Goal: Task Accomplishment & Management: Use online tool/utility

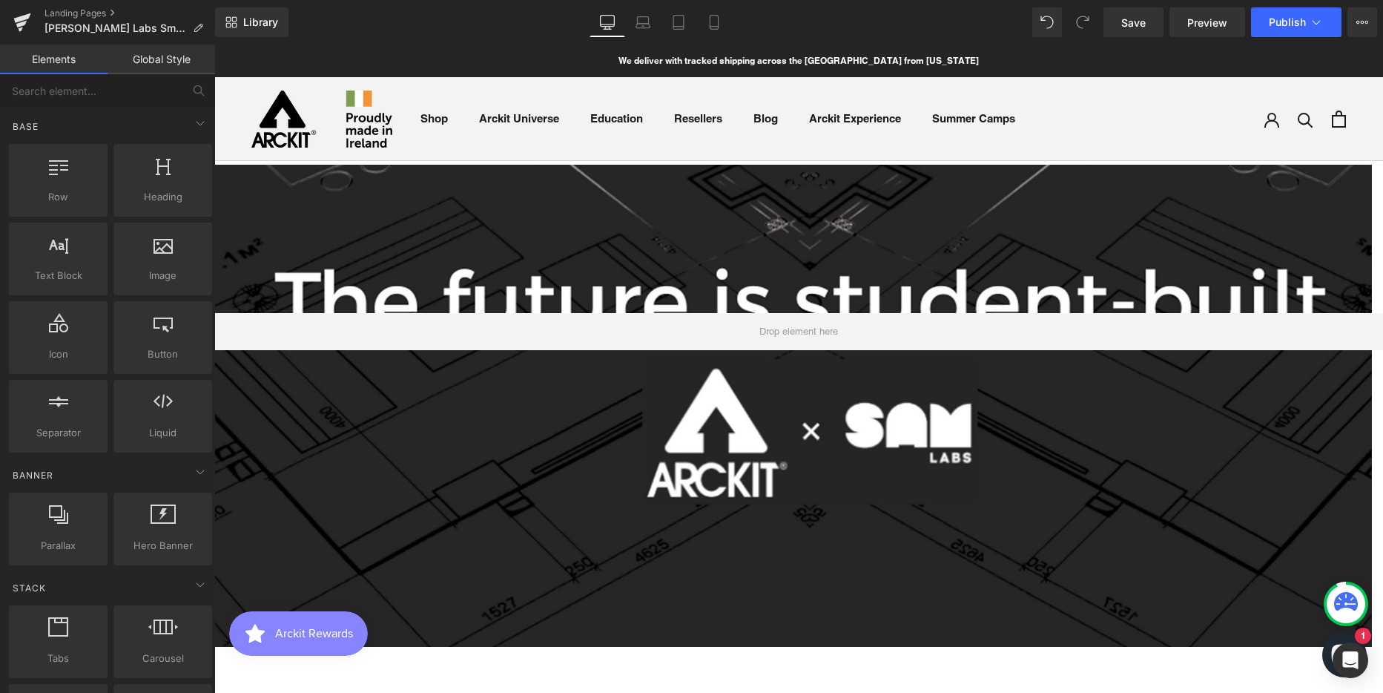
scroll to position [74, 0]
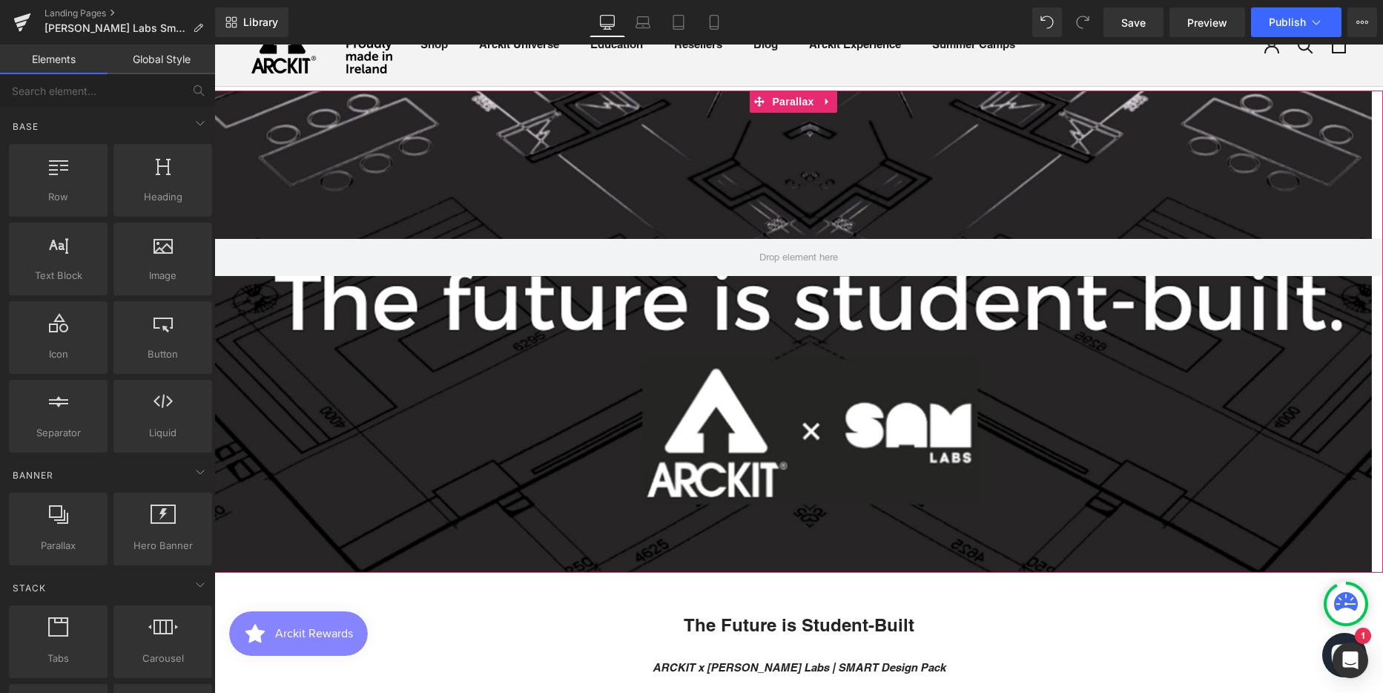
click at [288, 155] on div at bounding box center [793, 377] width 1158 height 656
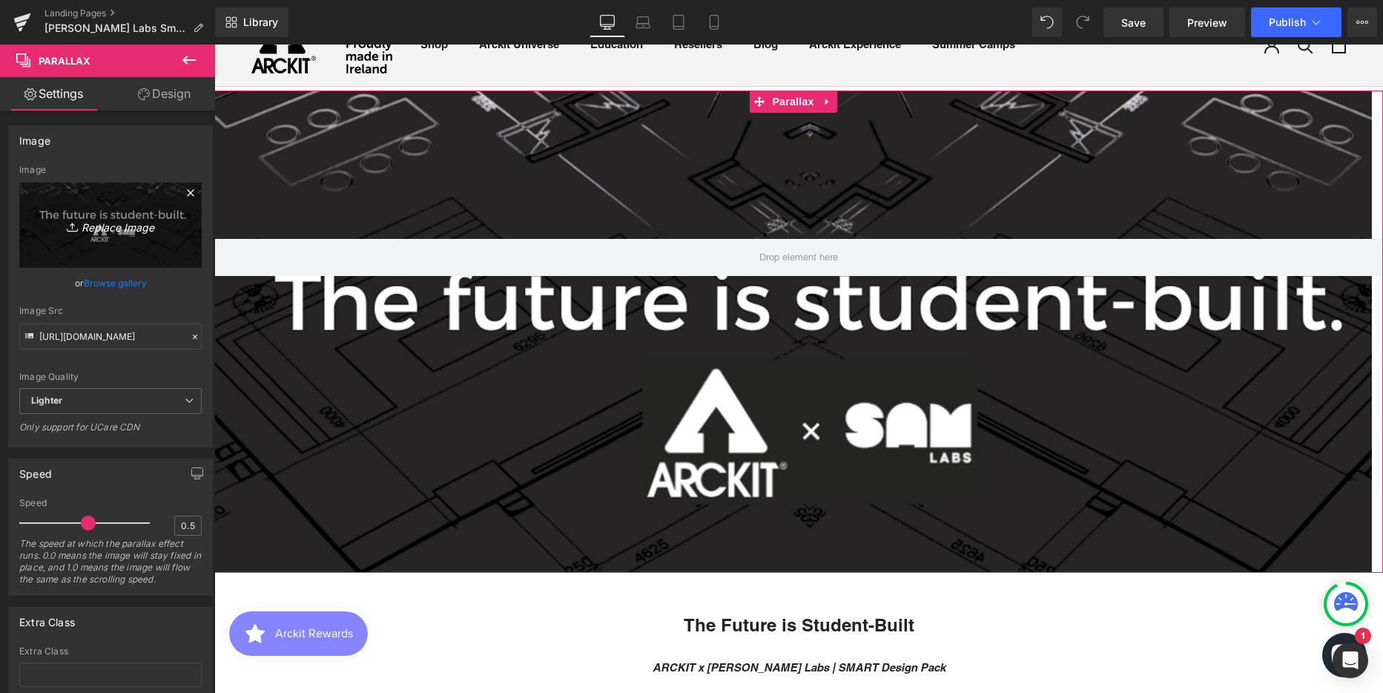
click at [113, 223] on icon "Replace Image" at bounding box center [110, 225] width 119 height 19
type input "C:\fakepath\Hero Banner Option 2 (edited).png"
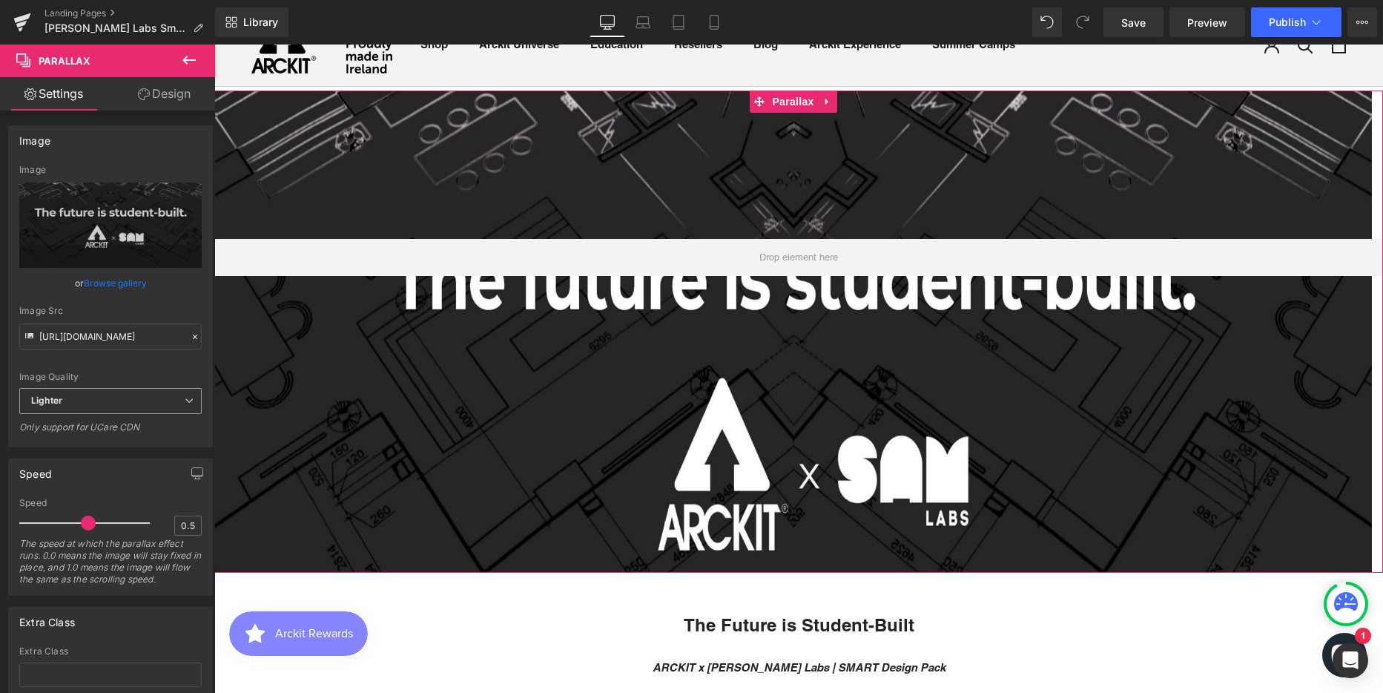
click at [93, 395] on span "Lighter" at bounding box center [110, 401] width 182 height 26
click at [96, 442] on li "Lightest" at bounding box center [107, 449] width 176 height 22
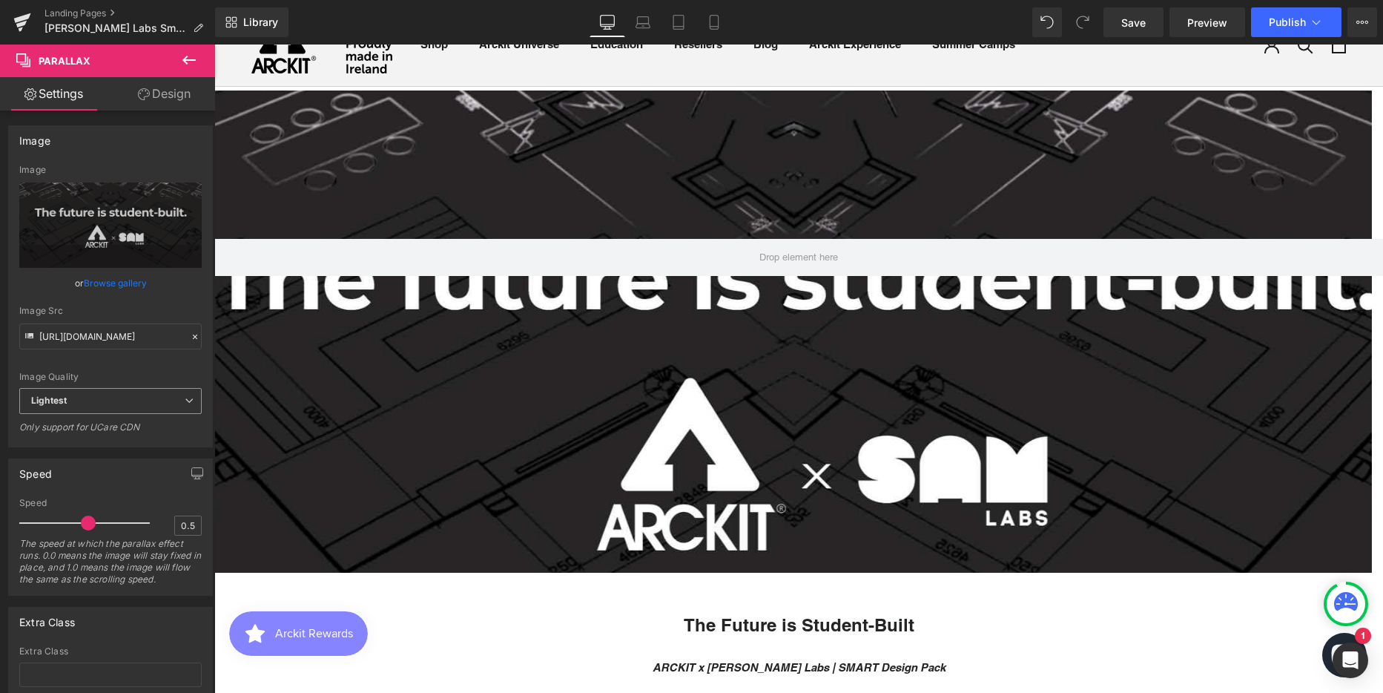
click at [95, 397] on span "Lightest" at bounding box center [110, 401] width 182 height 26
click at [103, 421] on li "Lighter" at bounding box center [107, 427] width 176 height 22
type input "[URL][DOMAIN_NAME]"
click at [1123, 22] on span "Save" at bounding box center [1133, 23] width 24 height 16
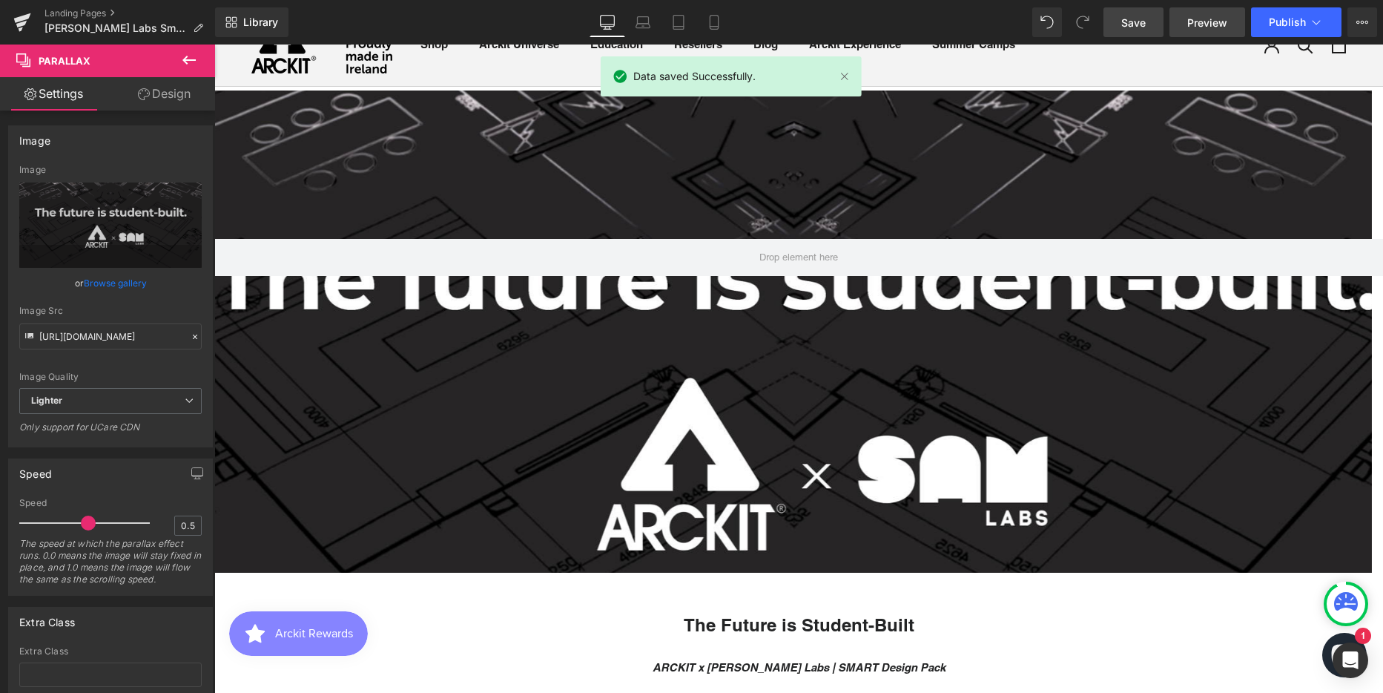
click at [1201, 19] on span "Preview" at bounding box center [1207, 23] width 40 height 16
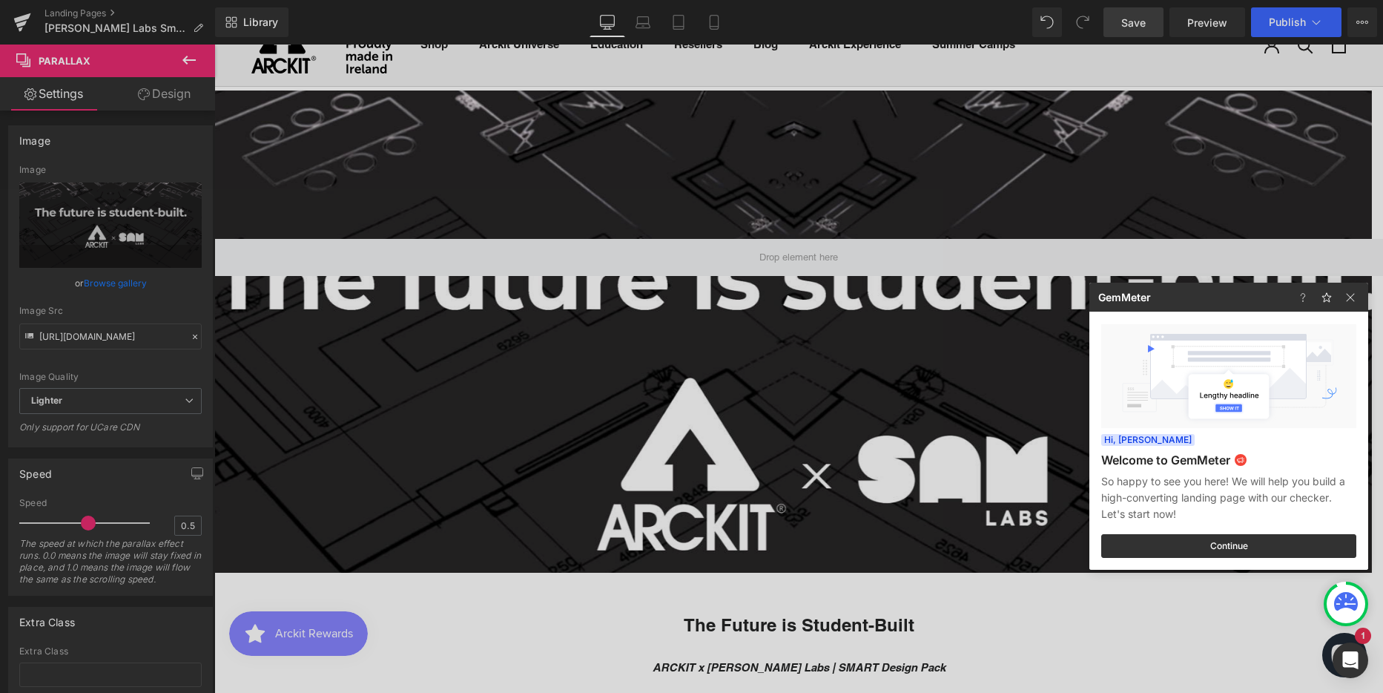
click at [1205, 21] on div at bounding box center [691, 346] width 1383 height 693
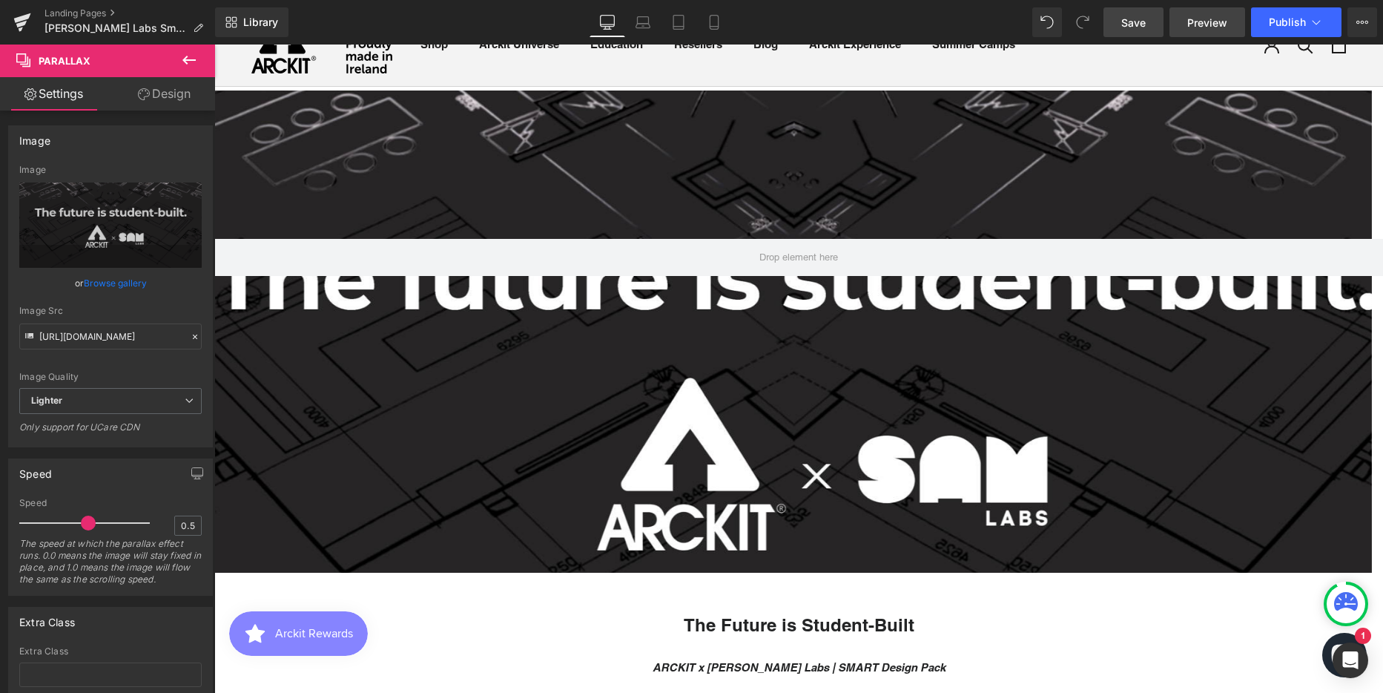
click at [1203, 18] on span "Preview" at bounding box center [1207, 23] width 40 height 16
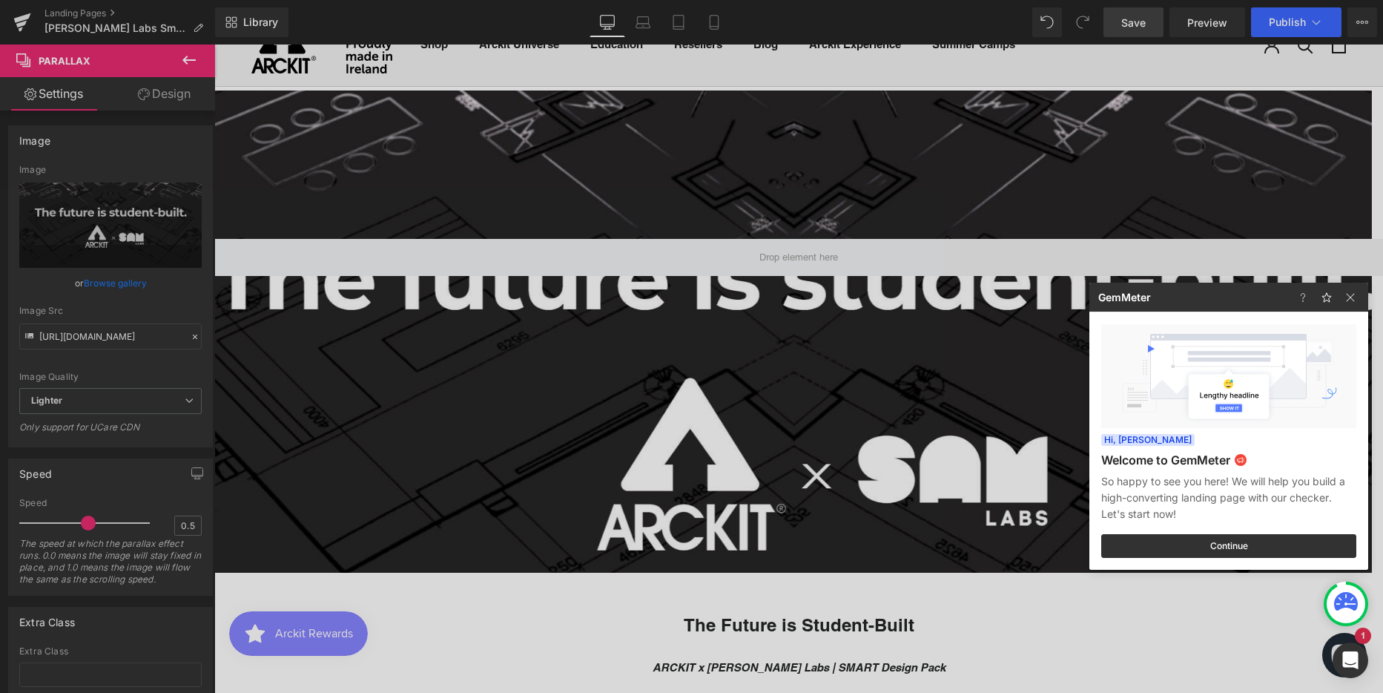
click at [1207, 24] on div at bounding box center [691, 346] width 1383 height 693
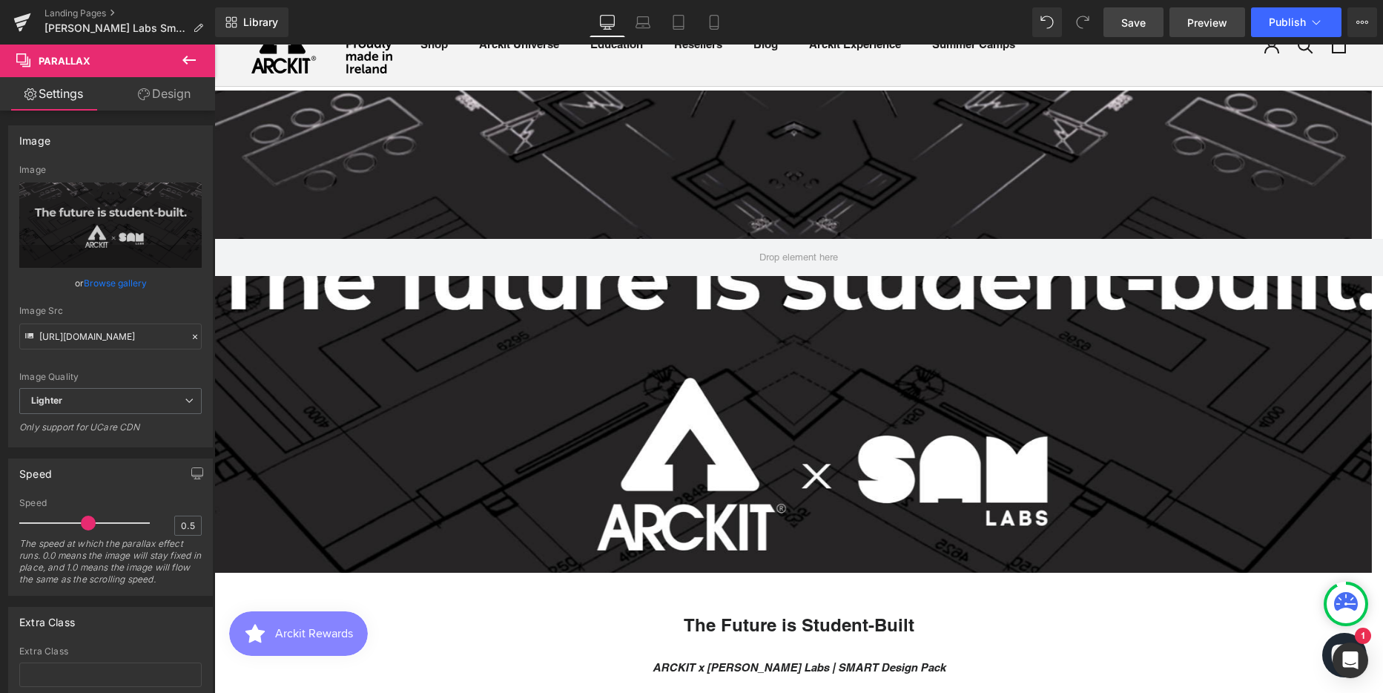
click at [1207, 22] on span "Preview" at bounding box center [1207, 23] width 40 height 16
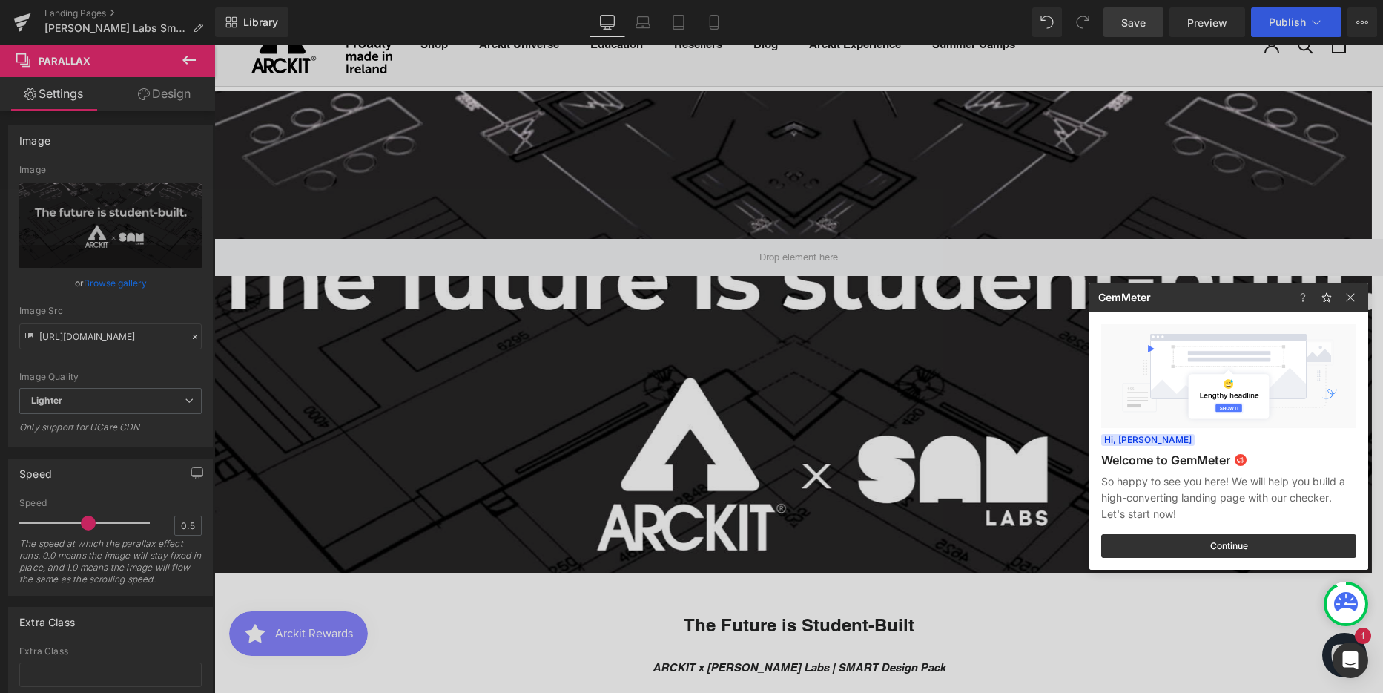
click at [1304, 18] on div at bounding box center [691, 346] width 1383 height 693
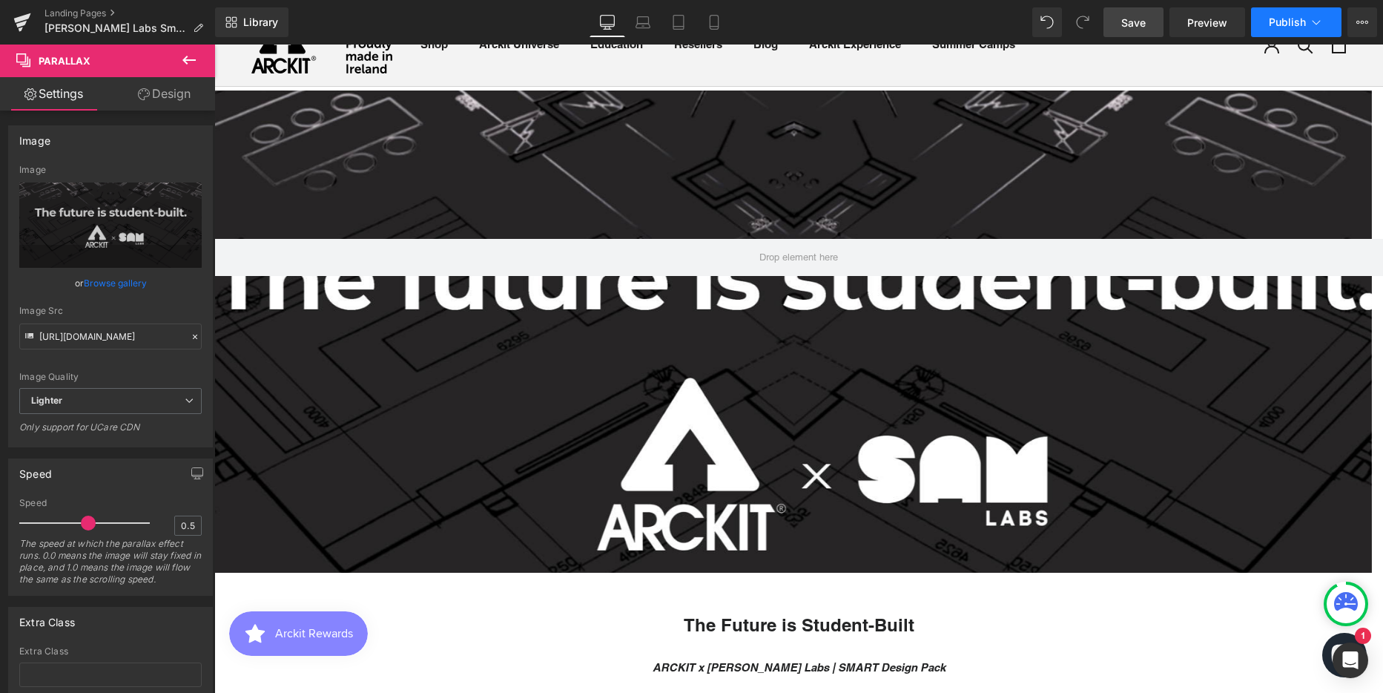
click at [1304, 21] on span "Publish" at bounding box center [1287, 22] width 37 height 12
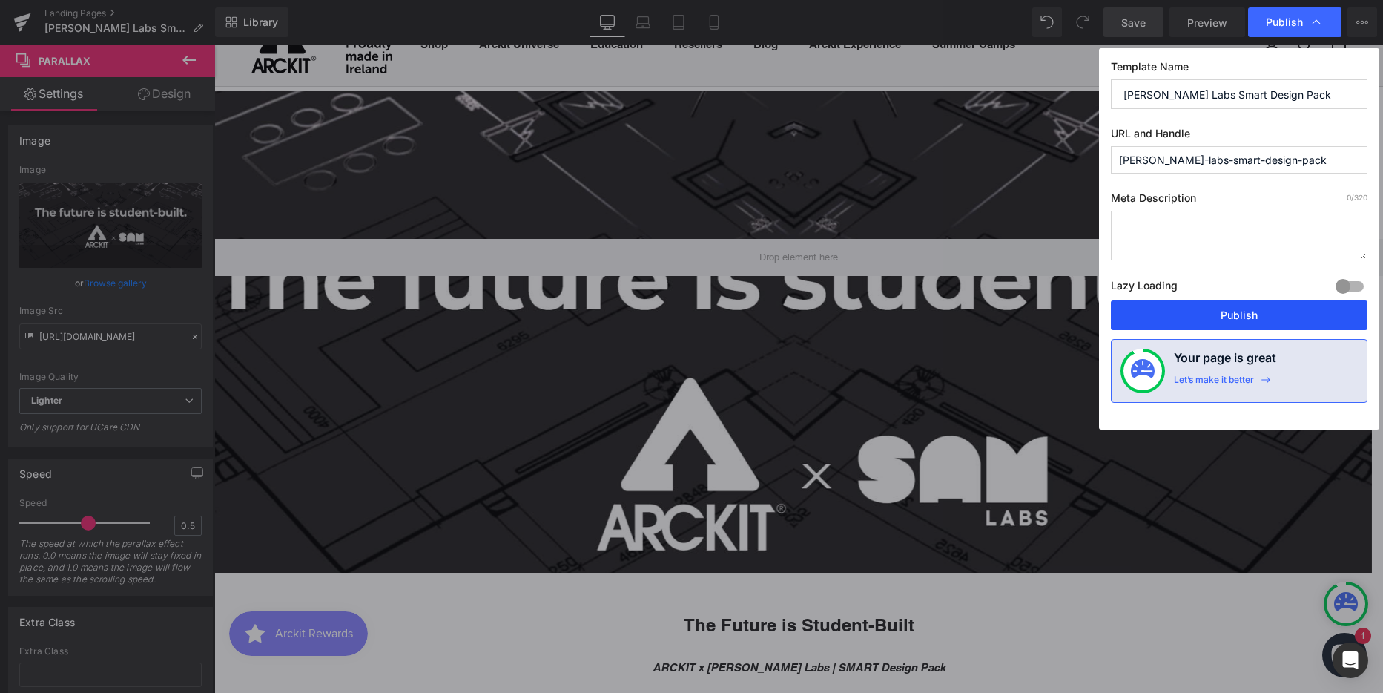
click at [1260, 314] on button "Publish" at bounding box center [1239, 315] width 257 height 30
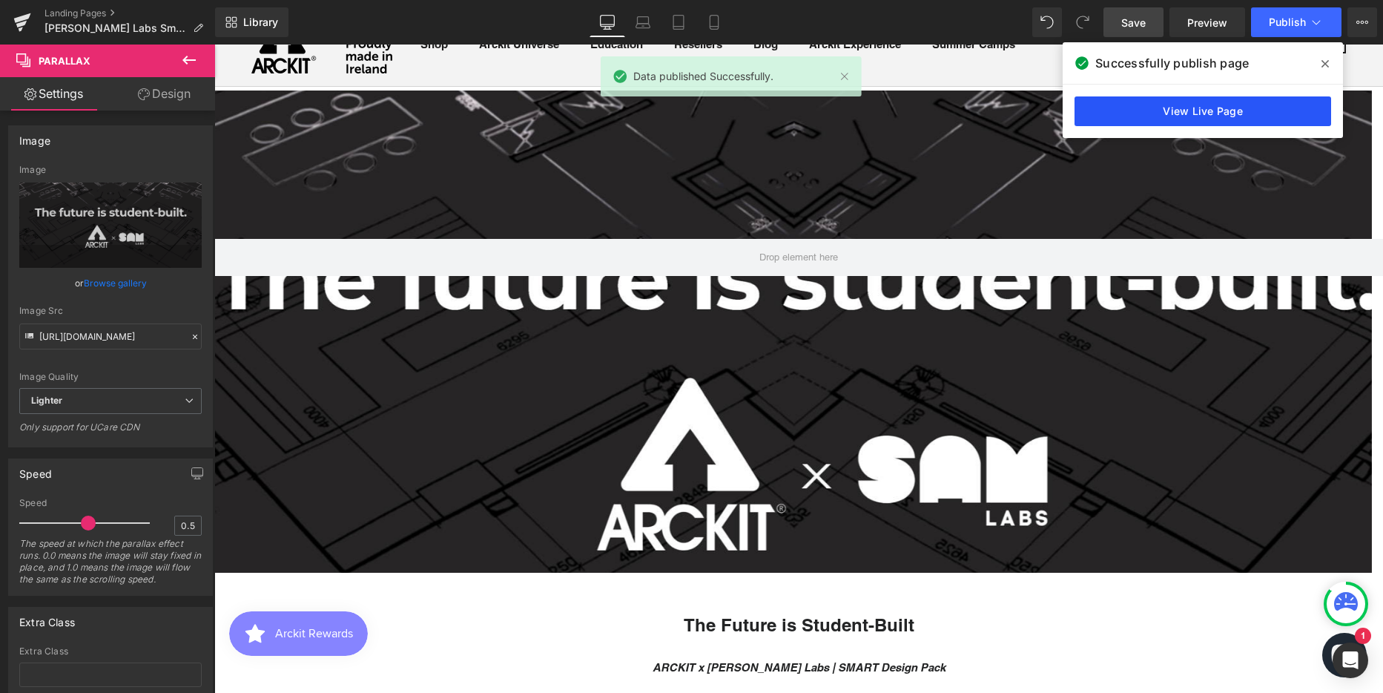
click at [1160, 105] on link "View Live Page" at bounding box center [1202, 111] width 257 height 30
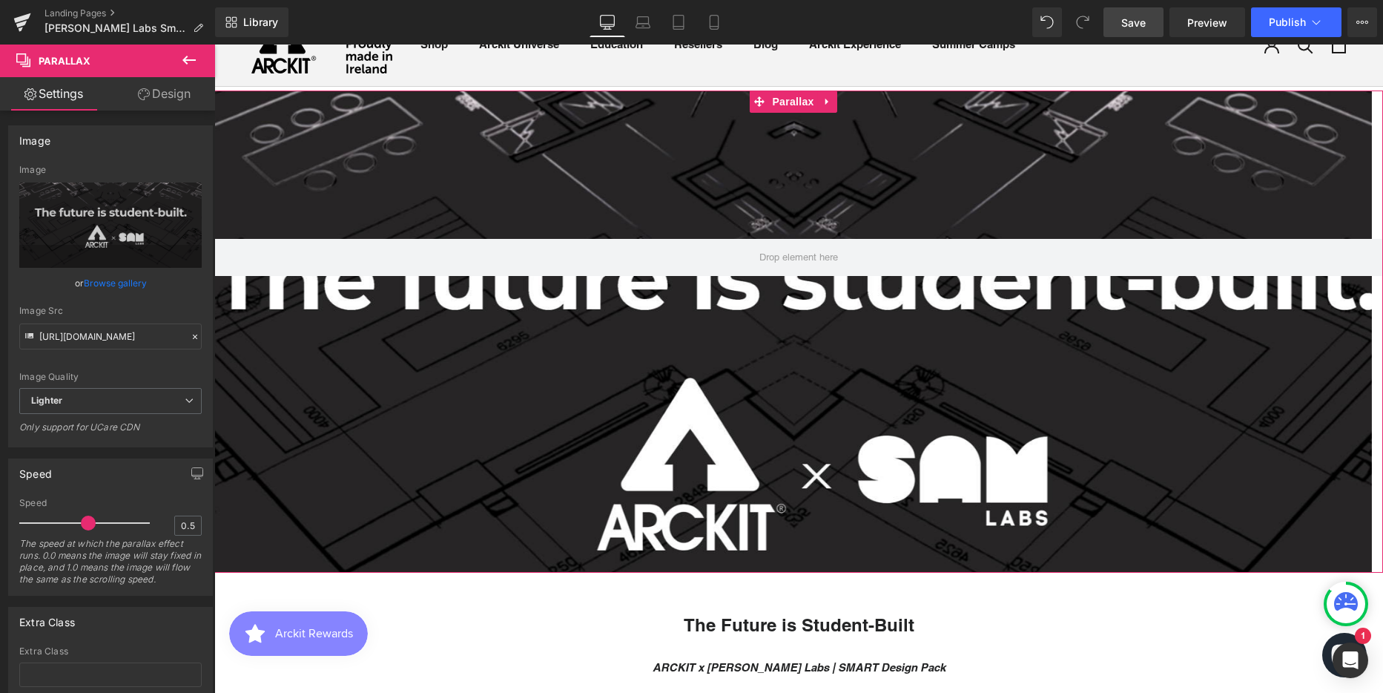
click at [501, 169] on div at bounding box center [793, 377] width 1158 height 656
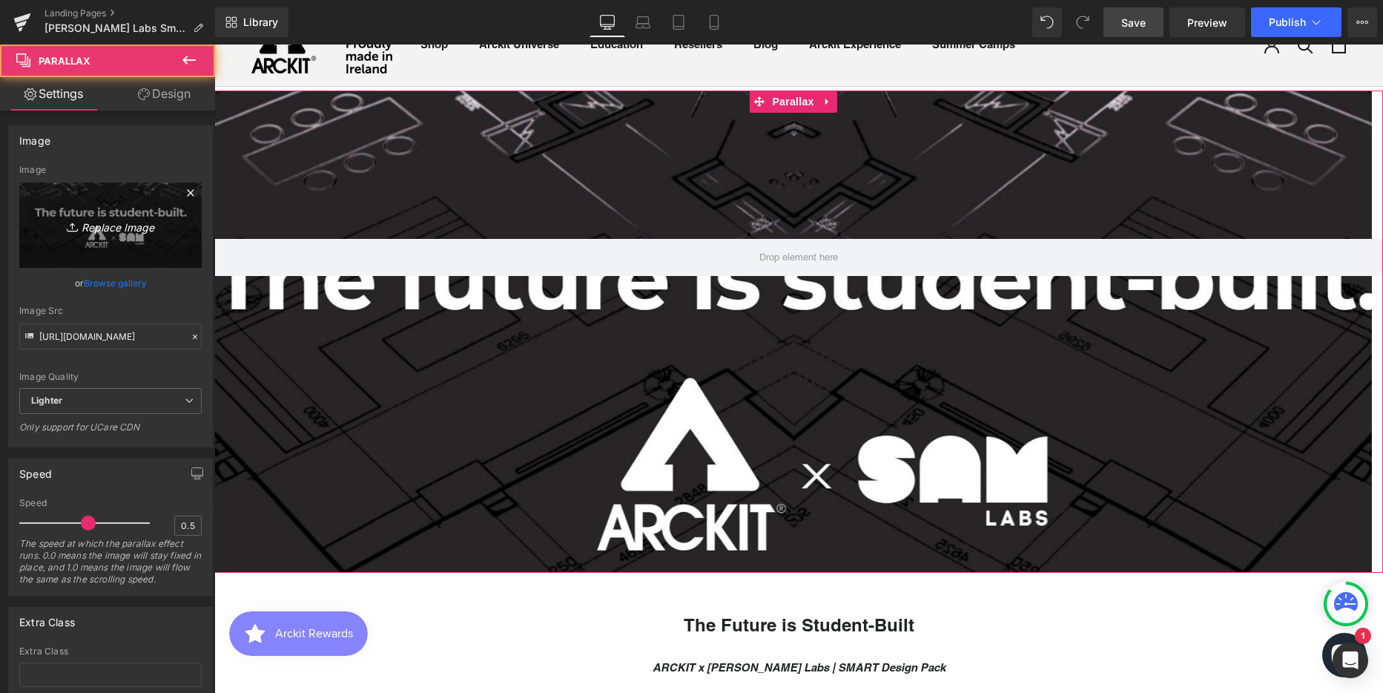
click at [119, 221] on icon "Replace Image" at bounding box center [110, 225] width 119 height 19
type input "C:\fakepath\Hero Banner Option 2 (edited) - 1.png"
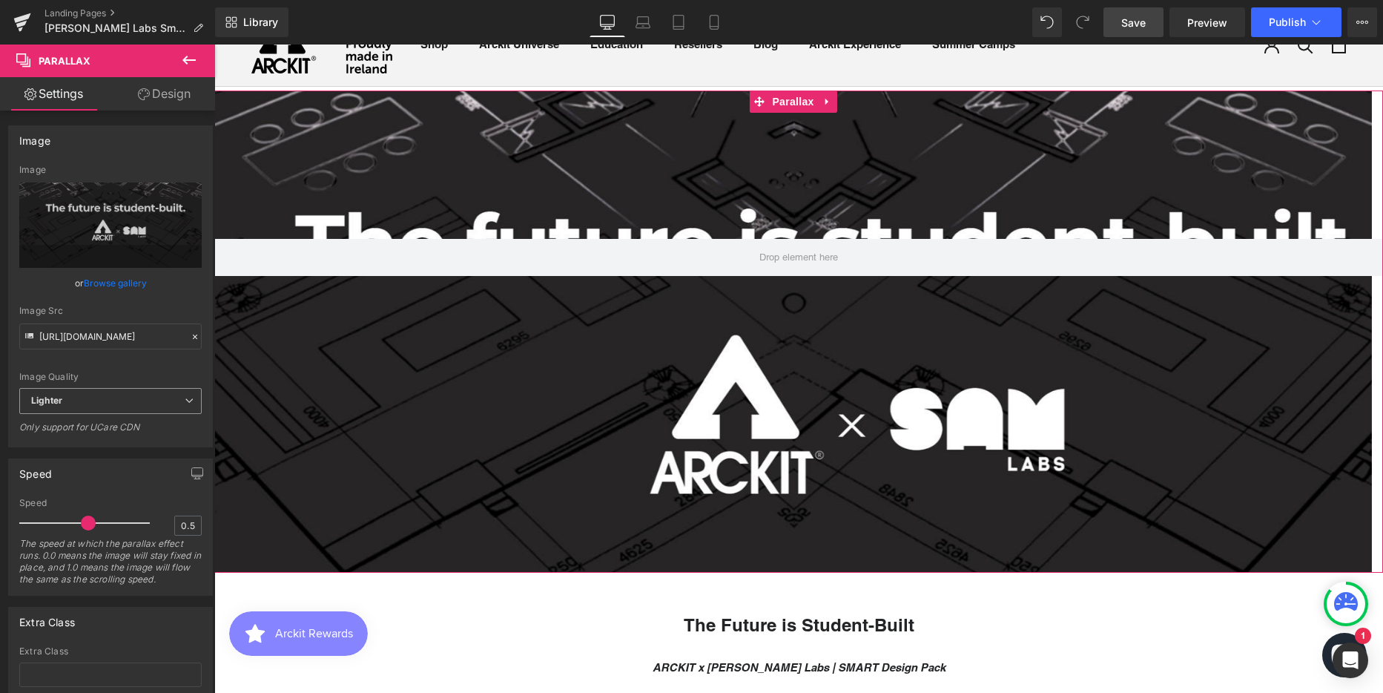
click at [112, 412] on span "Lighter" at bounding box center [110, 401] width 182 height 26
click at [105, 446] on li "Lightest" at bounding box center [107, 449] width 176 height 22
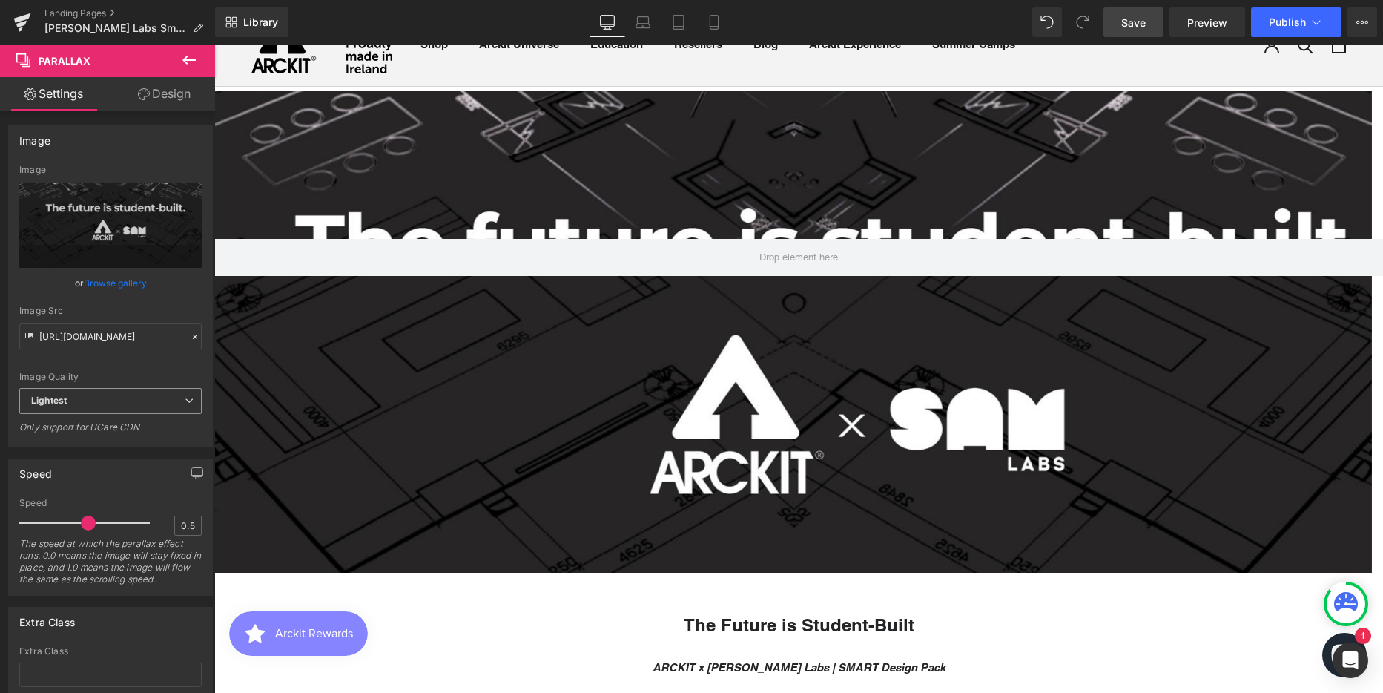
click at [99, 396] on span "Lightest" at bounding box center [110, 401] width 182 height 26
click at [97, 422] on li "Lighter" at bounding box center [107, 427] width 176 height 22
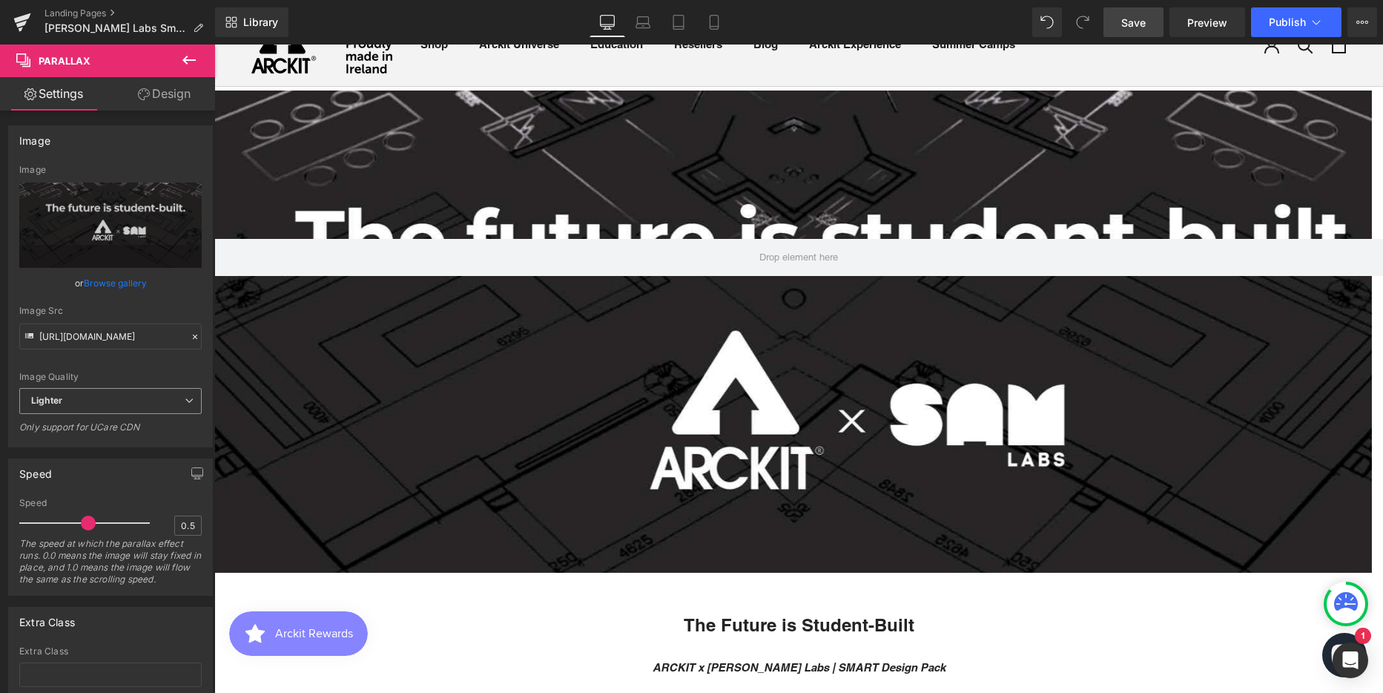
type input "https://ucarecdn.com/24c68f1d-fb96-456c-8879-2bb85880159c/-/format/auto/-/previ…"
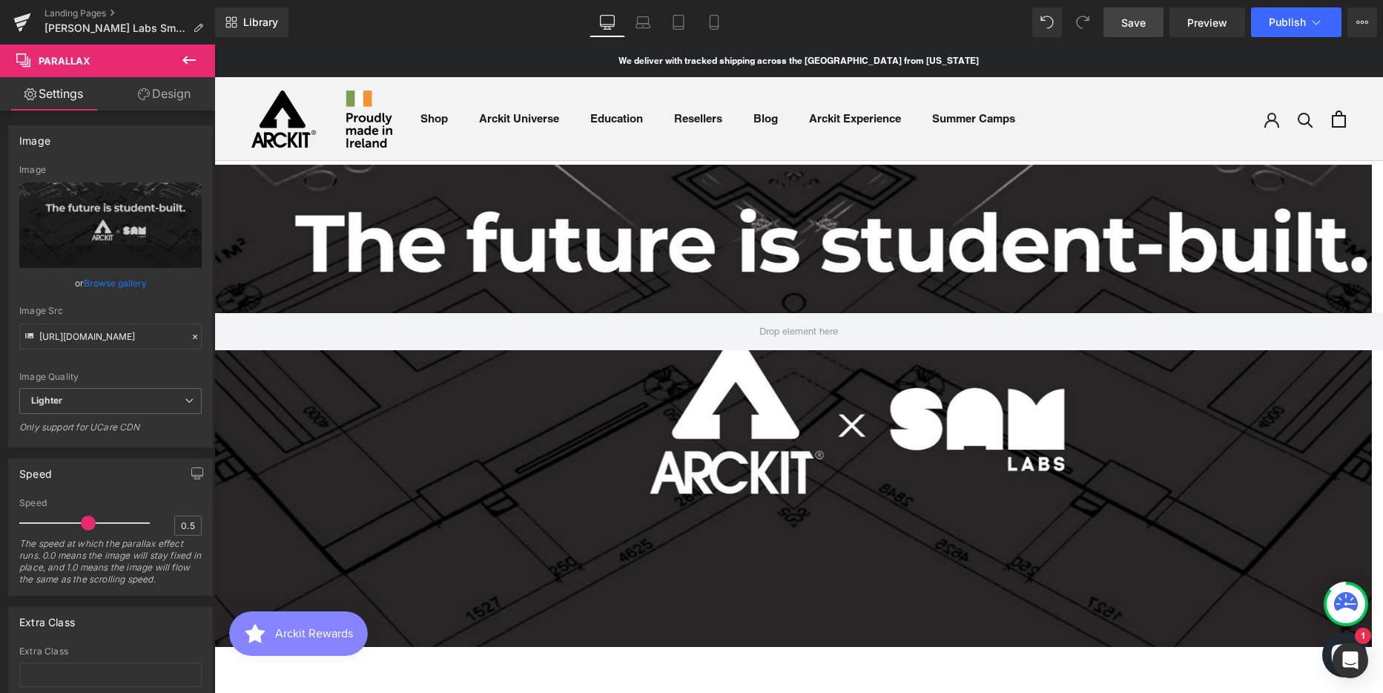
scroll to position [74, 0]
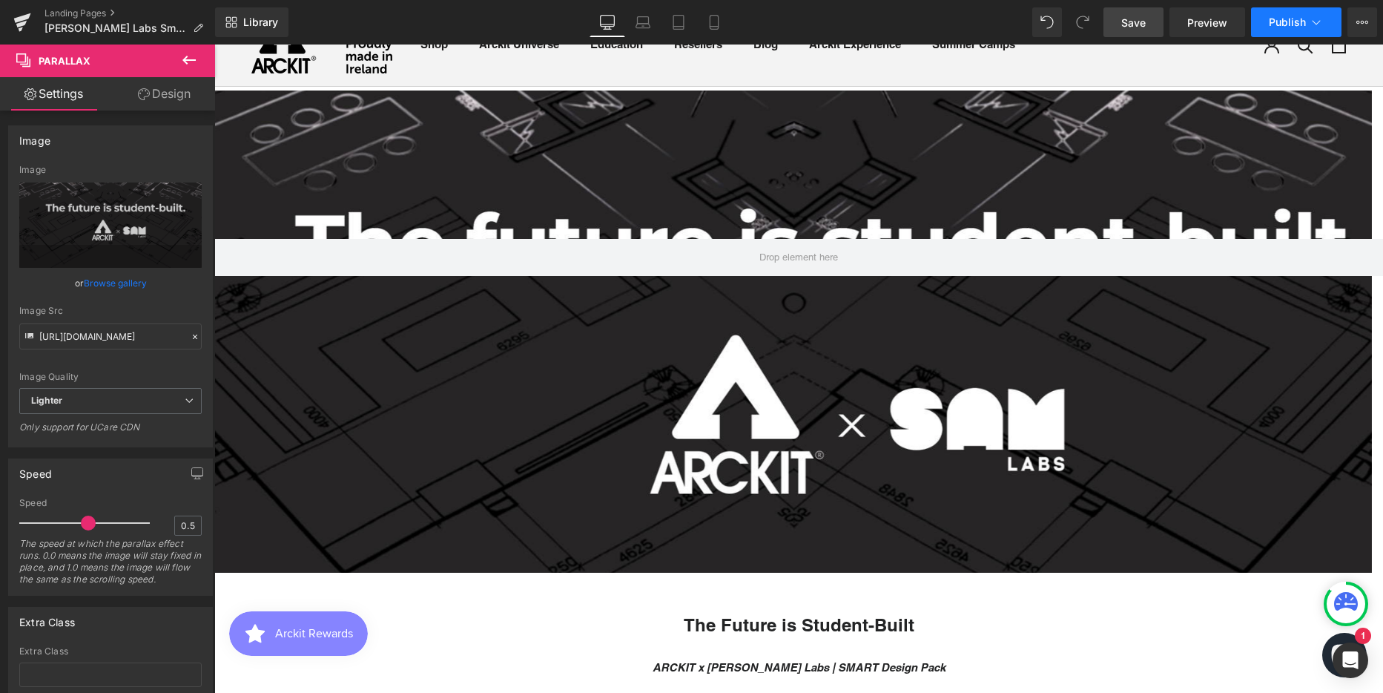
click at [1299, 25] on span "Publish" at bounding box center [1287, 22] width 37 height 12
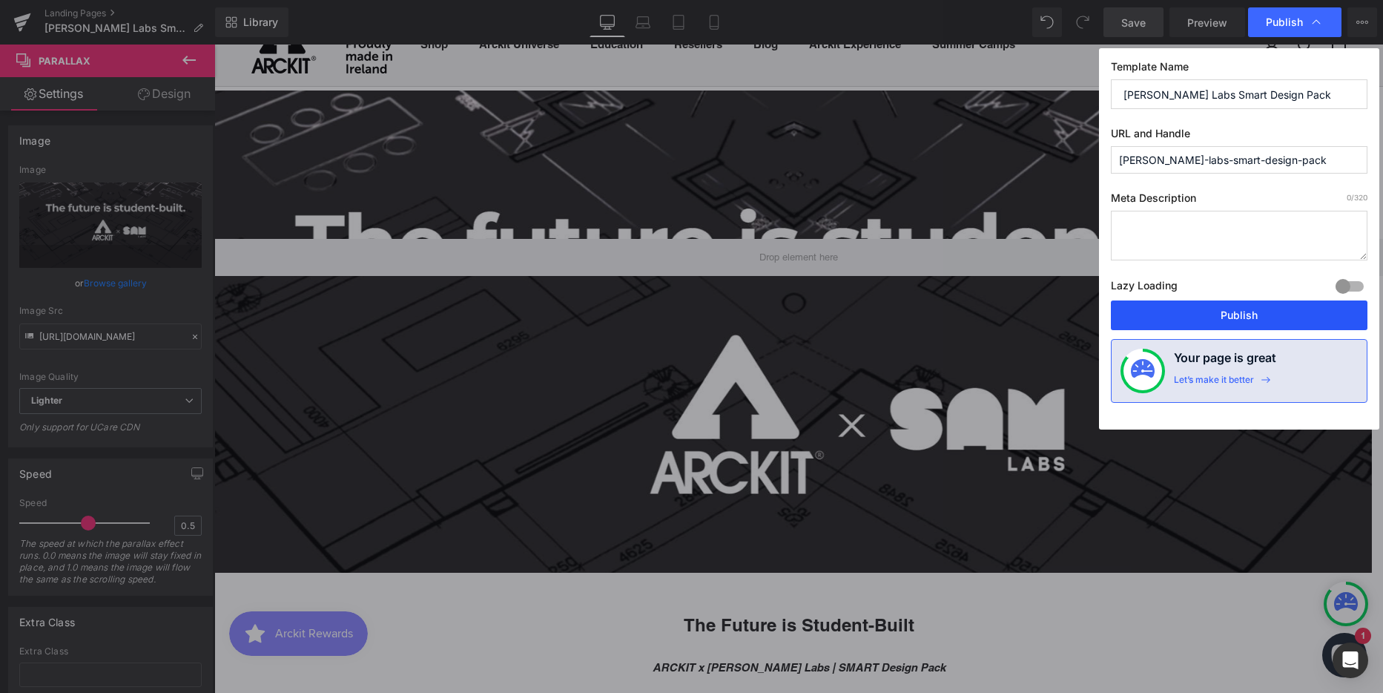
click at [1201, 315] on button "Publish" at bounding box center [1239, 315] width 257 height 30
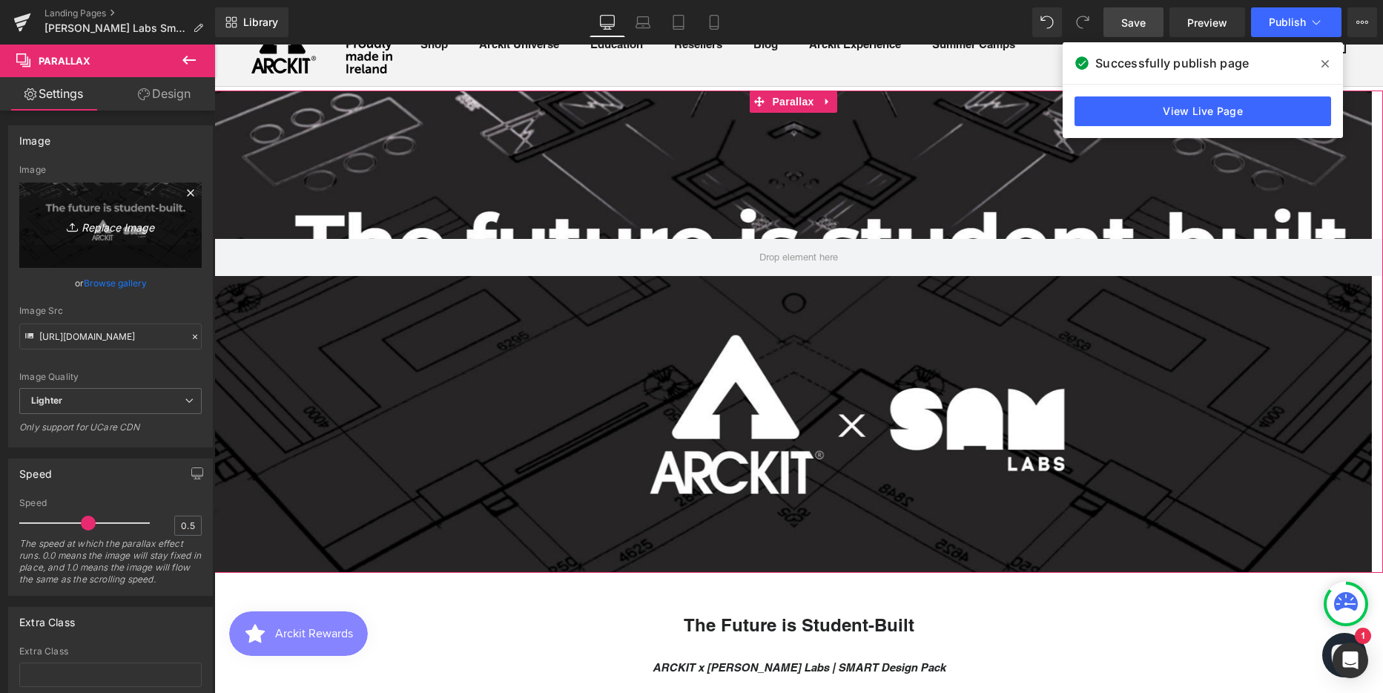
click at [100, 230] on icon "Replace Image" at bounding box center [110, 225] width 119 height 19
type input "C:\fakepath\Hero Banner Option 2 (edited) - 1.png"
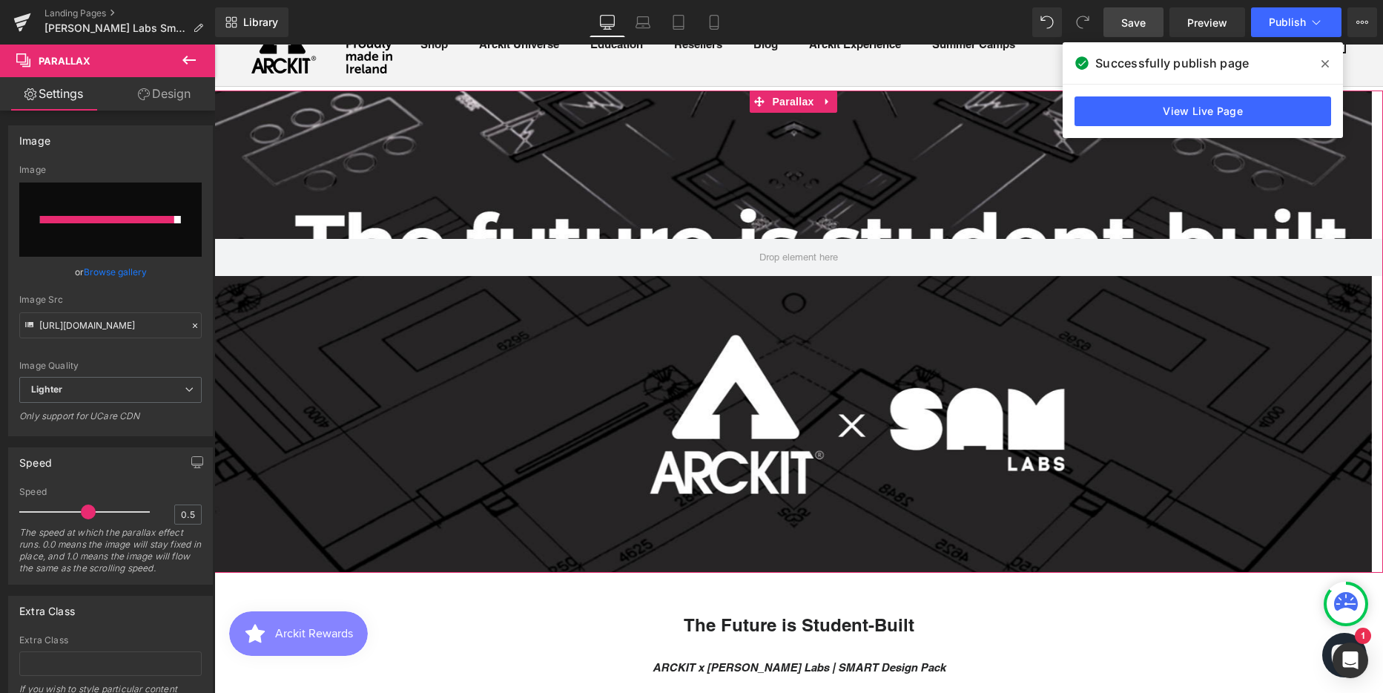
click at [96, 230] on input "file" at bounding box center [110, 219] width 182 height 74
type input "C:\fakepath\Hero Banner Option 2 (edited) - 1.png"
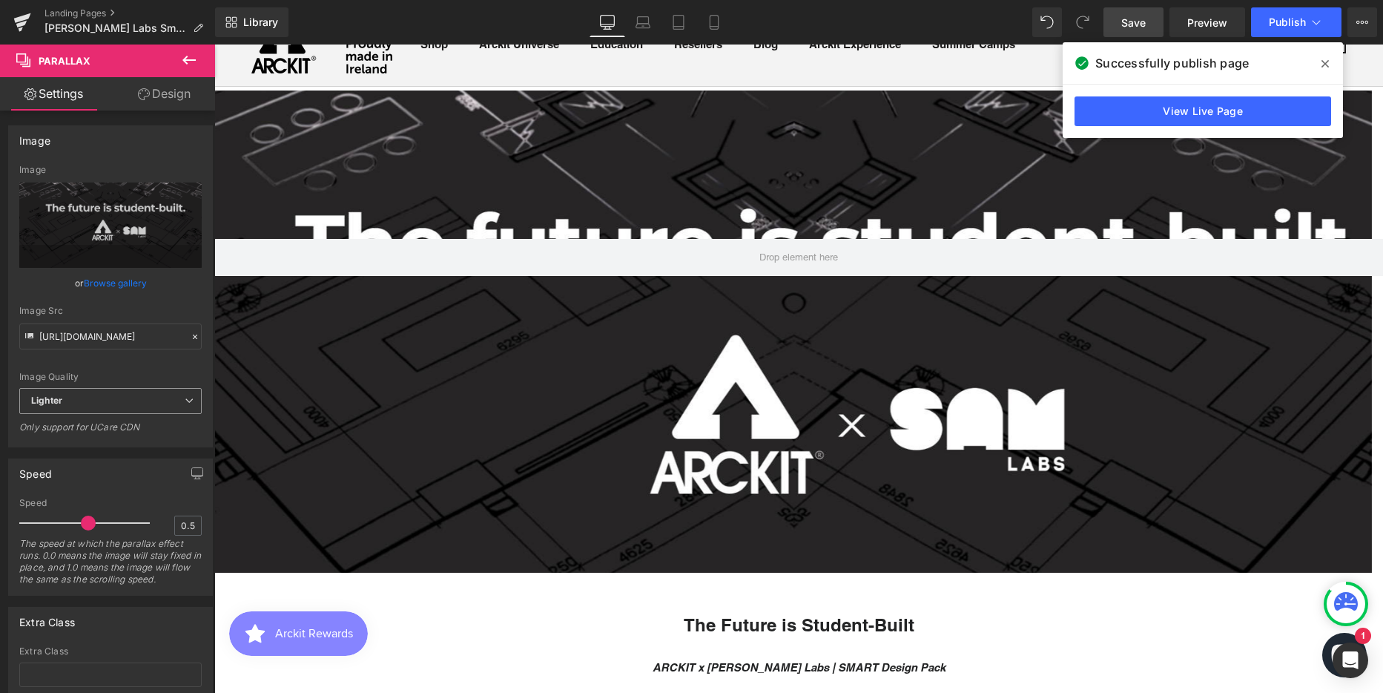
click at [93, 403] on span "Lighter" at bounding box center [110, 401] width 182 height 26
click at [92, 439] on li "Lightest" at bounding box center [107, 449] width 176 height 22
click at [97, 395] on span "Lightest" at bounding box center [110, 401] width 182 height 26
click at [95, 429] on li "Lighter" at bounding box center [107, 427] width 176 height 22
type input "https://ucarecdn.com/d93eb2d0-da66-4c1b-bdc4-fe08e8d9fc71/-/format/auto/-/previ…"
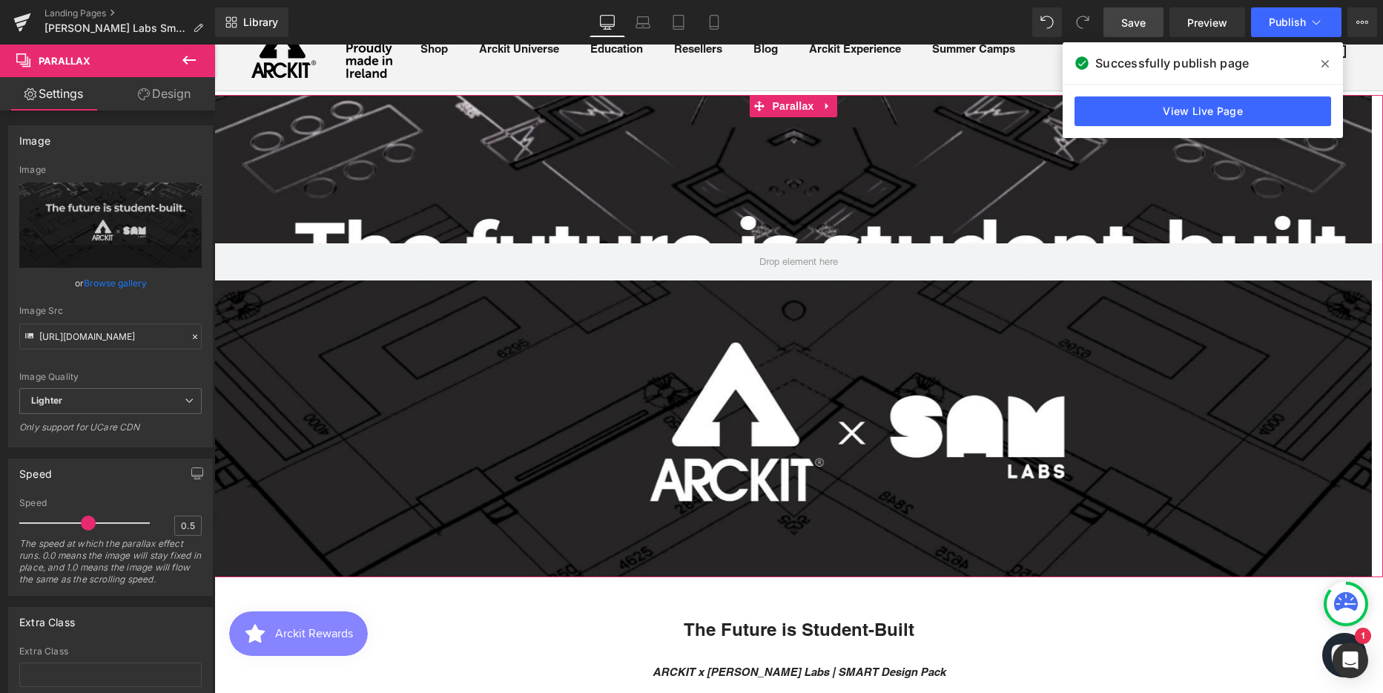
scroll to position [0, 0]
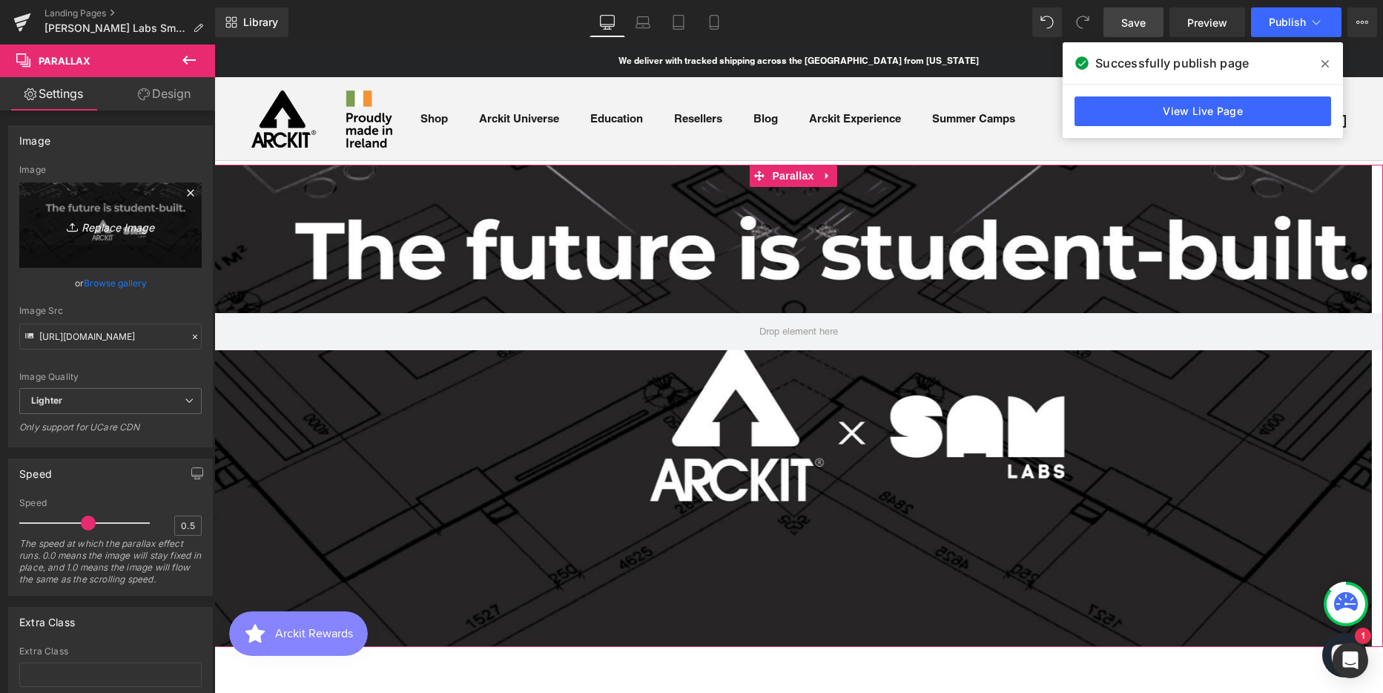
click at [102, 228] on icon "Replace Image" at bounding box center [110, 225] width 119 height 19
type input "C:\fakepath\Hero Banner Option 2 (edited) - 2.png"
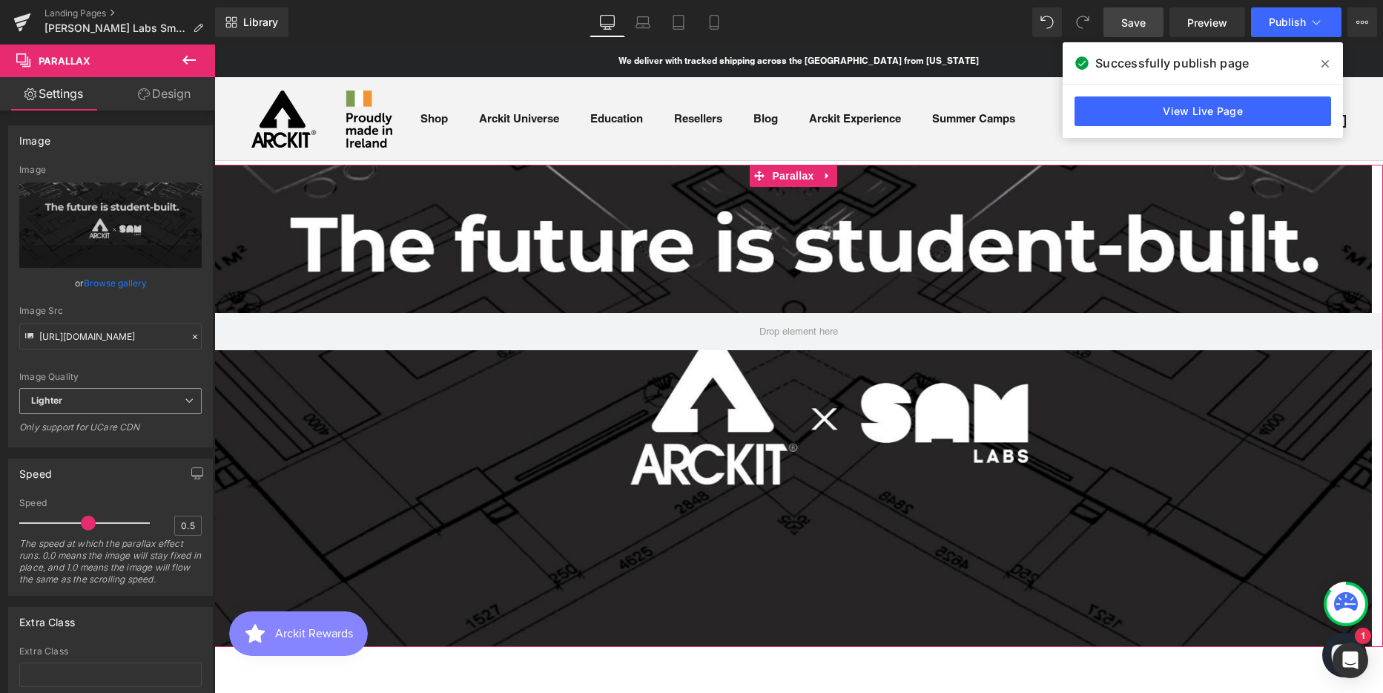
click at [83, 404] on span "Lighter" at bounding box center [110, 401] width 182 height 26
click at [84, 448] on li "Lightest" at bounding box center [107, 449] width 176 height 22
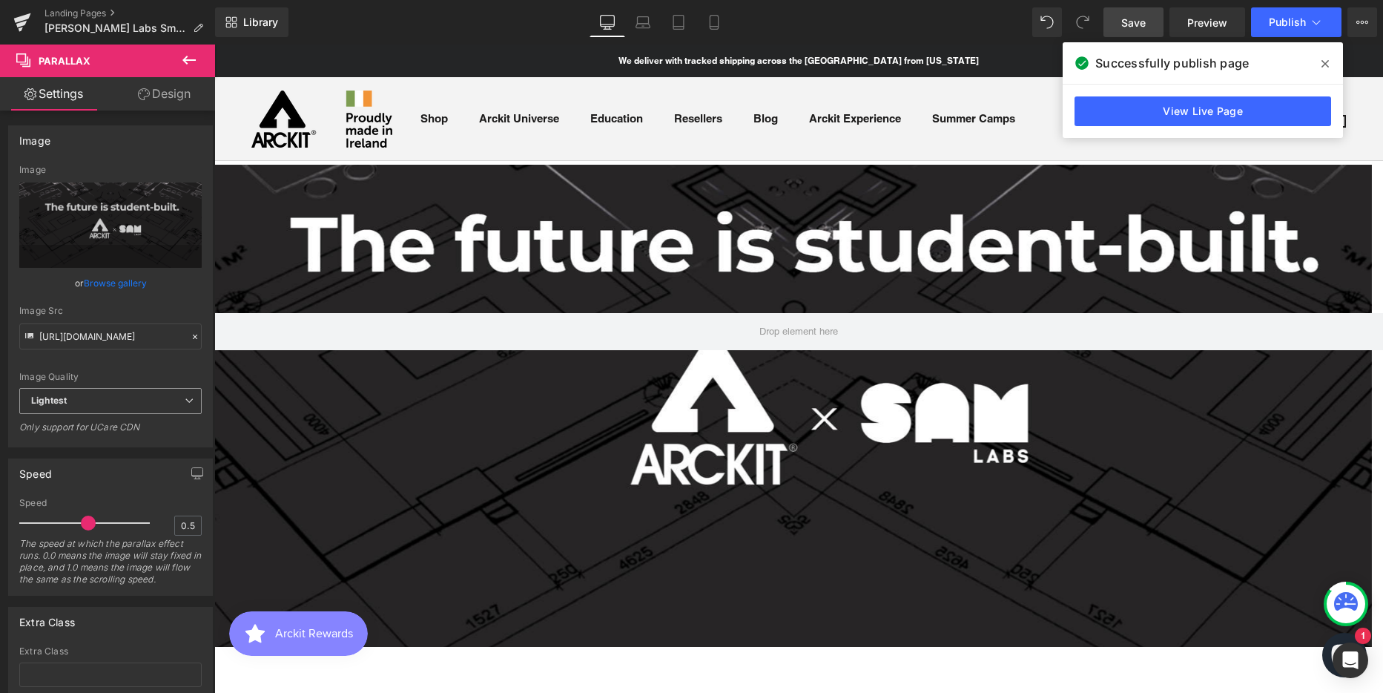
click at [93, 400] on span "Lightest" at bounding box center [110, 401] width 182 height 26
click at [99, 429] on li "Lighter" at bounding box center [107, 427] width 176 height 22
type input "[URL][DOMAIN_NAME]"
click at [1286, 17] on span "Publish" at bounding box center [1287, 22] width 37 height 12
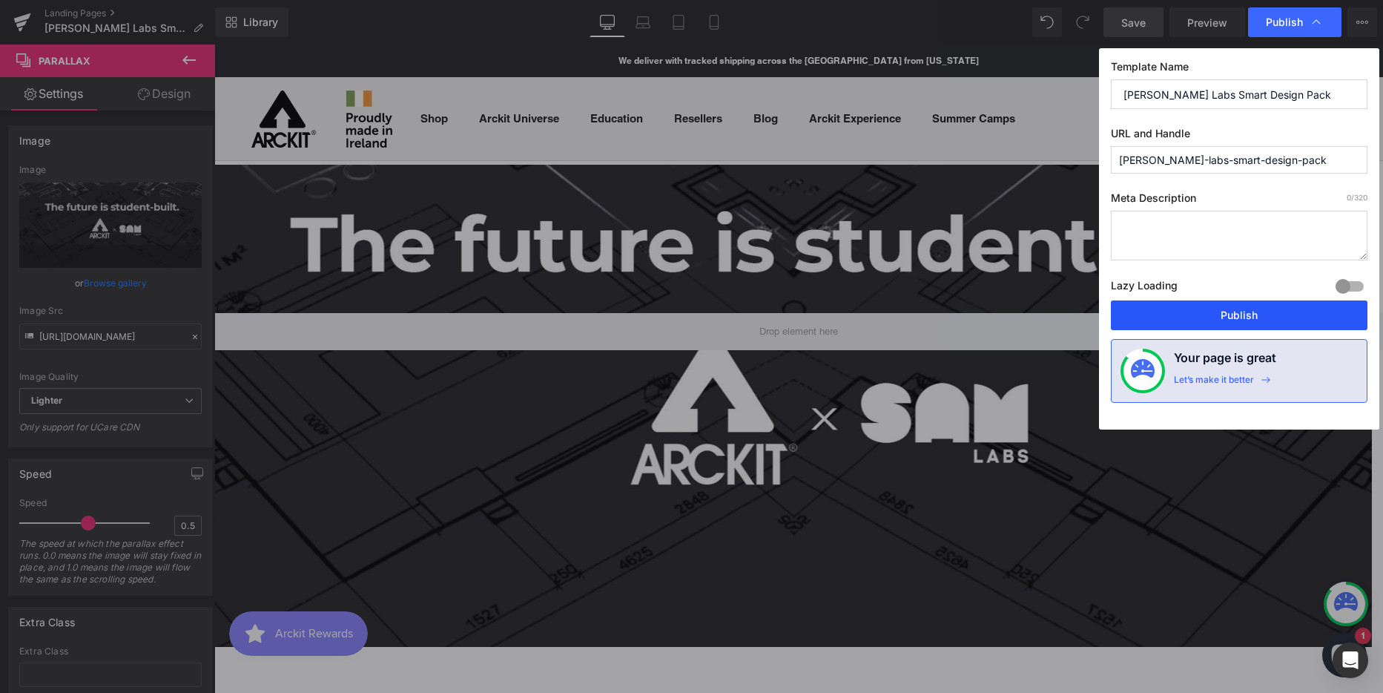
click at [1227, 310] on button "Publish" at bounding box center [1239, 315] width 257 height 30
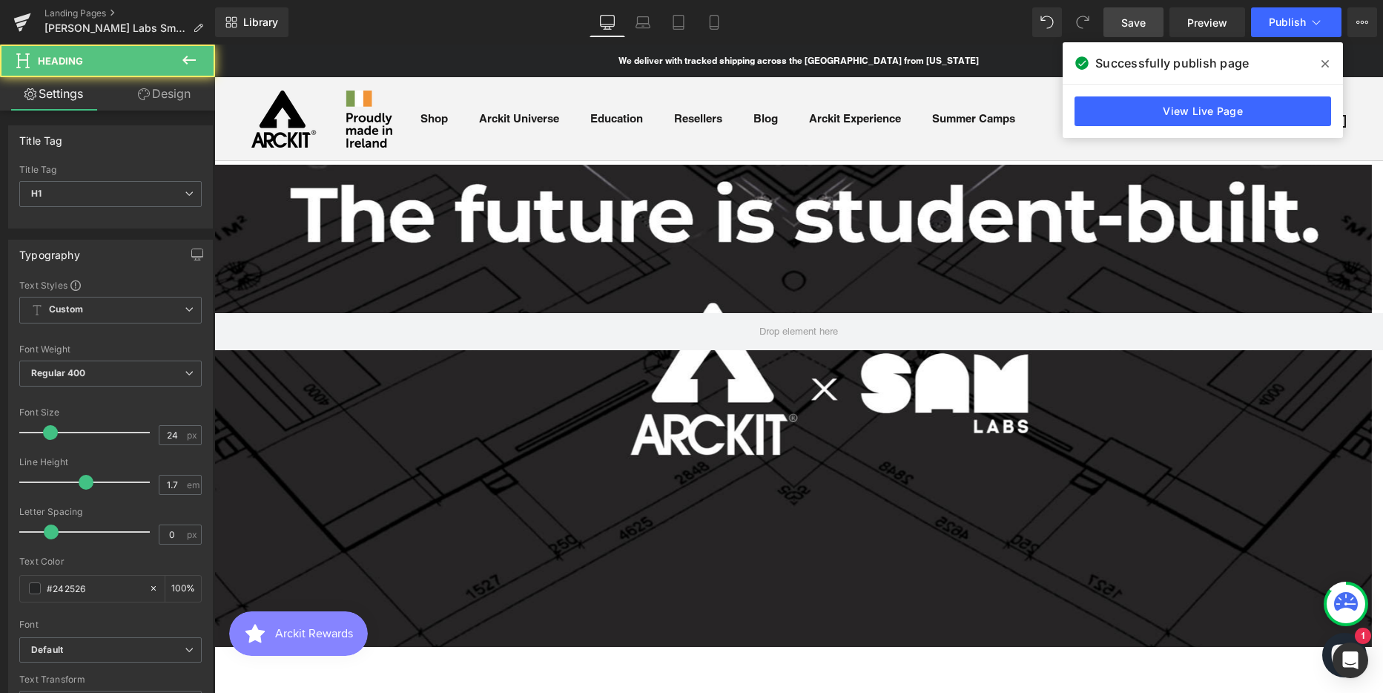
click at [777, 688] on strong "The Future is Student-Built" at bounding box center [799, 698] width 231 height 21
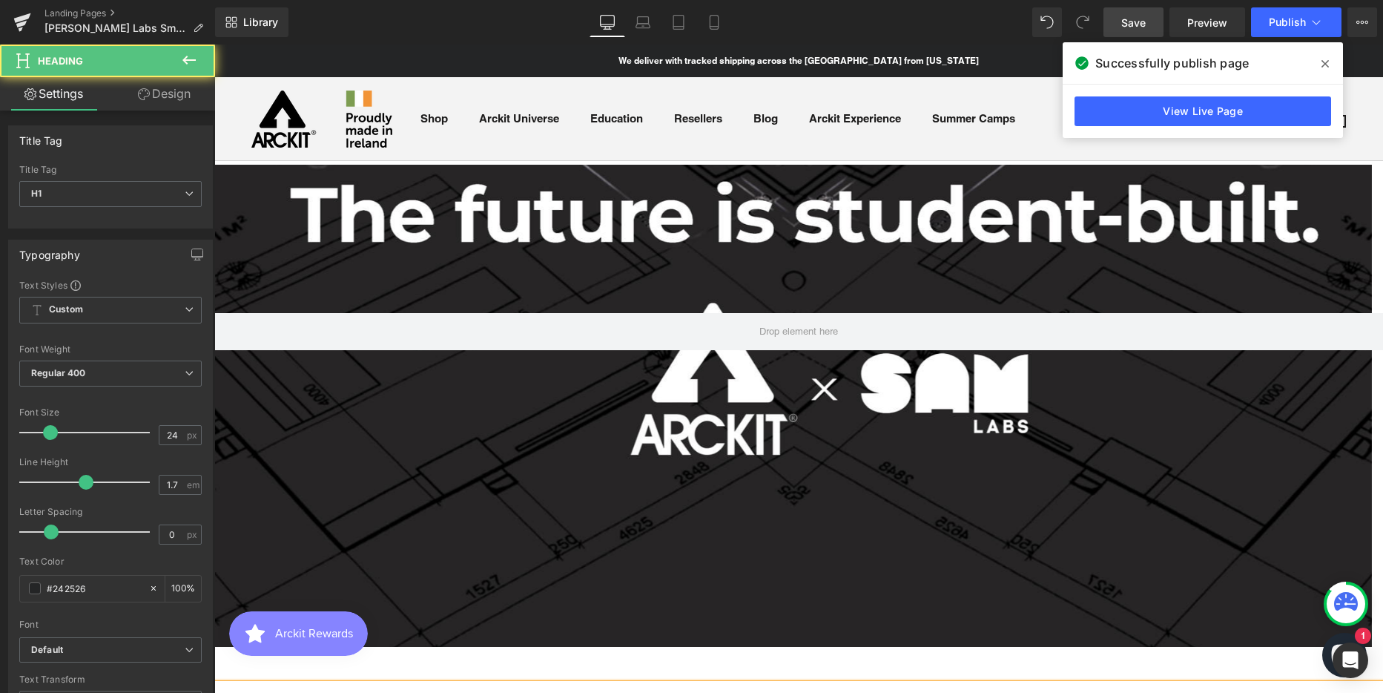
click at [901, 684] on h1 "ARCKIT x SAM Labs | SMART Design Pack" at bounding box center [798, 700] width 1169 height 33
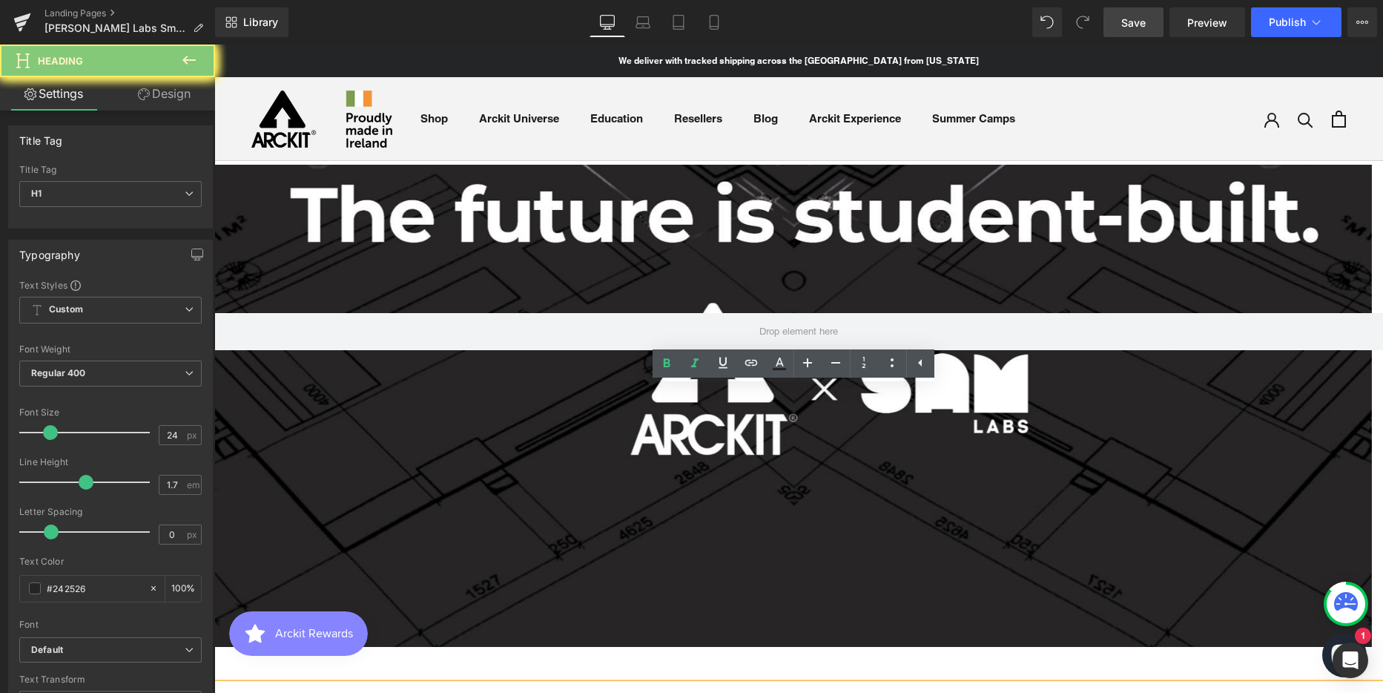
click at [880, 692] on strong "ARCKIT x SAM Labs | SMART Design Pack" at bounding box center [799, 700] width 293 height 13
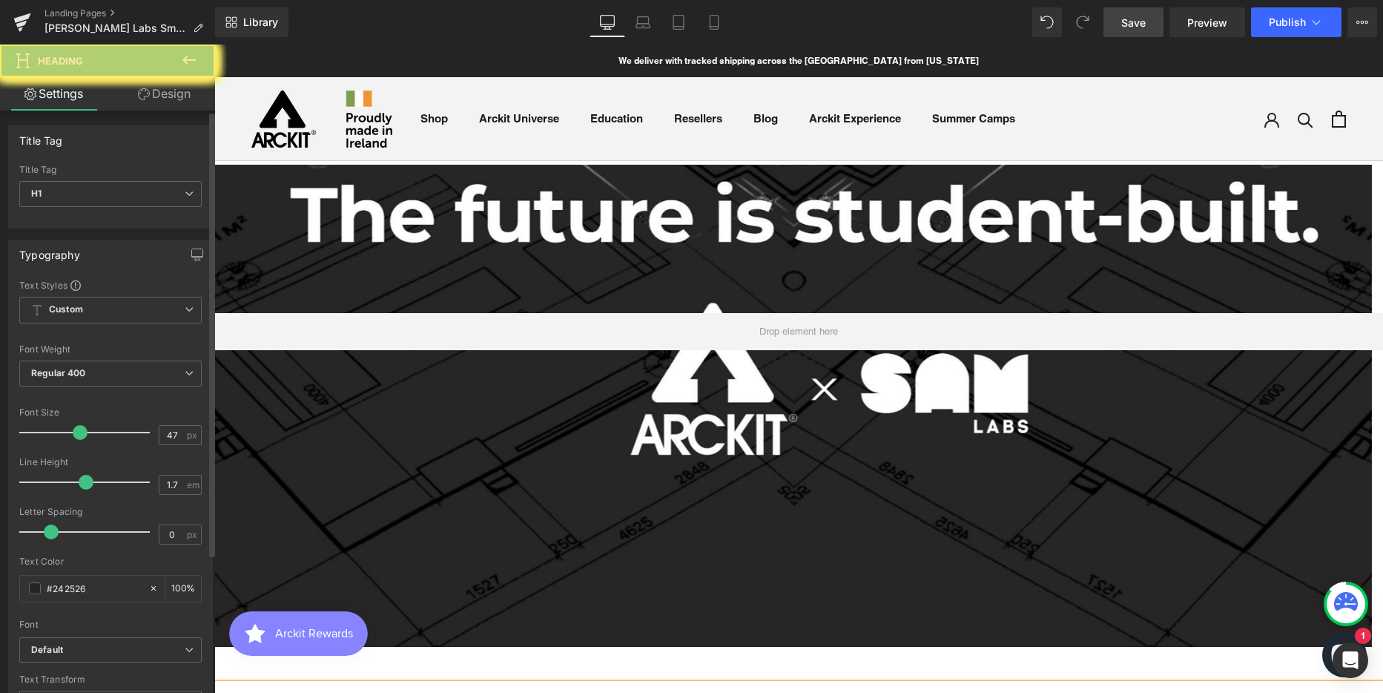
drag, startPoint x: 48, startPoint y: 432, endPoint x: 89, endPoint y: 435, distance: 40.9
click at [87, 435] on span at bounding box center [80, 432] width 15 height 15
drag, startPoint x: 89, startPoint y: 435, endPoint x: 42, endPoint y: 432, distance: 47.6
click at [86, 432] on span at bounding box center [93, 432] width 15 height 15
click at [678, 684] on h1 "ARCKIT x SAM Labs | SMART Design Pack" at bounding box center [798, 700] width 1169 height 33
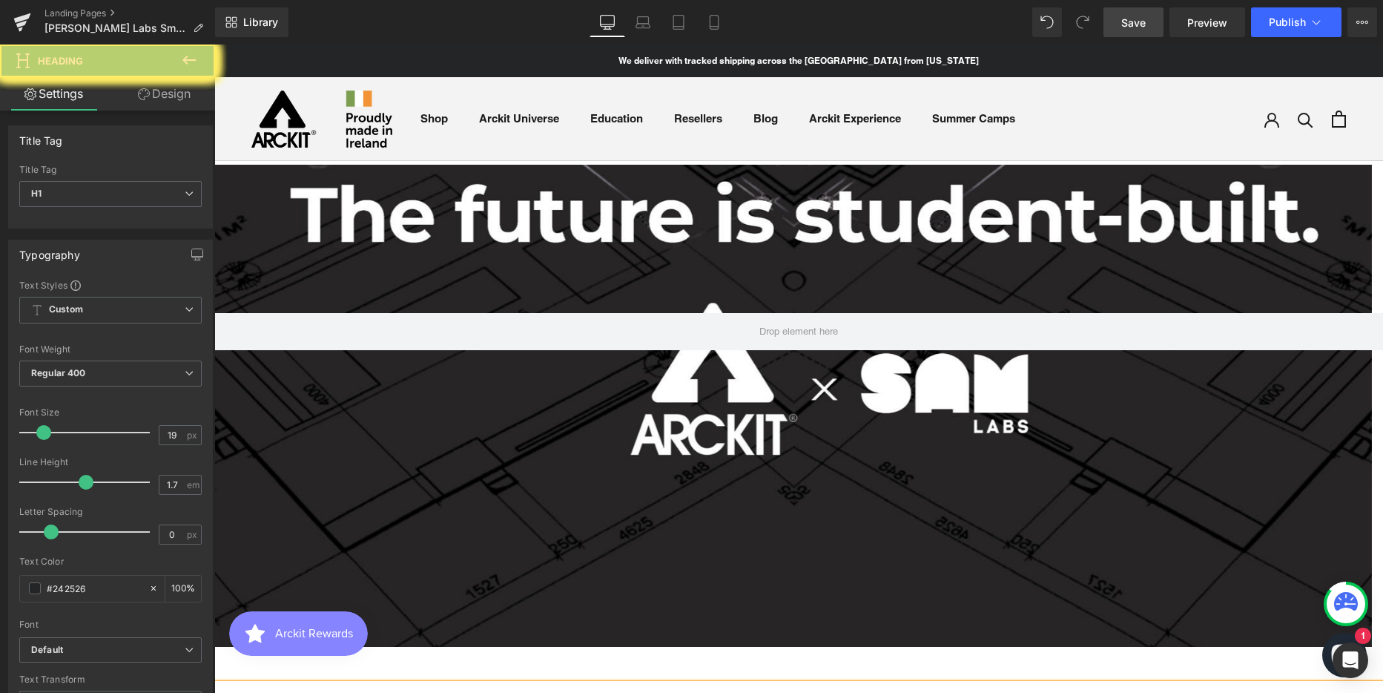
click at [919, 684] on h1 "ARCKIT x SAM Labs | SMART Design Pack" at bounding box center [798, 700] width 1169 height 33
drag, startPoint x: 43, startPoint y: 430, endPoint x: 33, endPoint y: 431, distance: 9.7
click at [94, 431] on span at bounding box center [101, 432] width 15 height 15
click at [627, 684] on h1 "ARCKIT x SAM Labs | SMART Design Pack" at bounding box center [798, 700] width 1169 height 33
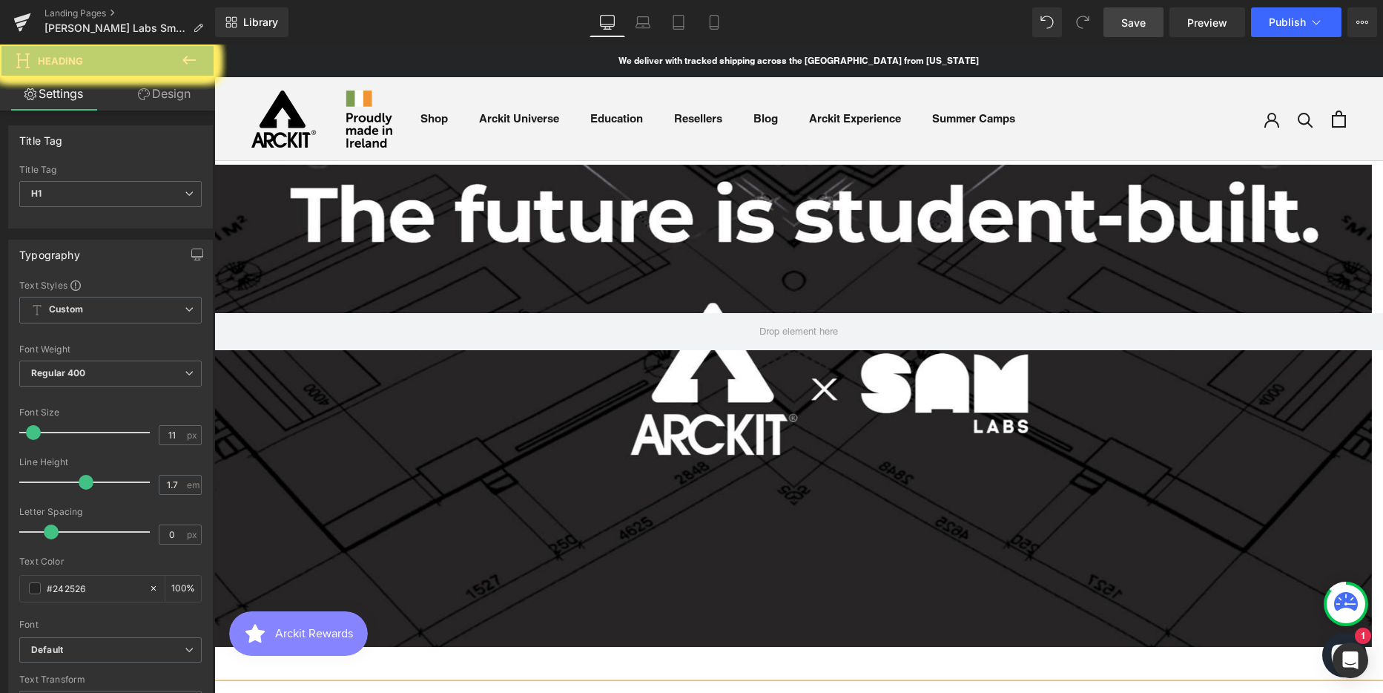
click at [756, 692] on strong "ARCKIT x SAM Labs | SMART Design Pack" at bounding box center [799, 700] width 293 height 13
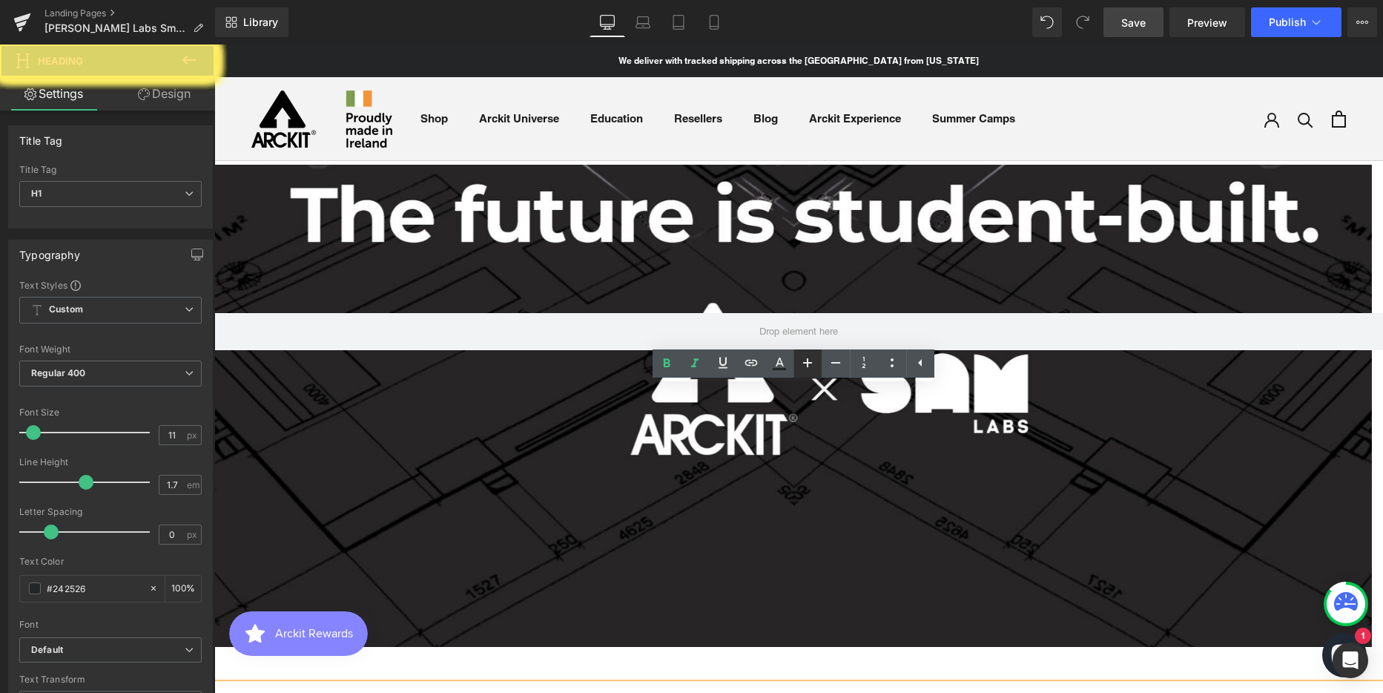
click at [811, 366] on icon at bounding box center [808, 363] width 18 height 18
click at [835, 365] on icon at bounding box center [836, 363] width 18 height 18
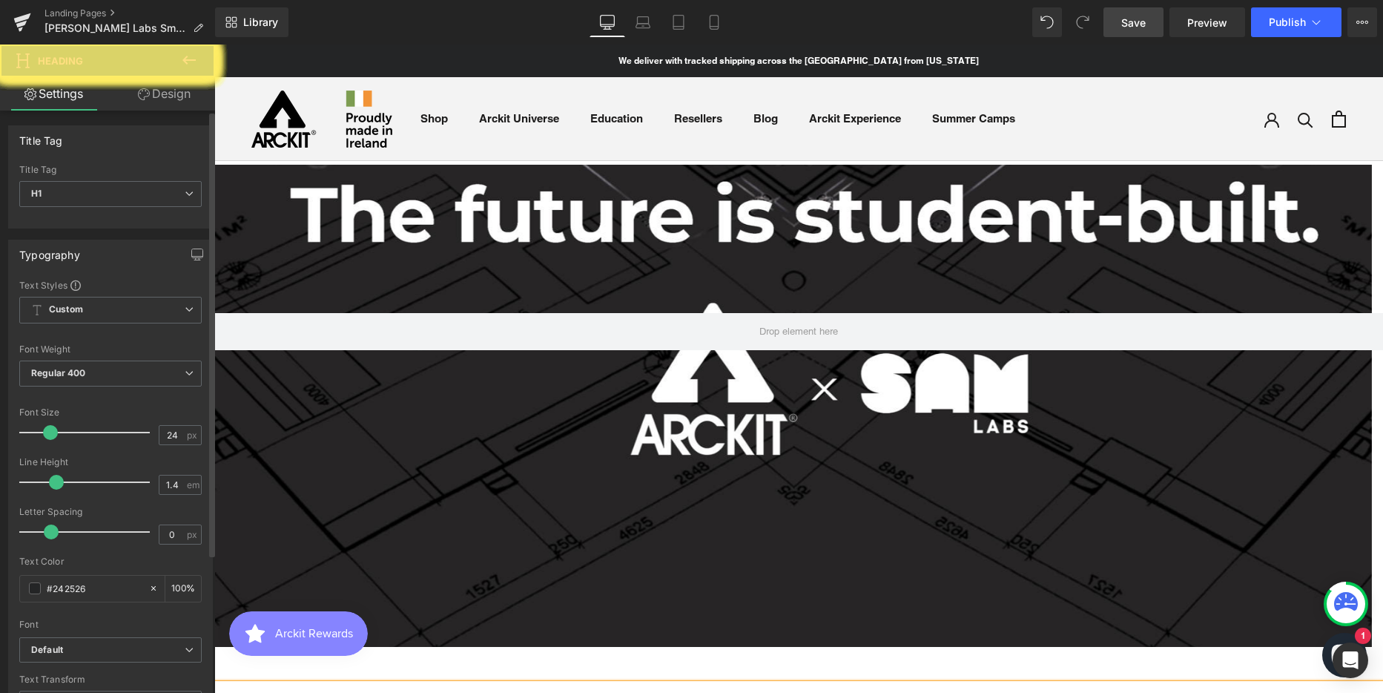
click at [64, 482] on span at bounding box center [56, 482] width 15 height 15
click at [190, 62] on icon at bounding box center [189, 60] width 18 height 18
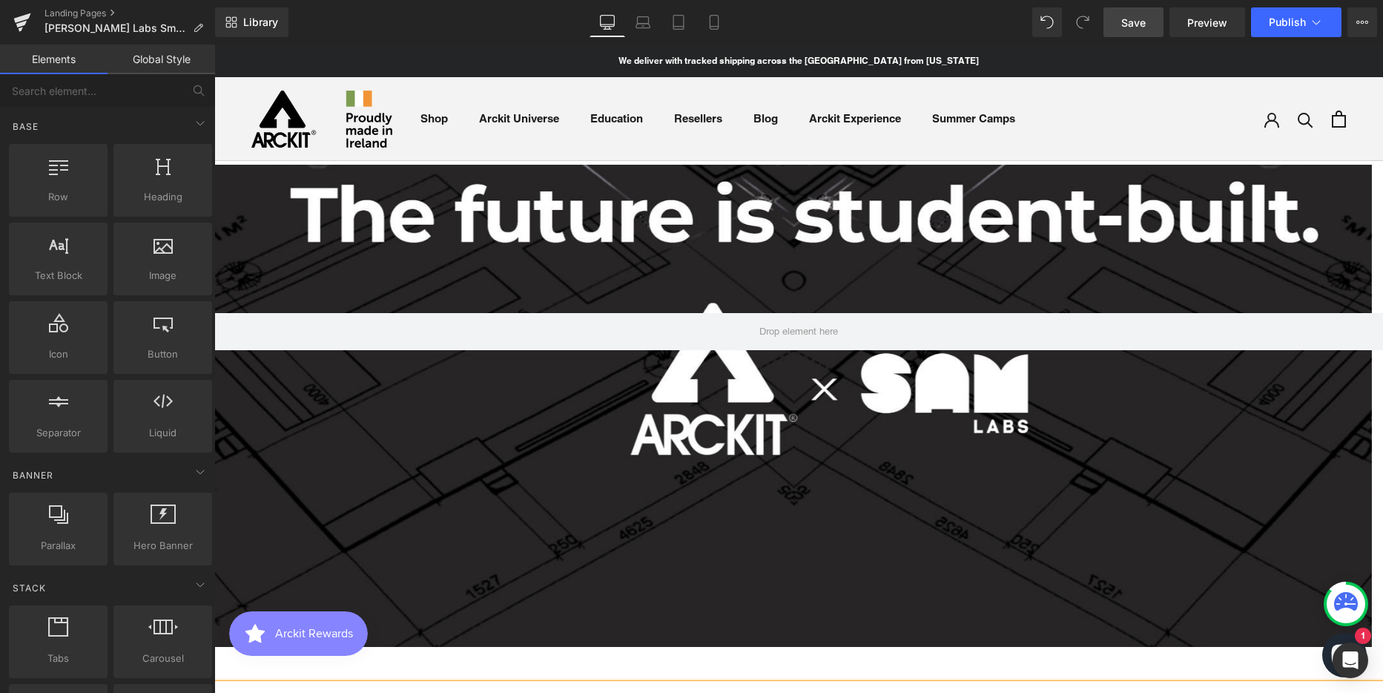
click at [704, 692] on strong "ARCKIT x SAM Labs | SMART Design Pack" at bounding box center [799, 700] width 293 height 13
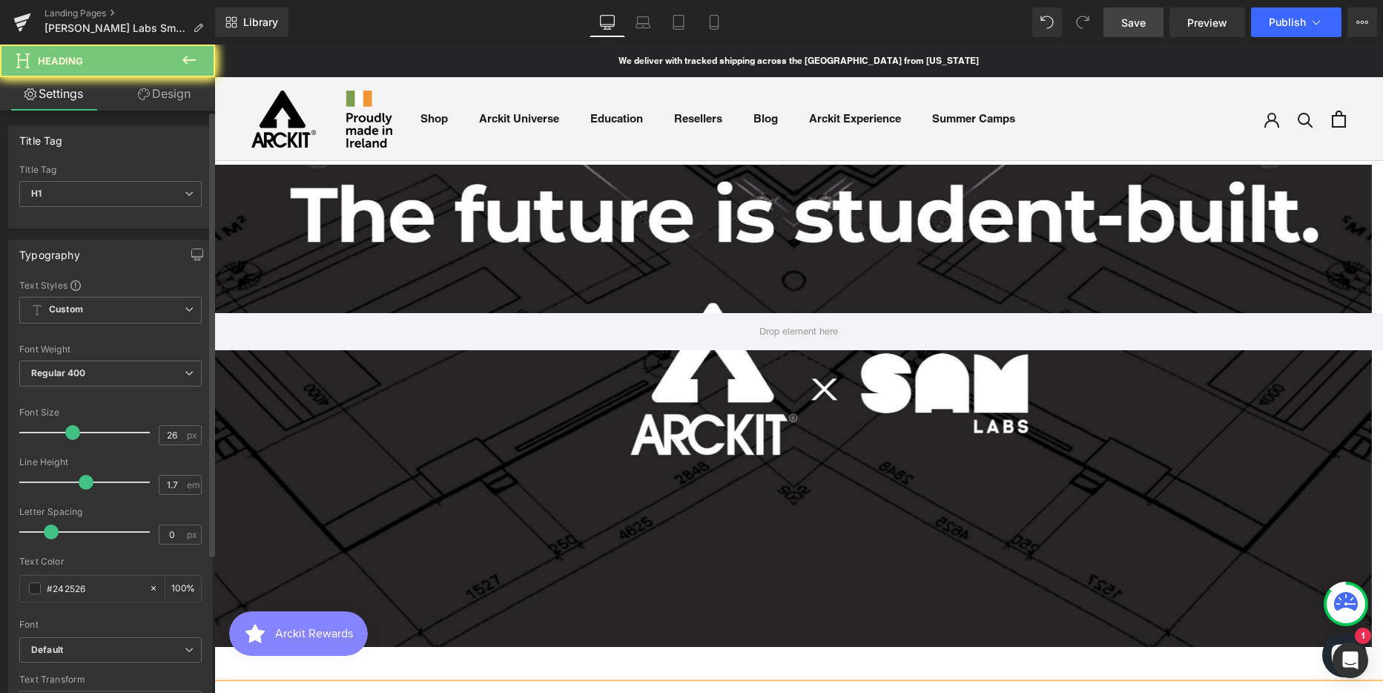
click at [65, 433] on span at bounding box center [72, 432] width 15 height 15
click at [186, 51] on button at bounding box center [189, 60] width 52 height 33
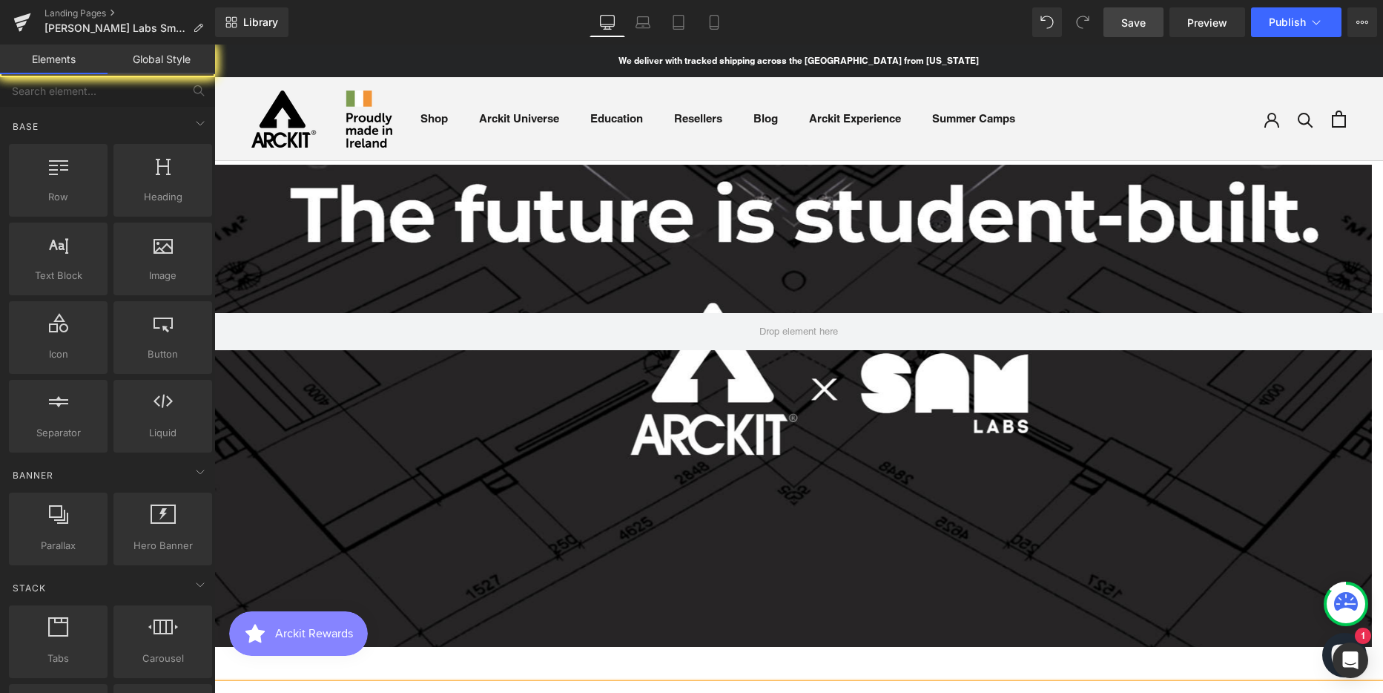
click at [53, 62] on link "Elements" at bounding box center [54, 59] width 108 height 30
click at [1142, 21] on span "Save" at bounding box center [1133, 23] width 24 height 16
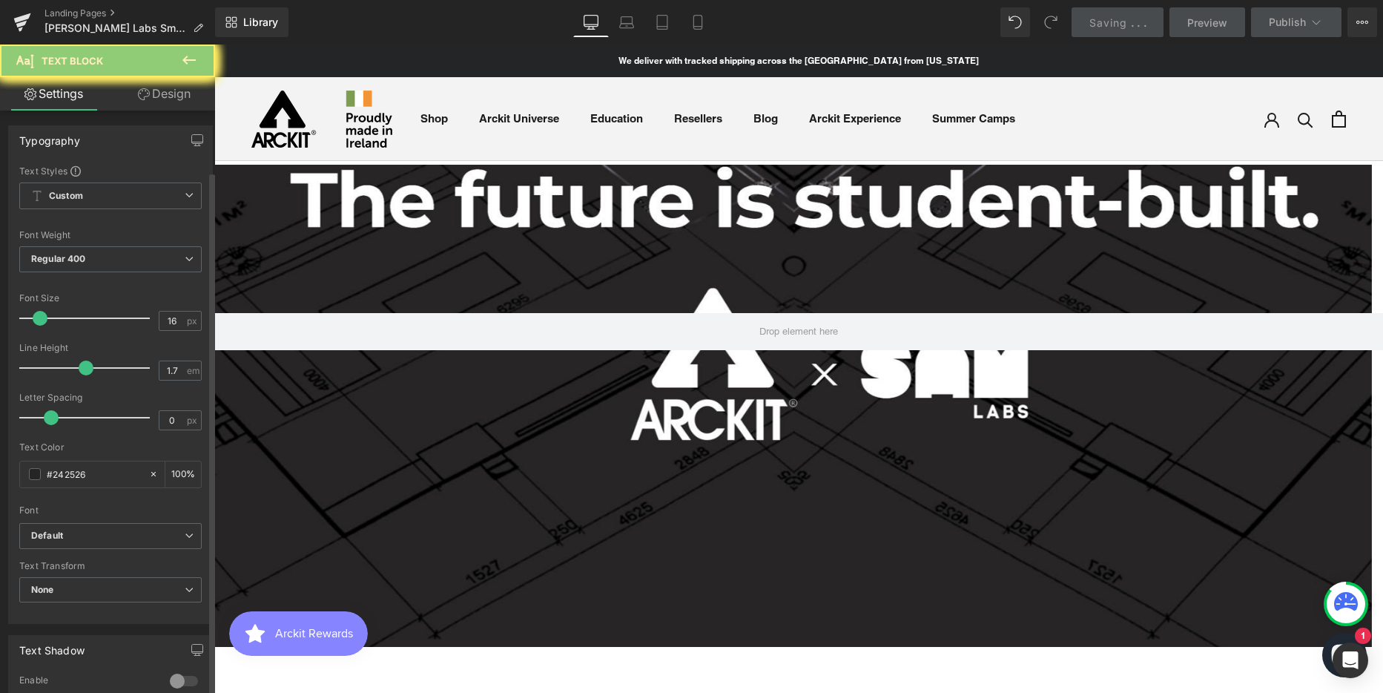
drag, startPoint x: 76, startPoint y: 522, endPoint x: 253, endPoint y: 328, distance: 261.9
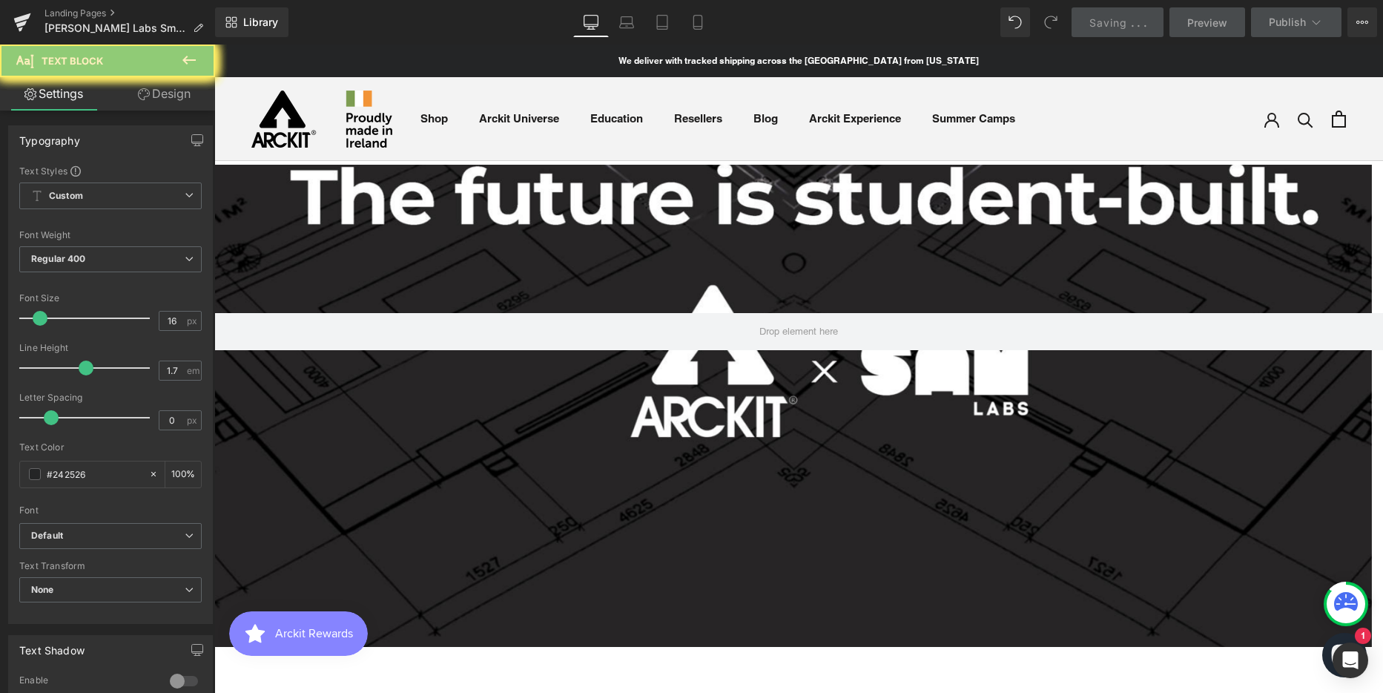
drag, startPoint x: 438, startPoint y: 323, endPoint x: 641, endPoint y: 441, distance: 234.6
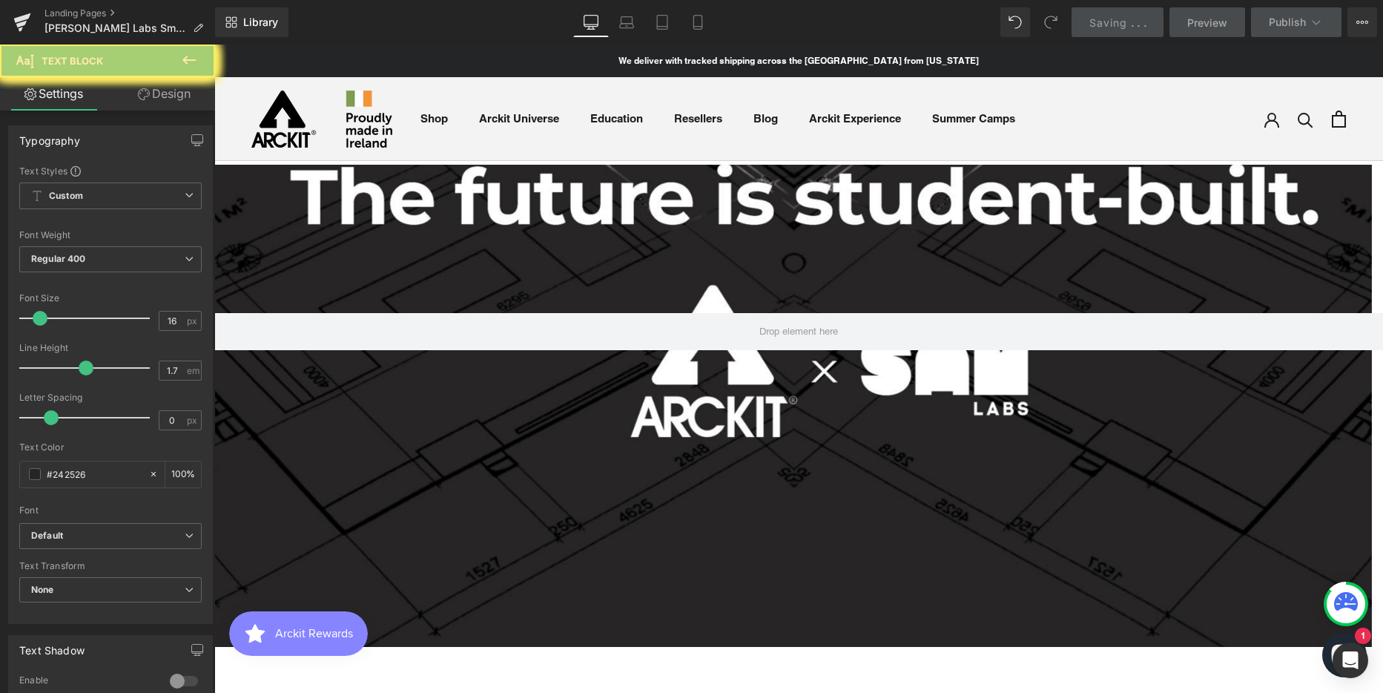
drag, startPoint x: 85, startPoint y: 592, endPoint x: 222, endPoint y: 227, distance: 389.8
drag, startPoint x: 436, startPoint y: 271, endPoint x: 755, endPoint y: 440, distance: 360.9
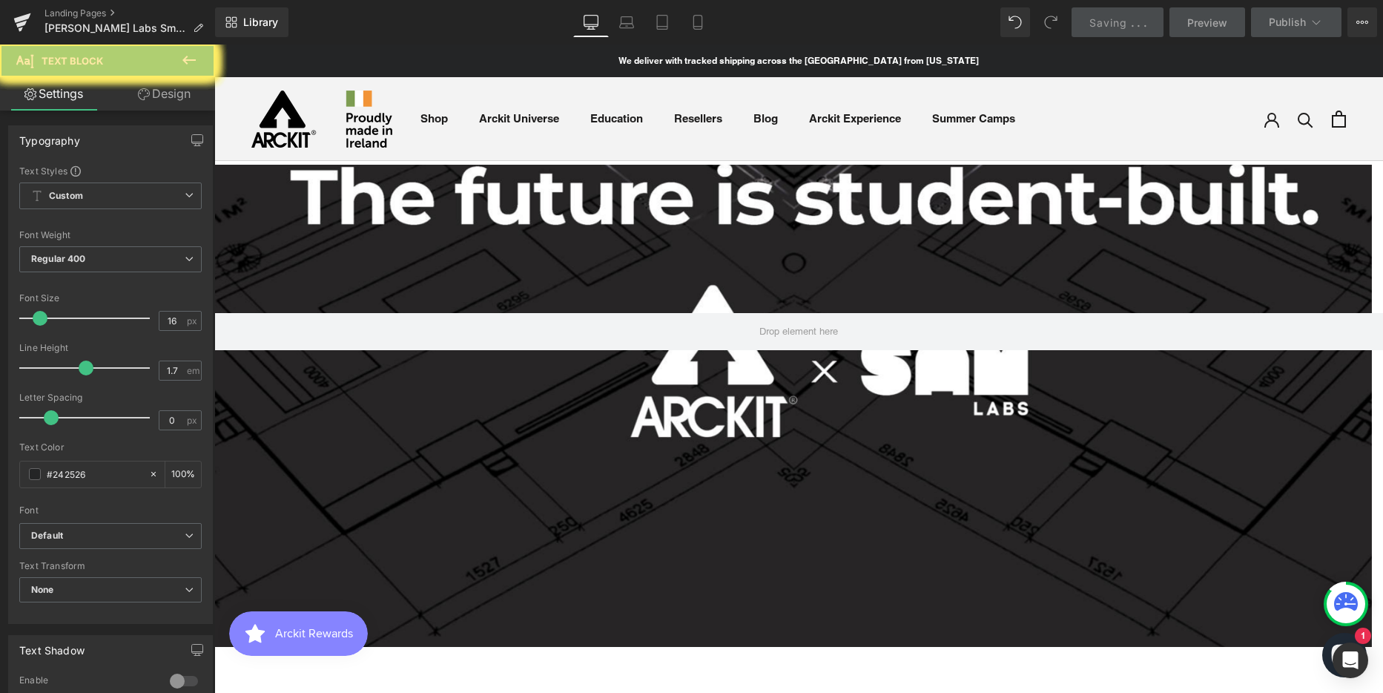
drag, startPoint x: 755, startPoint y: 440, endPoint x: 430, endPoint y: 283, distance: 360.8
drag, startPoint x: 436, startPoint y: 269, endPoint x: 765, endPoint y: 410, distance: 357.4
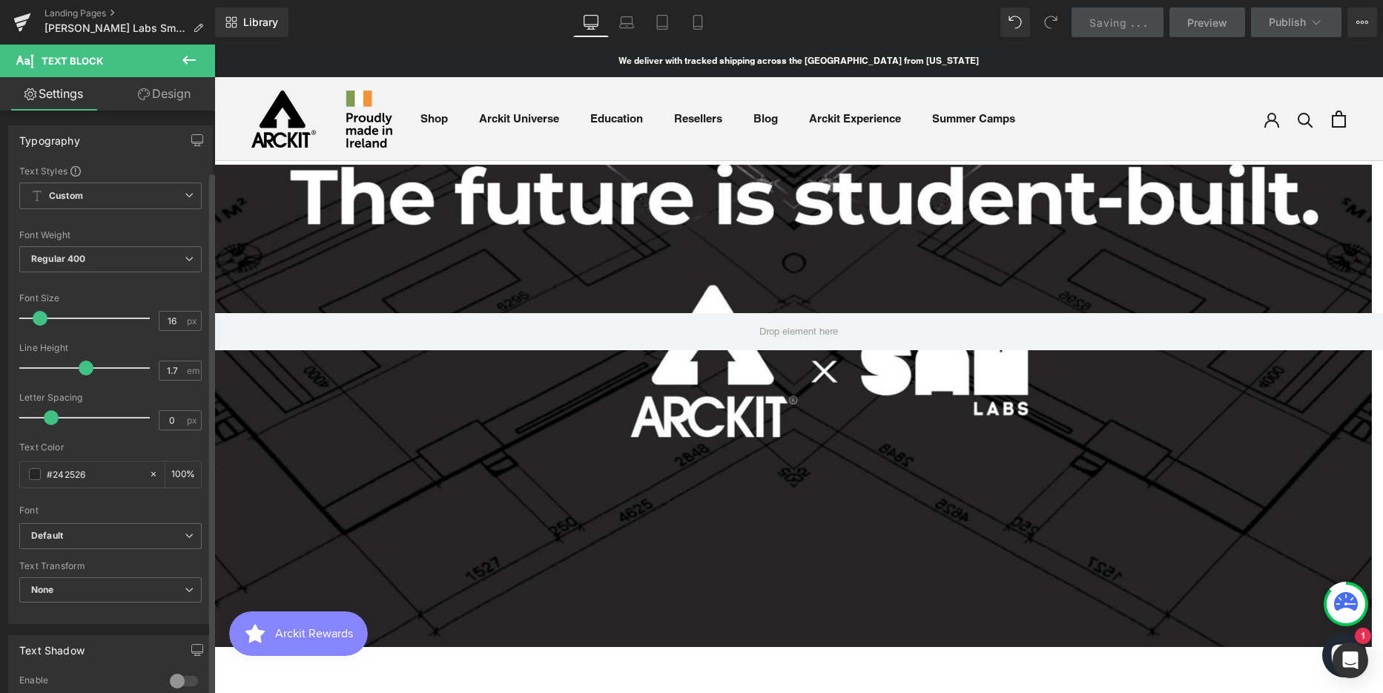
drag, startPoint x: 82, startPoint y: 525, endPoint x: 588, endPoint y: 467, distance: 509.0
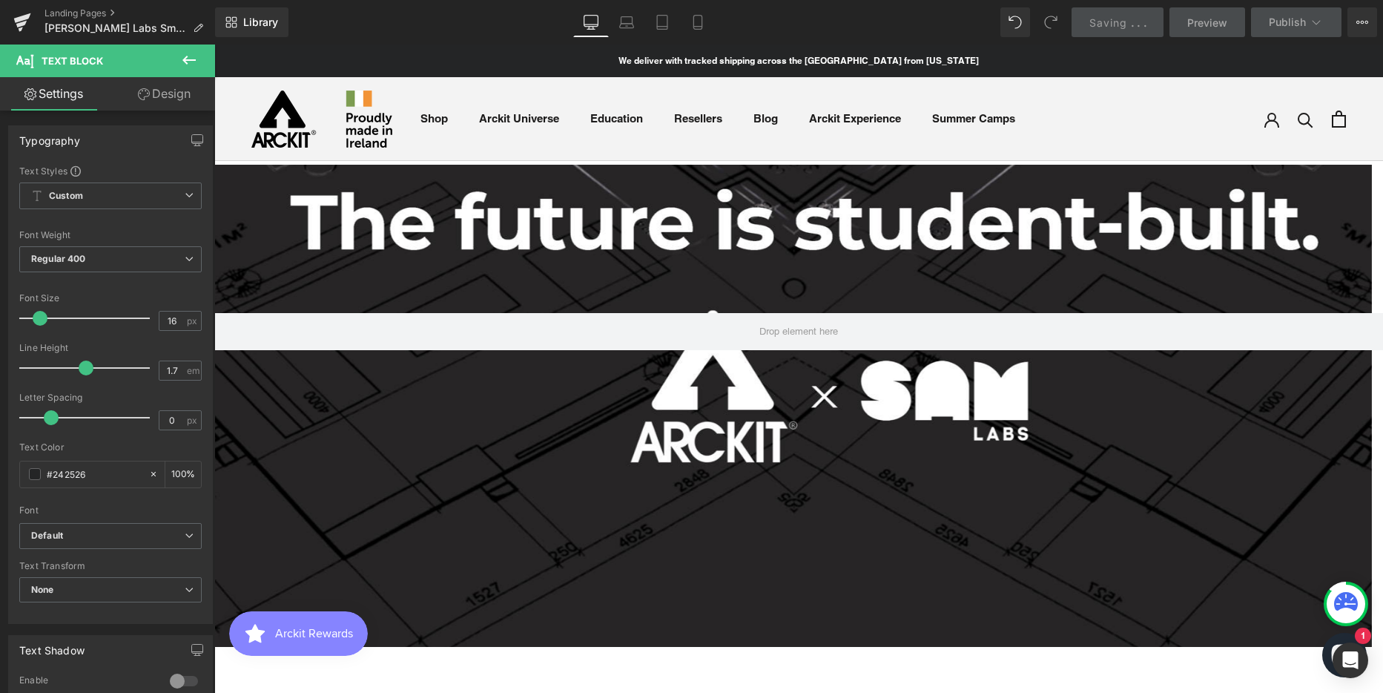
click at [799, 684] on div "ARCKIT x SAM Labs | SMART Design Pack Heading" at bounding box center [798, 700] width 1169 height 33
click at [799, 692] on strong "ARCKIT x SAM Labs | SMART Design Pack" at bounding box center [799, 700] width 293 height 13
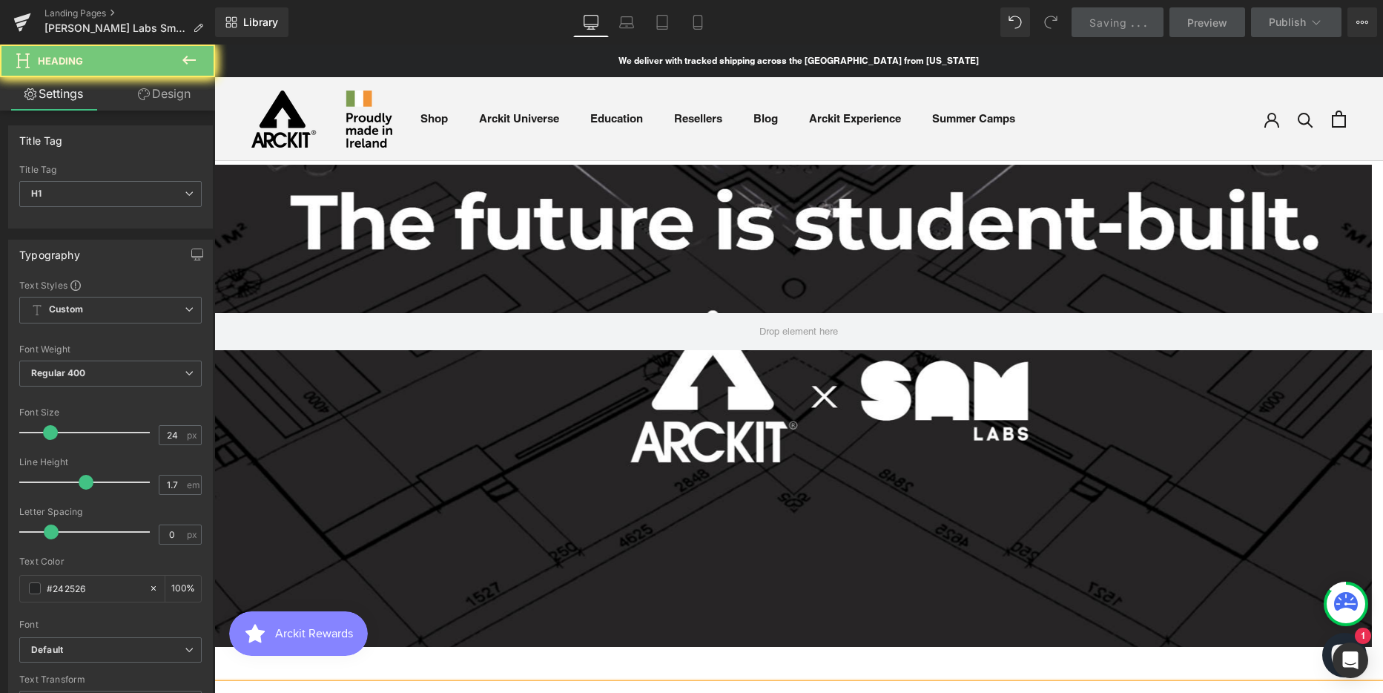
click at [185, 60] on icon at bounding box center [188, 60] width 13 height 9
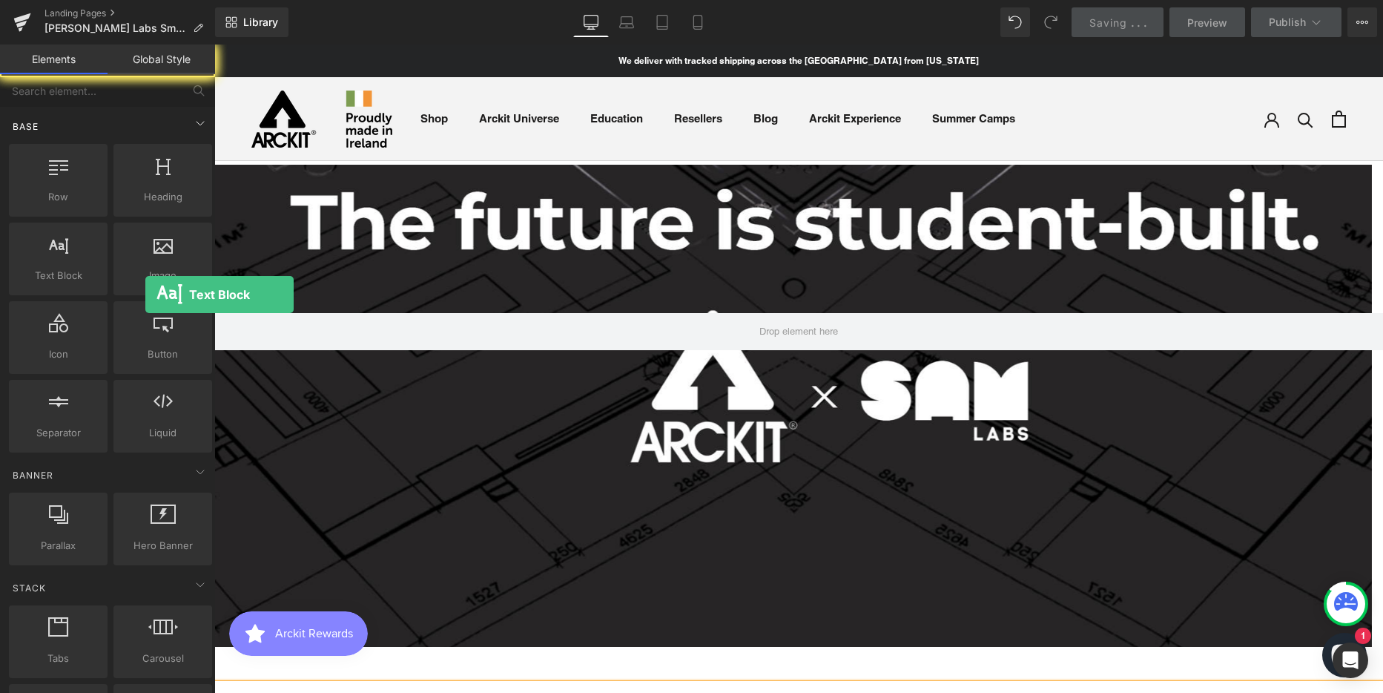
drag, startPoint x: 87, startPoint y: 289, endPoint x: 67, endPoint y: 128, distance: 163.0
click at [73, 455] on div "Base Row rows, columns, layouts, div Heading headings, titles, h1,h2,h3,h4,h5,h…" at bounding box center [110, 511] width 209 height 113
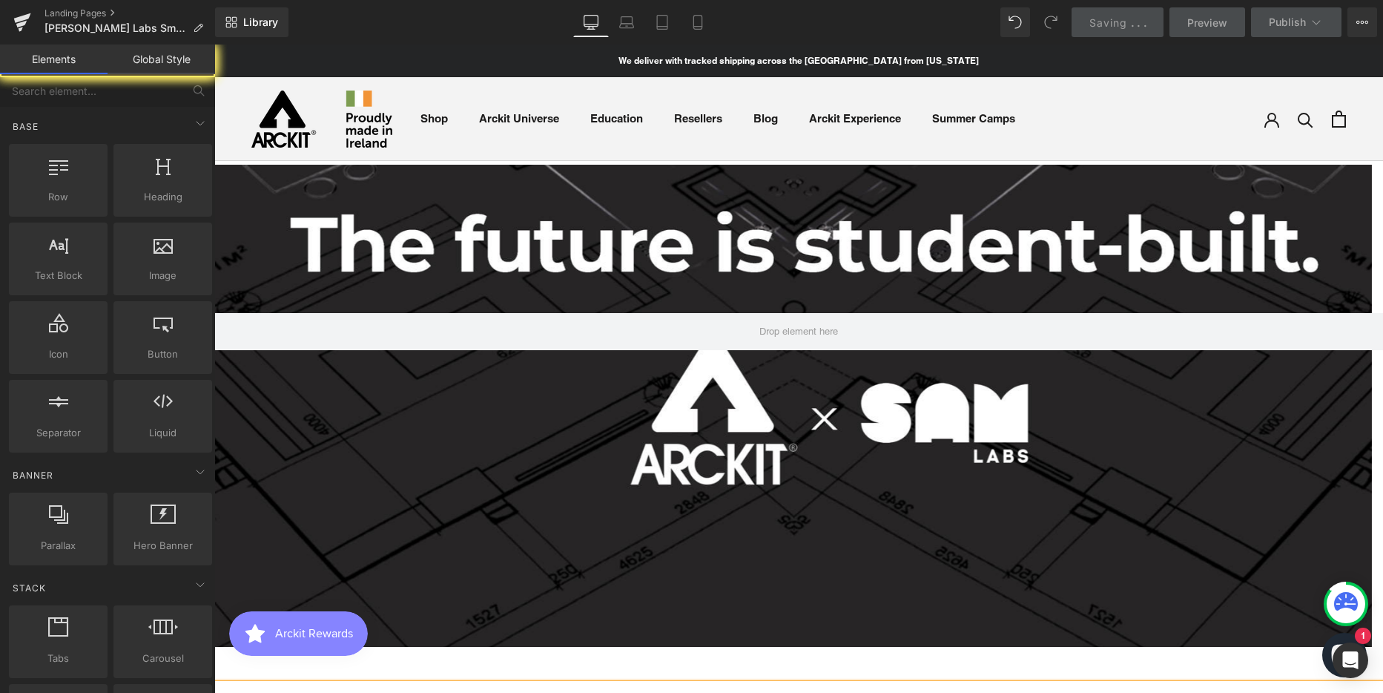
click at [1205, 18] on span "Preview" at bounding box center [1207, 23] width 40 height 16
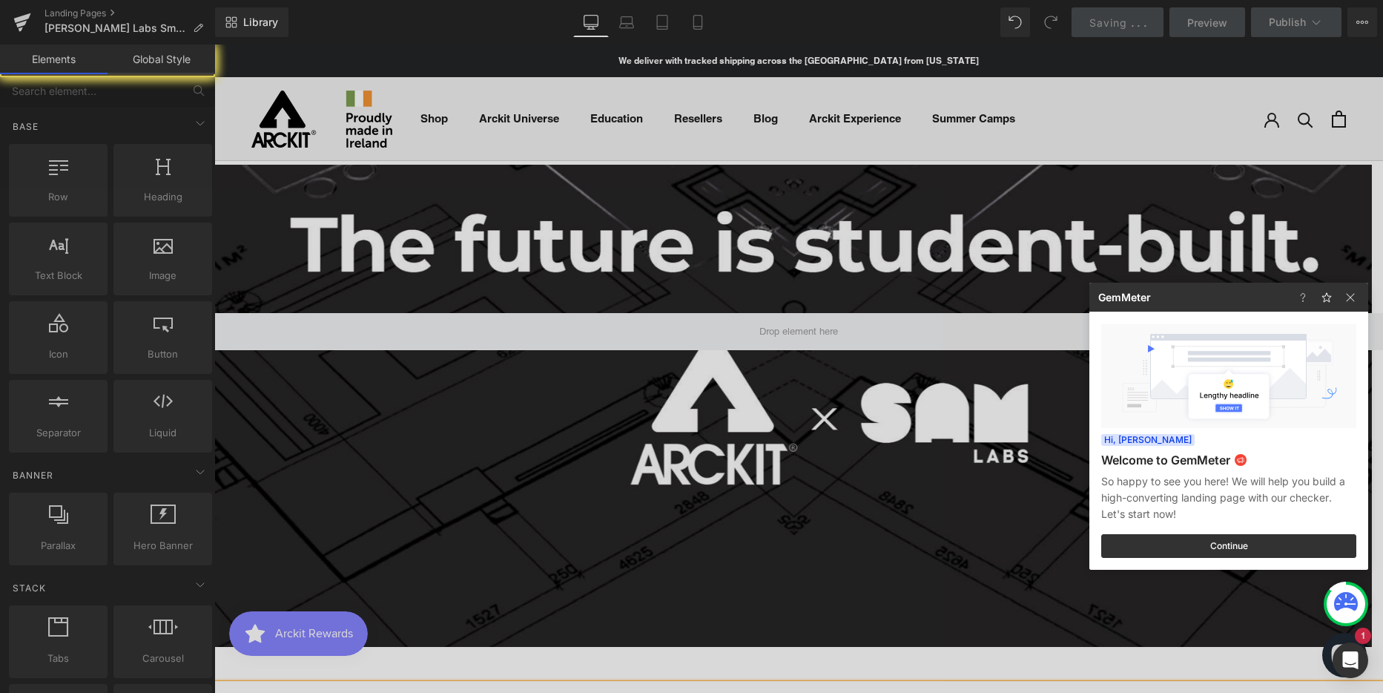
click at [1353, 293] on img at bounding box center [1350, 297] width 18 height 18
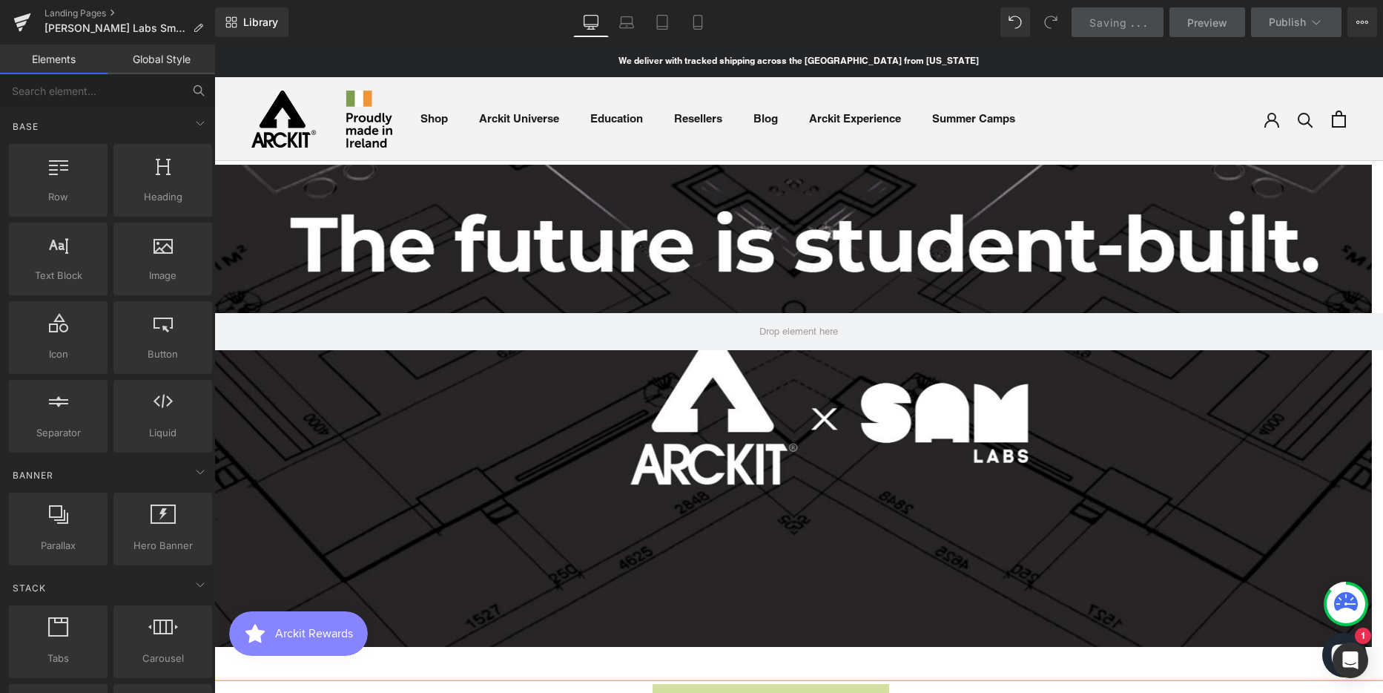
scroll to position [7, 7]
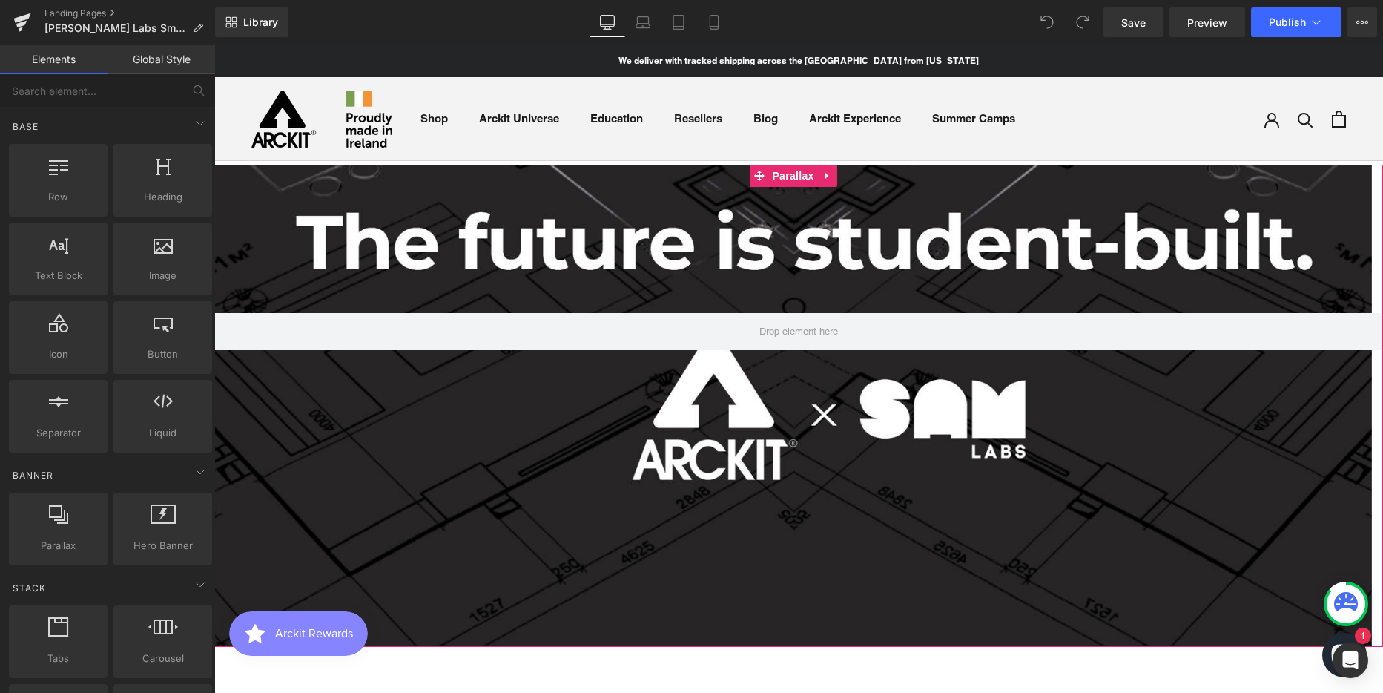
click at [424, 214] on div at bounding box center [793, 380] width 1158 height 648
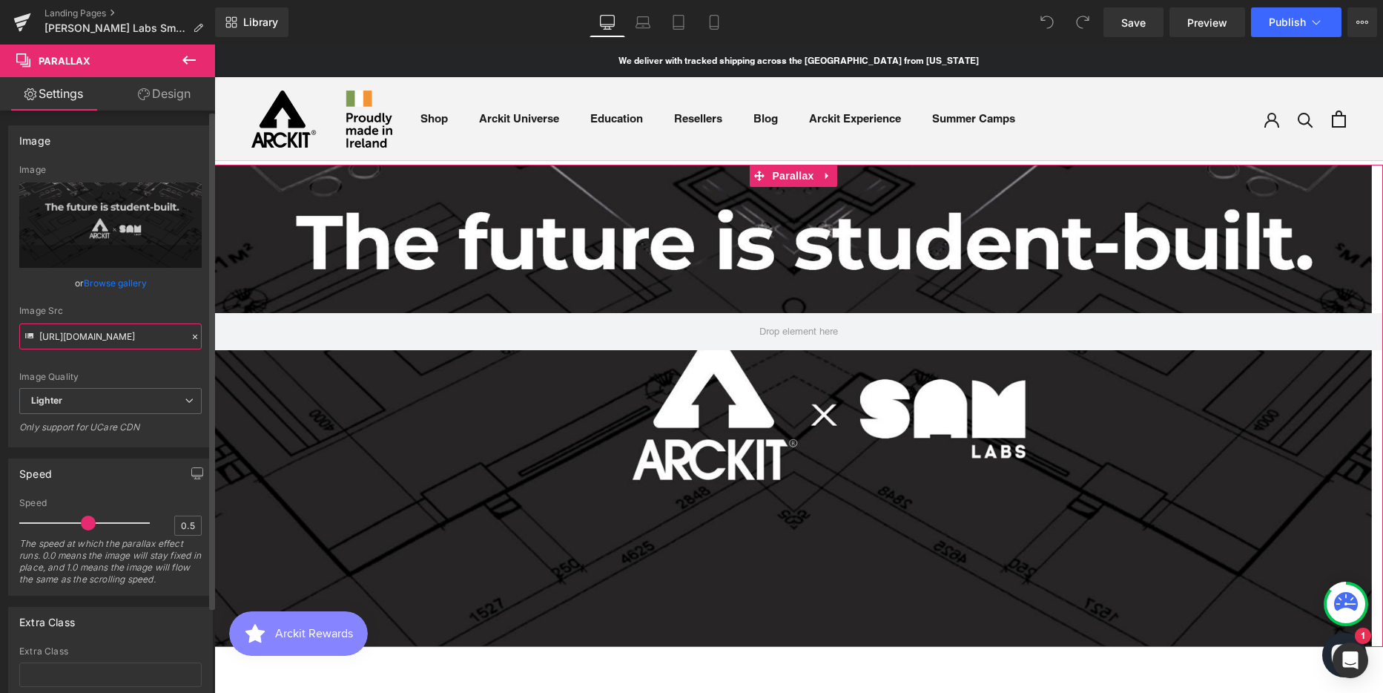
scroll to position [0, 634]
drag, startPoint x: 94, startPoint y: 335, endPoint x: 185, endPoint y: 336, distance: 91.2
click at [185, 336] on div "Image Src https://ucarecdn.com/47a0d662-a278-4d2b-bdd6-6edaf19cc928/-/format/au…" at bounding box center [110, 328] width 182 height 44
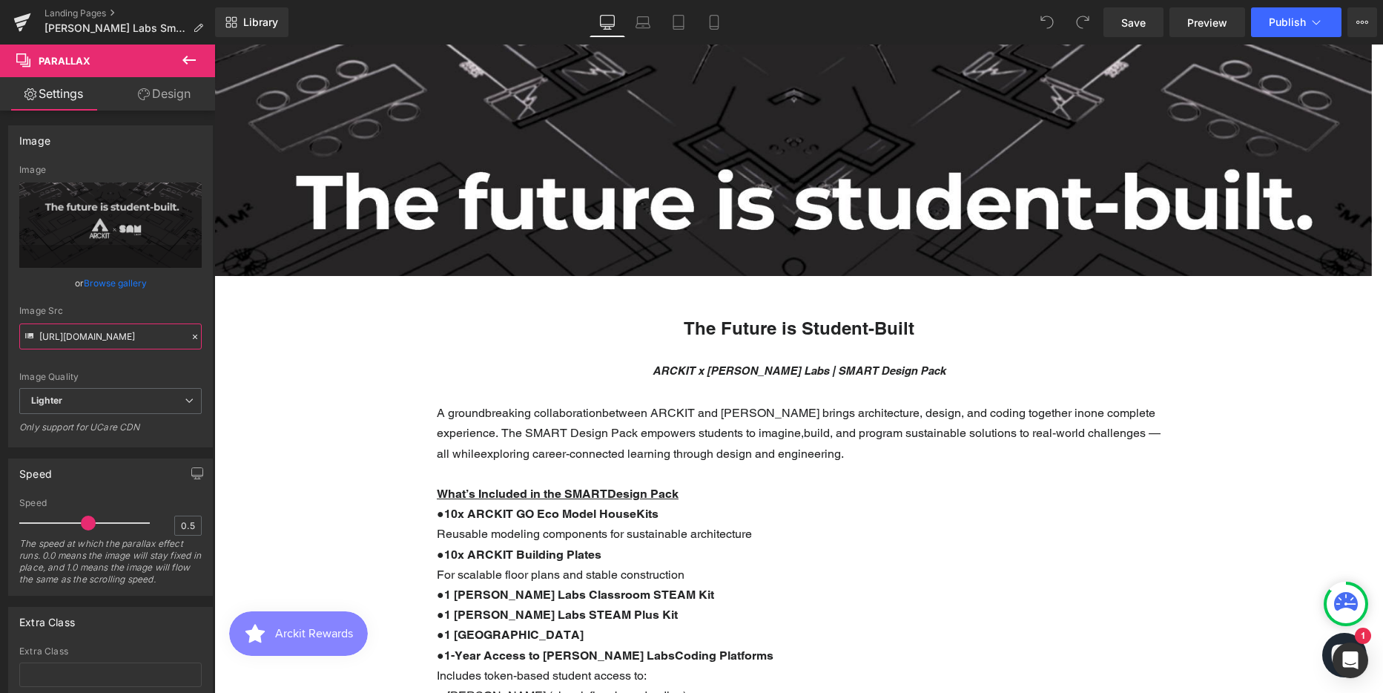
scroll to position [519, 0]
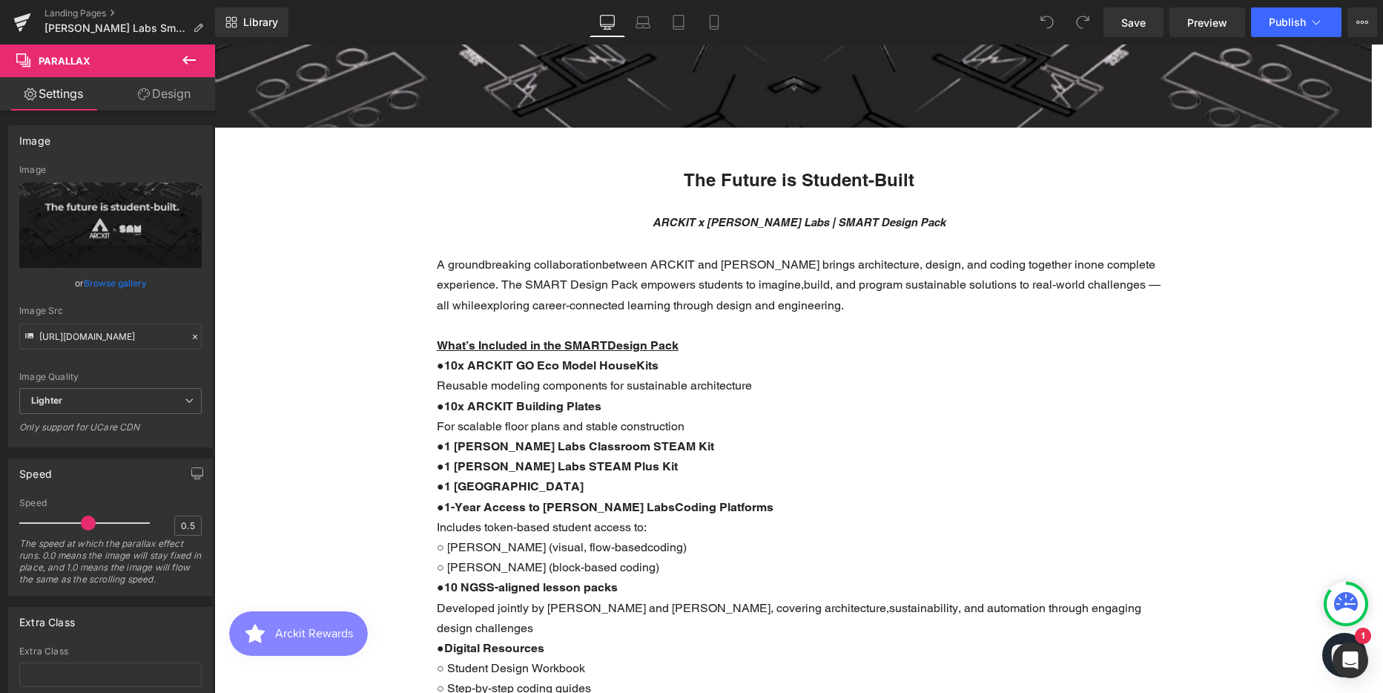
click at [522, 276] on p "A groundbreaking collaborationbetween ARCKIT and SAM Labs brings architecture, …" at bounding box center [799, 284] width 724 height 61
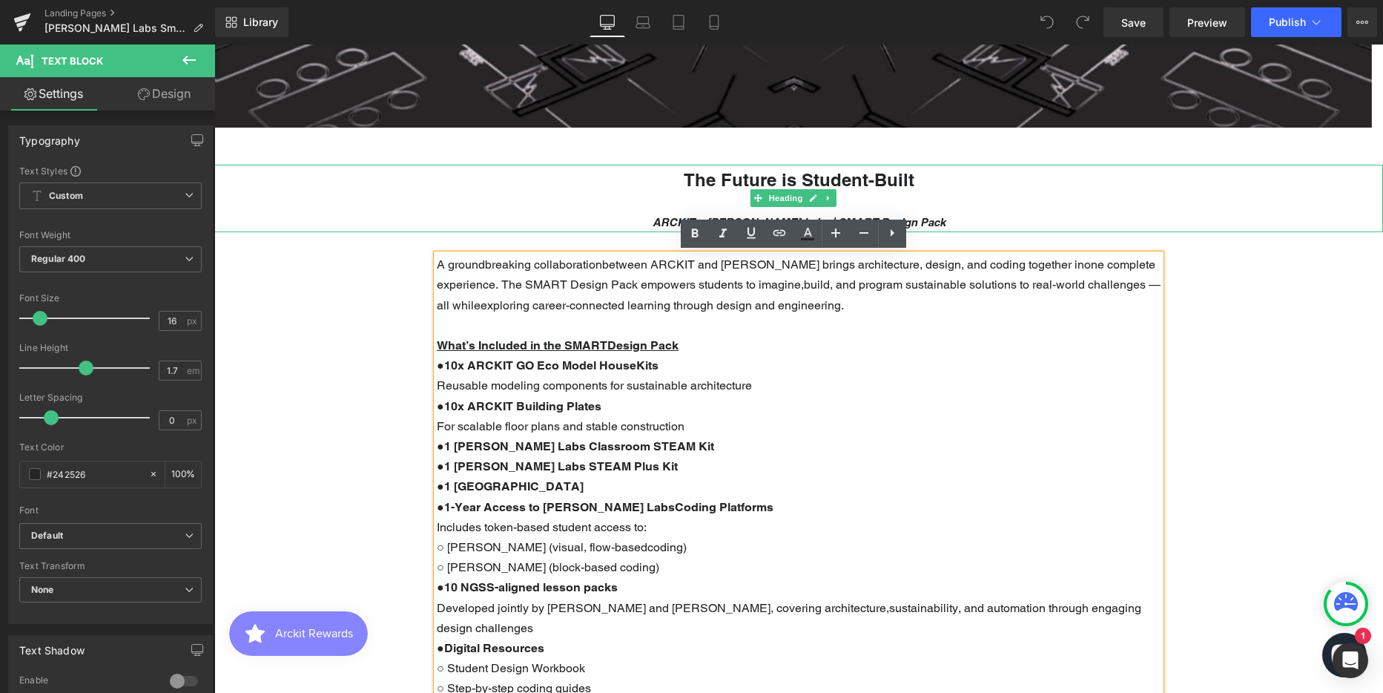
click at [760, 175] on strong "The Future is Student-Built" at bounding box center [799, 179] width 231 height 21
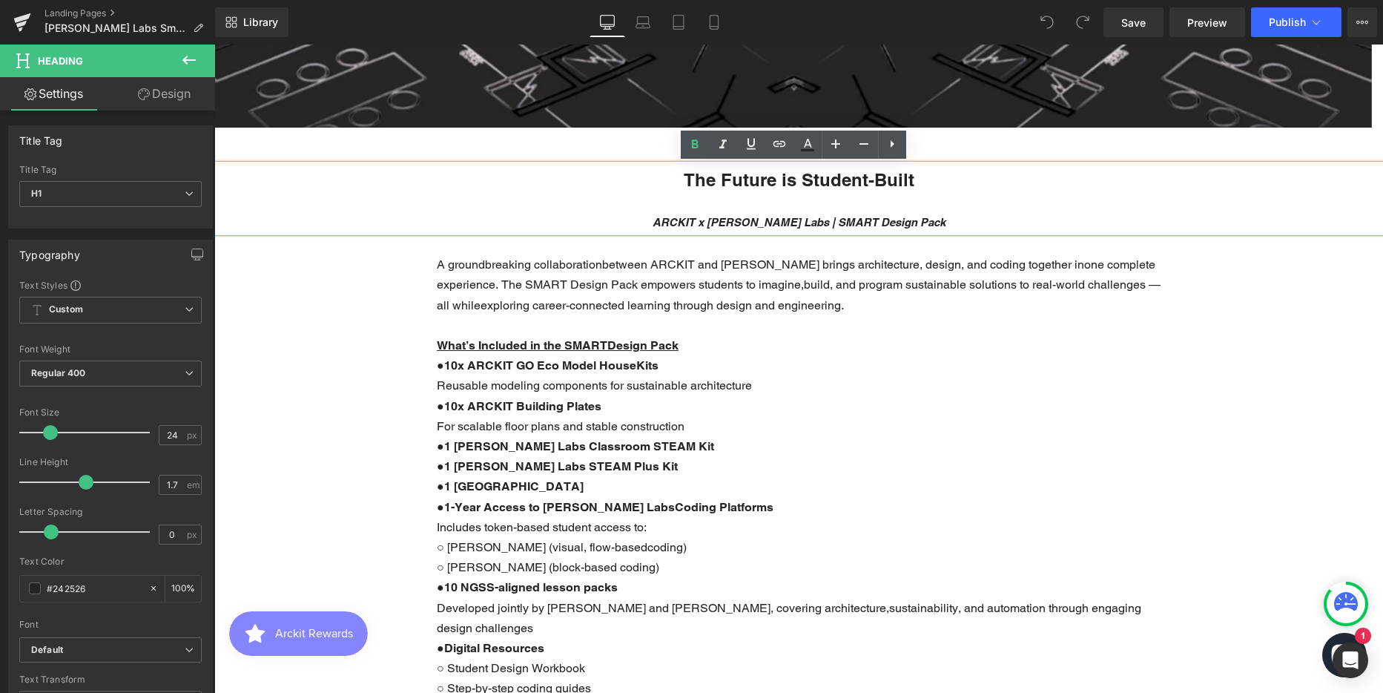
click at [756, 181] on strong "The Future is Student-Built" at bounding box center [799, 179] width 231 height 21
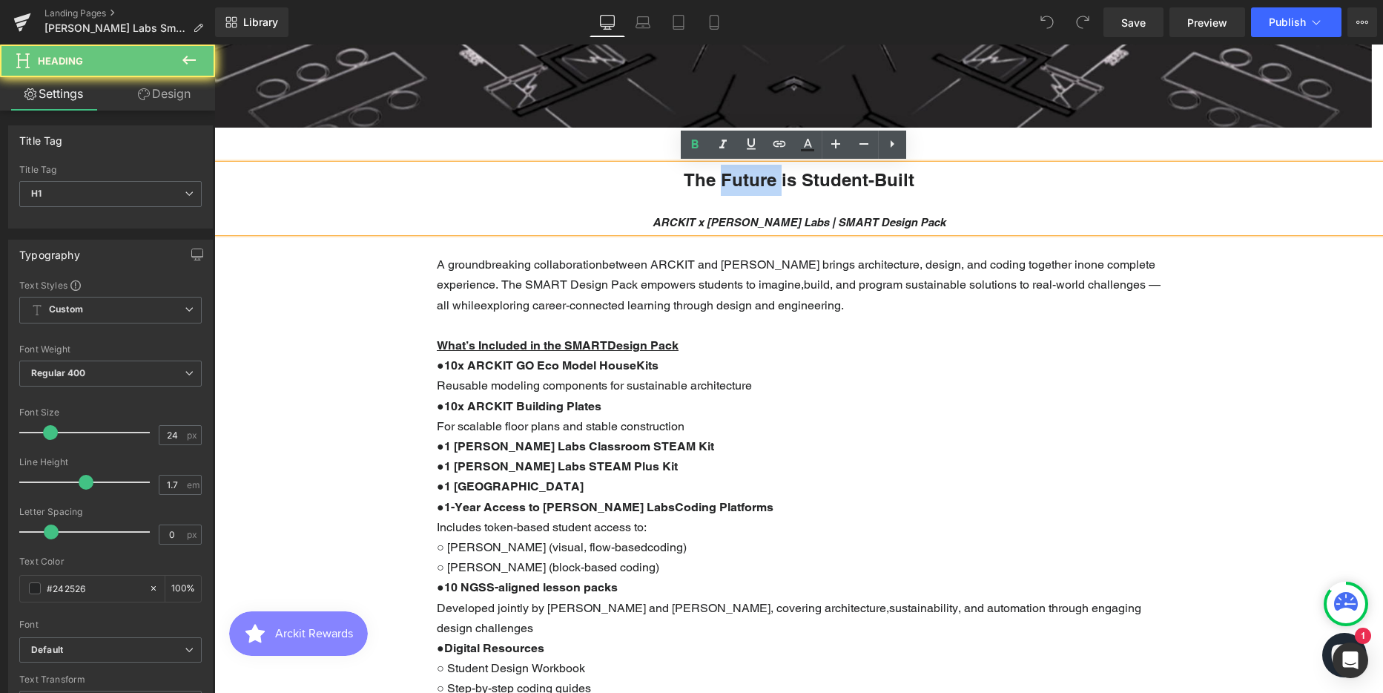
click at [756, 181] on strong "The Future is Student-Built" at bounding box center [799, 179] width 231 height 21
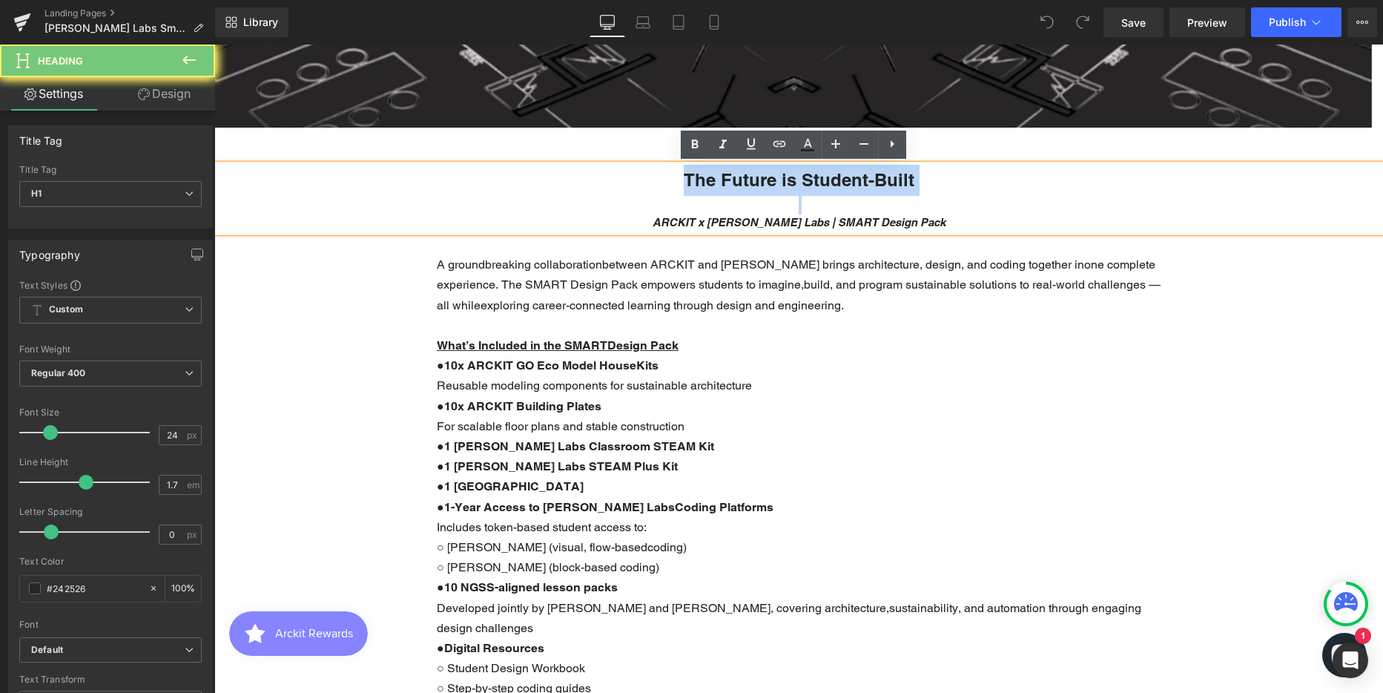
click at [756, 181] on strong "The Future is Student-Built" at bounding box center [799, 179] width 231 height 21
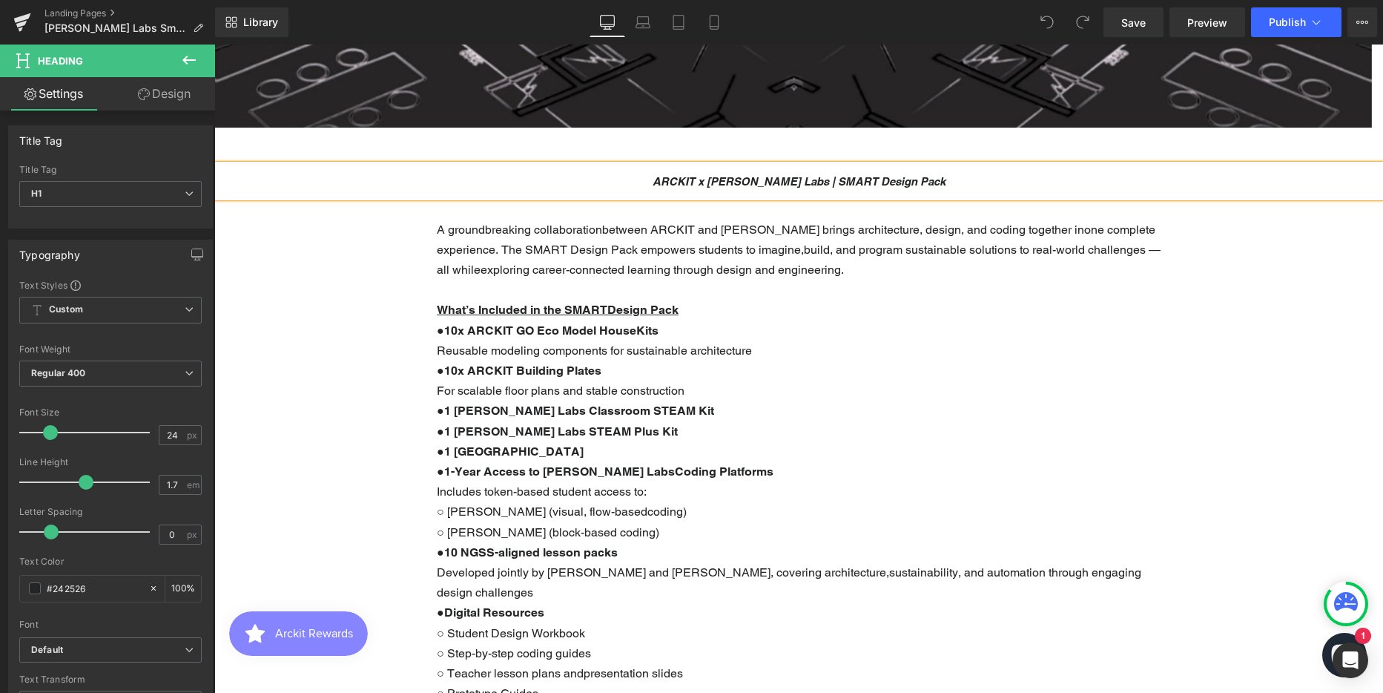
scroll to position [4336, 1158]
click at [802, 187] on strong "ARCKIT x [PERSON_NAME] Labs | SMART Design Pack" at bounding box center [799, 181] width 293 height 13
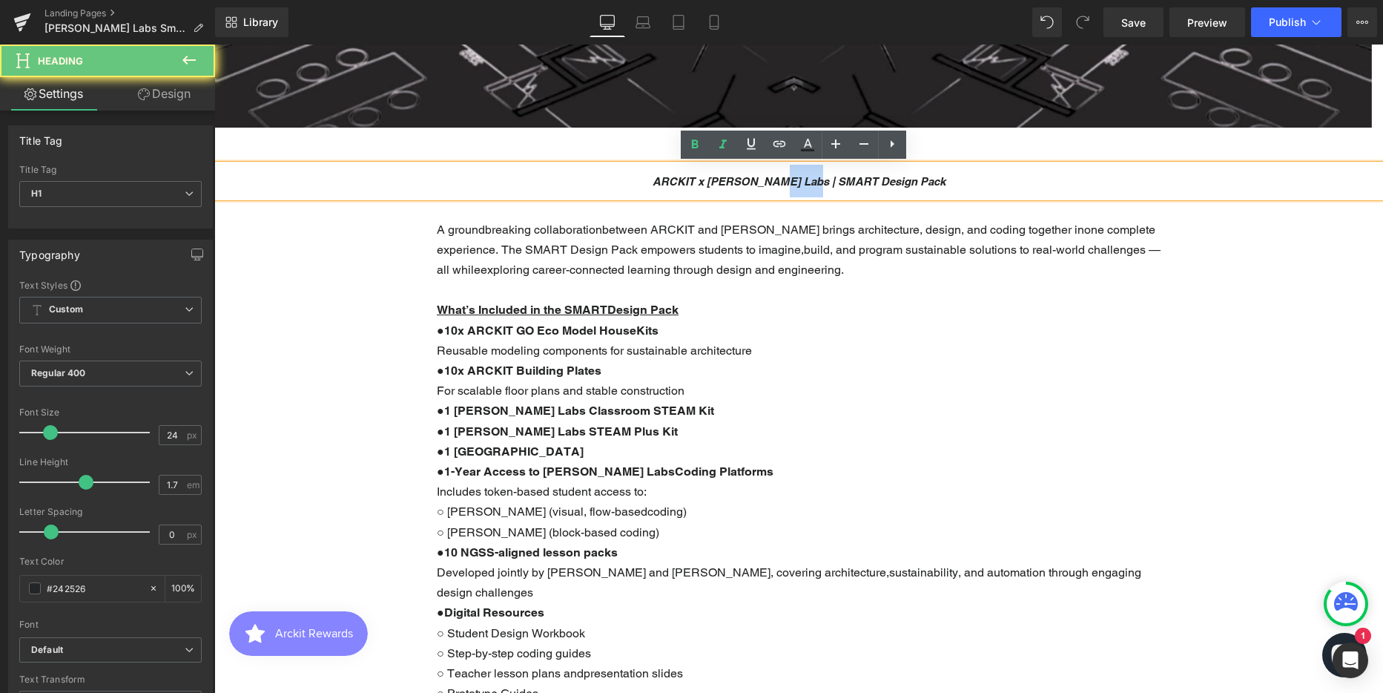
click at [802, 187] on strong "ARCKIT x [PERSON_NAME] Labs | SMART Design Pack" at bounding box center [799, 181] width 293 height 13
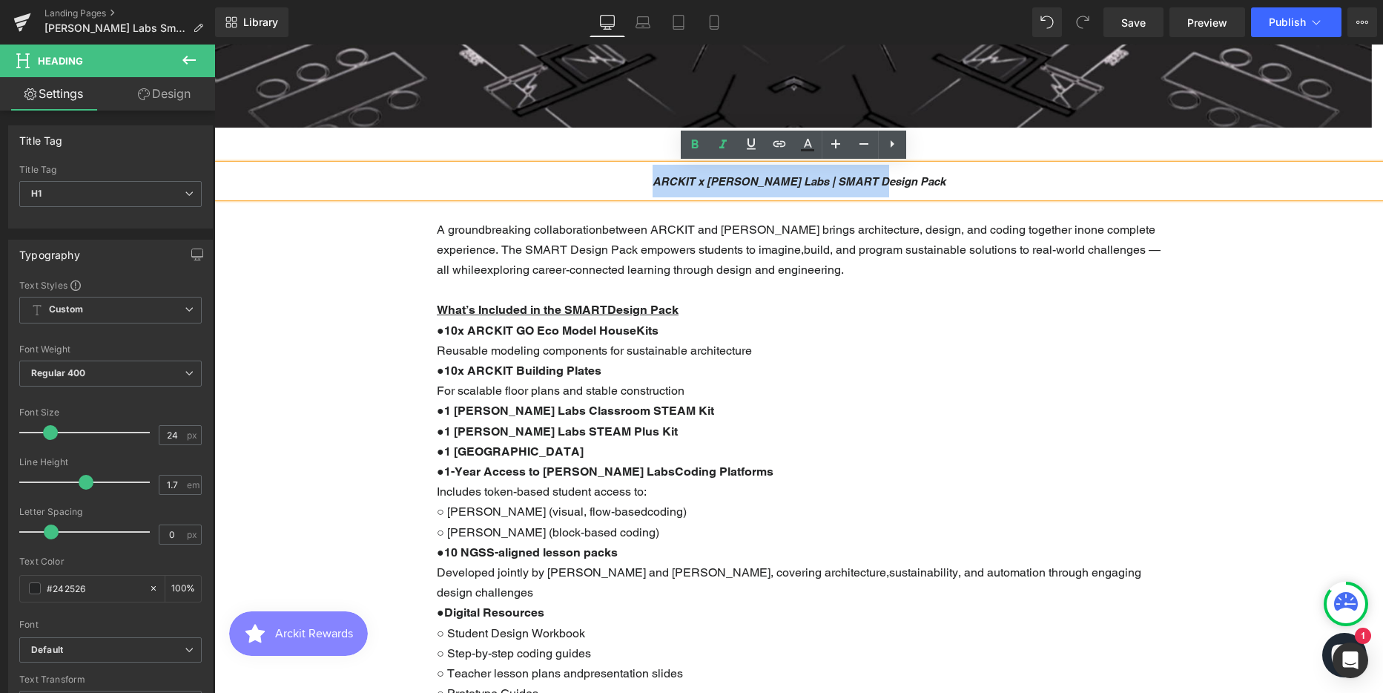
click at [670, 245] on p "A groundbreaking collaborationbetween ARCKIT and SAM Labs brings architecture, …" at bounding box center [799, 249] width 724 height 61
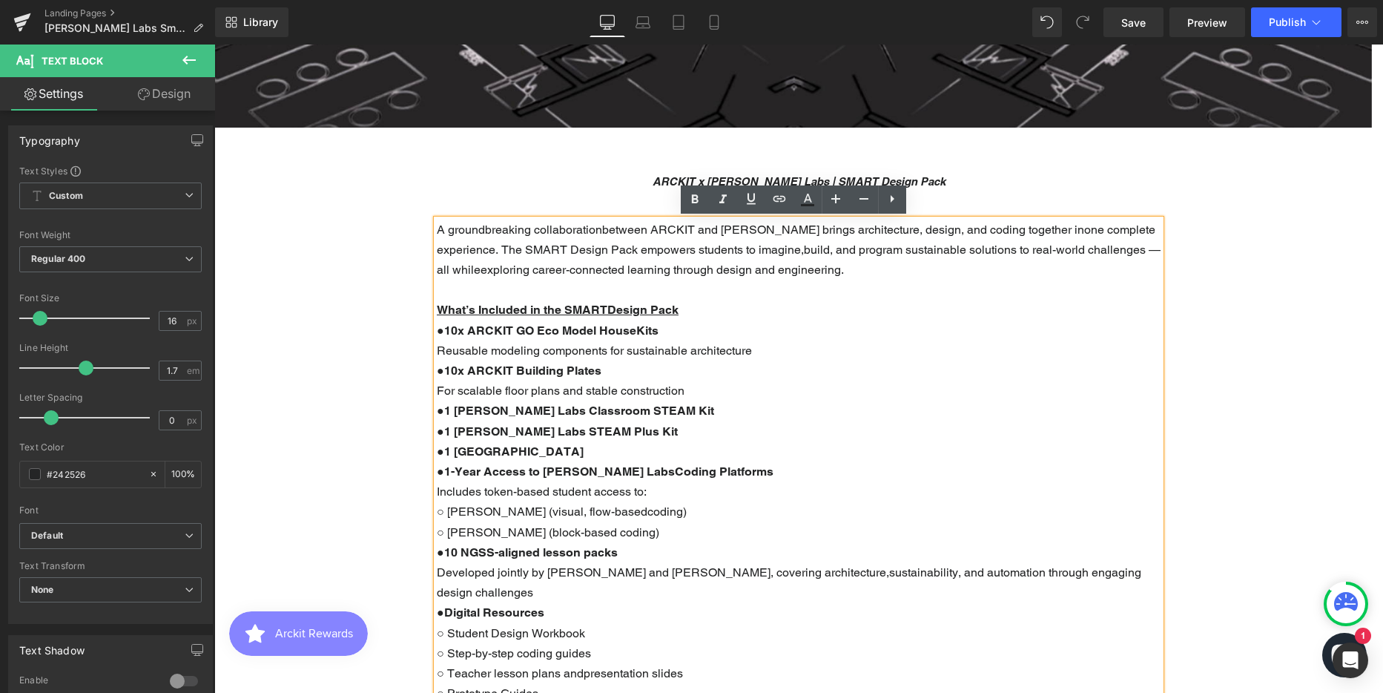
click at [599, 227] on p "A groundbreaking collaborationbetween ARCKIT and SAM Labs brings architecture, …" at bounding box center [799, 249] width 724 height 61
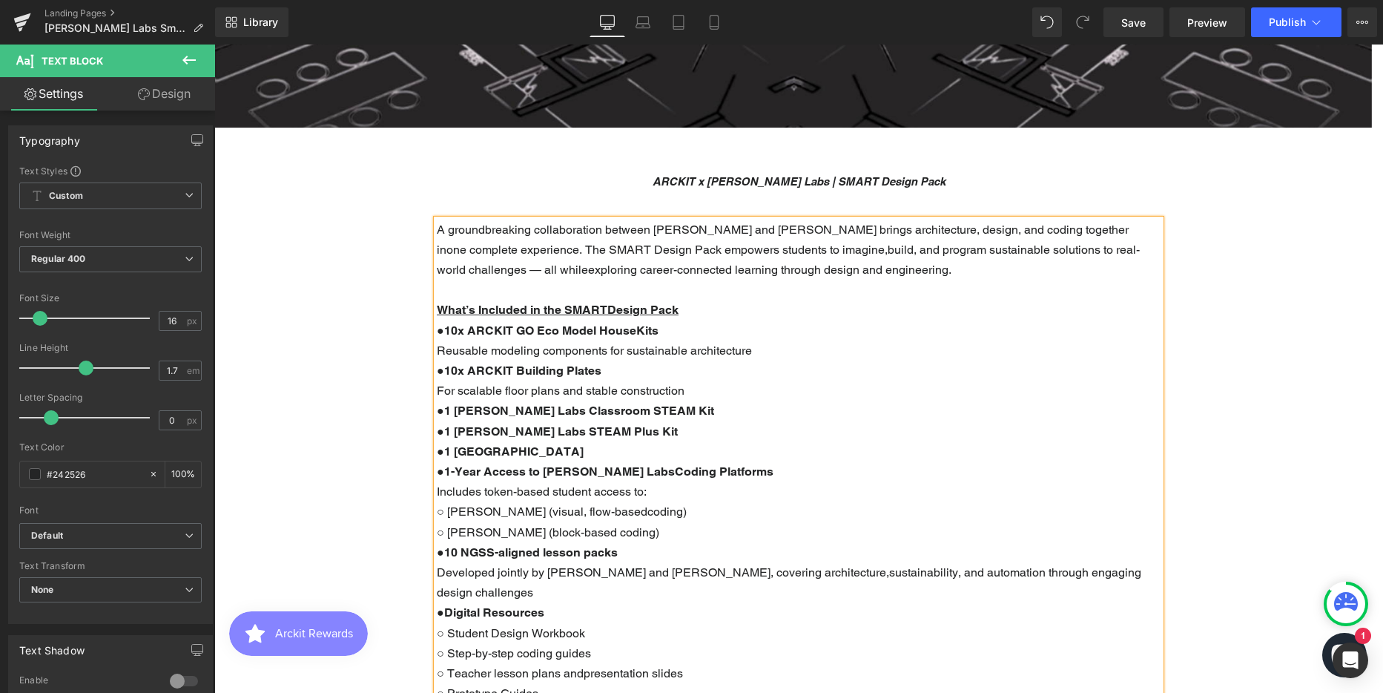
click at [804, 247] on p "A groundbreaking collaboration between ARCKIT and SAM Labs brings architecture,…" at bounding box center [799, 249] width 724 height 61
click at [1043, 227] on p "A groundbreaking collaboration between ARCKIT and SAM Labs brings architecture,…" at bounding box center [799, 249] width 724 height 61
click at [495, 268] on p "A groundbreaking collaboration between ARCKIT and SAM Labs brings architecture,…" at bounding box center [799, 249] width 724 height 61
click at [641, 325] on b "10x ARCKIT GO Eco Model HouseKits" at bounding box center [551, 330] width 214 height 14
click at [610, 307] on u "What’s Included in the SMARTDesign Pack" at bounding box center [558, 310] width 242 height 14
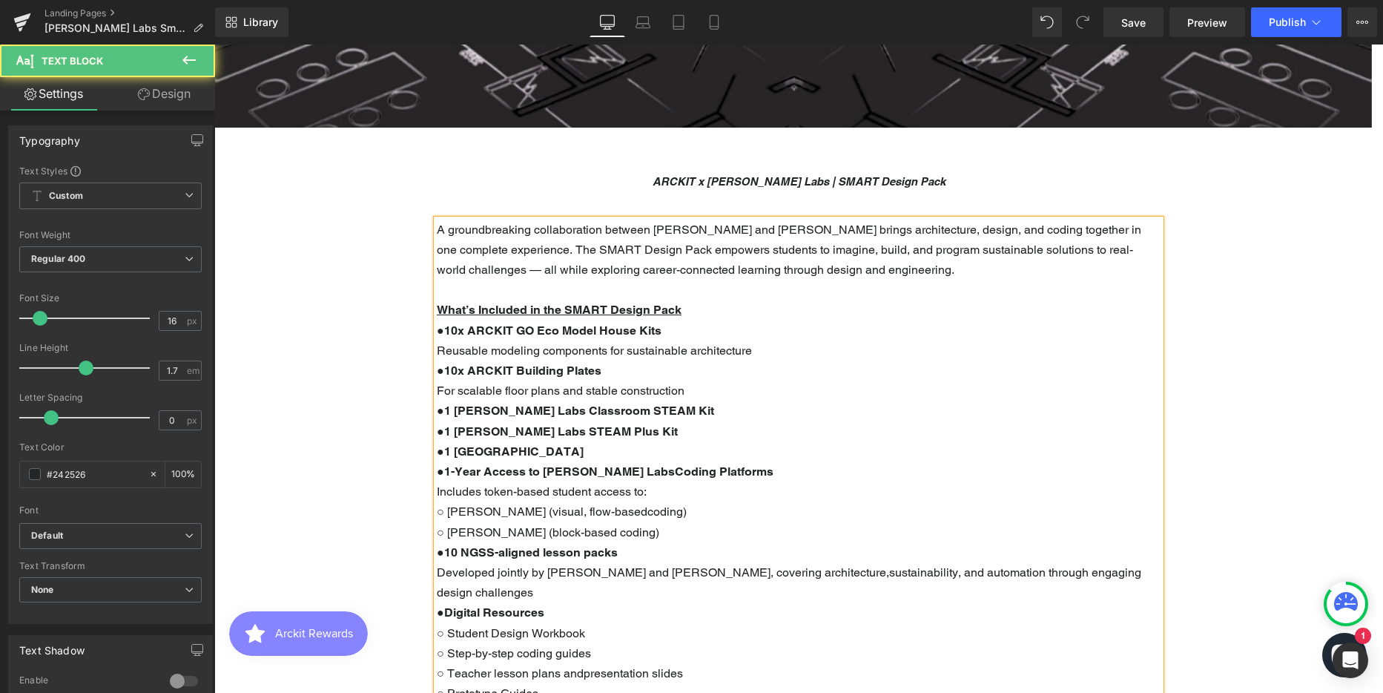
click at [605, 472] on b "1-Year Access to SAM LabsCoding Platforms" at bounding box center [608, 471] width 329 height 14
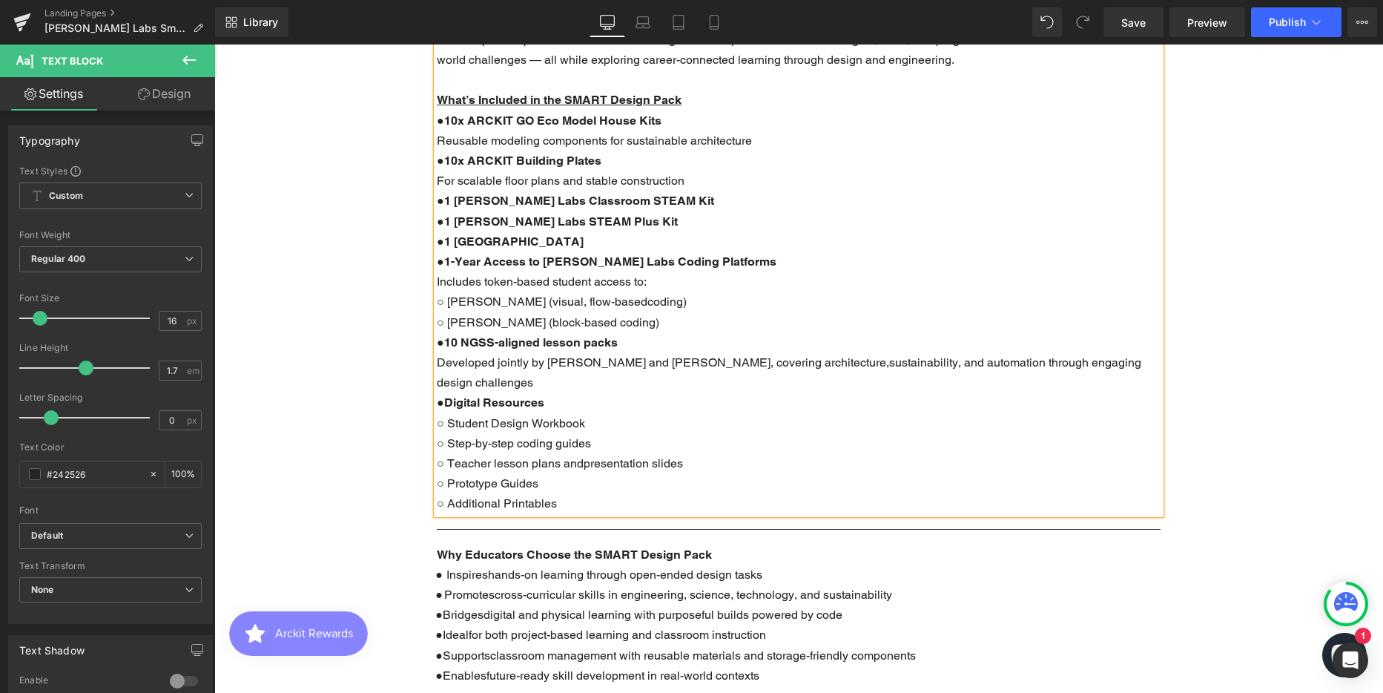
scroll to position [742, 0]
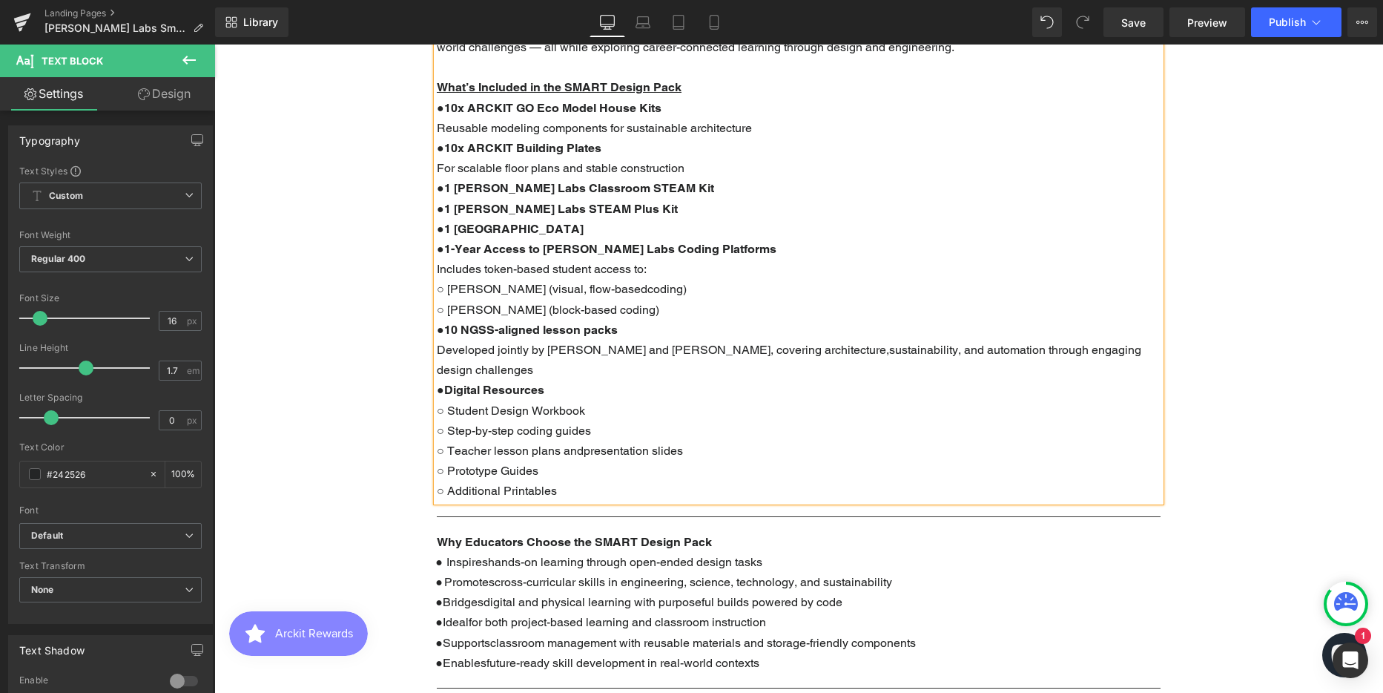
click at [794, 352] on p "● 10 NGSS-aligned lesson packs Developed jointly by ARCKIT and SAM Labs, coveri…" at bounding box center [799, 350] width 724 height 61
click at [586, 440] on p "○ Teacher lesson plans andpresentation slides" at bounding box center [799, 450] width 724 height 20
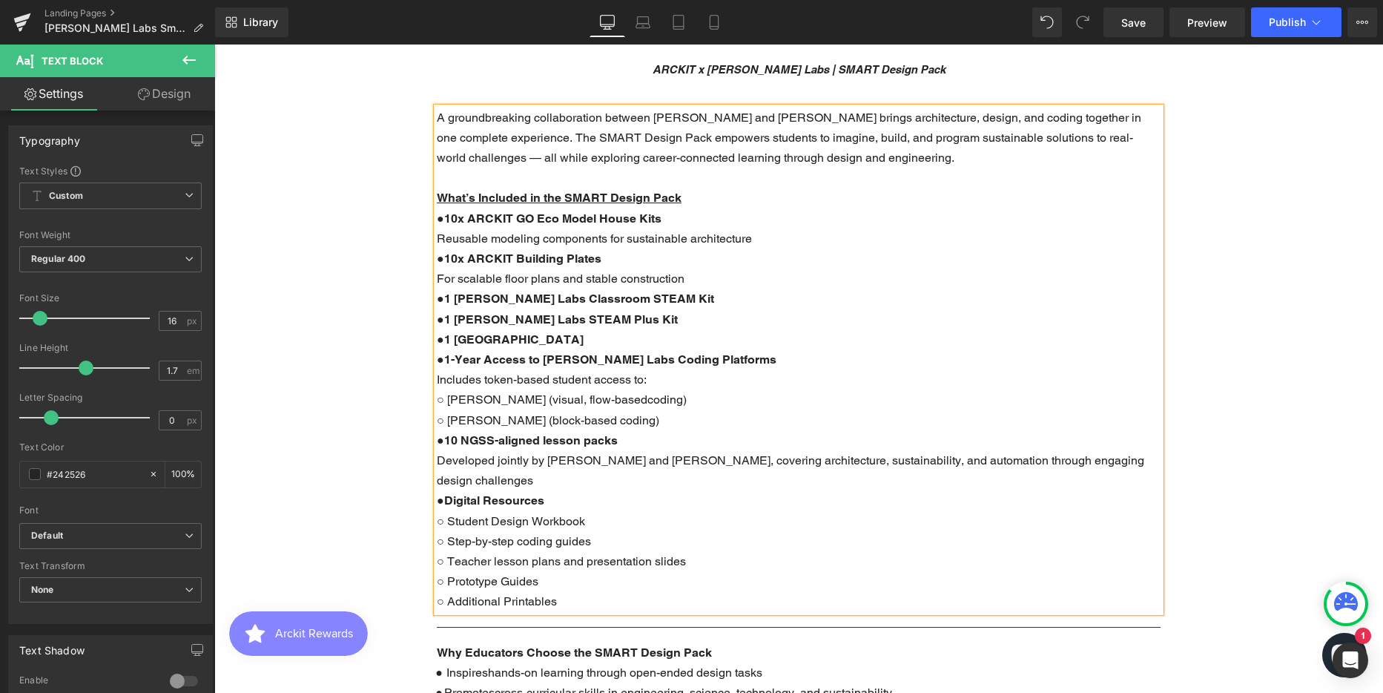
scroll to position [519, 0]
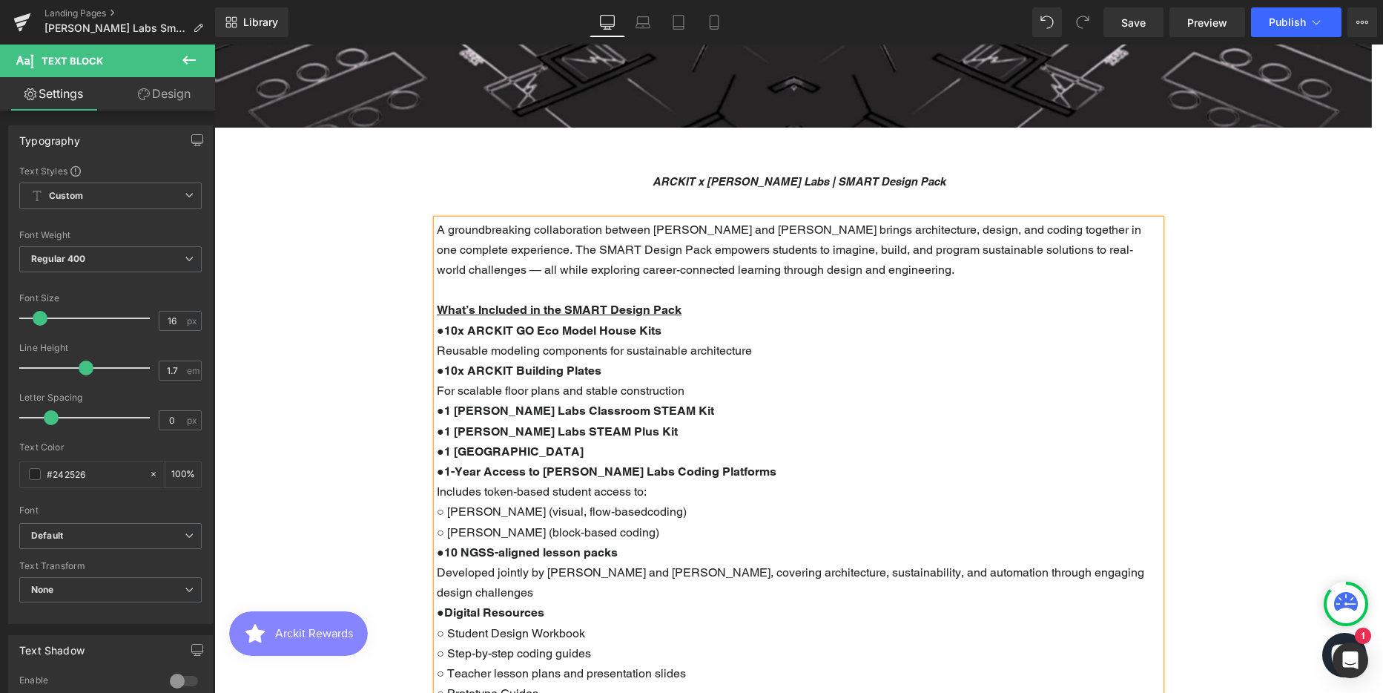
click at [784, 357] on p "● 10x ARCKIT GO Eco Model House Kits Reusable modeling components for sustainab…" at bounding box center [799, 340] width 724 height 40
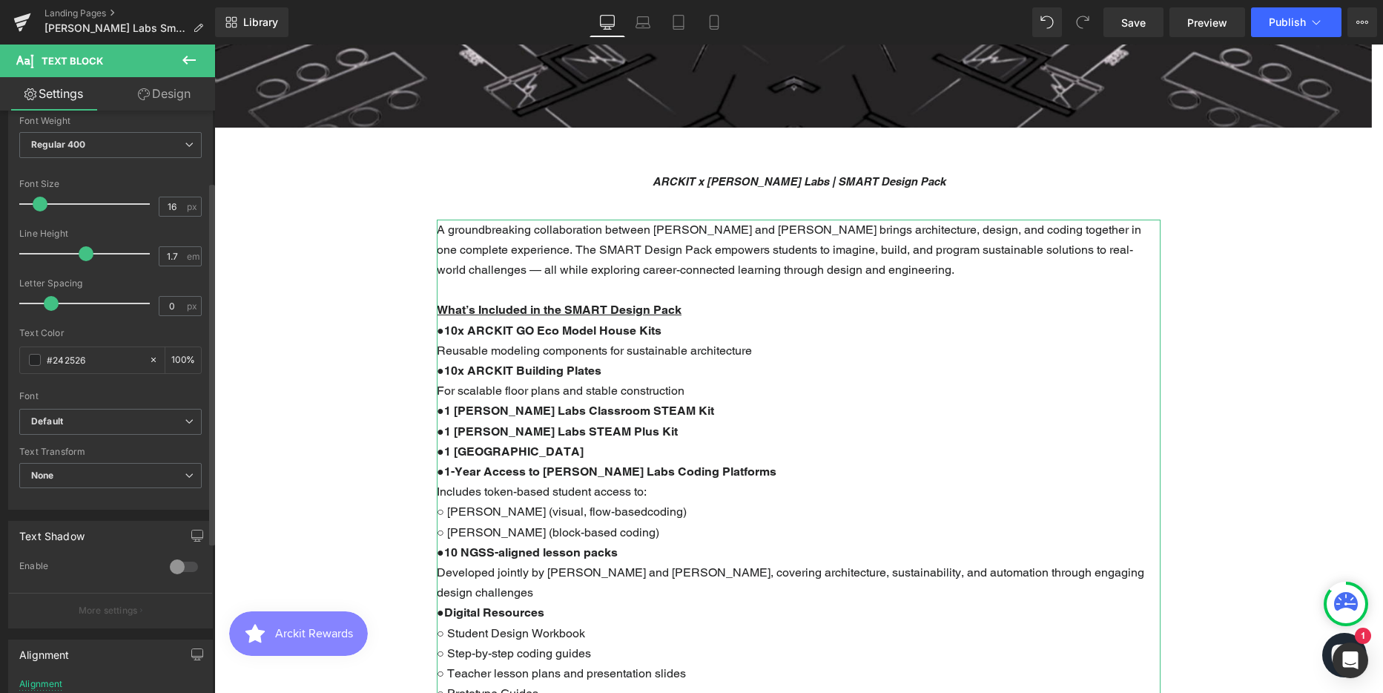
scroll to position [356, 0]
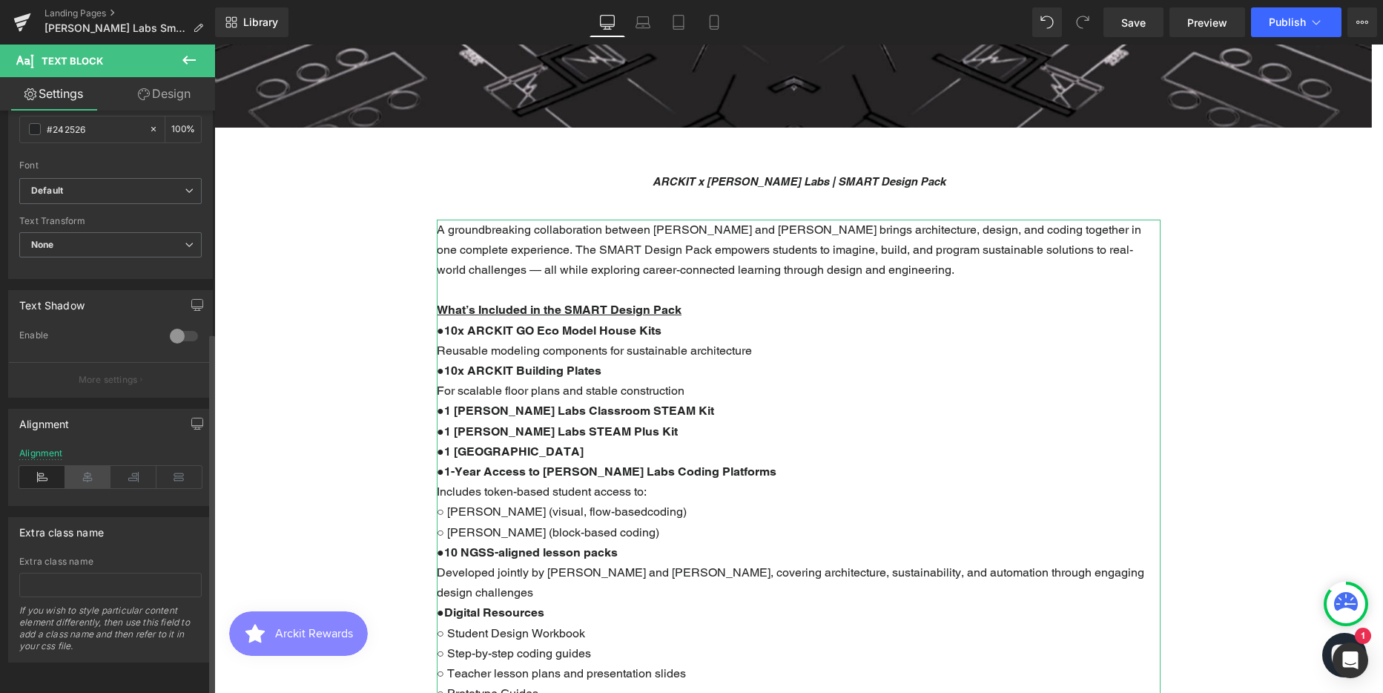
click at [79, 469] on icon at bounding box center [88, 477] width 46 height 22
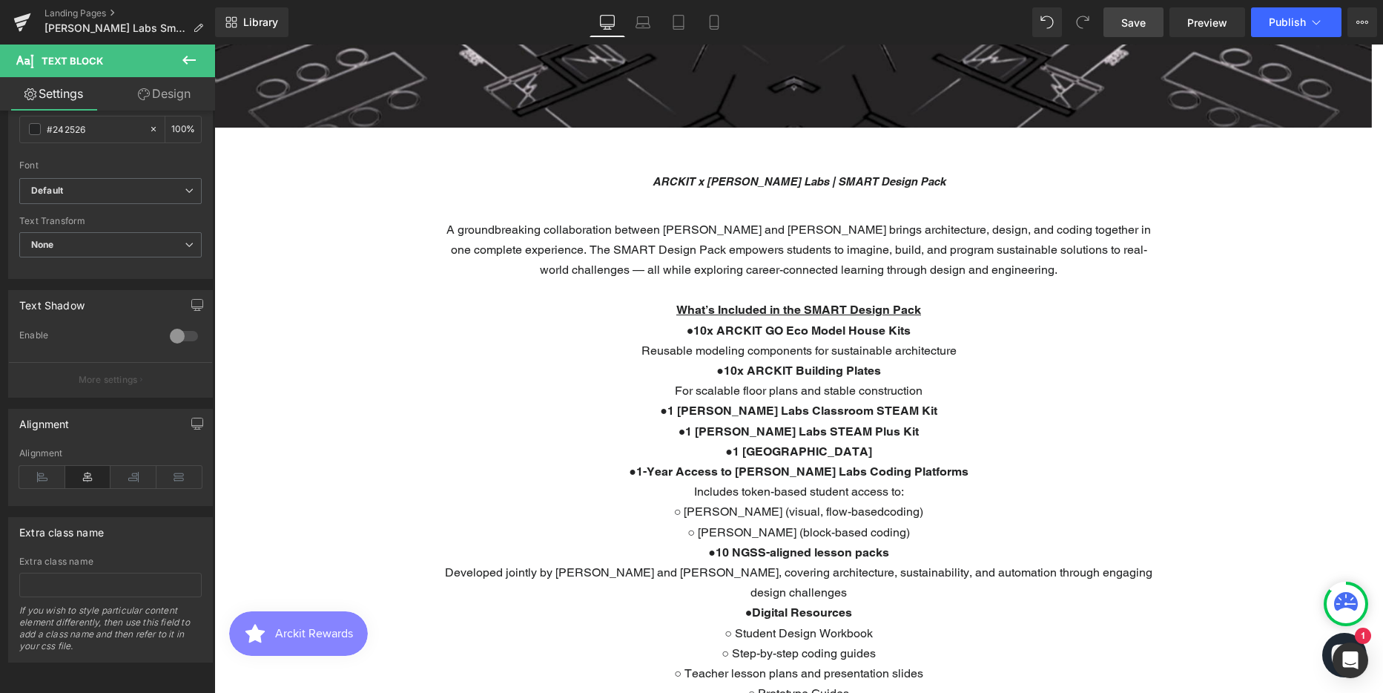
click at [1137, 22] on span "Save" at bounding box center [1133, 23] width 24 height 16
click at [1143, 22] on span "Save" at bounding box center [1133, 23] width 24 height 16
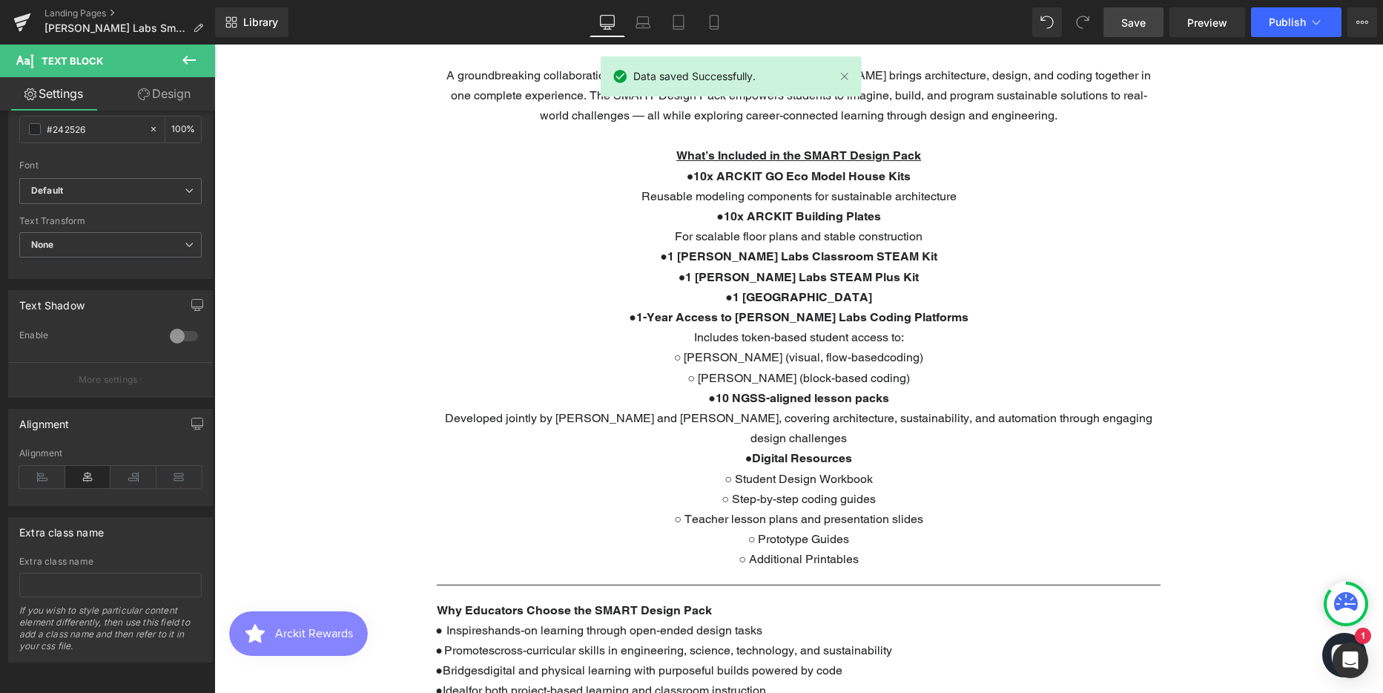
scroll to position [890, 0]
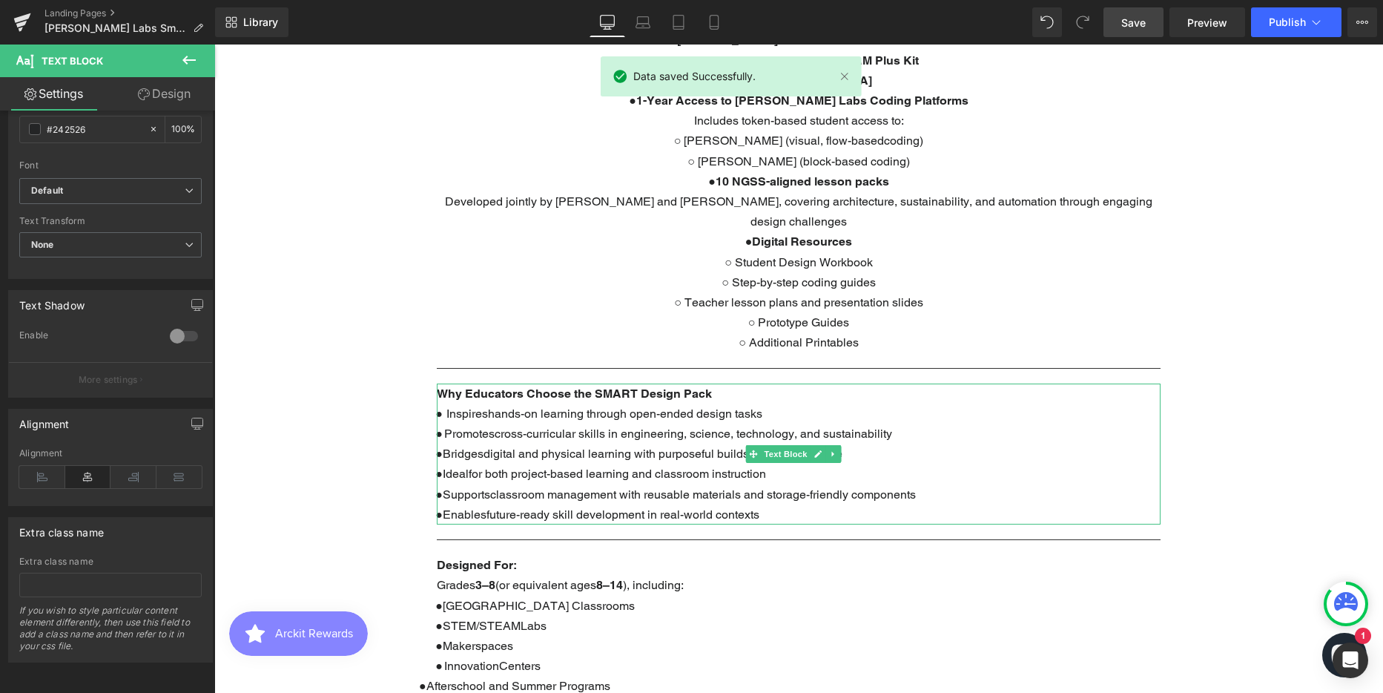
click at [826, 383] on p "Why Educators Choose the SMART Design Pack" at bounding box center [799, 393] width 724 height 20
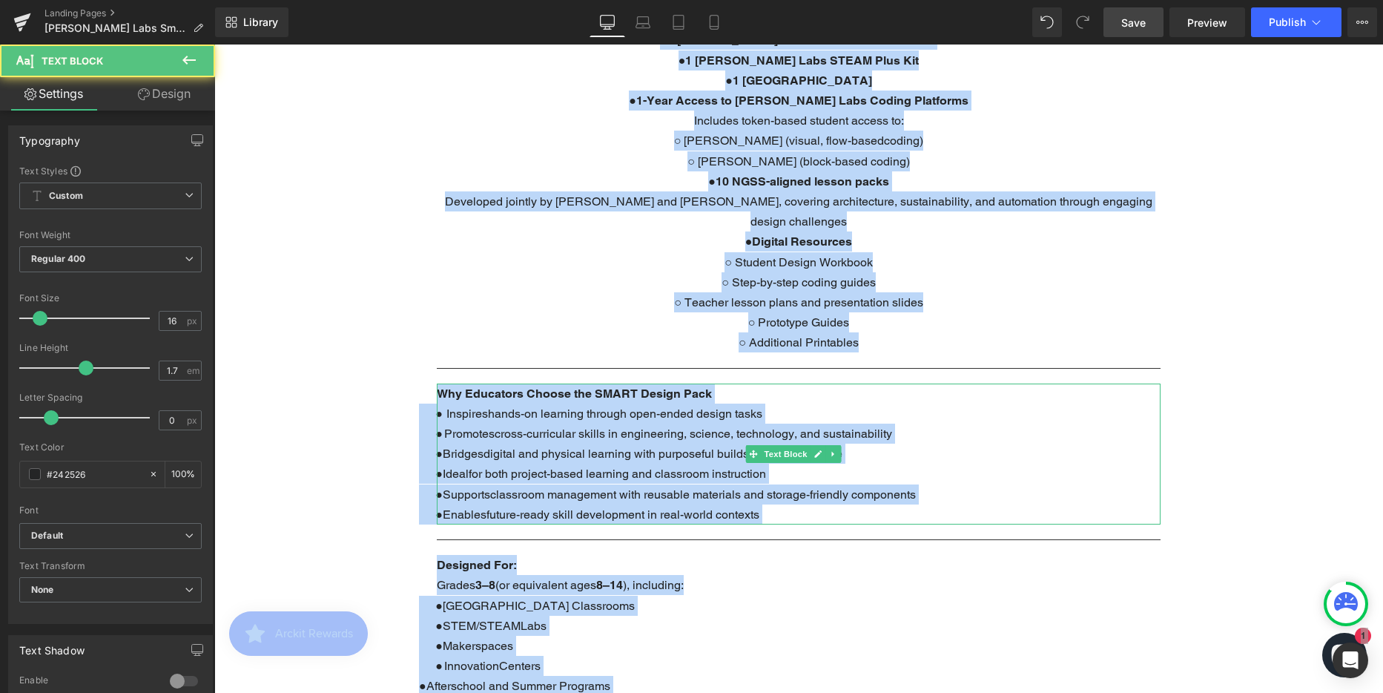
click at [581, 446] on span "Bridgesdigital and physical learning with purposeful builds powered by code" at bounding box center [643, 453] width 400 height 14
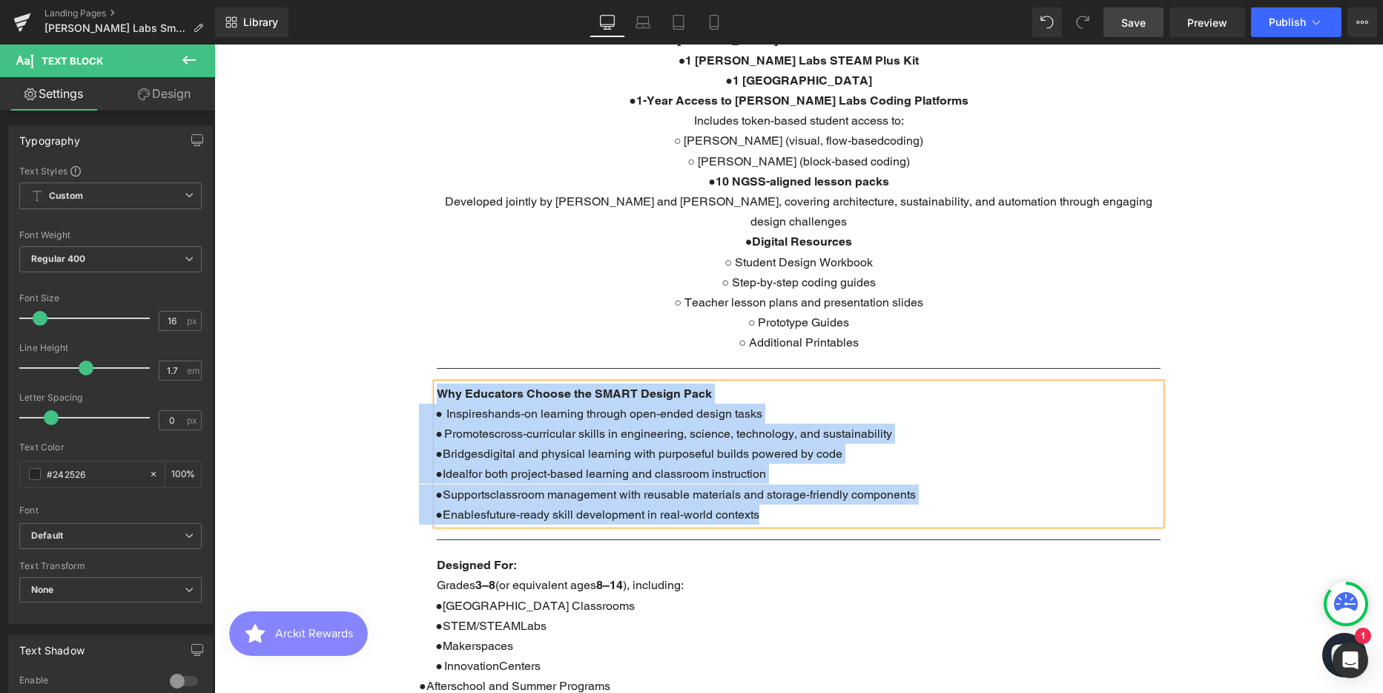
click at [486, 446] on span "Bridgesdigital and physical learning with purposeful builds powered by code" at bounding box center [643, 453] width 400 height 14
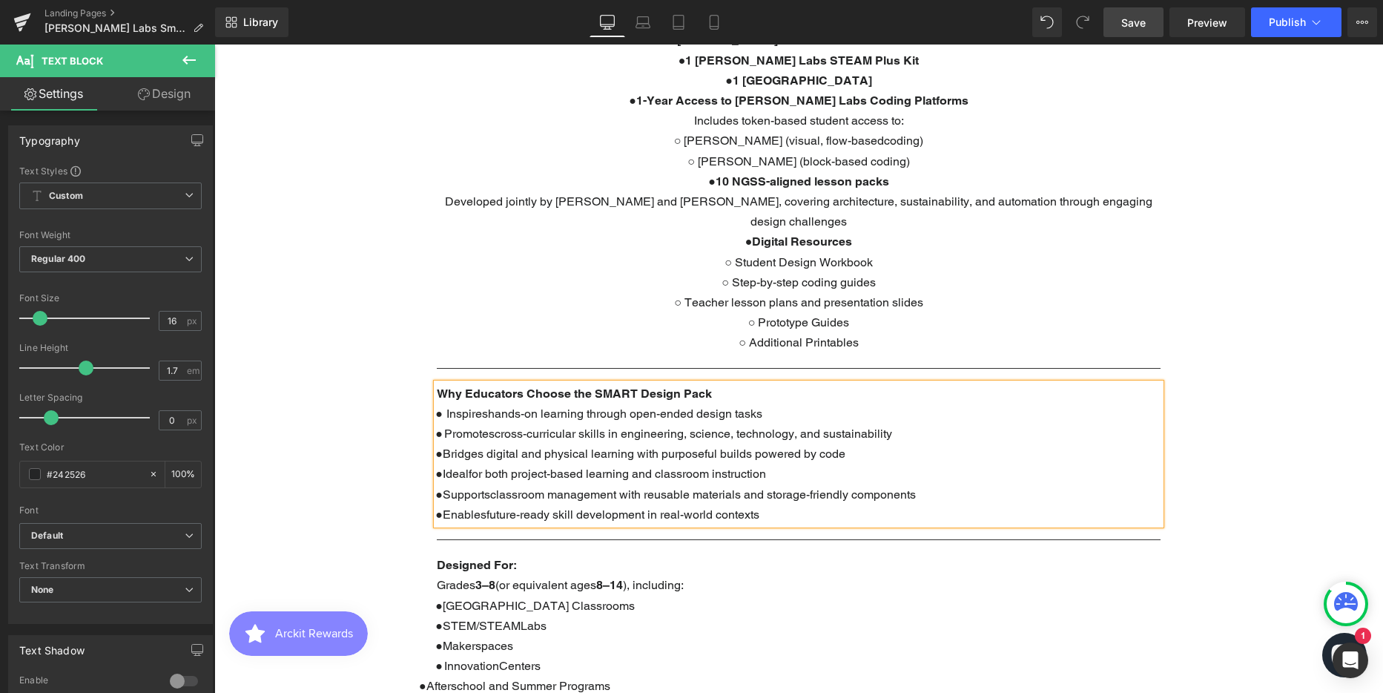
click at [469, 466] on span "Idealfor both project-based learning and classroom instruction" at bounding box center [604, 473] width 323 height 14
click at [471, 466] on span "Idealfor both project-based learning and classroom instruction" at bounding box center [604, 473] width 323 height 14
click at [494, 487] on span "Supportsclassroom management with reusable materials and storage-friendly compo…" at bounding box center [679, 494] width 473 height 14
click at [524, 446] on span "Bridges digital and physical learning with purposeful builds powered by code" at bounding box center [644, 453] width 403 height 14
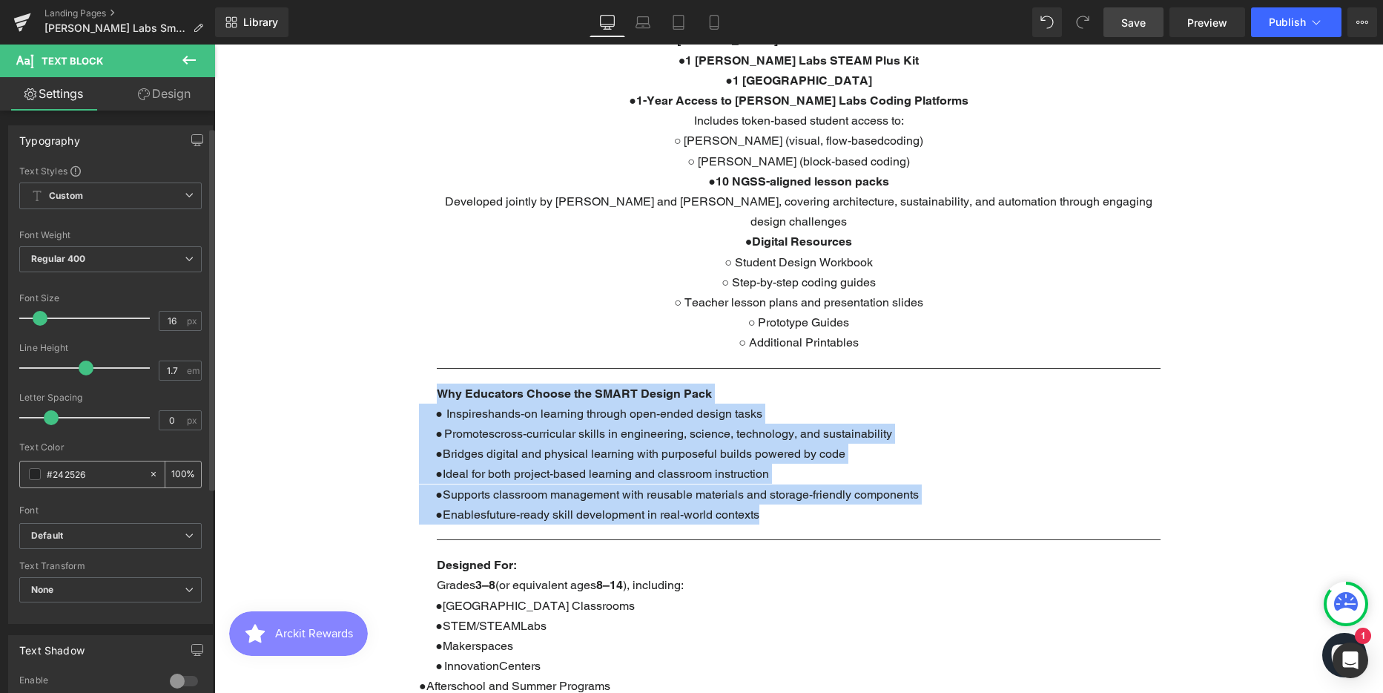
scroll to position [356, 0]
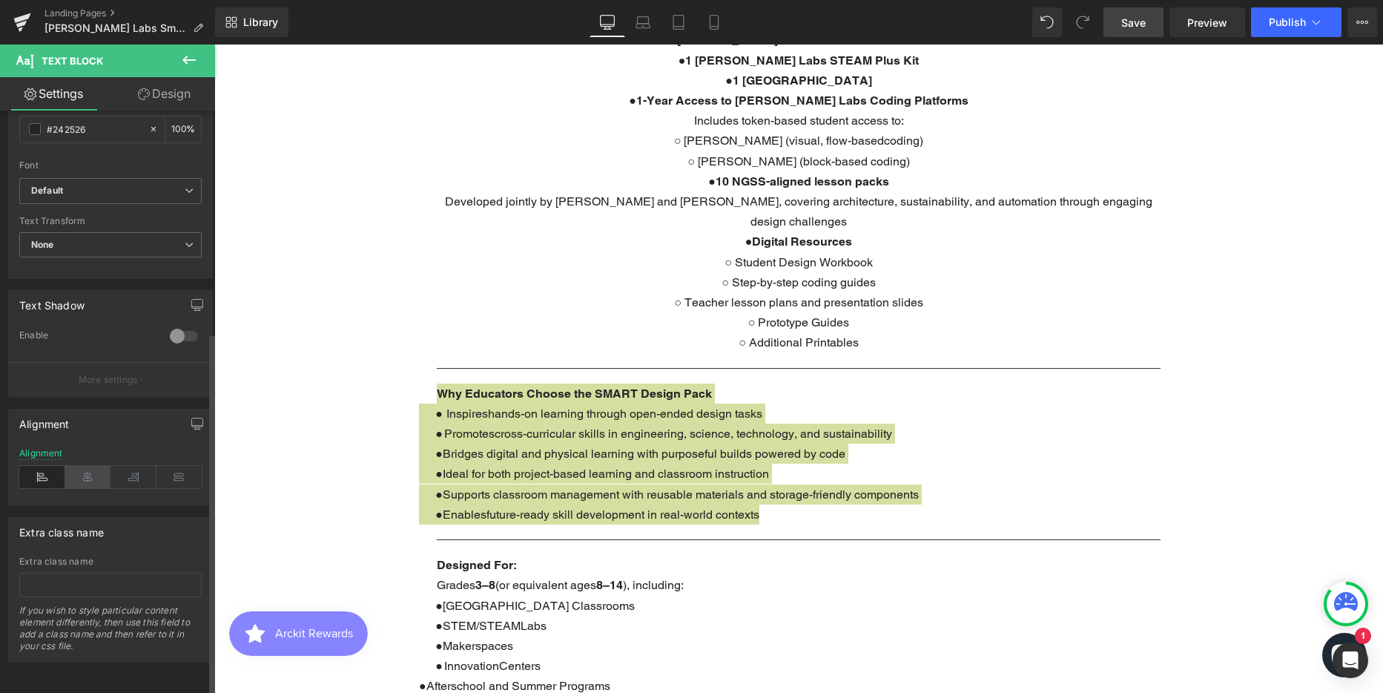
click at [90, 466] on icon at bounding box center [88, 477] width 46 height 22
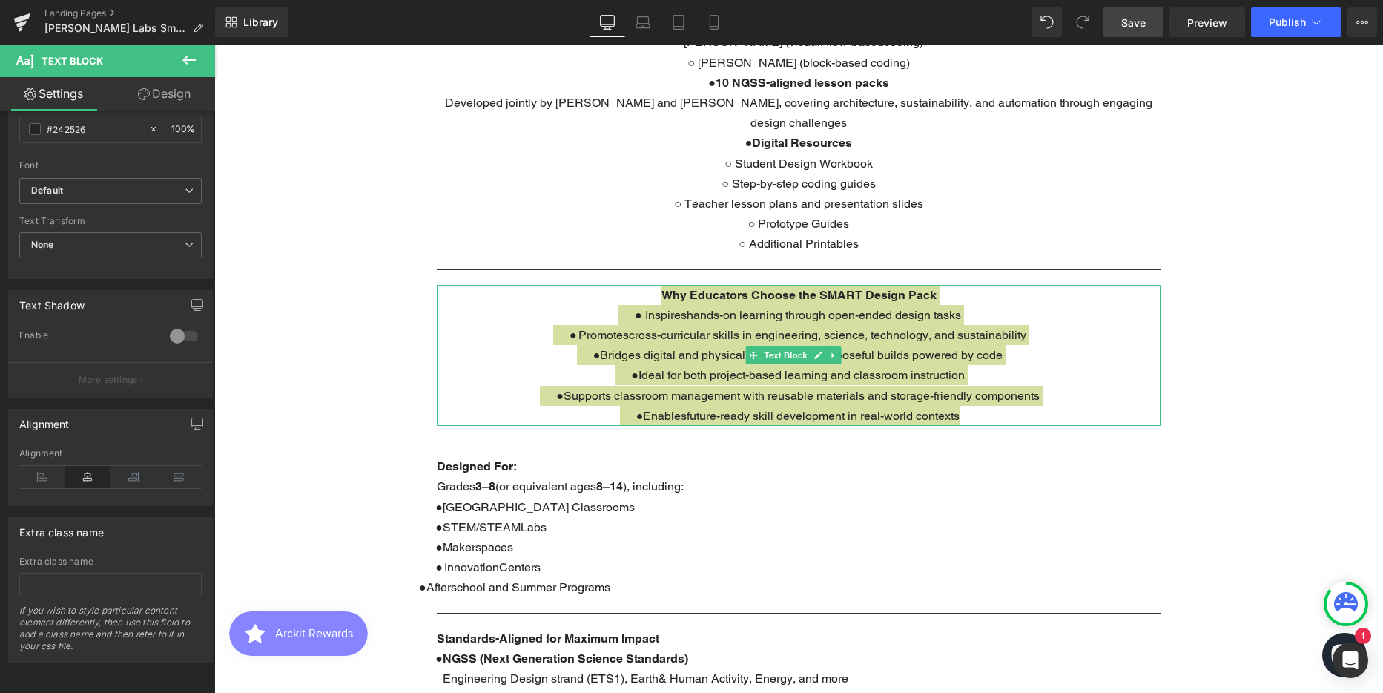
scroll to position [1186, 0]
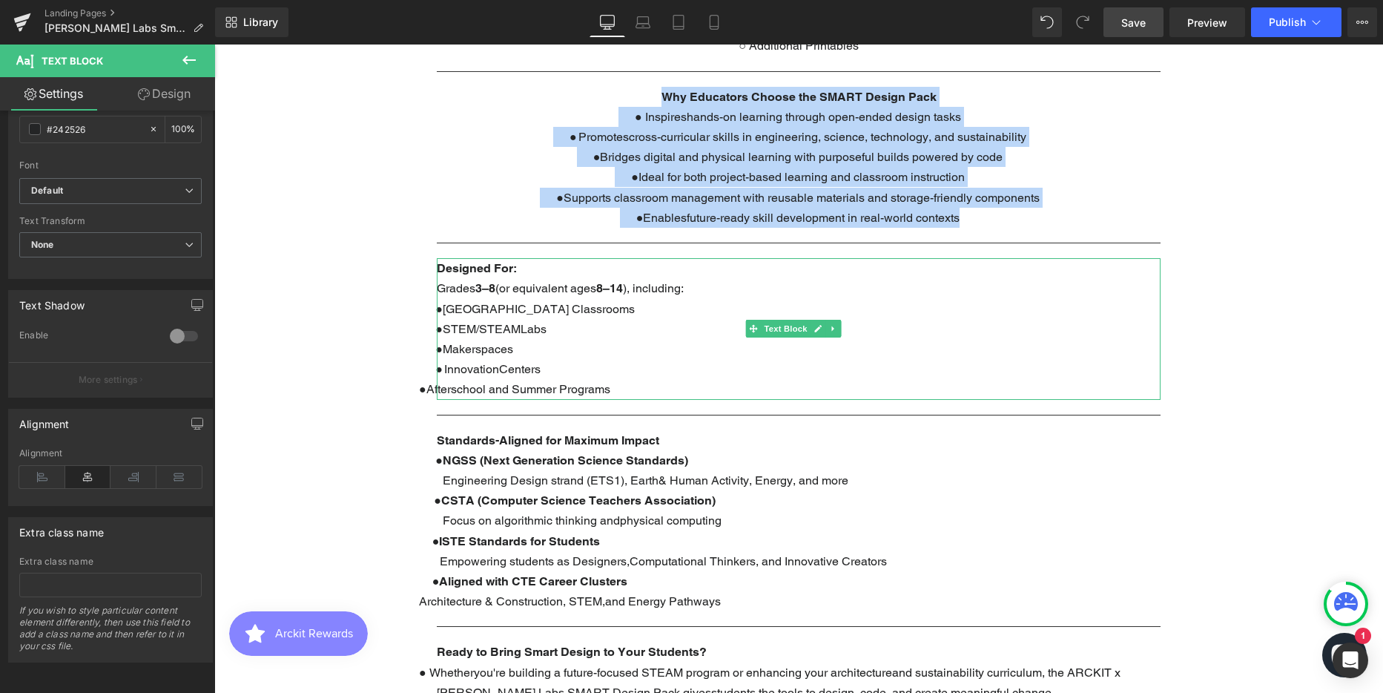
click at [569, 339] on p "● Makerspaces" at bounding box center [799, 349] width 724 height 20
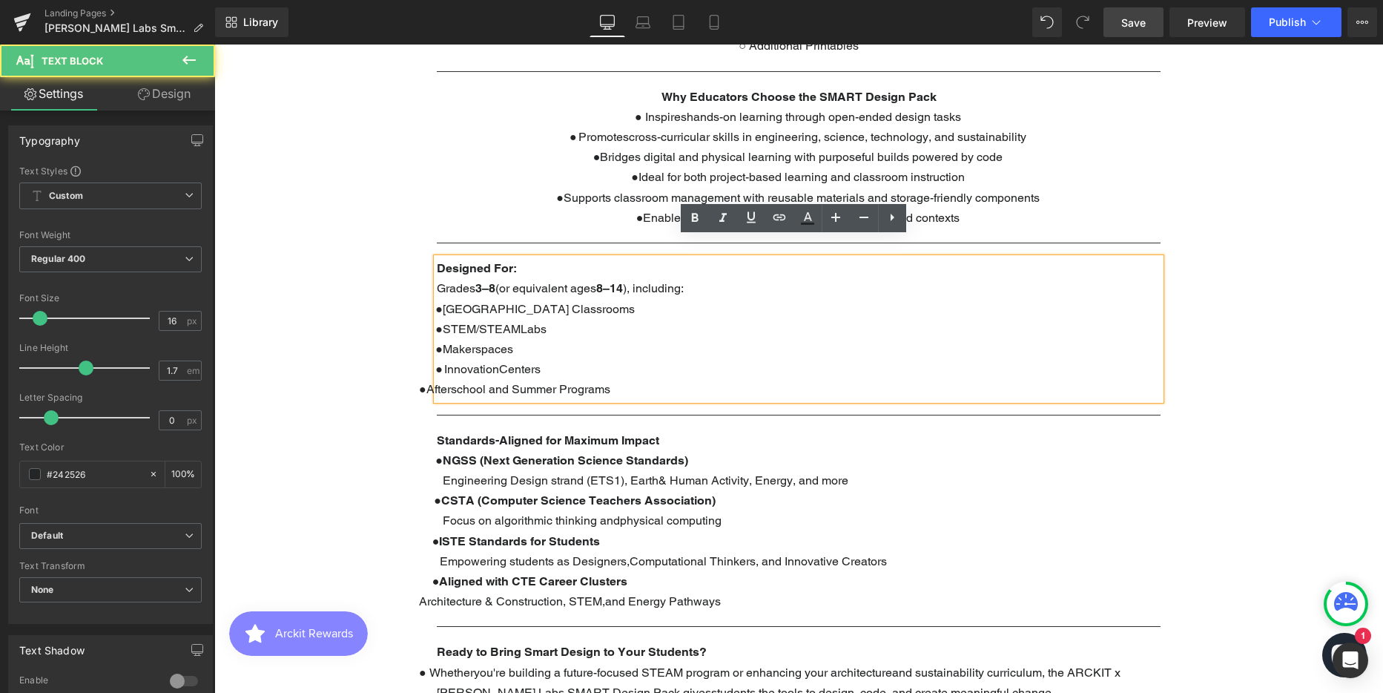
click at [568, 339] on p "● Makerspaces" at bounding box center [799, 349] width 724 height 20
click at [524, 322] on span "STEM/STEAMLabs" at bounding box center [495, 329] width 104 height 14
click at [505, 302] on span "Elementaryand Middle School Classrooms" at bounding box center [539, 309] width 192 height 14
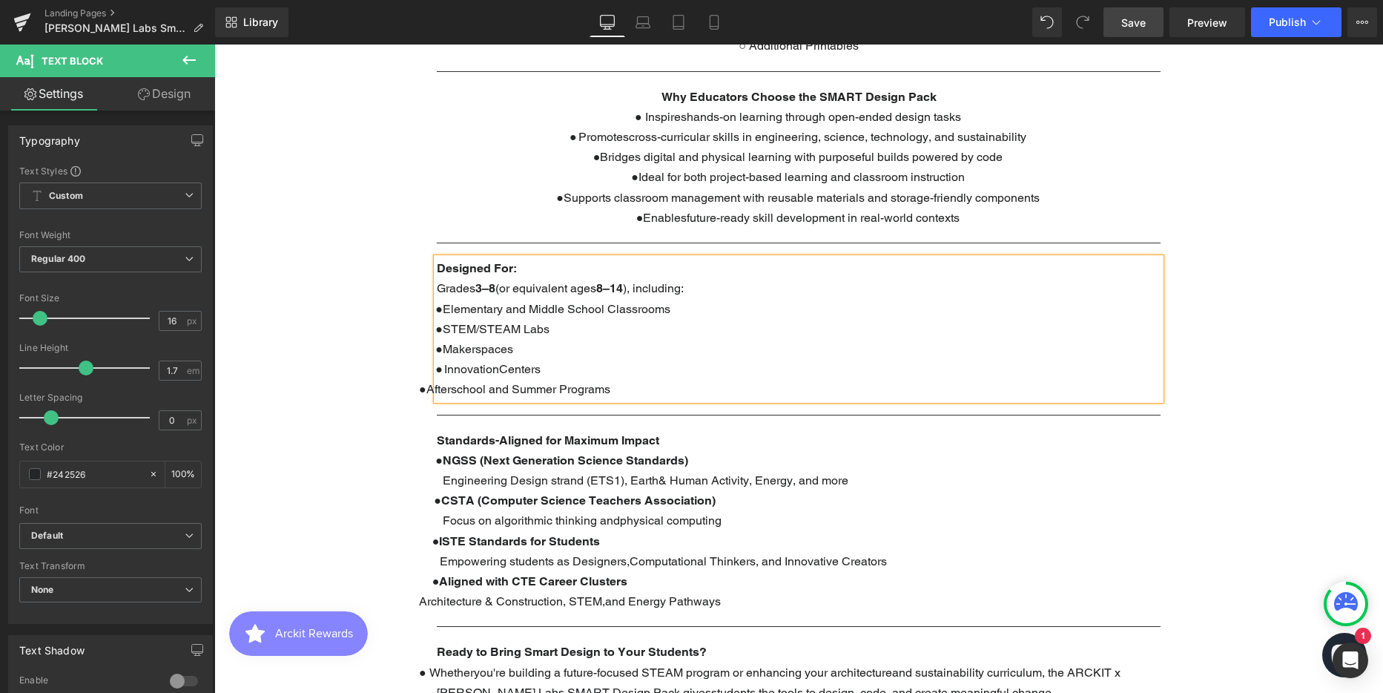
click at [495, 362] on span "InnovationCenters" at bounding box center [492, 369] width 96 height 14
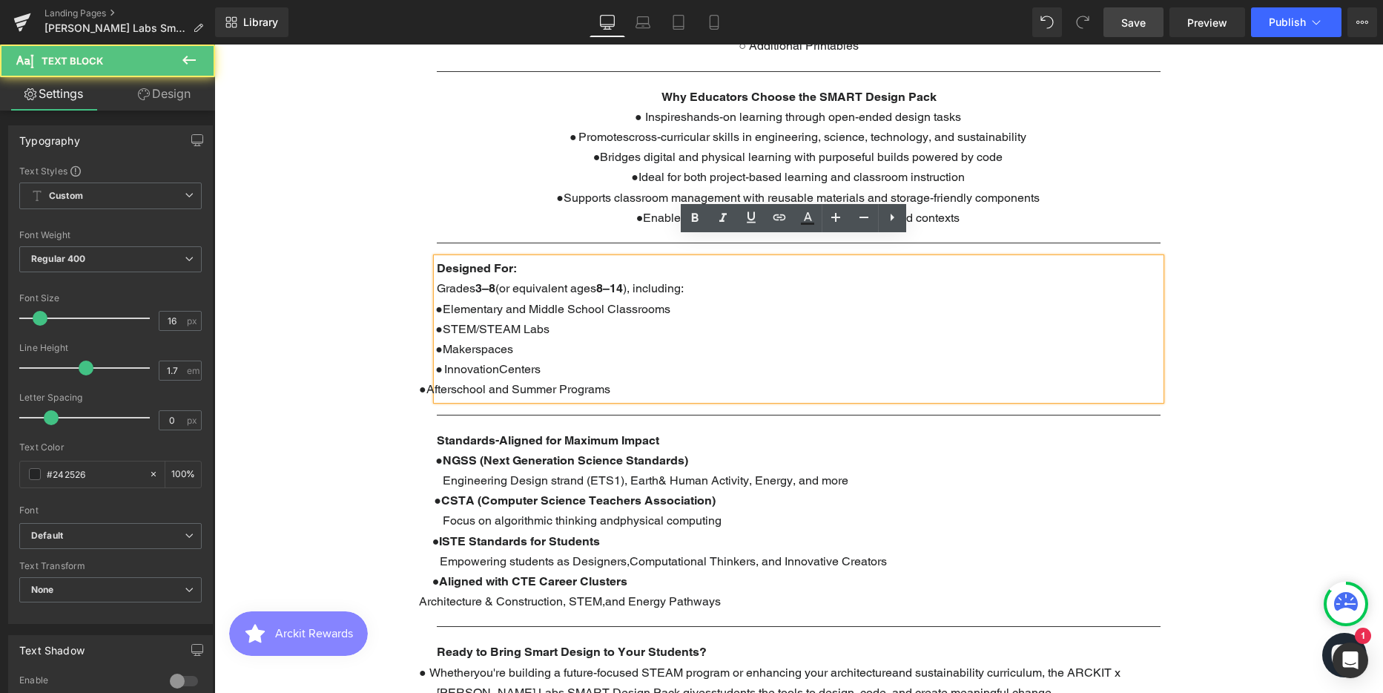
click at [498, 362] on span "InnovationCenters" at bounding box center [492, 369] width 96 height 14
click at [633, 359] on p "● Innovation Centers" at bounding box center [799, 369] width 724 height 20
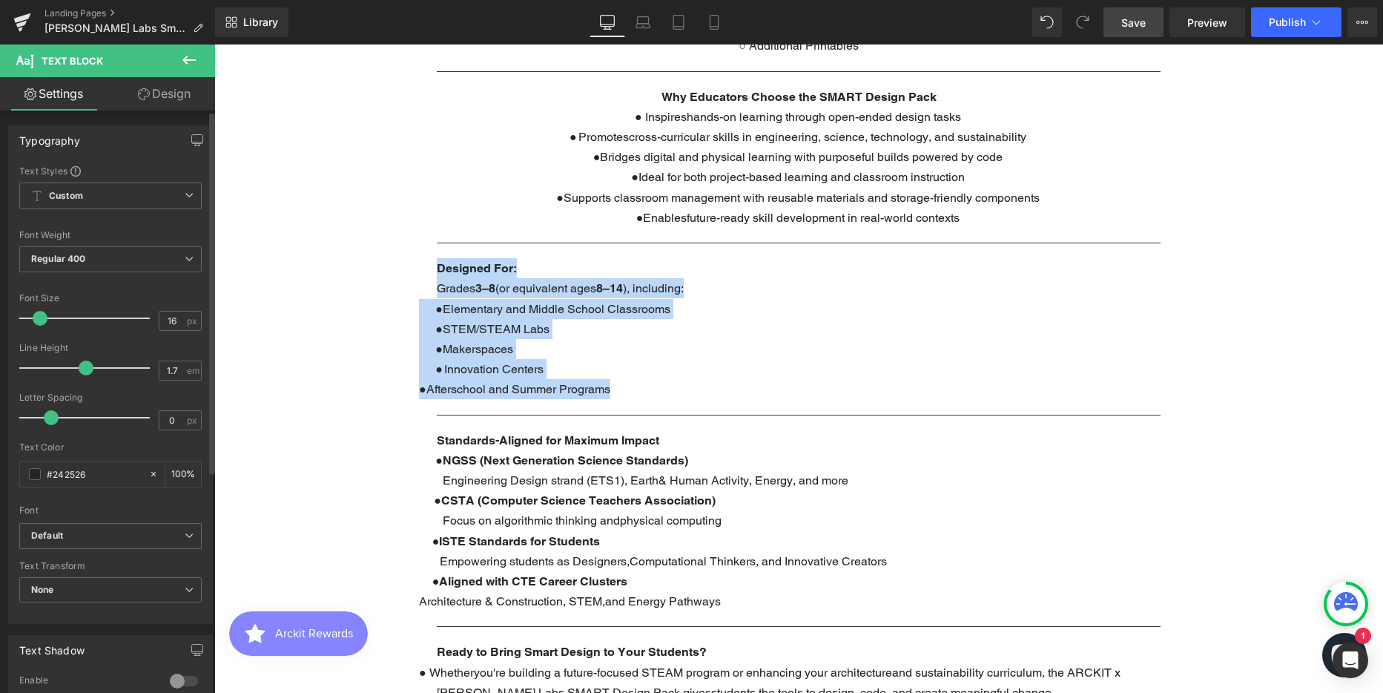
scroll to position [356, 0]
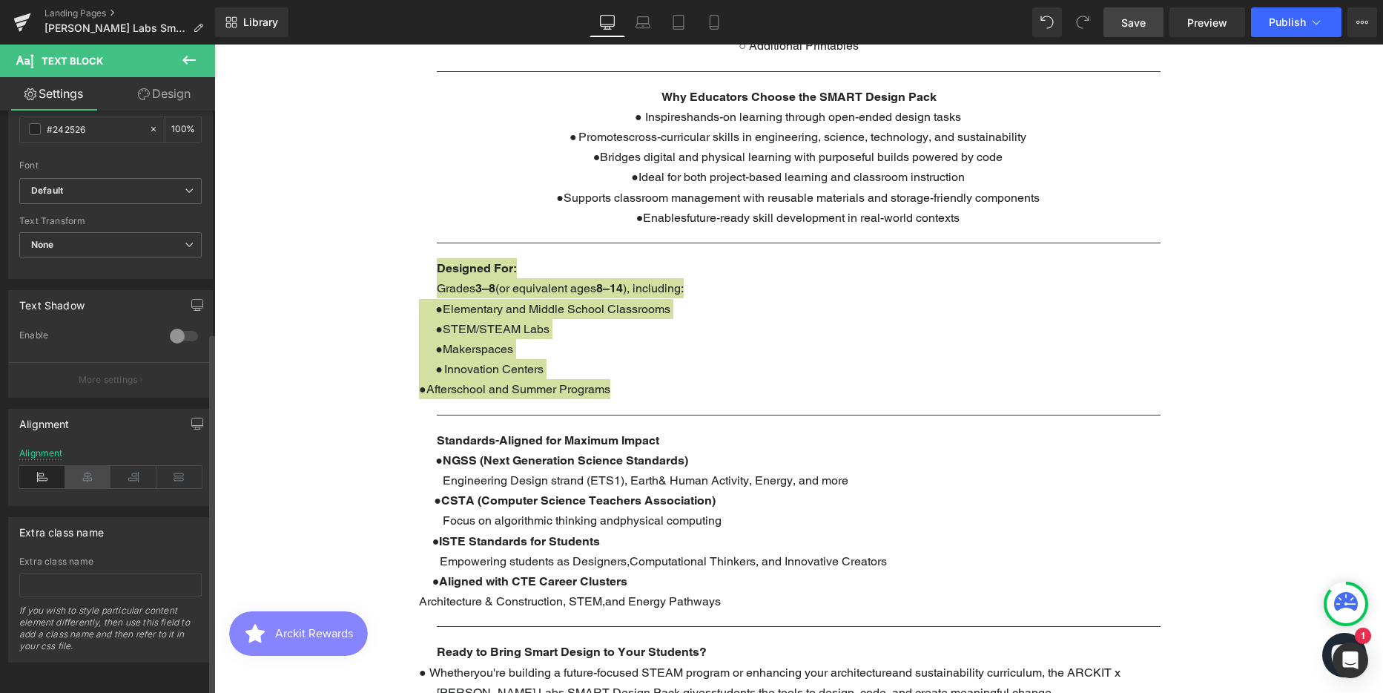
click at [87, 467] on icon at bounding box center [88, 477] width 46 height 22
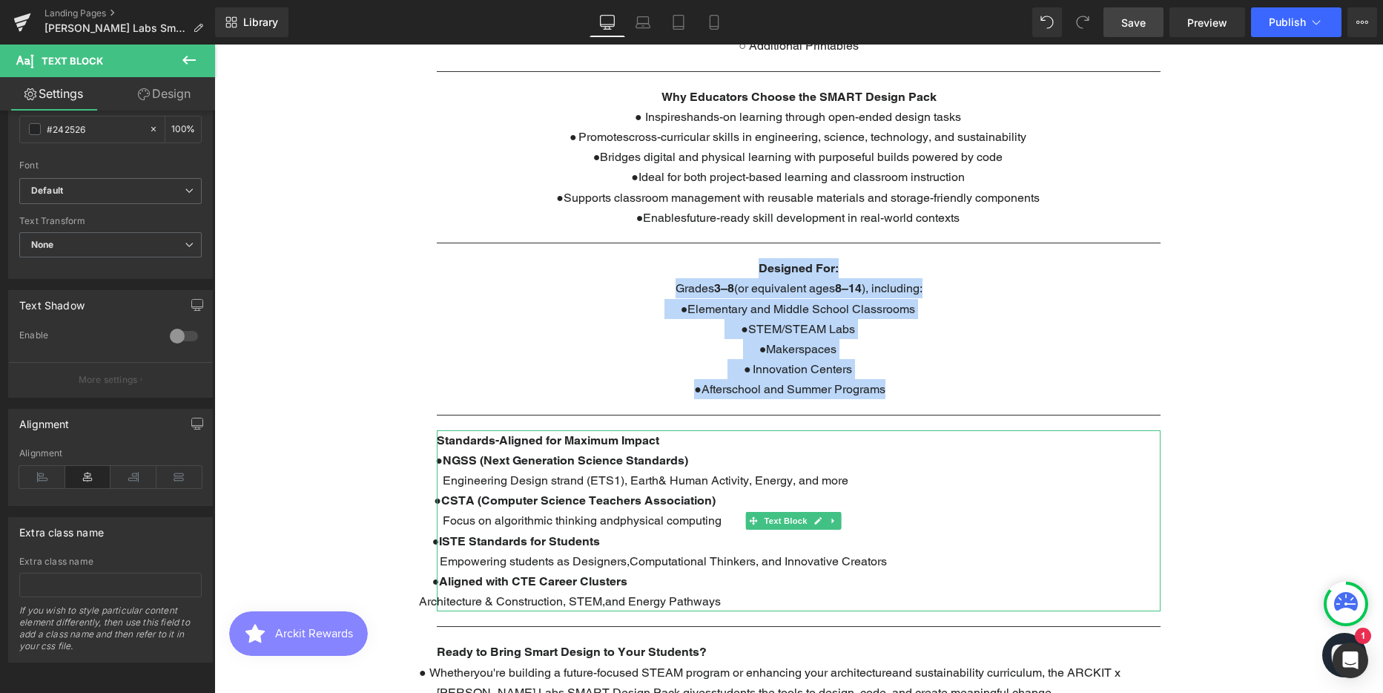
click at [502, 490] on p "● CSTA (Computer Science Teachers Association)" at bounding box center [799, 500] width 724 height 20
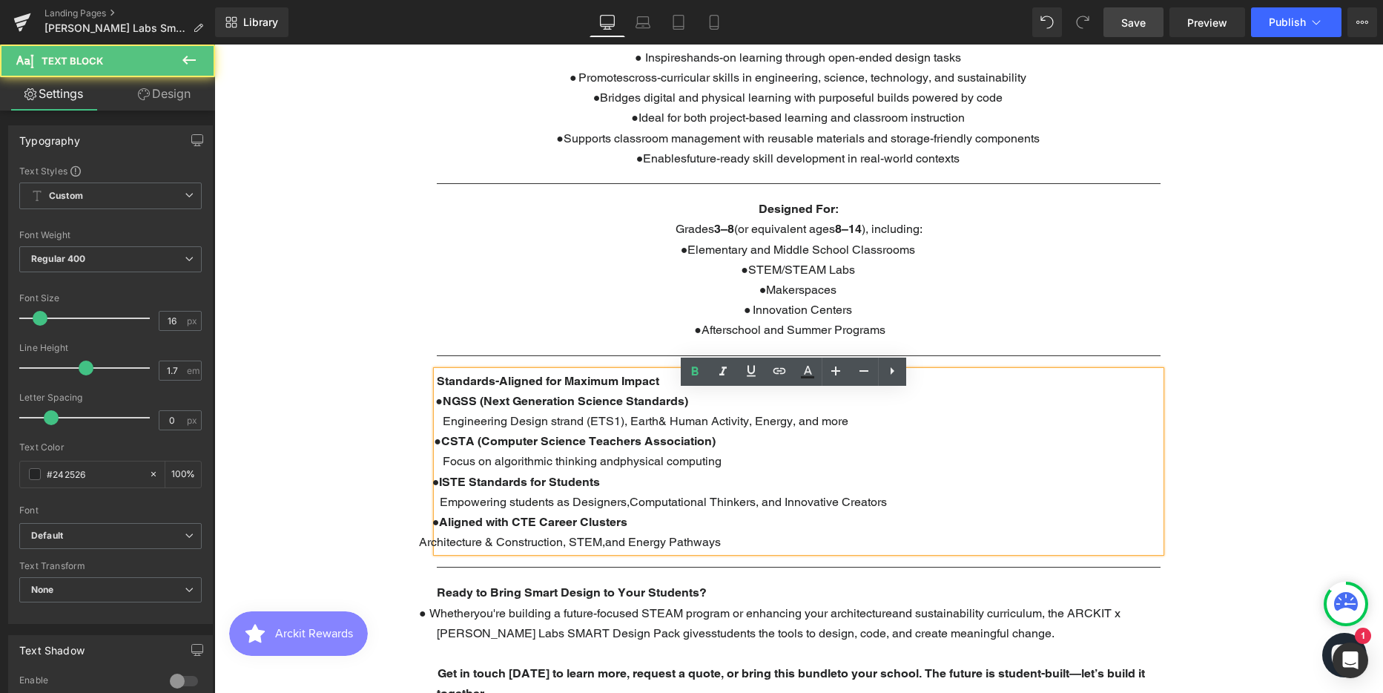
scroll to position [1335, 0]
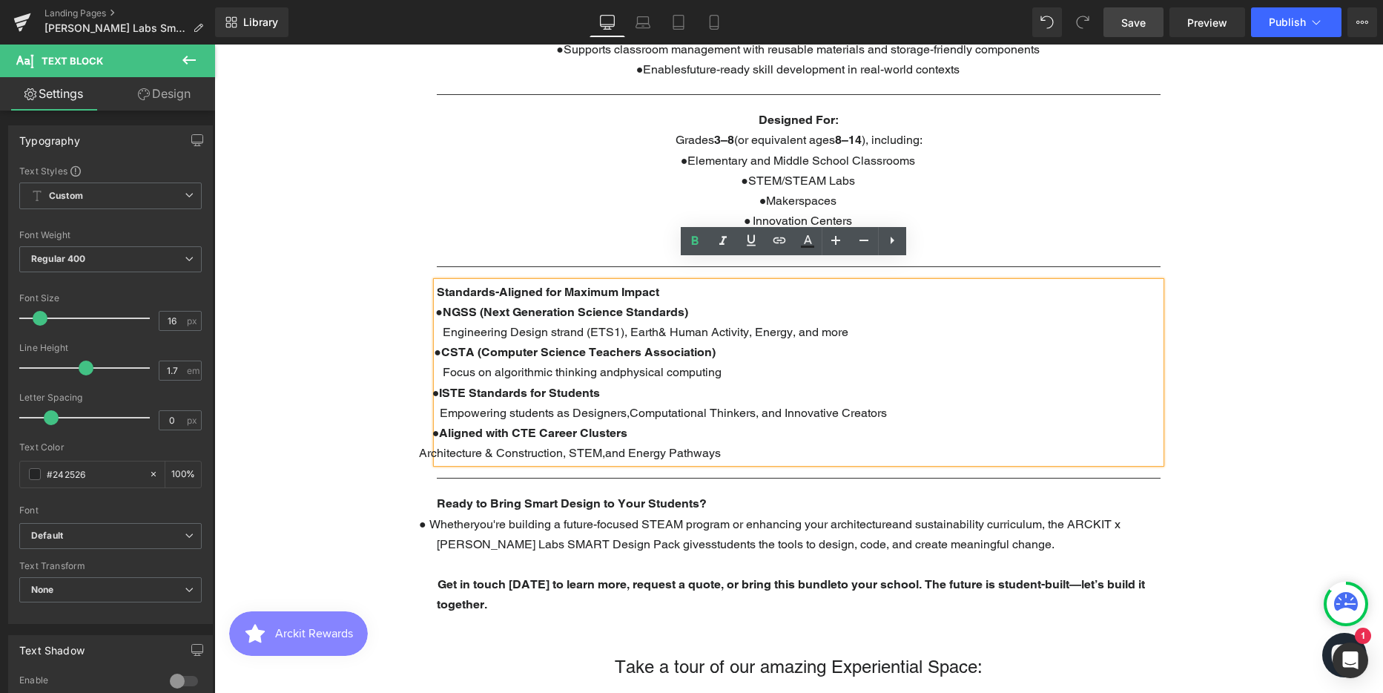
click at [736, 423] on p "● Aligned with CTE Career Clusters" at bounding box center [799, 433] width 724 height 20
click at [632, 406] on span "Empowering students as Designers,Computational Thinkers, and Innovative Creators" at bounding box center [653, 413] width 468 height 14
click at [621, 365] on span "Focus on algorithmic thinking andphysical computing" at bounding box center [570, 372] width 303 height 14
click at [630, 446] on span "Architecture & Construction, STEM,and Energy Pathways" at bounding box center [570, 453] width 302 height 14
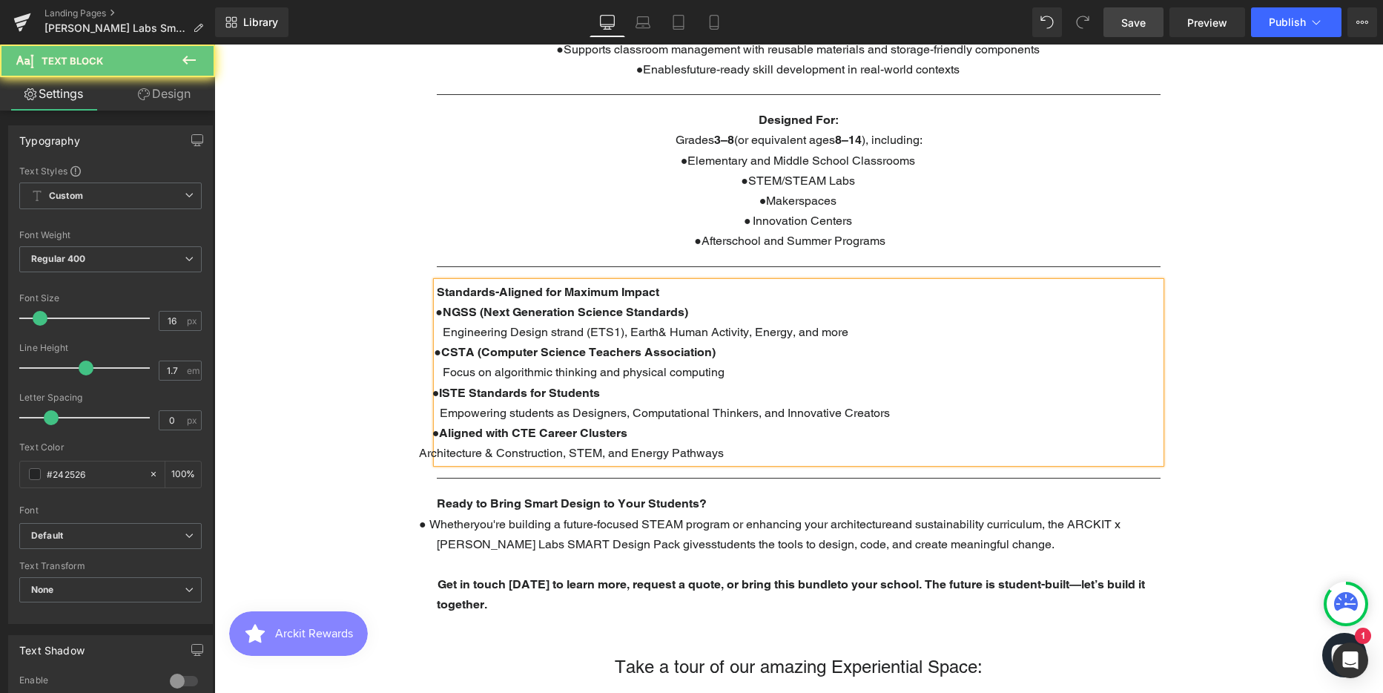
click at [696, 403] on p "Empowering students as Designers, Computational Thinkers, and Innovative Creato…" at bounding box center [799, 413] width 724 height 20
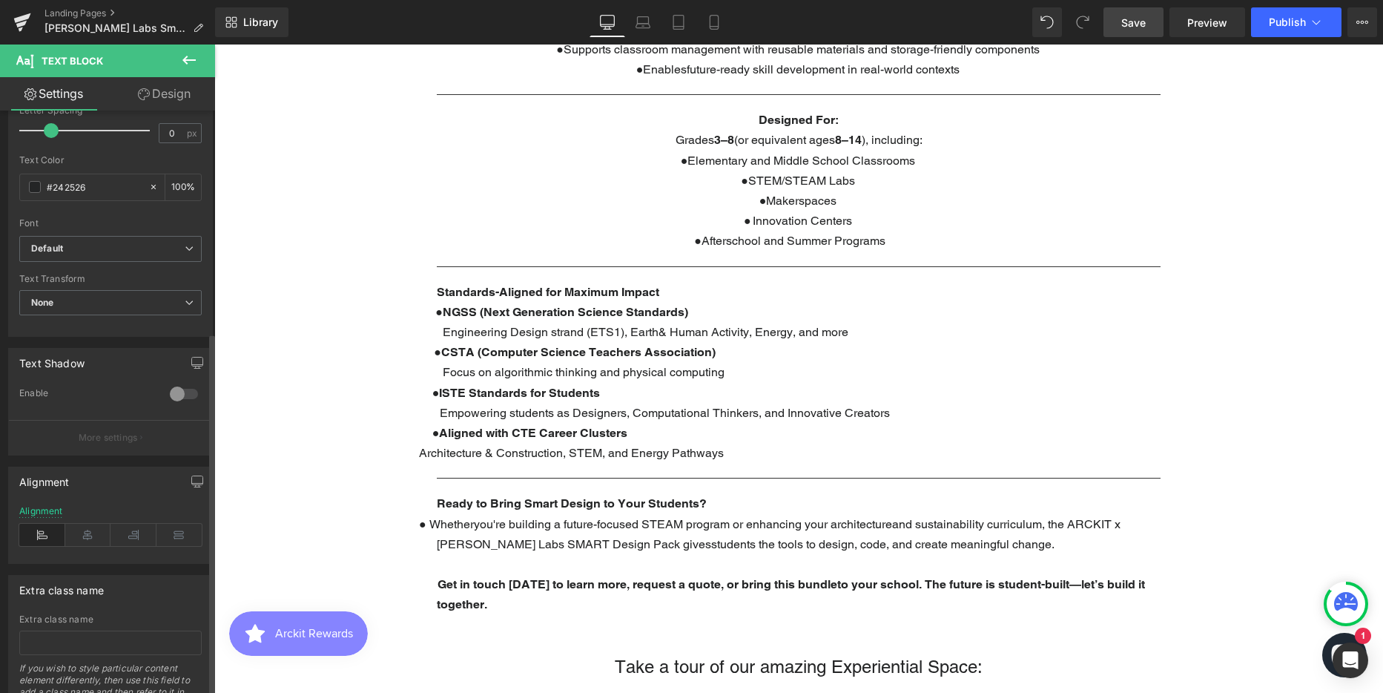
scroll to position [356, 0]
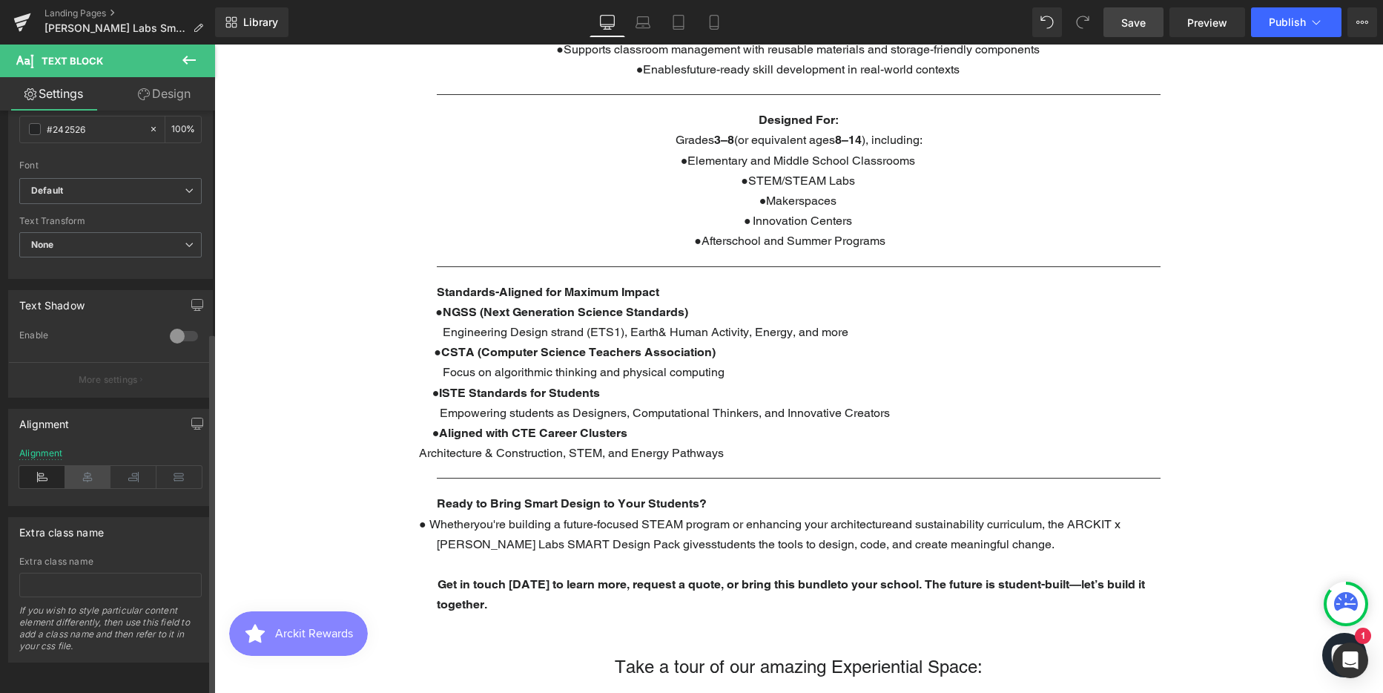
click at [85, 466] on icon at bounding box center [88, 477] width 46 height 22
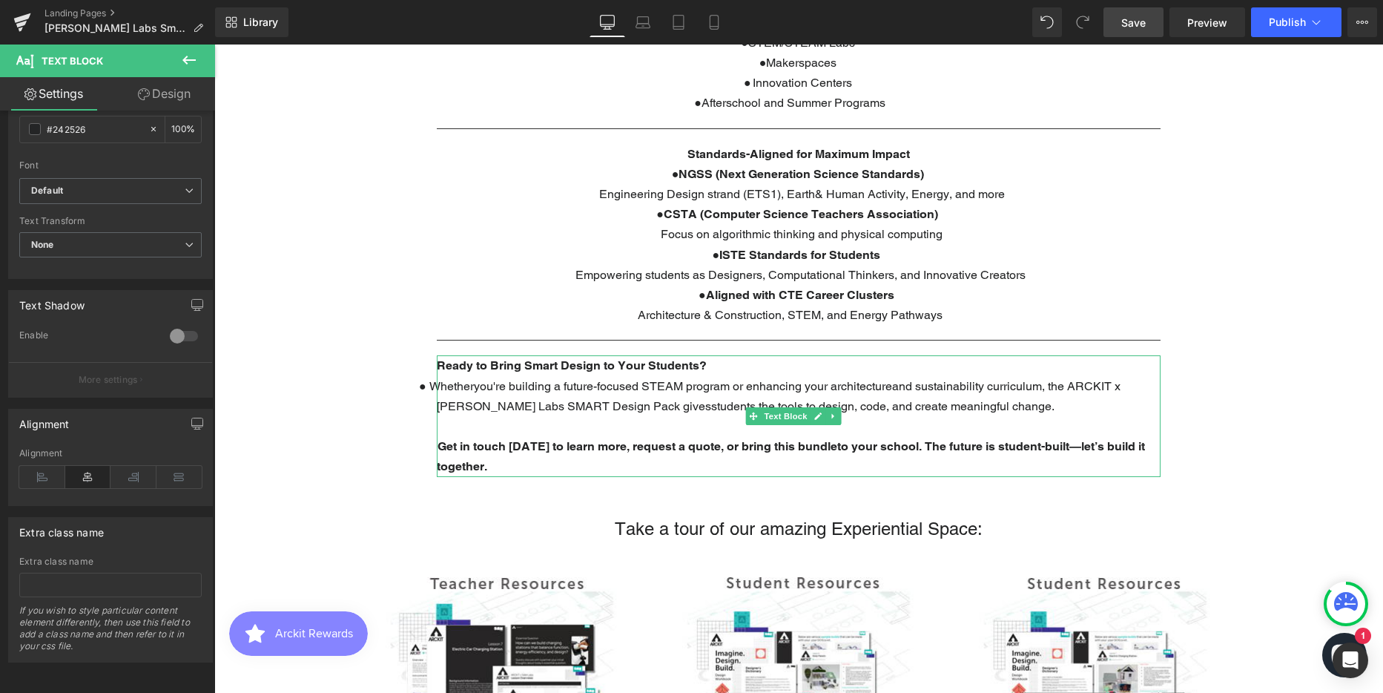
scroll to position [1483, 0]
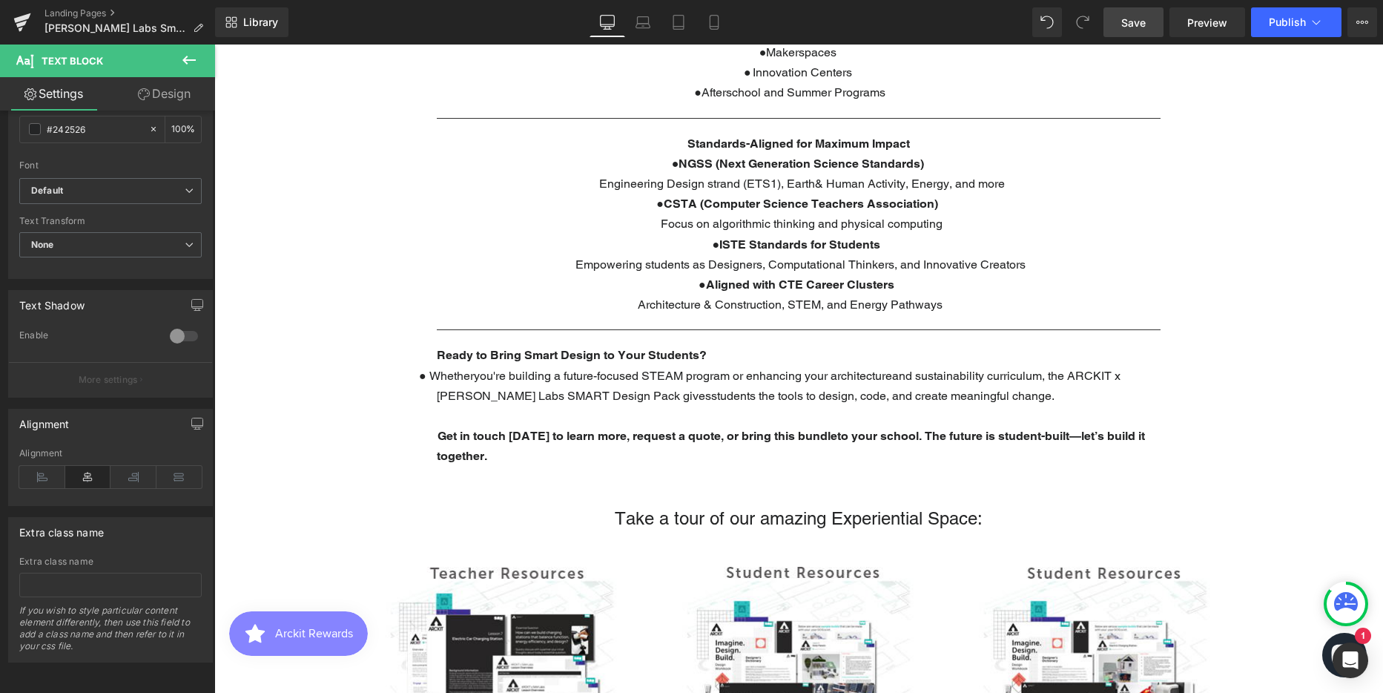
click at [674, 385] on p "● Whetheryou're building a future-focused STEAM program or enhancing your archi…" at bounding box center [799, 386] width 724 height 40
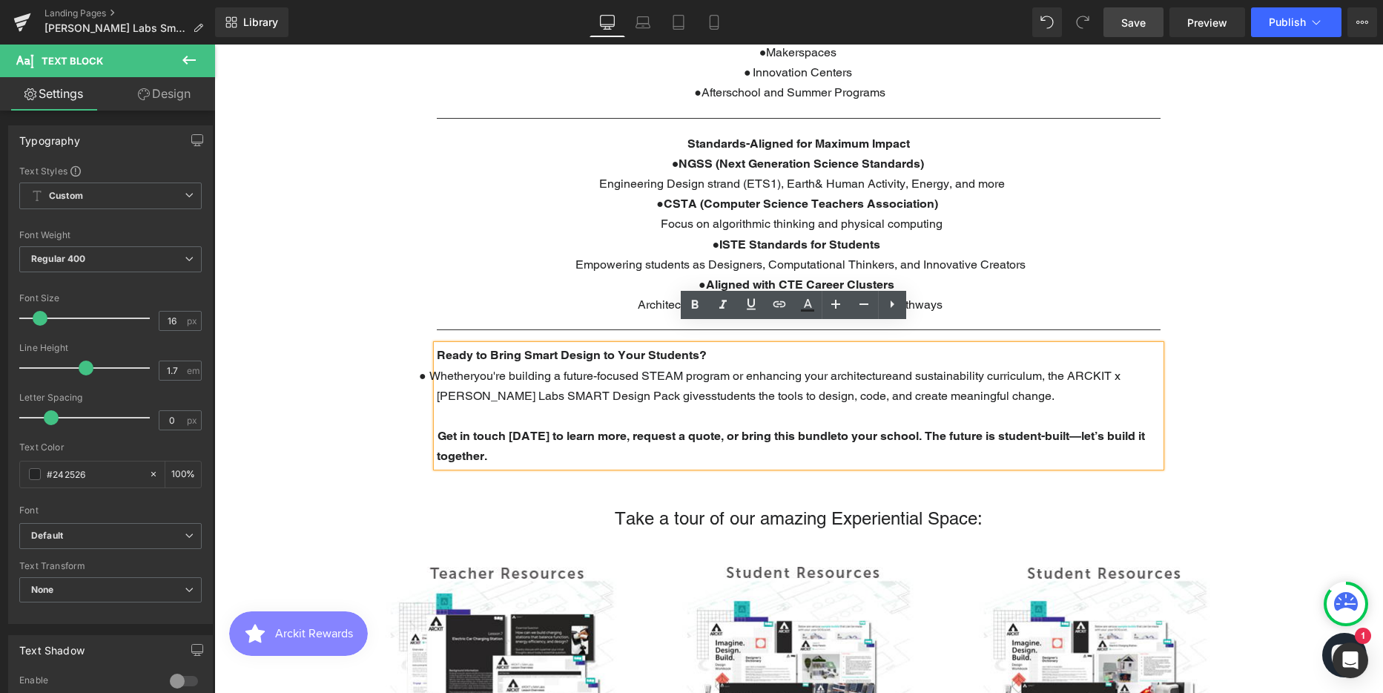
click at [638, 374] on span "Whetheryou're building a future-focused STEAM program or enhancing your archite…" at bounding box center [776, 386] width 694 height 34
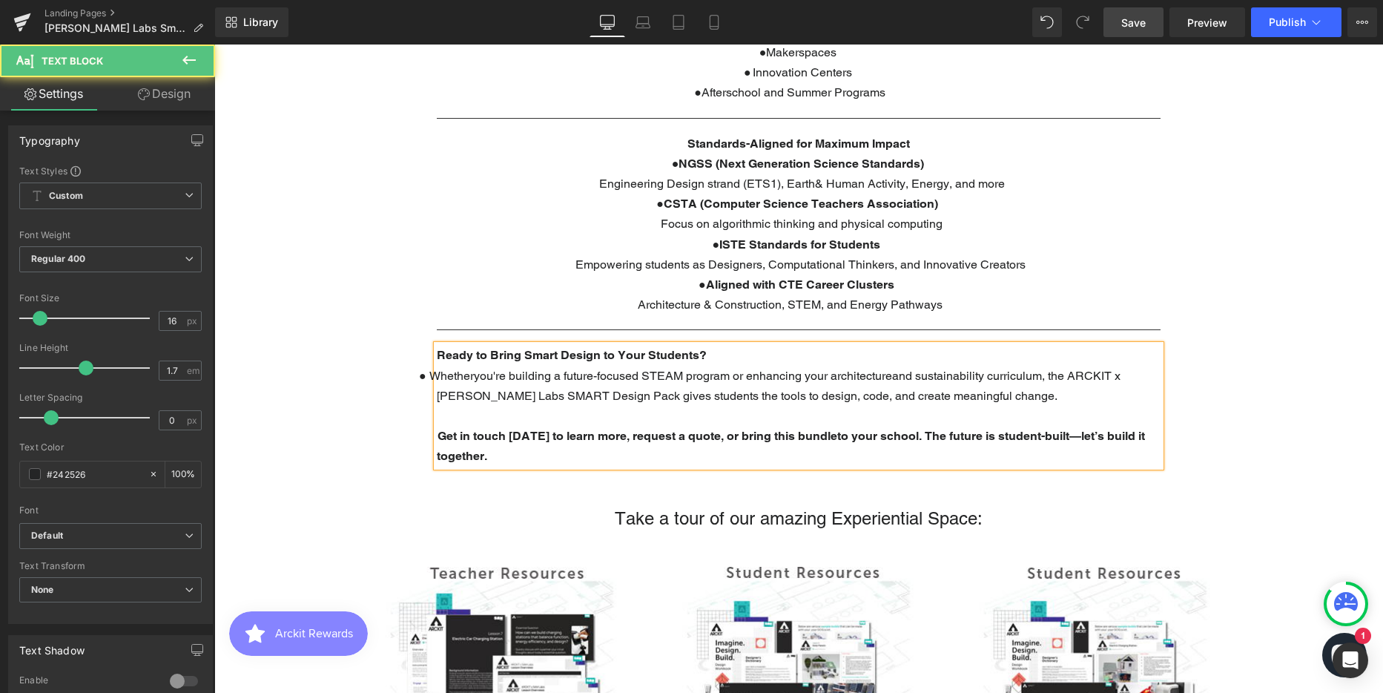
click at [907, 369] on span "Whetheryou're building a future-focused STEAM program or enhancing your archite…" at bounding box center [776, 386] width 694 height 34
click at [487, 369] on span "Whetheryou're building a future-focused STEAM program or enhancing your archite…" at bounding box center [777, 386] width 697 height 34
click at [831, 429] on span "Get in touch today to learn more, request a quote, or bring this bundleto your …" at bounding box center [791, 446] width 708 height 34
click at [799, 406] on p at bounding box center [799, 416] width 724 height 20
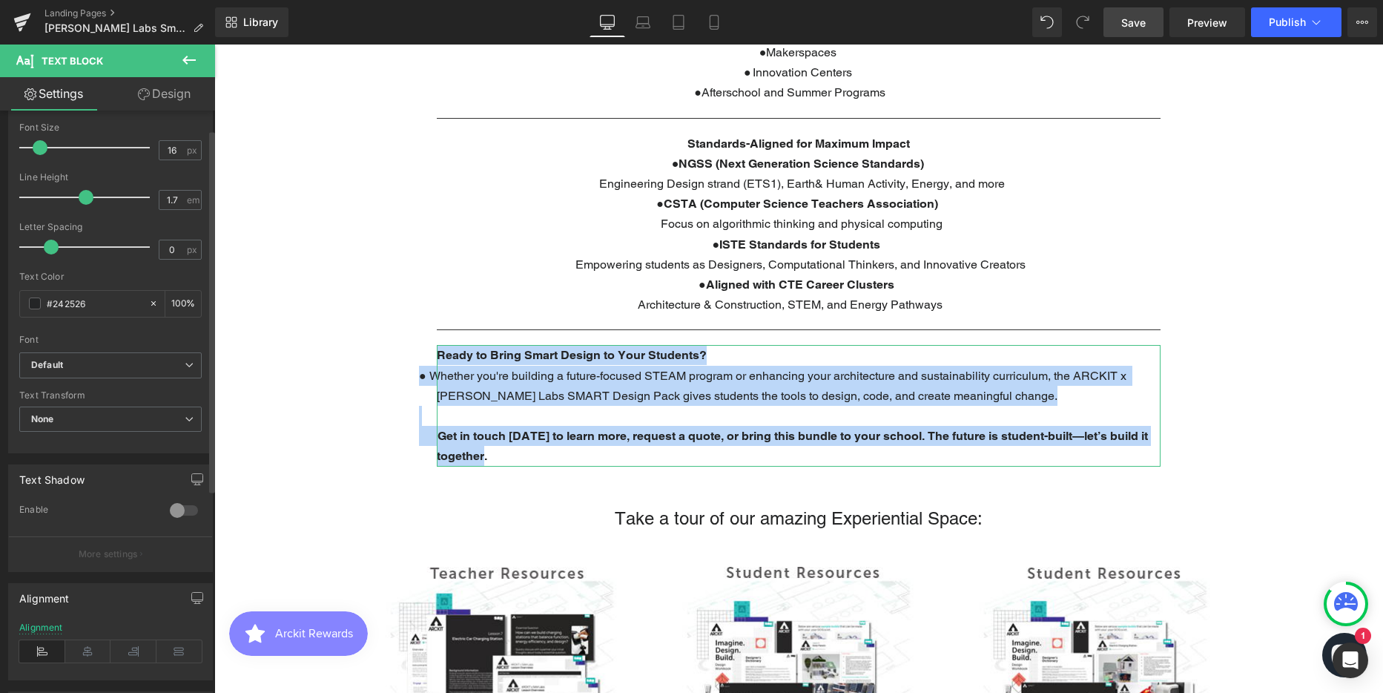
scroll to position [356, 0]
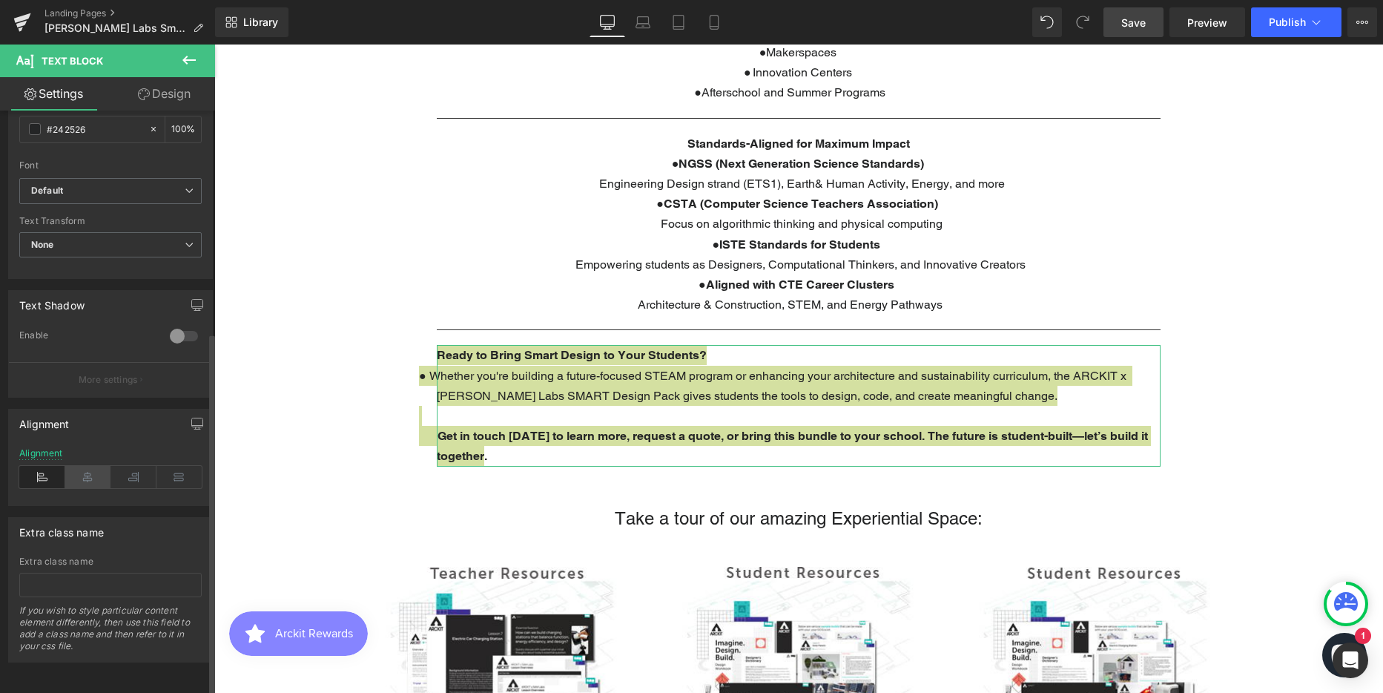
click at [85, 466] on icon at bounding box center [88, 477] width 46 height 22
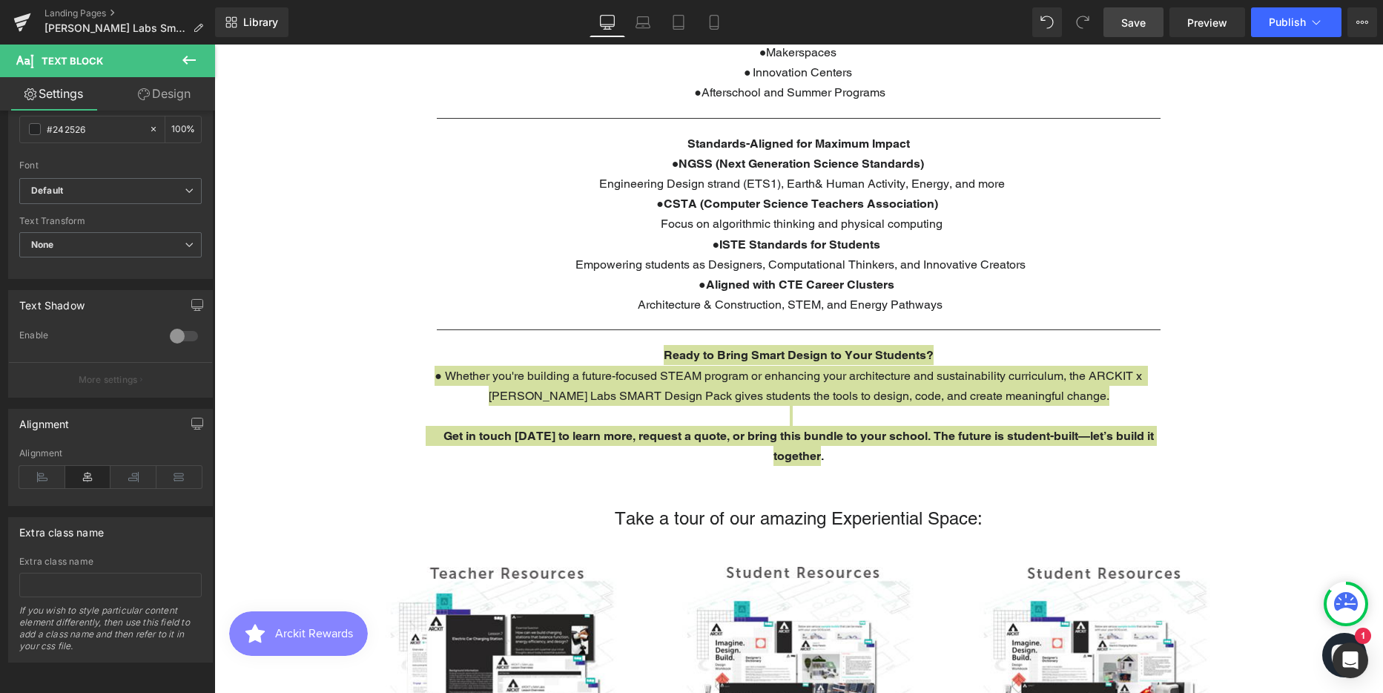
click at [1137, 23] on span "Save" at bounding box center [1133, 23] width 24 height 16
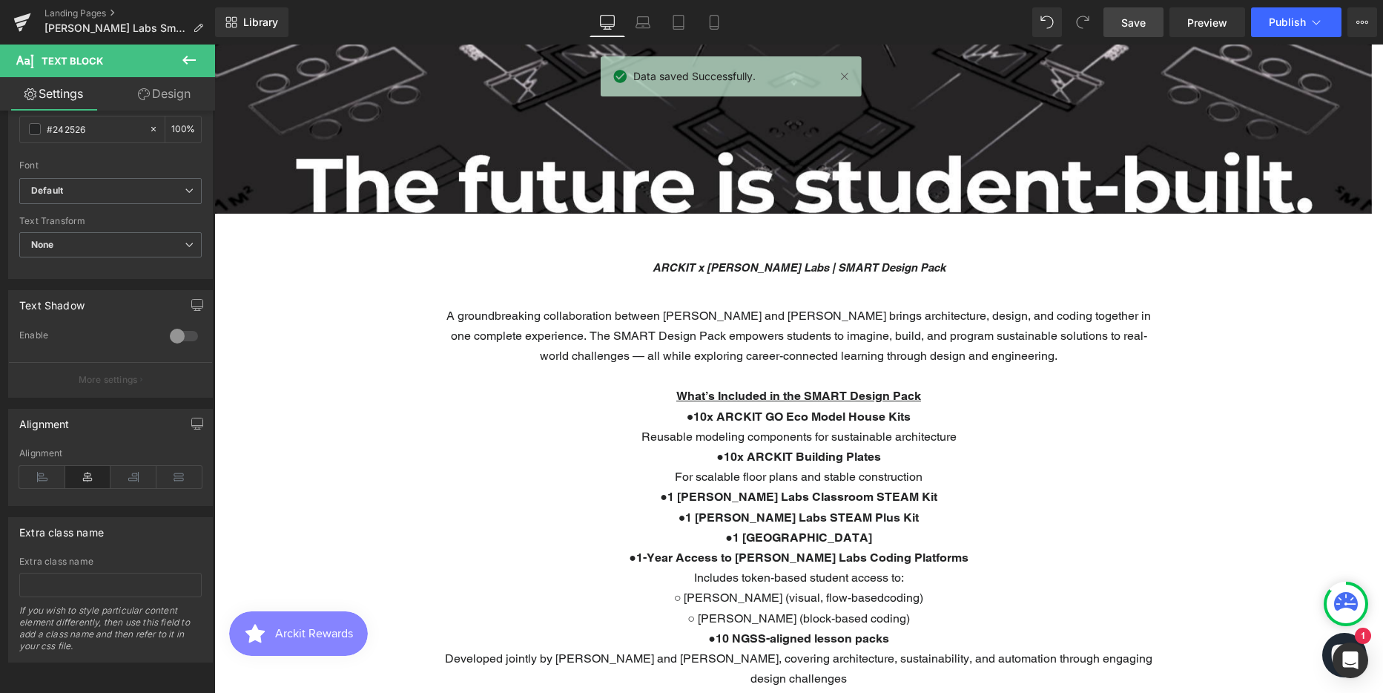
scroll to position [371, 0]
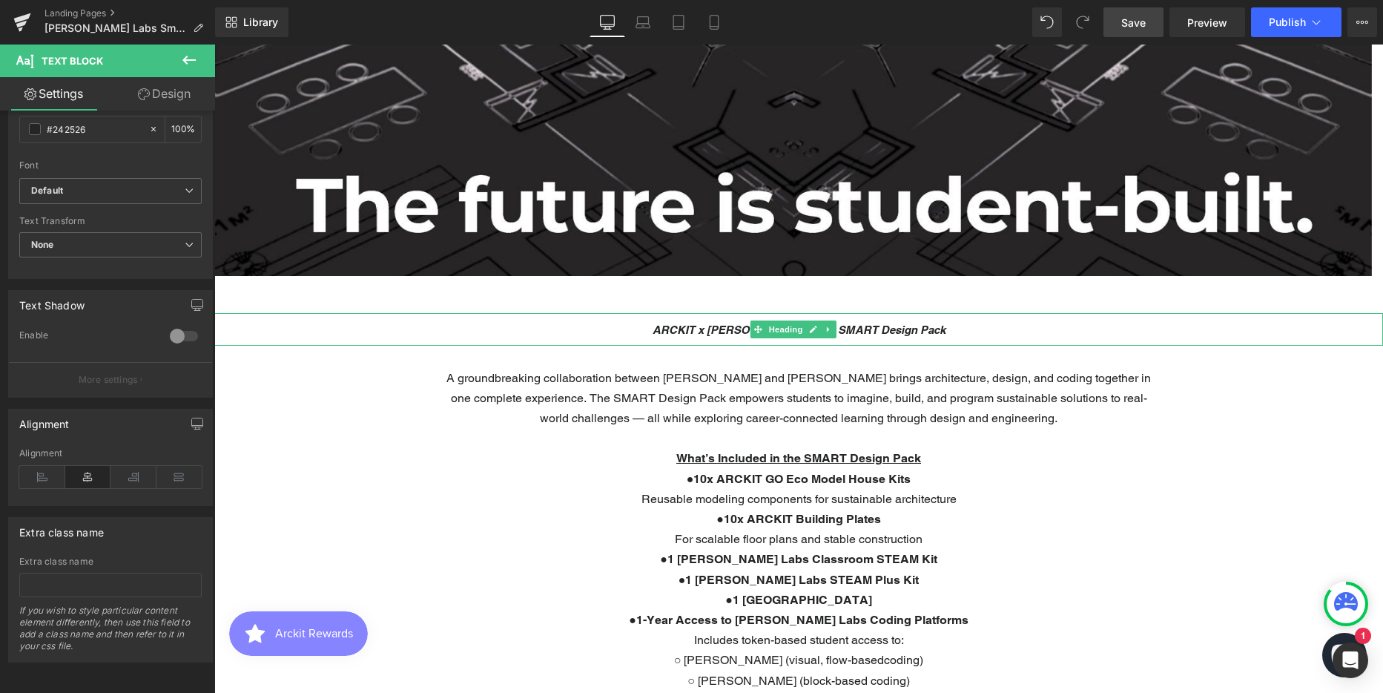
click at [787, 328] on span "Heading" at bounding box center [785, 329] width 40 height 18
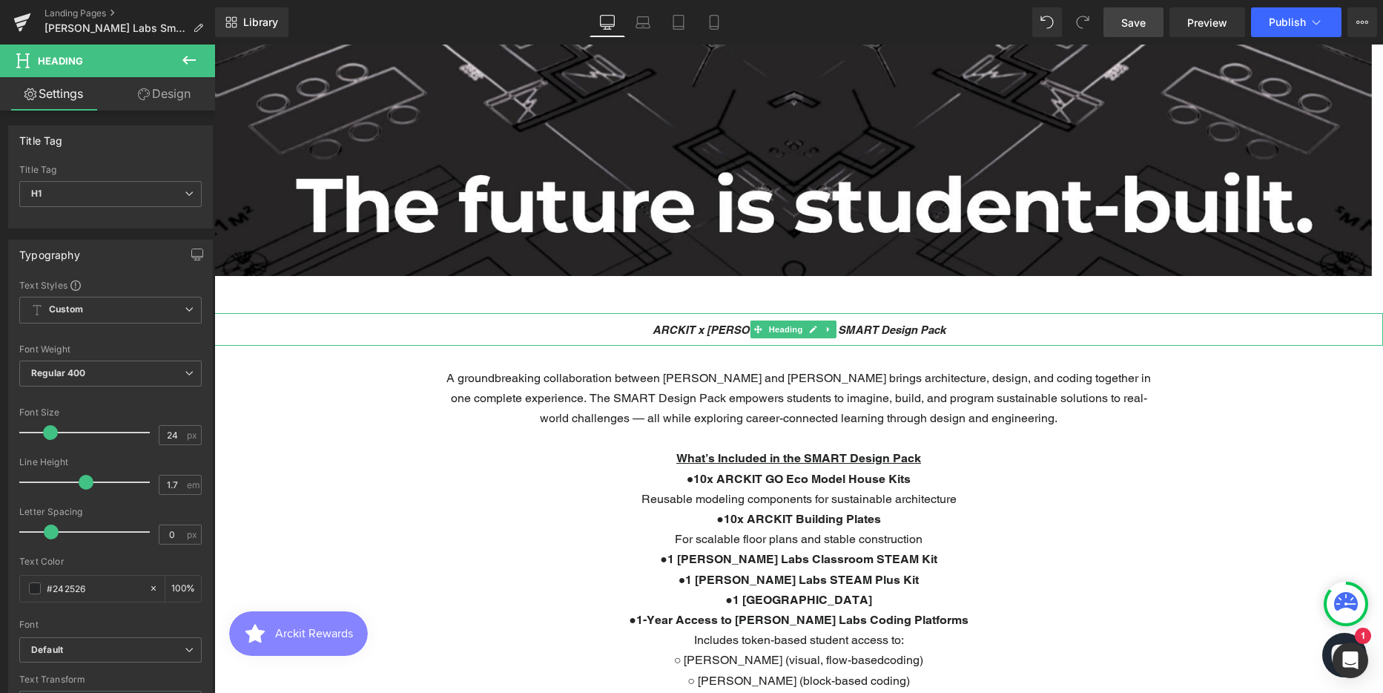
click at [733, 329] on strong "ARCKIT x SAM Labs | SMART Design Pack" at bounding box center [799, 329] width 293 height 13
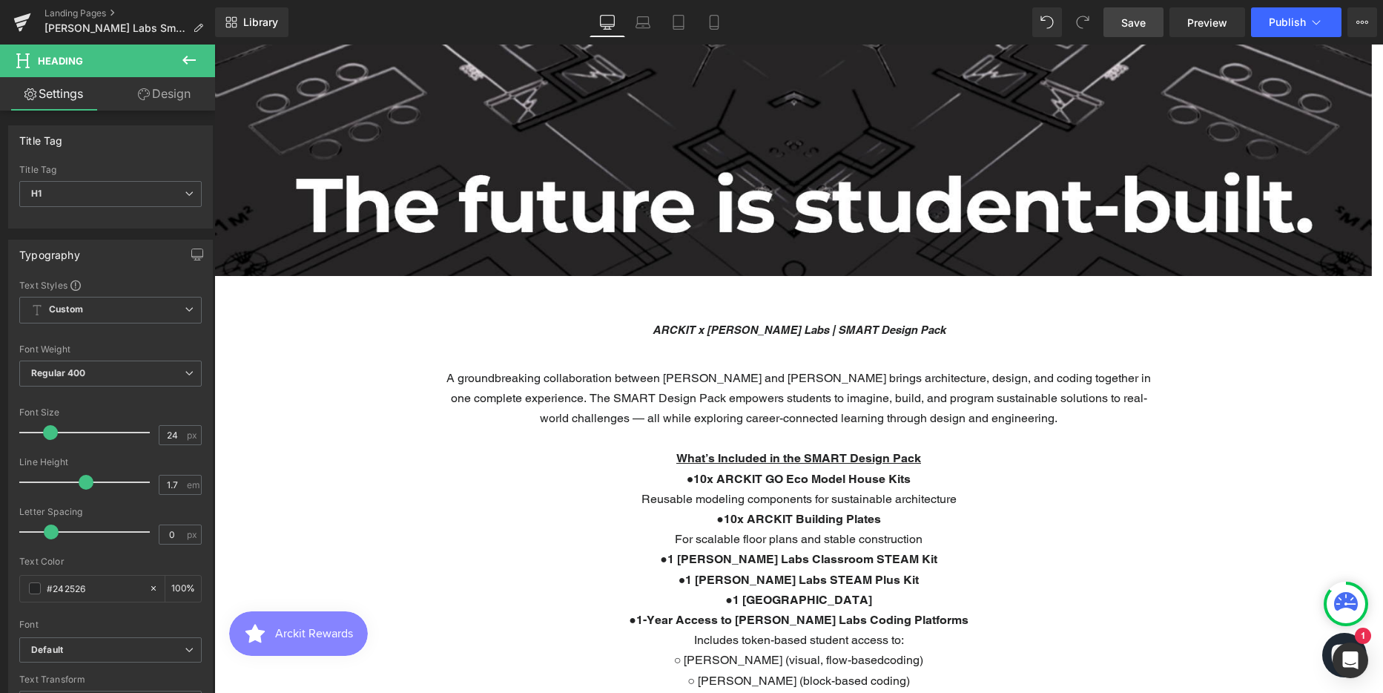
click at [185, 60] on icon at bounding box center [188, 60] width 13 height 9
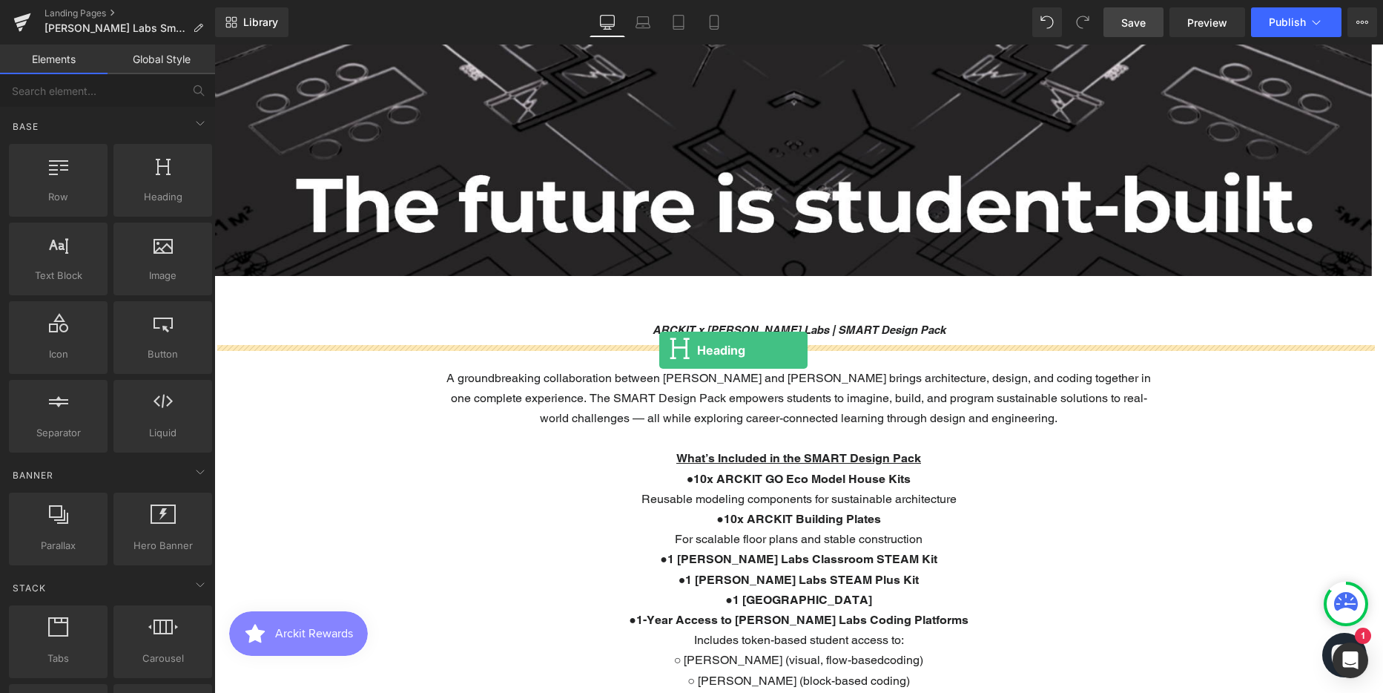
drag, startPoint x: 348, startPoint y: 240, endPoint x: 659, endPoint y: 350, distance: 330.5
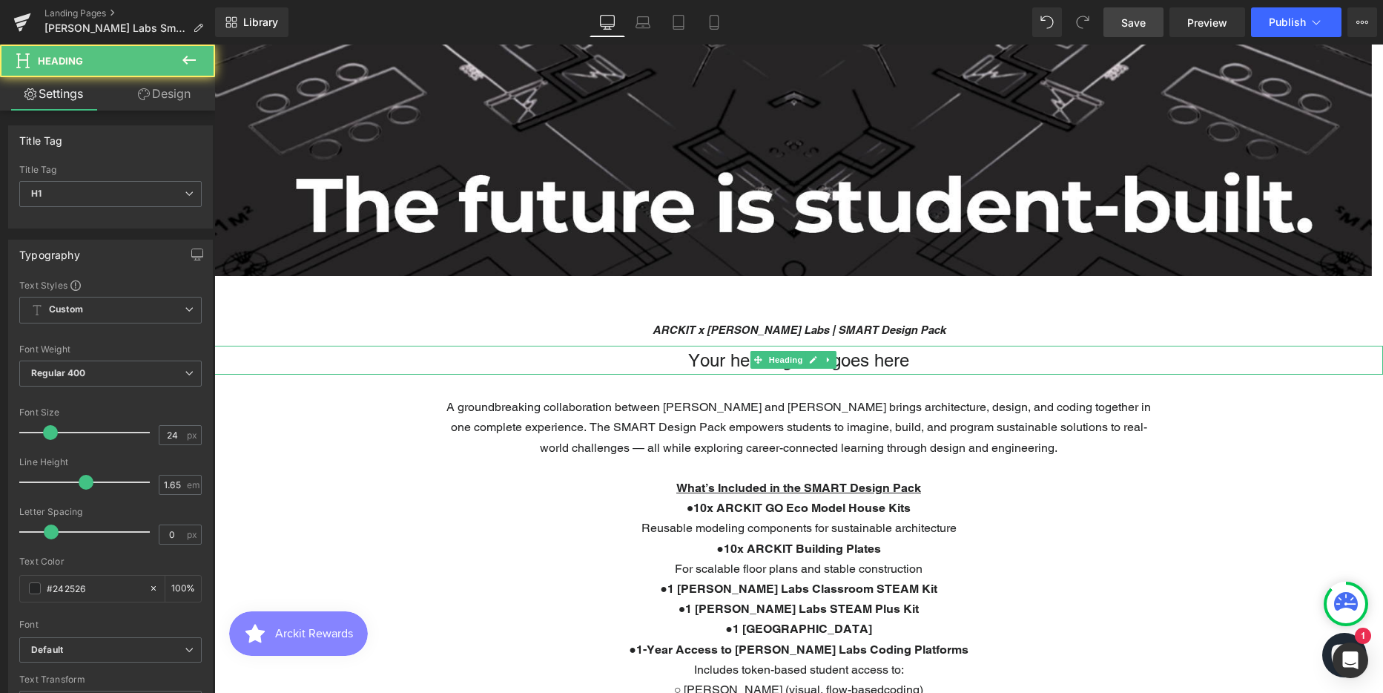
scroll to position [4365, 1158]
click at [714, 363] on h1 "Your heading text goes here" at bounding box center [798, 361] width 1169 height 30
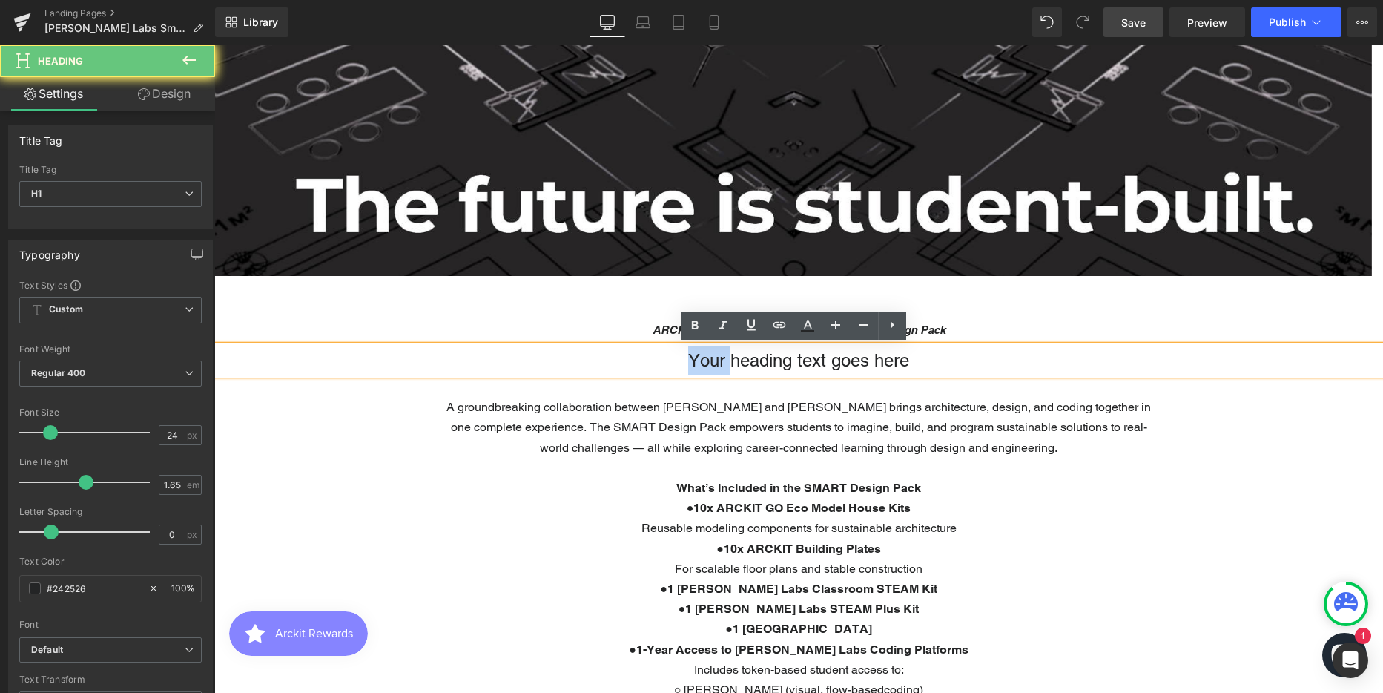
click at [714, 363] on h1 "Your heading text goes here" at bounding box center [798, 361] width 1169 height 30
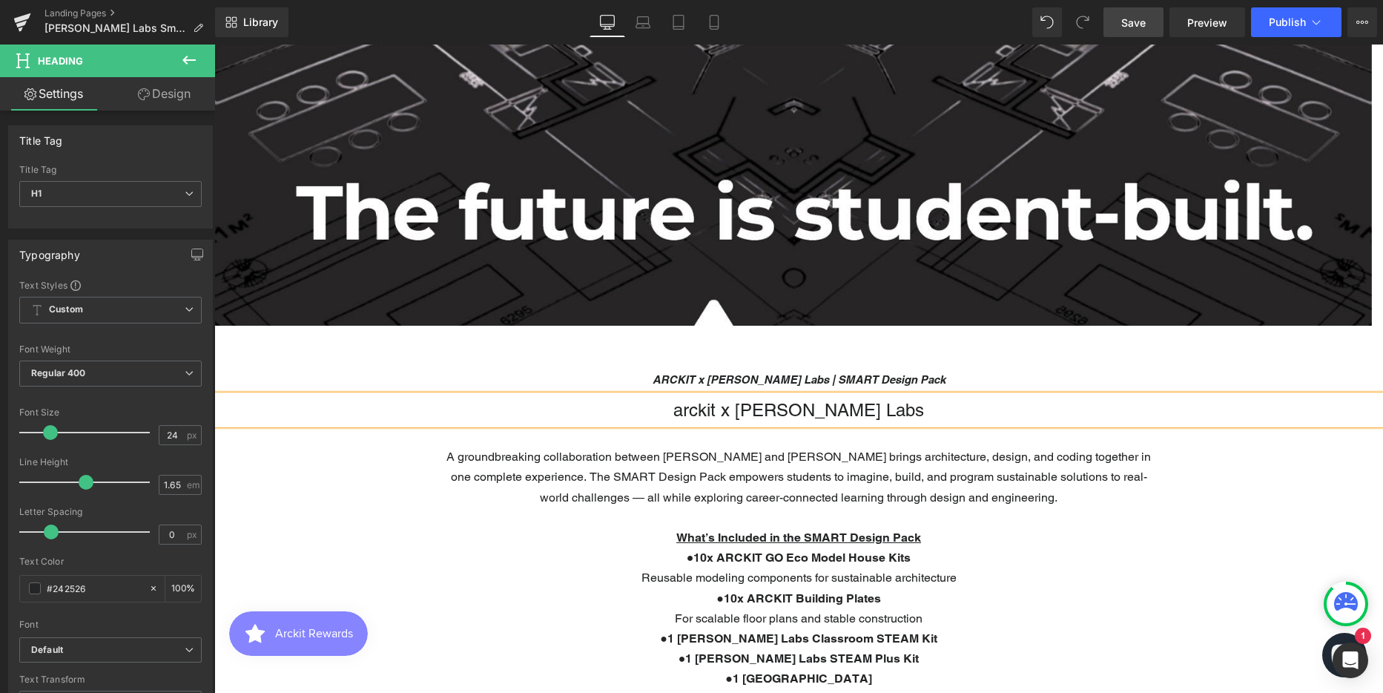
scroll to position [297, 0]
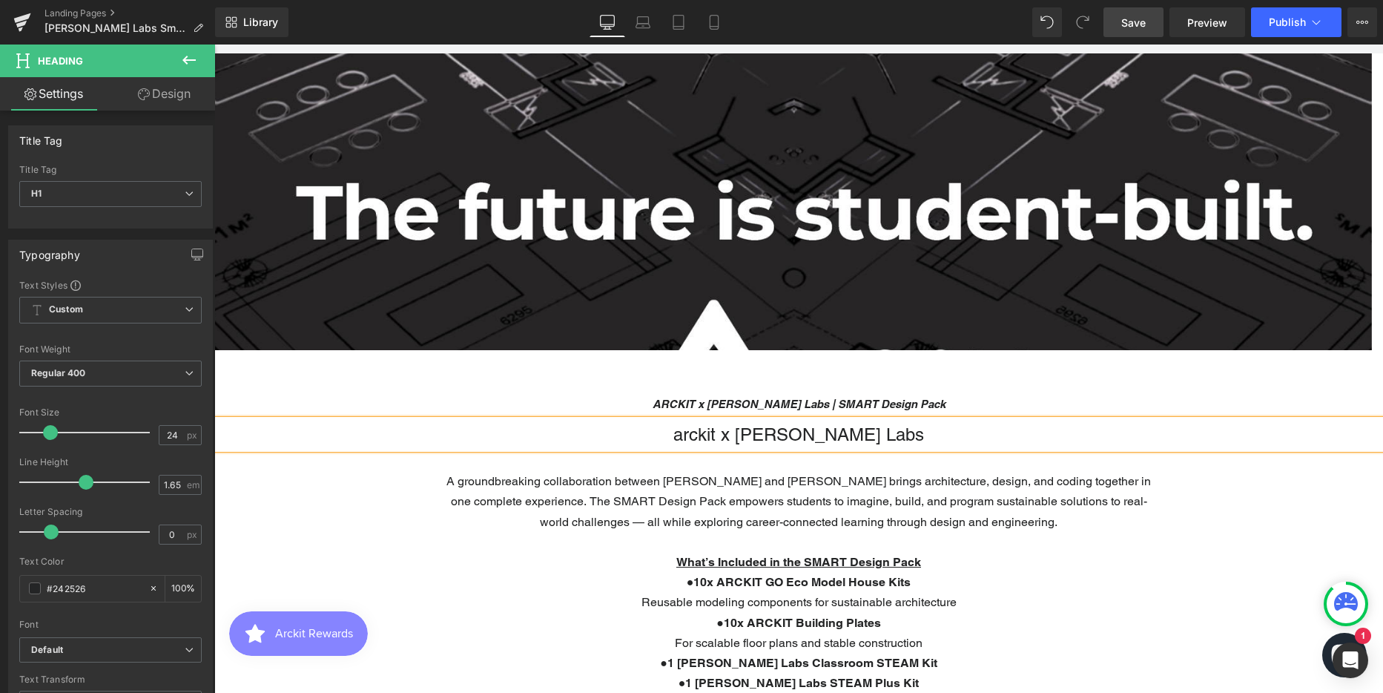
click at [734, 433] on h1 "arckit x SAM Labs" at bounding box center [798, 435] width 1169 height 30
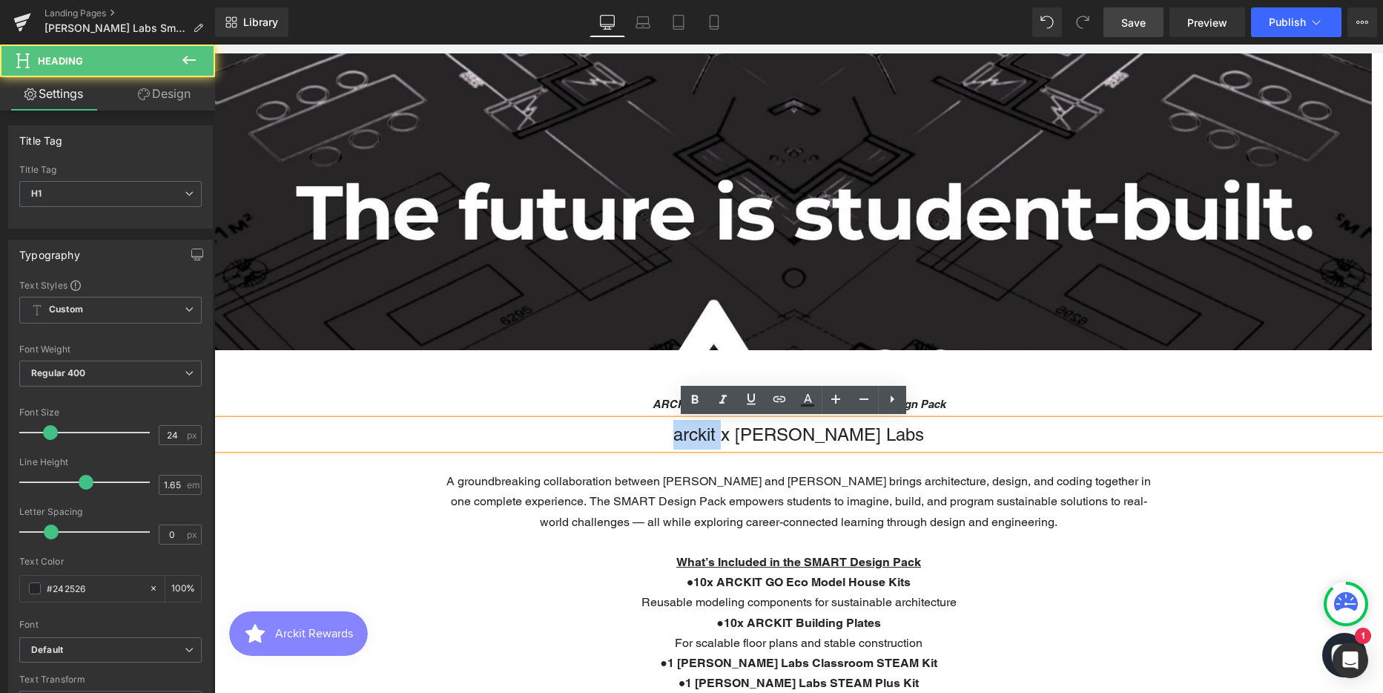
click at [734, 433] on h1 "arckit x SAM Labs" at bounding box center [798, 435] width 1169 height 30
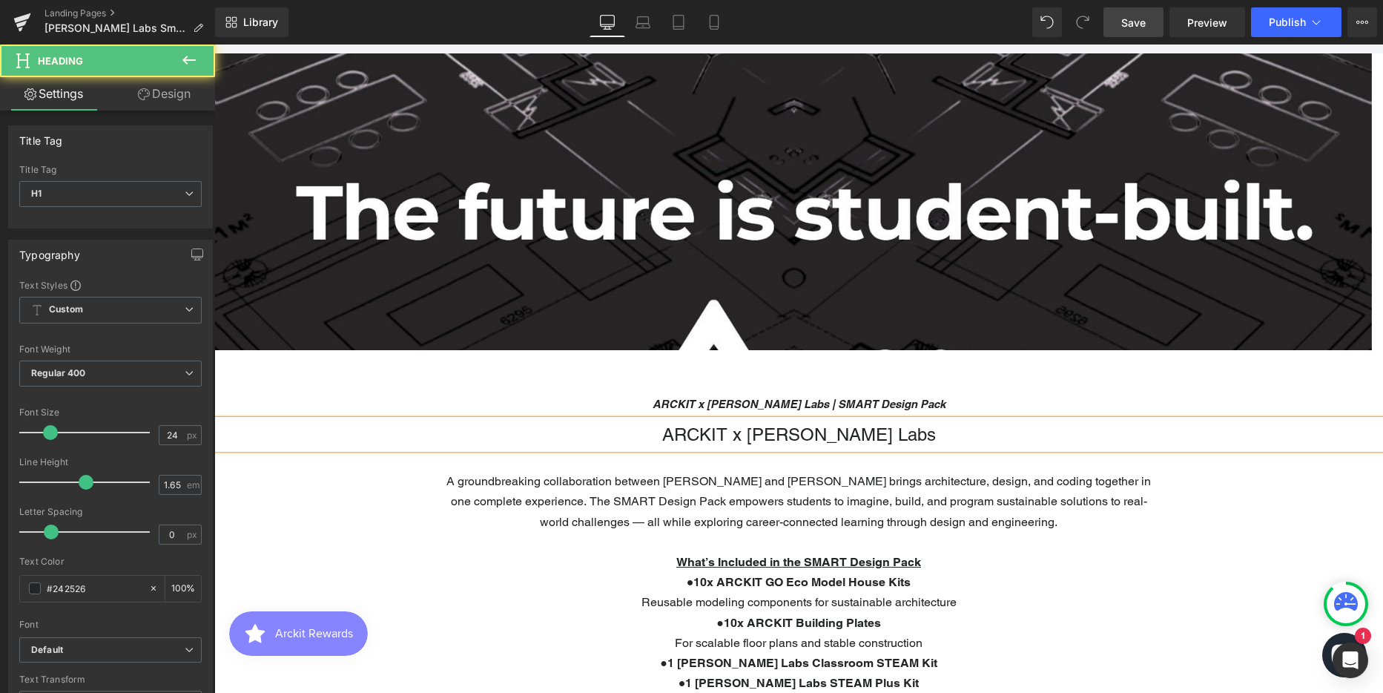
click at [890, 438] on h1 "ARCKIT x SAM Labs" at bounding box center [798, 435] width 1169 height 30
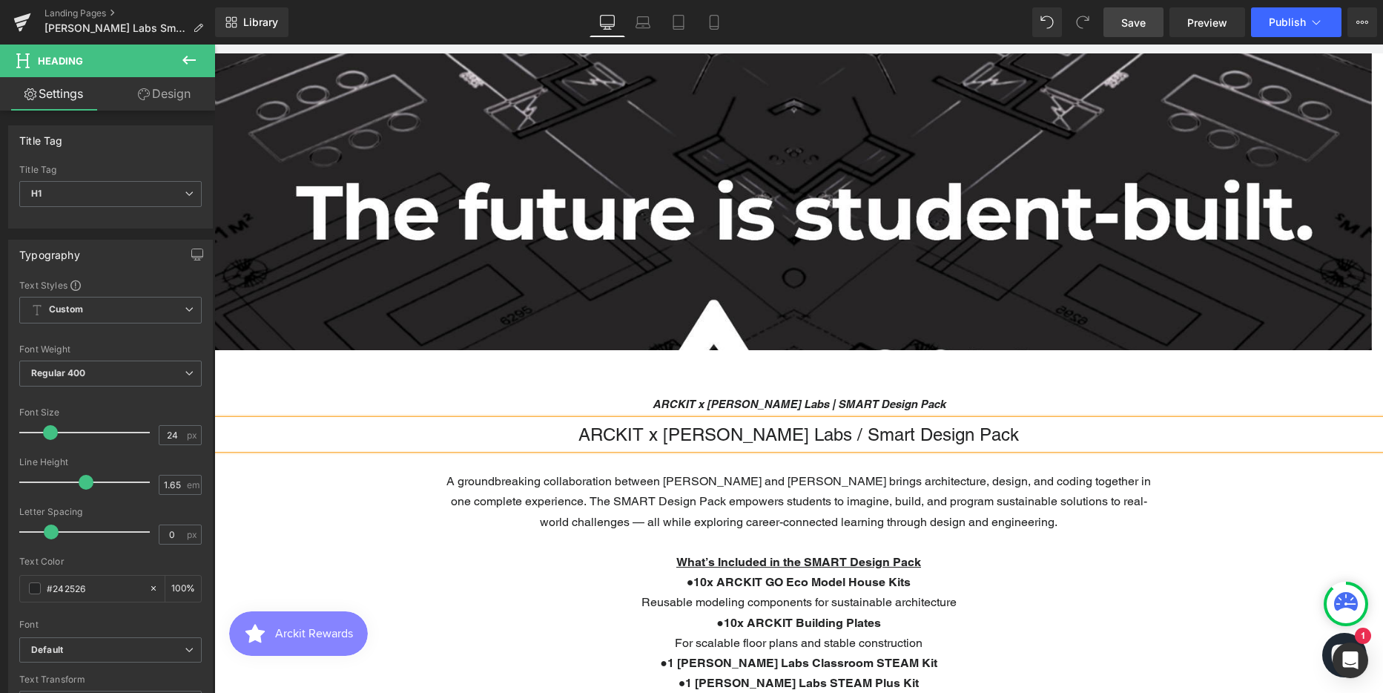
click at [891, 437] on h1 "ARCKIT x [PERSON_NAME] Labs / Smart Design Pack" at bounding box center [798, 435] width 1169 height 30
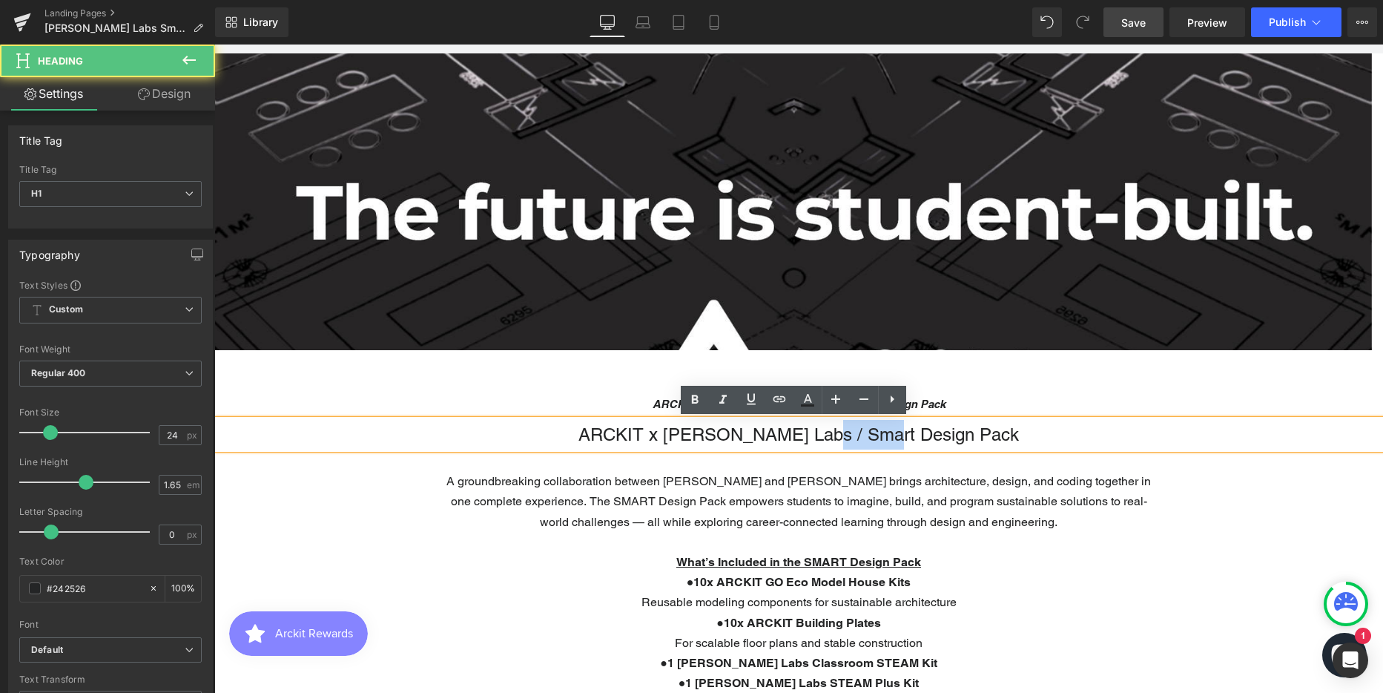
click at [891, 437] on h1 "ARCKIT x [PERSON_NAME] Labs / Smart Design Pack" at bounding box center [798, 435] width 1169 height 30
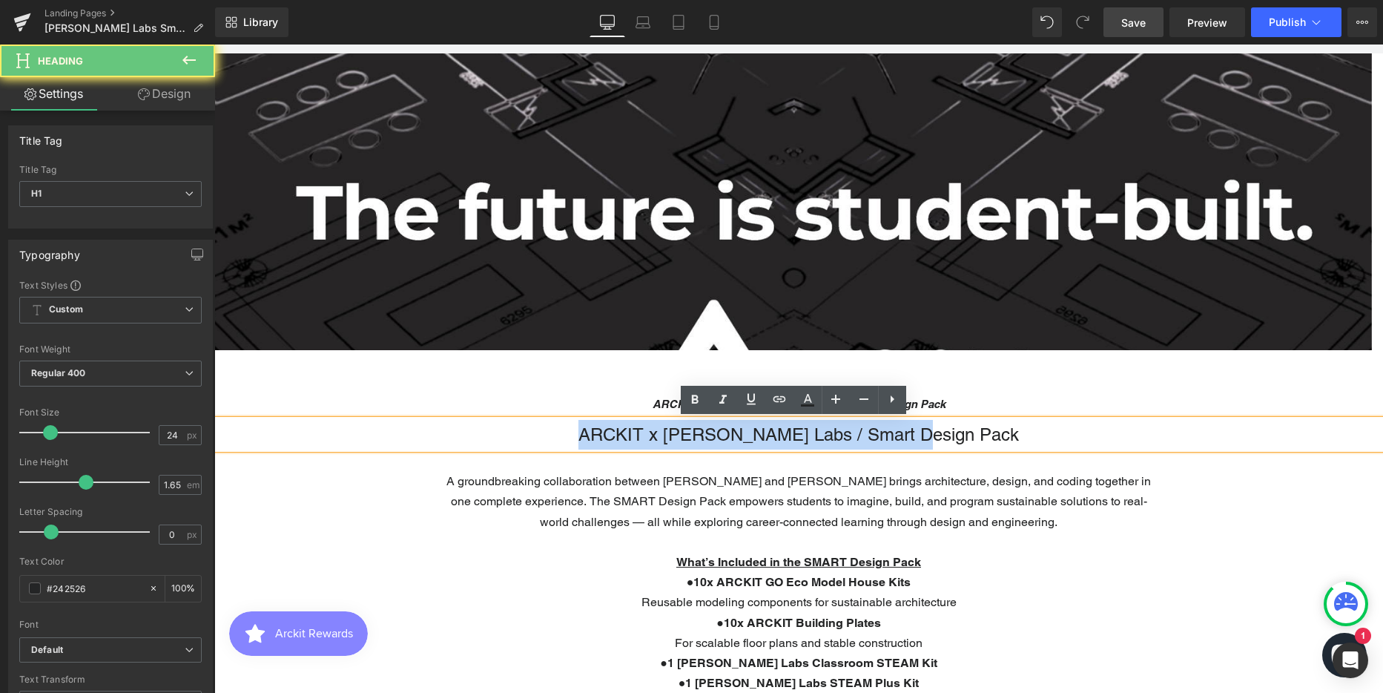
click at [891, 437] on h1 "ARCKIT x [PERSON_NAME] Labs / Smart Design Pack" at bounding box center [798, 435] width 1169 height 30
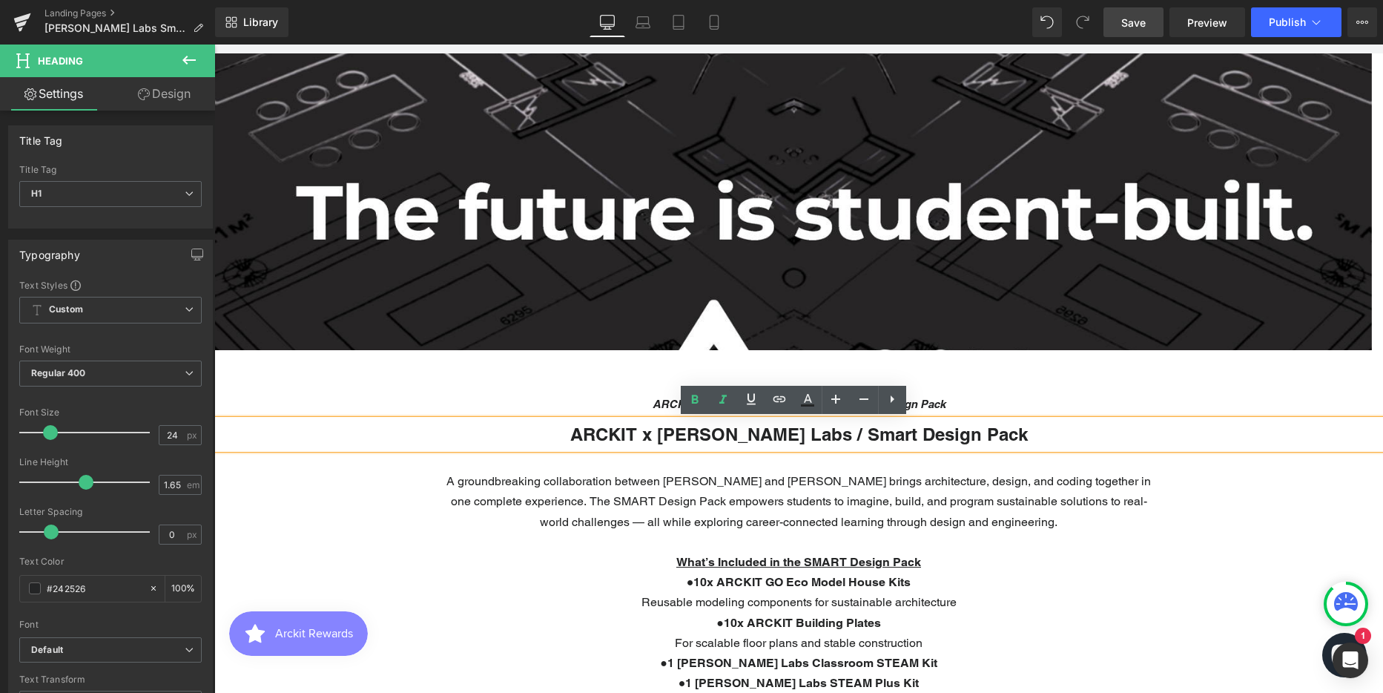
click at [891, 437] on strong "ARCKIT x [PERSON_NAME] Labs / Smart Design Pack" at bounding box center [799, 433] width 458 height 21
click at [894, 439] on strong "ARCKIT x [PERSON_NAME] Labs / Smart Design Pack" at bounding box center [799, 433] width 458 height 21
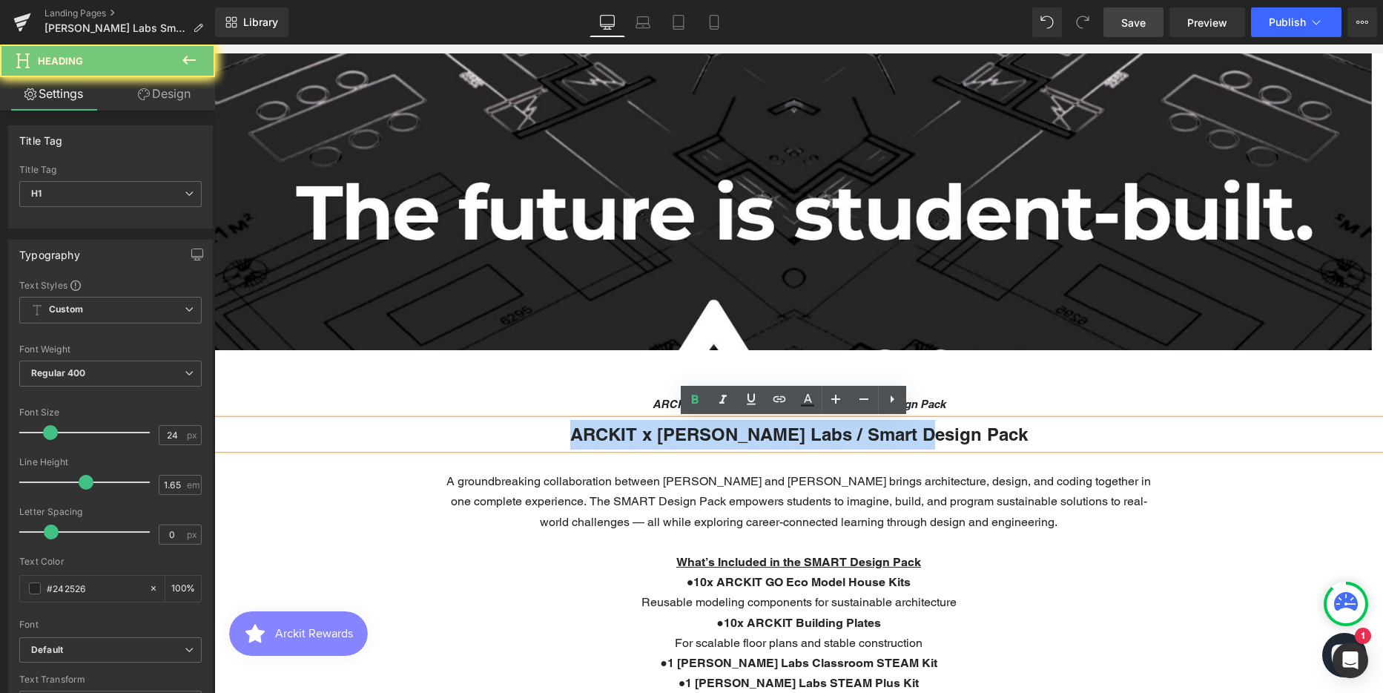
click at [894, 439] on strong "ARCKIT x [PERSON_NAME] Labs / Smart Design Pack" at bounding box center [799, 433] width 458 height 21
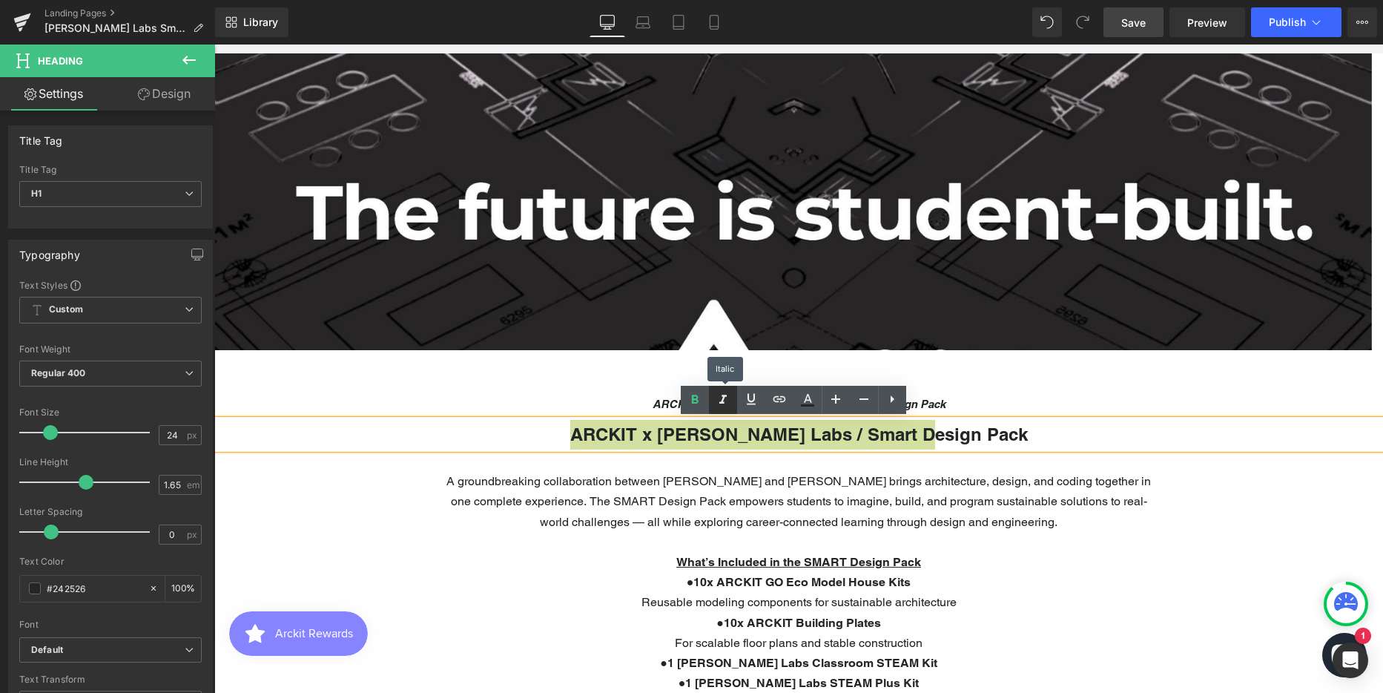
click at [718, 396] on icon at bounding box center [723, 400] width 18 height 18
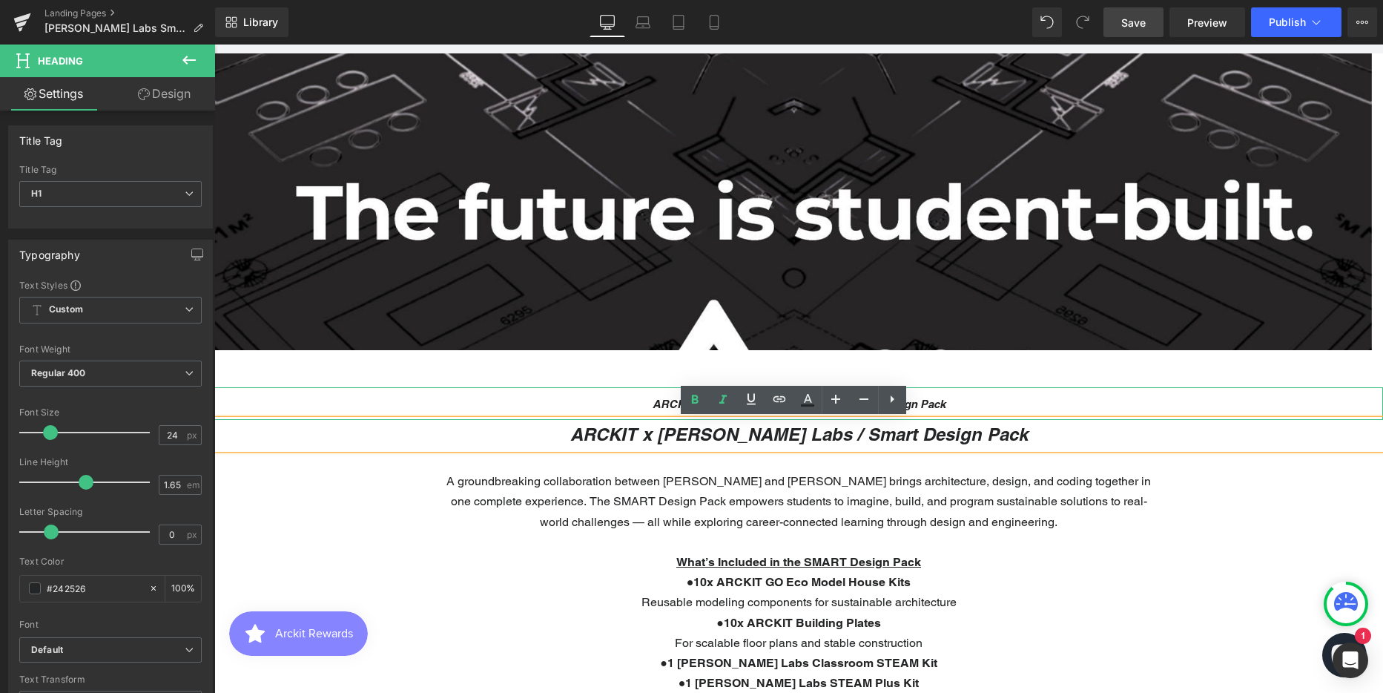
click at [658, 392] on h1 "ARCKIT x SAM Labs | SMART Design Pack" at bounding box center [798, 403] width 1169 height 33
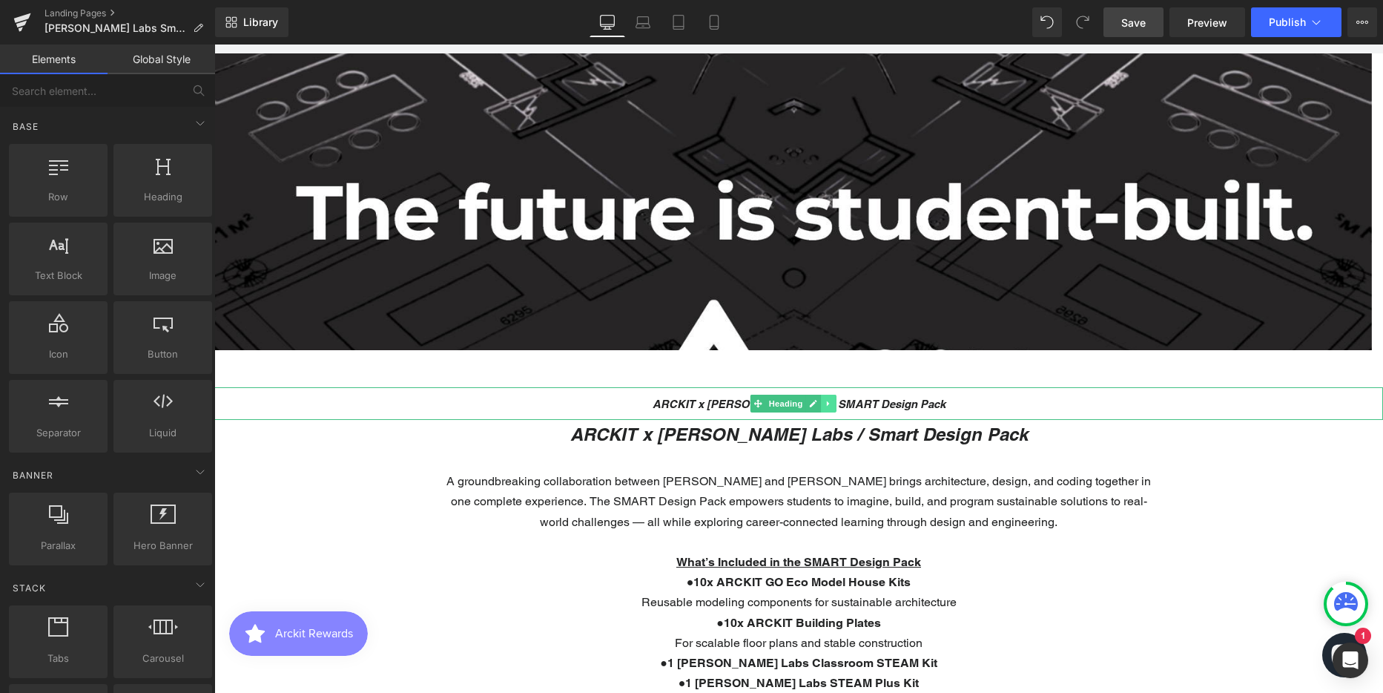
click at [828, 407] on icon at bounding box center [829, 403] width 8 height 9
click at [833, 403] on icon at bounding box center [836, 403] width 8 height 8
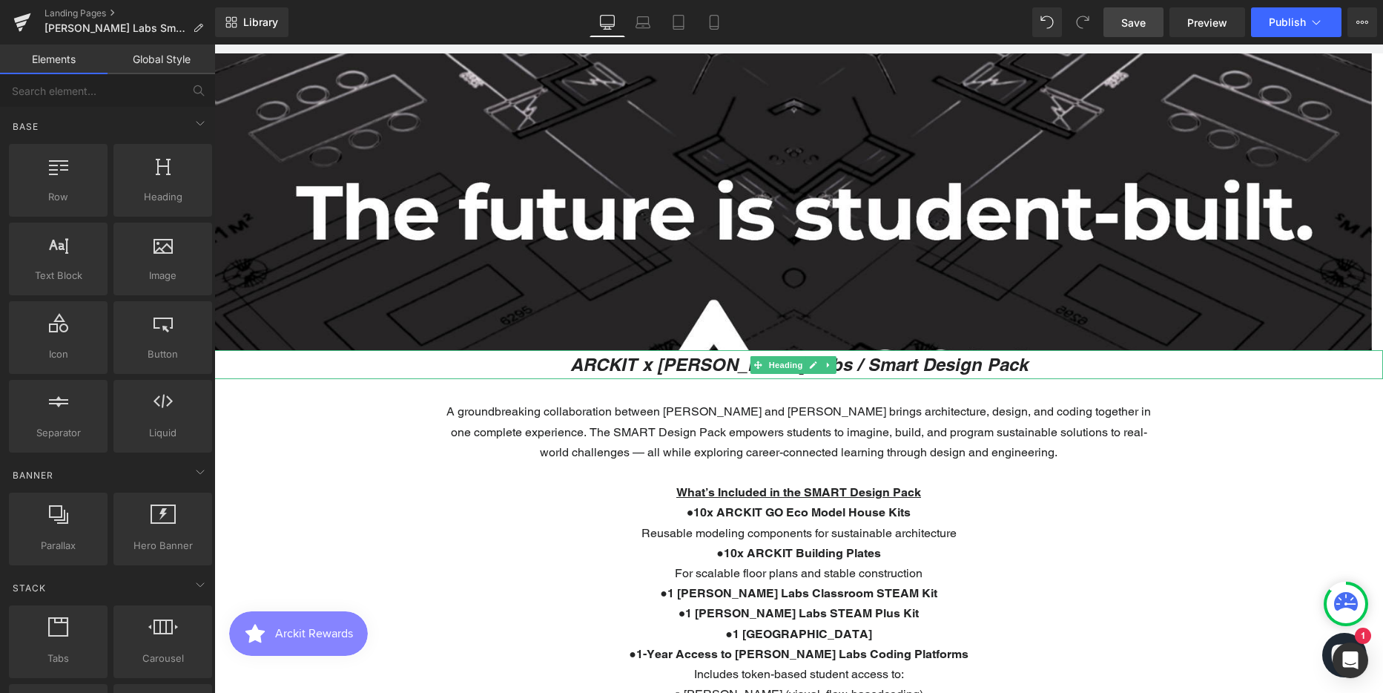
click at [575, 362] on h1 "ARCKIT x [PERSON_NAME] Labs / Smart Design Pack" at bounding box center [798, 365] width 1169 height 30
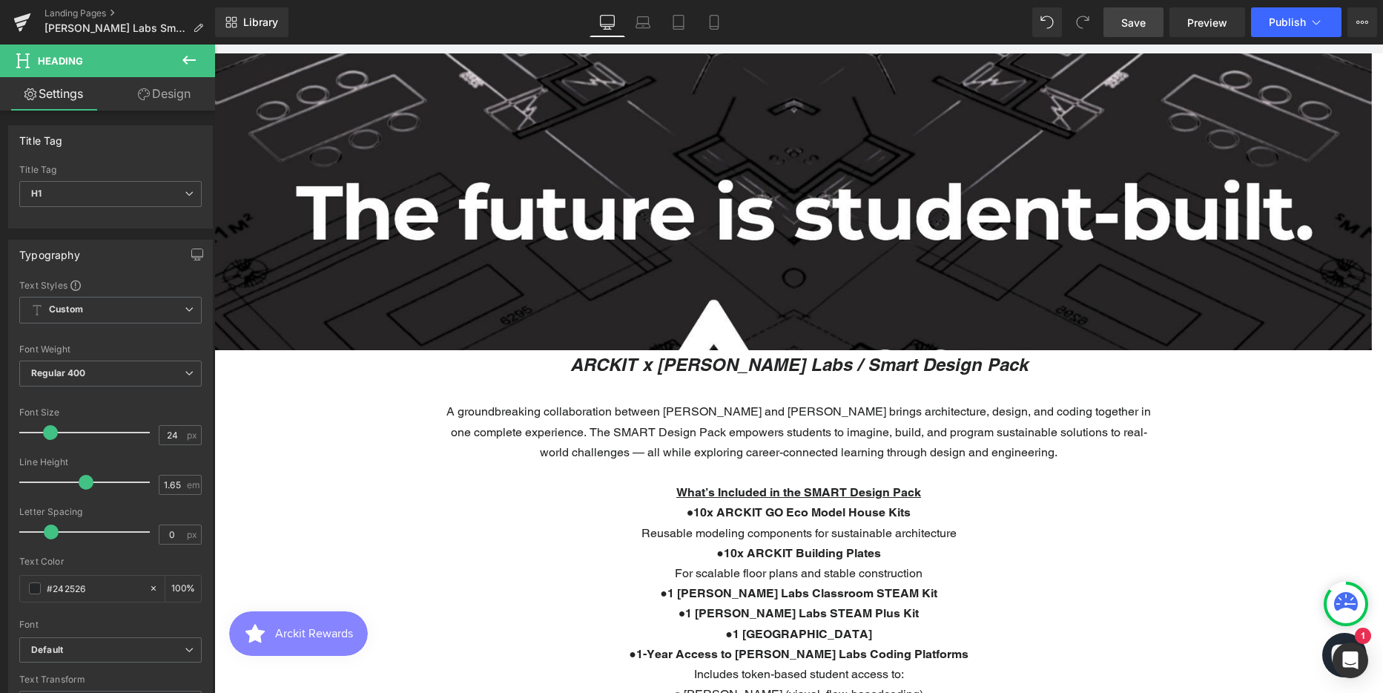
click at [187, 93] on link "Design" at bounding box center [164, 93] width 108 height 33
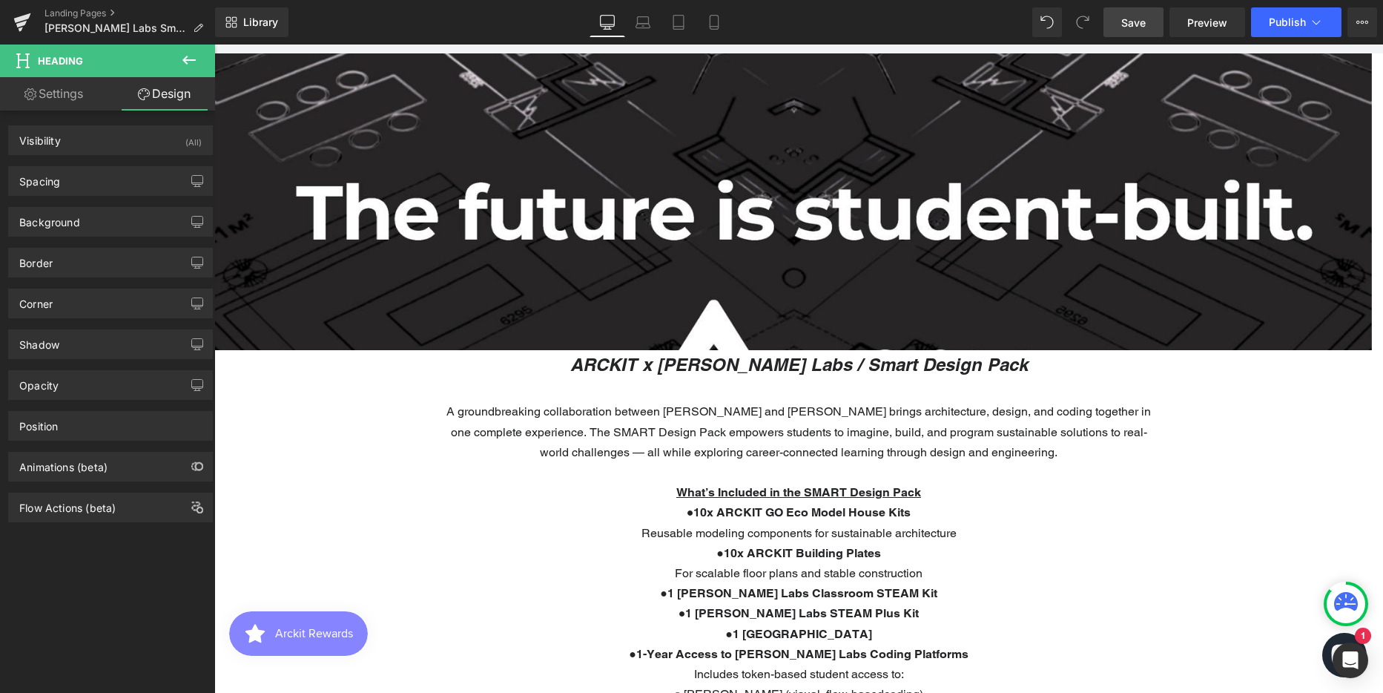
type input "0"
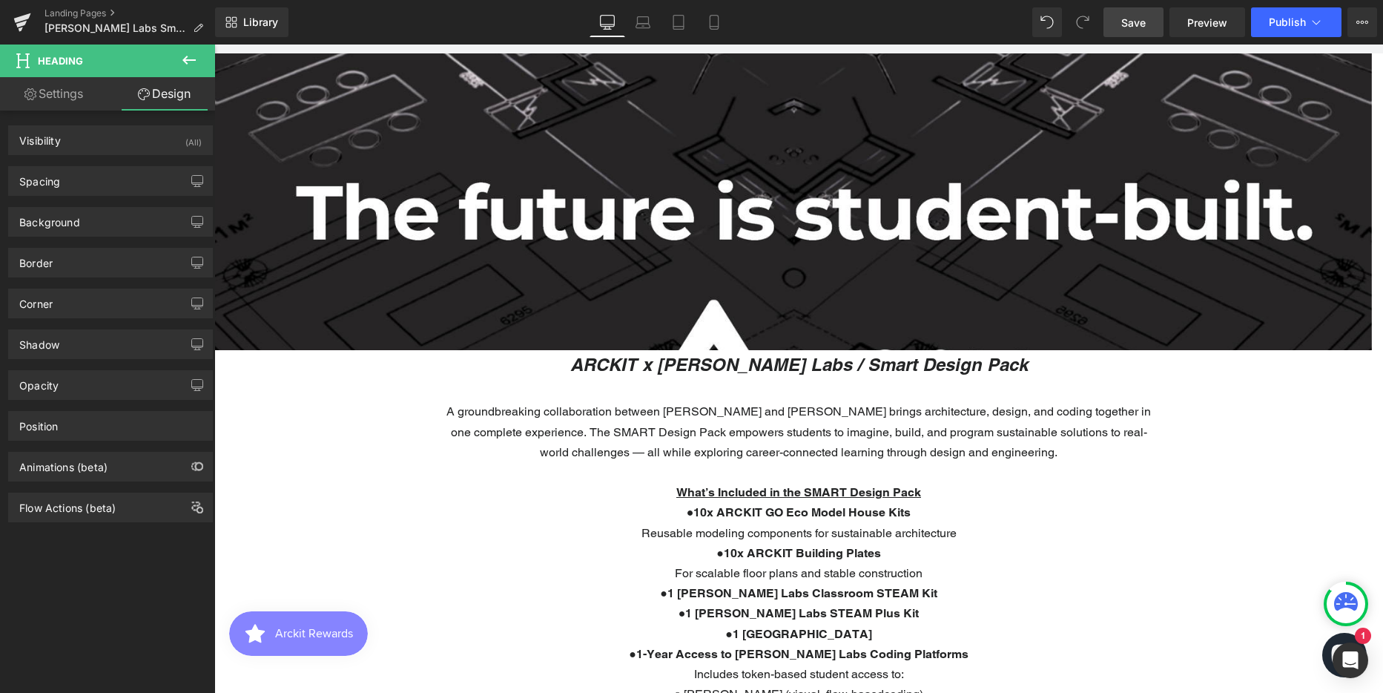
type input "0"
click at [99, 179] on div "Spacing" at bounding box center [110, 181] width 203 height 28
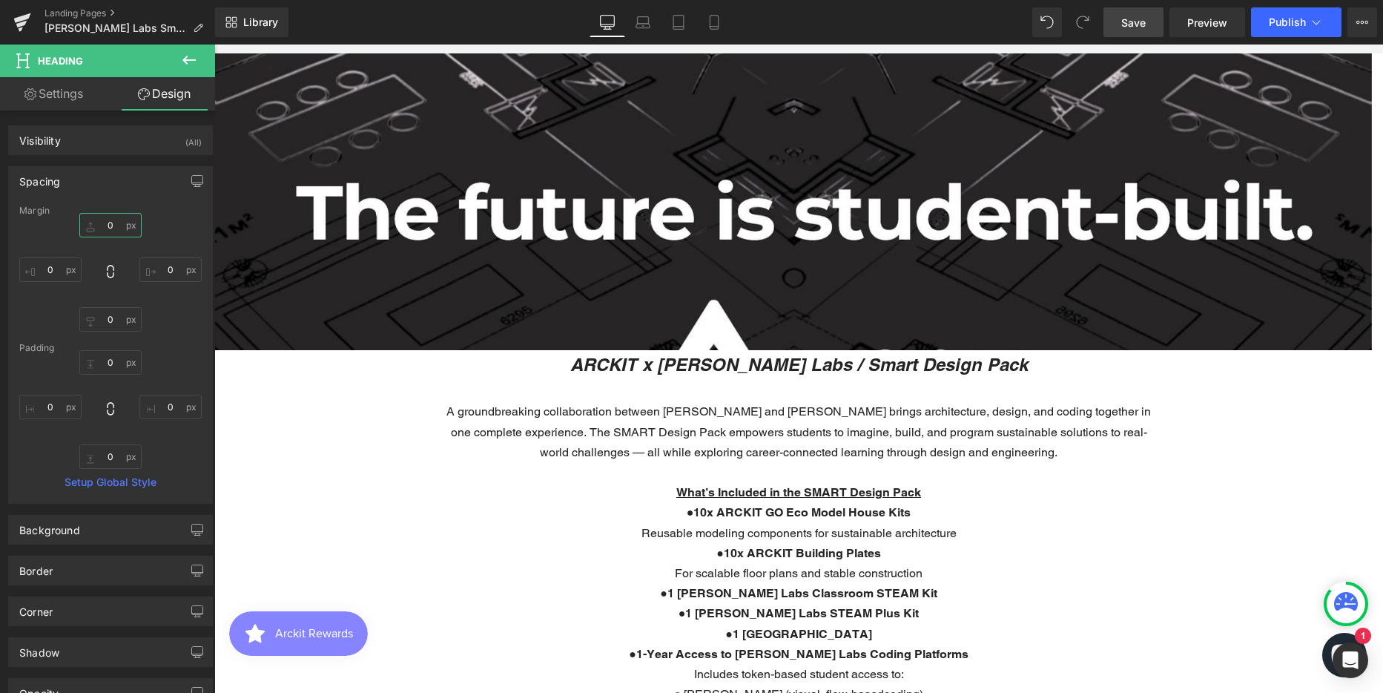
click at [100, 231] on input "0" at bounding box center [110, 225] width 62 height 24
type input "50"
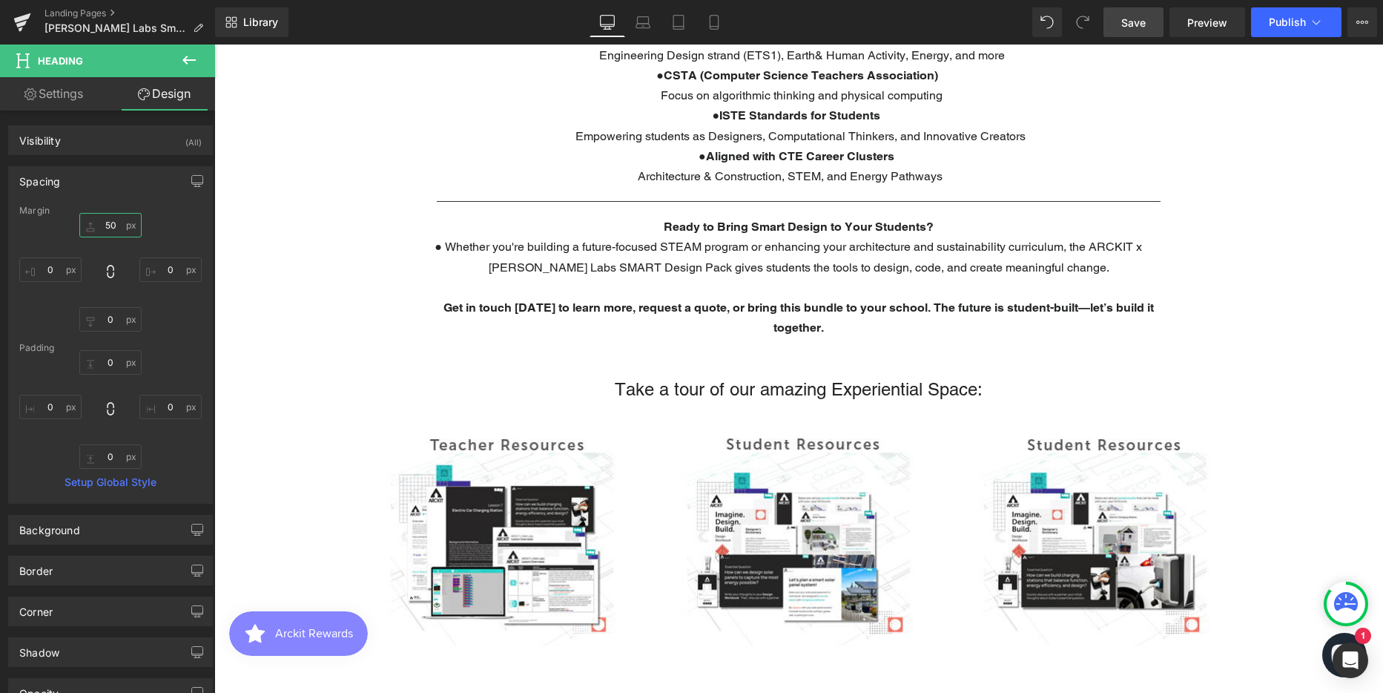
scroll to position [1631, 0]
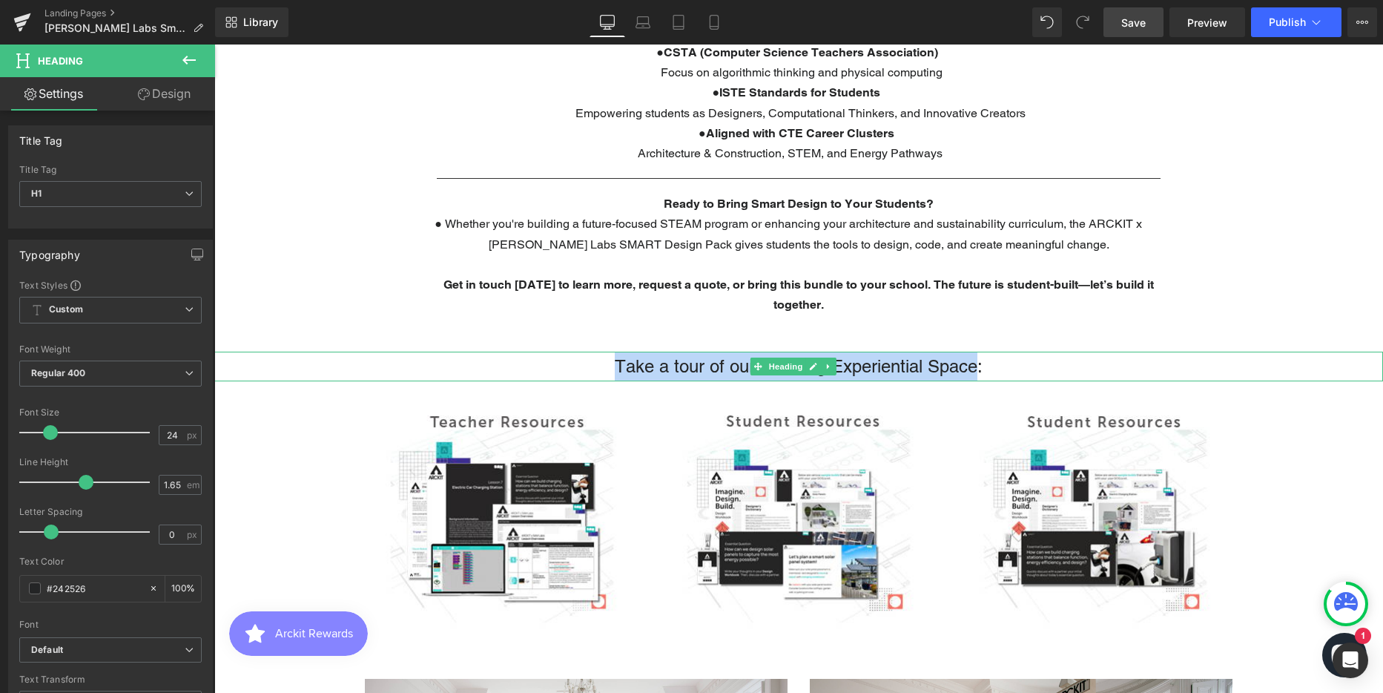
drag, startPoint x: 610, startPoint y: 340, endPoint x: 970, endPoint y: 346, distance: 359.7
click at [970, 351] on h1 "Take a tour of our amazing Experiential Space:" at bounding box center [798, 366] width 1169 height 30
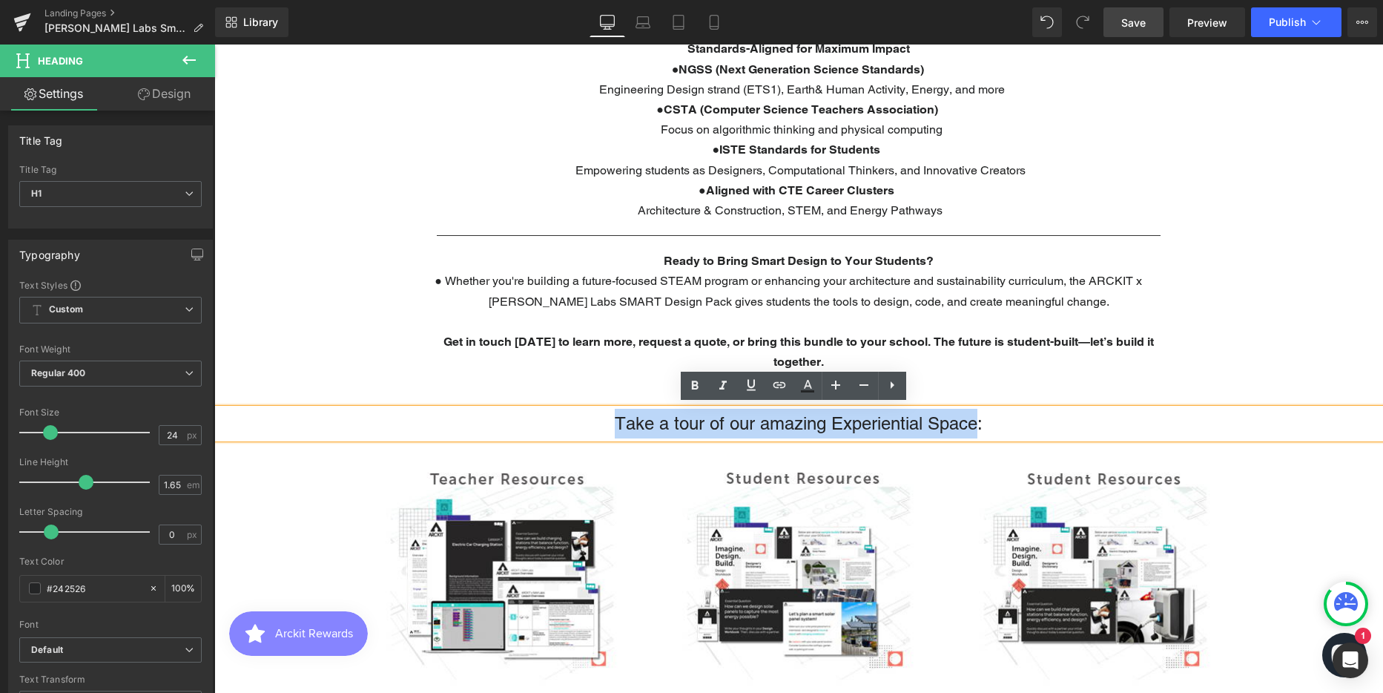
scroll to position [1557, 0]
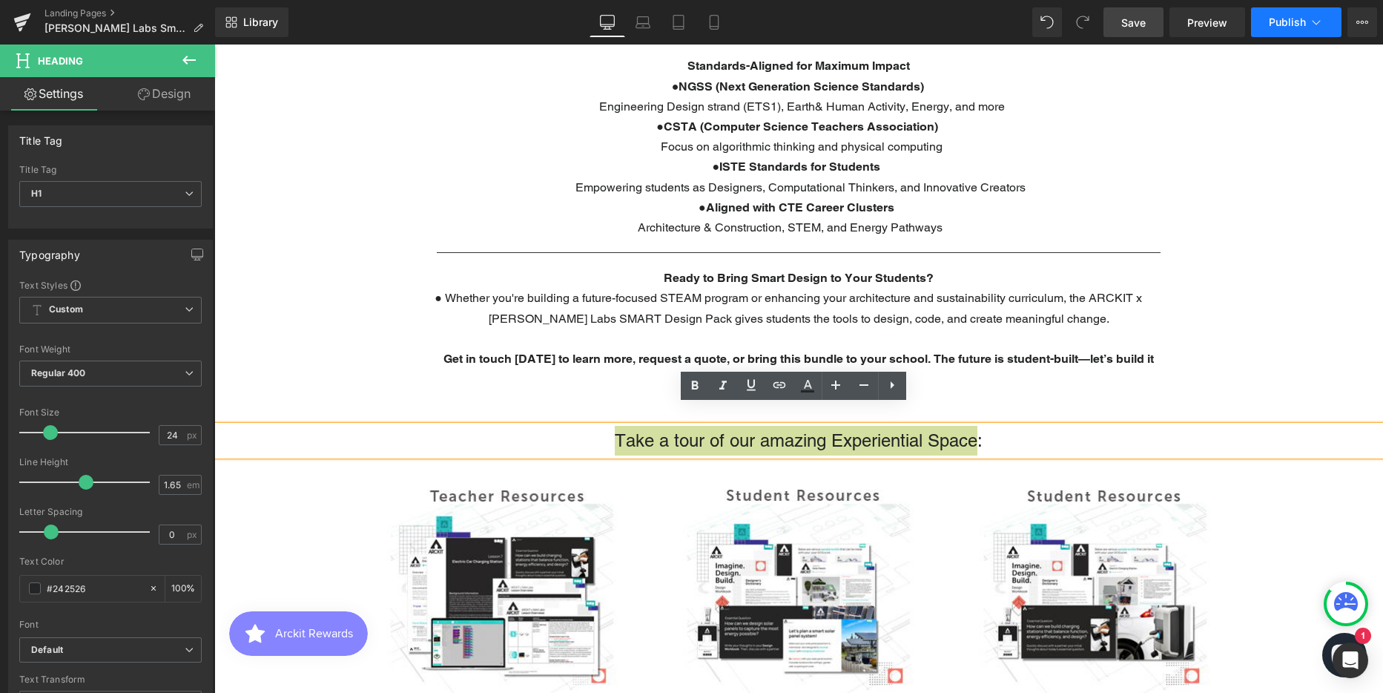
click at [1280, 20] on span "Publish" at bounding box center [1287, 22] width 37 height 12
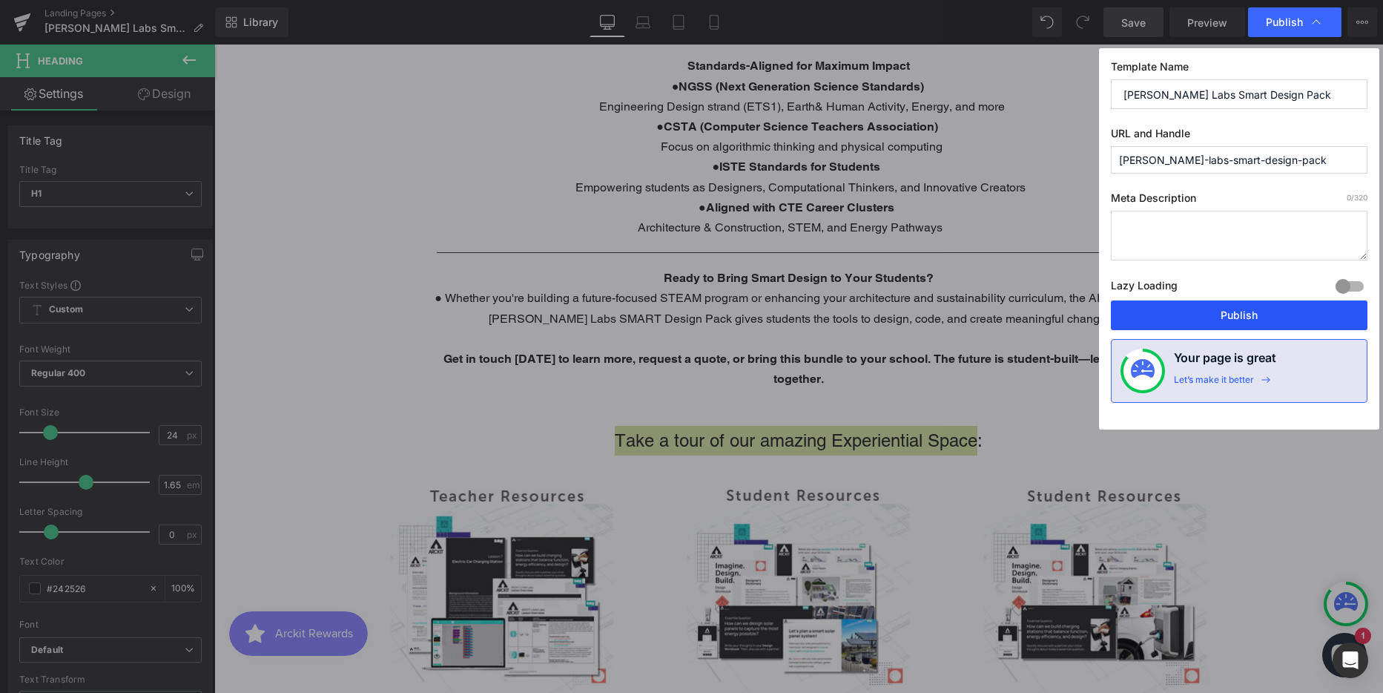
click at [1212, 314] on button "Publish" at bounding box center [1239, 315] width 257 height 30
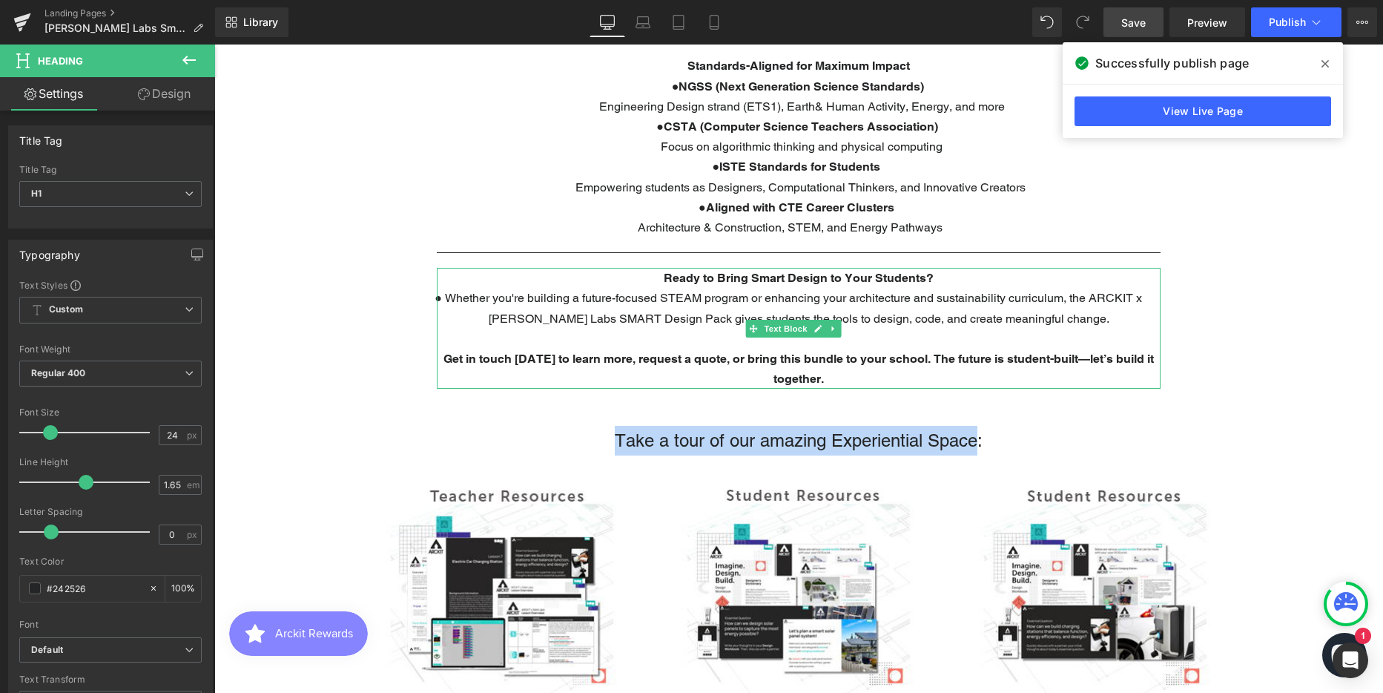
click at [767, 288] on p "● Whether you're building a future-focused STEAM program or enhancing your arch…" at bounding box center [799, 308] width 724 height 40
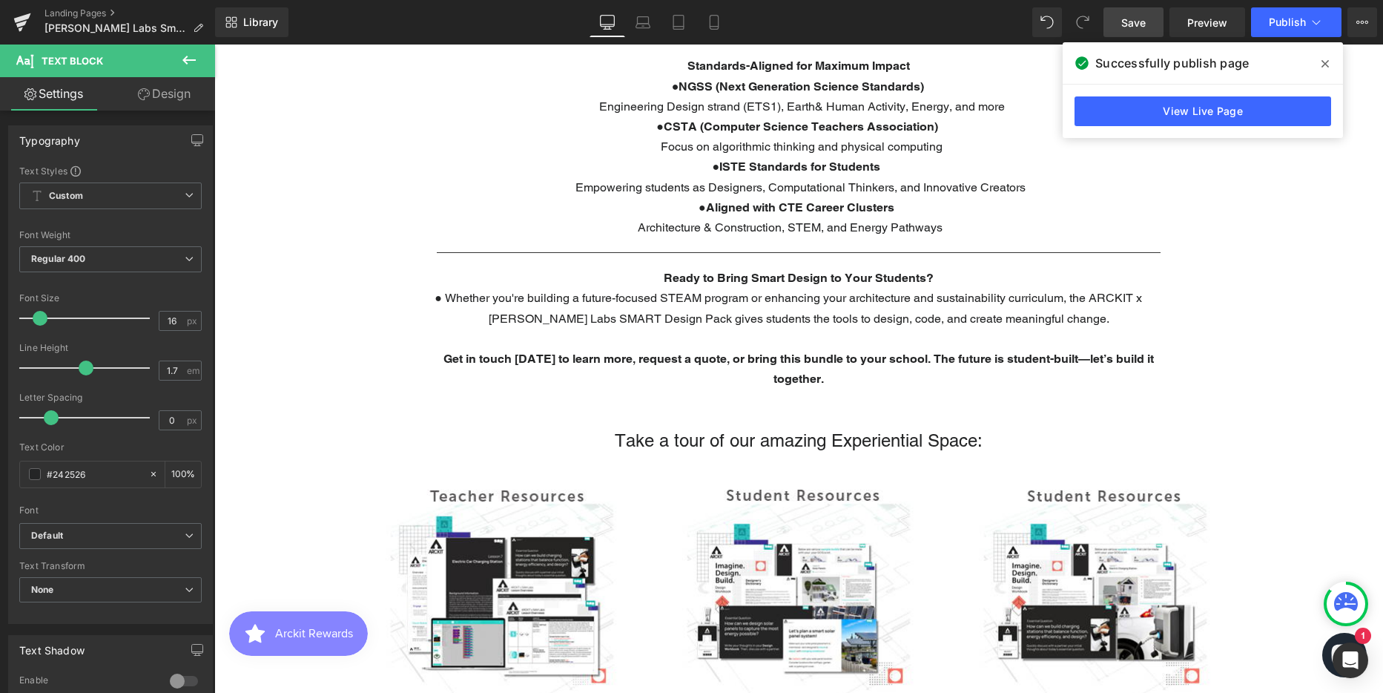
click at [179, 93] on link "Design" at bounding box center [164, 93] width 108 height 33
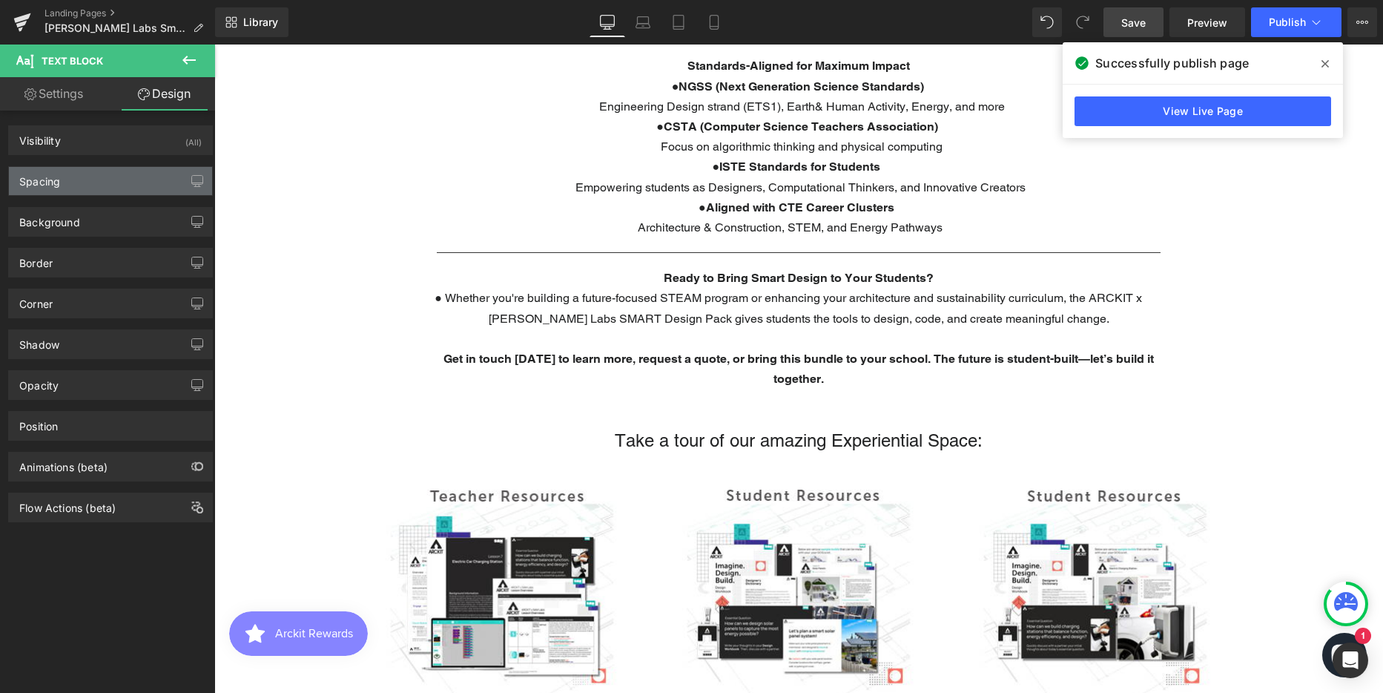
click at [96, 189] on div "Spacing" at bounding box center [110, 181] width 203 height 28
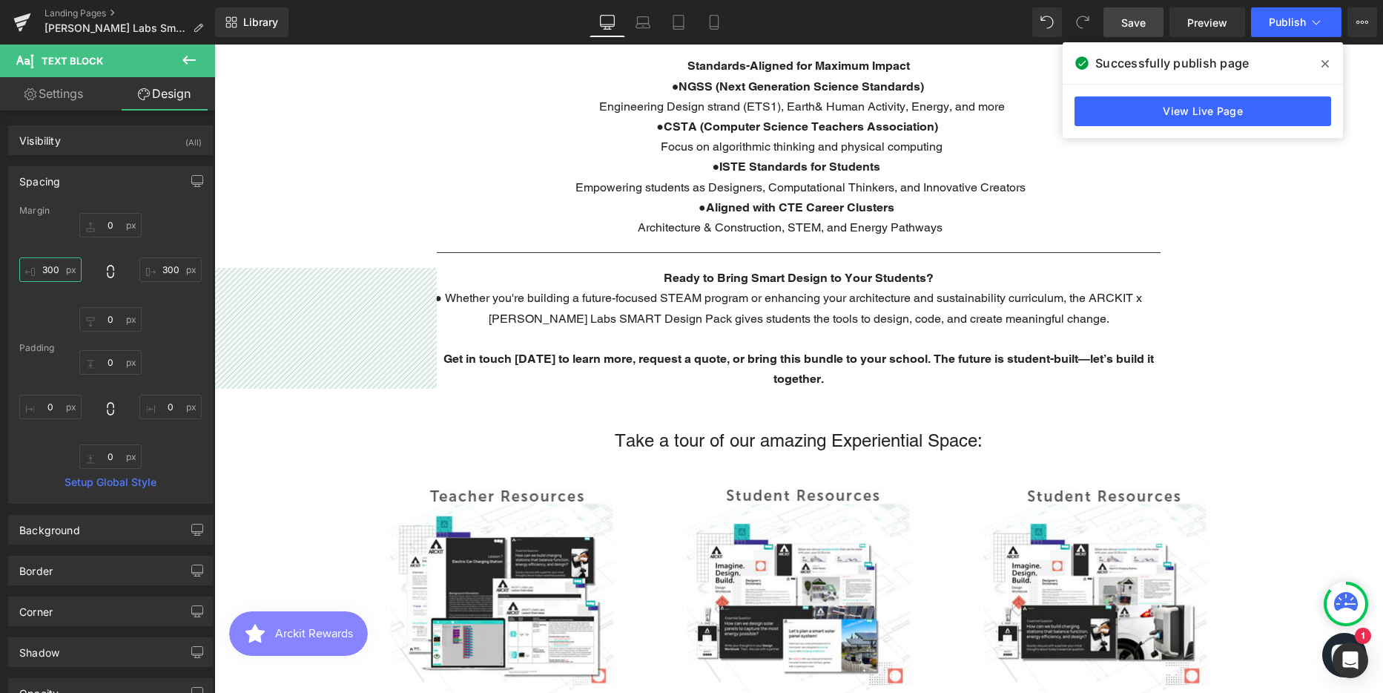
click at [47, 271] on input "300" at bounding box center [50, 269] width 62 height 24
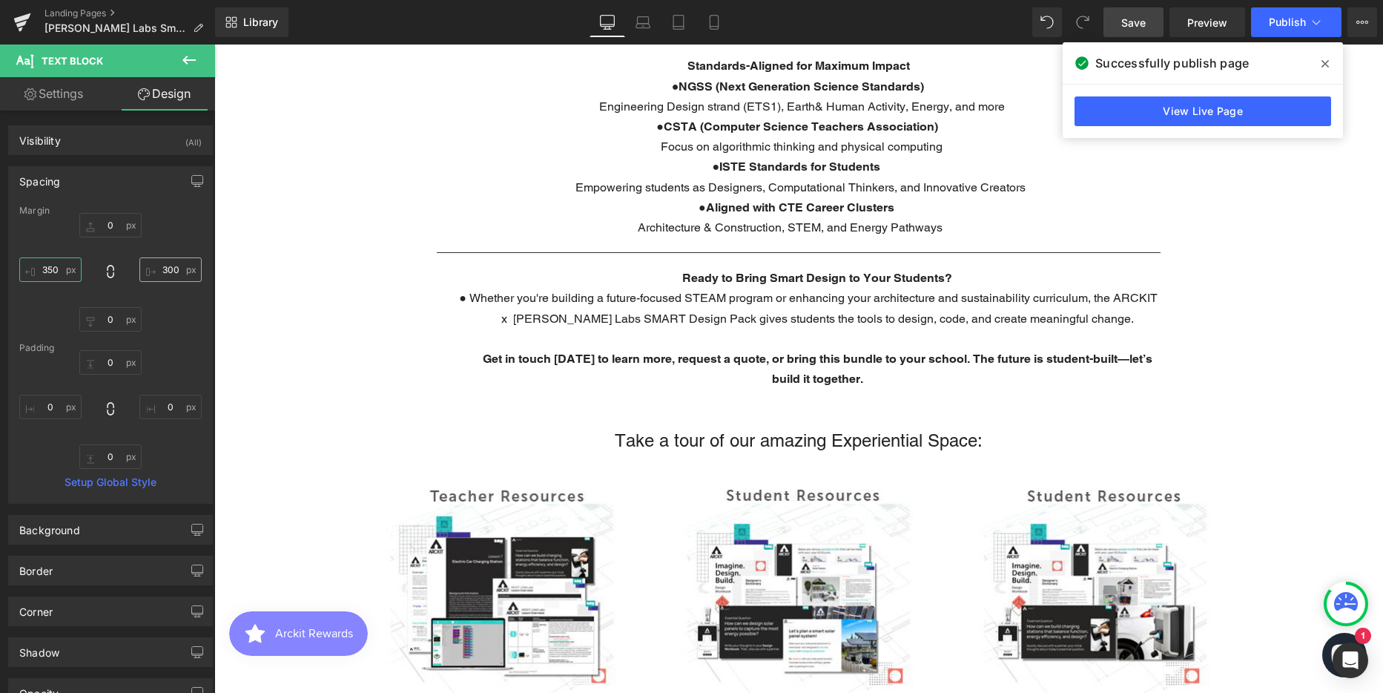
type input "350"
click at [156, 270] on input "300" at bounding box center [170, 269] width 62 height 24
type input "350"
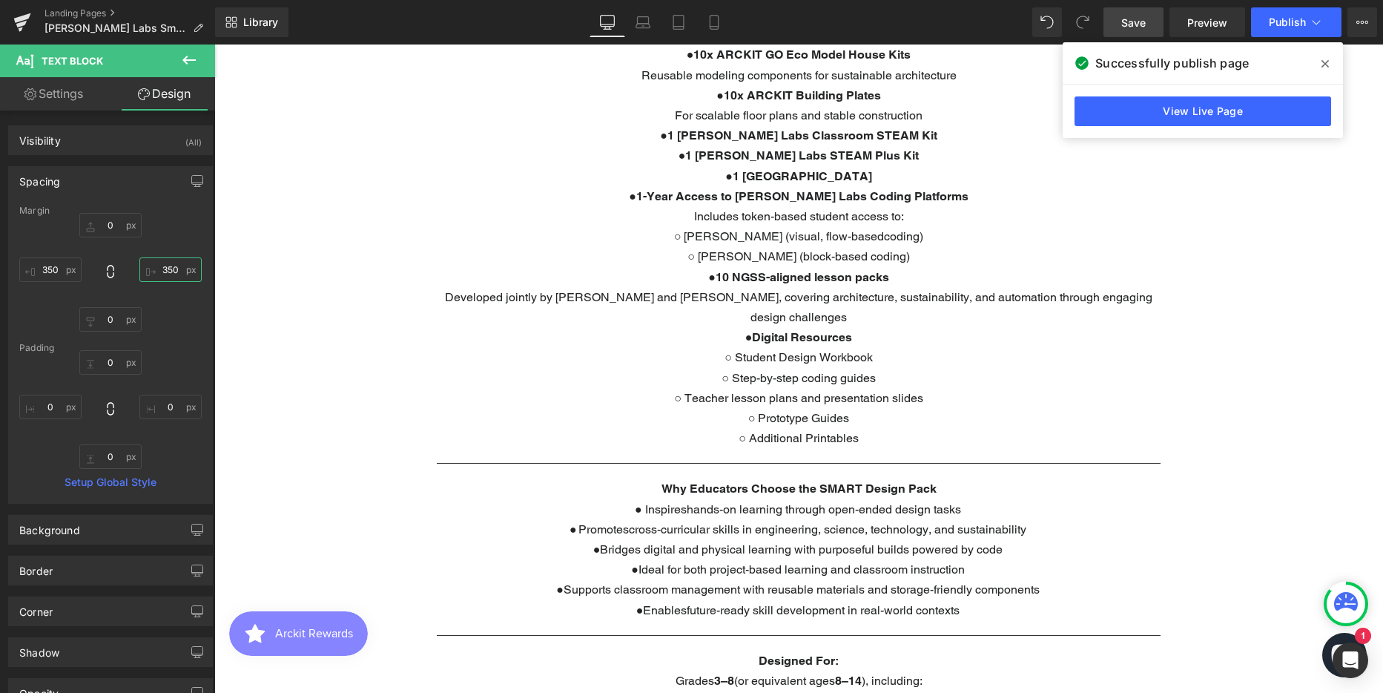
scroll to position [445, 0]
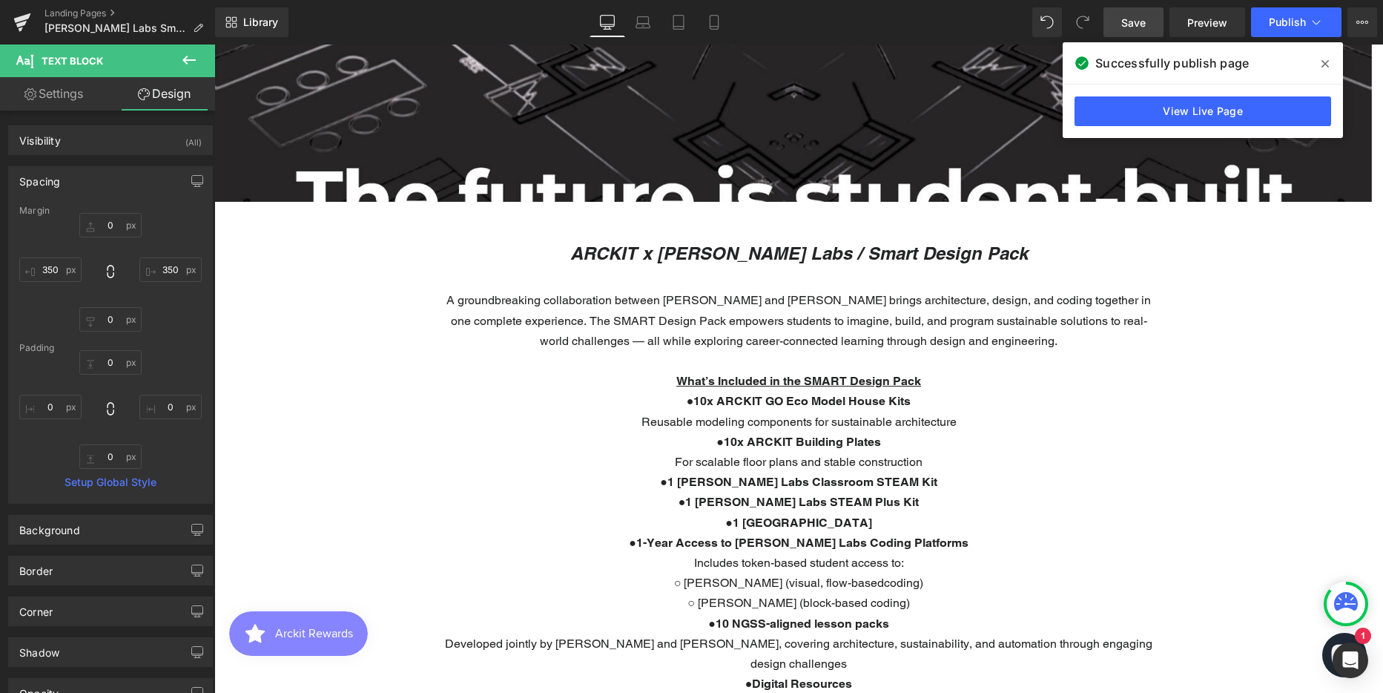
click at [657, 323] on p "A groundbreaking collaboration between [PERSON_NAME] and [PERSON_NAME] brings a…" at bounding box center [799, 320] width 724 height 61
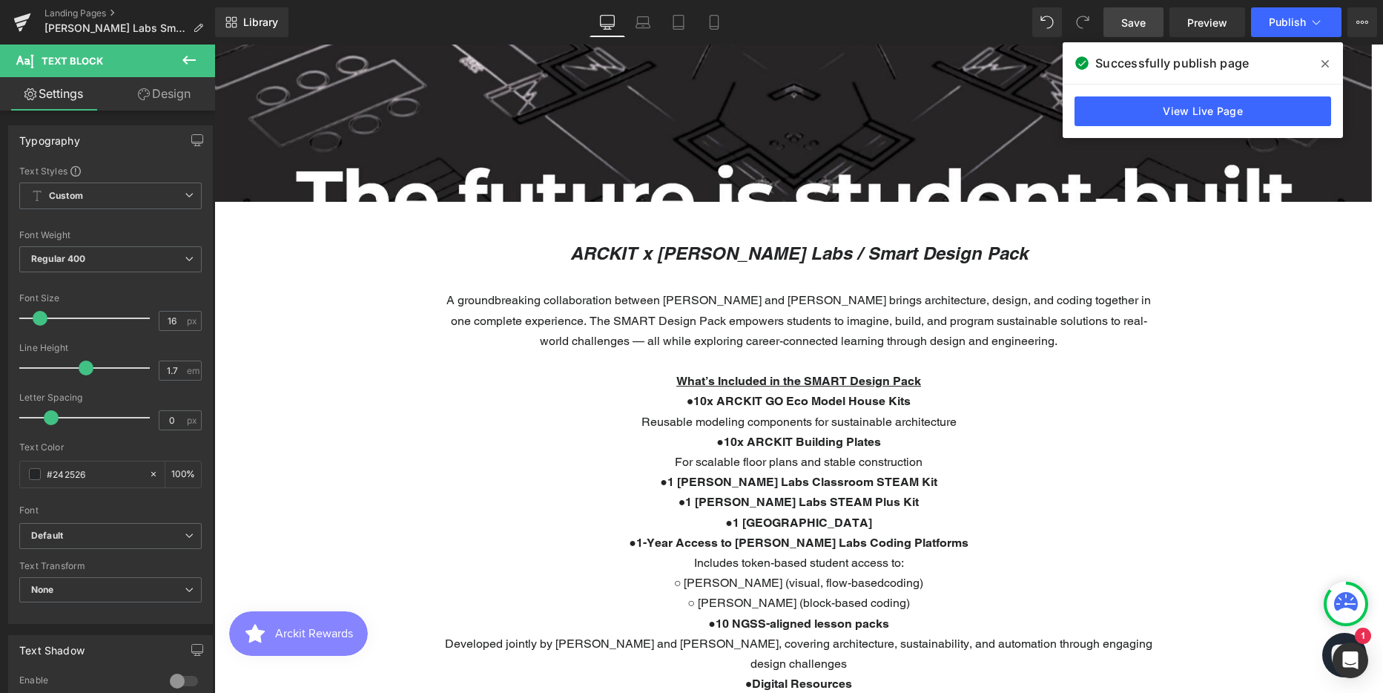
click at [168, 100] on link "Design" at bounding box center [164, 93] width 108 height 33
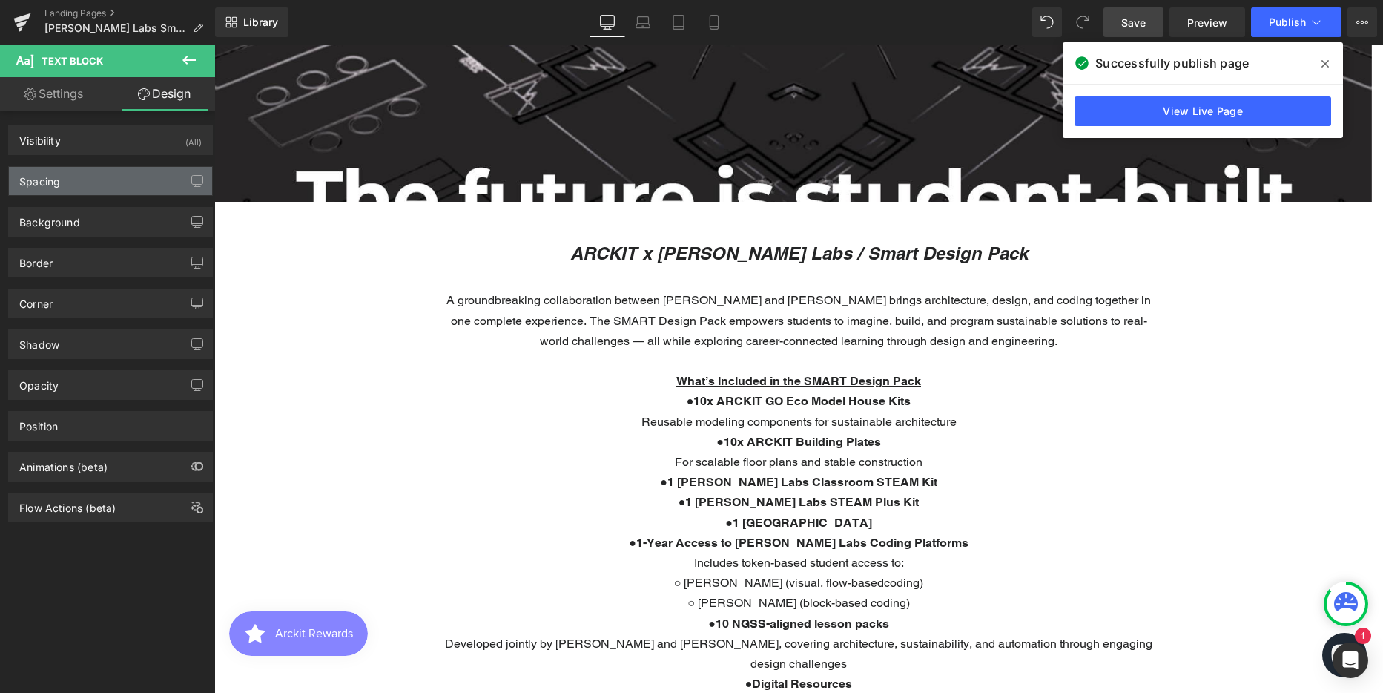
drag, startPoint x: 78, startPoint y: 178, endPoint x: 79, endPoint y: 191, distance: 12.6
click at [78, 178] on div "Spacing" at bounding box center [110, 181] width 203 height 28
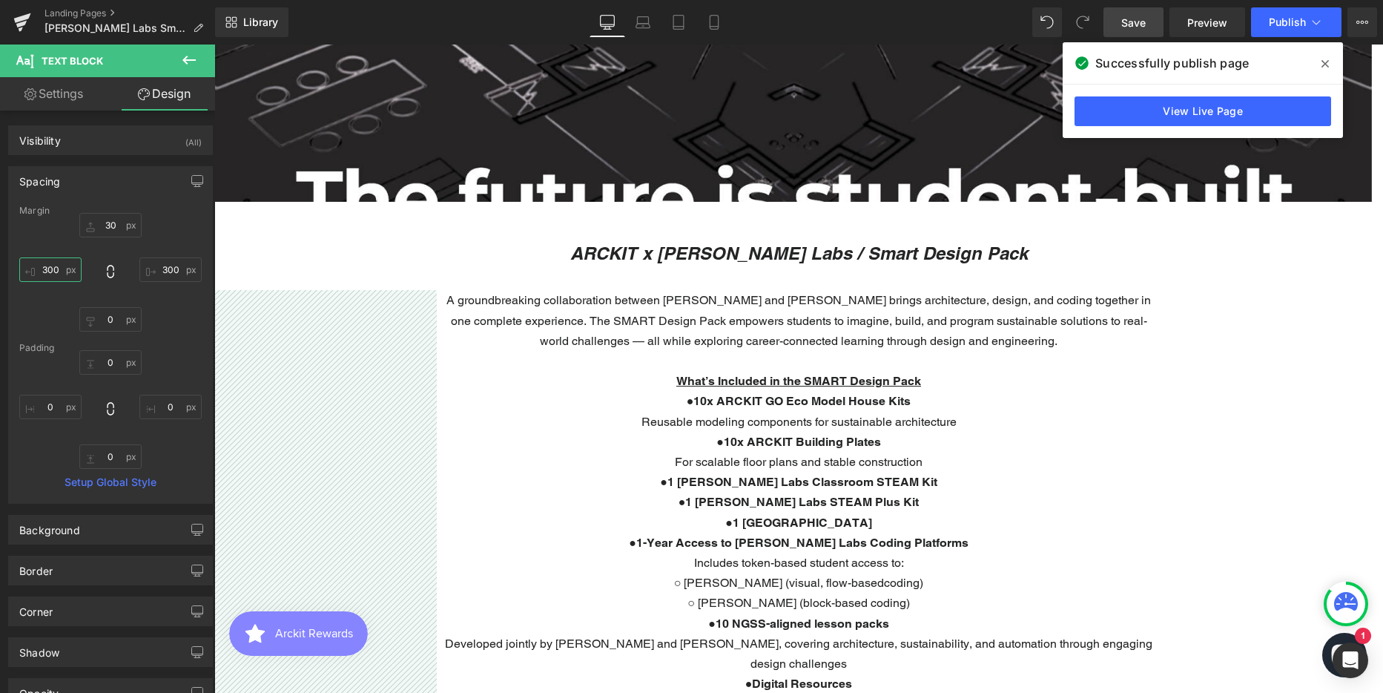
click at [56, 270] on input "300" at bounding box center [50, 269] width 62 height 24
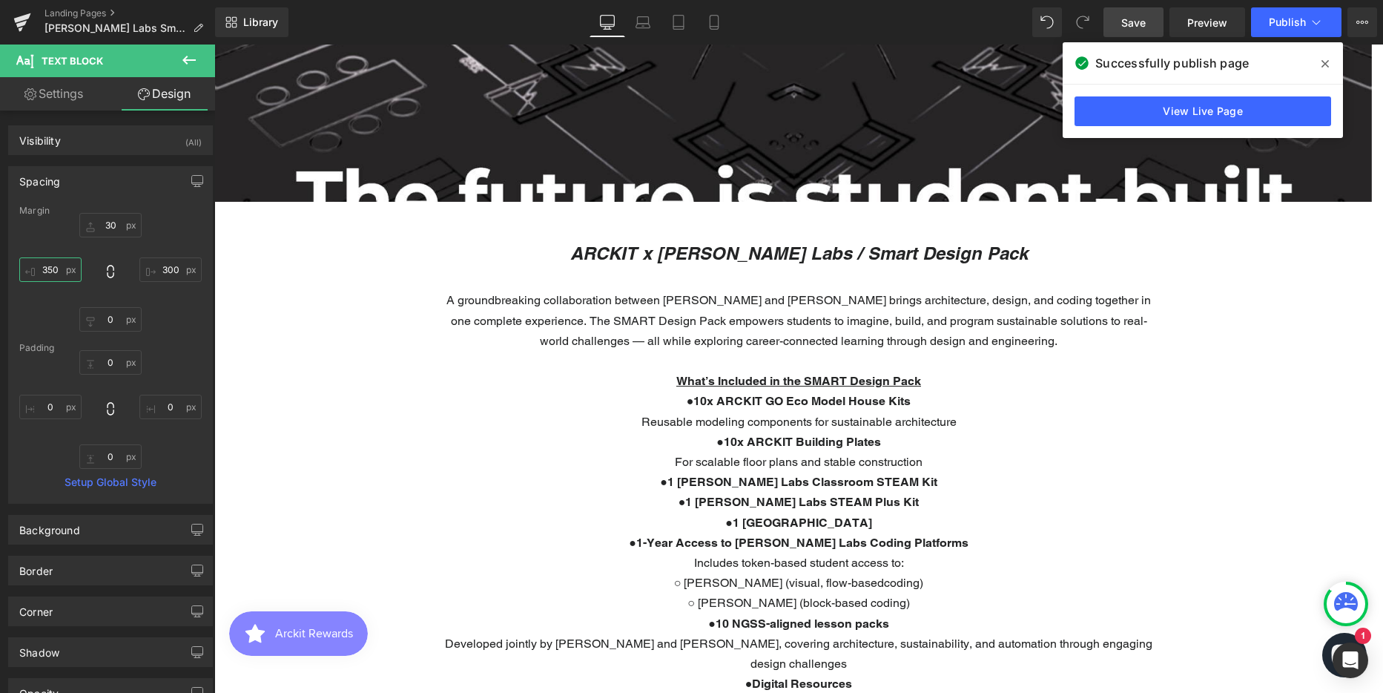
scroll to position [4353, 1158]
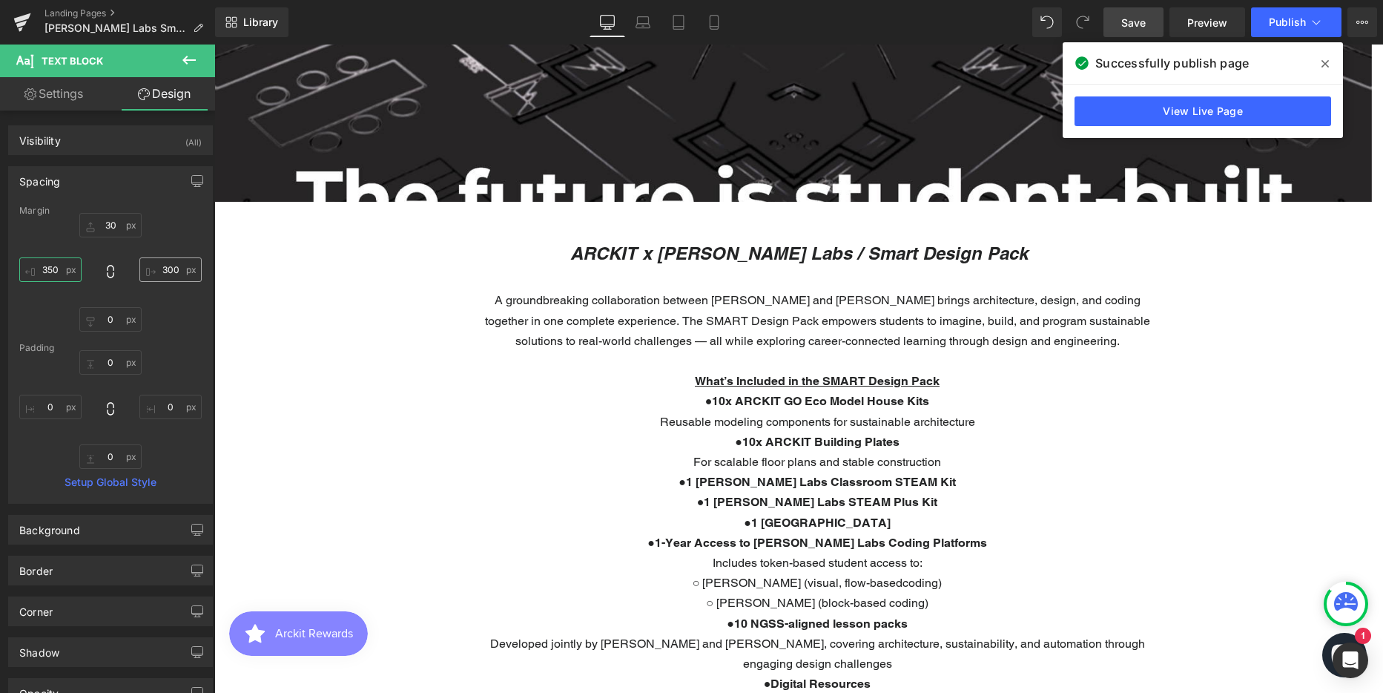
type input "350"
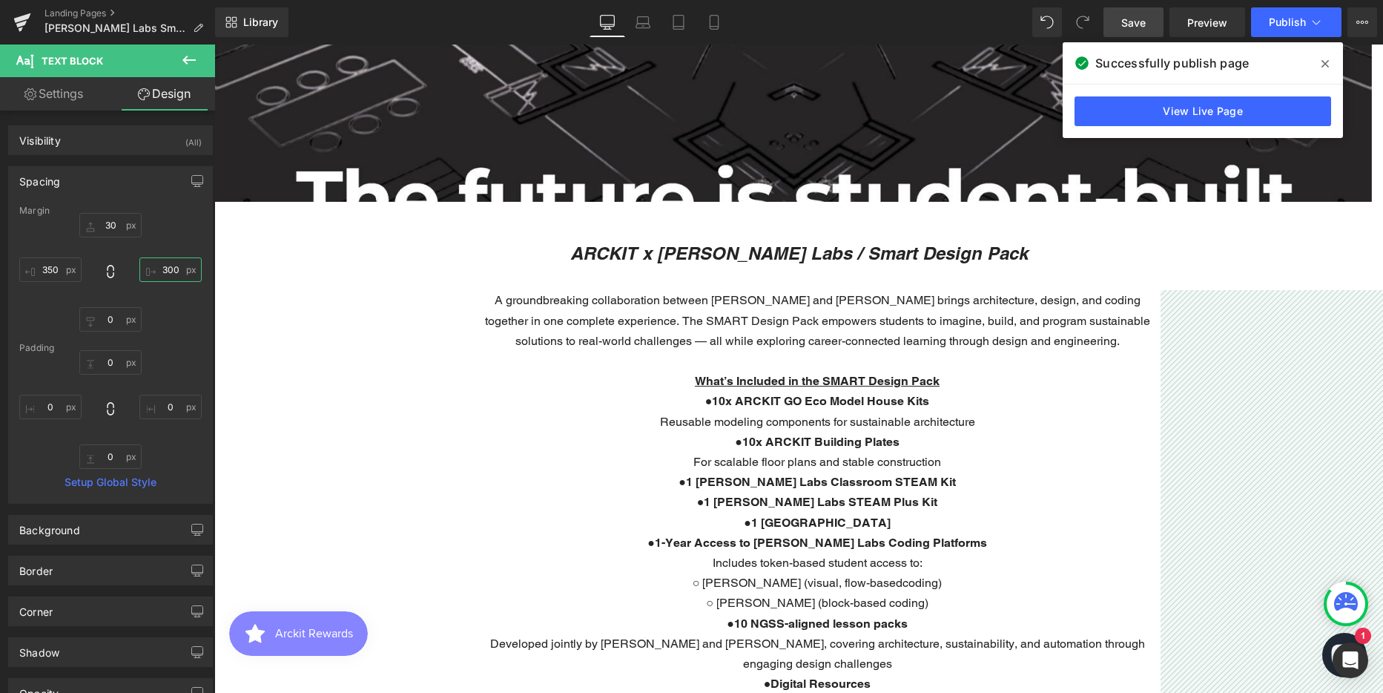
click at [169, 269] on input "300" at bounding box center [170, 269] width 62 height 24
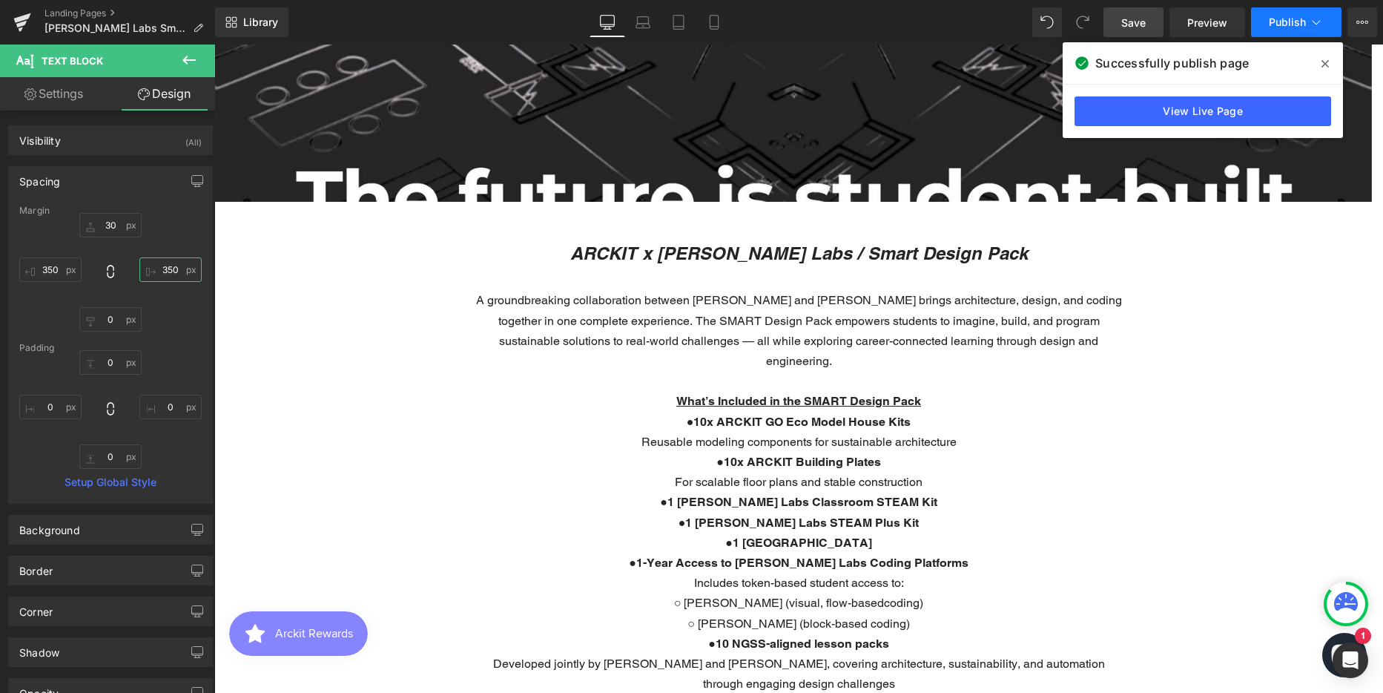
type input "350"
click at [1282, 21] on span "Publish" at bounding box center [1287, 22] width 37 height 12
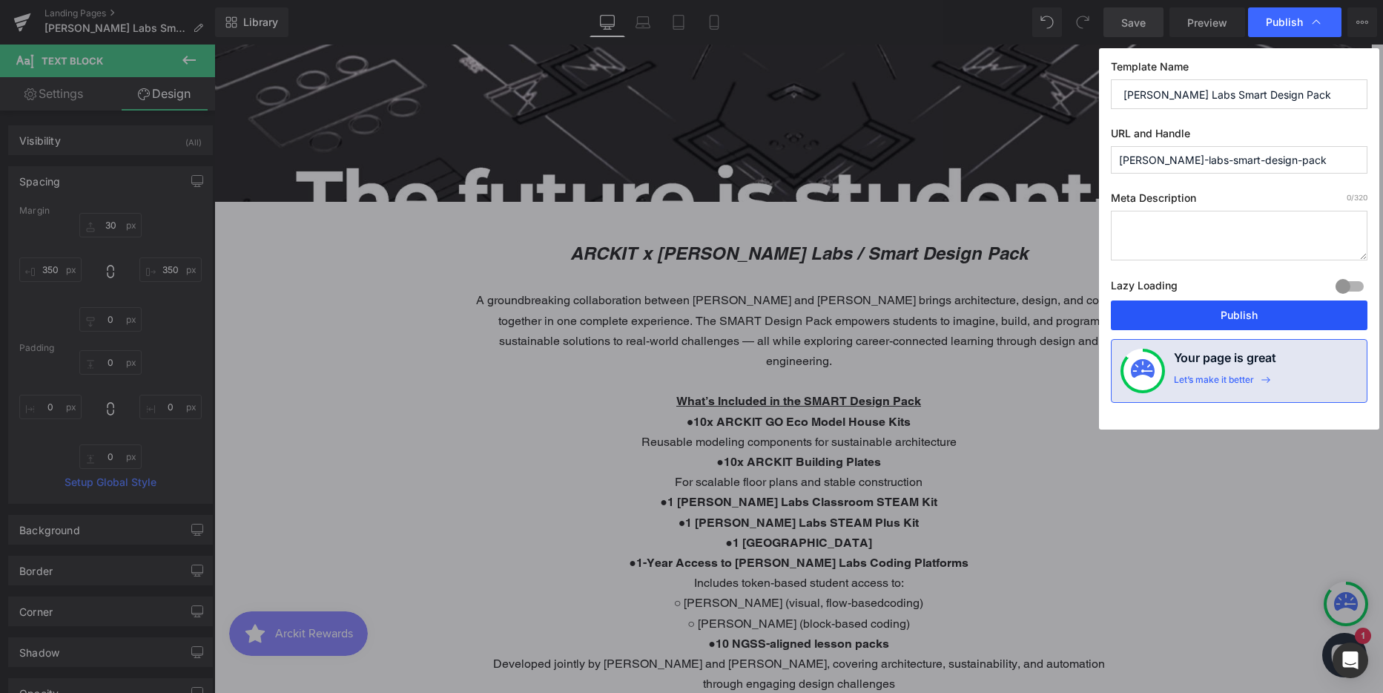
click at [1238, 303] on button "Publish" at bounding box center [1239, 315] width 257 height 30
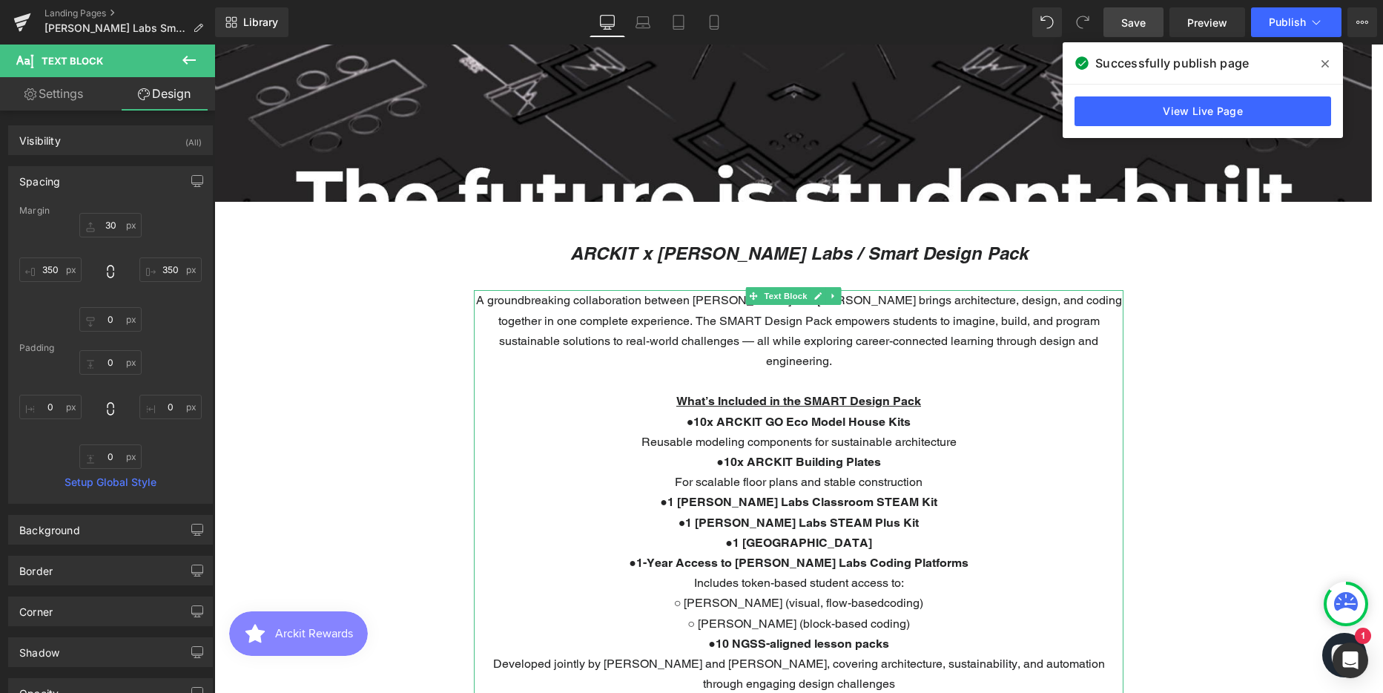
click at [528, 320] on p "A groundbreaking collaboration between [PERSON_NAME] and [PERSON_NAME] brings a…" at bounding box center [799, 330] width 650 height 81
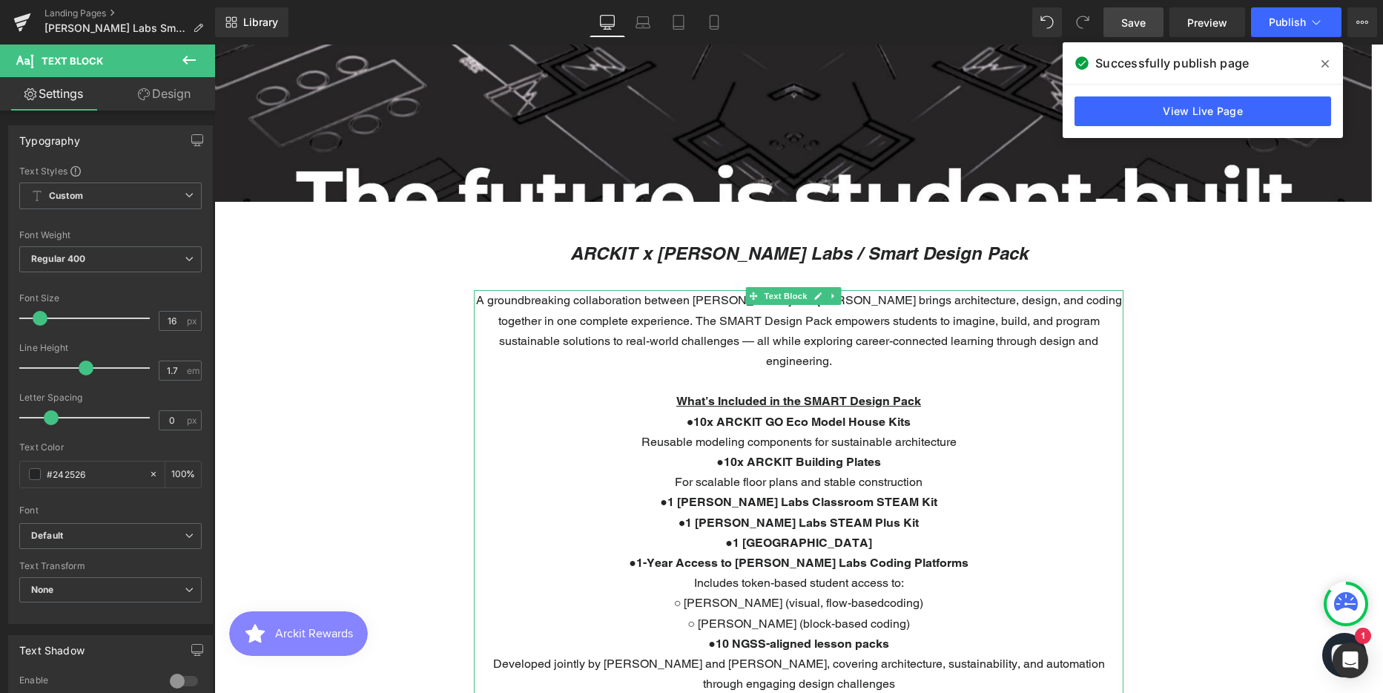
click at [687, 338] on p "A groundbreaking collaboration between [PERSON_NAME] and [PERSON_NAME] brings a…" at bounding box center [799, 330] width 650 height 81
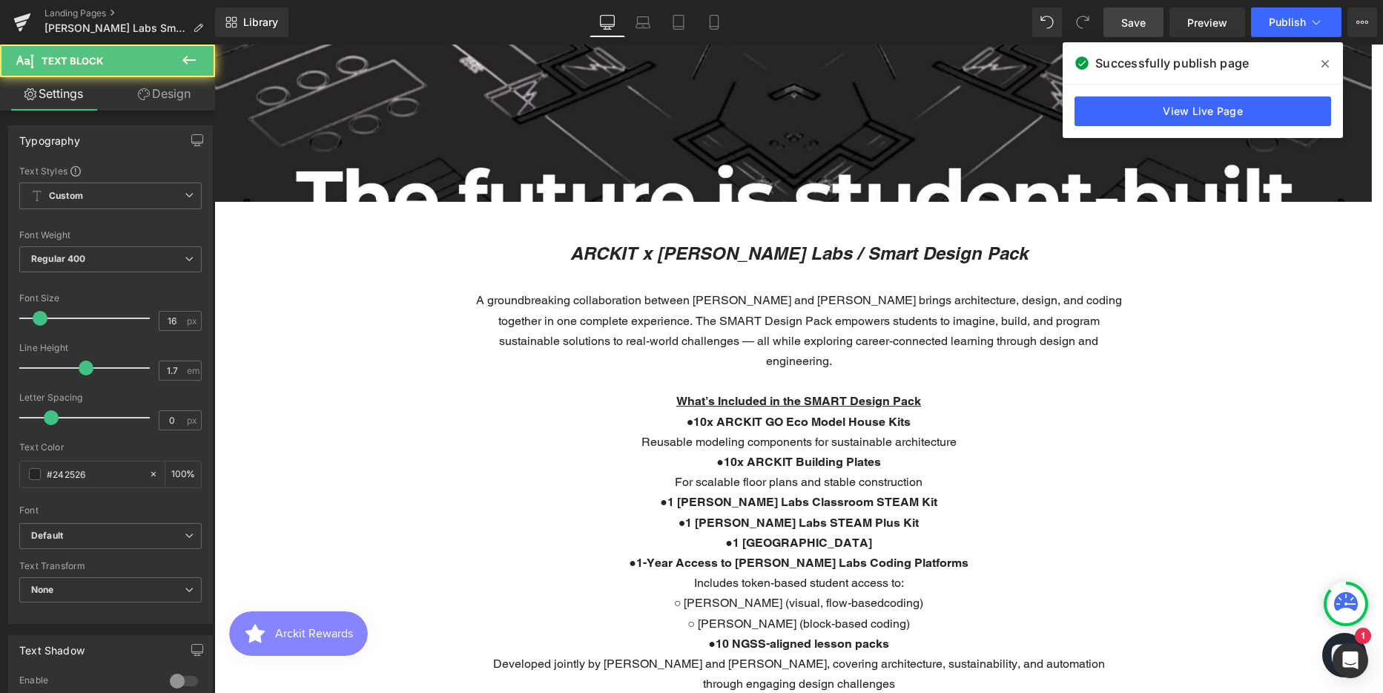
click at [173, 89] on link "Design" at bounding box center [164, 93] width 108 height 33
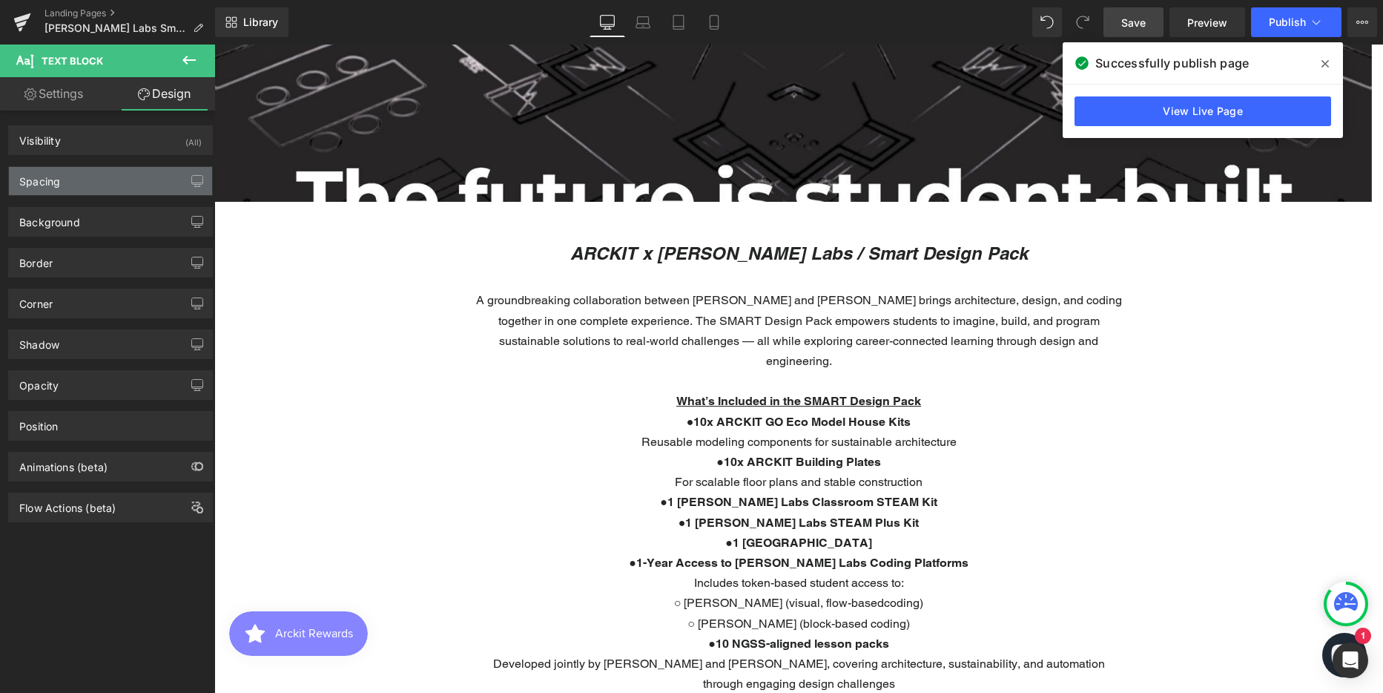
click at [107, 182] on div "Spacing" at bounding box center [110, 181] width 203 height 28
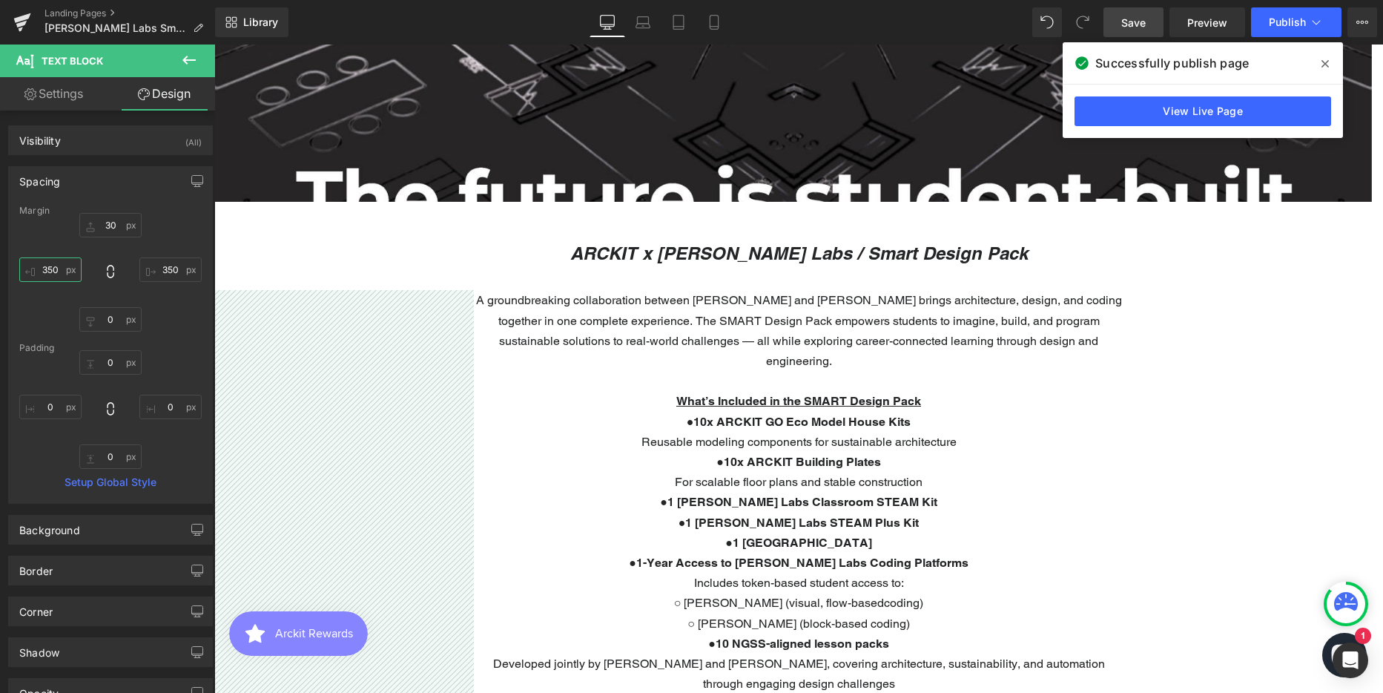
click at [49, 269] on input "350" at bounding box center [50, 269] width 62 height 24
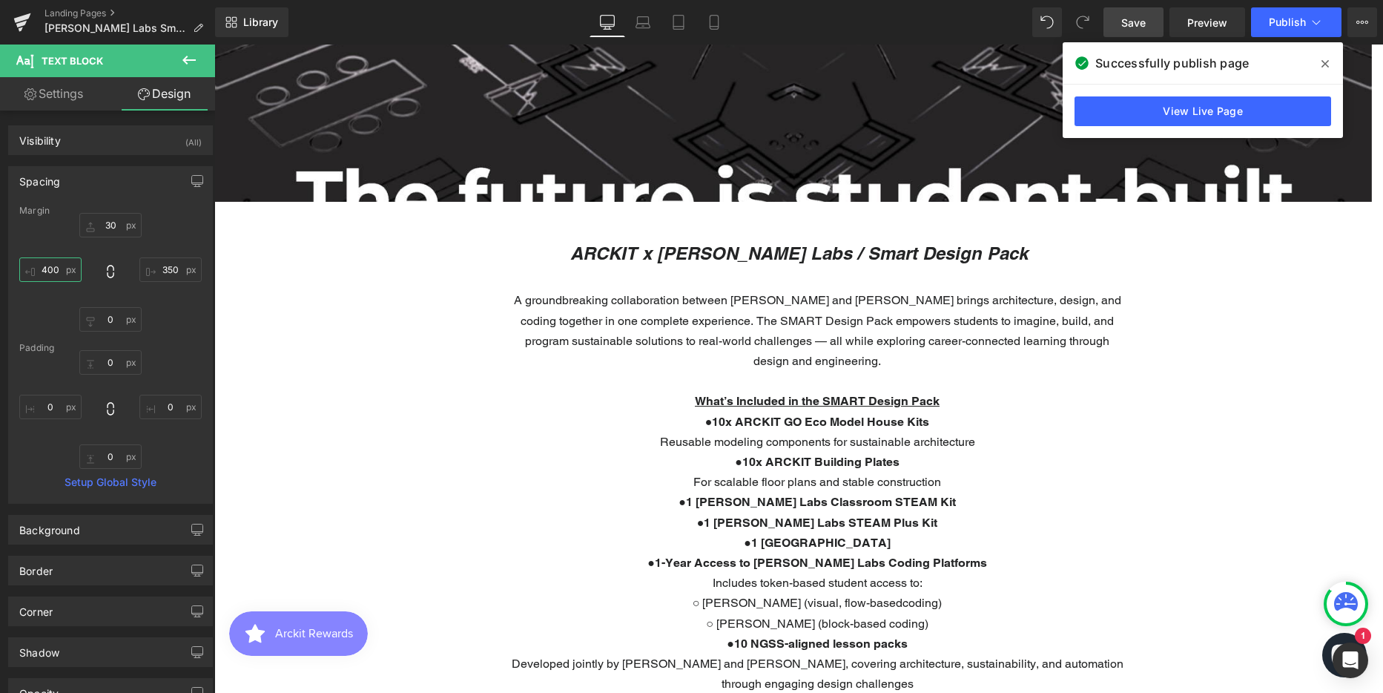
scroll to position [4374, 1158]
type input "400"
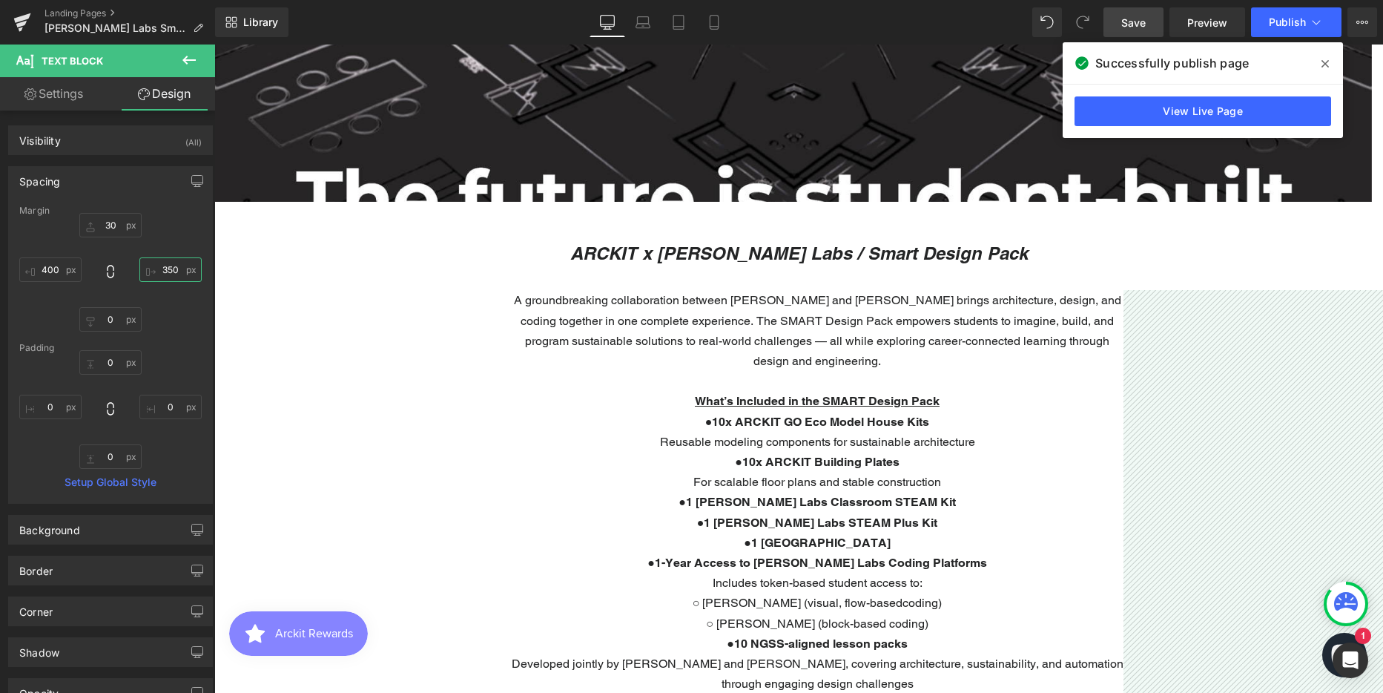
click at [153, 270] on input "350" at bounding box center [170, 269] width 62 height 24
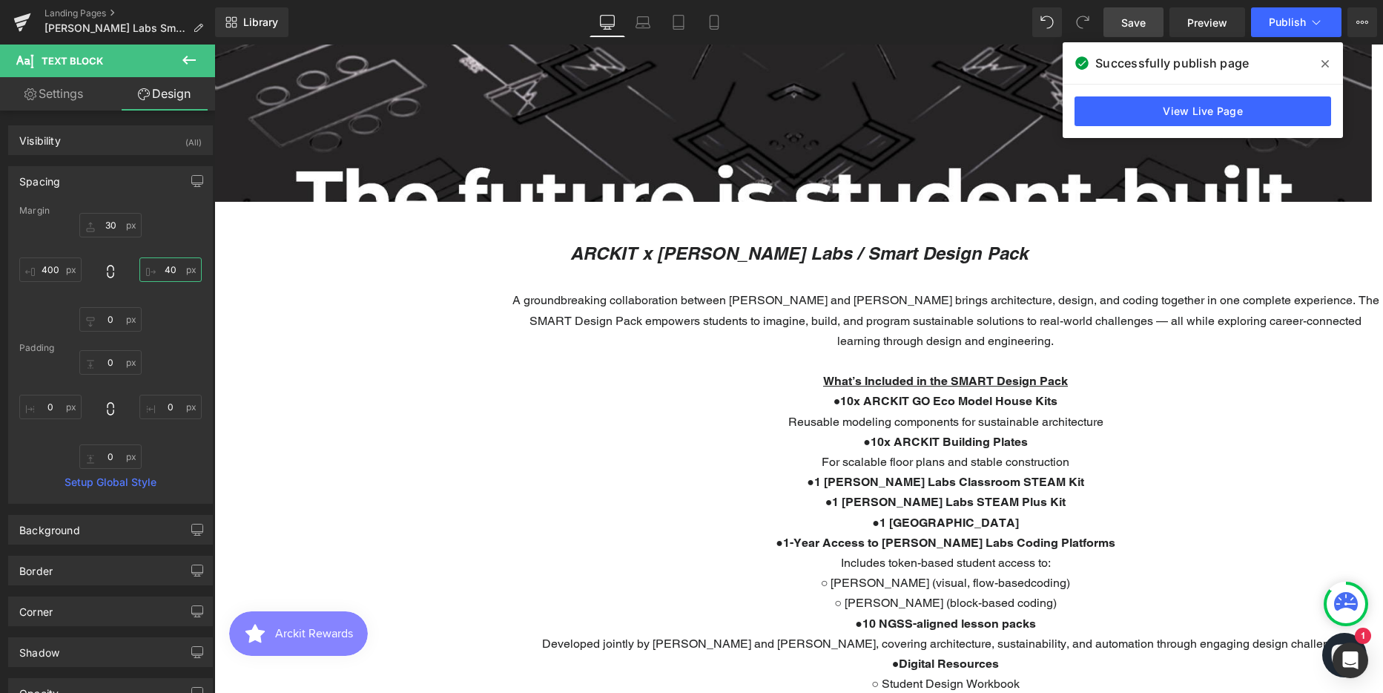
scroll to position [4333, 1158]
type input "400"
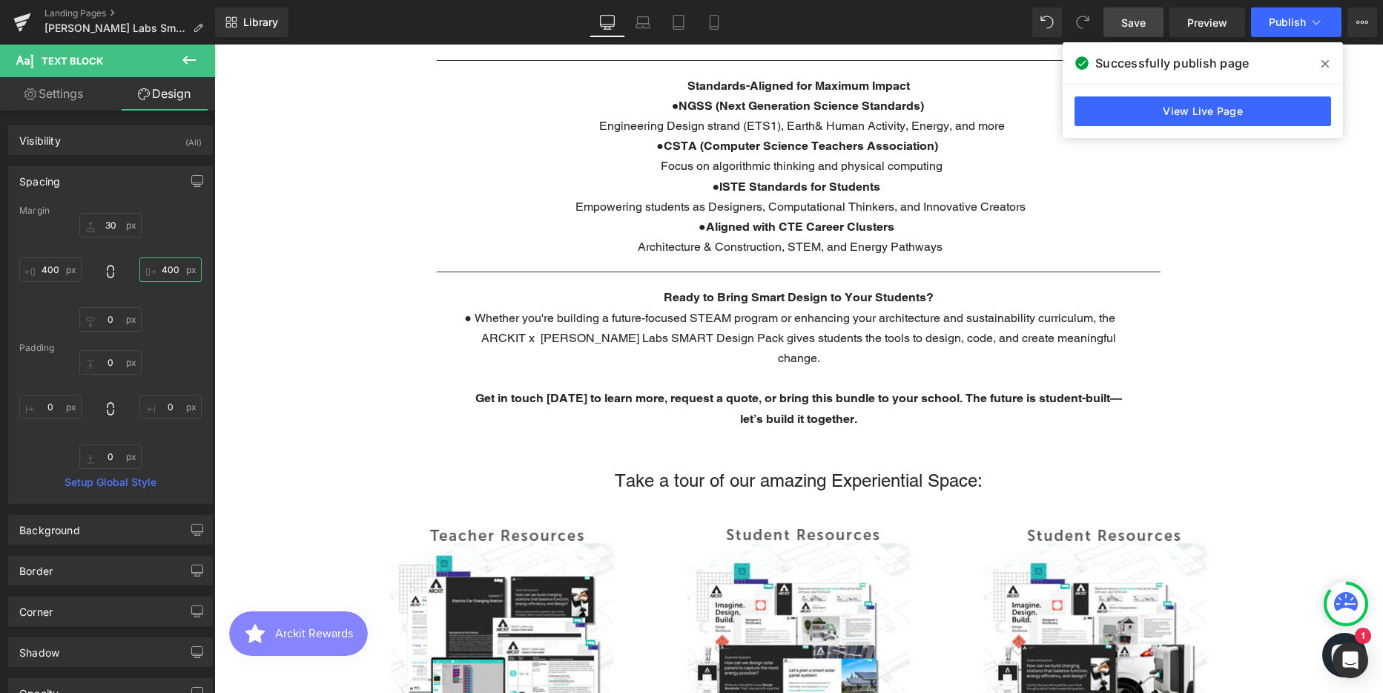
scroll to position [1557, 0]
click at [560, 340] on span "Whether you're building a future-focused STEAM program or enhancing your archit…" at bounding box center [795, 338] width 641 height 54
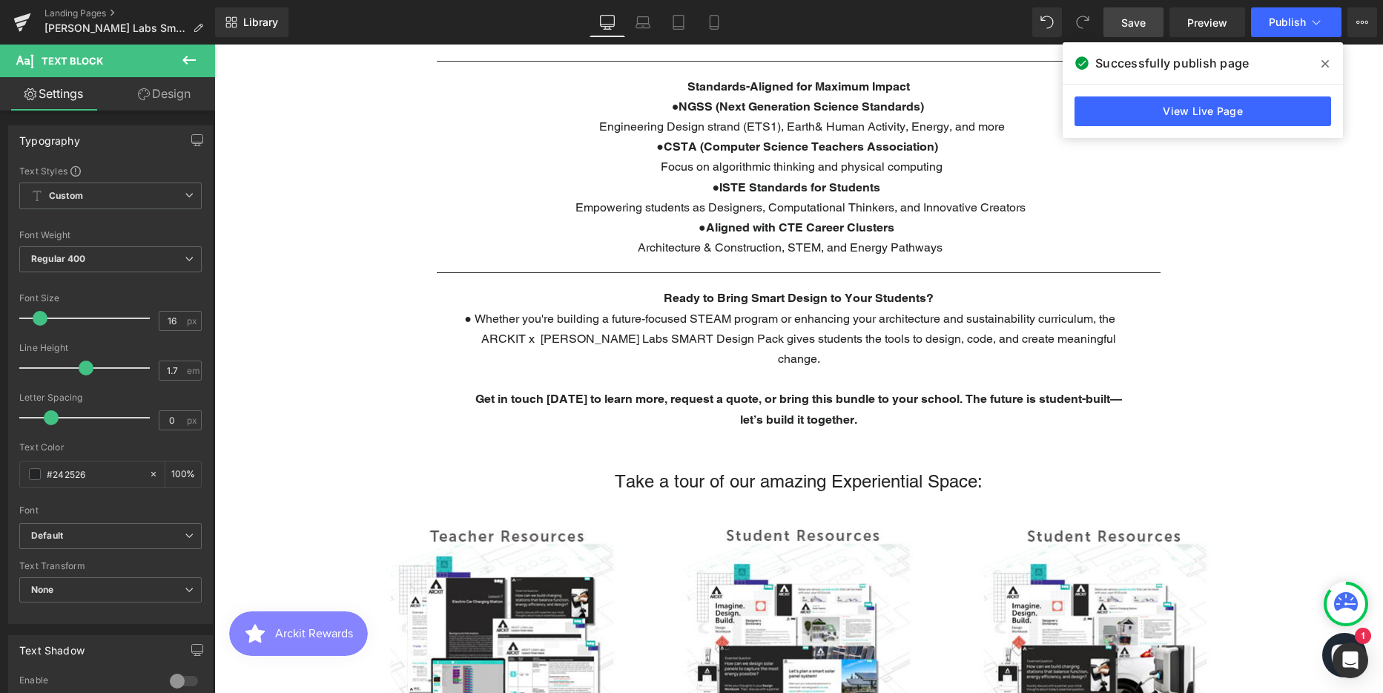
click at [184, 93] on link "Design" at bounding box center [164, 93] width 108 height 33
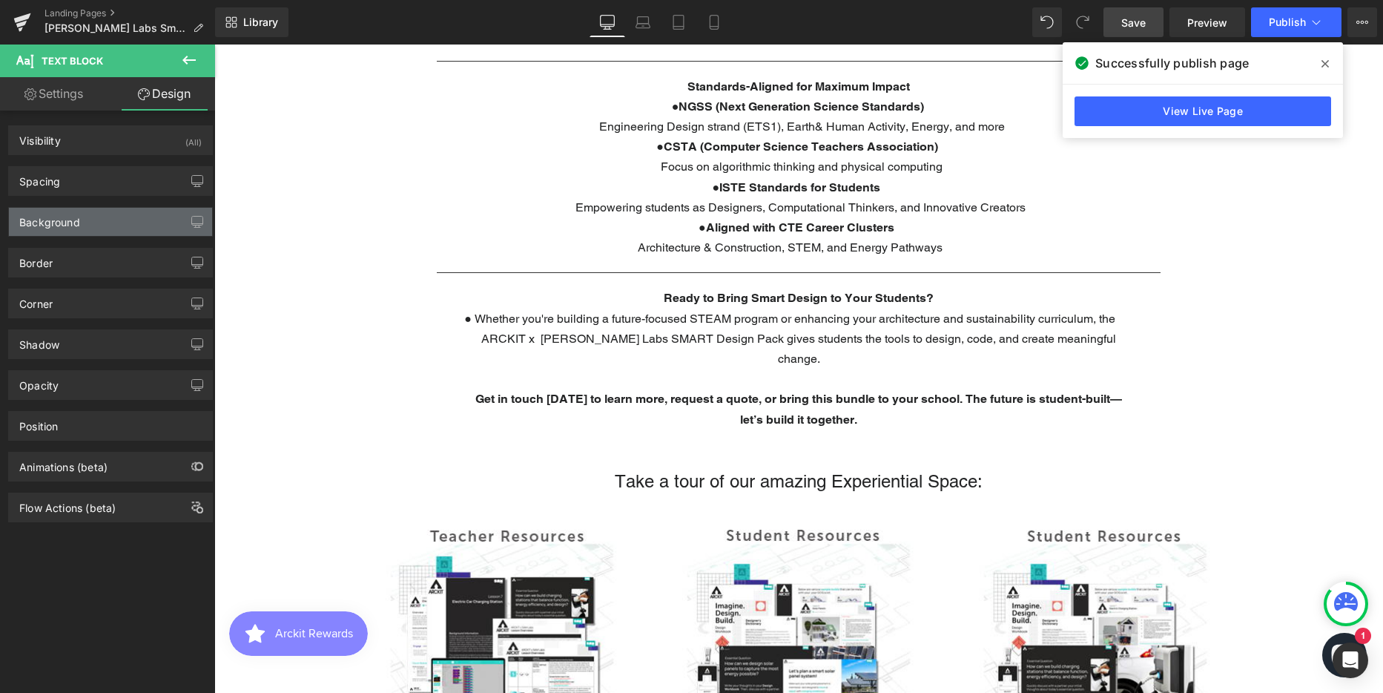
type input "0"
type input "350"
type input "0"
type input "350"
type input "0"
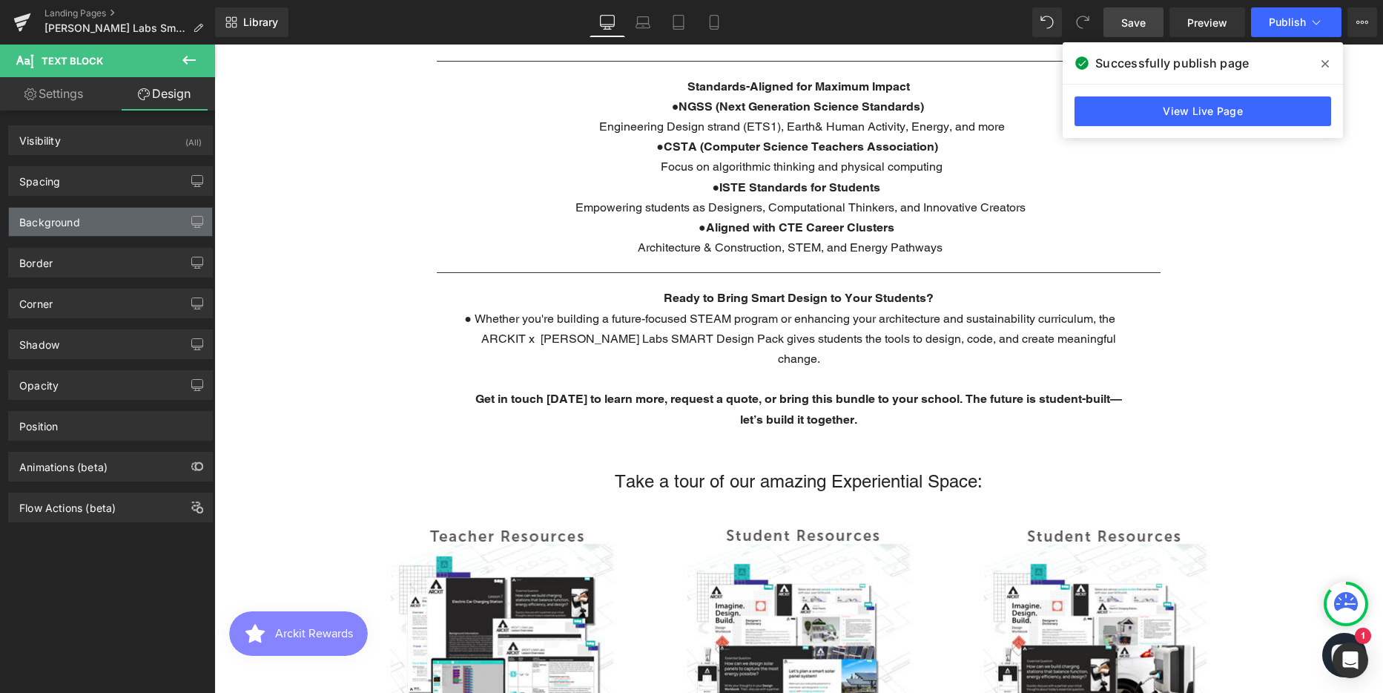
type input "0"
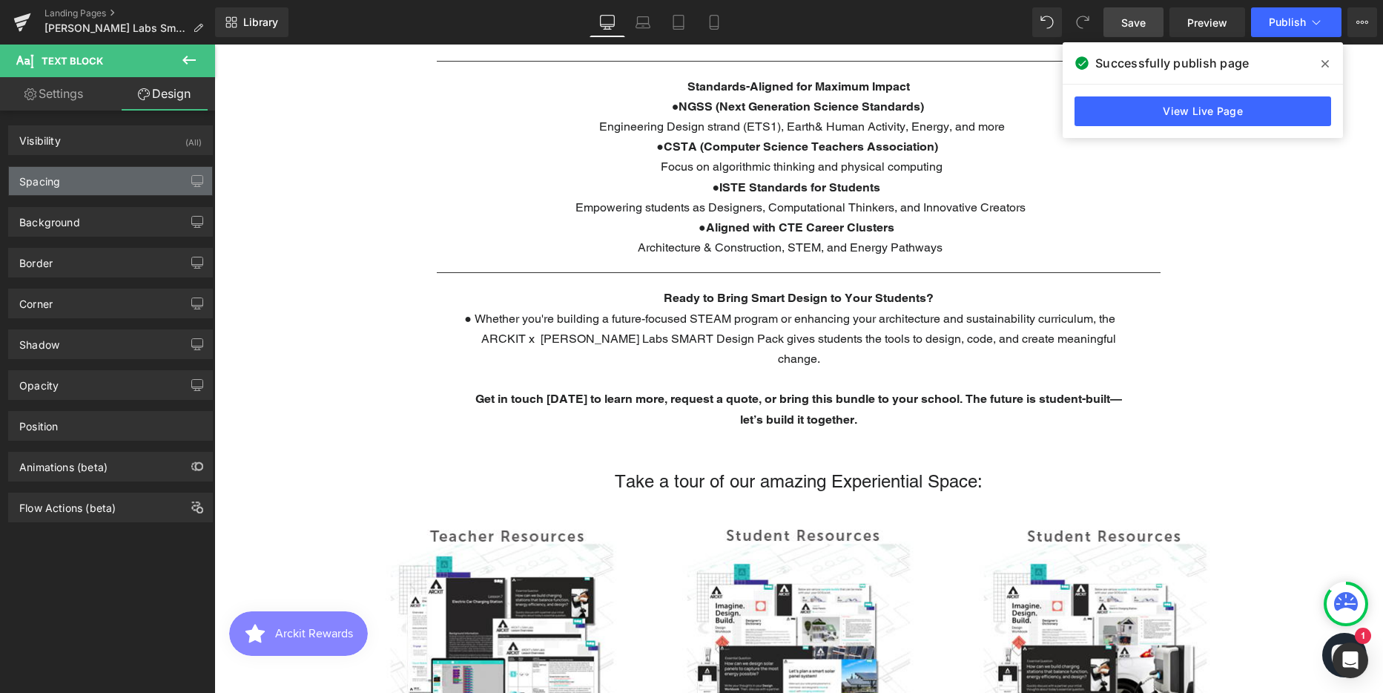
click at [79, 184] on div "Spacing" at bounding box center [110, 181] width 203 height 28
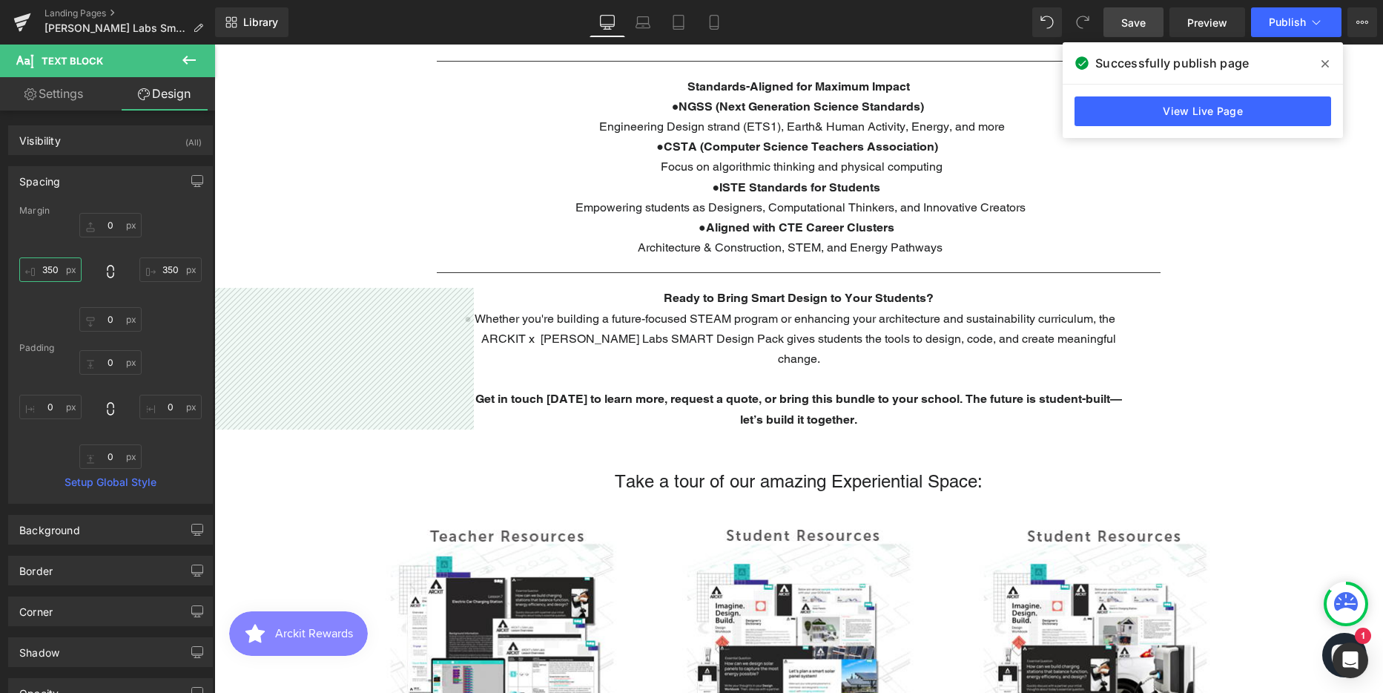
click at [57, 268] on input "350" at bounding box center [50, 269] width 62 height 24
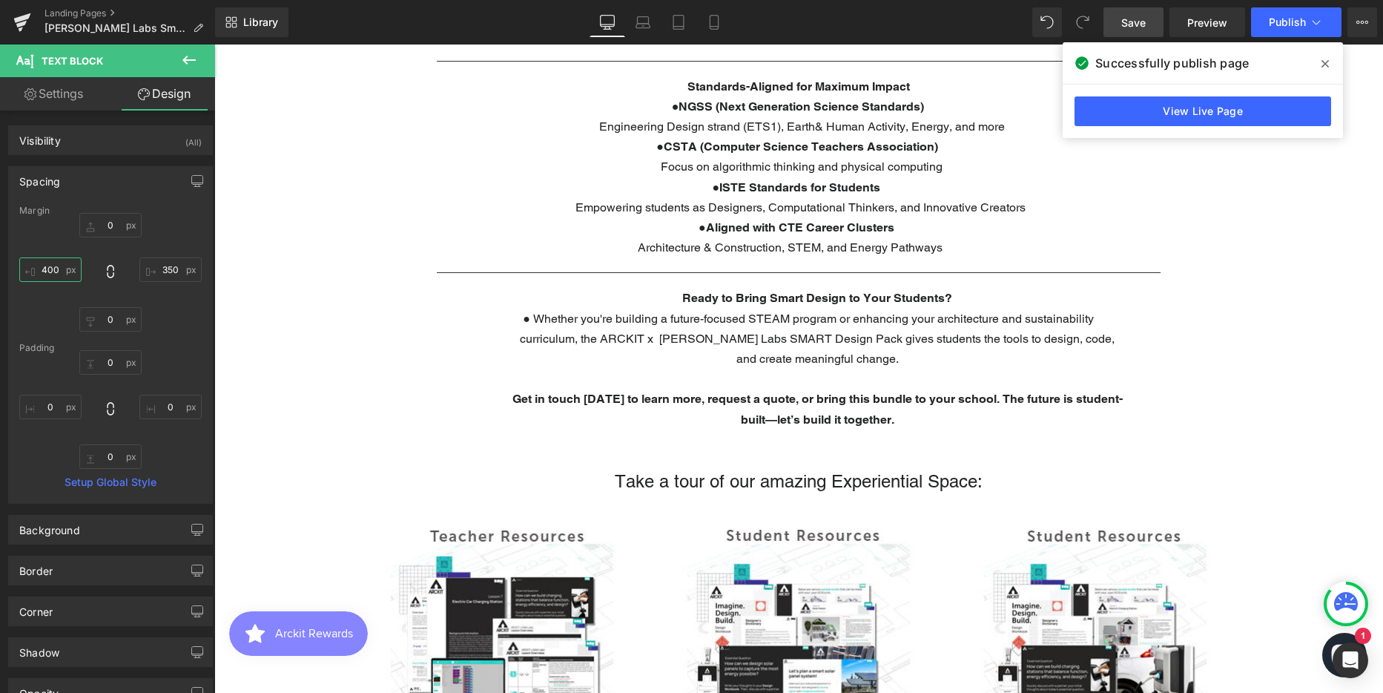
scroll to position [4394, 1158]
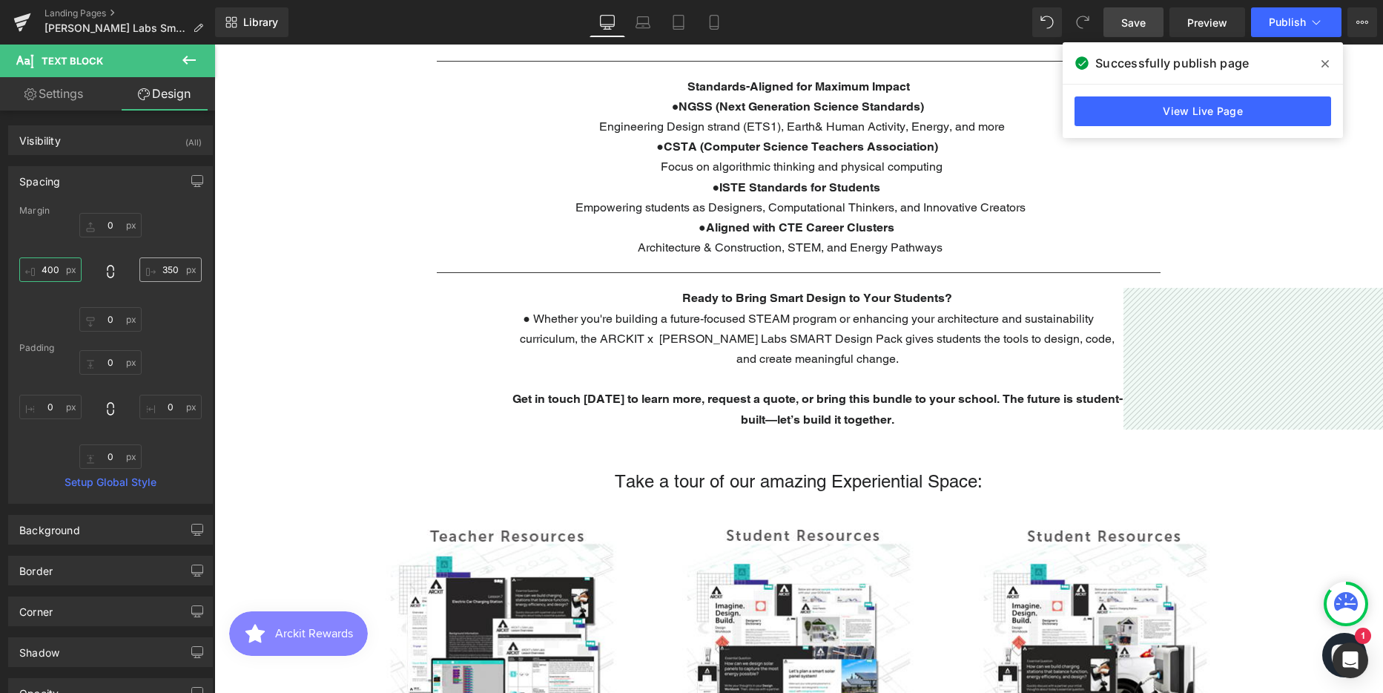
type input "400"
click at [158, 270] on input "350" at bounding box center [170, 269] width 62 height 24
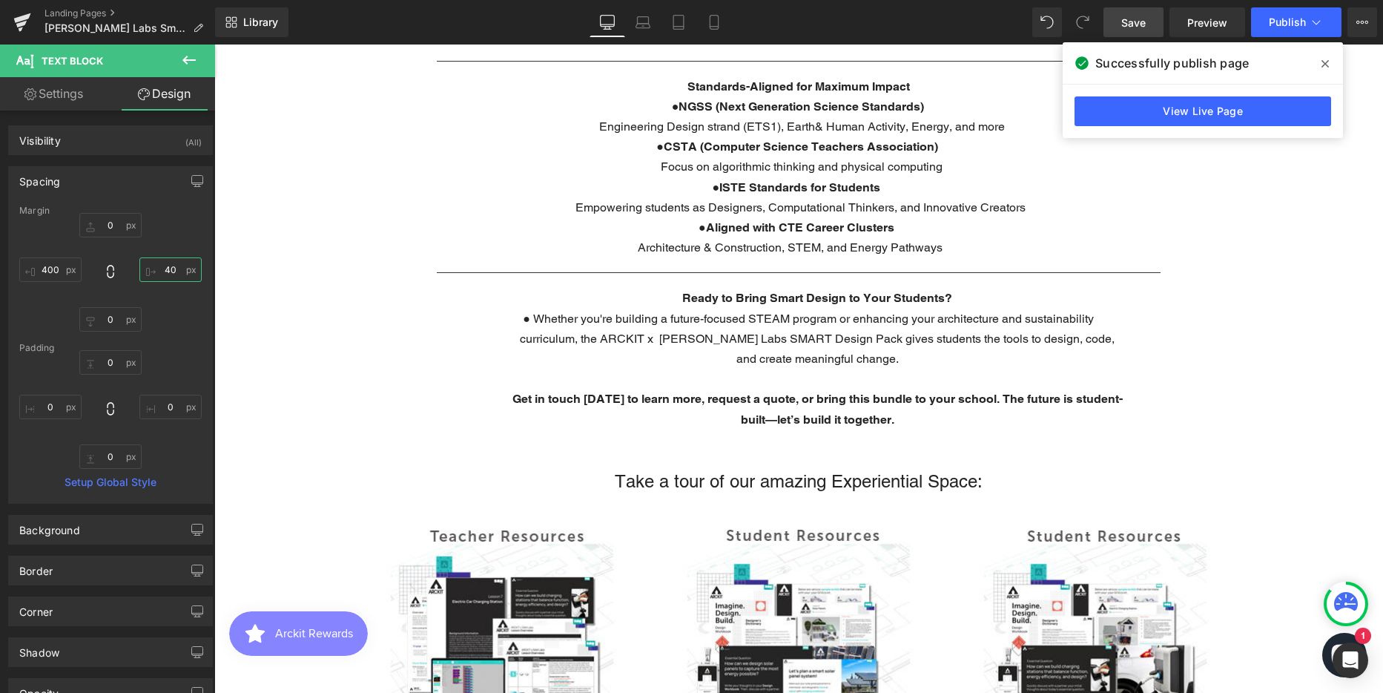
scroll to position [4353, 1158]
type input "400"
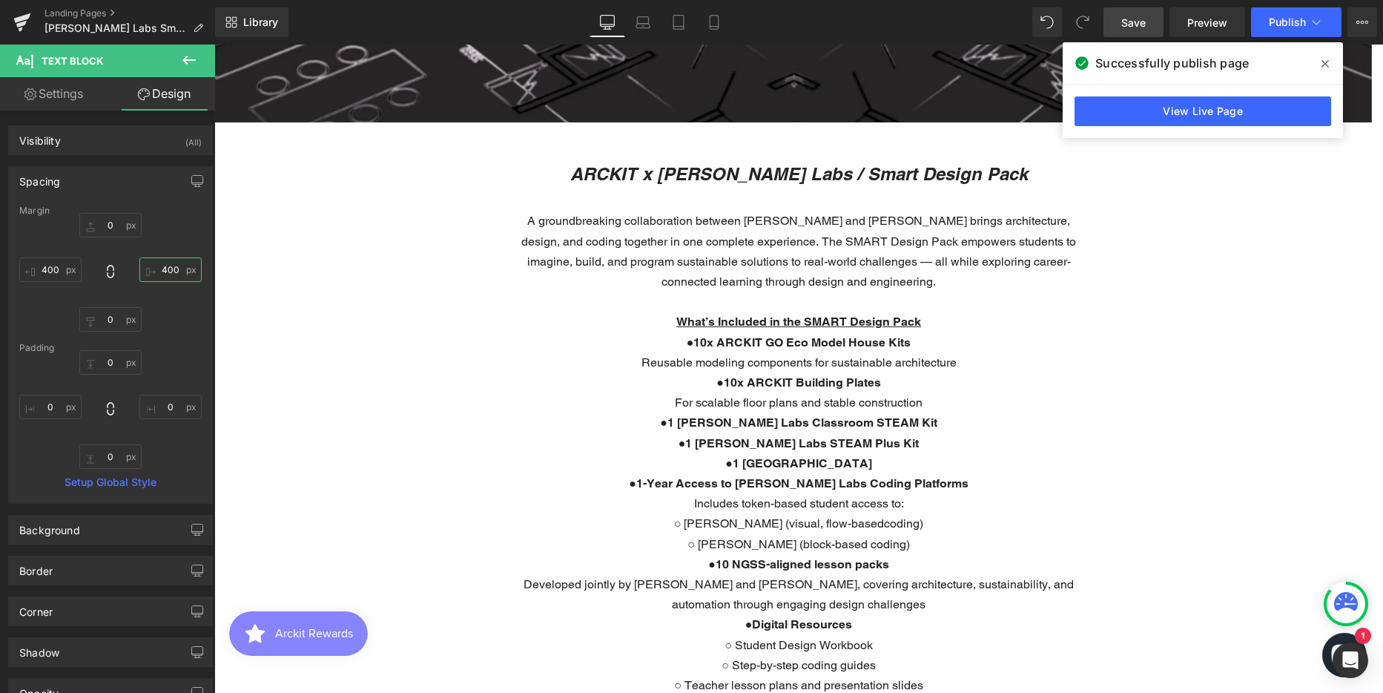
scroll to position [667, 0]
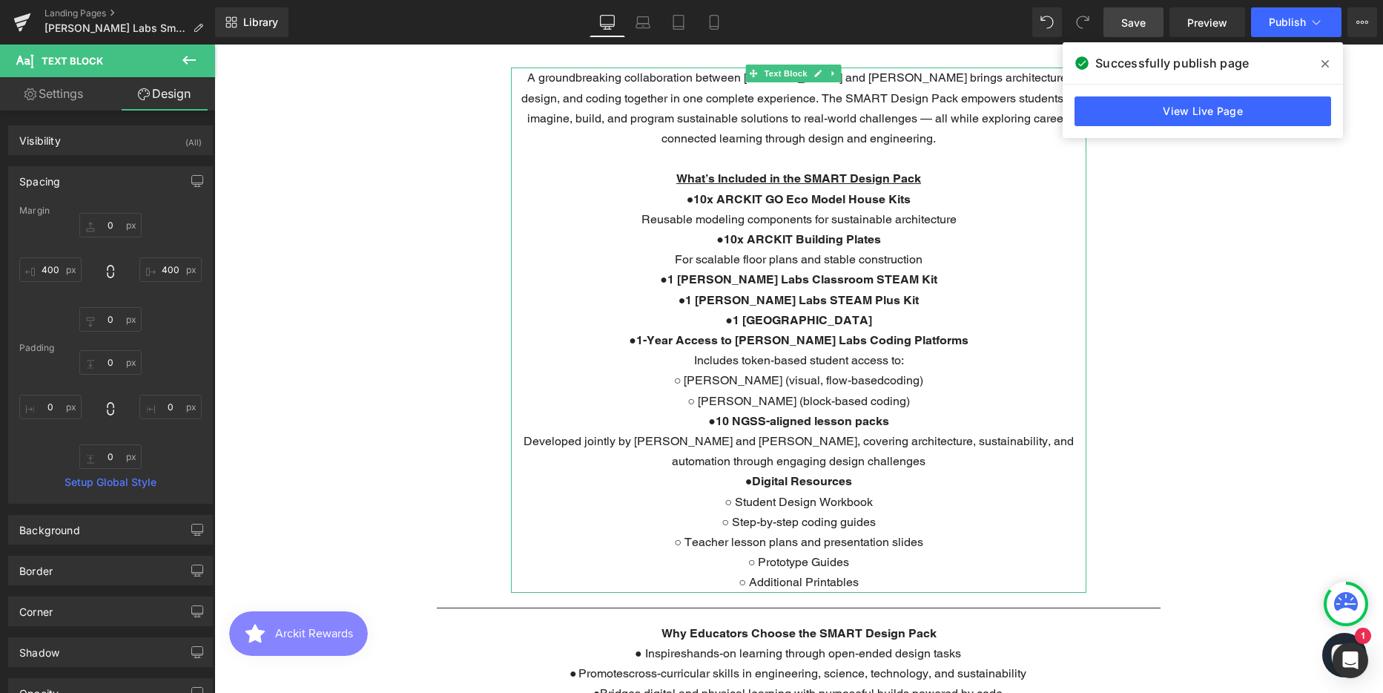
click at [1034, 442] on p "● 10 NGSS-aligned lesson packs Developed jointly by ARCKIT and SAM Labs, coveri…" at bounding box center [798, 441] width 575 height 61
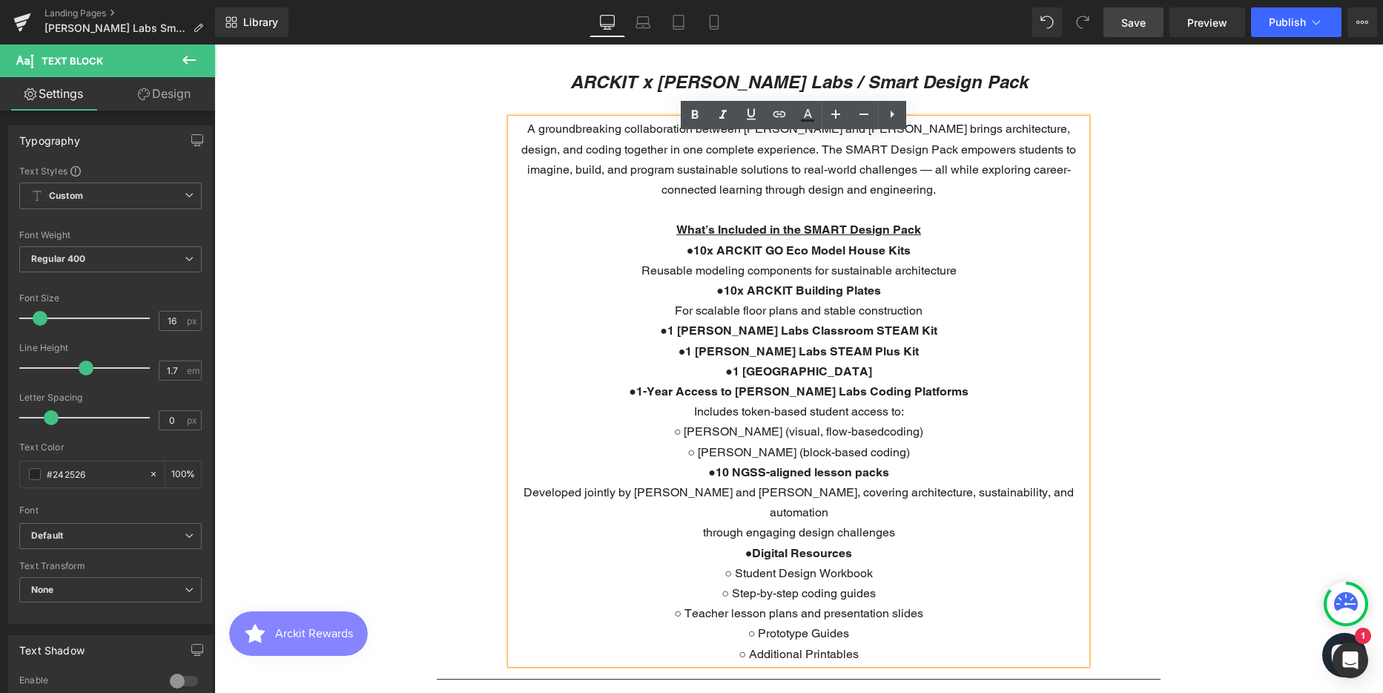
scroll to position [593, 0]
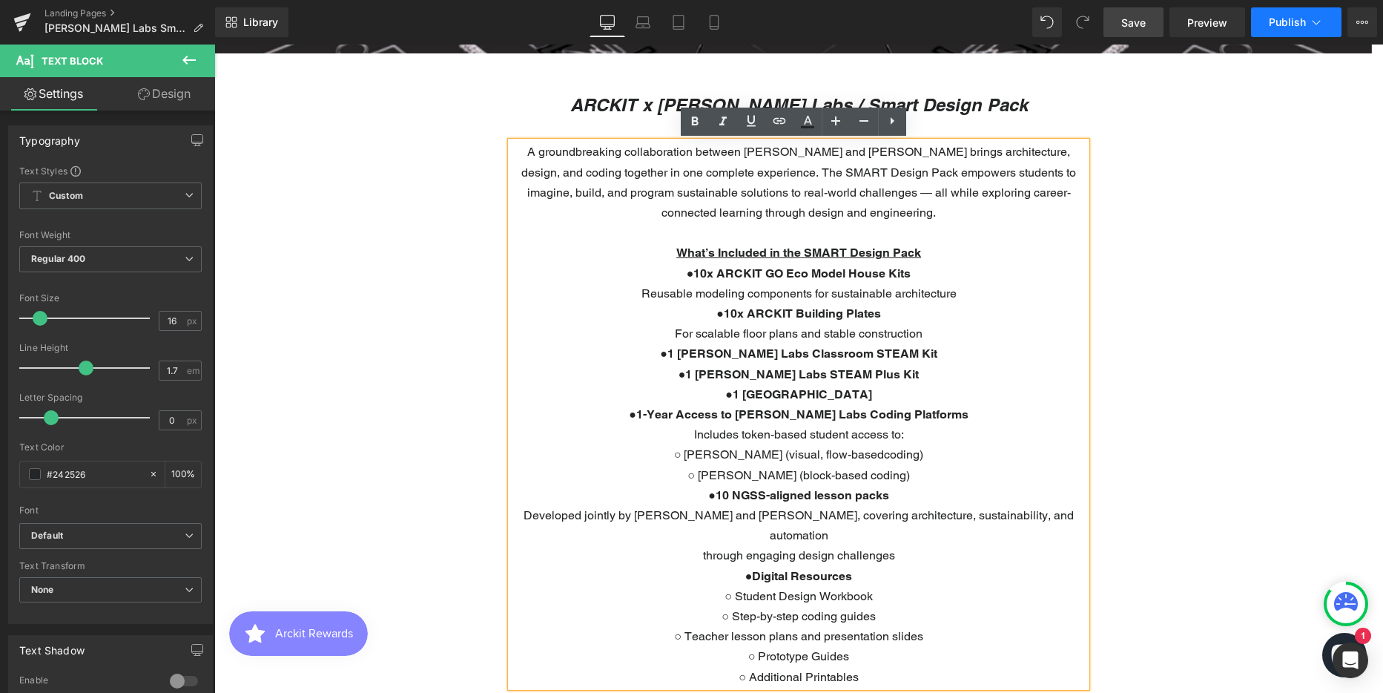
click at [1291, 22] on span "Publish" at bounding box center [1287, 22] width 37 height 12
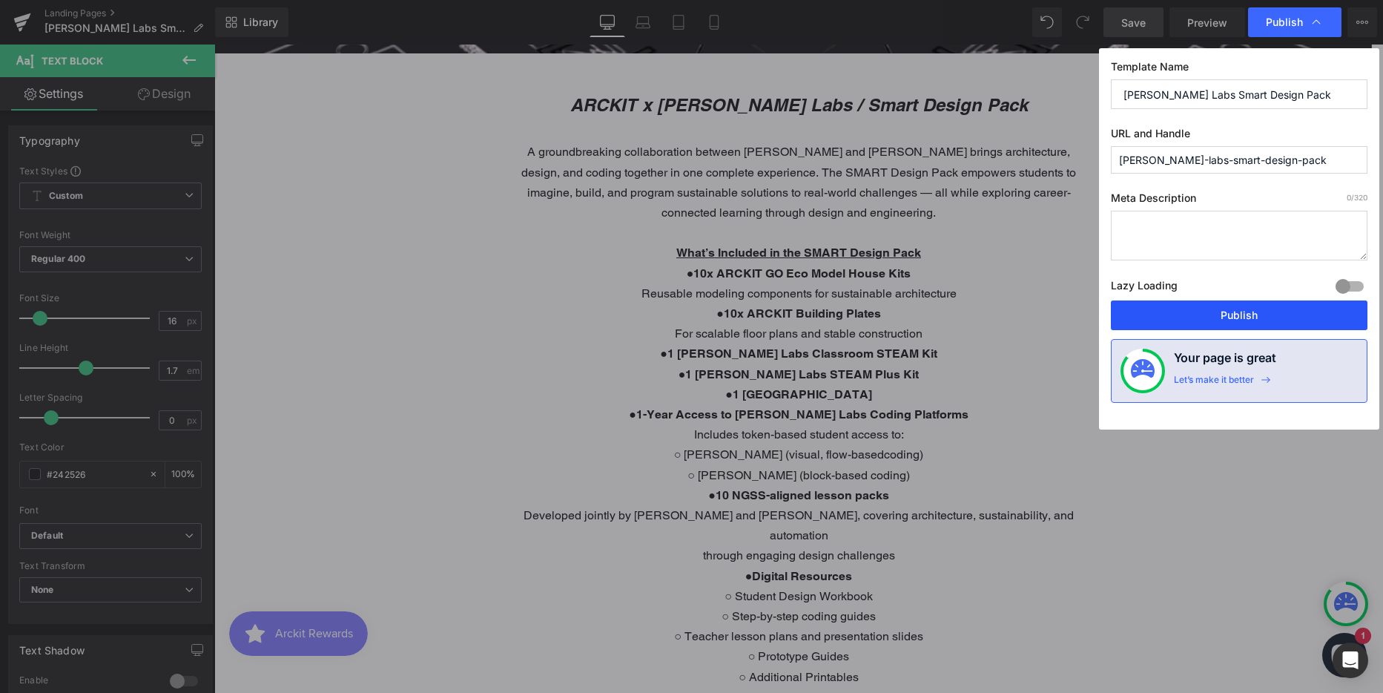
click at [1208, 316] on button "Publish" at bounding box center [1239, 315] width 257 height 30
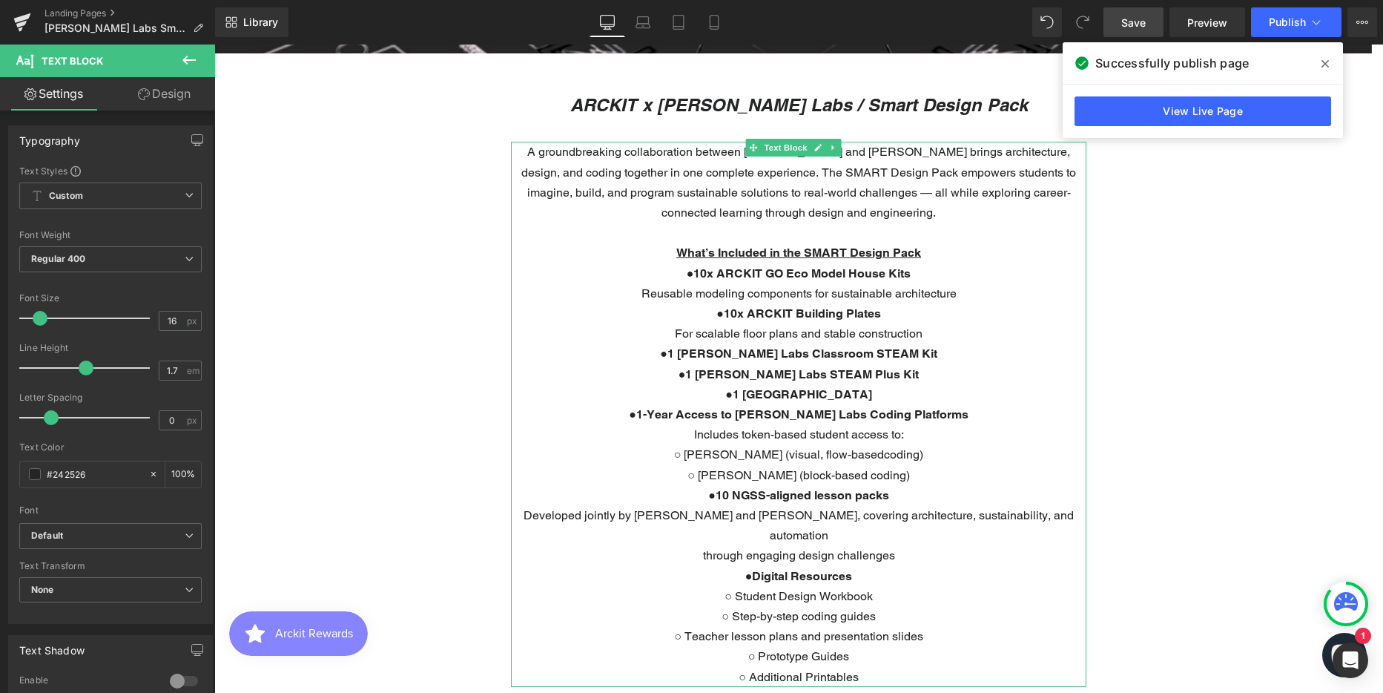
click at [548, 163] on p "A groundbreaking collaboration between [PERSON_NAME] and [PERSON_NAME] brings a…" at bounding box center [798, 182] width 575 height 81
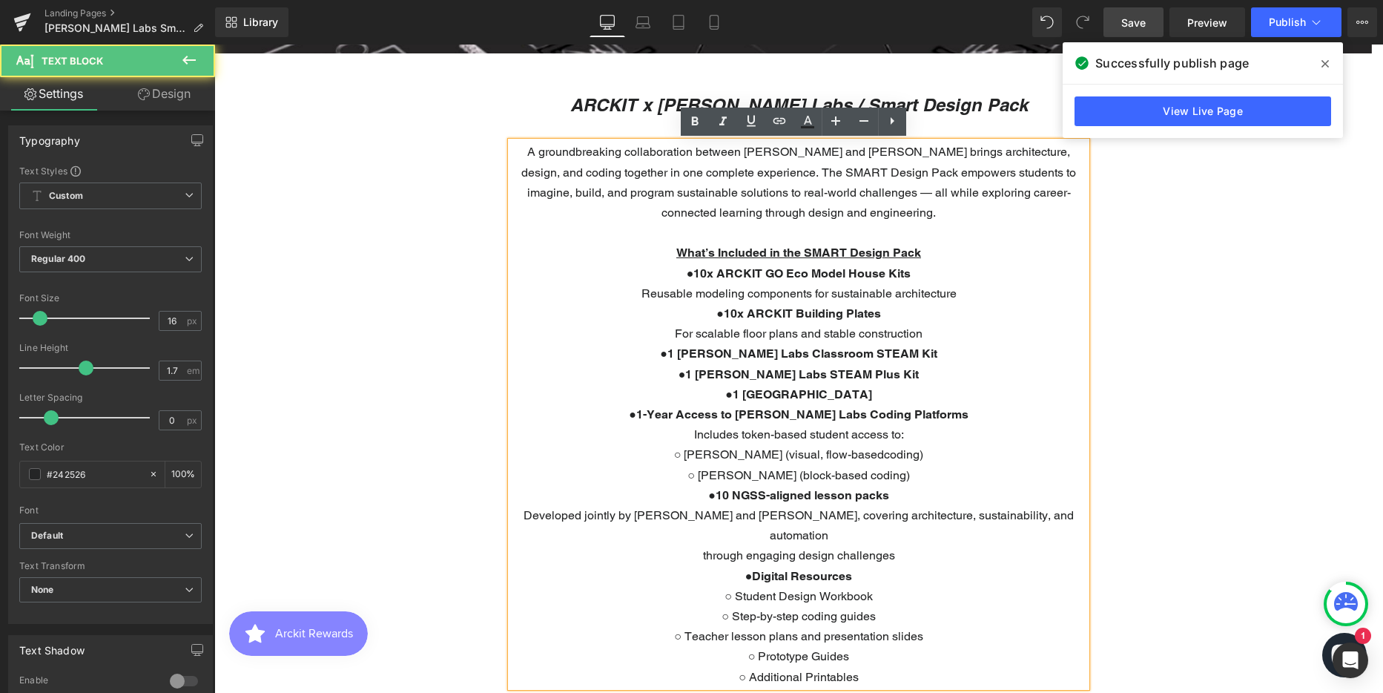
click at [178, 90] on link "Design" at bounding box center [164, 93] width 108 height 33
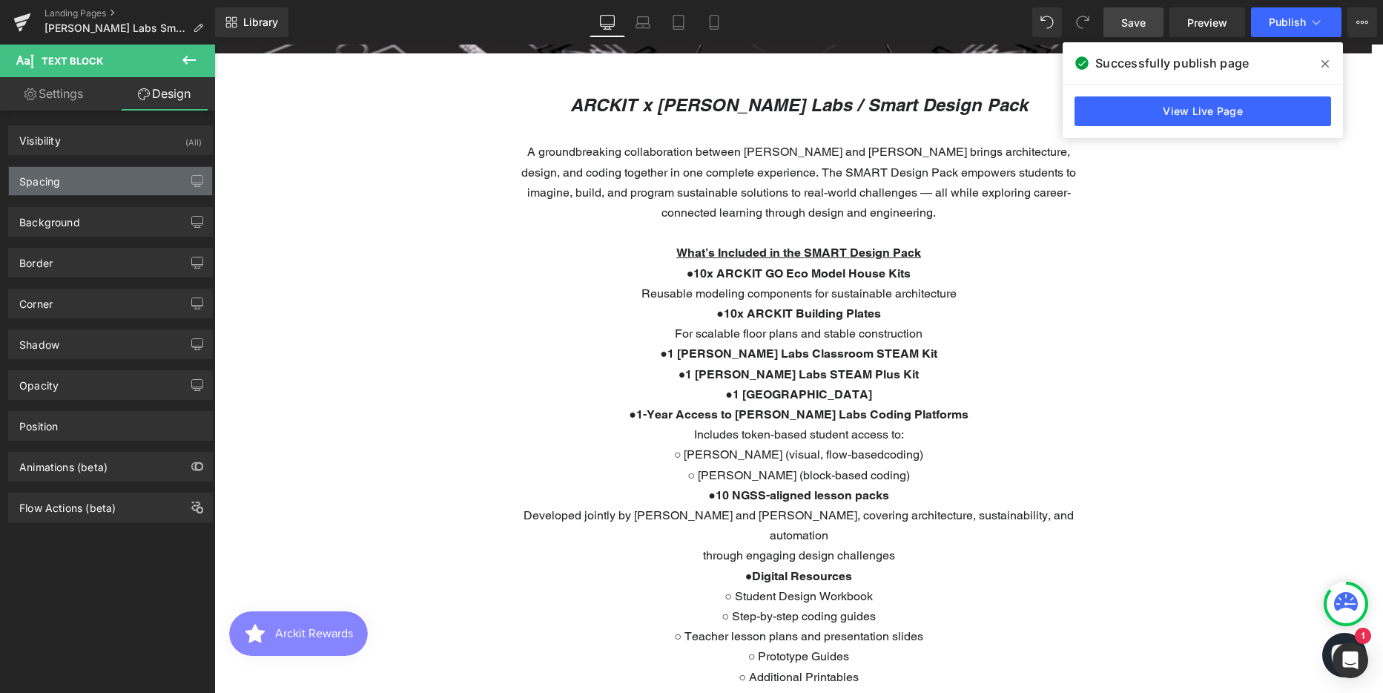
type input "30"
type input "400"
type input "0"
type input "400"
type input "0"
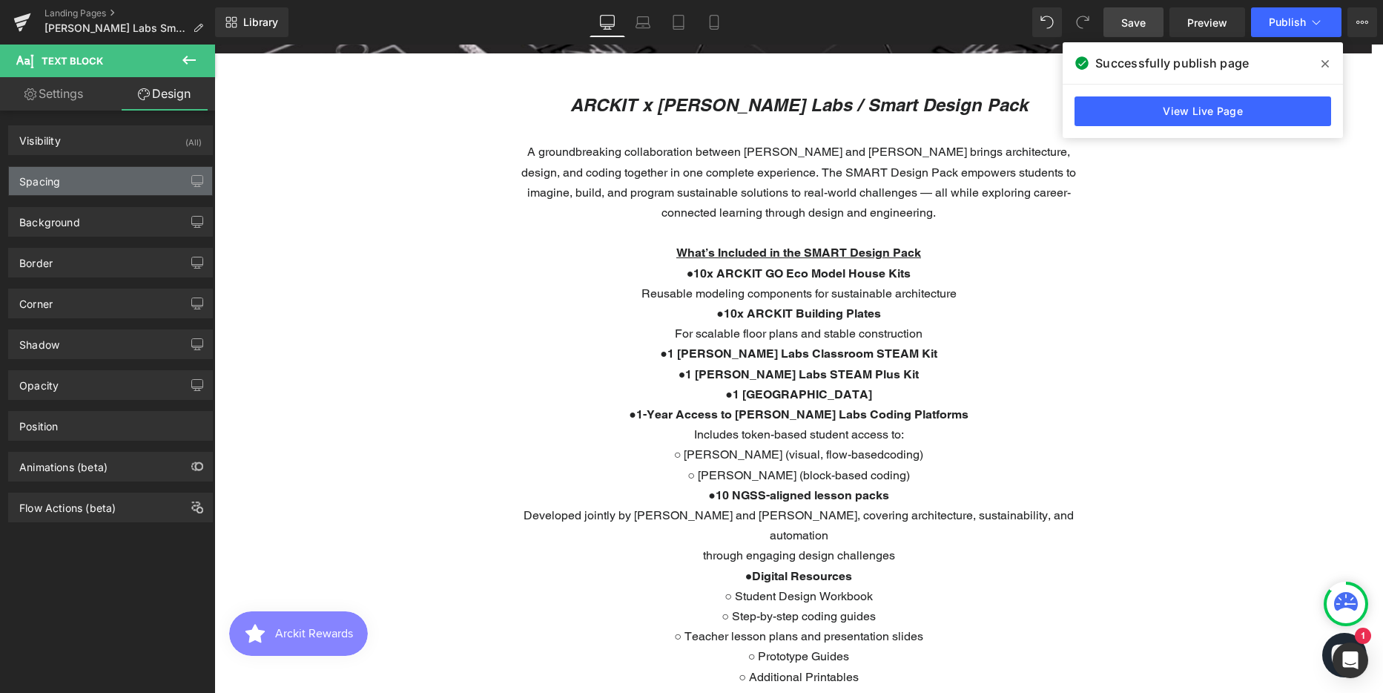
type input "0"
click at [93, 178] on div "Spacing" at bounding box center [110, 181] width 203 height 28
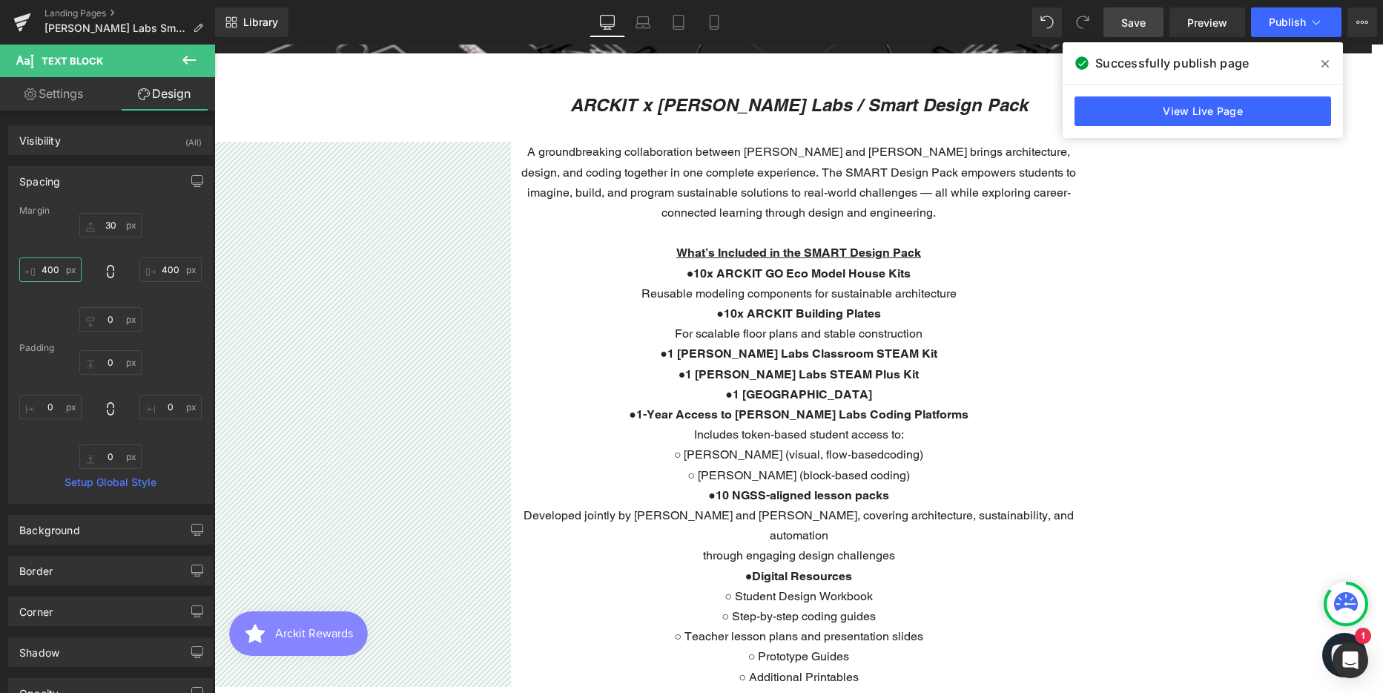
click at [41, 273] on input "400" at bounding box center [50, 269] width 62 height 24
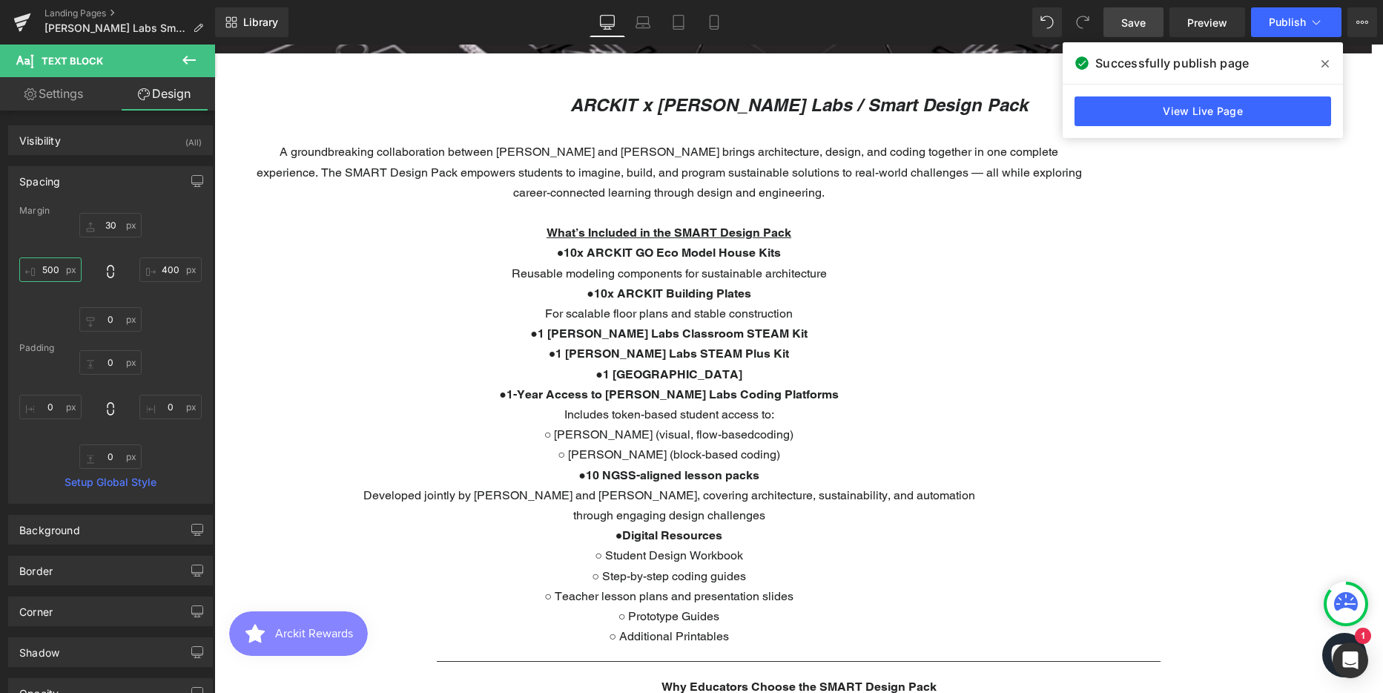
scroll to position [4414, 1158]
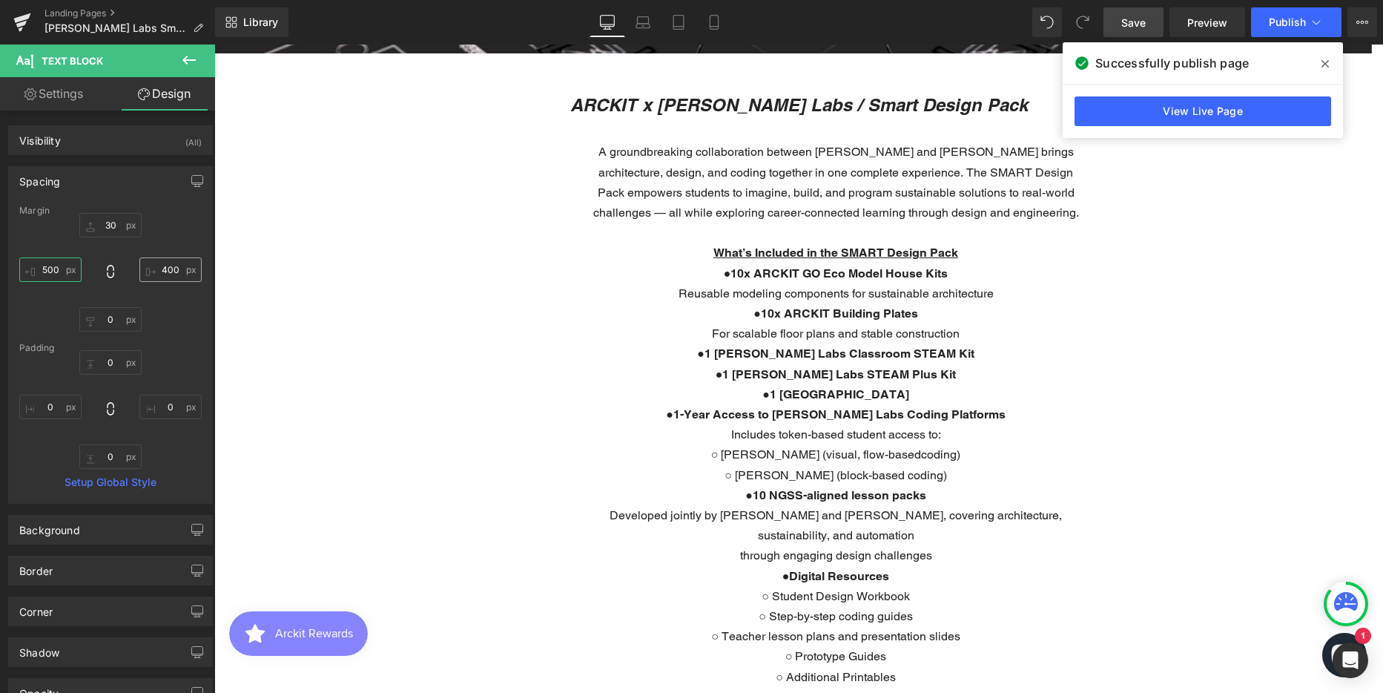
type input "500"
click at [157, 265] on input "400" at bounding box center [170, 269] width 62 height 24
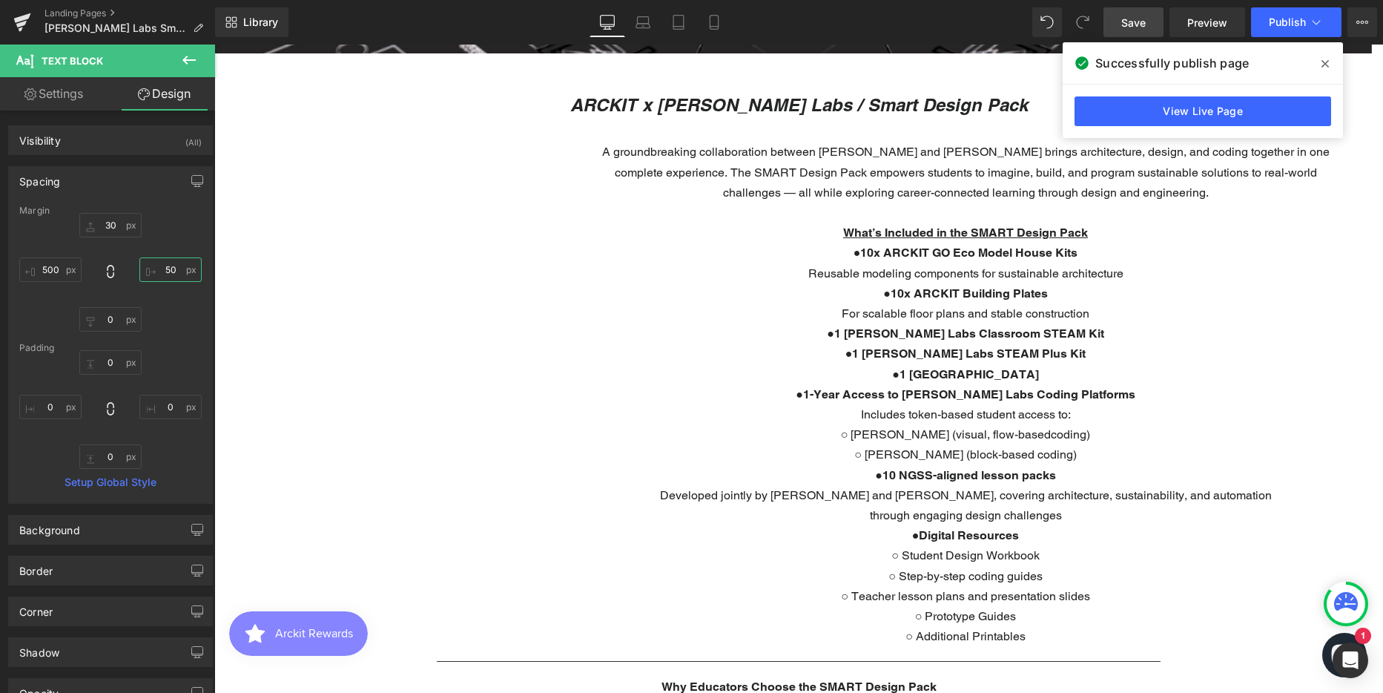
type input "500"
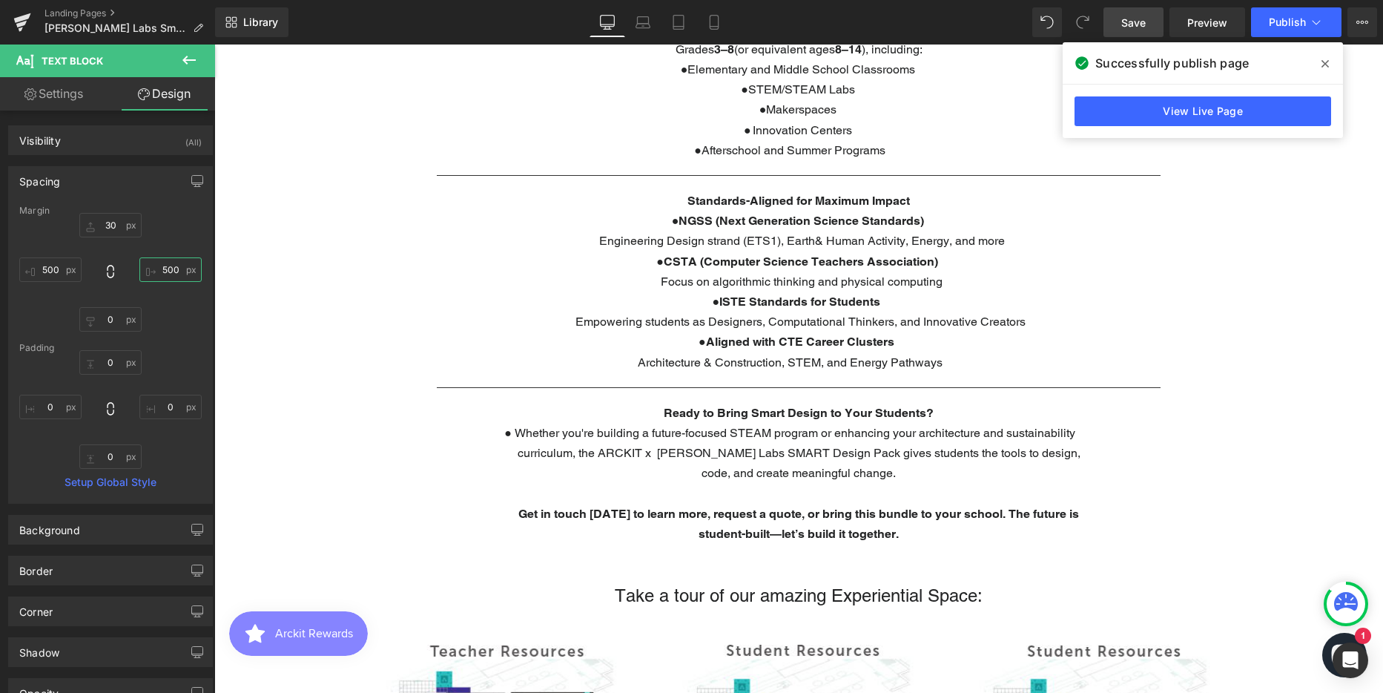
scroll to position [1557, 0]
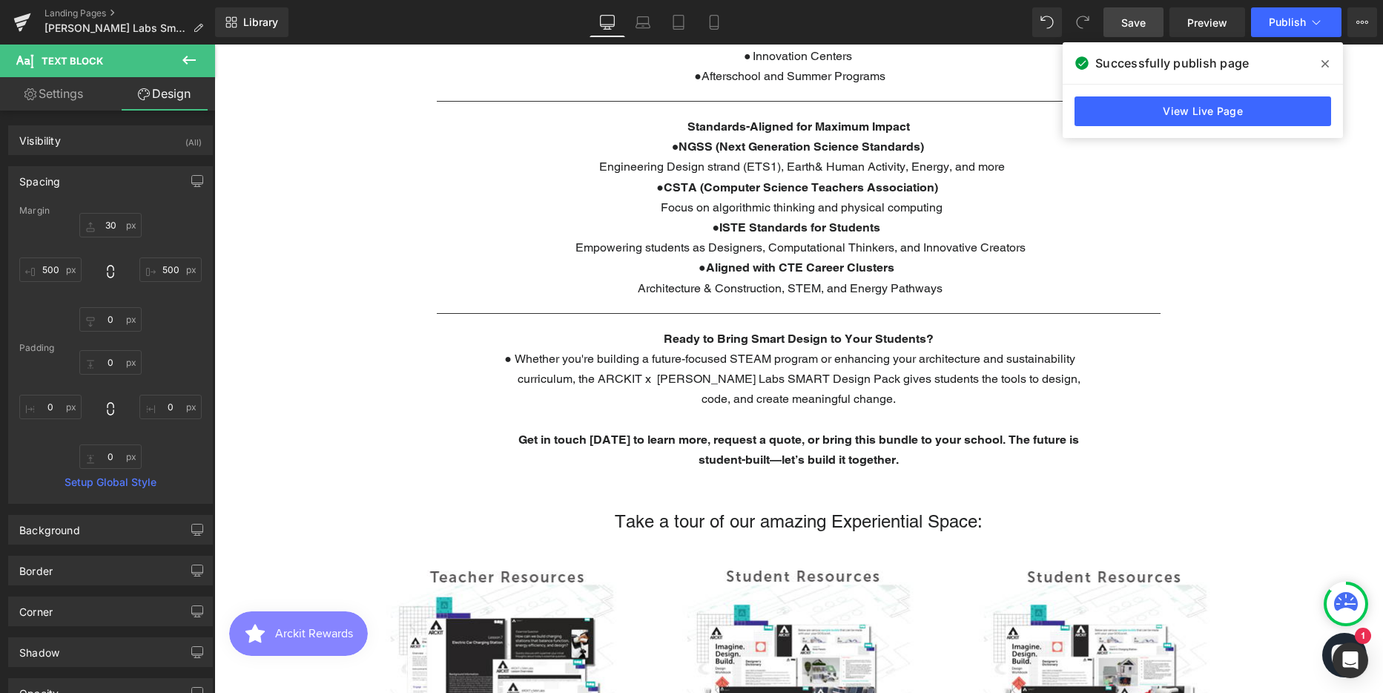
click at [648, 385] on span "Whether you're building a future-focused STEAM program or enhancing your archit…" at bounding box center [798, 378] width 566 height 54
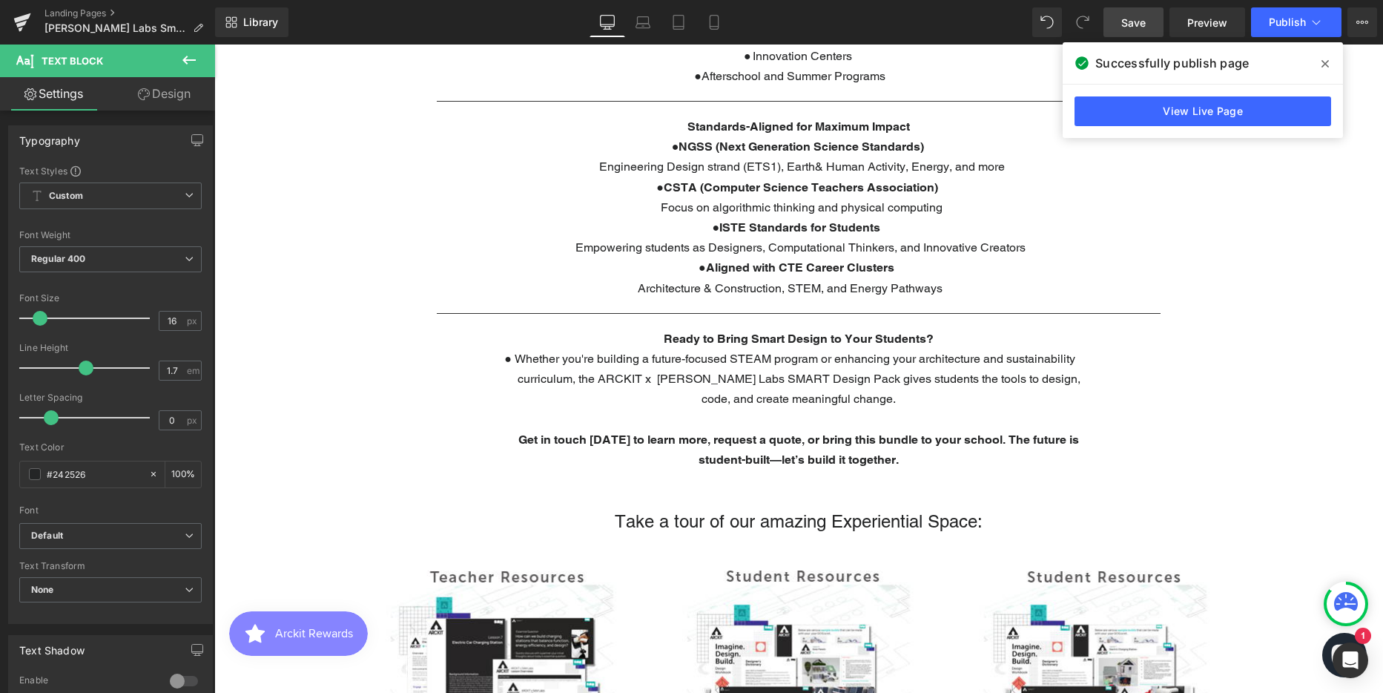
click at [179, 91] on link "Design" at bounding box center [164, 93] width 108 height 33
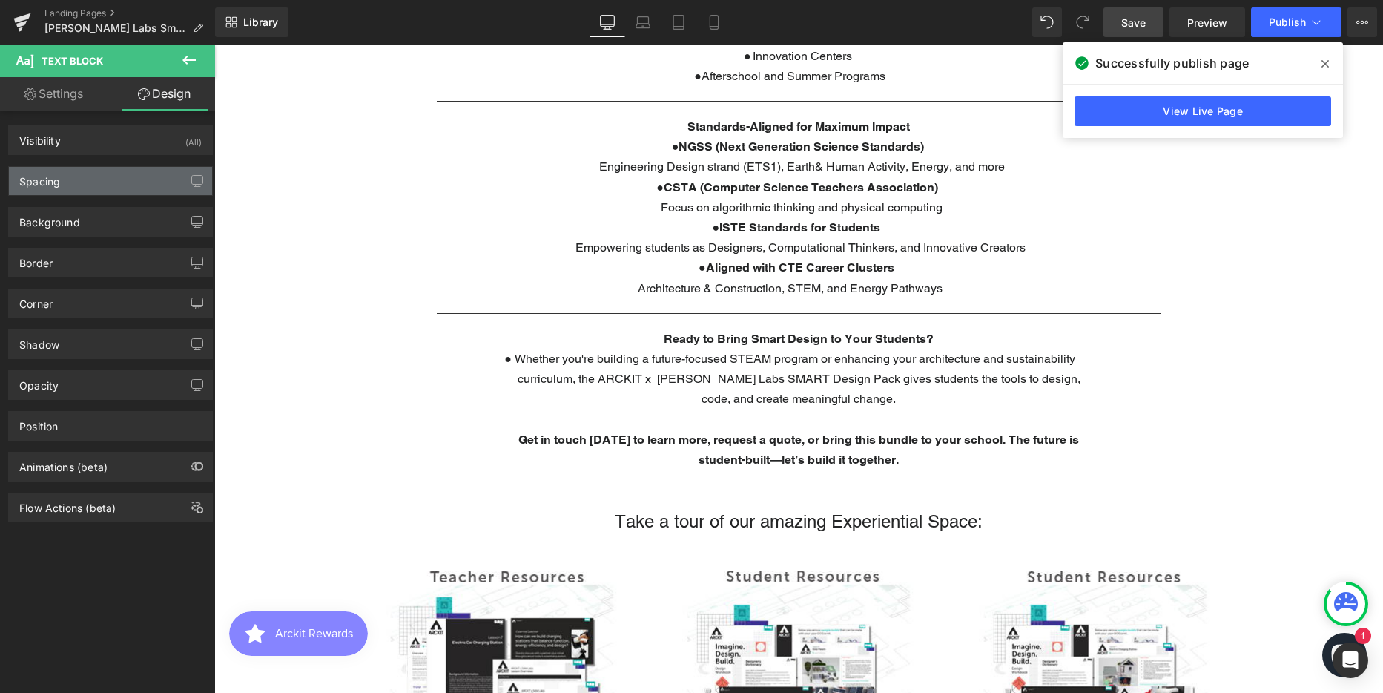
type input "0"
type input "400"
type input "0"
type input "400"
type input "0"
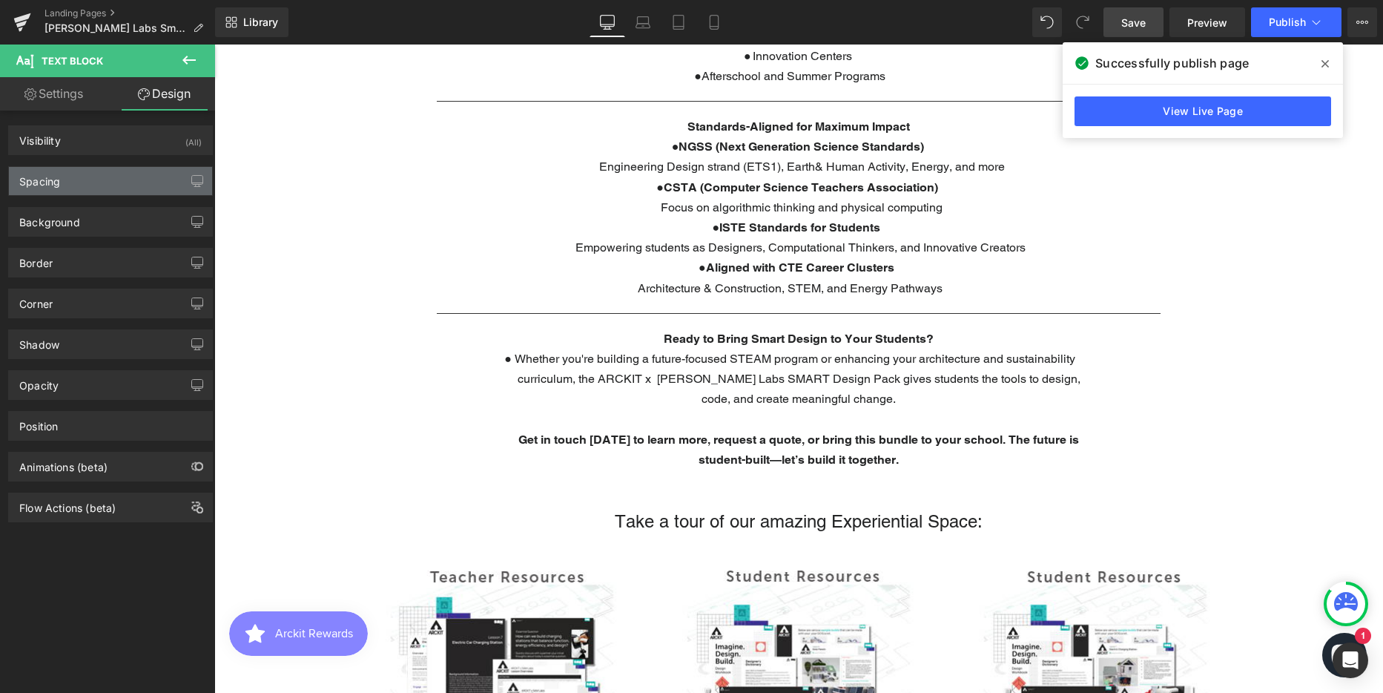
type input "0"
click at [59, 182] on div "Spacing" at bounding box center [39, 177] width 41 height 21
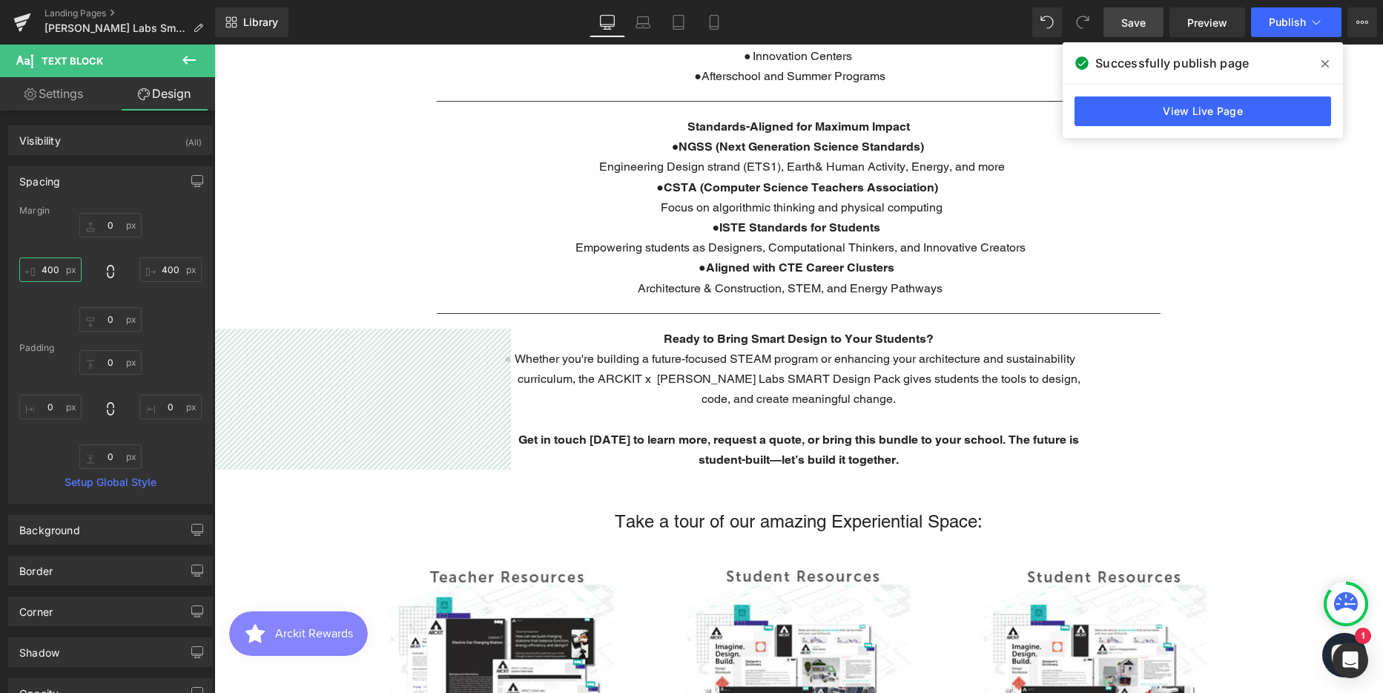
click at [46, 271] on input "400" at bounding box center [50, 269] width 62 height 24
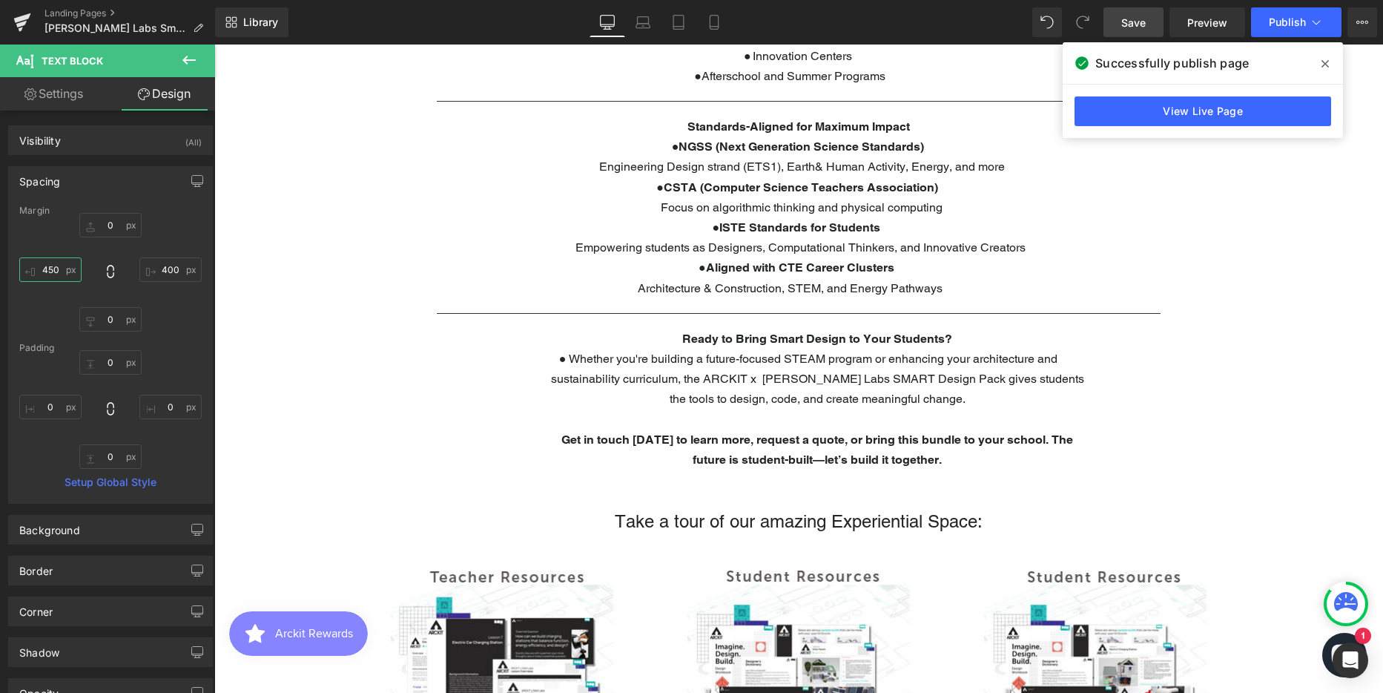
scroll to position [7, 7]
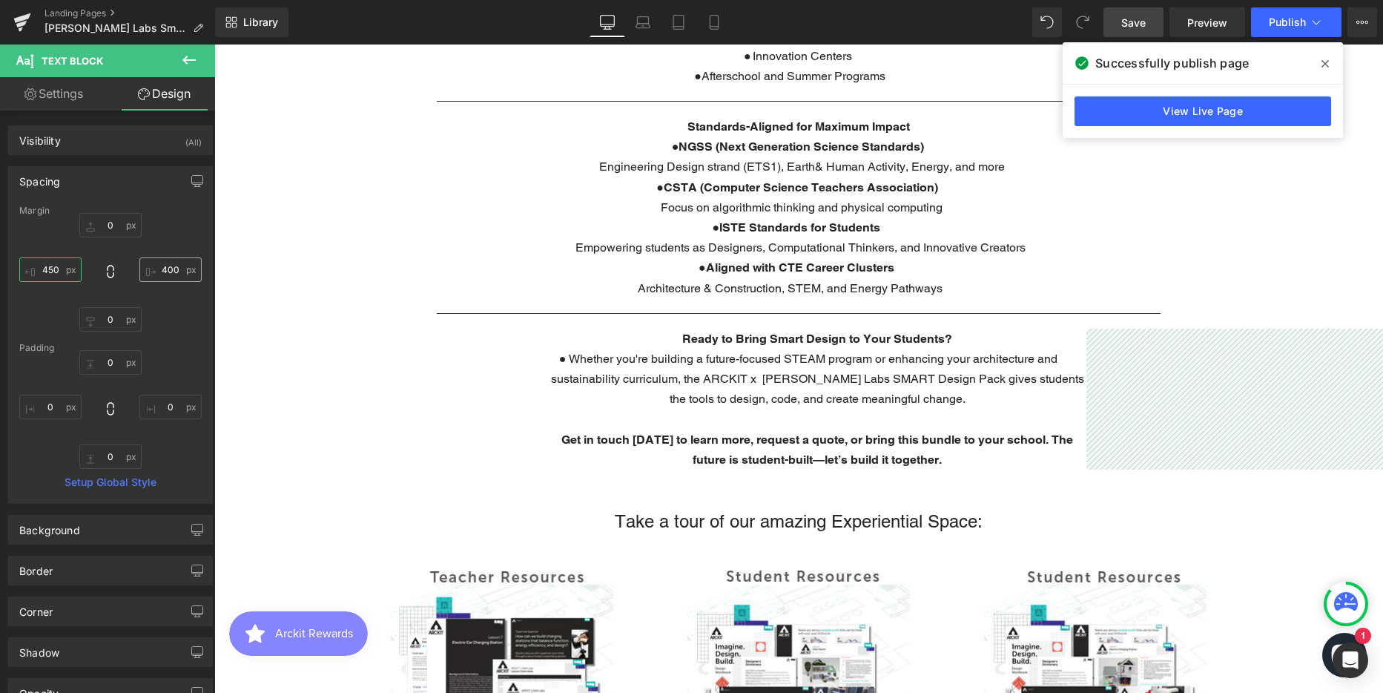
type input "450"
click at [159, 268] on input "400" at bounding box center [170, 269] width 62 height 24
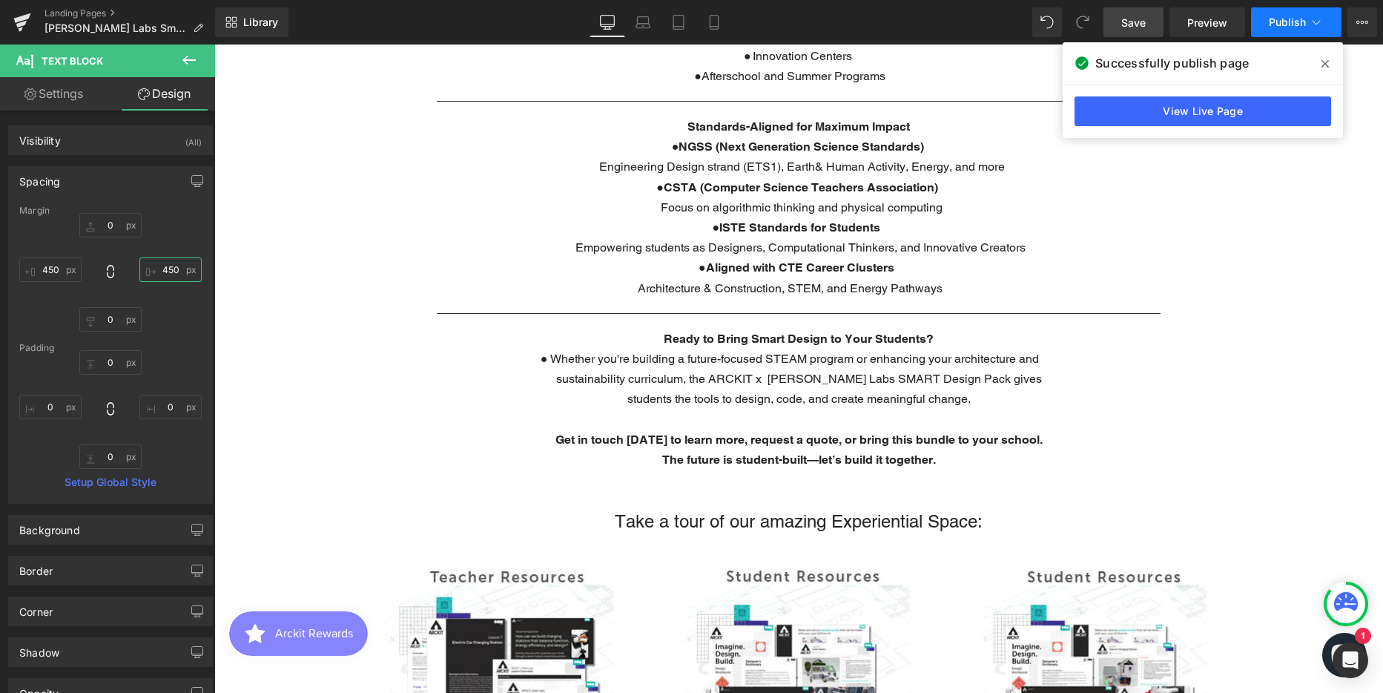
type input "450"
click at [1288, 20] on span "Publish" at bounding box center [1287, 22] width 37 height 12
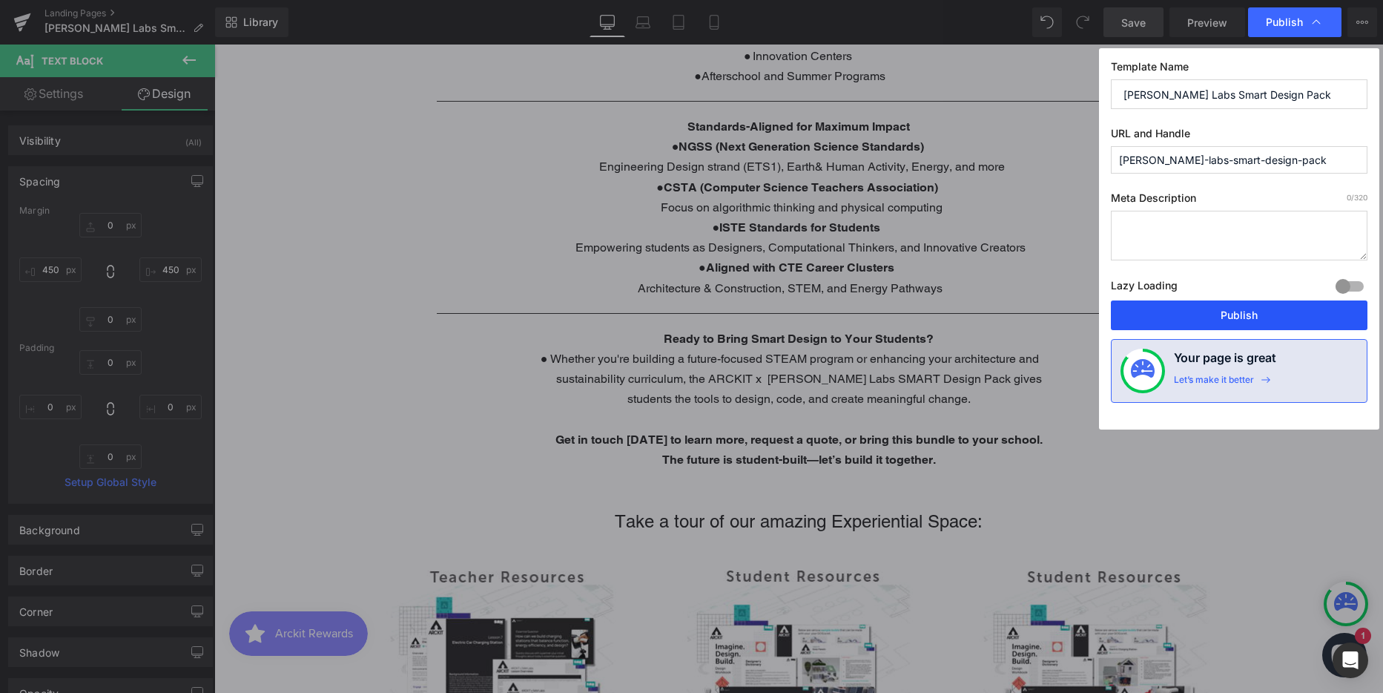
click at [1249, 306] on button "Publish" at bounding box center [1239, 315] width 257 height 30
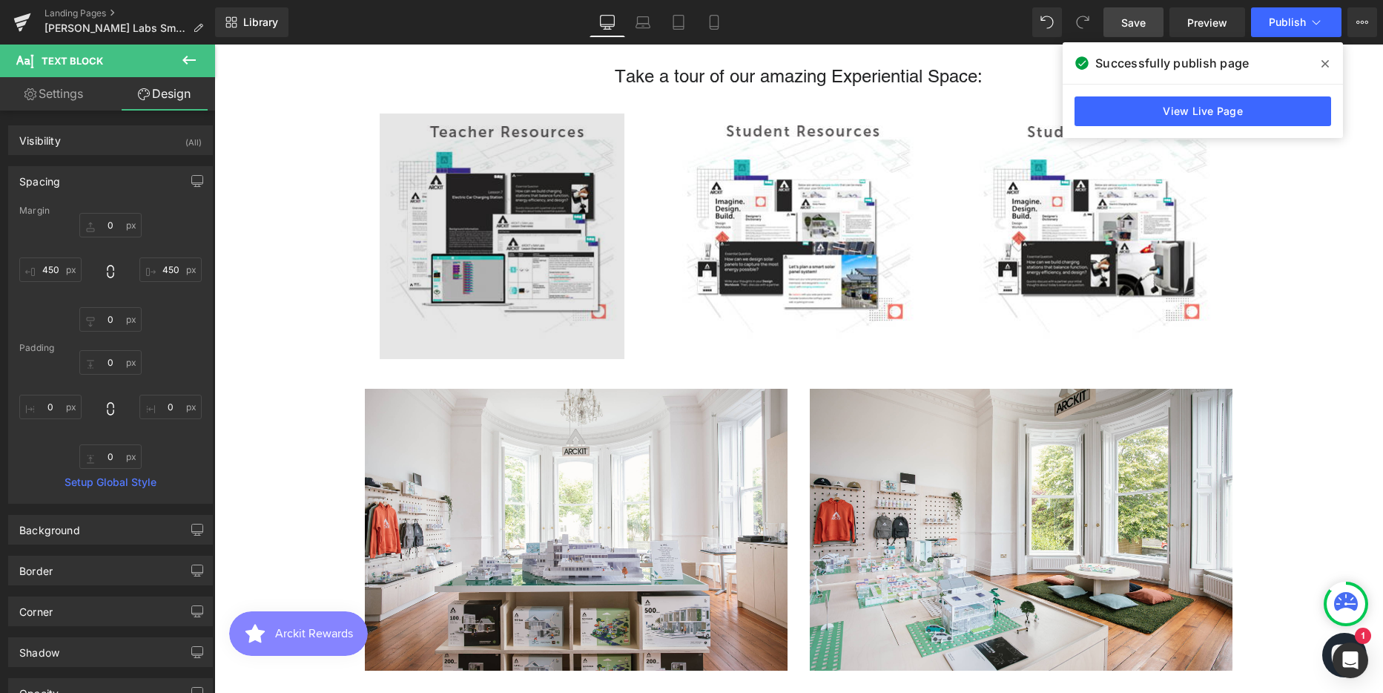
scroll to position [1706, 0]
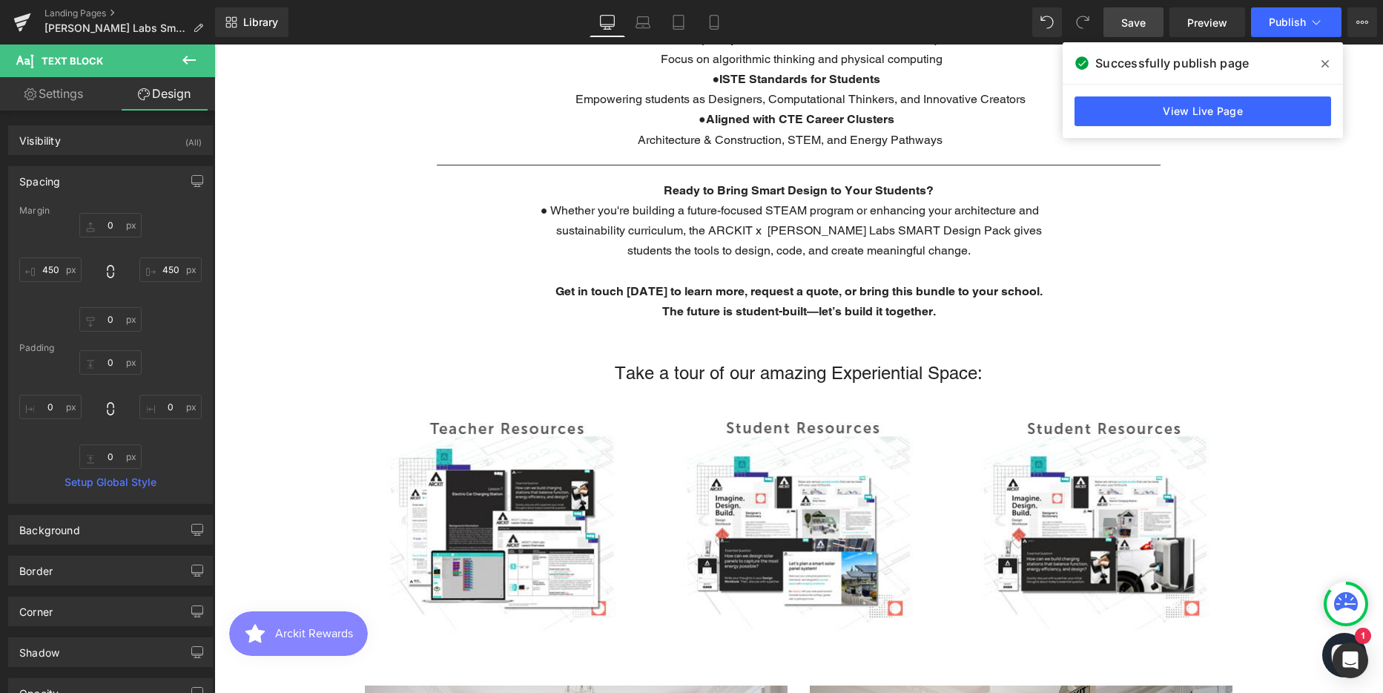
click at [630, 251] on p "● Whether you're building a future-focused STEAM program or enhancing your arch…" at bounding box center [798, 230] width 501 height 61
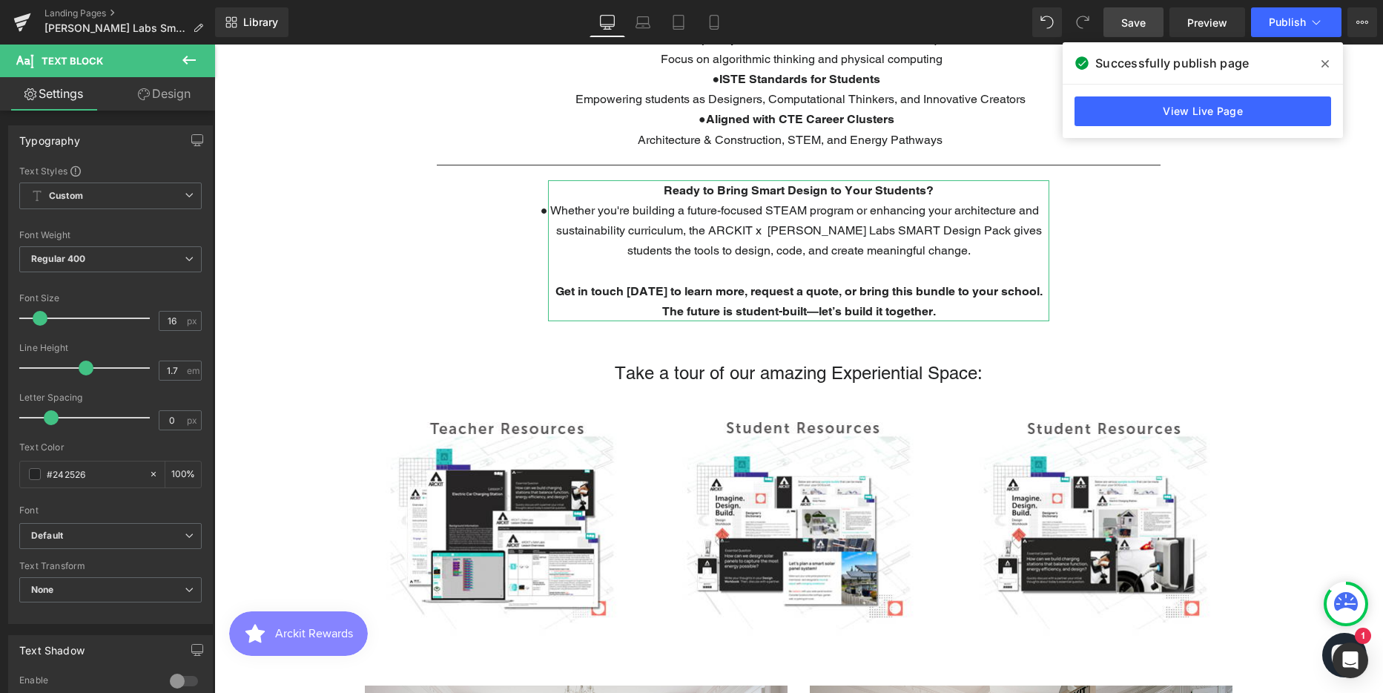
click at [175, 94] on link "Design" at bounding box center [164, 93] width 108 height 33
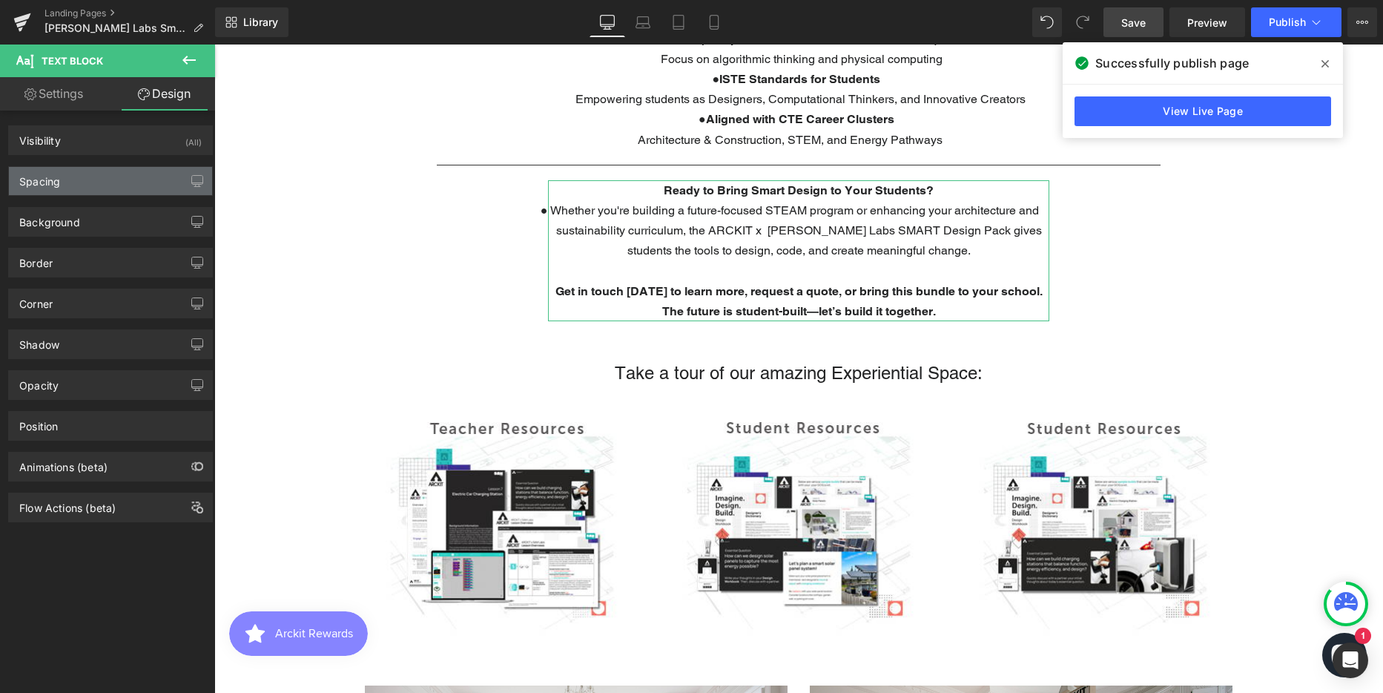
click at [90, 176] on div "Spacing" at bounding box center [110, 181] width 203 height 28
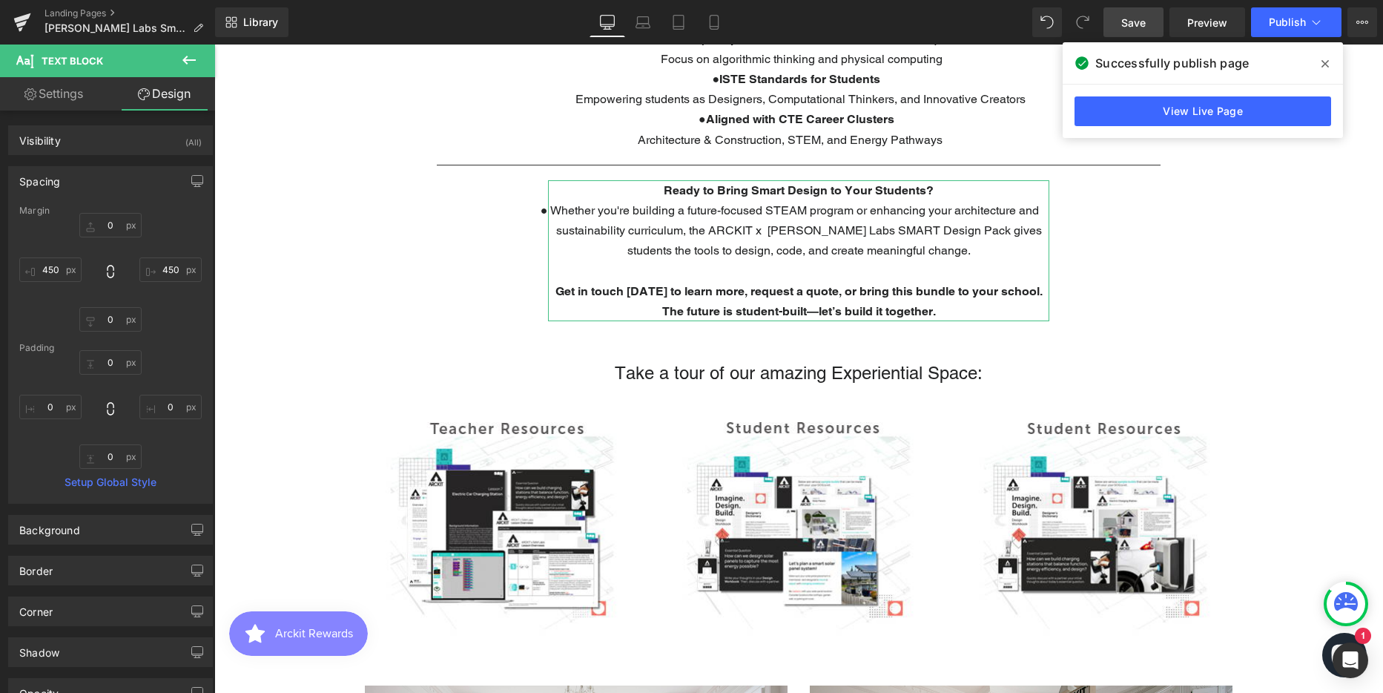
type input "0"
type input "450"
type input "0"
type input "450"
type input "0"
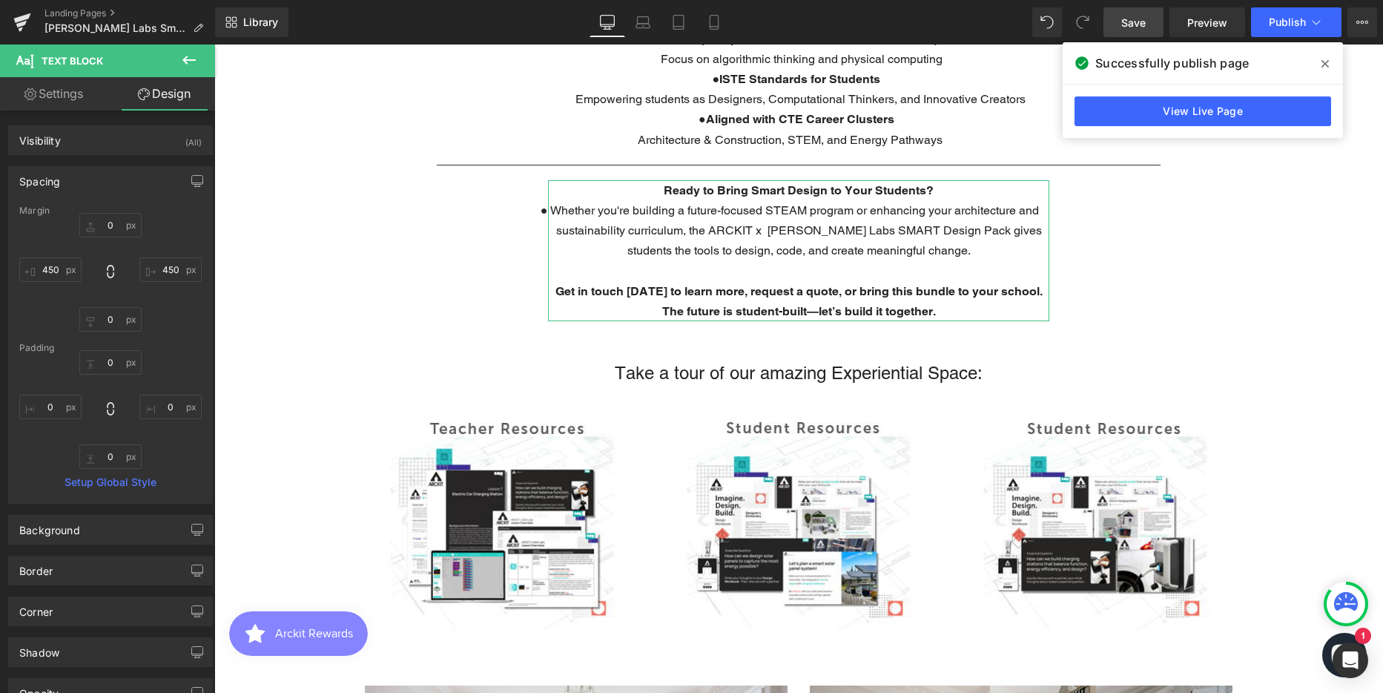
type input "0"
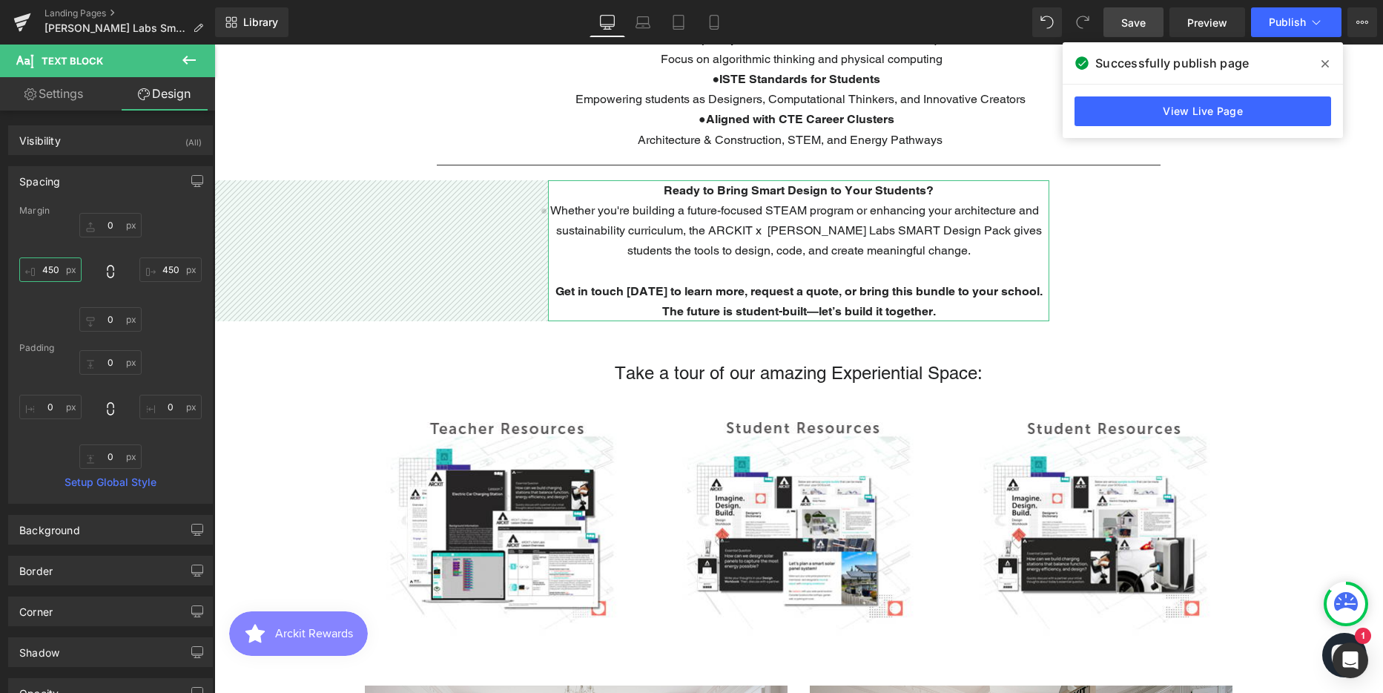
click at [48, 272] on input "450" at bounding box center [50, 269] width 62 height 24
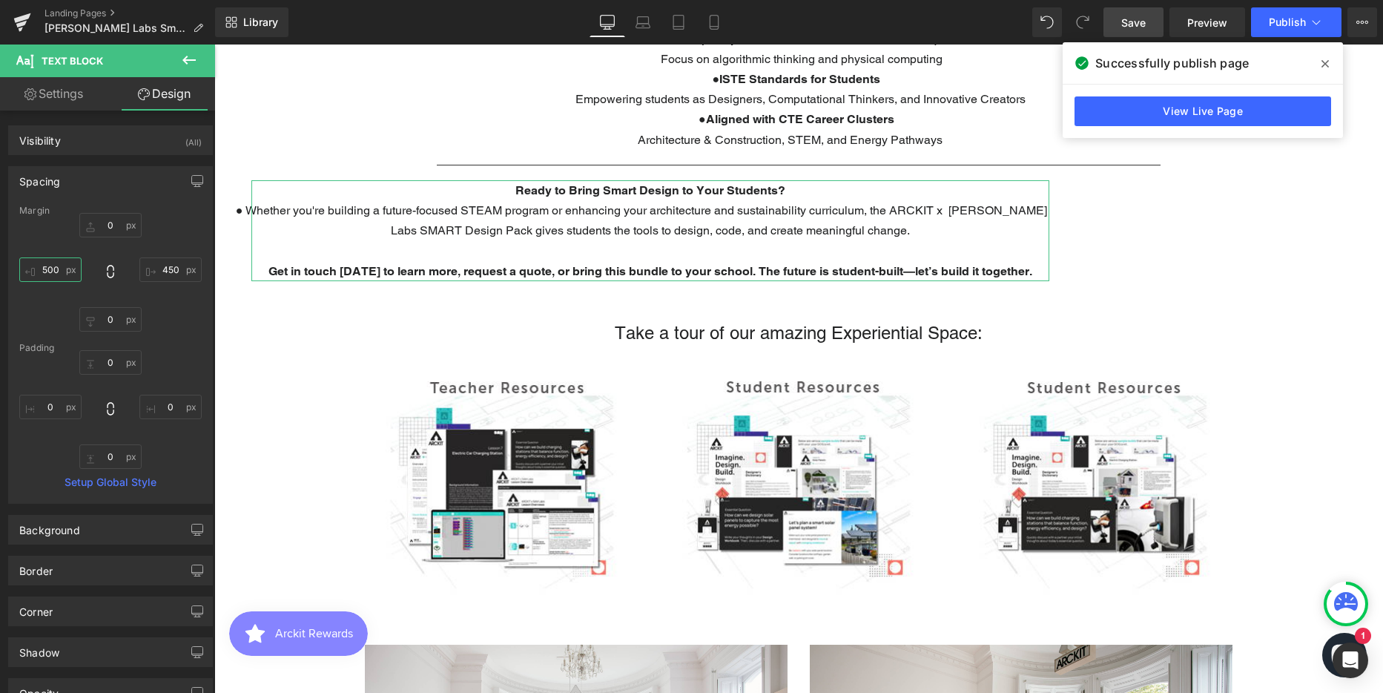
scroll to position [4434, 1158]
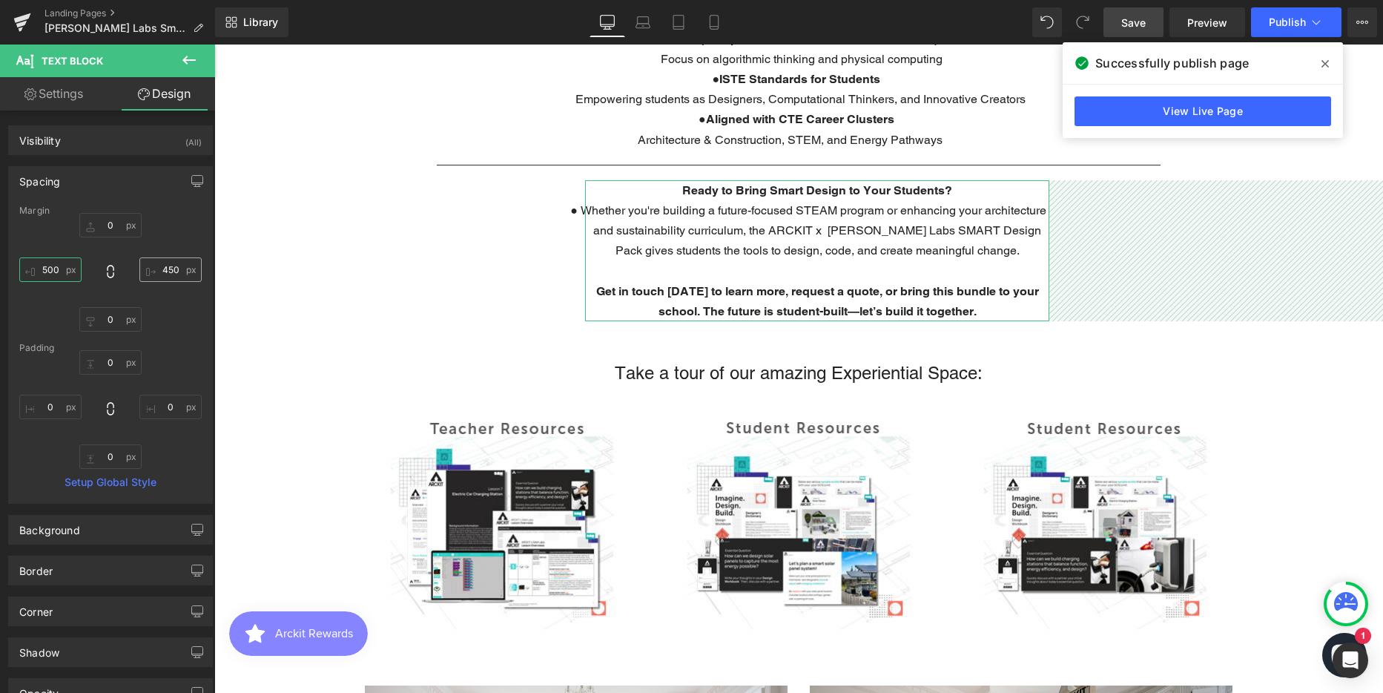
type input "500"
click at [165, 271] on input "450" at bounding box center [170, 269] width 62 height 24
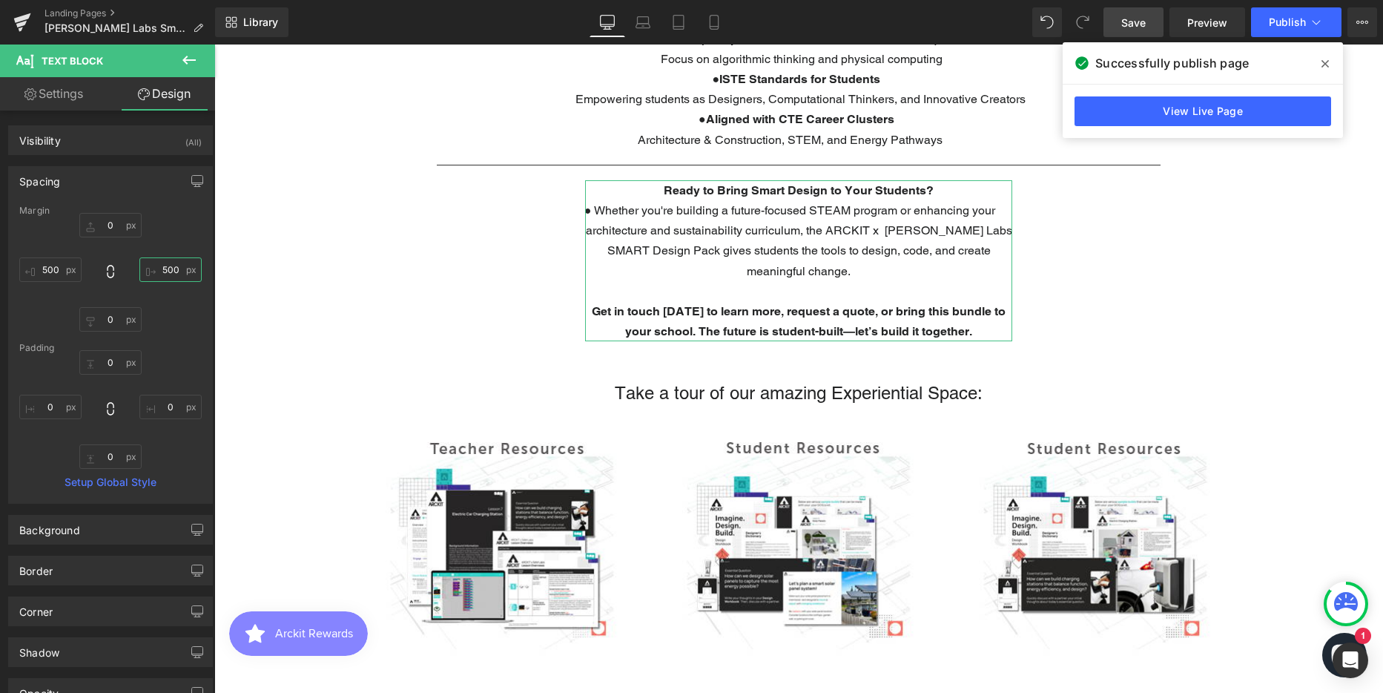
scroll to position [4454, 1158]
type input "500"
click at [1283, 27] on span "Publish" at bounding box center [1287, 22] width 37 height 12
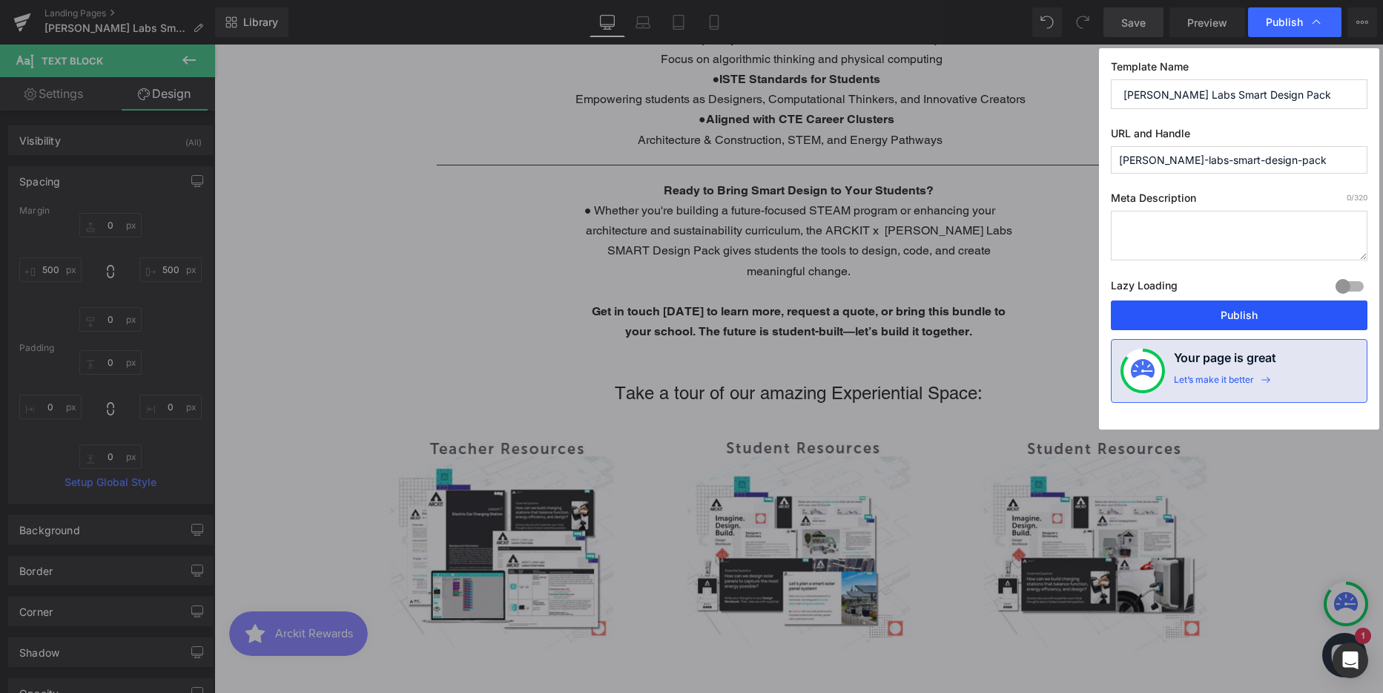
click at [1226, 316] on button "Publish" at bounding box center [1239, 315] width 257 height 30
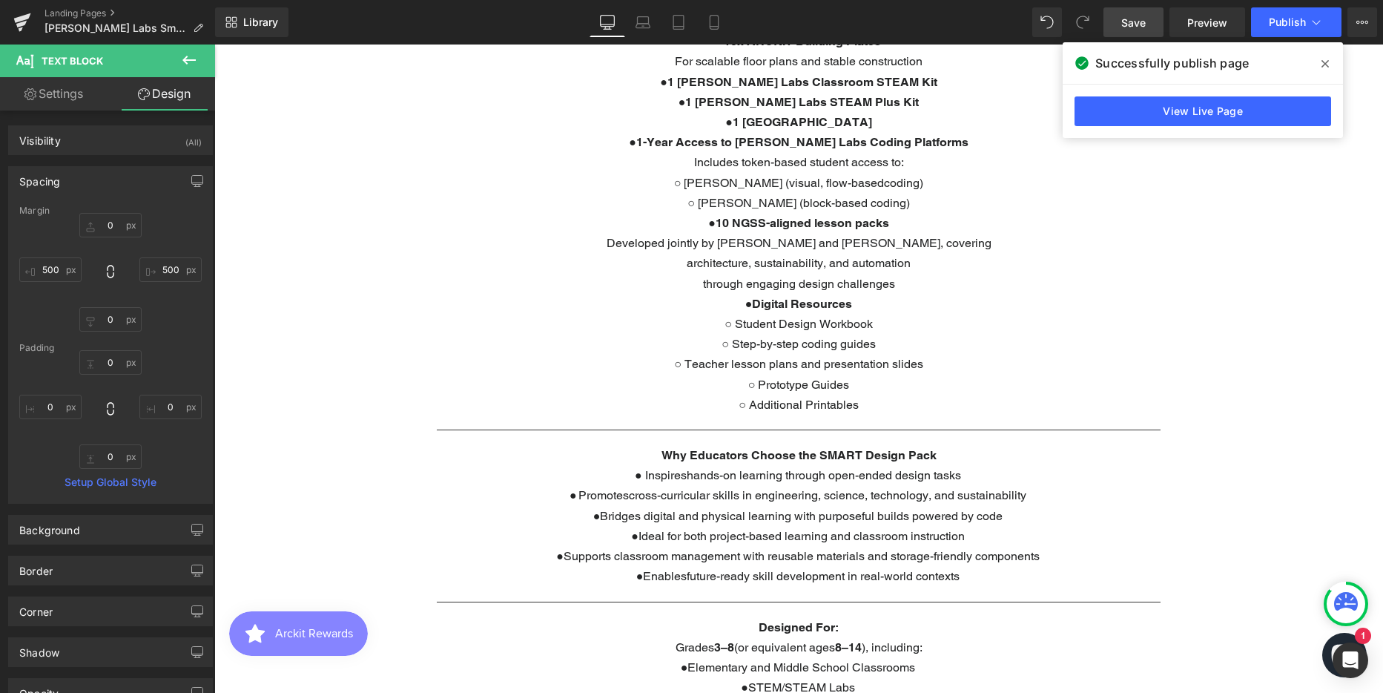
scroll to position [890, 0]
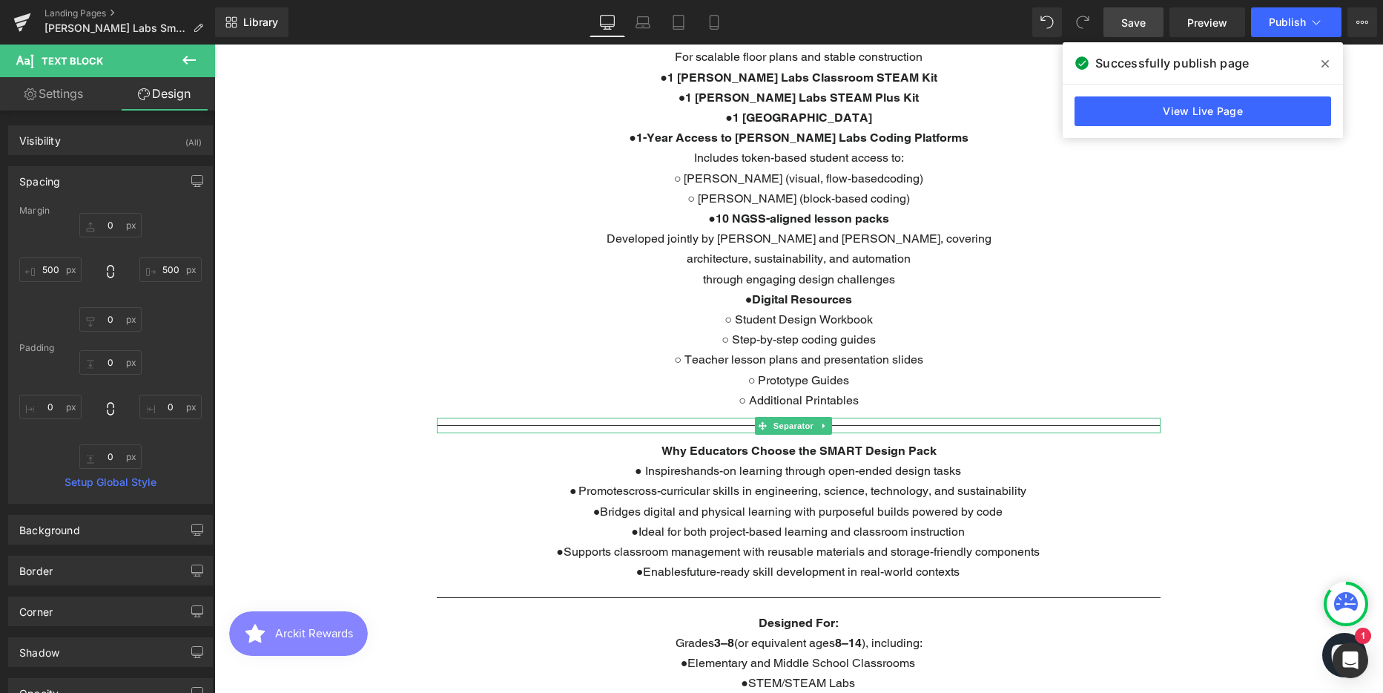
click at [534, 423] on div at bounding box center [799, 425] width 724 height 16
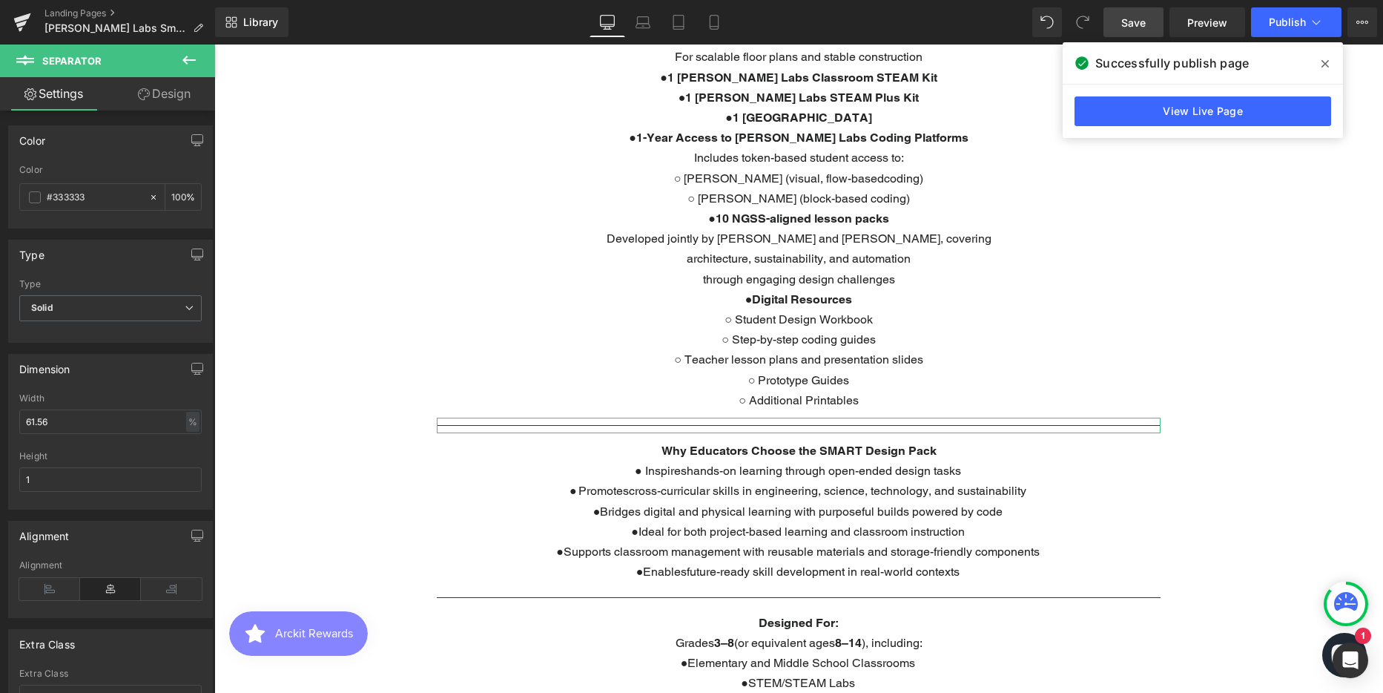
drag, startPoint x: 160, startPoint y: 88, endPoint x: 98, endPoint y: 215, distance: 141.3
click at [160, 88] on link "Design" at bounding box center [164, 93] width 108 height 33
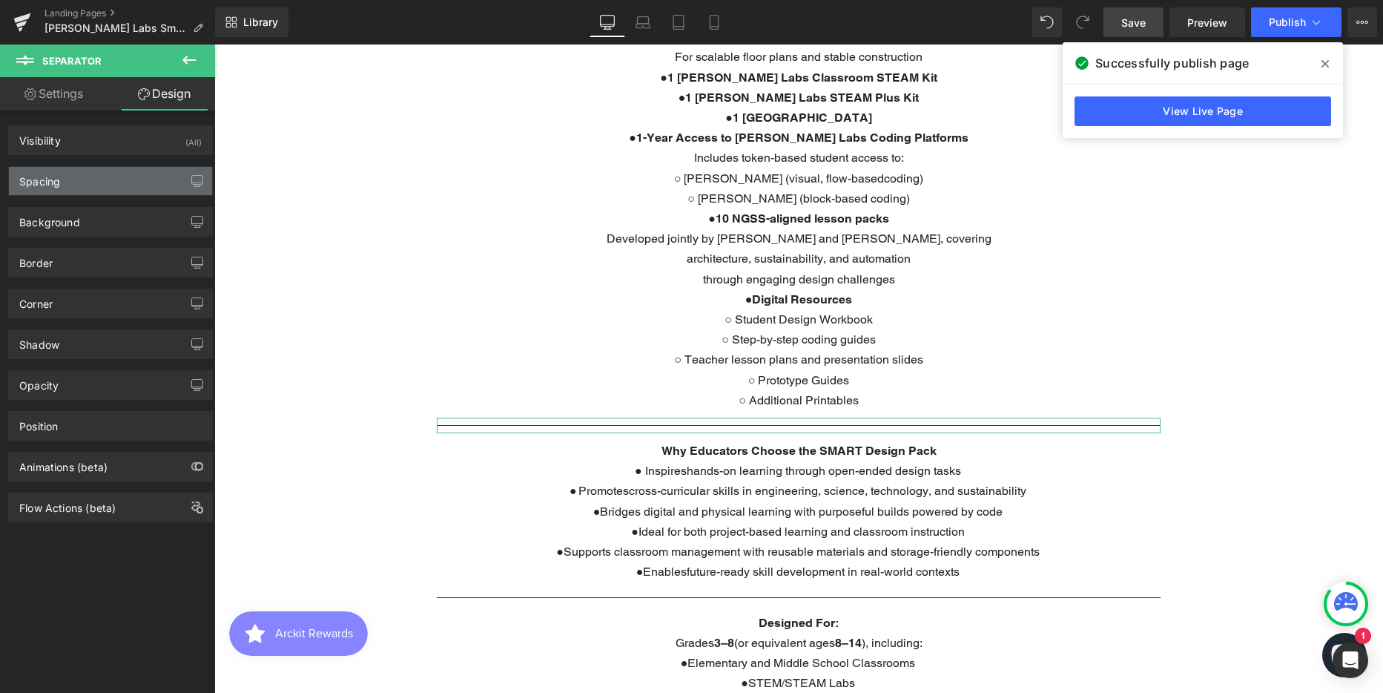
click at [64, 182] on div "Spacing" at bounding box center [110, 181] width 203 height 28
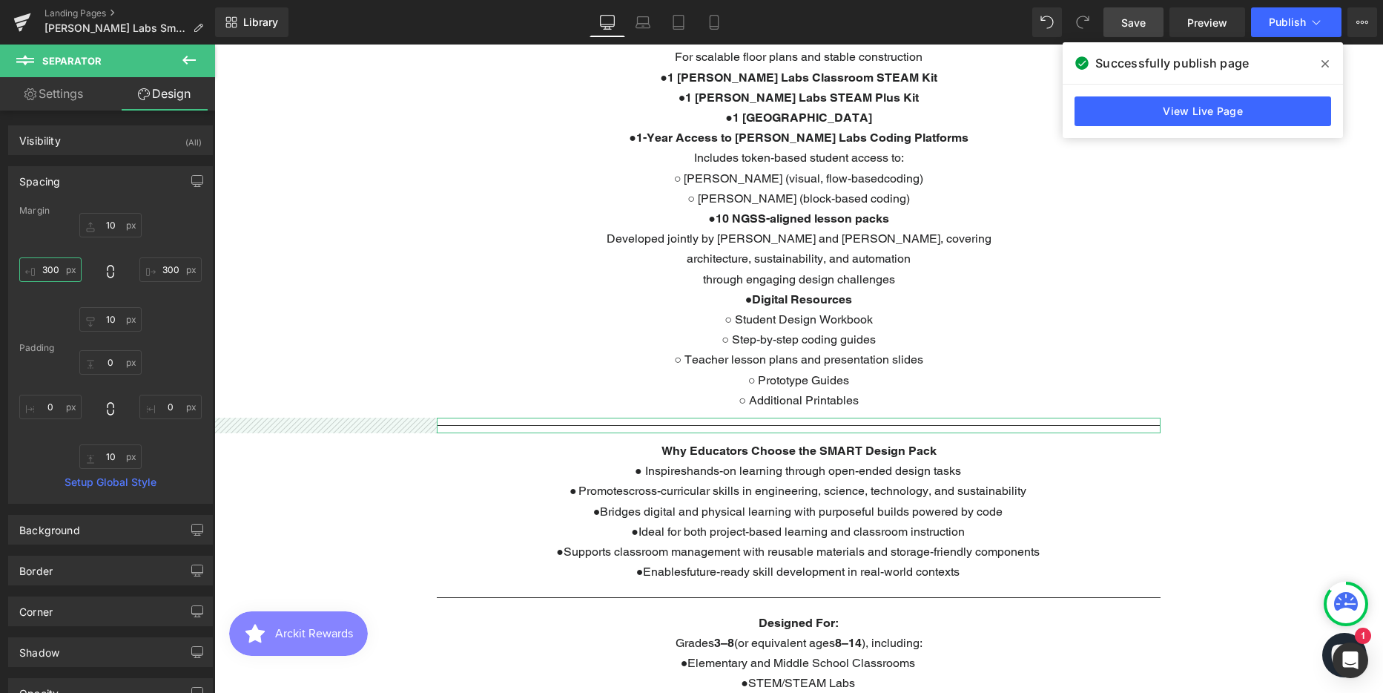
click at [54, 268] on input "300" at bounding box center [50, 269] width 62 height 24
type input "400"
click at [153, 266] on input "300" at bounding box center [170, 269] width 62 height 24
type input "400"
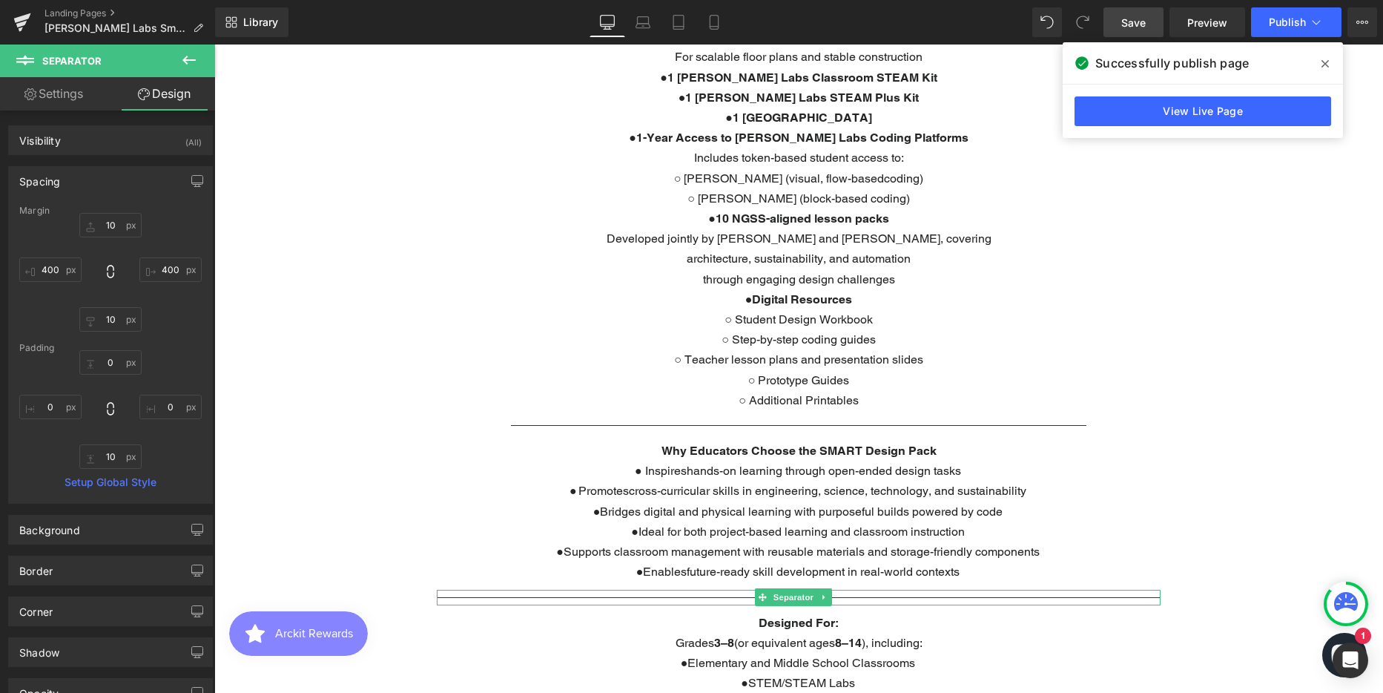
click at [489, 598] on hr at bounding box center [799, 601] width 724 height 8
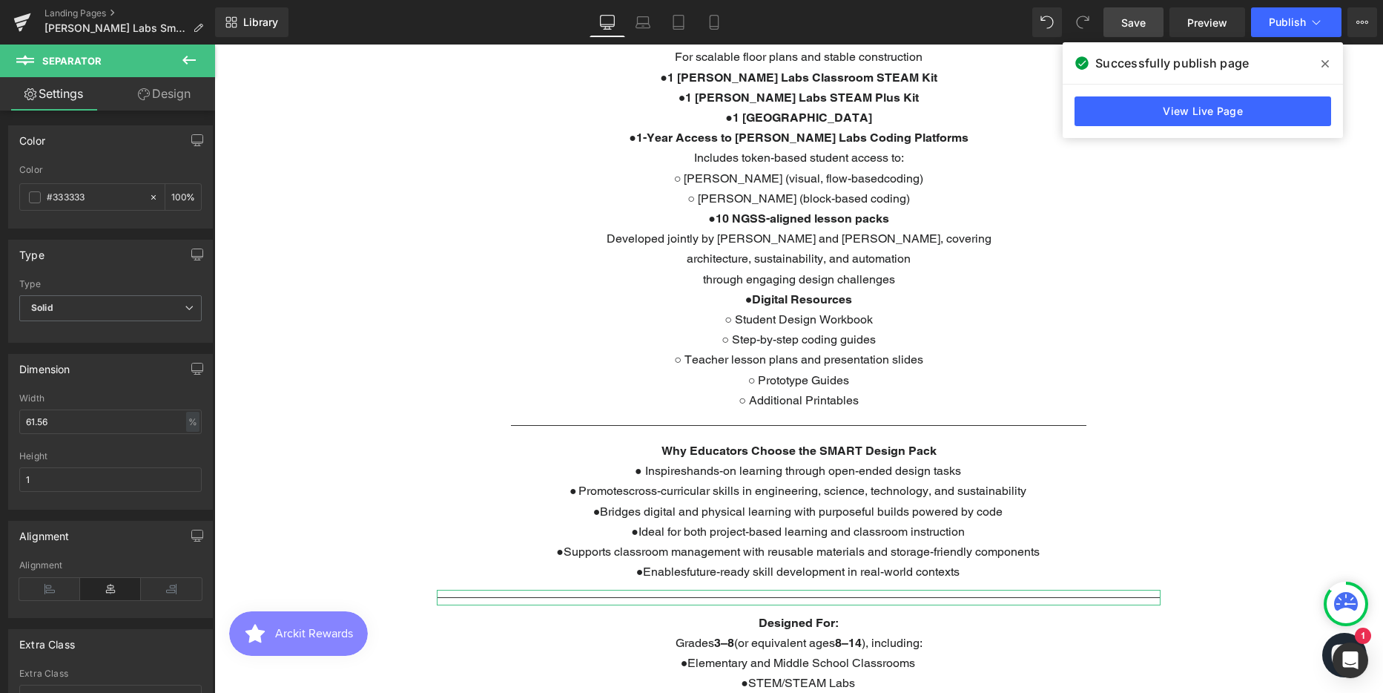
click at [153, 96] on link "Design" at bounding box center [164, 93] width 108 height 33
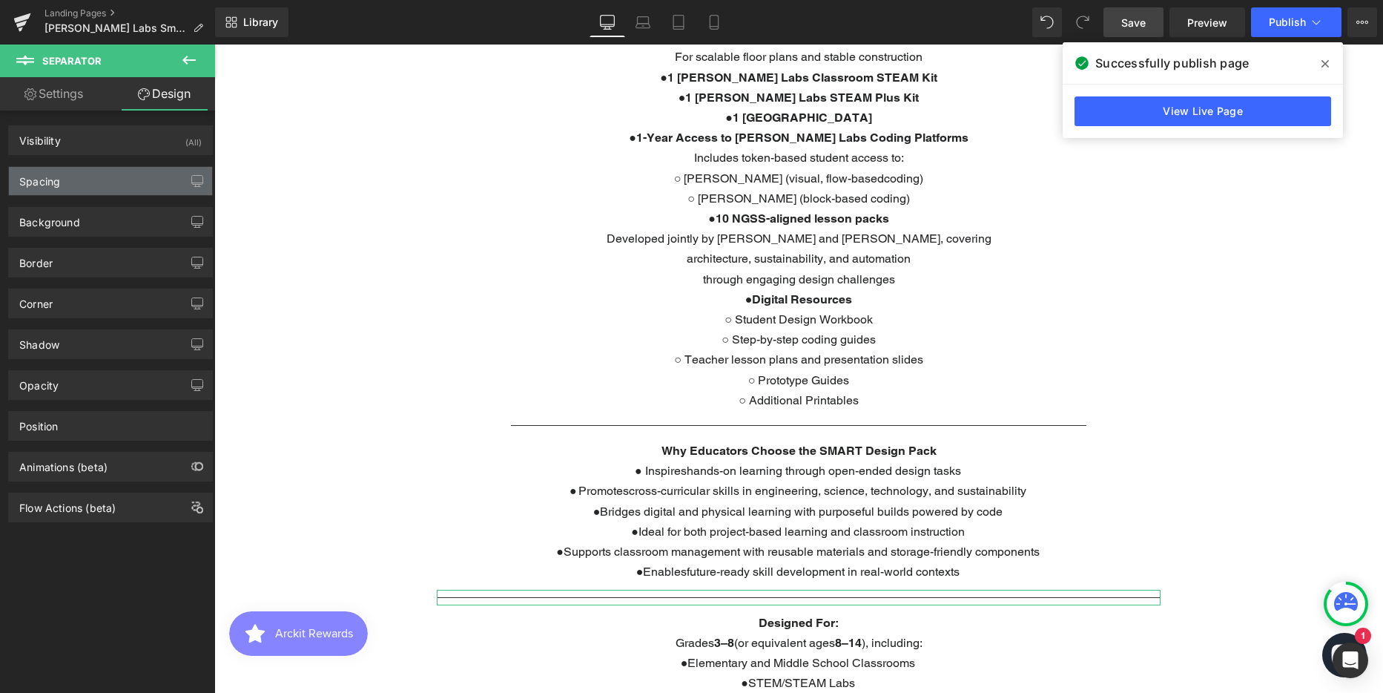
click at [102, 182] on div "Spacing" at bounding box center [110, 181] width 203 height 28
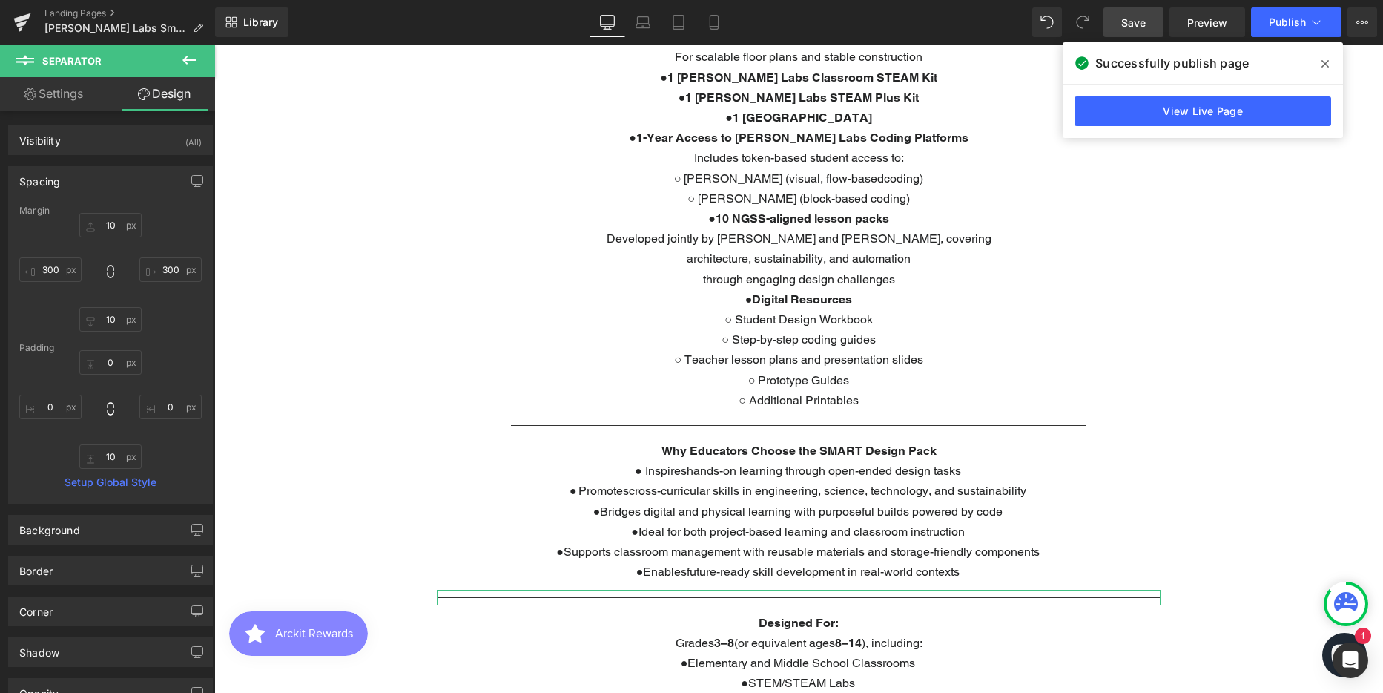
type input "10"
type input "300"
type input "10"
type input "300"
type input "0"
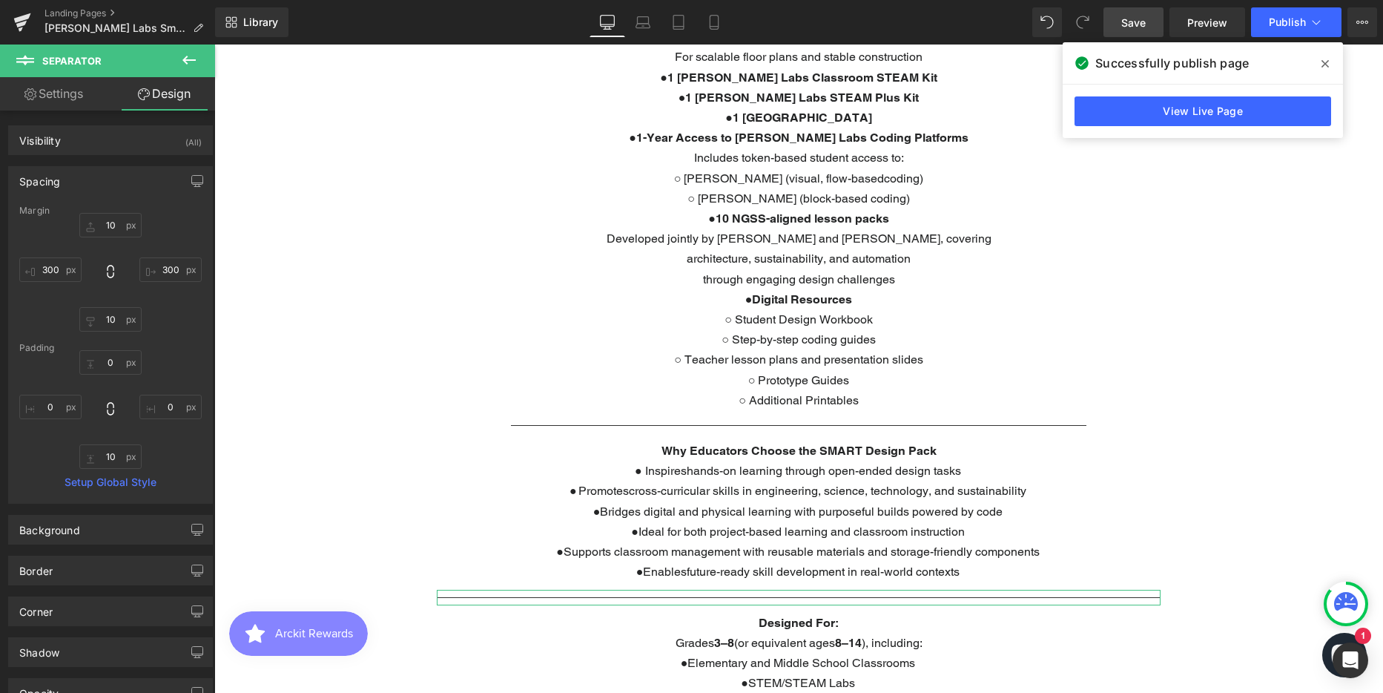
type input "0"
type input "10"
type input "0"
click at [58, 271] on input "300" at bounding box center [50, 269] width 62 height 24
type input "400"
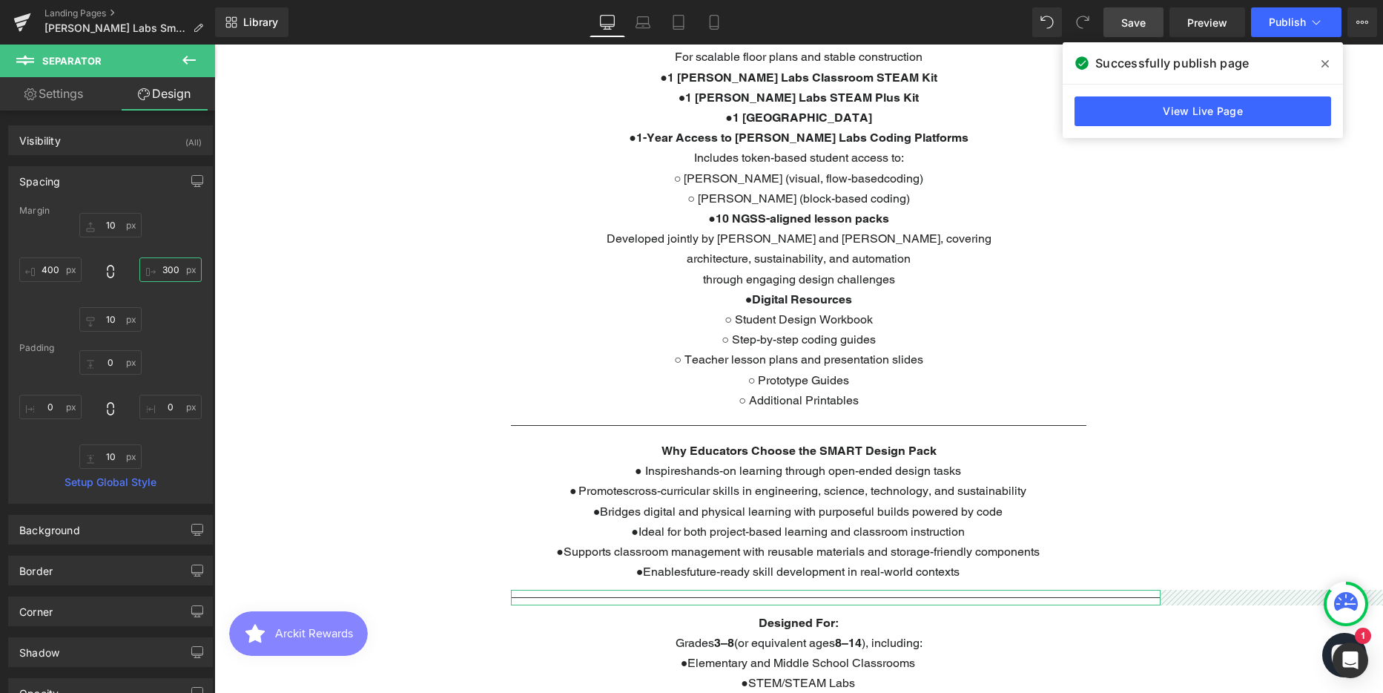
click at [162, 274] on input "300" at bounding box center [170, 269] width 62 height 24
type input "400"
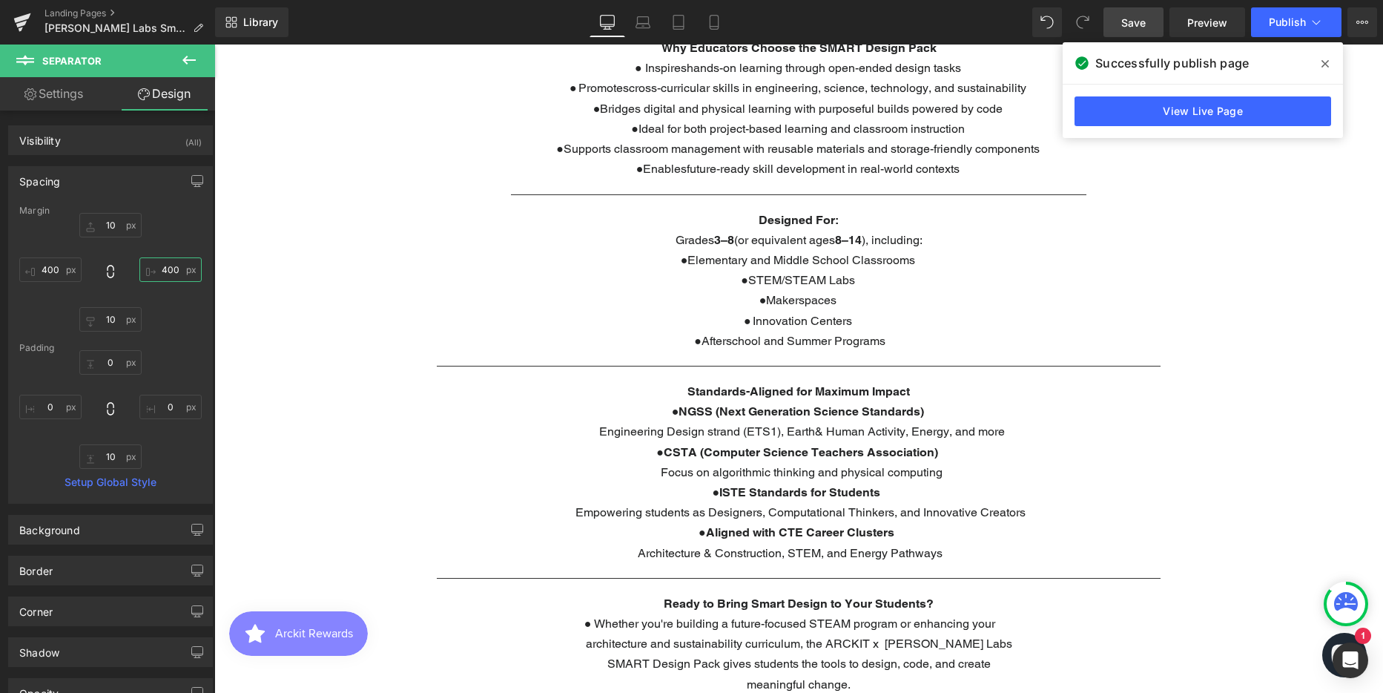
scroll to position [1335, 0]
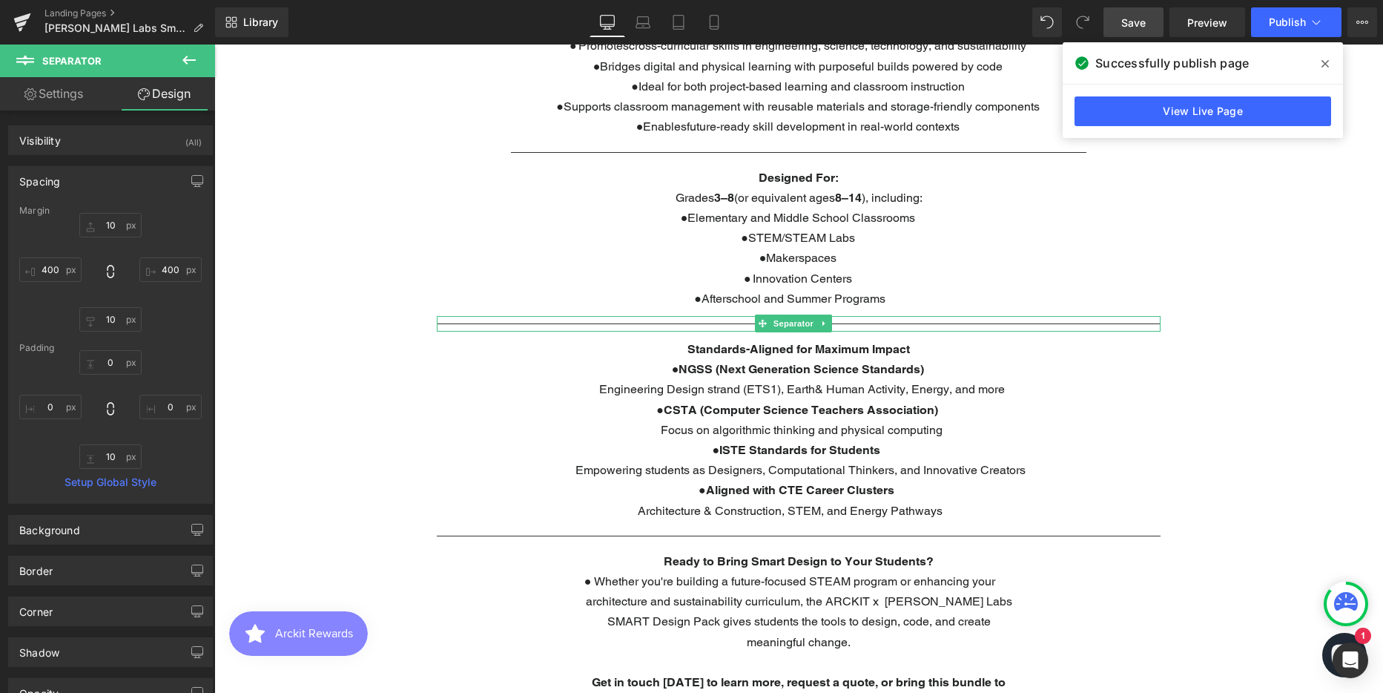
click at [481, 326] on hr at bounding box center [799, 327] width 724 height 8
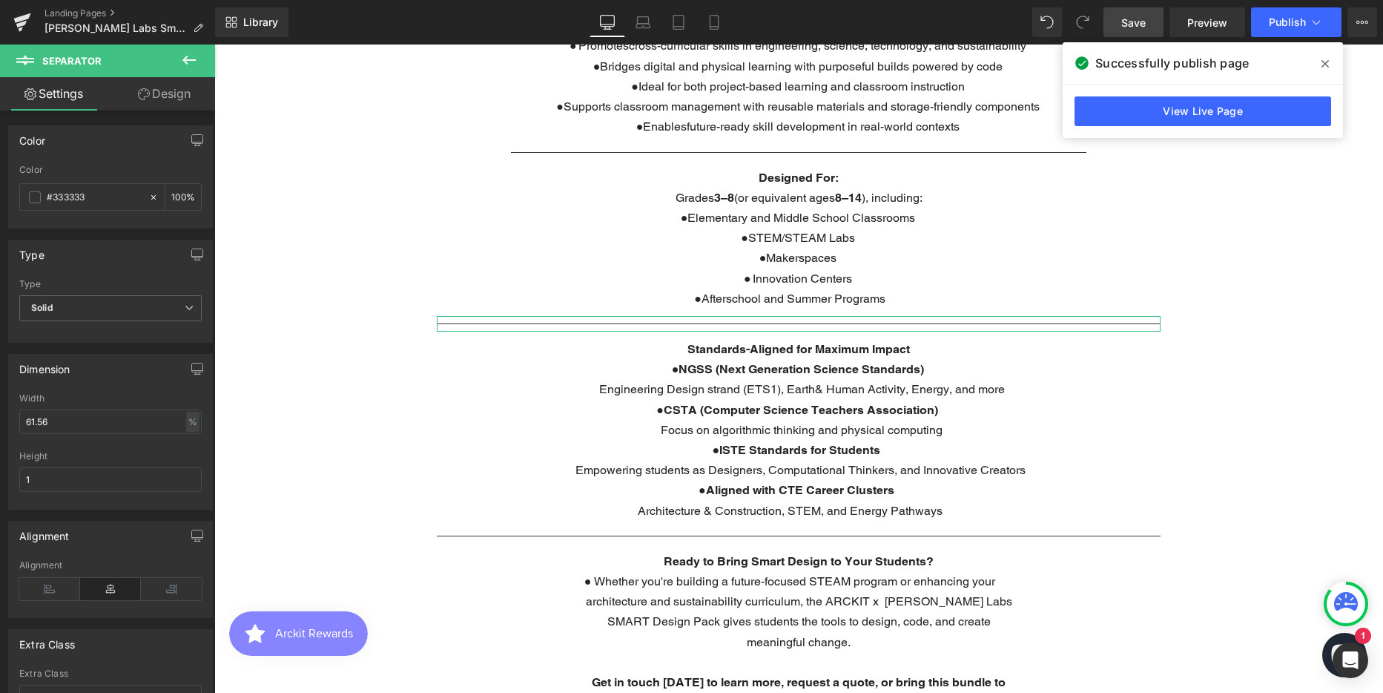
click at [181, 87] on link "Design" at bounding box center [164, 93] width 108 height 33
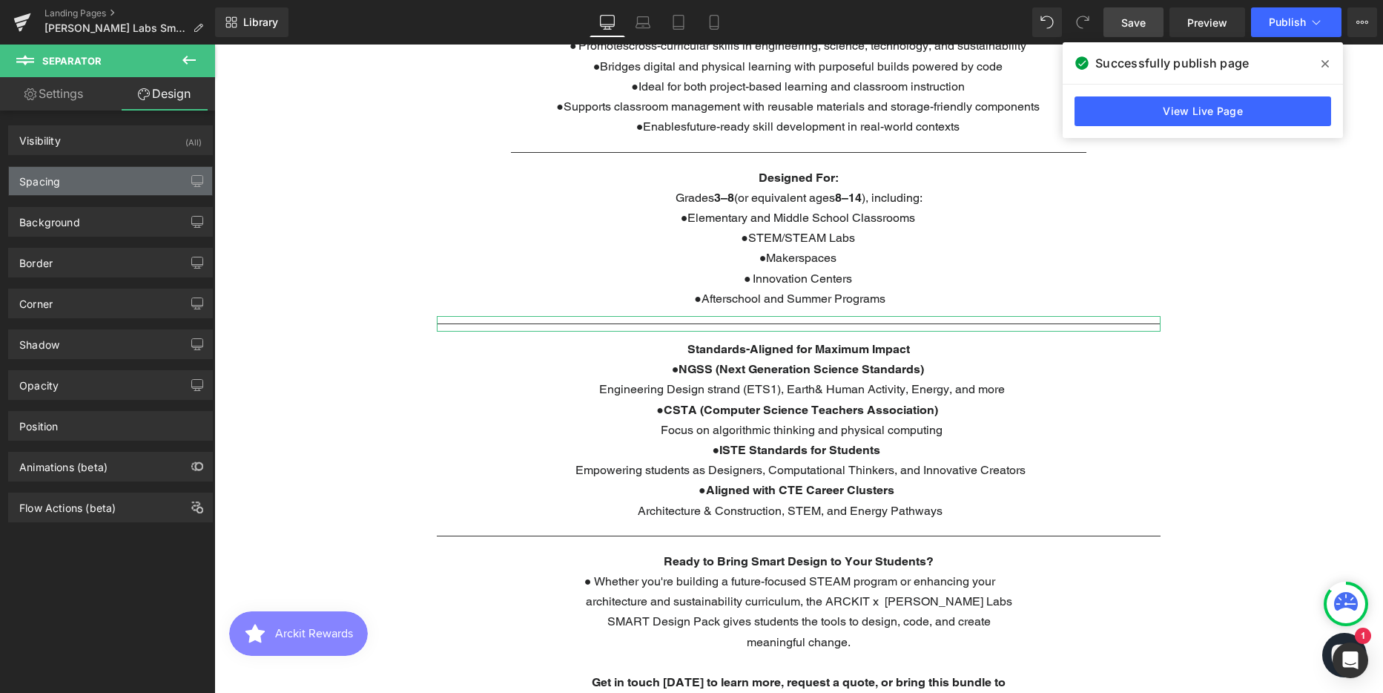
type input "10"
type input "300"
type input "10"
type input "300"
type input "0"
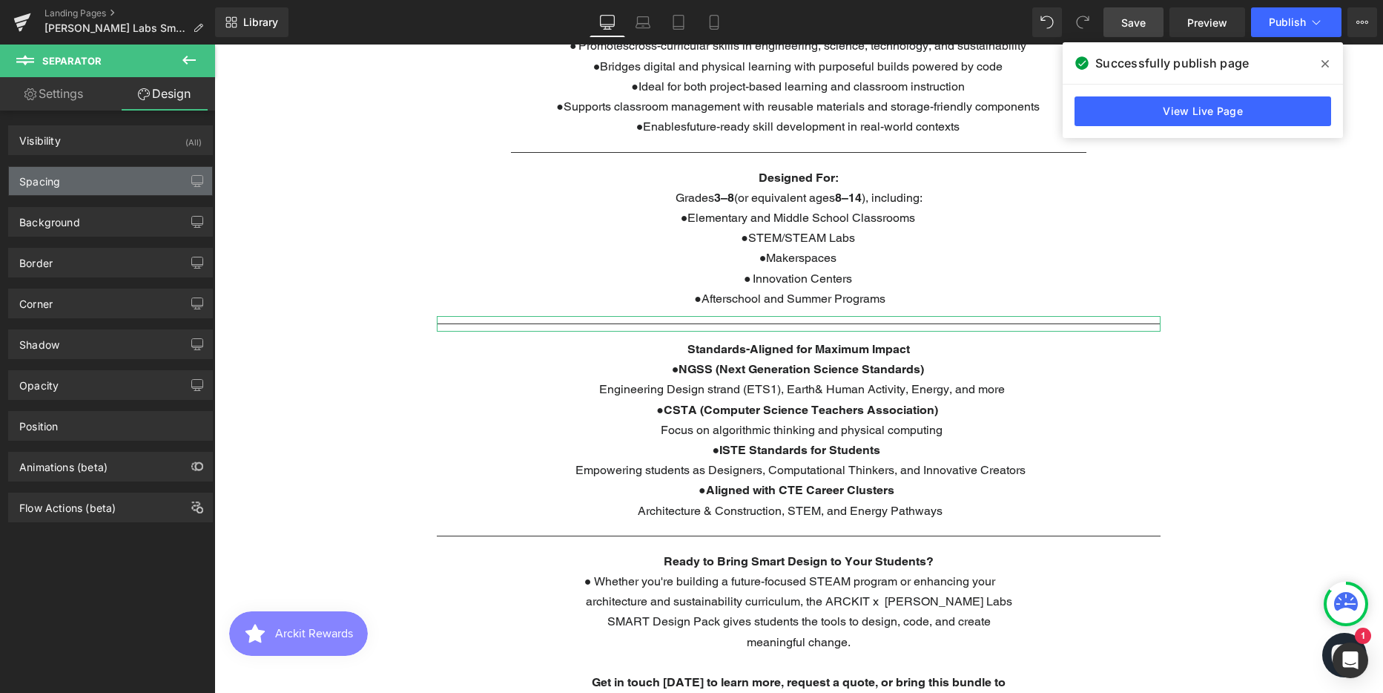
type input "0"
type input "10"
type input "0"
click at [60, 176] on div "Spacing" at bounding box center [39, 177] width 41 height 21
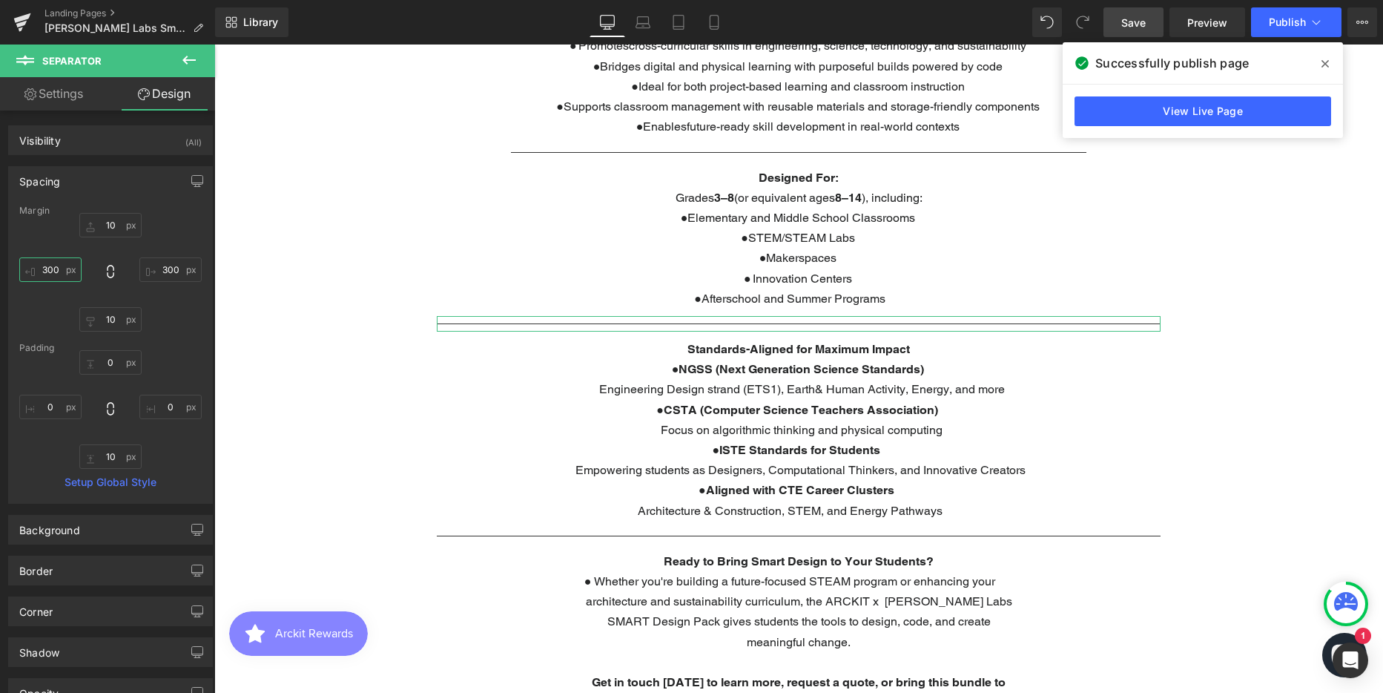
click at [47, 273] on input "300" at bounding box center [50, 269] width 62 height 24
type input "400"
click at [171, 269] on input "300" at bounding box center [170, 269] width 62 height 24
type input "400"
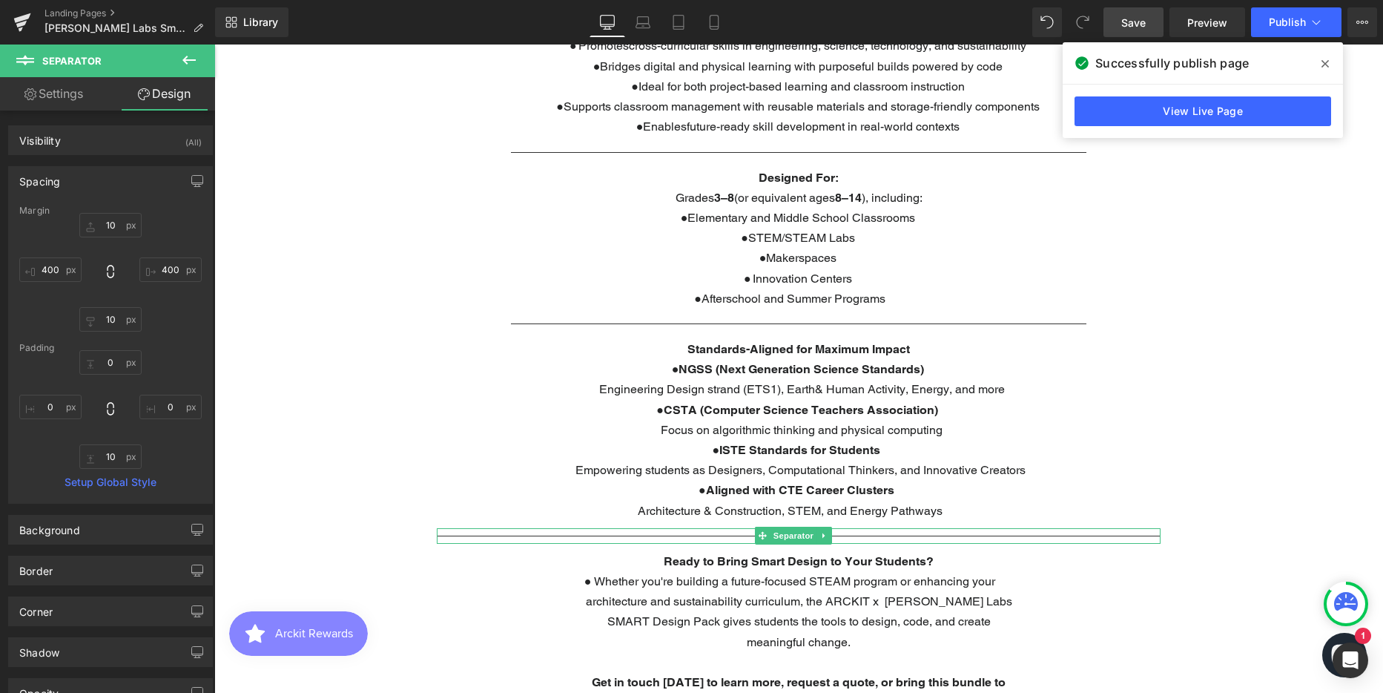
click at [499, 532] on div at bounding box center [799, 536] width 724 height 16
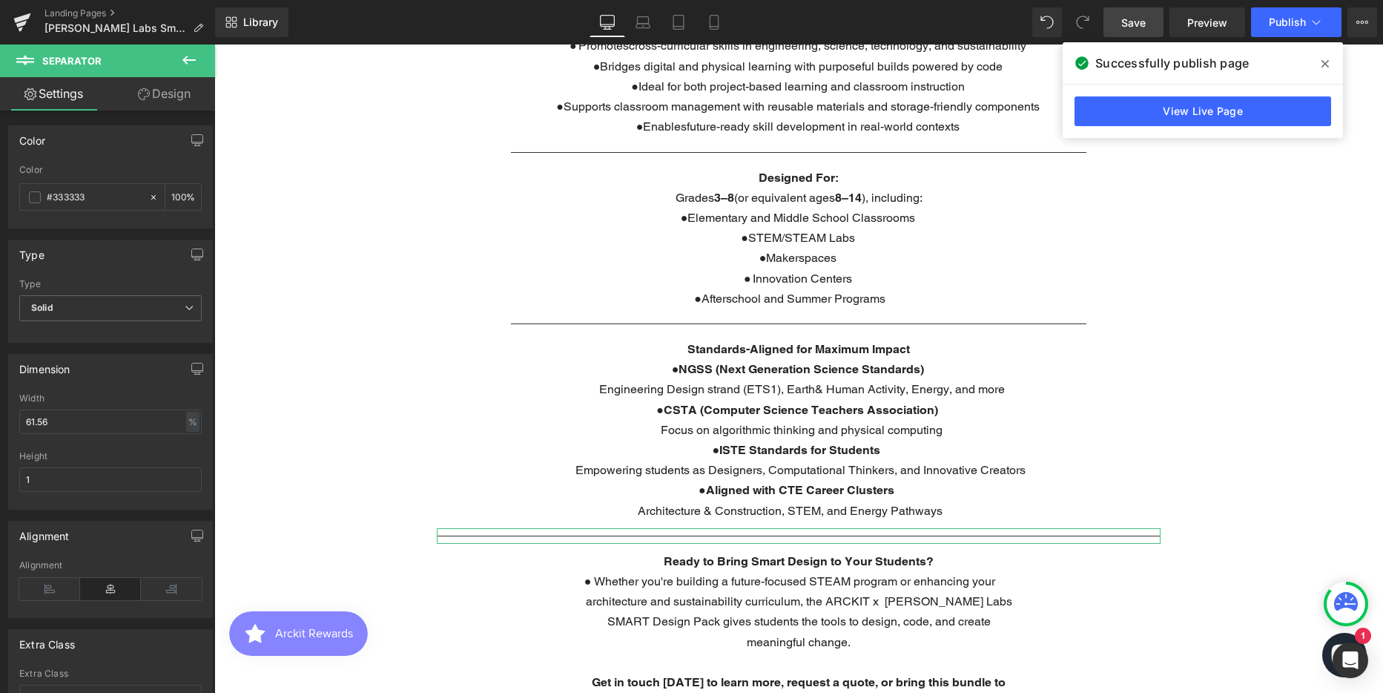
click at [163, 98] on link "Design" at bounding box center [164, 93] width 108 height 33
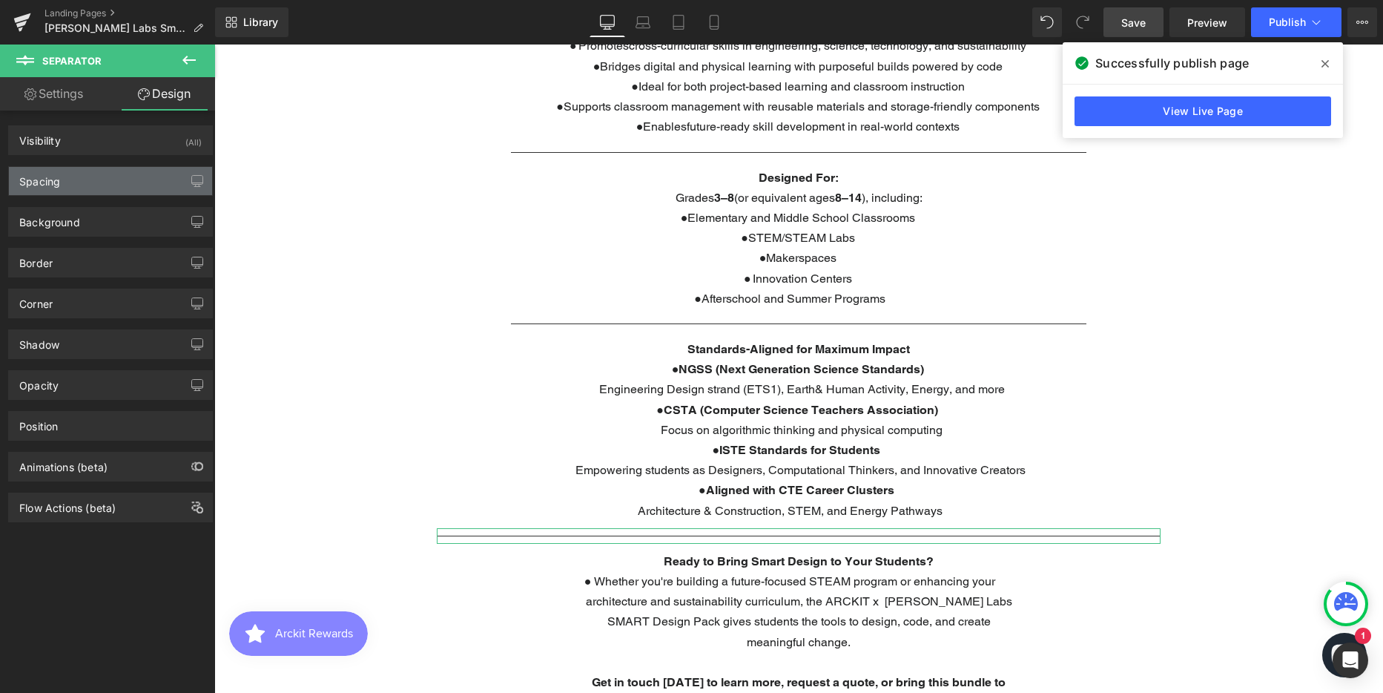
type input "10"
type input "300"
type input "10"
type input "300"
type input "0"
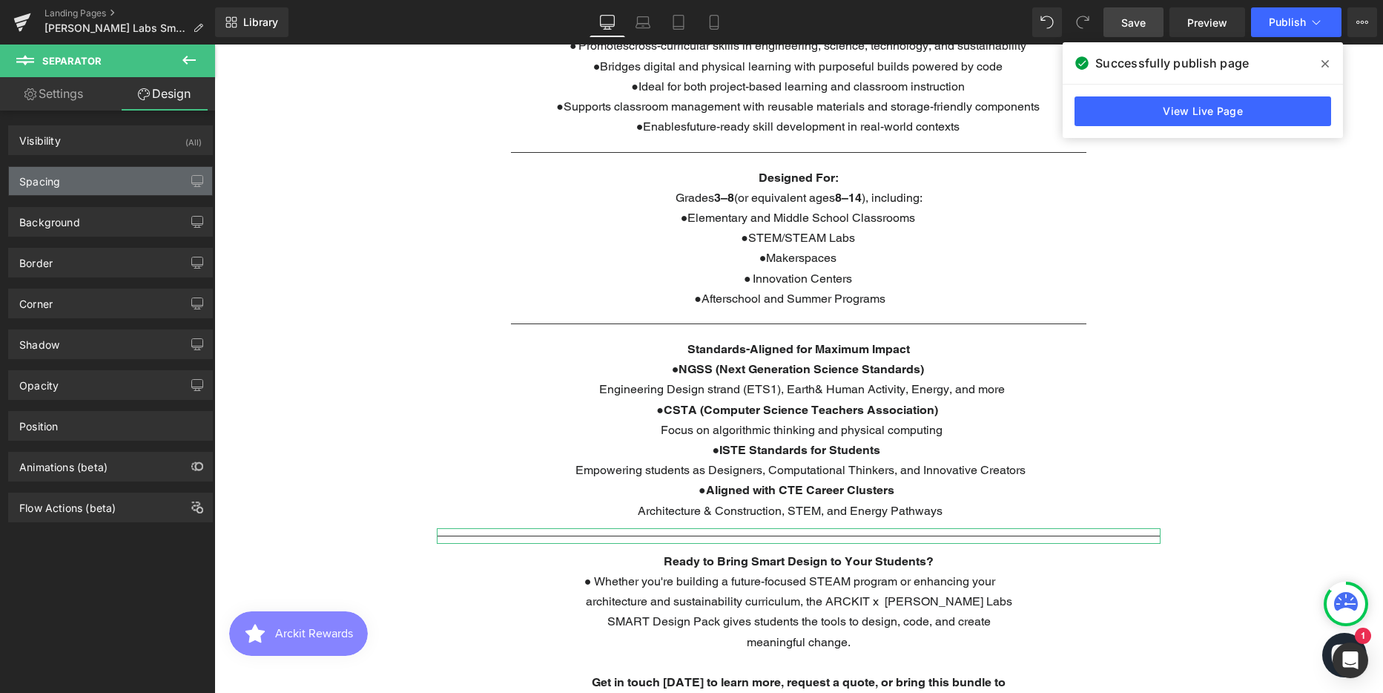
type input "0"
type input "10"
type input "0"
click at [61, 180] on div "Spacing" at bounding box center [110, 181] width 203 height 28
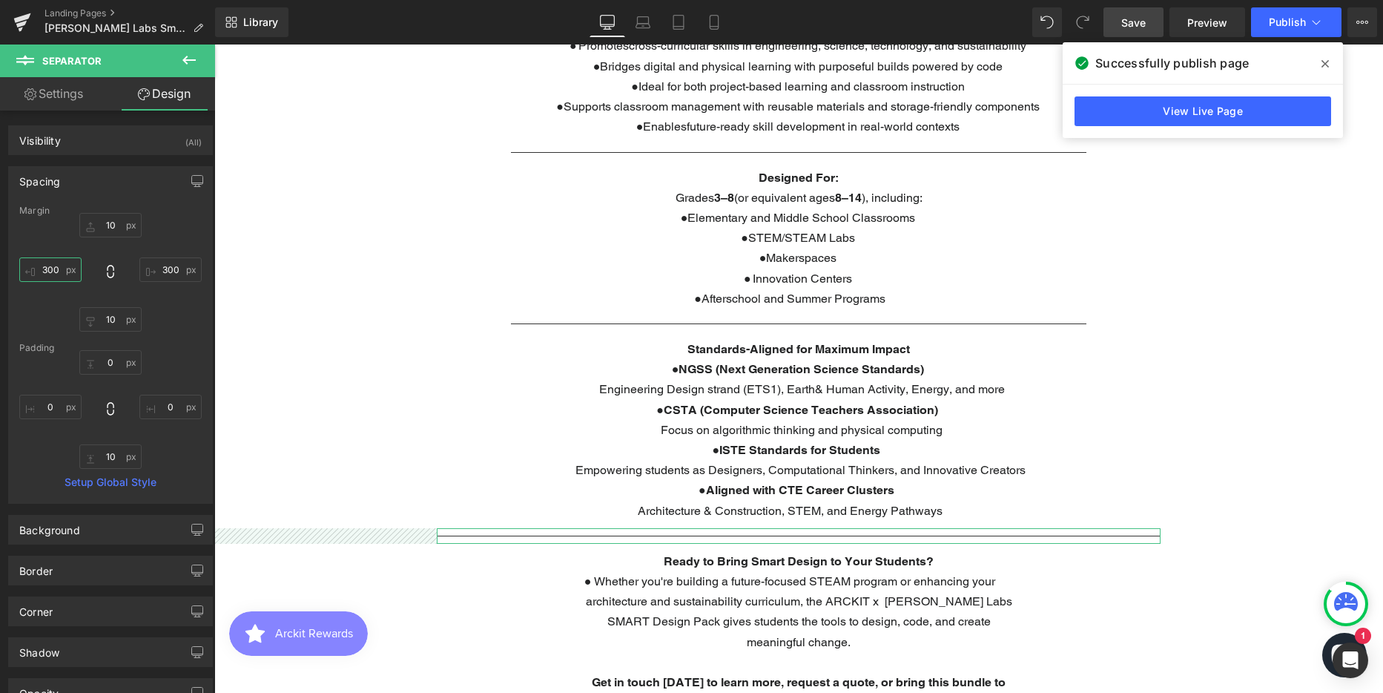
click at [53, 267] on input "300" at bounding box center [50, 269] width 62 height 24
type input "400"
click at [154, 271] on input "300" at bounding box center [170, 269] width 62 height 24
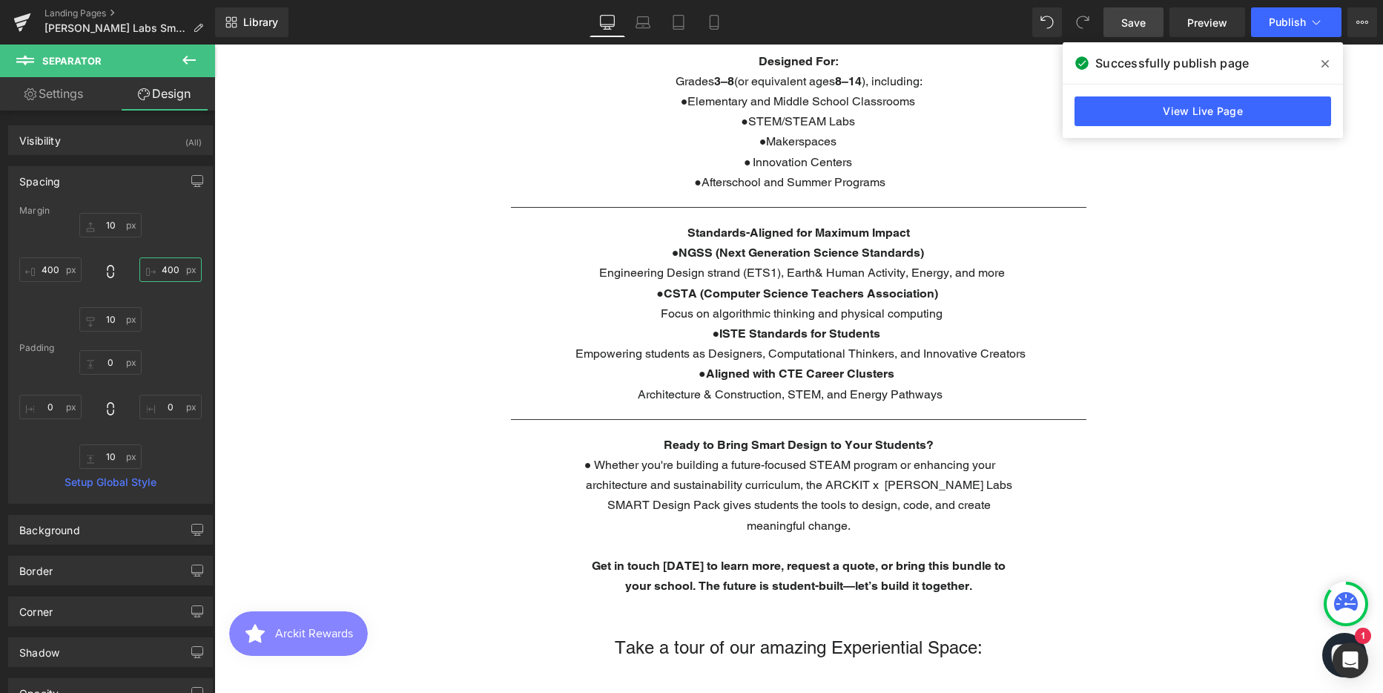
scroll to position [1631, 0]
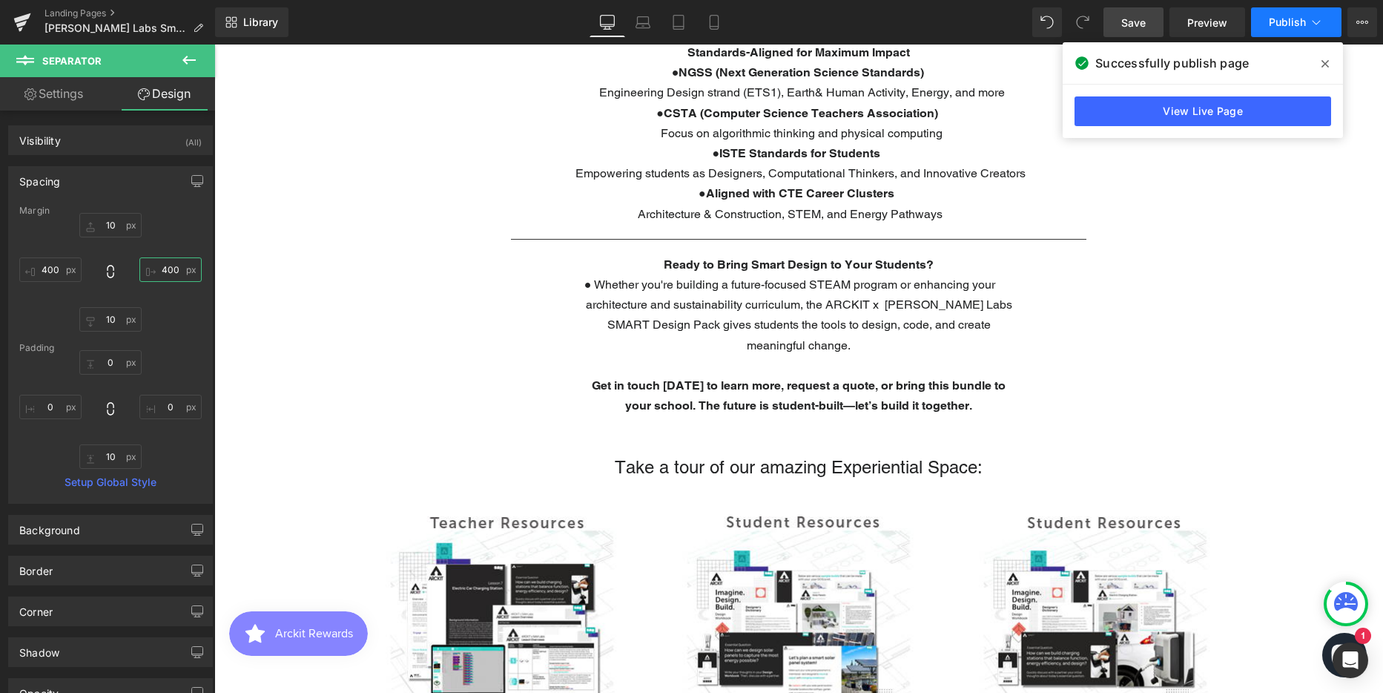
type input "400"
click at [1283, 23] on span "Publish" at bounding box center [1287, 22] width 37 height 12
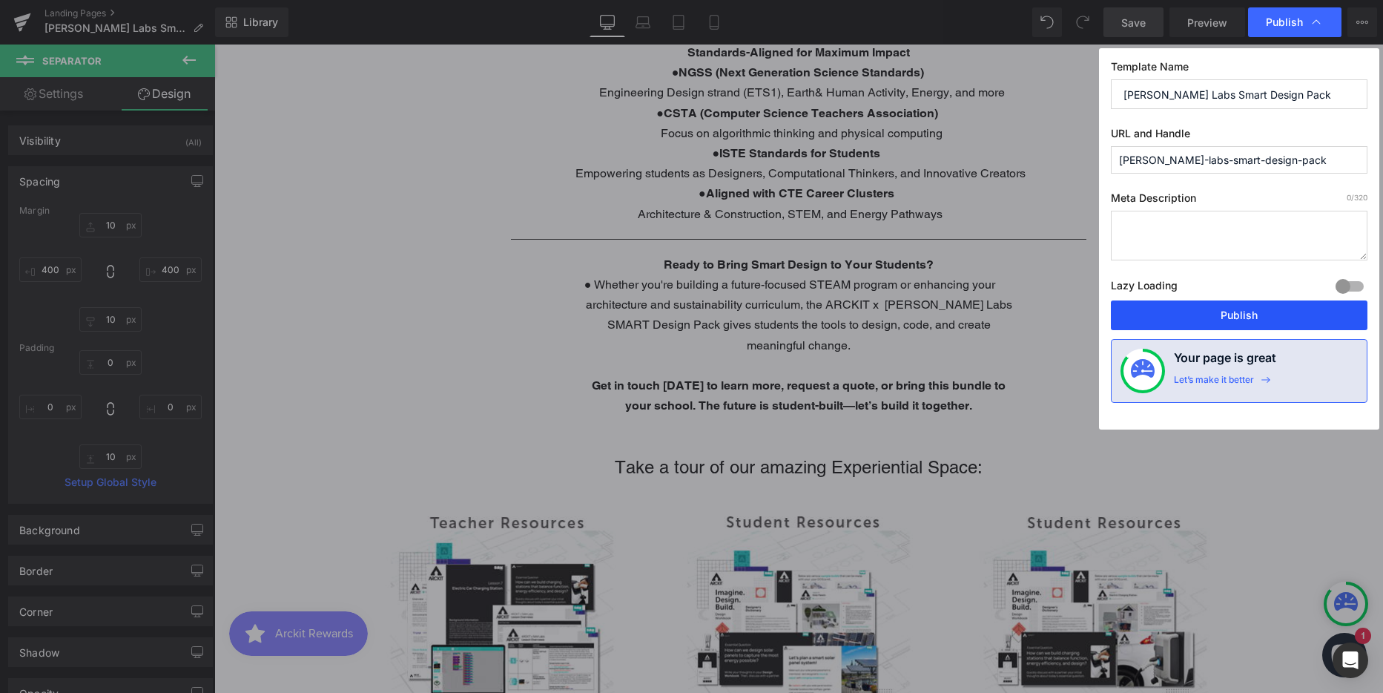
click at [1194, 319] on button "Publish" at bounding box center [1239, 315] width 257 height 30
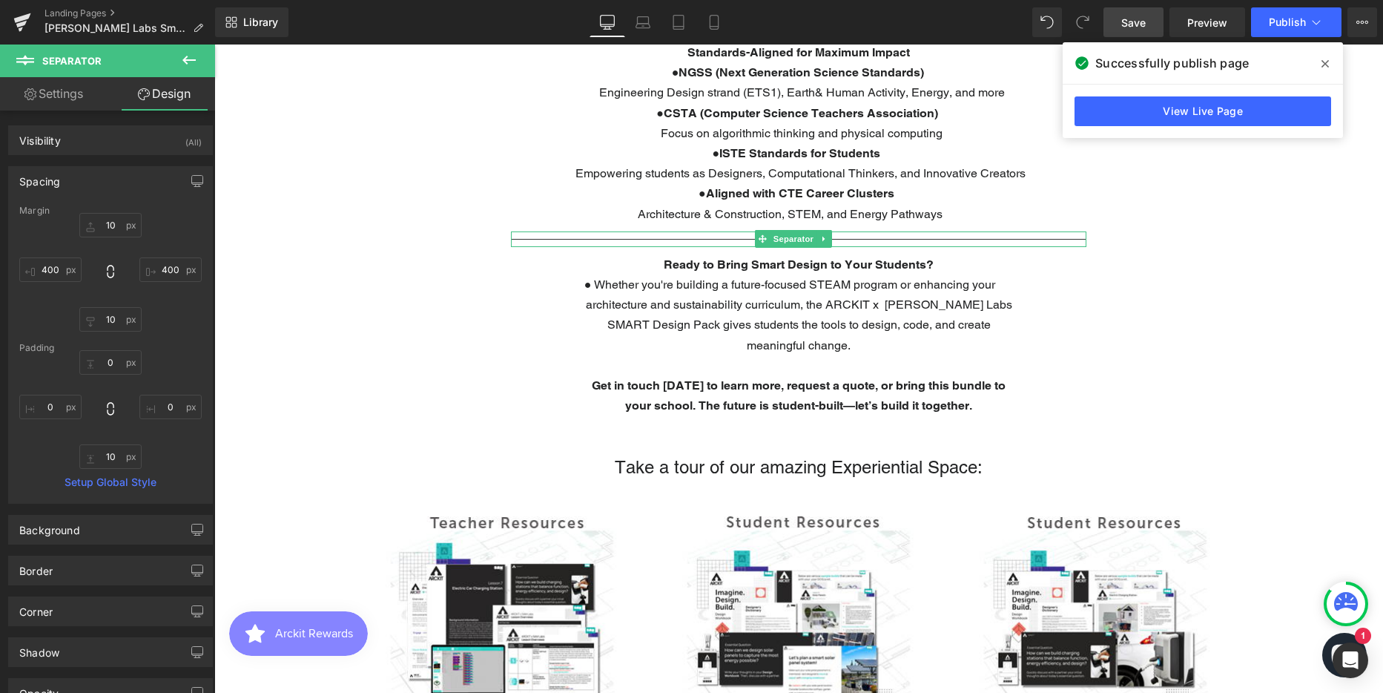
drag, startPoint x: 685, startPoint y: 236, endPoint x: 595, endPoint y: 231, distance: 89.8
click at [685, 236] on div at bounding box center [798, 239] width 575 height 16
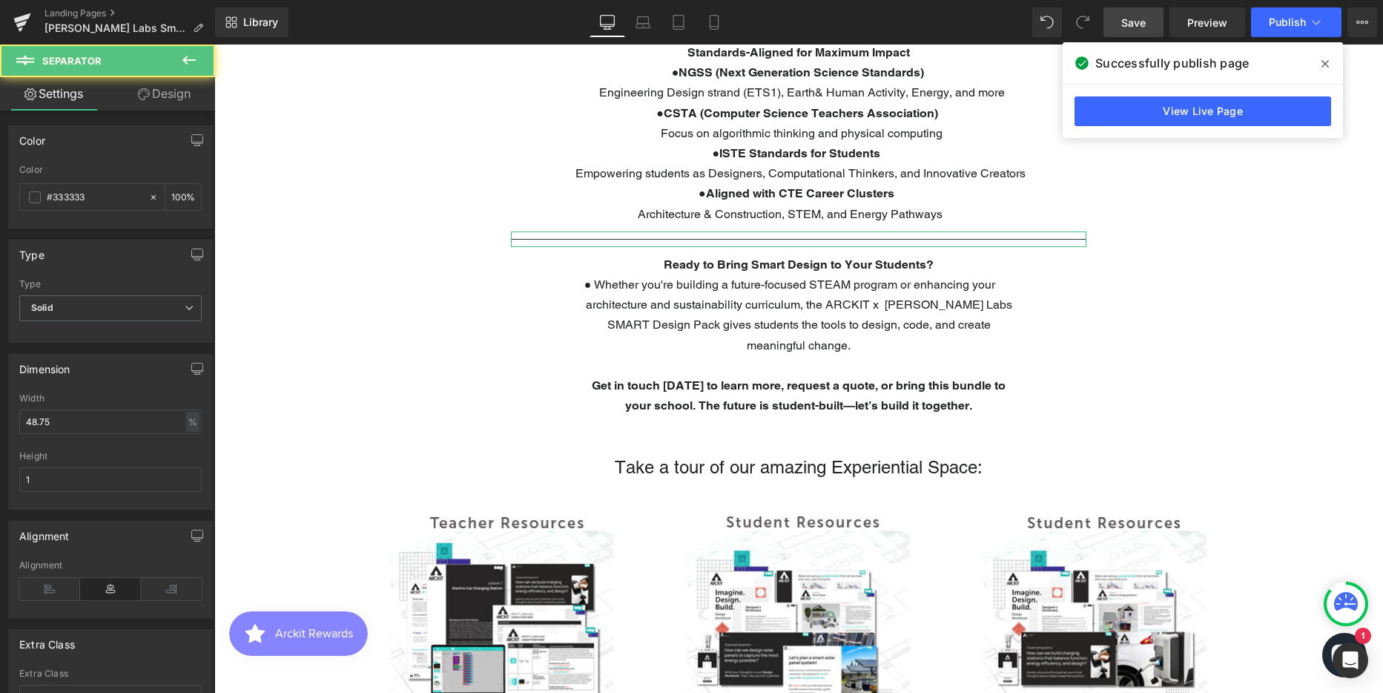
click at [159, 95] on link "Design" at bounding box center [164, 93] width 108 height 33
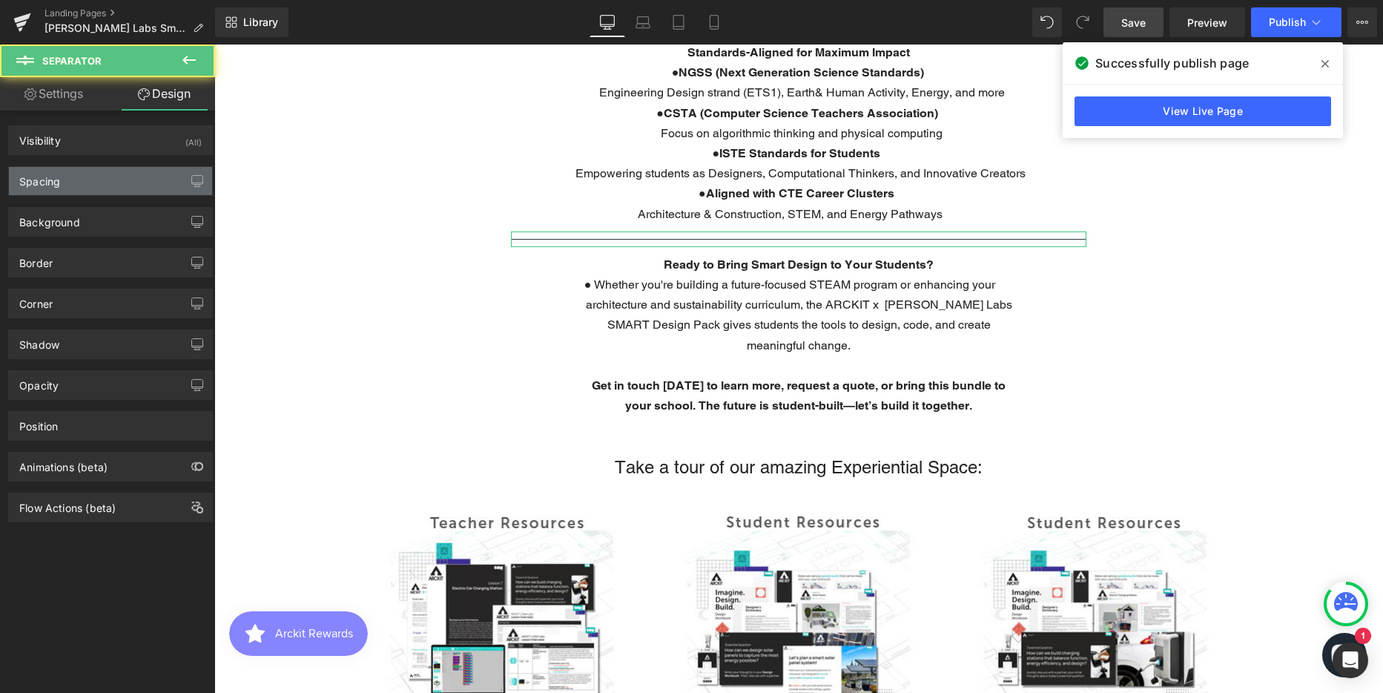
click at [118, 176] on div "Spacing" at bounding box center [110, 181] width 203 height 28
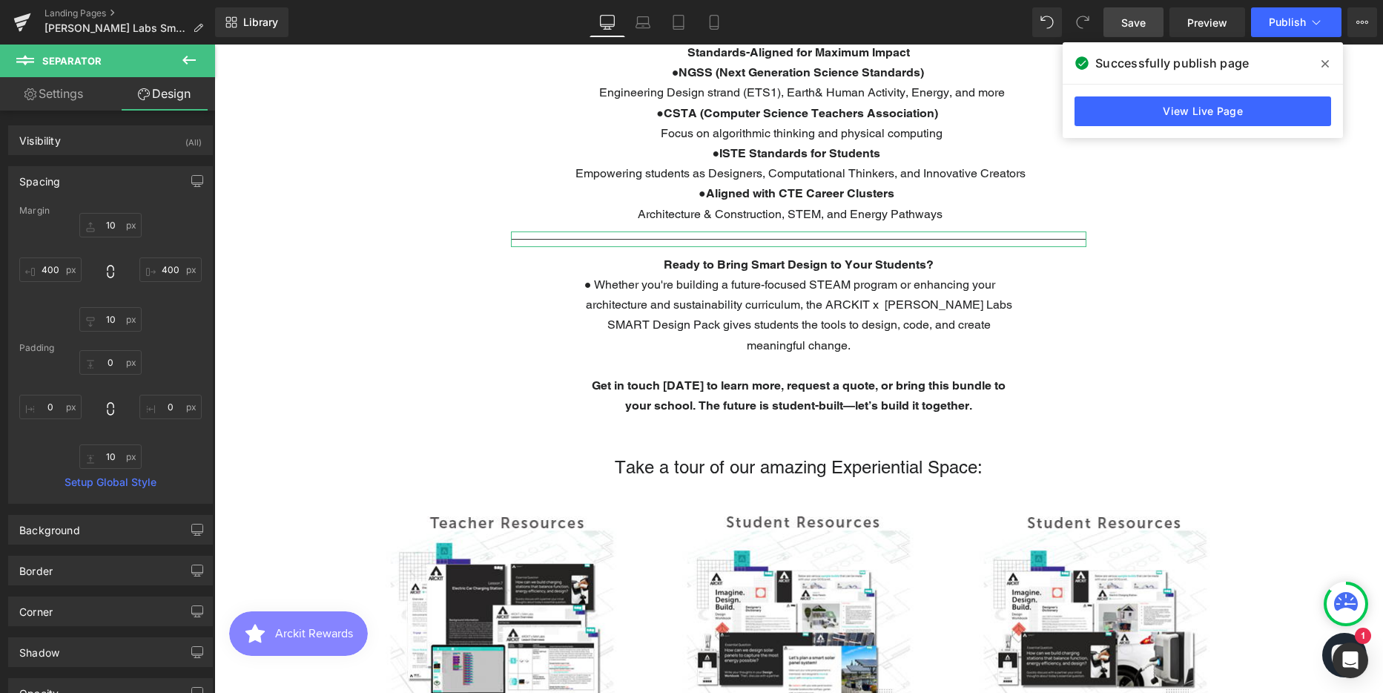
type input "10"
type input "400"
type input "10"
type input "400"
type input "0"
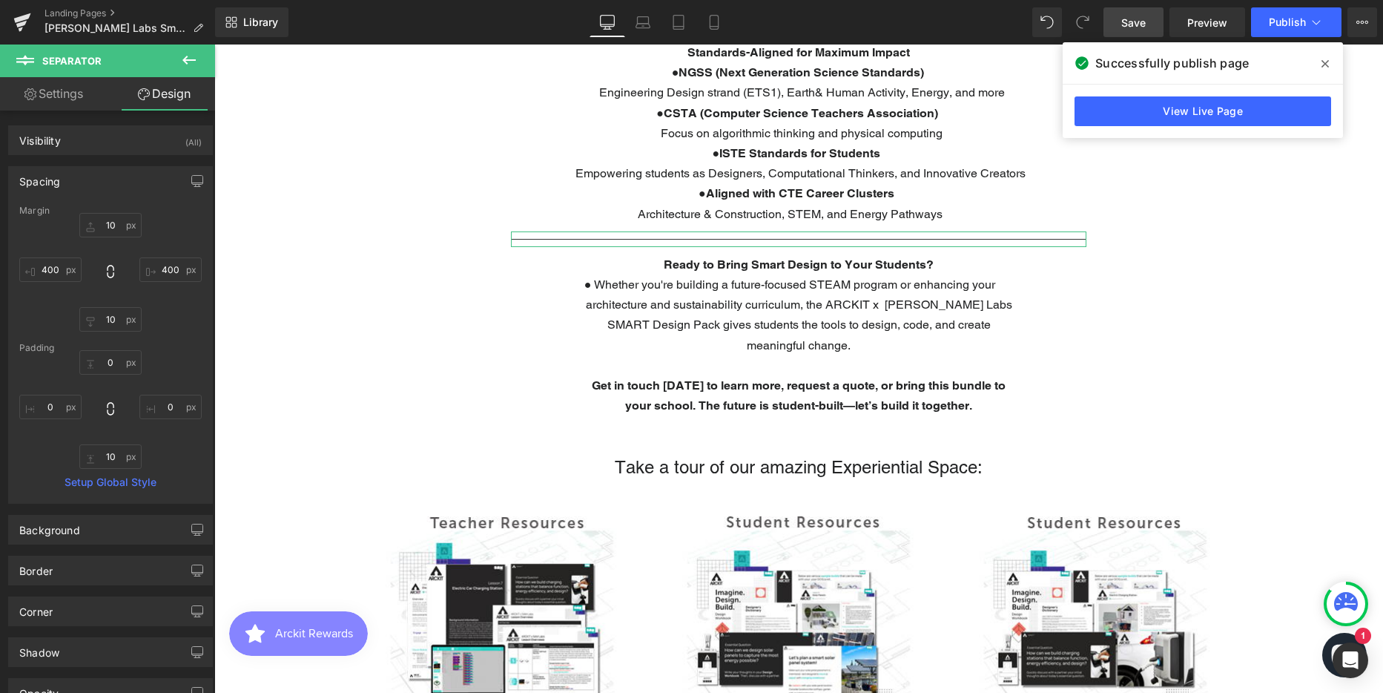
type input "0"
type input "10"
type input "0"
click at [55, 273] on input "400" at bounding box center [50, 269] width 62 height 24
click at [53, 265] on input "500" at bounding box center [50, 269] width 62 height 24
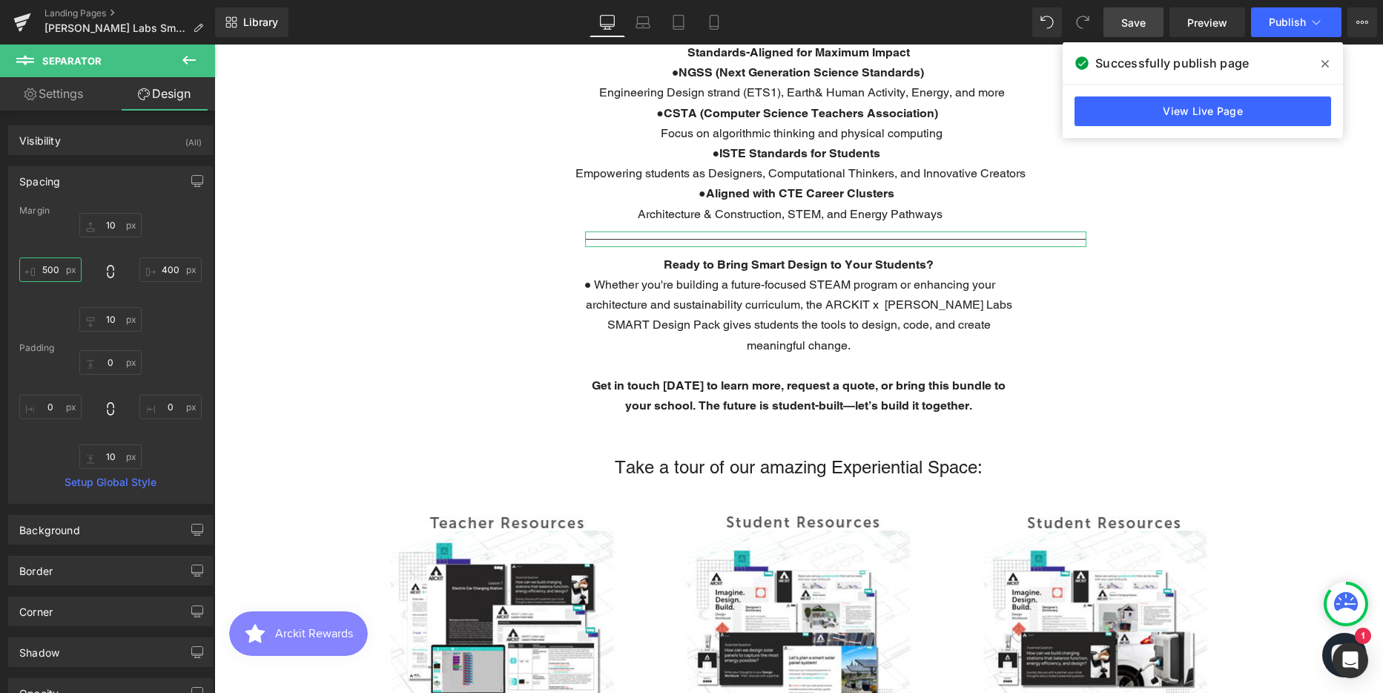
click at [53, 265] on input "500" at bounding box center [50, 269] width 62 height 24
type input "450"
click at [164, 268] on input "400" at bounding box center [170, 269] width 62 height 24
type input "450"
click at [1288, 22] on span "Publish" at bounding box center [1287, 22] width 37 height 12
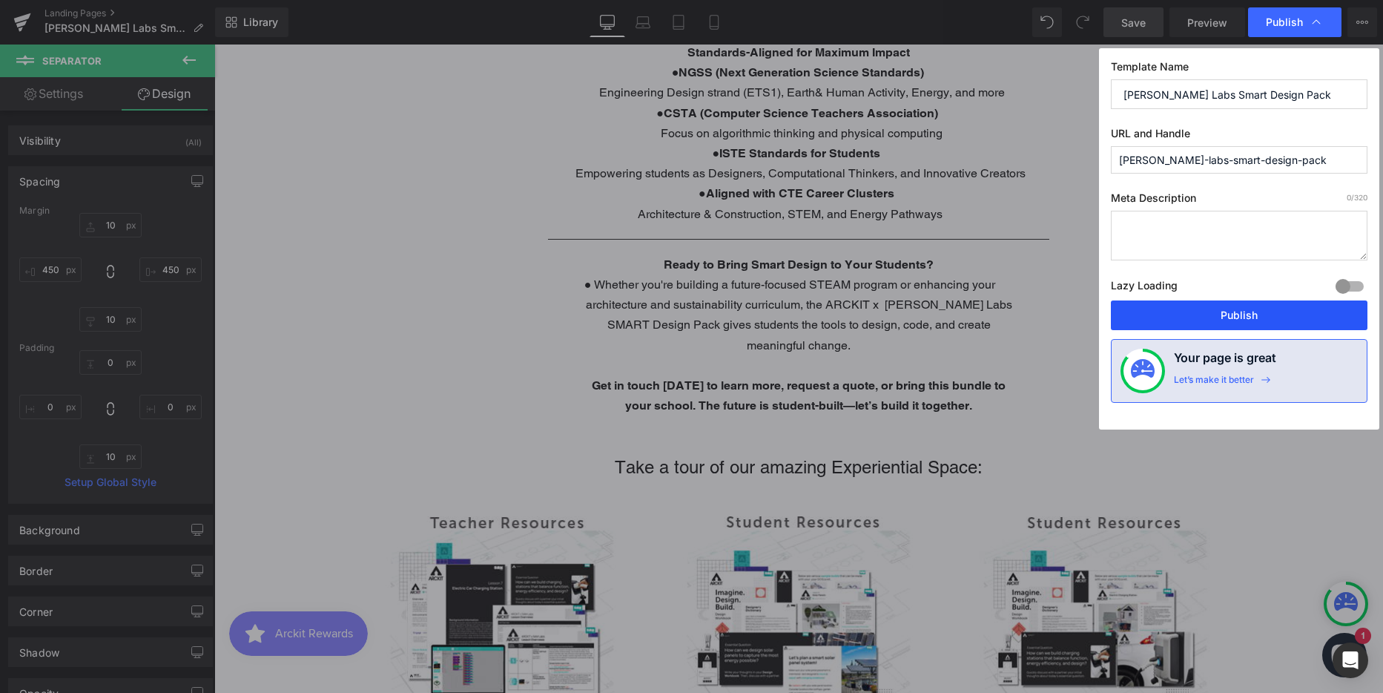
click at [1231, 322] on button "Publish" at bounding box center [1239, 315] width 257 height 30
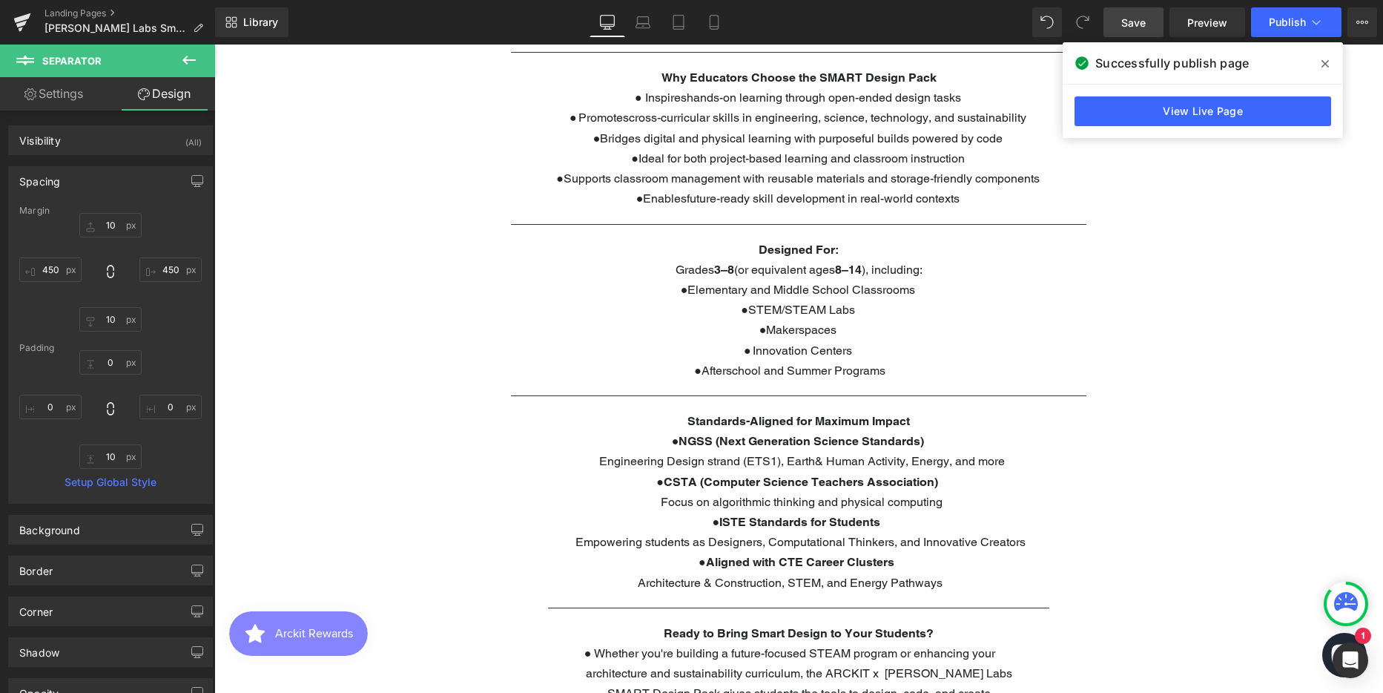
scroll to position [1261, 0]
click at [537, 398] on hr at bounding box center [798, 401] width 575 height 8
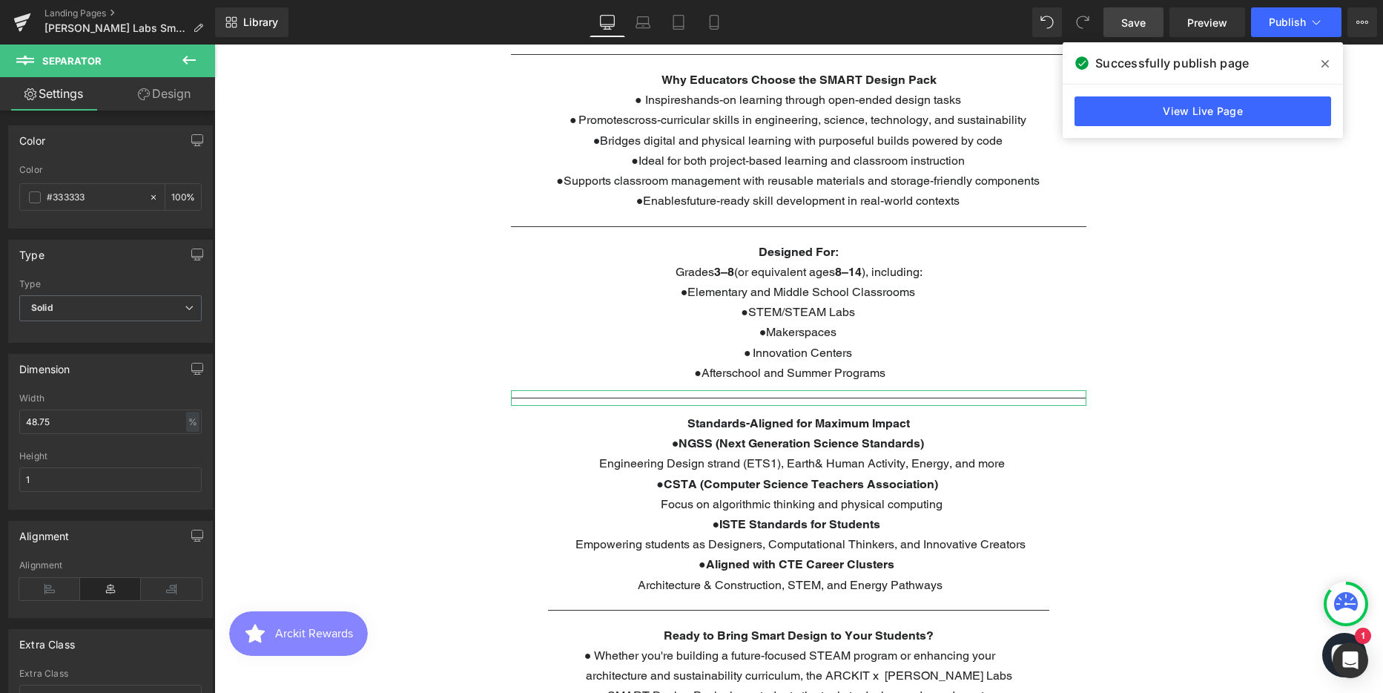
click at [168, 105] on link "Design" at bounding box center [164, 93] width 108 height 33
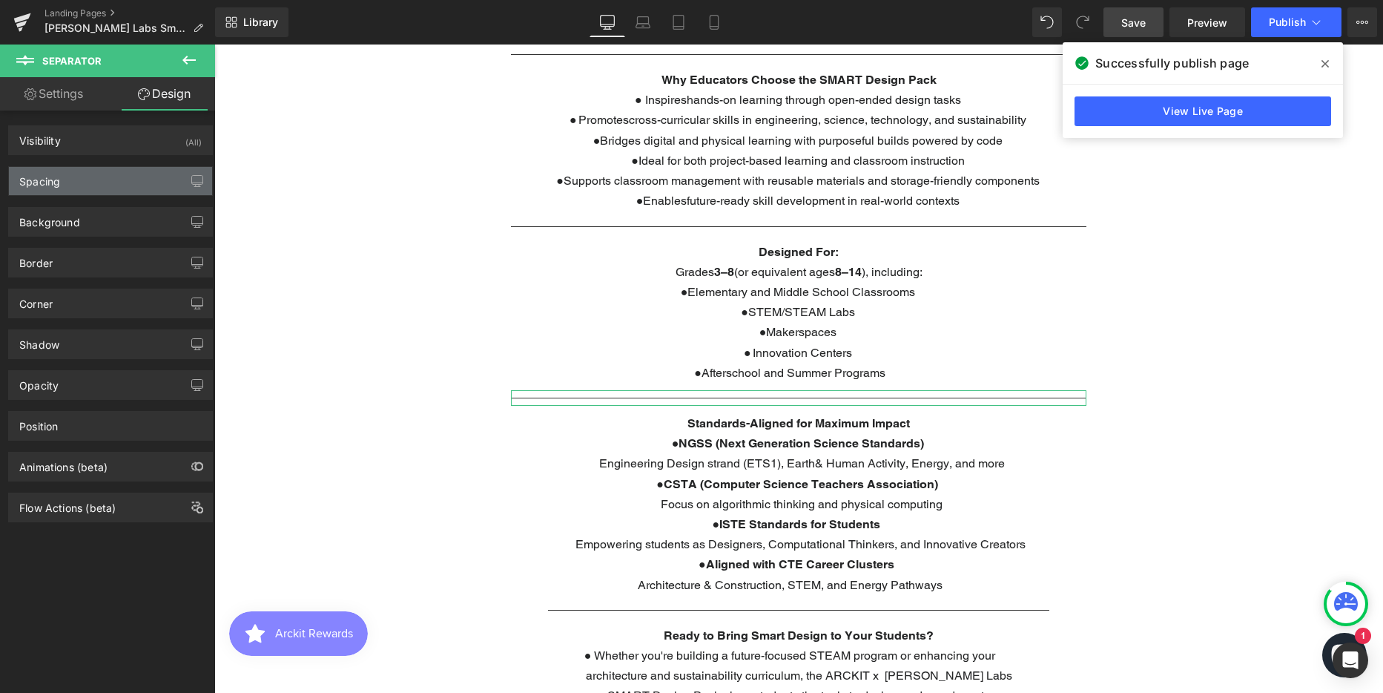
type input "10"
type input "400"
type input "10"
type input "400"
type input "0"
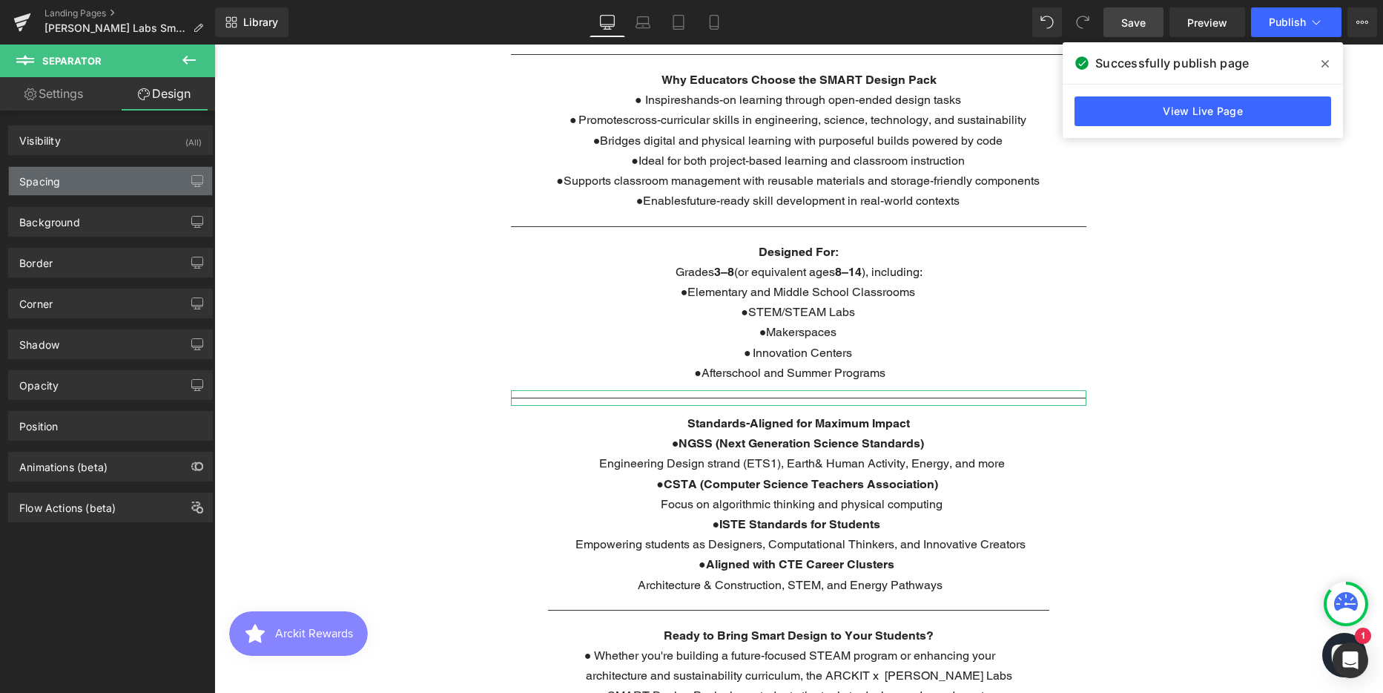
type input "0"
type input "10"
type input "0"
click at [85, 179] on div "Spacing" at bounding box center [110, 181] width 203 height 28
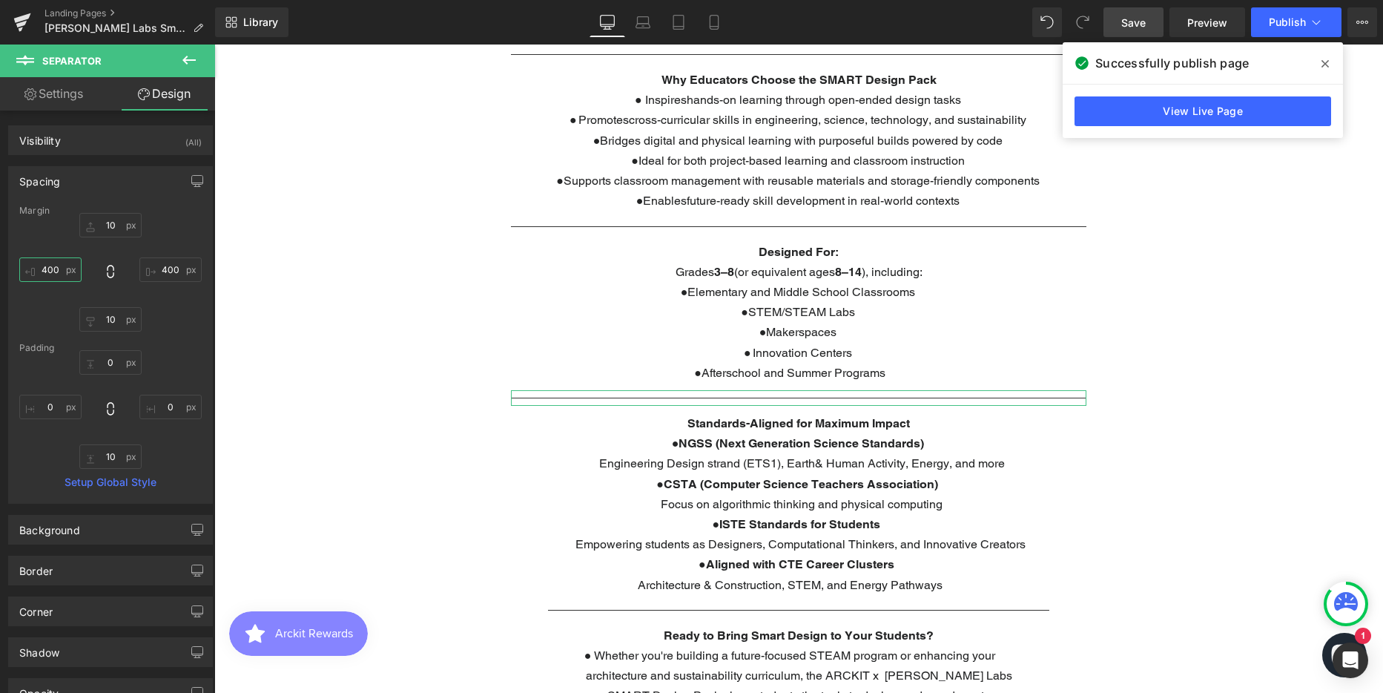
click at [53, 268] on input "400" at bounding box center [50, 269] width 62 height 24
type input "450"
click at [171, 267] on input "400" at bounding box center [170, 269] width 62 height 24
type input "450"
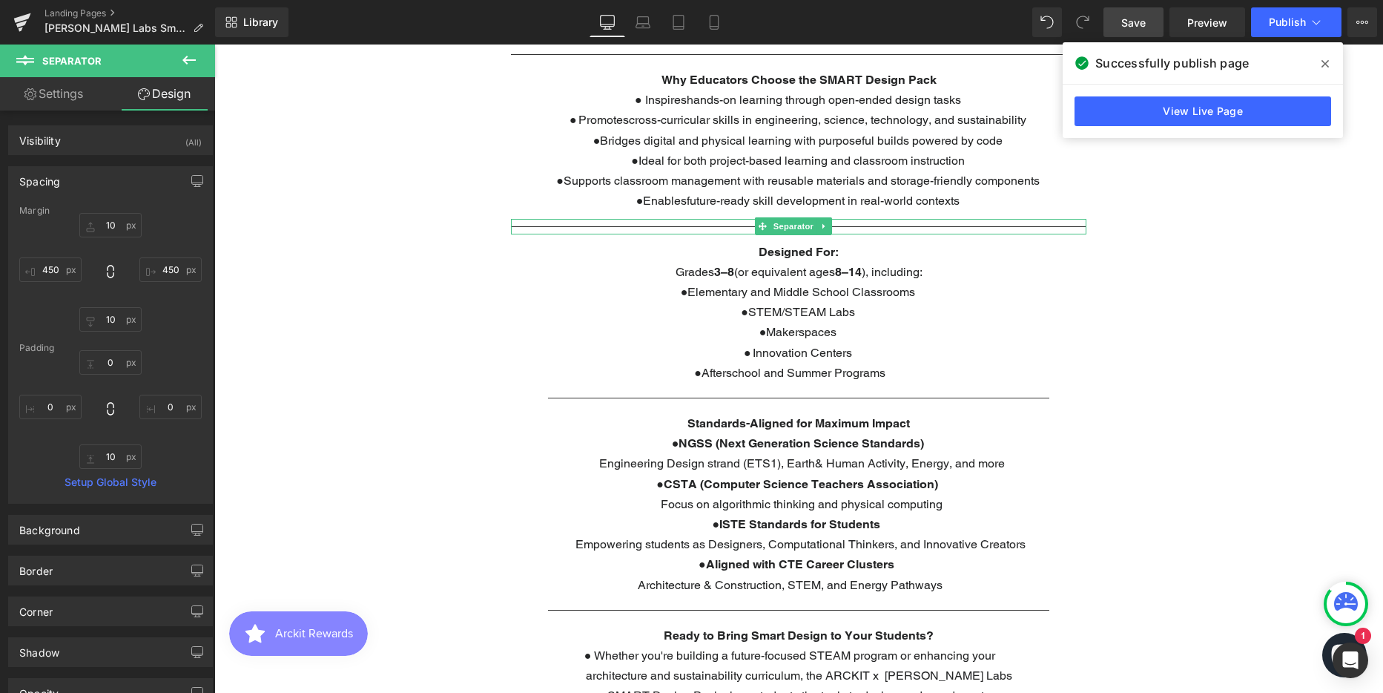
click at [607, 226] on hr at bounding box center [798, 230] width 575 height 8
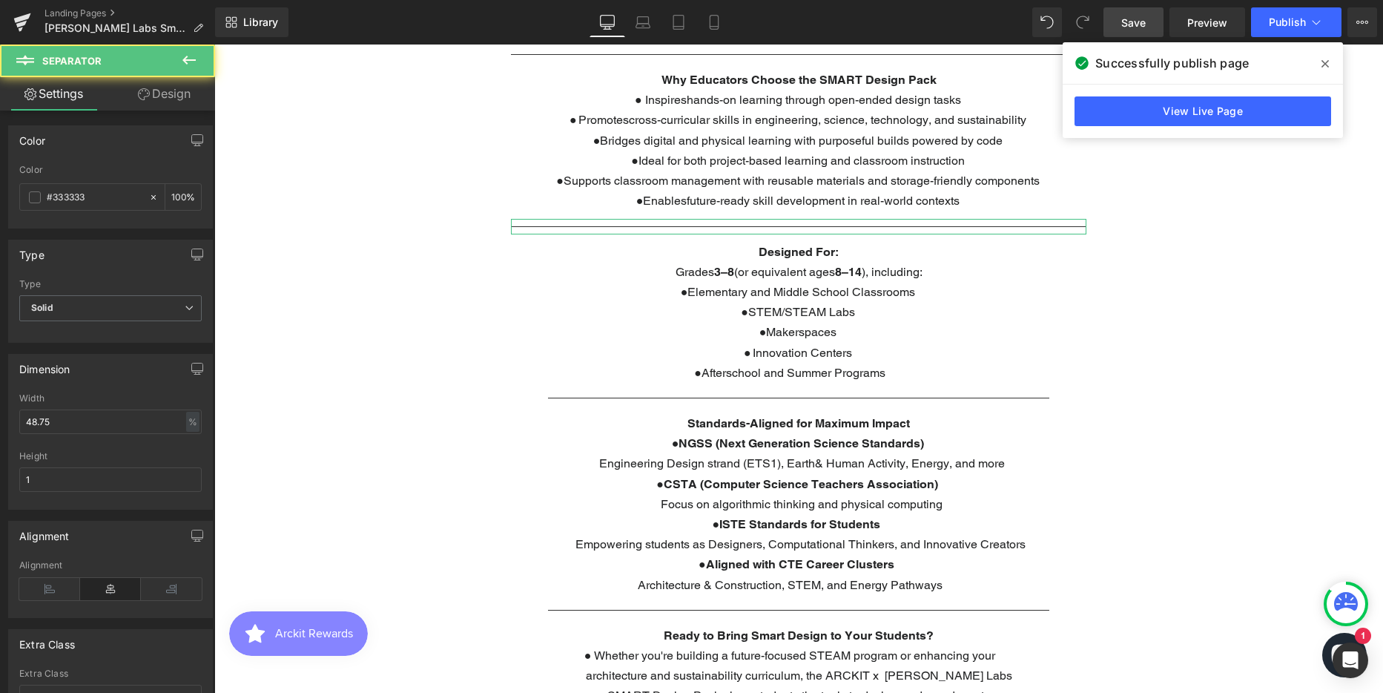
click at [162, 87] on link "Design" at bounding box center [164, 93] width 108 height 33
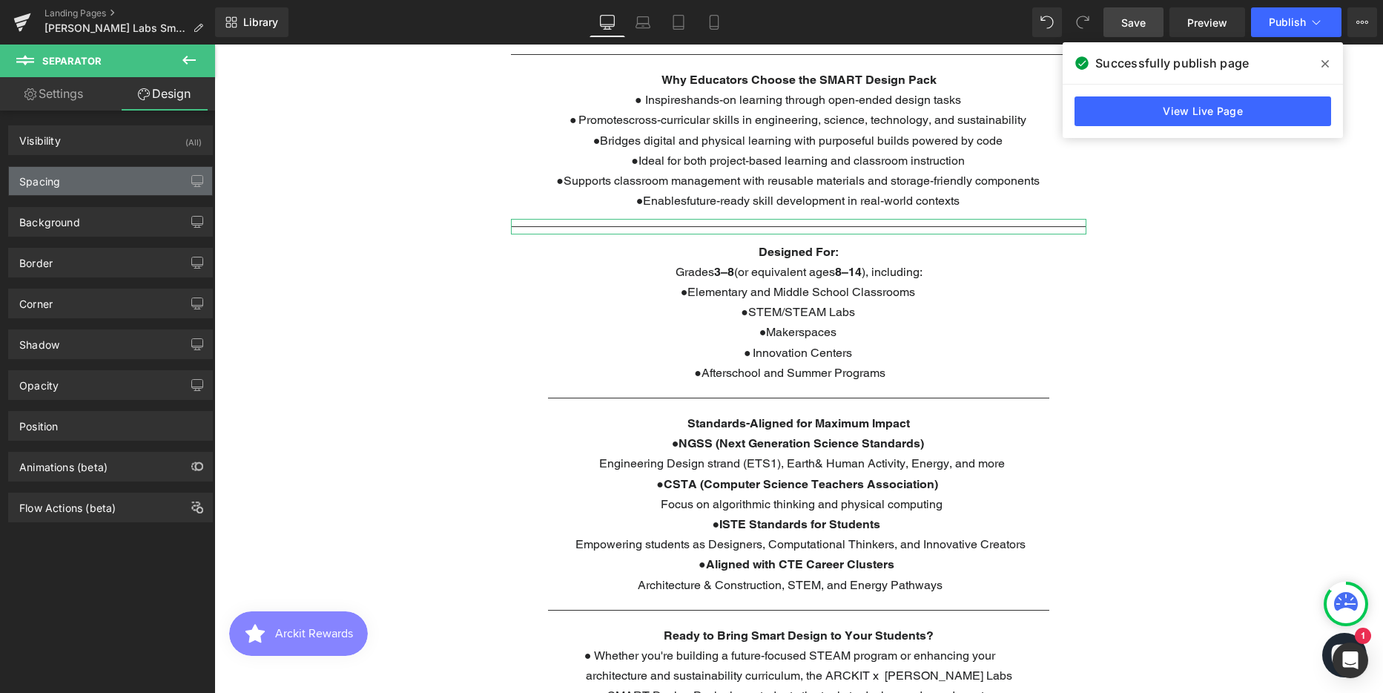
click at [84, 185] on div "Spacing" at bounding box center [110, 181] width 203 height 28
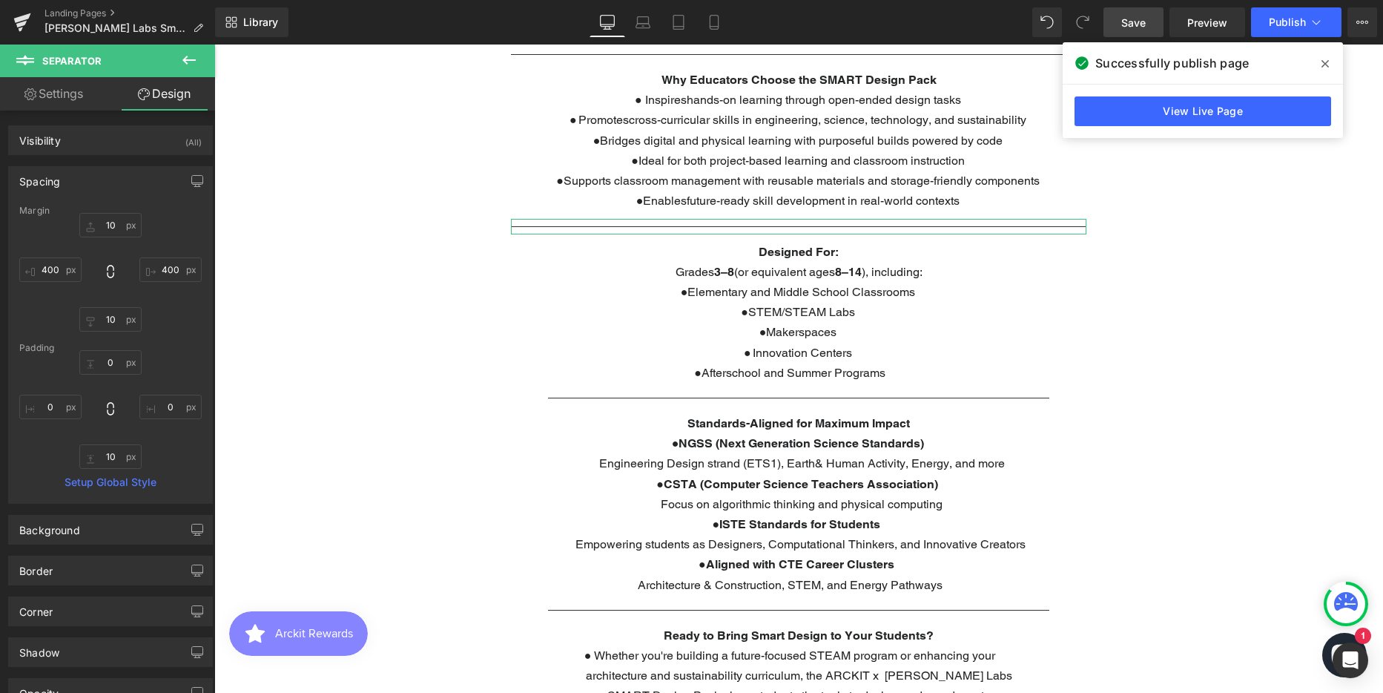
type input "10"
type input "400"
type input "10"
type input "400"
type input "0"
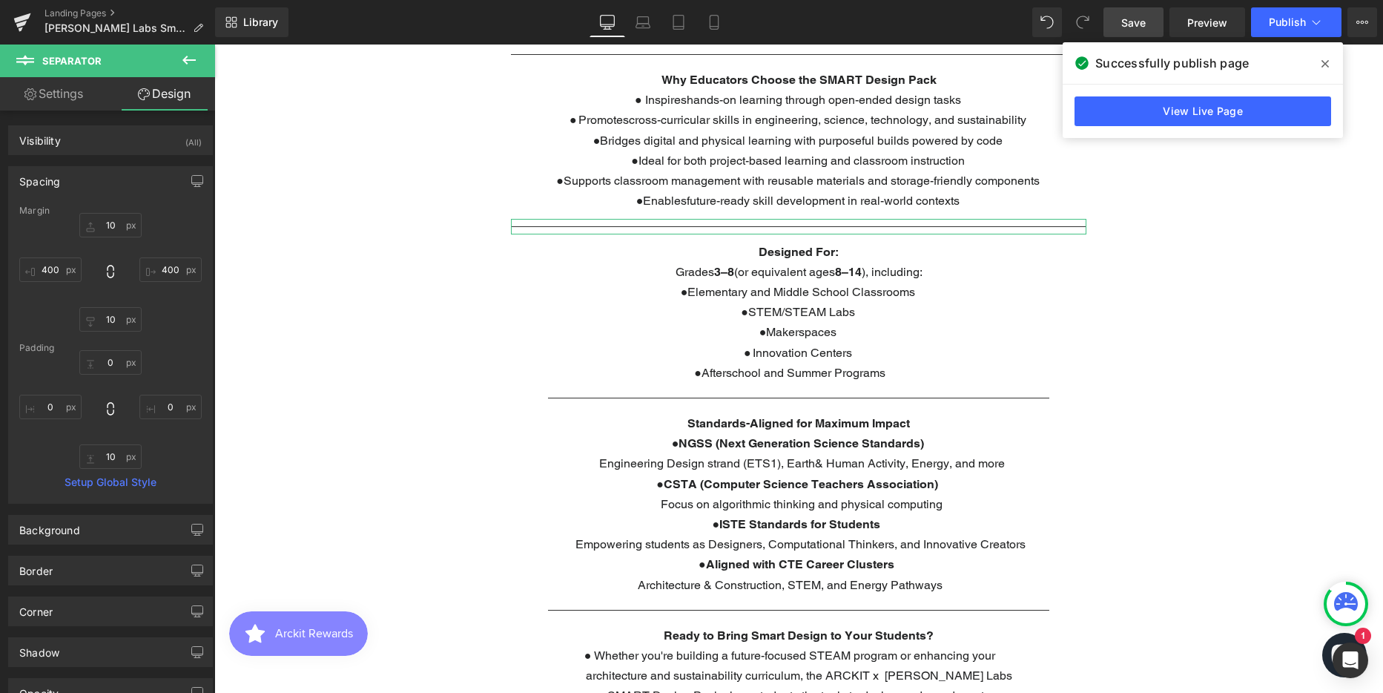
type input "0"
type input "10"
type input "0"
click at [56, 262] on input "400" at bounding box center [50, 269] width 62 height 24
type input "450"
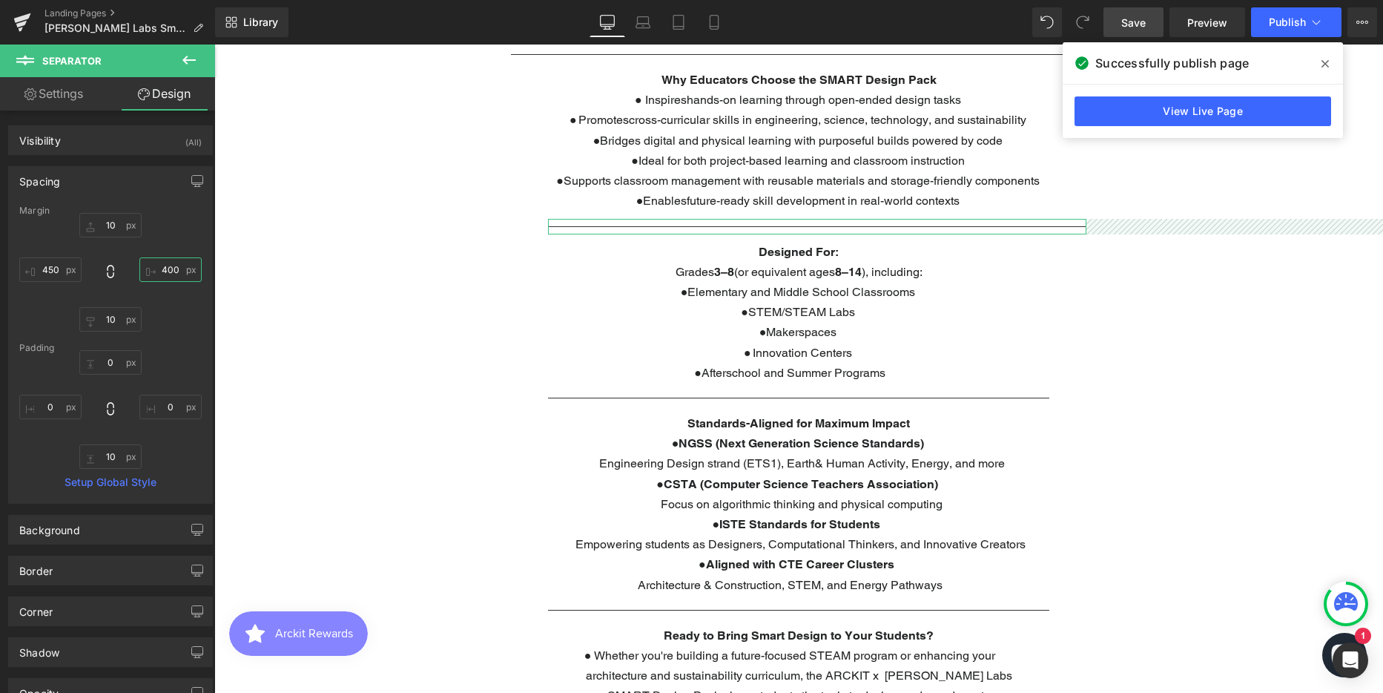
click at [172, 269] on input "400" at bounding box center [170, 269] width 62 height 24
type input "450"
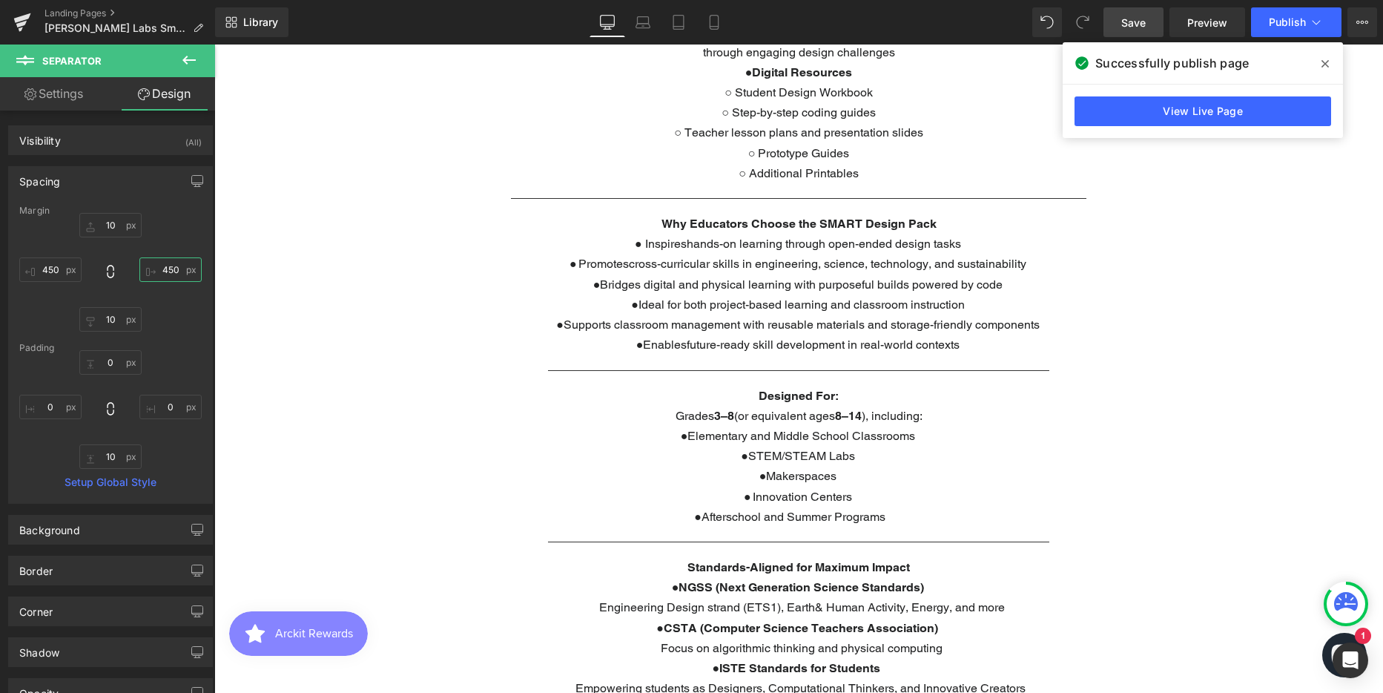
scroll to position [1112, 0]
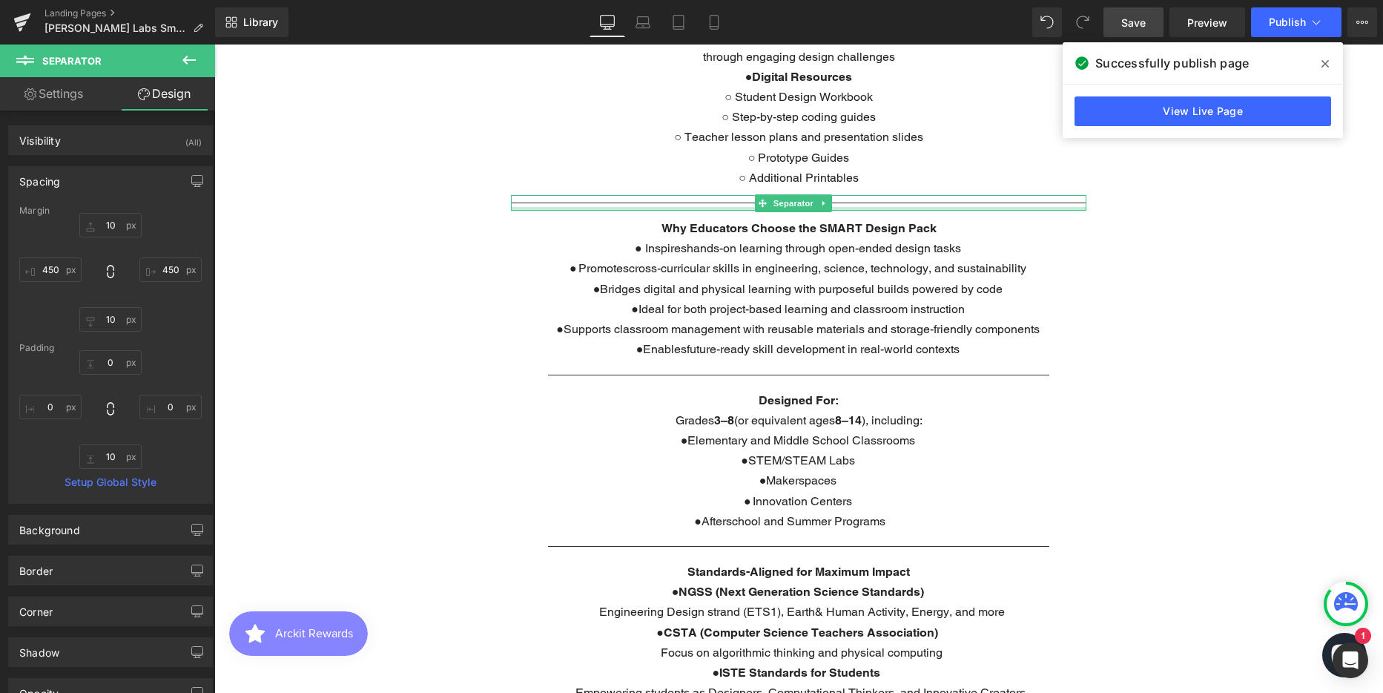
click at [590, 207] on div at bounding box center [798, 209] width 575 height 4
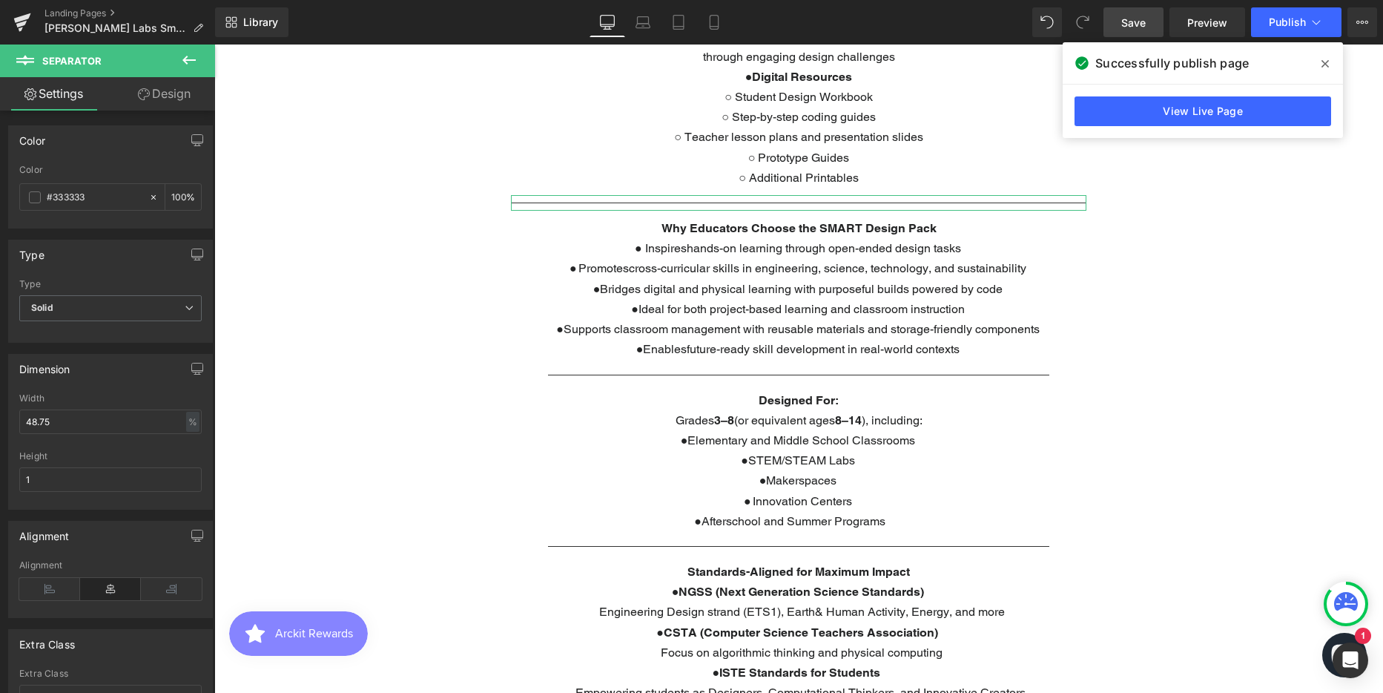
click at [174, 95] on link "Design" at bounding box center [164, 93] width 108 height 33
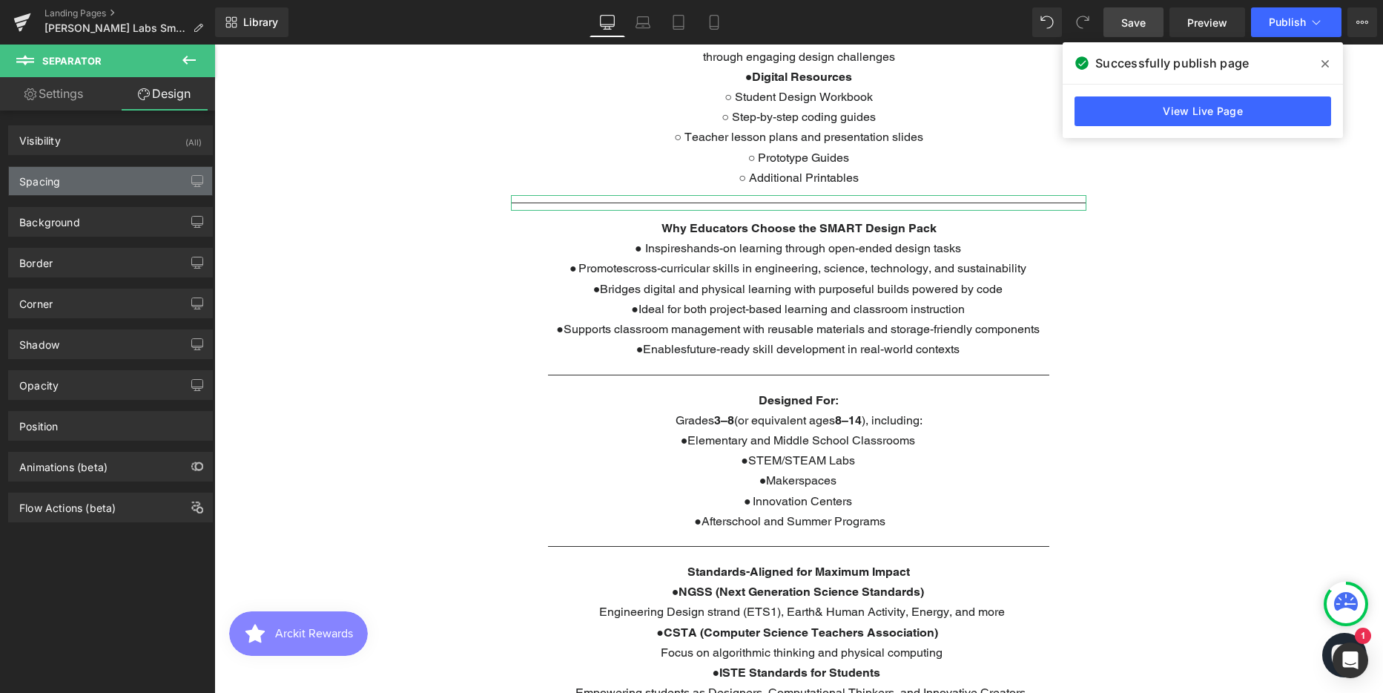
click at [104, 178] on div "Spacing" at bounding box center [110, 181] width 203 height 28
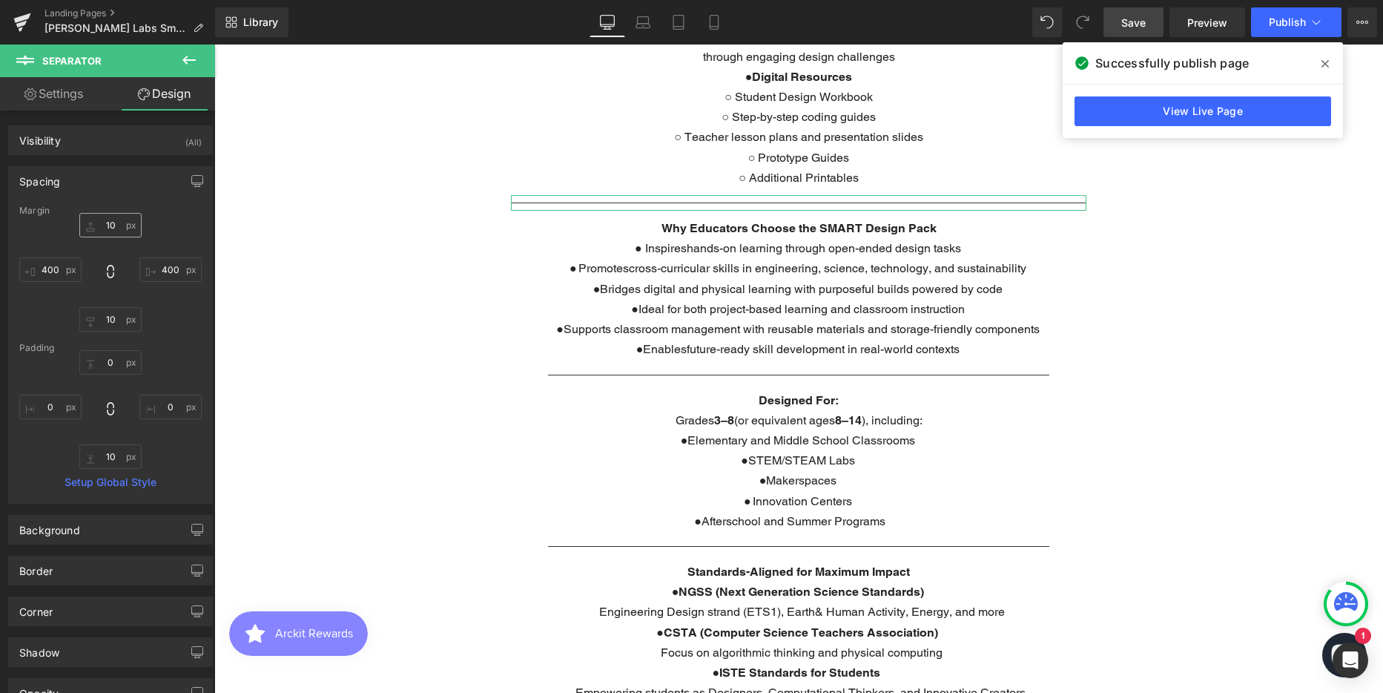
type input "10"
type input "400"
type input "10"
type input "400"
type input "0"
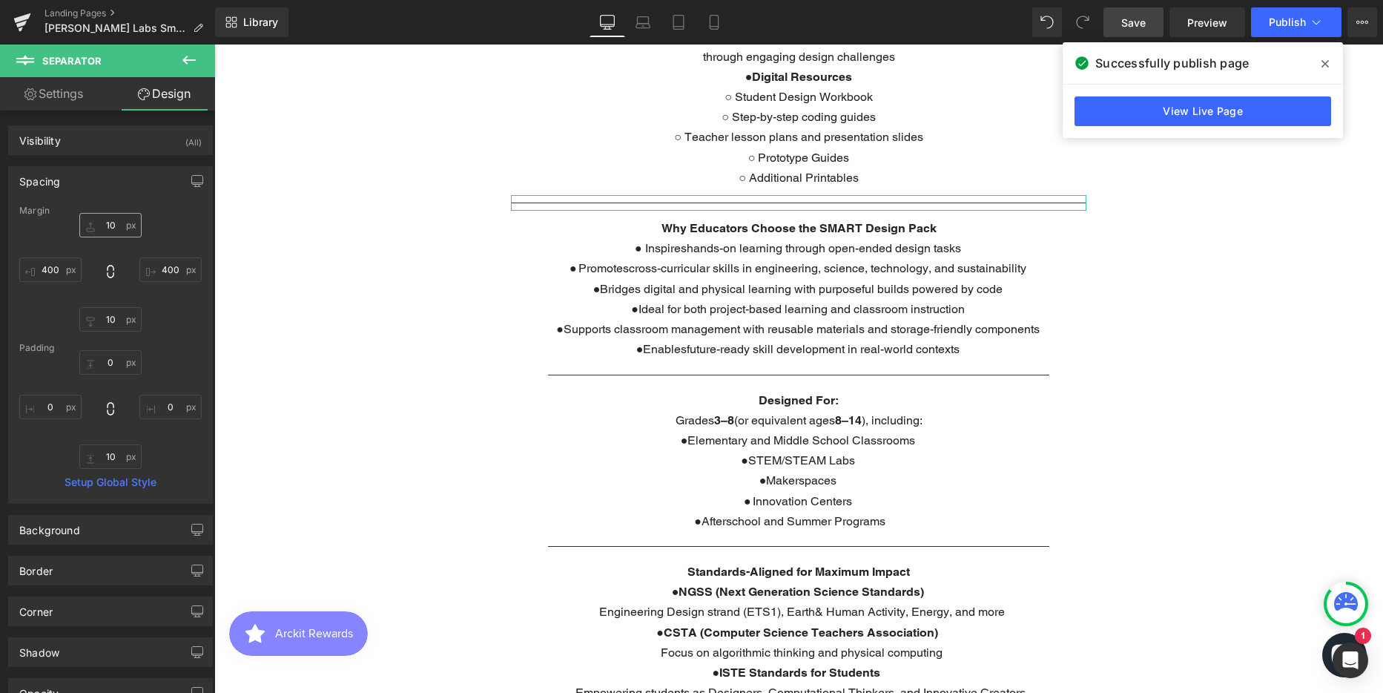
type input "0"
type input "10"
type input "0"
click at [54, 268] on input "400" at bounding box center [50, 269] width 62 height 24
type input "450"
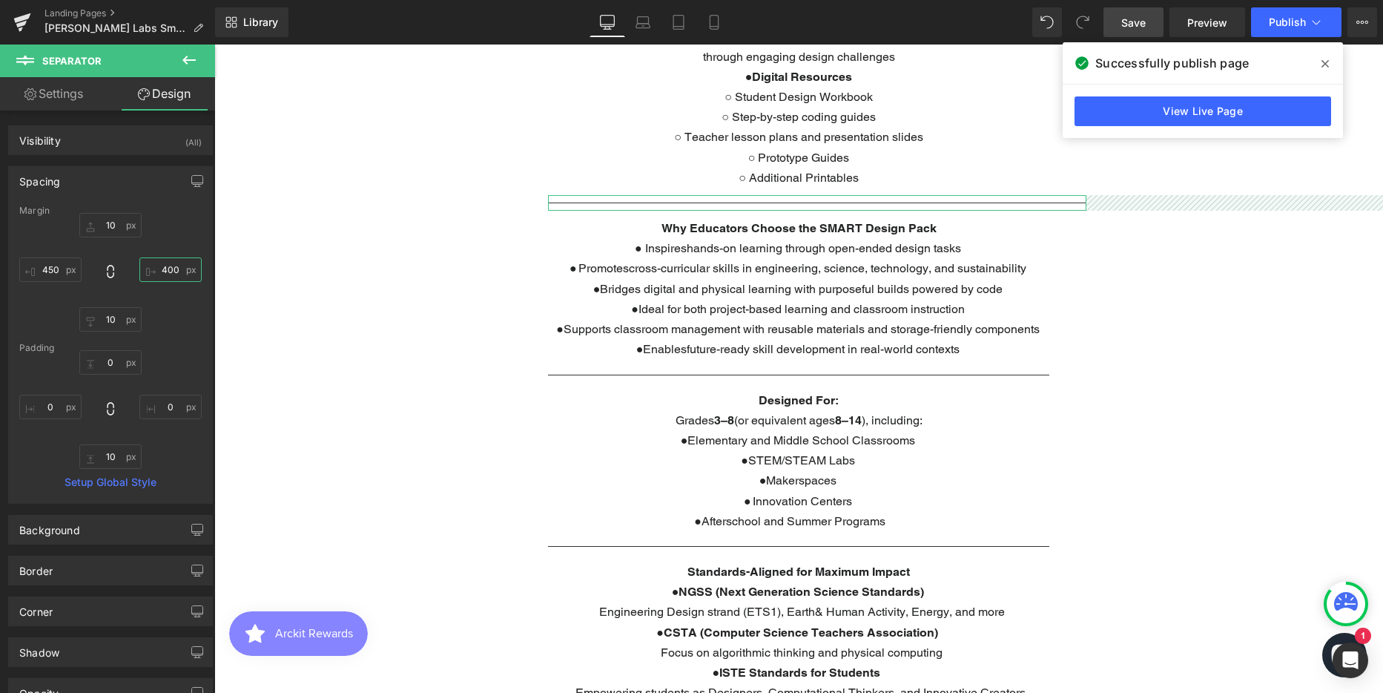
click at [152, 270] on input "400" at bounding box center [170, 269] width 62 height 24
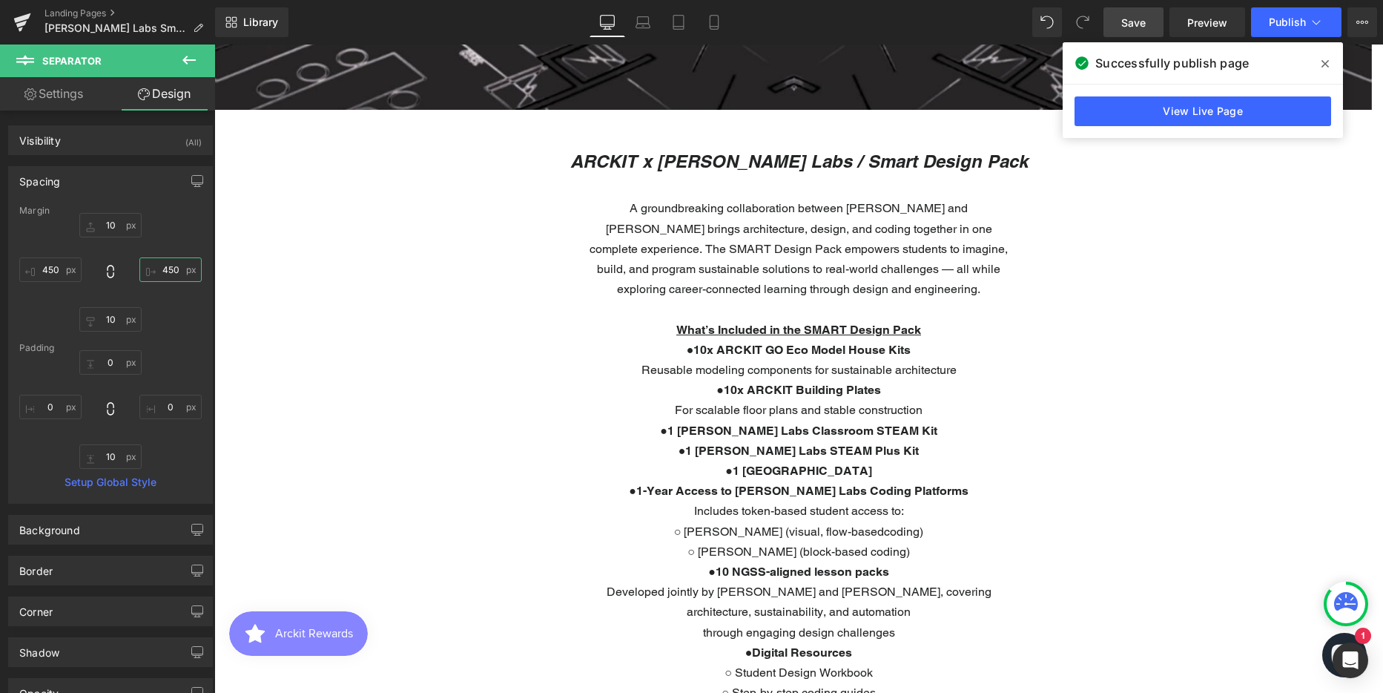
scroll to position [519, 0]
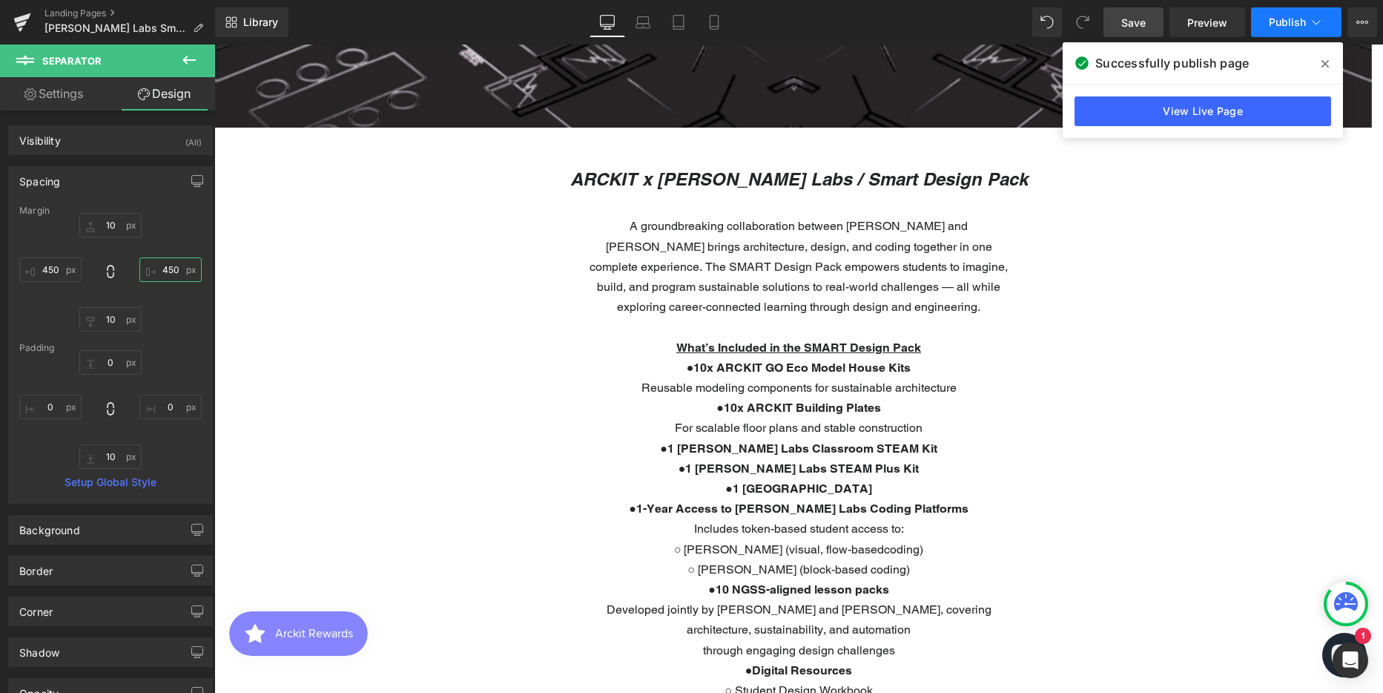
type input "450"
click at [1272, 22] on span "Publish" at bounding box center [1287, 22] width 37 height 12
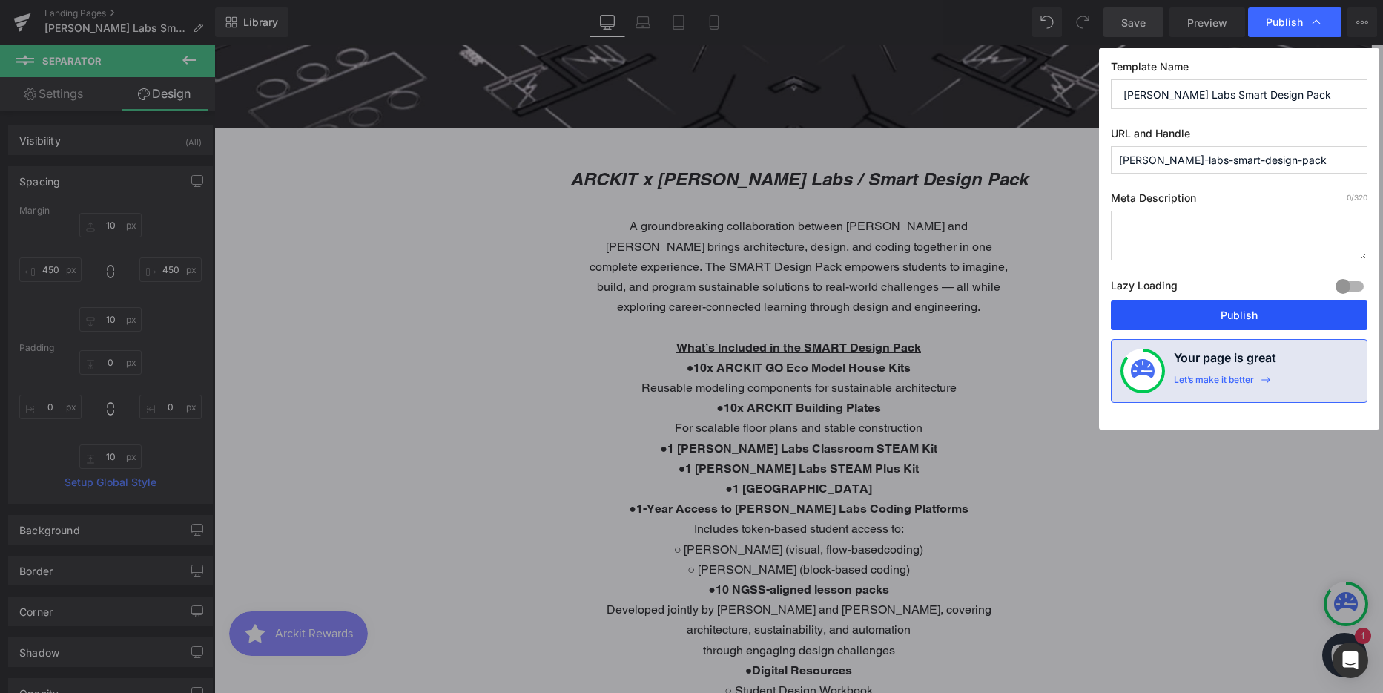
click at [1208, 306] on button "Publish" at bounding box center [1239, 315] width 257 height 30
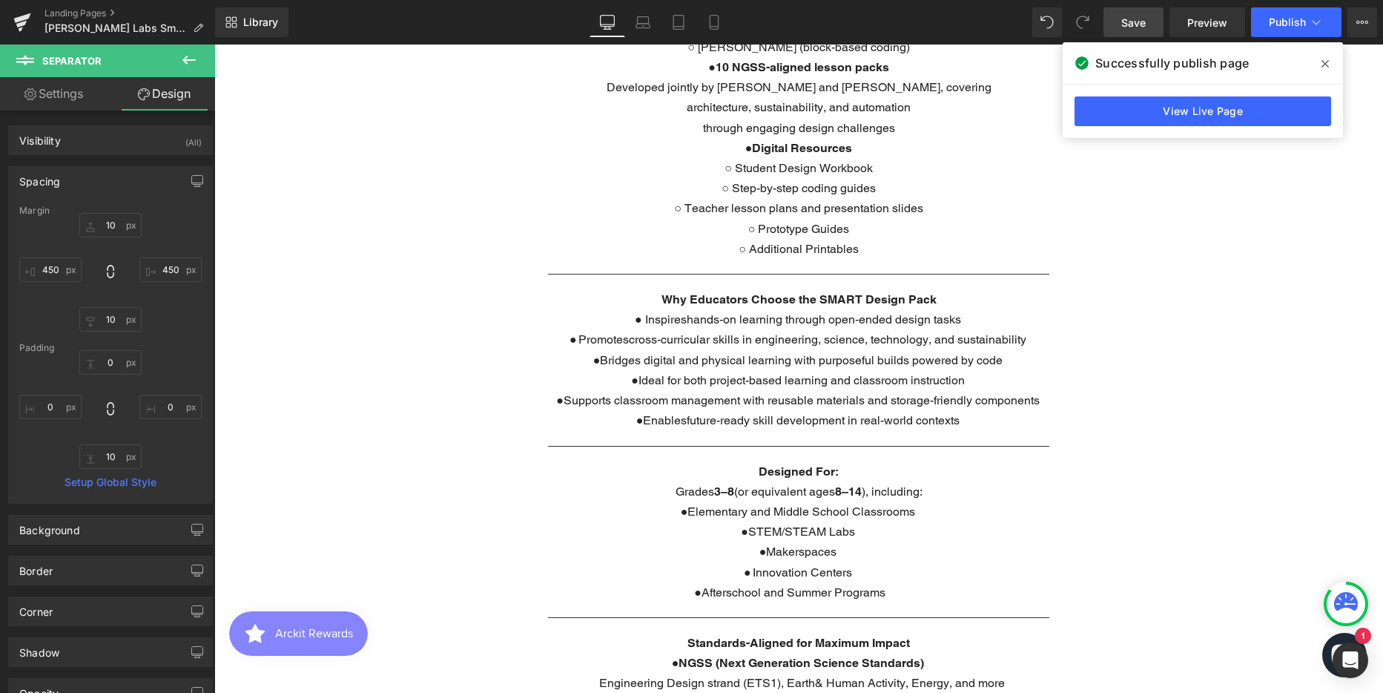
scroll to position [1038, 0]
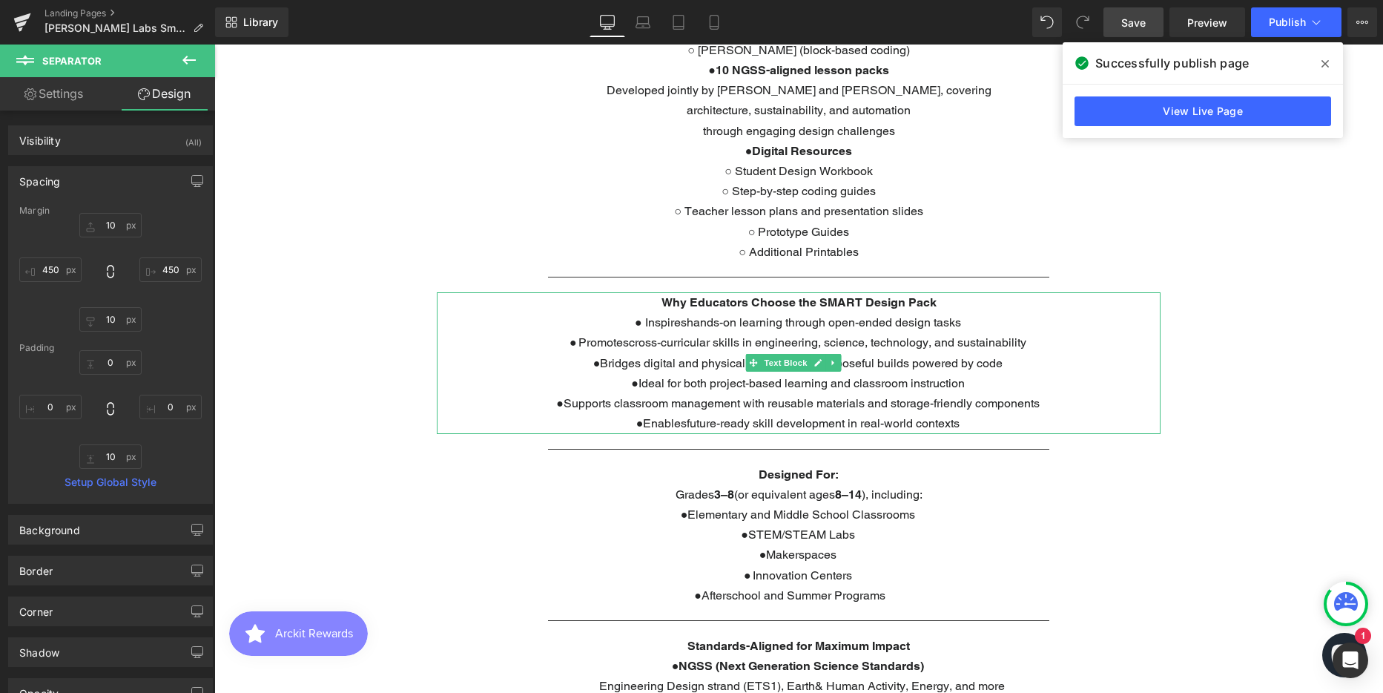
click at [627, 343] on span "Promotescross-curricular skills in engineering, science, technology, and sustai…" at bounding box center [802, 342] width 448 height 14
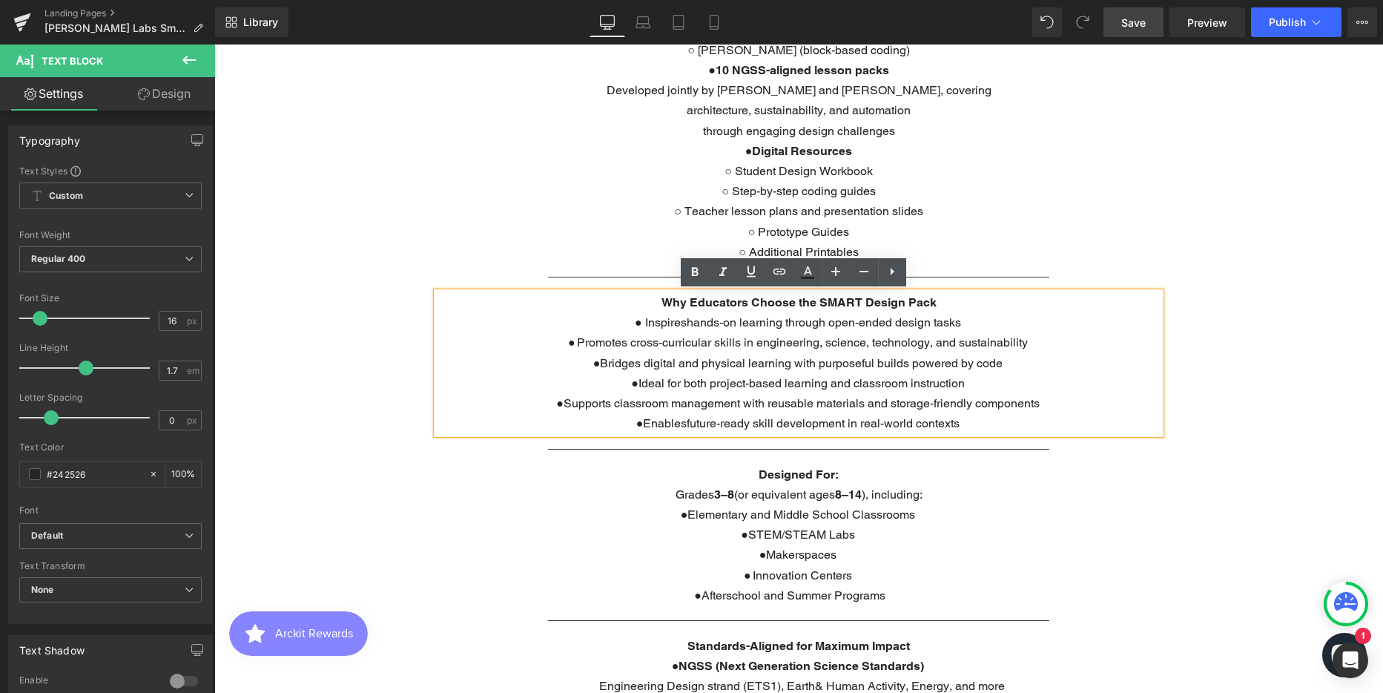
click at [681, 423] on span "Enablesfuture-ready skill development in real-world contexts" at bounding box center [801, 423] width 317 height 14
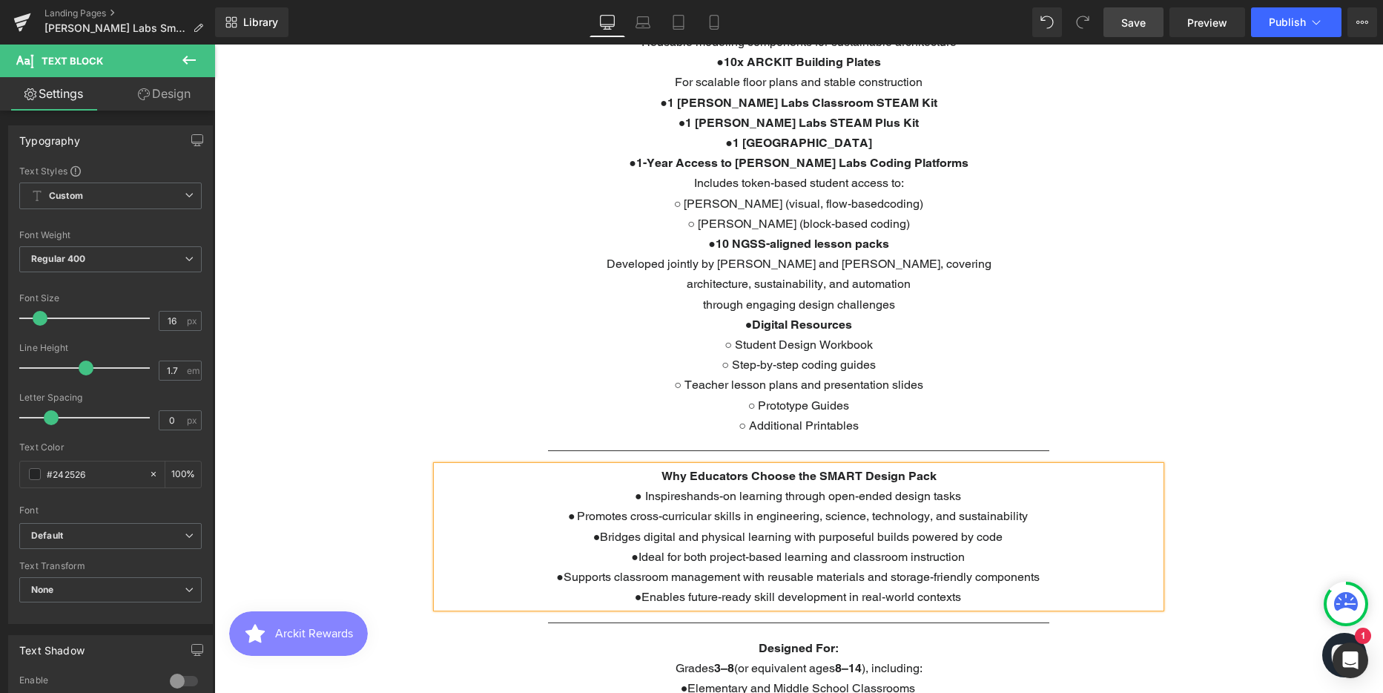
scroll to position [890, 0]
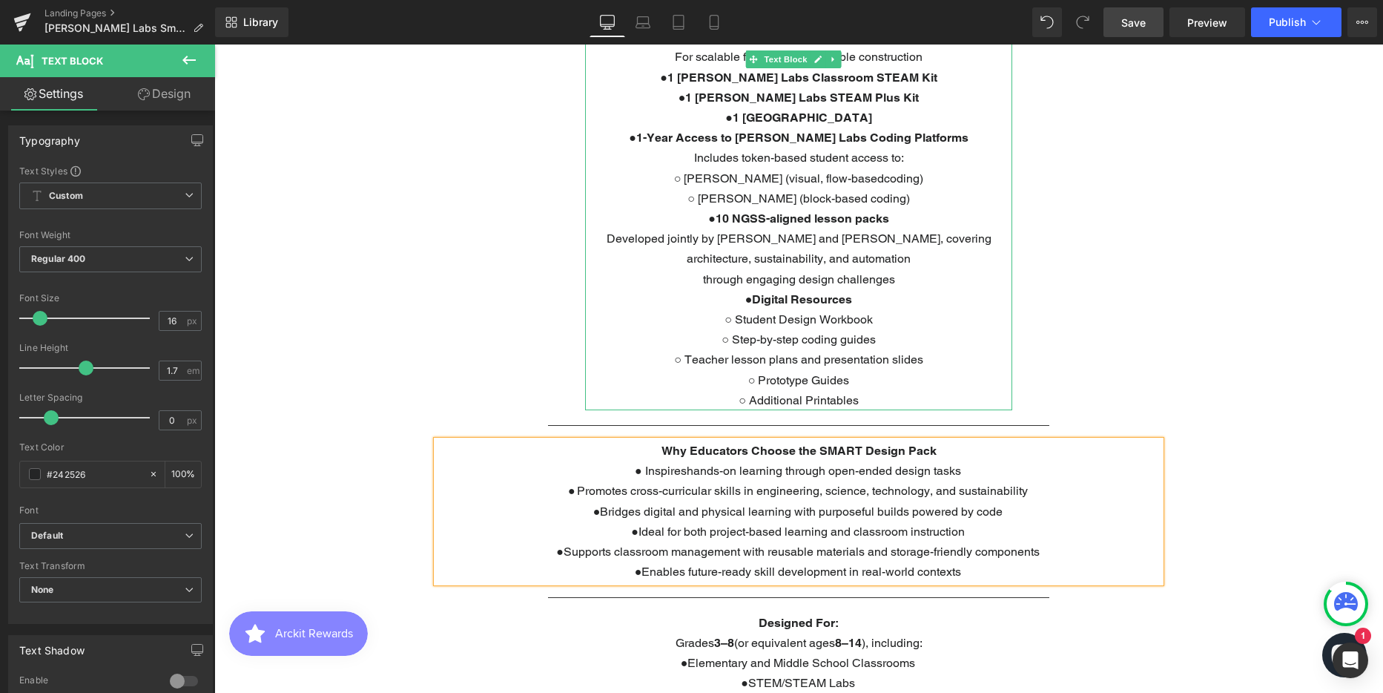
click at [854, 241] on p "● 10 NGSS-aligned lesson packs Developed jointly by ARCKIT and SAM Labs, coveri…" at bounding box center [798, 238] width 427 height 61
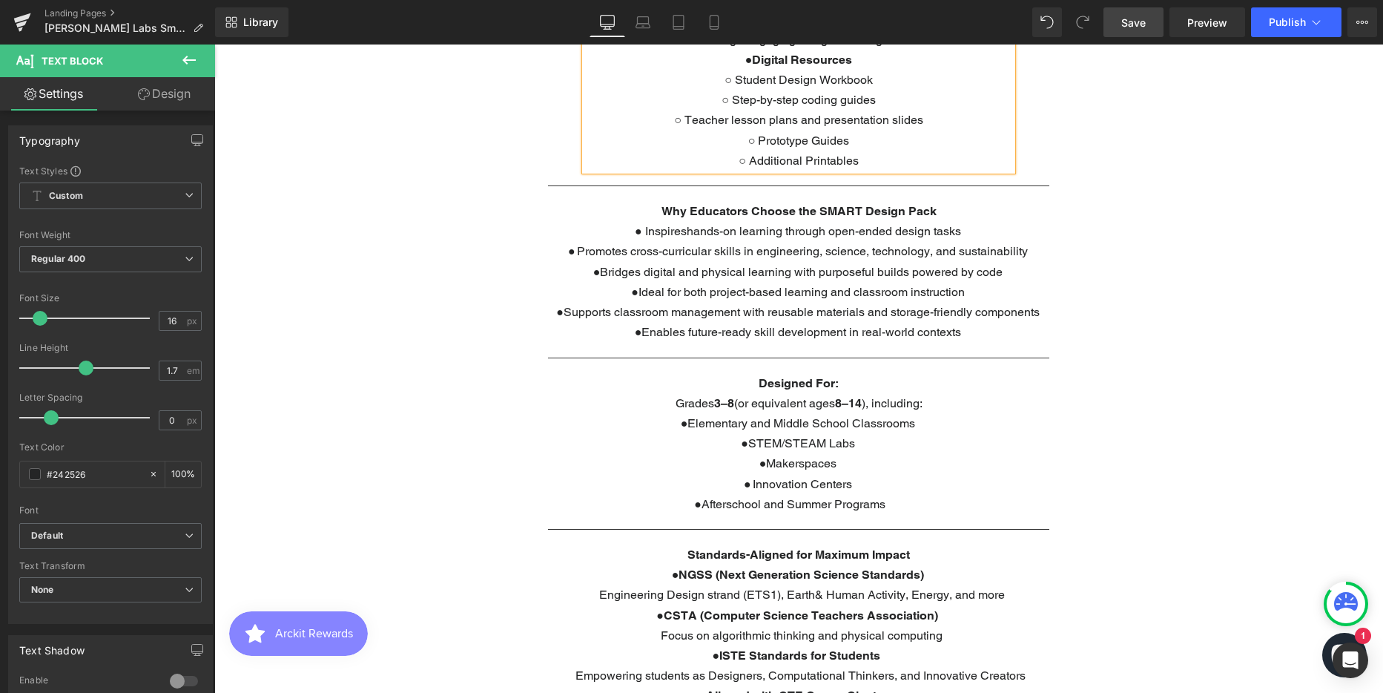
scroll to position [1186, 0]
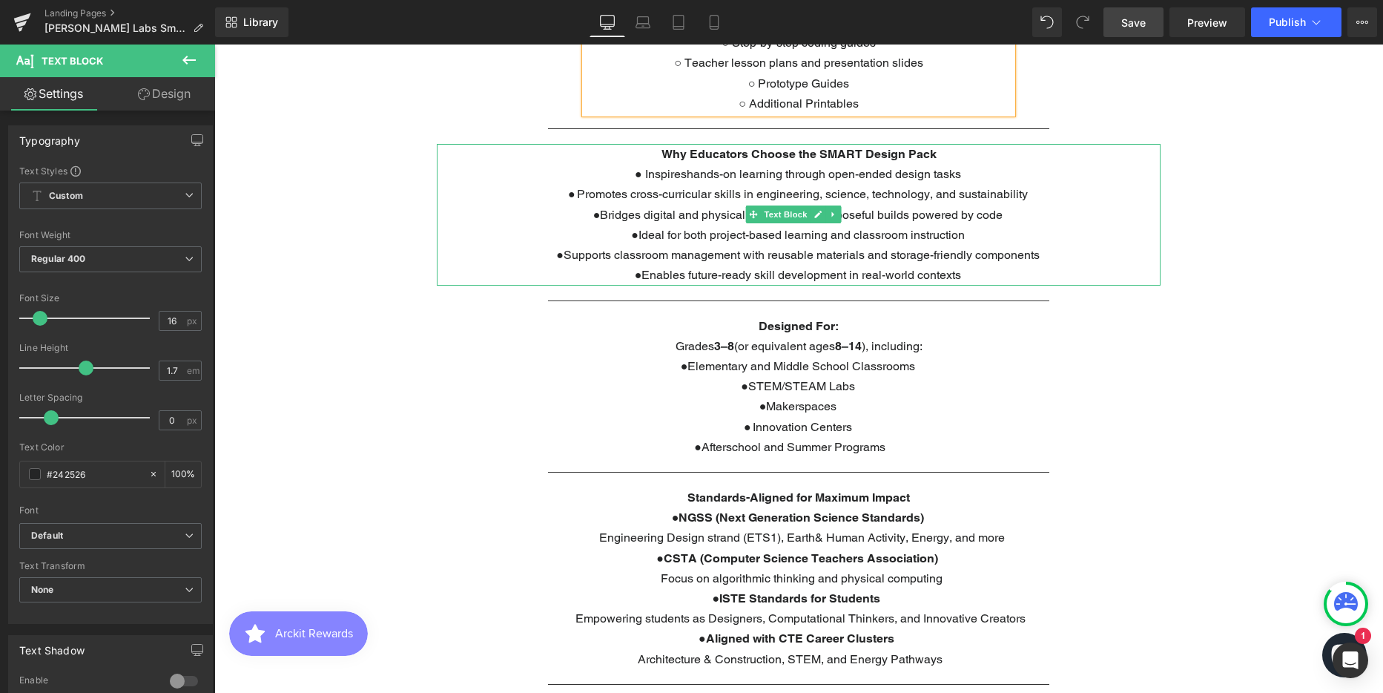
click at [615, 257] on span "Supports classroom management with reusable materials and storage-friendly comp…" at bounding box center [802, 255] width 476 height 14
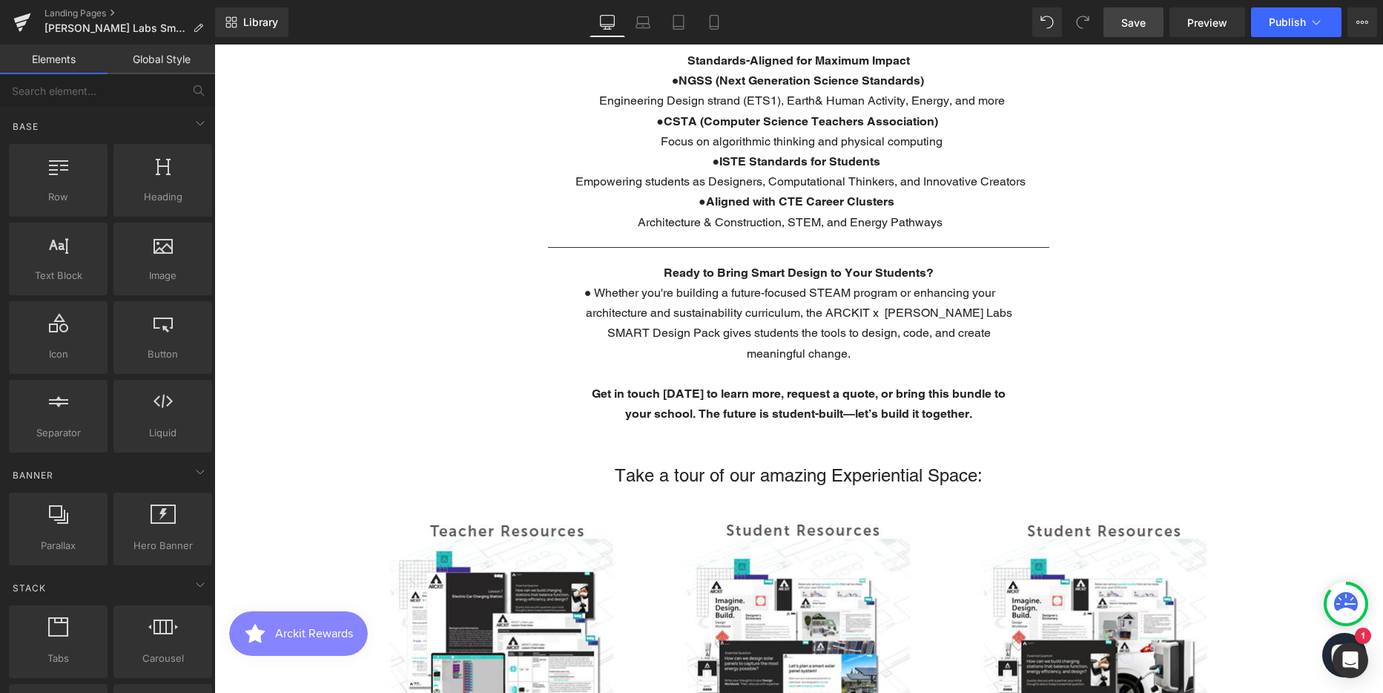
scroll to position [1706, 0]
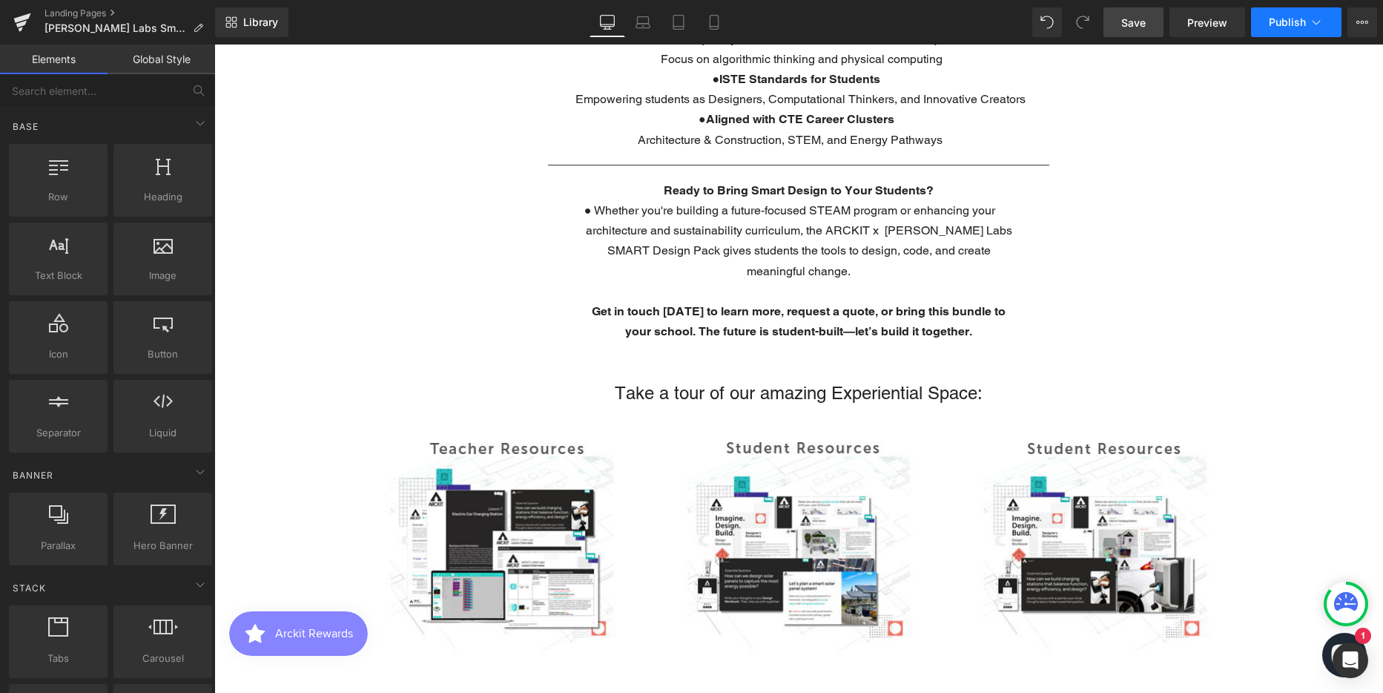
click at [1301, 28] on button "Publish" at bounding box center [1296, 22] width 90 height 30
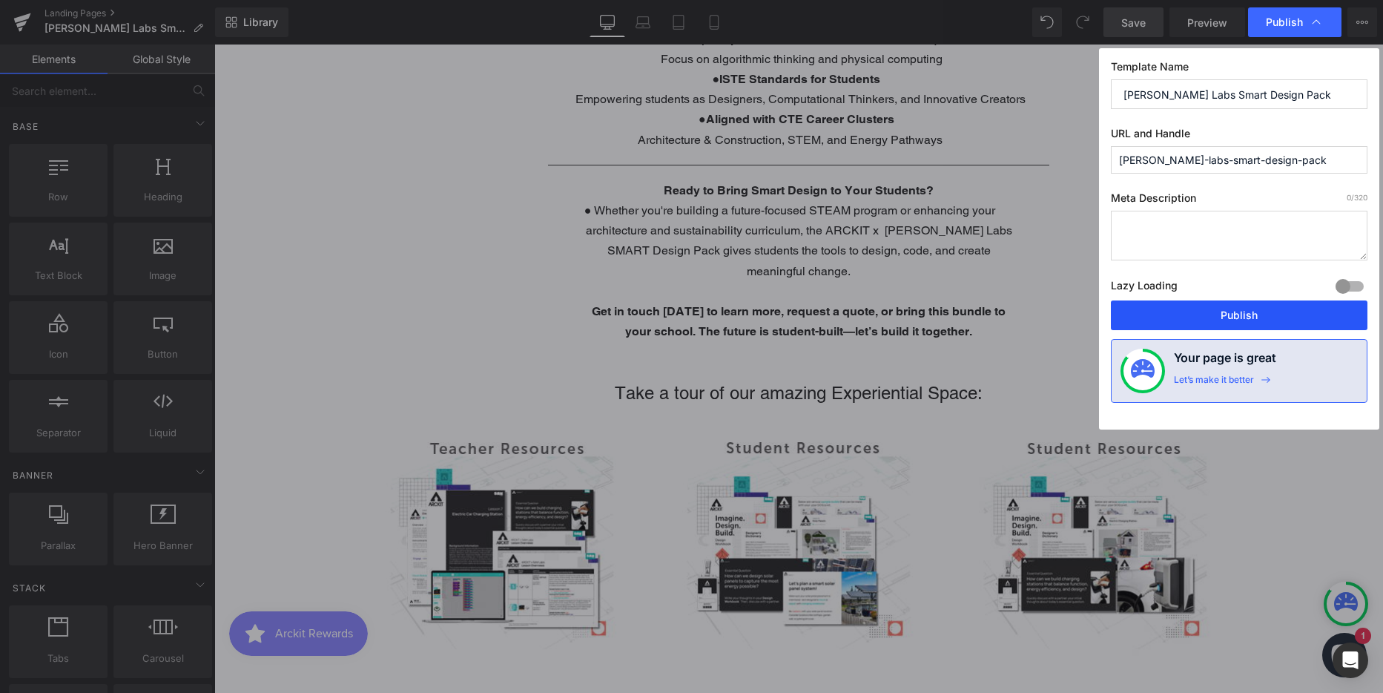
click at [1226, 311] on button "Publish" at bounding box center [1239, 315] width 257 height 30
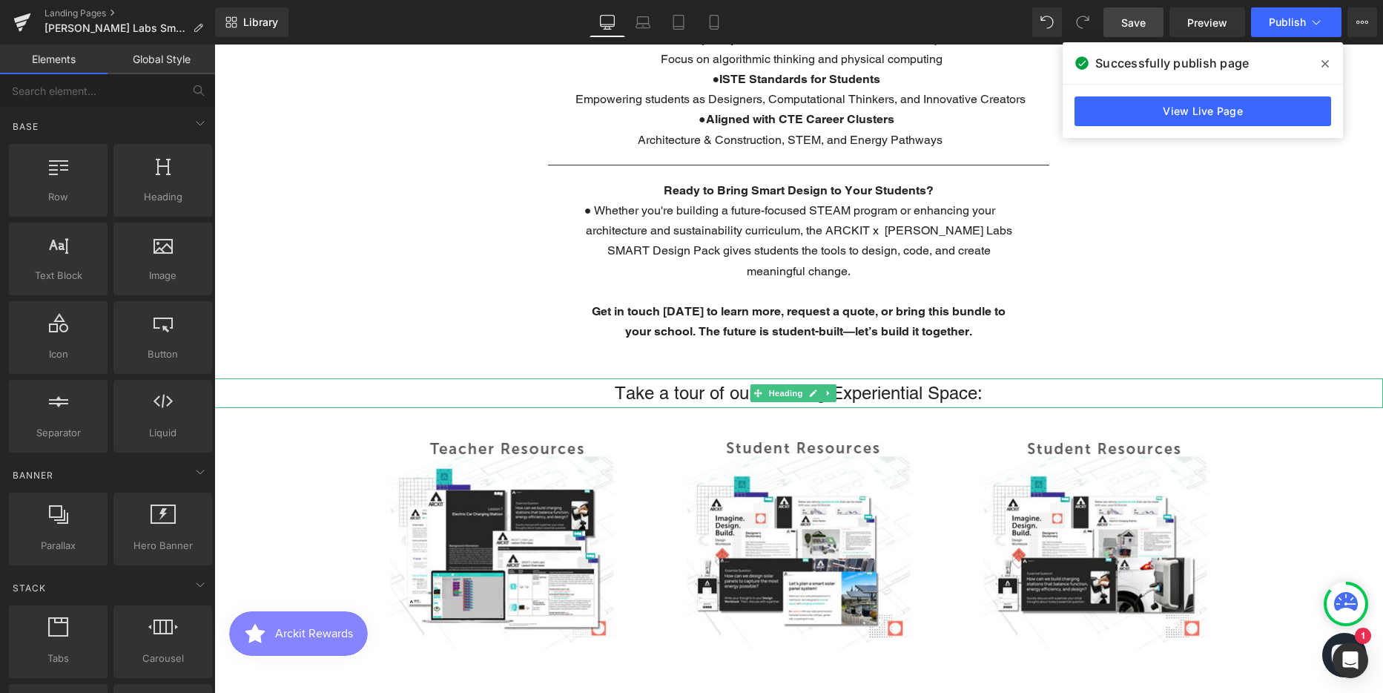
click at [744, 395] on h1 "Take a tour of our amazing Experiential Space:" at bounding box center [798, 393] width 1169 height 30
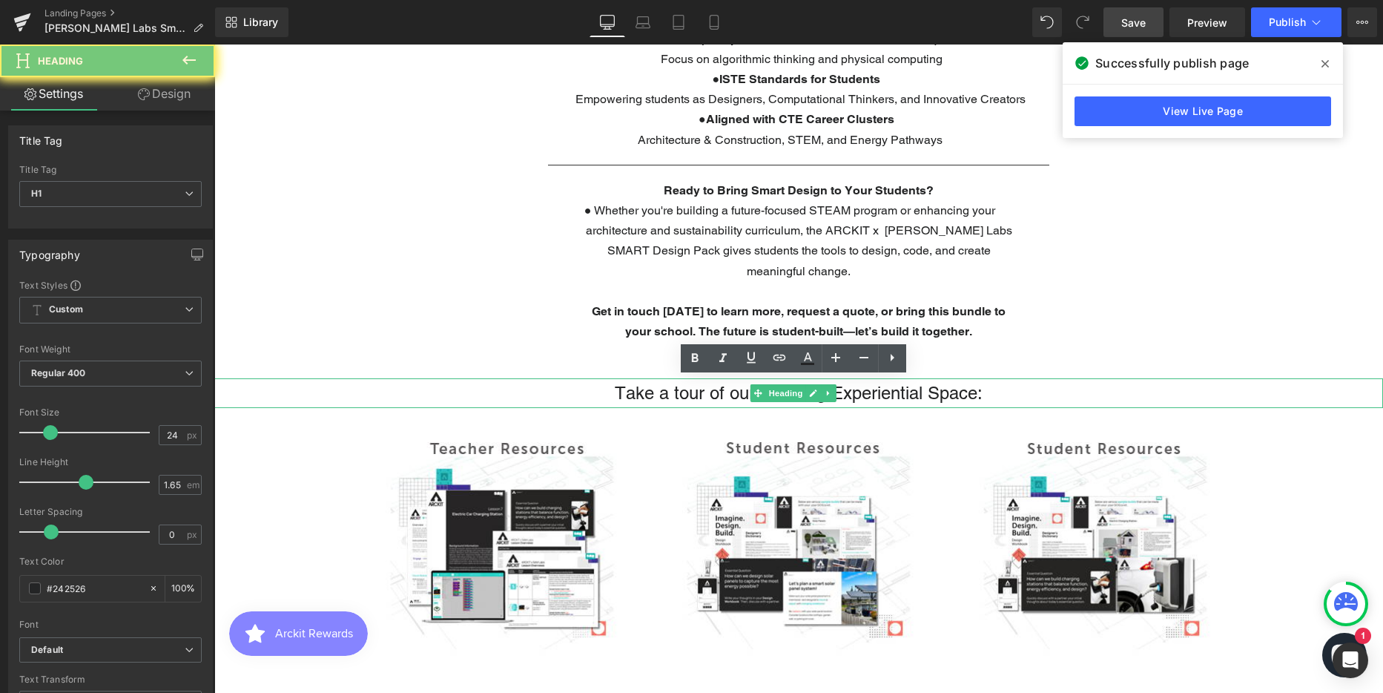
click at [744, 395] on h1 "Take a tour of our amazing Experiential Space:" at bounding box center [798, 393] width 1169 height 30
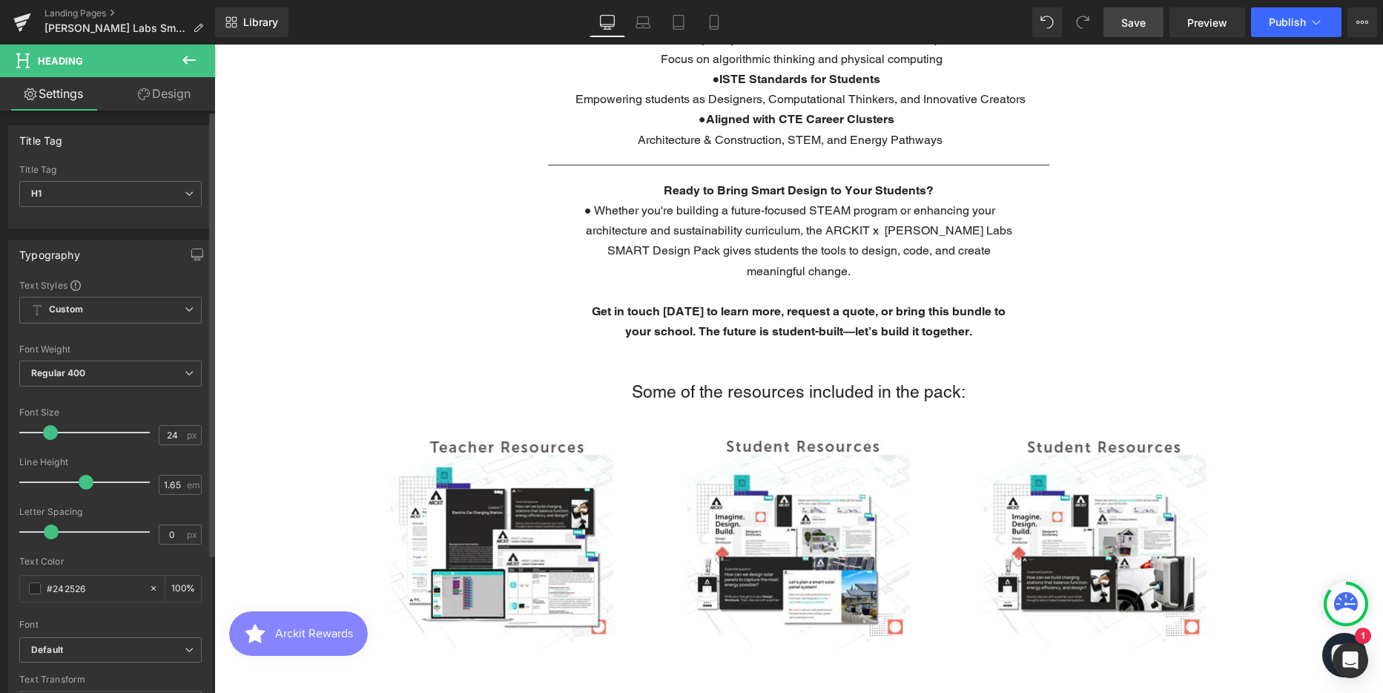
scroll to position [4454, 1158]
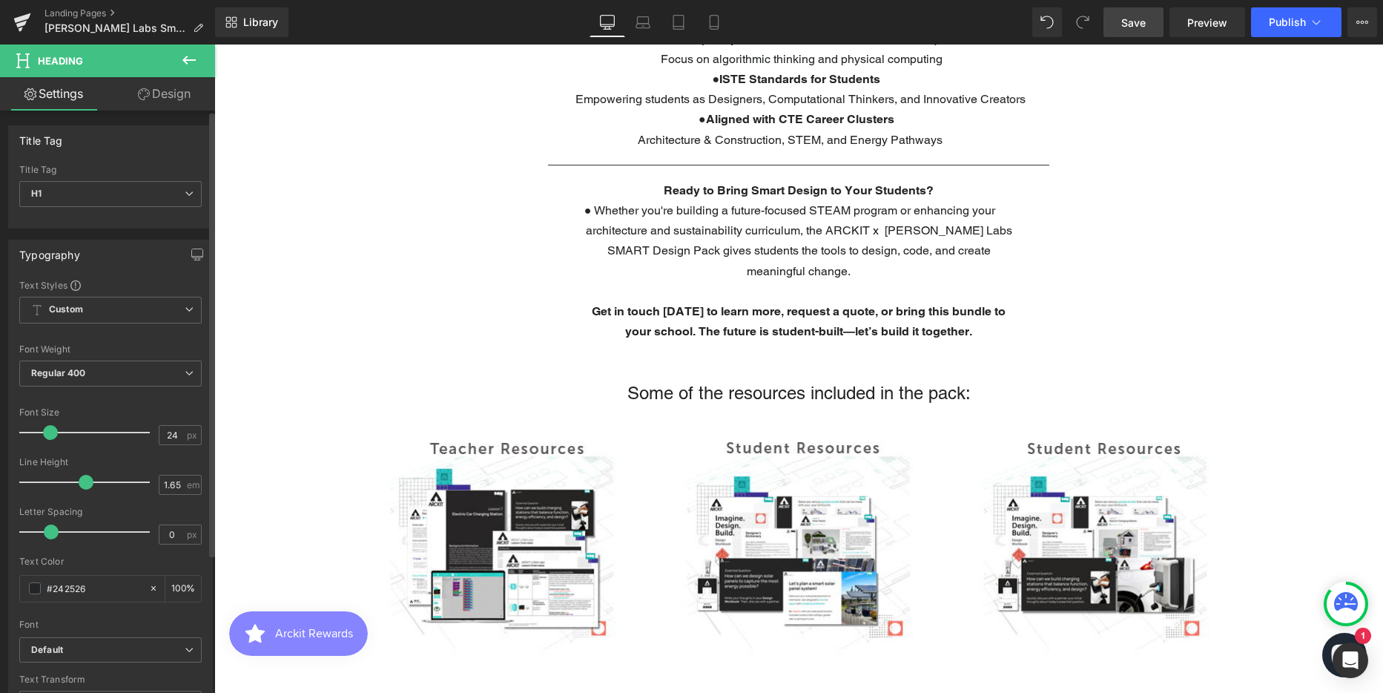
click at [49, 435] on span at bounding box center [50, 432] width 15 height 15
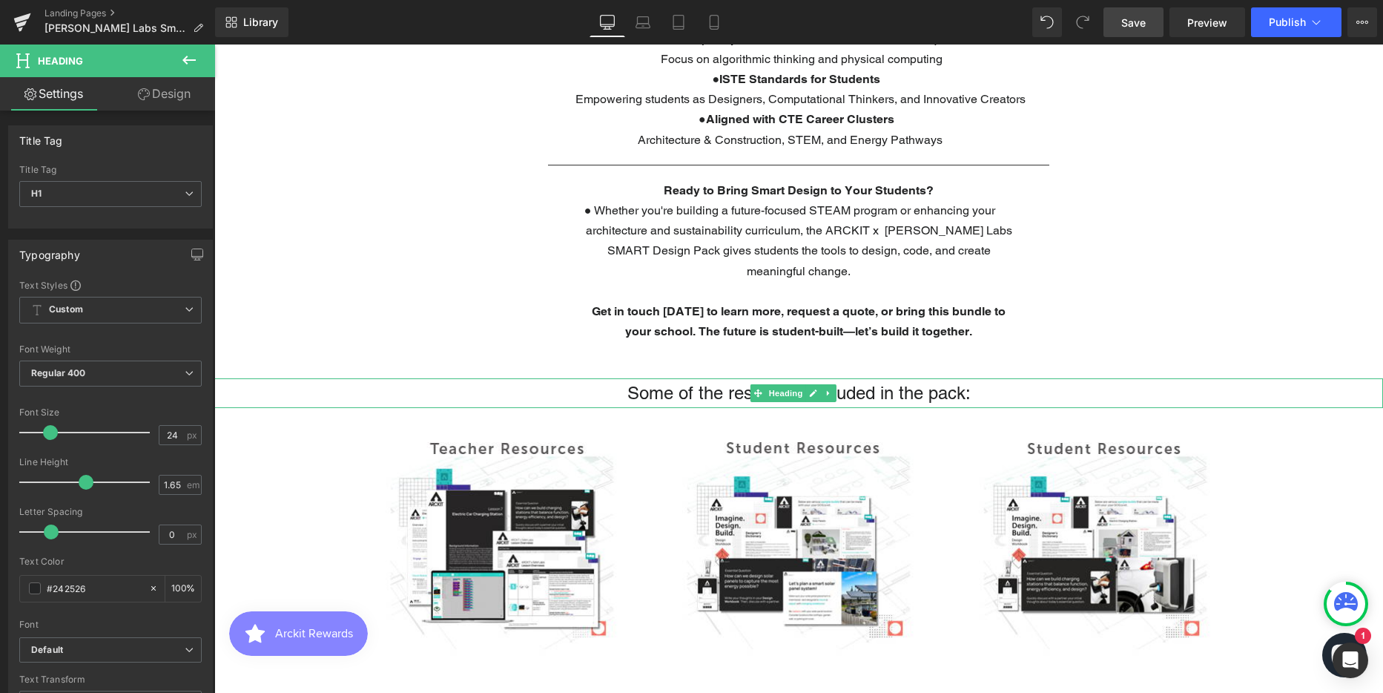
click at [715, 396] on h1 "Some of the resources included in the pack:" at bounding box center [798, 393] width 1169 height 30
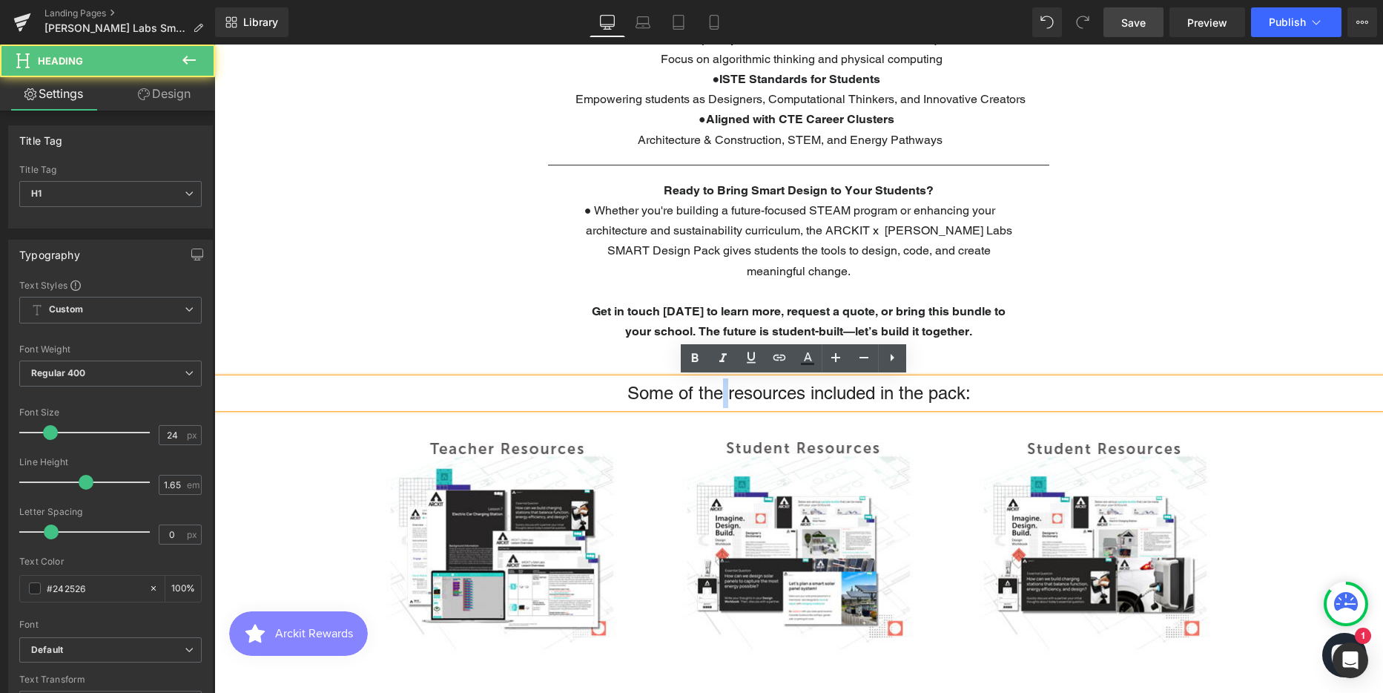
click at [715, 396] on h1 "Some of the resources included in the pack:" at bounding box center [798, 393] width 1169 height 30
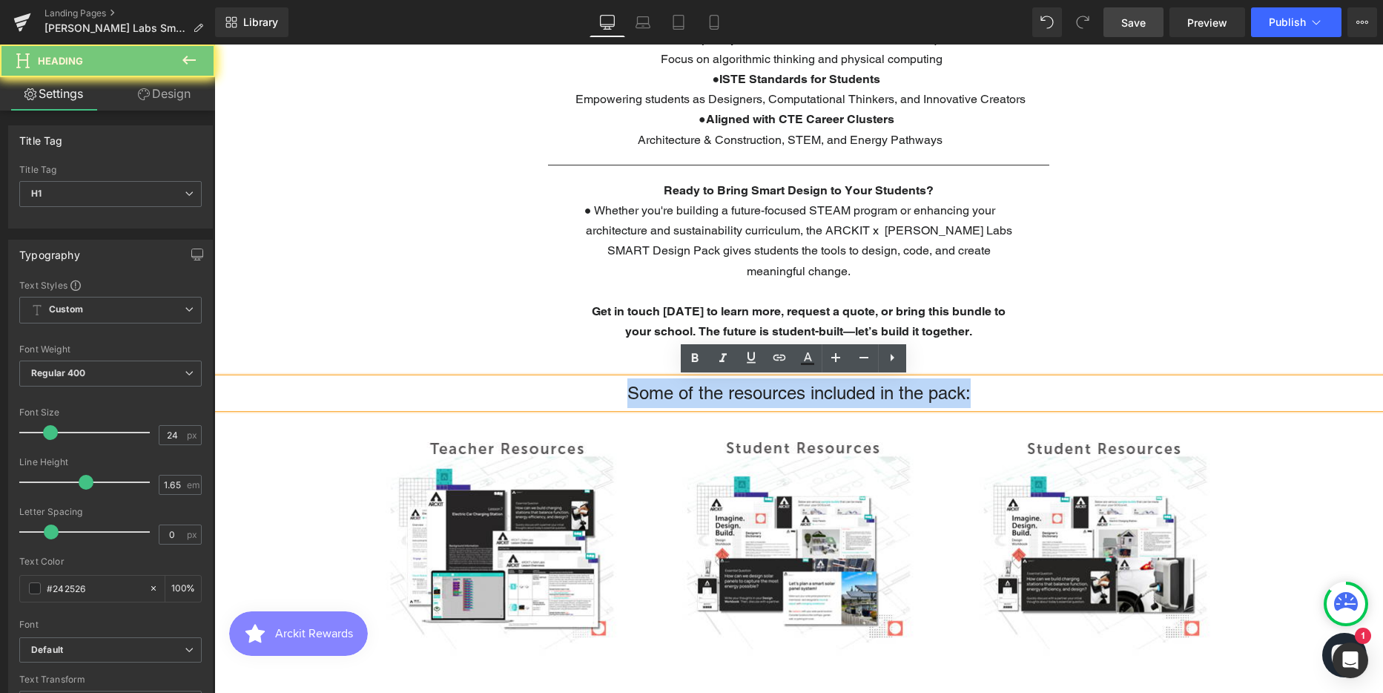
click at [715, 396] on h1 "Some of the resources included in the pack:" at bounding box center [798, 393] width 1169 height 30
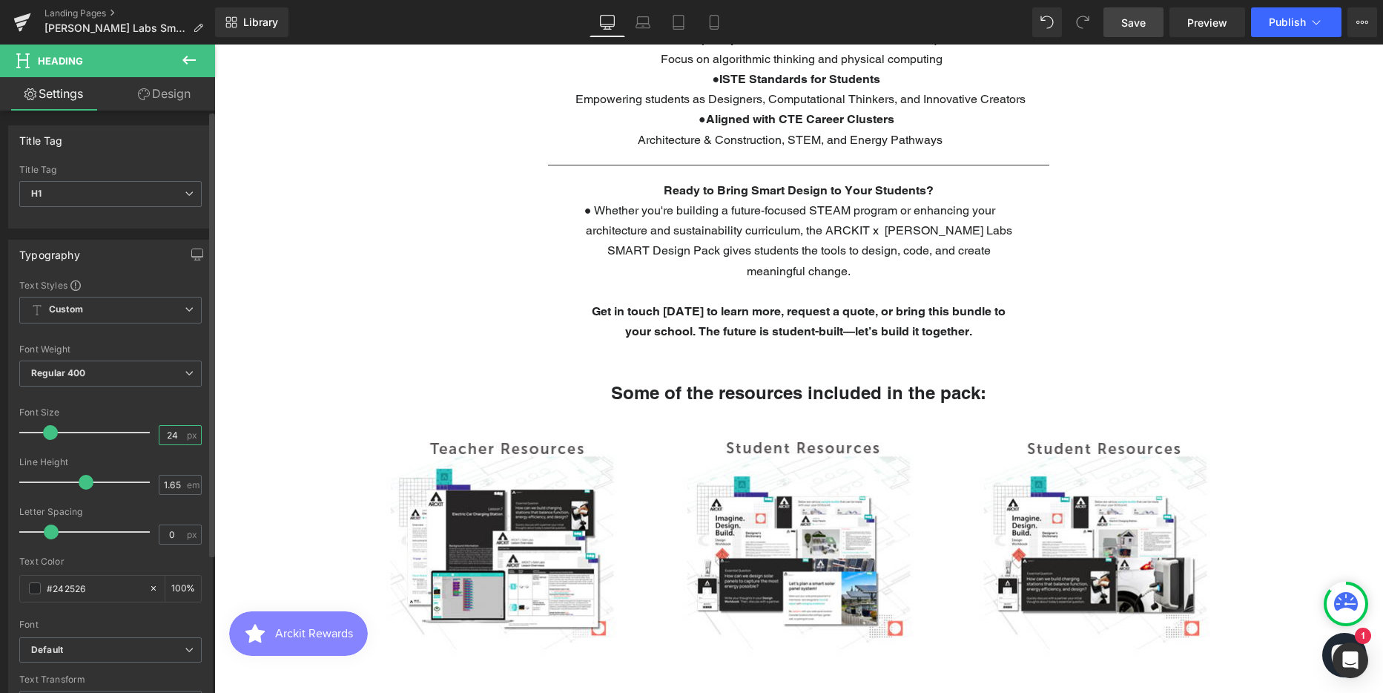
click at [168, 436] on input "24" at bounding box center [172, 435] width 26 height 19
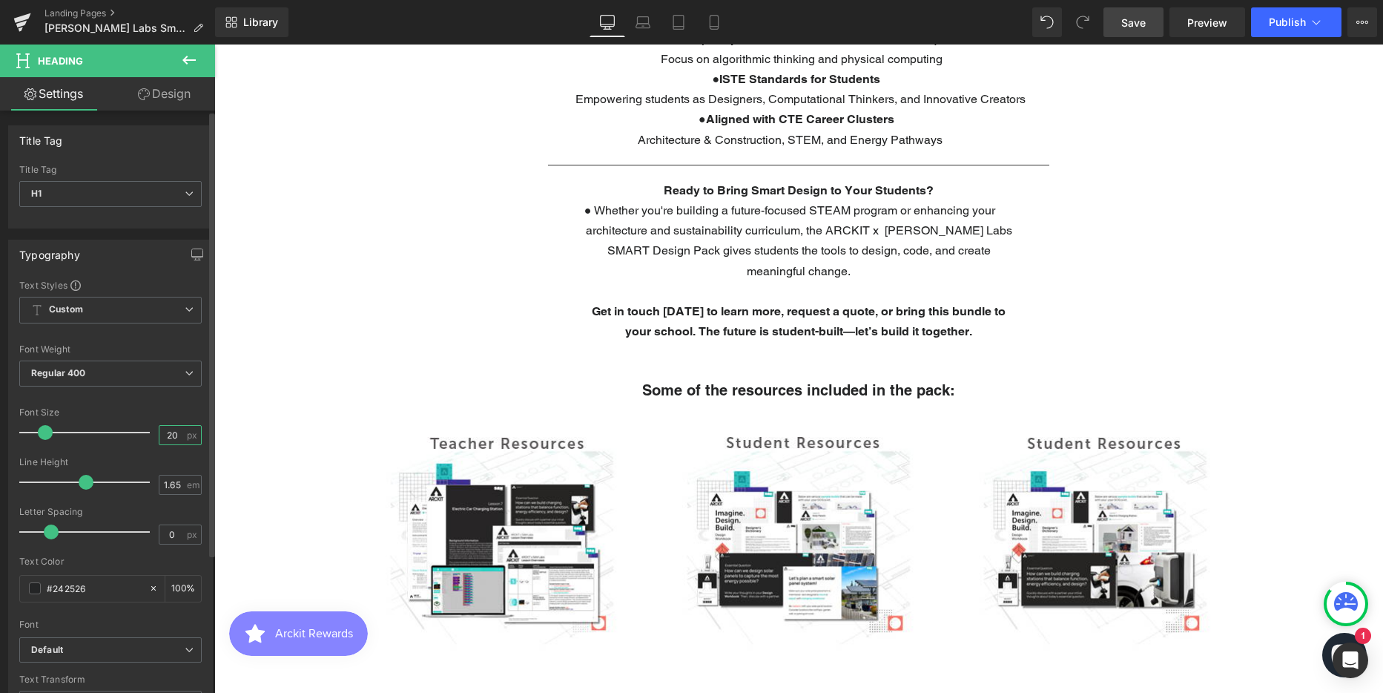
type input "20"
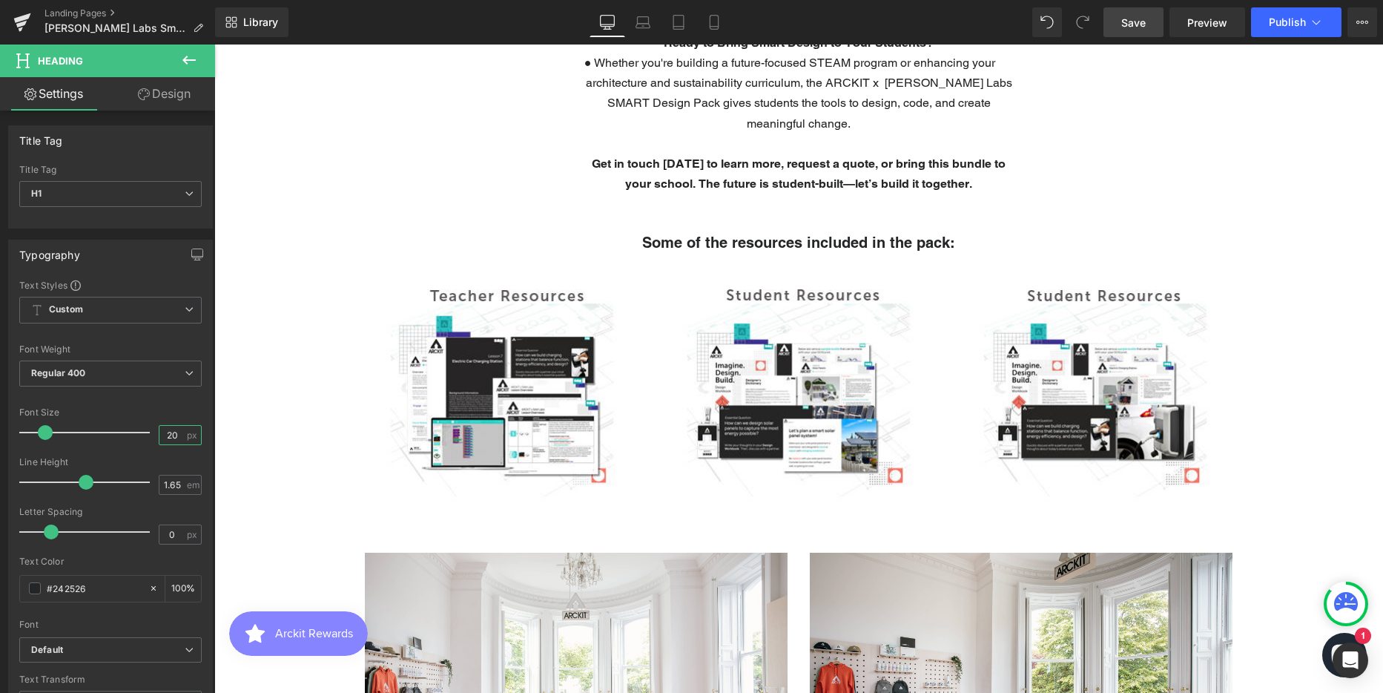
scroll to position [1854, 0]
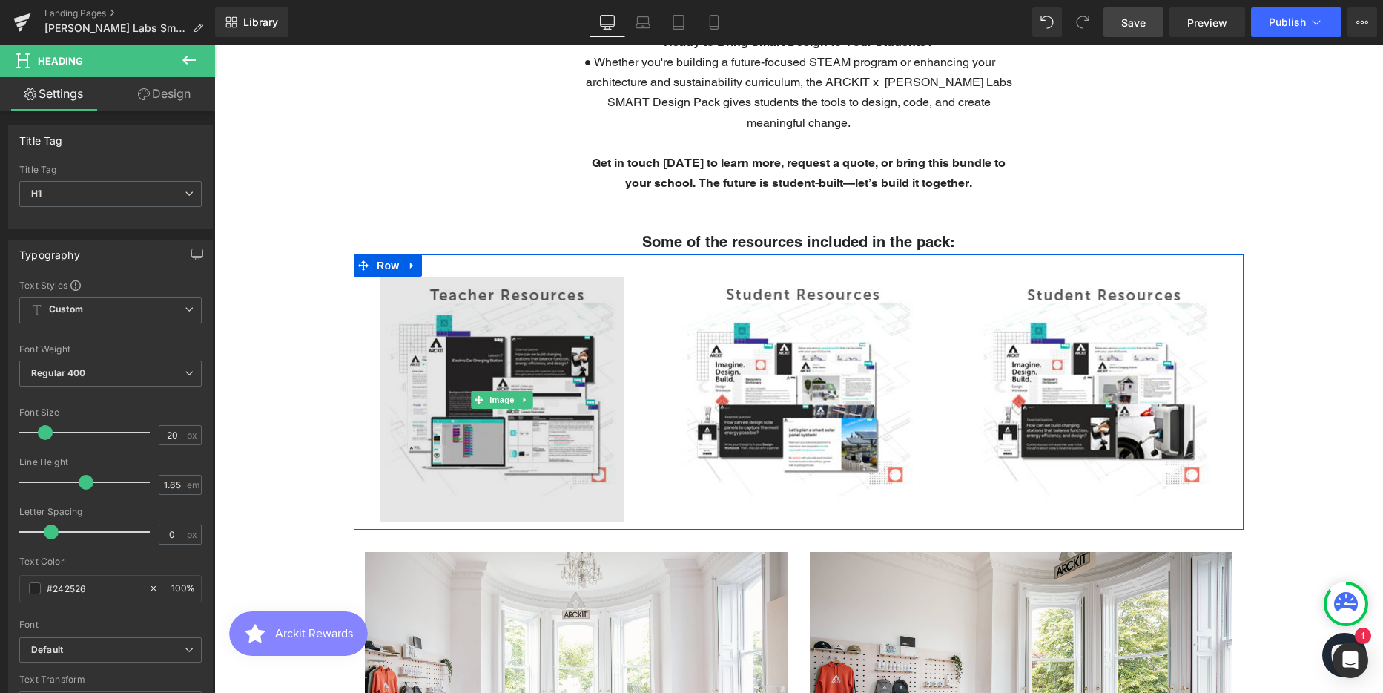
click at [483, 377] on img at bounding box center [502, 399] width 245 height 245
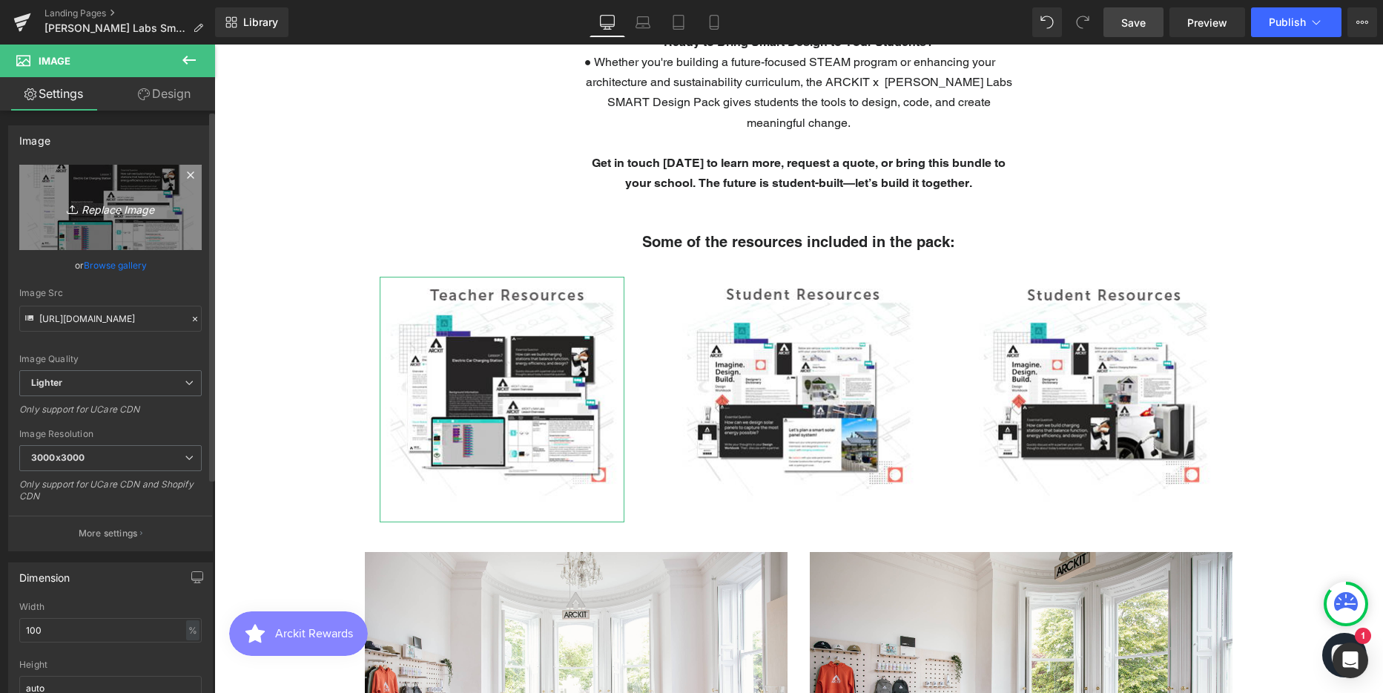
click at [110, 213] on icon "Replace Image" at bounding box center [110, 207] width 119 height 19
type input "C:\fakepath\Teacher Resources - Charging Station.png"
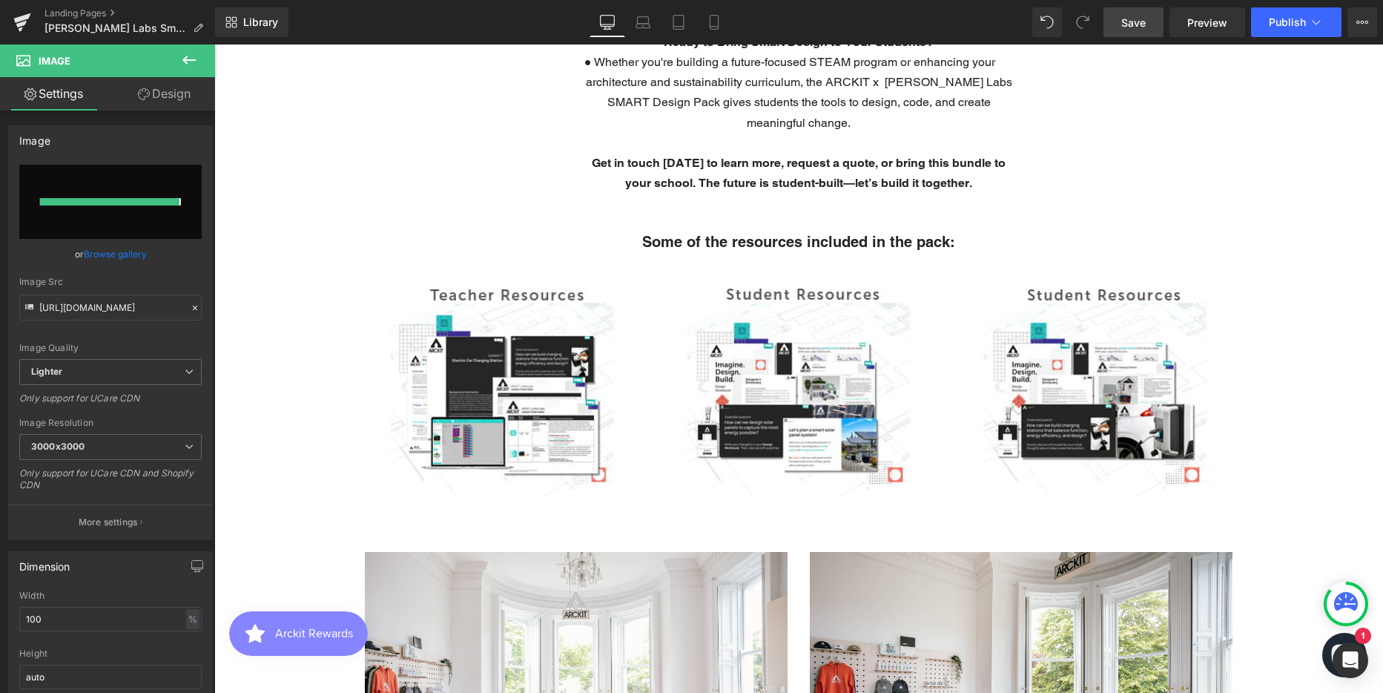
type input "https://ucarecdn.com/061f6c80-165e-40d6-8479-5e3683143bdb/-/format/auto/-/previ…"
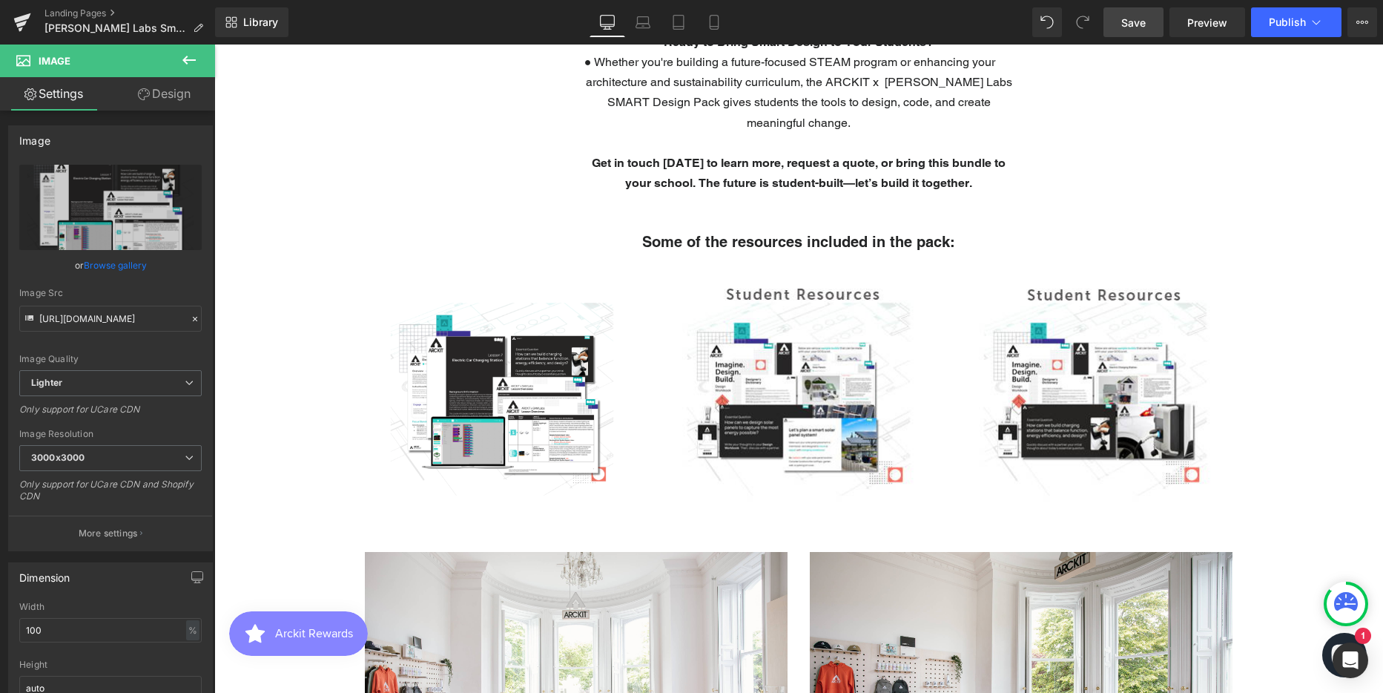
click at [185, 53] on icon at bounding box center [189, 60] width 18 height 18
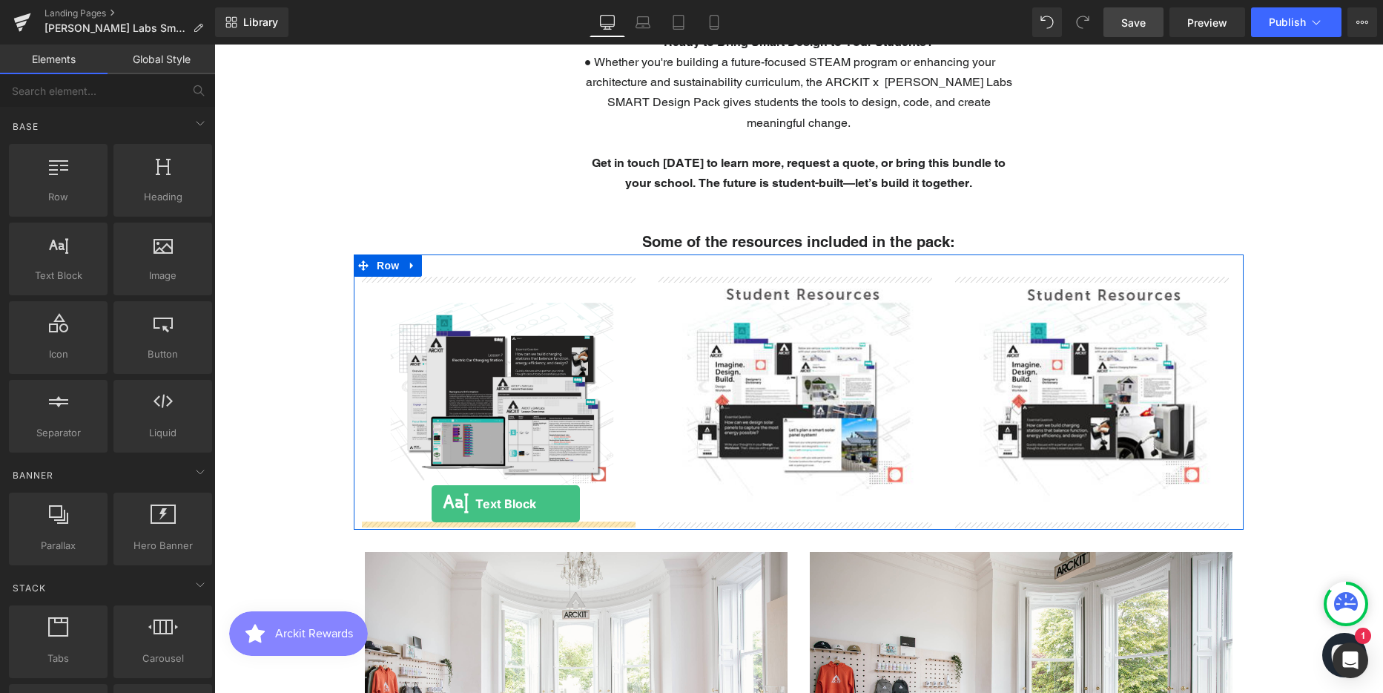
drag, startPoint x: 291, startPoint y: 310, endPoint x: 432, endPoint y: 503, distance: 239.0
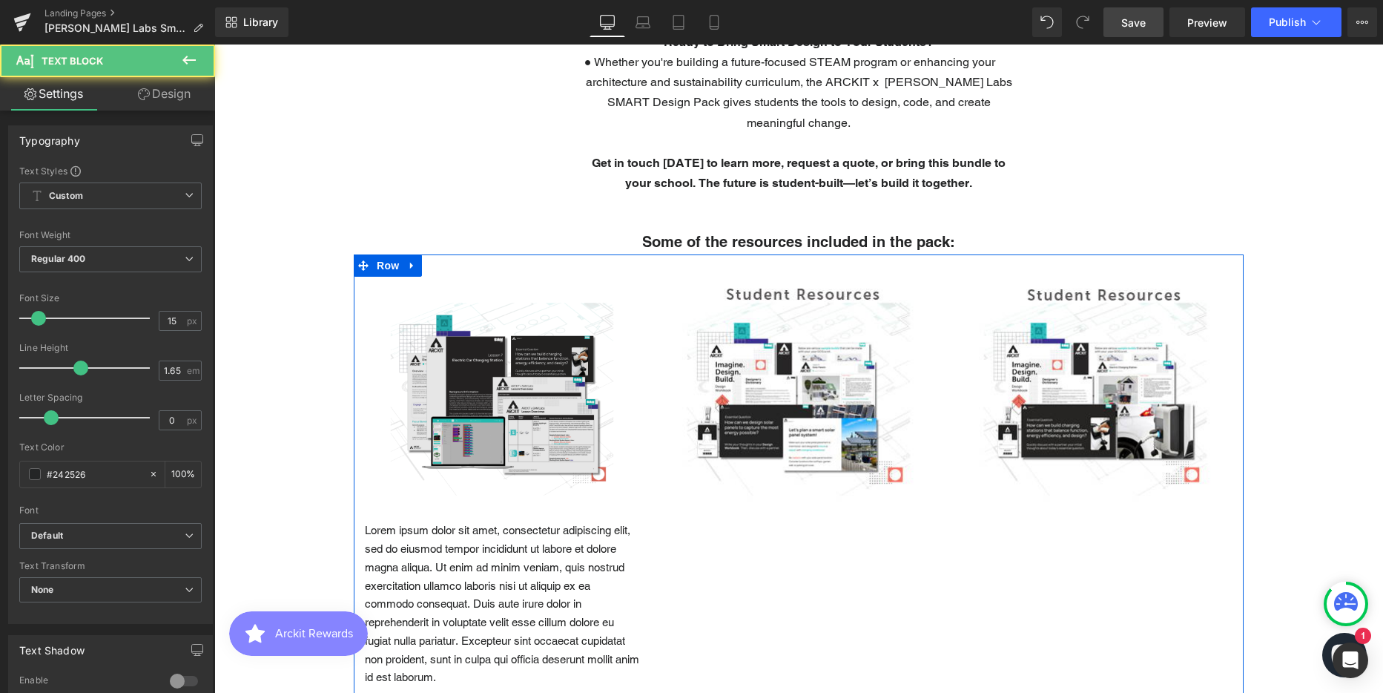
scroll to position [4614, 1158]
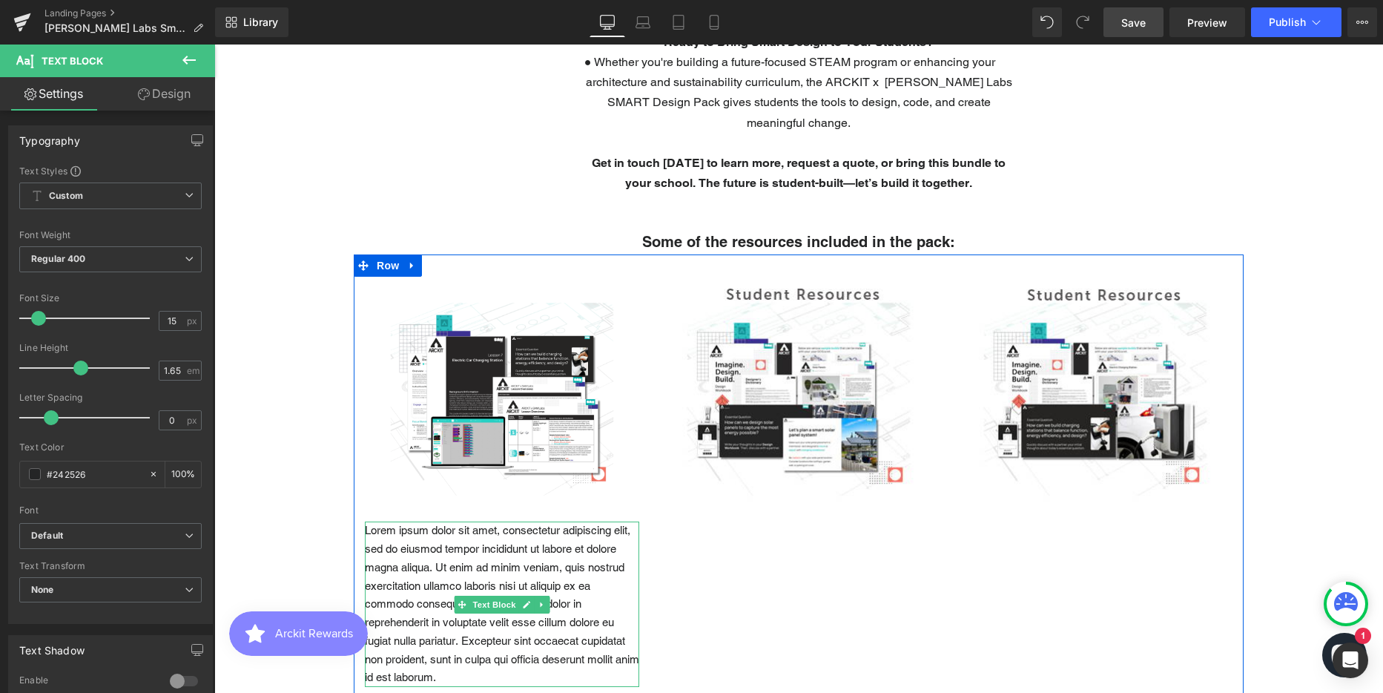
click at [446, 570] on p "Lorem ipsum dolor sit amet, consectetur adipiscing elit, sed do eiusmod tempor …" at bounding box center [502, 603] width 274 height 165
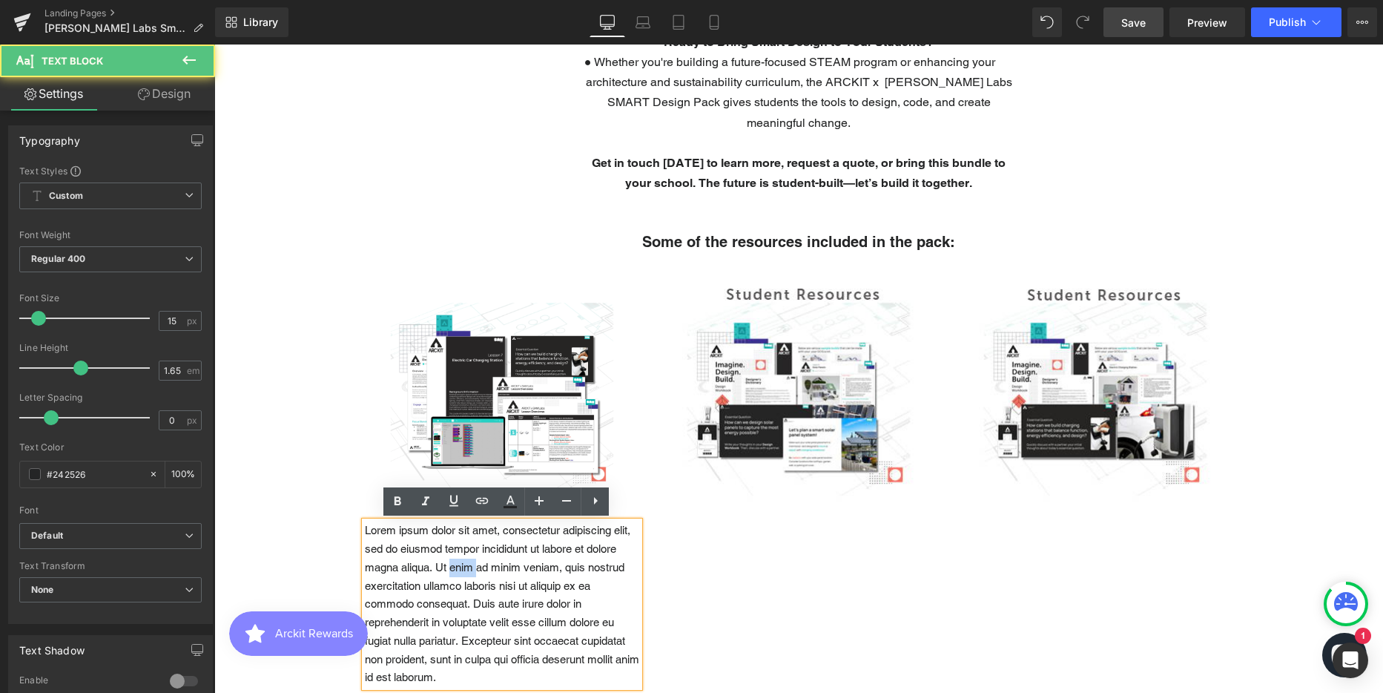
click at [446, 570] on p "Lorem ipsum dolor sit amet, consectetur adipiscing elit, sed do eiusmod tempor …" at bounding box center [502, 603] width 274 height 165
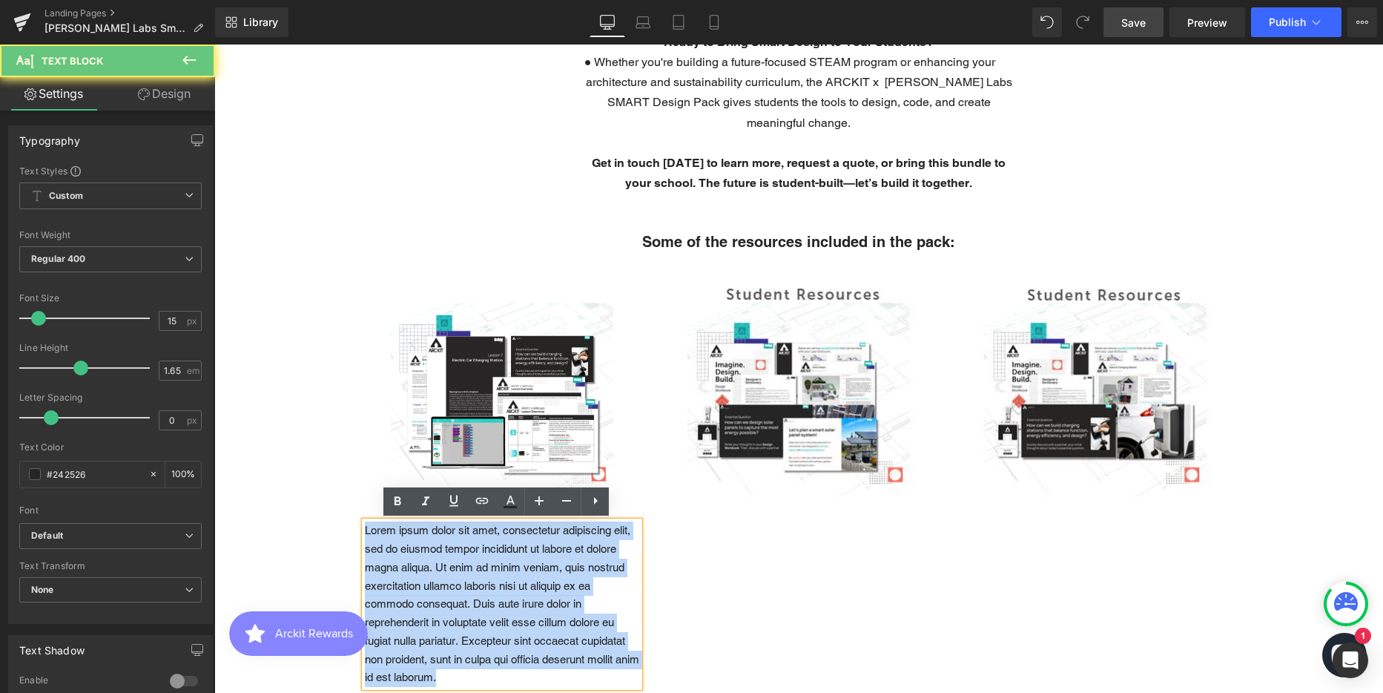
click at [446, 570] on p "Lorem ipsum dolor sit amet, consectetur adipiscing elit, sed do eiusmod tempor …" at bounding box center [502, 603] width 274 height 165
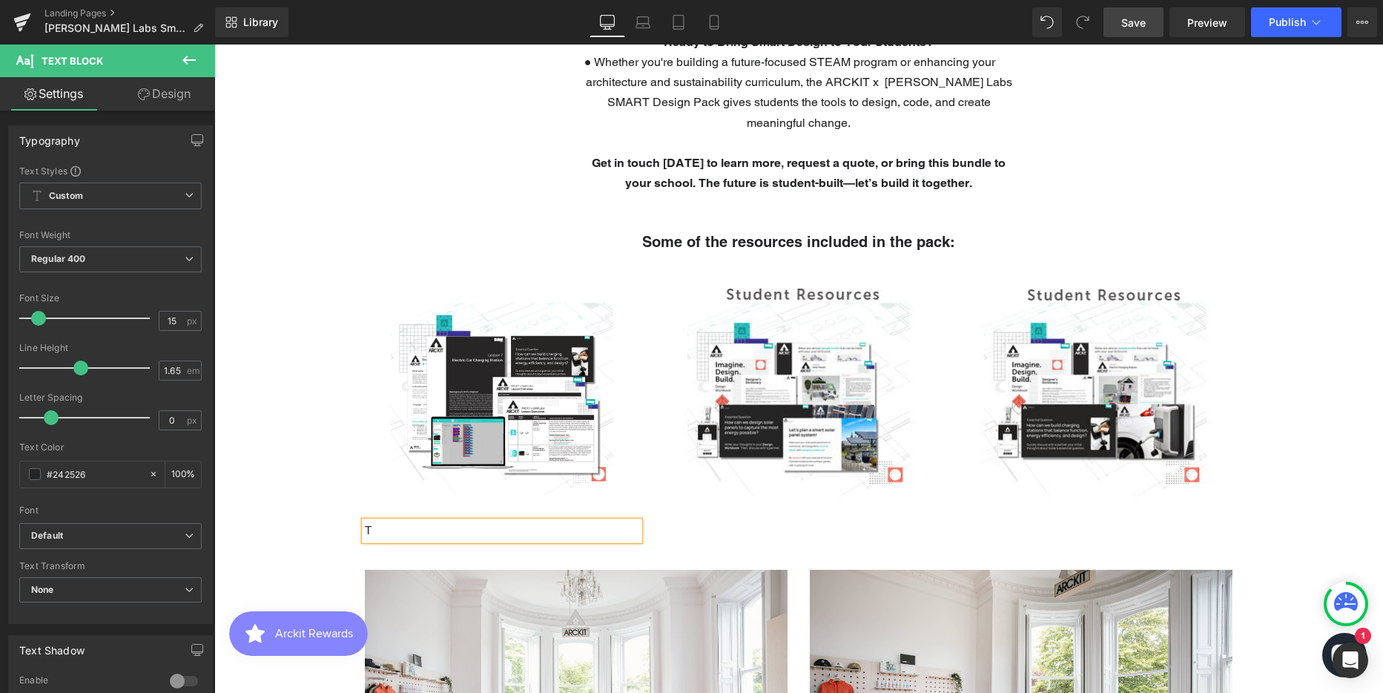
scroll to position [4467, 1158]
click at [501, 530] on p "TEACHER RESOURCES - CHARGING STATION" at bounding box center [502, 530] width 274 height 19
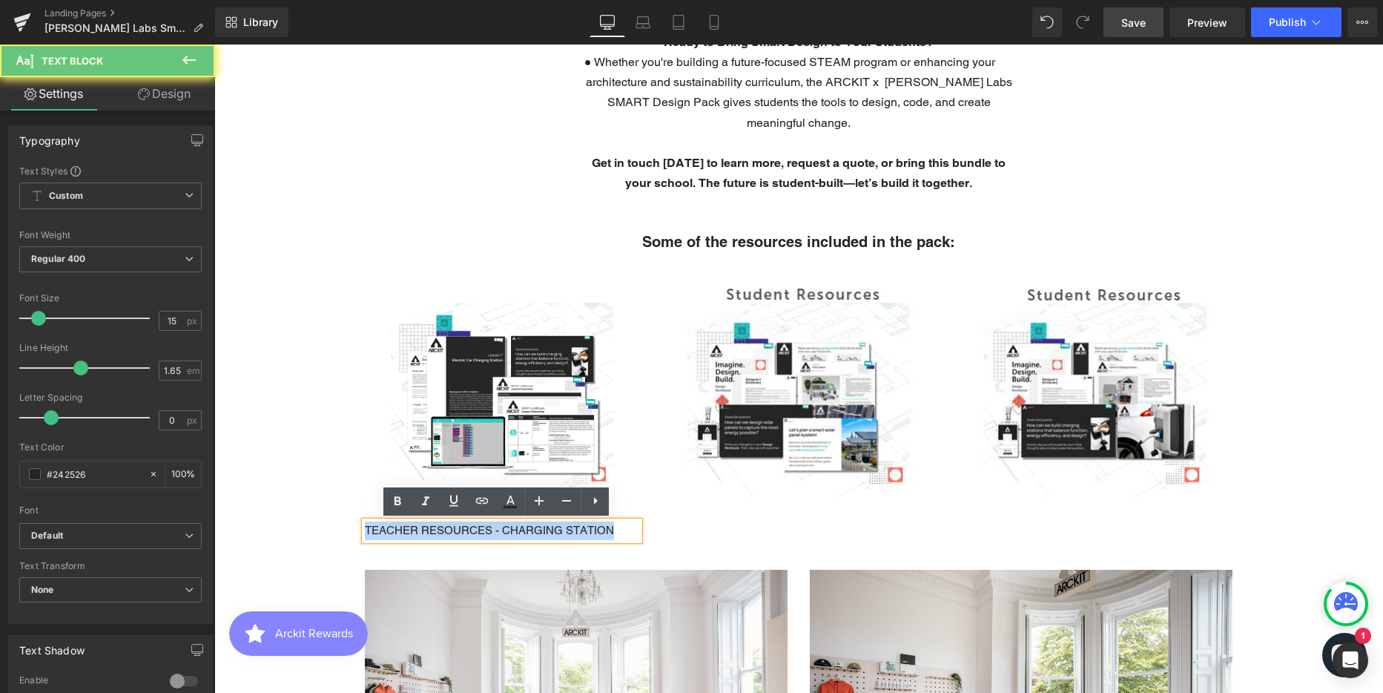
click at [501, 530] on p "TEACHER RESOURCES - CHARGING STATION" at bounding box center [502, 530] width 274 height 19
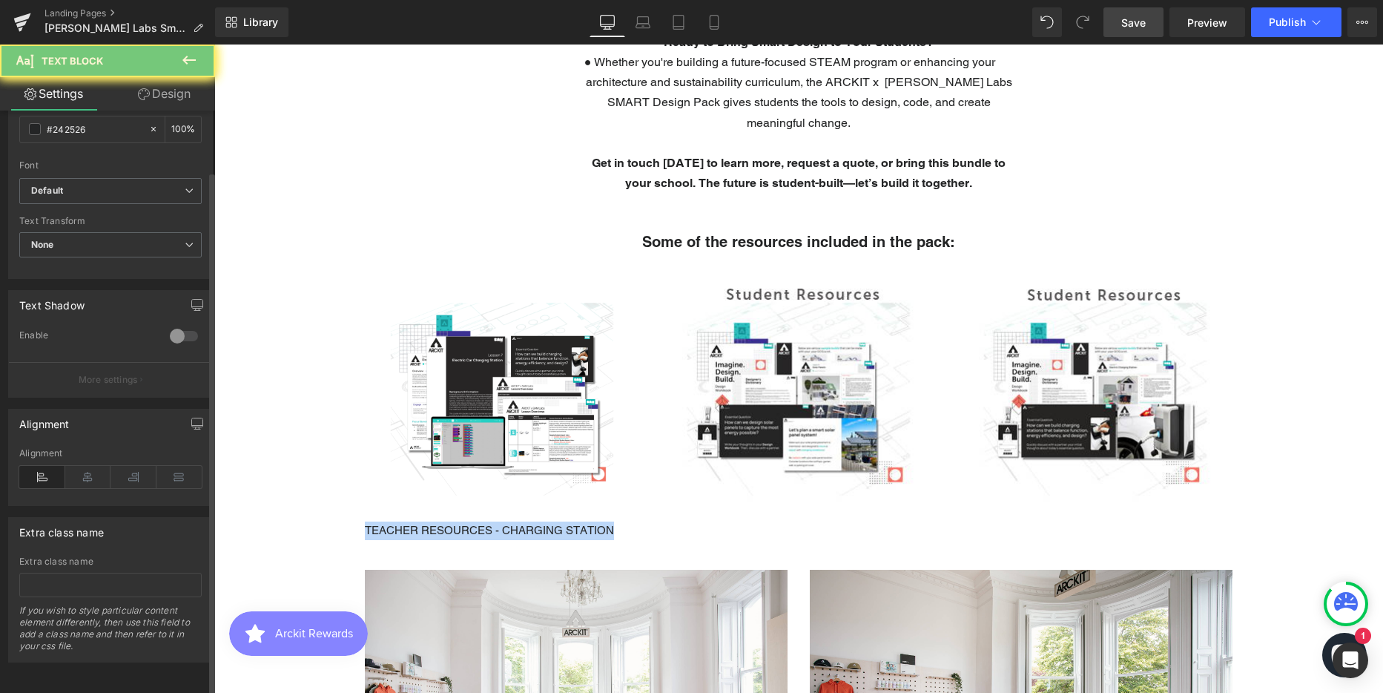
scroll to position [356, 0]
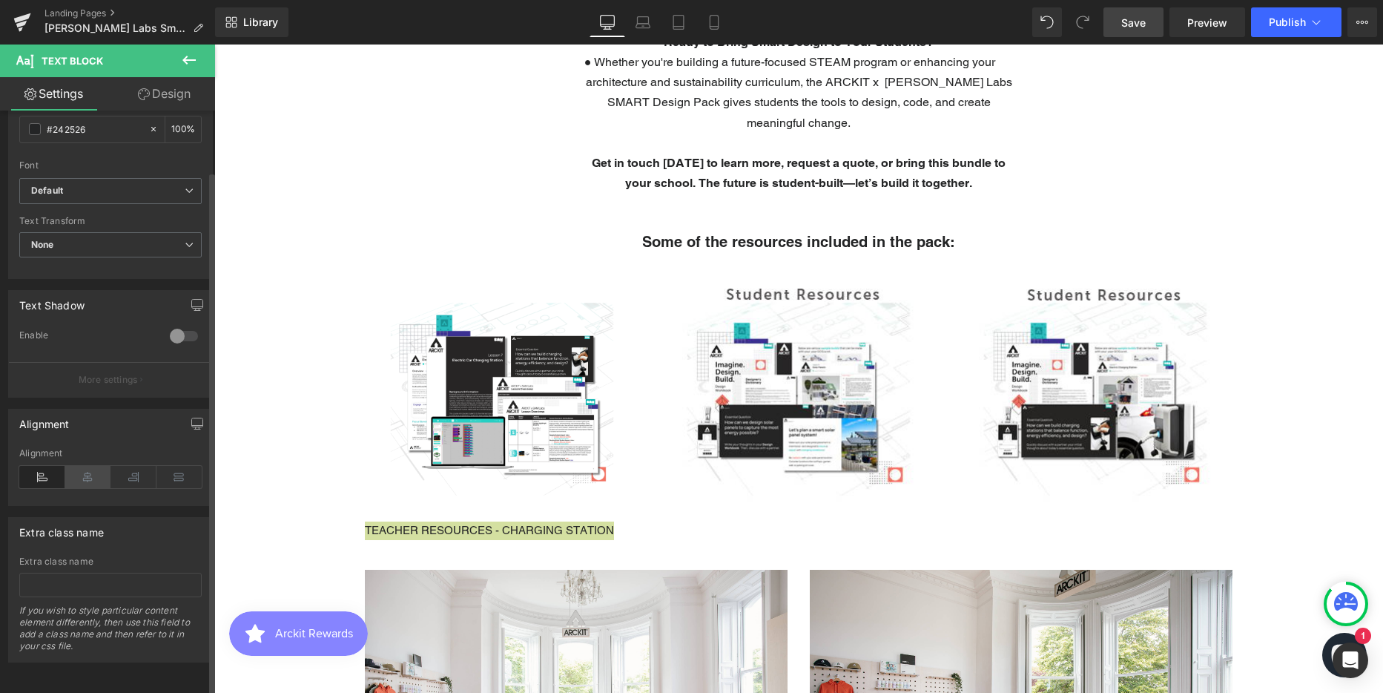
click at [88, 466] on icon at bounding box center [88, 477] width 46 height 22
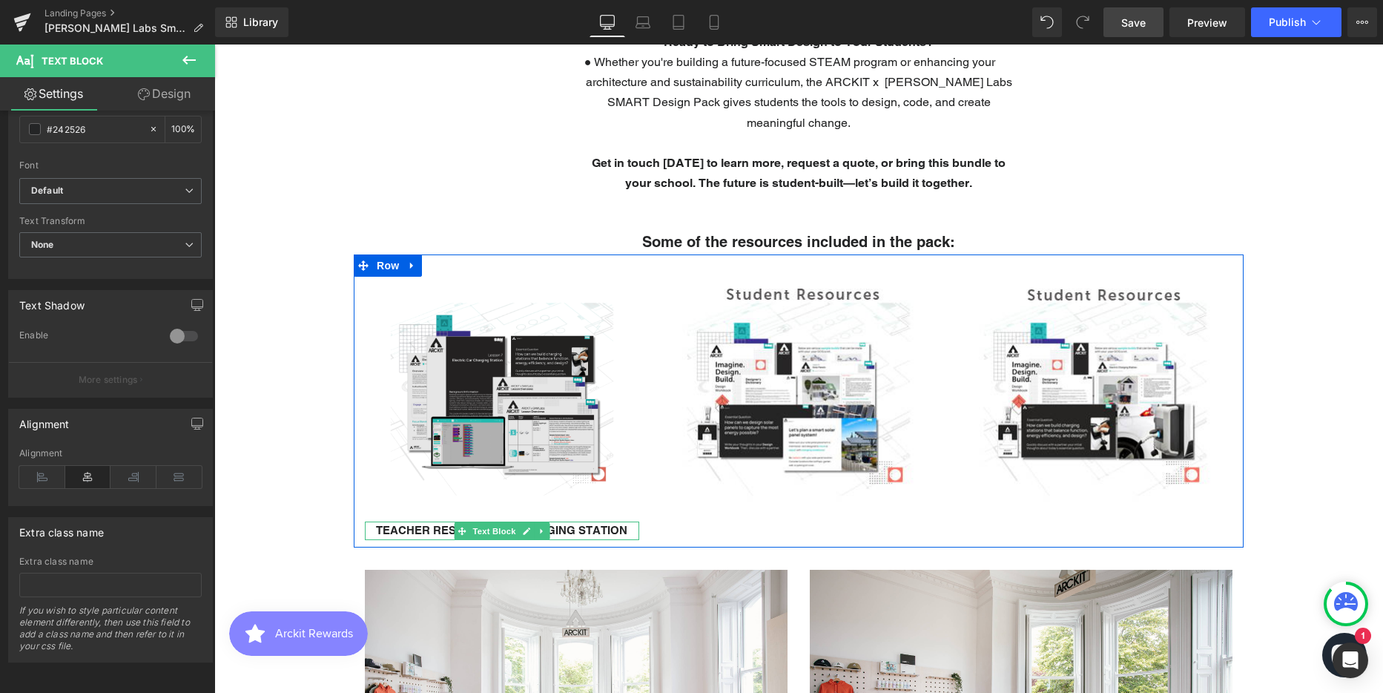
scroll to position [7, 7]
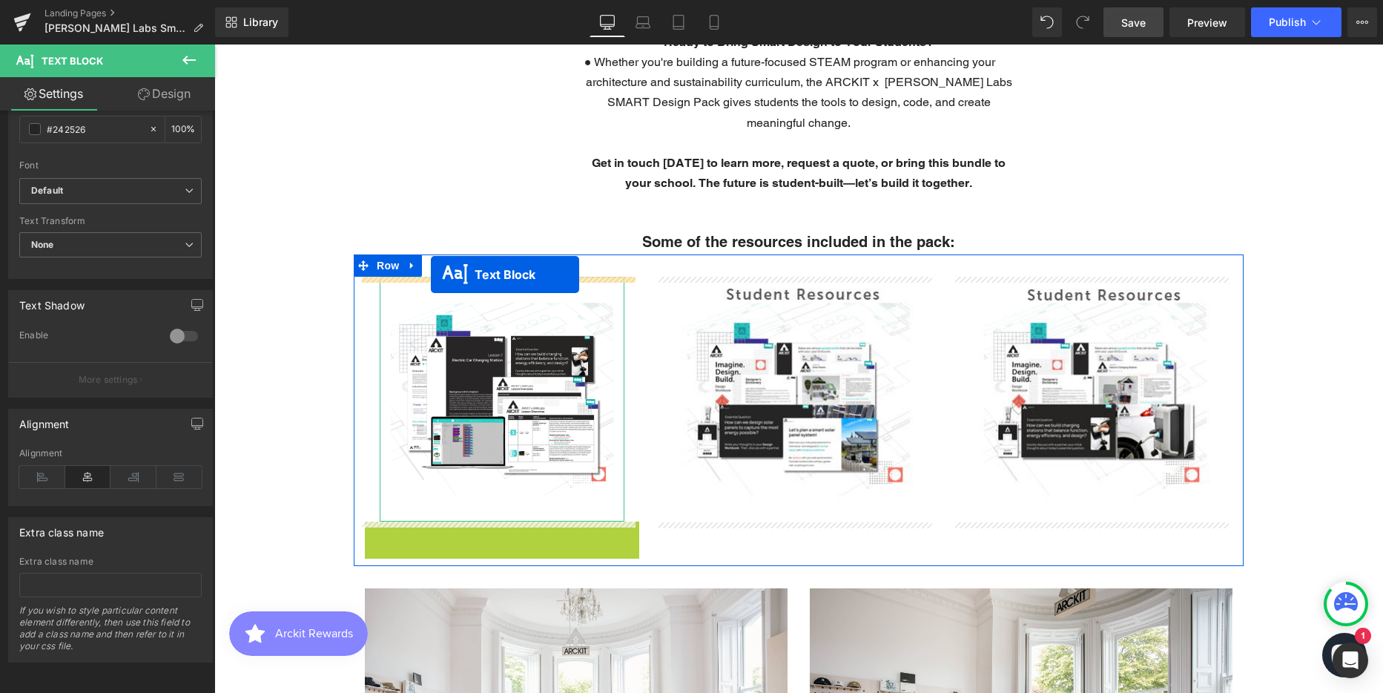
drag, startPoint x: 451, startPoint y: 529, endPoint x: 431, endPoint y: 274, distance: 255.9
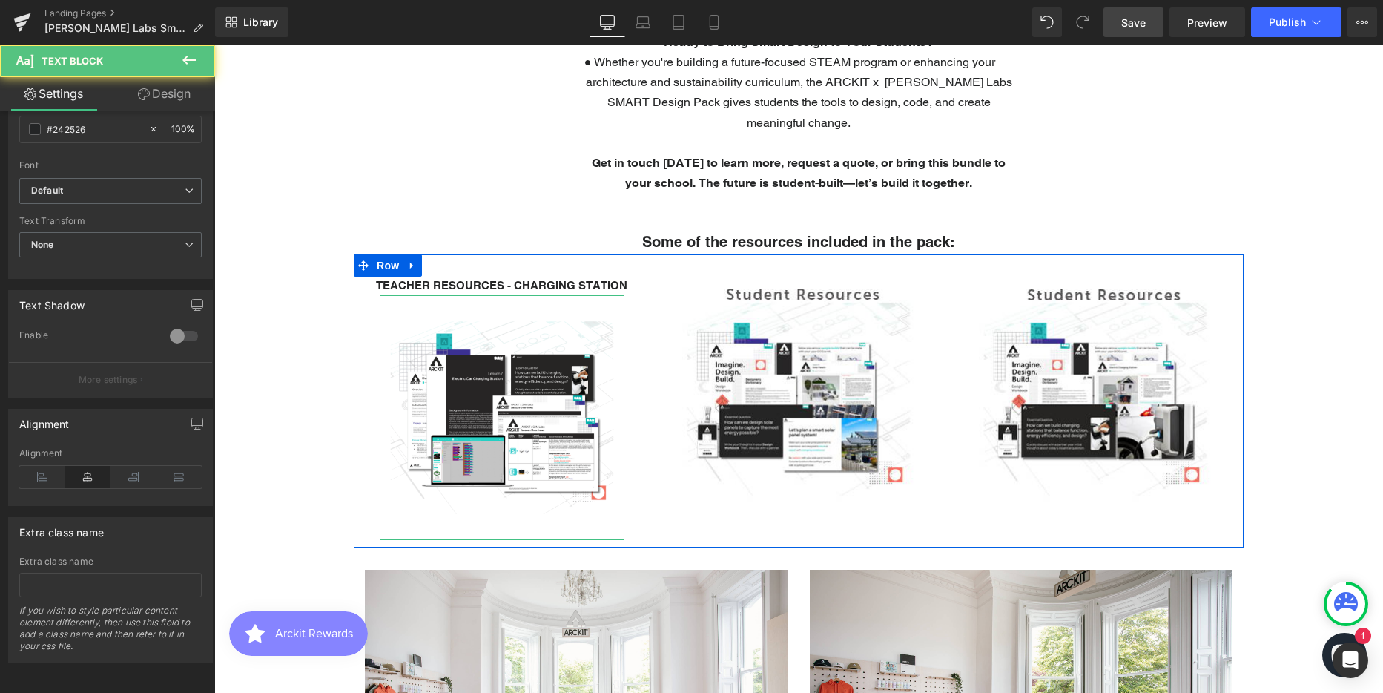
scroll to position [4467, 1158]
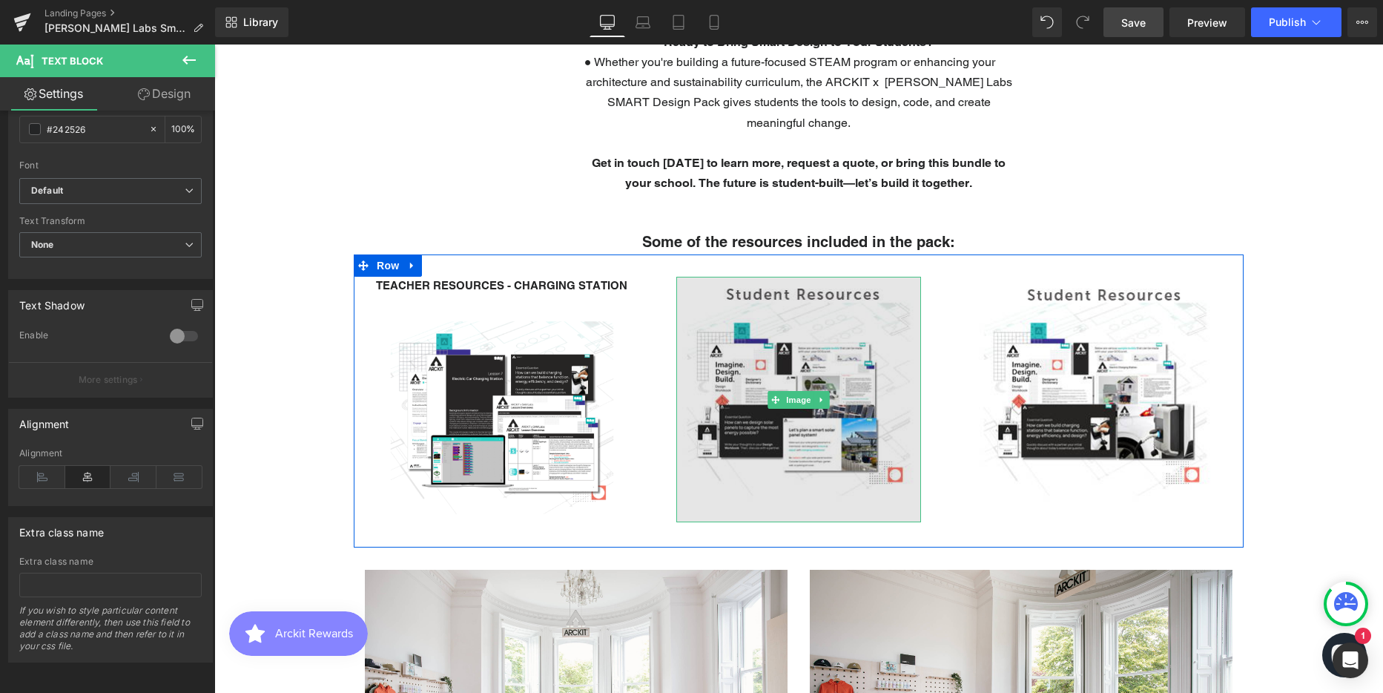
click at [771, 329] on img at bounding box center [798, 399] width 245 height 245
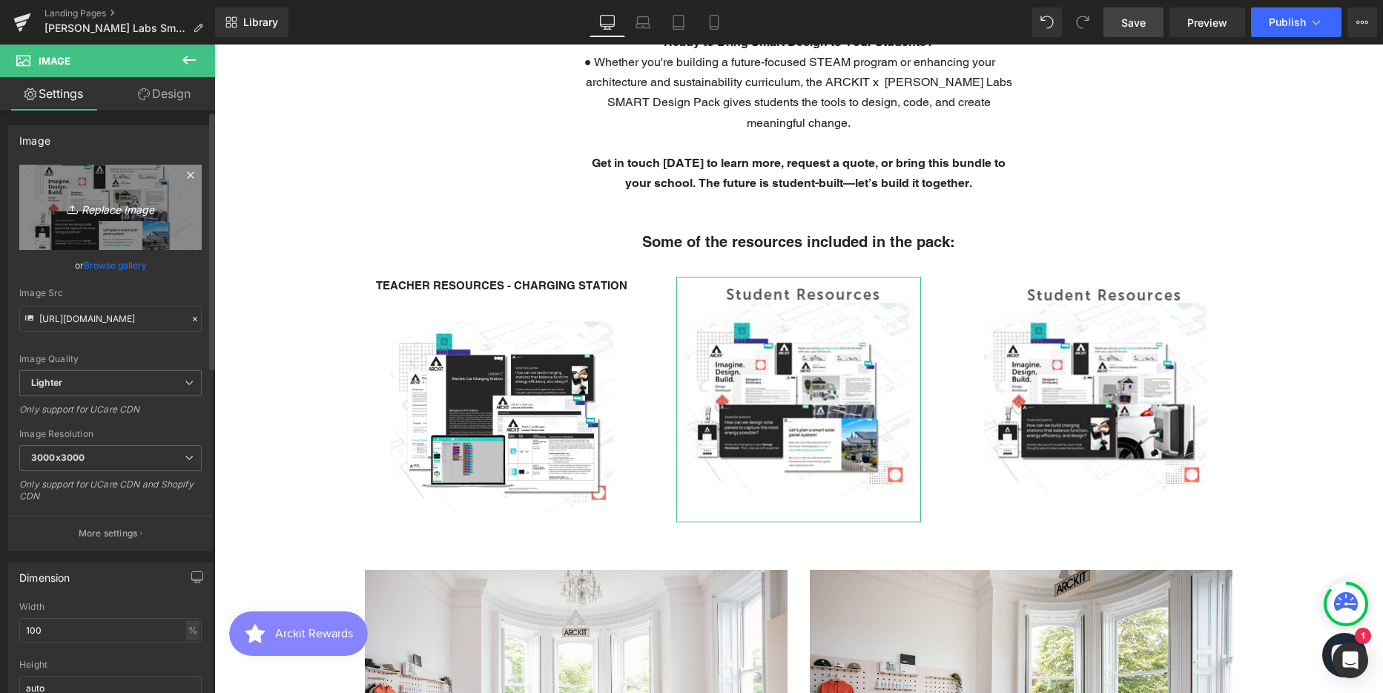
click at [99, 205] on icon "Replace Image" at bounding box center [110, 207] width 119 height 19
type input "C:\fakepath\Student Resources - Charging Station.png"
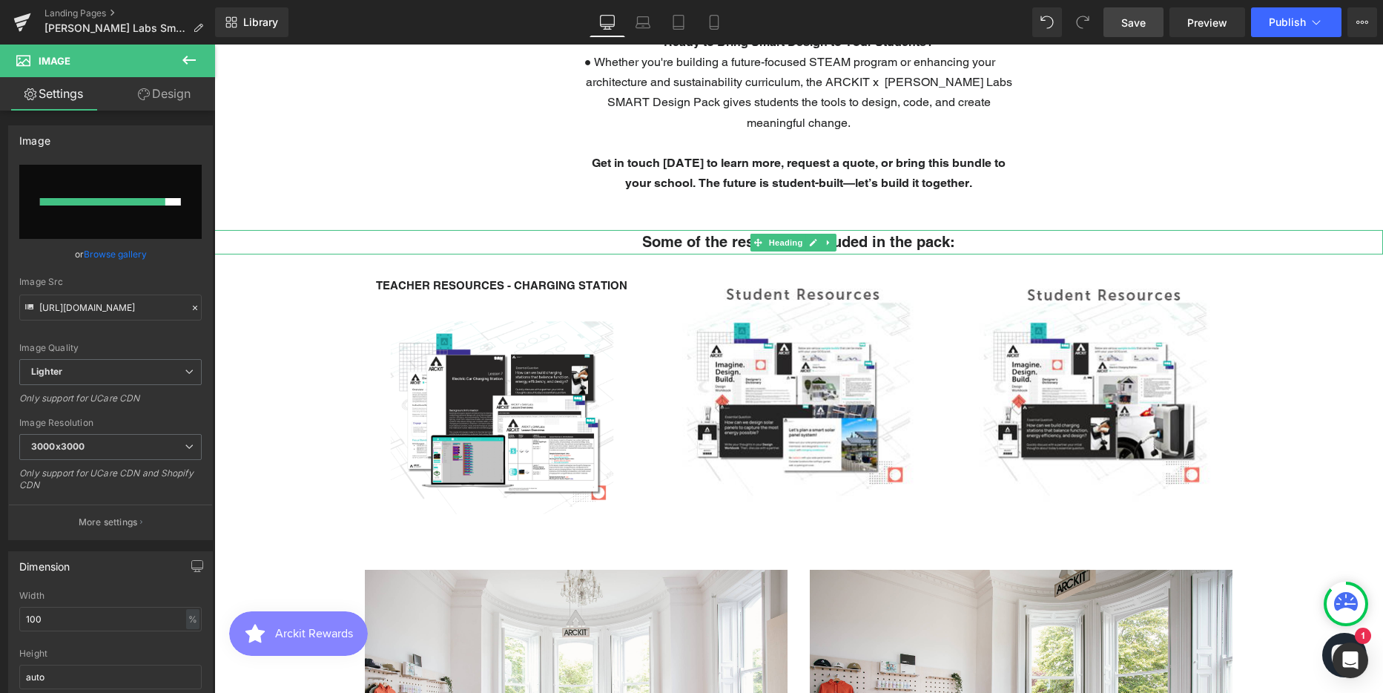
click at [703, 237] on strong "Some of the resources included in the pack:" at bounding box center [798, 242] width 313 height 18
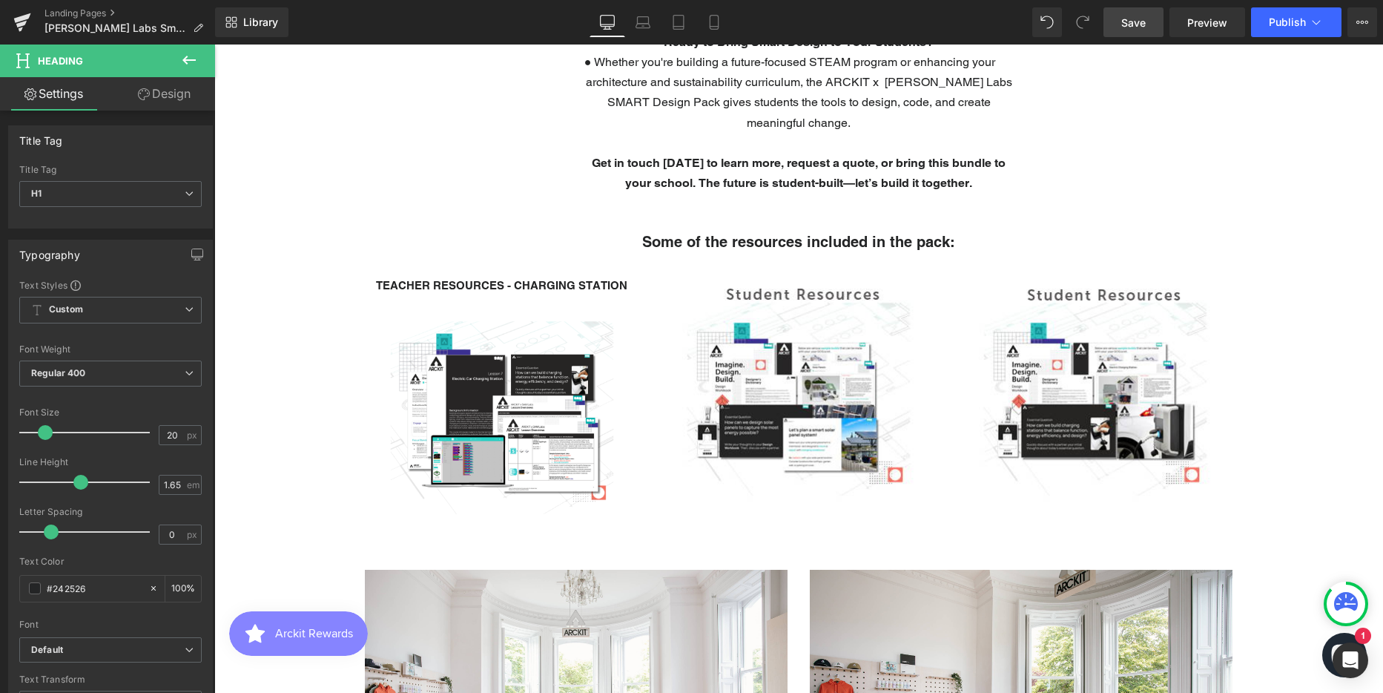
click at [173, 90] on link "Design" at bounding box center [164, 93] width 108 height 33
click at [0, 0] on div "Spacing" at bounding box center [0, 0] width 0 height 0
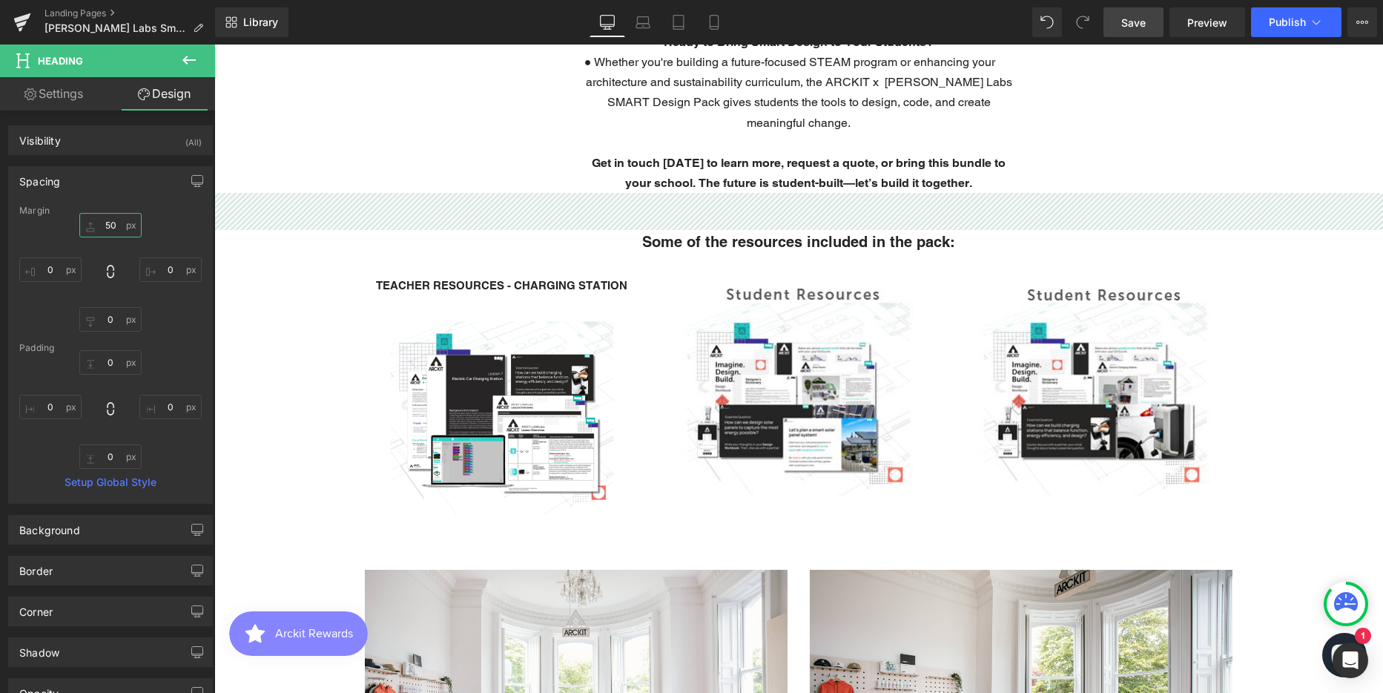
click at [105, 221] on input "50" at bounding box center [110, 225] width 62 height 24
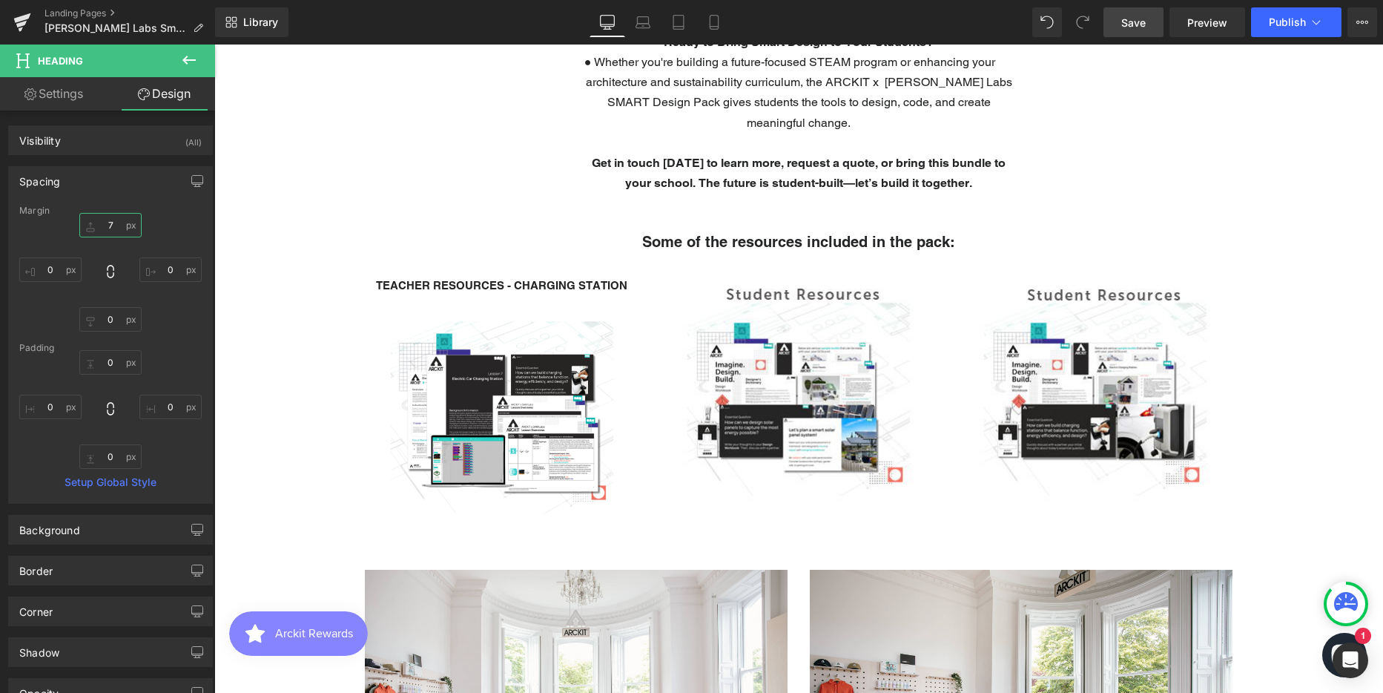
type input "70"
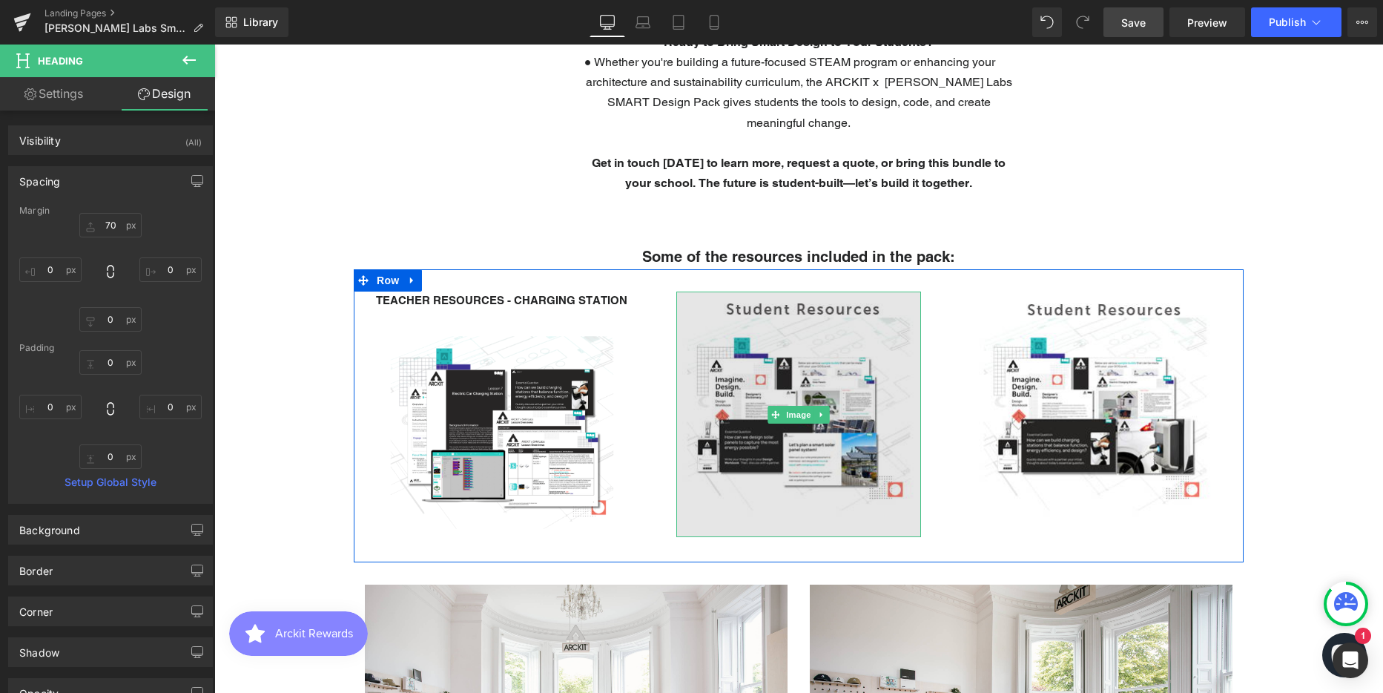
click at [742, 355] on img at bounding box center [798, 413] width 245 height 245
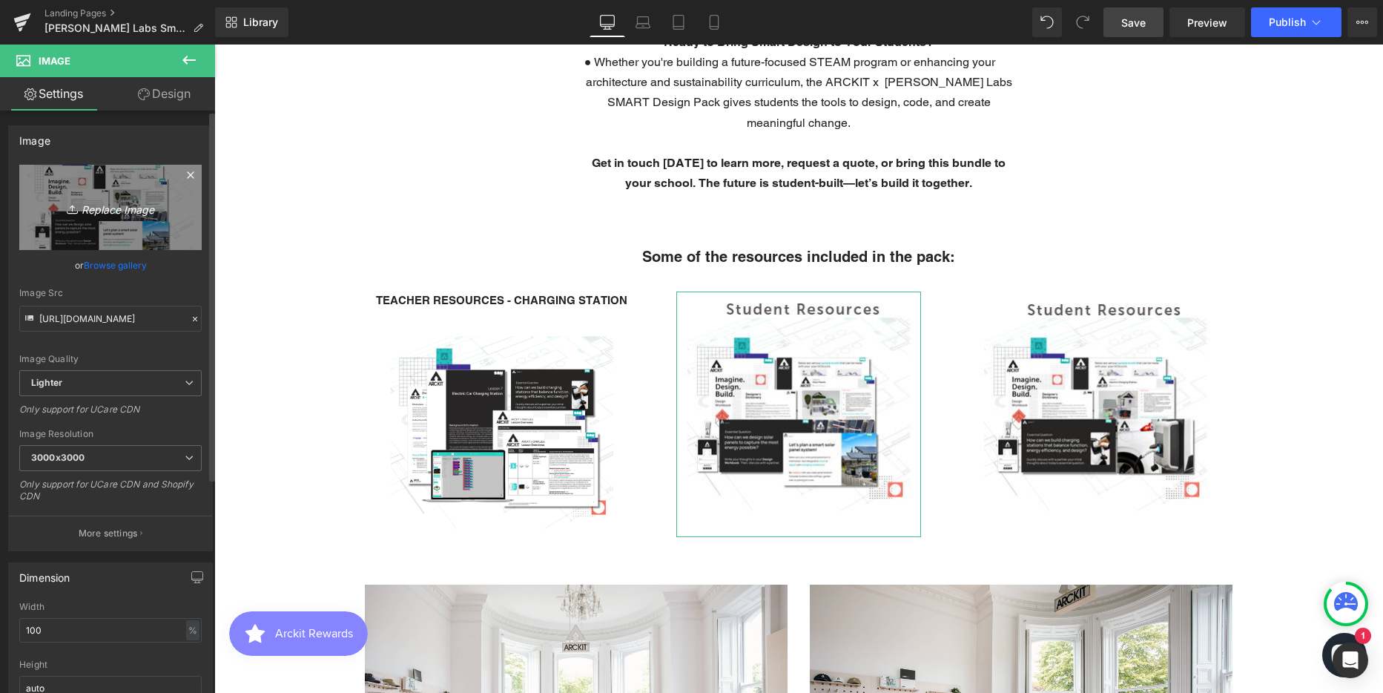
click at [115, 204] on icon "Replace Image" at bounding box center [110, 207] width 119 height 19
type input "C:\fakepath\Student Resources - Charging Station.png"
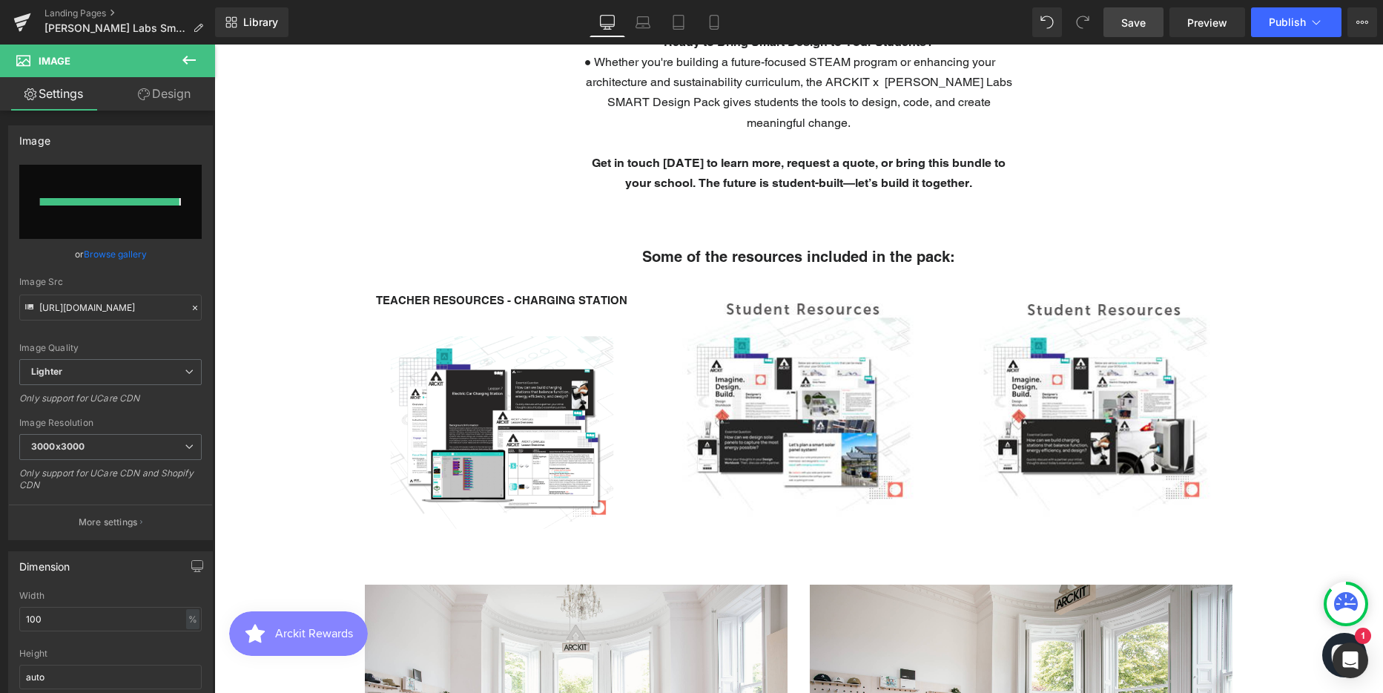
type input "https://ucarecdn.com/54c395f6-ffa9-4110-8500-45417fa6cf7a/-/format/auto/-/previ…"
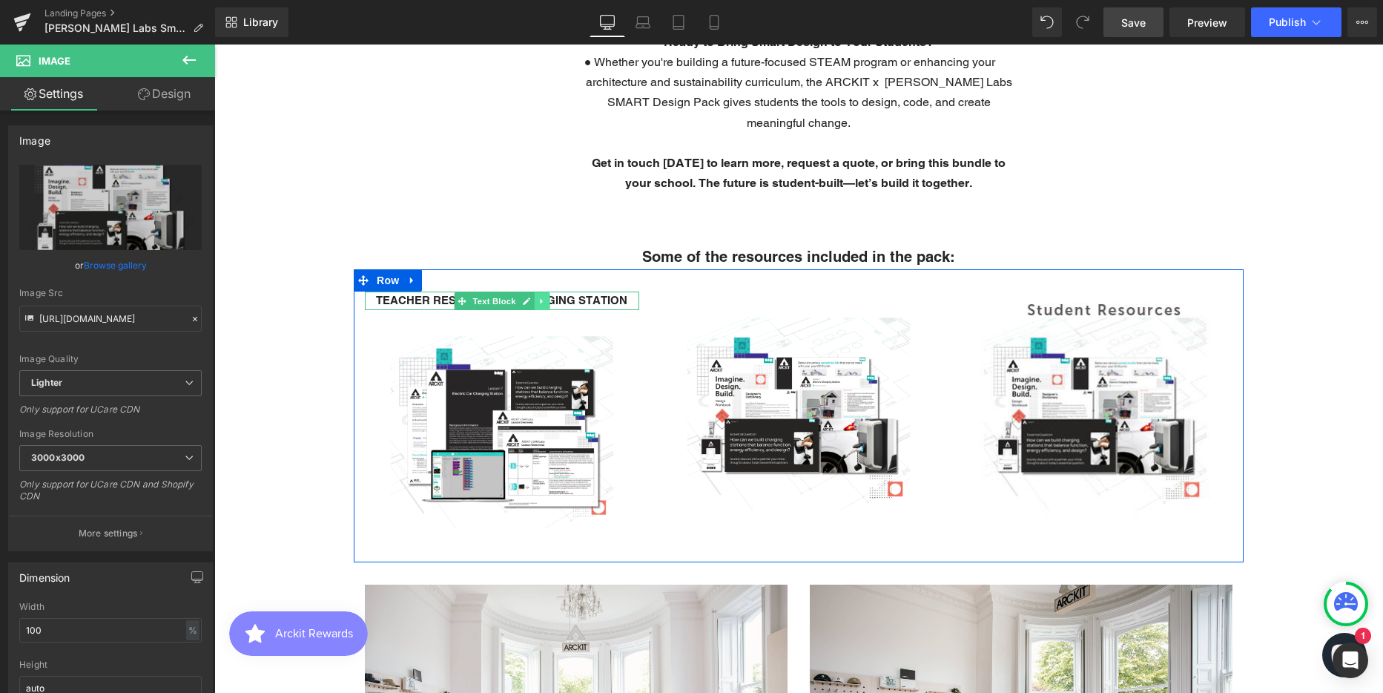
click at [538, 304] on icon at bounding box center [542, 301] width 8 height 9
click at [530, 303] on icon at bounding box center [534, 301] width 8 height 8
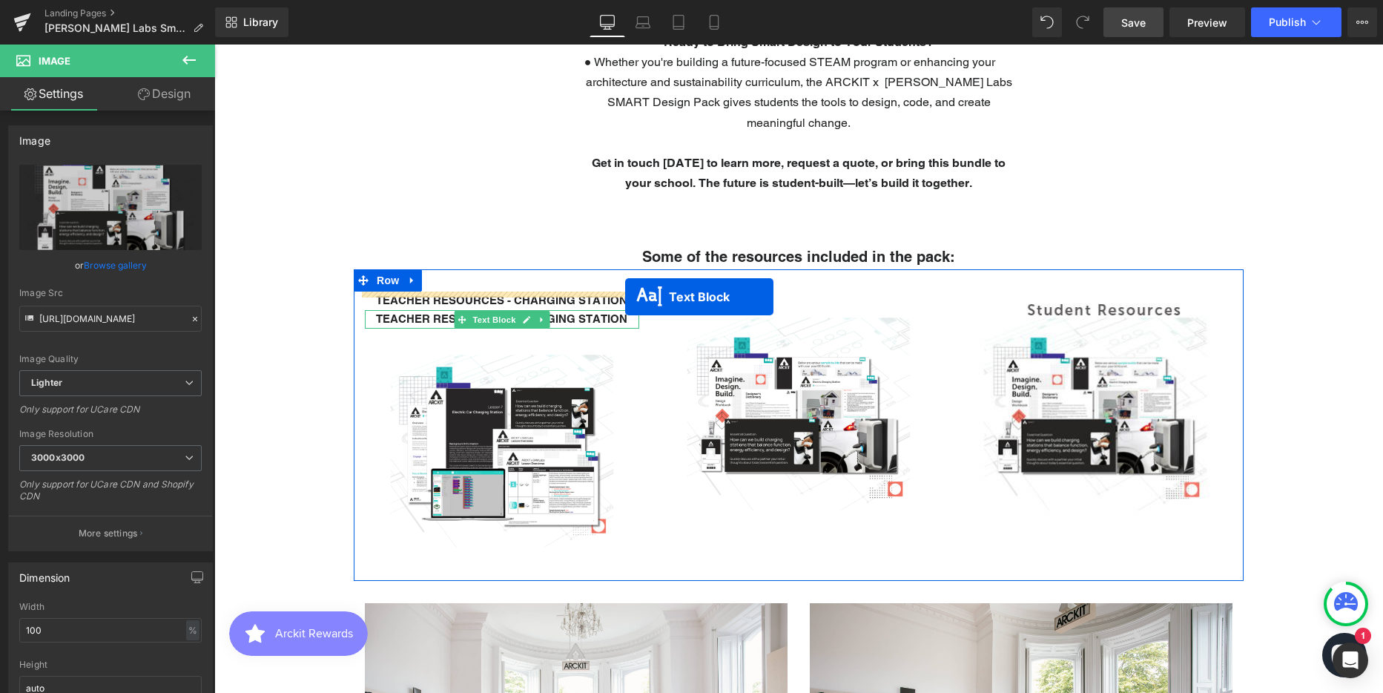
scroll to position [4519, 1158]
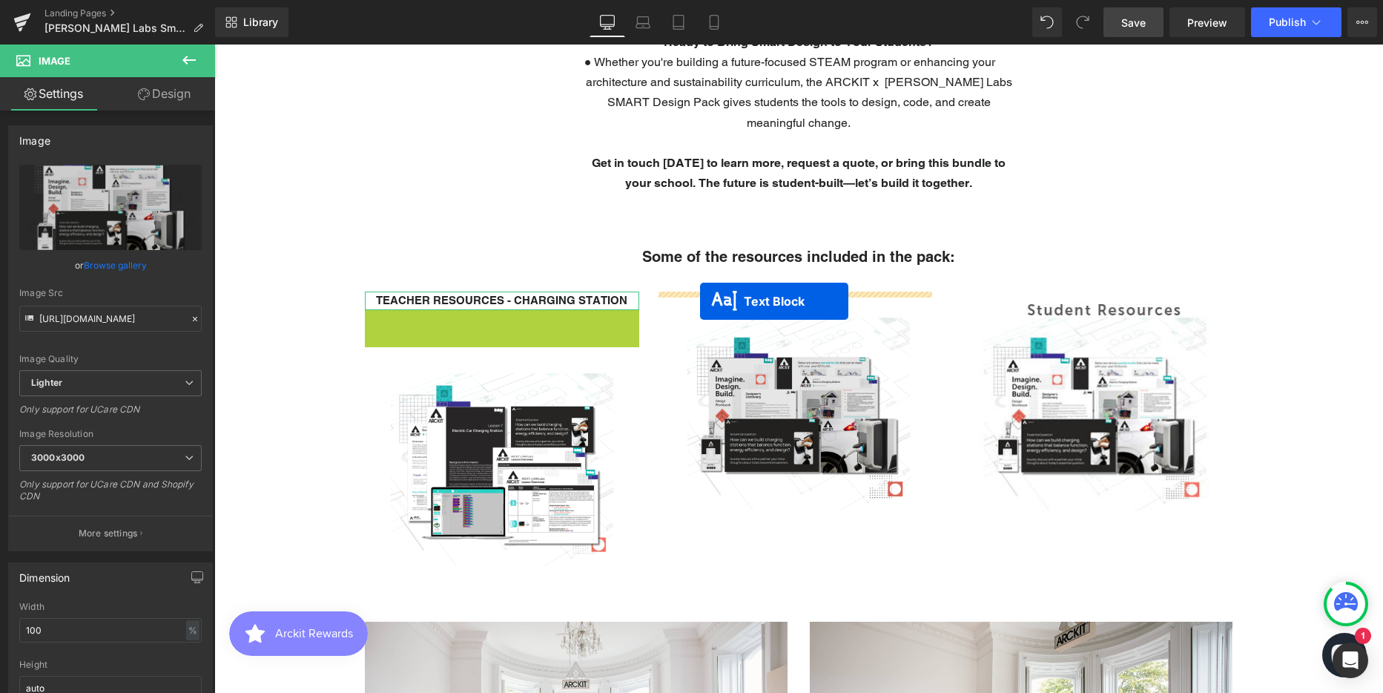
drag, startPoint x: 457, startPoint y: 320, endPoint x: 700, endPoint y: 301, distance: 243.9
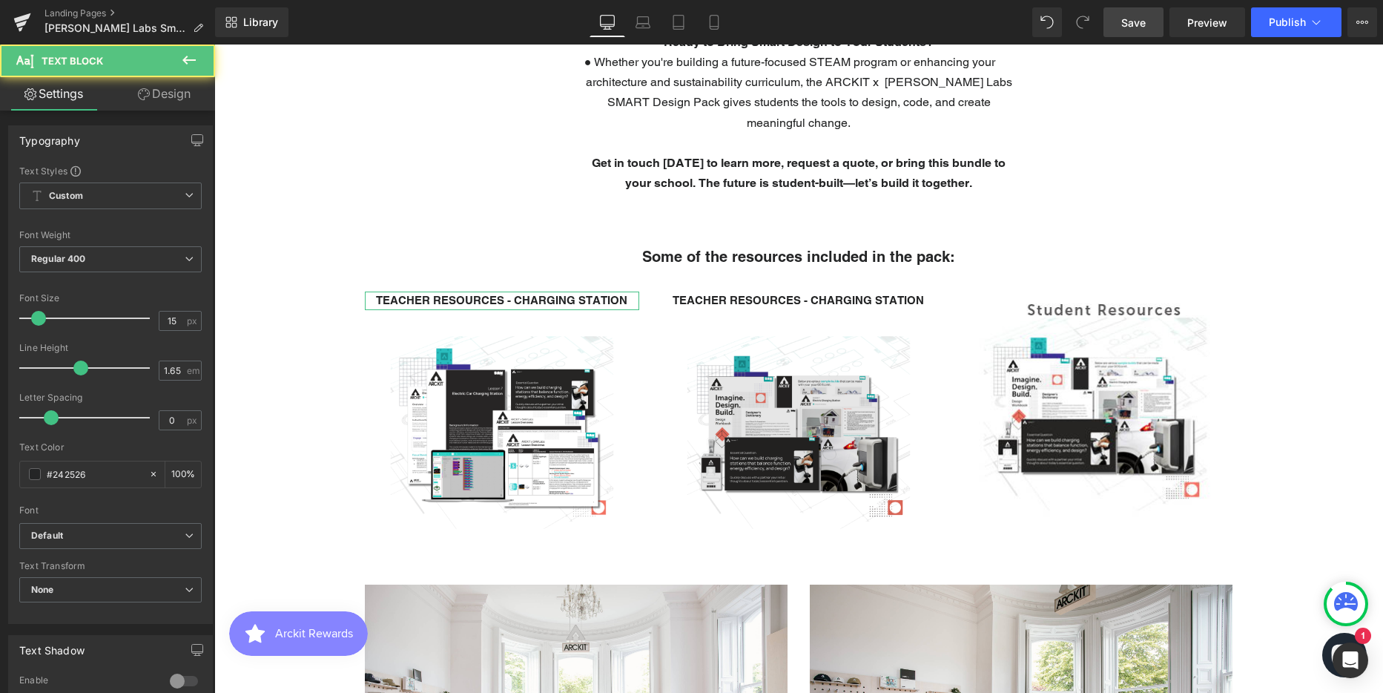
scroll to position [4482, 1158]
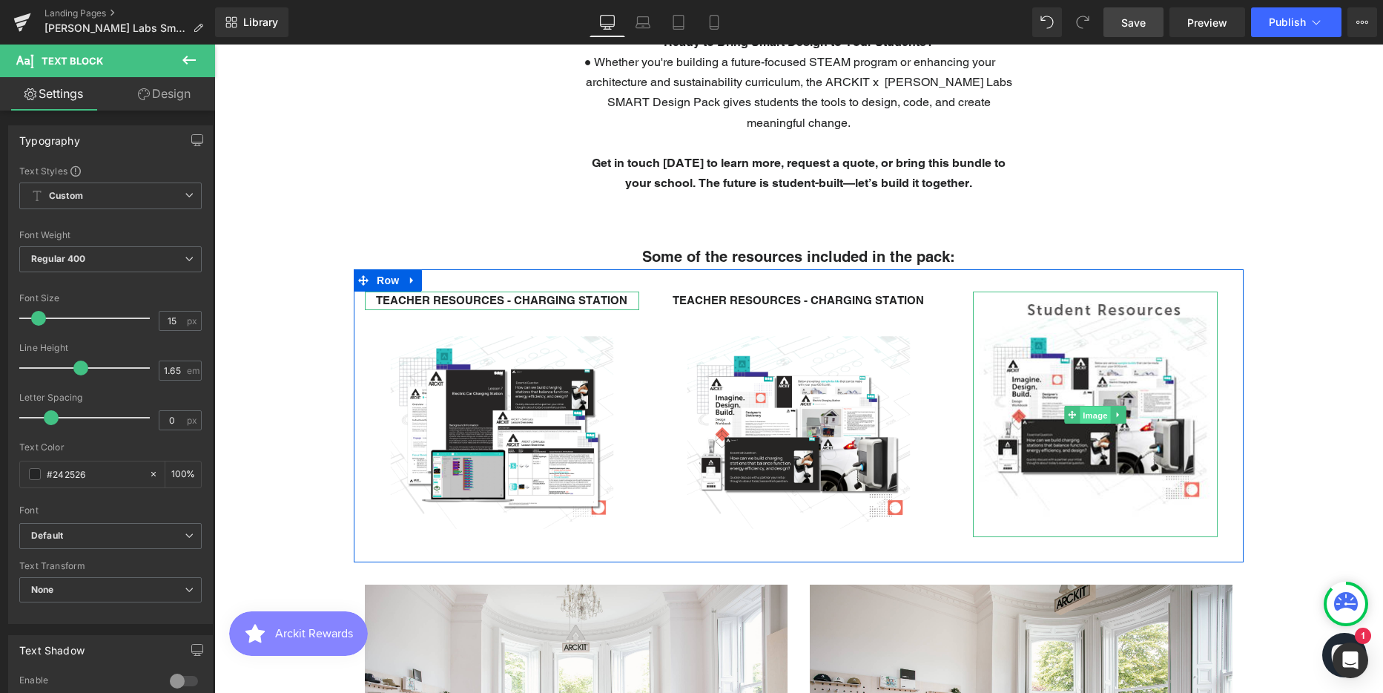
click at [1080, 410] on span "Image" at bounding box center [1095, 415] width 31 height 18
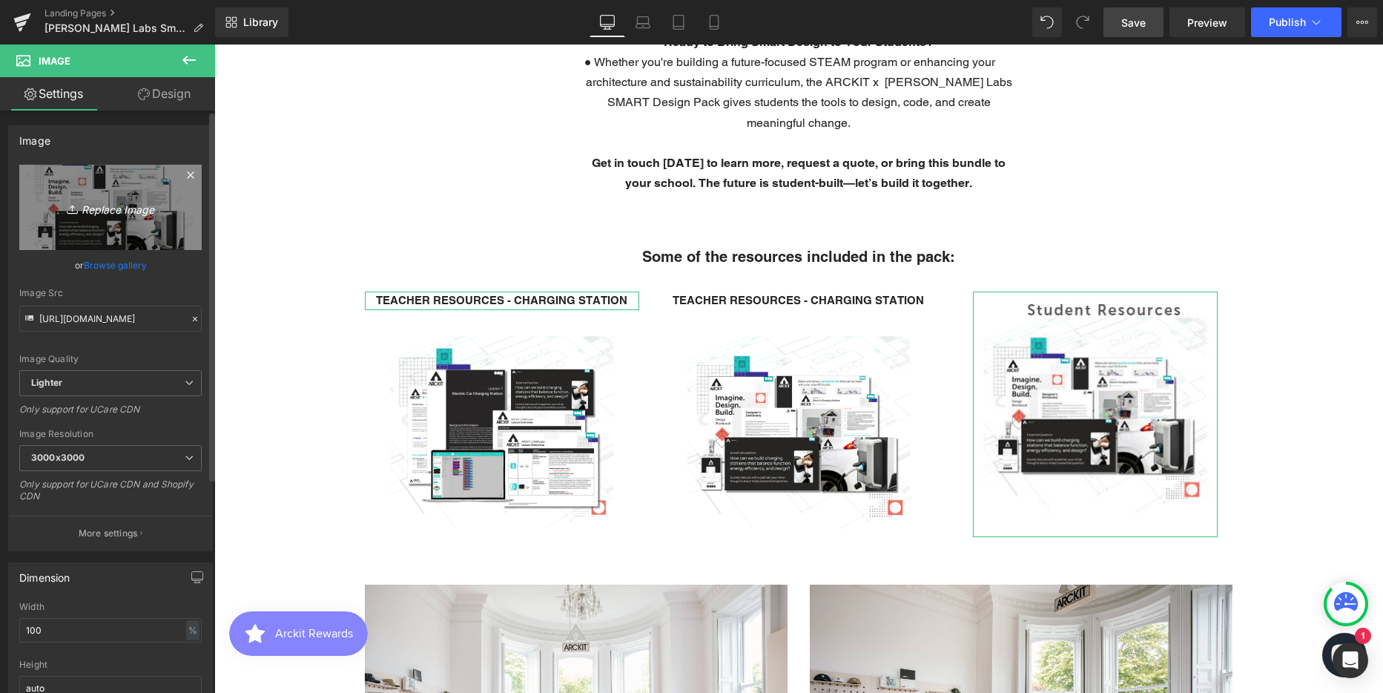
click at [116, 206] on icon "Replace Image" at bounding box center [110, 207] width 119 height 19
type input "C:\fakepath\Student Resources - Solar Panels.png"
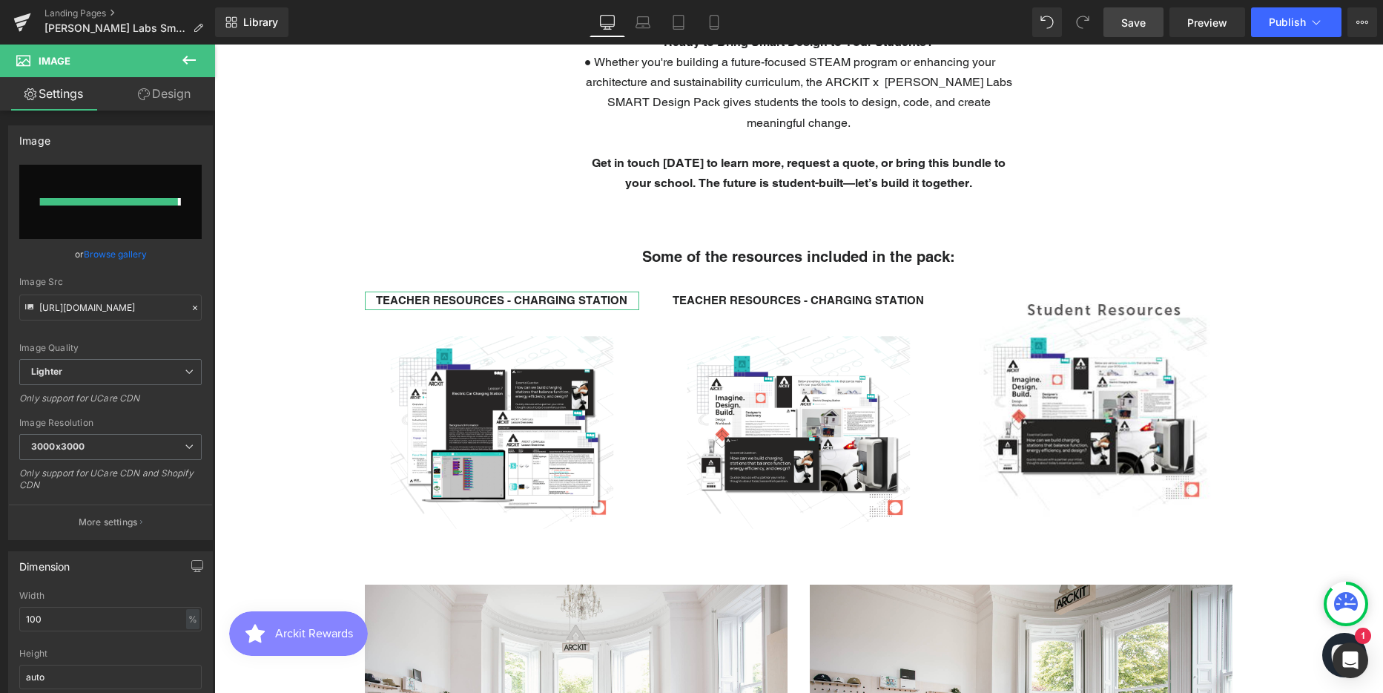
type input "https://ucarecdn.com/3119b3ab-1dd8-4855-a50f-42ebfda03c81/-/format/auto/-/previ…"
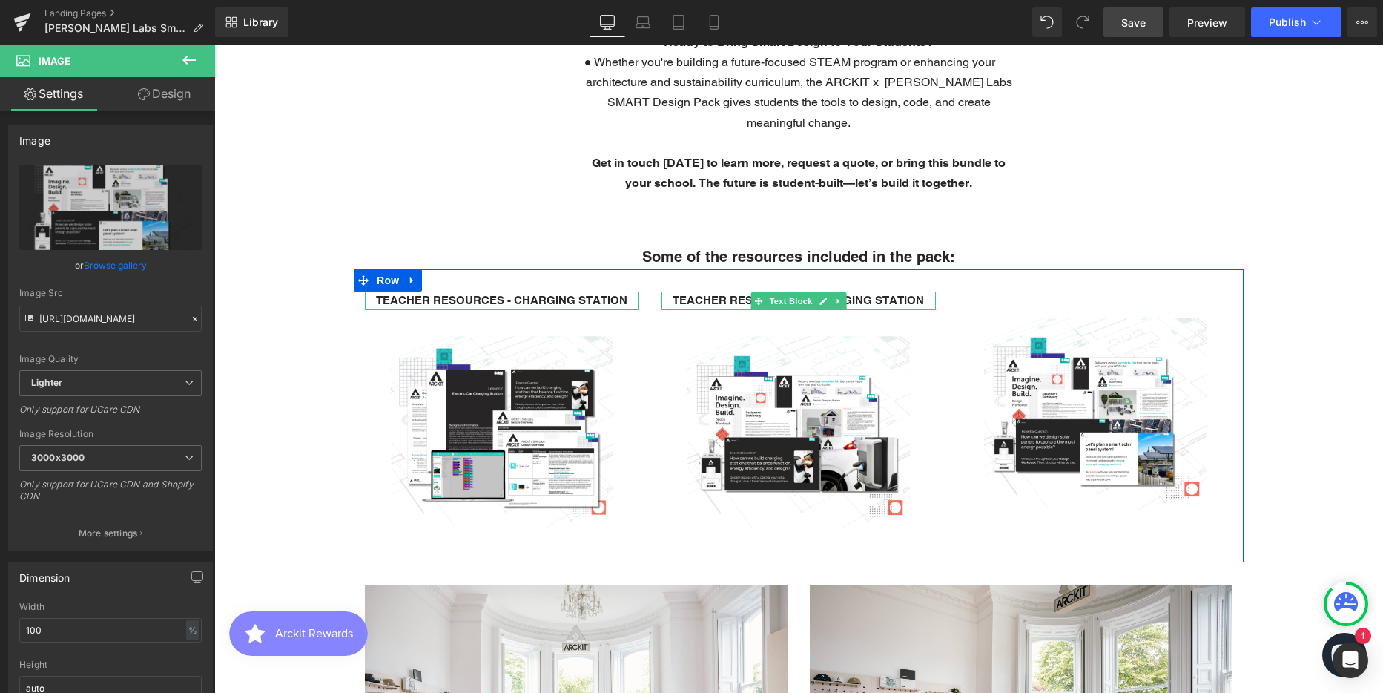
click at [695, 302] on strong "TEACHER RESOURCES - CHARGING STATION" at bounding box center [798, 300] width 251 height 13
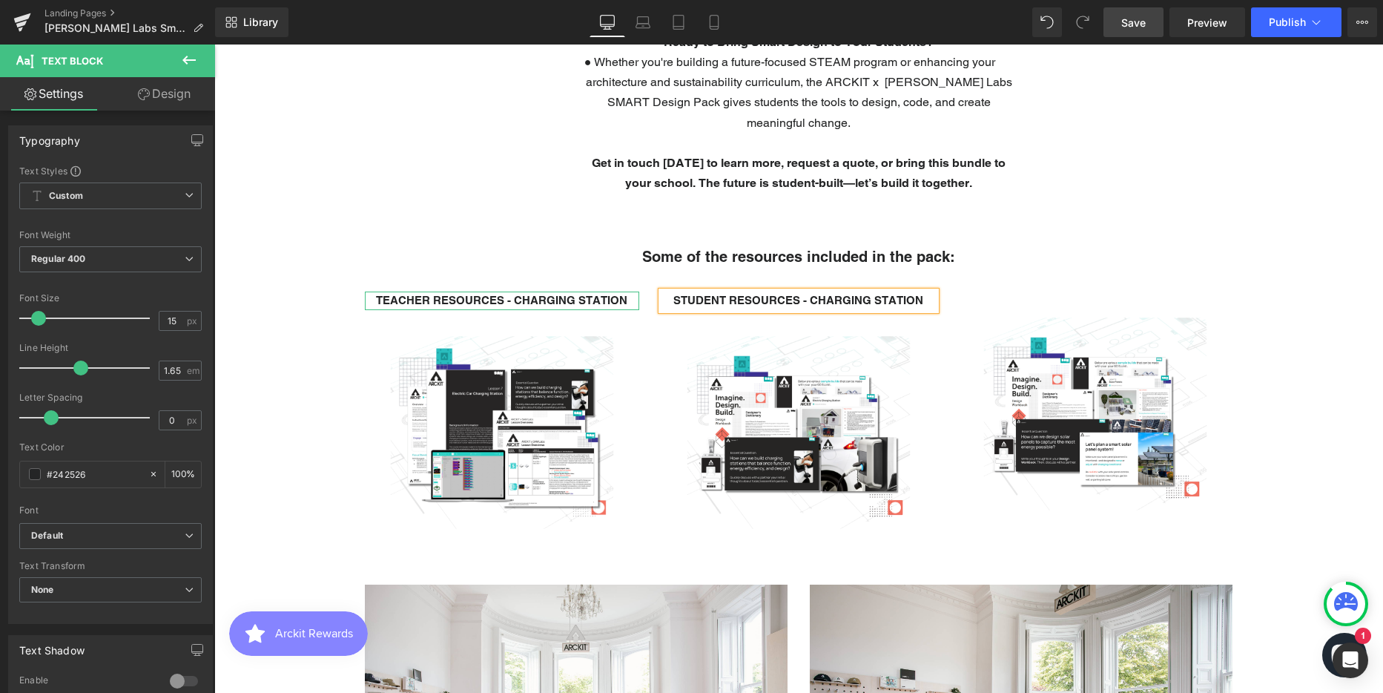
click at [951, 300] on div "Image" at bounding box center [1095, 413] width 297 height 245
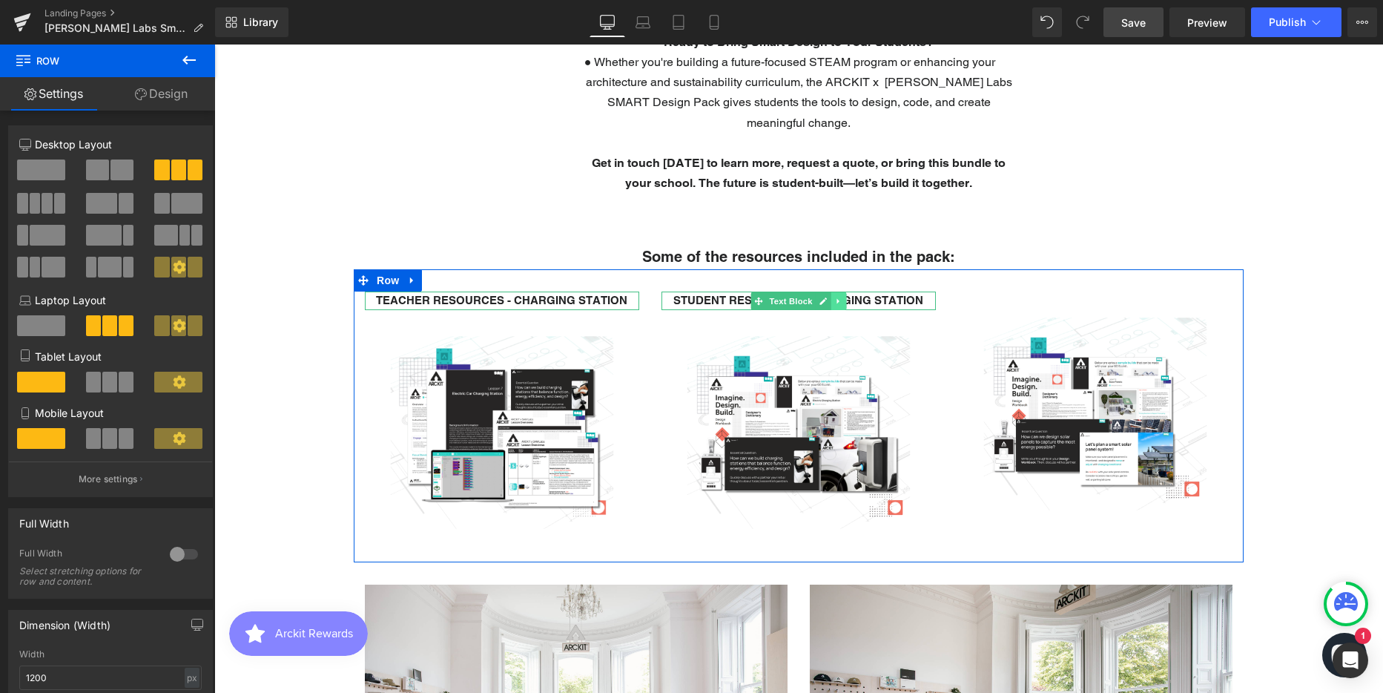
click at [834, 300] on icon at bounding box center [838, 301] width 8 height 9
click at [827, 301] on icon at bounding box center [831, 301] width 8 height 8
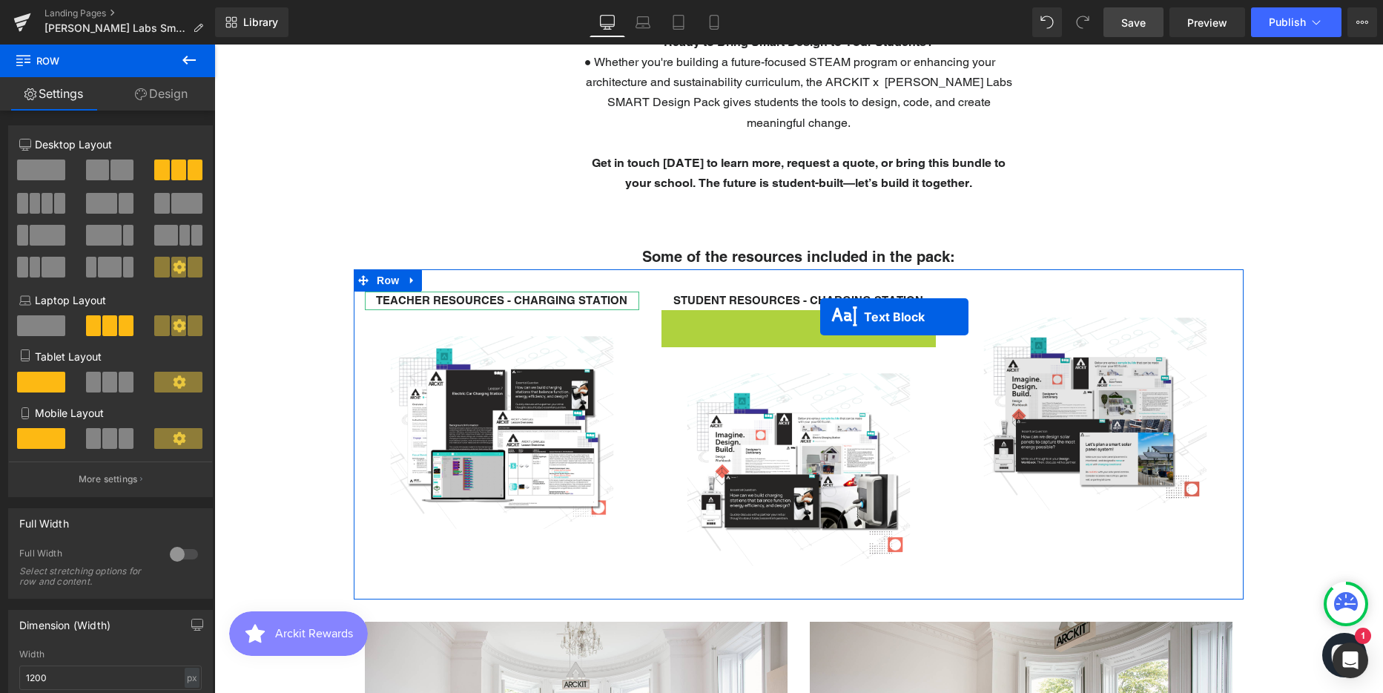
scroll to position [4519, 1158]
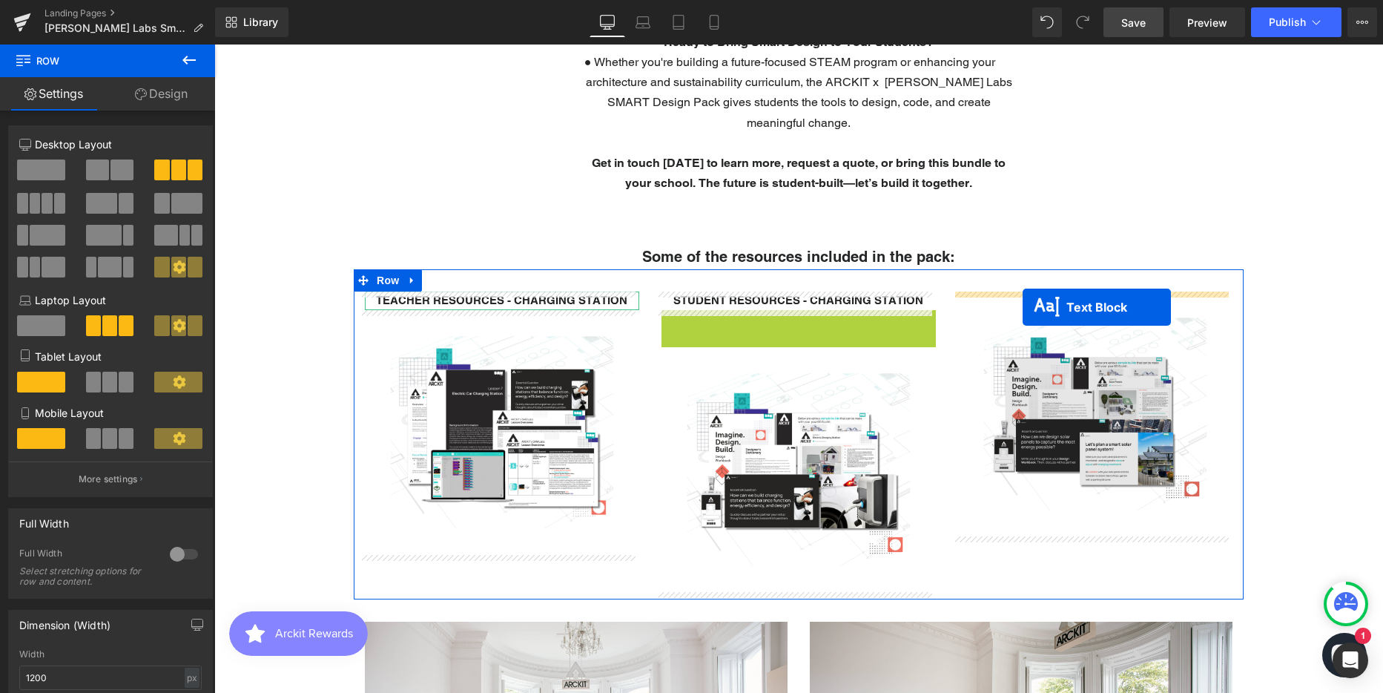
drag, startPoint x: 751, startPoint y: 323, endPoint x: 1023, endPoint y: 307, distance: 271.9
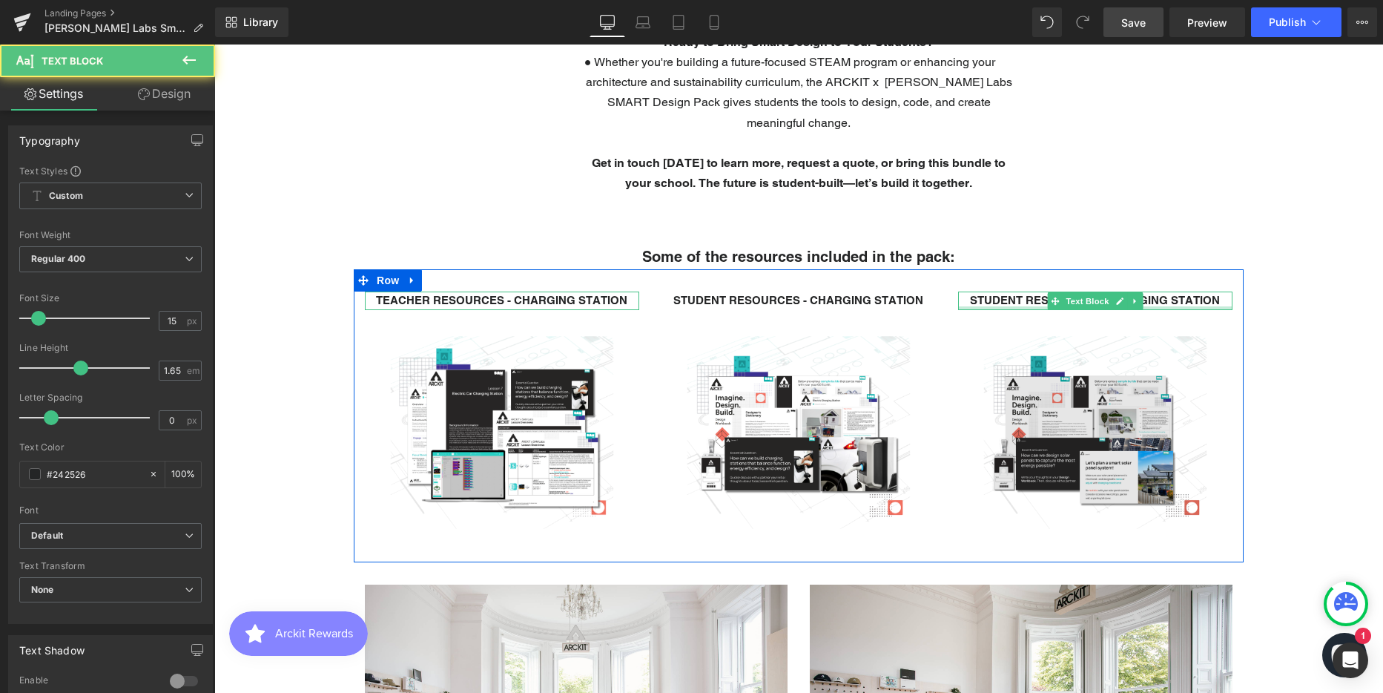
scroll to position [4482, 1158]
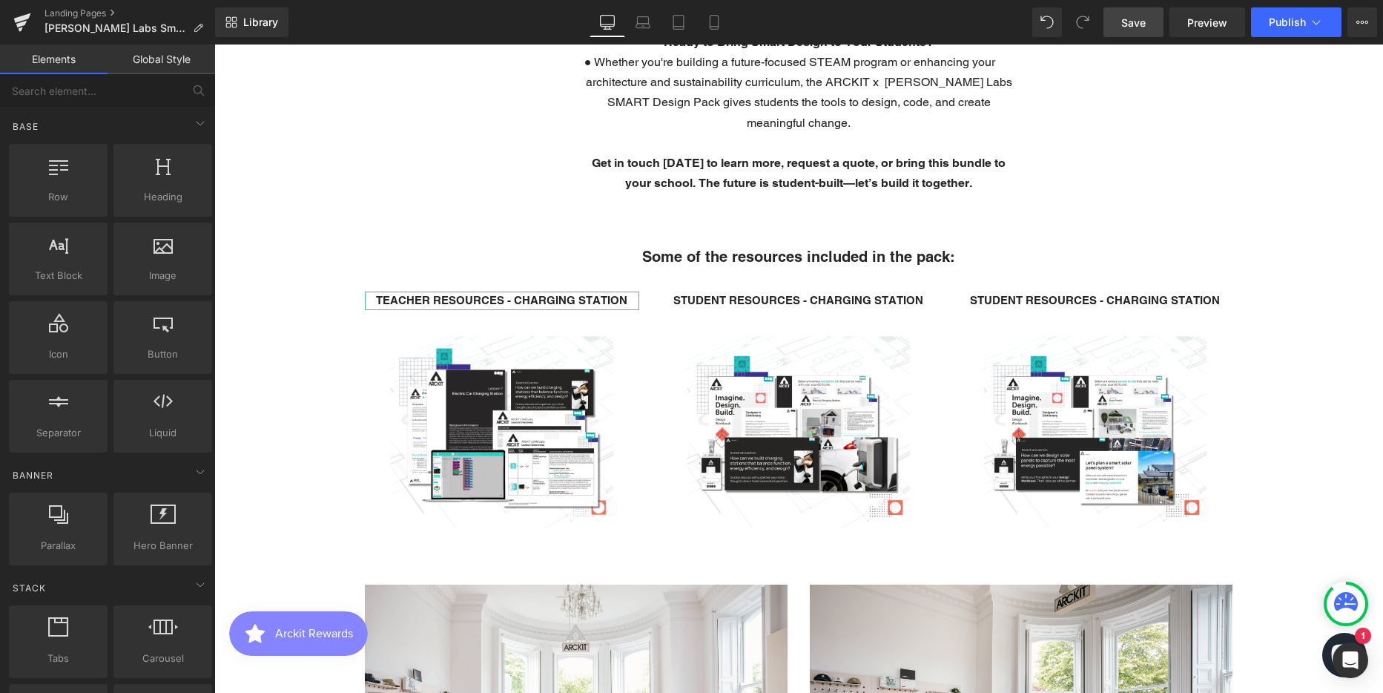
click at [1275, 436] on div "Text Block Parallax 400px ARCKIT x SAM Labs / Smart Design Pack Heading A groun…" at bounding box center [798, 155] width 1169 height 3697
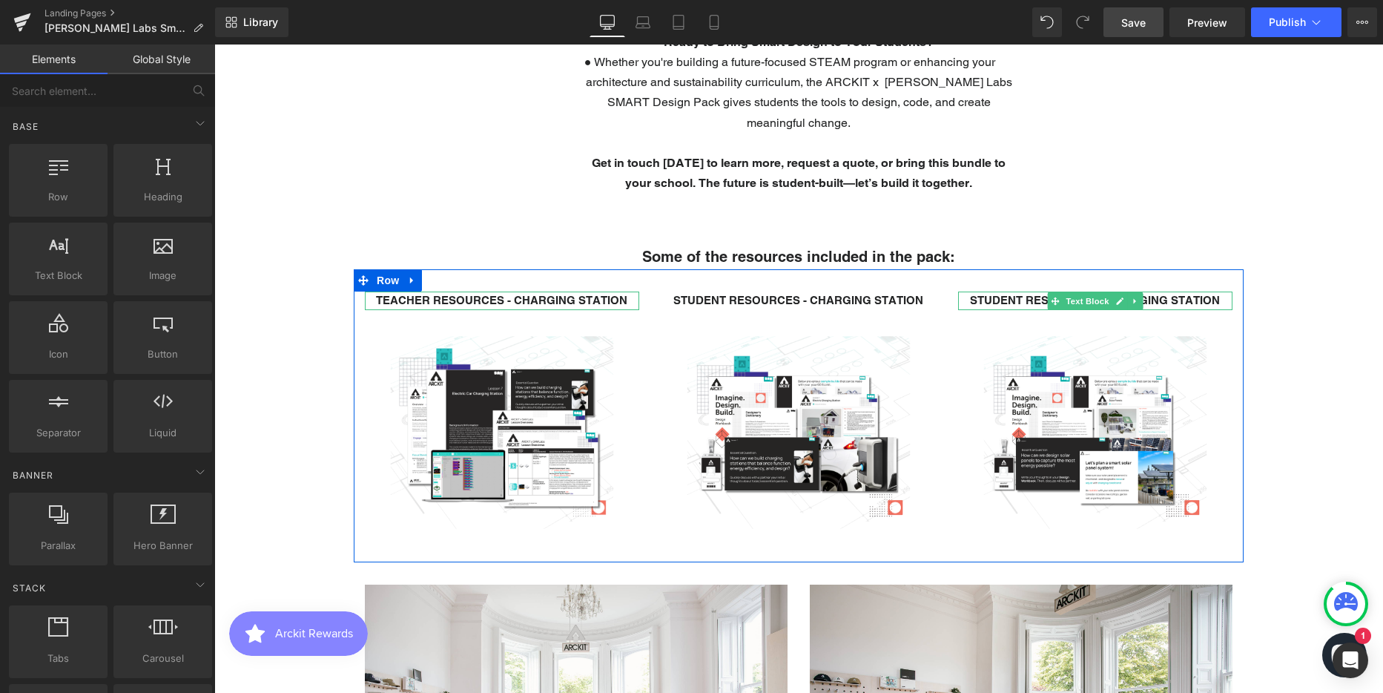
click at [1143, 300] on strong "STUDENT RESOURCES - CHARGING STATION" at bounding box center [1095, 300] width 250 height 13
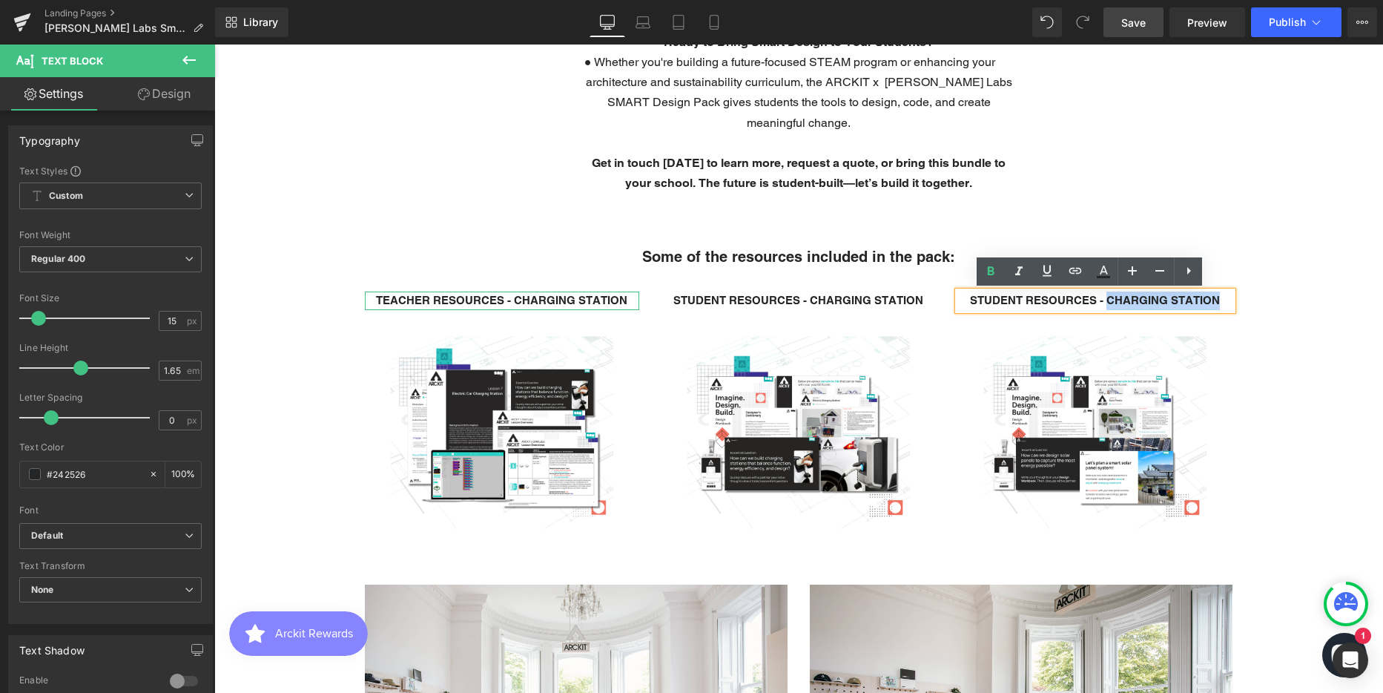
drag, startPoint x: 1158, startPoint y: 301, endPoint x: 1105, endPoint y: 300, distance: 53.4
click at [1105, 300] on p "STUDENT RESOURCES - CHARGING STATION" at bounding box center [1095, 300] width 274 height 19
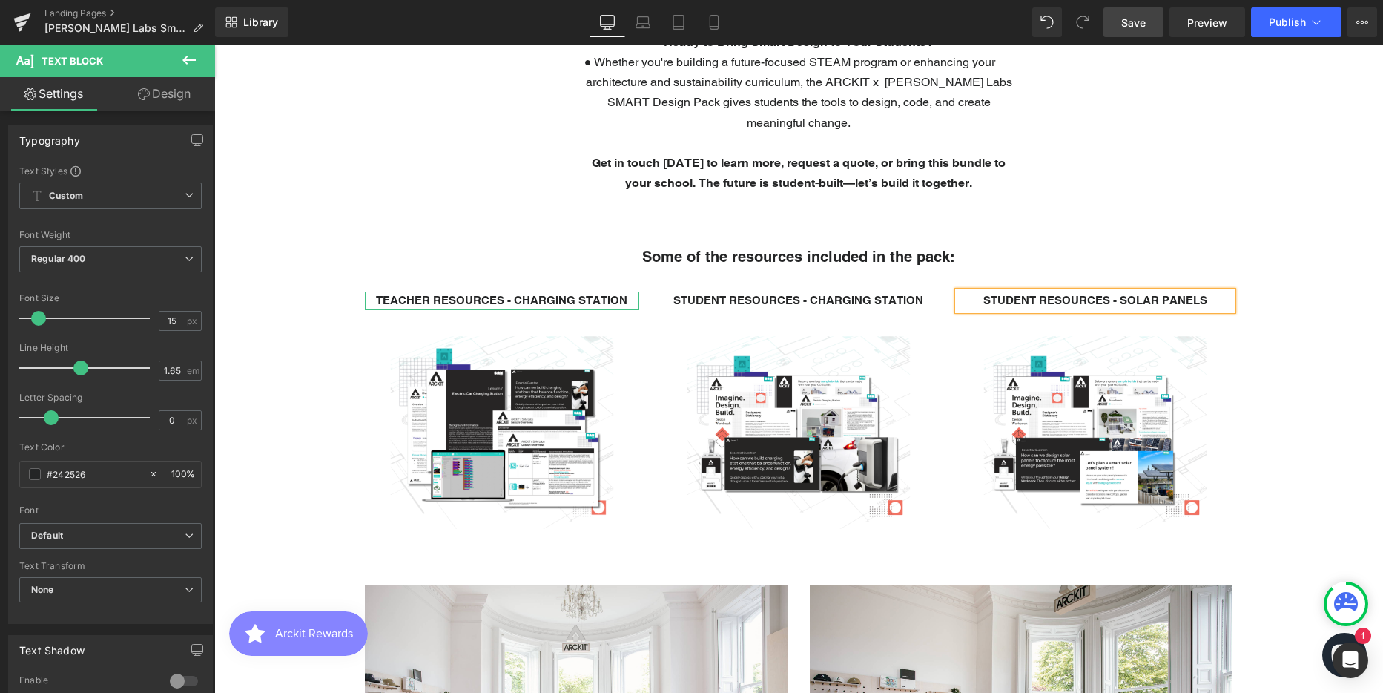
click at [1275, 409] on div "Text Block Parallax 400px ARCKIT x SAM Labs / Smart Design Pack Heading A groun…" at bounding box center [798, 155] width 1169 height 3697
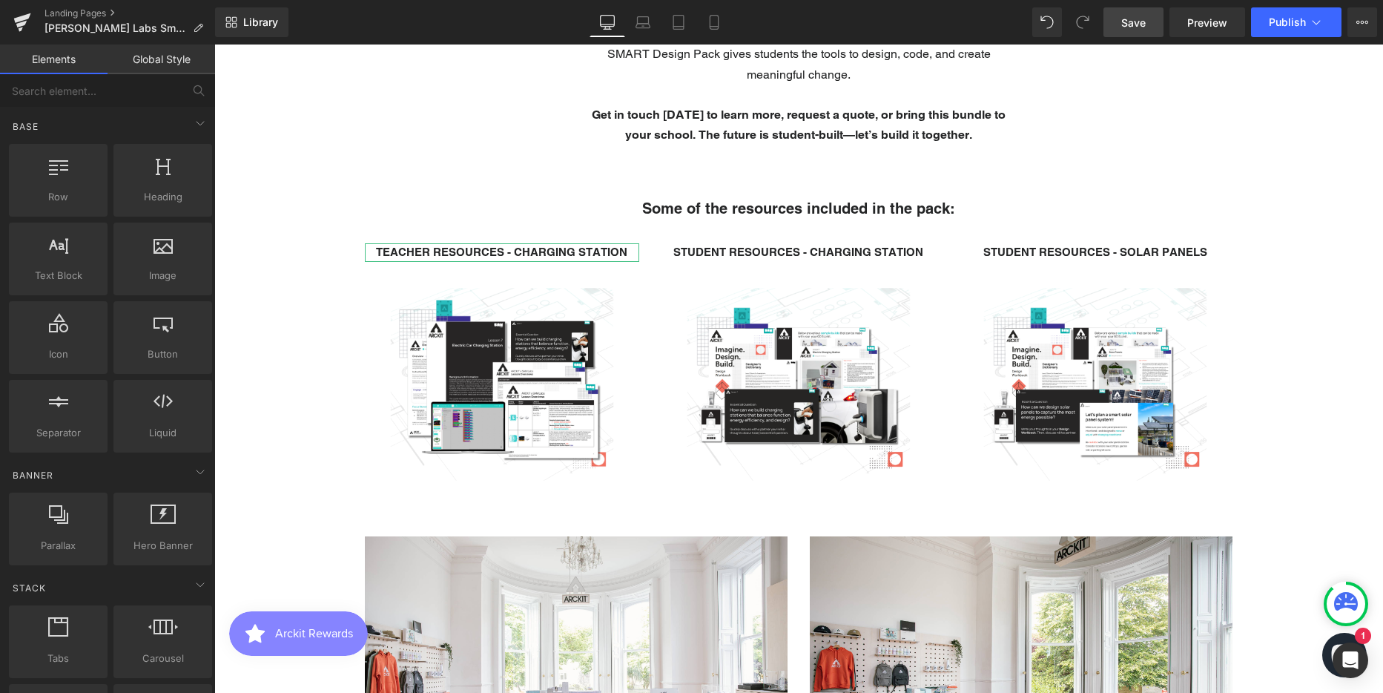
scroll to position [1928, 0]
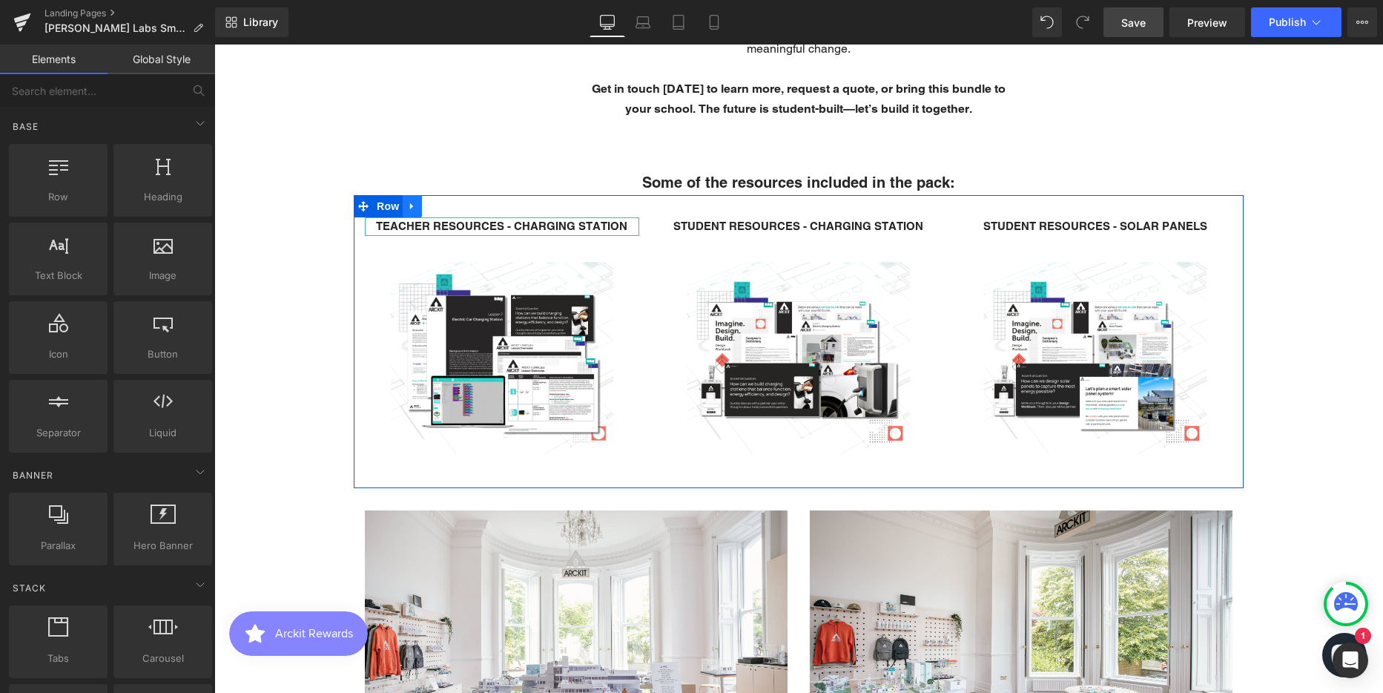
click at [409, 211] on icon at bounding box center [412, 206] width 10 height 11
click at [426, 207] on icon at bounding box center [431, 206] width 10 height 10
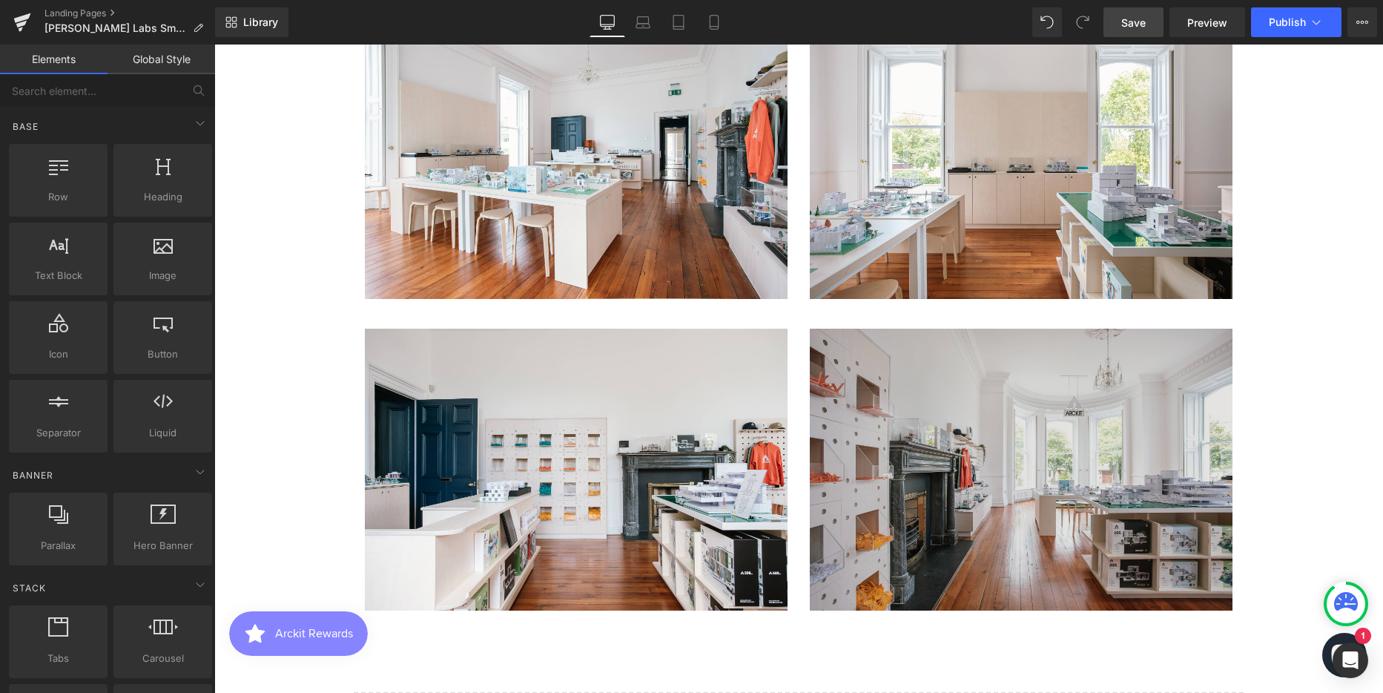
scroll to position [3485, 0]
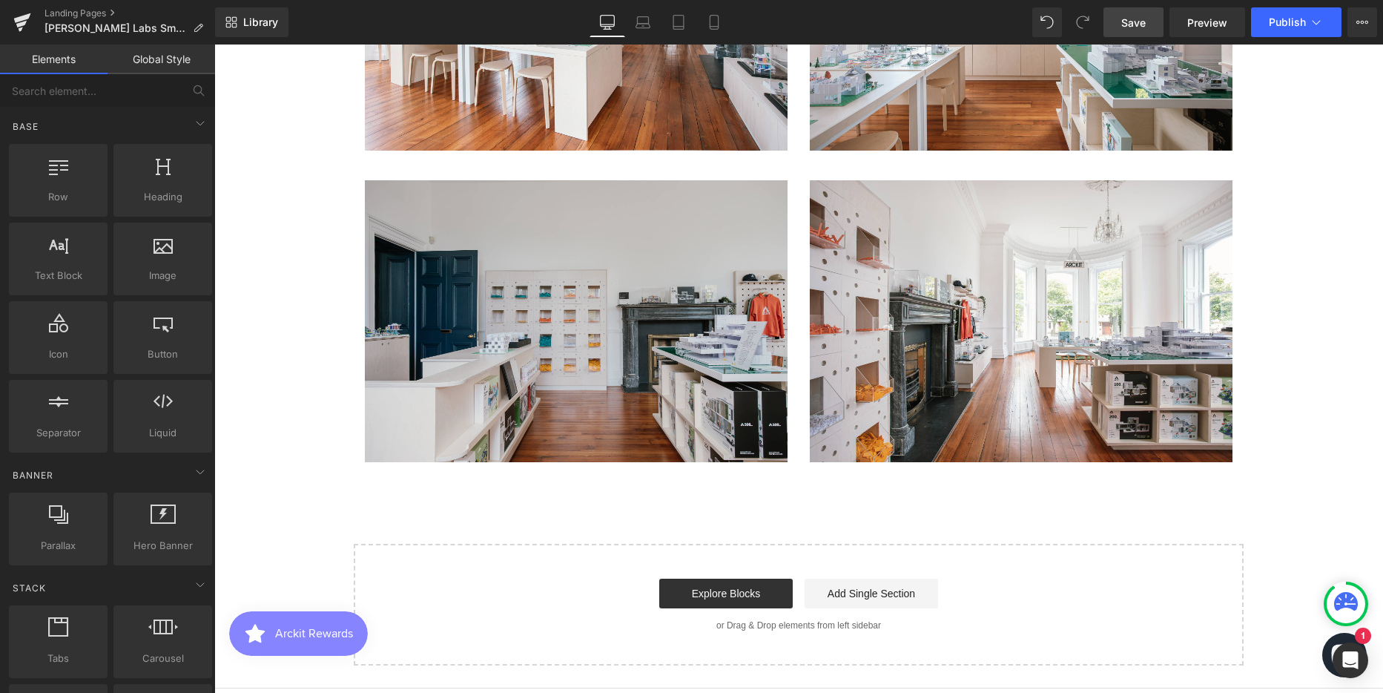
click at [429, 208] on img at bounding box center [576, 321] width 423 height 282
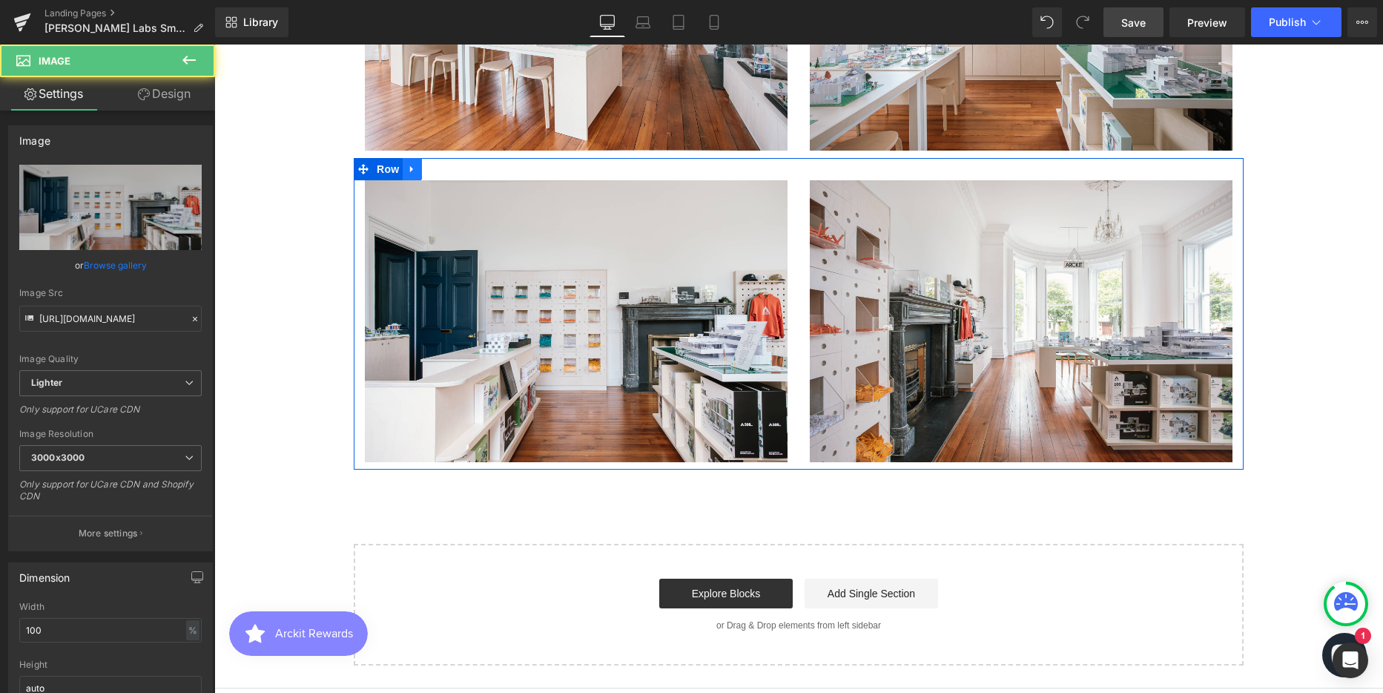
click at [407, 168] on icon at bounding box center [412, 169] width 10 height 11
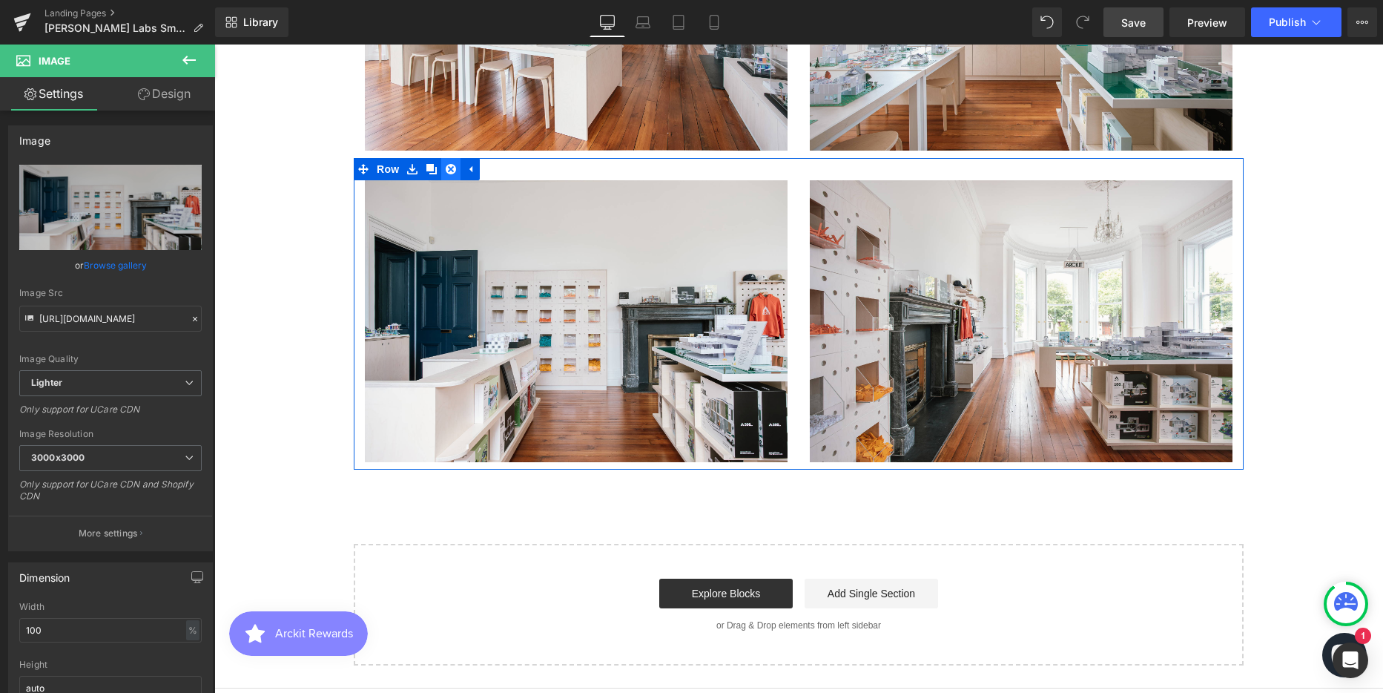
click at [446, 169] on icon at bounding box center [451, 169] width 10 height 10
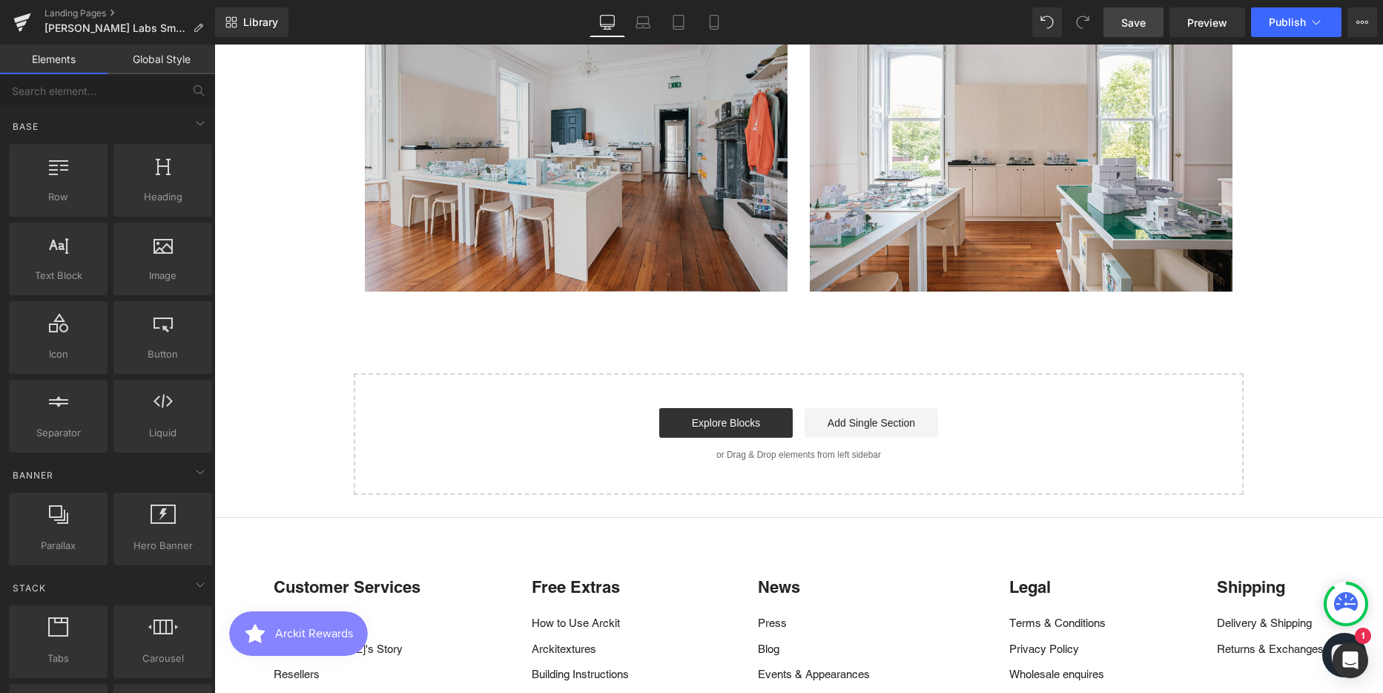
scroll to position [3189, 0]
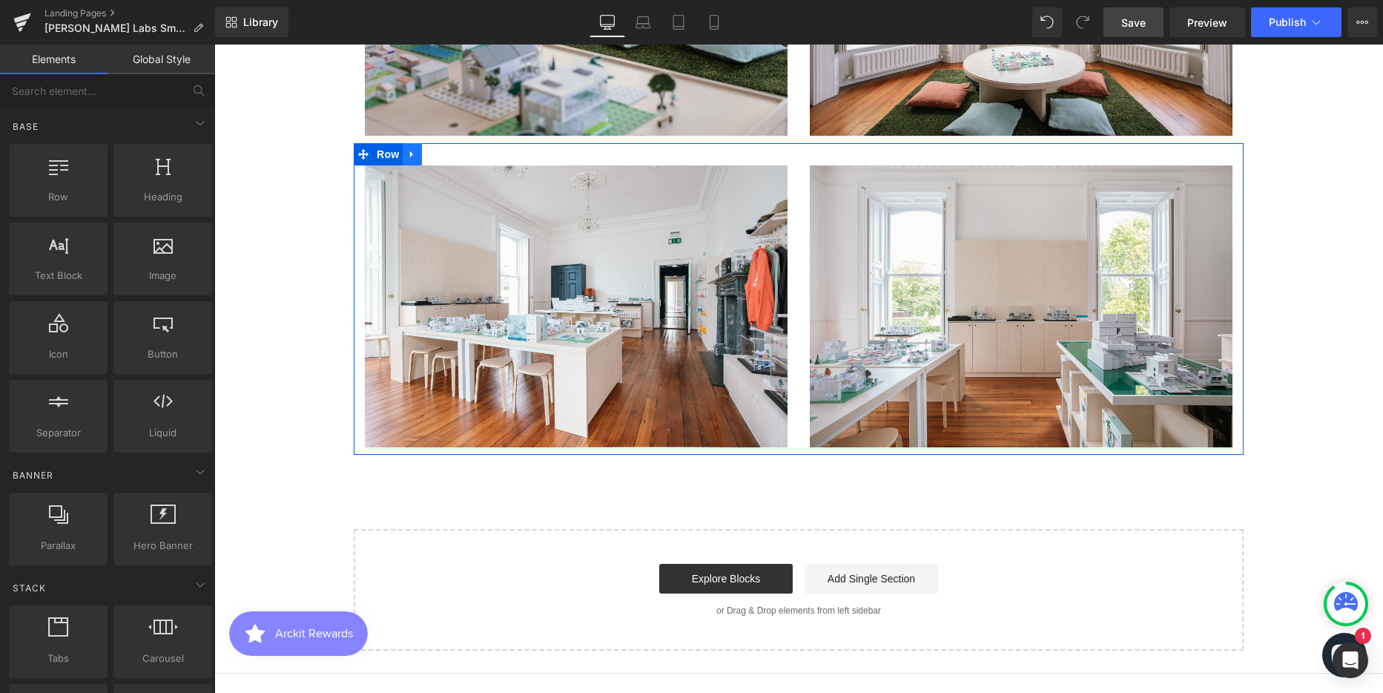
click at [410, 153] on icon at bounding box center [411, 154] width 3 height 7
click at [446, 155] on icon at bounding box center [451, 154] width 10 height 11
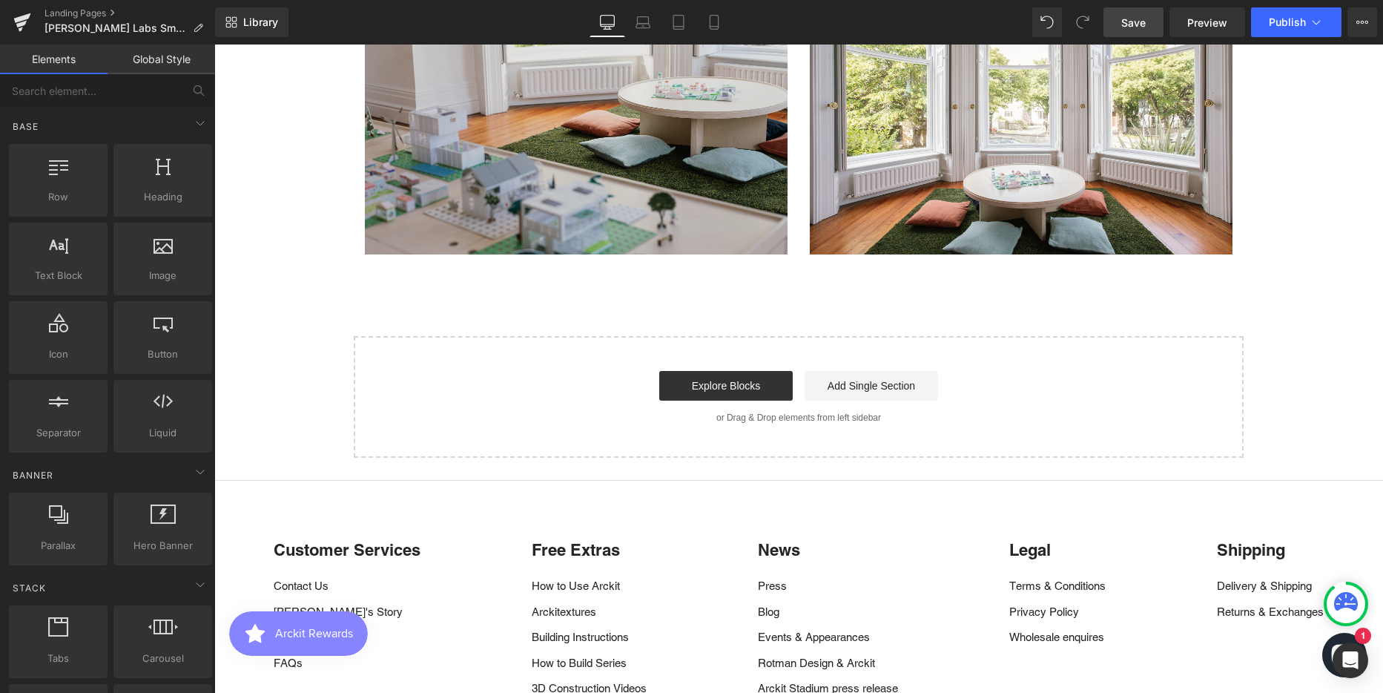
scroll to position [2744, 0]
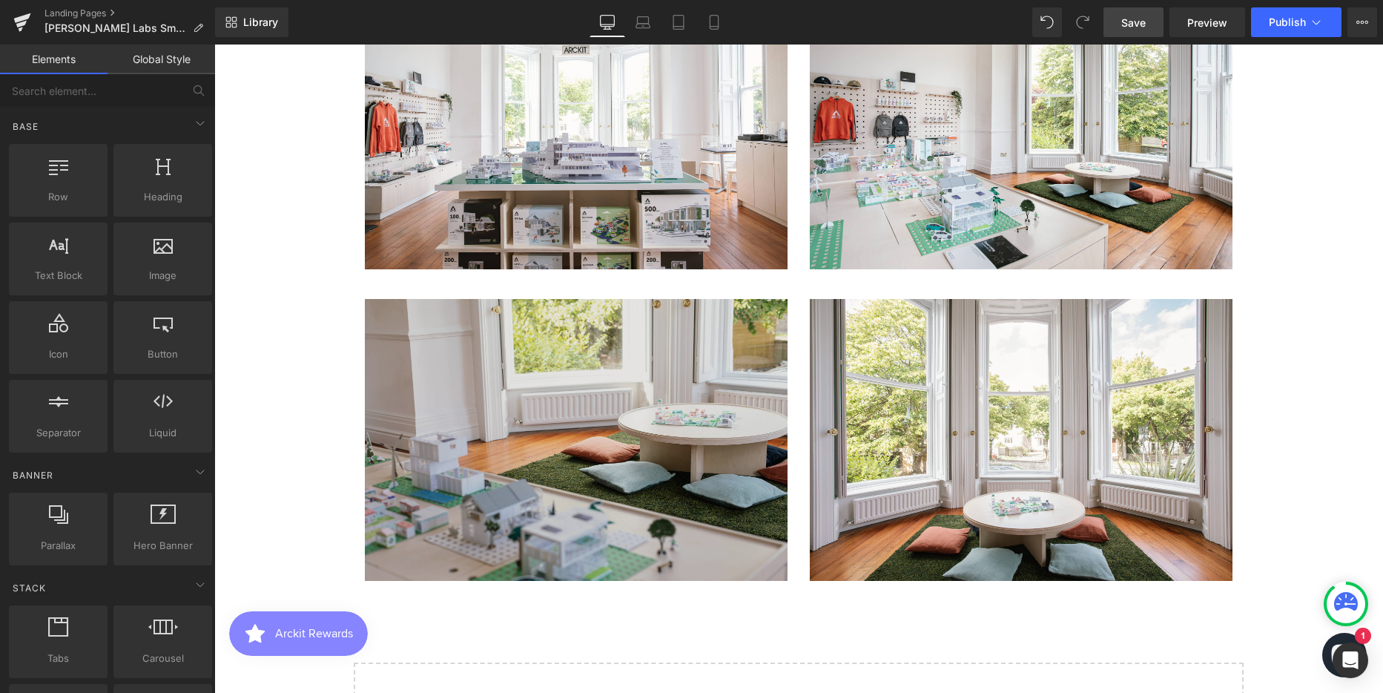
click at [423, 306] on img at bounding box center [576, 440] width 423 height 282
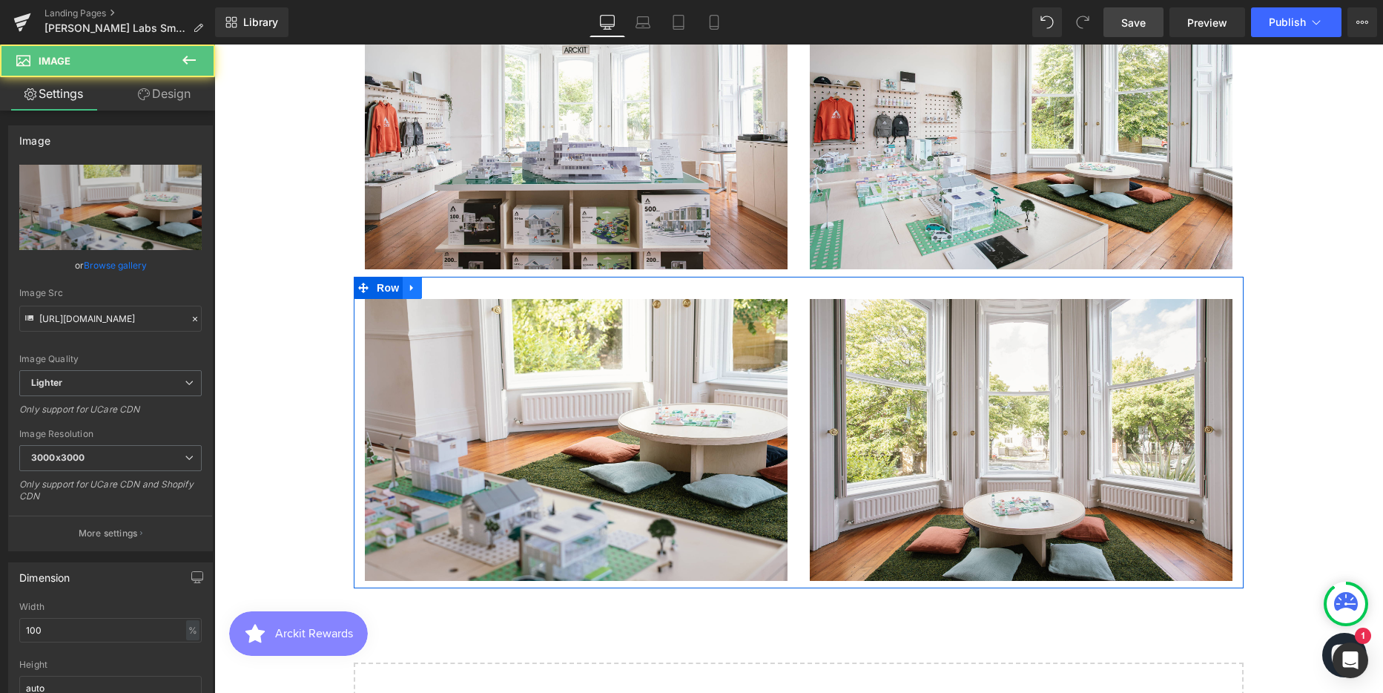
click at [407, 287] on icon at bounding box center [412, 287] width 10 height 11
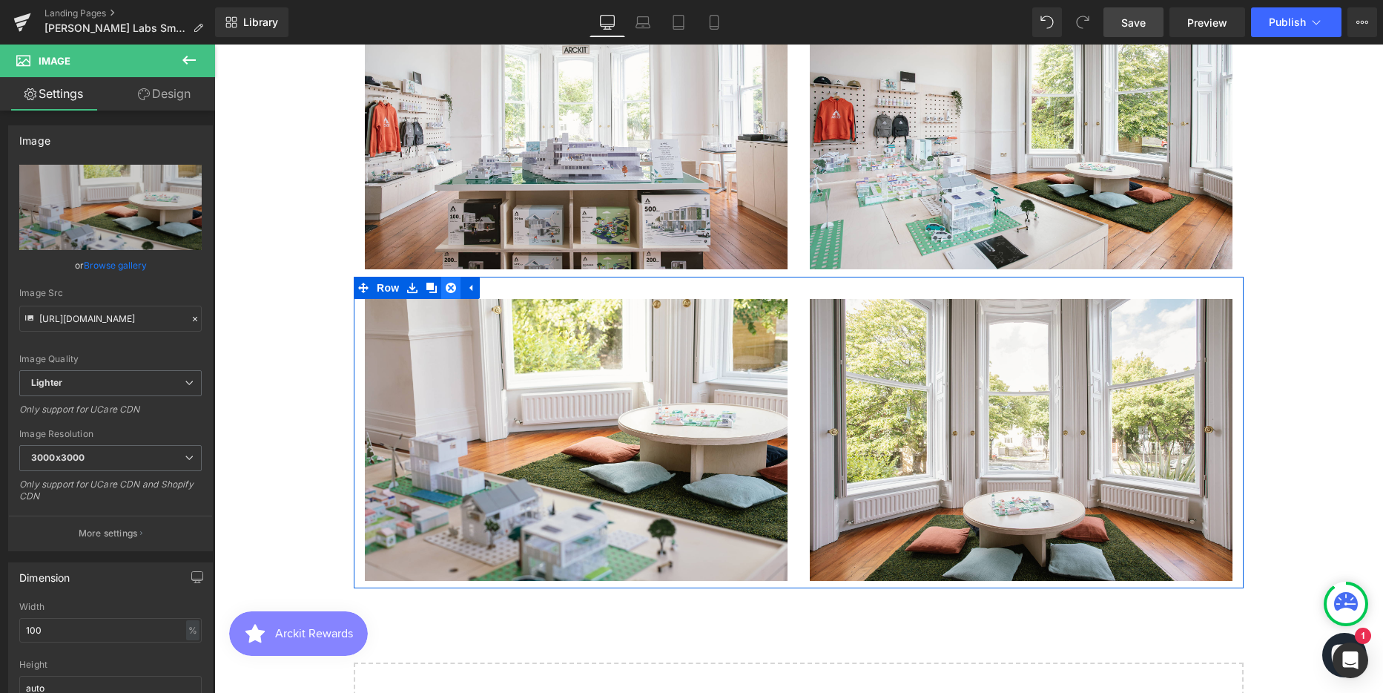
click at [447, 285] on icon at bounding box center [451, 288] width 10 height 10
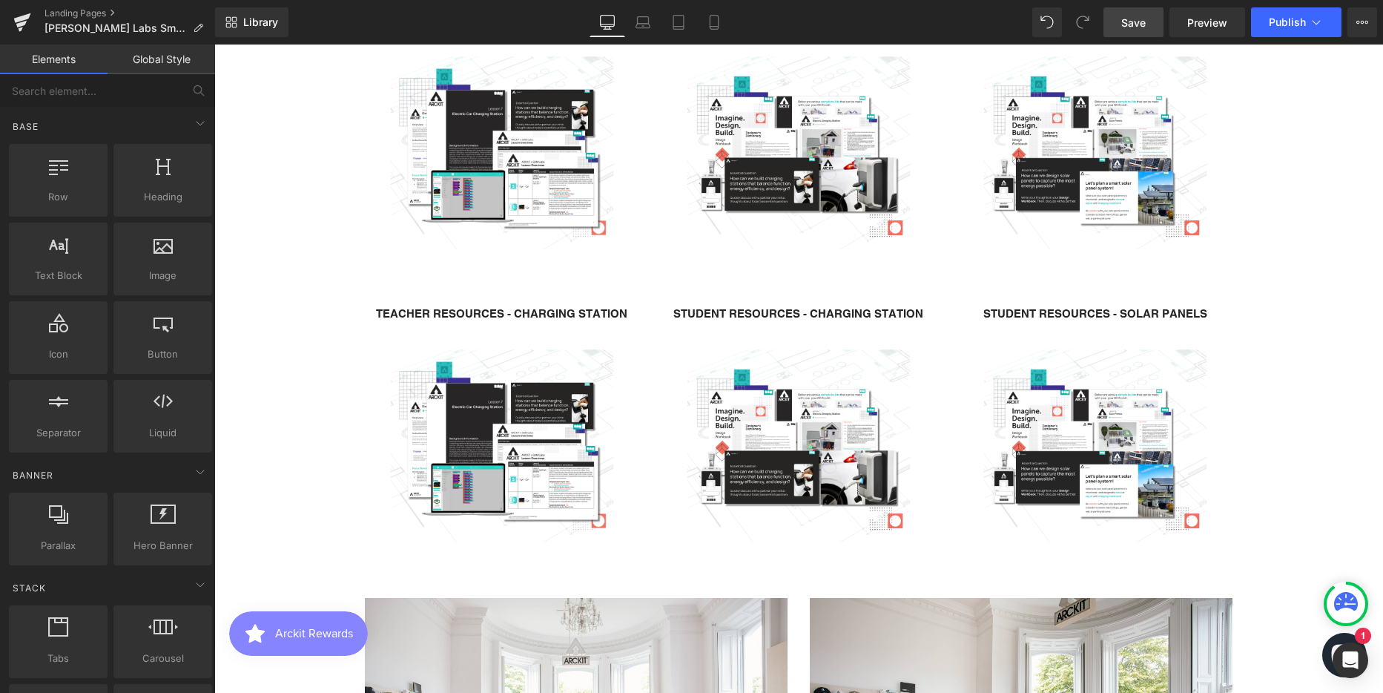
scroll to position [2150, 0]
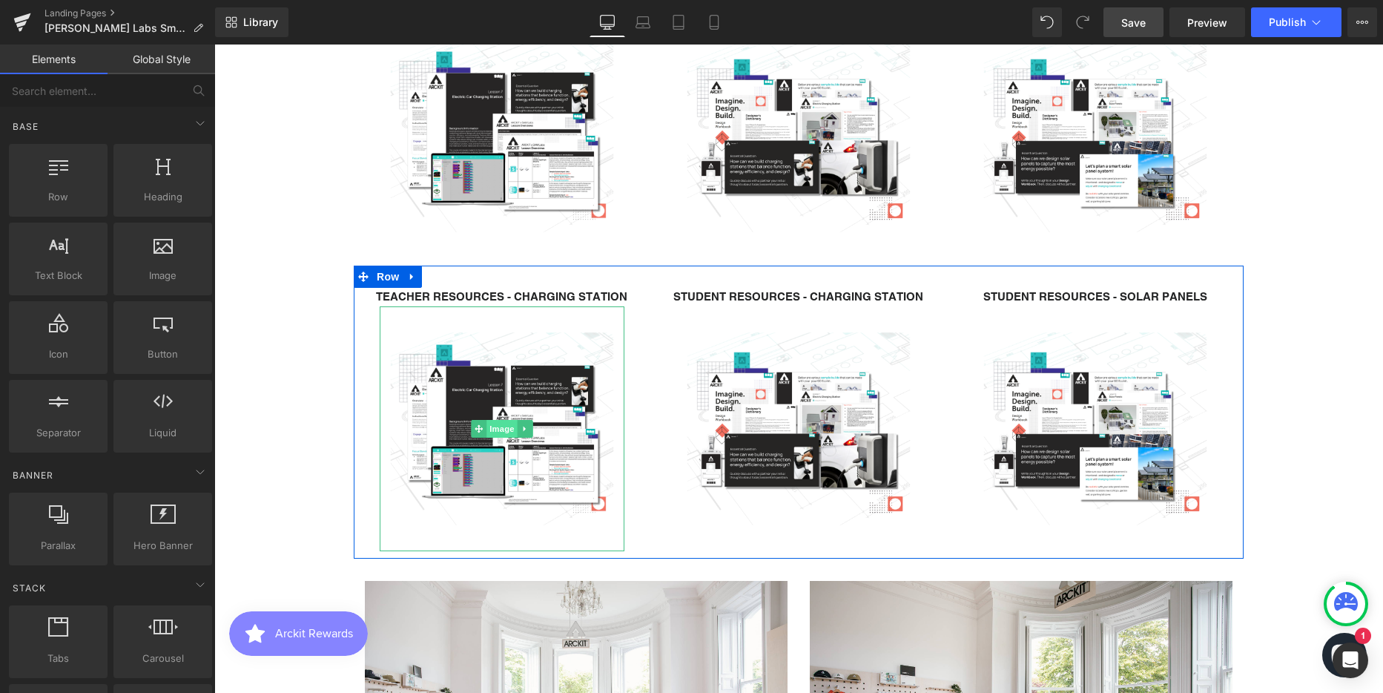
click at [495, 432] on span "Image" at bounding box center [501, 429] width 31 height 18
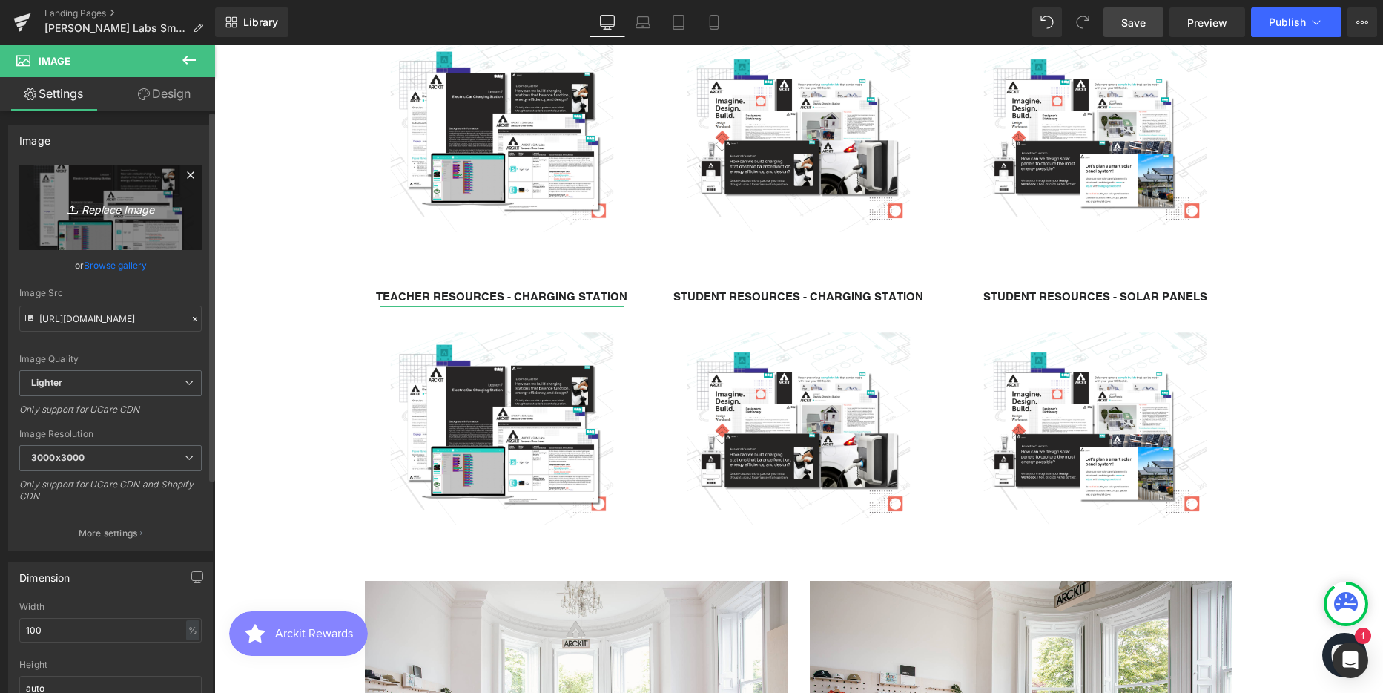
click at [131, 212] on icon "Replace Image" at bounding box center [110, 207] width 119 height 19
type input "C:\fakepath\Included Hardware.png"
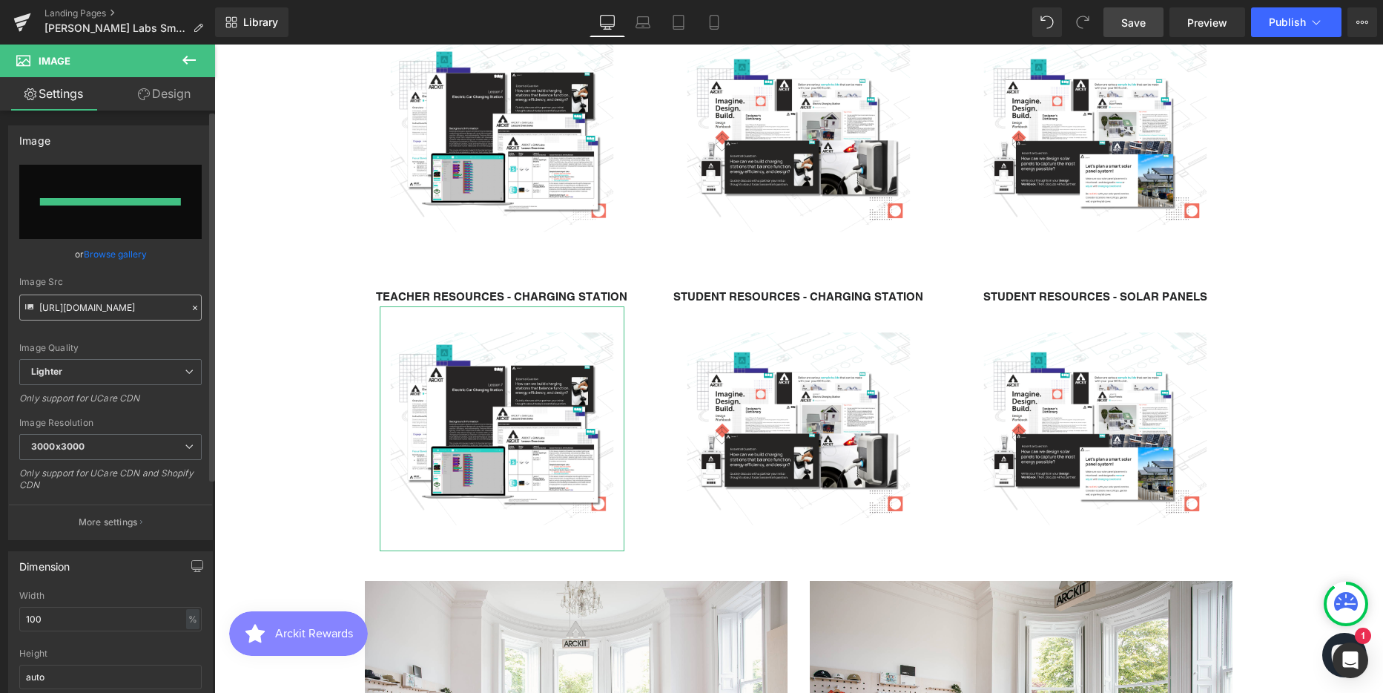
type input "https://ucarecdn.com/9bae208d-7de8-44a3-ad49-1582ec8b43d4/-/format/auto/-/previ…"
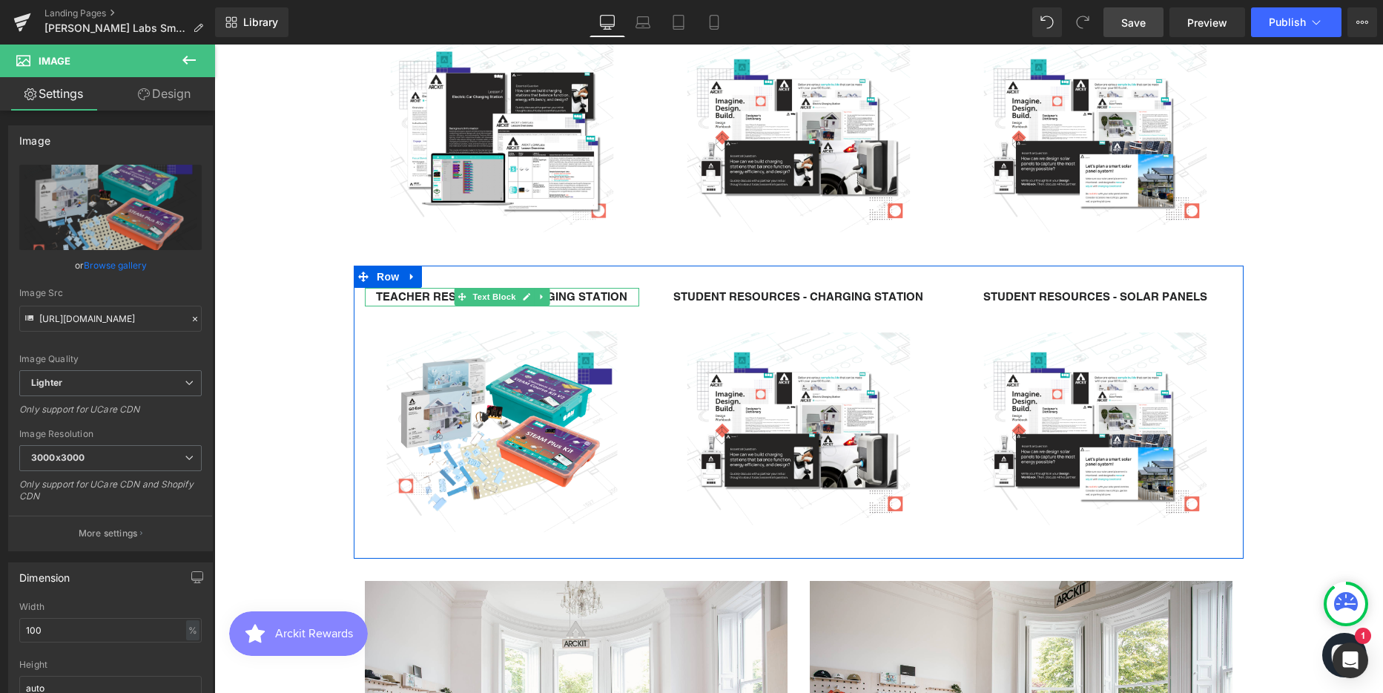
click at [435, 295] on strong "TEACHER RESOURCES - CHARGING STATION" at bounding box center [501, 296] width 251 height 13
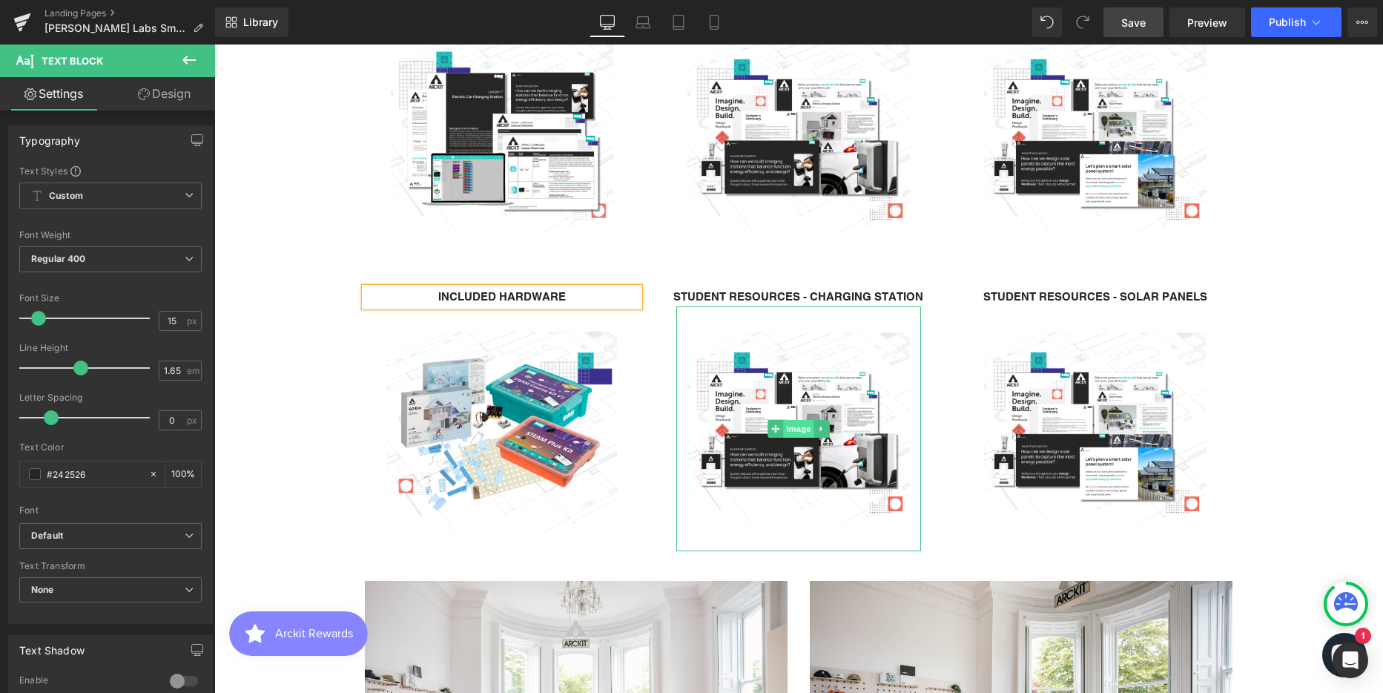
click at [798, 428] on span "Image" at bounding box center [798, 429] width 31 height 18
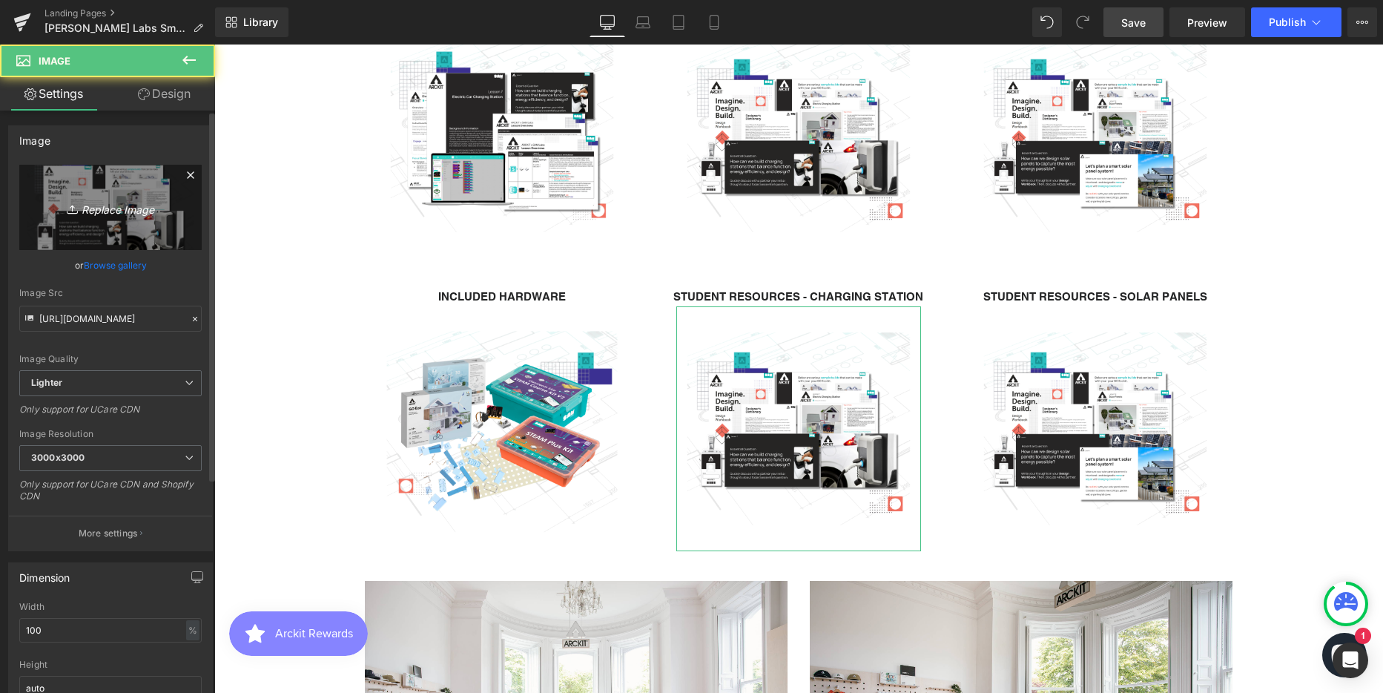
click at [102, 215] on icon "Replace Image" at bounding box center [110, 207] width 119 height 19
type input "C:\fakepath\Lessons and Build - Capstone.png"
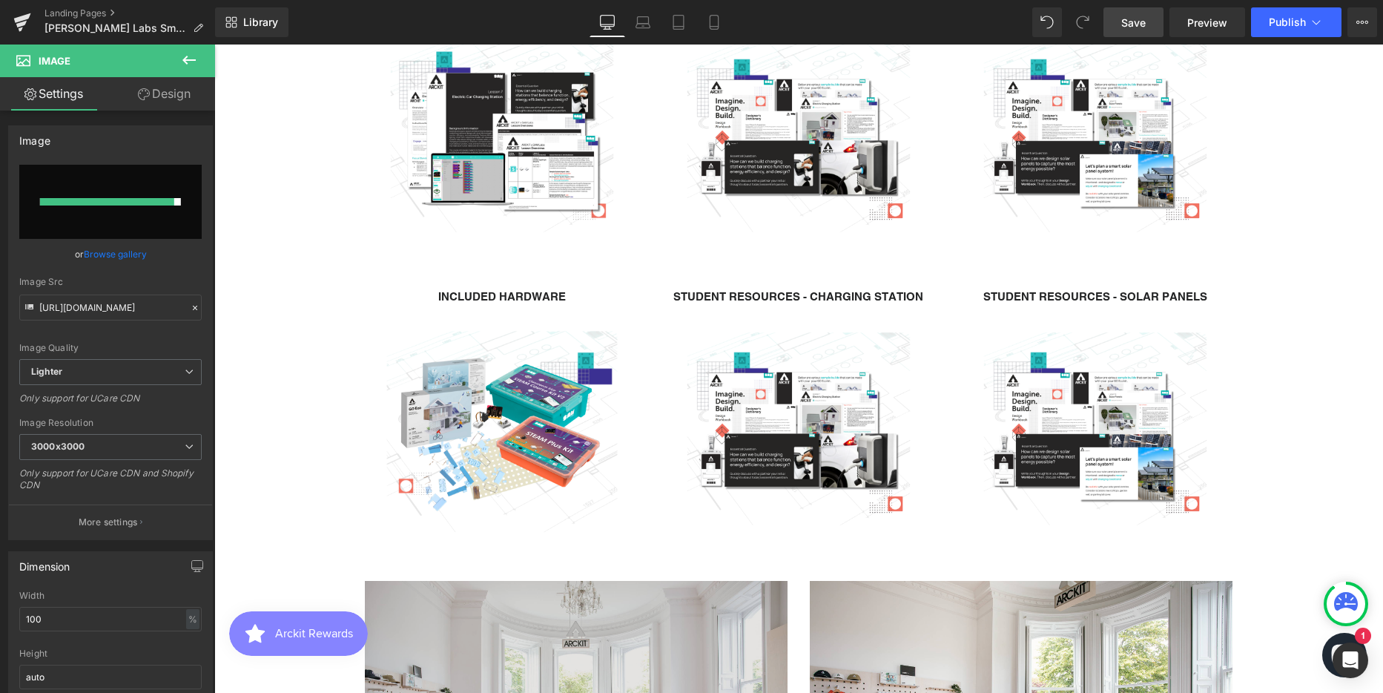
type input "https://ucarecdn.com/4a713c6c-1fbb-468a-a197-47498d59e65b/-/format/auto/-/previ…"
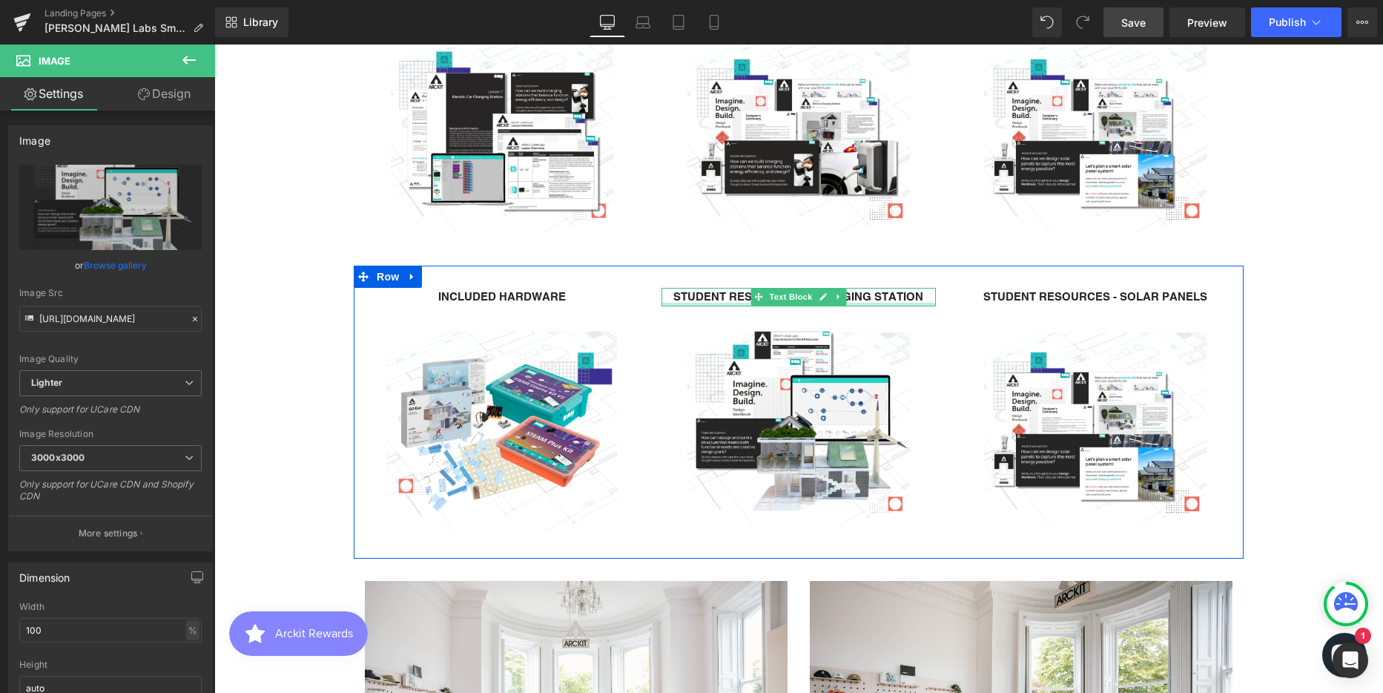
click at [722, 300] on strong "STUDENT RESOURCES - CHARGING STATION" at bounding box center [798, 296] width 250 height 13
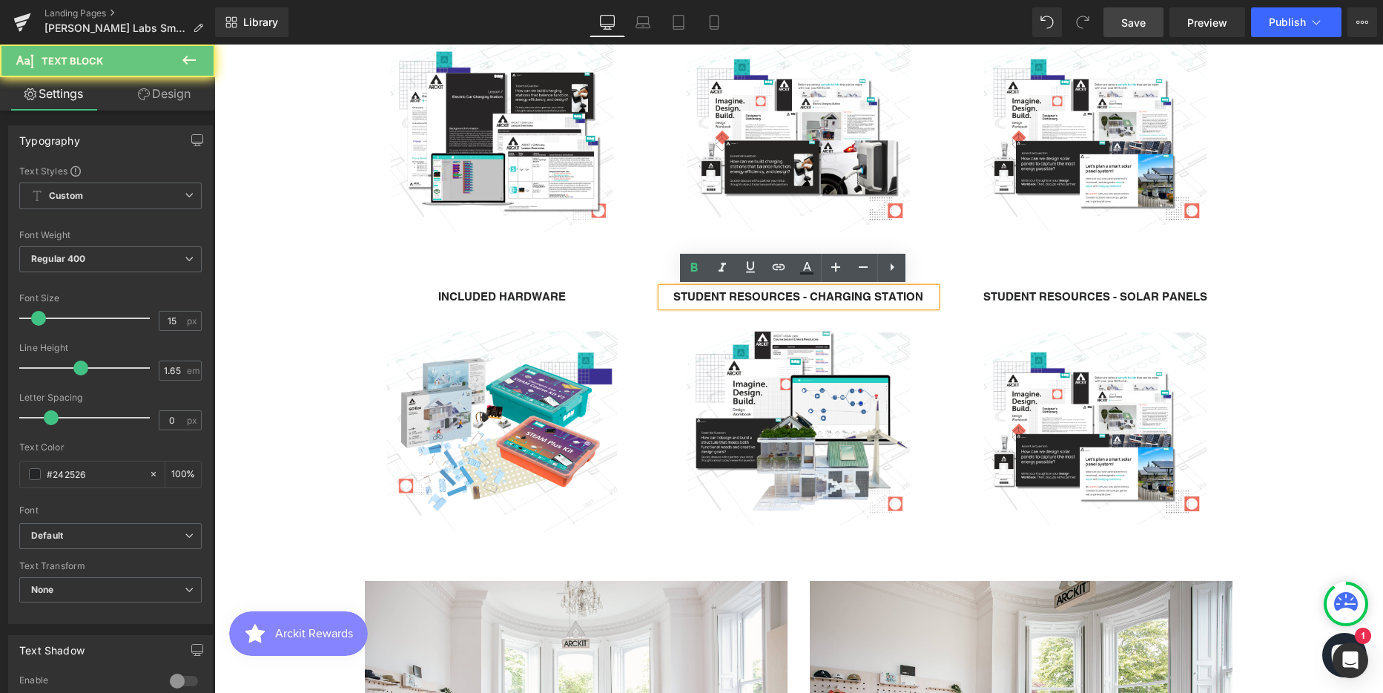
click at [722, 300] on strong "STUDENT RESOURCES - CHARGING STATION" at bounding box center [798, 296] width 250 height 13
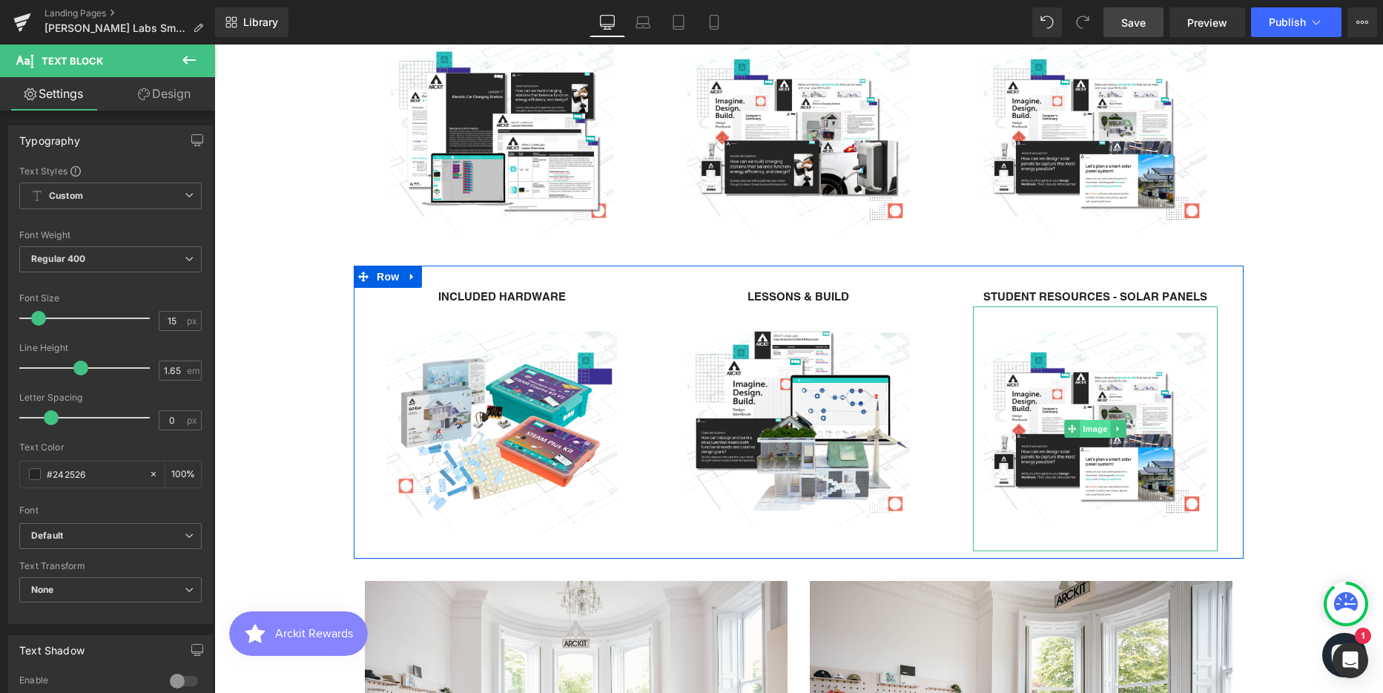
click at [1094, 423] on span "Image" at bounding box center [1095, 429] width 31 height 18
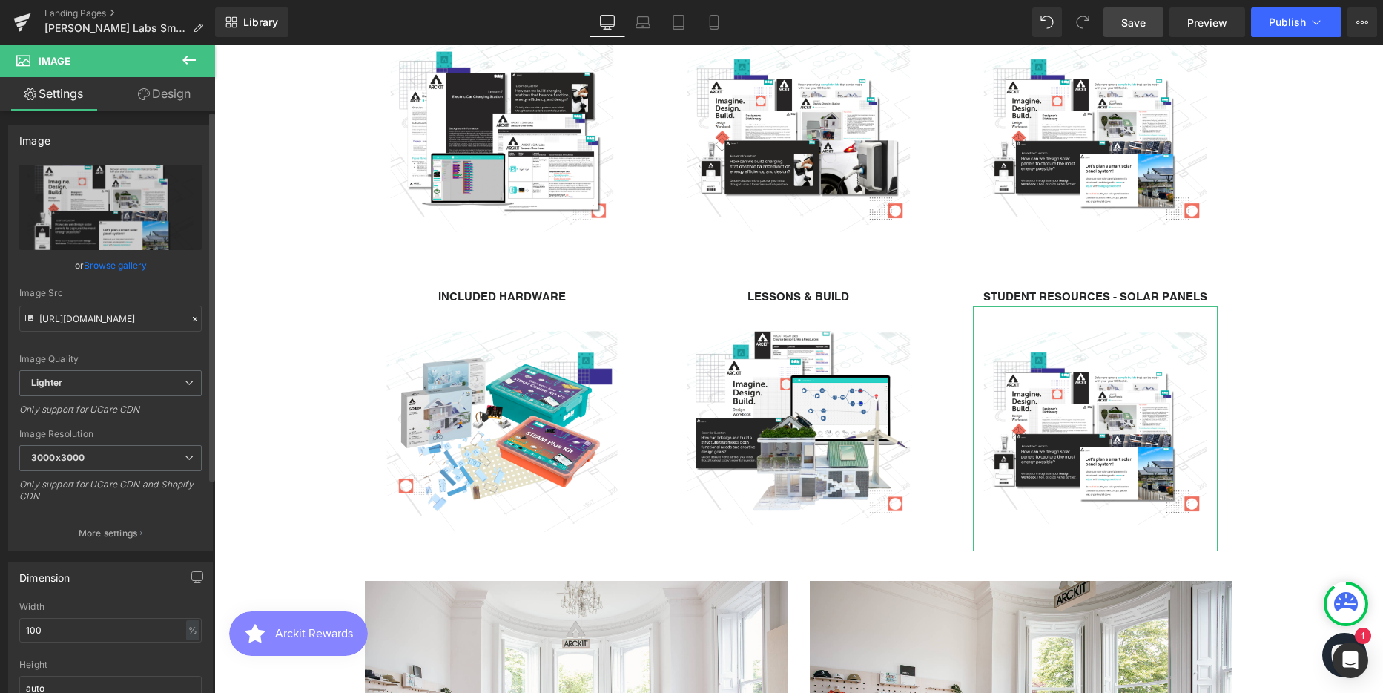
click at [110, 265] on link "Browse gallery" at bounding box center [115, 265] width 63 height 26
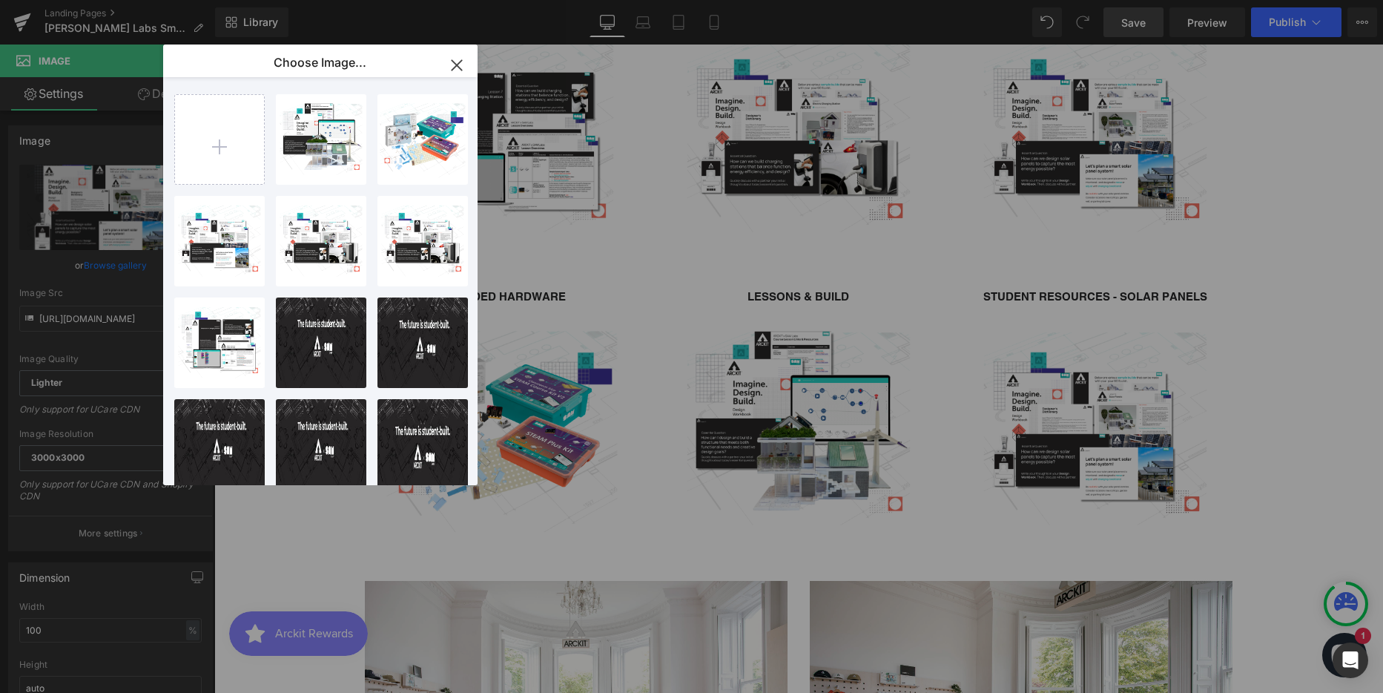
click at [83, 0] on div "Image You are previewing how the will restyle your page. You can not edit Eleme…" at bounding box center [691, 0] width 1383 height 0
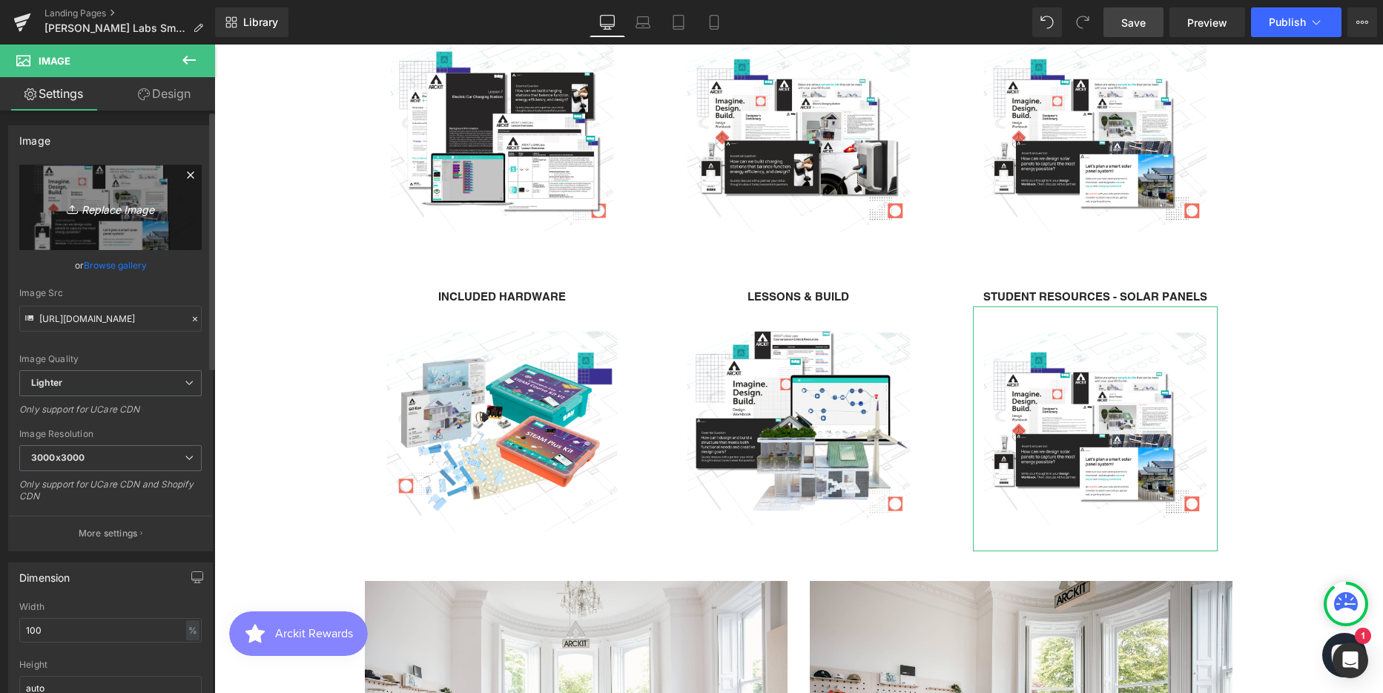
click at [109, 211] on icon "Replace Image" at bounding box center [110, 207] width 119 height 19
type input "C:\fakepath\Additional Resources.png"
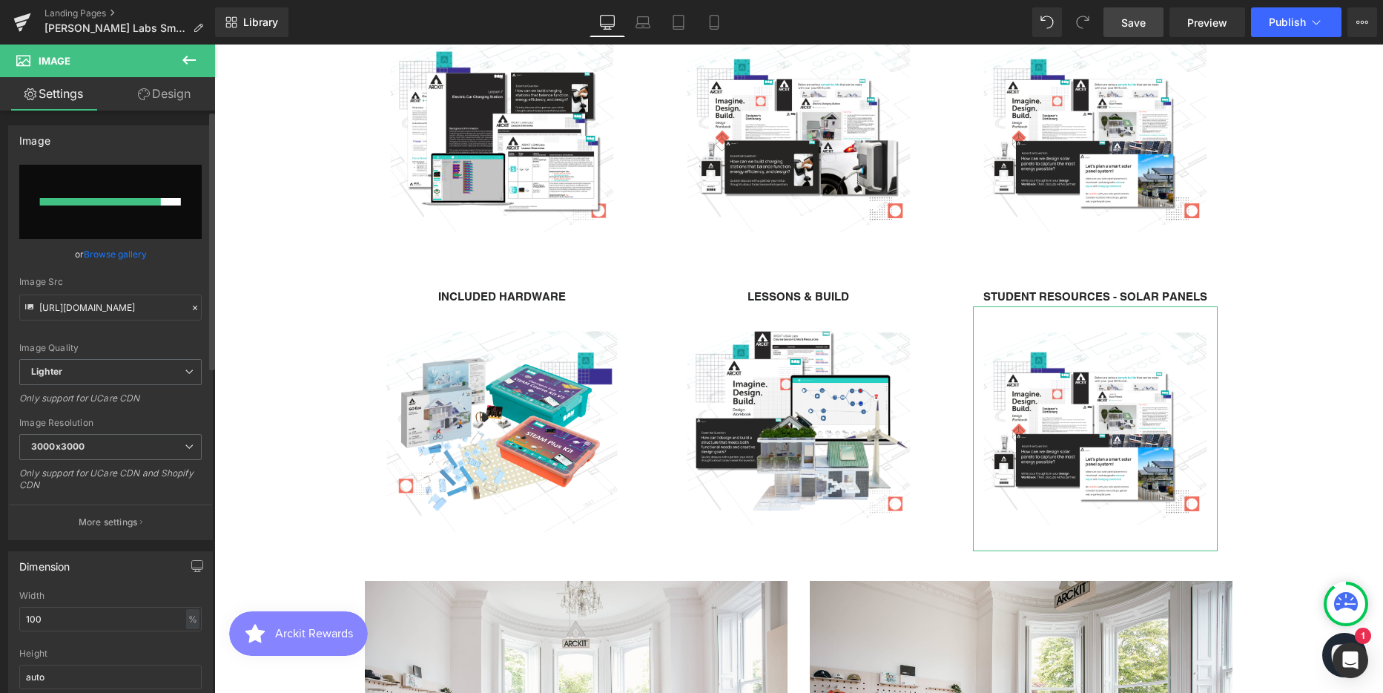
click at [108, 224] on input "file" at bounding box center [110, 202] width 182 height 74
type input "C:\fakepath\Additional Resources.png"
type input "https://ucarecdn.com/ec4bec56-bda1-4a07-8bd8-587d9a5af16f/-/format/auto/-/previ…"
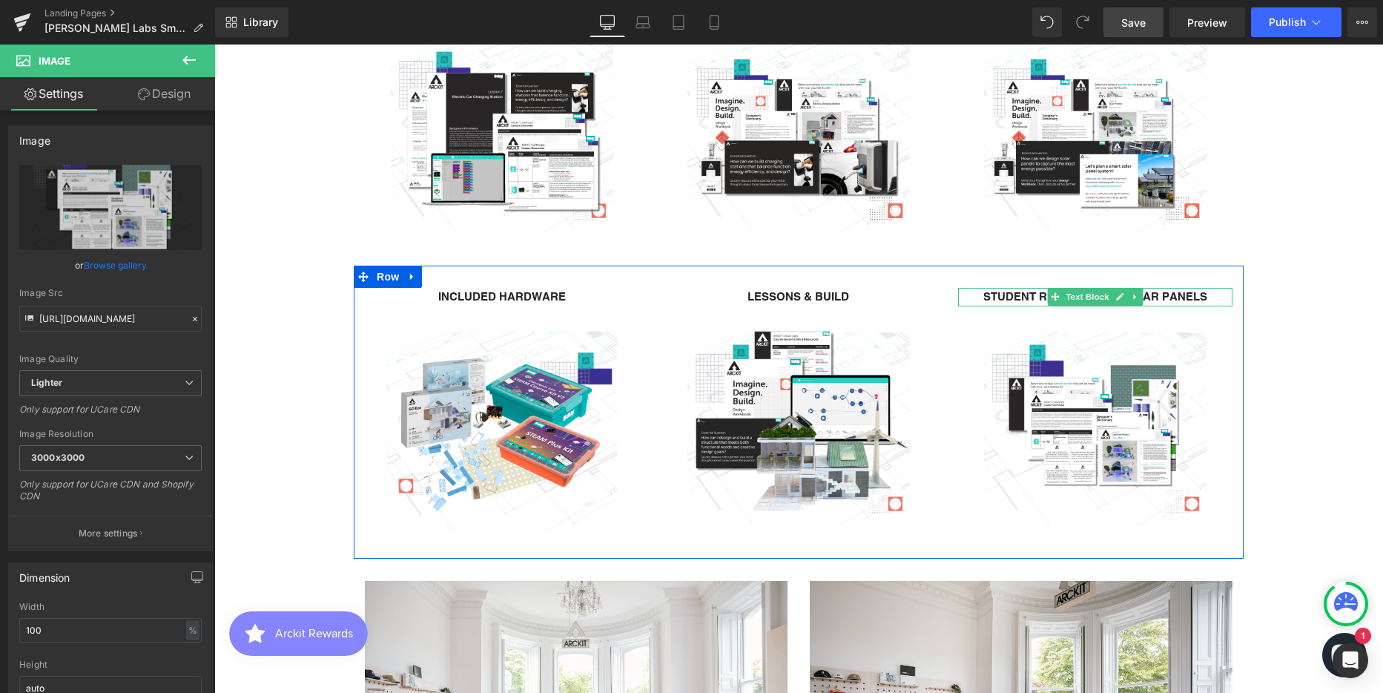
click at [1014, 300] on strong "STUDENT RESOURCES - SOLAR PANELS" at bounding box center [1095, 296] width 224 height 13
click at [1013, 300] on strong "STUDENT RESOURCES - SOLAR PANELS" at bounding box center [1095, 296] width 224 height 13
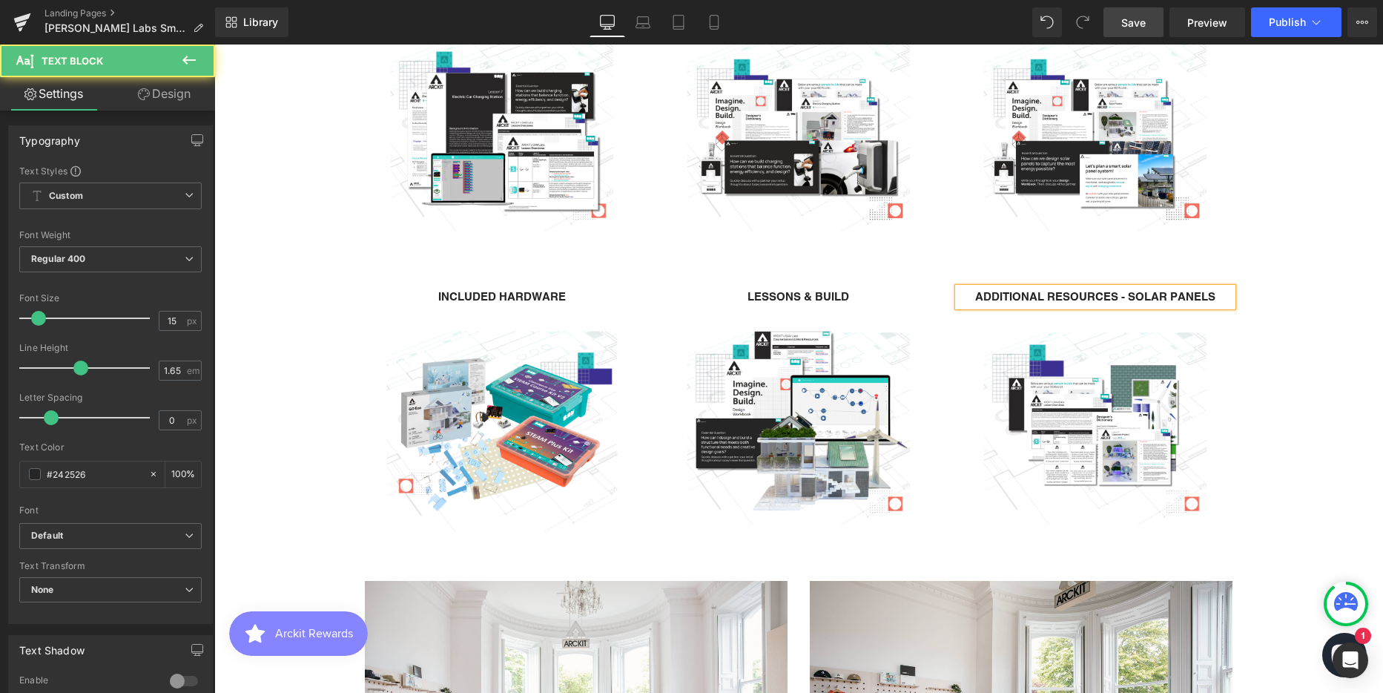
click at [1161, 302] on strong "ADDITIONAL RESOURCES - SOLAR PANELS" at bounding box center [1095, 296] width 240 height 13
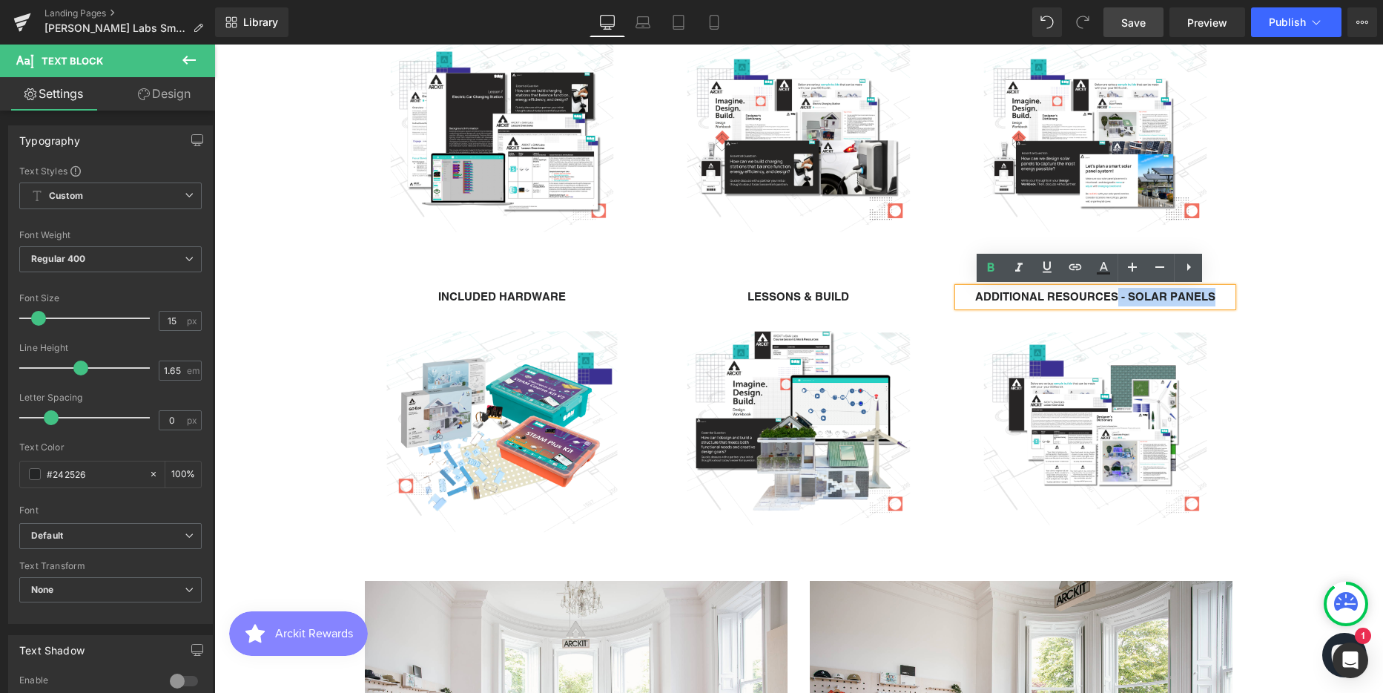
drag, startPoint x: 1210, startPoint y: 294, endPoint x: 1112, endPoint y: 299, distance: 98.0
click at [1112, 299] on p "ADDITIONAL RESOURCES - SOLAR PANELS" at bounding box center [1095, 297] width 274 height 19
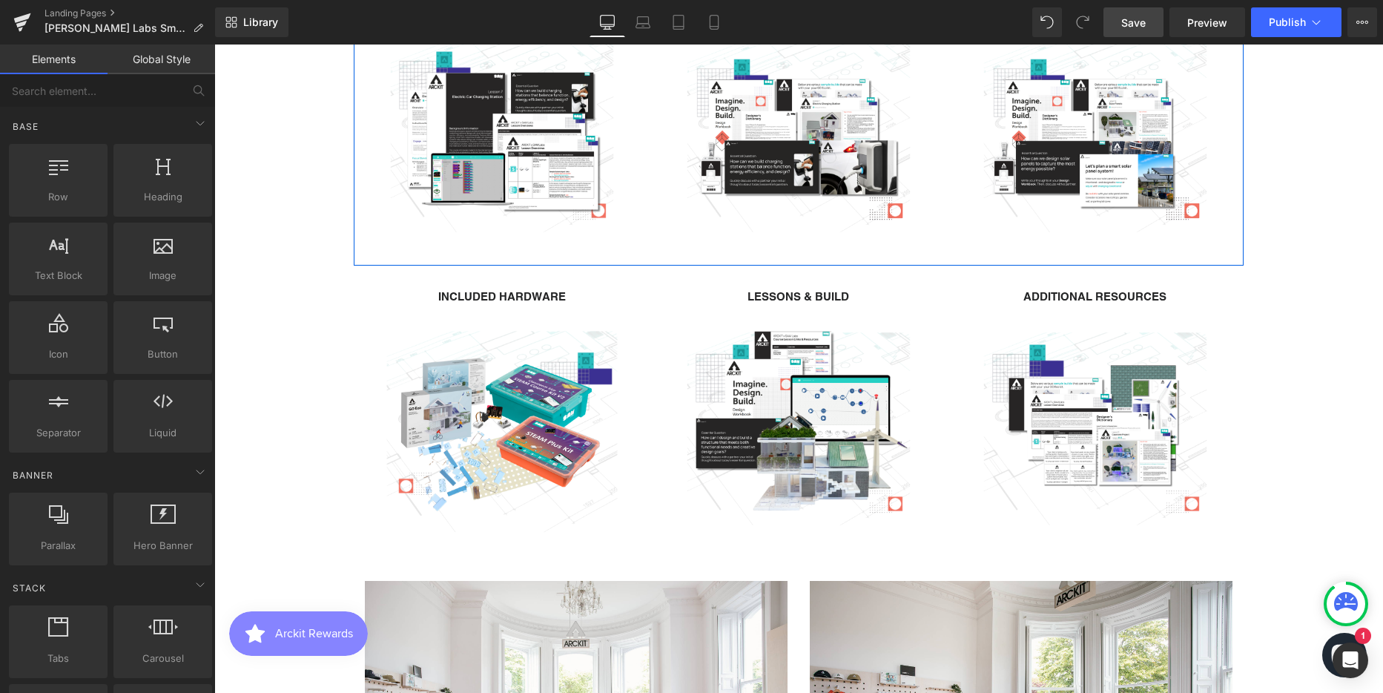
click at [953, 253] on div "STUDENT RESOURCES - SOLAR PANELS Text Block Image" at bounding box center [1095, 126] width 297 height 263
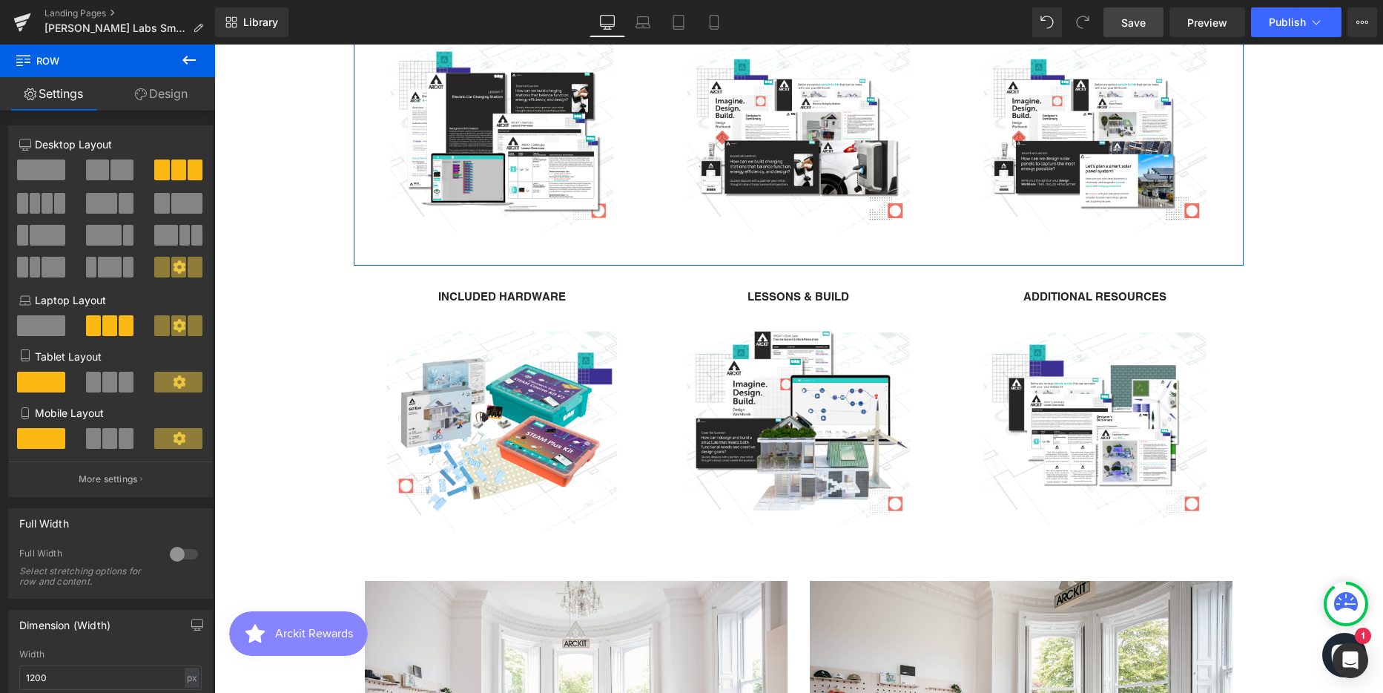
click at [151, 90] on link "Design" at bounding box center [162, 93] width 108 height 33
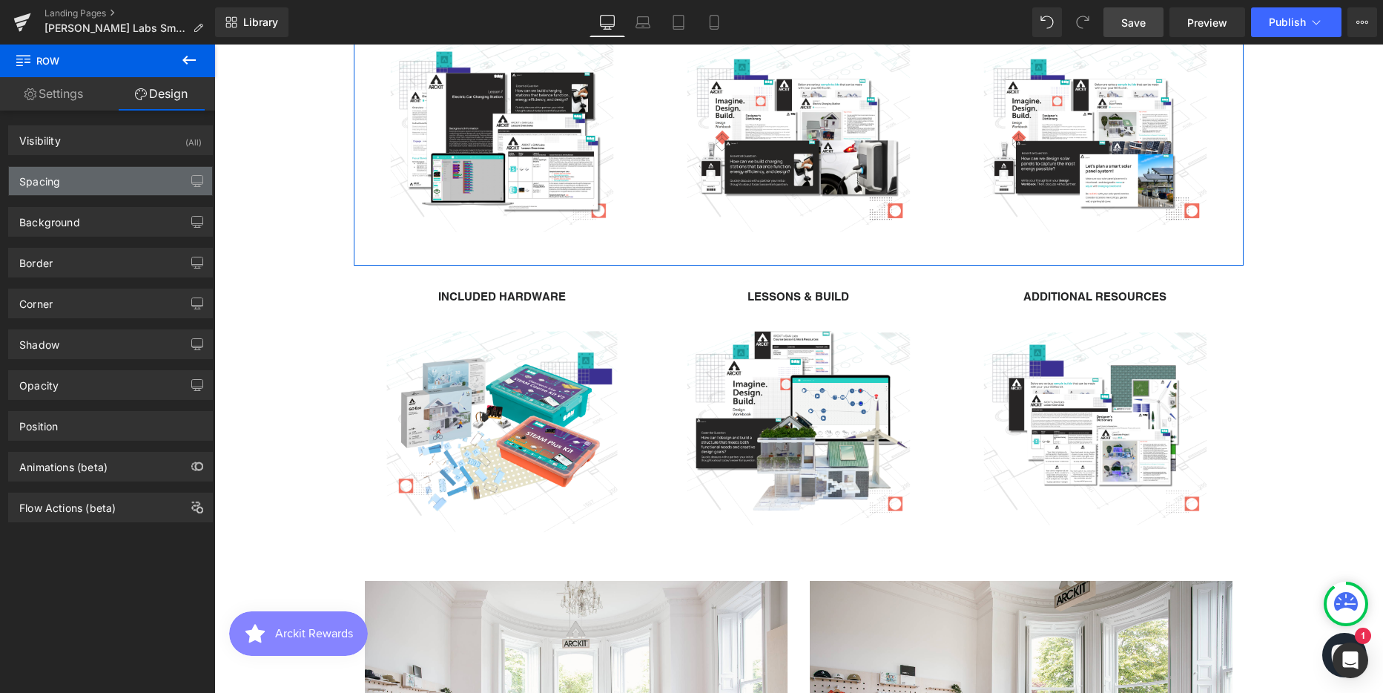
click at [104, 178] on div "Spacing" at bounding box center [110, 181] width 203 height 28
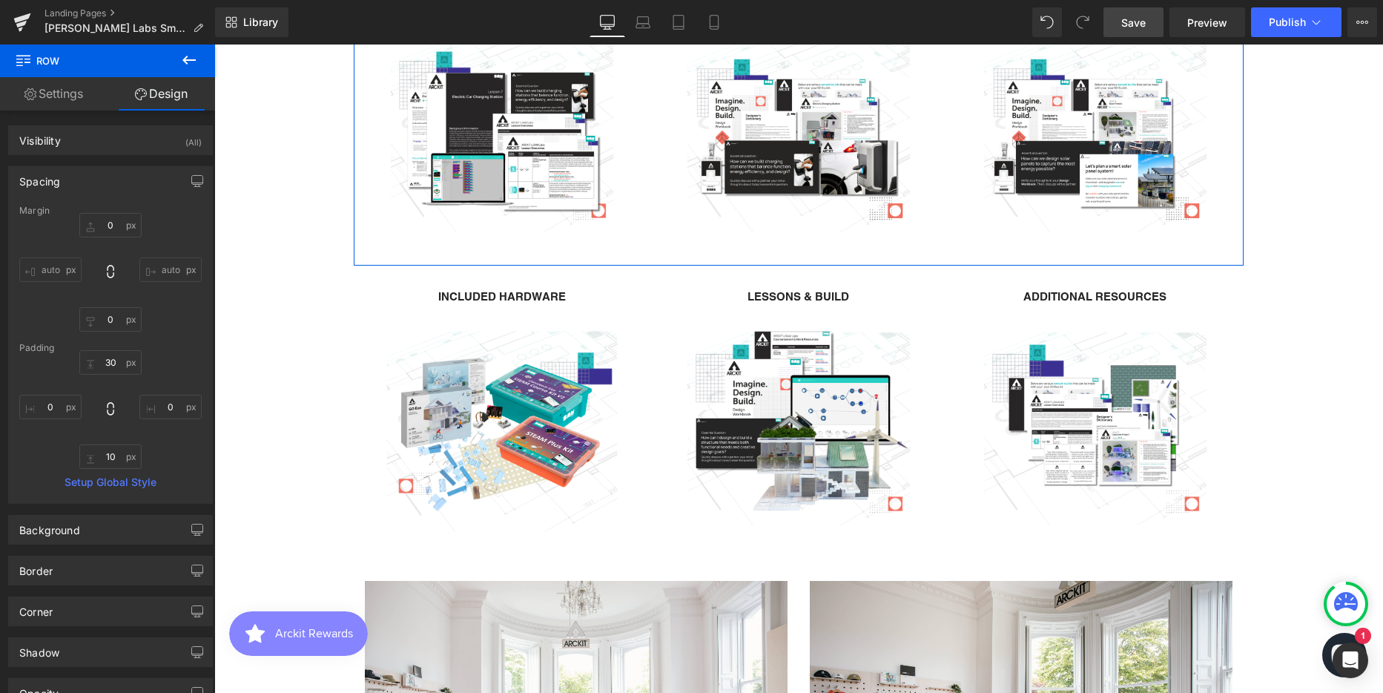
type input "0"
type input "30"
type input "0"
type input "10"
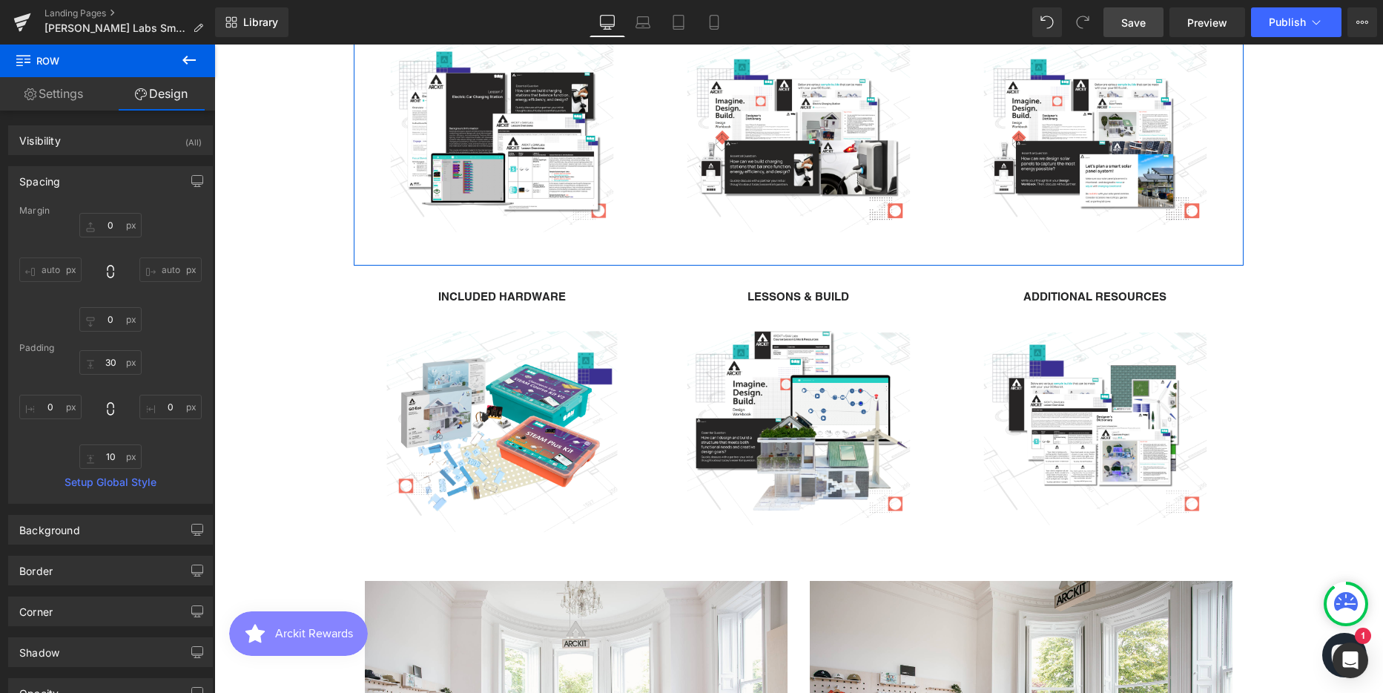
type input "0"
click at [112, 455] on input "10" at bounding box center [110, 456] width 62 height 24
type input "0"
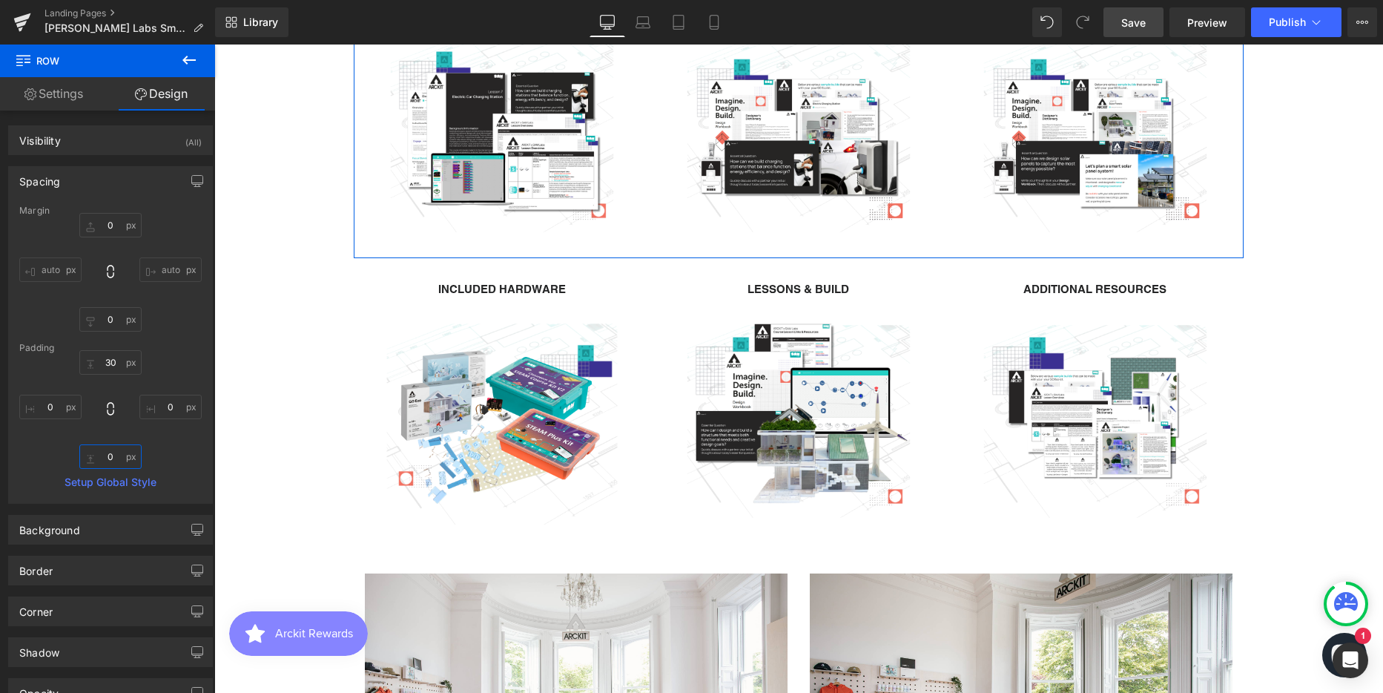
scroll to position [3833, 1158]
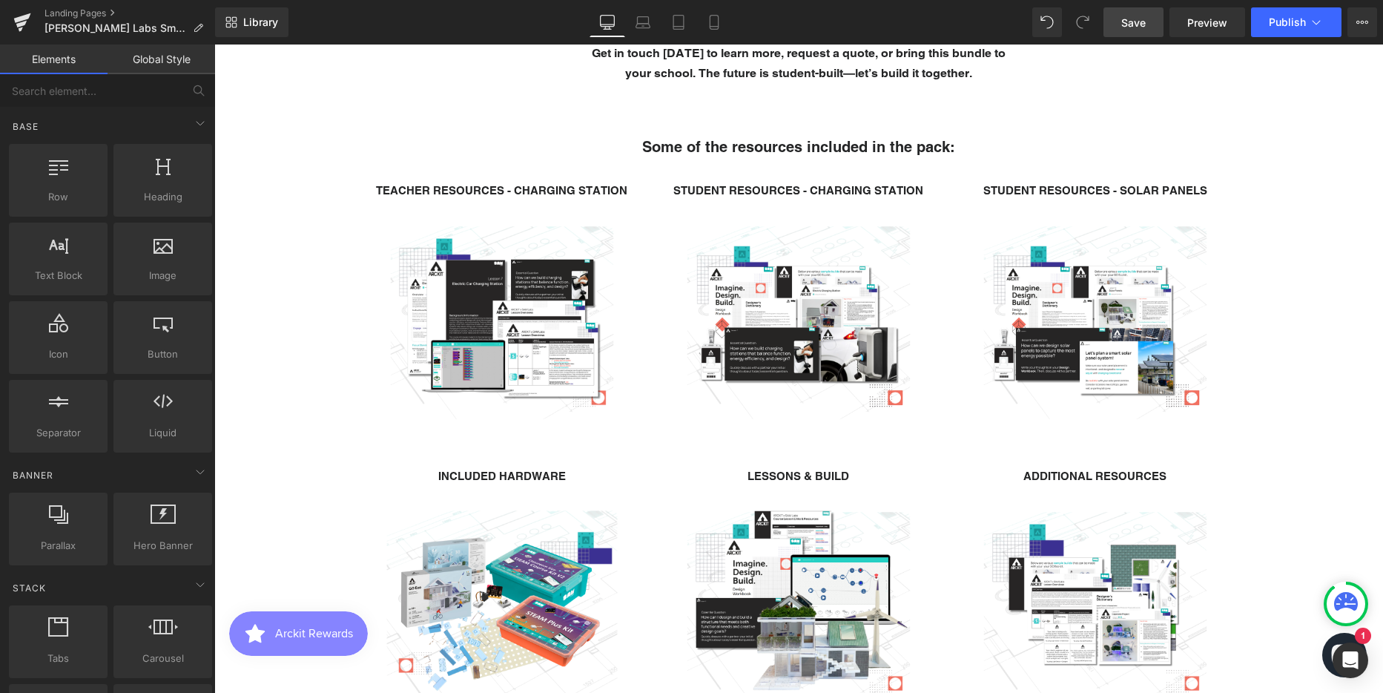
scroll to position [1928, 0]
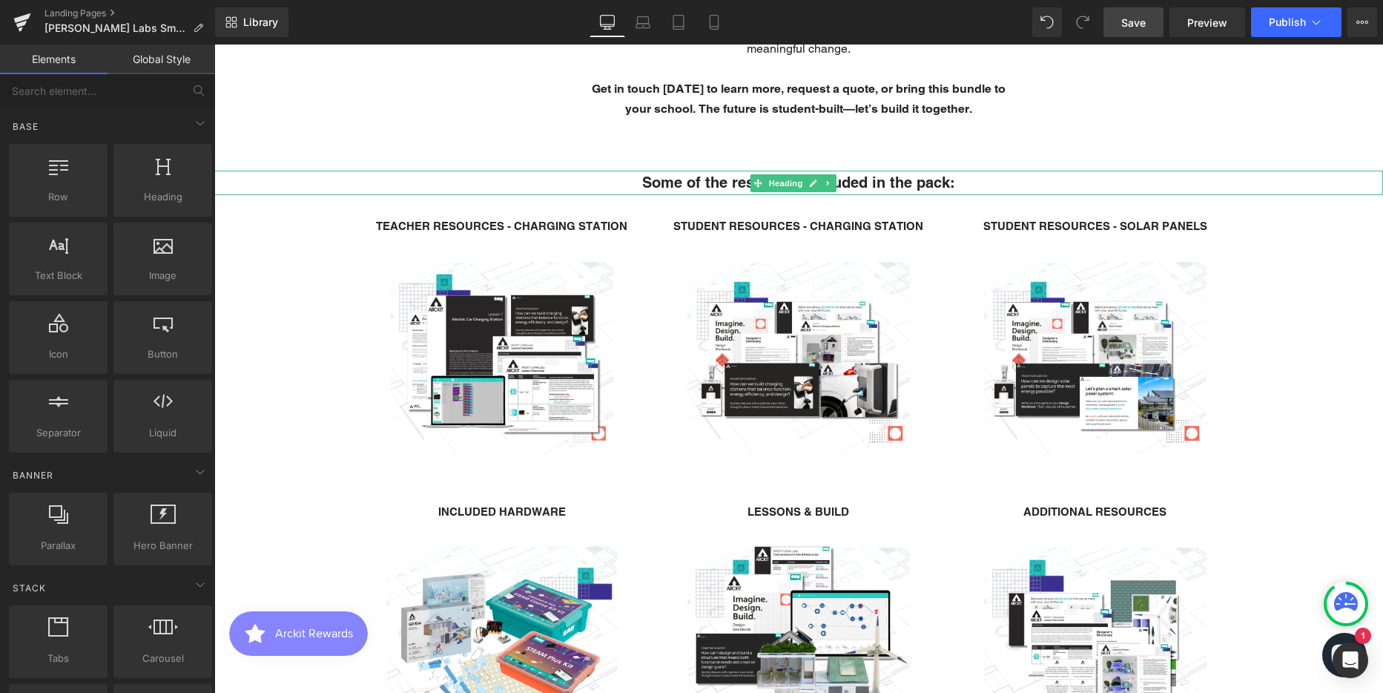
click at [948, 185] on strong "Some of the resources included in the pack:" at bounding box center [798, 183] width 313 height 18
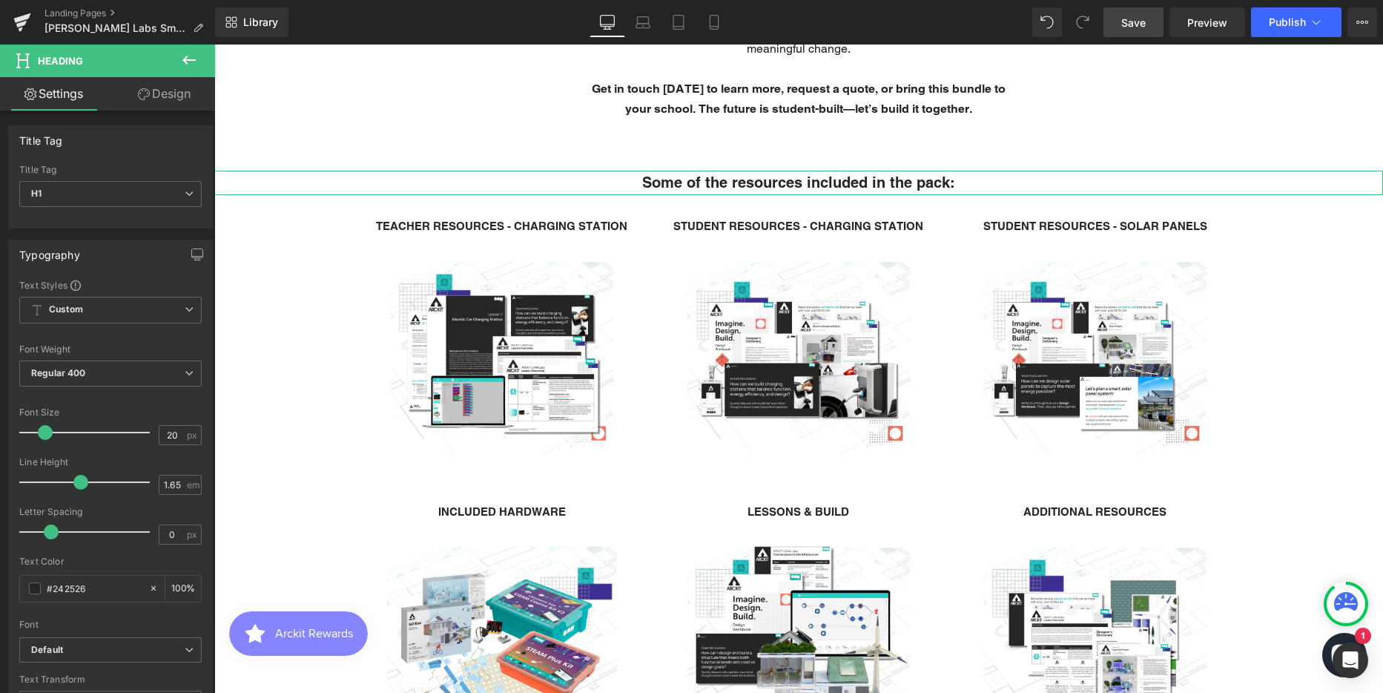
click at [162, 90] on link "Design" at bounding box center [164, 93] width 108 height 33
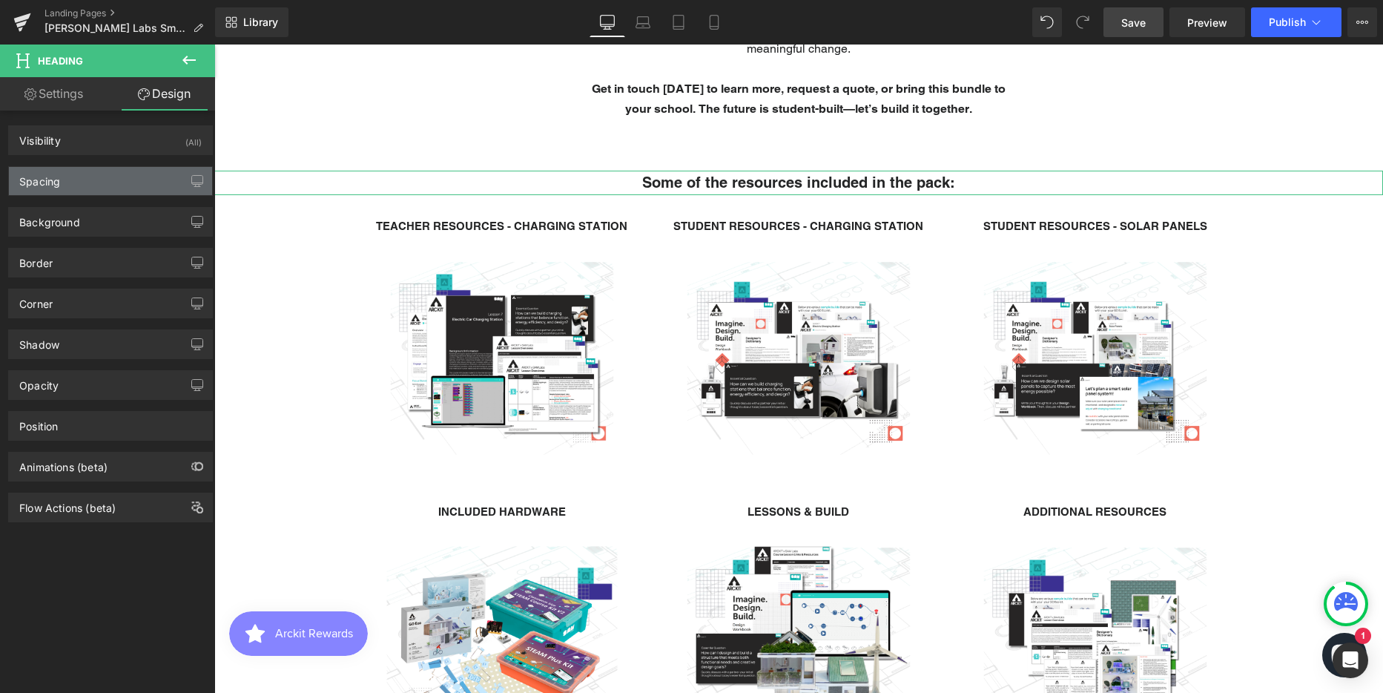
click at [48, 183] on div "Spacing" at bounding box center [39, 177] width 41 height 21
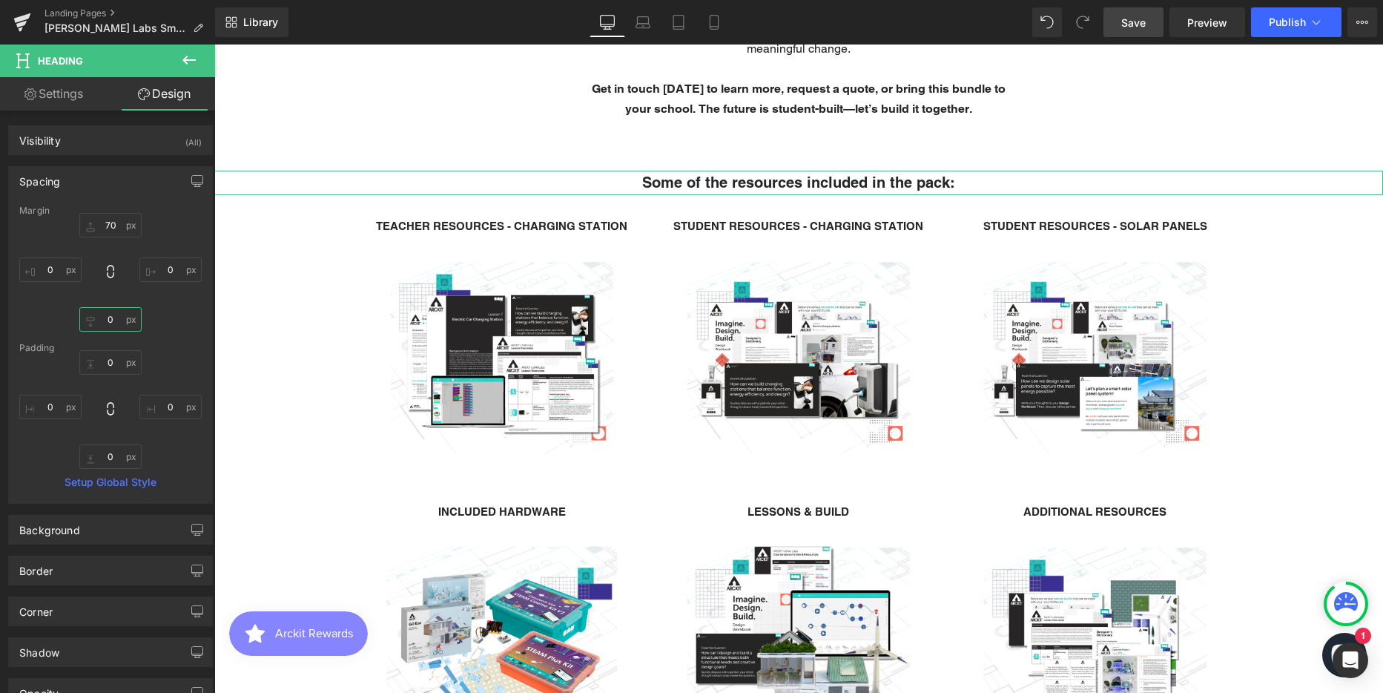
click at [108, 317] on input "0" at bounding box center [110, 319] width 62 height 24
type input "20"
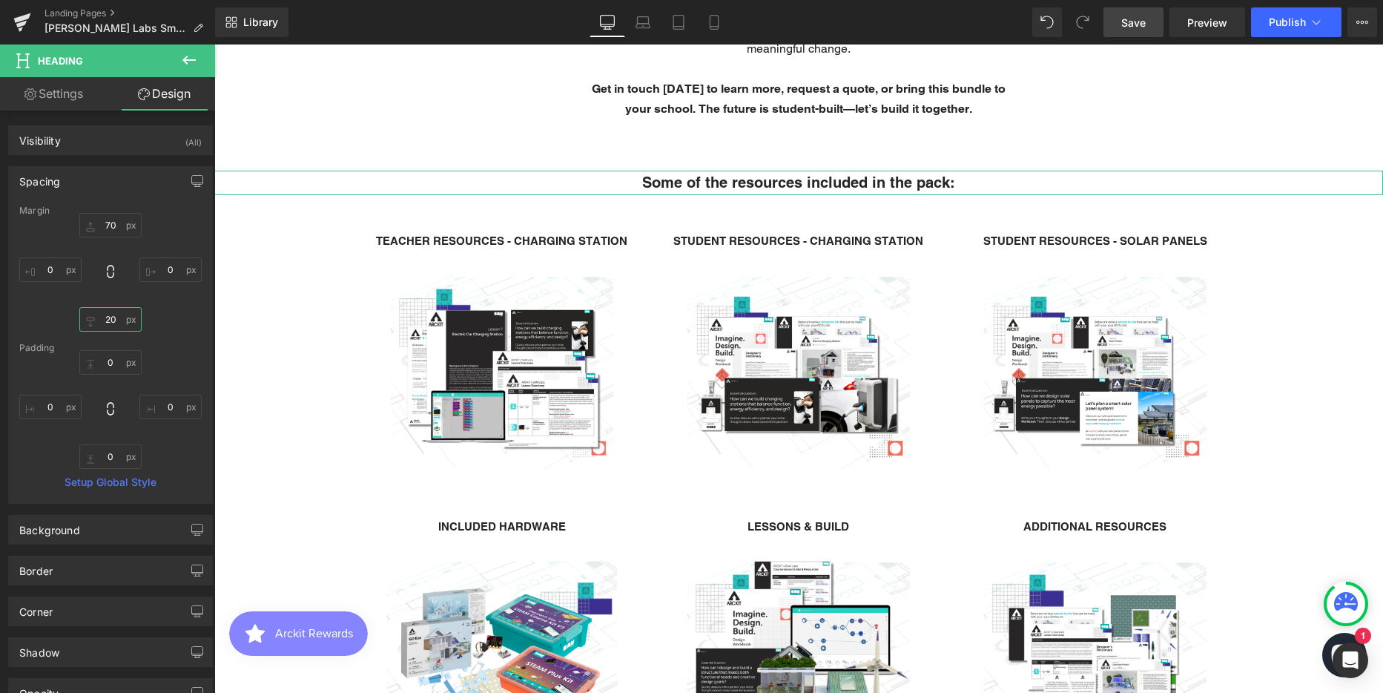
scroll to position [3848, 1158]
click at [611, 185] on h1 "Some of the resources included in the pack:" at bounding box center [798, 183] width 1169 height 24
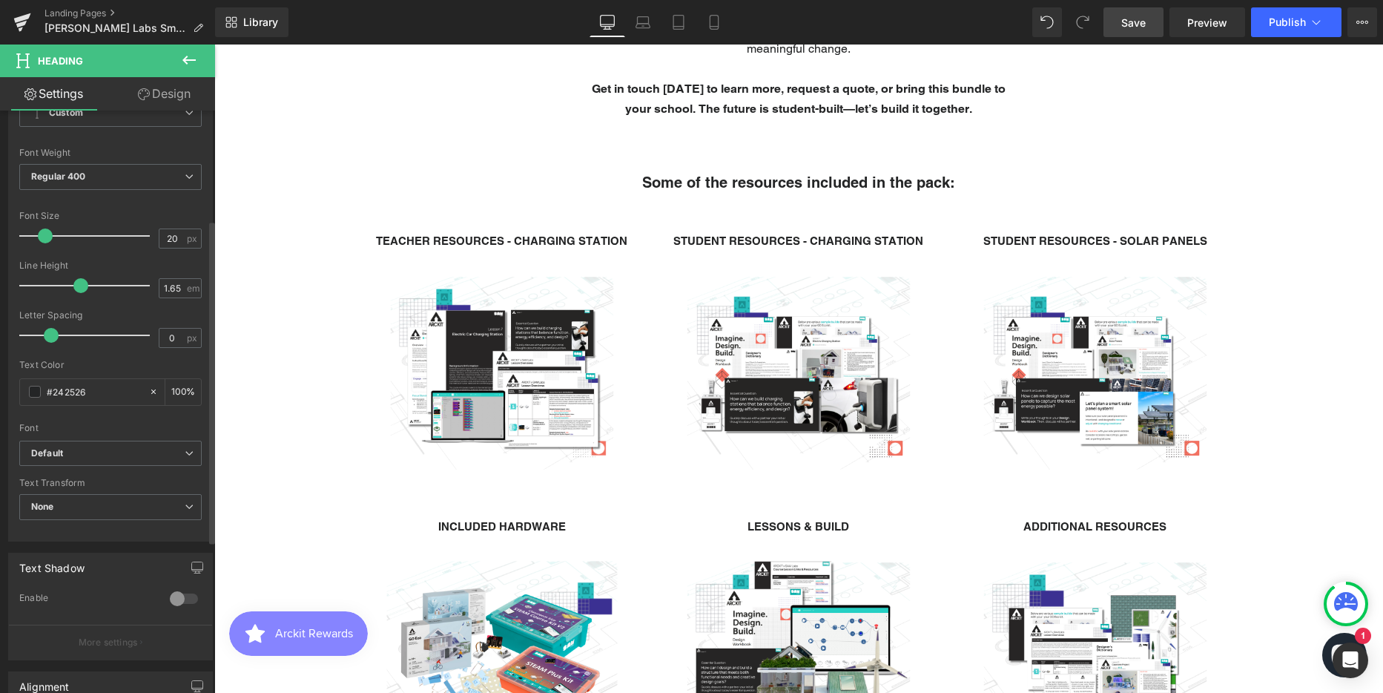
scroll to position [222, 0]
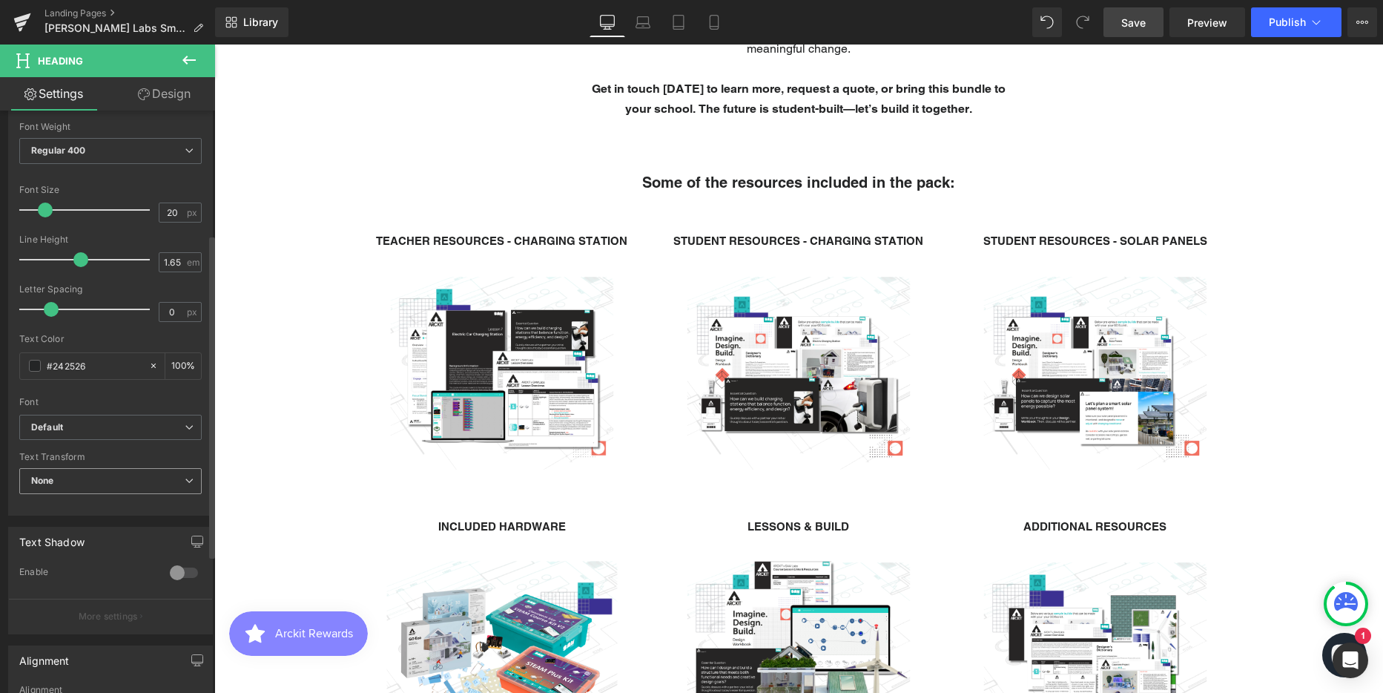
click at [186, 478] on icon at bounding box center [189, 480] width 9 height 9
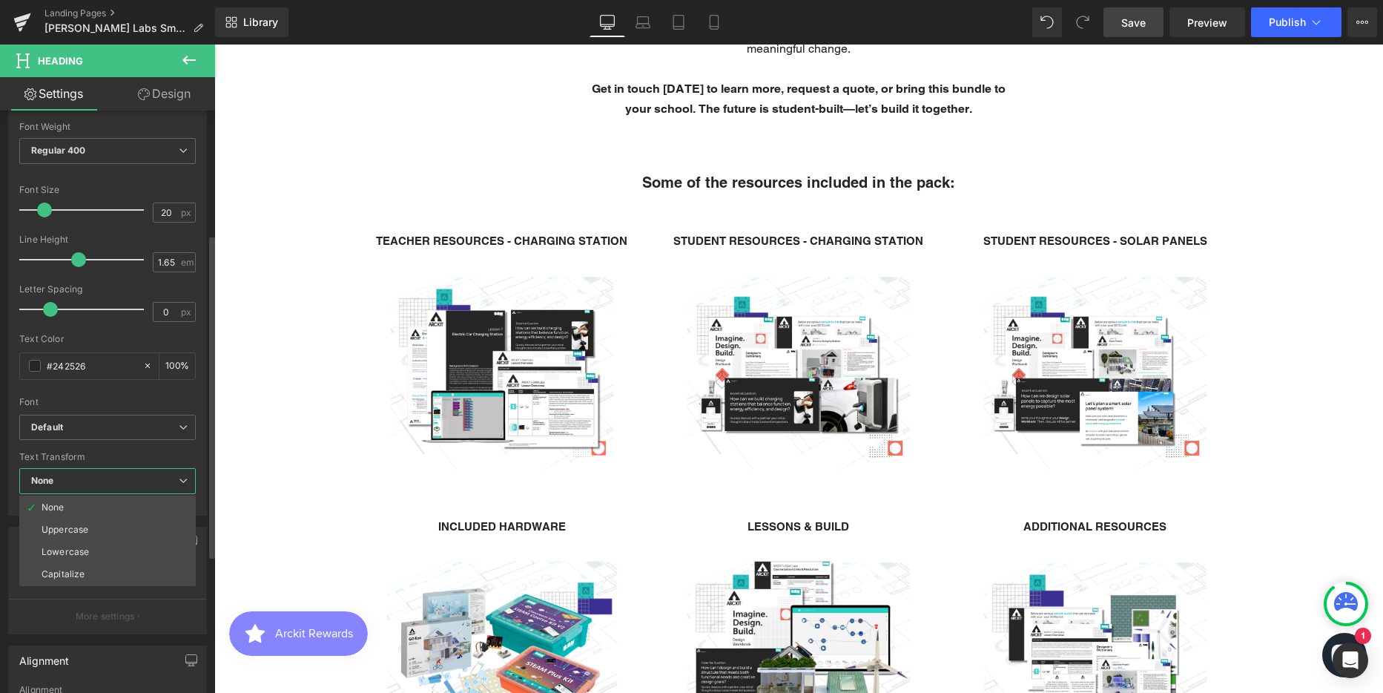
click at [186, 478] on icon at bounding box center [183, 480] width 9 height 9
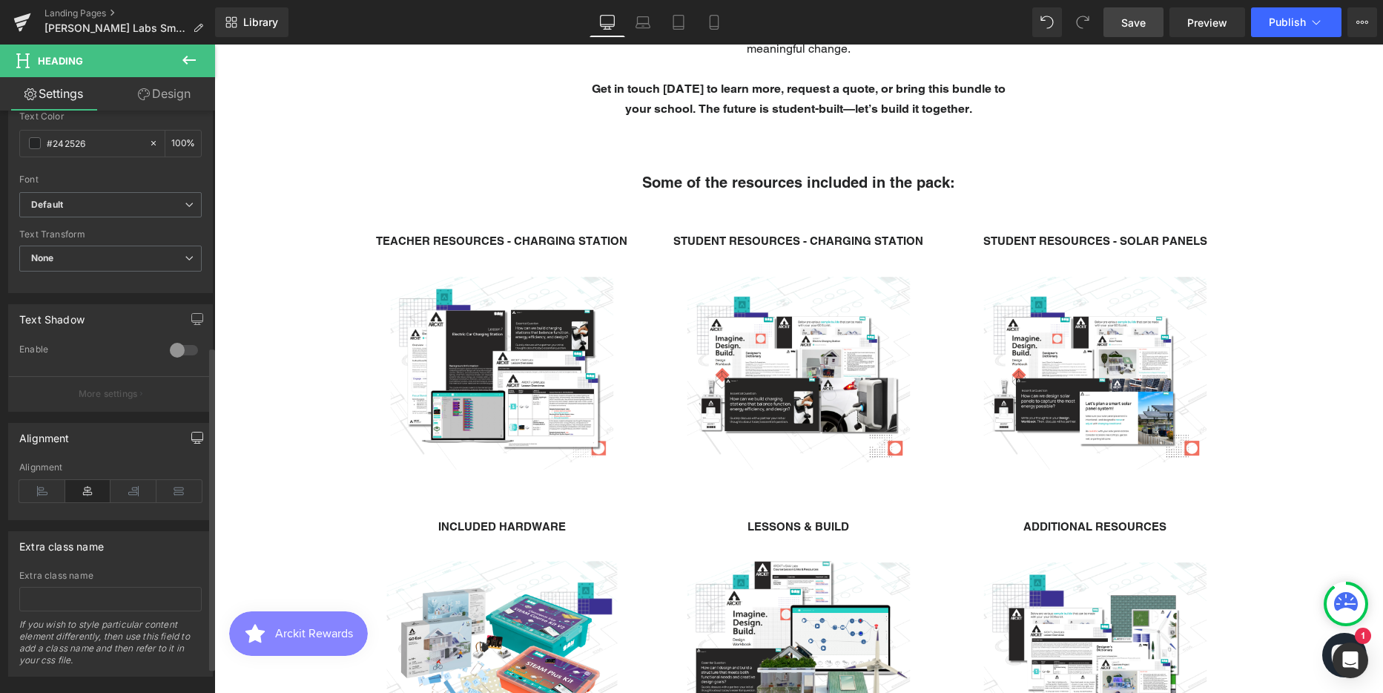
scroll to position [371, 0]
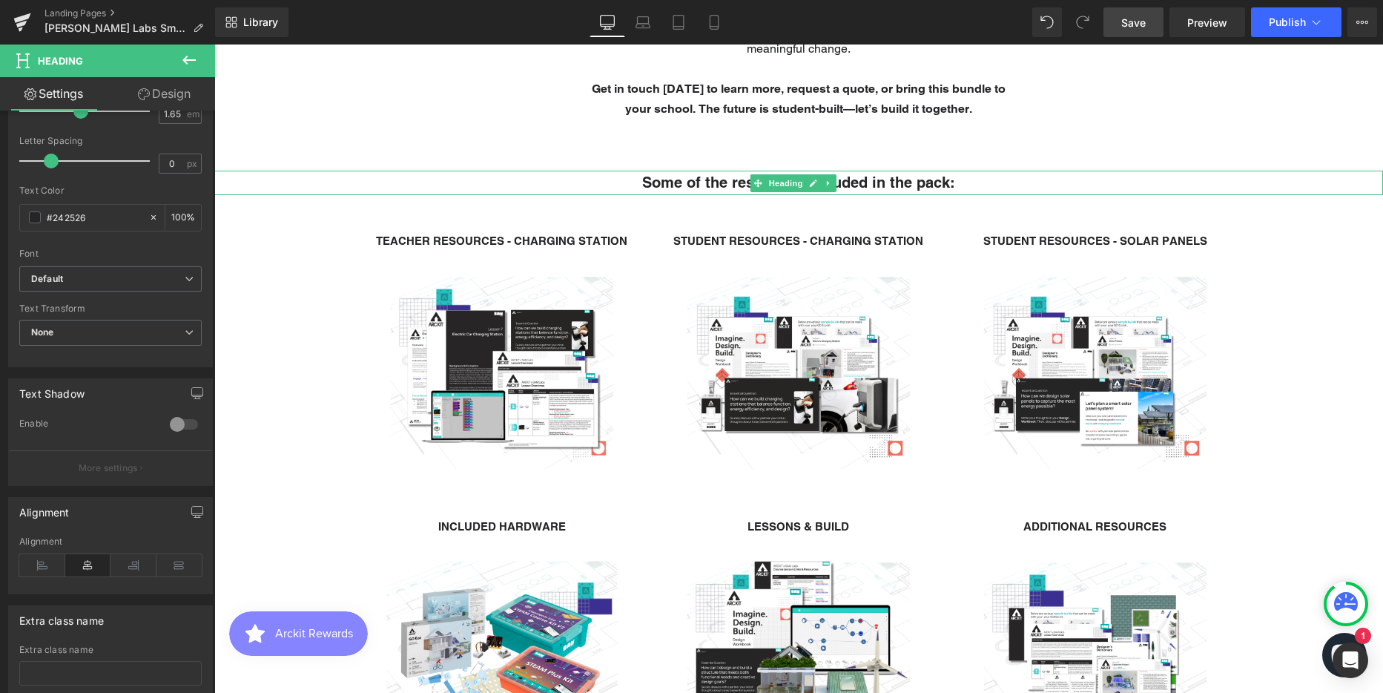
click at [670, 185] on strong "Some of the resources included in the pack:" at bounding box center [798, 183] width 313 height 18
click at [191, 424] on div at bounding box center [184, 424] width 36 height 24
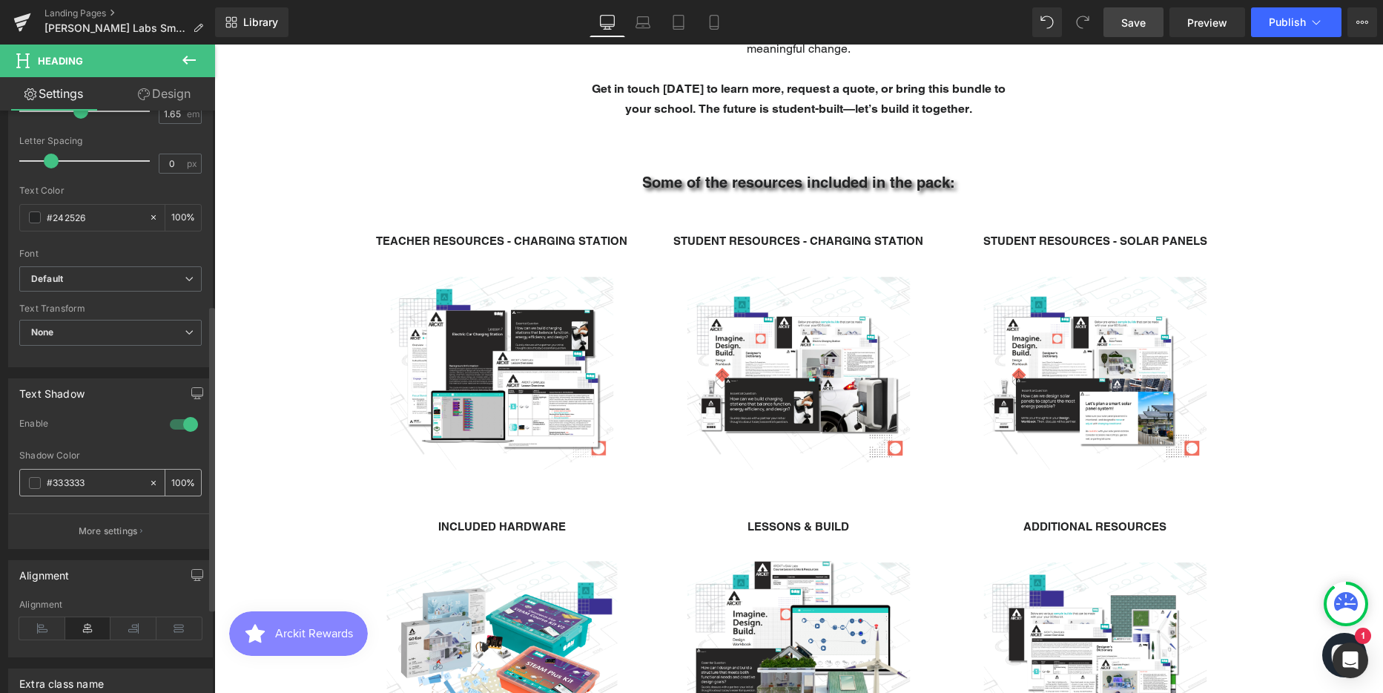
click at [171, 480] on input "100" at bounding box center [178, 482] width 15 height 16
type input "25"
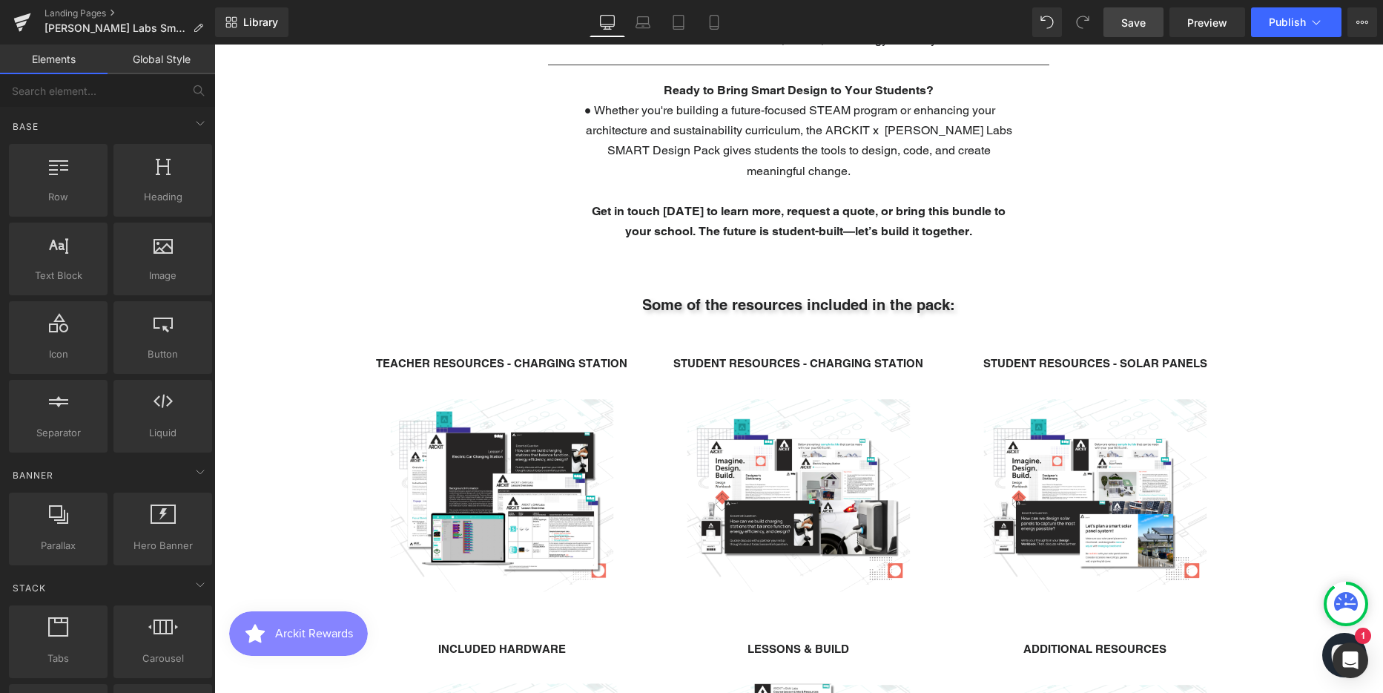
scroll to position [1780, 0]
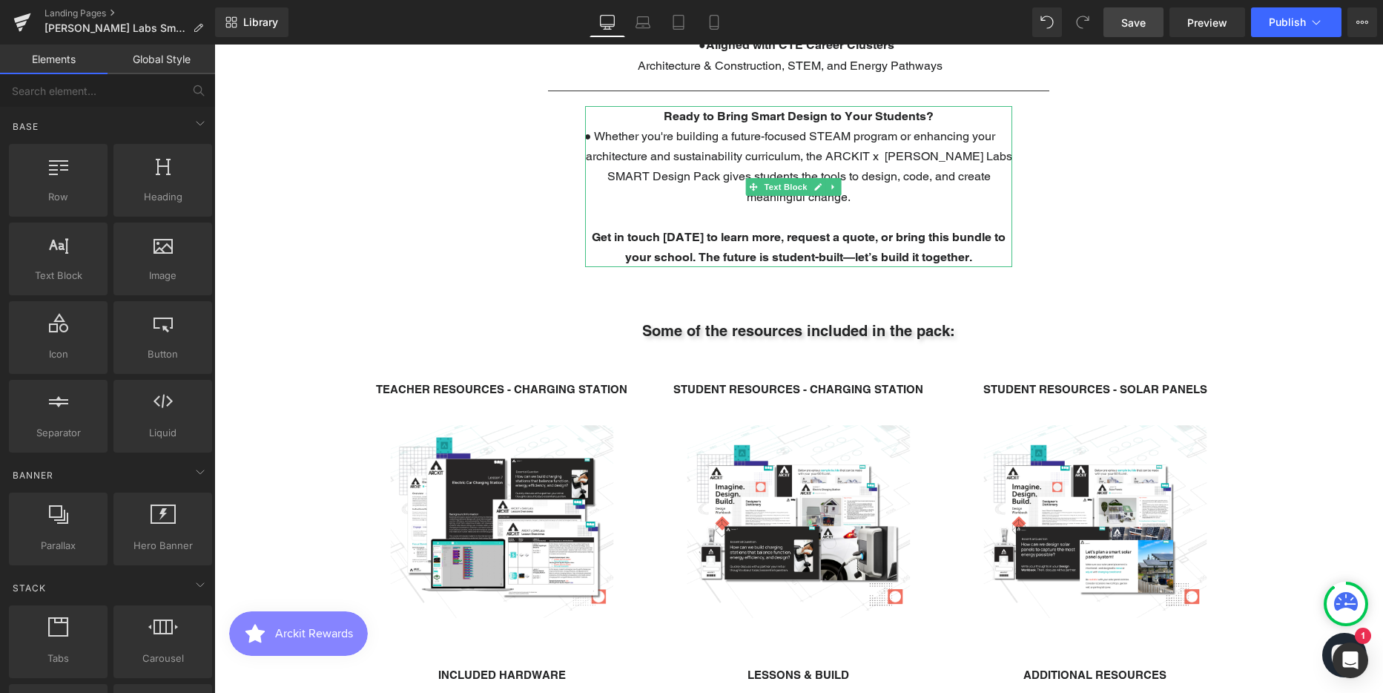
click at [595, 135] on span "Whether you're building a future-focused STEAM program or enhancing your archit…" at bounding box center [799, 166] width 426 height 75
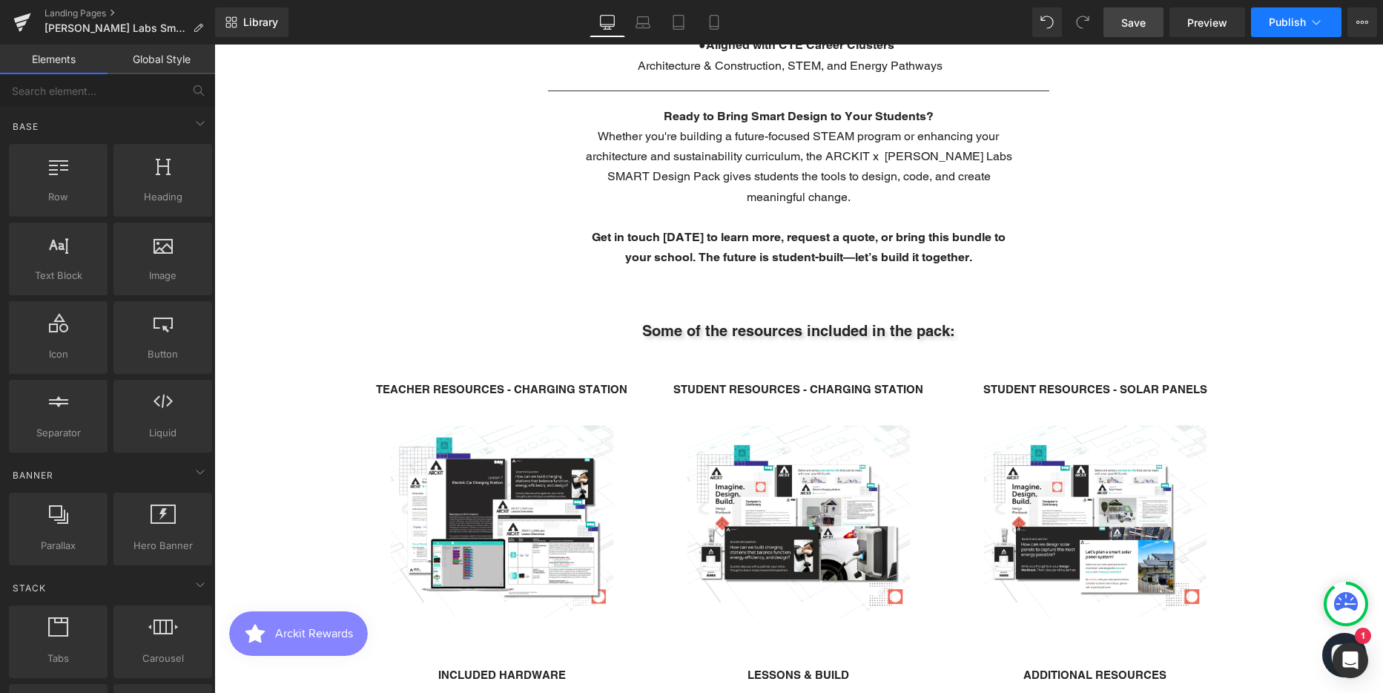
click at [1283, 18] on span "Publish" at bounding box center [1287, 22] width 37 height 12
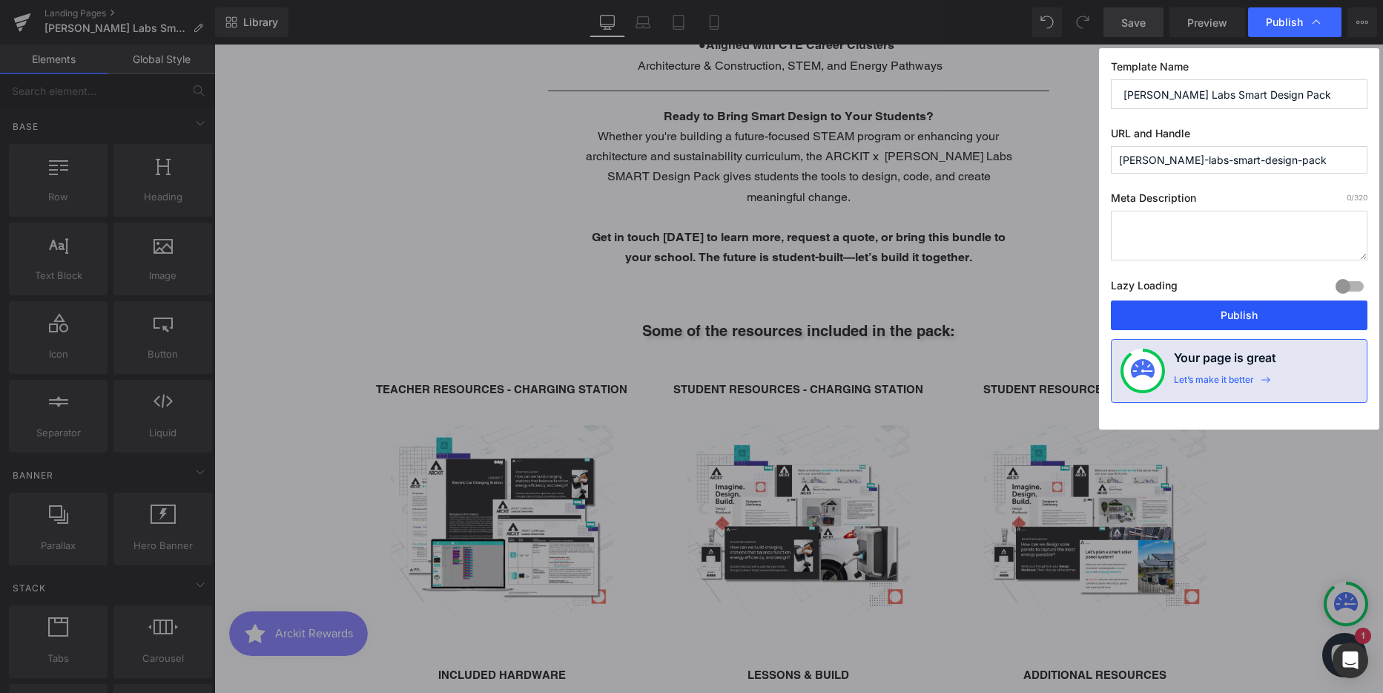
click at [1209, 316] on button "Publish" at bounding box center [1239, 315] width 257 height 30
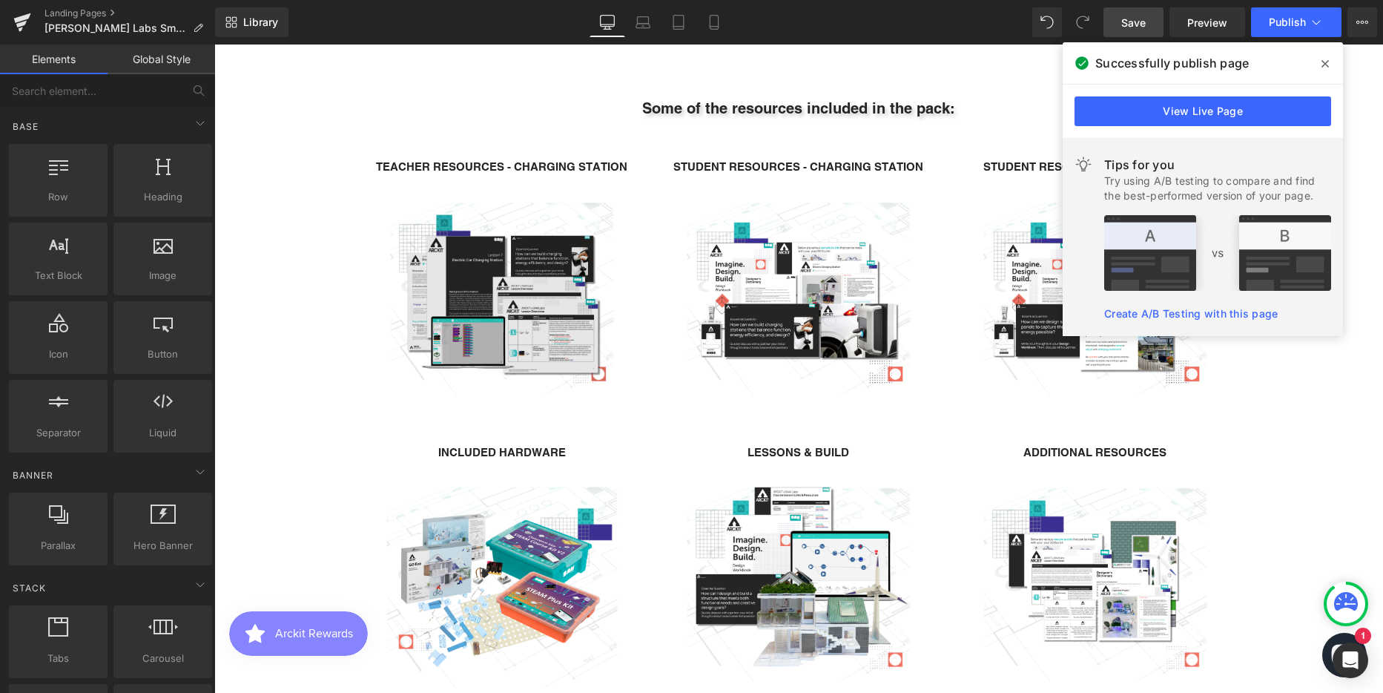
scroll to position [1928, 0]
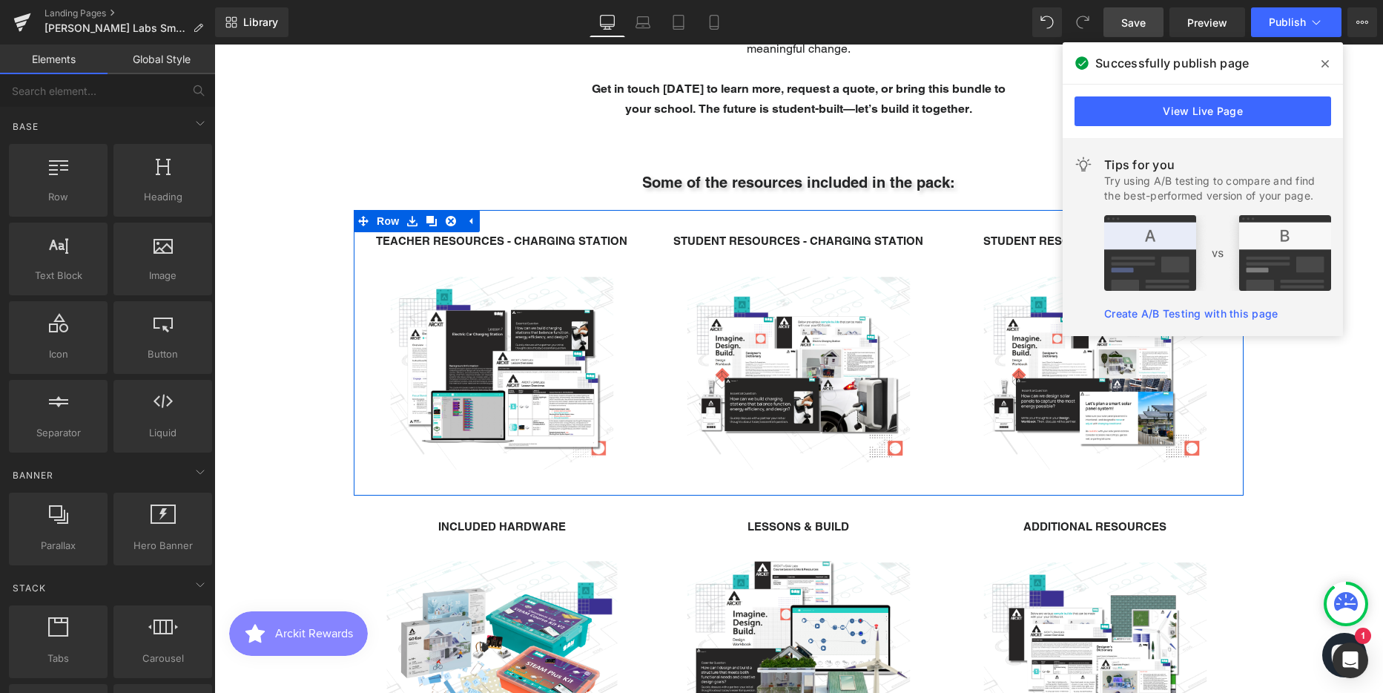
click at [357, 245] on div "TEACHER RESOURCES - CHARGING STATION Text Block Image" at bounding box center [502, 363] width 297 height 263
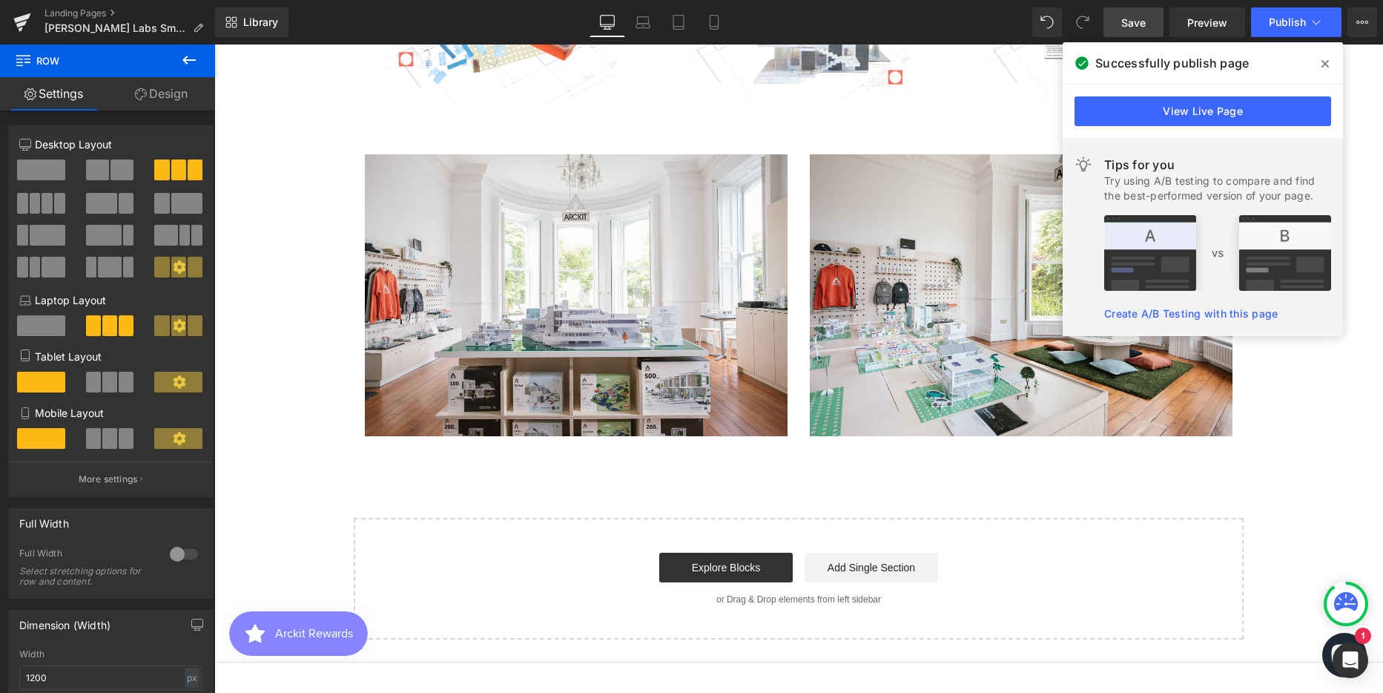
scroll to position [2669, 0]
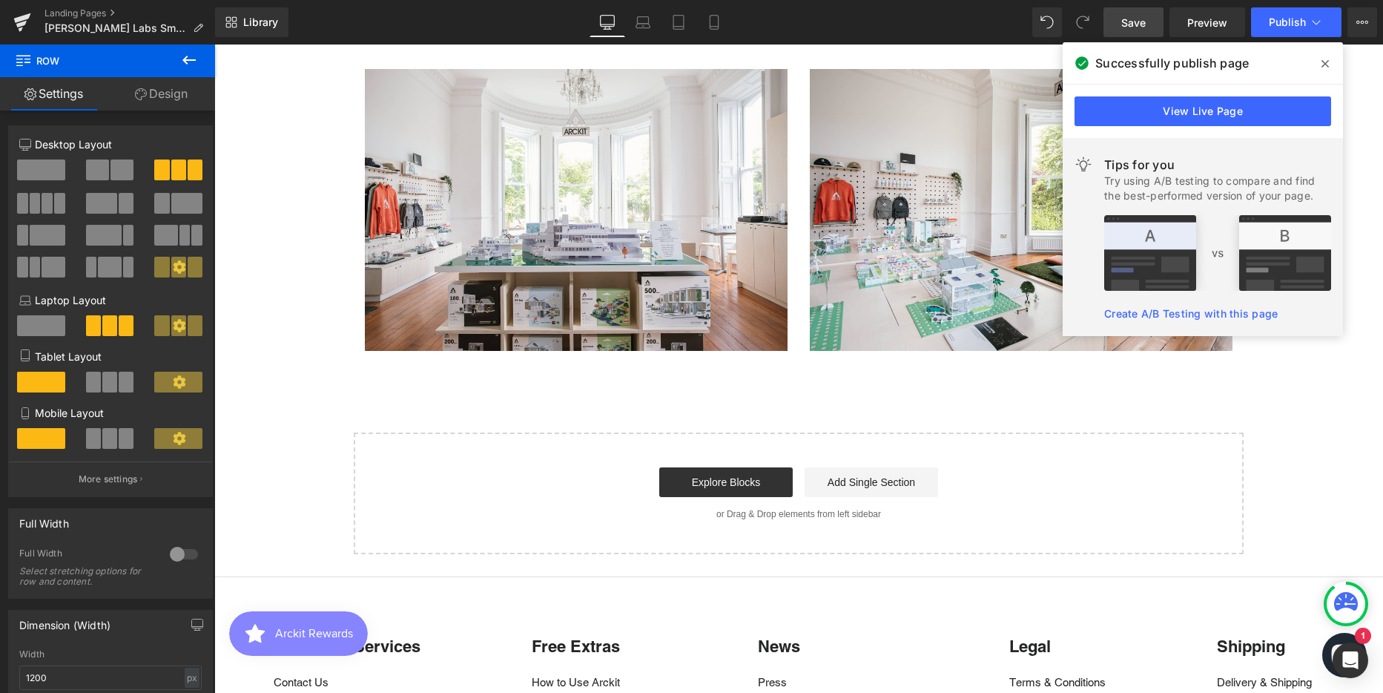
drag, startPoint x: 262, startPoint y: 213, endPoint x: 383, endPoint y: 389, distance: 213.3
click at [181, 59] on icon at bounding box center [189, 60] width 18 height 18
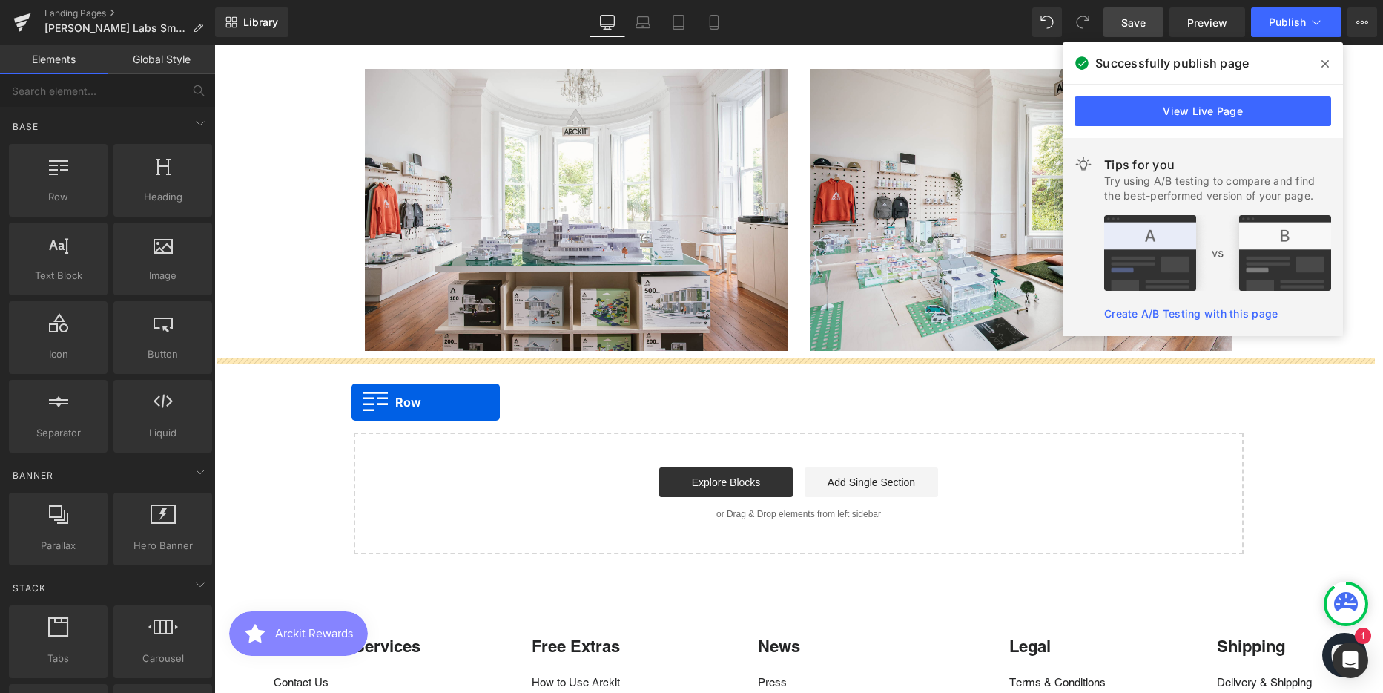
drag, startPoint x: 280, startPoint y: 237, endPoint x: 351, endPoint y: 402, distance: 180.0
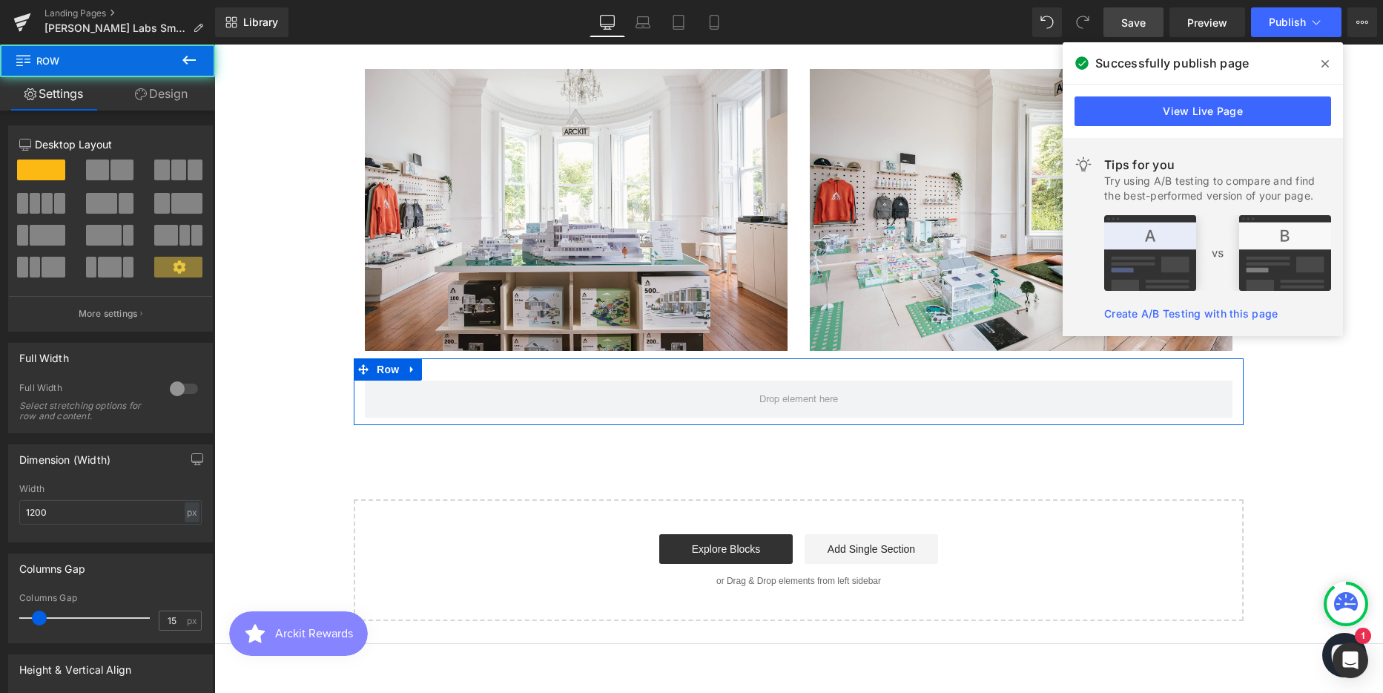
scroll to position [3915, 1158]
click at [174, 88] on link "Design" at bounding box center [162, 93] width 108 height 33
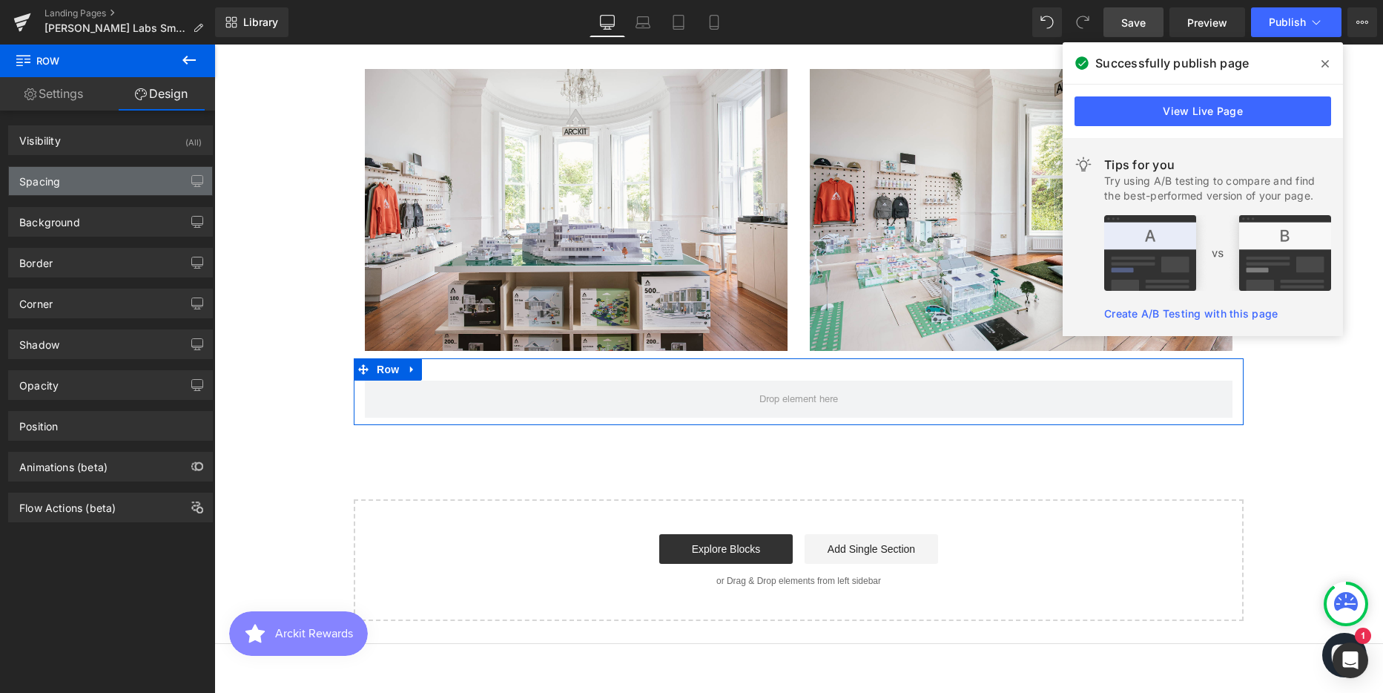
click at [133, 190] on div "Spacing" at bounding box center [110, 181] width 203 height 28
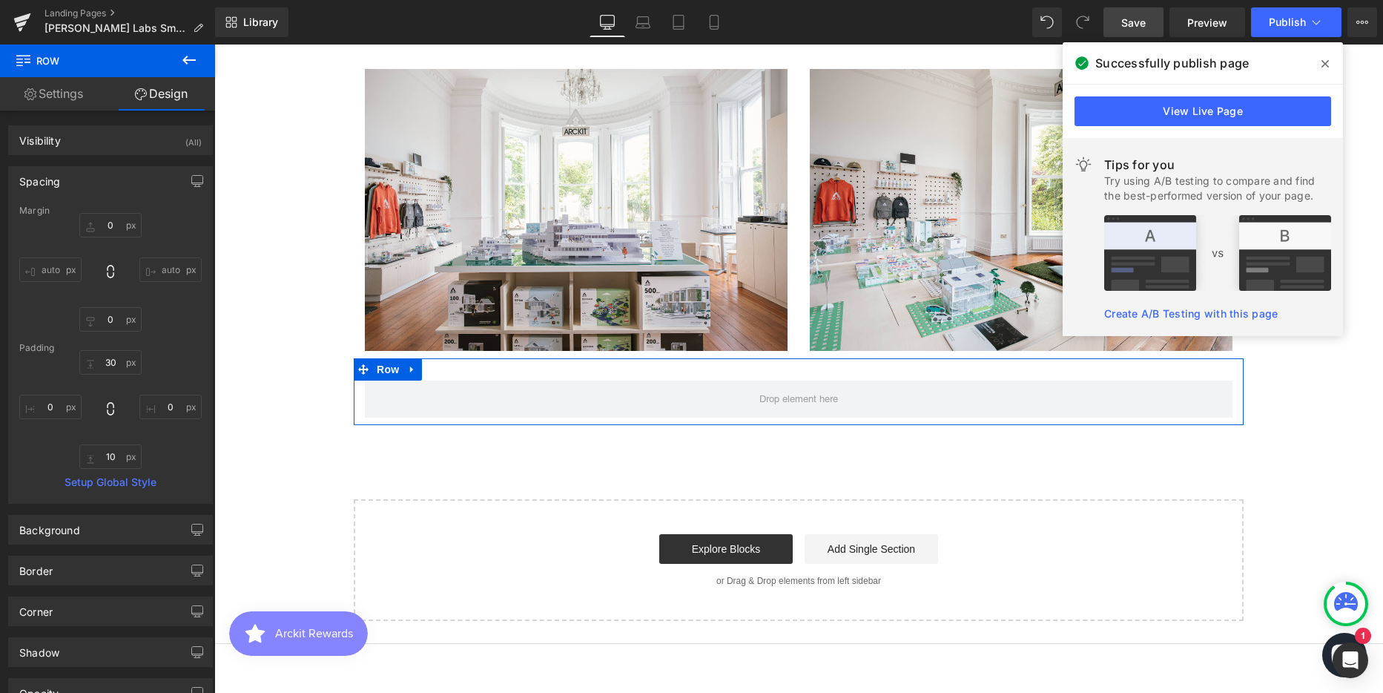
type input "0"
type input "30"
type input "0"
type input "10"
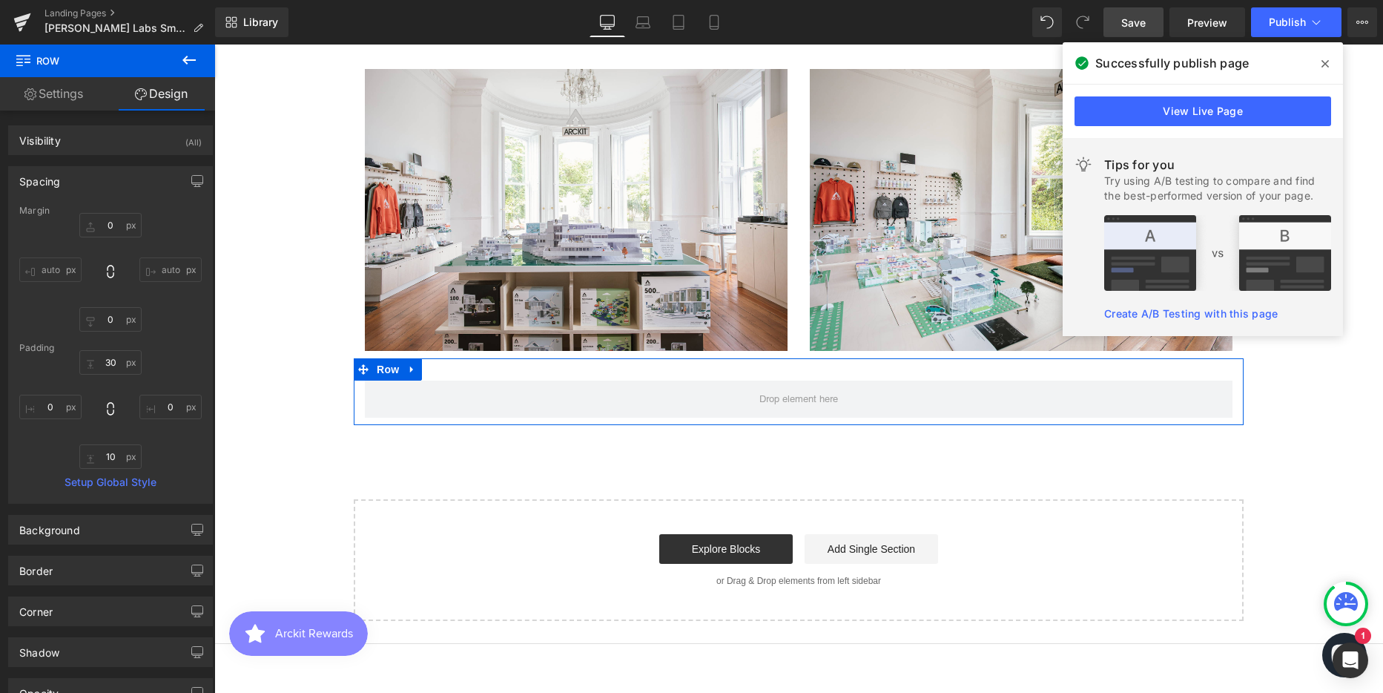
type input "0"
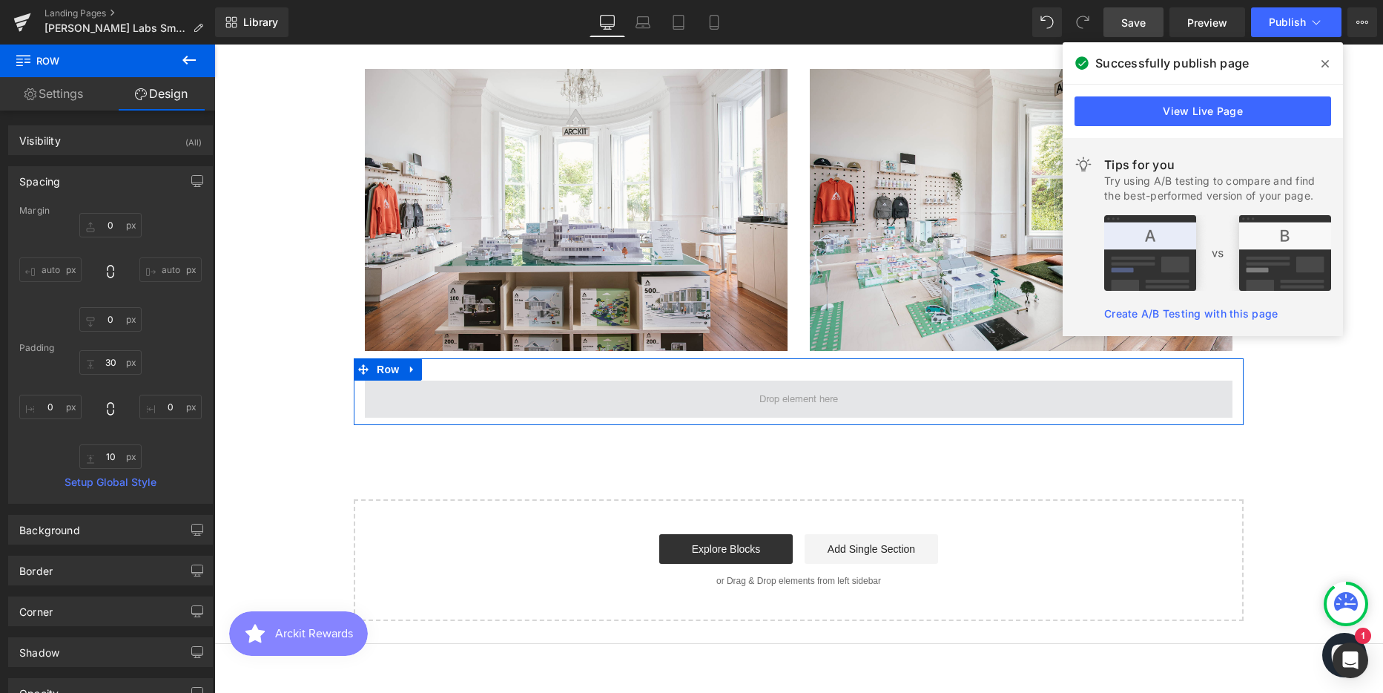
click at [490, 392] on span at bounding box center [799, 398] width 868 height 37
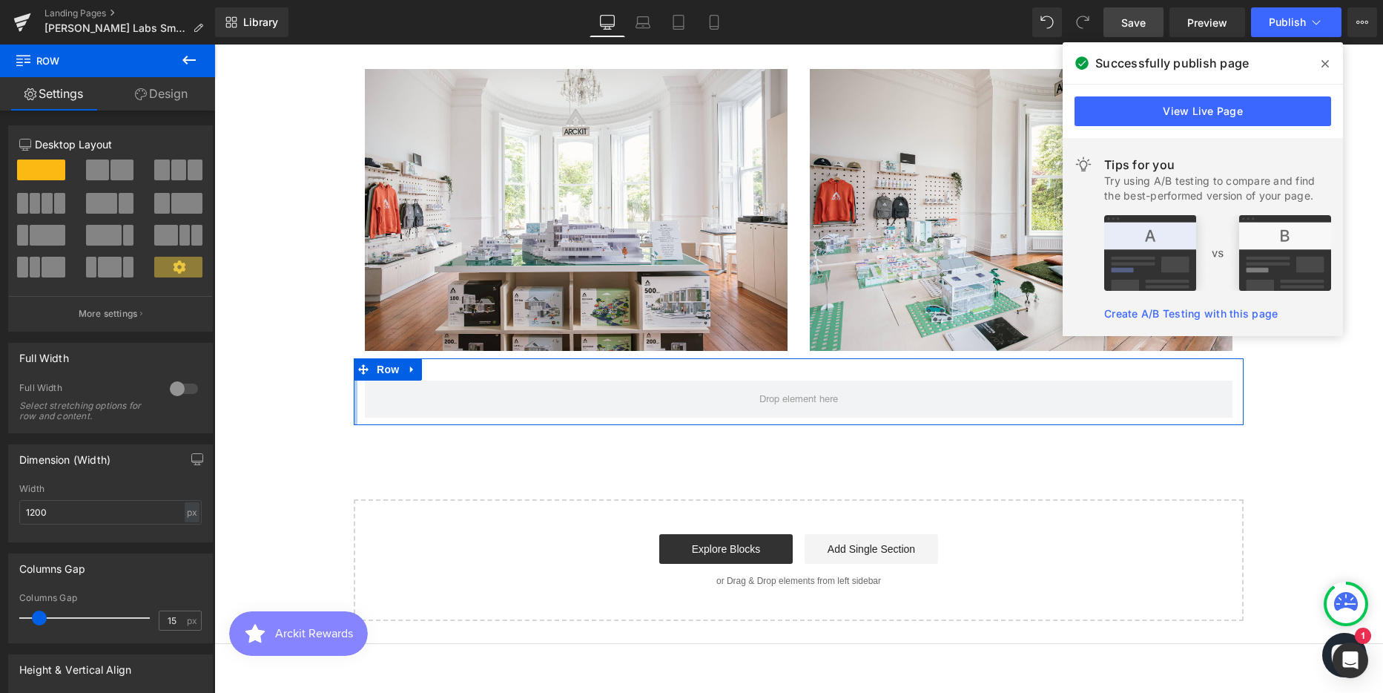
drag, startPoint x: 349, startPoint y: 388, endPoint x: 283, endPoint y: 381, distance: 66.3
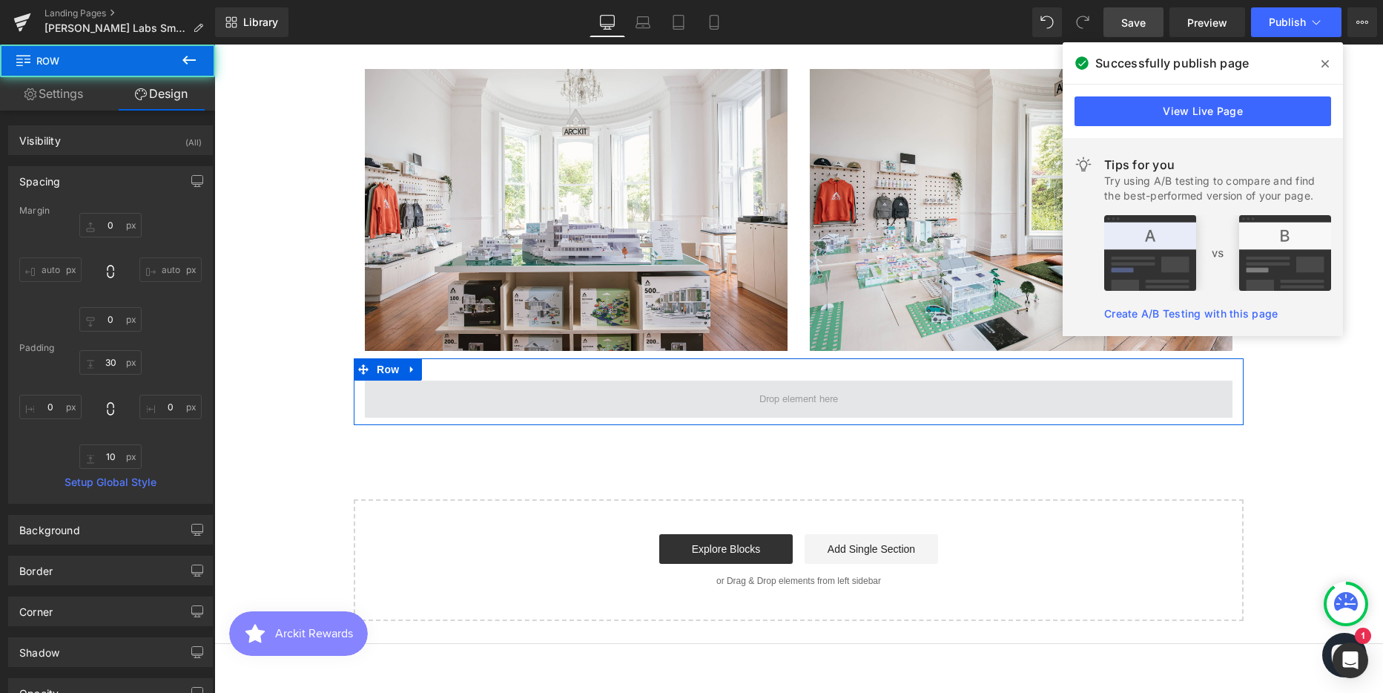
click at [492, 397] on span at bounding box center [799, 398] width 868 height 37
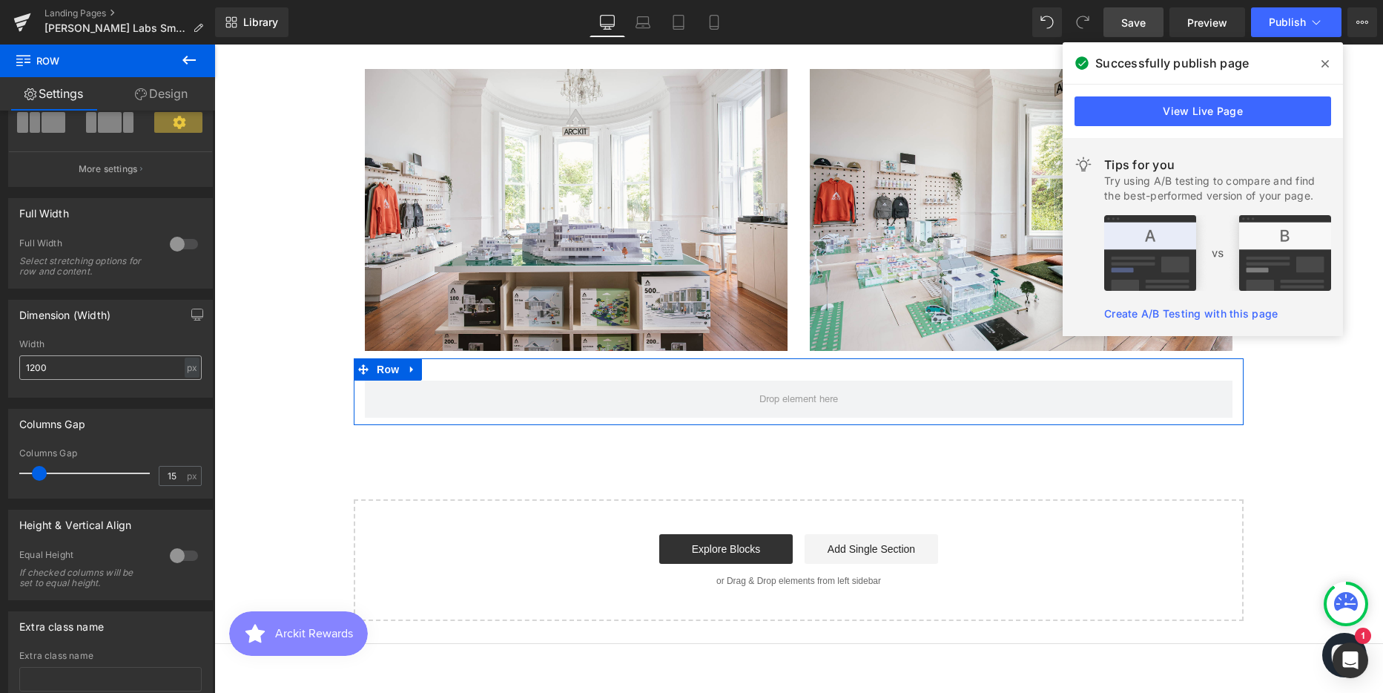
scroll to position [148, 0]
click at [50, 369] on input "1200" at bounding box center [110, 363] width 182 height 24
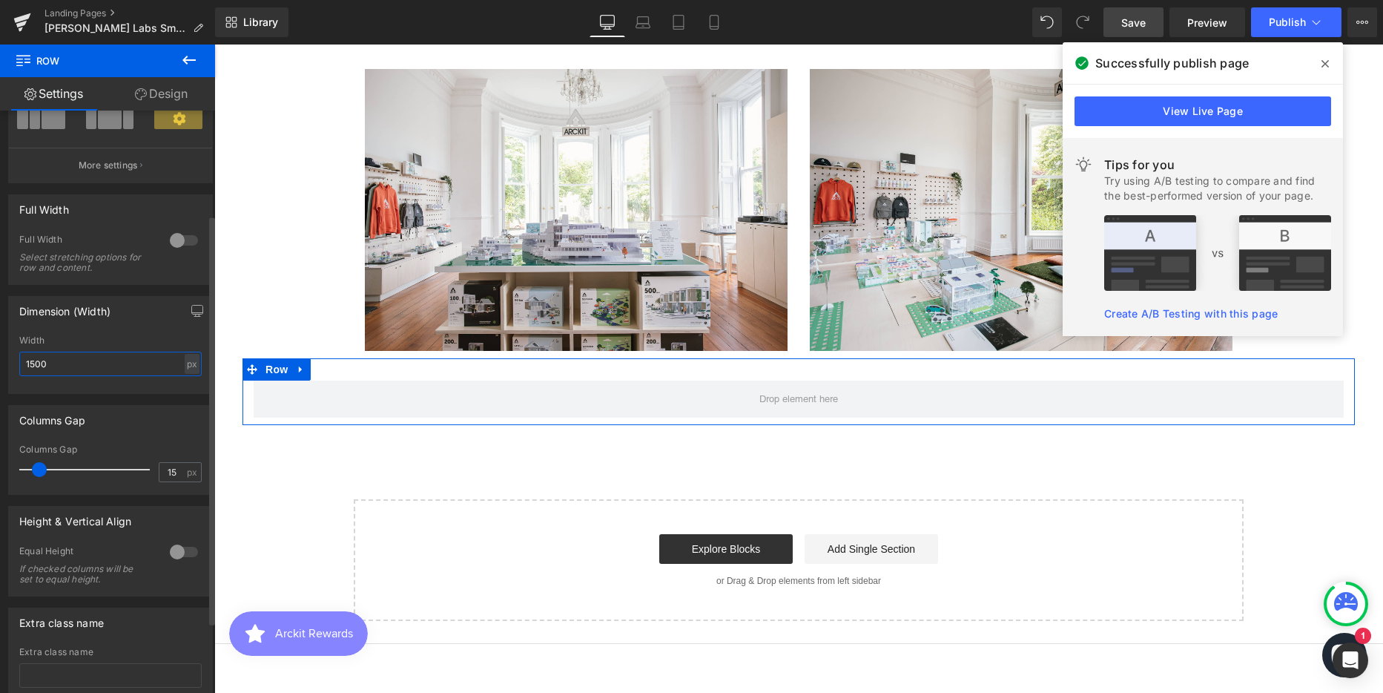
click at [47, 369] on input "1500" at bounding box center [110, 363] width 182 height 24
click at [46, 369] on input "1500" at bounding box center [110, 363] width 182 height 24
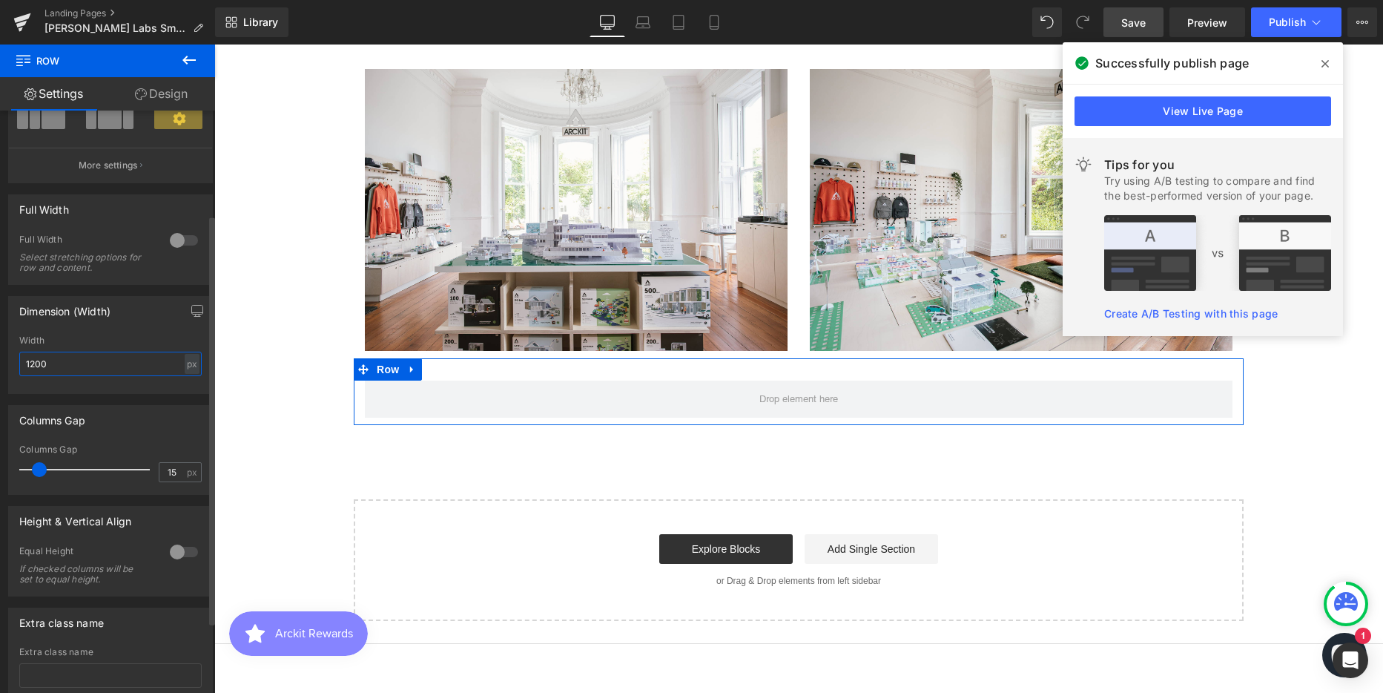
click at [129, 358] on input "1200" at bounding box center [110, 363] width 182 height 24
type input "1200"
click at [187, 237] on div at bounding box center [184, 240] width 36 height 24
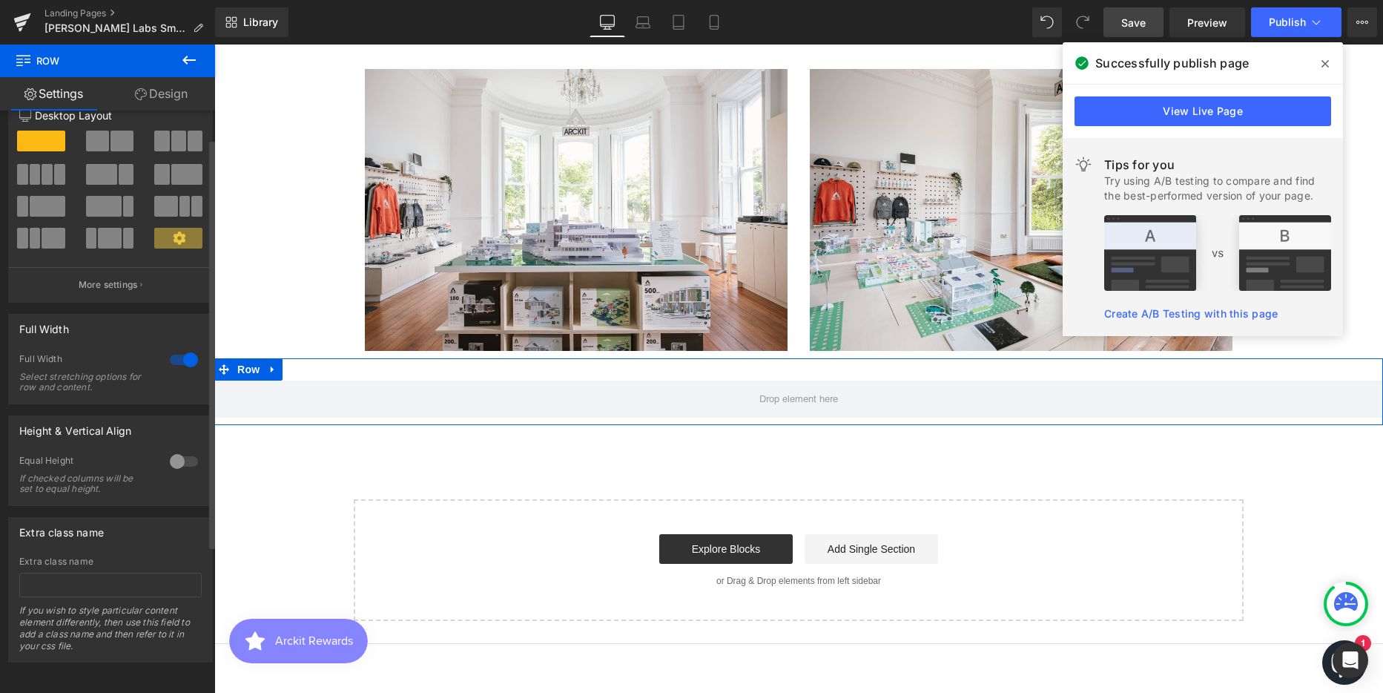
scroll to position [40, 0]
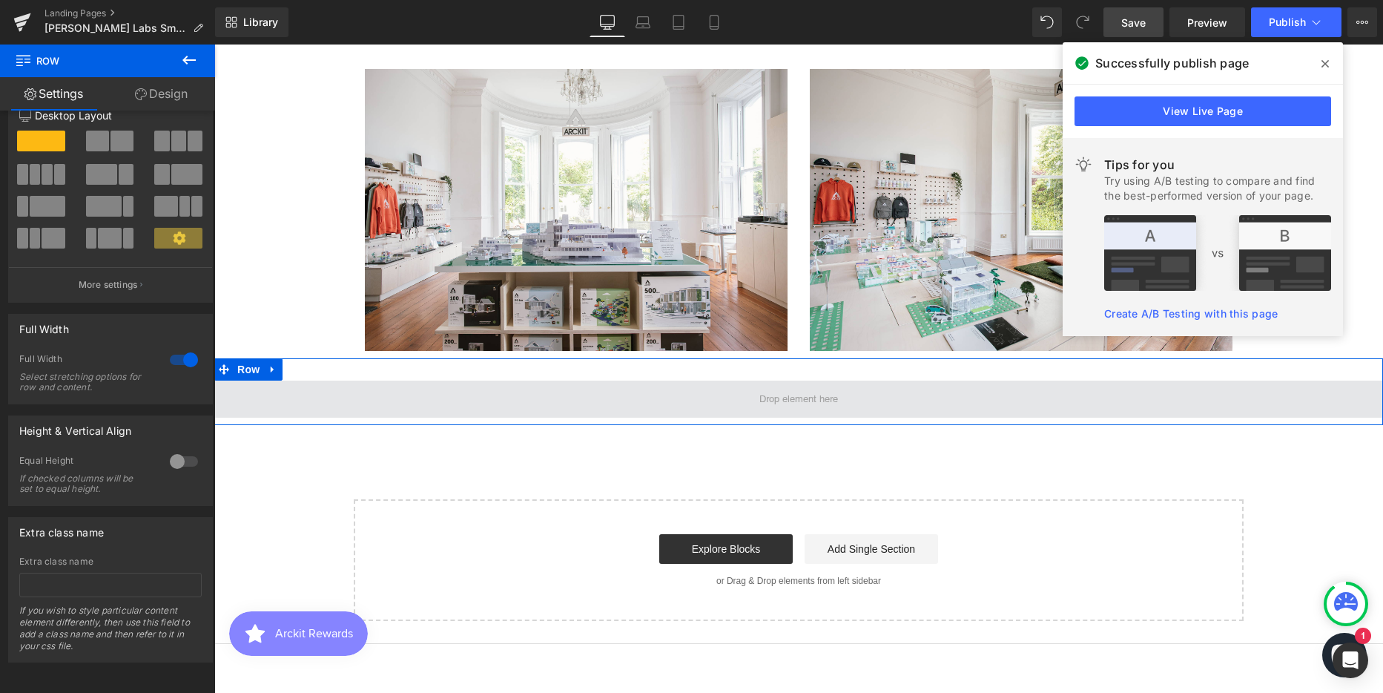
click at [285, 395] on span at bounding box center [798, 398] width 1169 height 37
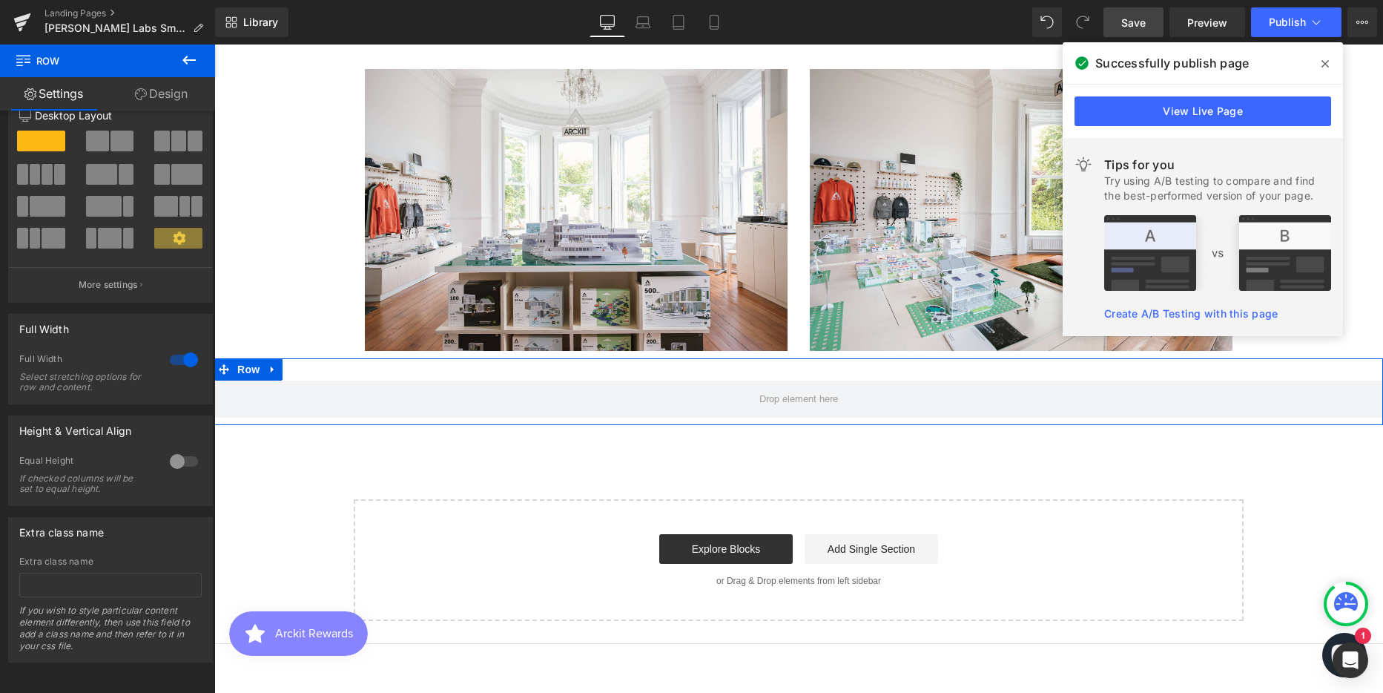
click at [165, 90] on link "Design" at bounding box center [162, 93] width 108 height 33
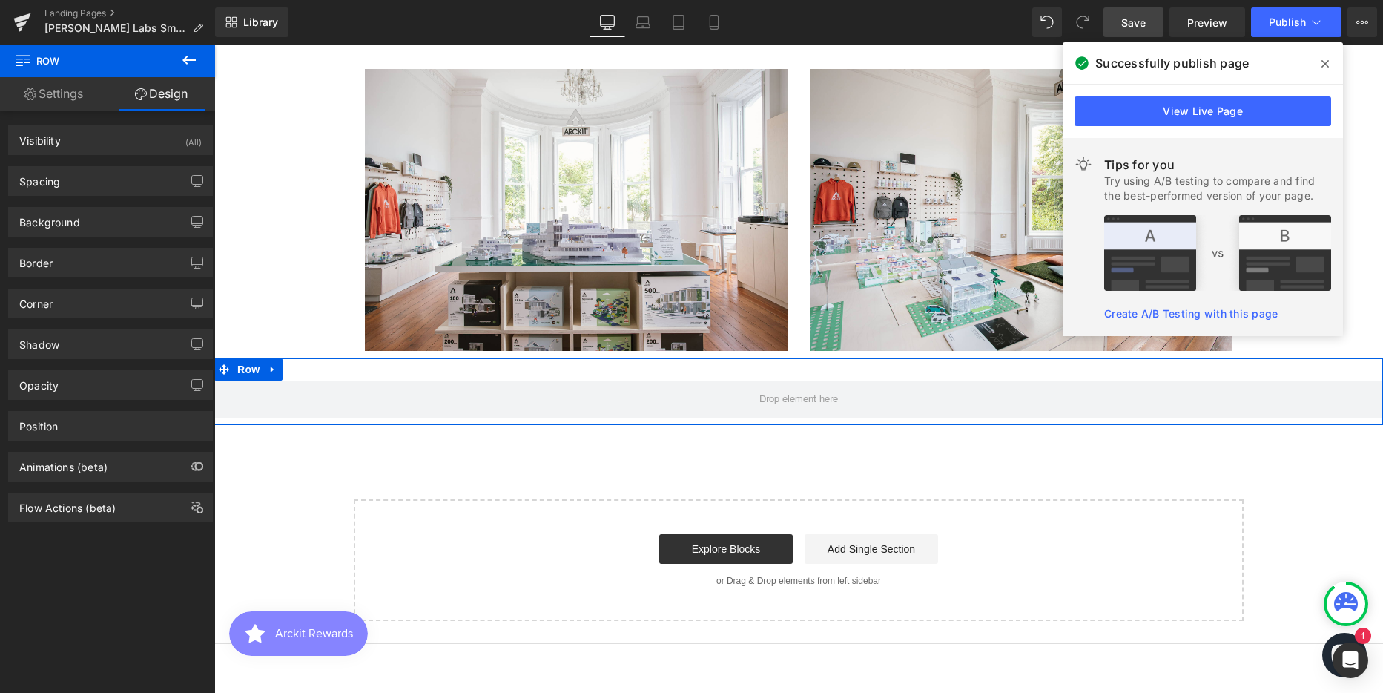
type input "transparent"
type input "0"
click at [87, 218] on div "Background" at bounding box center [110, 222] width 203 height 28
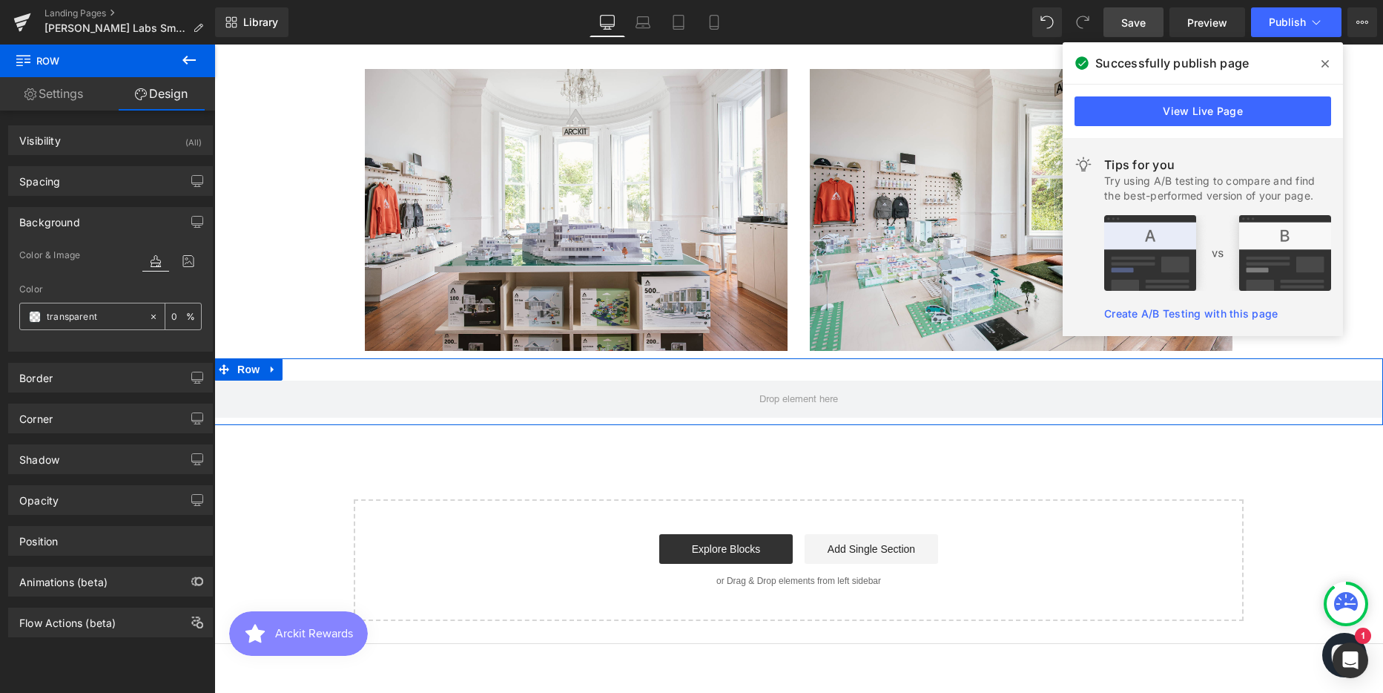
click at [72, 319] on input "transparent" at bounding box center [94, 316] width 95 height 16
click at [108, 311] on input "transparent" at bounding box center [94, 316] width 95 height 16
paste input "#efefef"
type input "#efefef"
type input "100"
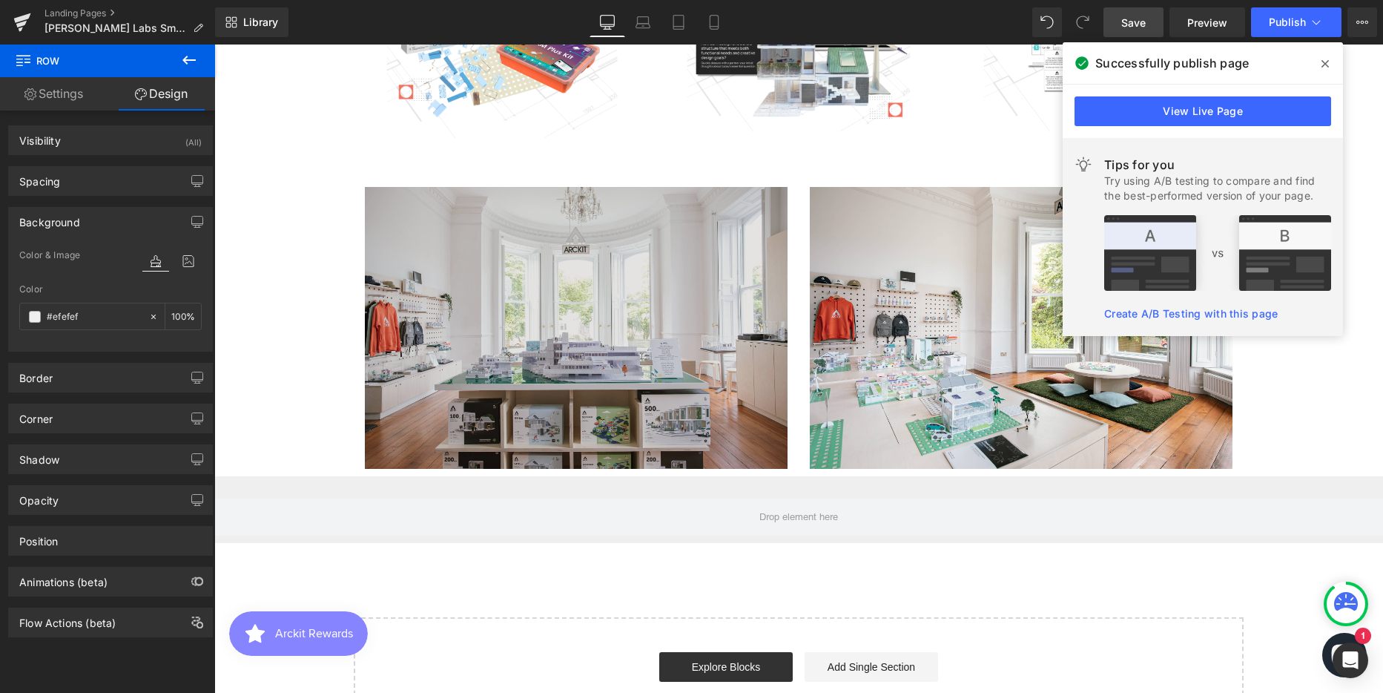
scroll to position [2521, 0]
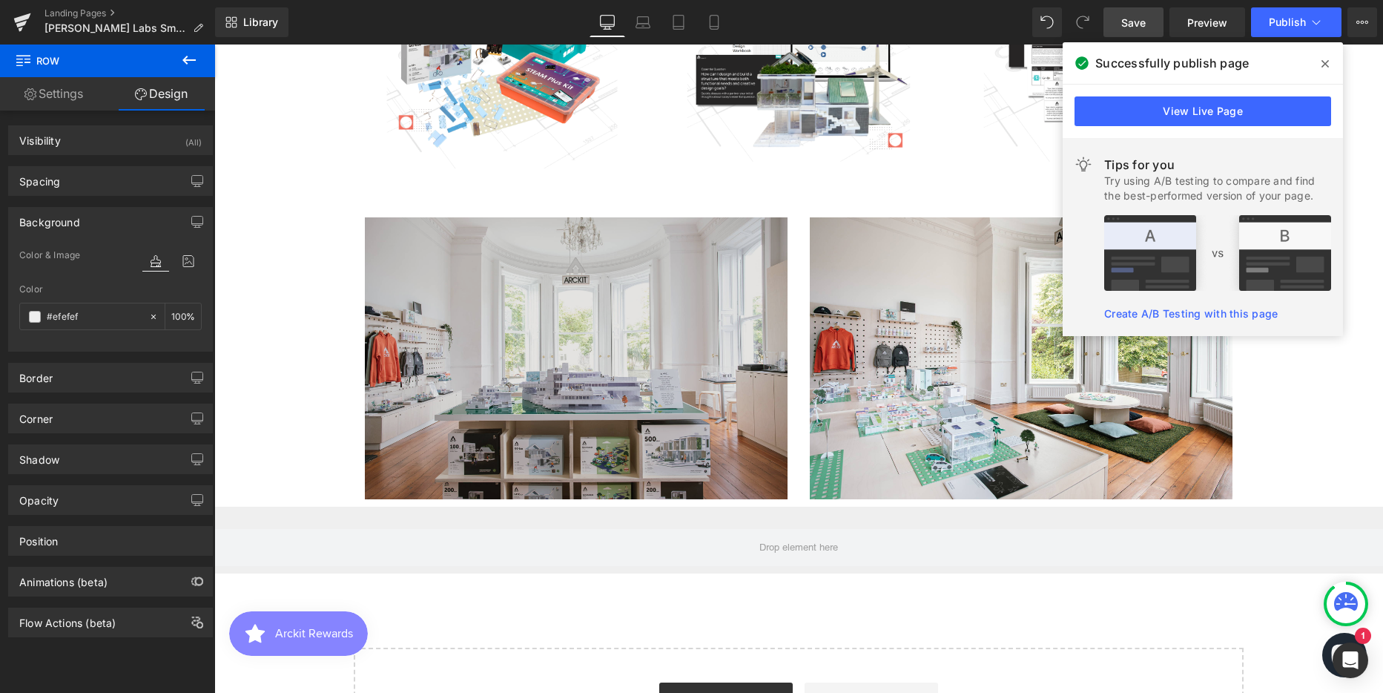
click at [417, 231] on img at bounding box center [576, 358] width 423 height 282
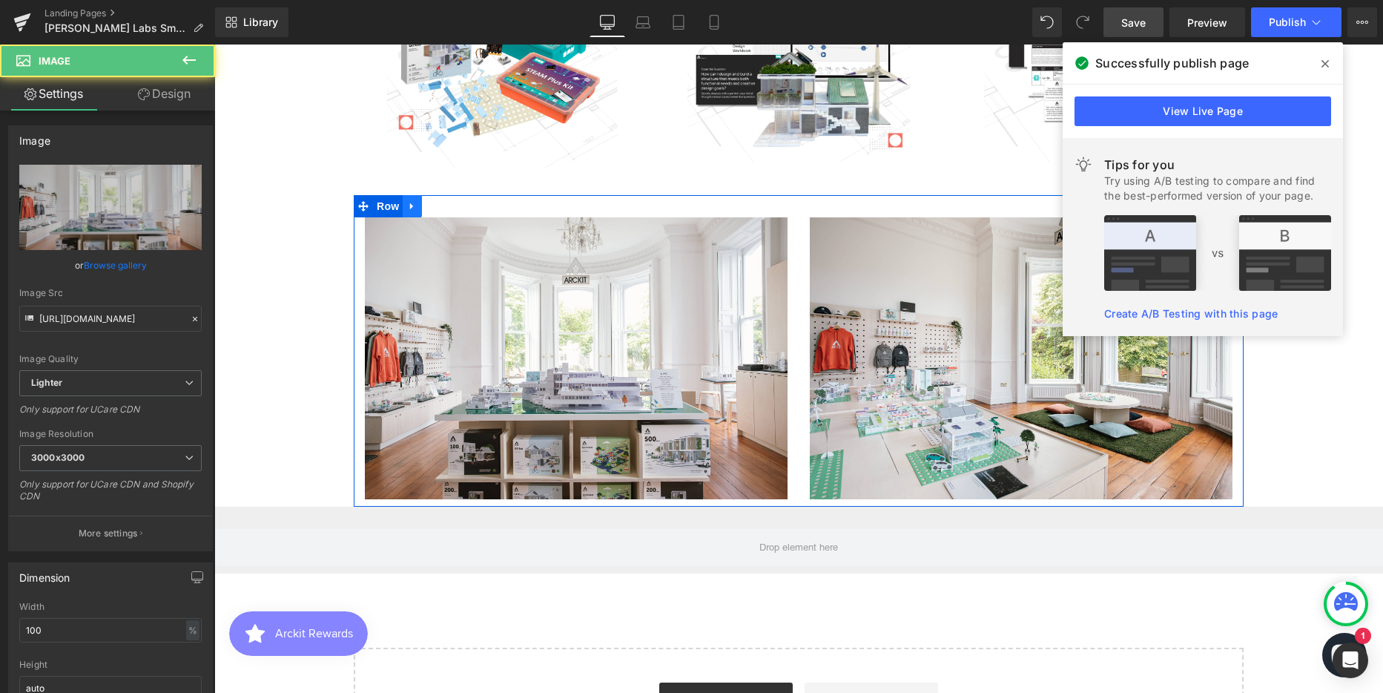
click at [410, 212] on link at bounding box center [412, 206] width 19 height 22
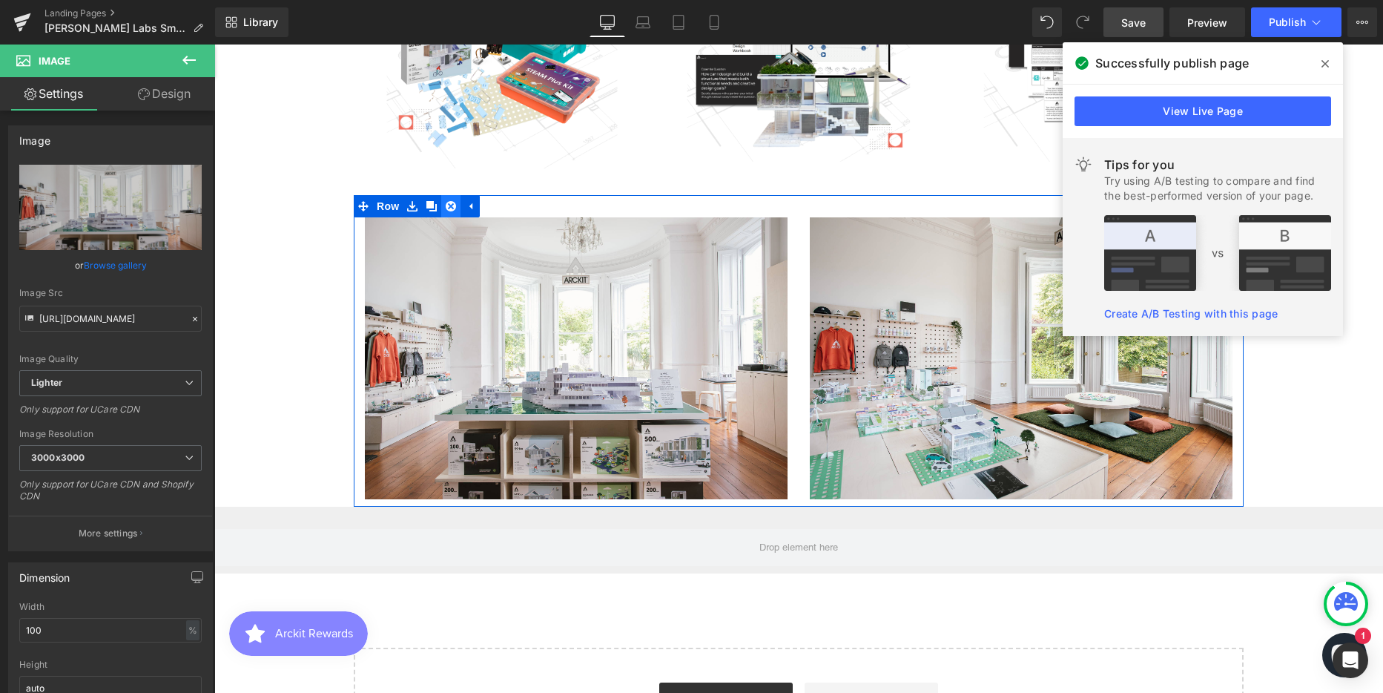
click at [446, 205] on icon at bounding box center [451, 206] width 10 height 10
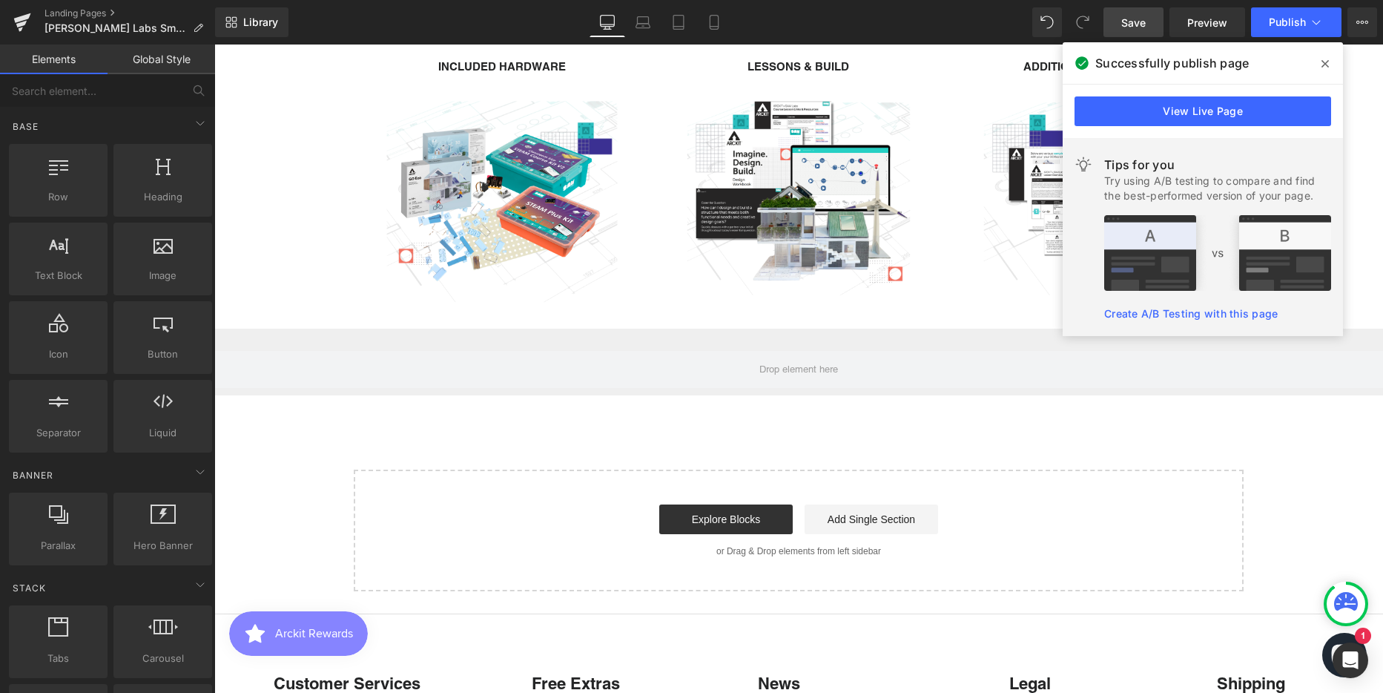
scroll to position [2373, 0]
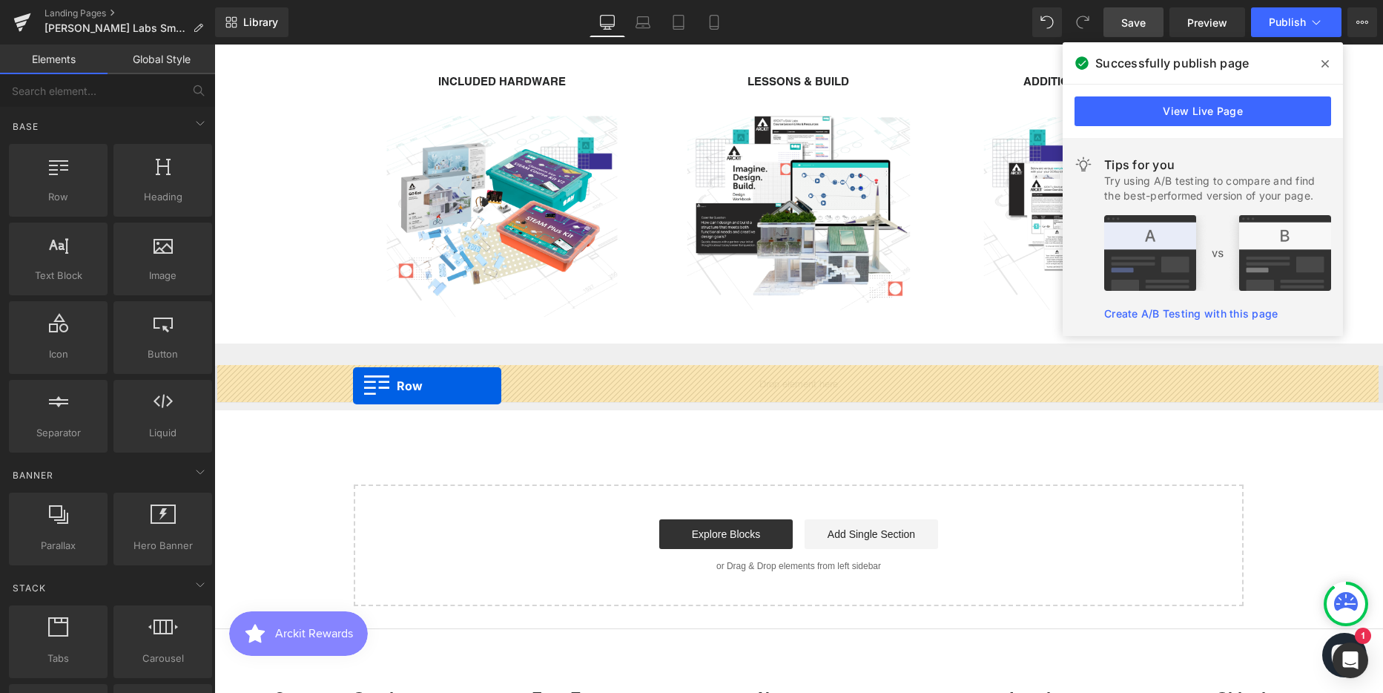
drag, startPoint x: 280, startPoint y: 233, endPoint x: 353, endPoint y: 386, distance: 169.2
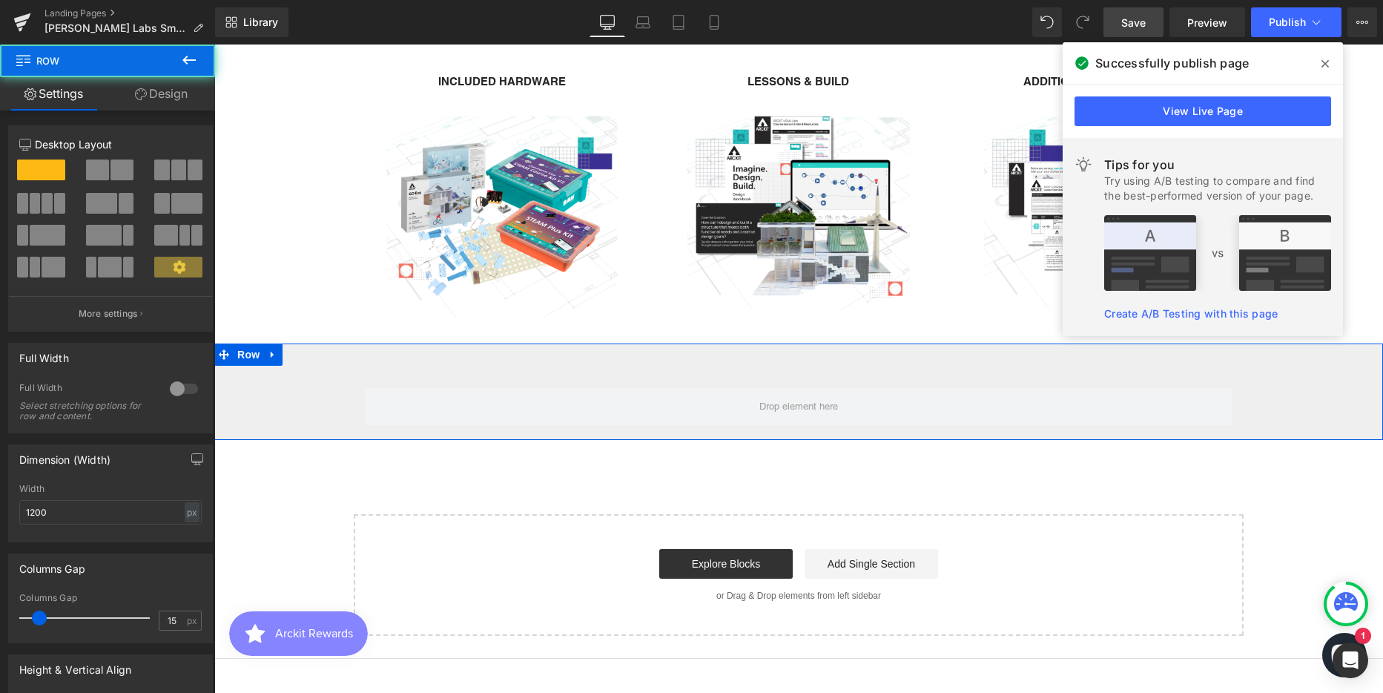
scroll to position [3632, 1158]
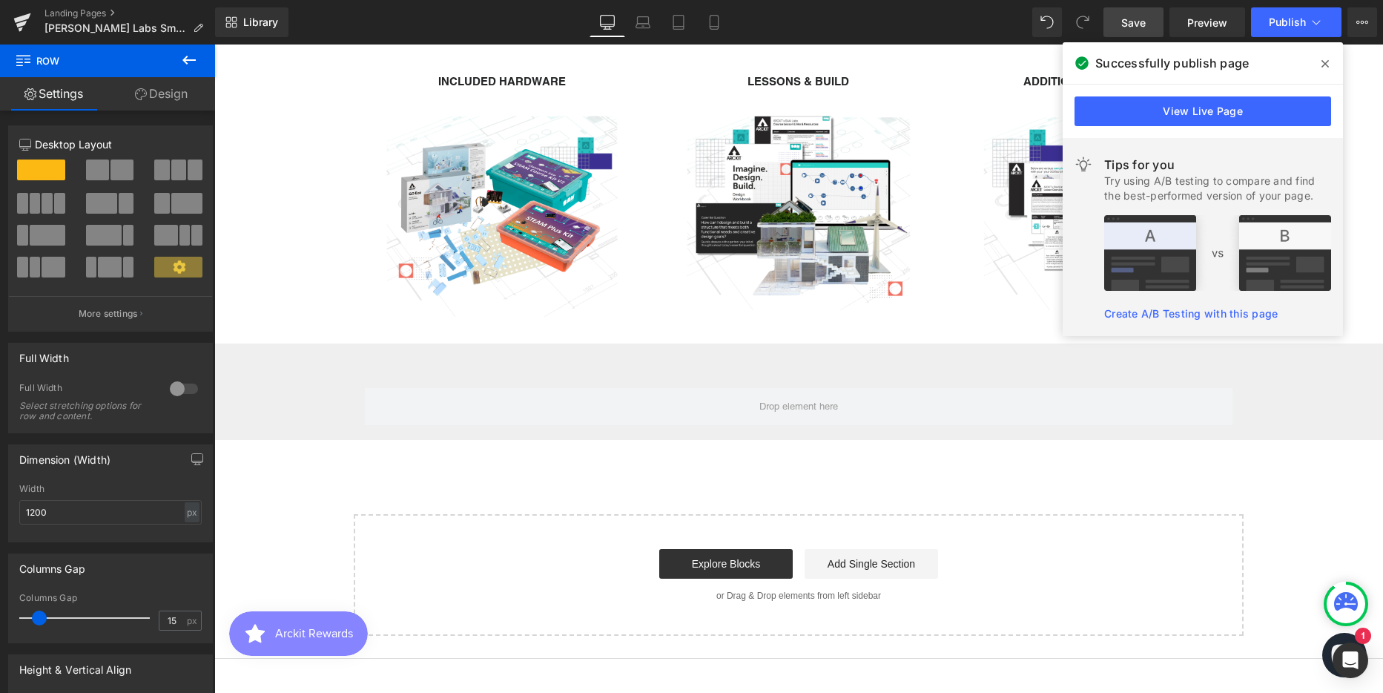
click at [188, 59] on icon at bounding box center [188, 60] width 13 height 9
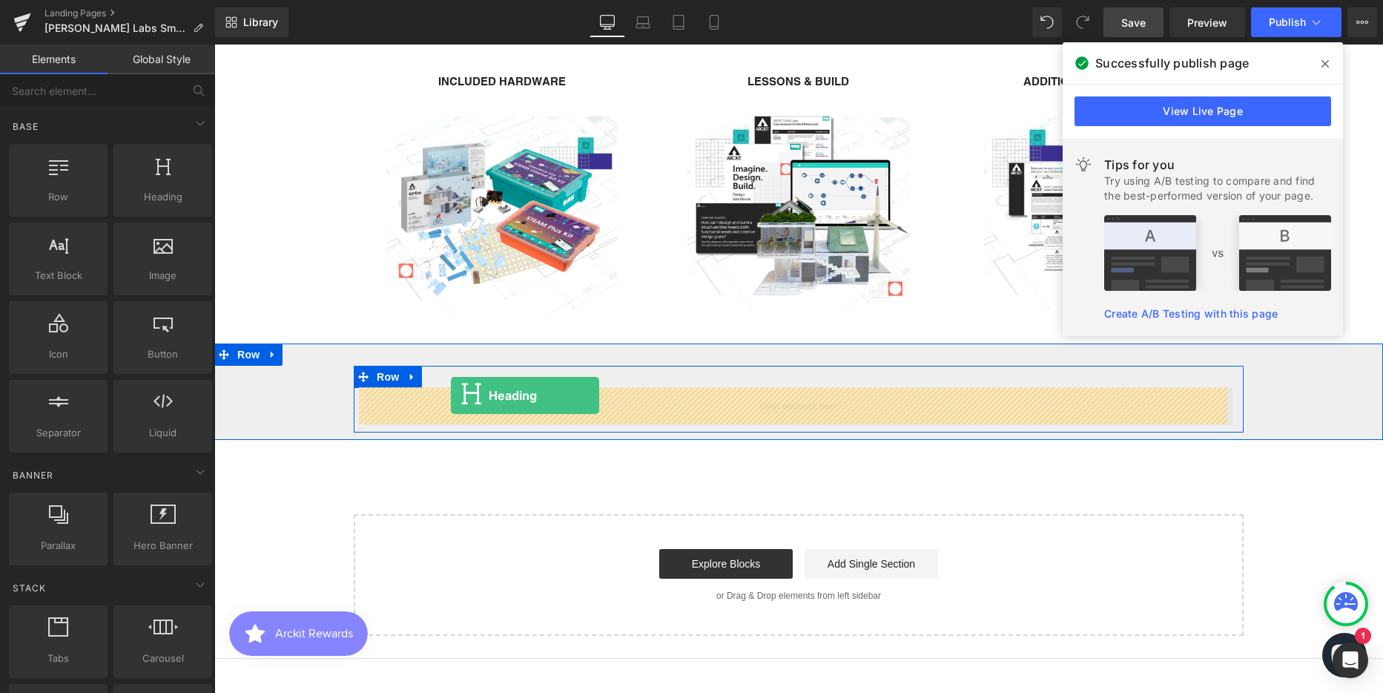
drag, startPoint x: 364, startPoint y: 245, endPoint x: 451, endPoint y: 395, distance: 173.7
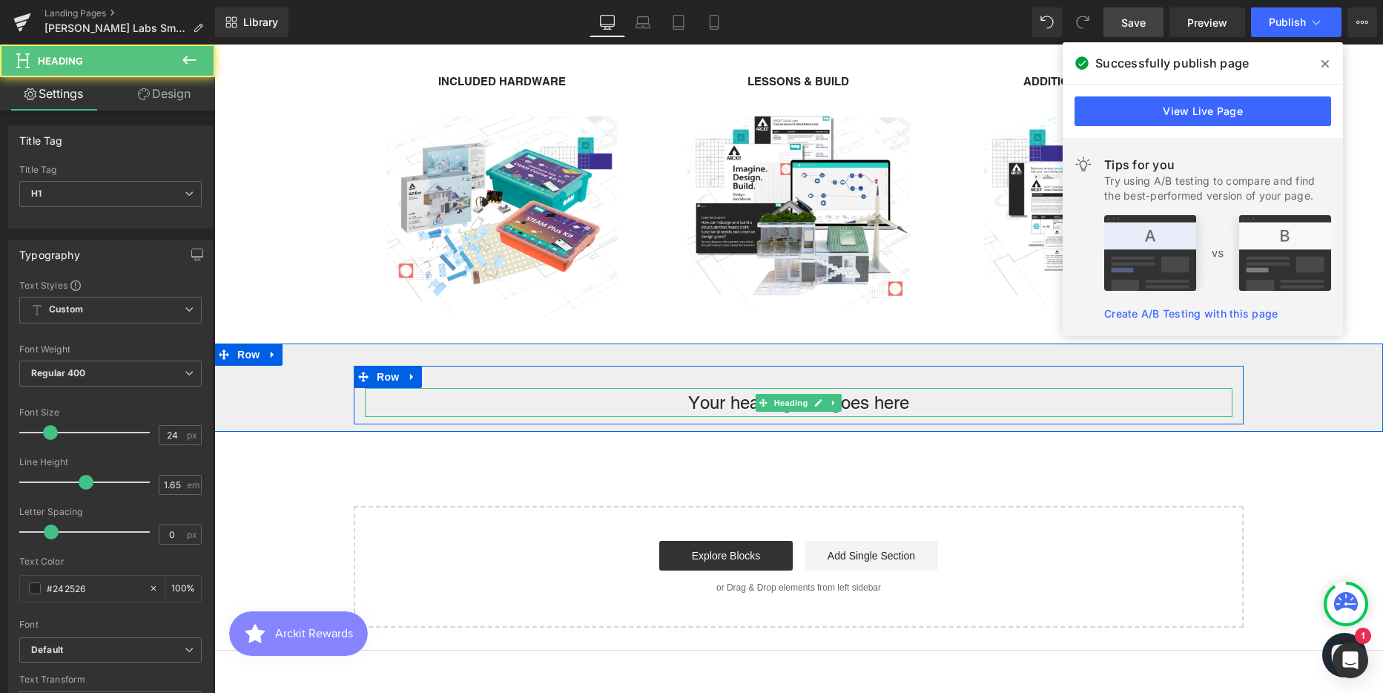
scroll to position [3625, 1158]
click at [702, 405] on h1 "Your heading text goes here" at bounding box center [799, 403] width 868 height 30
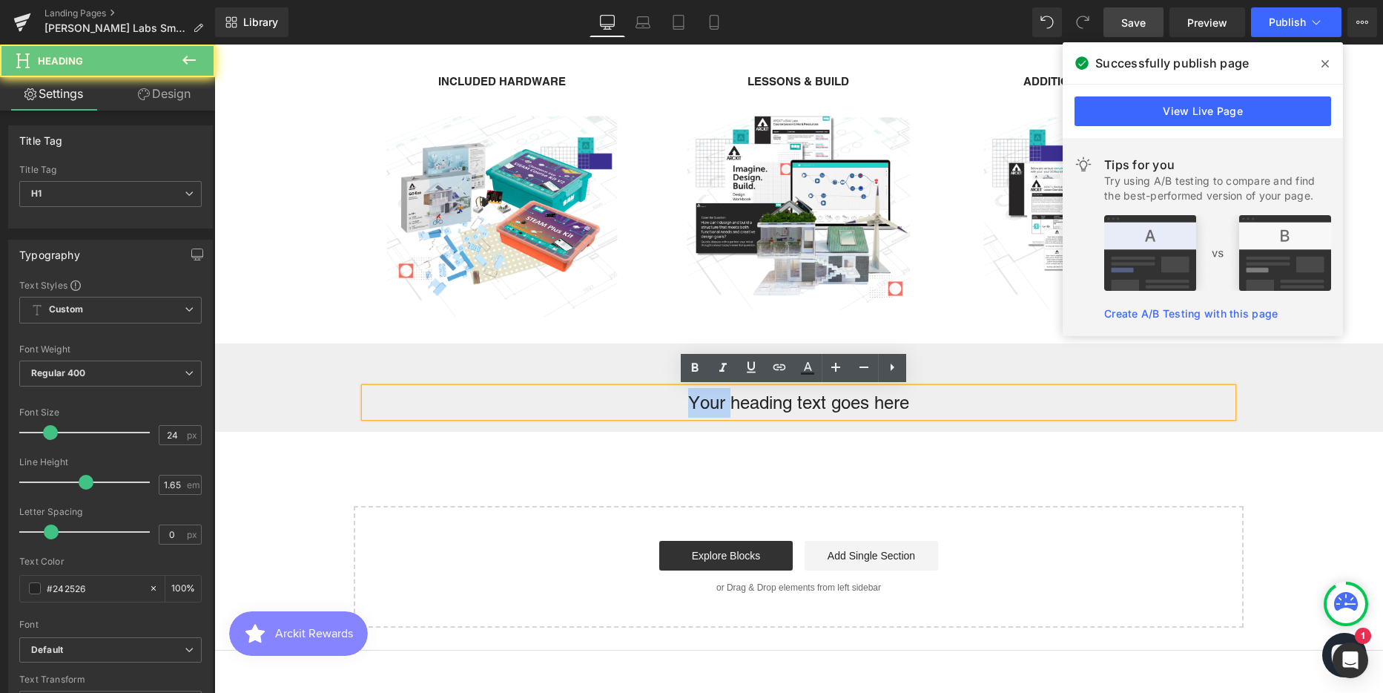
click at [702, 405] on h1 "Your heading text goes here" at bounding box center [799, 403] width 868 height 30
click at [545, 368] on div "Your heading text goes here Heading Row" at bounding box center [799, 395] width 890 height 59
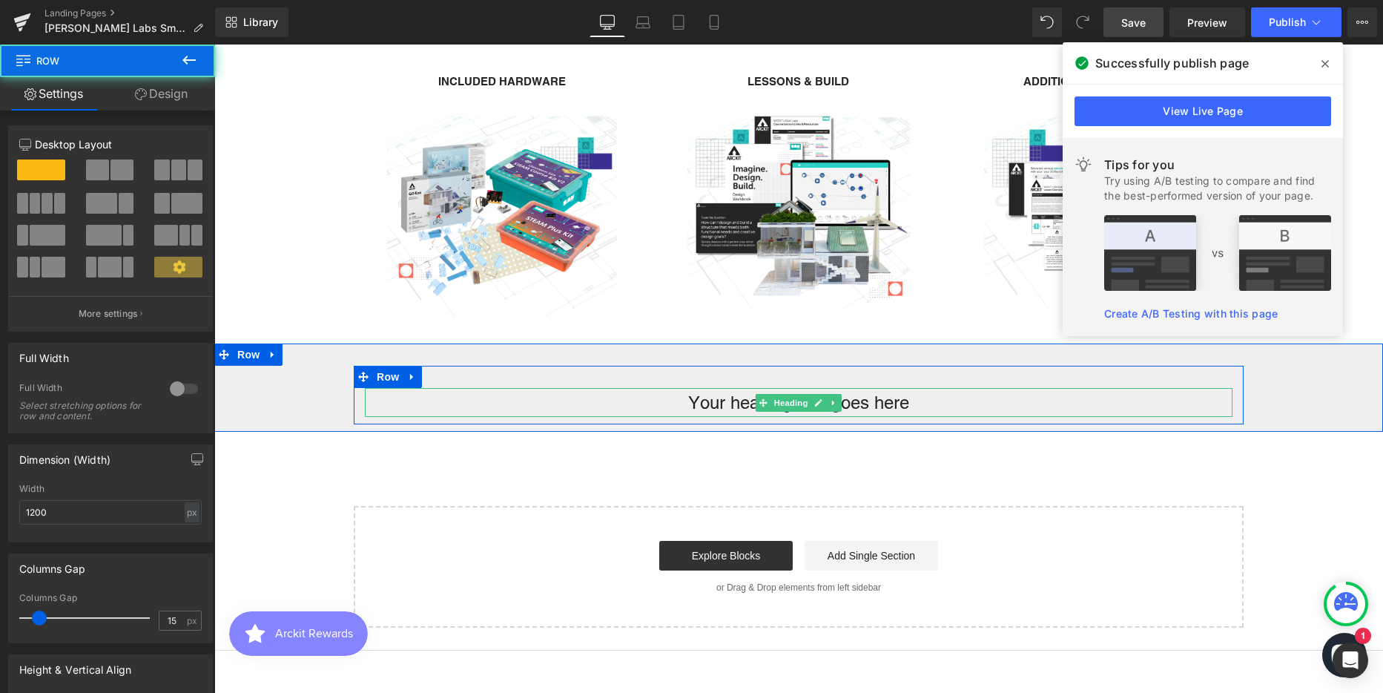
click at [552, 399] on h1 "Your heading text goes here" at bounding box center [799, 403] width 868 height 30
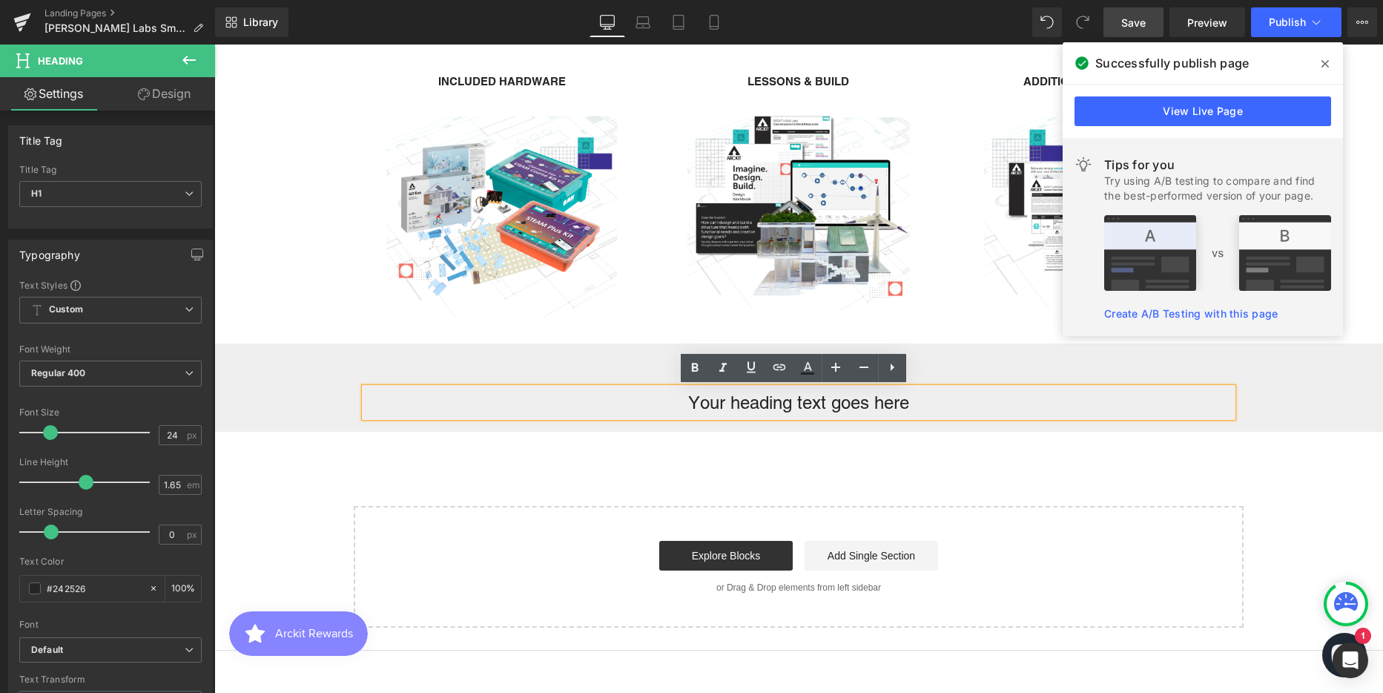
click at [188, 85] on link "Design" at bounding box center [164, 93] width 108 height 33
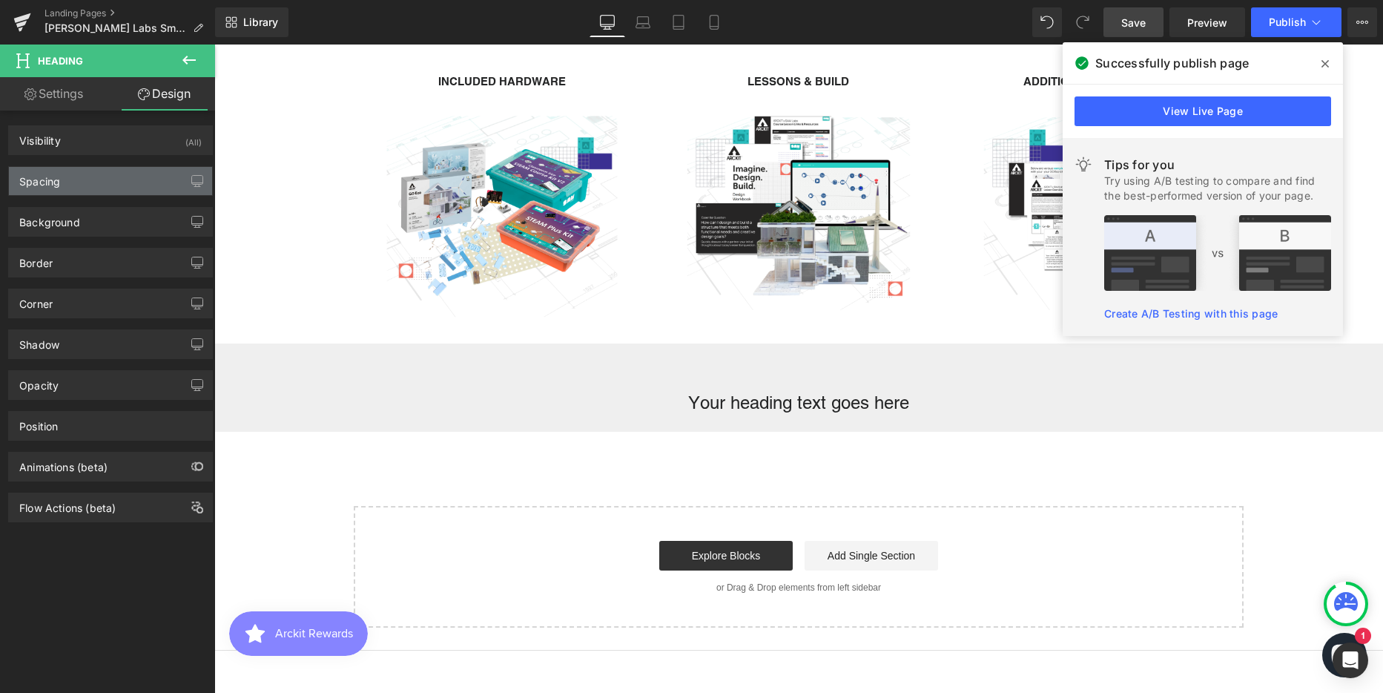
type input "0"
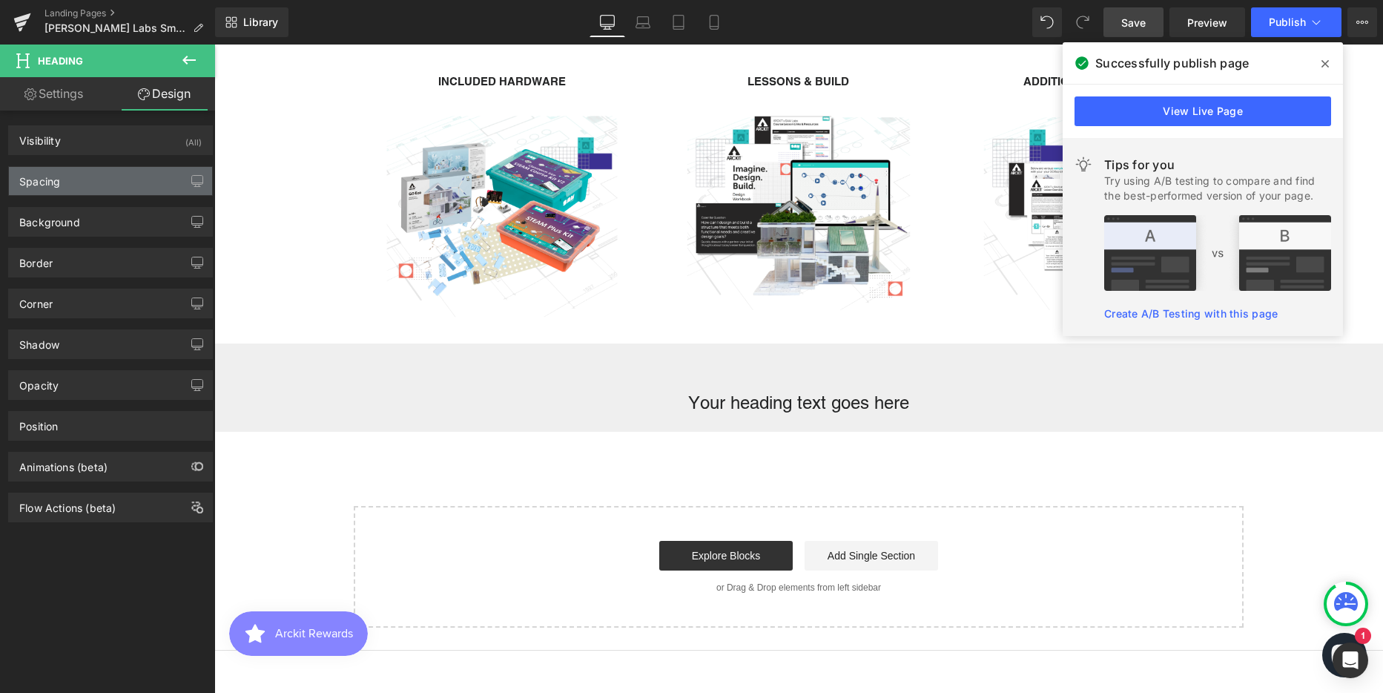
type input "0"
click at [56, 189] on div "Spacing" at bounding box center [110, 181] width 203 height 28
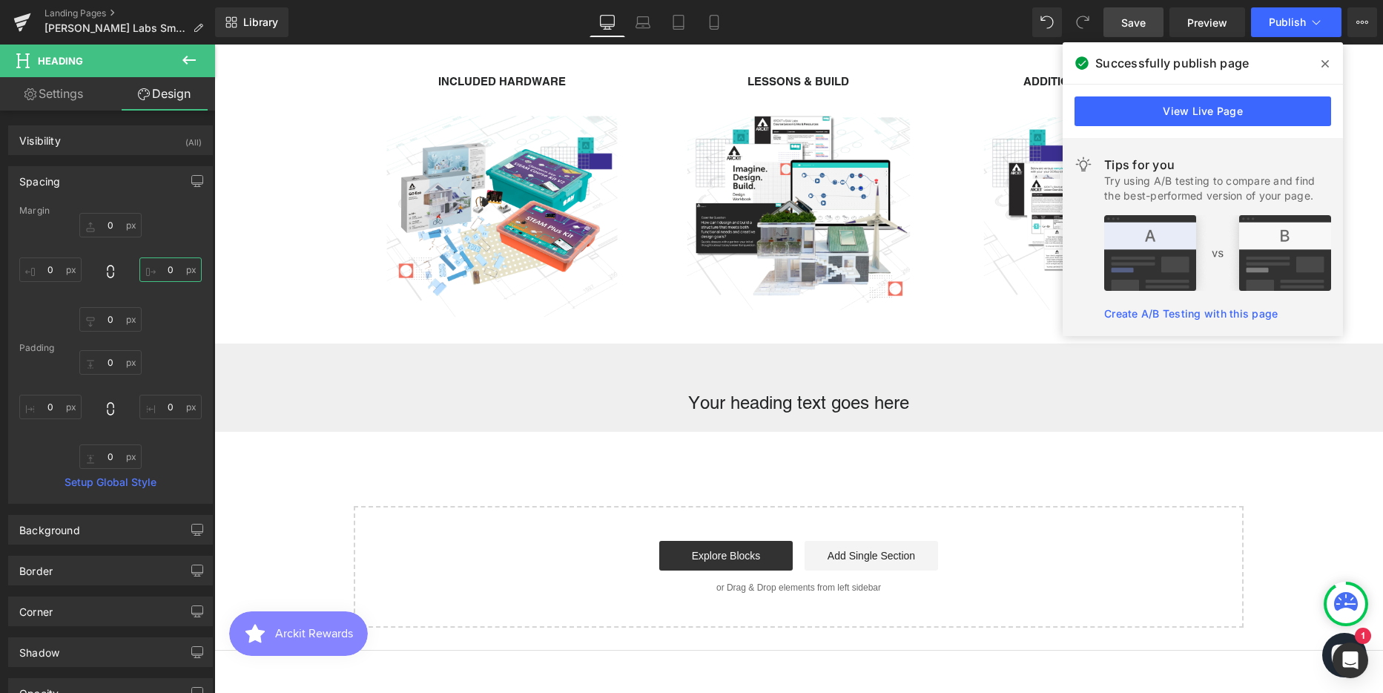
click at [170, 268] on input "0" at bounding box center [170, 269] width 62 height 24
type input "2"
type input "4"
type input "5"
type input "700"
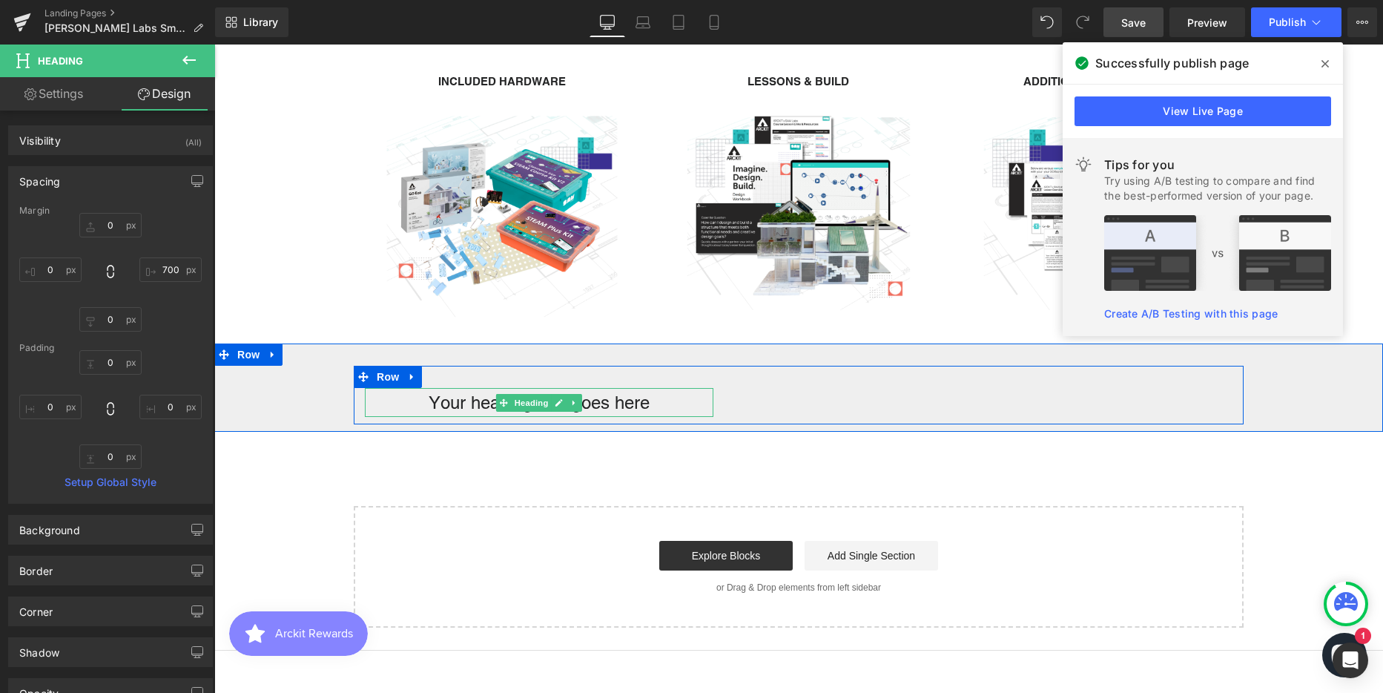
click at [496, 409] on span at bounding box center [504, 403] width 16 height 18
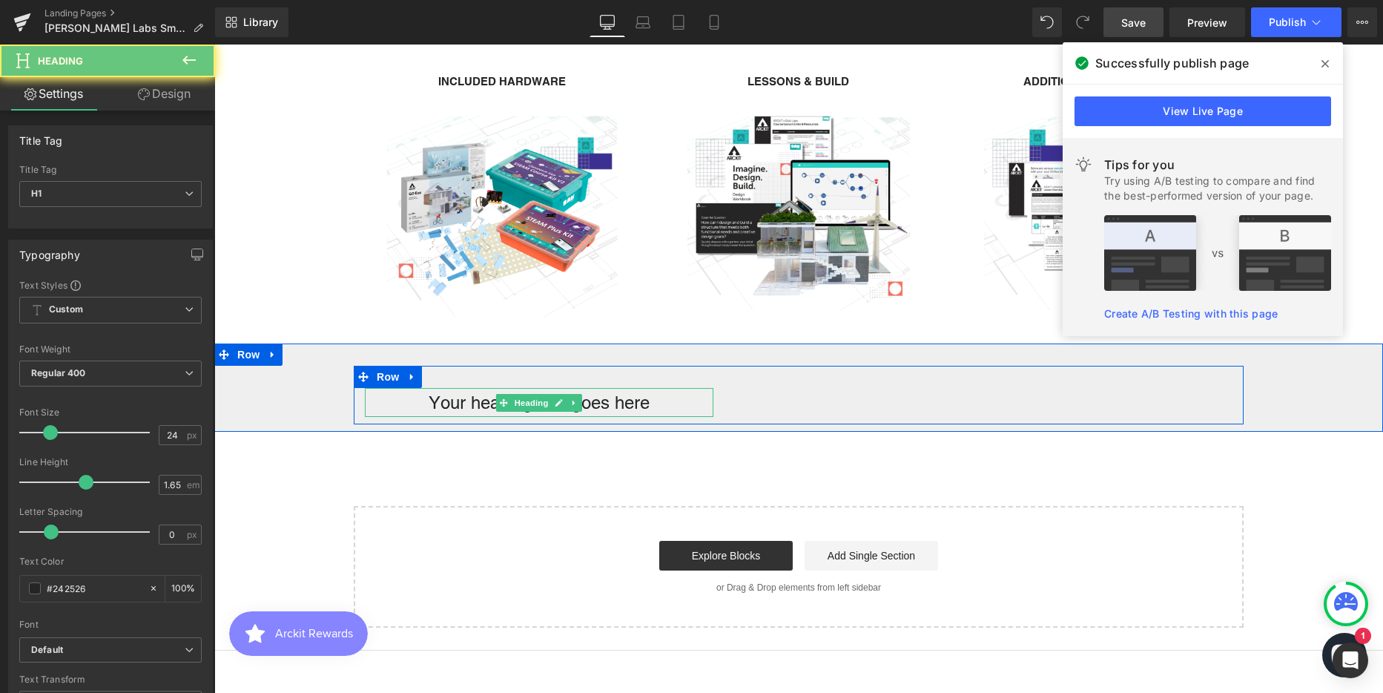
click at [472, 405] on h1 "Your heading text goes here" at bounding box center [539, 403] width 349 height 30
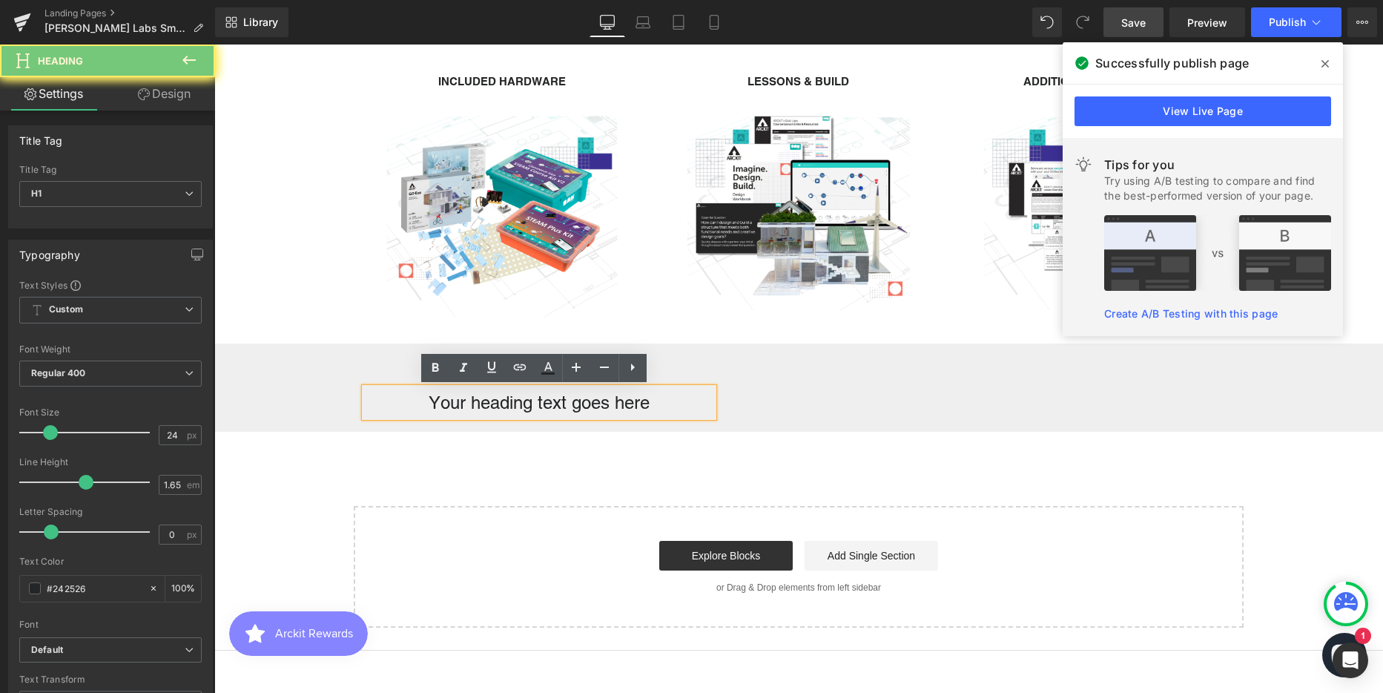
click at [472, 405] on h1 "Your heading text goes here" at bounding box center [539, 403] width 349 height 30
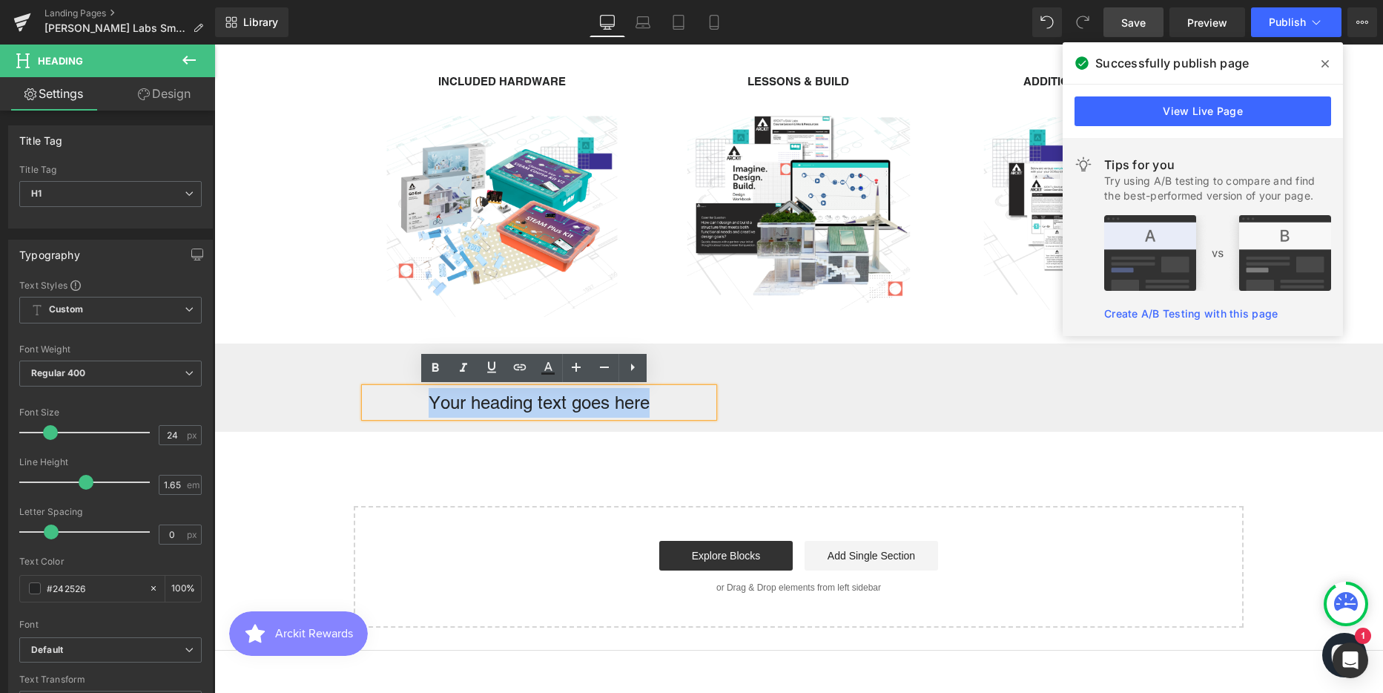
paste div
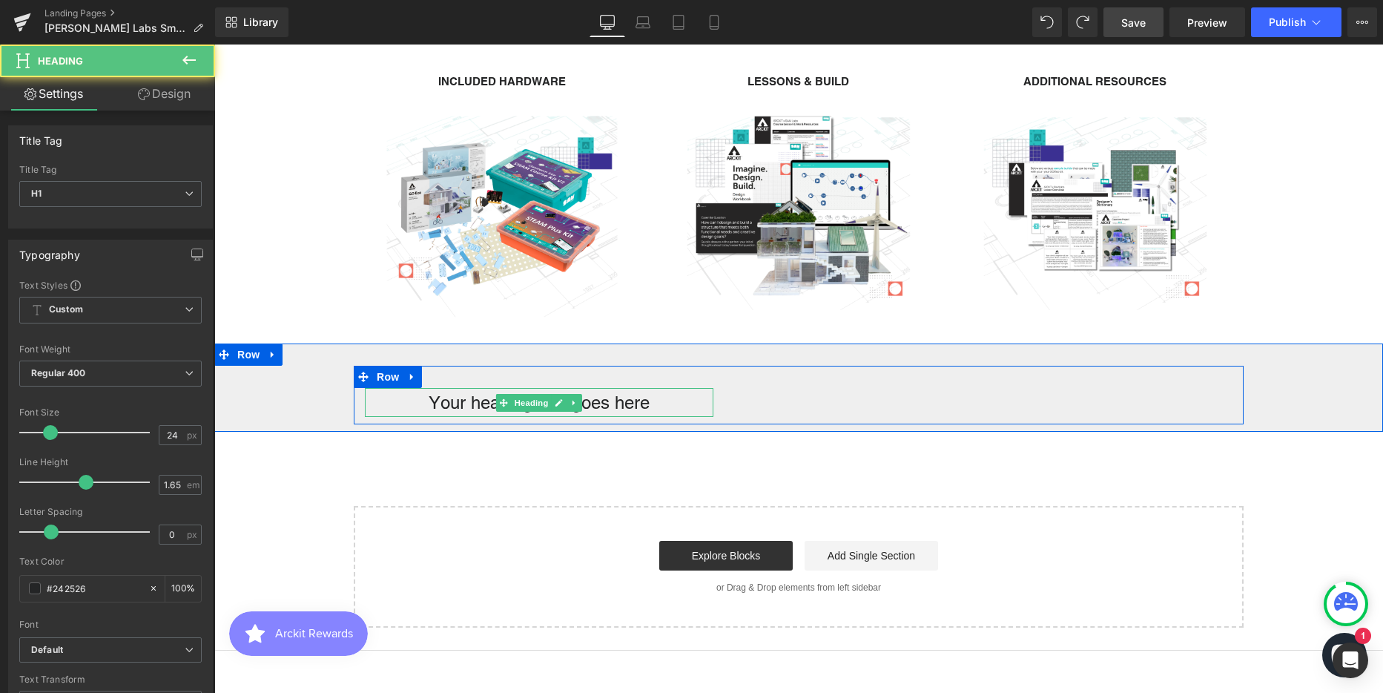
click at [485, 403] on h1 "Your heading text goes here" at bounding box center [539, 403] width 349 height 30
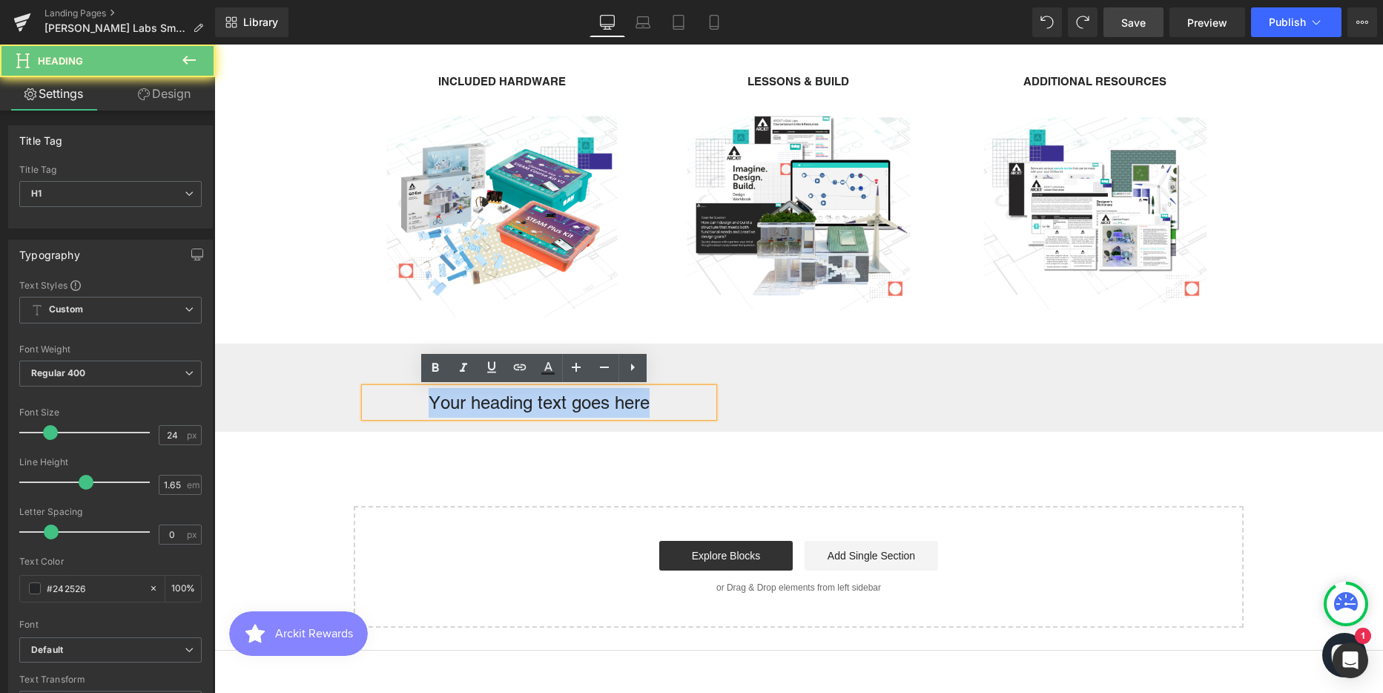
click at [485, 403] on h1 "Your heading text goes here" at bounding box center [539, 403] width 349 height 30
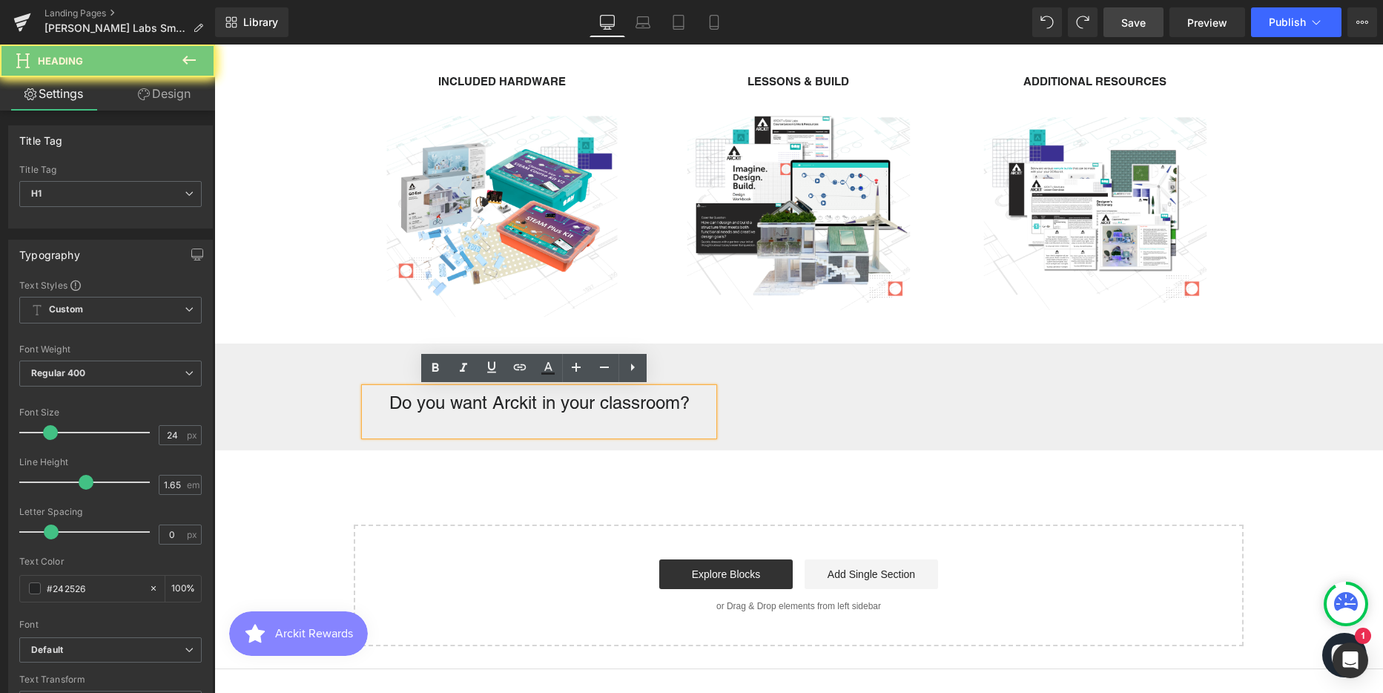
scroll to position [7, 7]
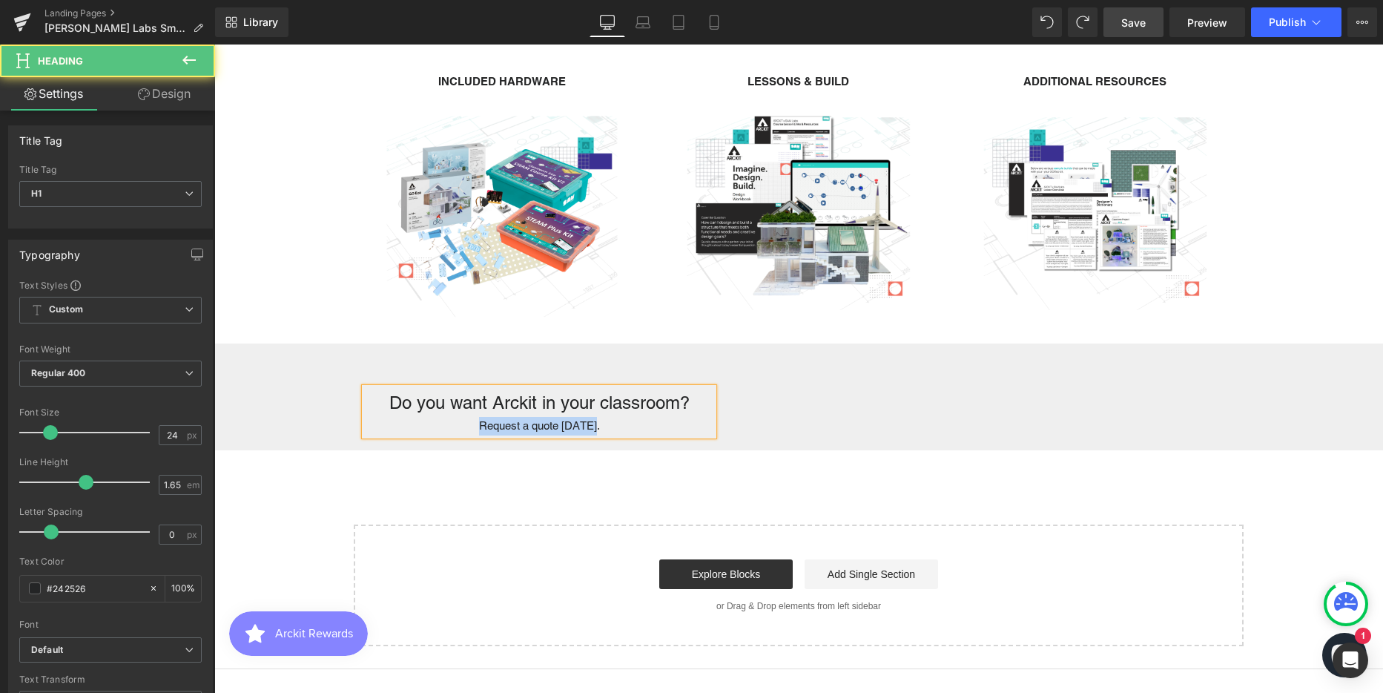
drag, startPoint x: 595, startPoint y: 425, endPoint x: 468, endPoint y: 429, distance: 126.9
click at [468, 429] on div "Request a quote today." at bounding box center [539, 426] width 349 height 19
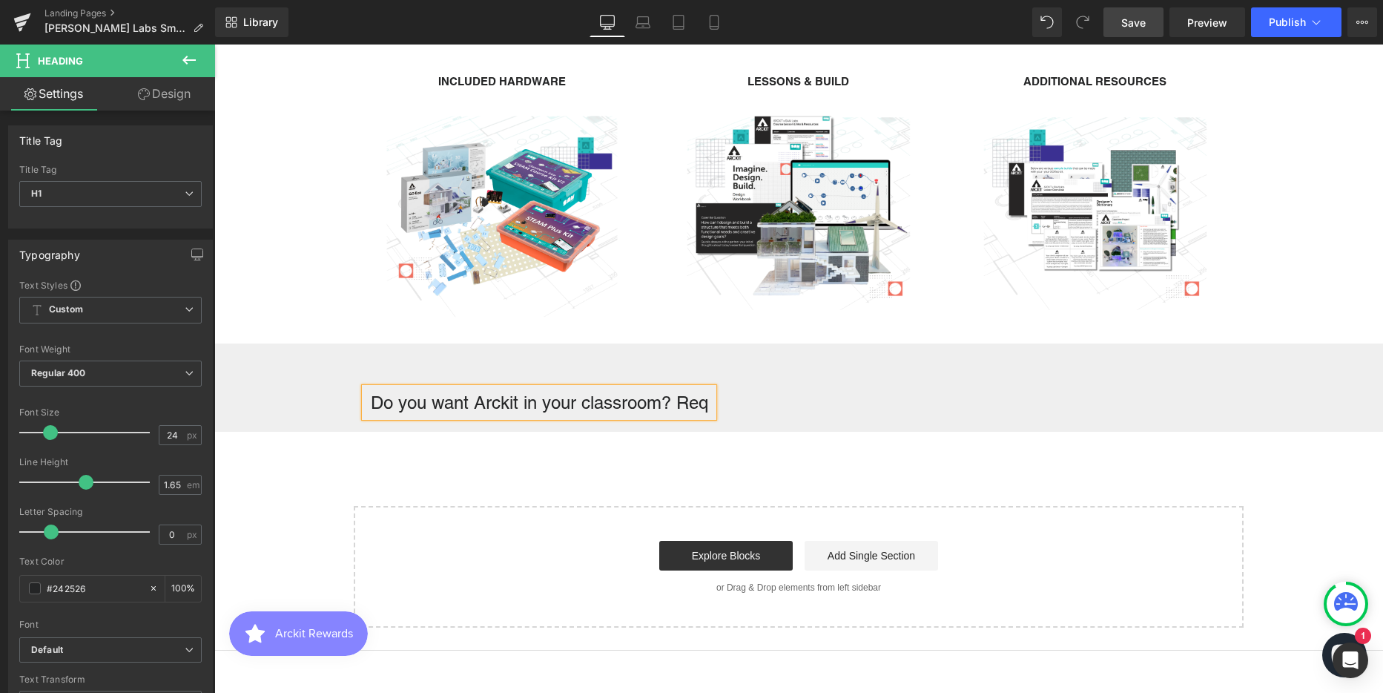
scroll to position [3654, 1158]
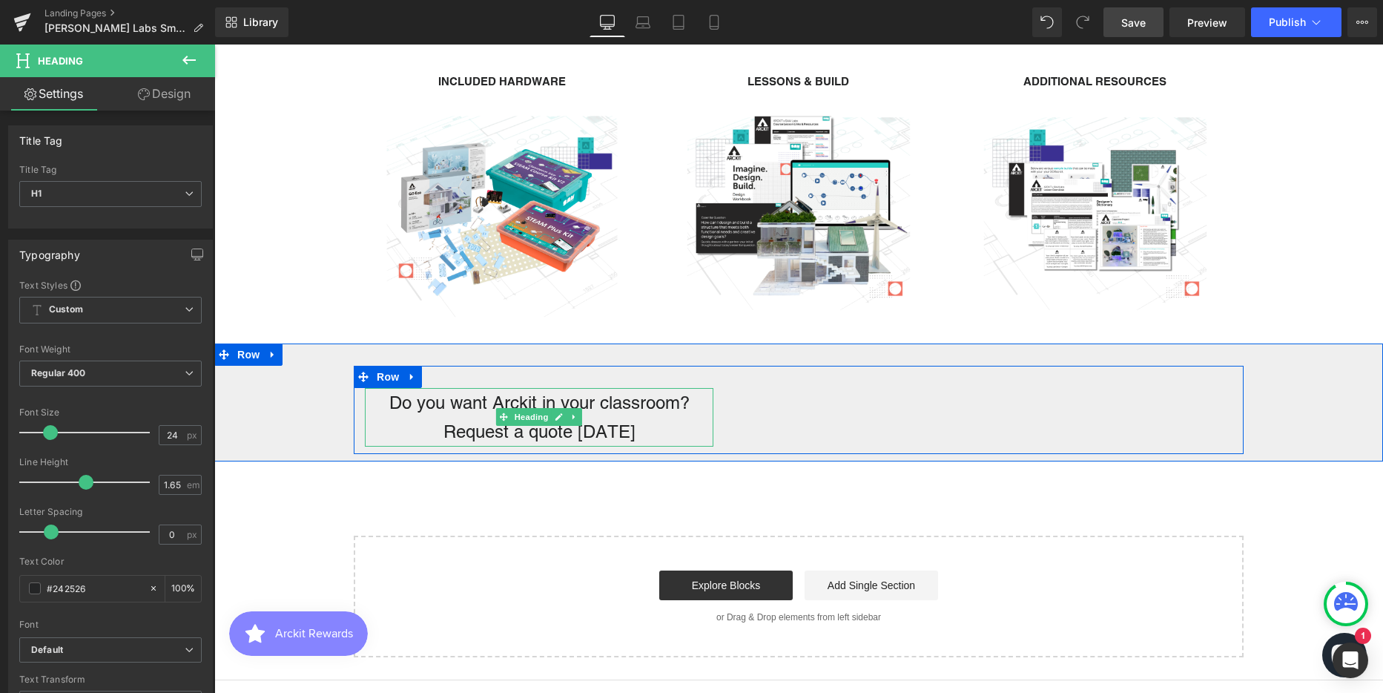
click at [486, 409] on h1 "Do you want Arckit in your classroom? Request a quote today" at bounding box center [539, 417] width 349 height 59
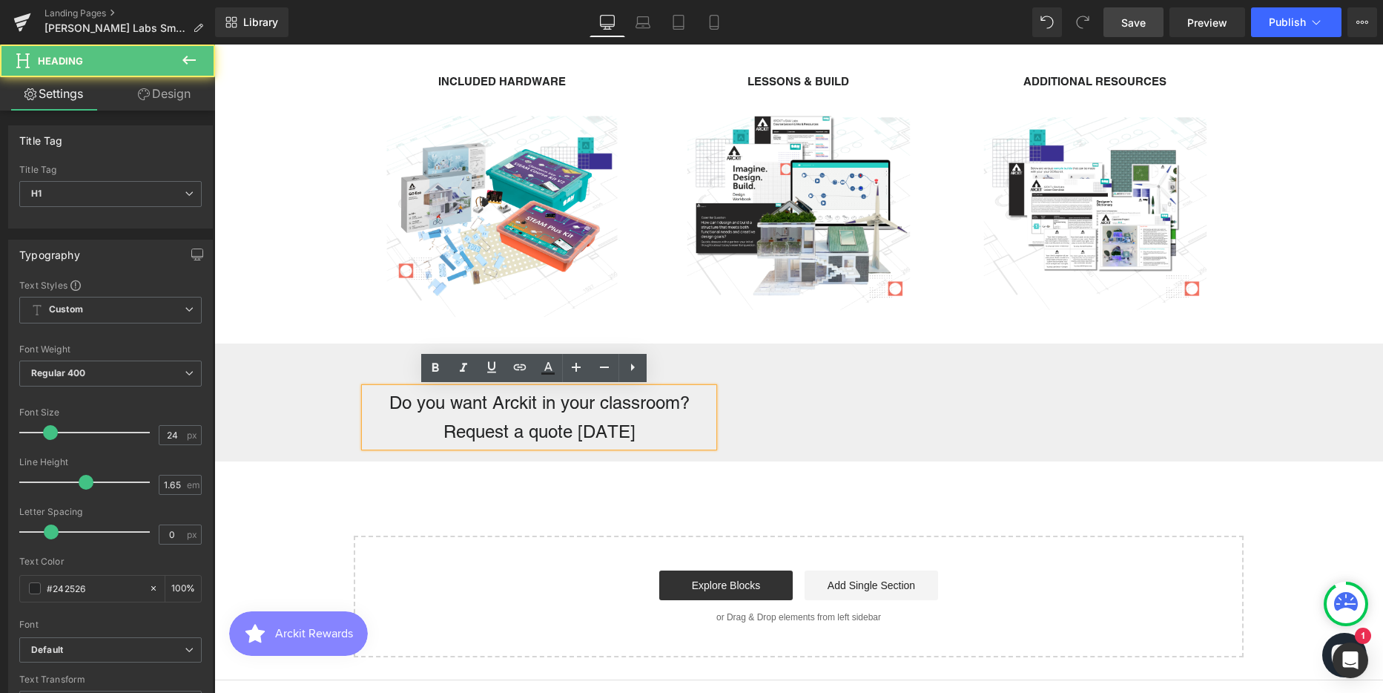
click at [486, 409] on h1 "Do you want Arckit in your classroom? Request a quote today" at bounding box center [539, 417] width 349 height 59
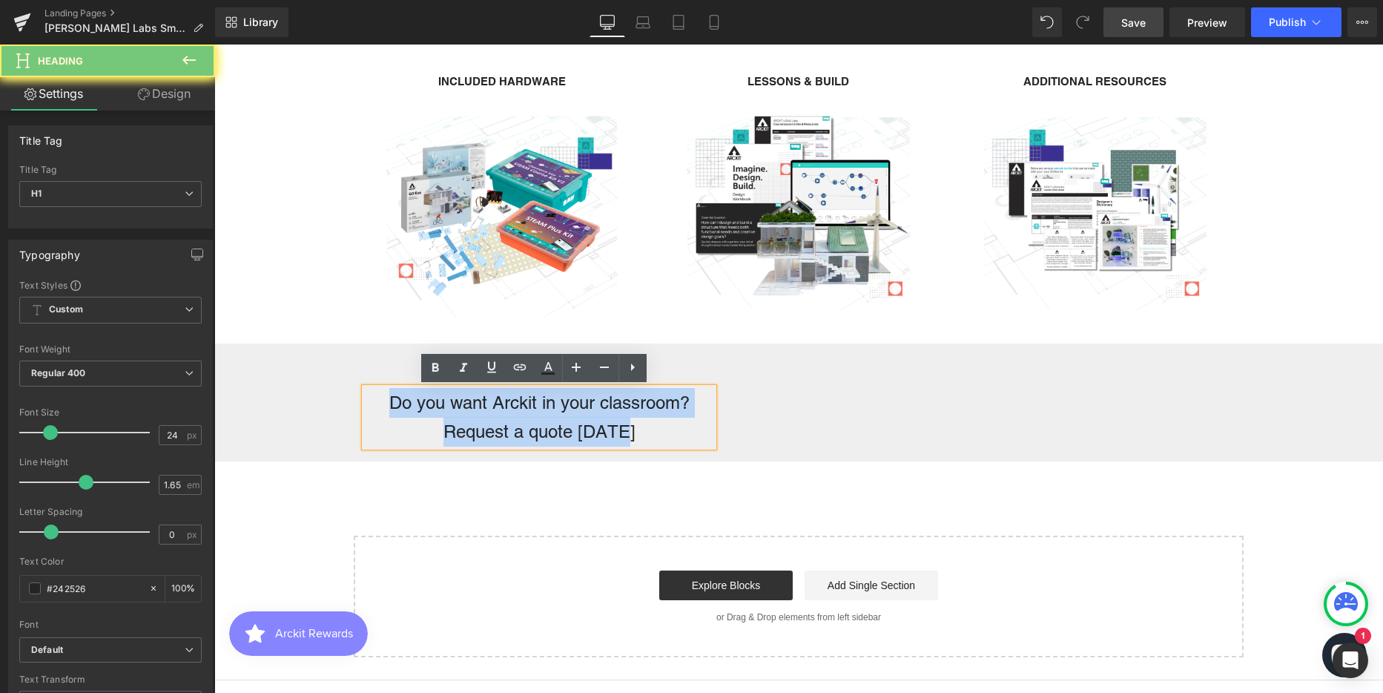
click at [486, 409] on h1 "Do you want Arckit in your classroom? Request a quote today" at bounding box center [539, 417] width 349 height 59
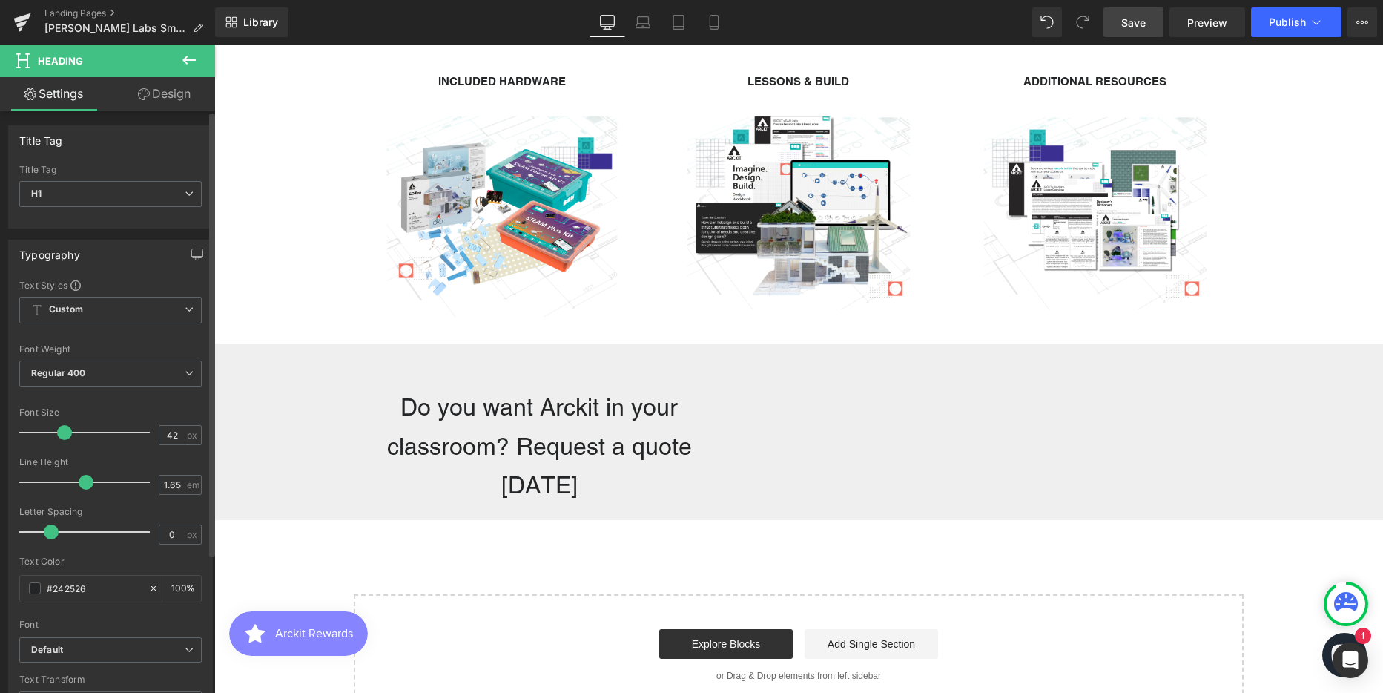
scroll to position [3749, 1158]
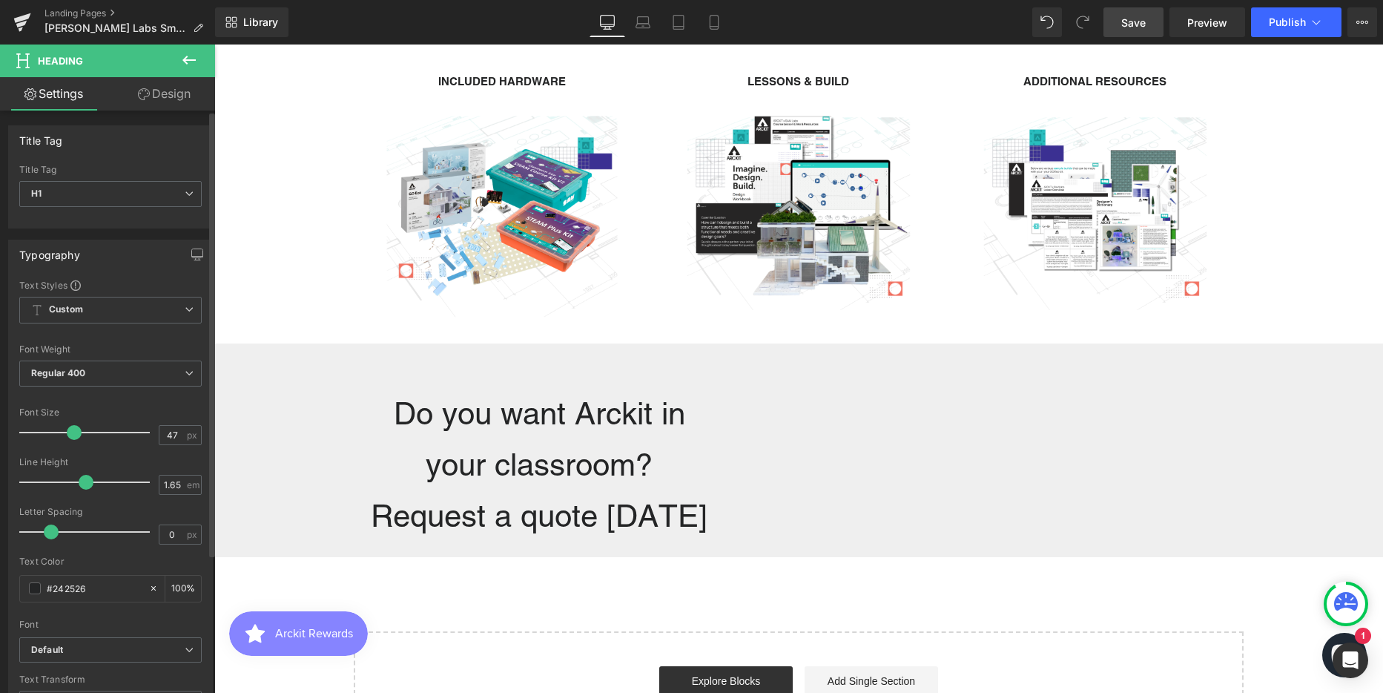
type input "49"
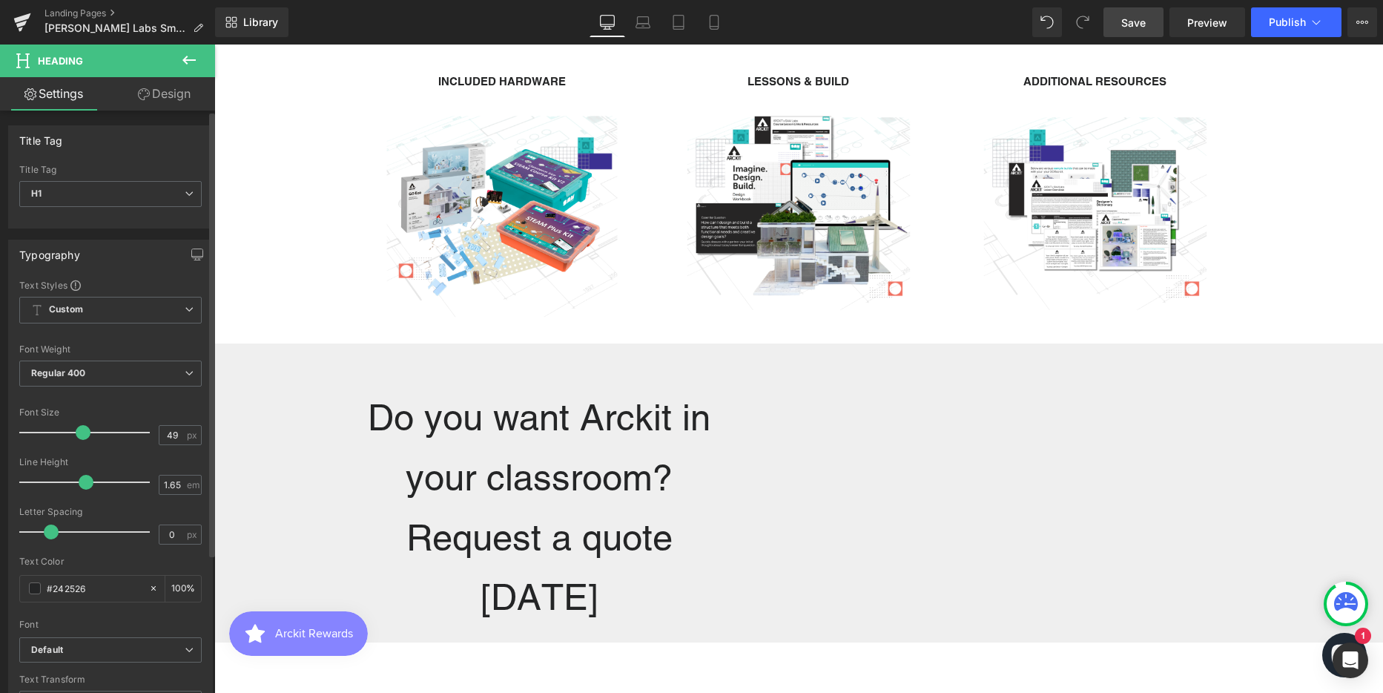
scroll to position [3834, 1158]
drag, startPoint x: 51, startPoint y: 426, endPoint x: 82, endPoint y: 429, distance: 31.2
click at [82, 429] on span at bounding box center [83, 432] width 15 height 15
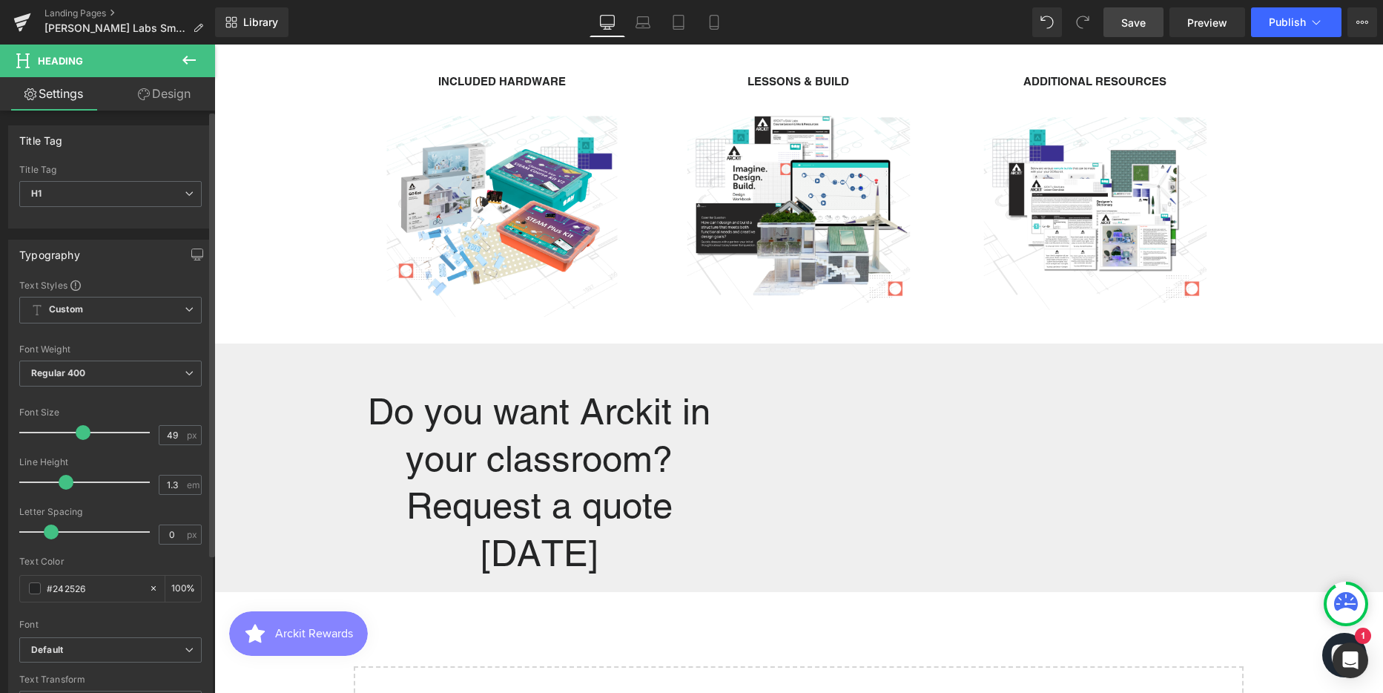
scroll to position [3784, 1158]
type input "1.4"
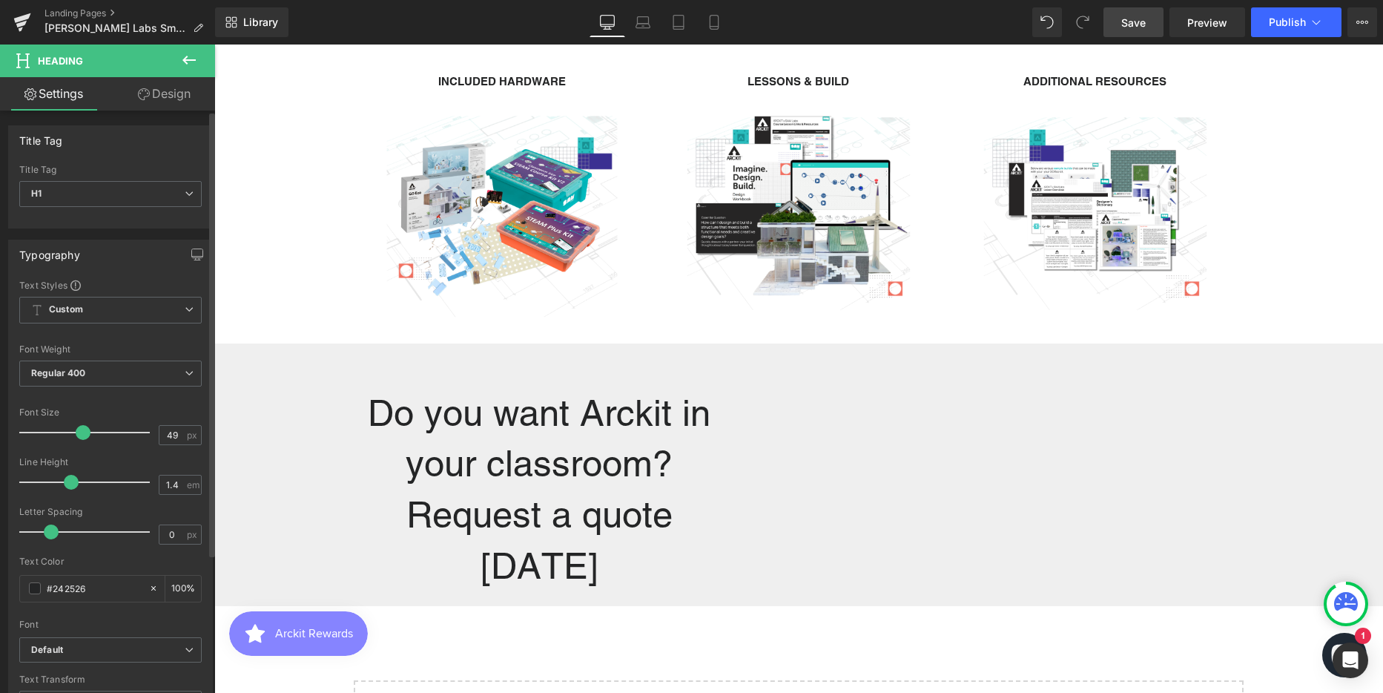
scroll to position [3798, 1158]
drag, startPoint x: 83, startPoint y: 478, endPoint x: 70, endPoint y: 479, distance: 13.4
click at [70, 479] on span at bounding box center [71, 482] width 15 height 15
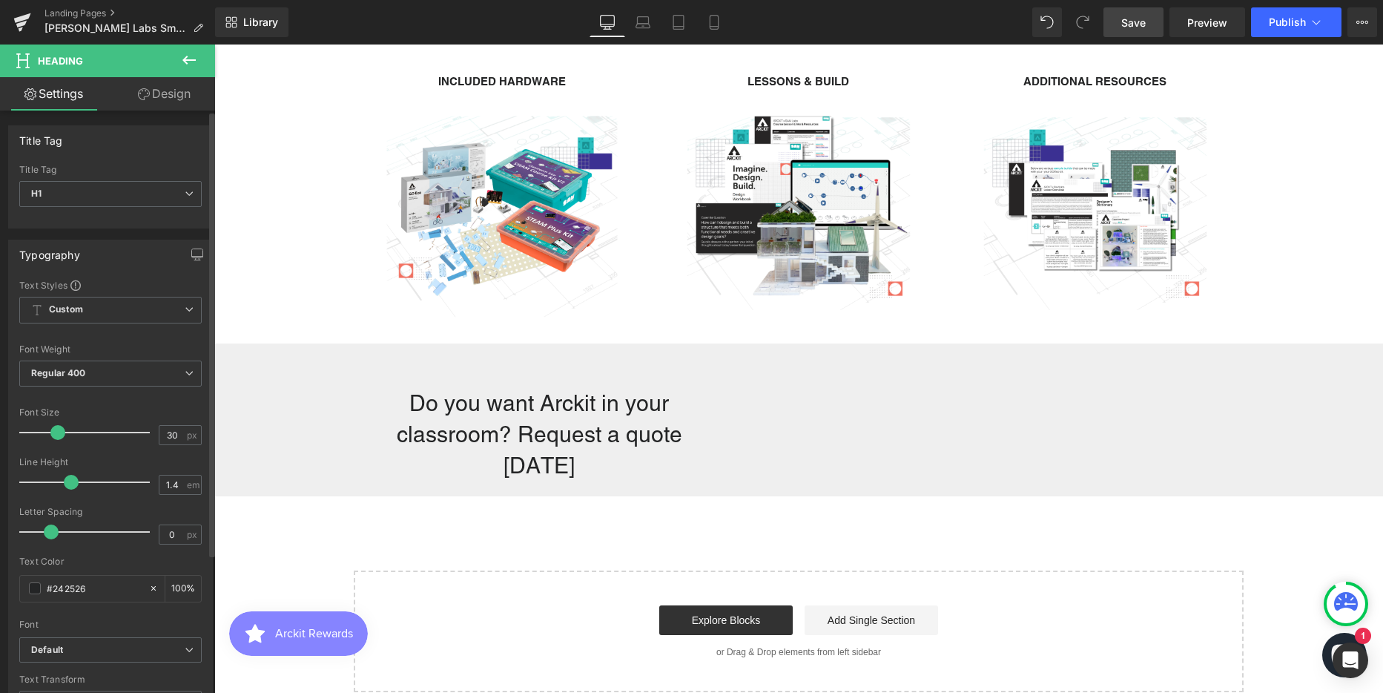
scroll to position [3657, 1158]
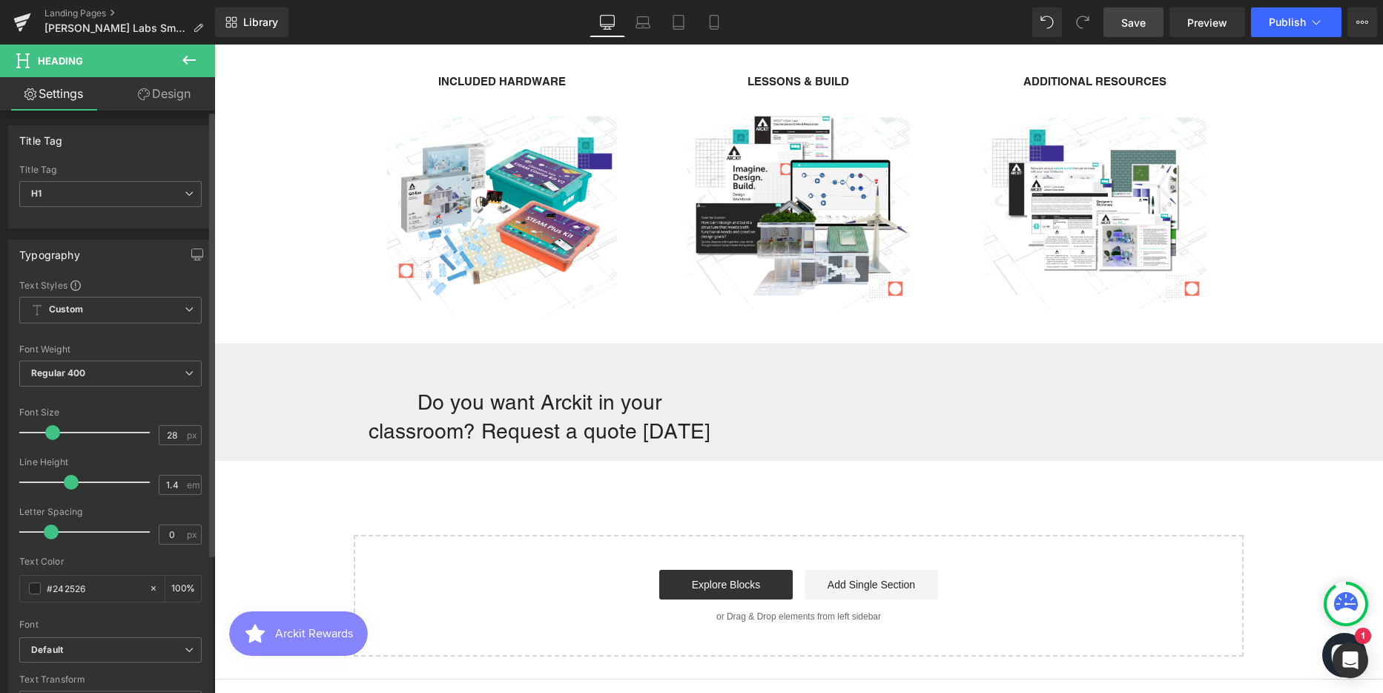
type input "26"
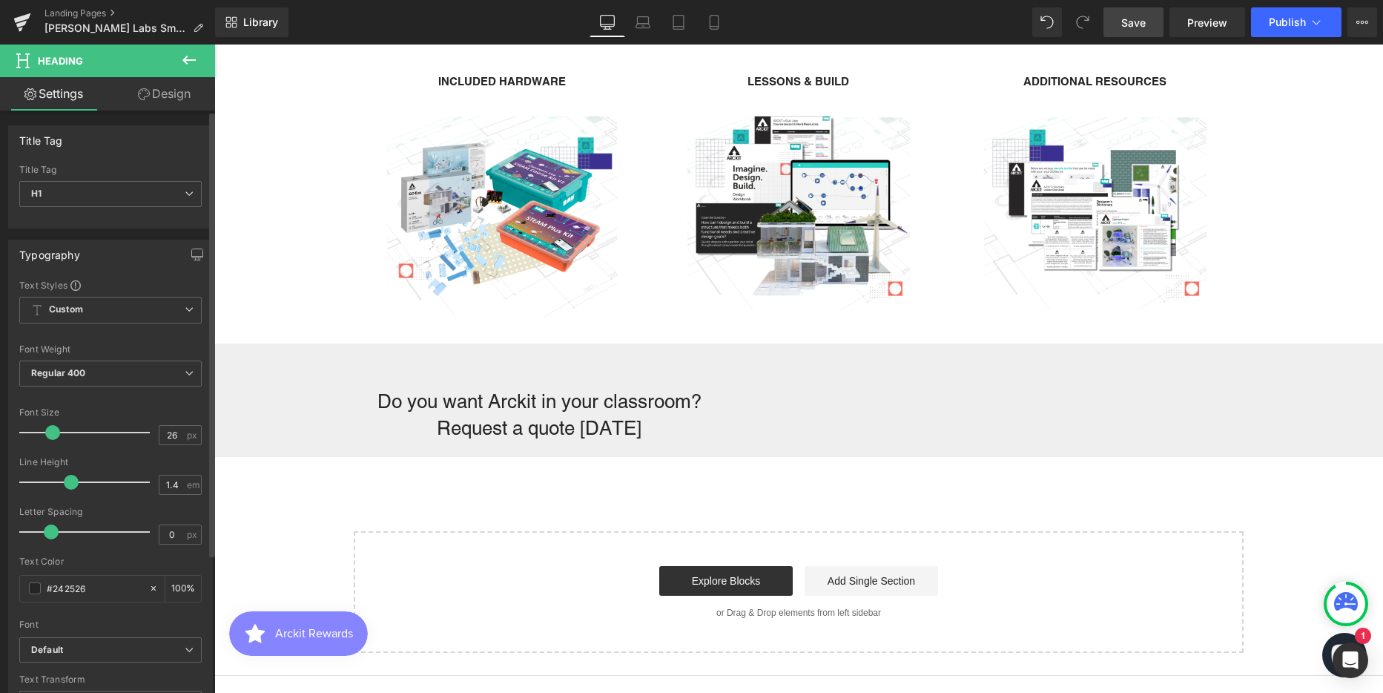
drag, startPoint x: 79, startPoint y: 434, endPoint x: 50, endPoint y: 432, distance: 29.0
click at [50, 432] on span at bounding box center [52, 432] width 15 height 15
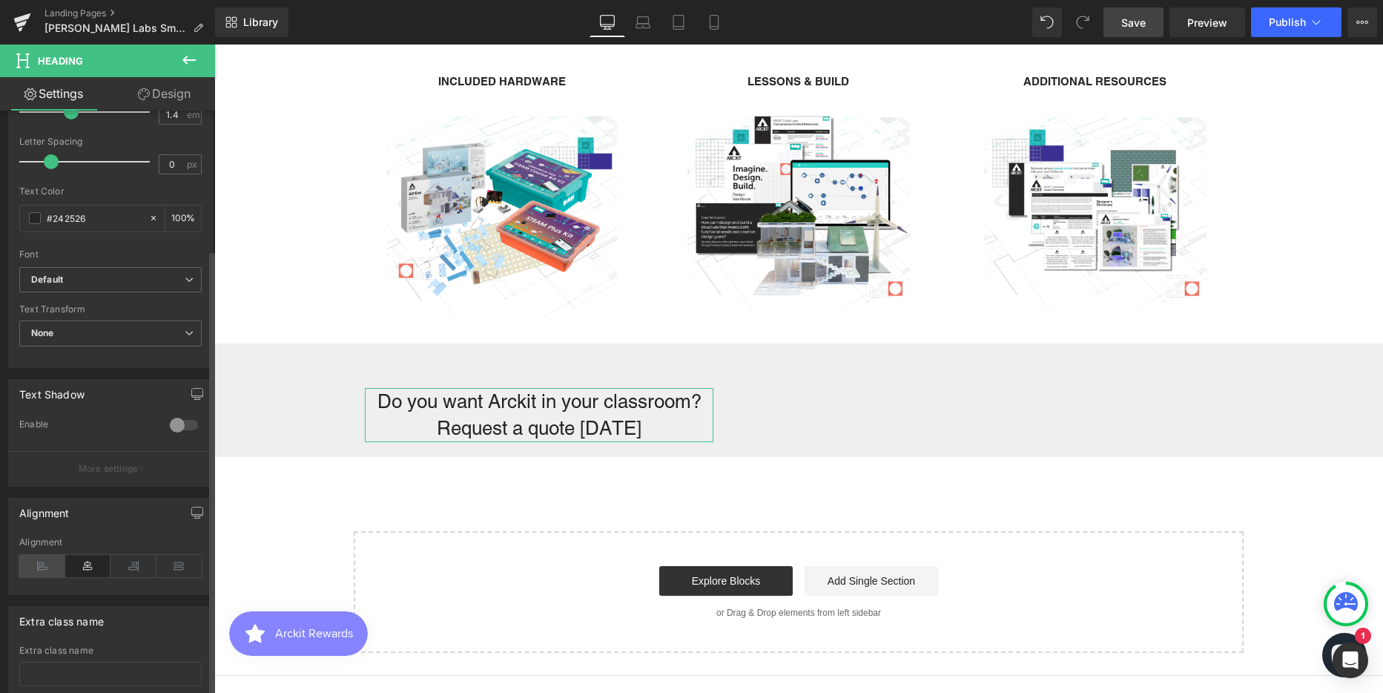
scroll to position [371, 0]
click at [46, 564] on icon at bounding box center [42, 565] width 46 height 22
drag, startPoint x: 3, startPoint y: 22, endPoint x: 194, endPoint y: 59, distance: 194.9
click at [194, 59] on icon at bounding box center [189, 60] width 18 height 18
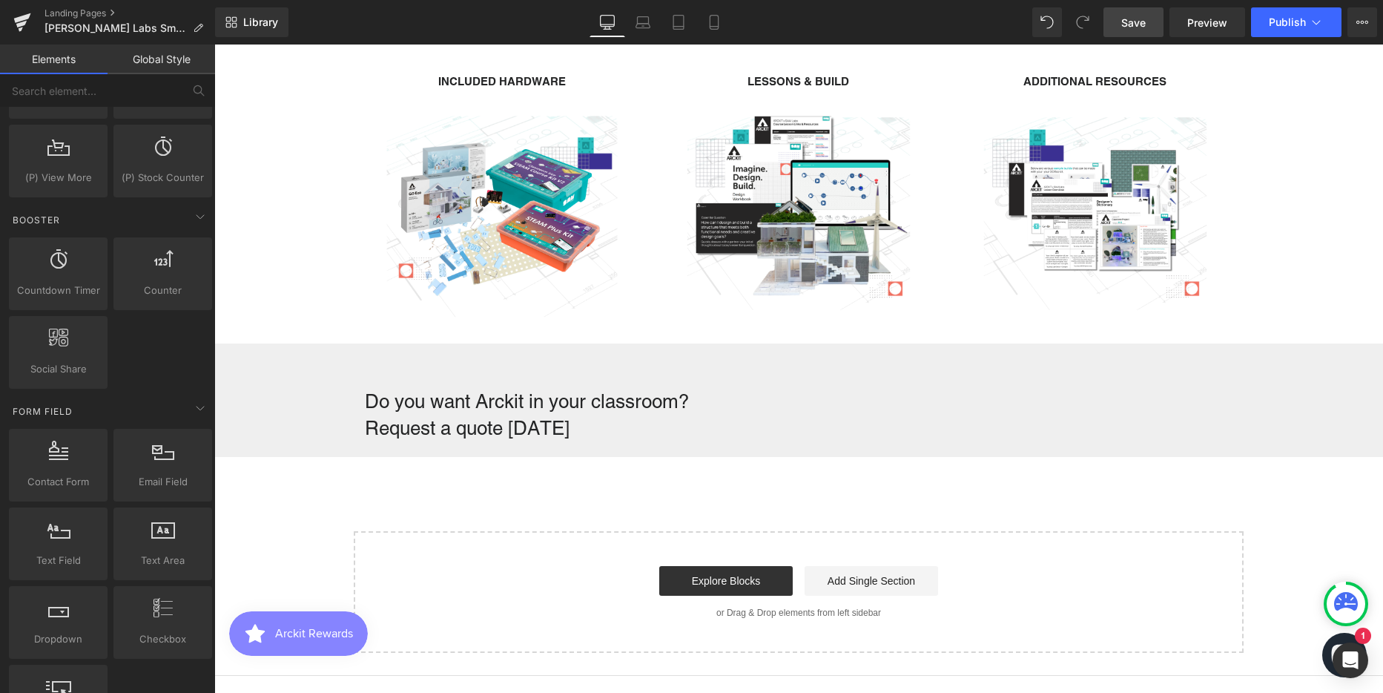
scroll to position [1780, 0]
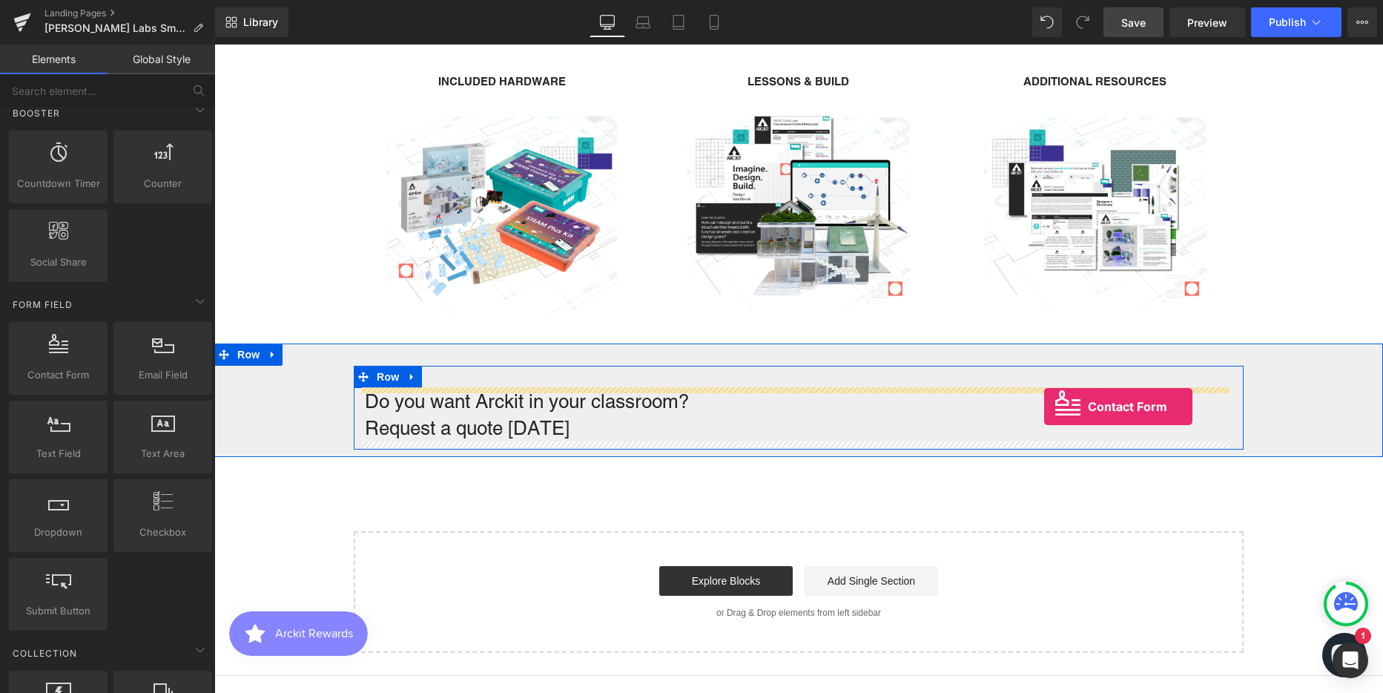
drag, startPoint x: 287, startPoint y: 406, endPoint x: 1044, endPoint y: 406, distance: 757.1
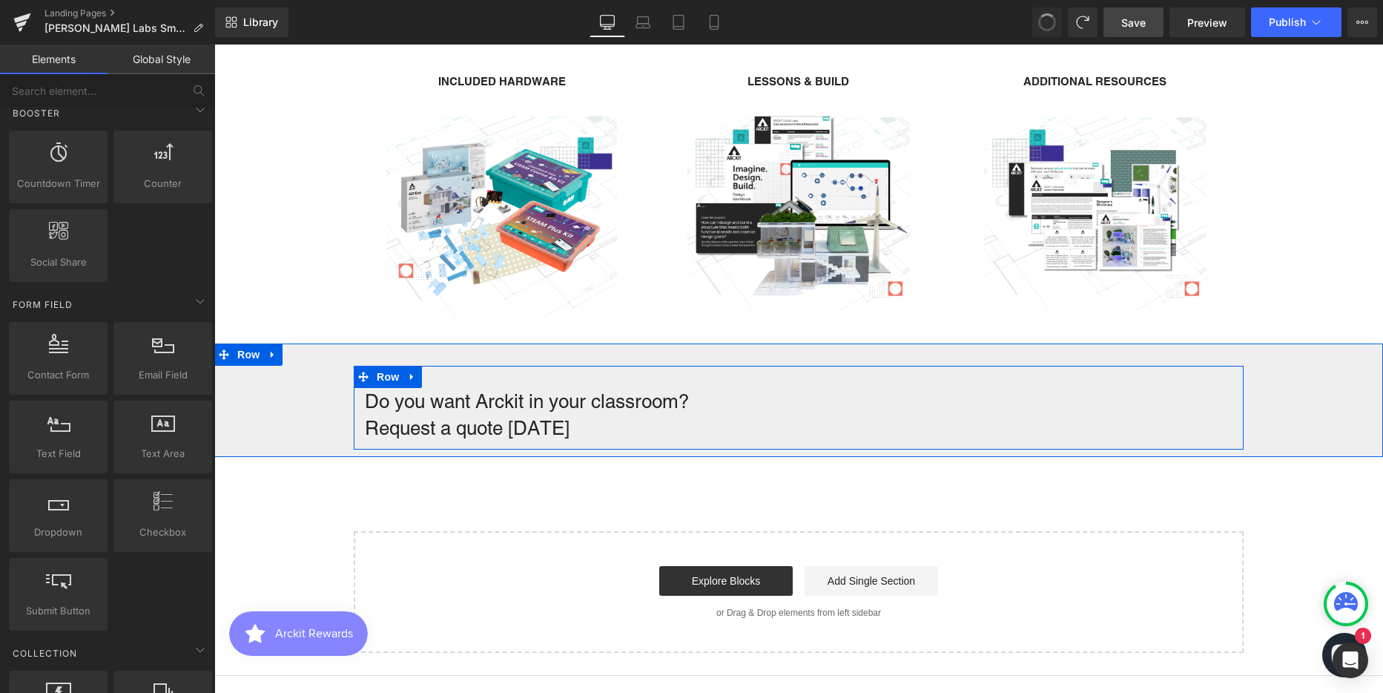
scroll to position [3649, 1158]
click at [742, 409] on div "Do you want Arckit in your classroom? Request a quote today Heading" at bounding box center [799, 415] width 890 height 54
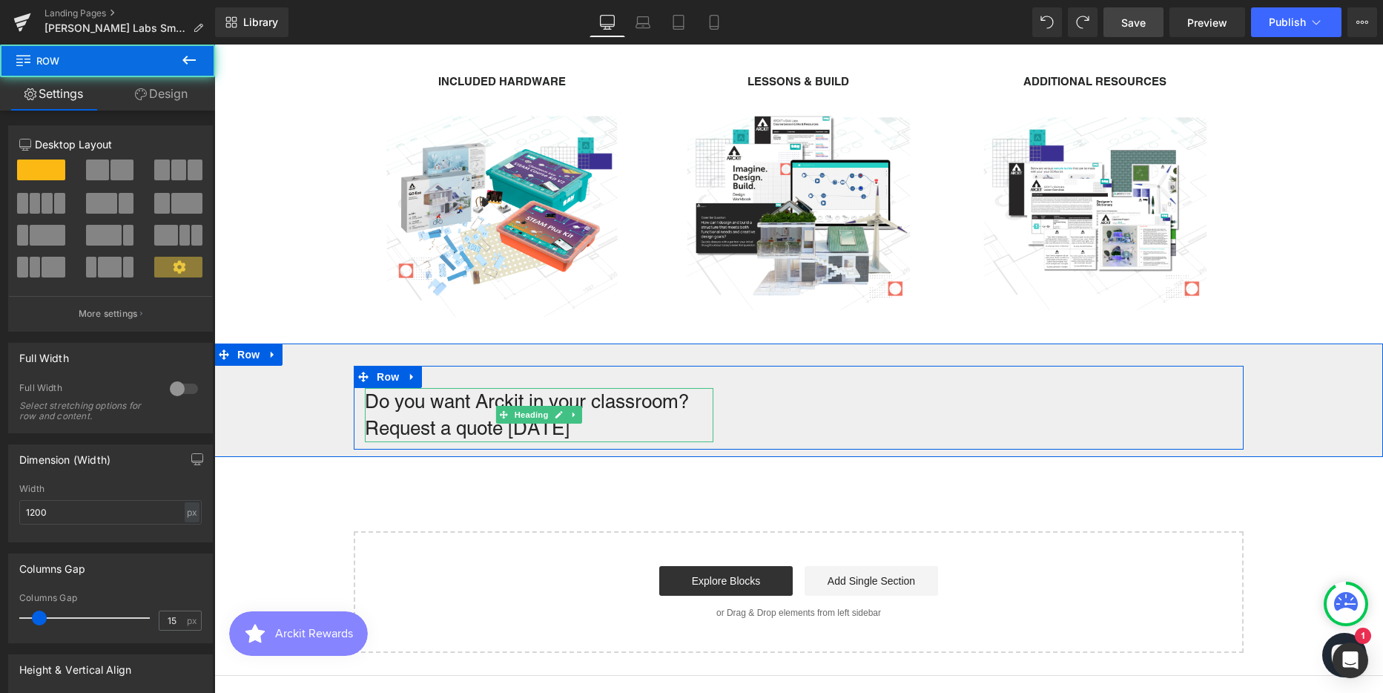
click at [690, 412] on h1 "Do you want Arckit in your classroom? Request a quote today" at bounding box center [539, 415] width 349 height 54
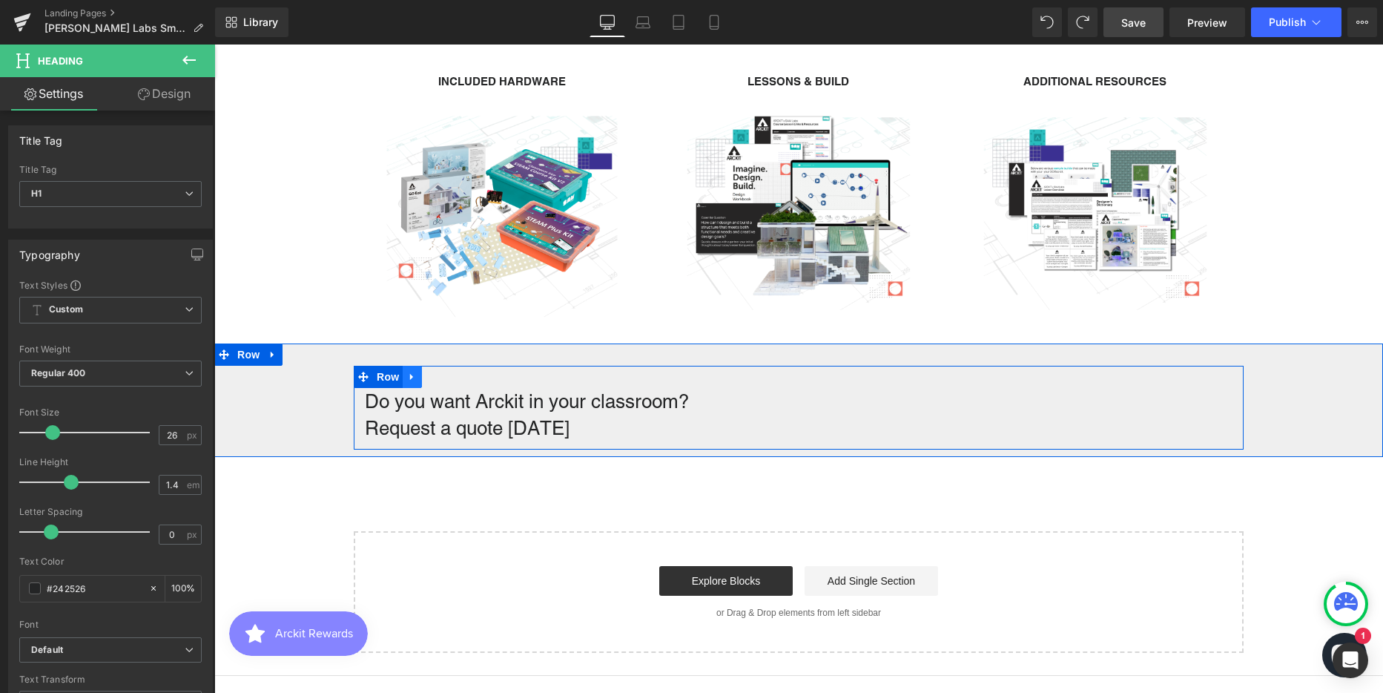
click at [403, 377] on link at bounding box center [412, 377] width 19 height 22
click at [380, 377] on span "Row" at bounding box center [388, 377] width 30 height 22
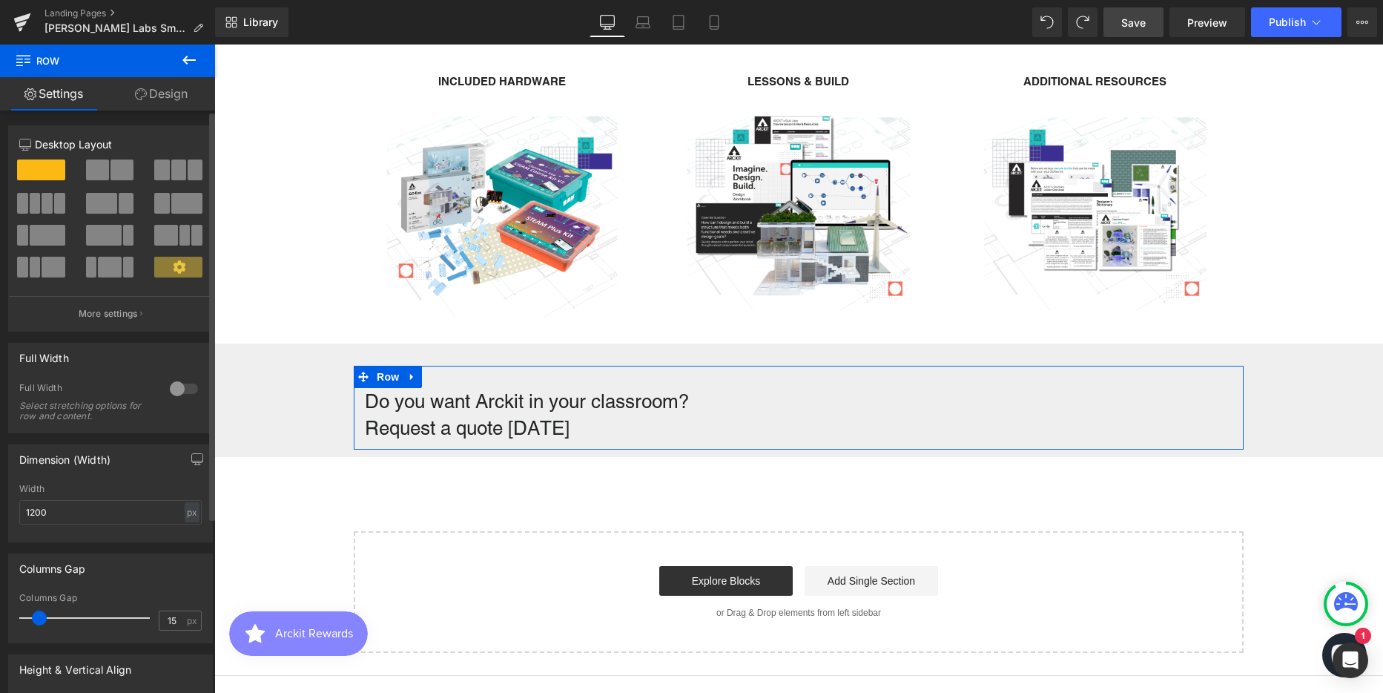
click at [110, 173] on span at bounding box center [121, 169] width 23 height 21
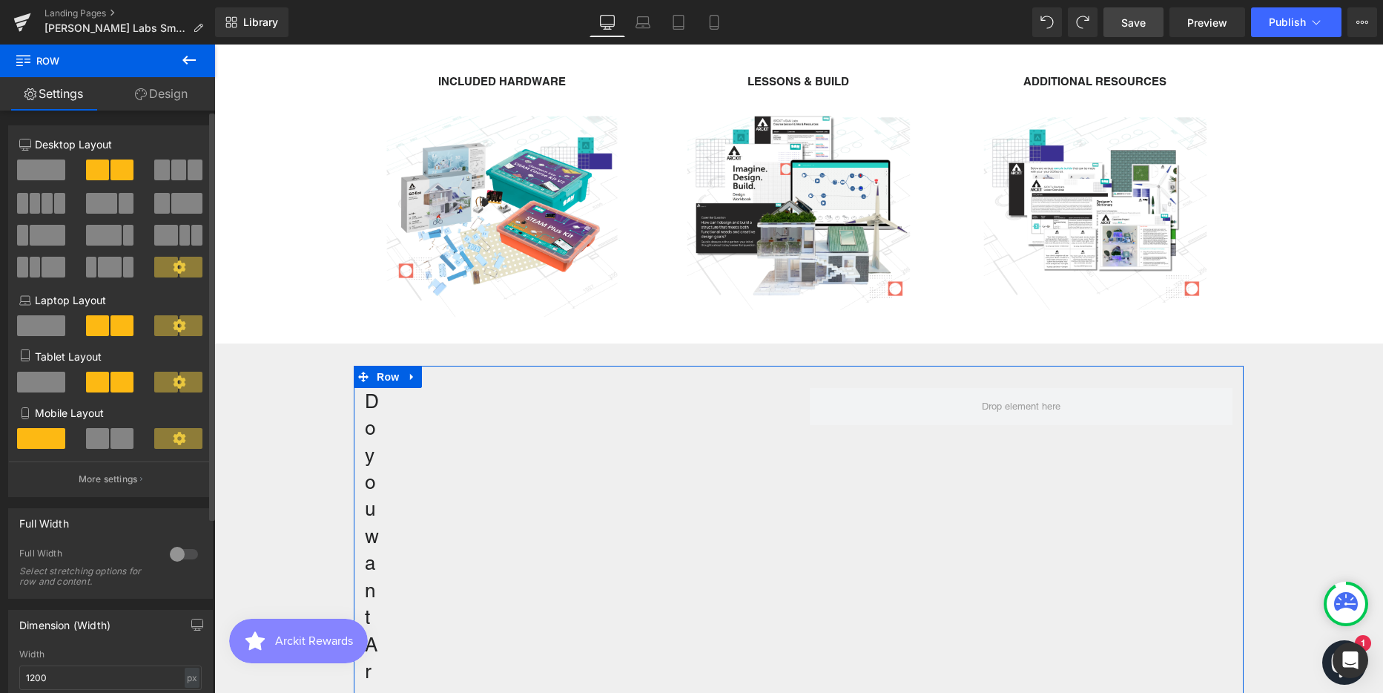
scroll to position [4918, 1158]
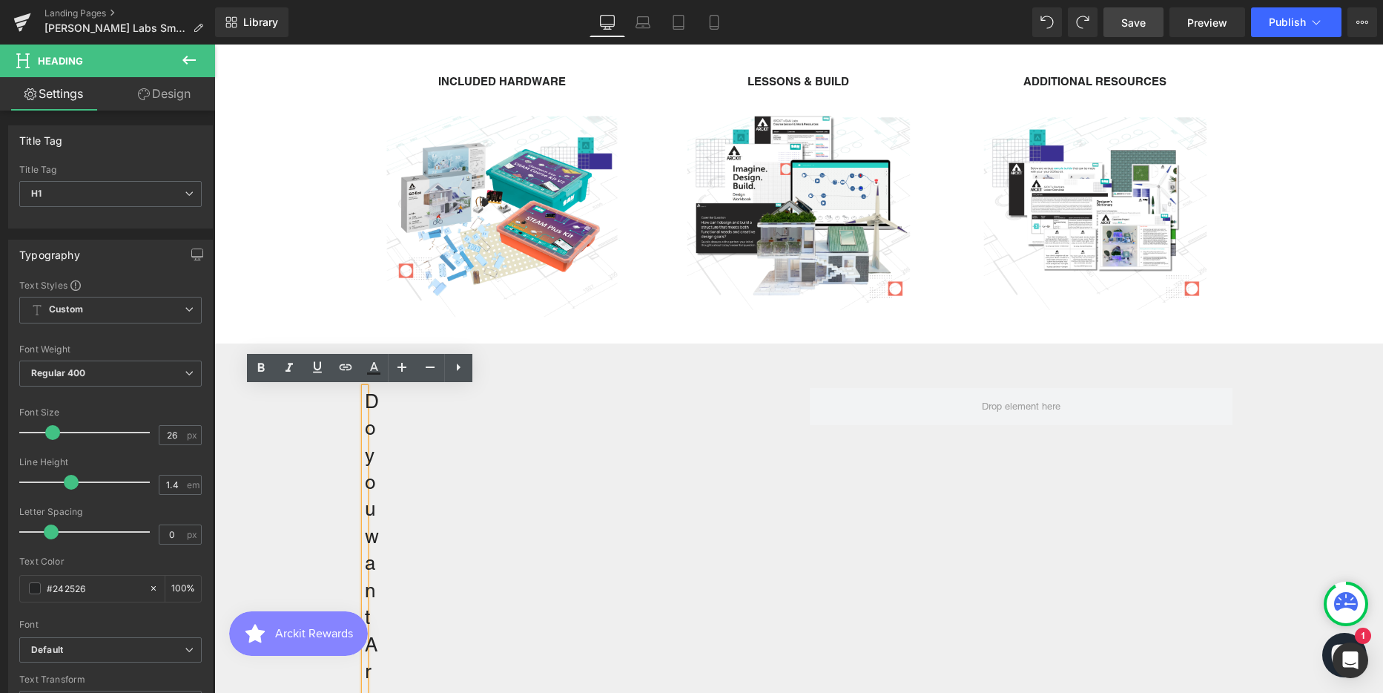
click at [168, 100] on link "Design" at bounding box center [164, 93] width 108 height 33
click at [0, 0] on div "Background" at bounding box center [0, 0] width 0 height 0
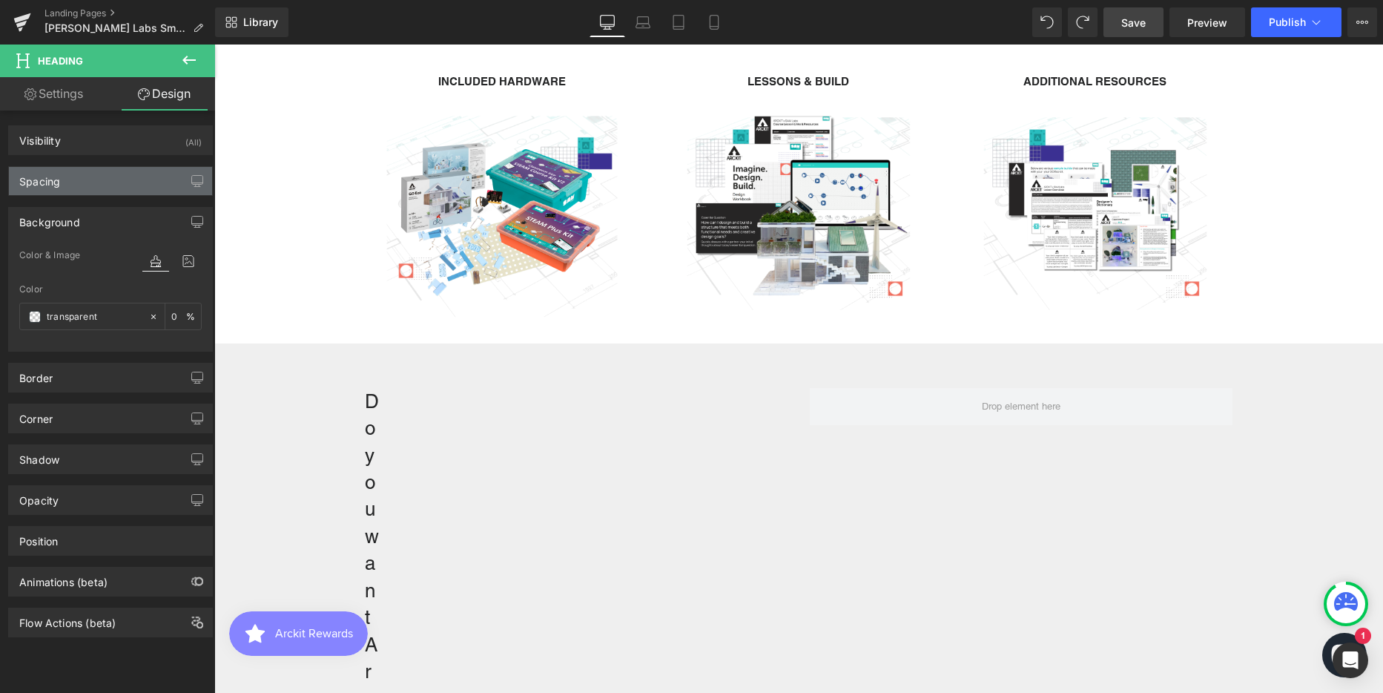
click at [82, 181] on div "Spacing" at bounding box center [110, 181] width 203 height 28
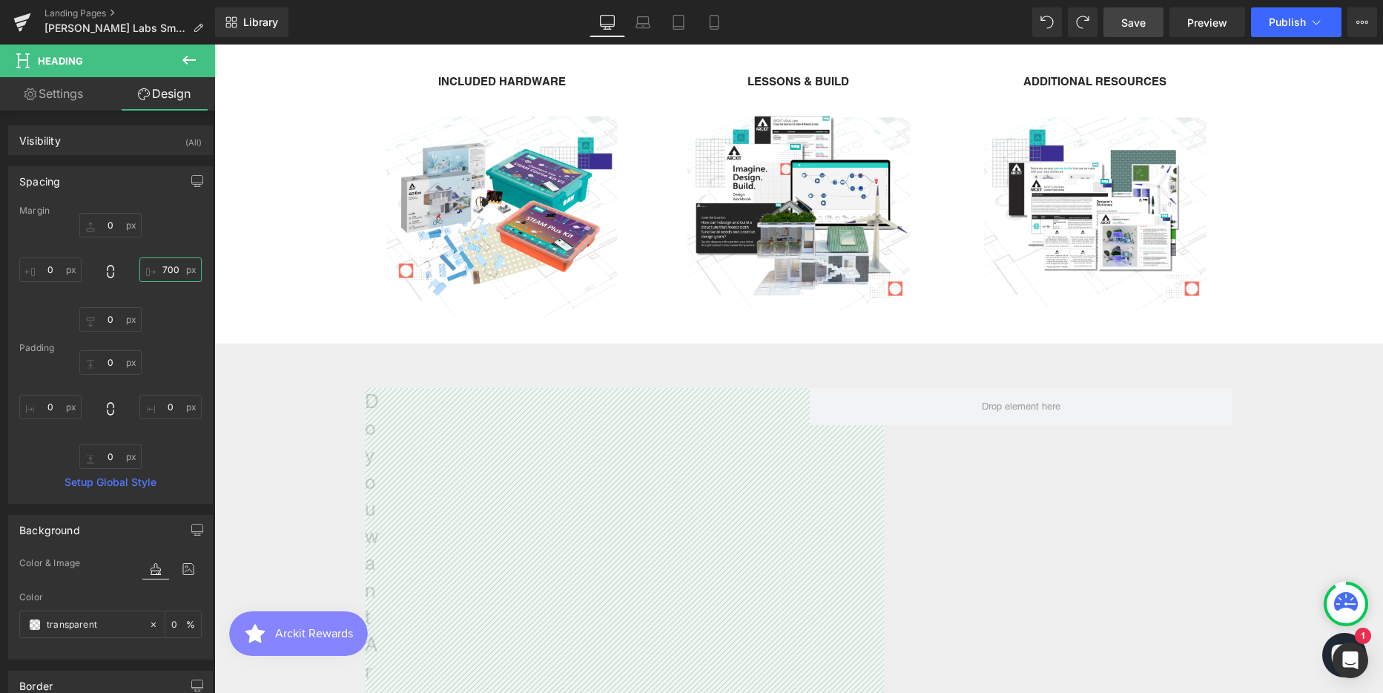
click at [156, 265] on input "700" at bounding box center [170, 269] width 62 height 24
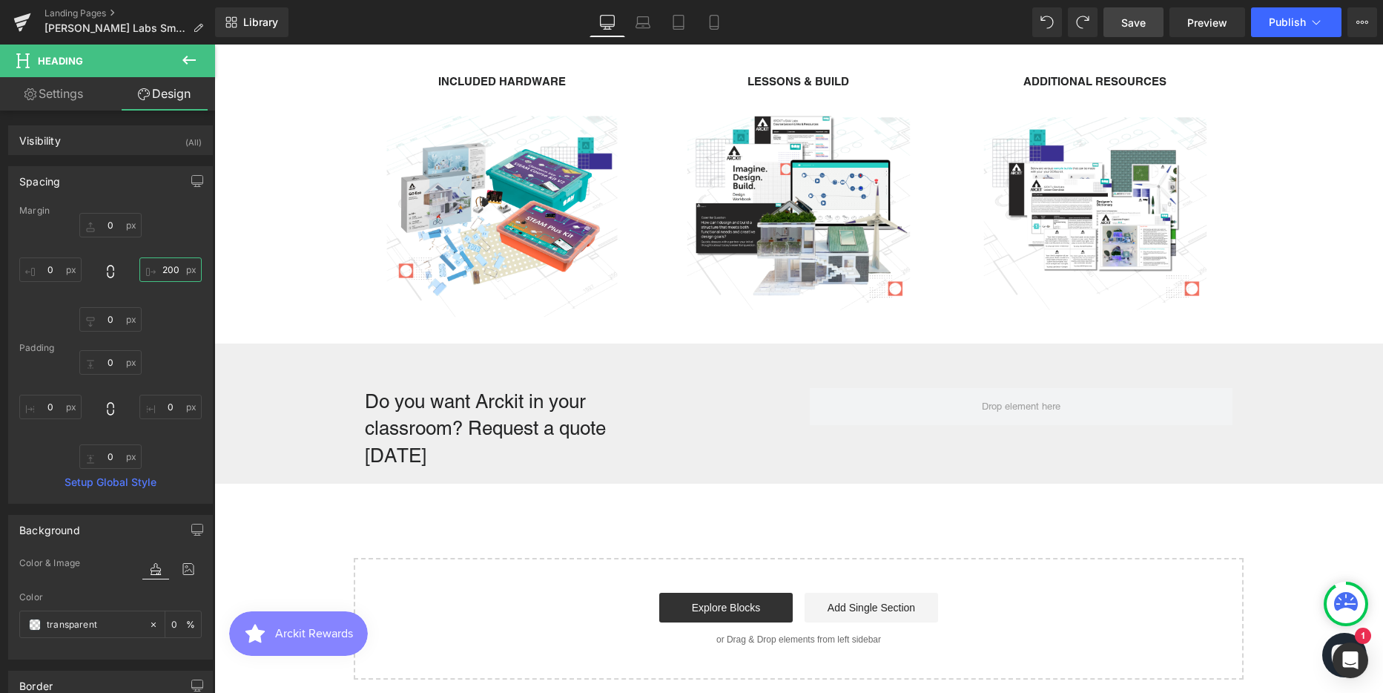
scroll to position [3676, 1158]
click at [162, 265] on input "200" at bounding box center [170, 269] width 62 height 24
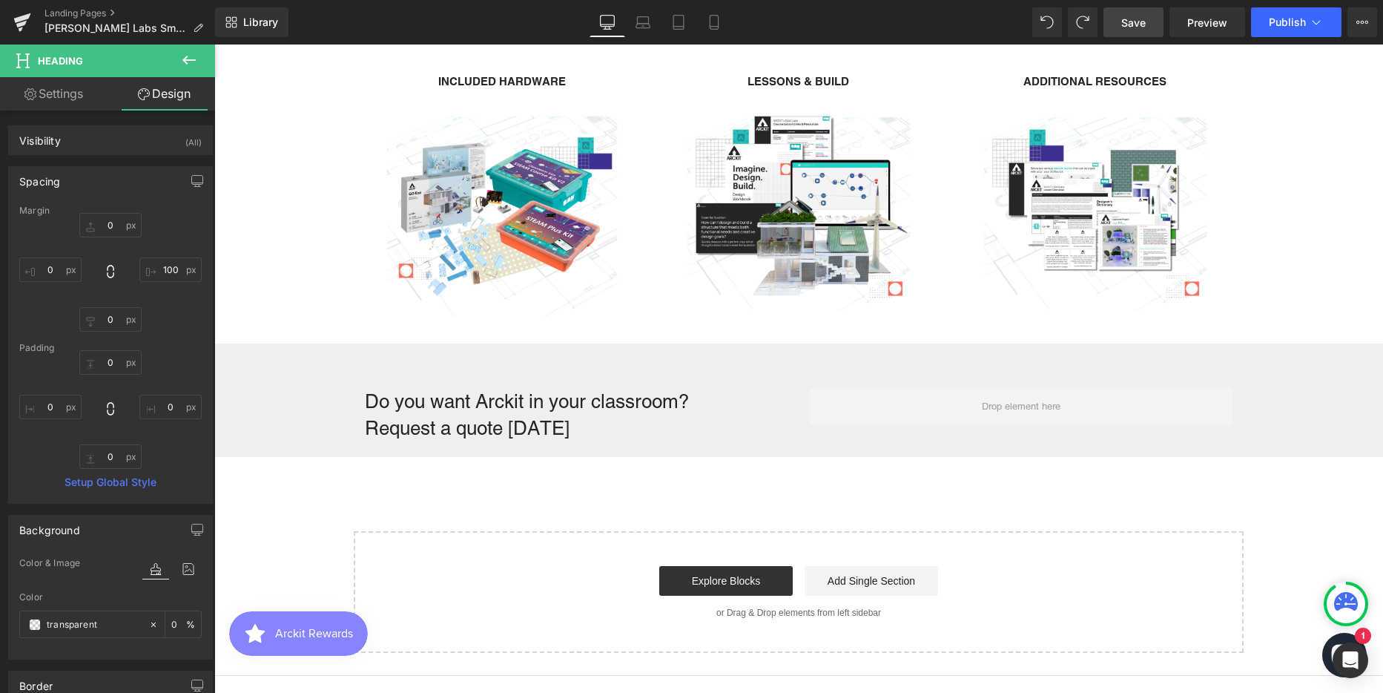
click at [196, 50] on button at bounding box center [189, 60] width 52 height 33
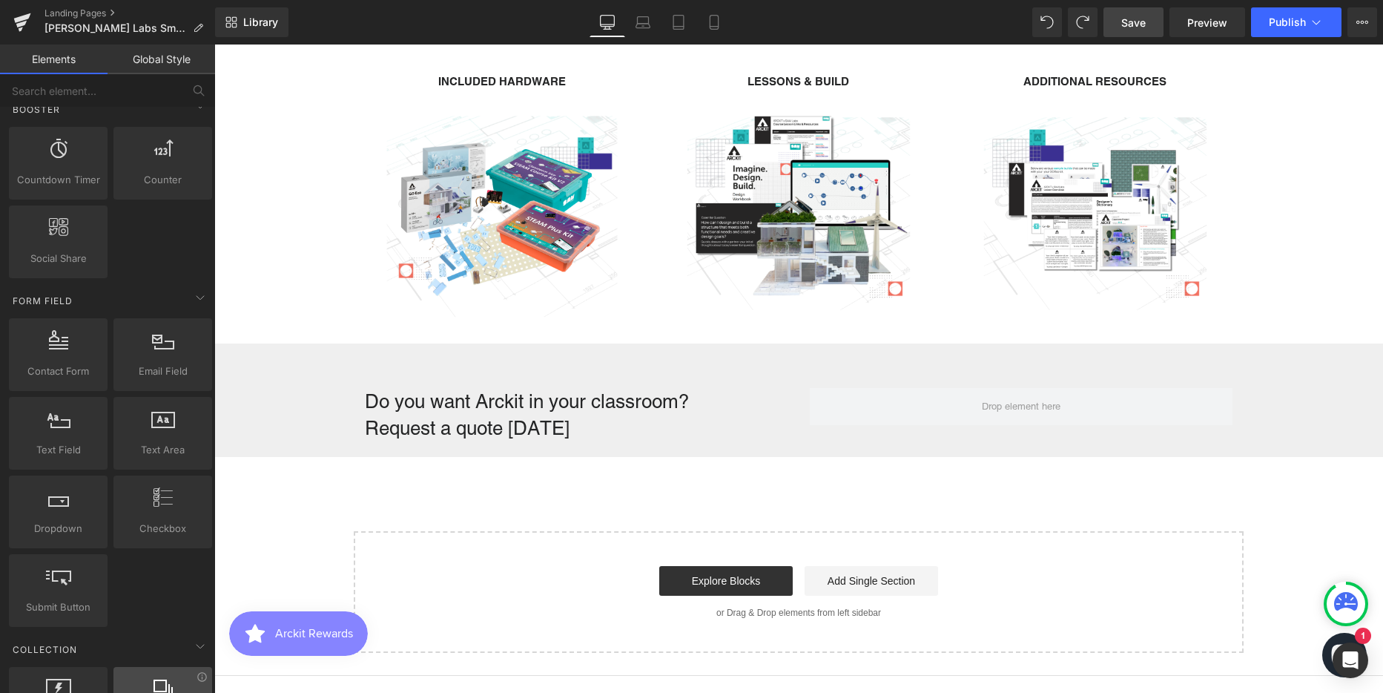
scroll to position [1782, 0]
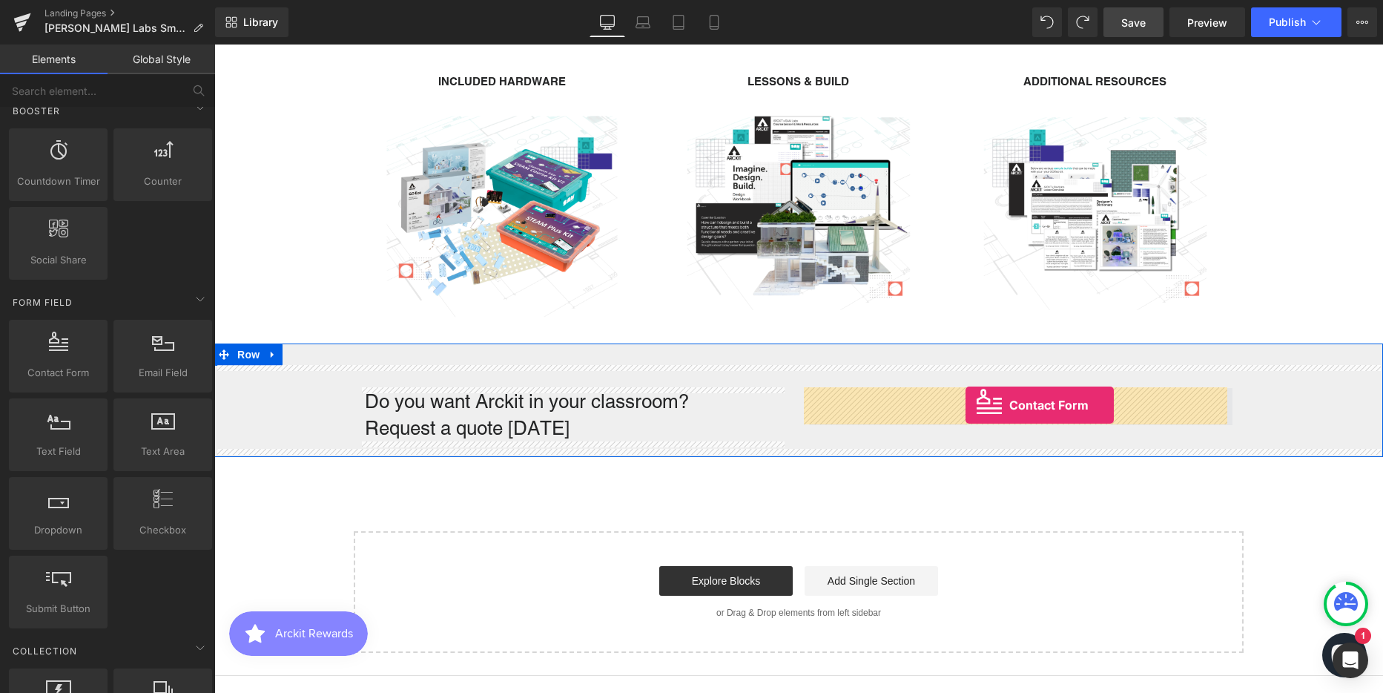
drag, startPoint x: 265, startPoint y: 401, endPoint x: 965, endPoint y: 405, distance: 700.7
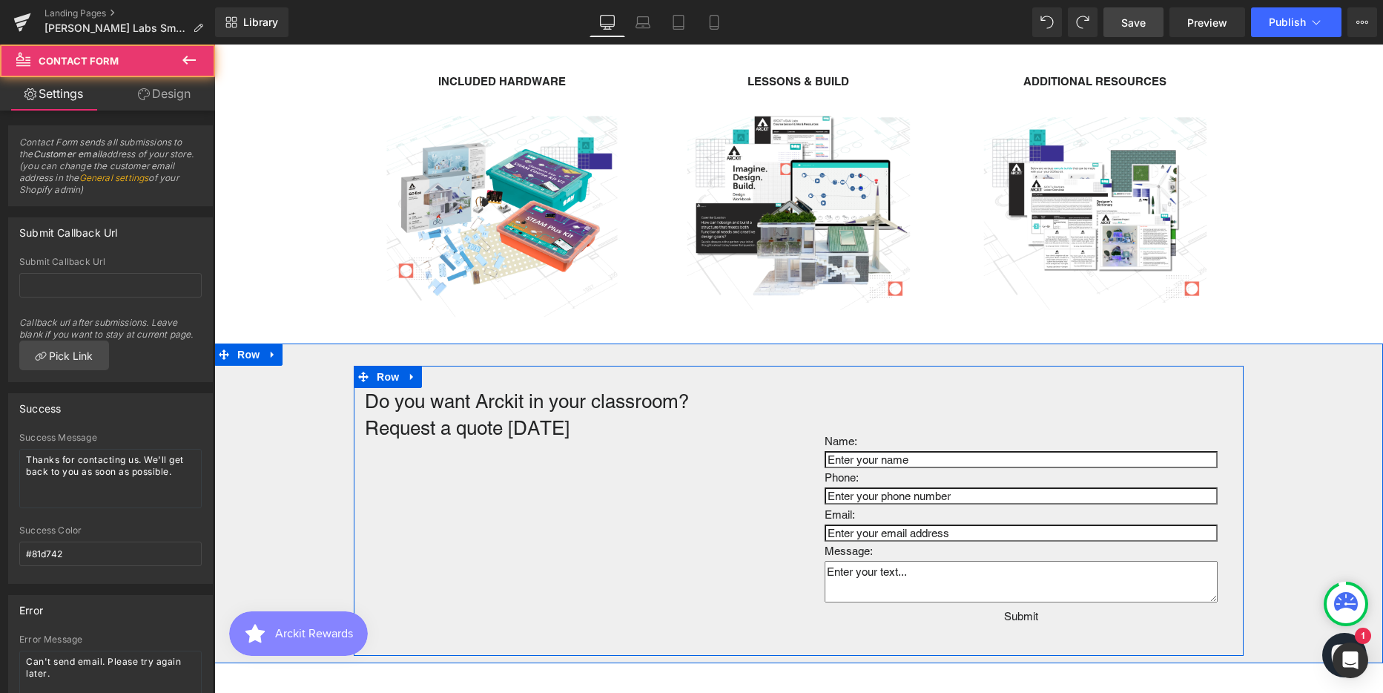
scroll to position [3856, 1158]
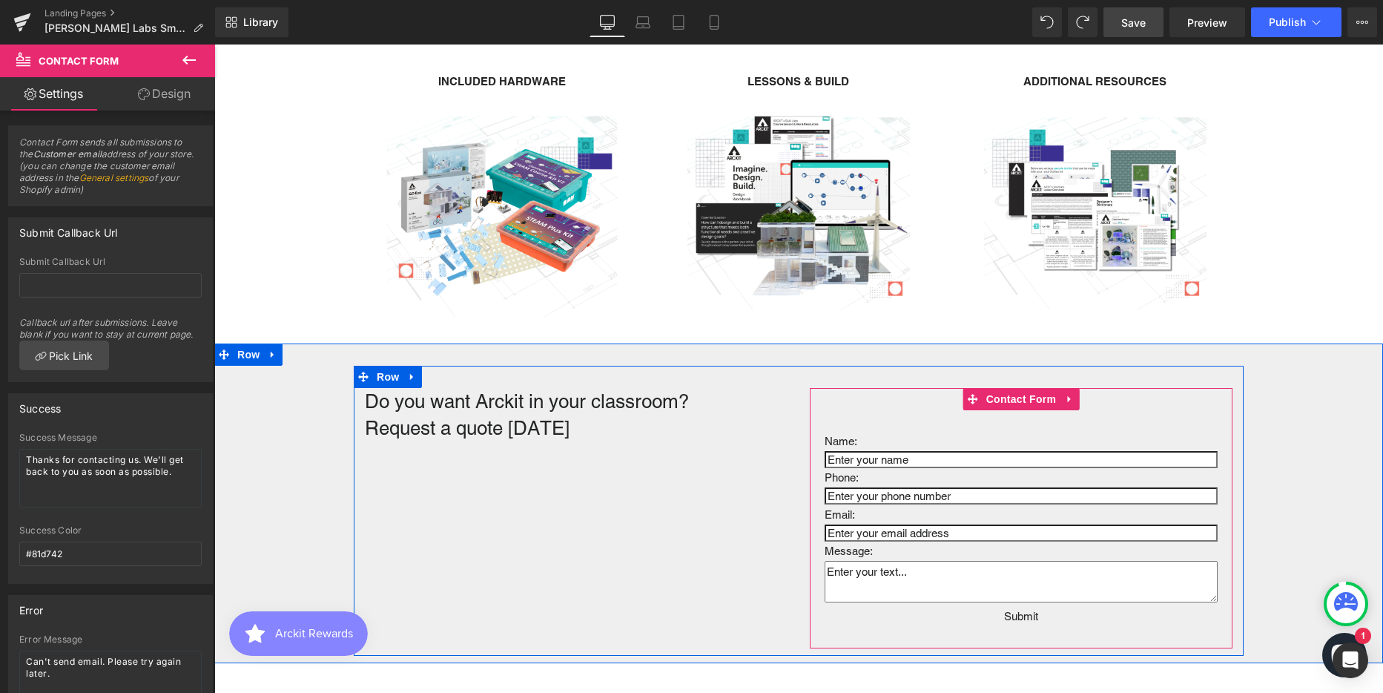
click at [844, 416] on div "Name: Text Block Text Field Phone: Text Block Text Field Email: Text Block Emai…" at bounding box center [1021, 518] width 423 height 260
click at [464, 392] on h1 "Do you want Arckit in your classroom? Request a quote today" at bounding box center [539, 415] width 349 height 54
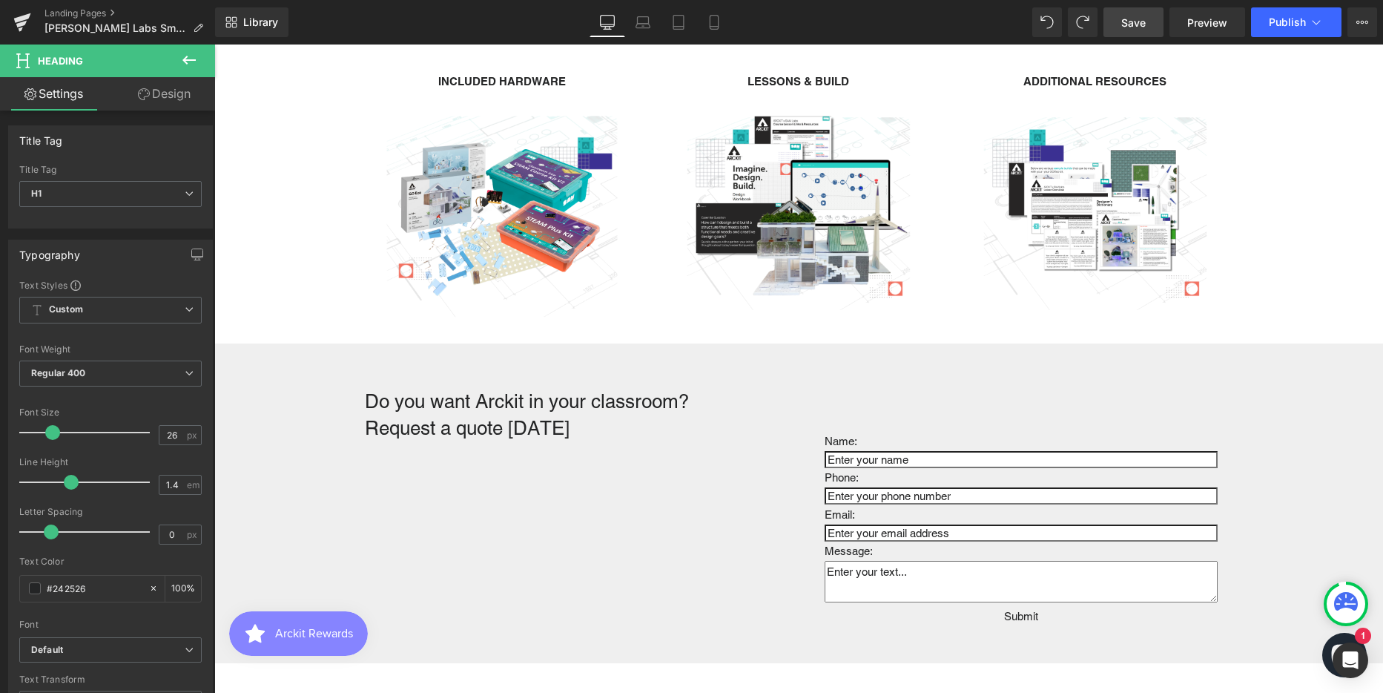
click at [159, 90] on link "Design" at bounding box center [164, 93] width 108 height 33
click at [0, 0] on div "Spacing" at bounding box center [0, 0] width 0 height 0
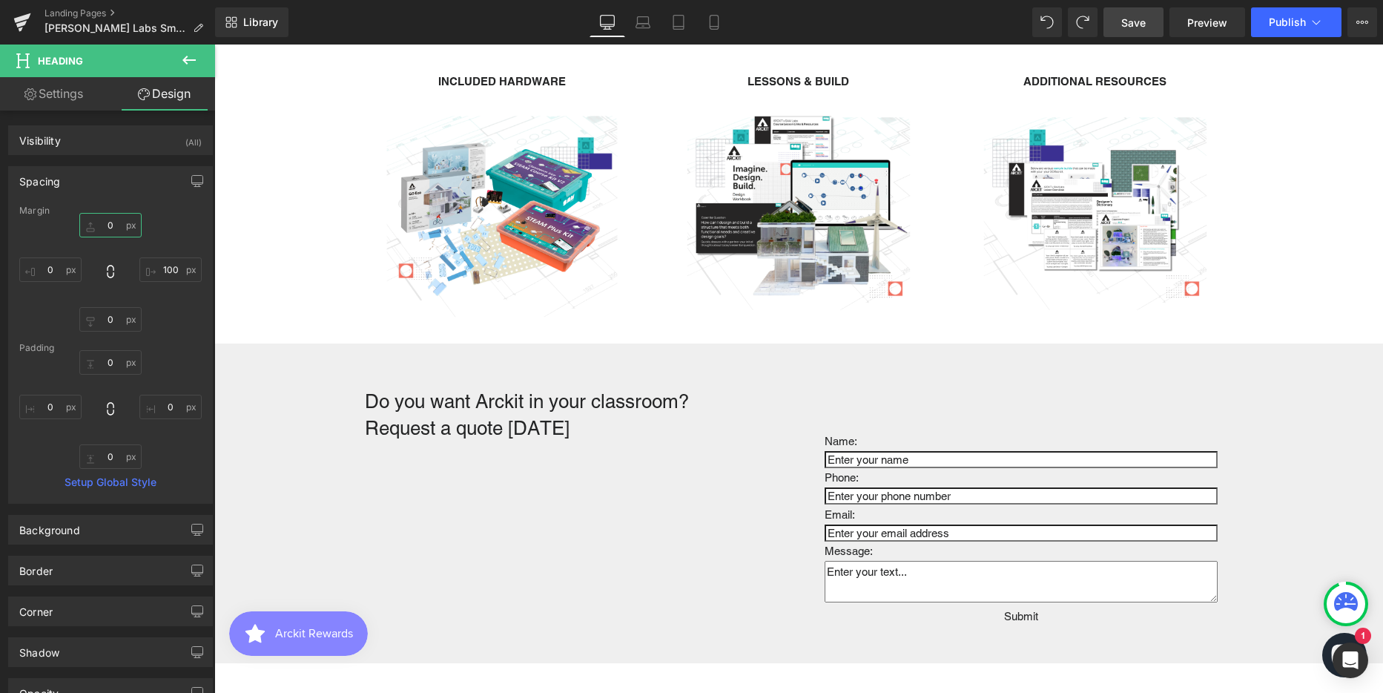
click at [96, 221] on input "0" at bounding box center [110, 225] width 62 height 24
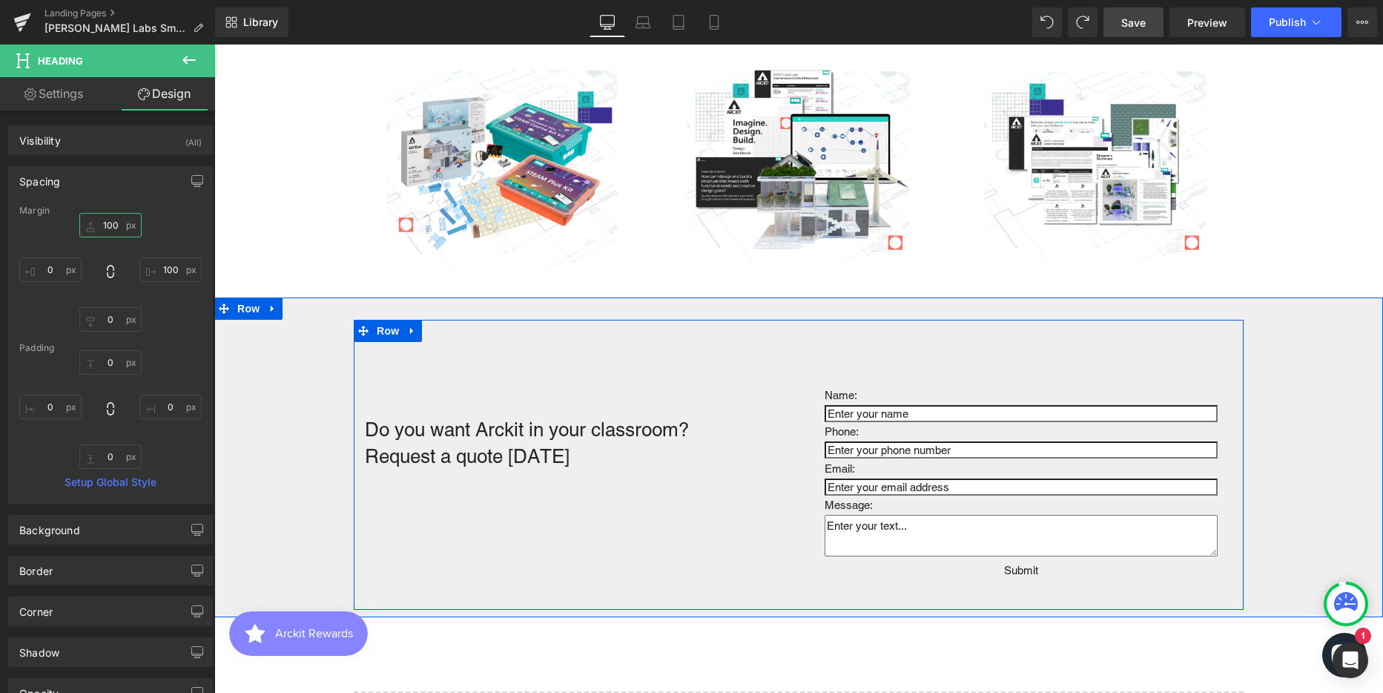
scroll to position [2521, 0]
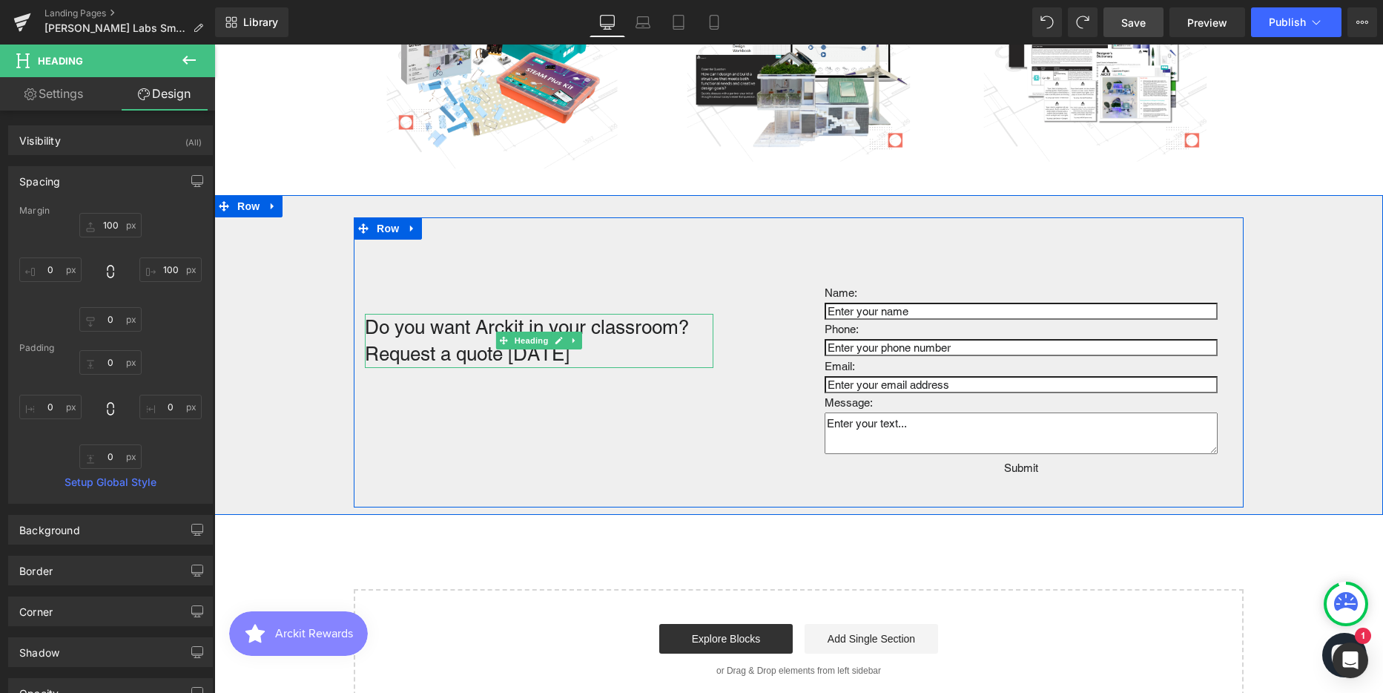
click at [619, 349] on h1 "Do you want Arckit in your classroom? Request a quote today" at bounding box center [539, 341] width 349 height 54
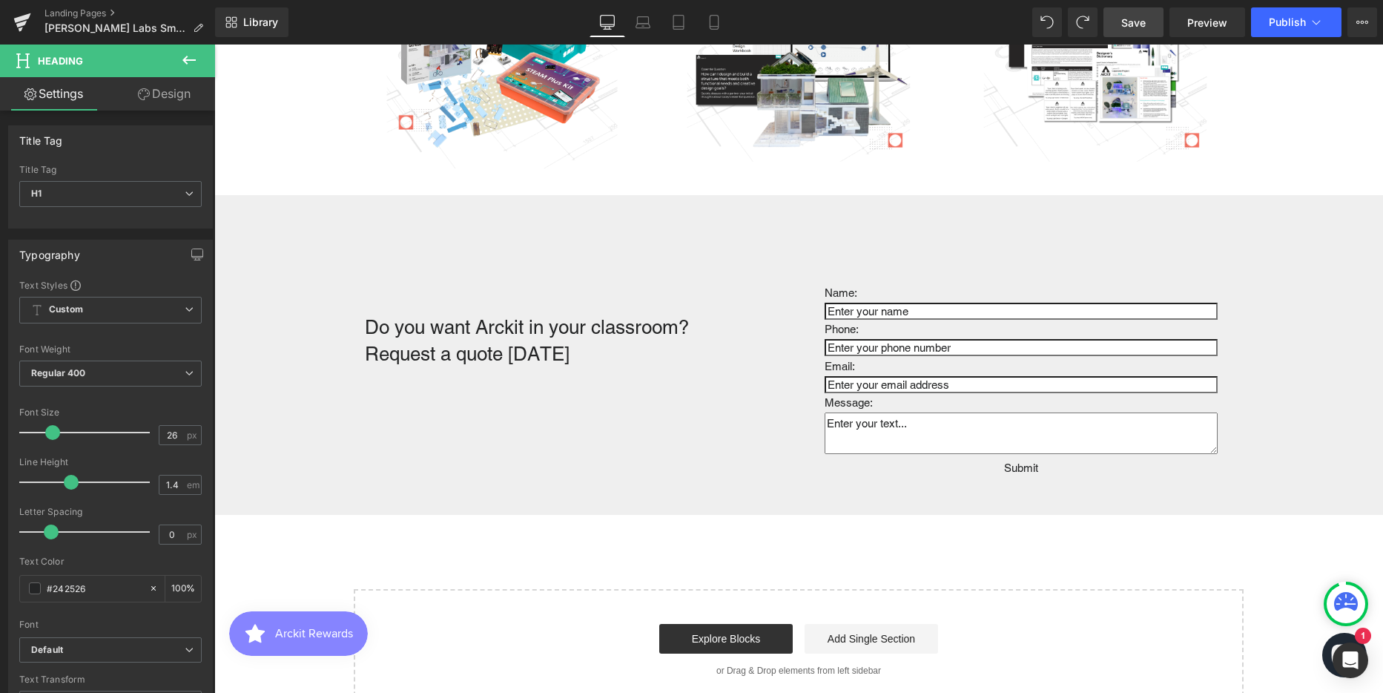
click at [168, 98] on link "Design" at bounding box center [164, 93] width 108 height 33
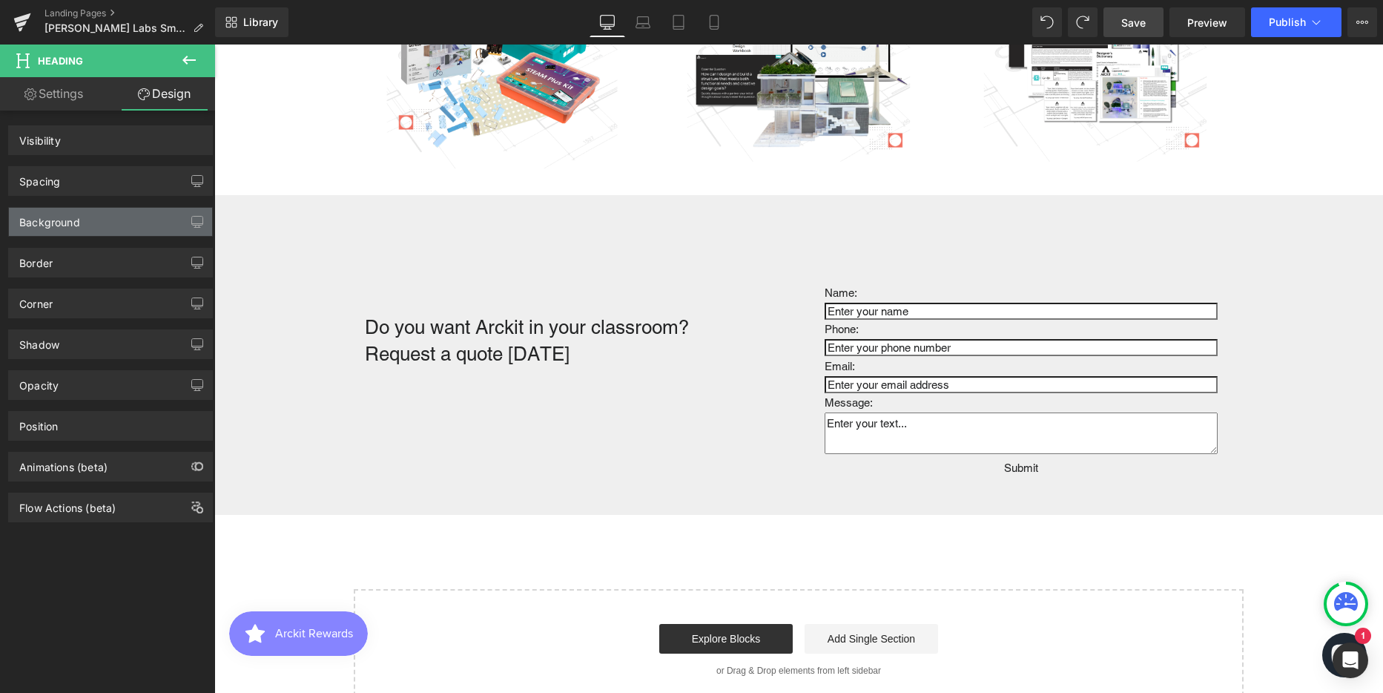
click at [80, 219] on div "Background" at bounding box center [110, 222] width 203 height 28
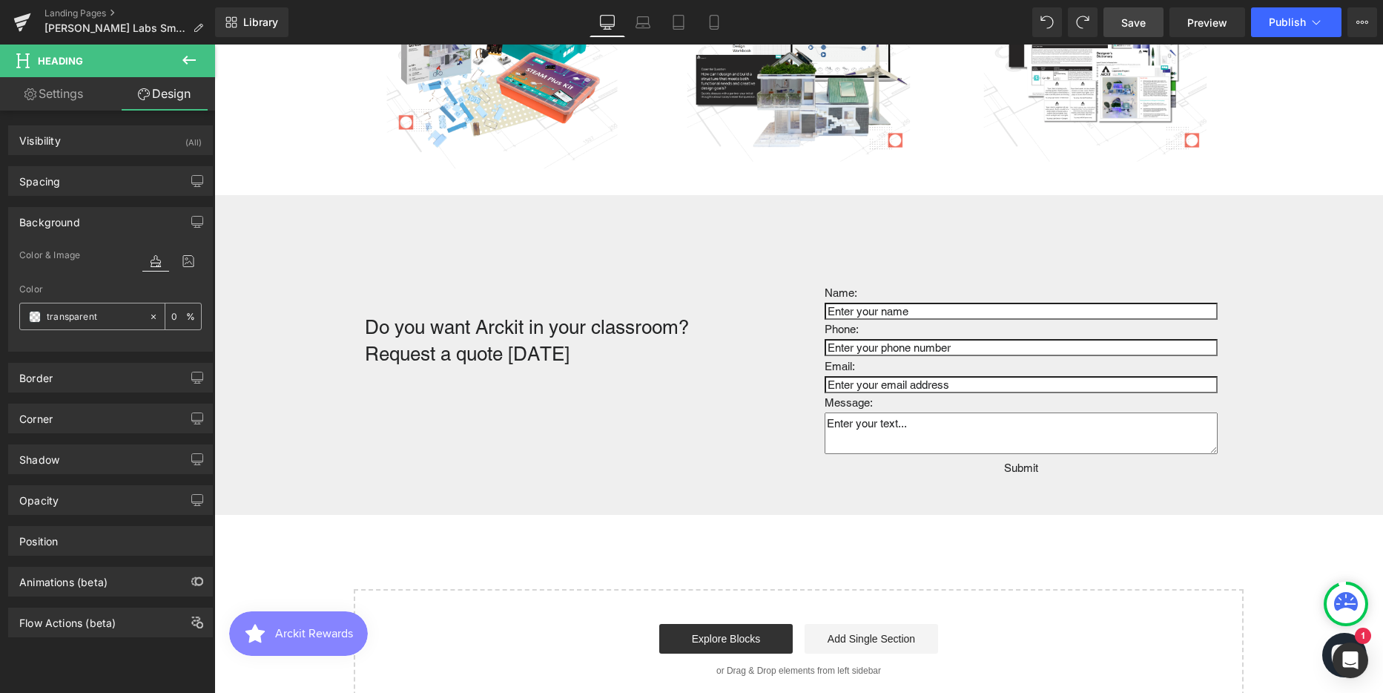
click at [61, 317] on input "transparent" at bounding box center [94, 316] width 95 height 16
click at [29, 318] on span at bounding box center [35, 317] width 12 height 12
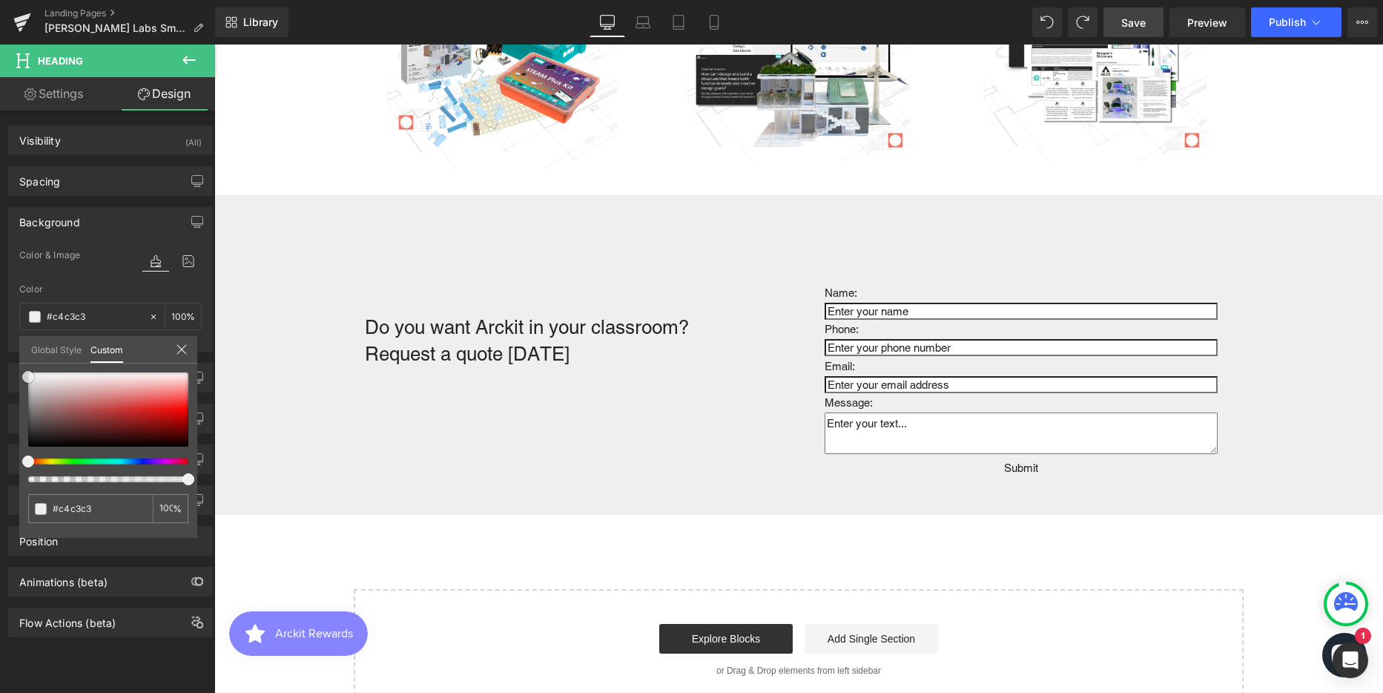
click at [30, 389] on div at bounding box center [108, 409] width 160 height 74
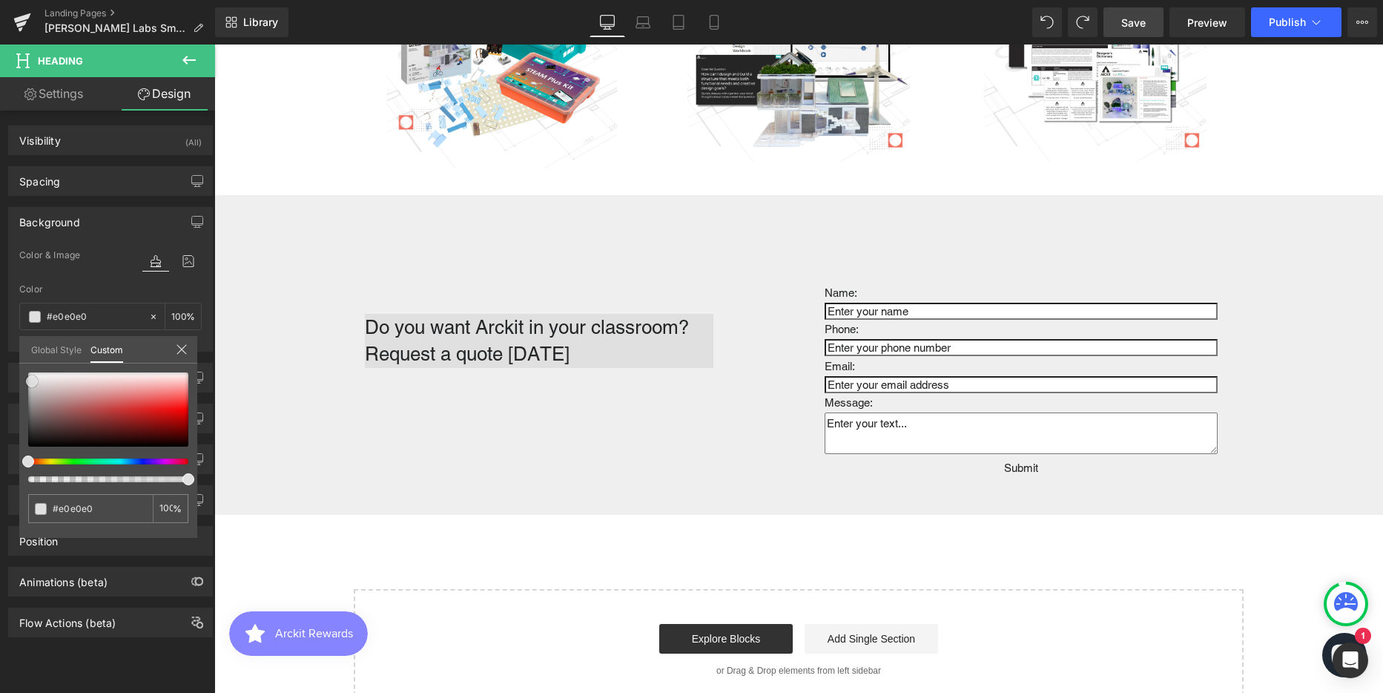
drag, startPoint x: 30, startPoint y: 389, endPoint x: 31, endPoint y: 380, distance: 8.3
click at [31, 380] on span at bounding box center [32, 381] width 12 height 12
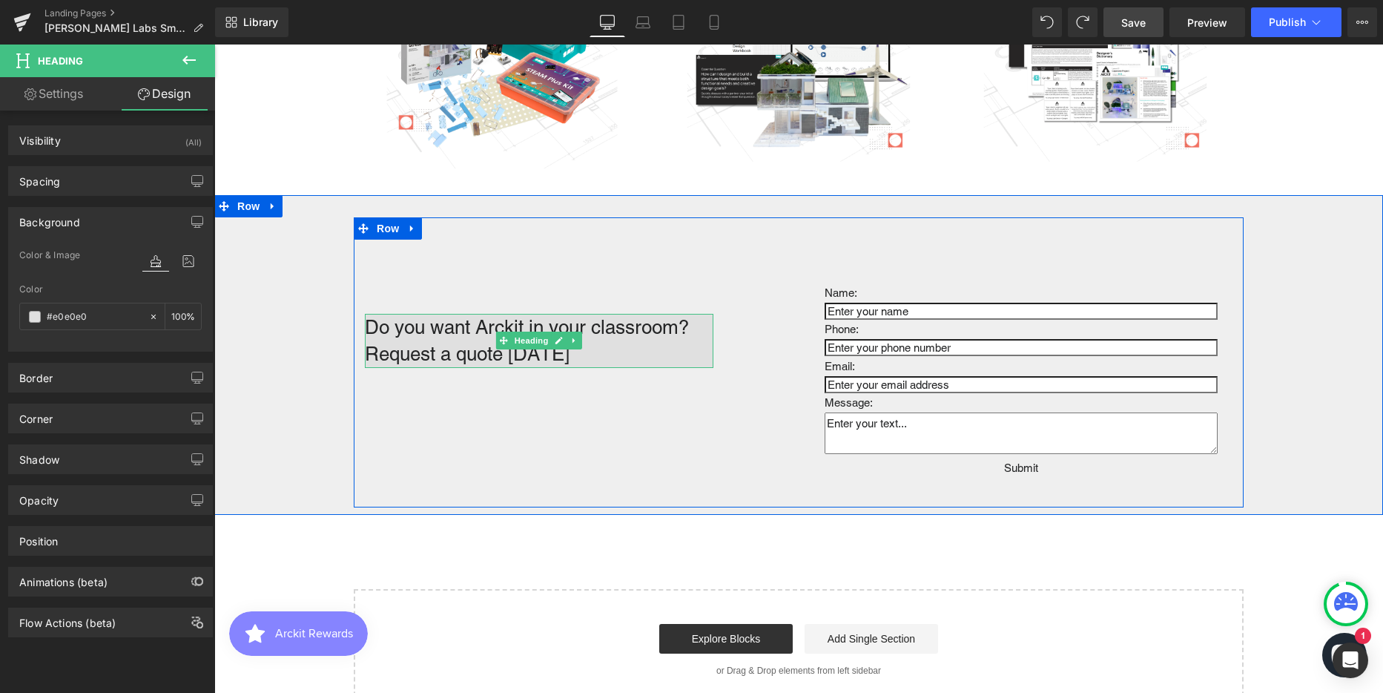
click at [456, 325] on h1 "Do you want Arckit in your classroom? Request a quote today" at bounding box center [539, 341] width 349 height 54
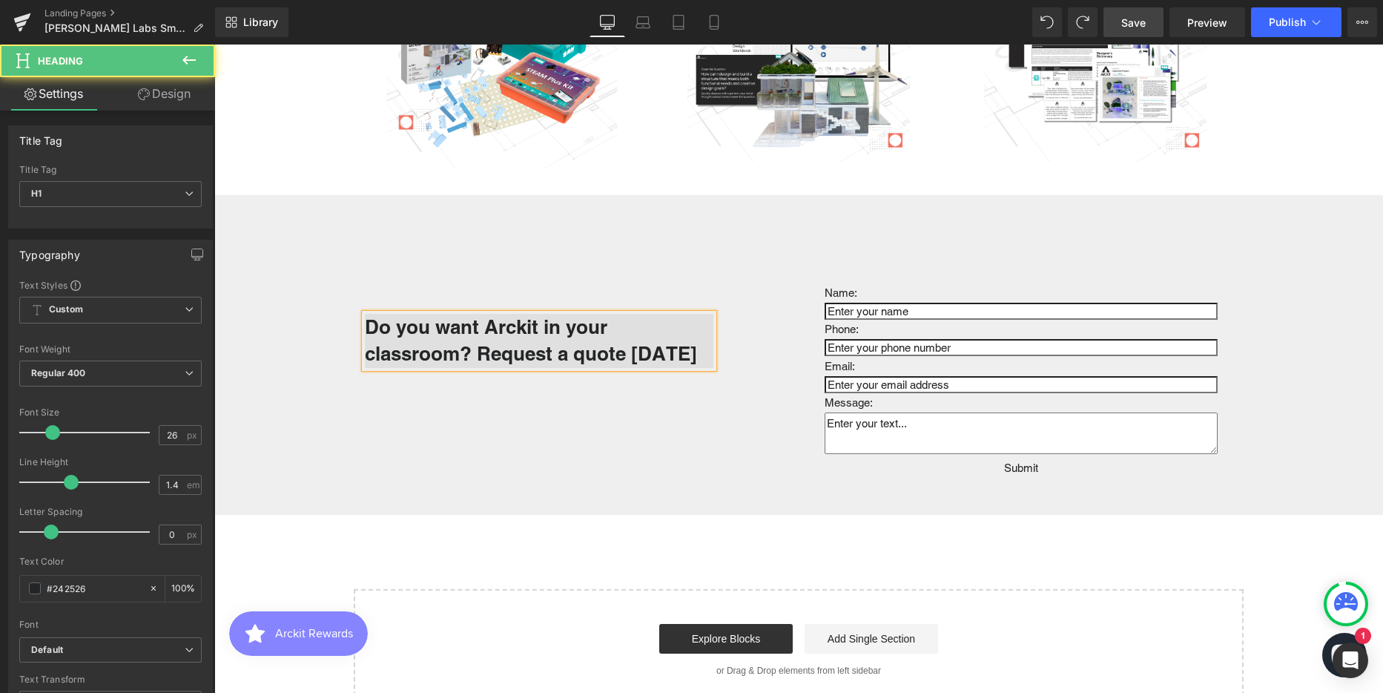
click at [475, 354] on strong "Do you want Arckit in your classroom? Request a quote today" at bounding box center [531, 340] width 332 height 50
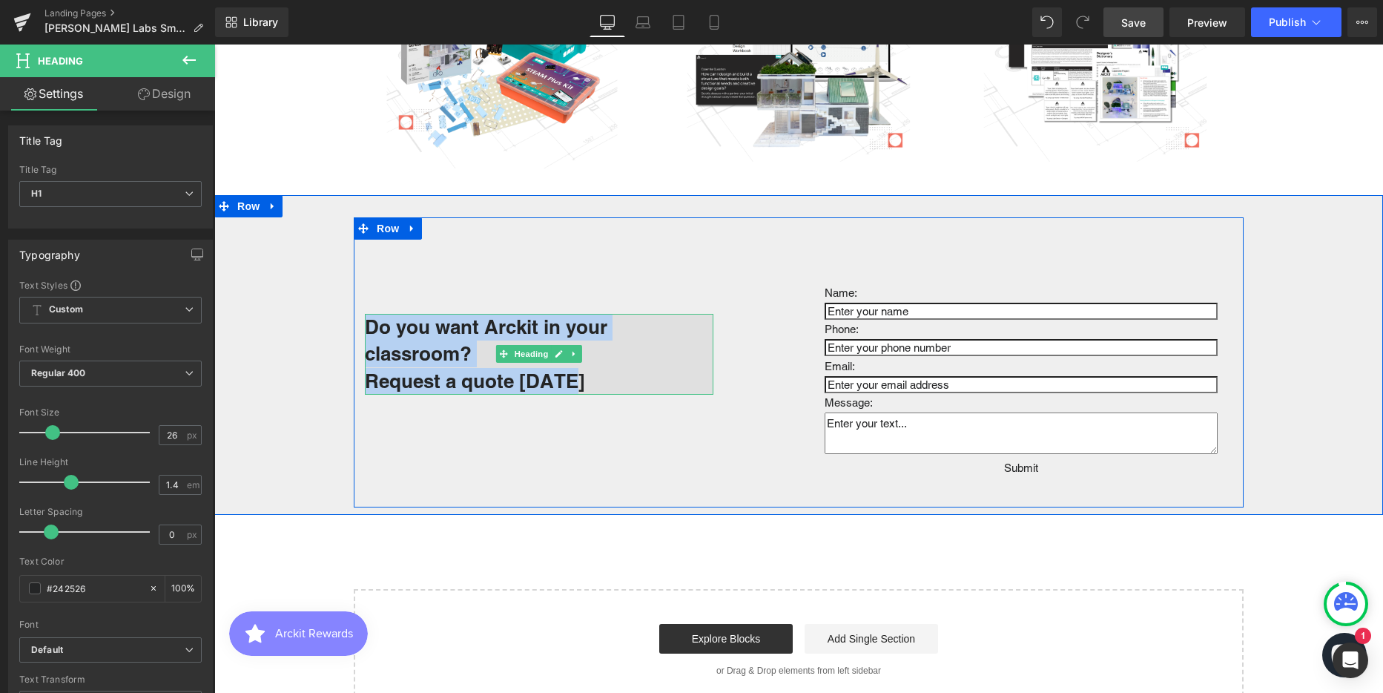
drag, startPoint x: 577, startPoint y: 381, endPoint x: 363, endPoint y: 328, distance: 220.1
click at [365, 328] on div "Do you want Arckit in your classroom? Request a quote today" at bounding box center [539, 354] width 349 height 81
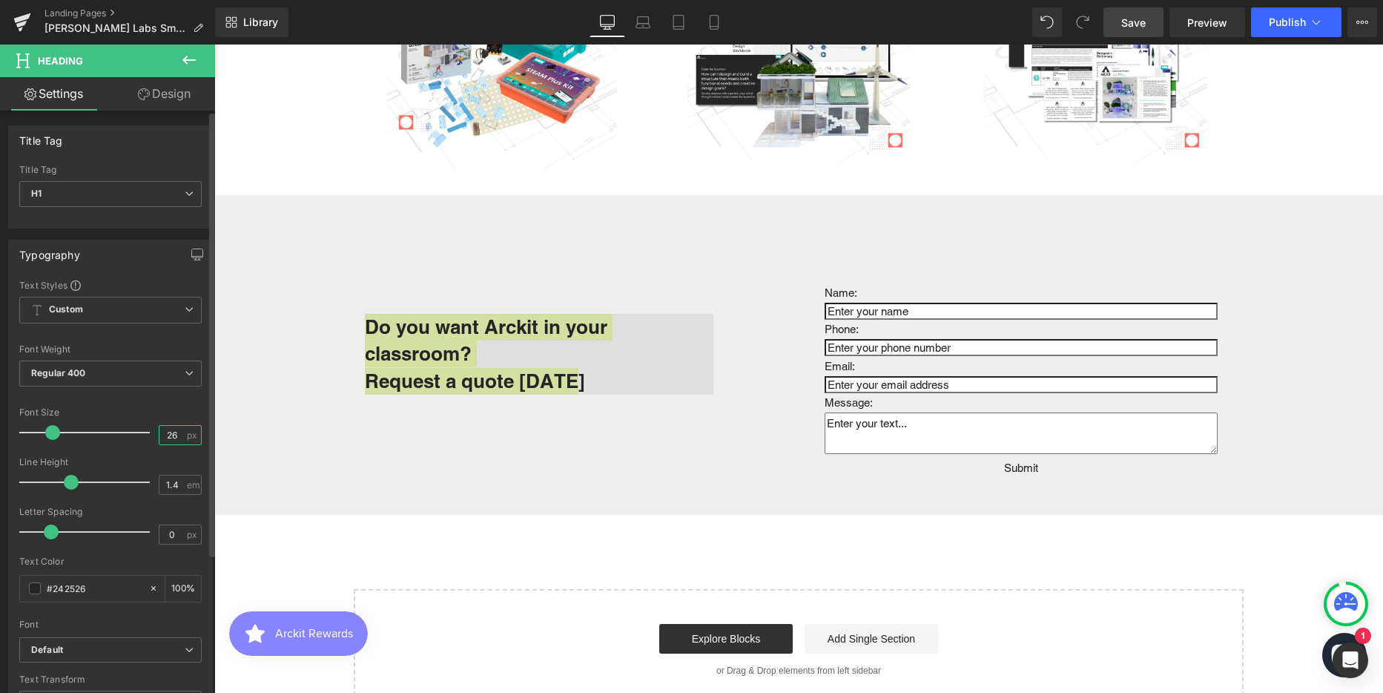
click at [169, 432] on input "26" at bounding box center [172, 435] width 26 height 19
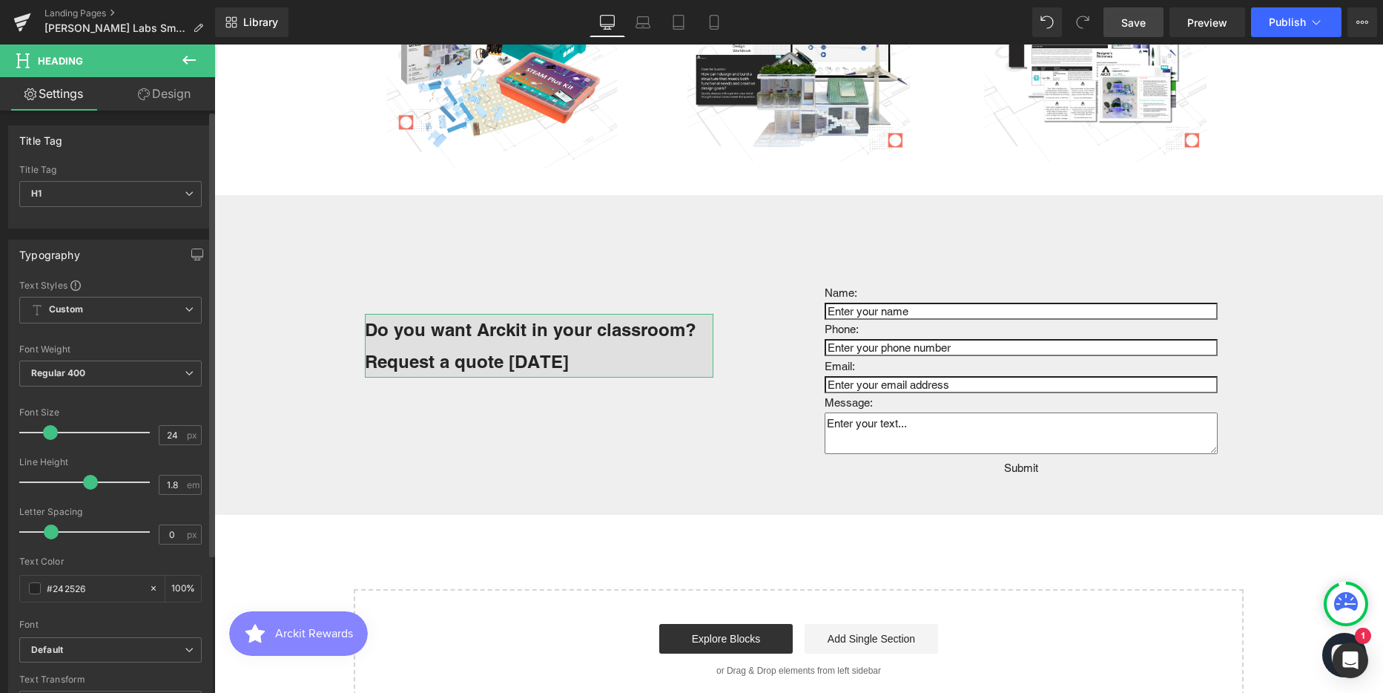
drag, startPoint x: 72, startPoint y: 483, endPoint x: 90, endPoint y: 483, distance: 18.5
click at [90, 483] on span at bounding box center [90, 482] width 15 height 15
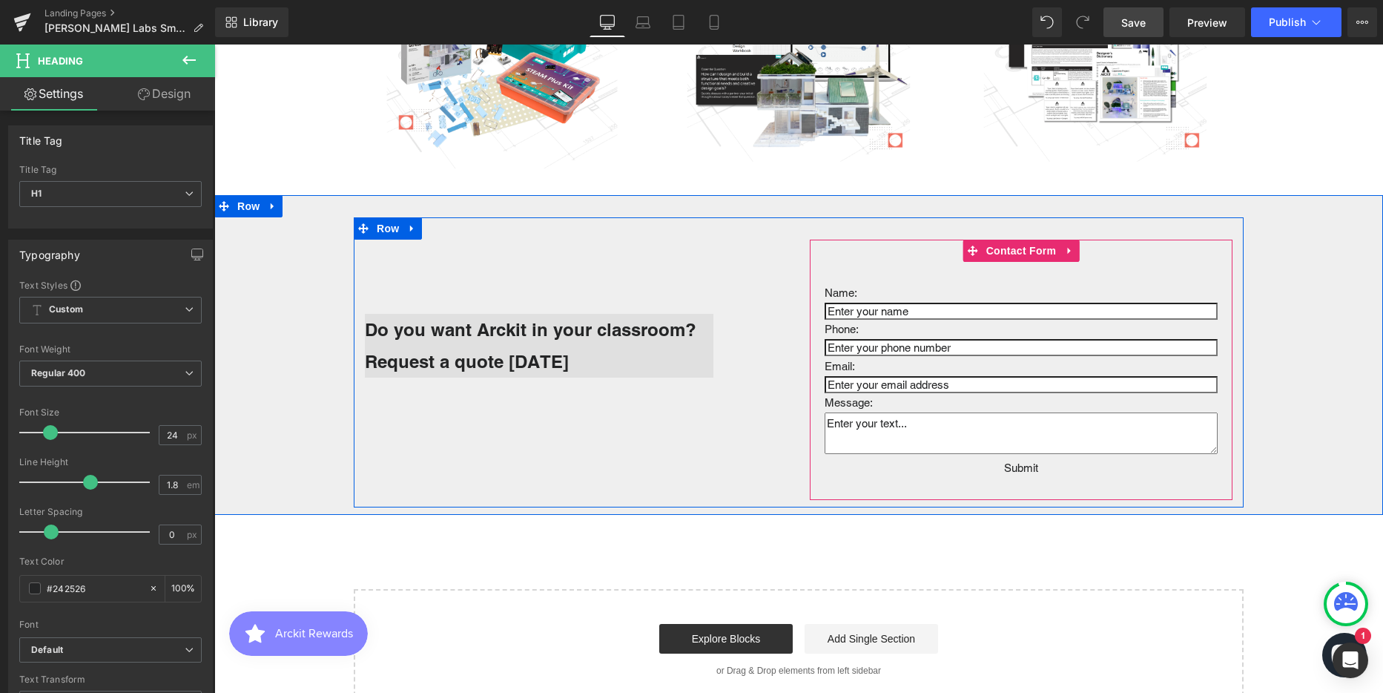
click at [912, 260] on div "Name: Text Block Text Field Phone: Text Block Text Field Email: Text Block Emai…" at bounding box center [1021, 370] width 423 height 260
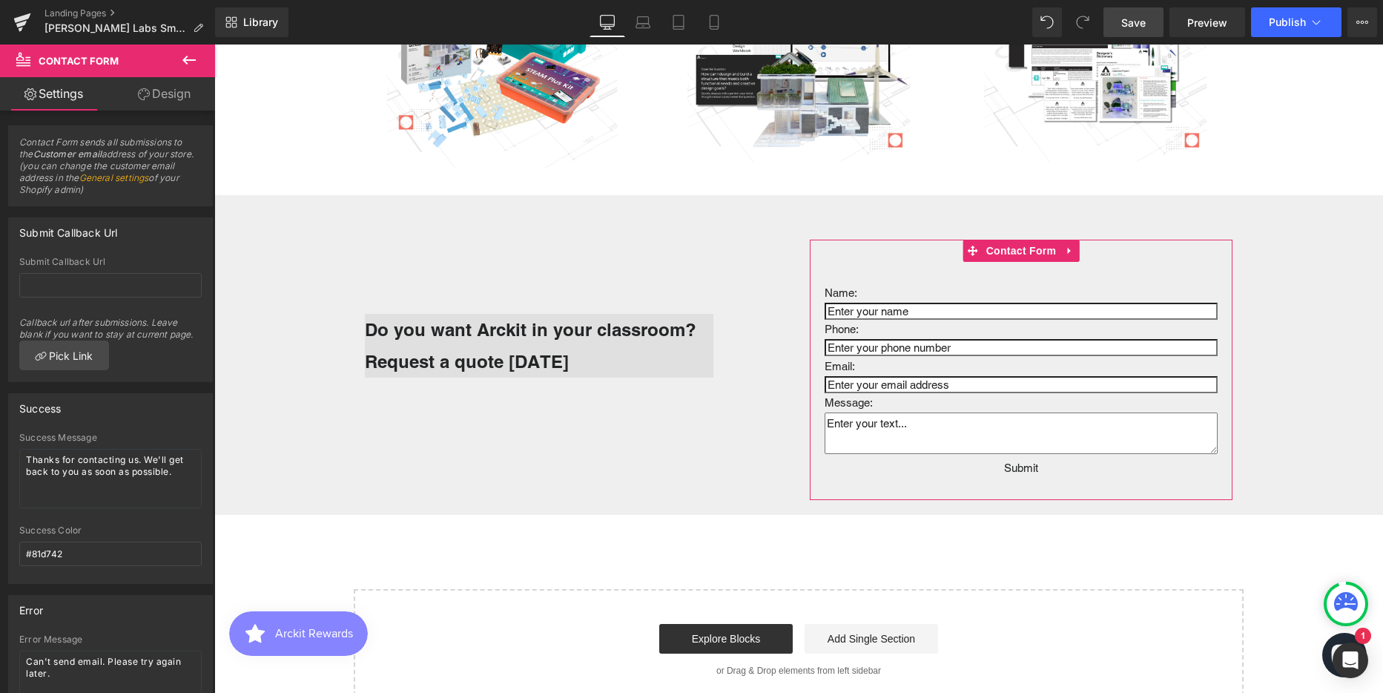
click at [161, 92] on link "Design" at bounding box center [164, 93] width 108 height 33
click at [0, 0] on div "Background" at bounding box center [0, 0] width 0 height 0
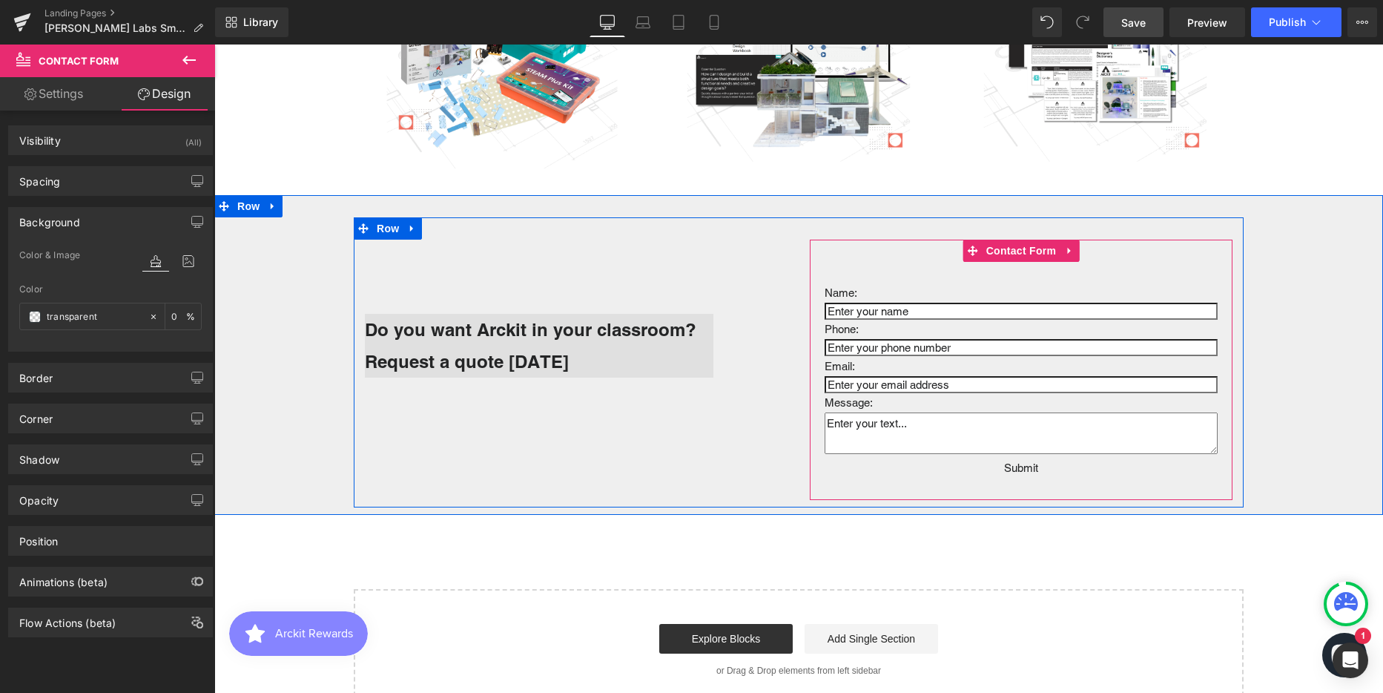
click at [879, 262] on div "Name: Text Block Text Field Phone: Text Block Text Field Email: Text Block Emai…" at bounding box center [1021, 370] width 423 height 260
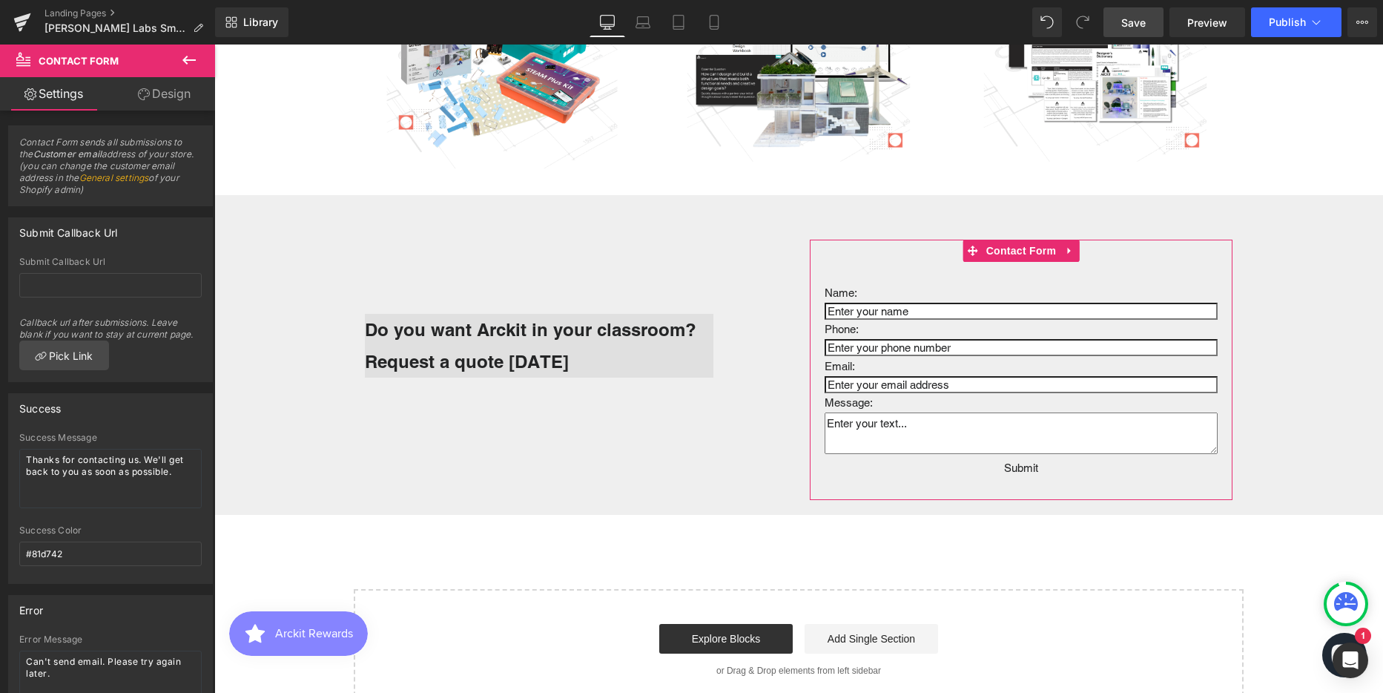
drag, startPoint x: 159, startPoint y: 90, endPoint x: 78, endPoint y: 217, distance: 150.4
click at [159, 90] on link "Design" at bounding box center [164, 93] width 108 height 33
click at [0, 0] on div "Background" at bounding box center [0, 0] width 0 height 0
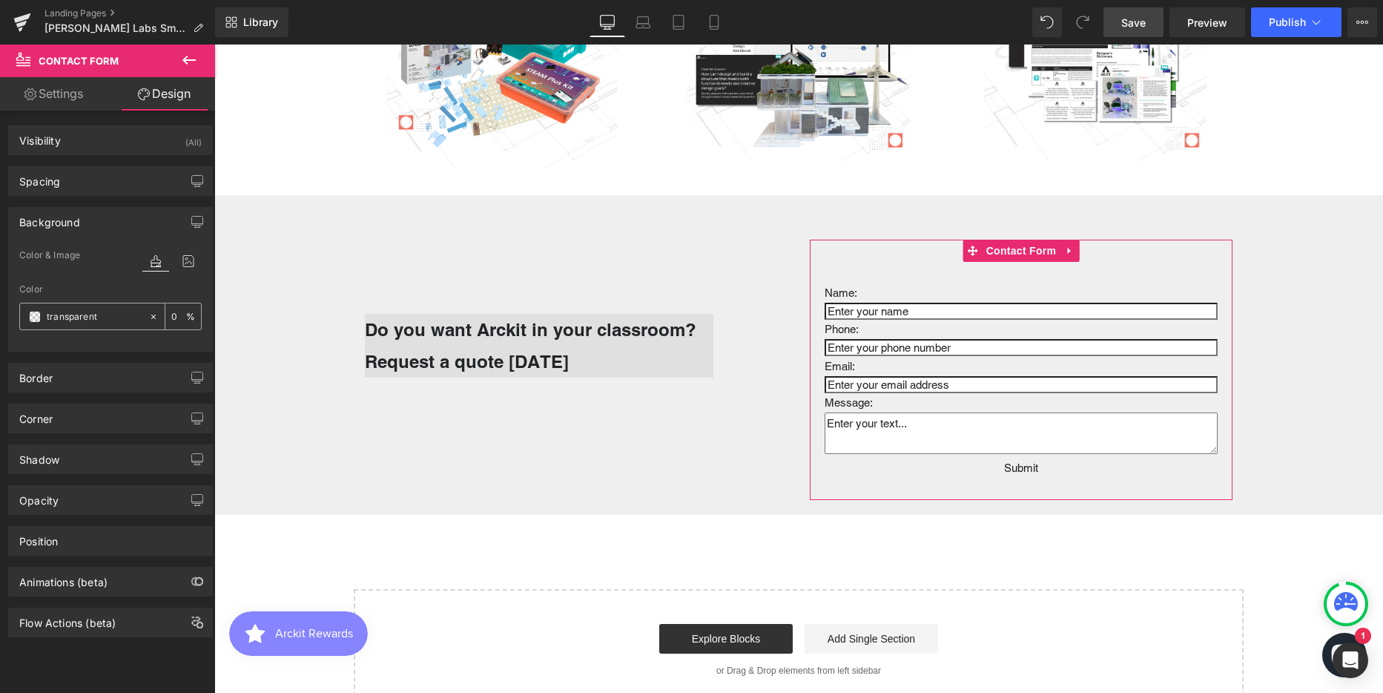
click at [52, 316] on input "transparent" at bounding box center [94, 316] width 95 height 16
click at [32, 317] on span at bounding box center [35, 317] width 12 height 12
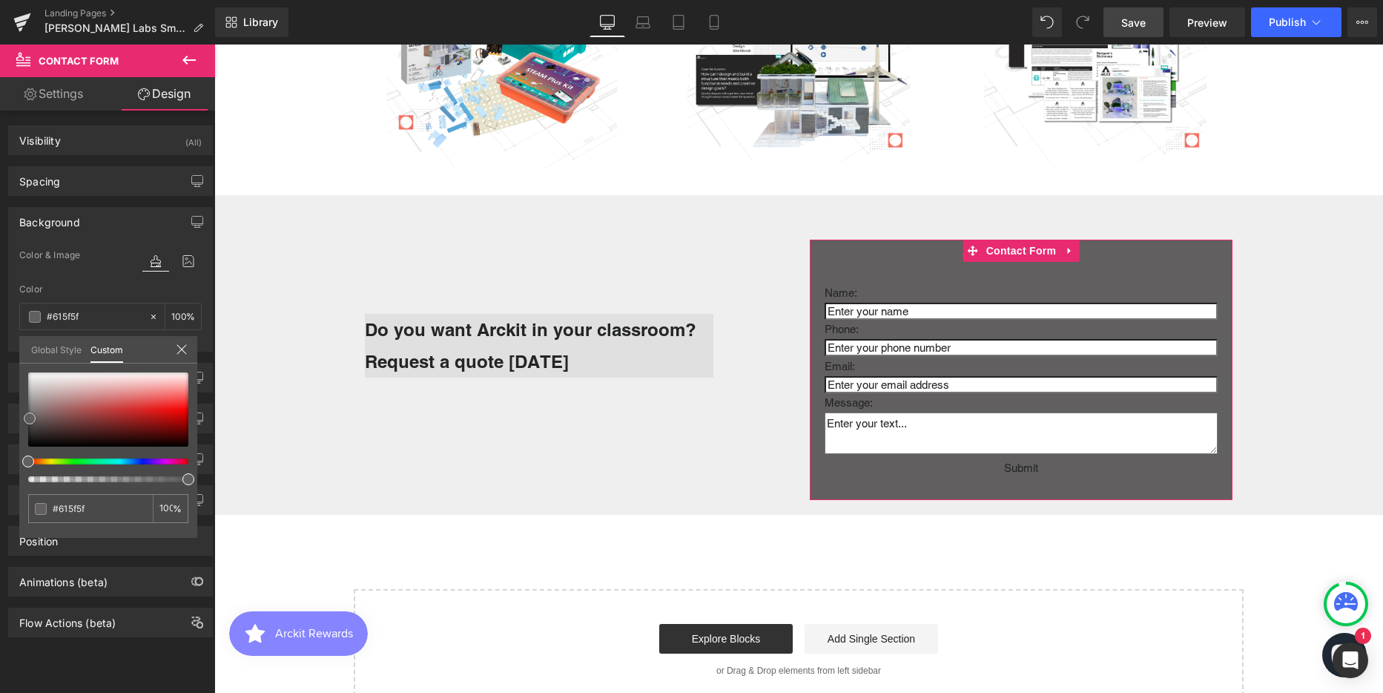
click at [30, 418] on div at bounding box center [108, 409] width 160 height 74
click at [30, 418] on span at bounding box center [30, 418] width 12 height 12
click at [28, 407] on div at bounding box center [108, 409] width 160 height 74
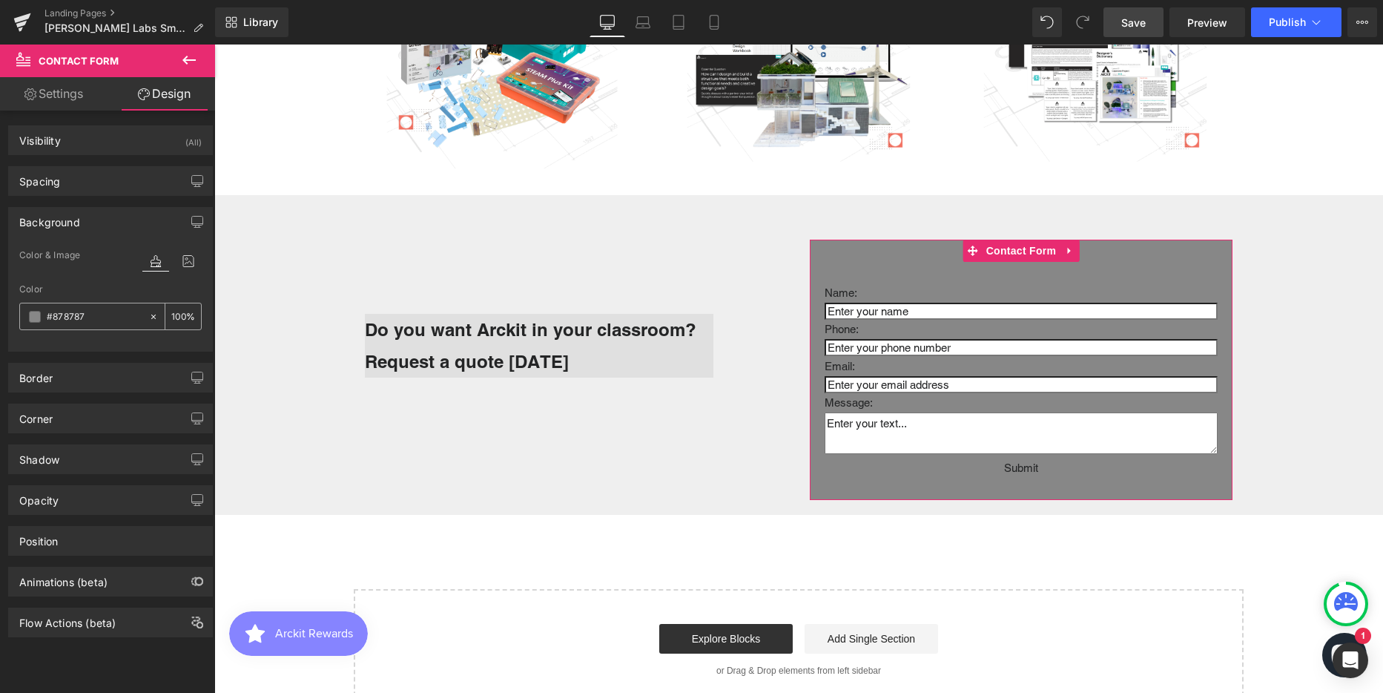
click at [56, 315] on input "#878787" at bounding box center [94, 316] width 95 height 16
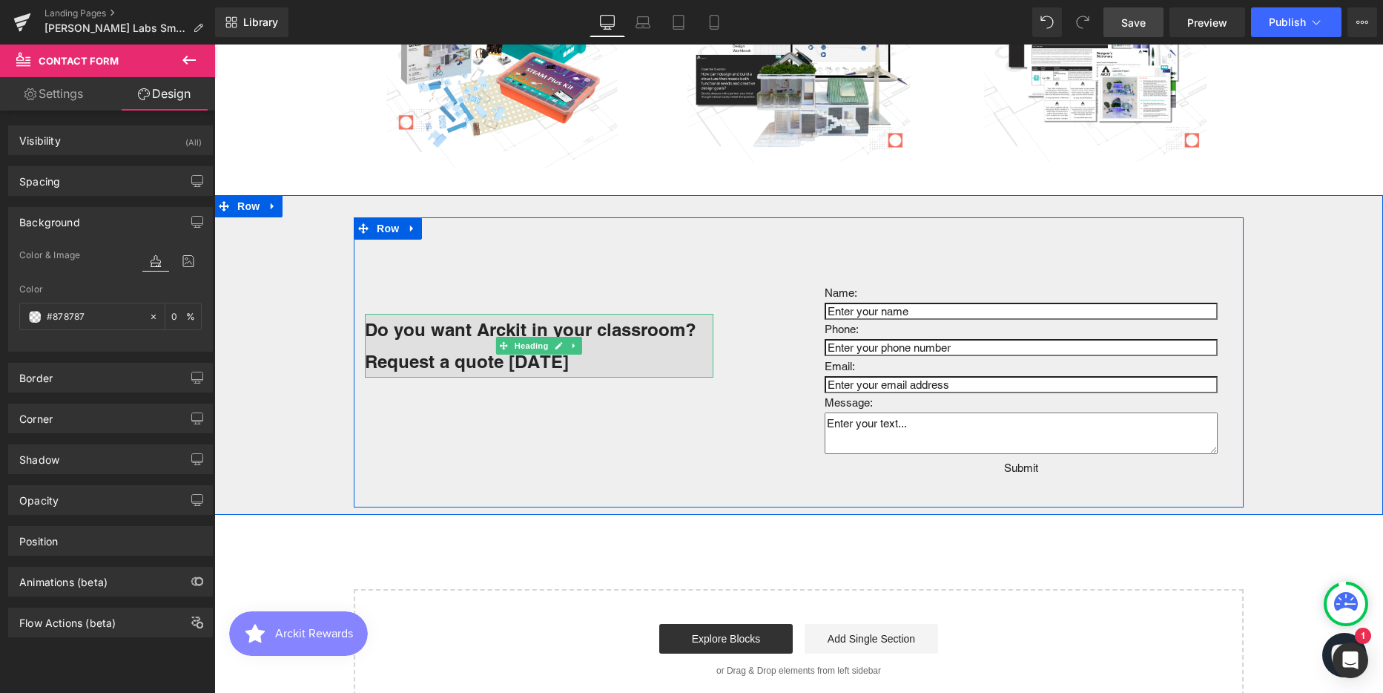
click at [641, 371] on h1 "Request a quote [DATE]" at bounding box center [539, 362] width 349 height 32
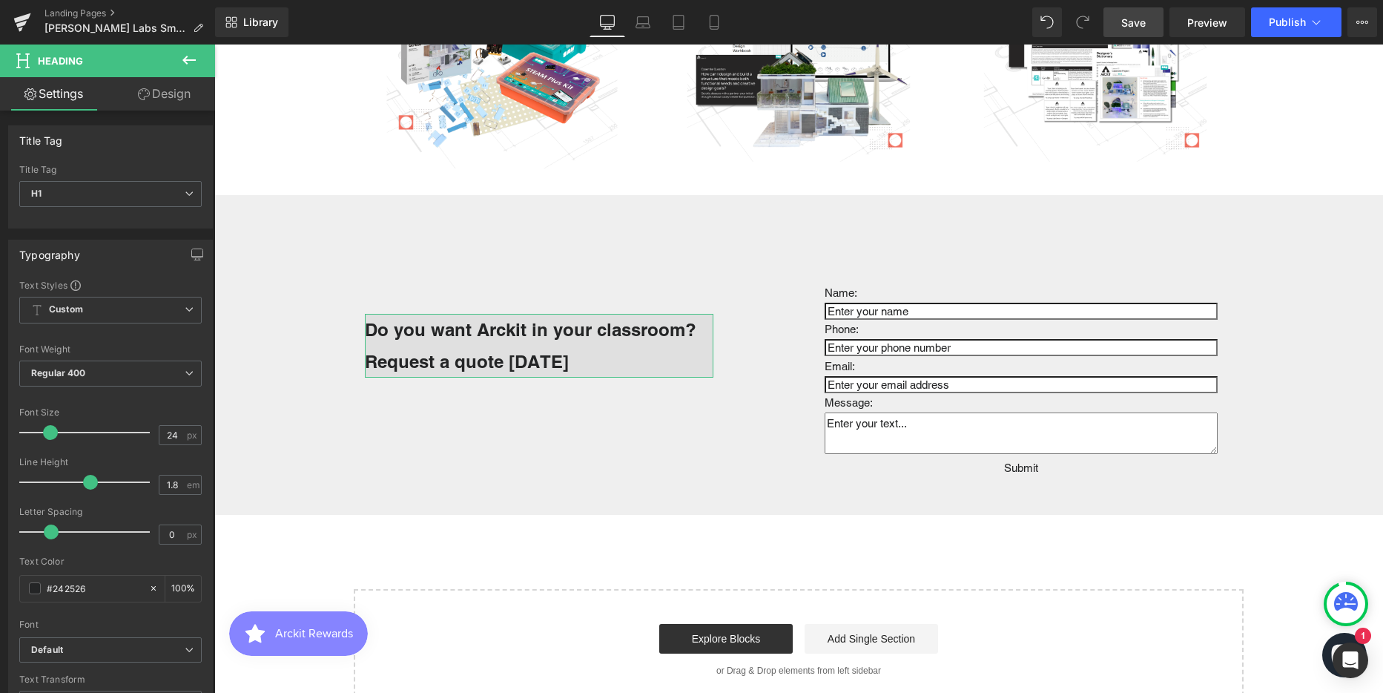
click at [171, 93] on link "Design" at bounding box center [164, 93] width 108 height 33
click at [0, 0] on div "Background" at bounding box center [0, 0] width 0 height 0
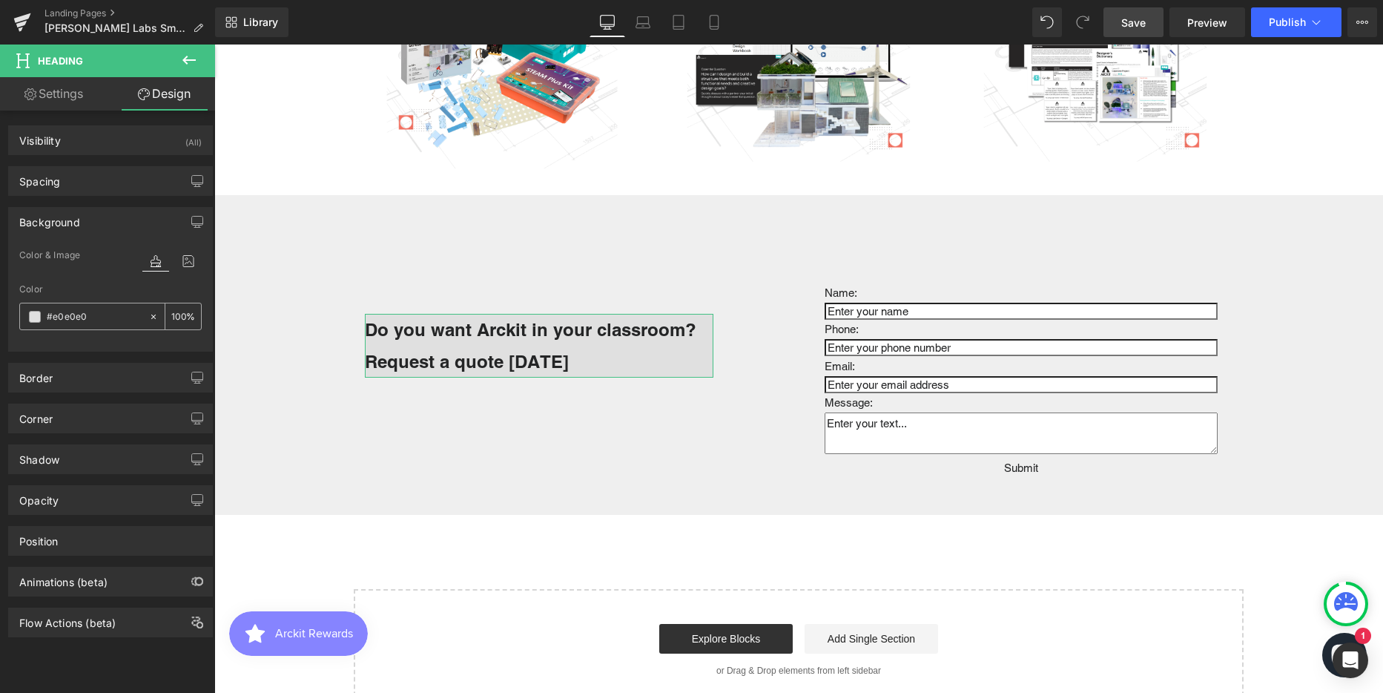
click at [65, 312] on input "#e0e0e0" at bounding box center [94, 316] width 95 height 16
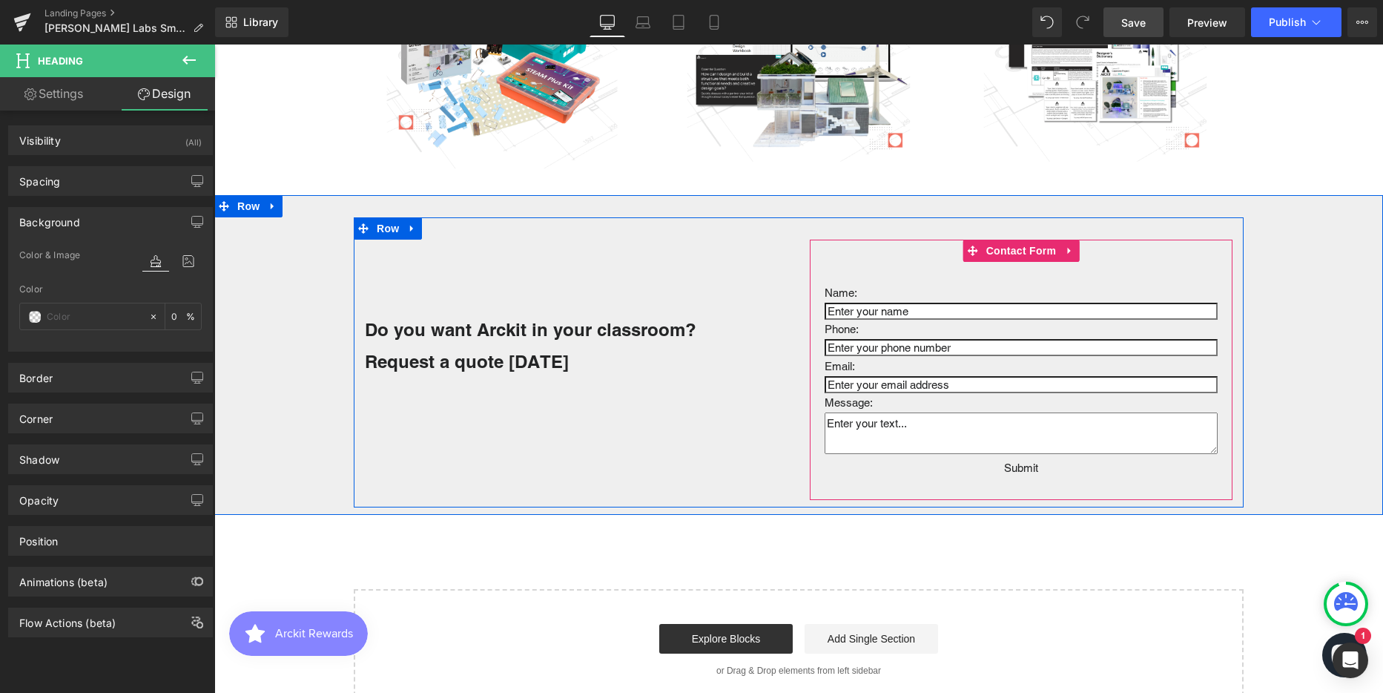
click at [995, 274] on div "Name: Text Block Text Field Phone: Text Block Text Field Email: Text Block Emai…" at bounding box center [1021, 370] width 423 height 260
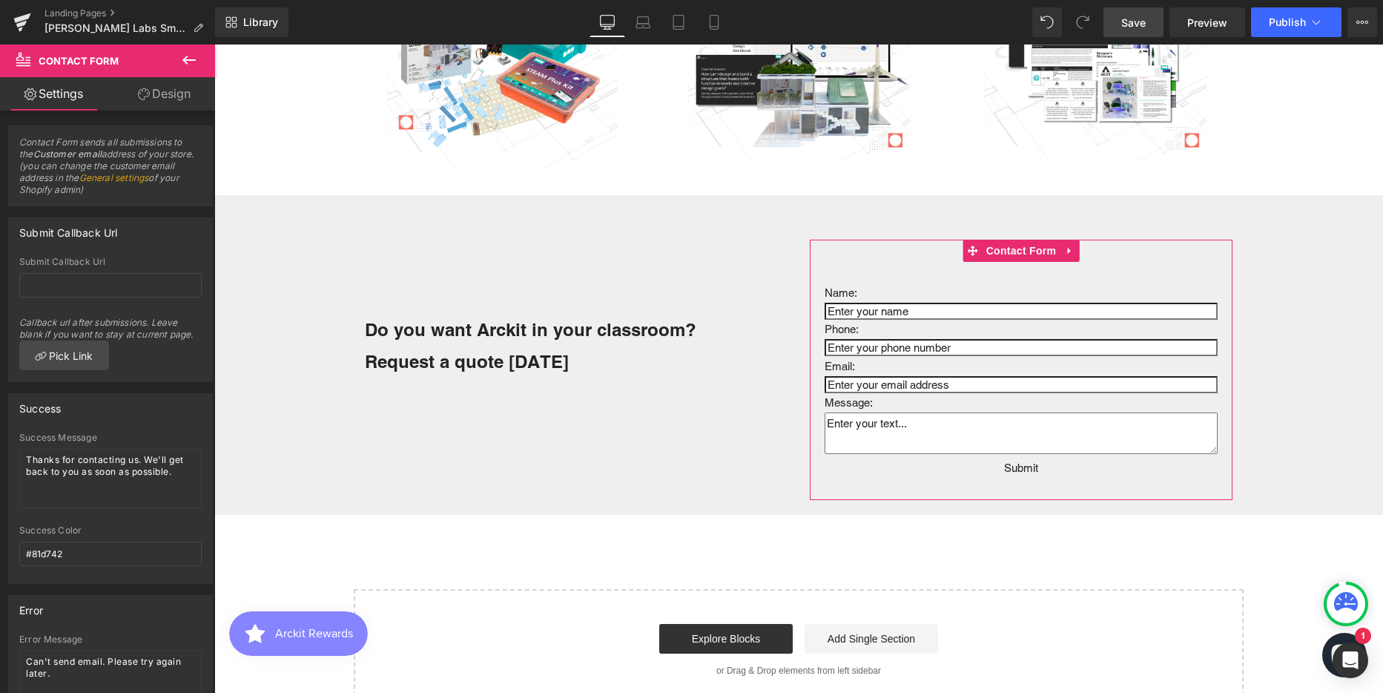
click at [182, 88] on link "Design" at bounding box center [164, 93] width 108 height 33
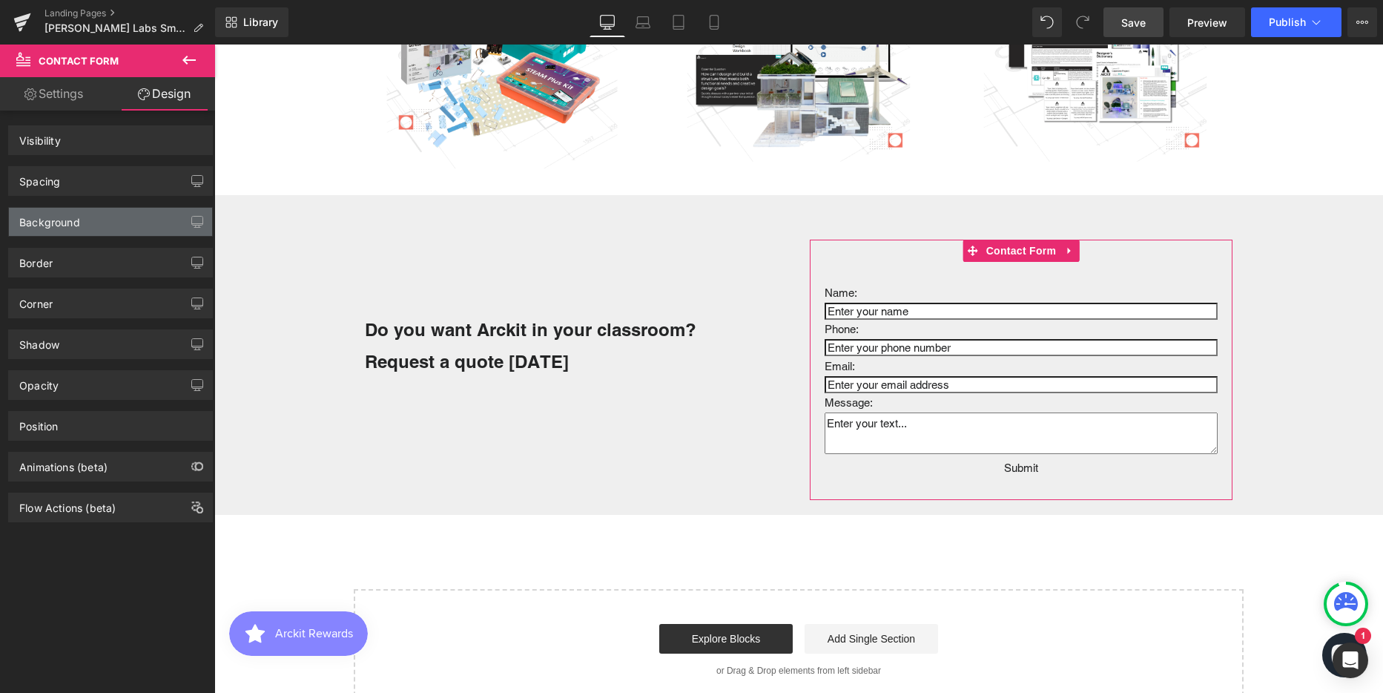
click at [87, 217] on div "Background" at bounding box center [110, 222] width 203 height 28
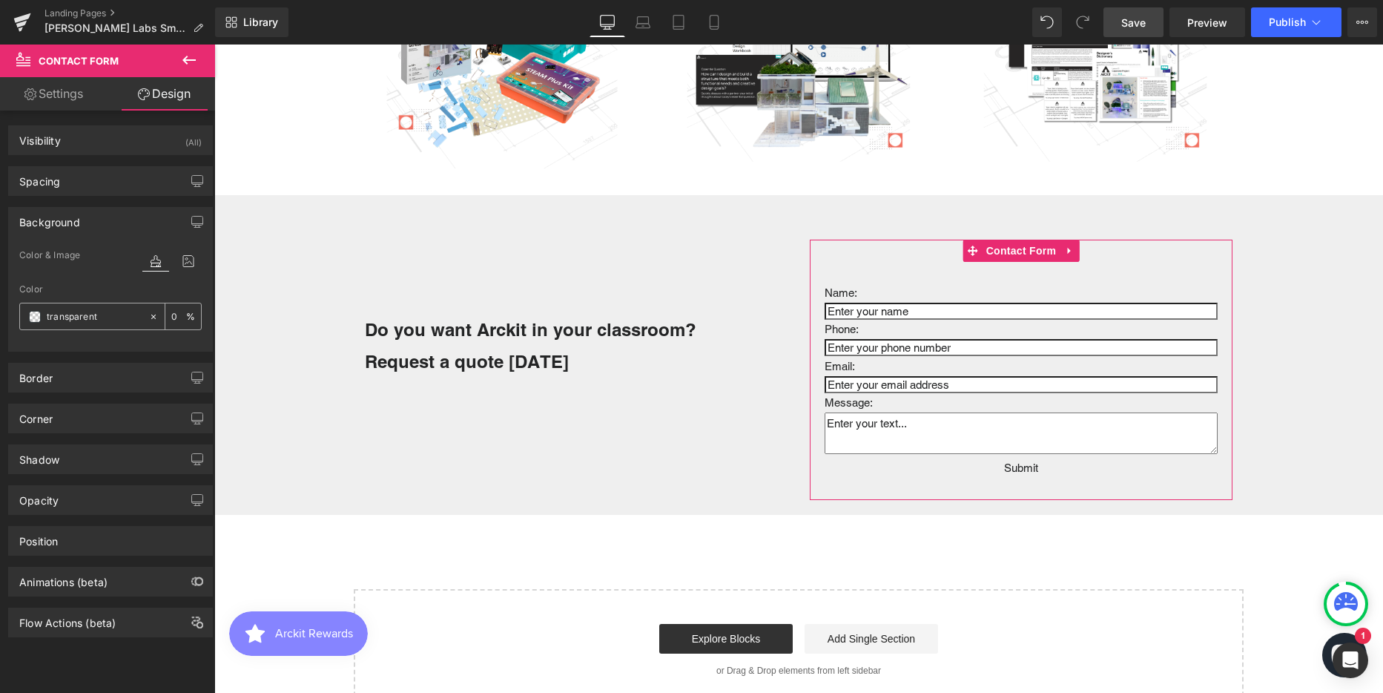
click at [39, 317] on span at bounding box center [35, 317] width 12 height 12
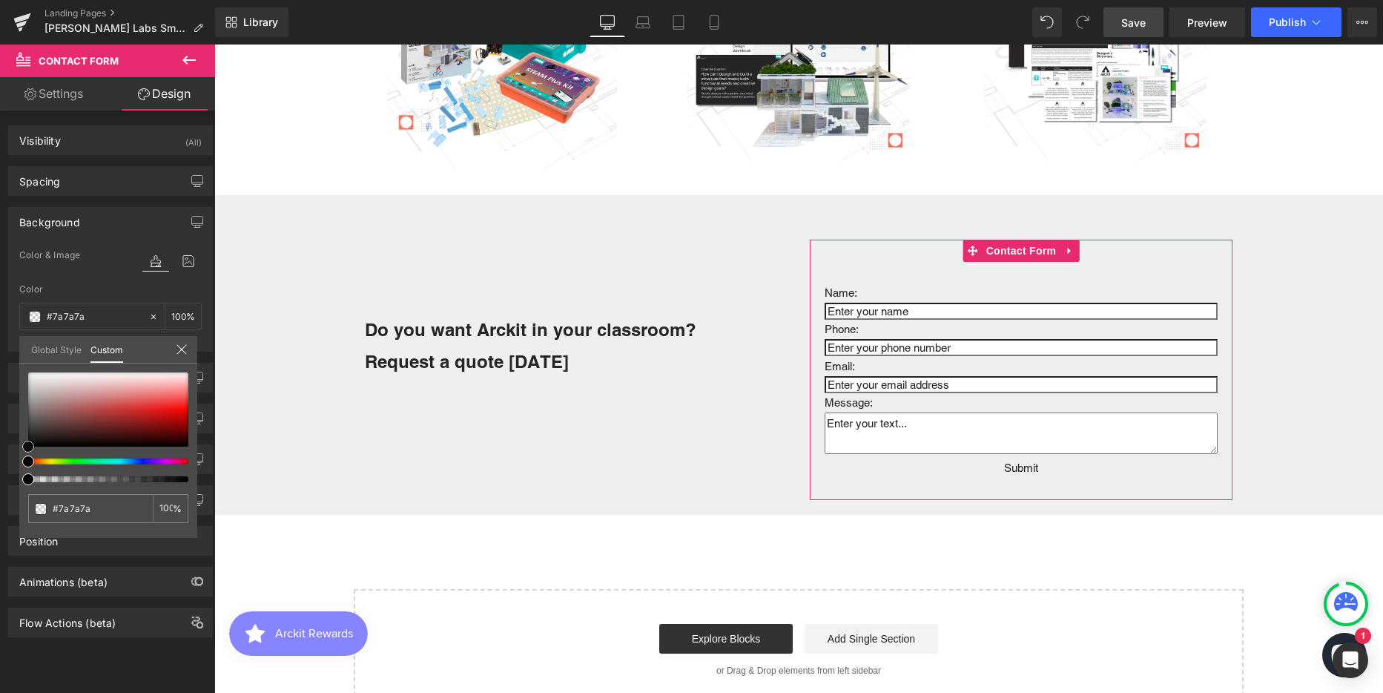
click at [29, 411] on div at bounding box center [108, 409] width 160 height 74
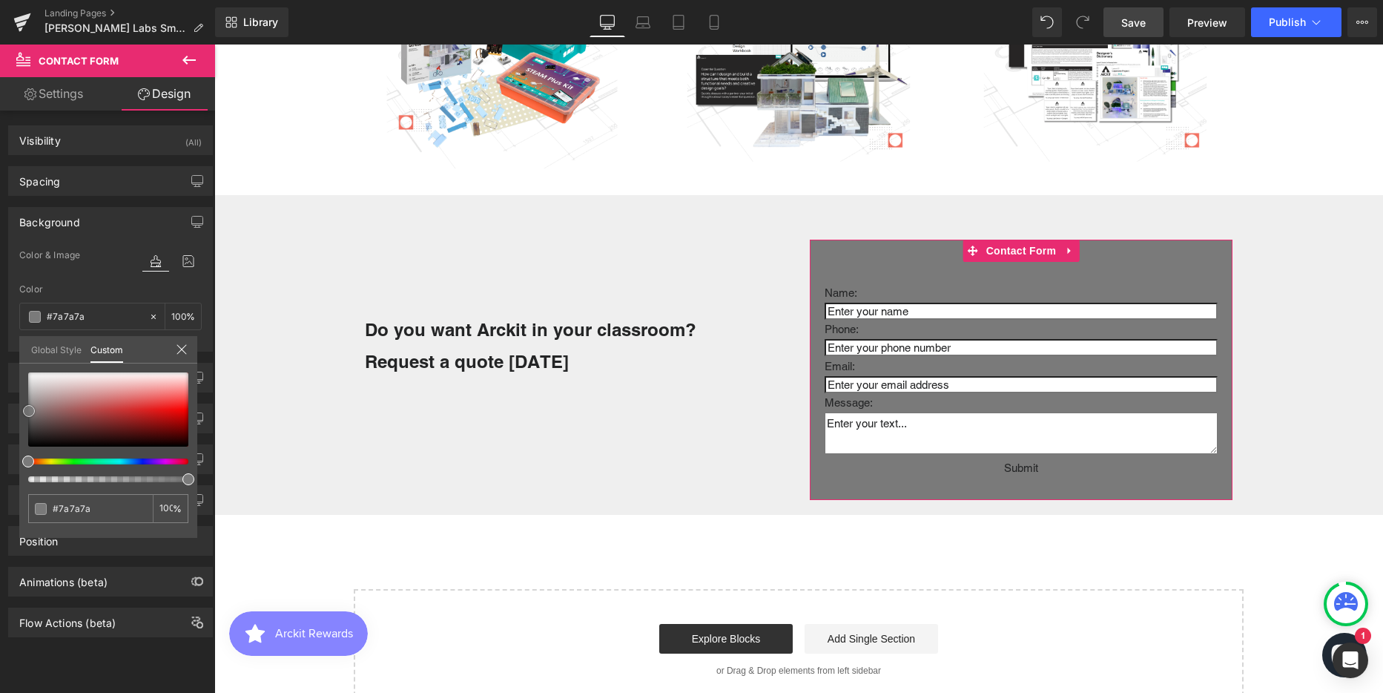
click at [30, 405] on span at bounding box center [29, 411] width 12 height 12
click at [30, 397] on div at bounding box center [108, 409] width 160 height 74
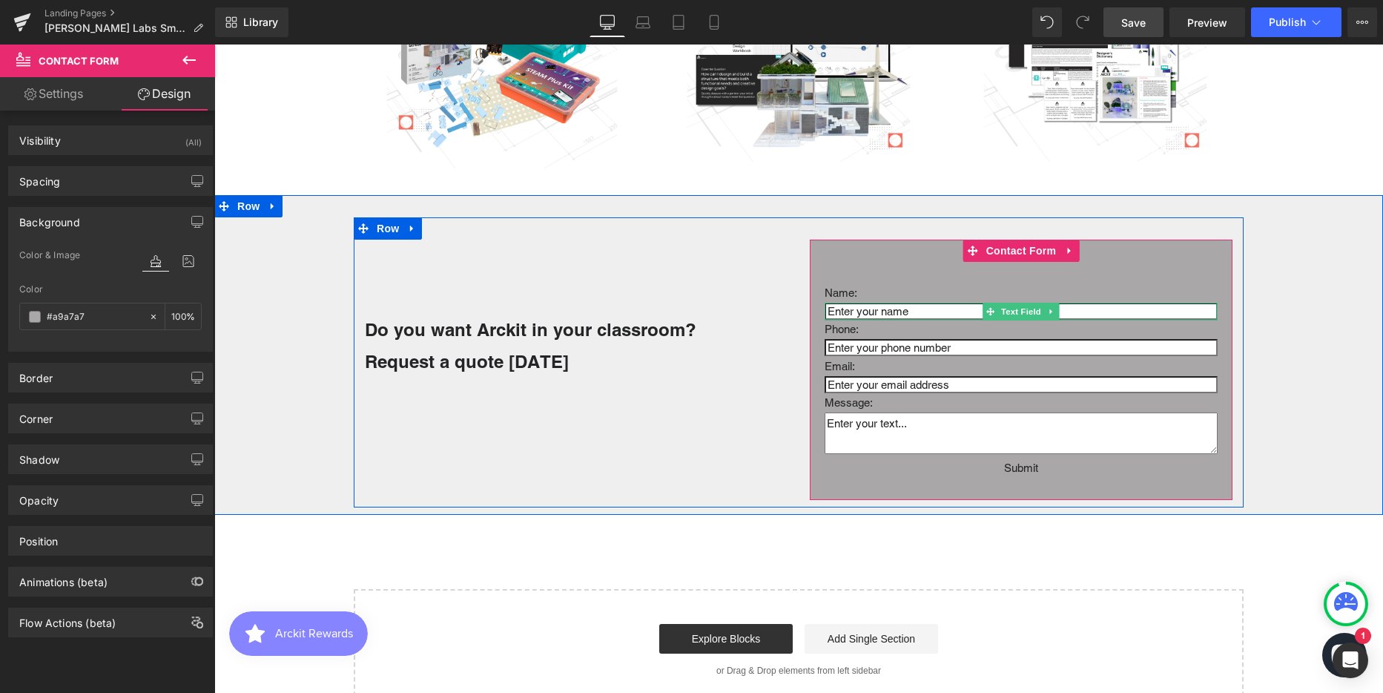
drag, startPoint x: 918, startPoint y: 309, endPoint x: 862, endPoint y: 312, distance: 56.4
click at [825, 311] on input "text" at bounding box center [1021, 311] width 393 height 17
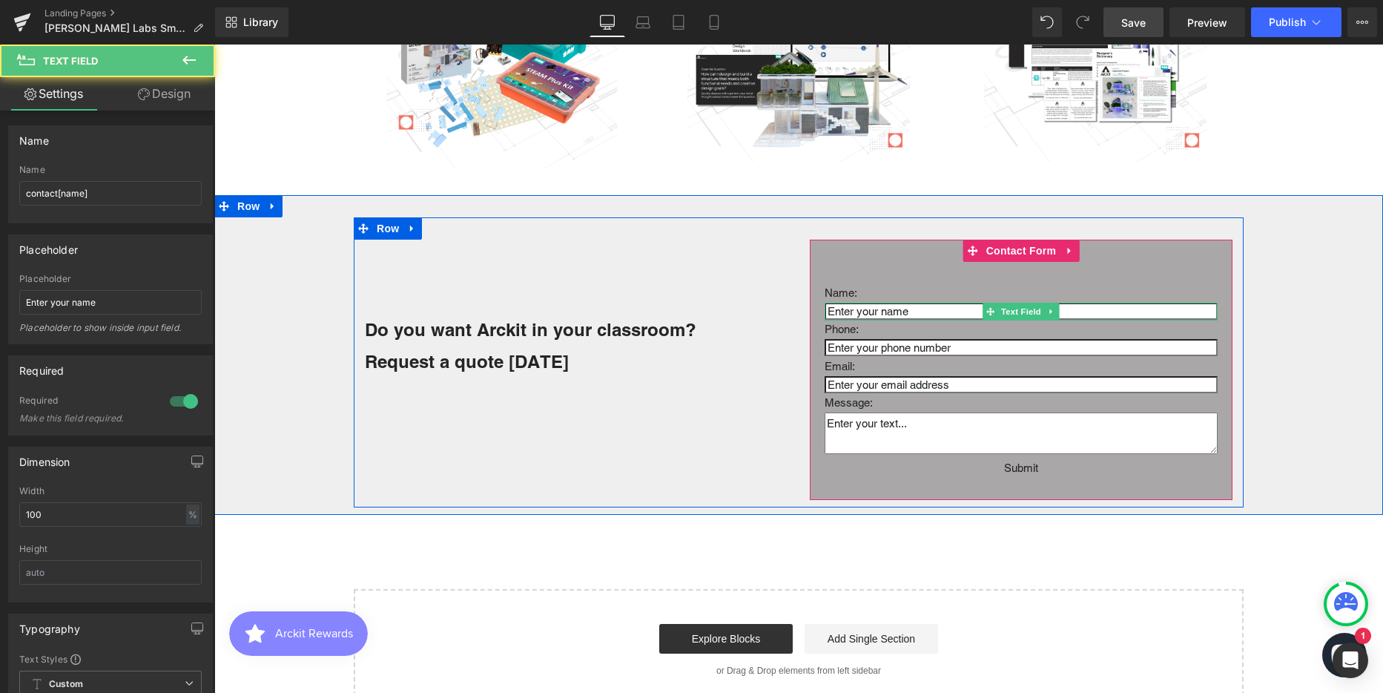
click at [862, 312] on input "text" at bounding box center [1021, 311] width 393 height 17
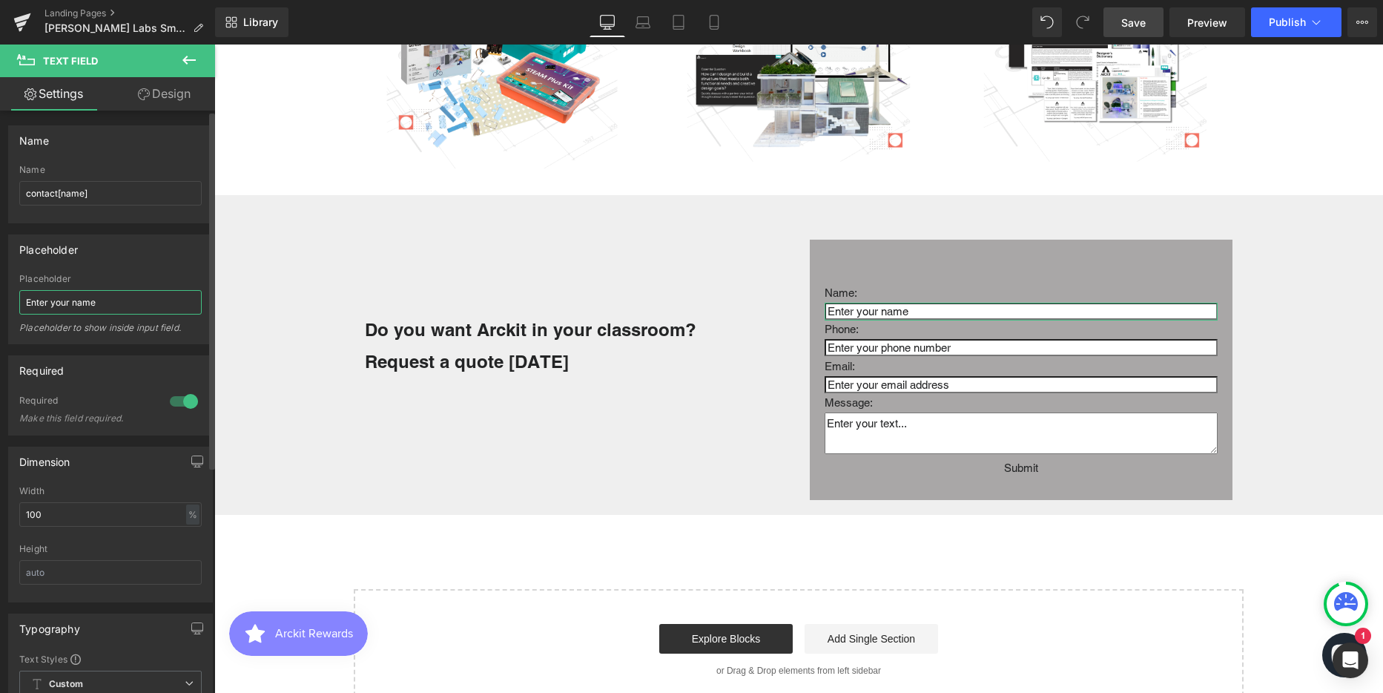
drag, startPoint x: 18, startPoint y: 300, endPoint x: 7, endPoint y: 303, distance: 10.8
click at [1, 303] on div "Placeholder Enter your name Placeholder Enter your name Placeholder to show ins…" at bounding box center [111, 283] width 222 height 121
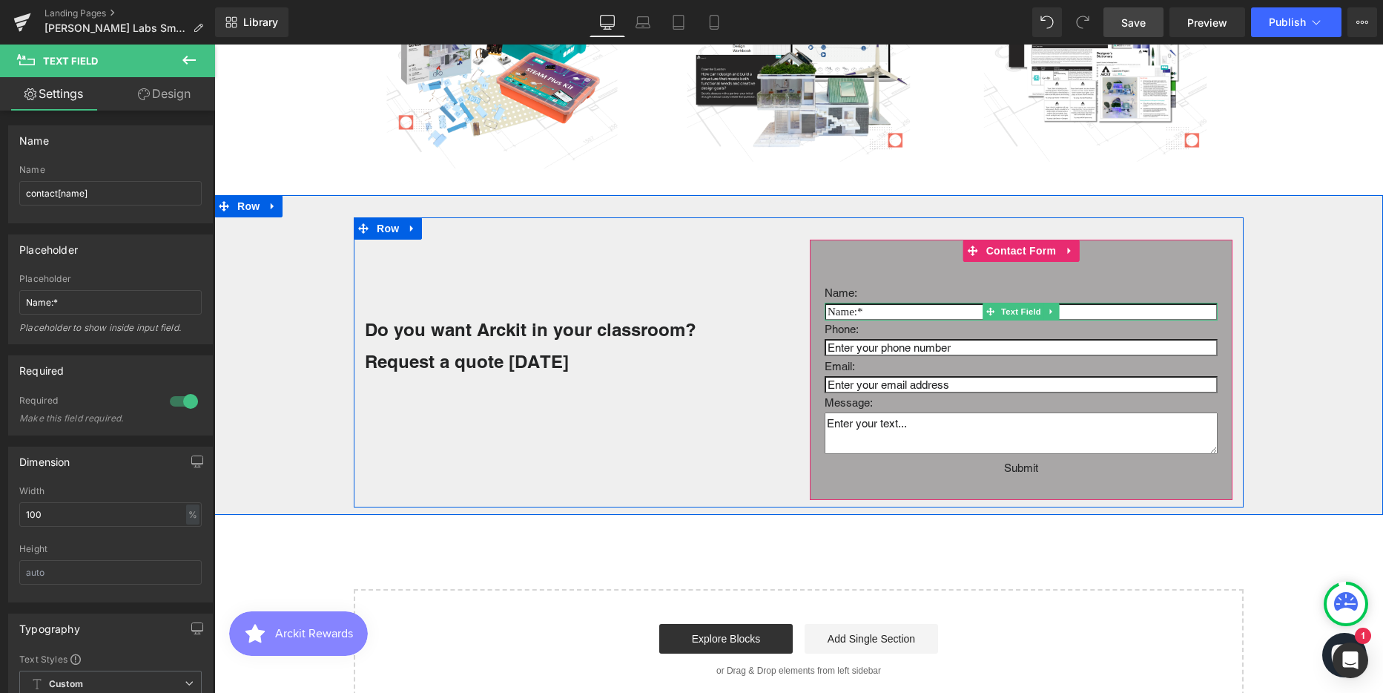
click at [887, 310] on input "text" at bounding box center [1021, 311] width 393 height 17
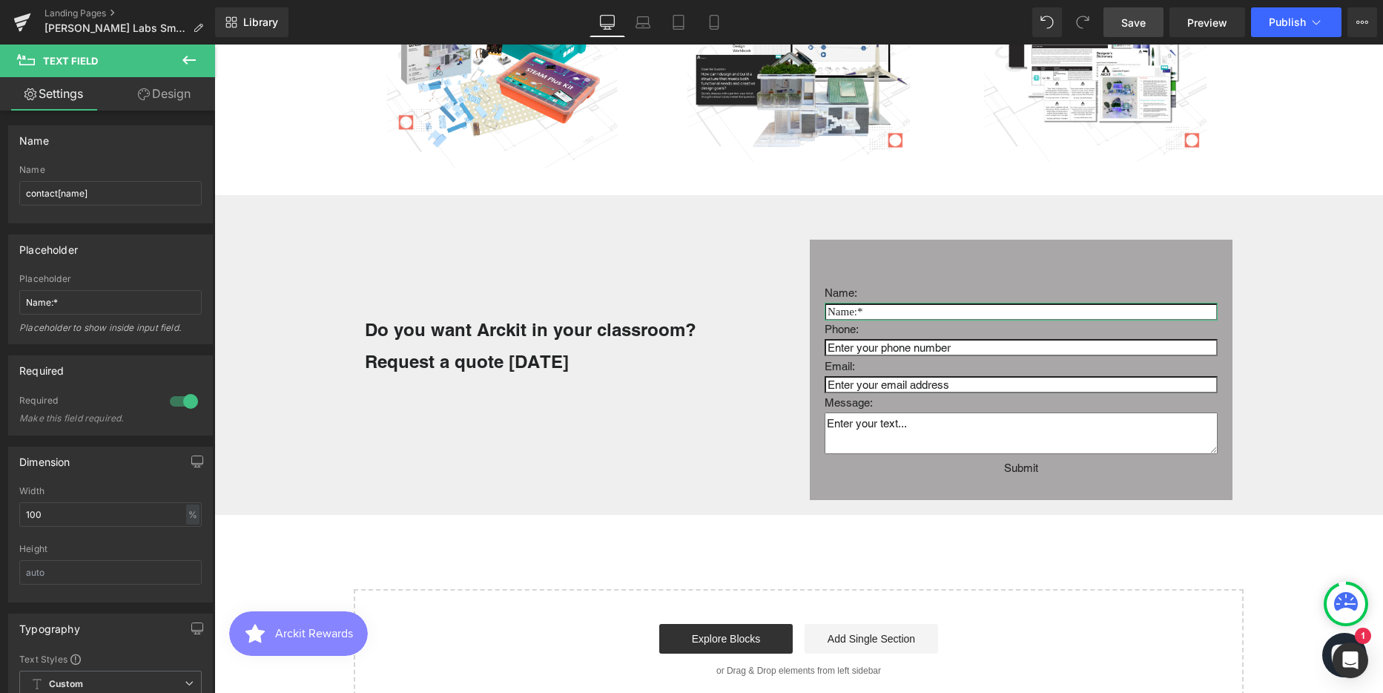
click at [188, 99] on link "Design" at bounding box center [164, 93] width 108 height 33
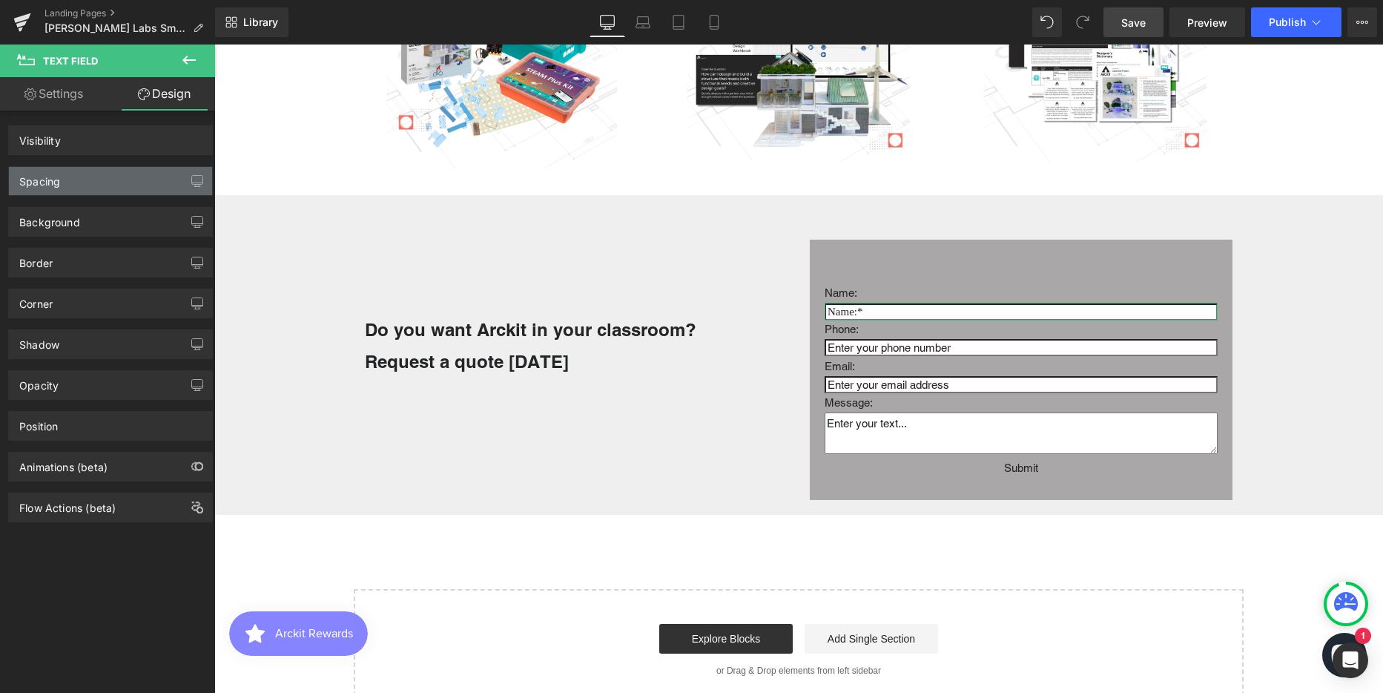
click at [116, 182] on div "Spacing" at bounding box center [110, 181] width 203 height 28
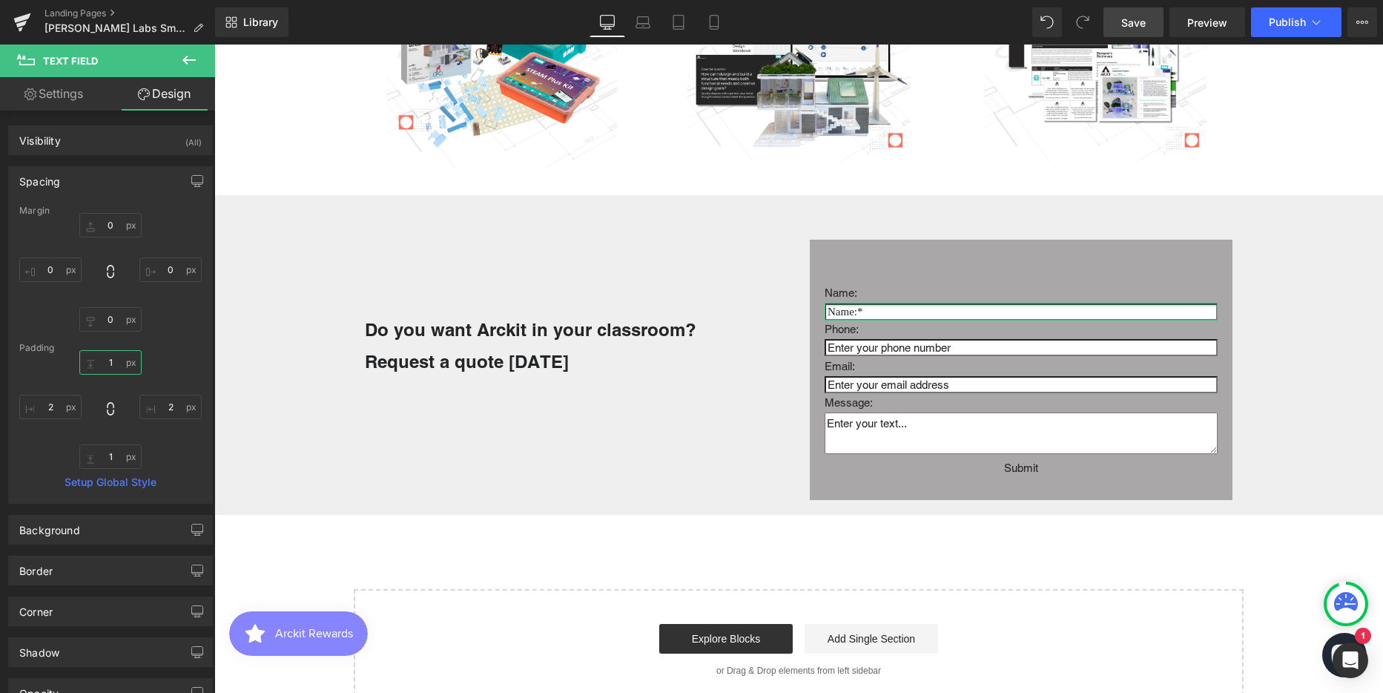
click at [113, 365] on input "1" at bounding box center [110, 362] width 62 height 24
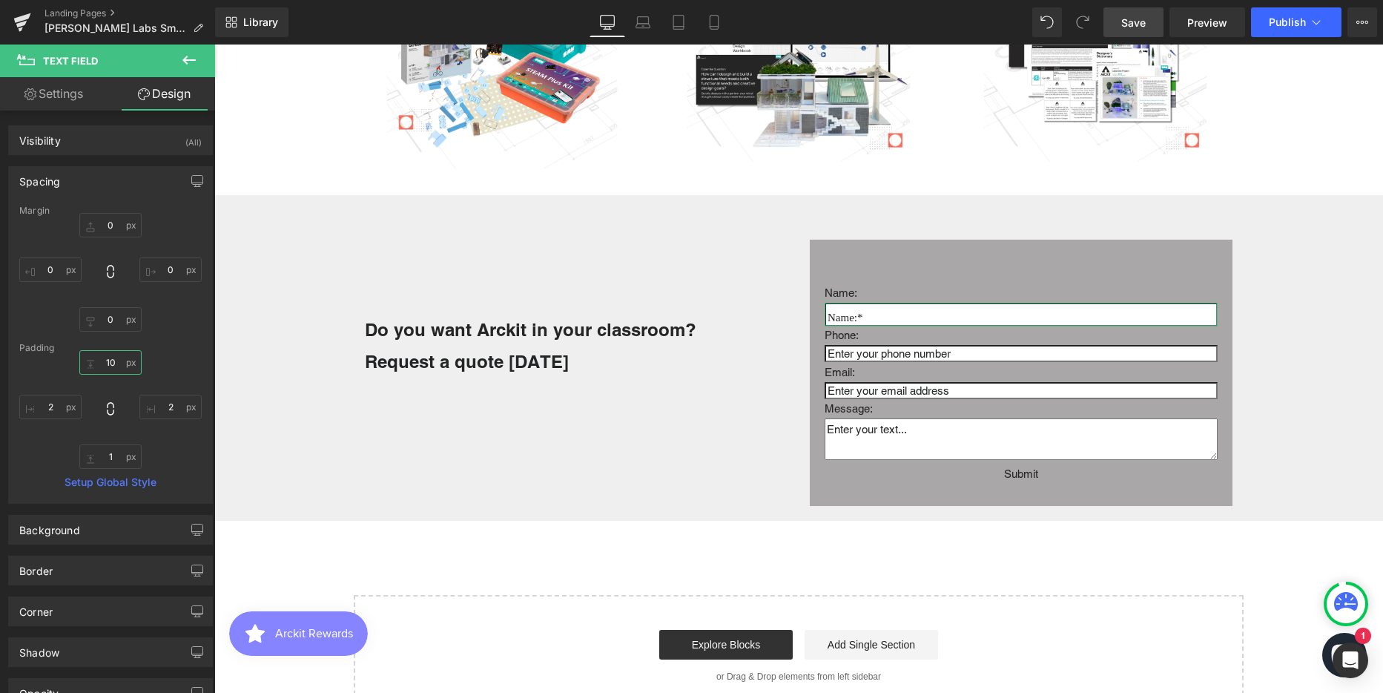
scroll to position [3862, 1158]
click at [113, 362] on input "10" at bounding box center [110, 362] width 62 height 24
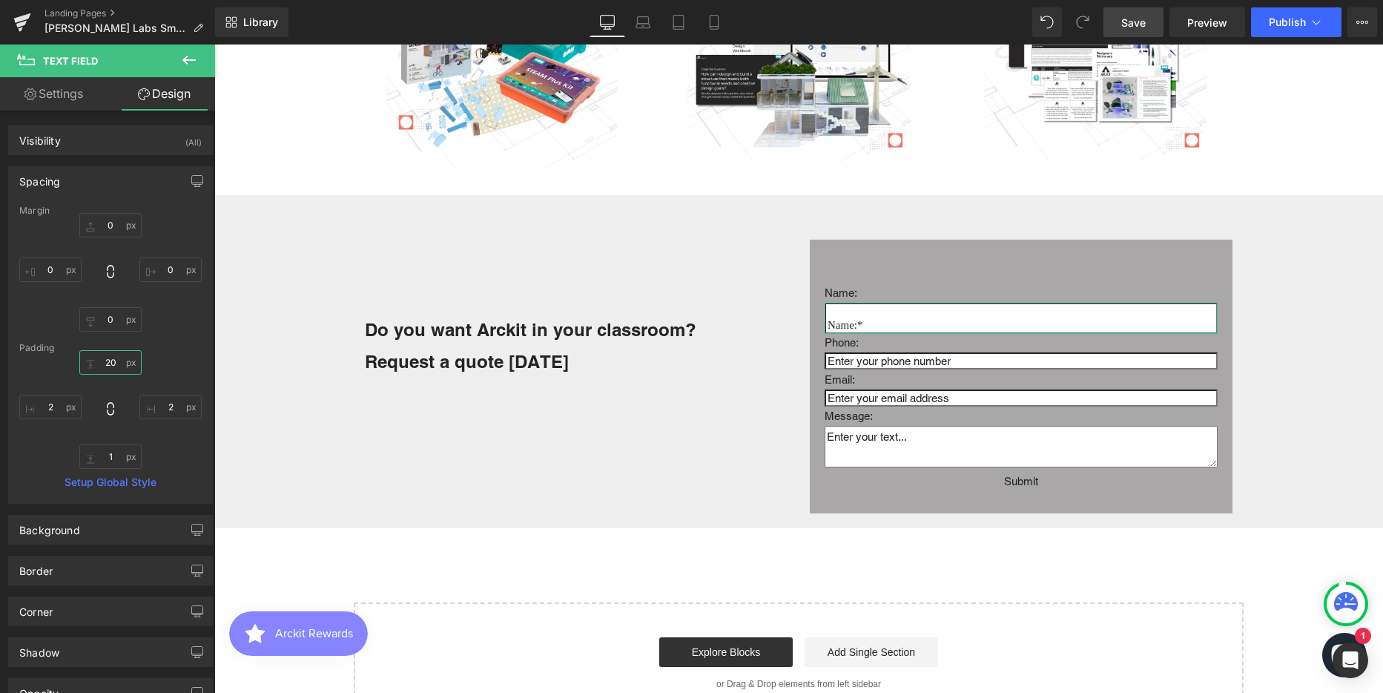
scroll to position [3869, 1158]
click at [111, 451] on input "1" at bounding box center [110, 456] width 62 height 24
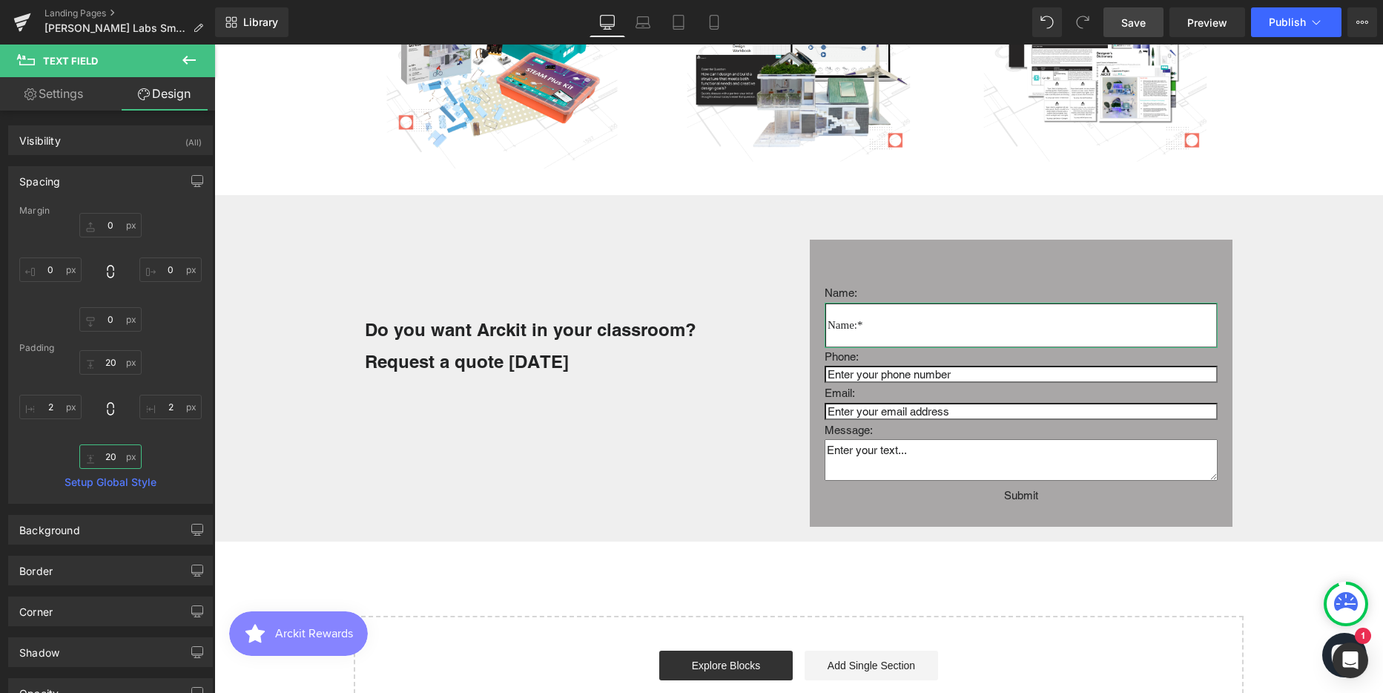
scroll to position [3882, 1158]
click at [49, 404] on input "2" at bounding box center [50, 406] width 62 height 24
click at [167, 406] on input "2" at bounding box center [170, 406] width 62 height 24
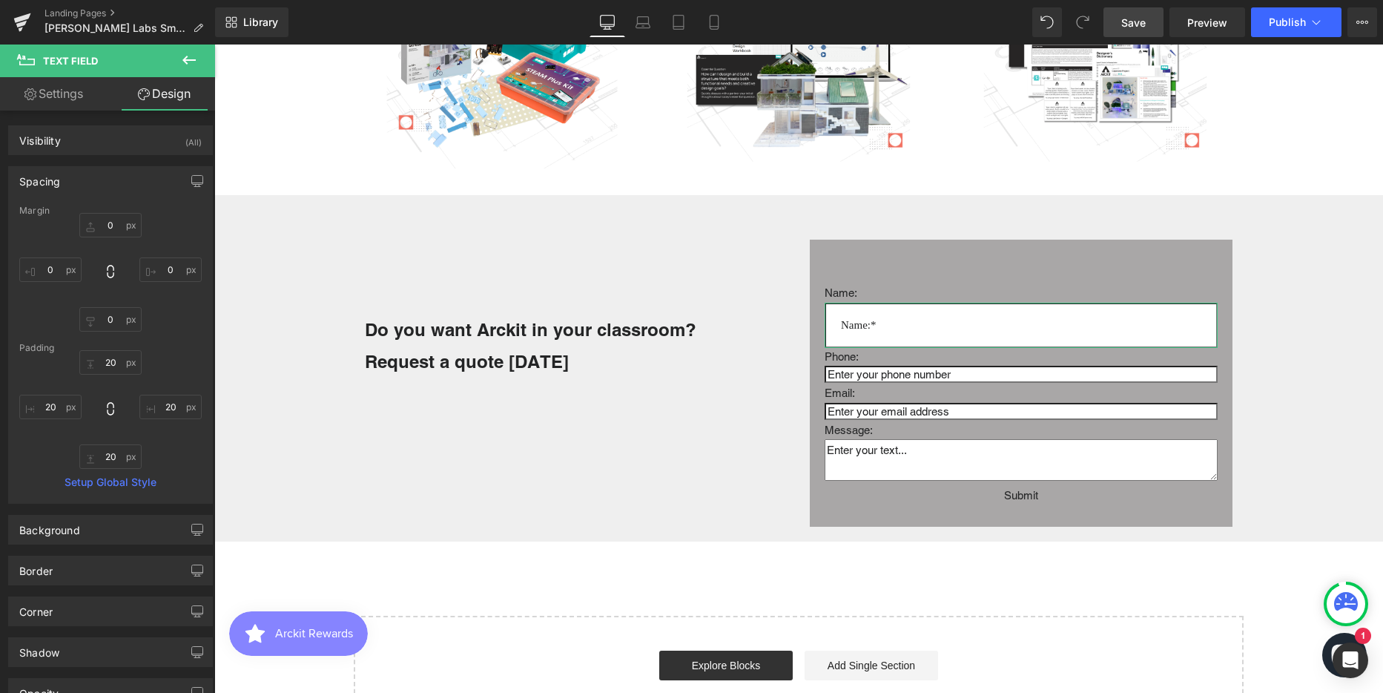
click at [42, 96] on link "Settings" at bounding box center [54, 93] width 108 height 33
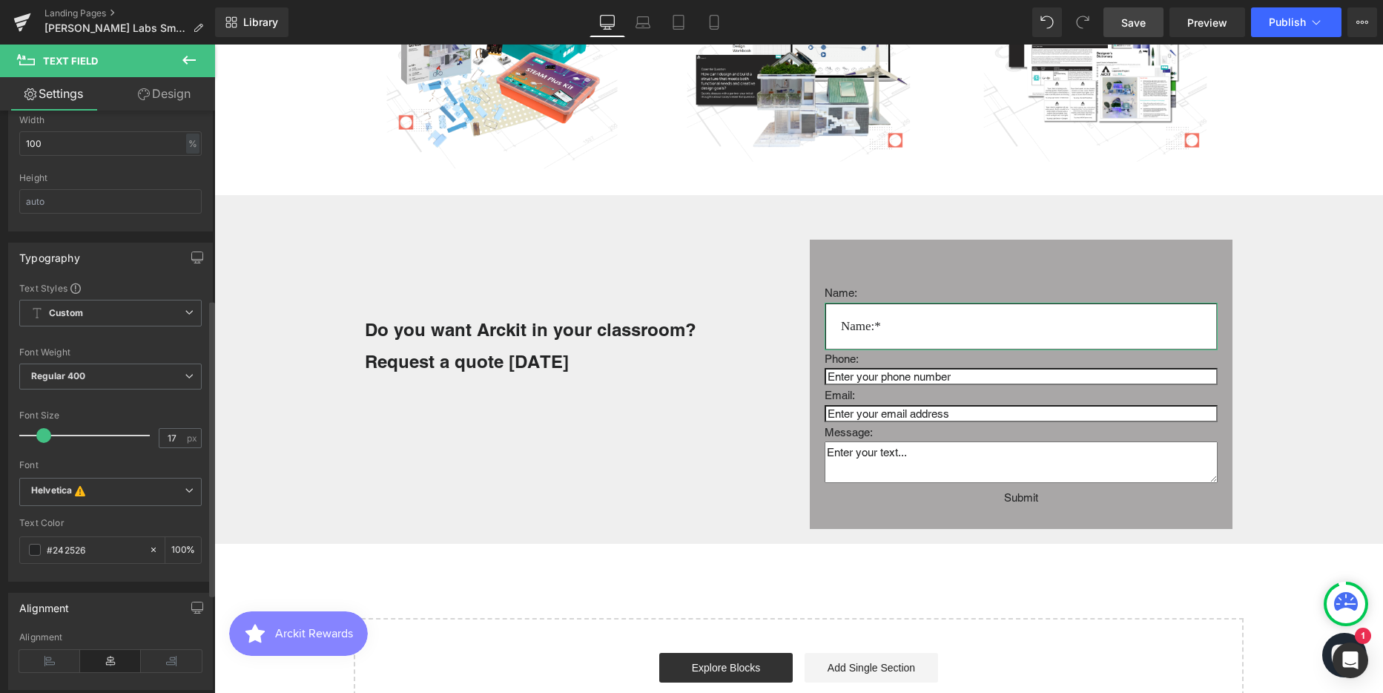
scroll to position [3884, 1158]
click at [42, 434] on span at bounding box center [43, 435] width 15 height 15
click at [165, 432] on input "17" at bounding box center [172, 438] width 26 height 19
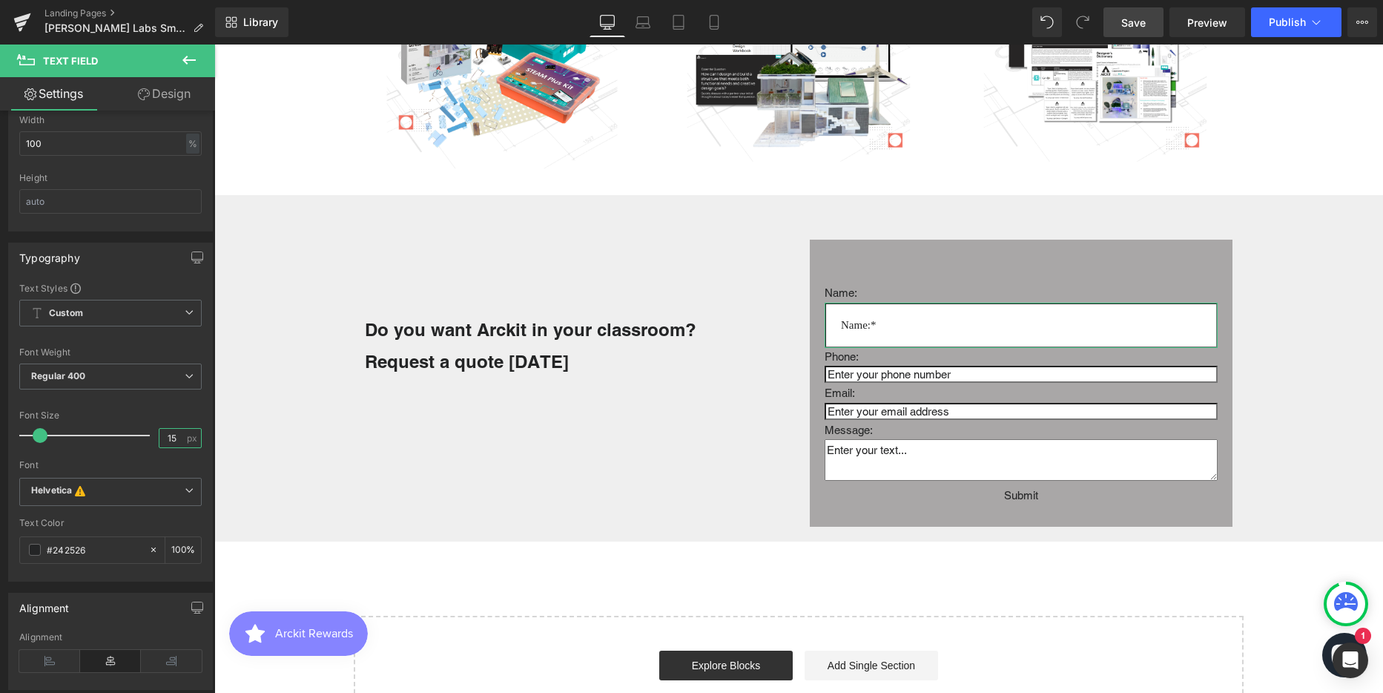
scroll to position [3882, 1158]
click at [169, 437] on input "15" at bounding box center [172, 438] width 26 height 19
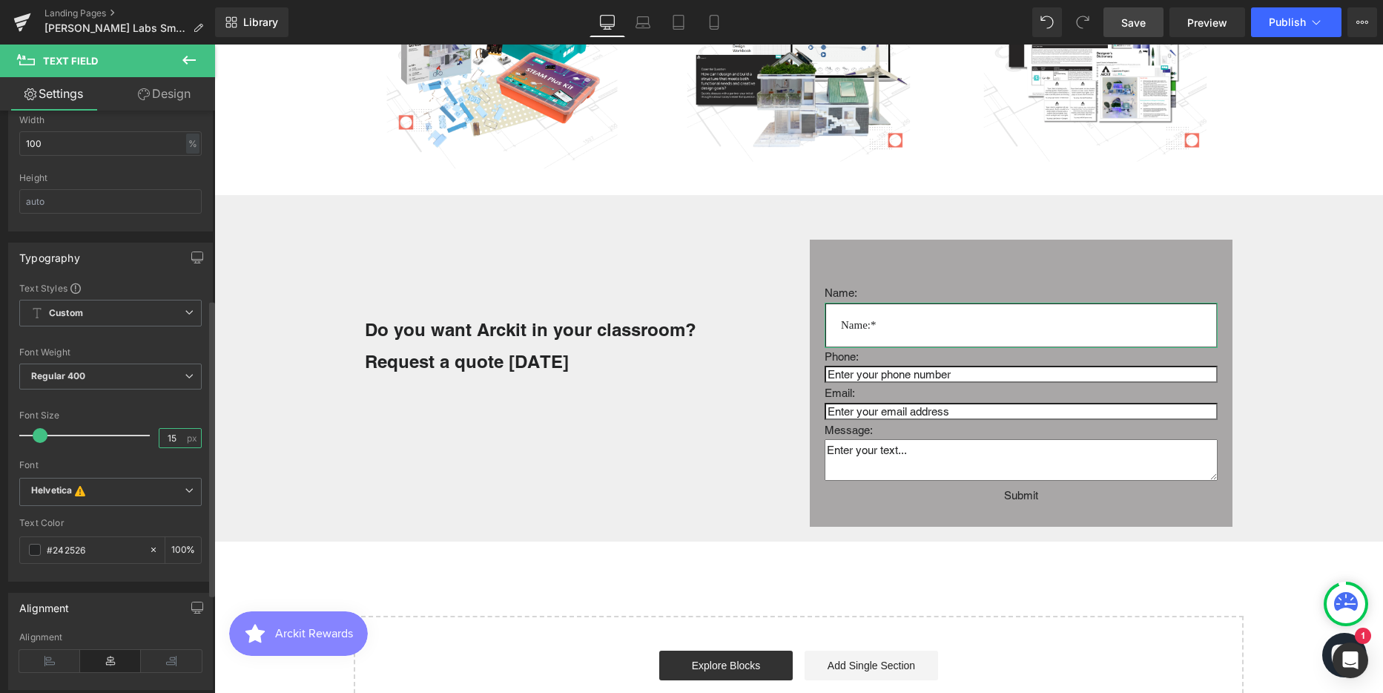
click at [169, 437] on input "15" at bounding box center [172, 438] width 26 height 19
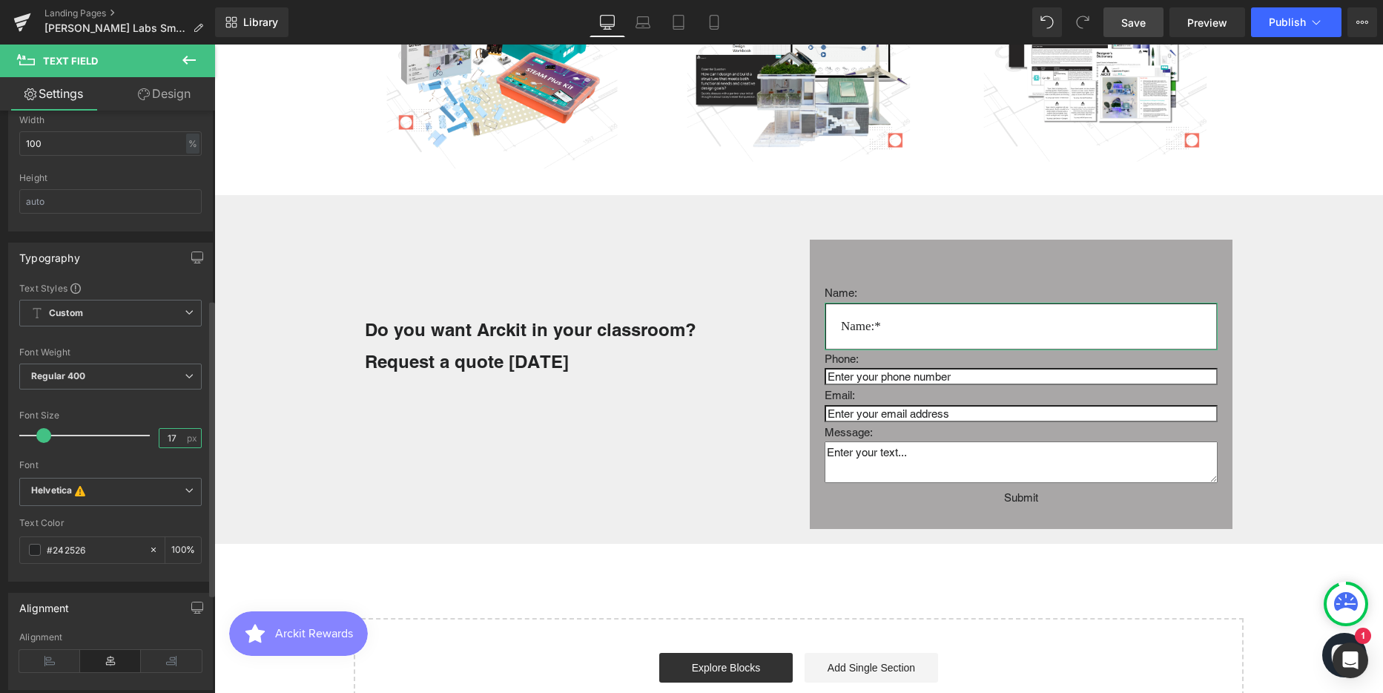
scroll to position [3884, 1158]
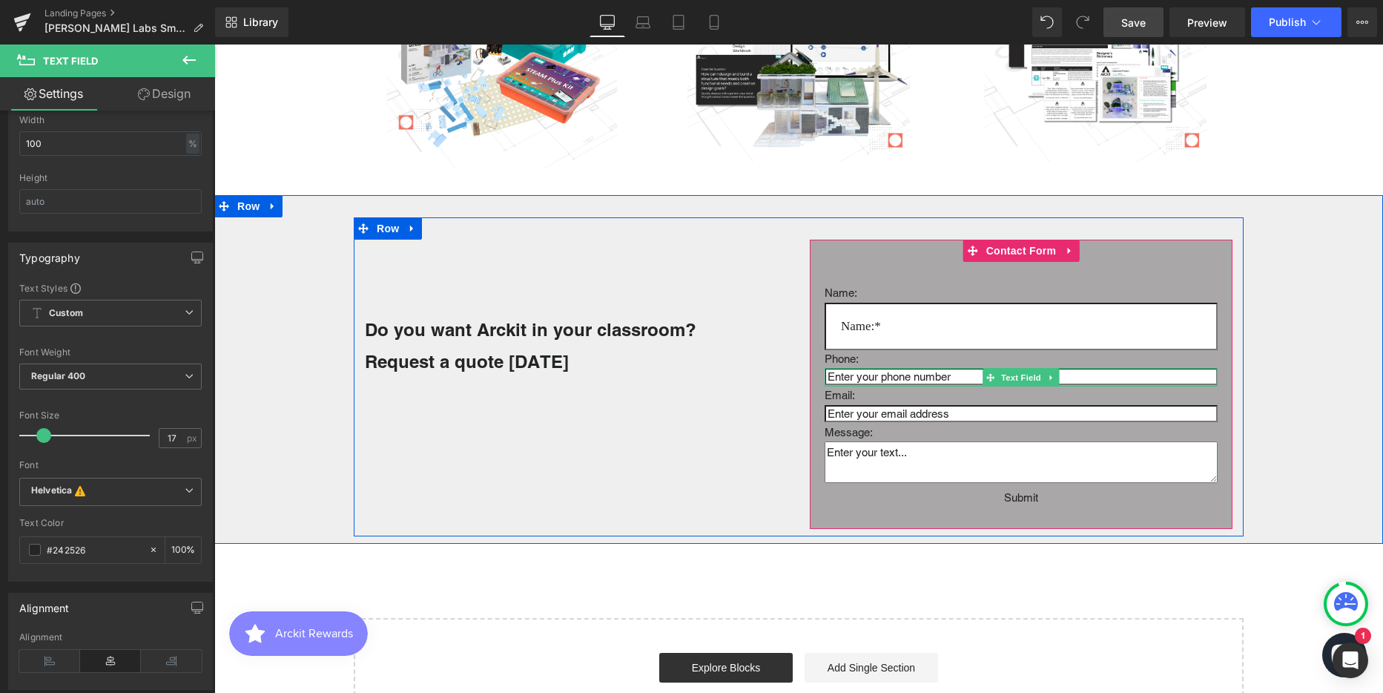
click at [901, 379] on input "text" at bounding box center [1021, 376] width 393 height 17
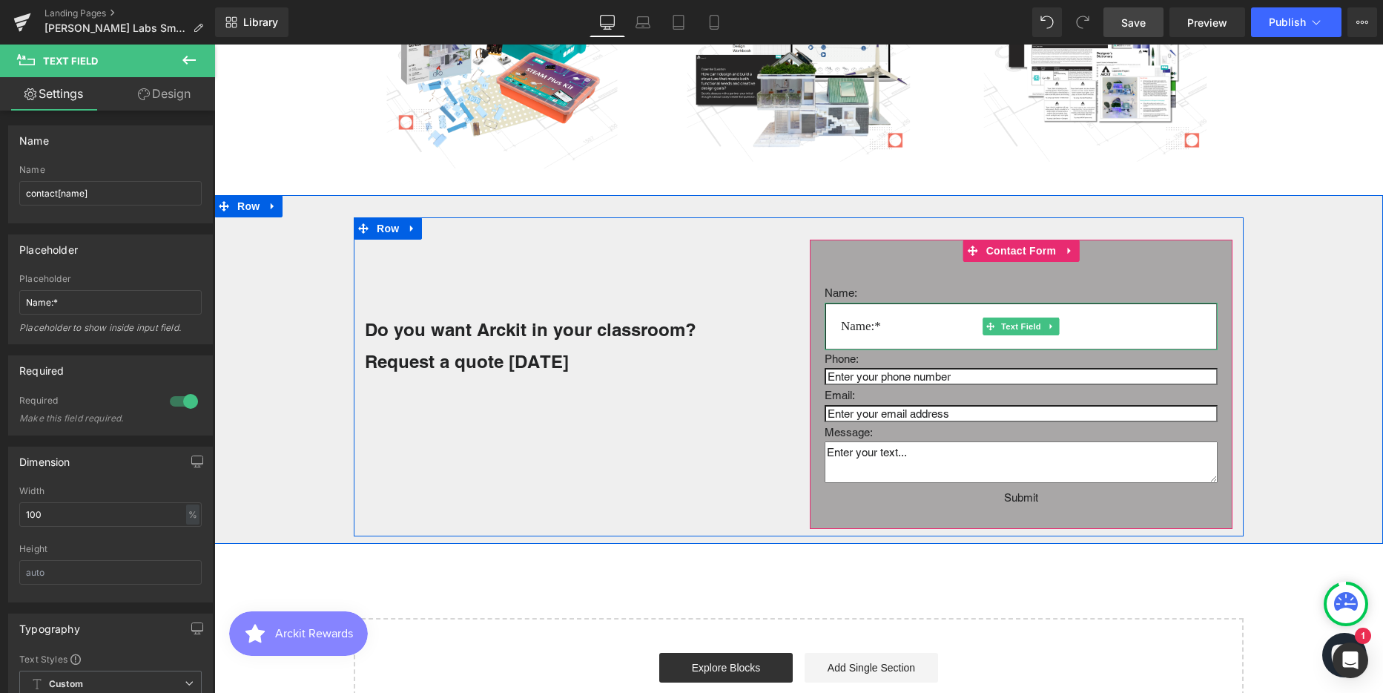
drag, startPoint x: 874, startPoint y: 326, endPoint x: 849, endPoint y: 326, distance: 25.2
click at [833, 325] on div "Text Field" at bounding box center [1021, 326] width 393 height 47
click at [849, 326] on input "text" at bounding box center [1021, 326] width 393 height 47
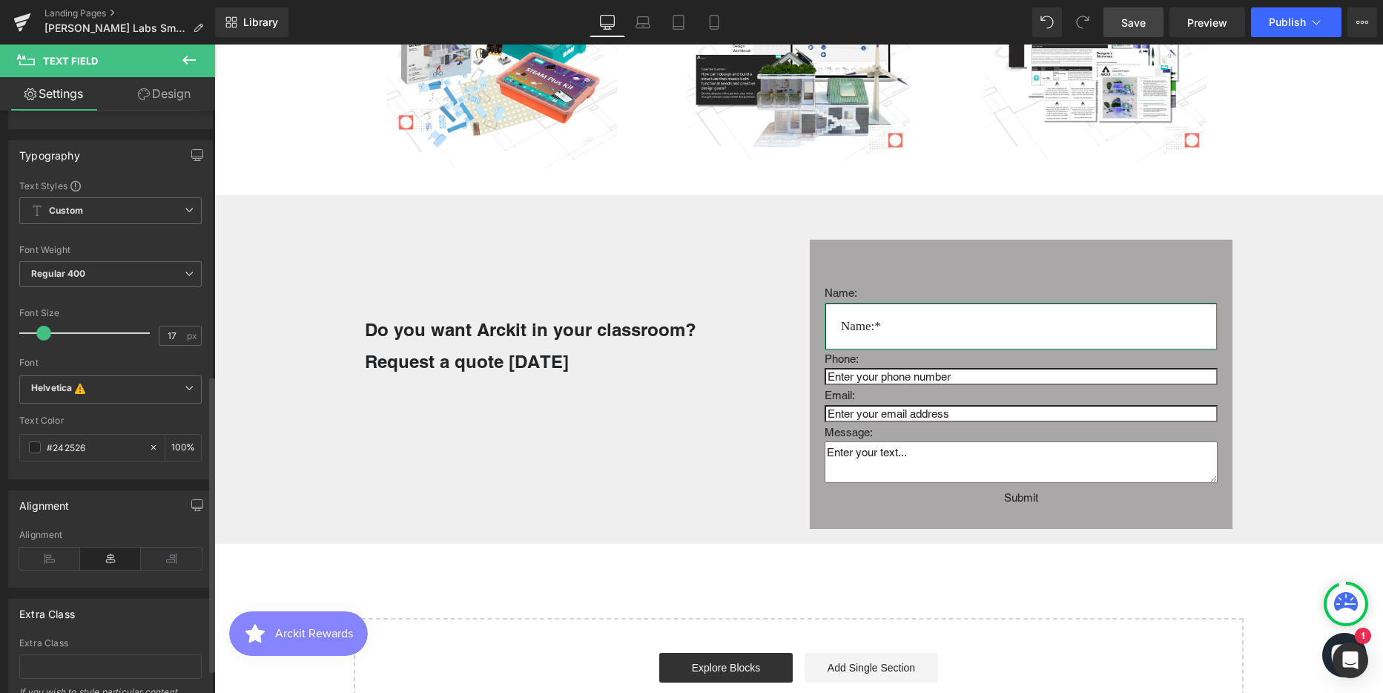
scroll to position [519, 0]
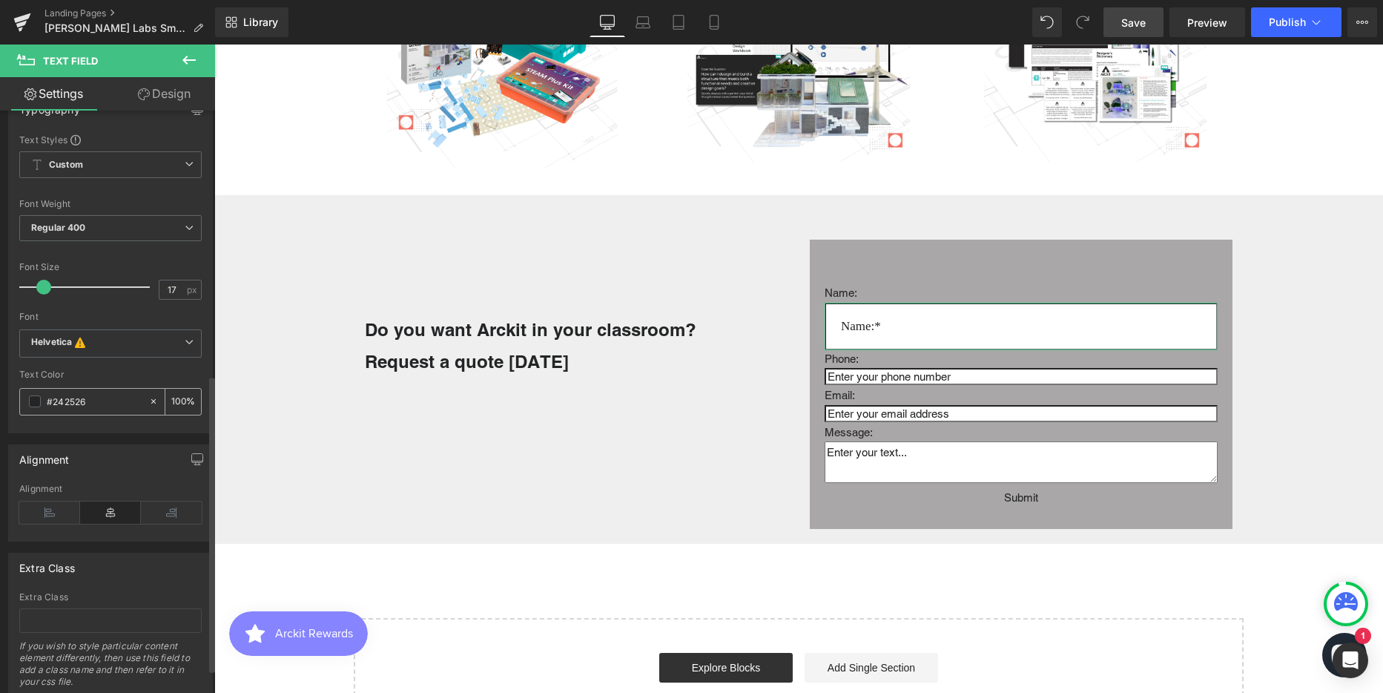
click at [68, 400] on input "#242526" at bounding box center [94, 401] width 95 height 16
click at [33, 401] on span at bounding box center [35, 401] width 12 height 12
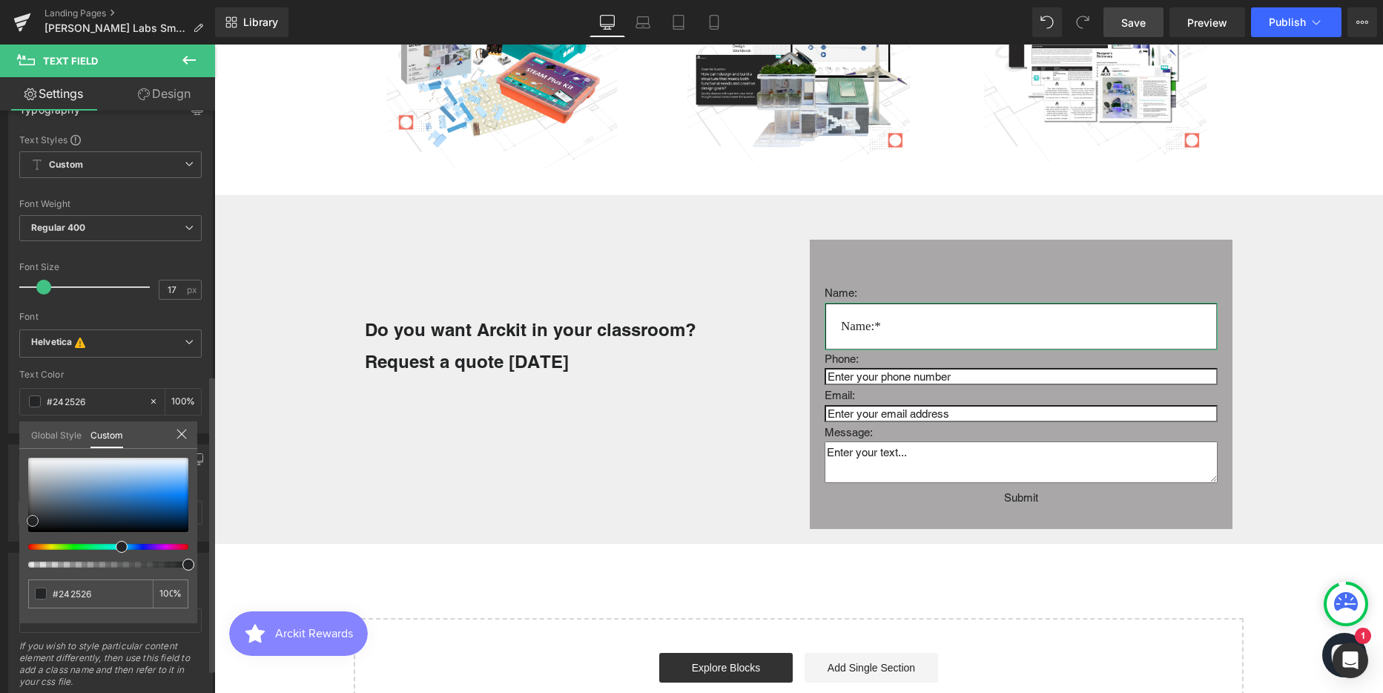
click at [30, 509] on div at bounding box center [108, 495] width 160 height 74
click at [30, 501] on div at bounding box center [108, 495] width 160 height 74
click at [32, 504] on span at bounding box center [31, 502] width 12 height 12
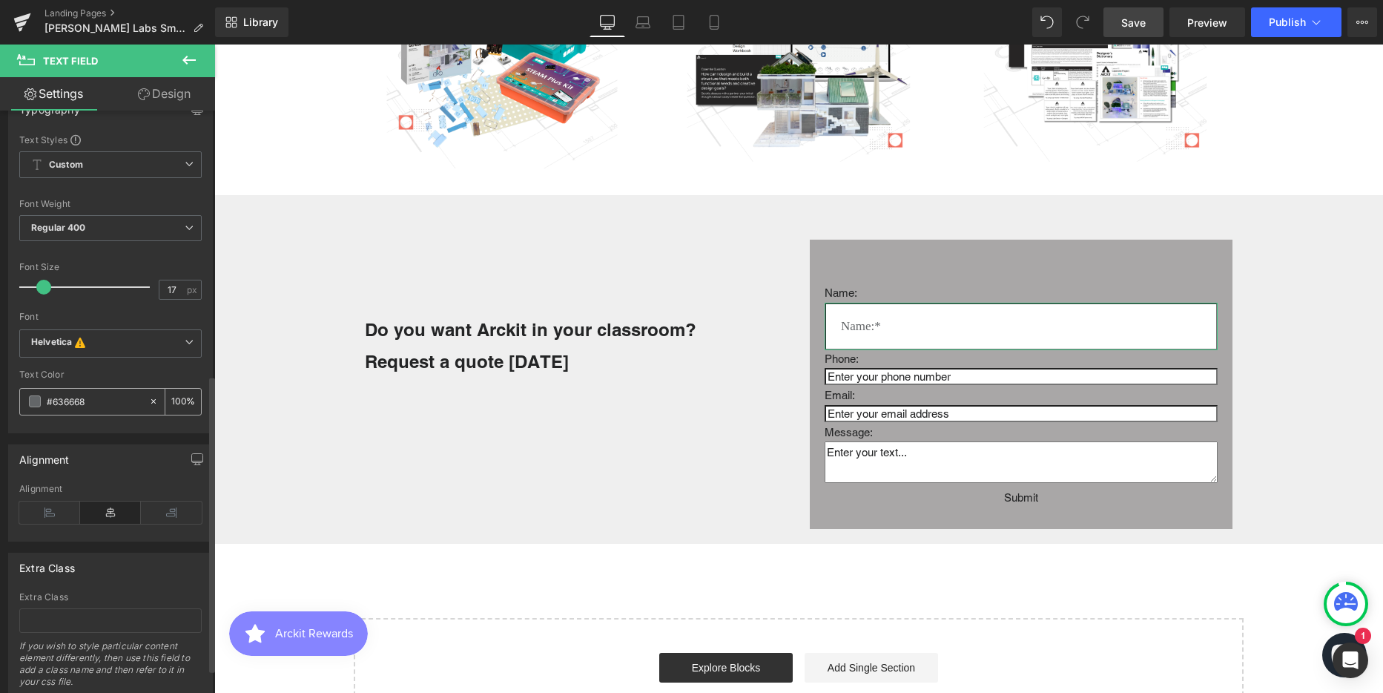
click at [84, 399] on input "#636668" at bounding box center [94, 401] width 95 height 16
paste input "6a6a6a"
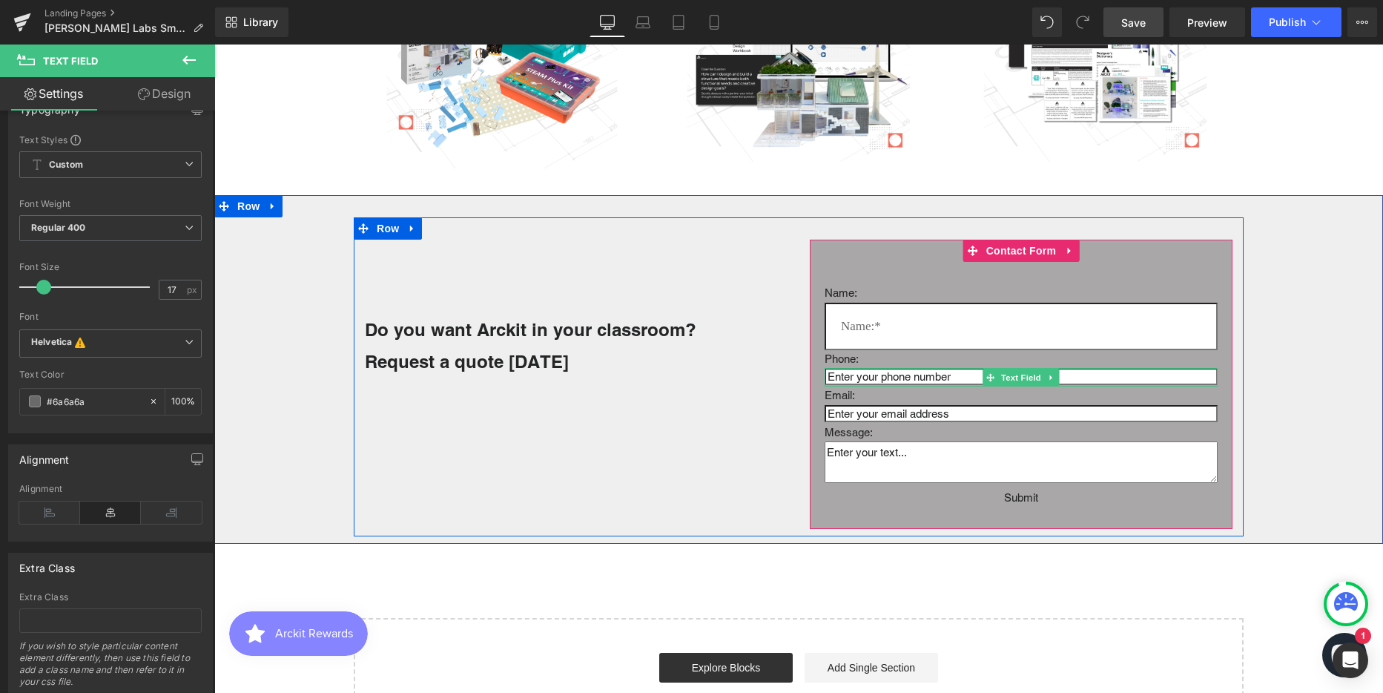
click at [859, 380] on input "text" at bounding box center [1021, 376] width 393 height 17
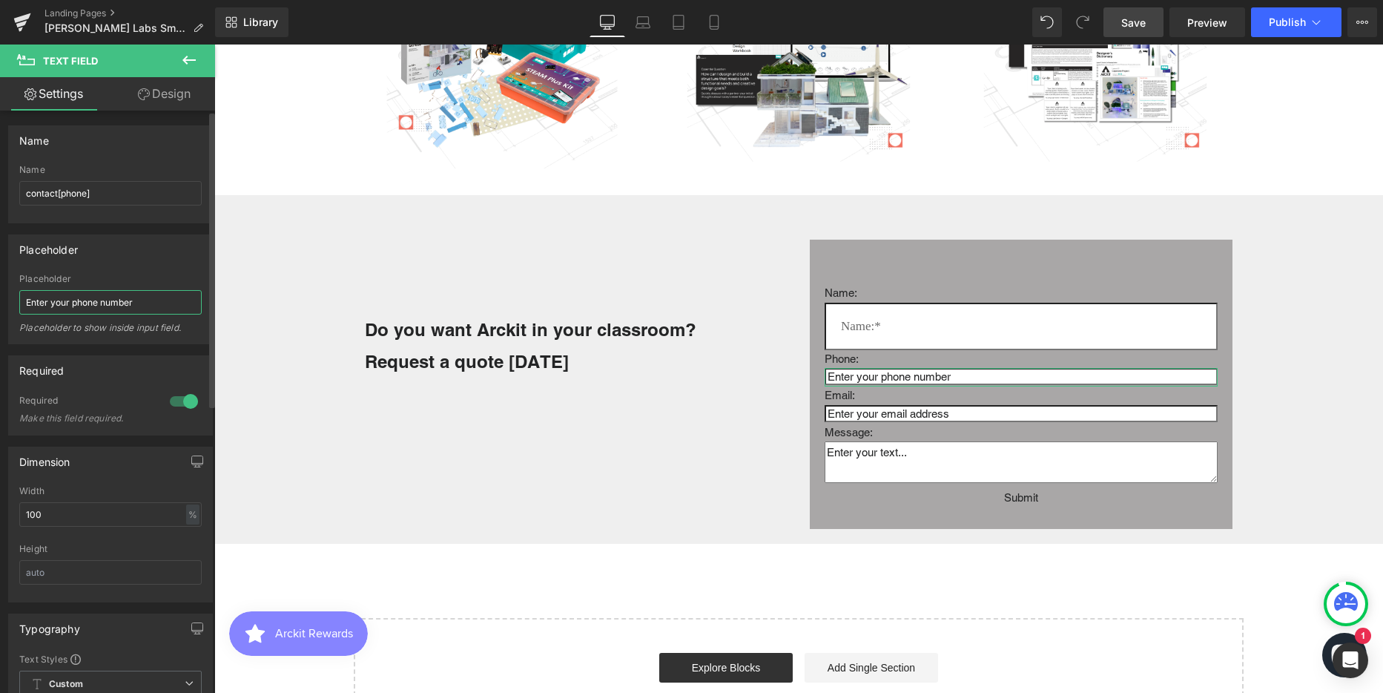
drag, startPoint x: 115, startPoint y: 305, endPoint x: 4, endPoint y: 304, distance: 111.2
click at [4, 304] on div "Placeholder Enter your phone number Placeholder Enter your phone number Placeho…" at bounding box center [111, 283] width 222 height 121
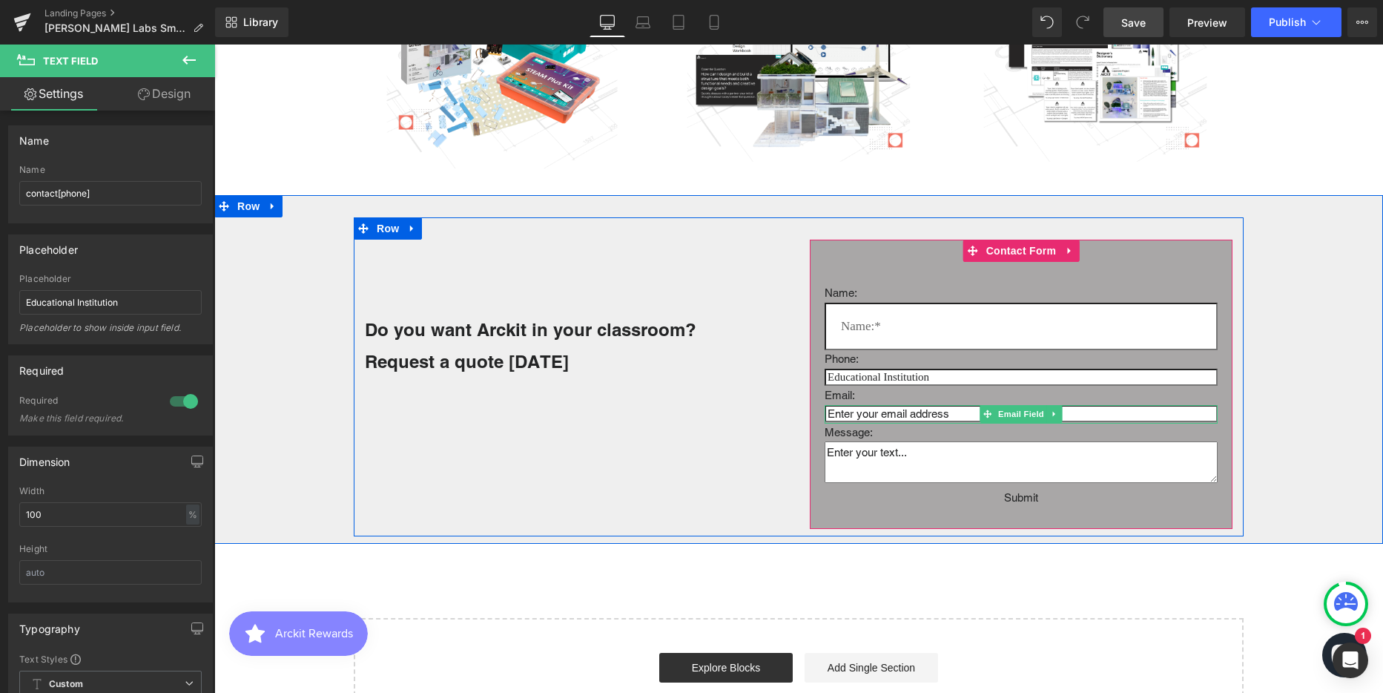
click at [853, 415] on input "email" at bounding box center [1021, 413] width 393 height 17
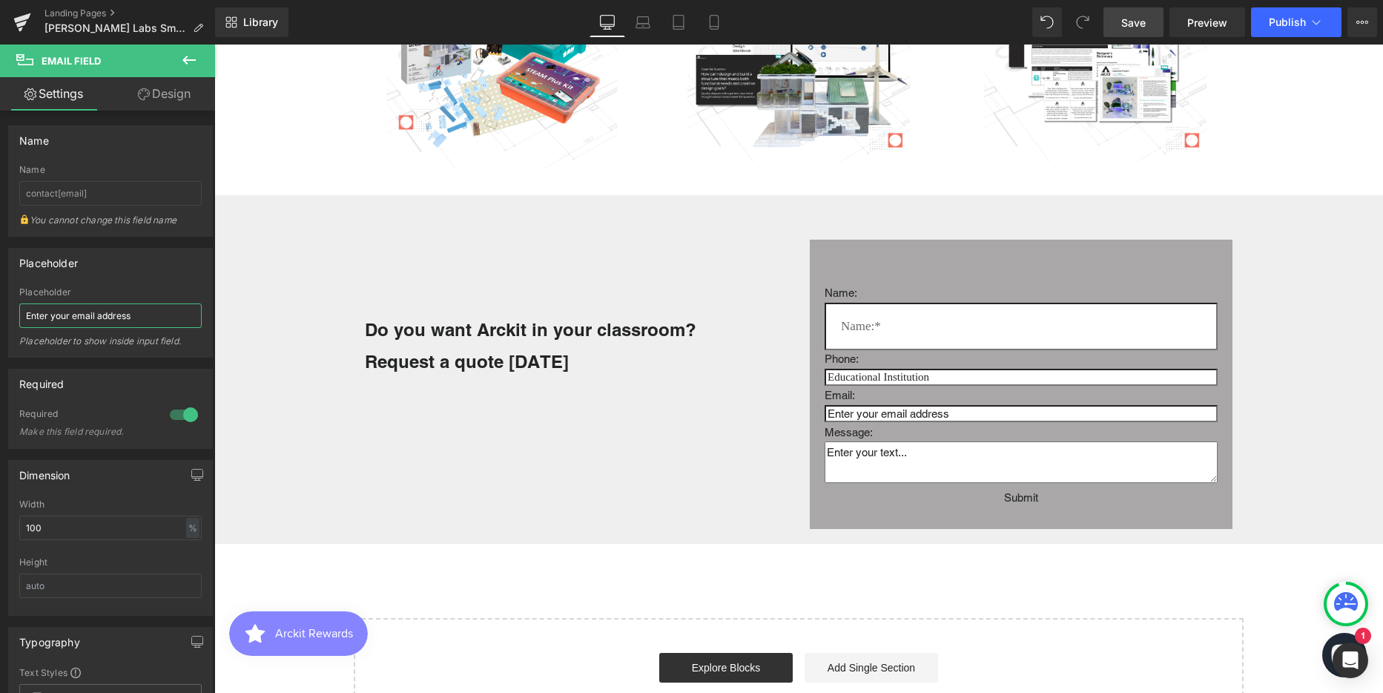
drag, startPoint x: 139, startPoint y: 314, endPoint x: -10, endPoint y: 308, distance: 149.1
click at [0, 308] on html "Contact Form You are previewing how the will restyle your page. You can not edi…" at bounding box center [691, 346] width 1383 height 693
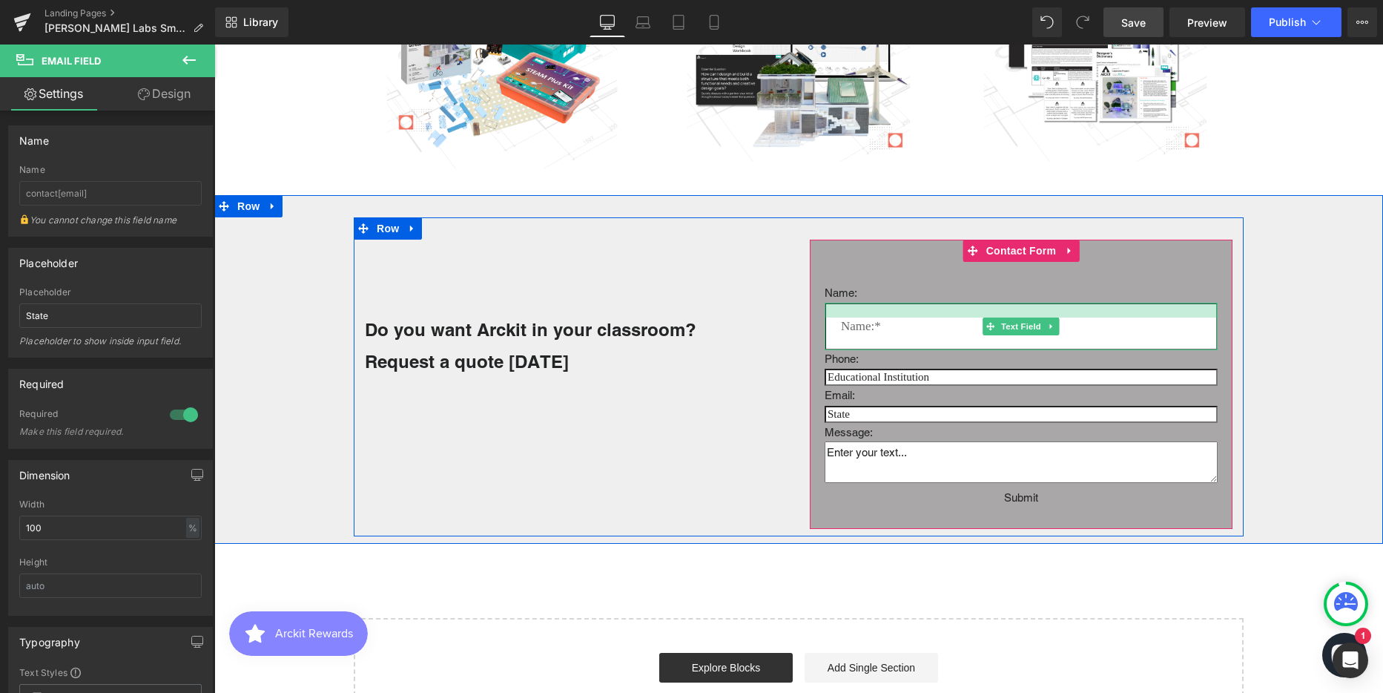
drag, startPoint x: 980, startPoint y: 317, endPoint x: 916, endPoint y: 310, distance: 64.9
click at [980, 317] on div at bounding box center [1021, 310] width 393 height 15
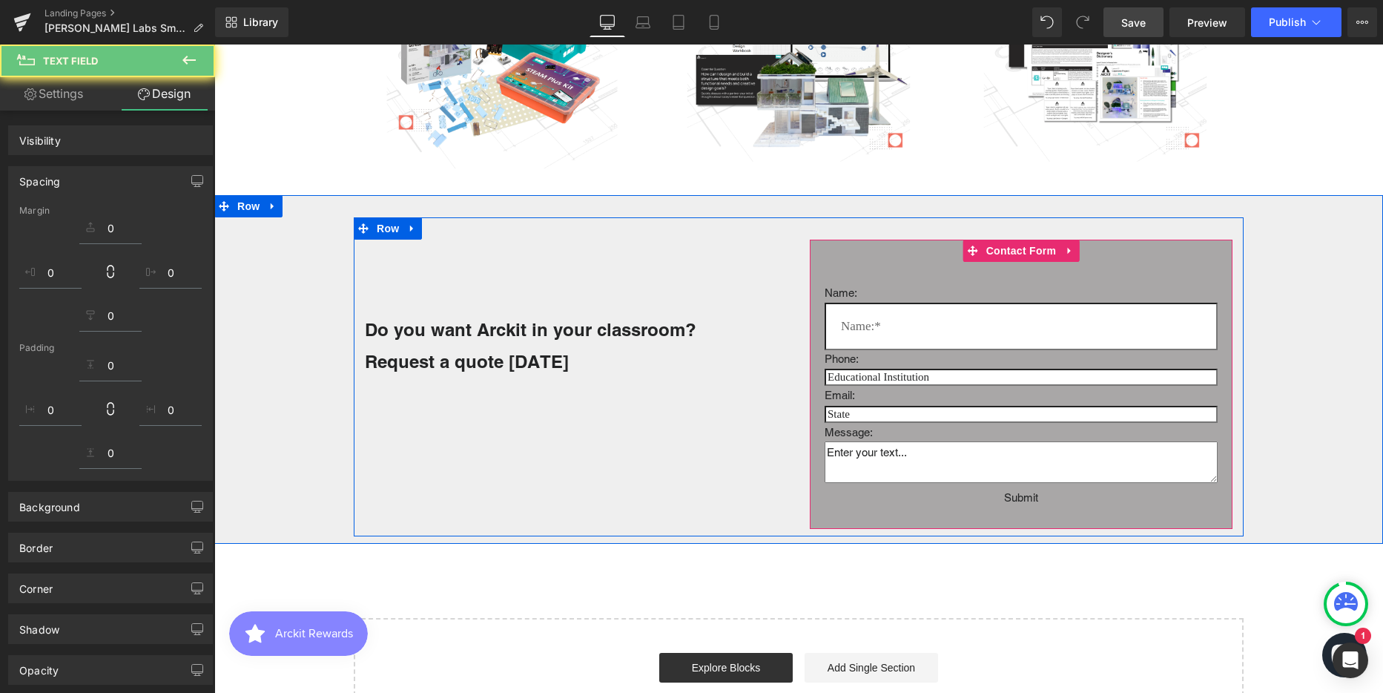
click at [936, 317] on input "text" at bounding box center [1021, 326] width 393 height 47
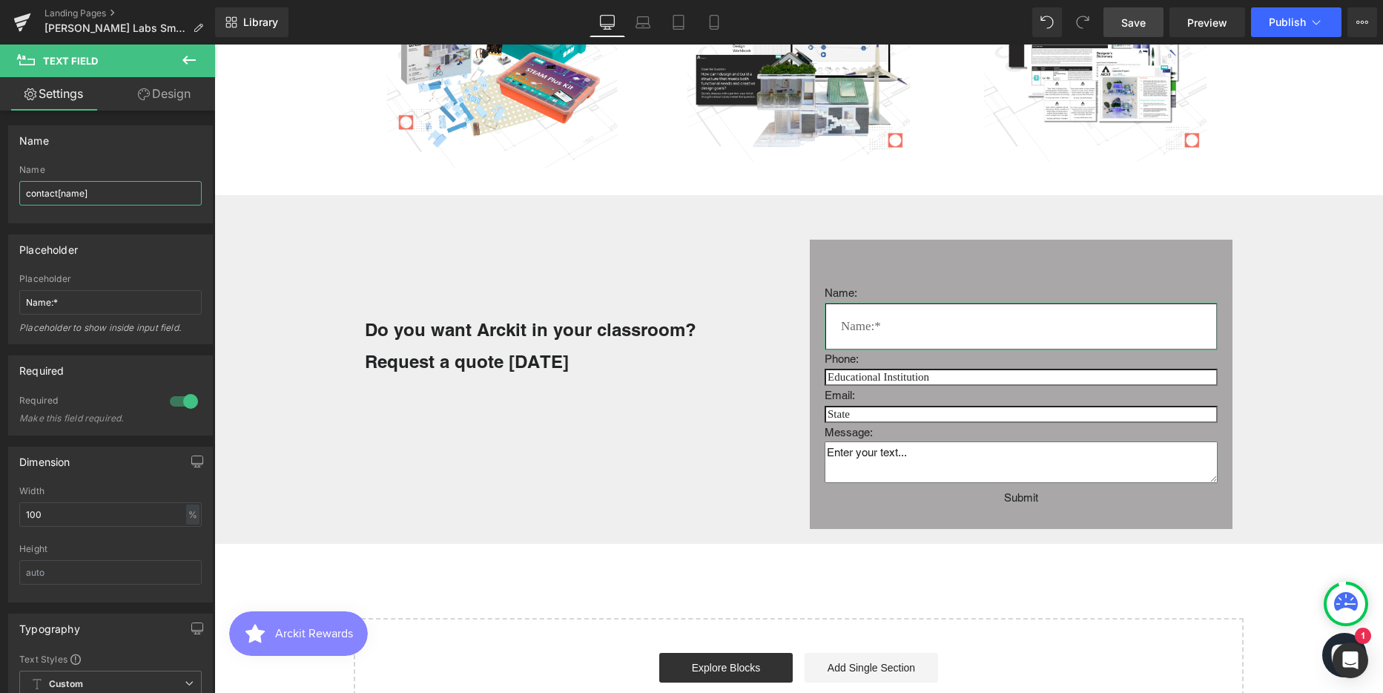
drag, startPoint x: 85, startPoint y: 194, endPoint x: -28, endPoint y: 191, distance: 112.8
click at [0, 191] on html "Contact Form You are previewing how the will restyle your page. You can not edi…" at bounding box center [691, 346] width 1383 height 693
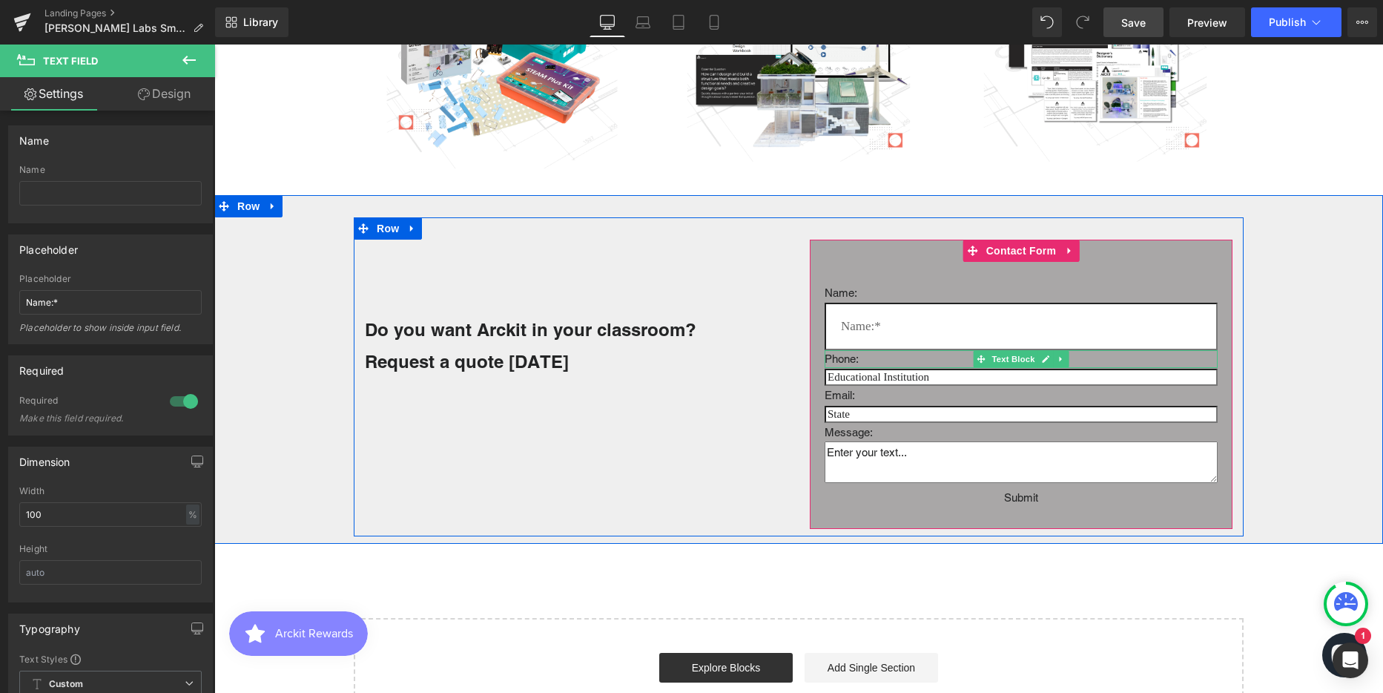
click at [935, 363] on p "Phone:" at bounding box center [1021, 359] width 393 height 19
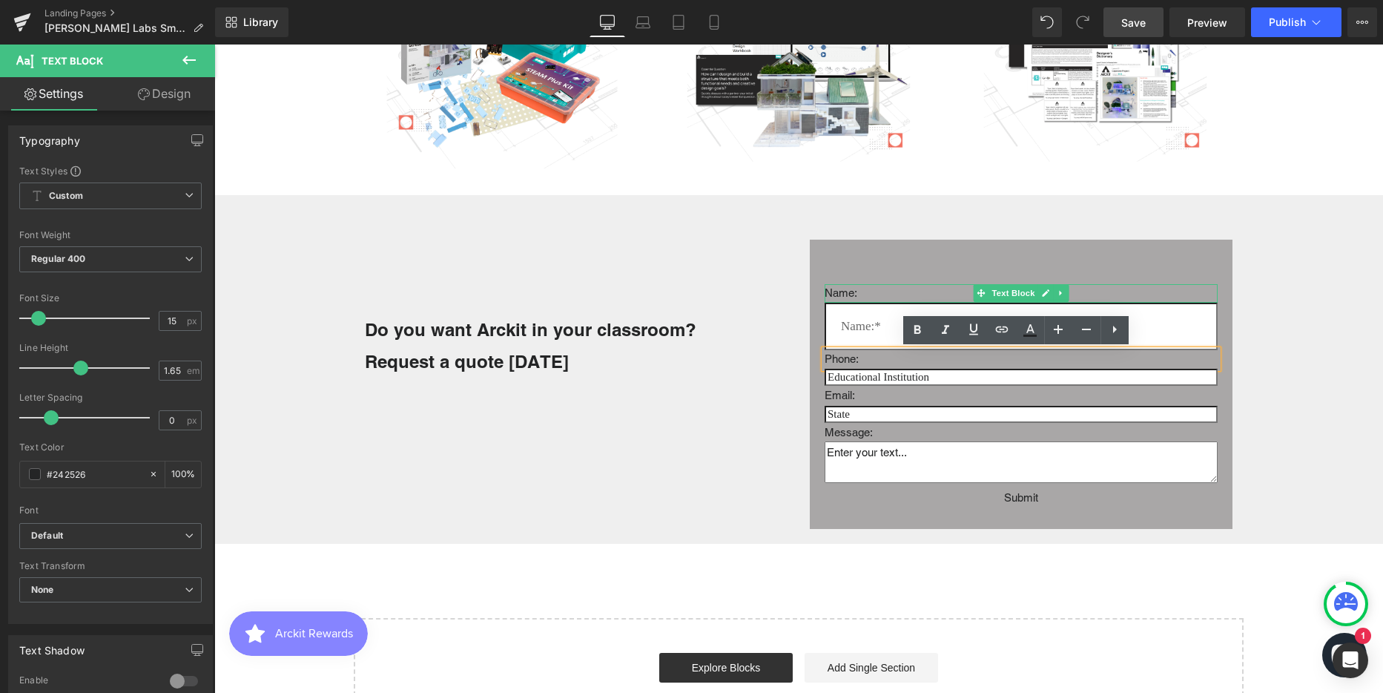
click at [874, 292] on p "Name:" at bounding box center [1021, 293] width 393 height 19
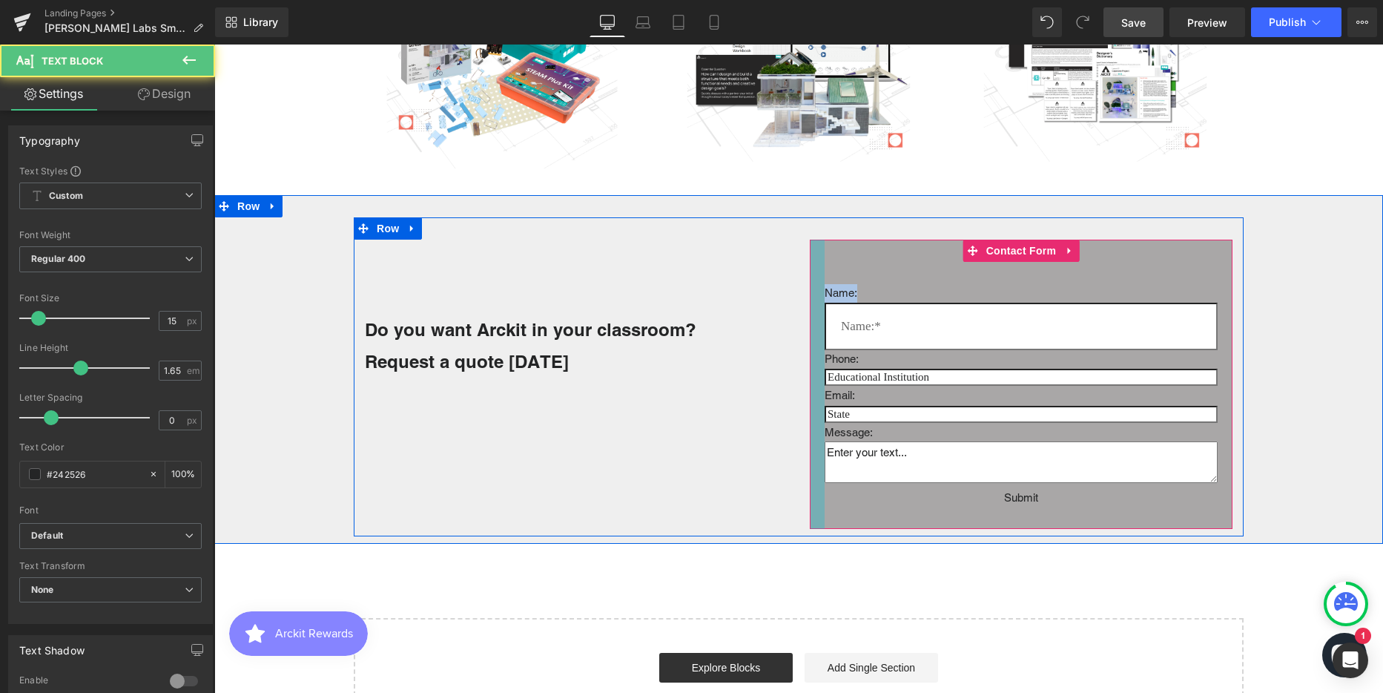
drag, startPoint x: 858, startPoint y: 291, endPoint x: 815, endPoint y: 289, distance: 43.1
click at [815, 289] on div "Name: Text Block Text Field Phone: Text Block Text Field Email: Text Block Emai…" at bounding box center [1021, 385] width 423 height 290
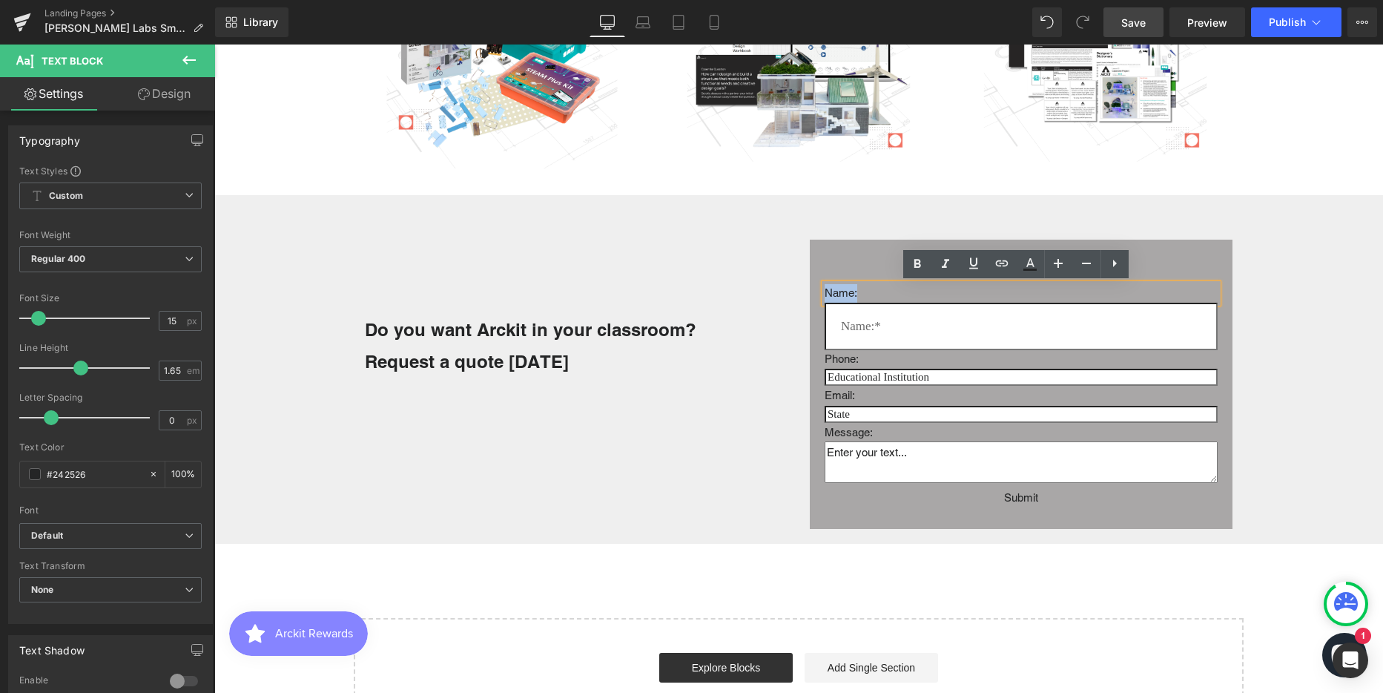
click at [860, 288] on p "Name:" at bounding box center [1021, 293] width 393 height 19
drag, startPoint x: 844, startPoint y: 248, endPoint x: 873, endPoint y: 288, distance: 48.8
click at [845, 248] on div "Name: Text Block Text Field Phone: Text Block Text Field Email: Text Block Emai…" at bounding box center [1021, 385] width 423 height 290
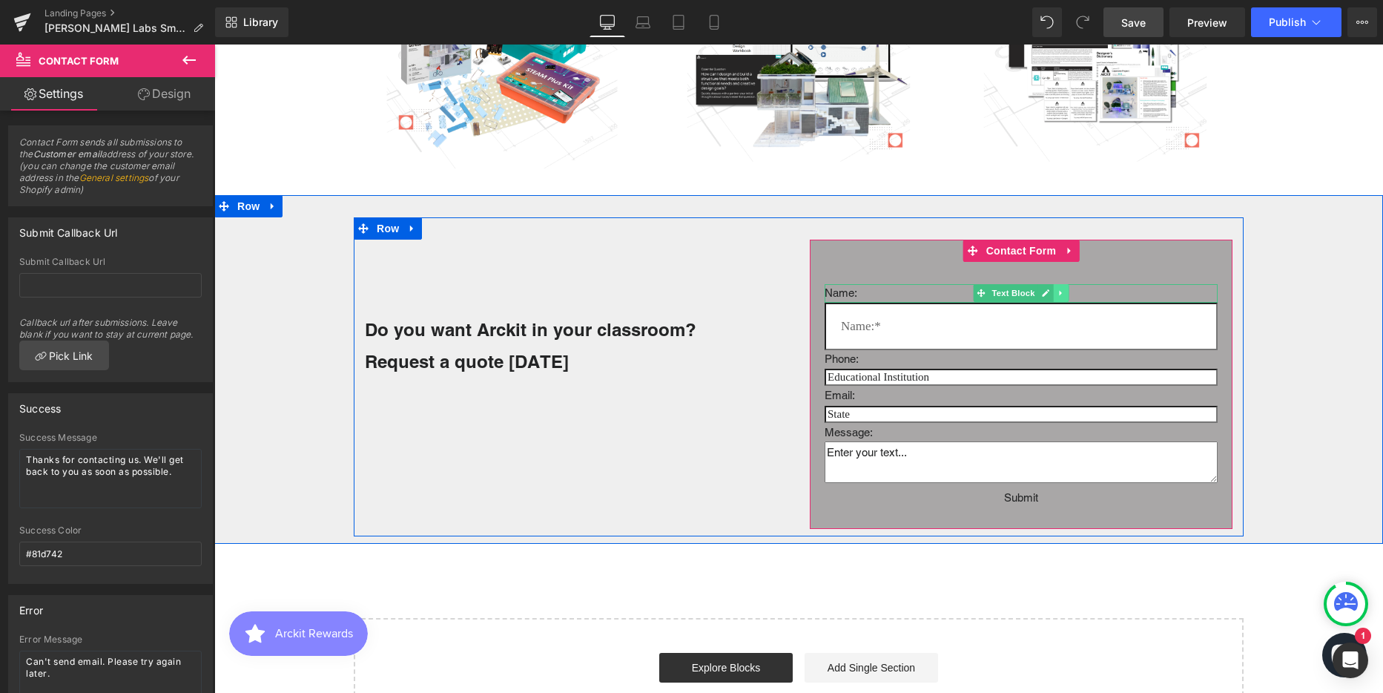
click at [1057, 292] on icon at bounding box center [1061, 292] width 8 height 9
click at [1065, 291] on icon at bounding box center [1069, 293] width 8 height 8
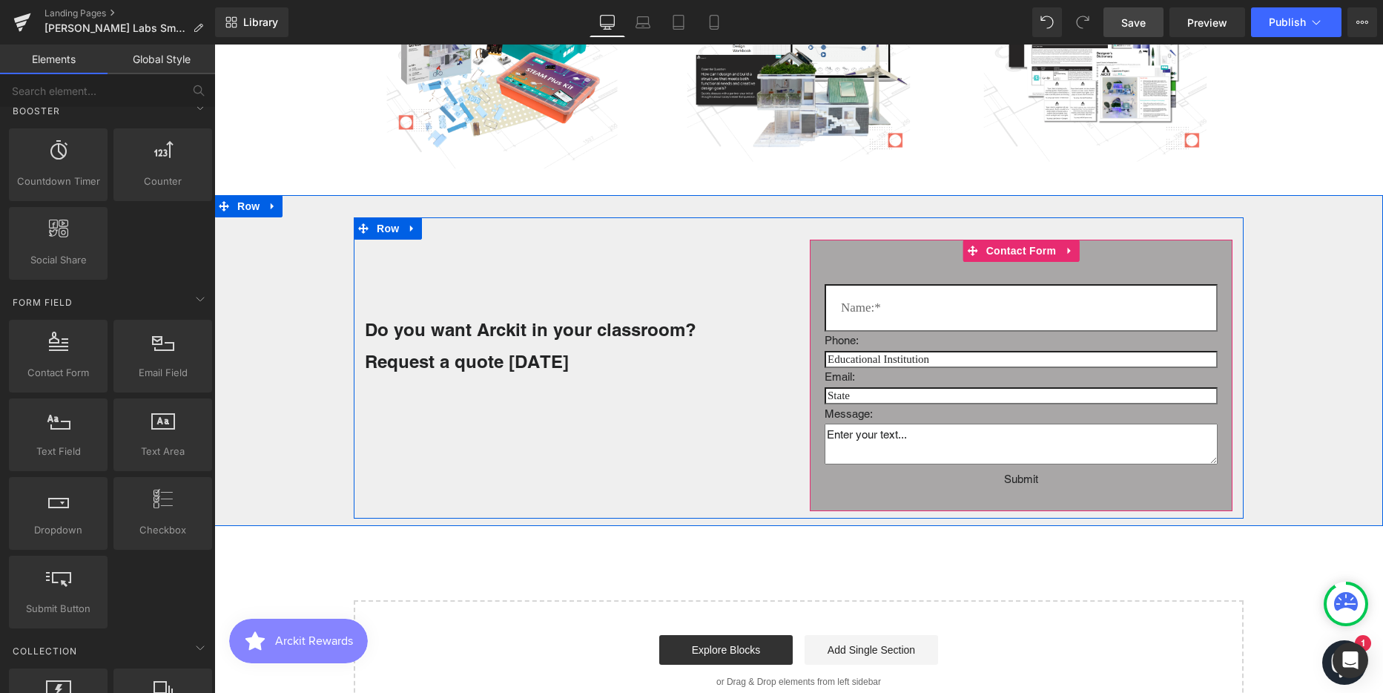
scroll to position [3866, 1158]
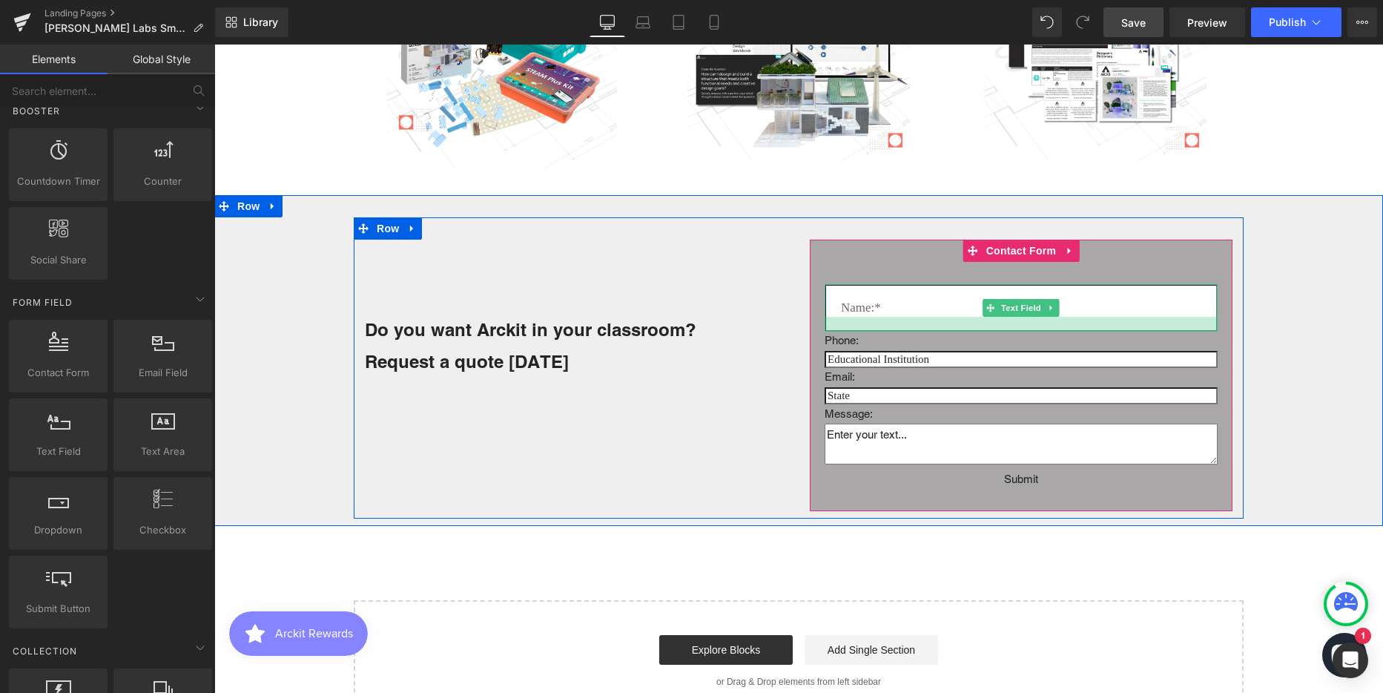
click at [930, 306] on input "text" at bounding box center [1021, 307] width 393 height 47
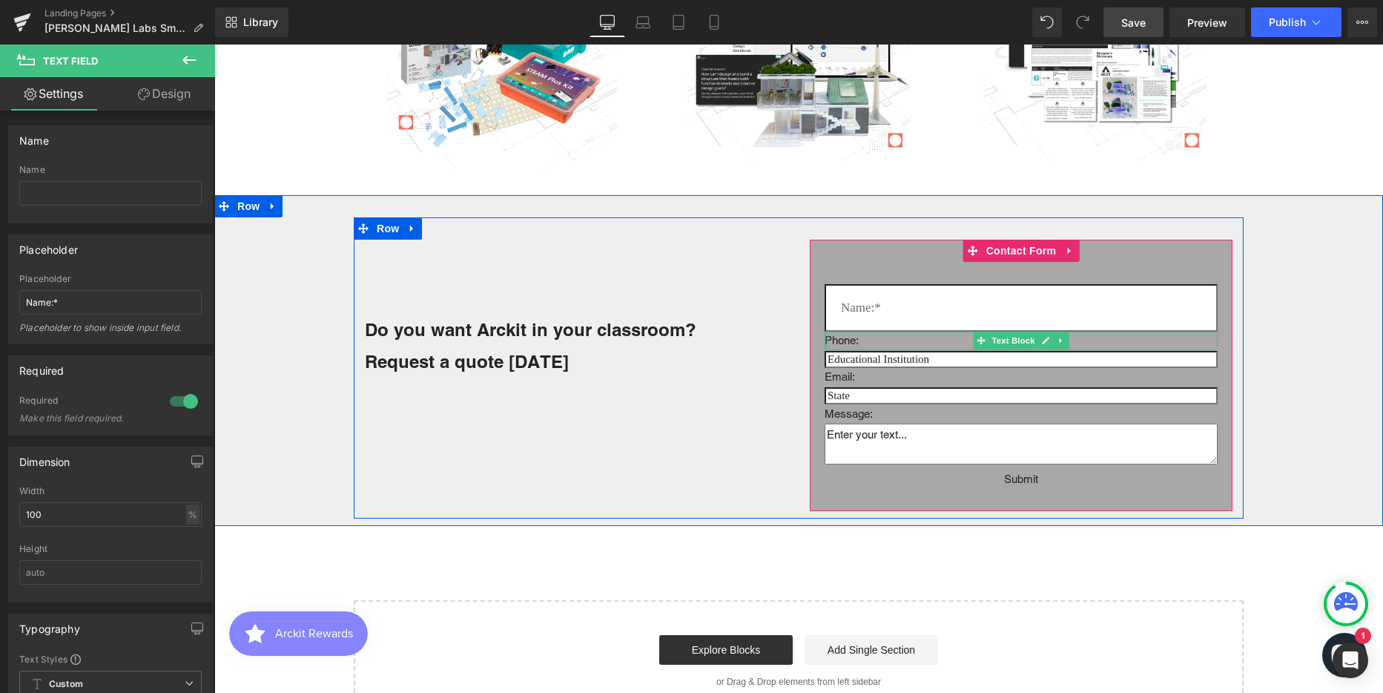
drag, startPoint x: 821, startPoint y: 340, endPoint x: 831, endPoint y: 257, distance: 82.9
click at [825, 340] on div "Phone: Text Block" at bounding box center [1021, 340] width 393 height 19
click at [822, 271] on div "Text Field Phone: Text Block Text Field Email: Text Block Email Field Message: …" at bounding box center [1021, 375] width 423 height 271
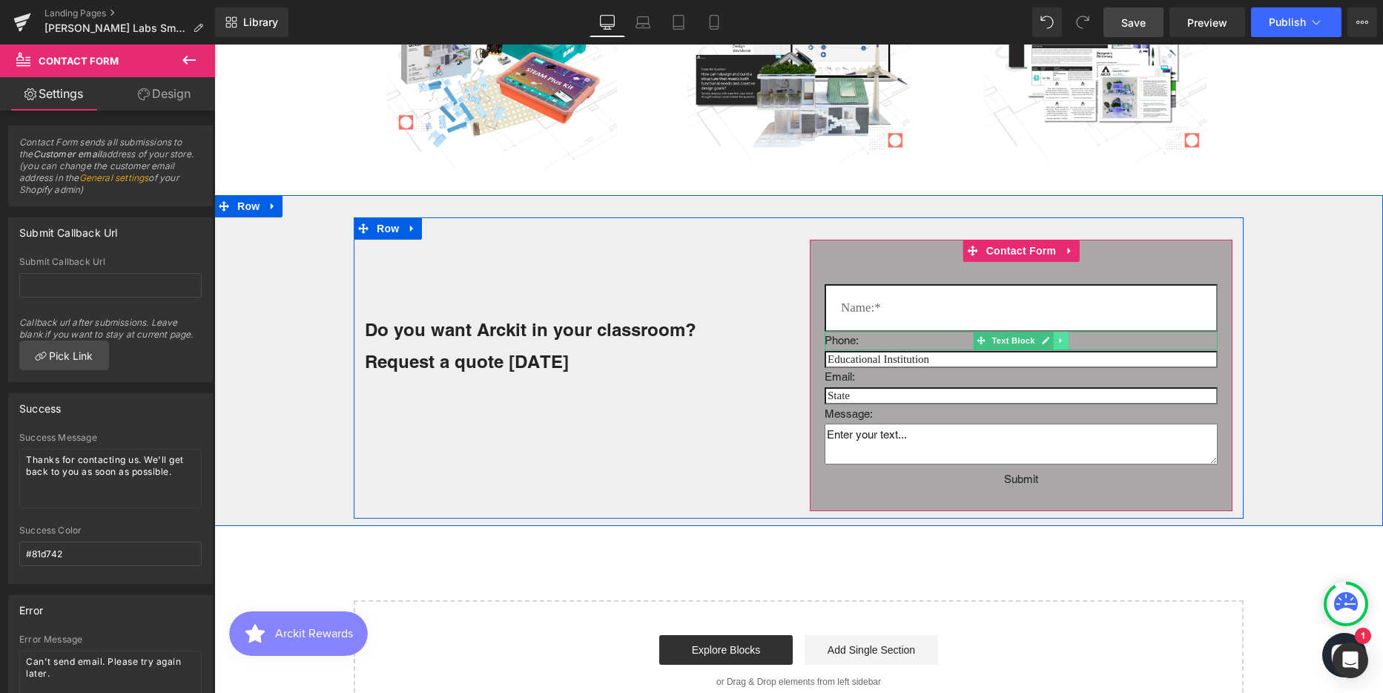
click at [1057, 338] on icon at bounding box center [1061, 340] width 8 height 9
click at [1065, 338] on icon at bounding box center [1069, 341] width 8 height 8
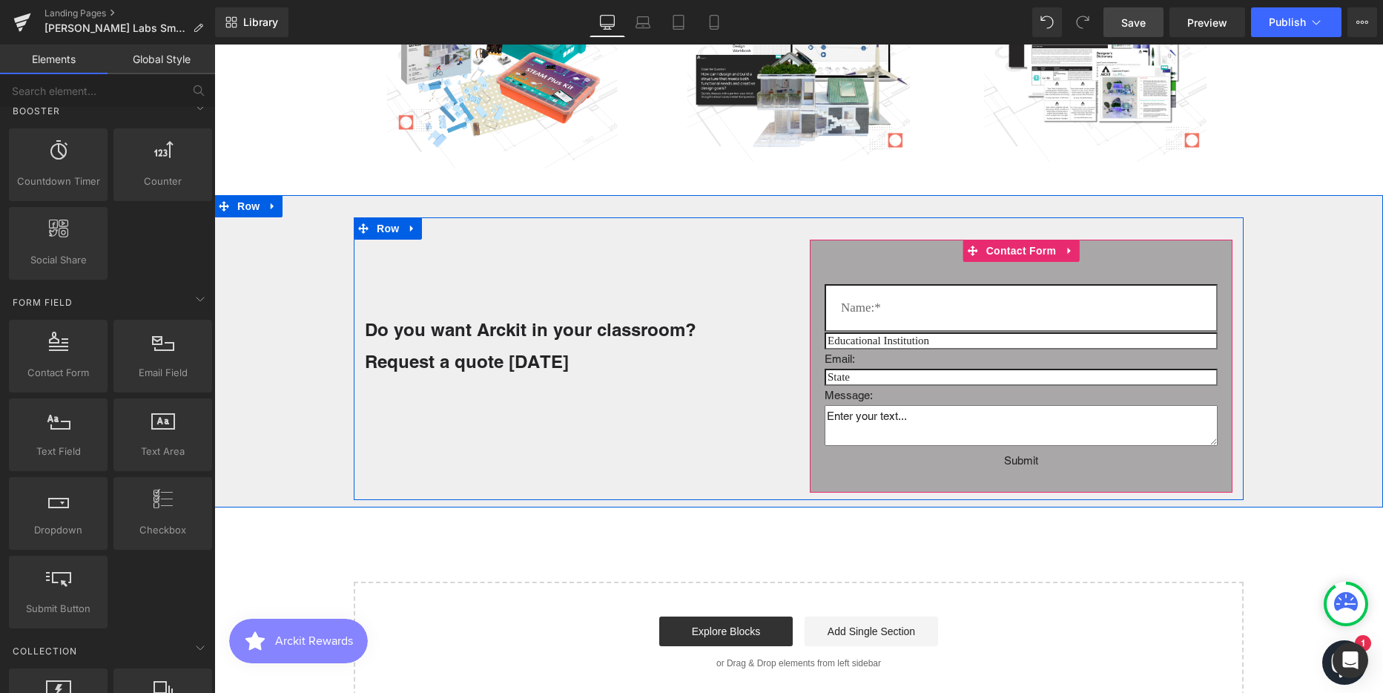
scroll to position [3848, 1158]
drag, startPoint x: 364, startPoint y: 114, endPoint x: 888, endPoint y: 312, distance: 560.4
click at [888, 312] on input "text" at bounding box center [1021, 307] width 393 height 47
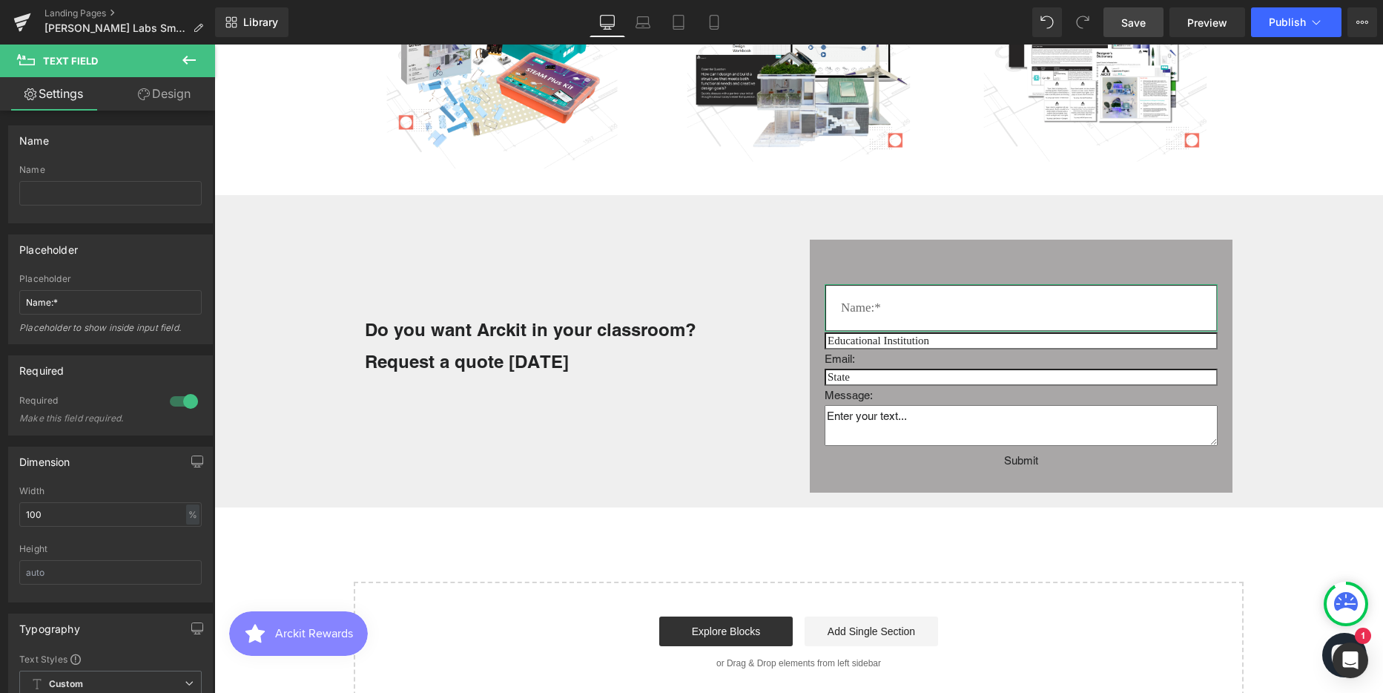
click at [159, 84] on link "Design" at bounding box center [164, 93] width 108 height 33
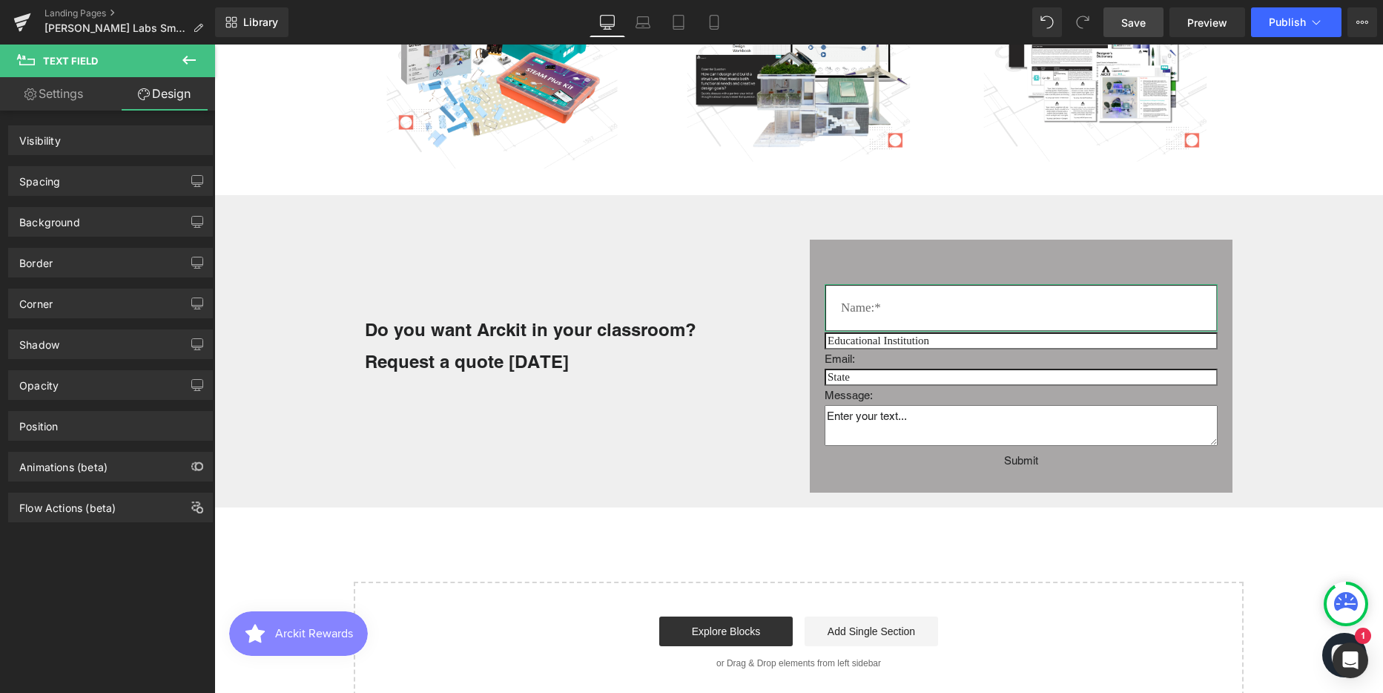
click at [108, 181] on div "Spacing" at bounding box center [110, 181] width 203 height 28
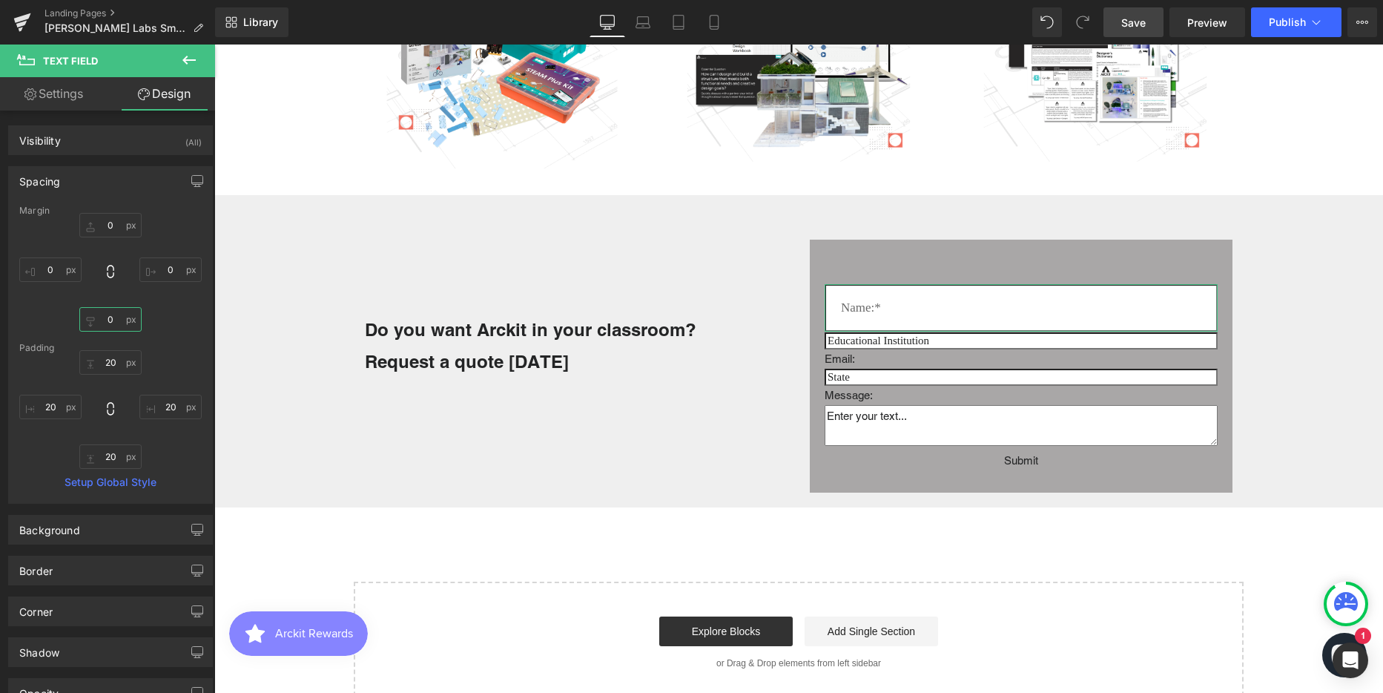
click at [105, 317] on input "0" at bounding box center [110, 319] width 62 height 24
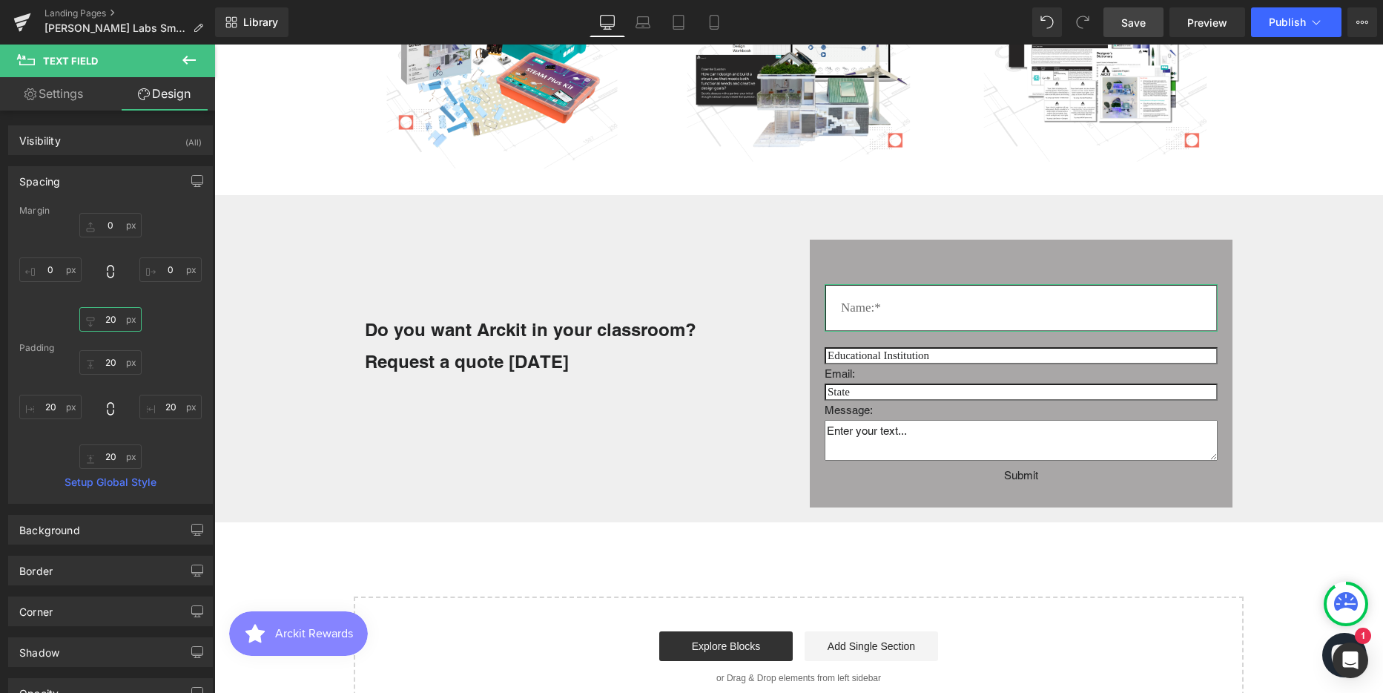
scroll to position [3863, 1158]
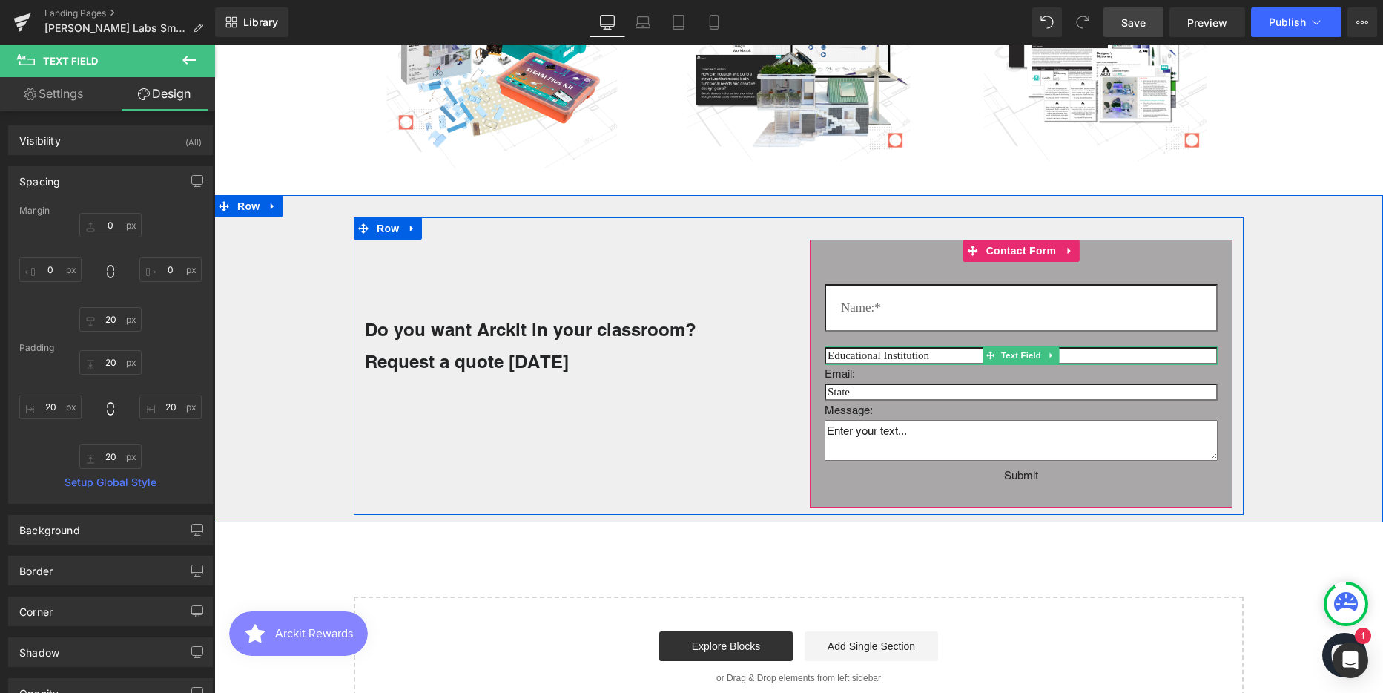
click at [896, 354] on input "text" at bounding box center [1021, 355] width 393 height 17
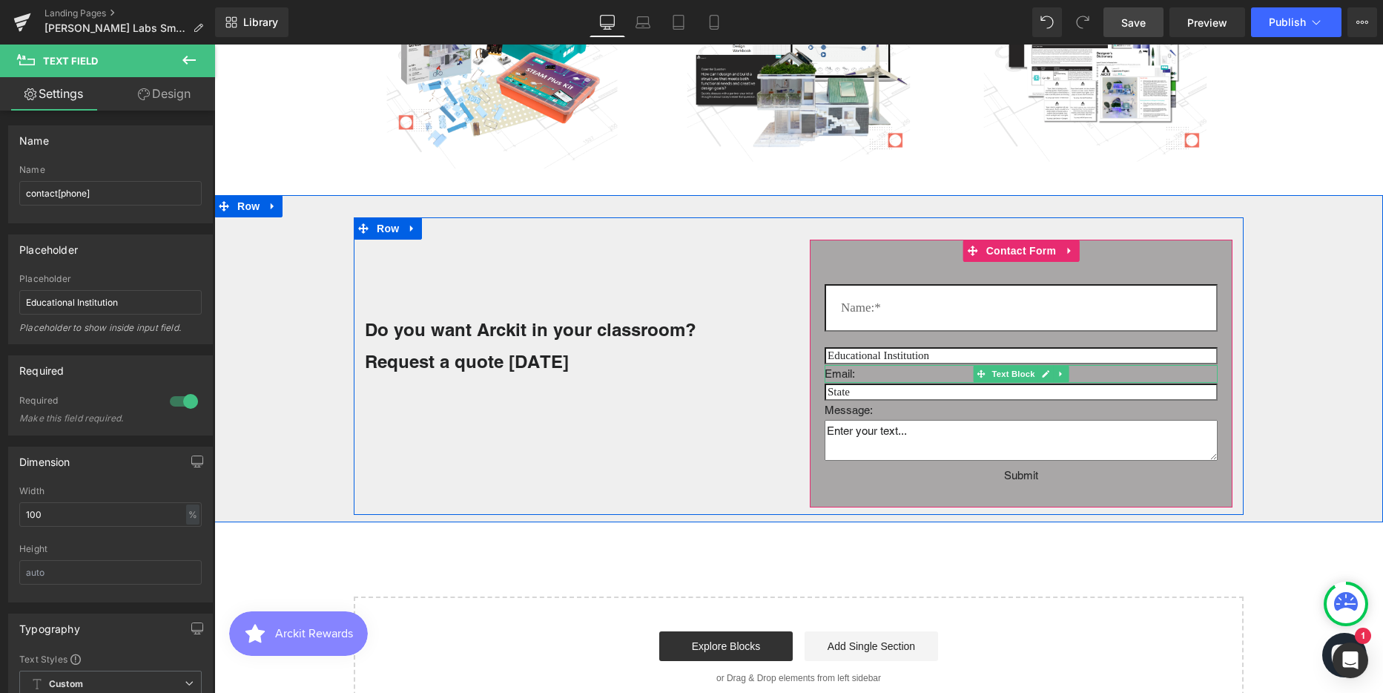
drag, startPoint x: 839, startPoint y: 372, endPoint x: 808, endPoint y: 326, distance: 55.5
click at [839, 372] on p "Email:" at bounding box center [1021, 374] width 393 height 19
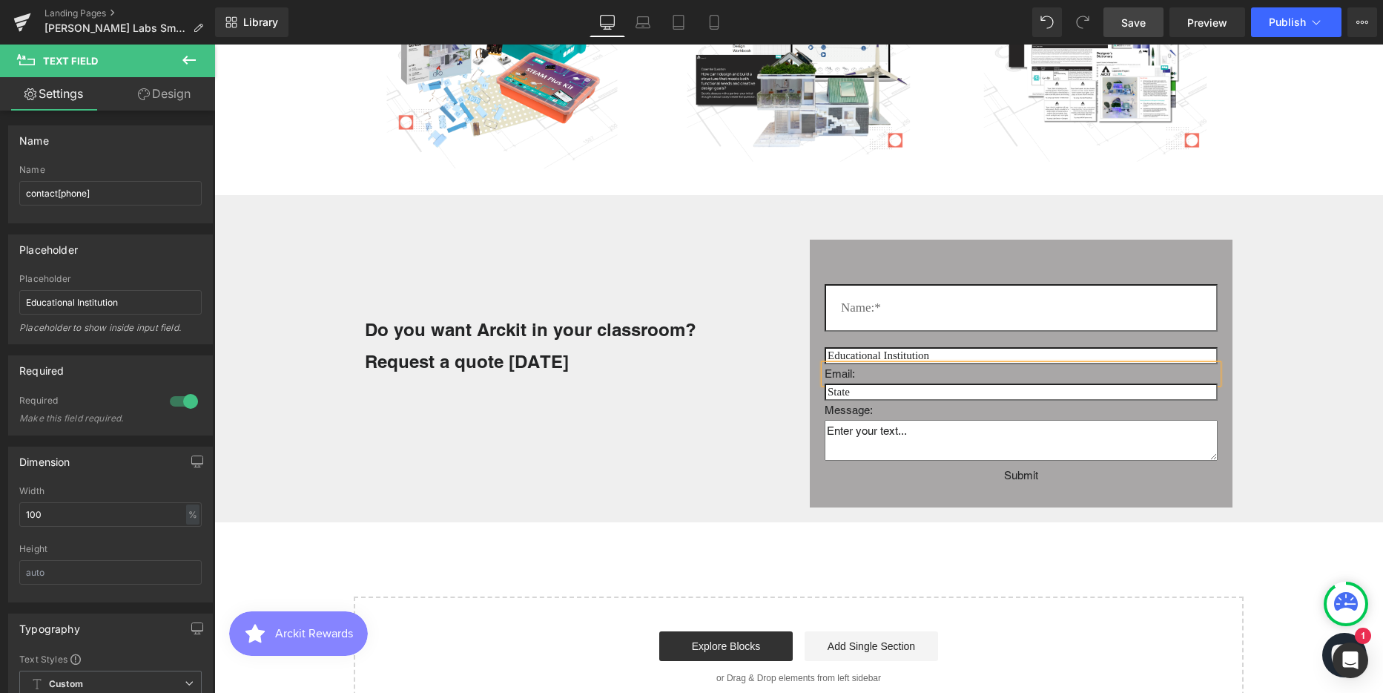
click at [810, 326] on div "Text Field Text Field Email: Text Block Email Field Message: Text Block Text Ar…" at bounding box center [1021, 374] width 423 height 268
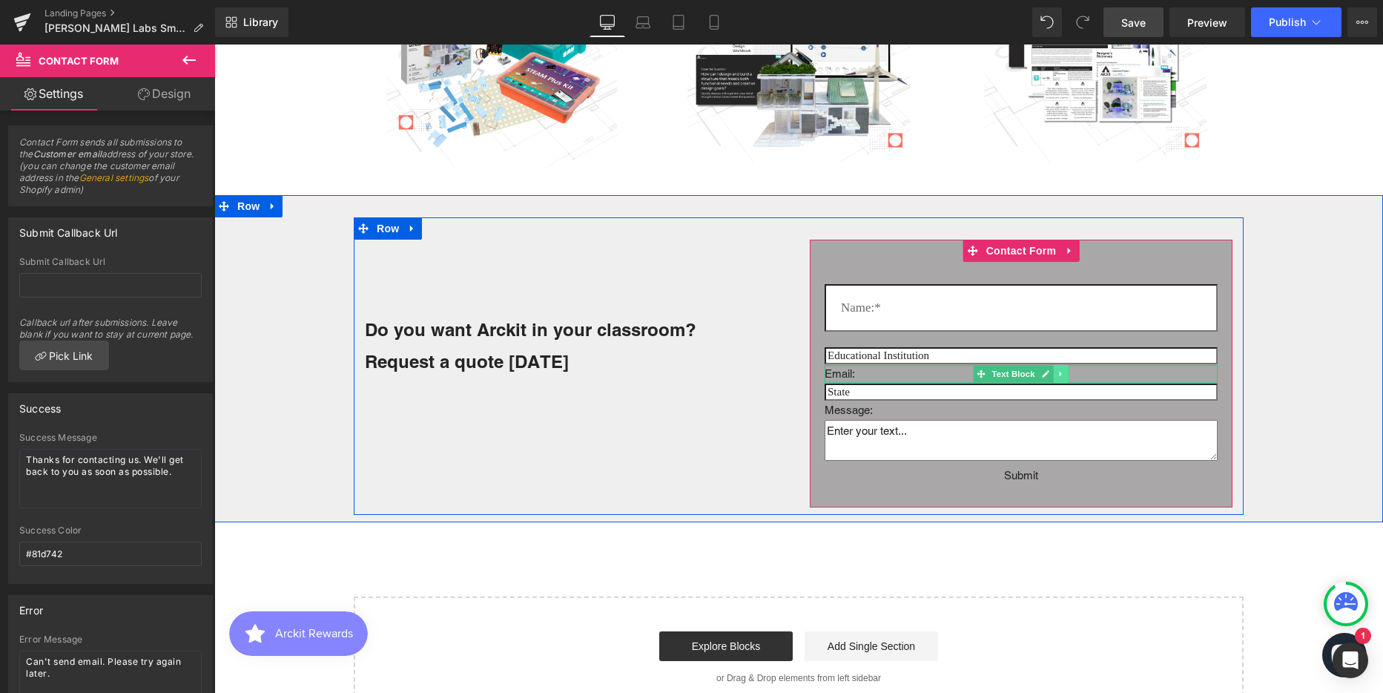
click at [1057, 376] on icon at bounding box center [1061, 373] width 8 height 9
click at [1067, 374] on link at bounding box center [1069, 374] width 16 height 18
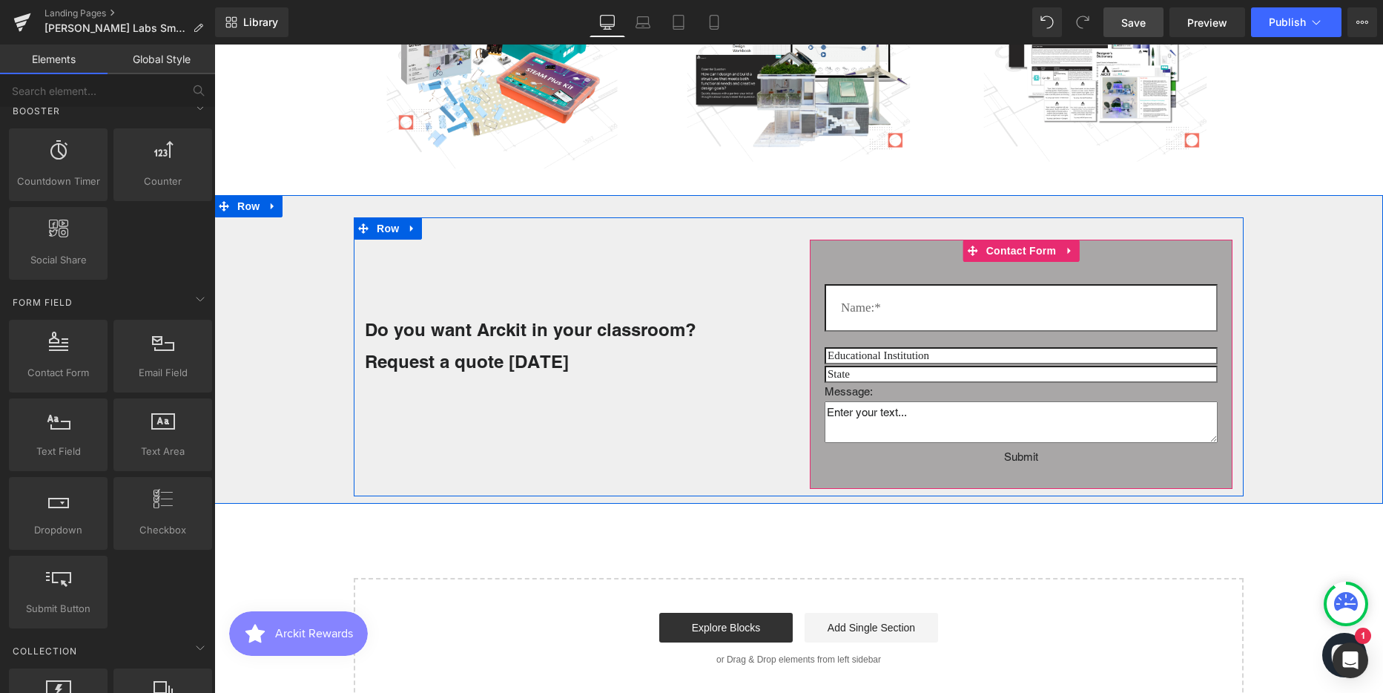
scroll to position [3845, 1158]
click at [1057, 388] on icon at bounding box center [1061, 392] width 8 height 9
click at [1065, 391] on icon at bounding box center [1069, 392] width 8 height 8
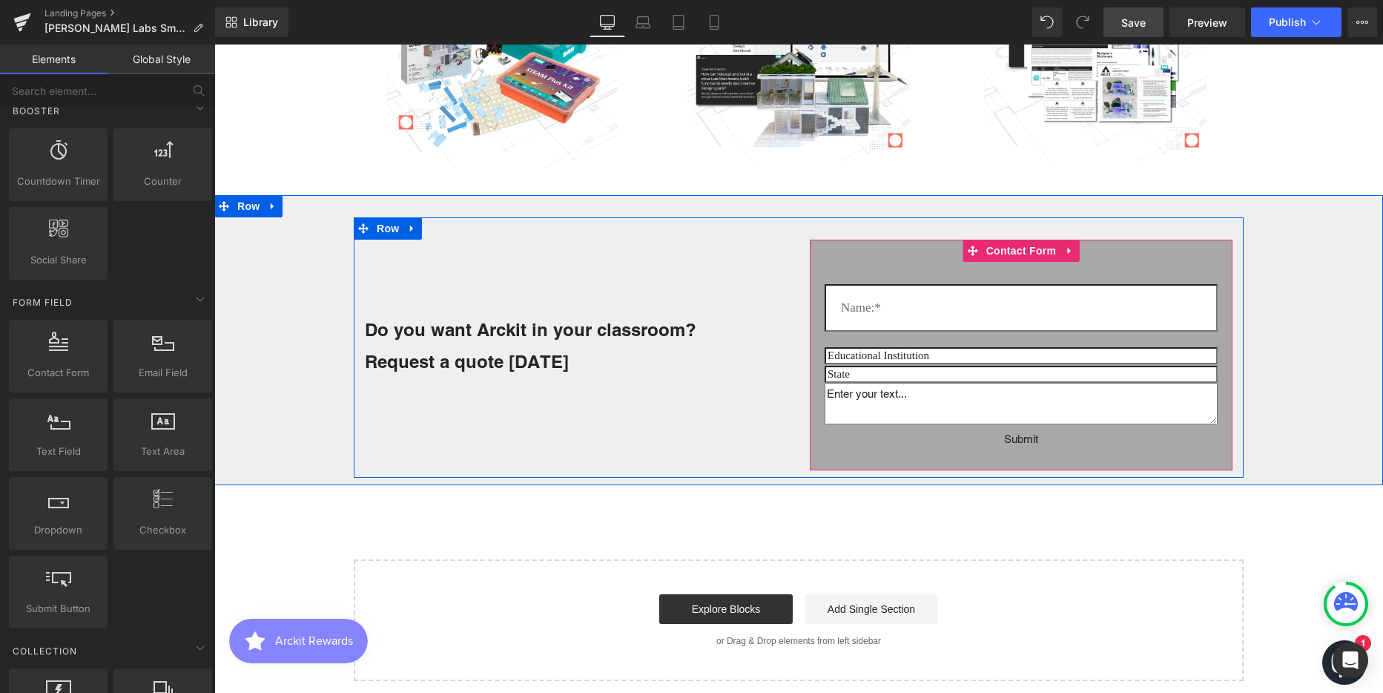
scroll to position [3826, 1158]
click at [934, 355] on input "text" at bounding box center [1021, 355] width 393 height 17
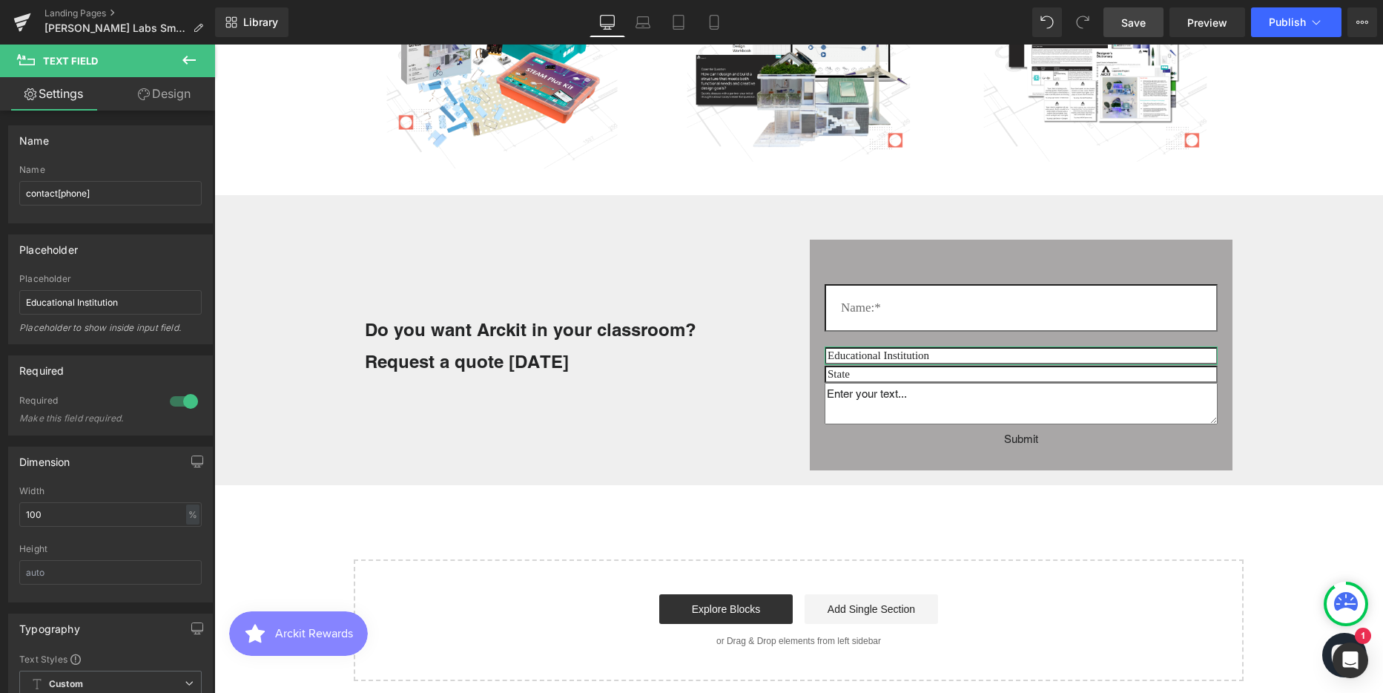
click at [174, 96] on link "Design" at bounding box center [164, 93] width 108 height 33
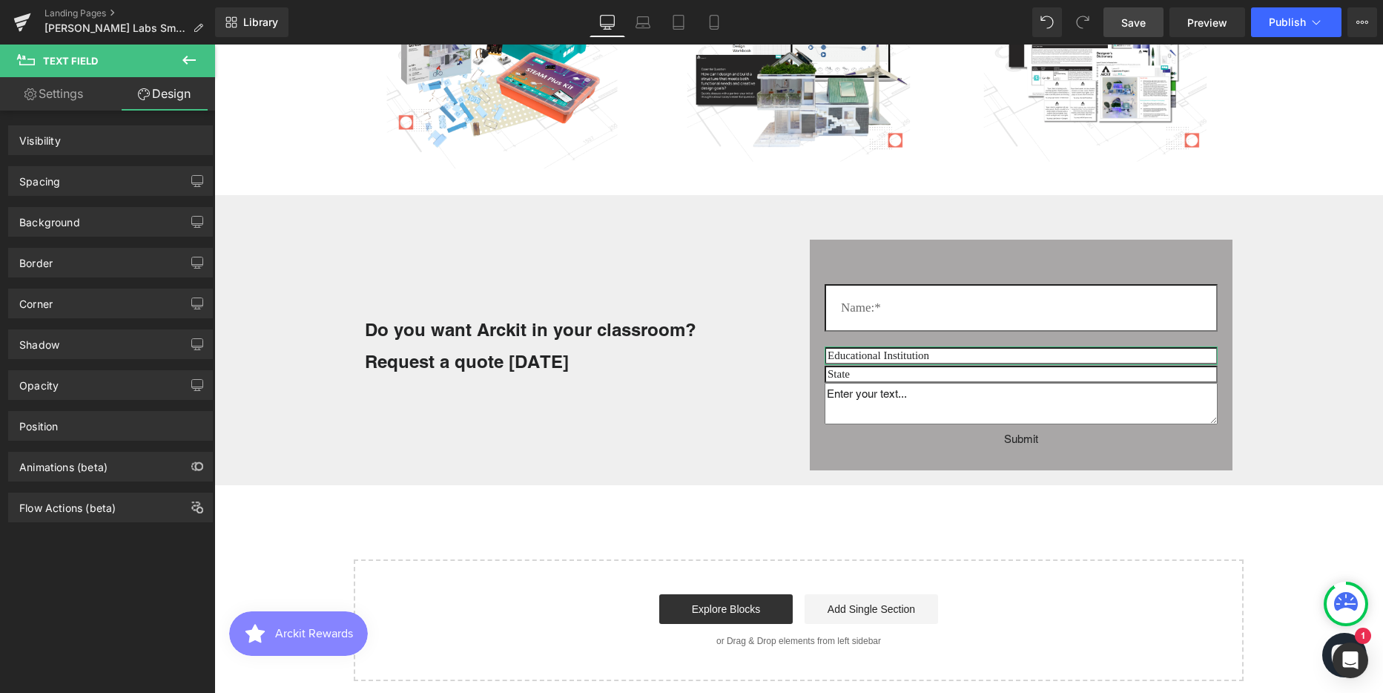
click at [116, 187] on div "Spacing" at bounding box center [110, 181] width 203 height 28
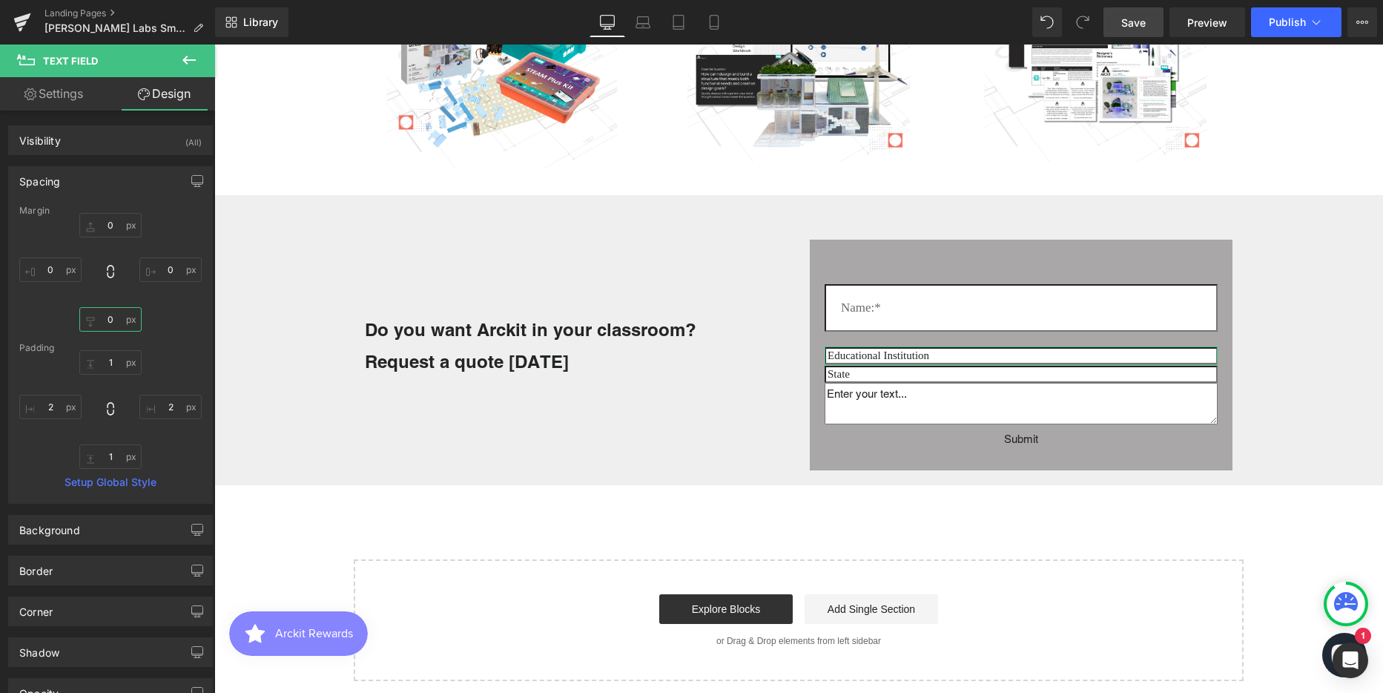
click at [110, 316] on input "0" at bounding box center [110, 319] width 62 height 24
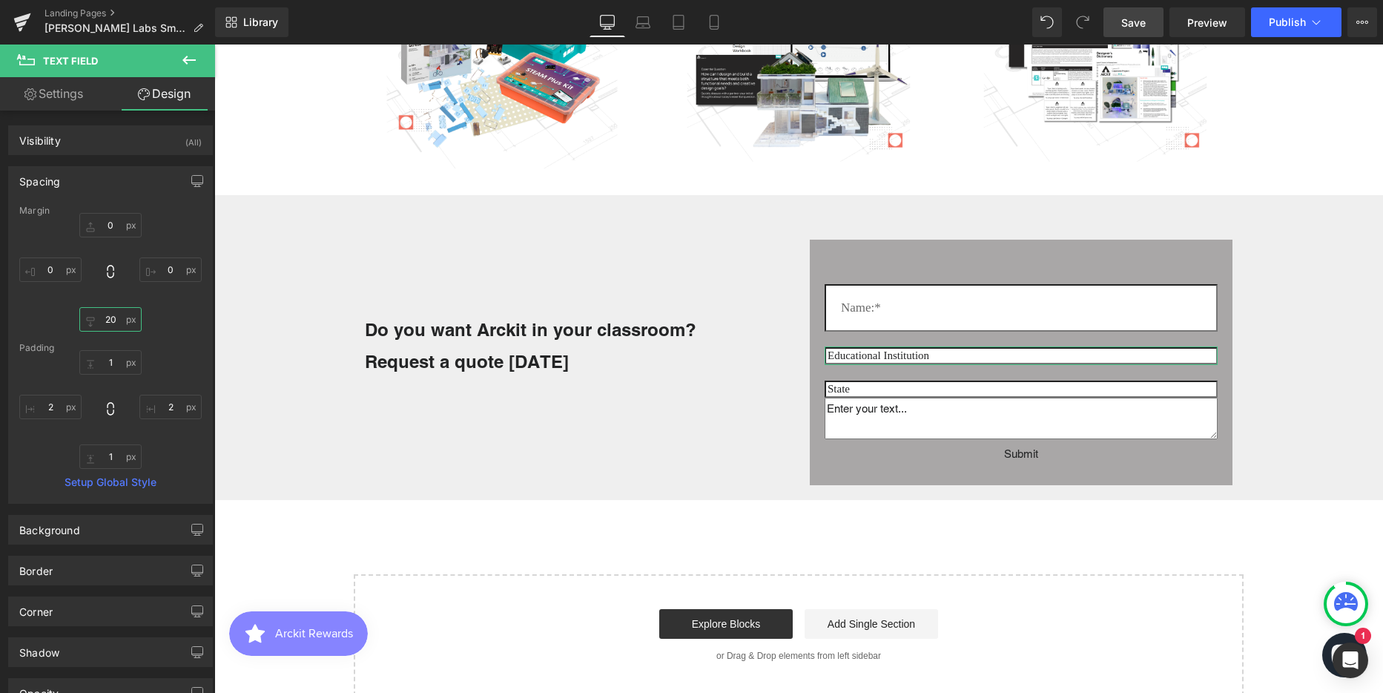
scroll to position [3840, 1158]
click at [113, 360] on input "1" at bounding box center [110, 362] width 62 height 24
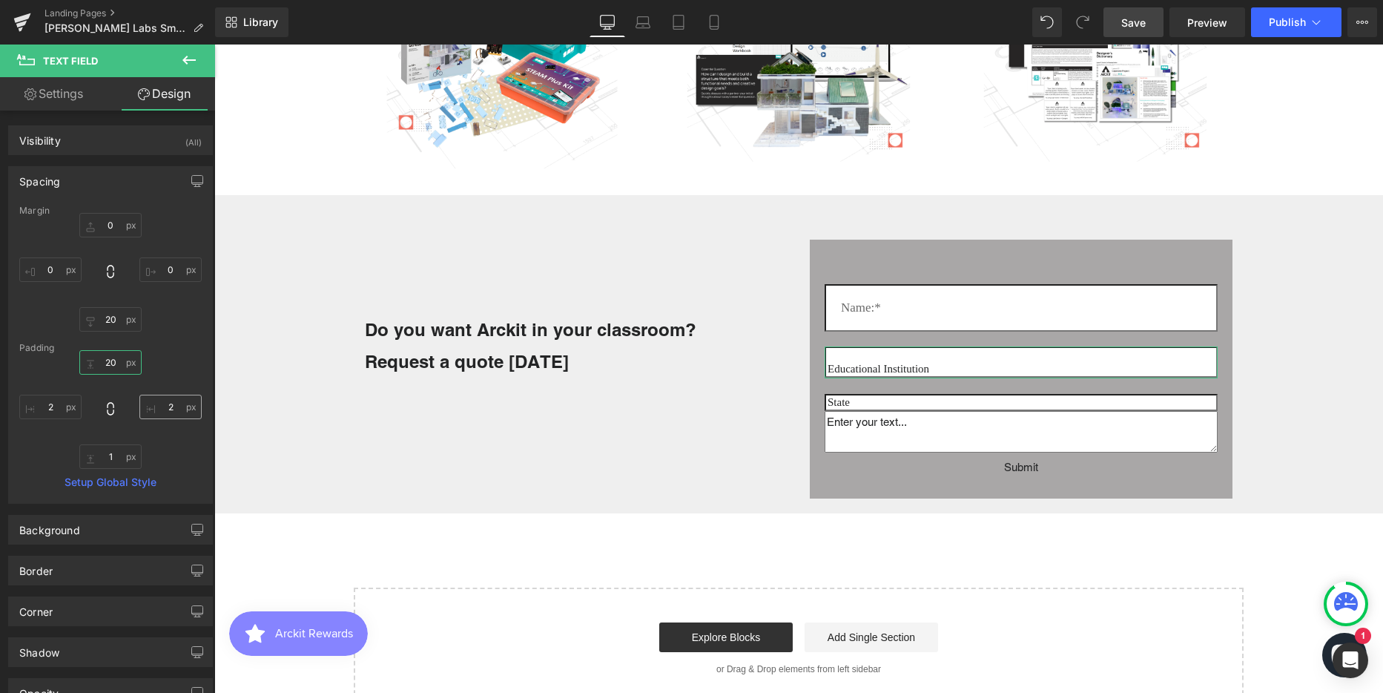
scroll to position [3854, 1158]
click at [162, 403] on input "2" at bounding box center [170, 406] width 62 height 24
click at [103, 455] on input "1" at bounding box center [110, 456] width 62 height 24
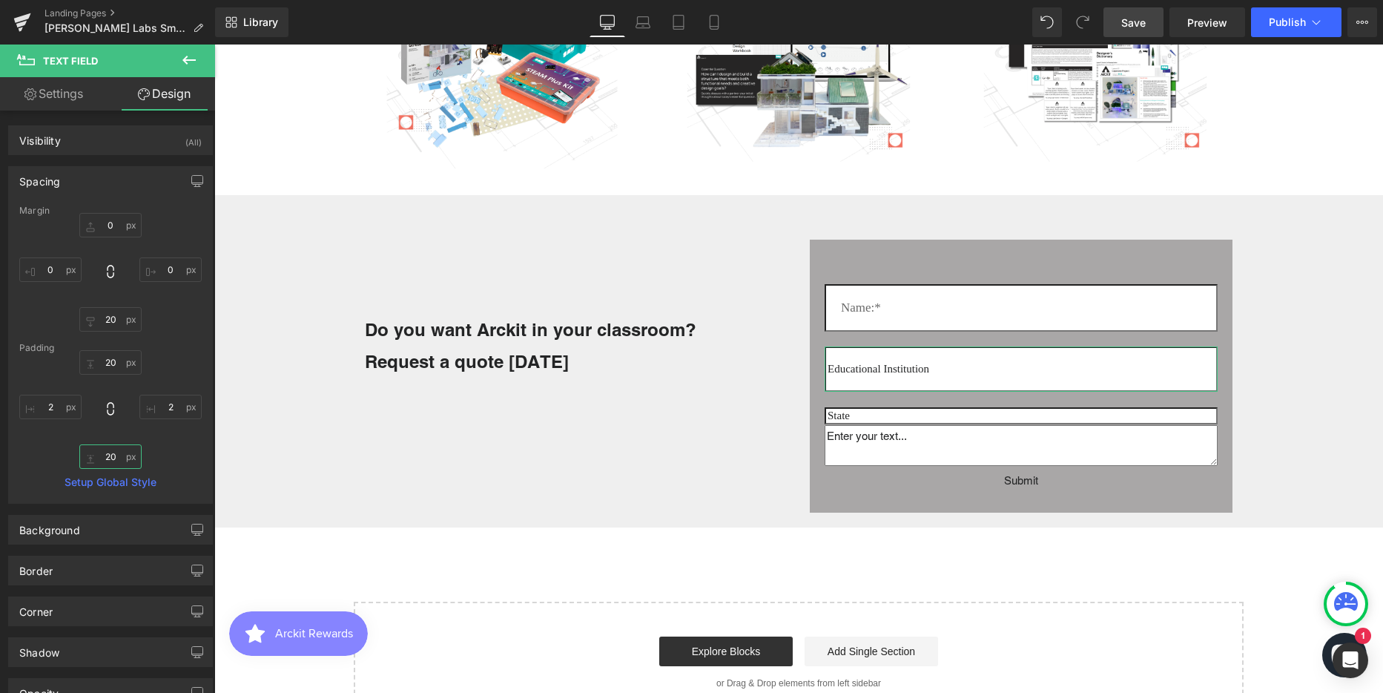
scroll to position [3868, 1158]
click at [46, 405] on input "2" at bounding box center [50, 406] width 62 height 24
click at [162, 404] on input "2" at bounding box center [170, 406] width 62 height 24
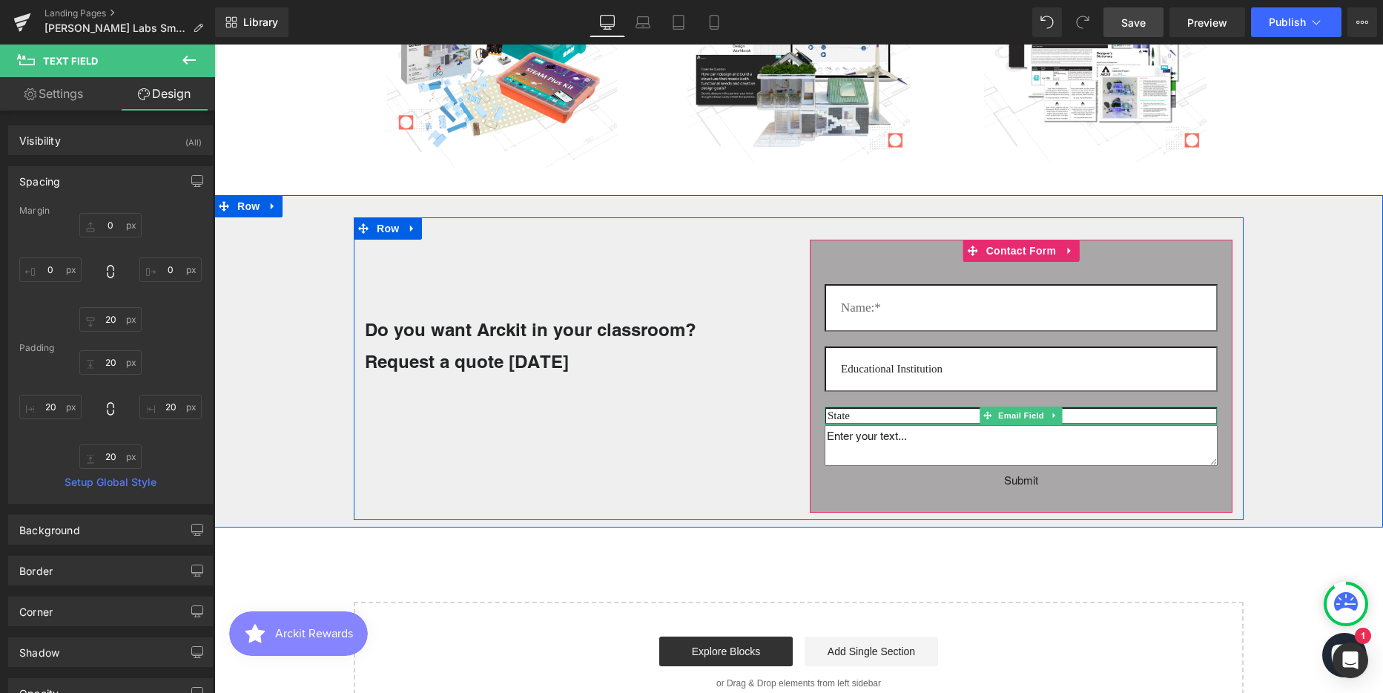
drag, startPoint x: 859, startPoint y: 415, endPoint x: 297, endPoint y: 285, distance: 576.7
click at [859, 415] on input "email" at bounding box center [1021, 415] width 393 height 17
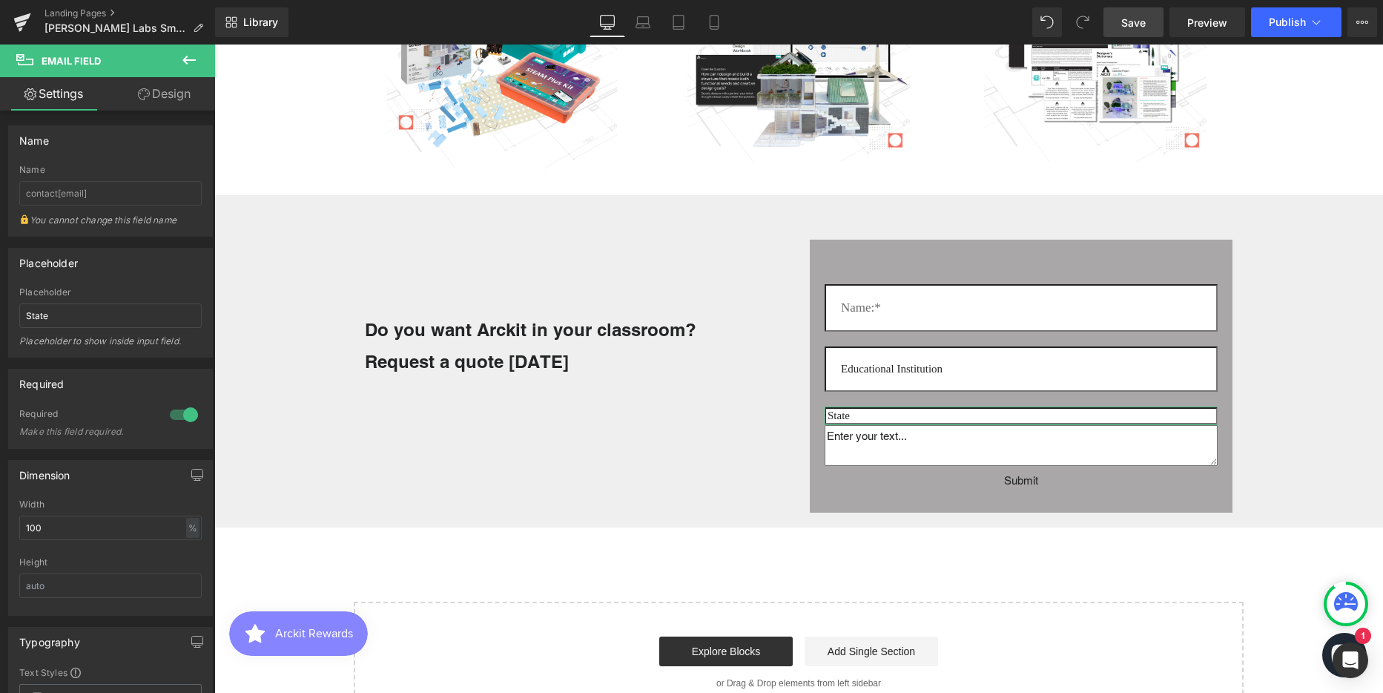
click at [168, 96] on link "Design" at bounding box center [164, 93] width 108 height 33
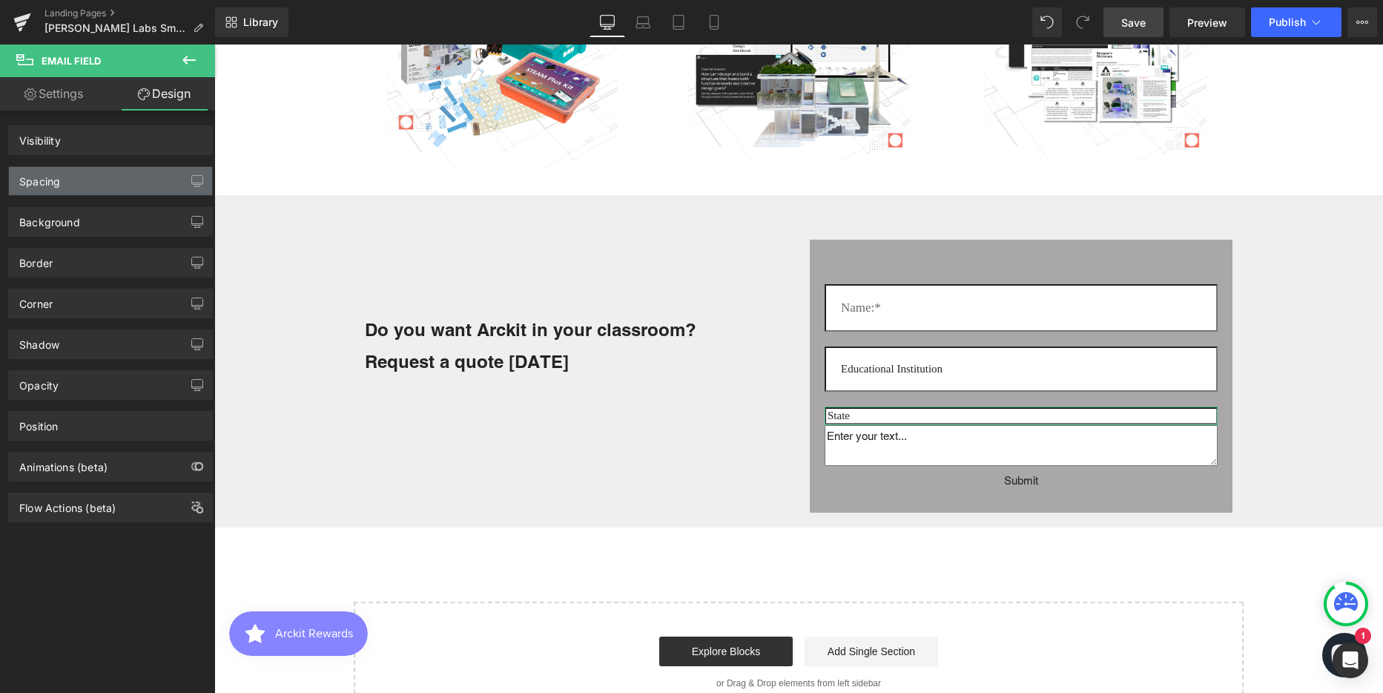
click at [67, 179] on div "Spacing" at bounding box center [110, 181] width 203 height 28
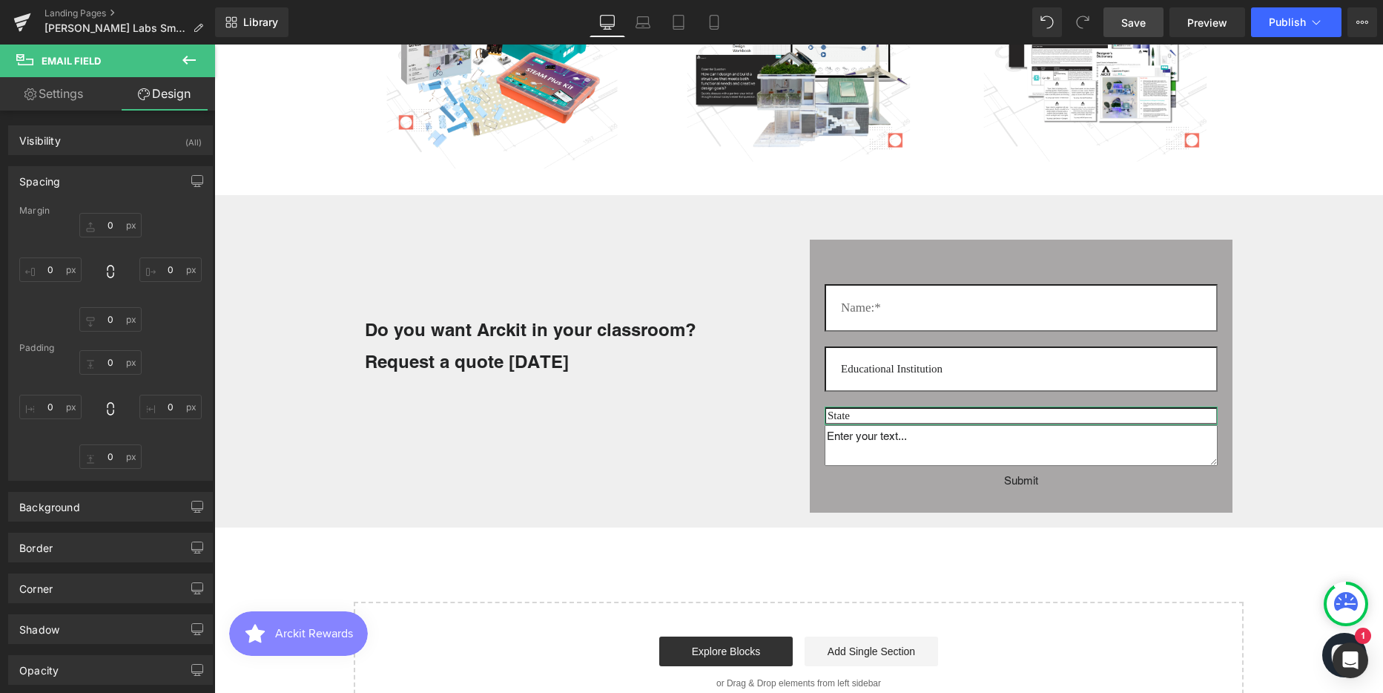
click at [73, 182] on div "Spacing" at bounding box center [110, 181] width 203 height 28
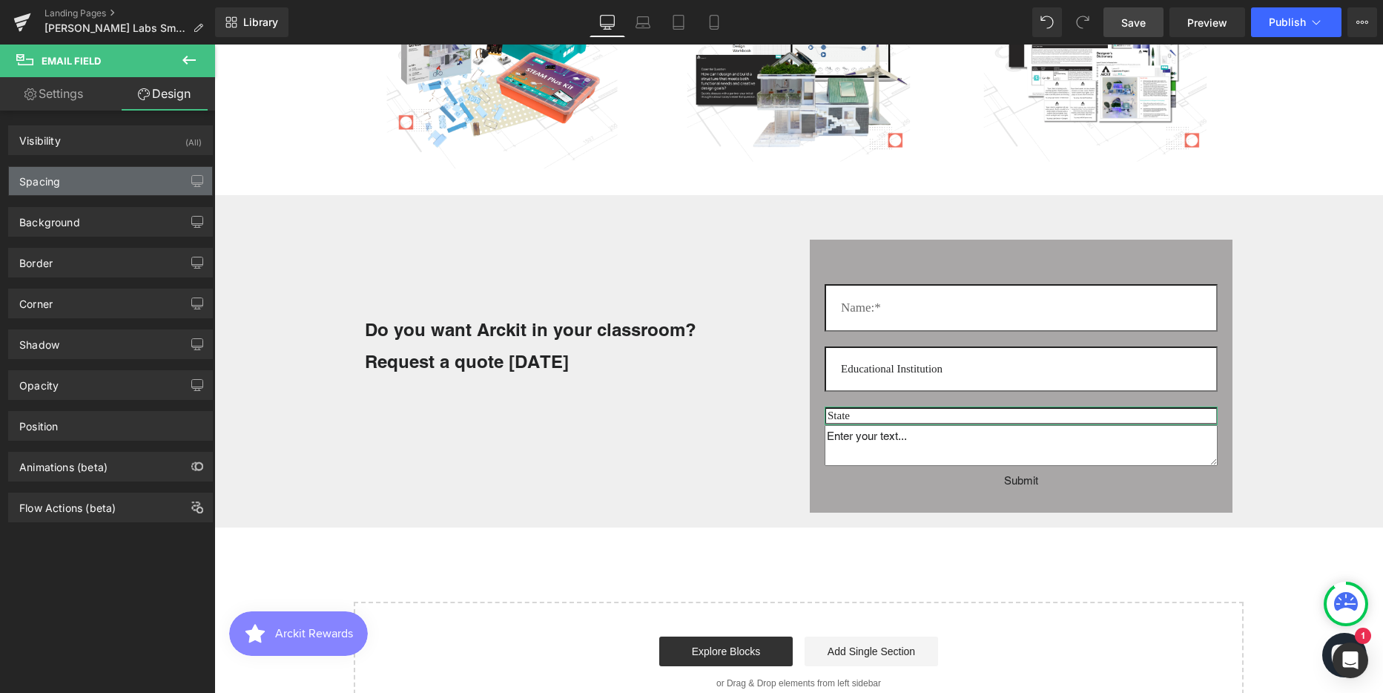
click at [83, 189] on div "Spacing" at bounding box center [110, 181] width 203 height 28
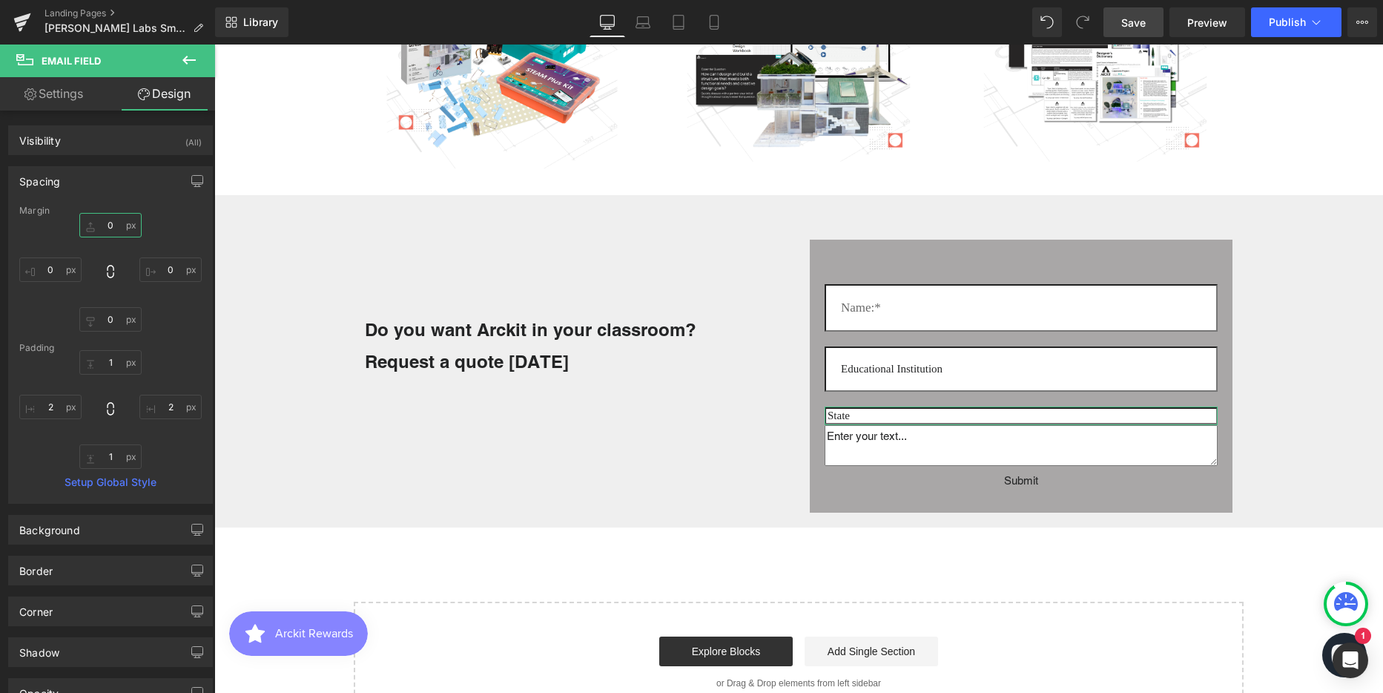
click at [113, 231] on input "0" at bounding box center [110, 225] width 62 height 24
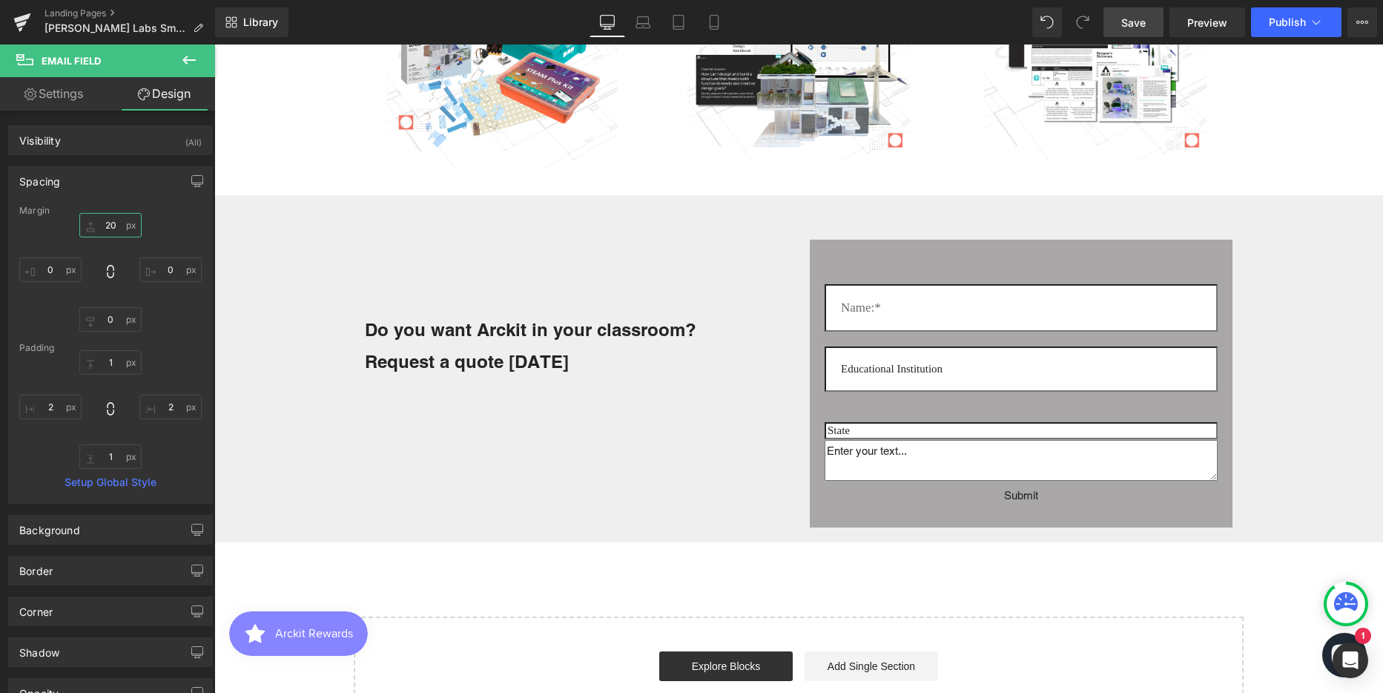
scroll to position [3883, 1158]
click at [103, 364] on input "1" at bounding box center [110, 362] width 62 height 24
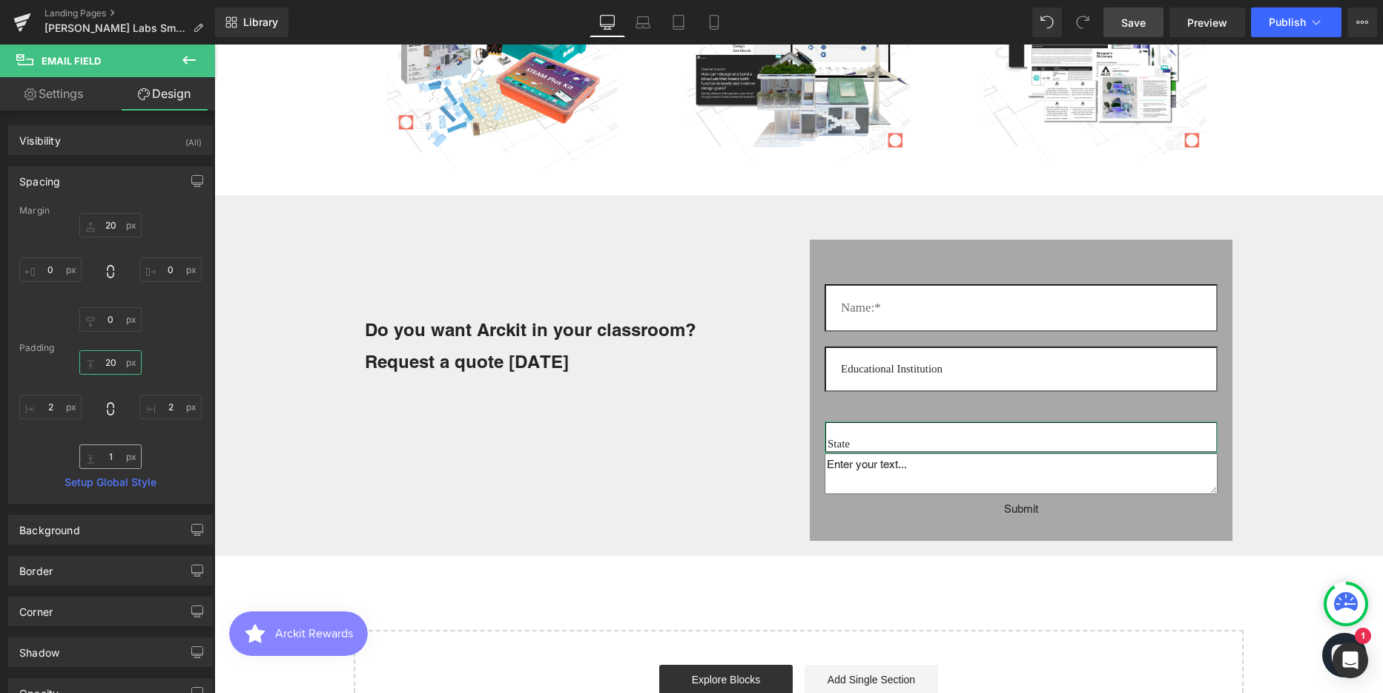
scroll to position [3896, 1158]
click at [112, 451] on input "1" at bounding box center [110, 456] width 62 height 24
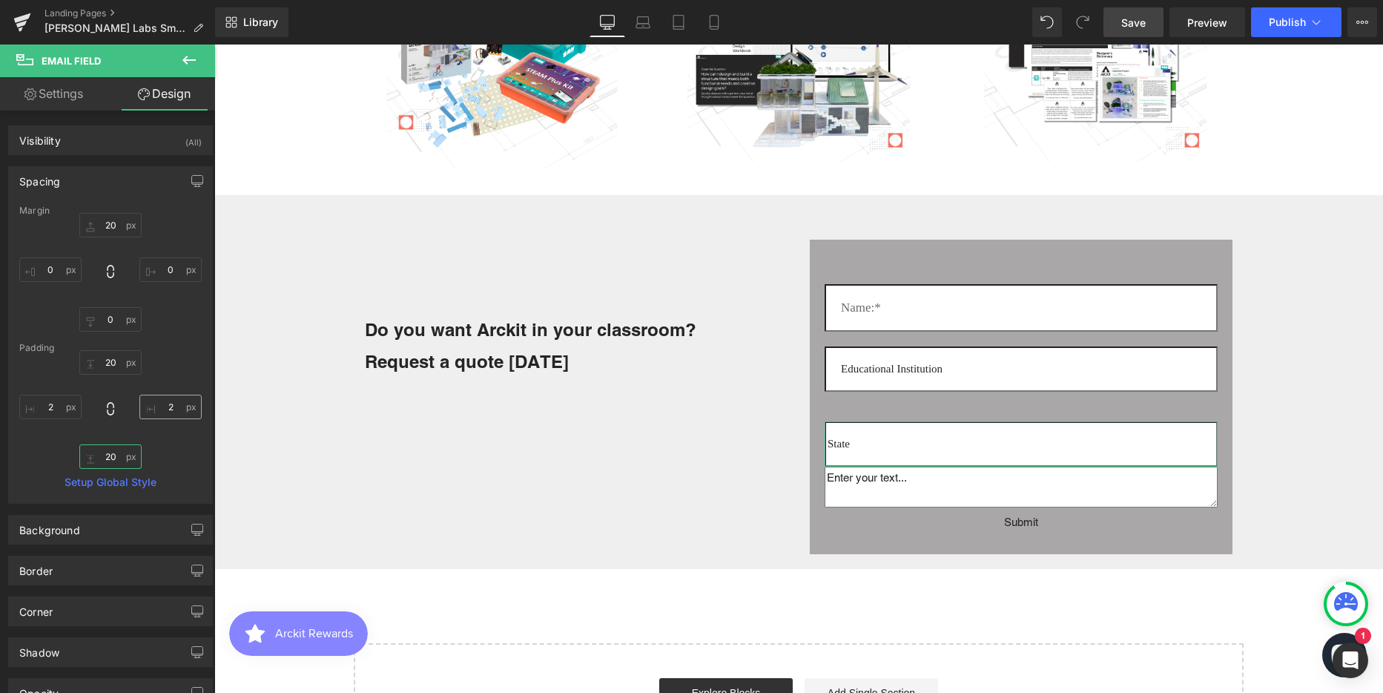
scroll to position [3909, 1158]
click at [171, 408] on input "2" at bounding box center [170, 406] width 62 height 24
click at [51, 401] on input "2" at bounding box center [50, 406] width 62 height 24
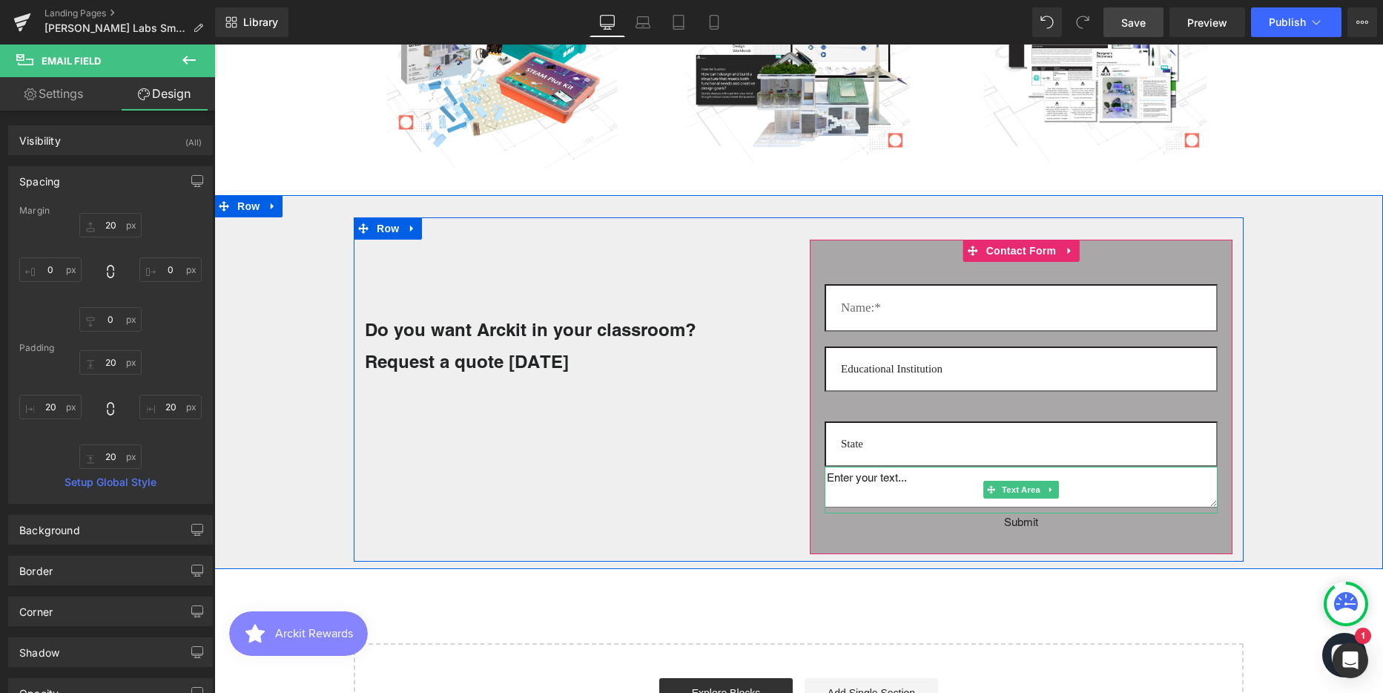
click at [961, 481] on textarea at bounding box center [1021, 487] width 393 height 42
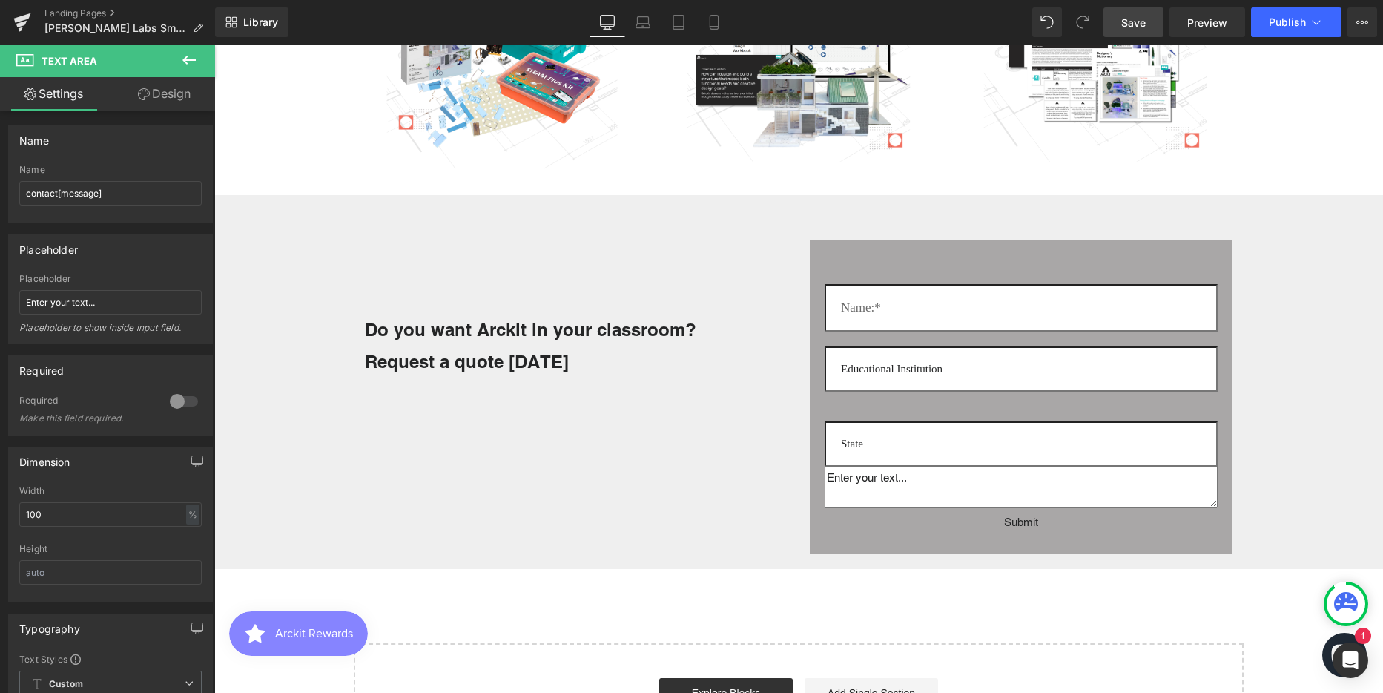
click at [179, 60] on button at bounding box center [189, 60] width 52 height 33
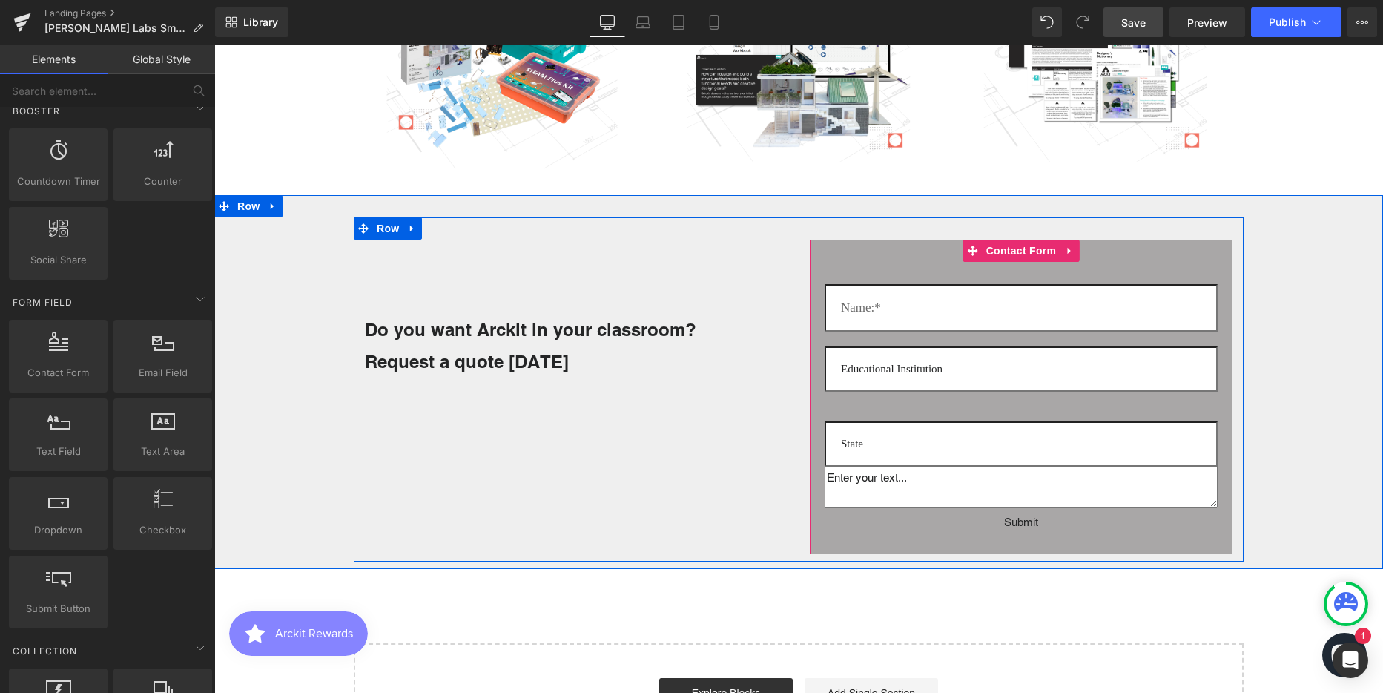
click at [983, 478] on textarea at bounding box center [1021, 487] width 393 height 42
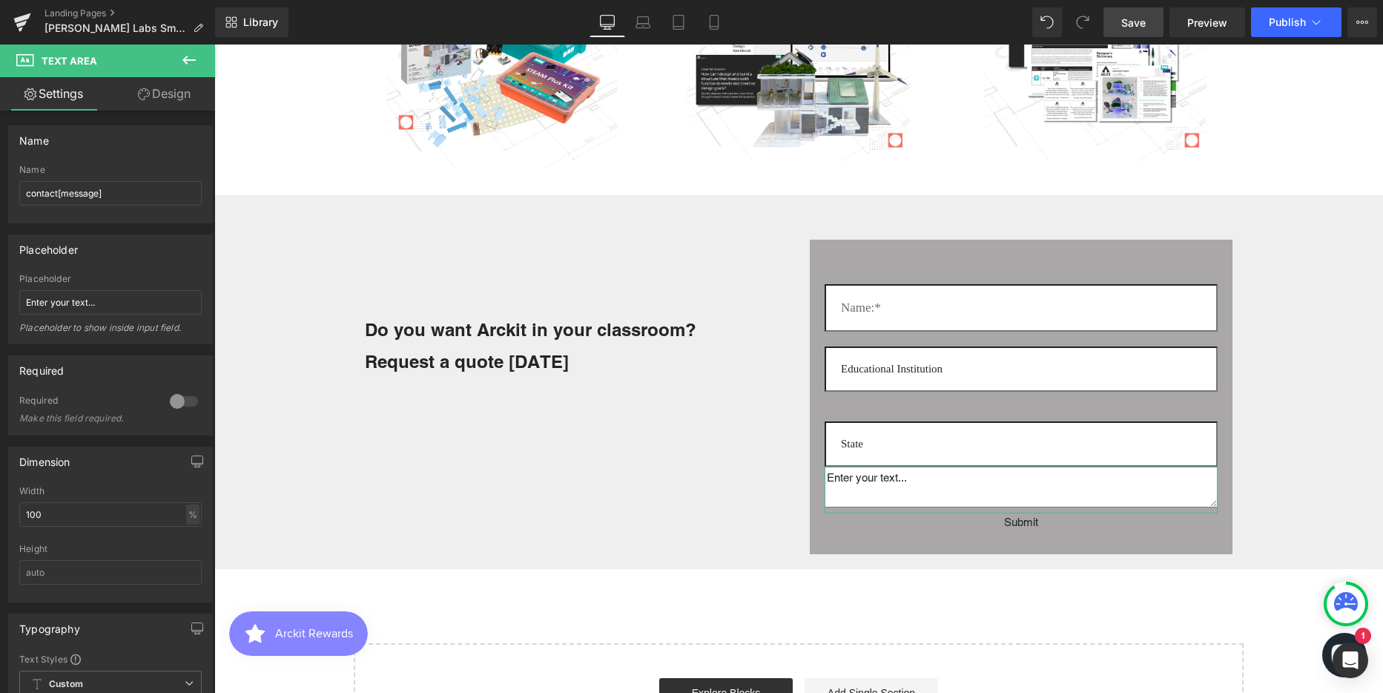
click at [171, 94] on link "Design" at bounding box center [164, 93] width 108 height 33
click at [0, 0] on div "Background" at bounding box center [0, 0] width 0 height 0
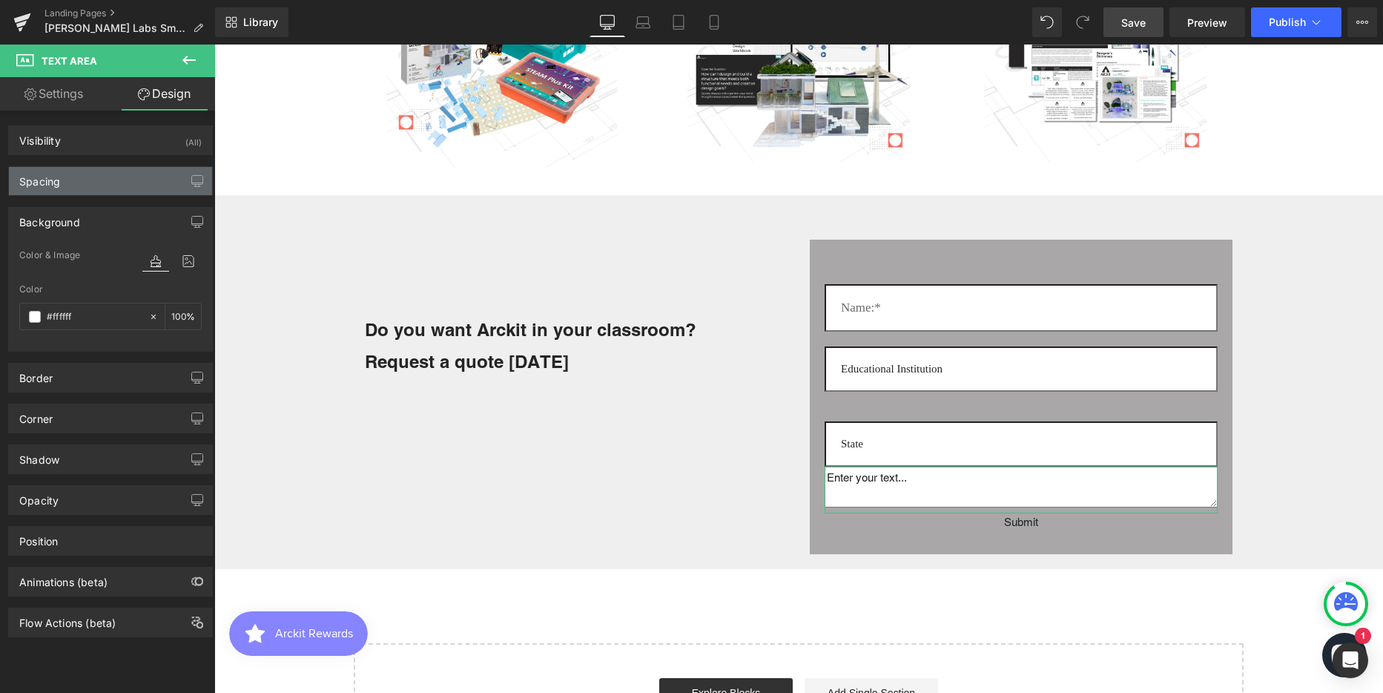
click at [66, 181] on div "Spacing" at bounding box center [110, 181] width 203 height 28
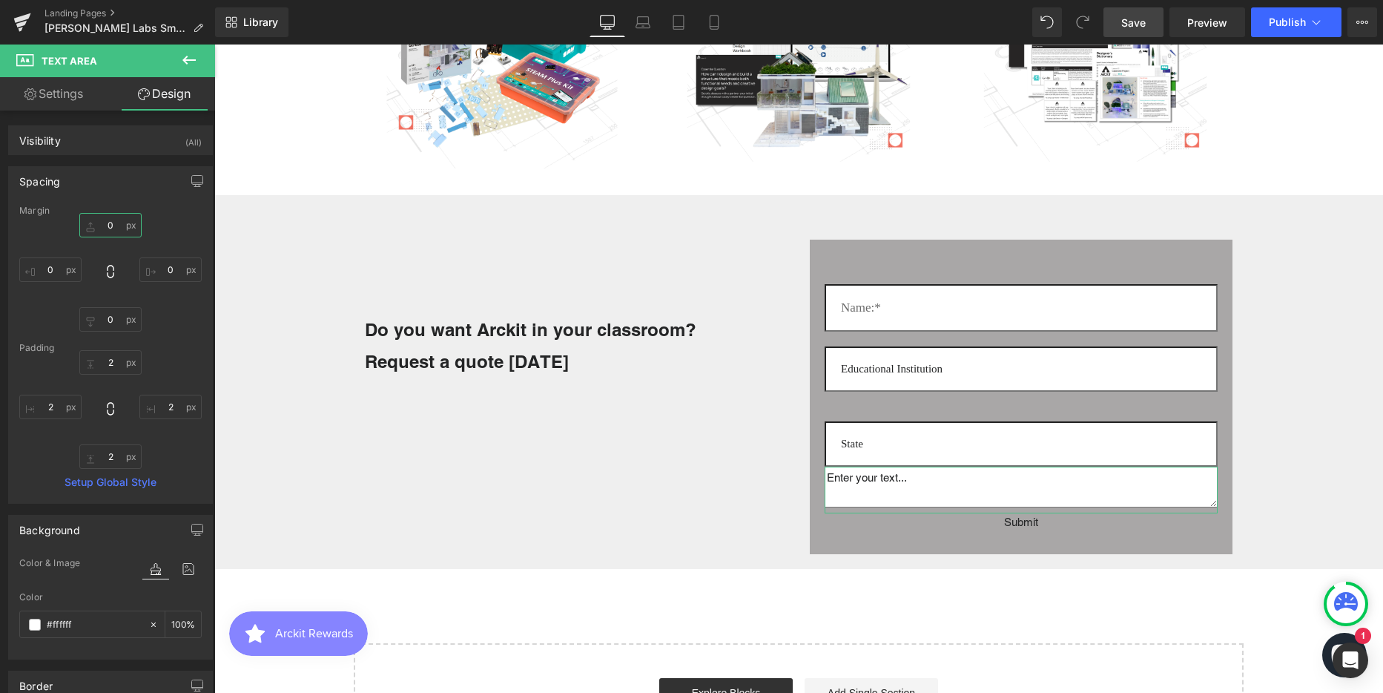
click at [110, 225] on input "0" at bounding box center [110, 225] width 62 height 24
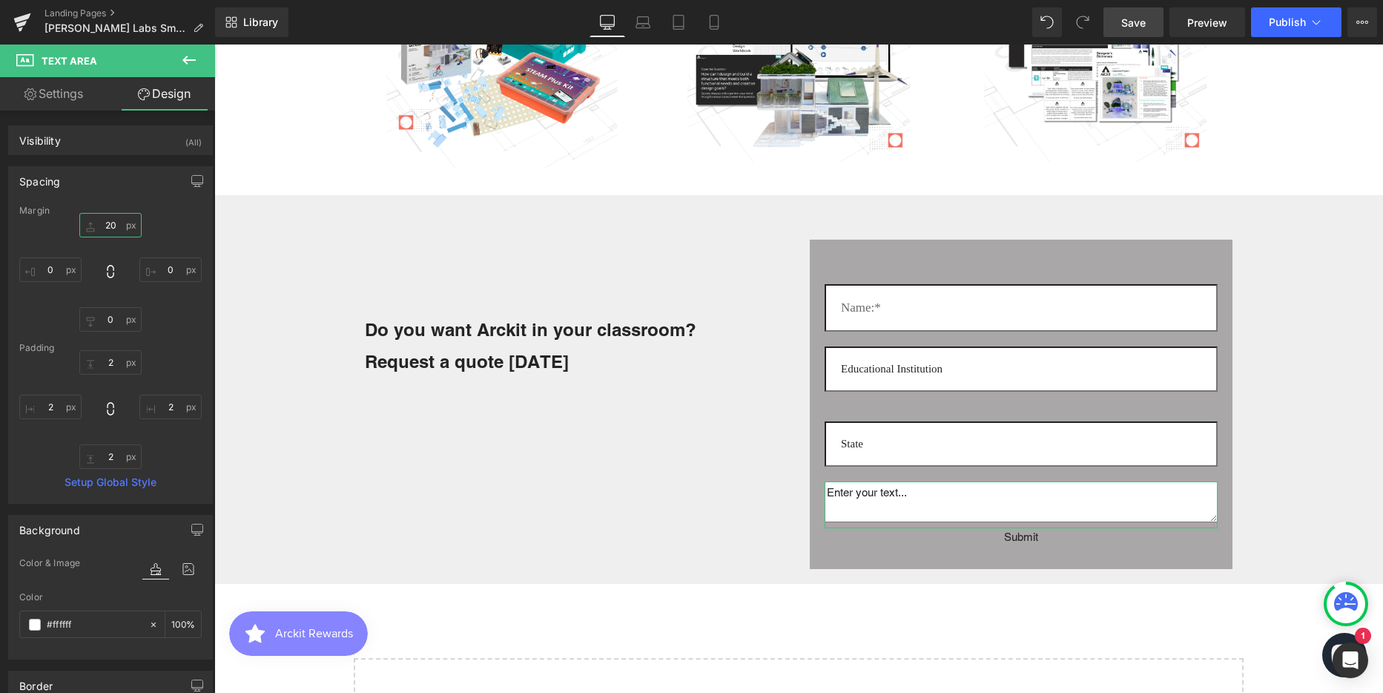
scroll to position [3924, 1158]
click at [108, 317] on input "0" at bounding box center [110, 319] width 62 height 24
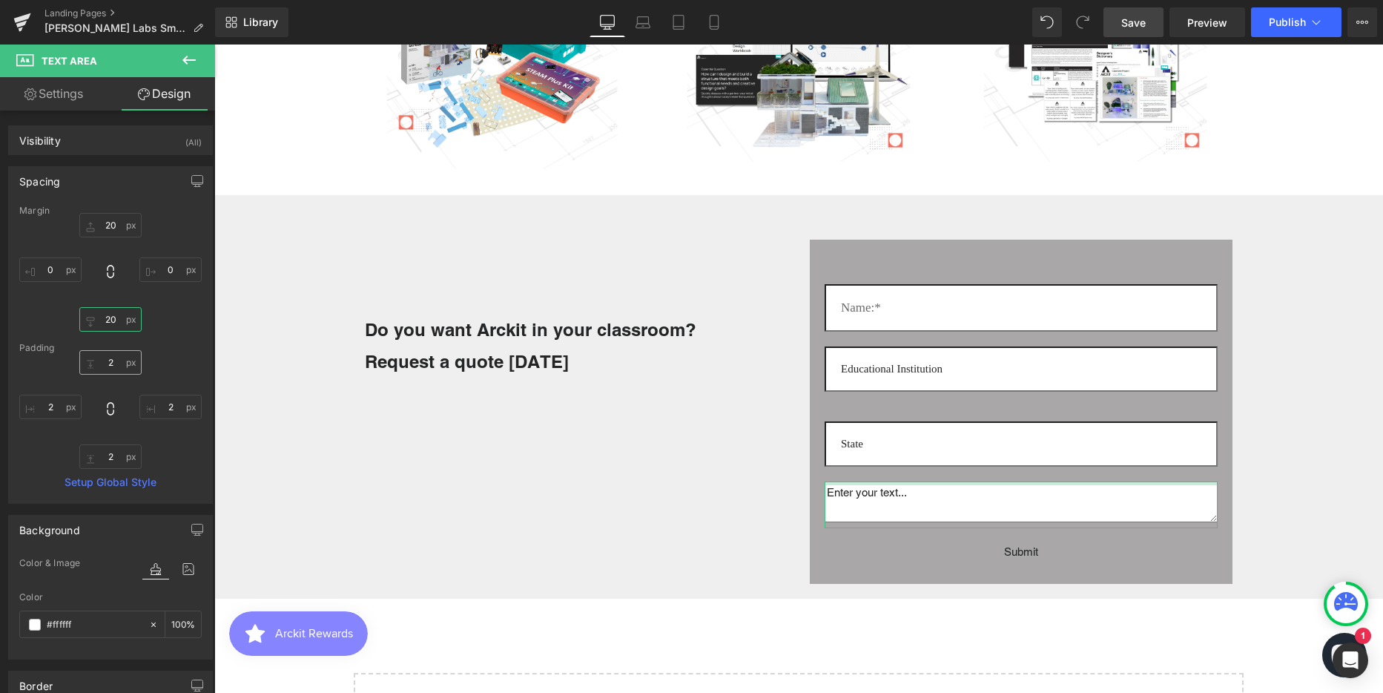
scroll to position [3939, 1158]
click at [113, 363] on input "2" at bounding box center [110, 362] width 62 height 24
click at [114, 458] on input "2" at bounding box center [110, 456] width 62 height 24
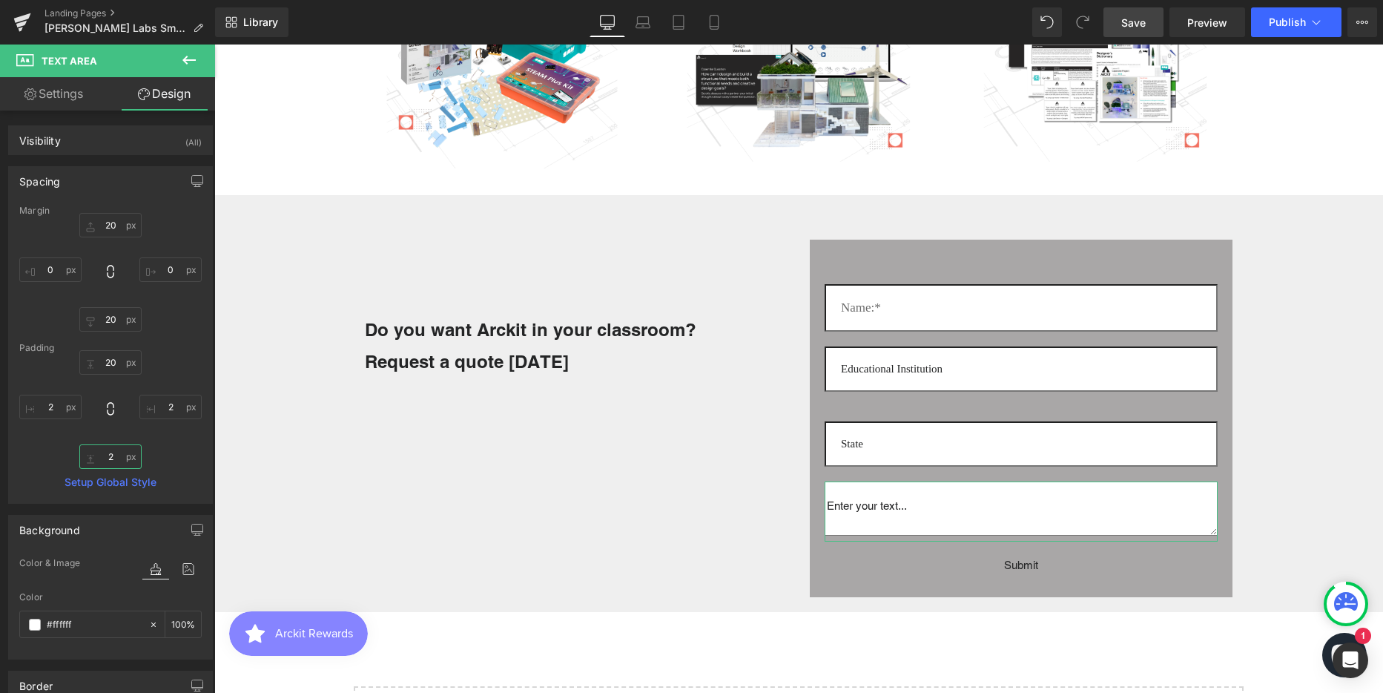
click at [114, 458] on input "2" at bounding box center [110, 456] width 62 height 24
click at [168, 406] on input "2" at bounding box center [170, 406] width 62 height 24
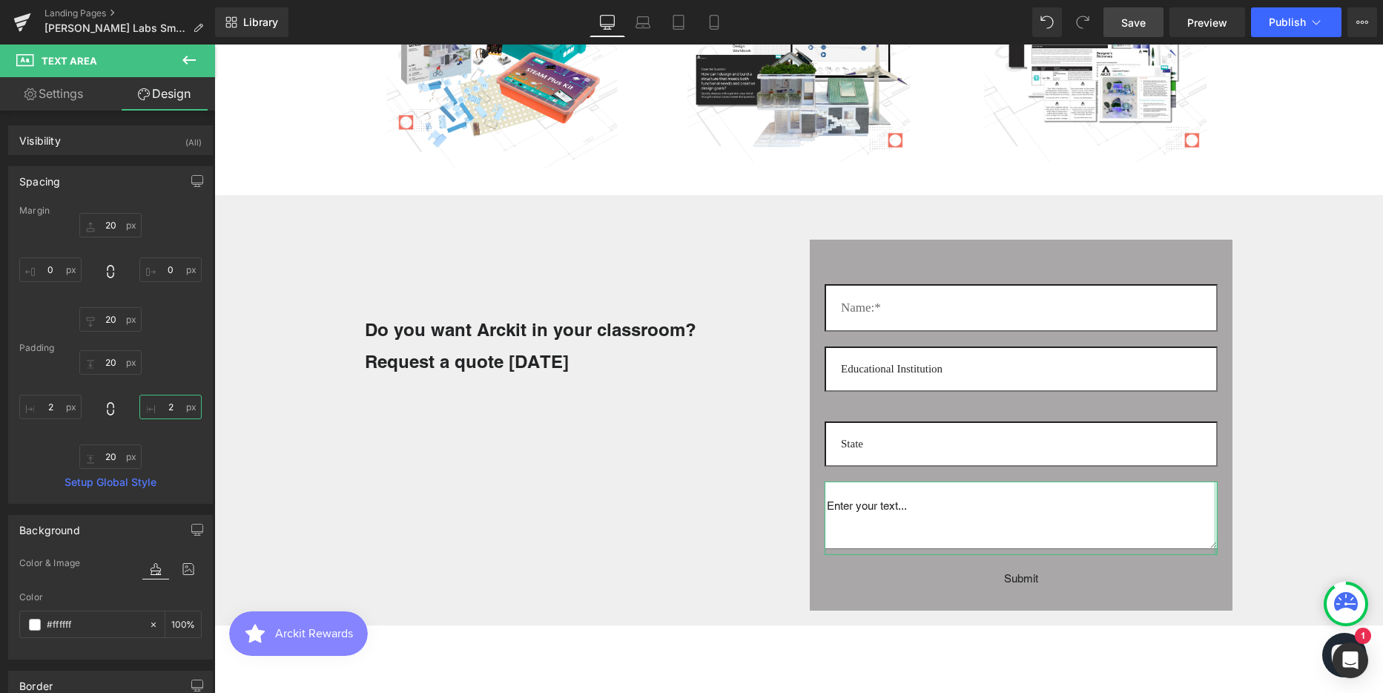
click at [168, 406] on input "2" at bounding box center [170, 406] width 62 height 24
click at [53, 402] on input "2" at bounding box center [50, 406] width 62 height 24
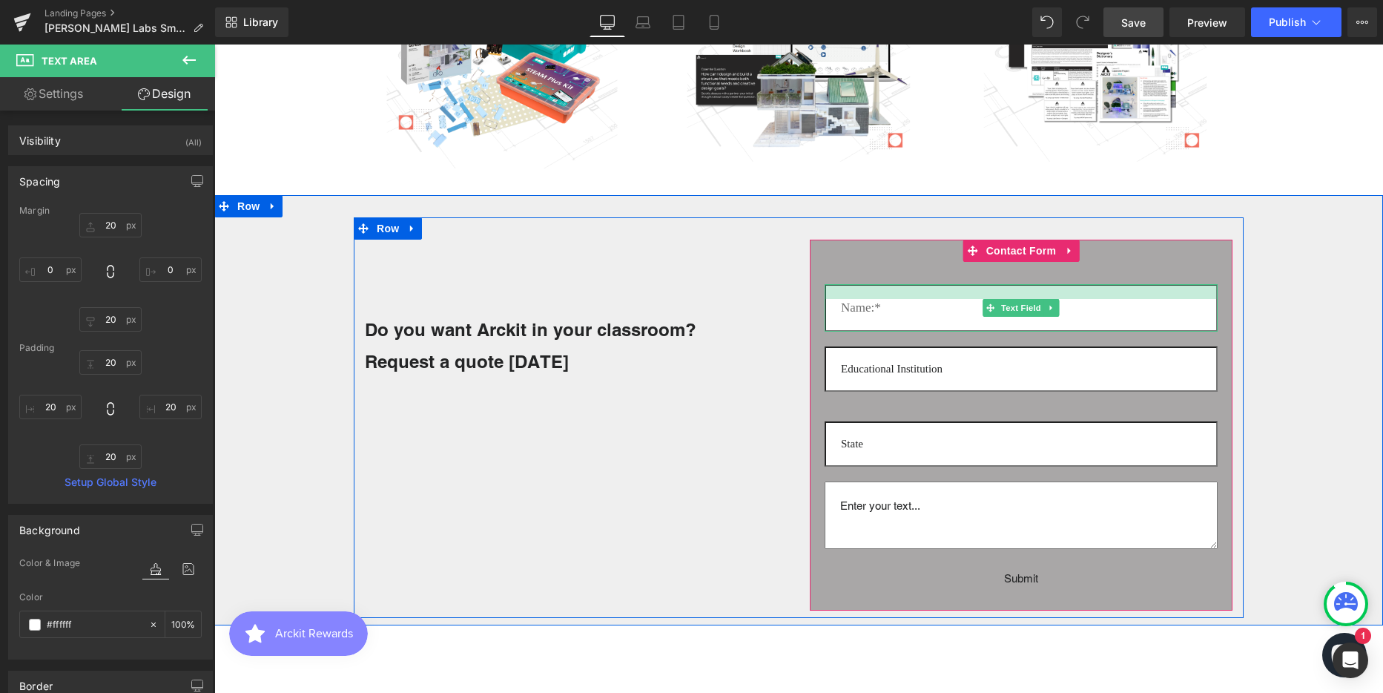
click at [902, 310] on input "text" at bounding box center [1021, 307] width 393 height 47
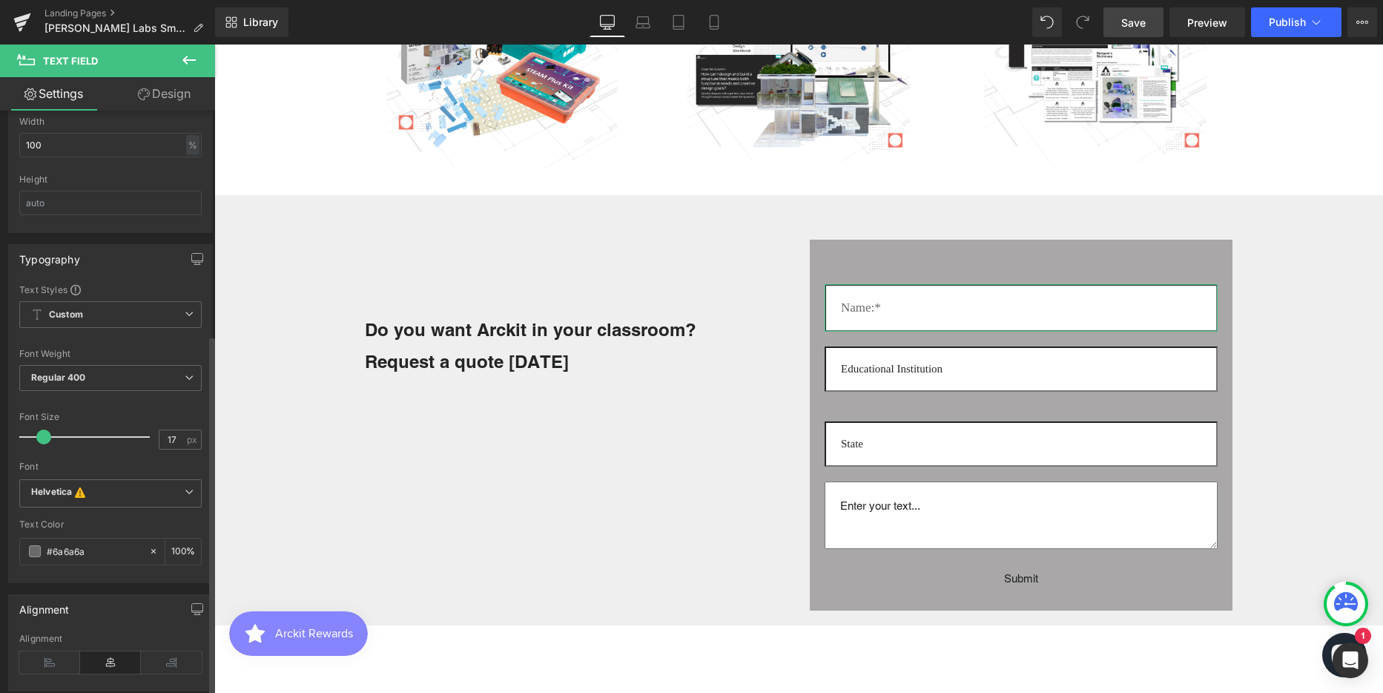
scroll to position [371, 0]
drag, startPoint x: 88, startPoint y: 548, endPoint x: 49, endPoint y: 551, distance: 39.4
click at [49, 551] on input "#6a6a6a" at bounding box center [94, 549] width 95 height 16
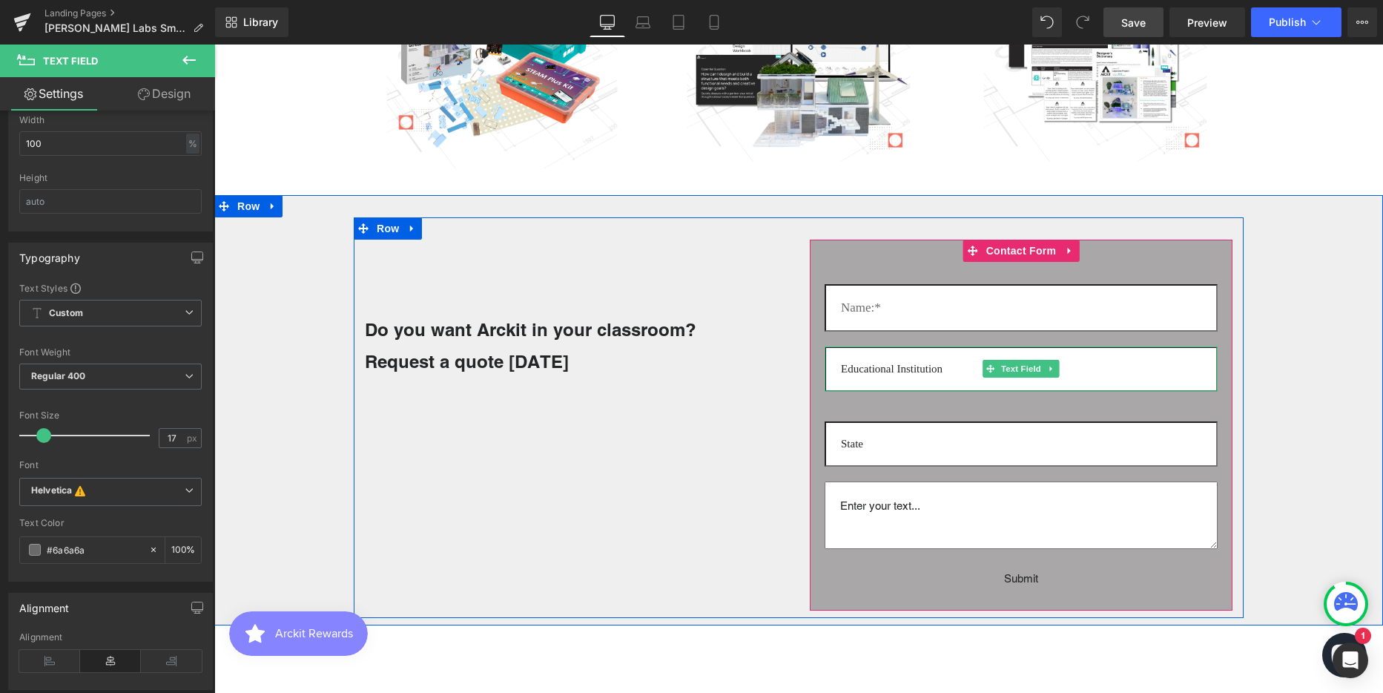
click at [891, 367] on input "text" at bounding box center [1021, 368] width 393 height 45
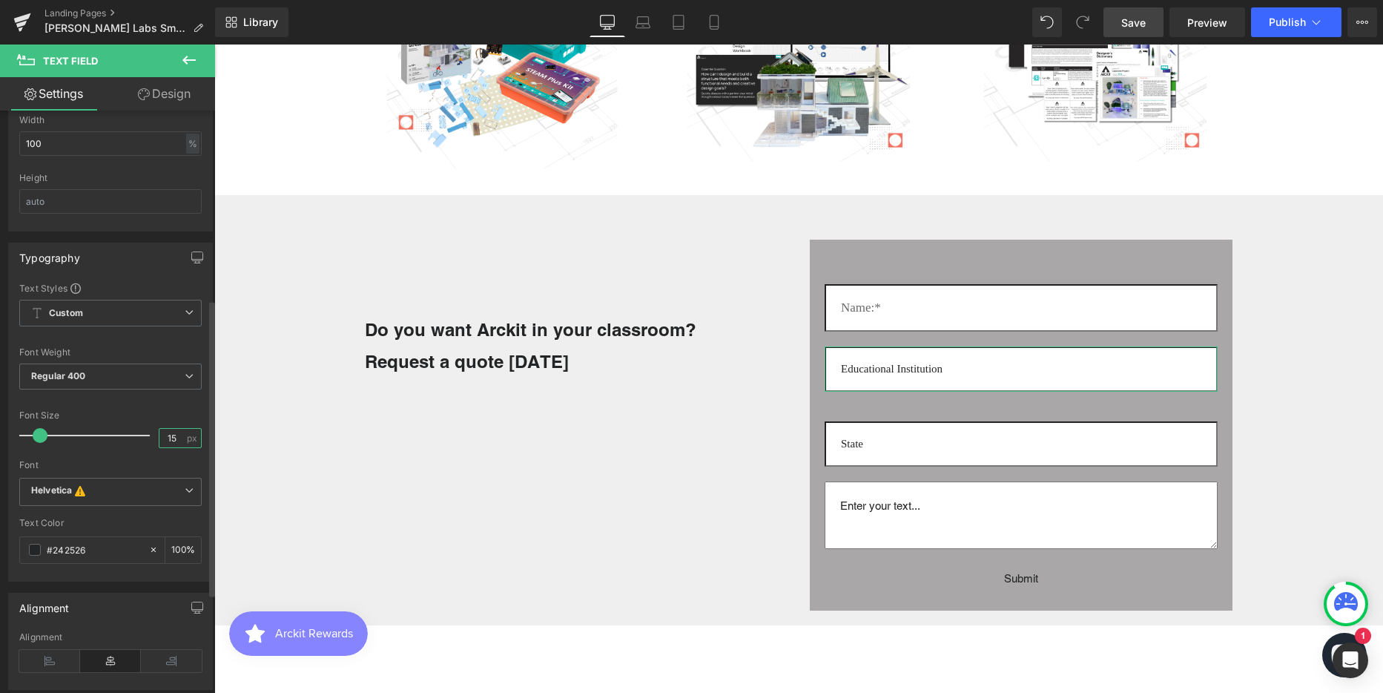
click at [165, 436] on input "15" at bounding box center [172, 438] width 26 height 19
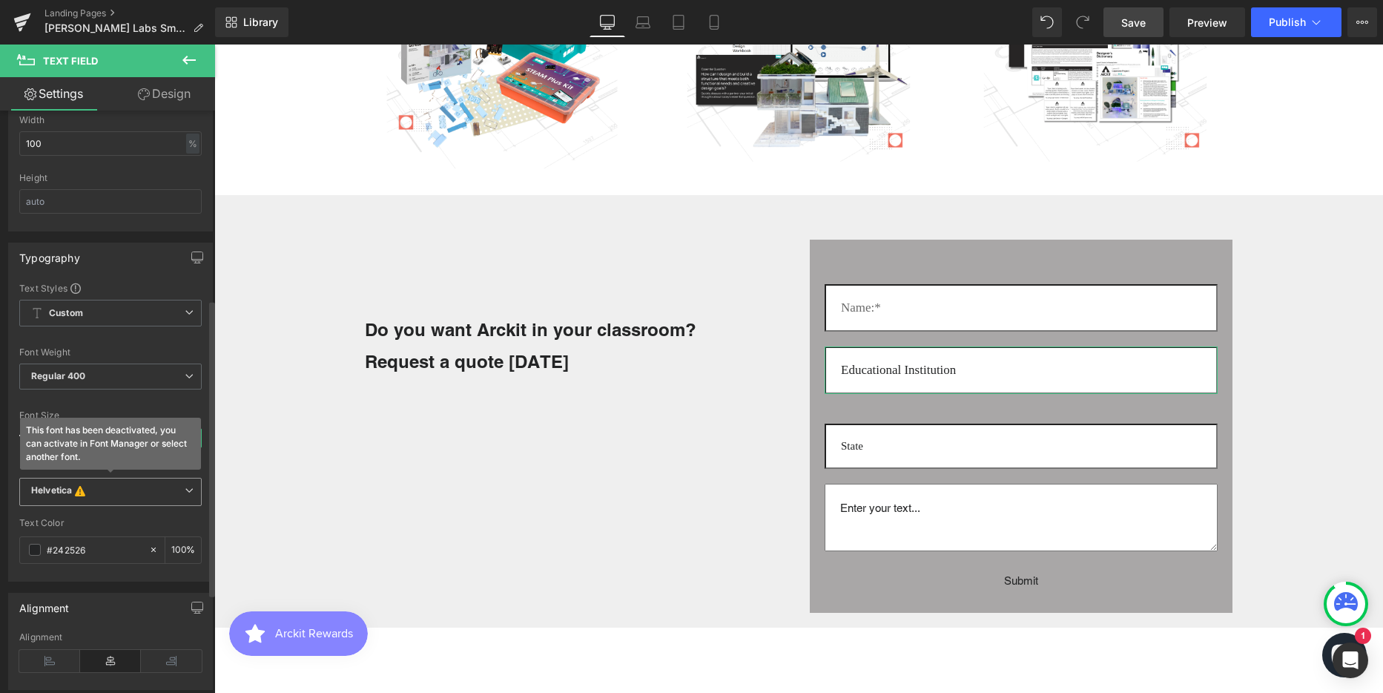
scroll to position [3968, 1158]
click at [82, 547] on input "#242526" at bounding box center [94, 549] width 95 height 16
paste input "#6a6a6a"
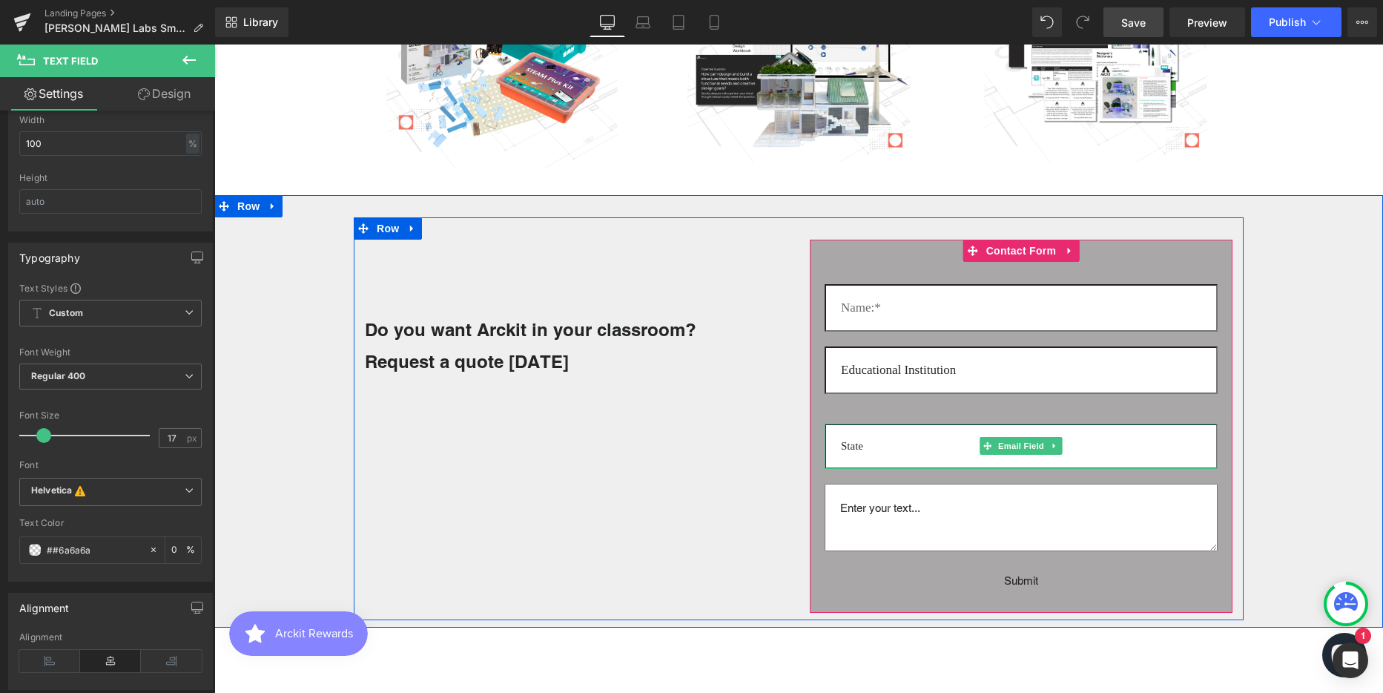
click at [876, 448] on input "email" at bounding box center [1021, 445] width 393 height 45
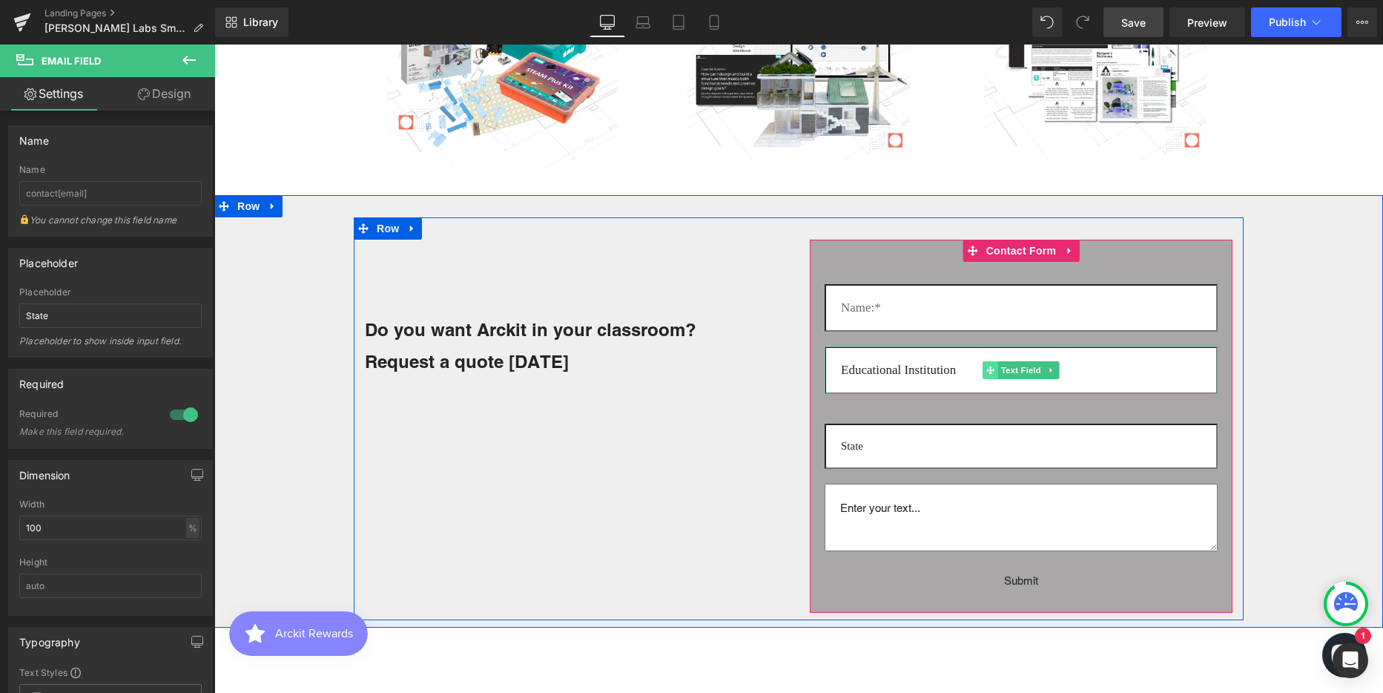
click at [983, 371] on span at bounding box center [991, 370] width 16 height 18
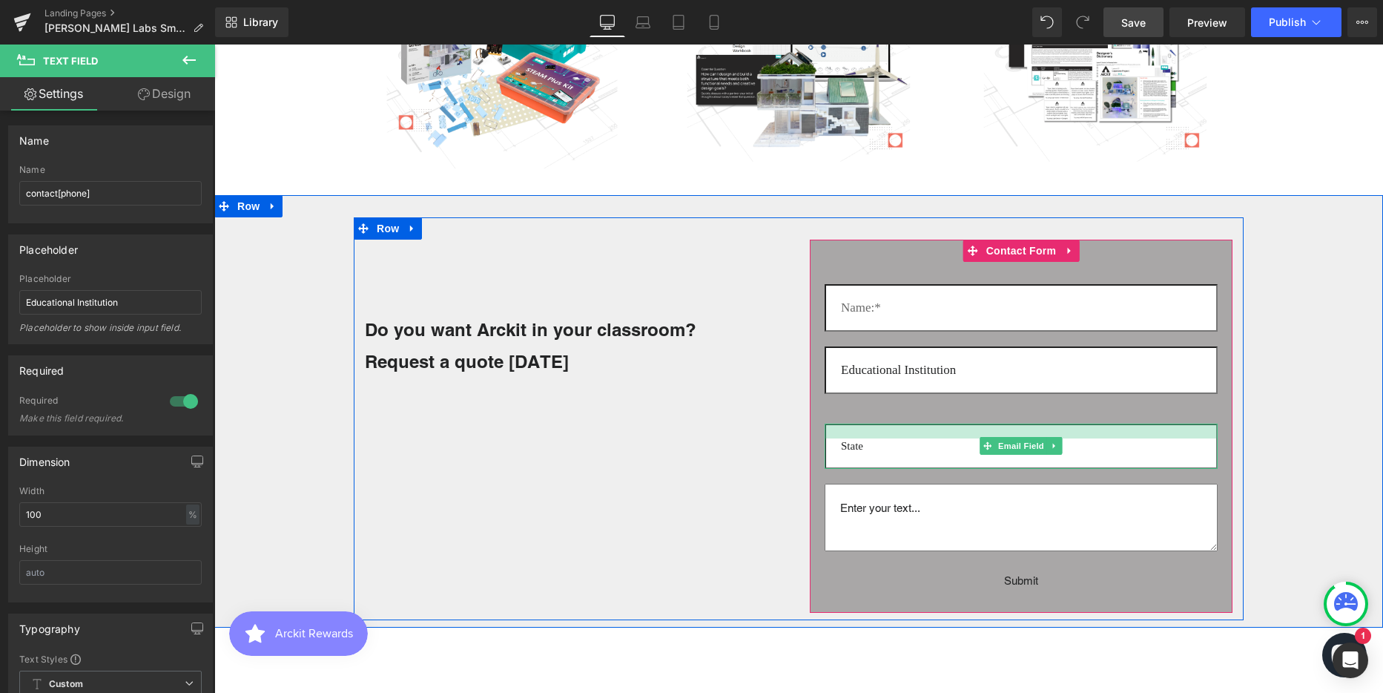
click at [949, 437] on div at bounding box center [1021, 430] width 393 height 15
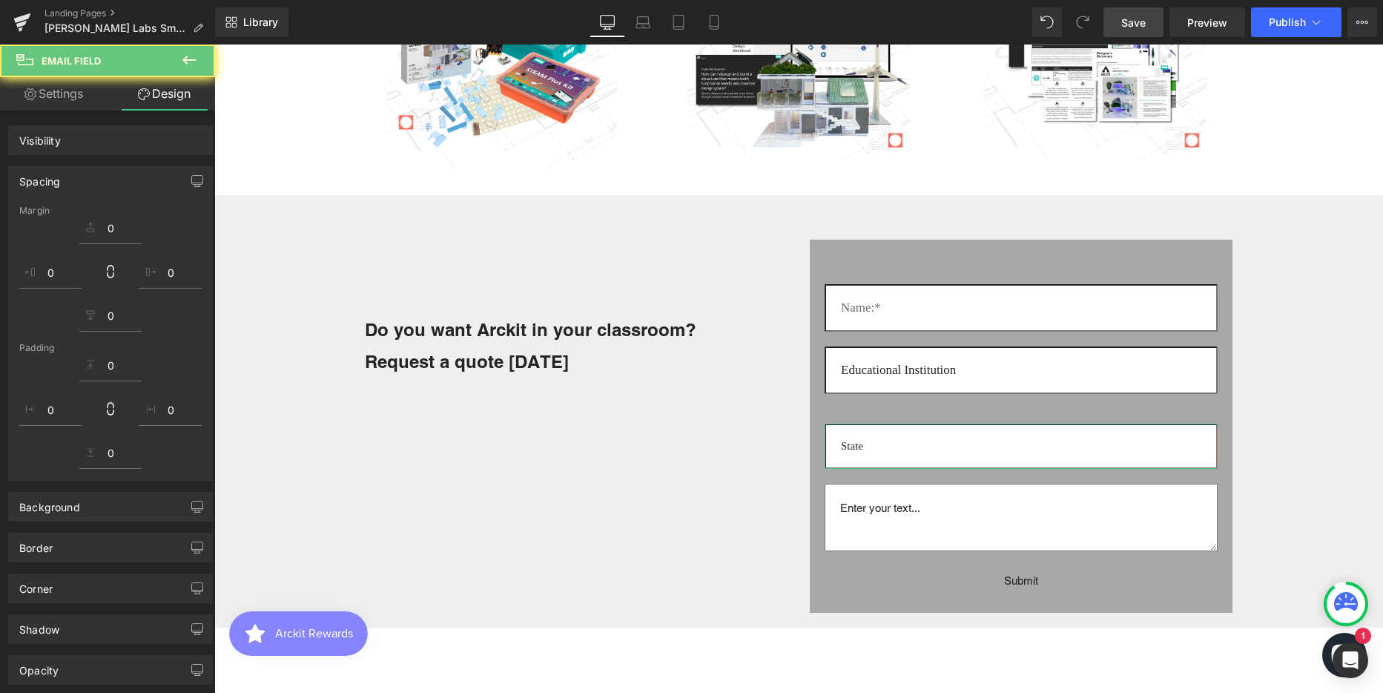
click at [168, 93] on link "Design" at bounding box center [164, 93] width 108 height 33
click at [1088, 446] on input "email" at bounding box center [1021, 445] width 393 height 45
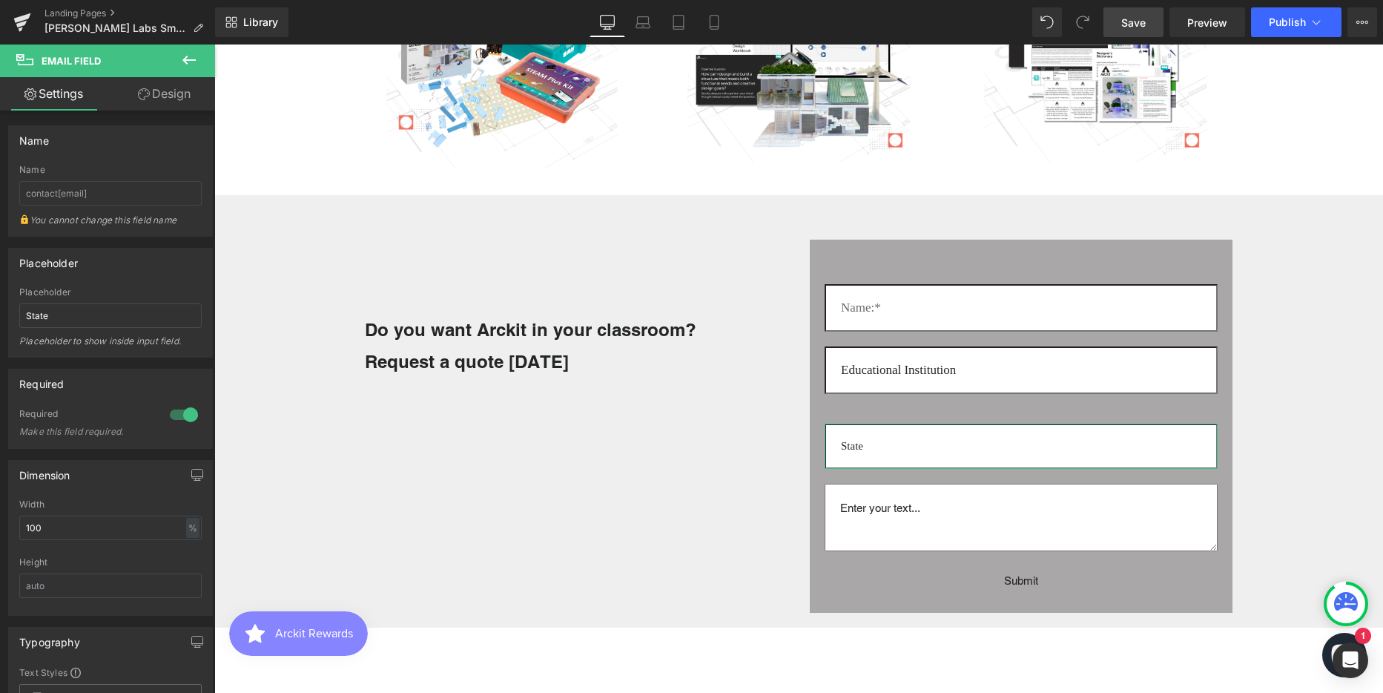
click at [195, 87] on link "Design" at bounding box center [164, 93] width 108 height 33
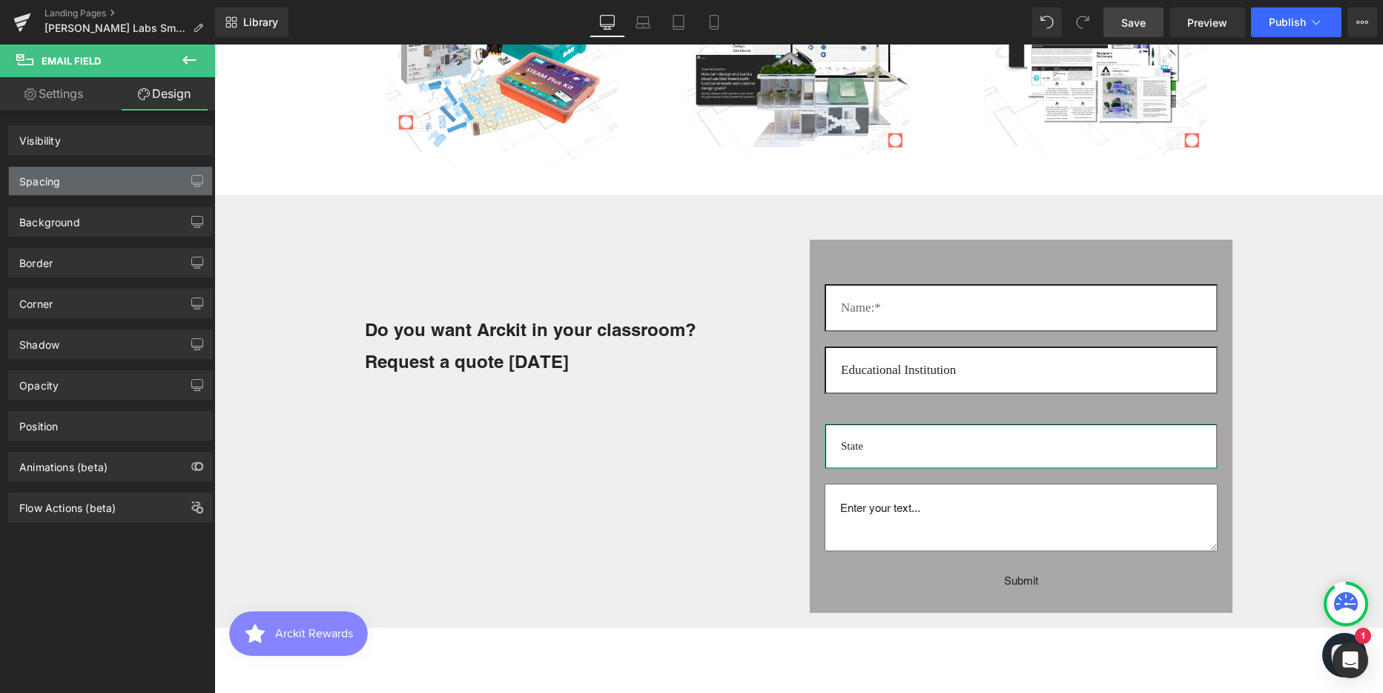
click at [110, 179] on div "Spacing" at bounding box center [110, 181] width 203 height 28
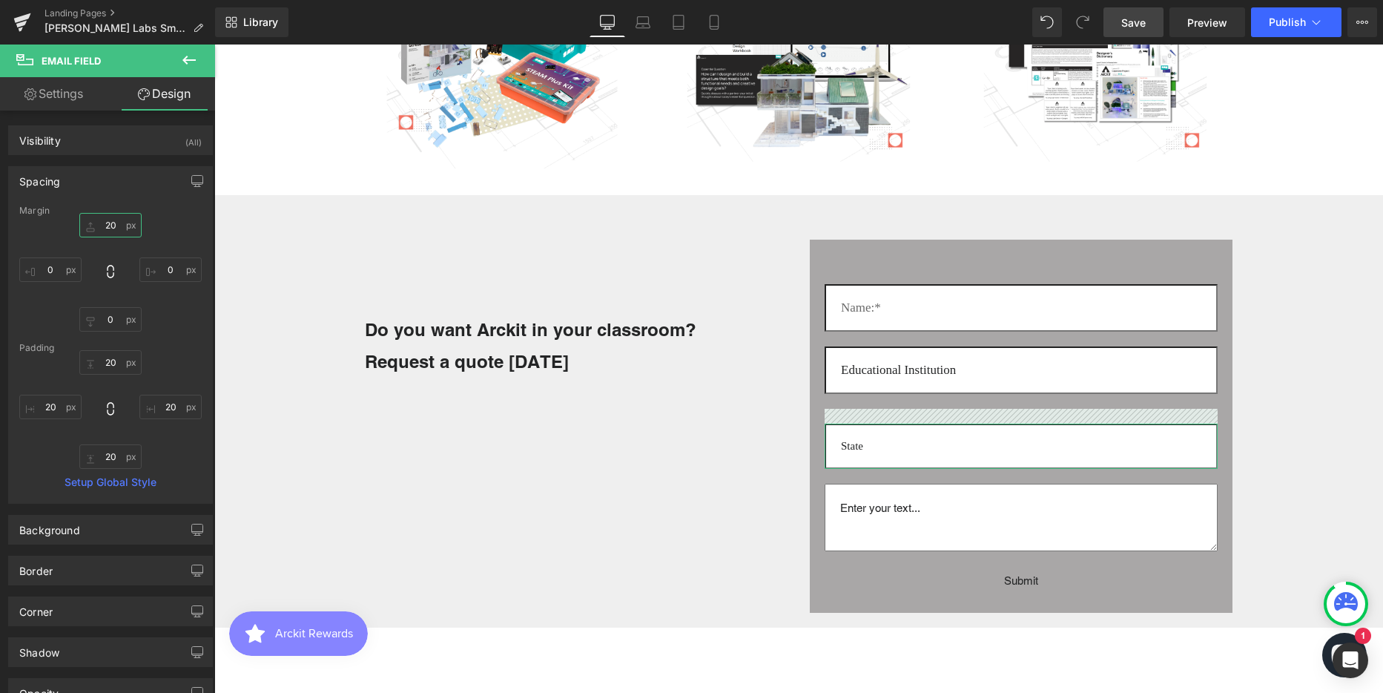
click at [109, 222] on input "20" at bounding box center [110, 225] width 62 height 24
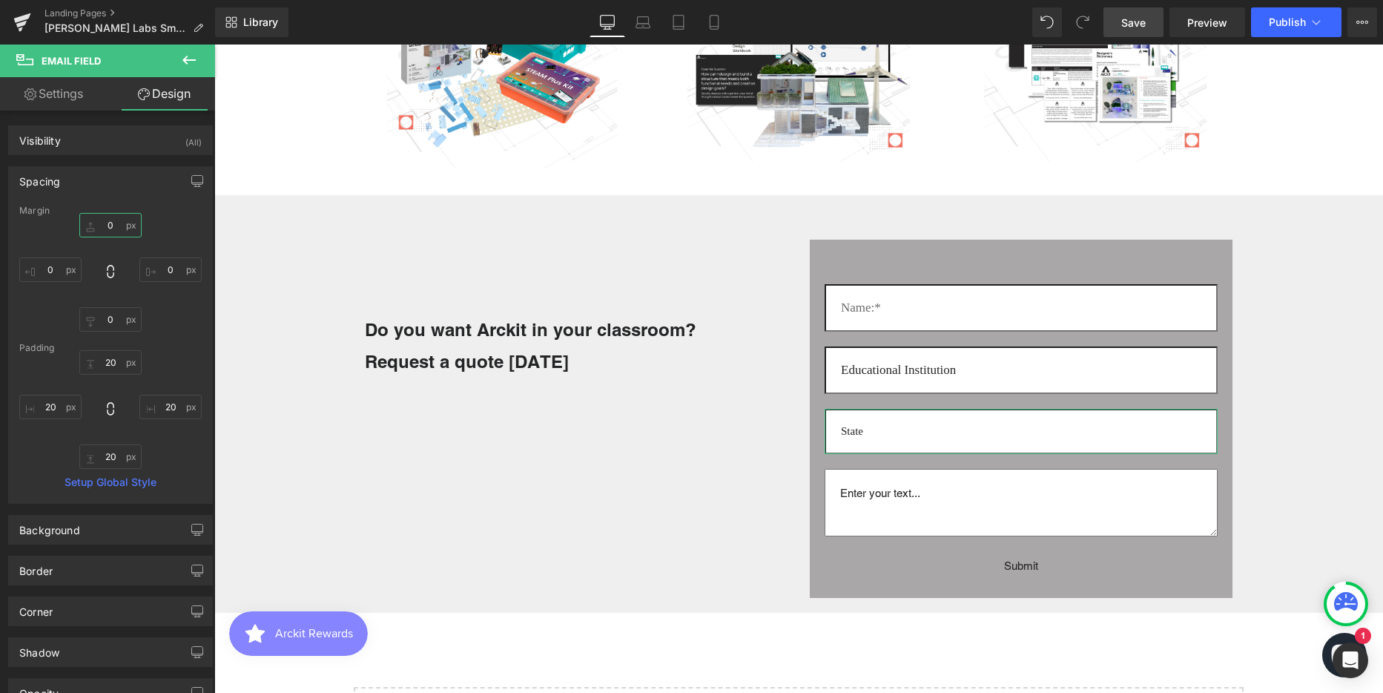
scroll to position [3953, 1158]
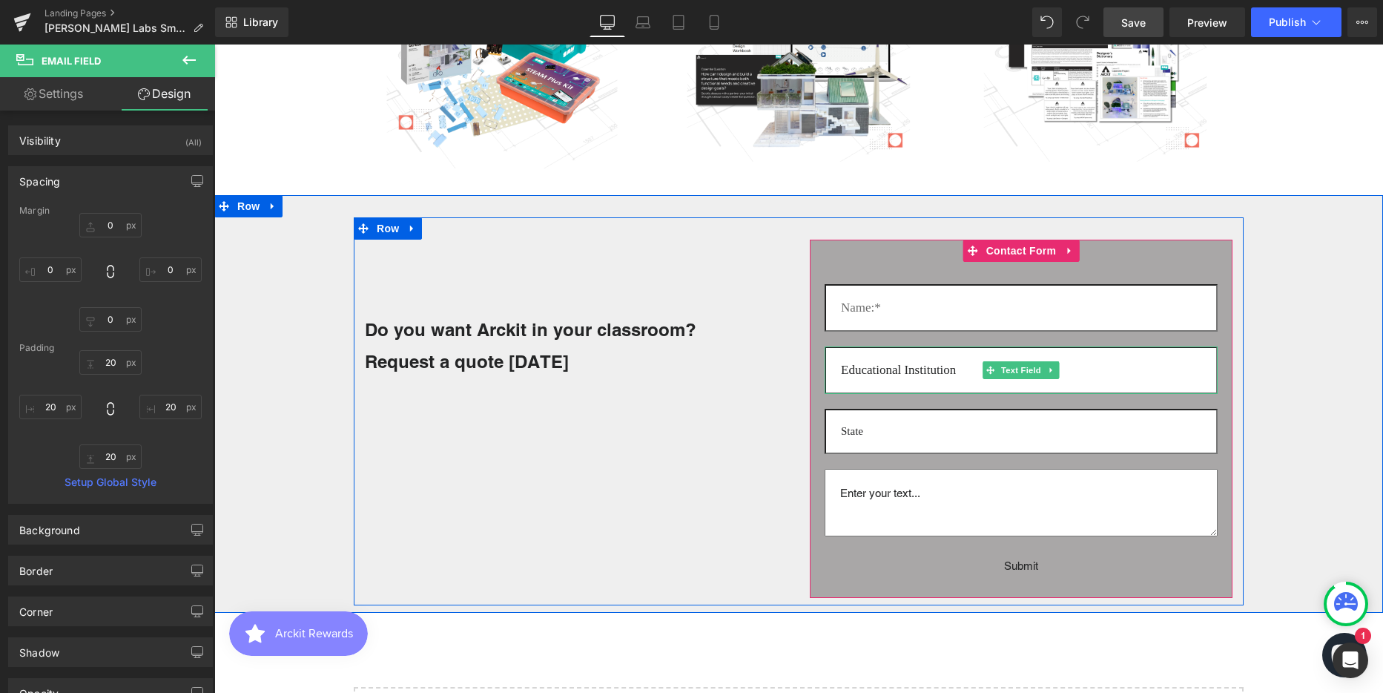
click at [876, 370] on input "text" at bounding box center [1021, 369] width 393 height 47
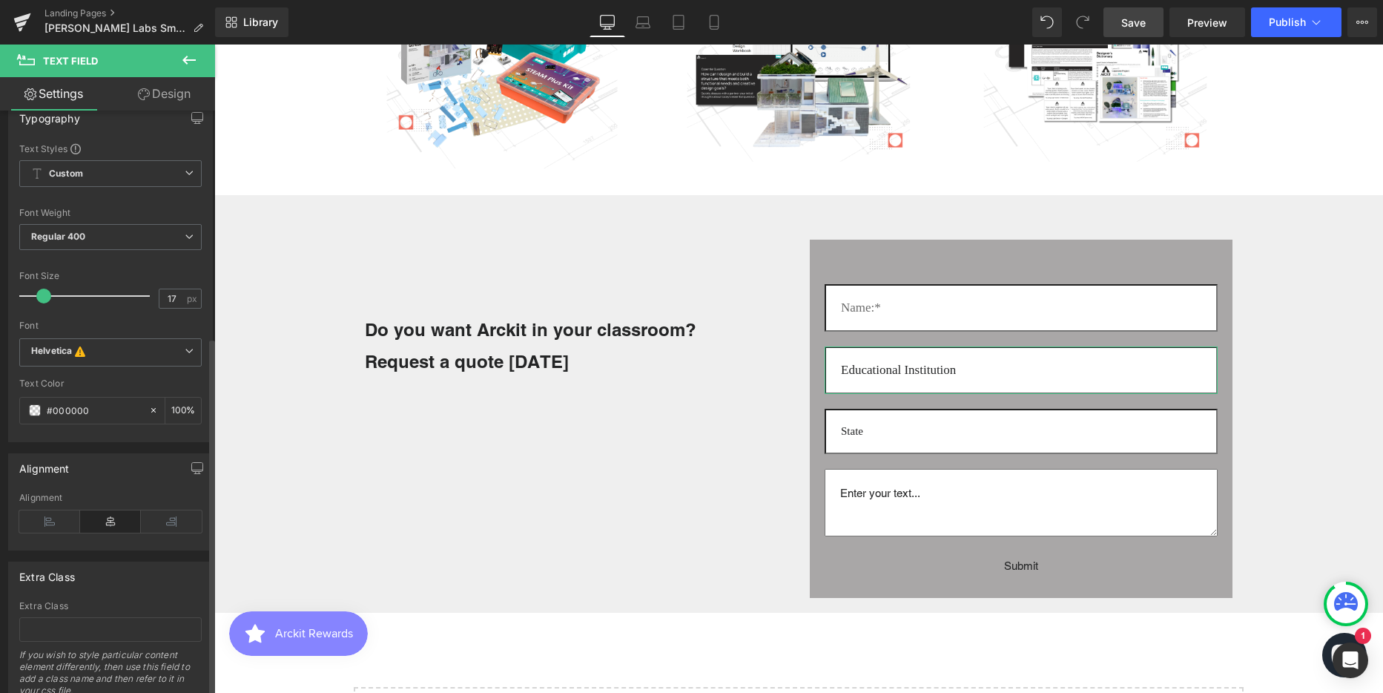
scroll to position [566, 0]
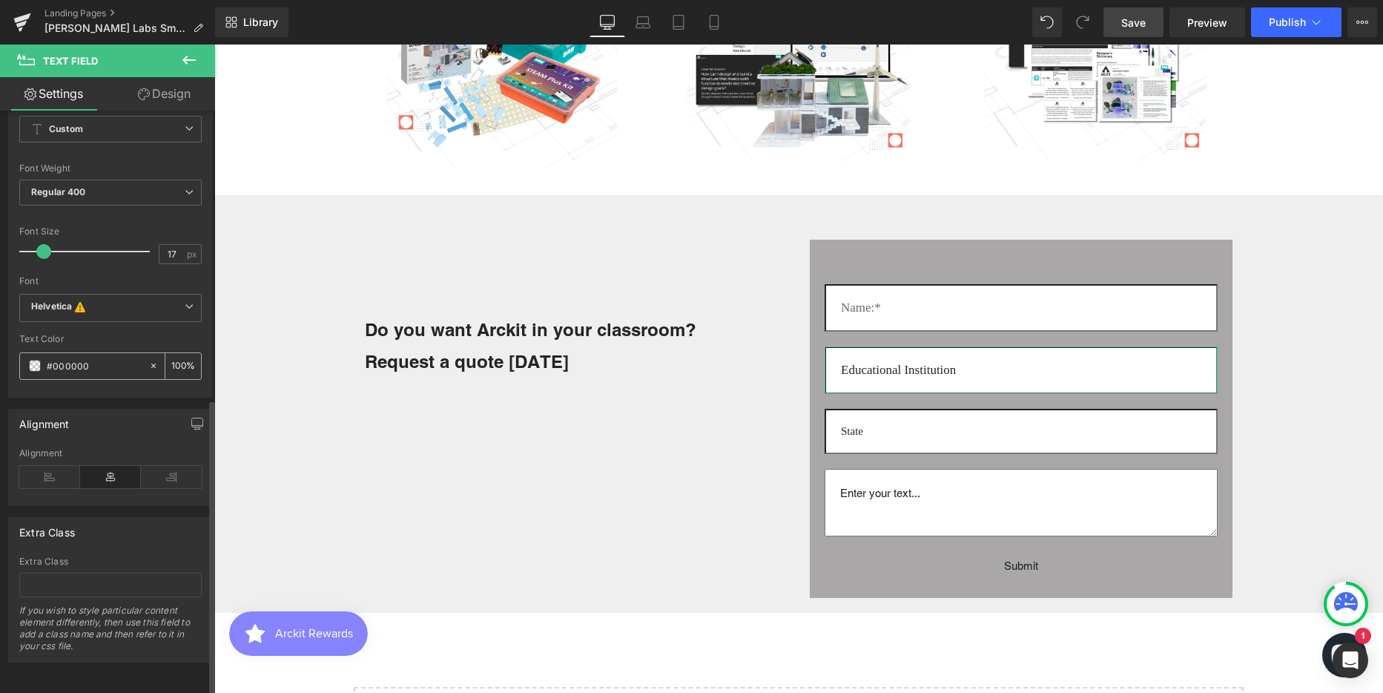
click at [68, 357] on input "#000000" at bounding box center [94, 365] width 95 height 16
click at [115, 387] on div at bounding box center [110, 392] width 182 height 10
click at [56, 357] on input "##6a6a6a" at bounding box center [94, 365] width 95 height 16
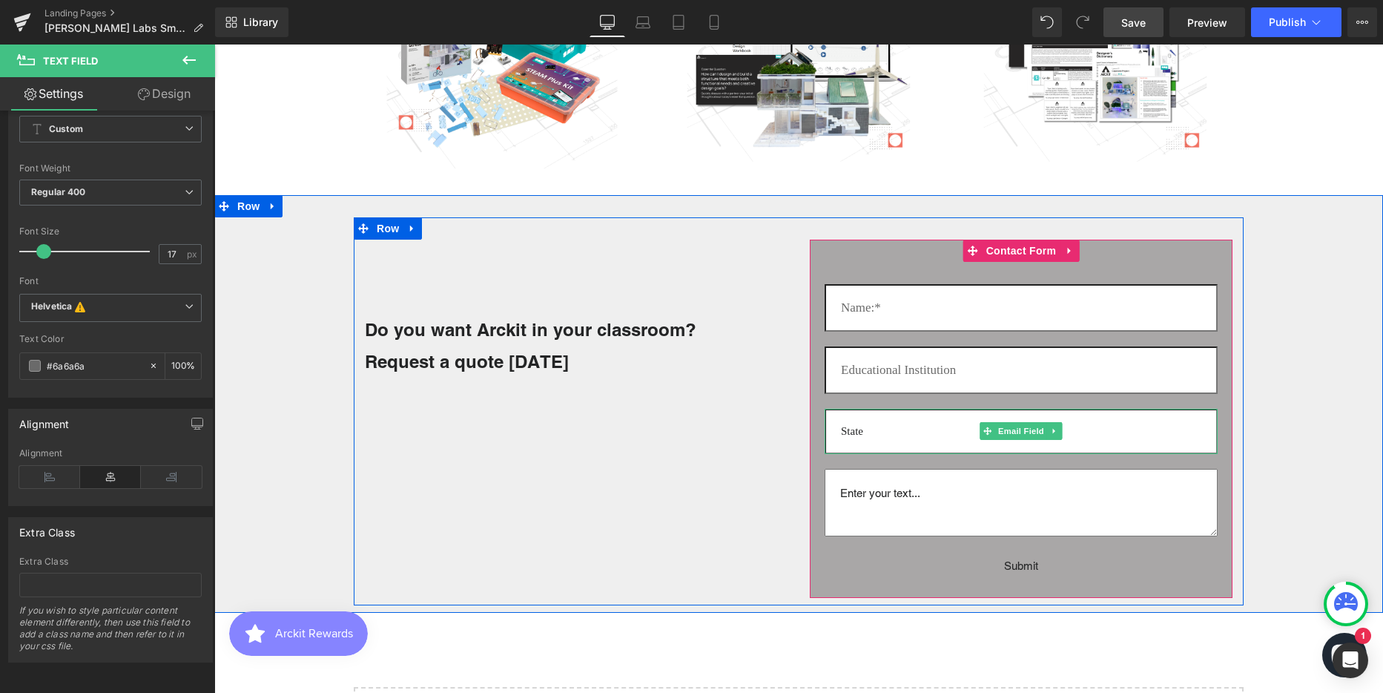
click at [863, 434] on input "email" at bounding box center [1021, 431] width 393 height 45
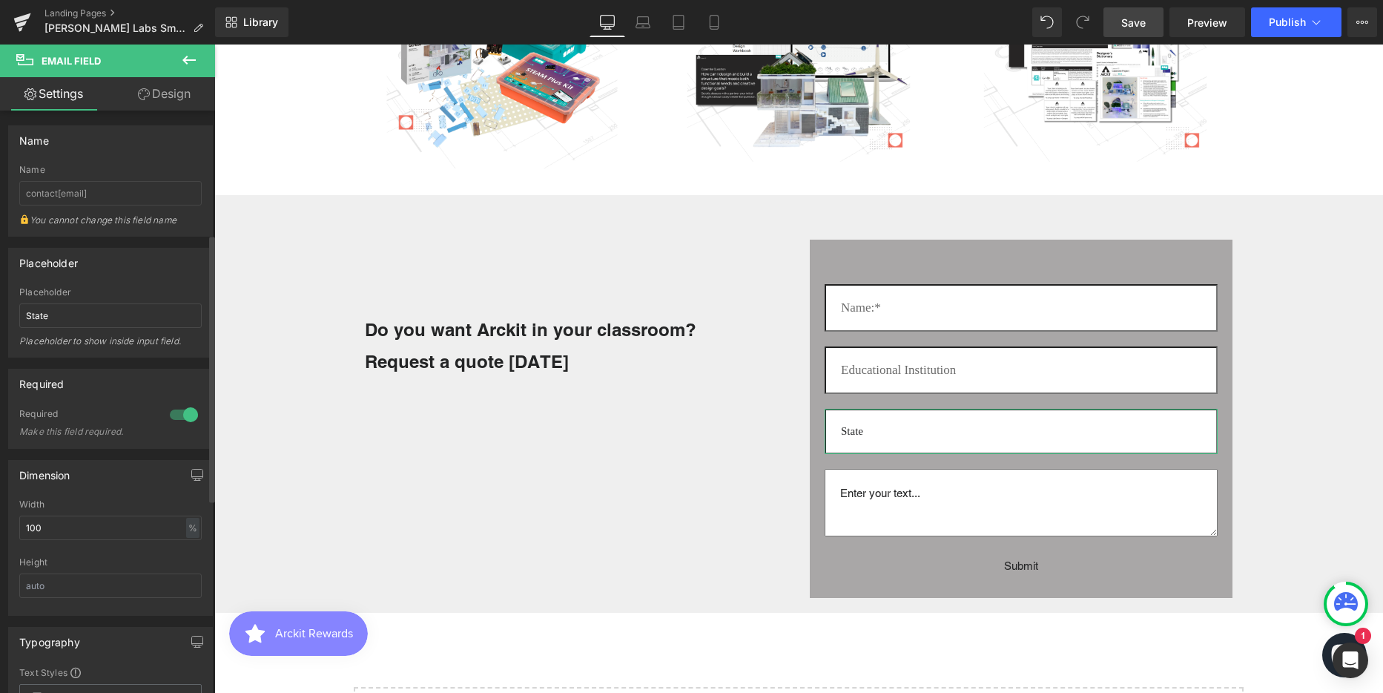
scroll to position [371, 0]
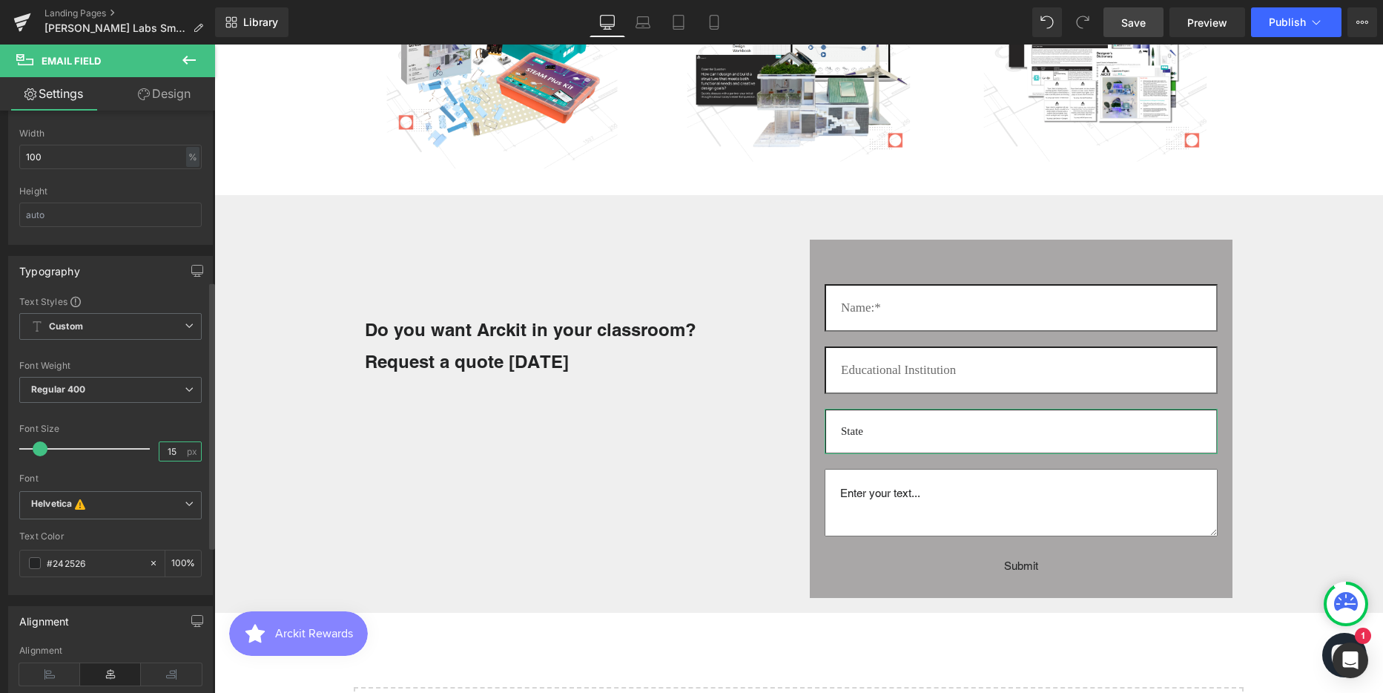
click at [165, 450] on input "15" at bounding box center [172, 451] width 26 height 19
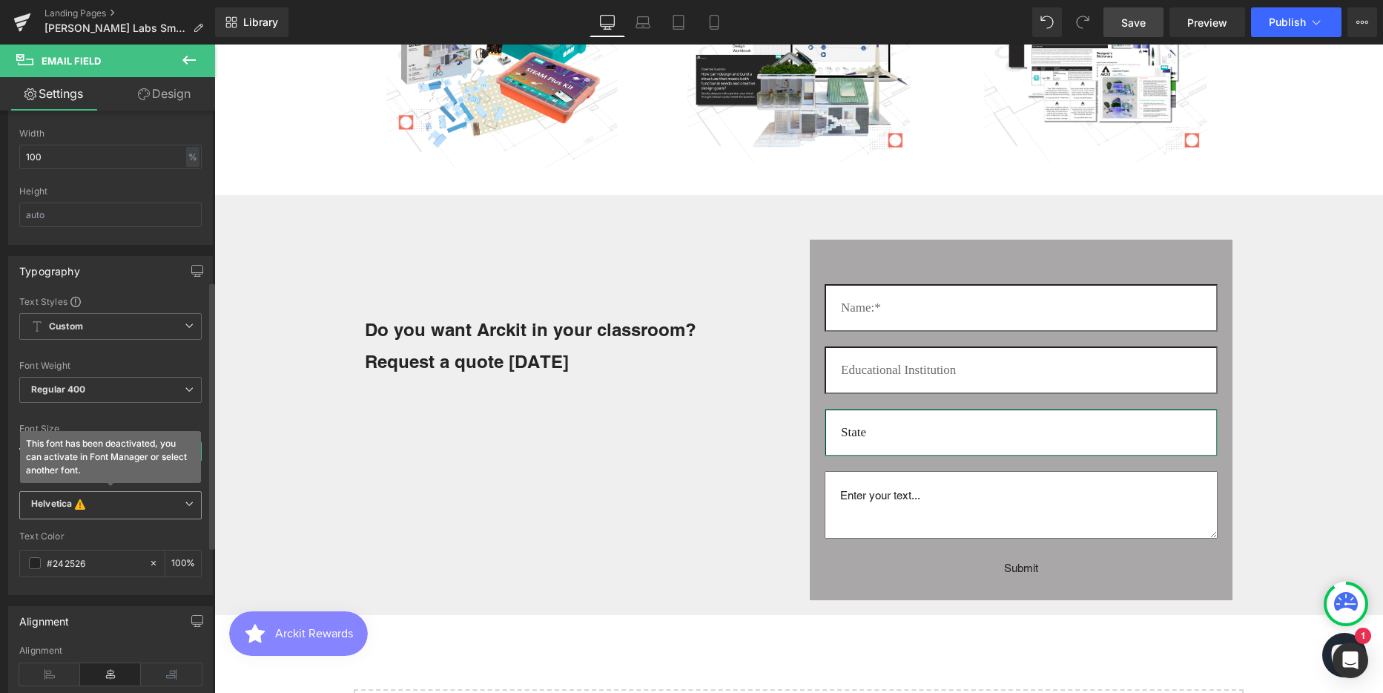
scroll to position [3955, 1158]
click at [62, 564] on input "#242526" at bounding box center [94, 563] width 95 height 16
click at [61, 564] on input "#242526" at bounding box center [94, 563] width 95 height 16
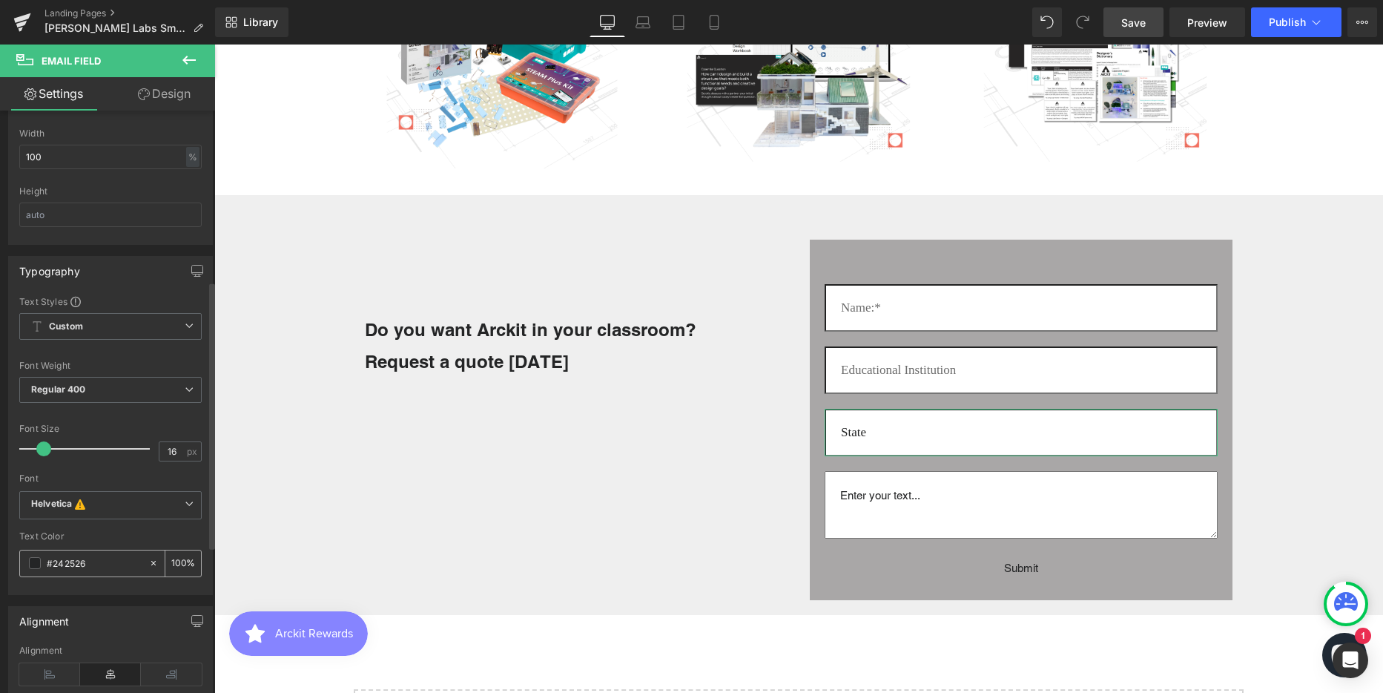
paste input "6a6a6a"
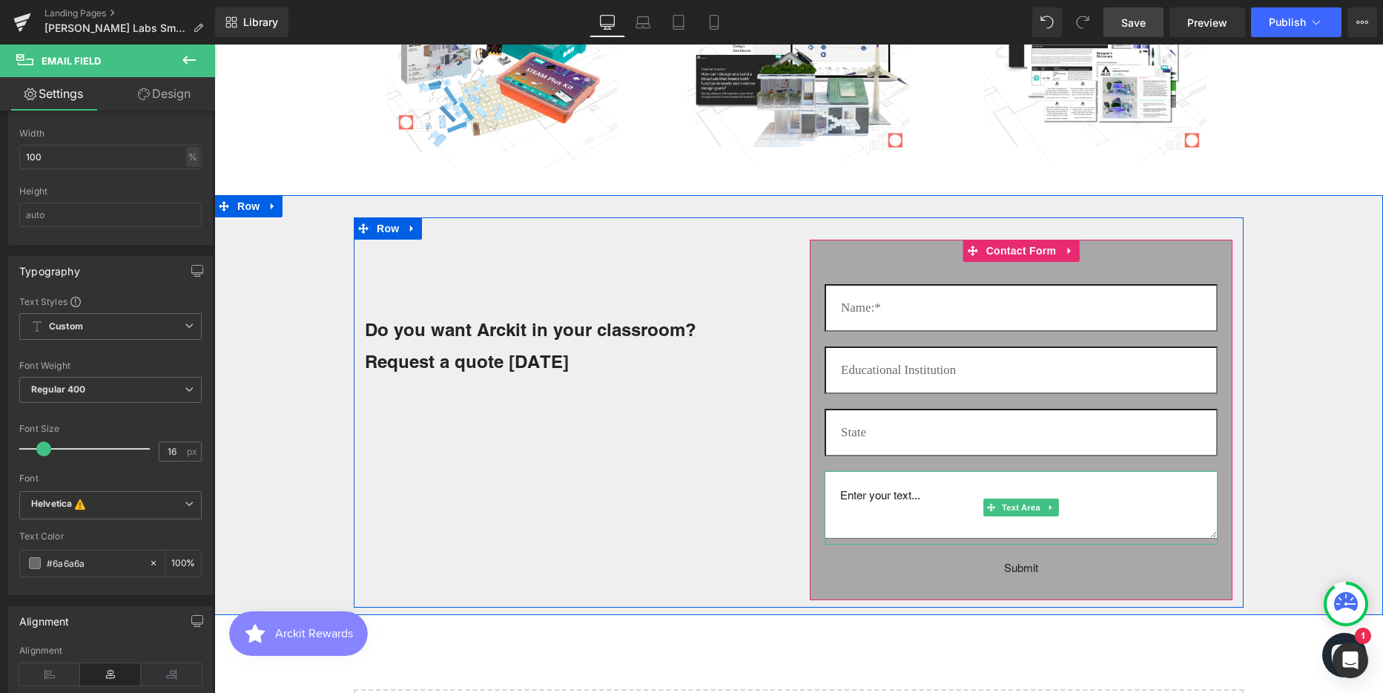
click at [856, 495] on textarea at bounding box center [1021, 505] width 393 height 68
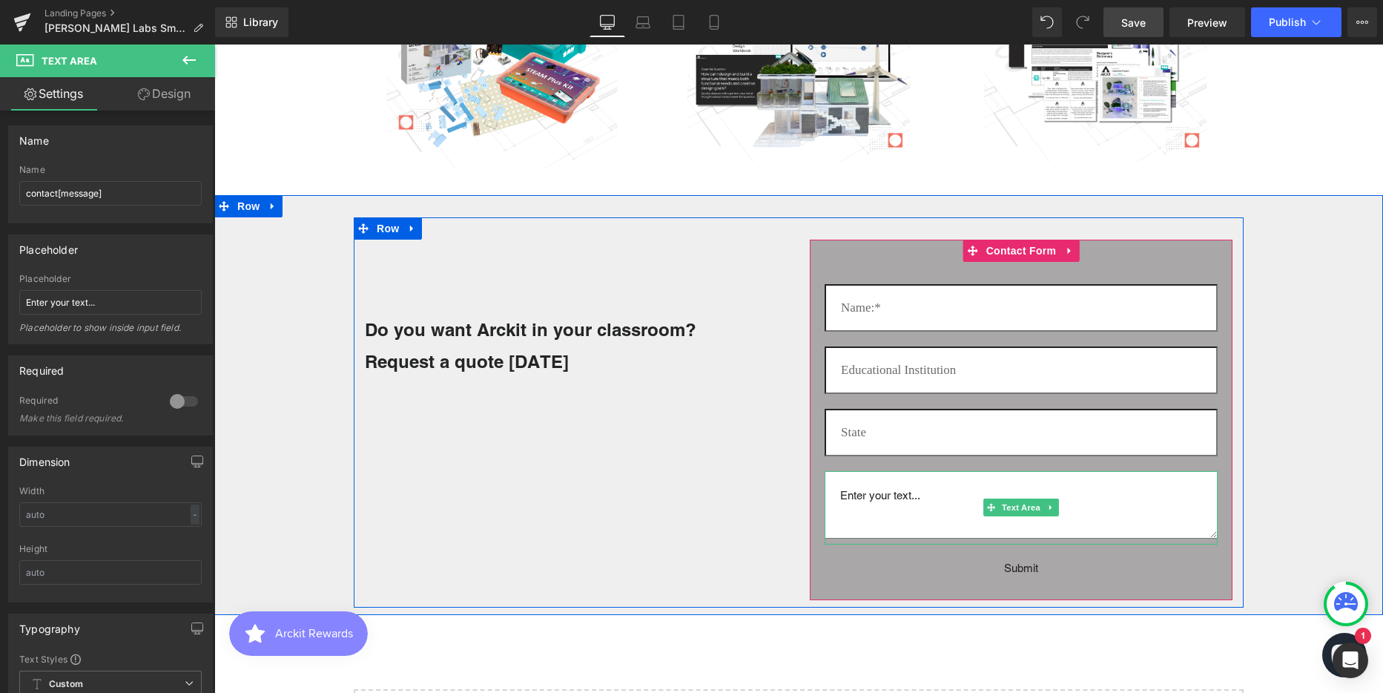
click at [856, 513] on textarea at bounding box center [1021, 505] width 393 height 68
drag, startPoint x: 883, startPoint y: 435, endPoint x: 1028, endPoint y: 439, distance: 145.4
click at [883, 435] on input "email" at bounding box center [1021, 432] width 393 height 47
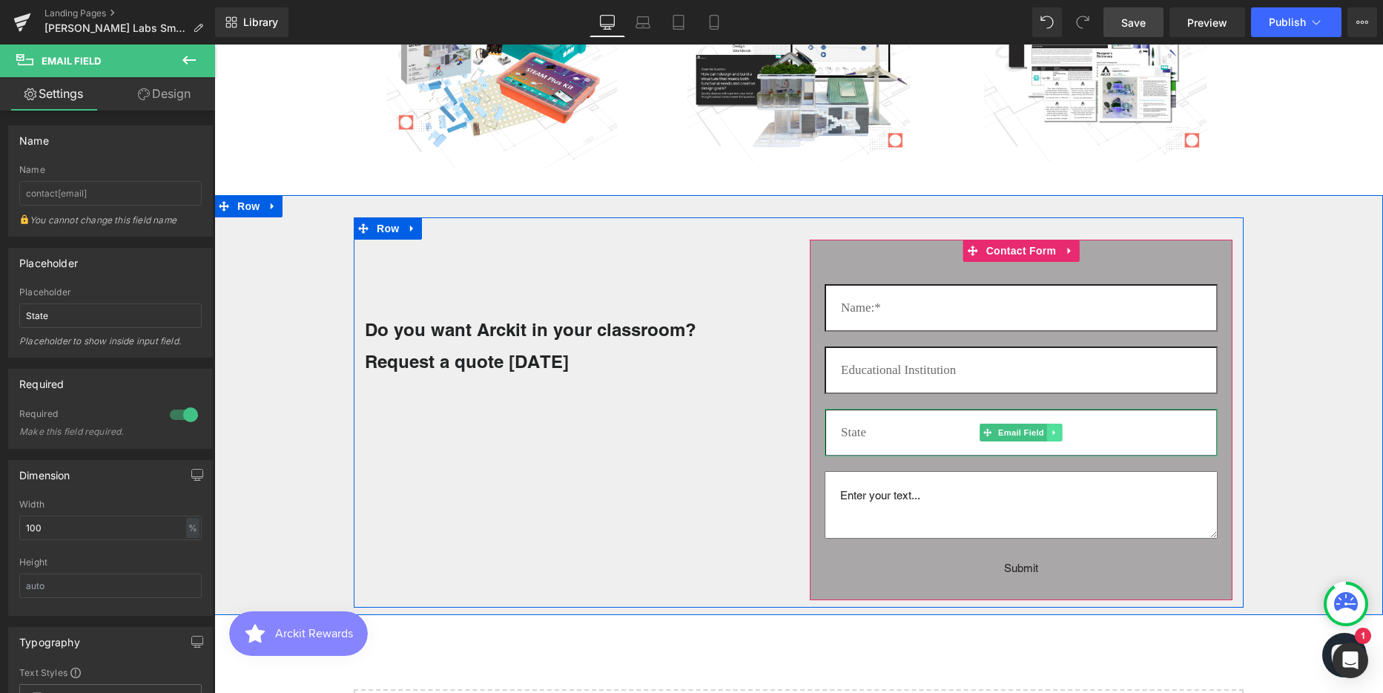
click at [1051, 429] on icon at bounding box center [1055, 432] width 8 height 9
click at [1039, 429] on link at bounding box center [1047, 432] width 16 height 18
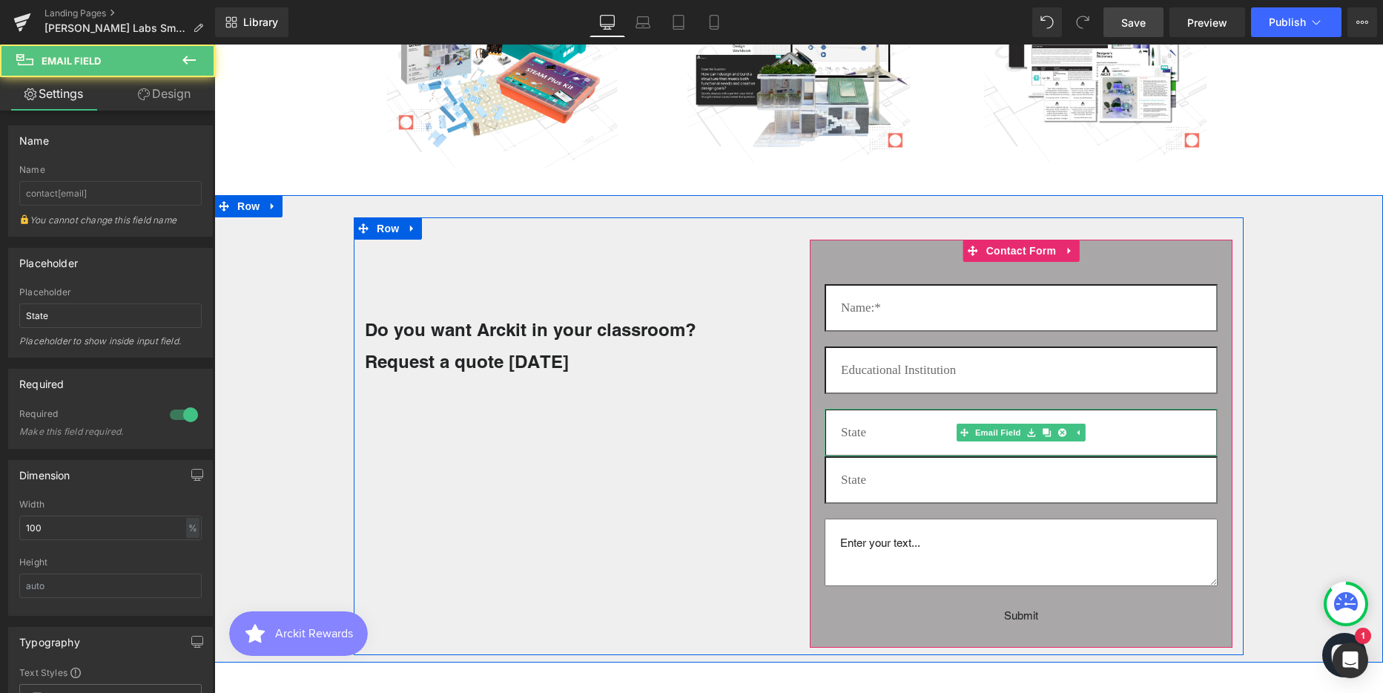
click at [881, 435] on input "email" at bounding box center [1021, 432] width 393 height 47
click at [1058, 432] on icon at bounding box center [1062, 432] width 8 height 8
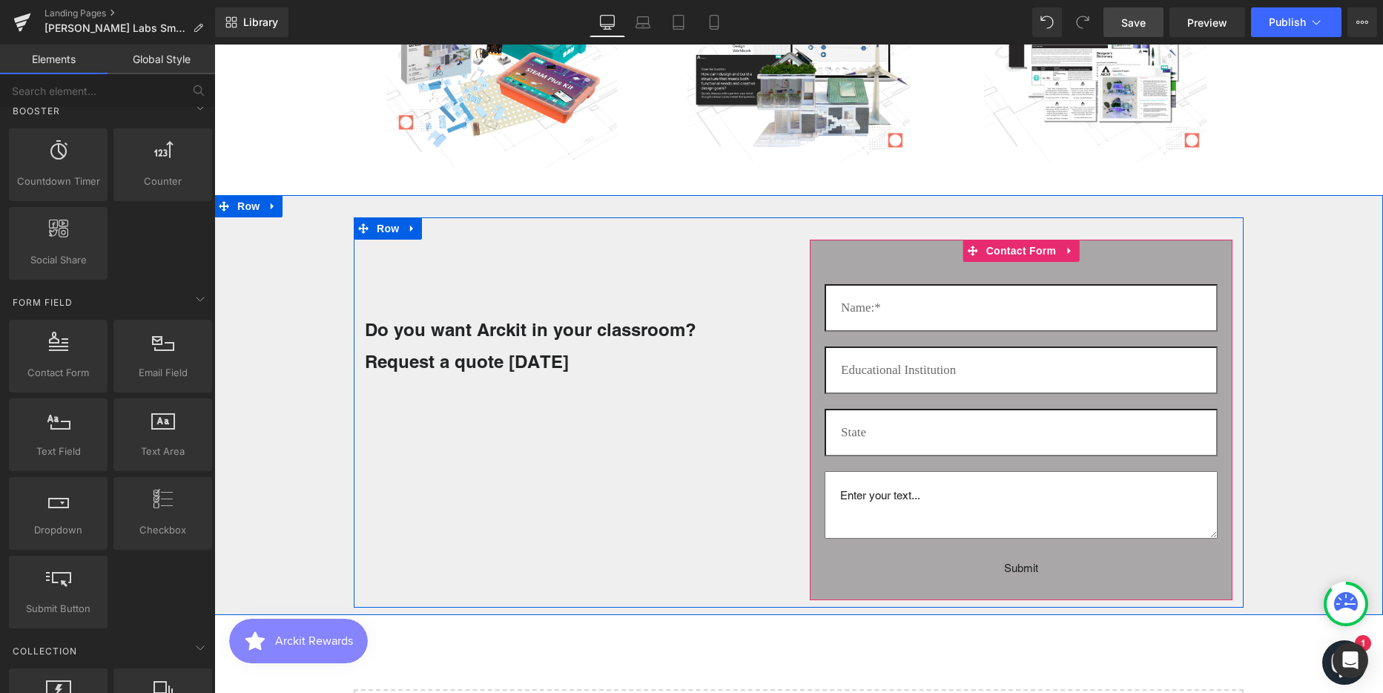
scroll to position [3955, 1158]
click at [1048, 369] on icon at bounding box center [1052, 370] width 8 height 9
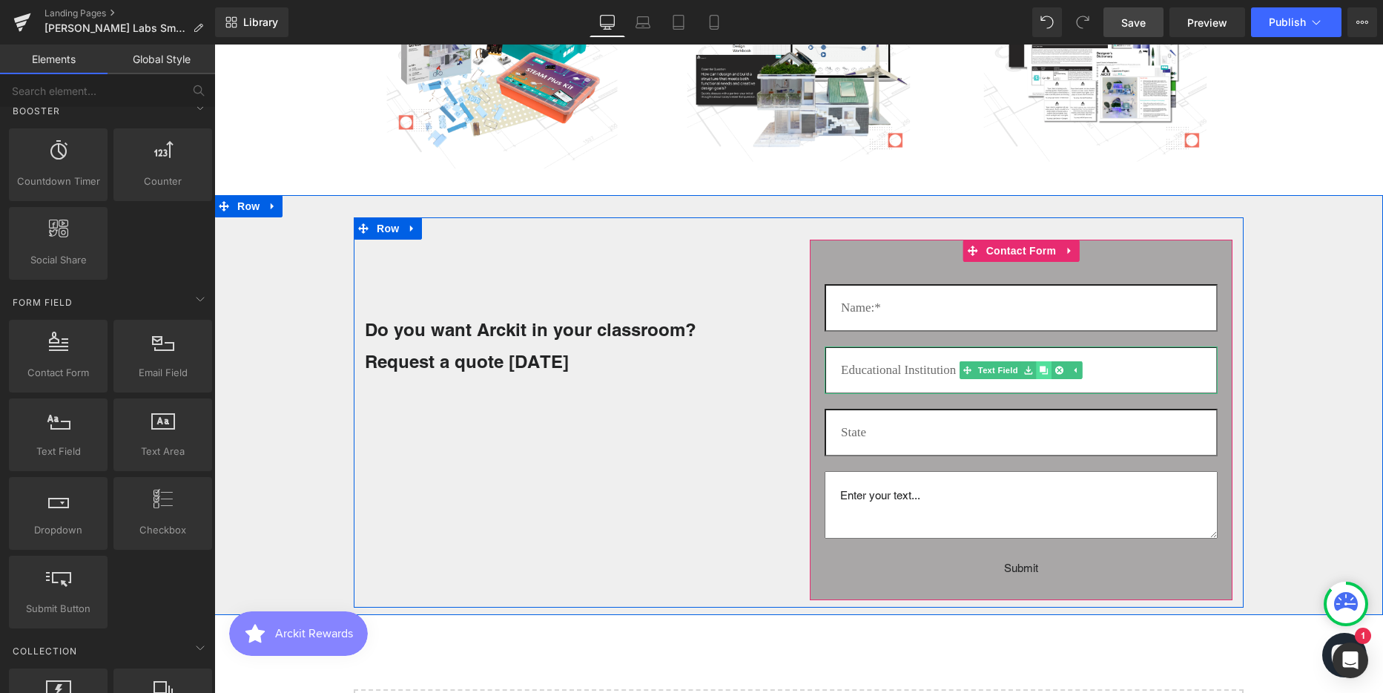
click at [1040, 369] on icon at bounding box center [1044, 370] width 8 height 8
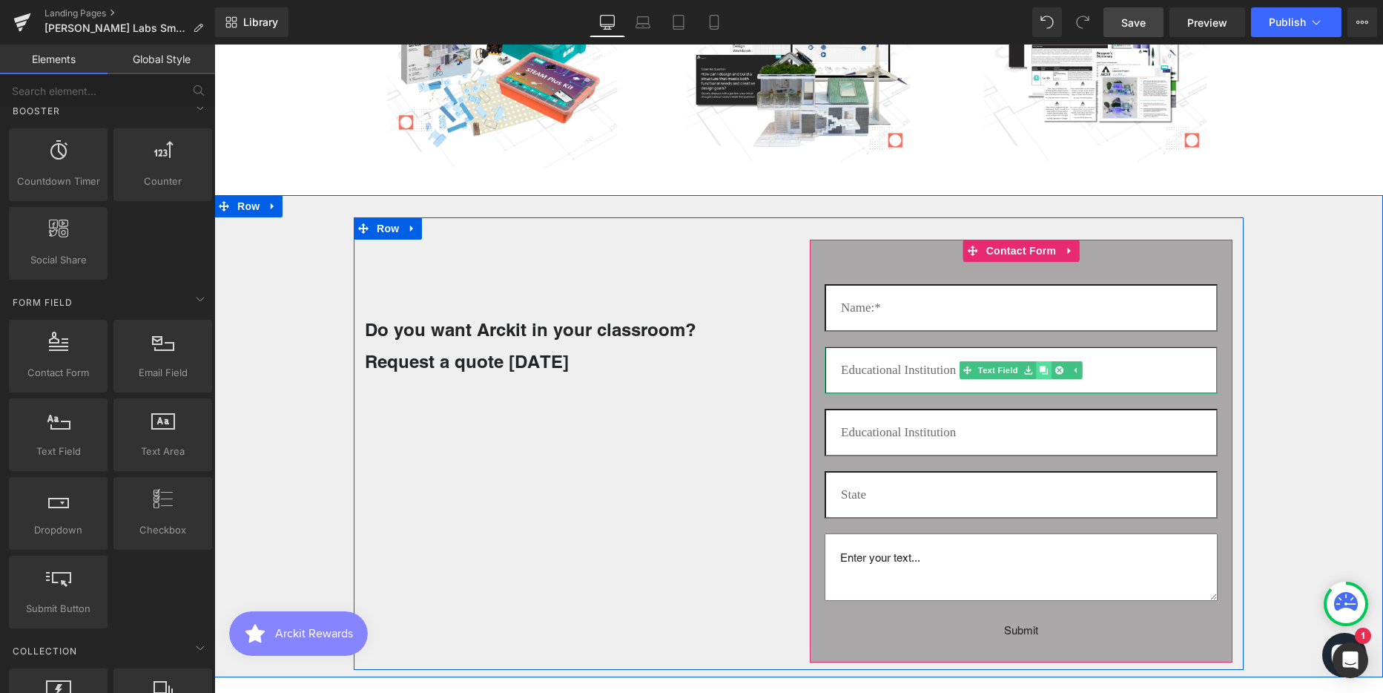
scroll to position [4018, 1158]
click at [888, 434] on input "text" at bounding box center [1021, 432] width 393 height 47
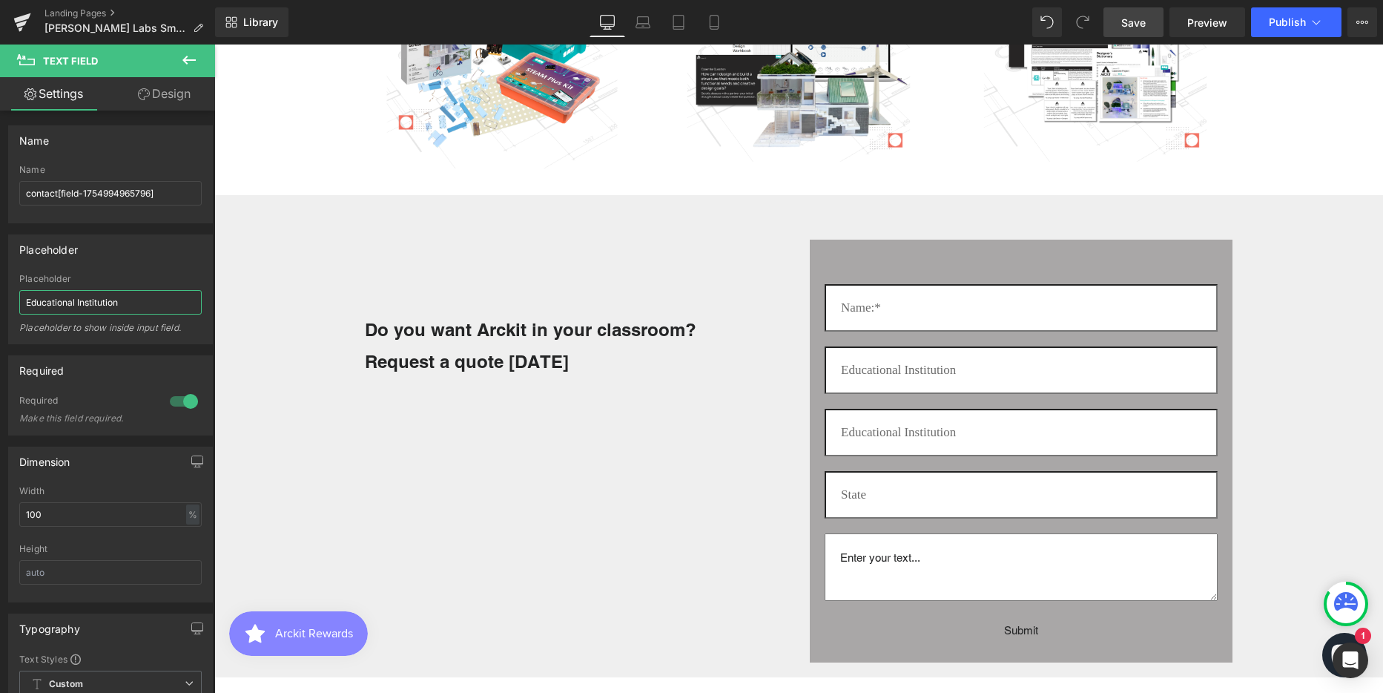
drag, startPoint x: 122, startPoint y: 300, endPoint x: -7, endPoint y: 299, distance: 128.3
click at [0, 299] on html "Text Field You are previewing how the will restyle your page. You can not edit …" at bounding box center [691, 346] width 1383 height 693
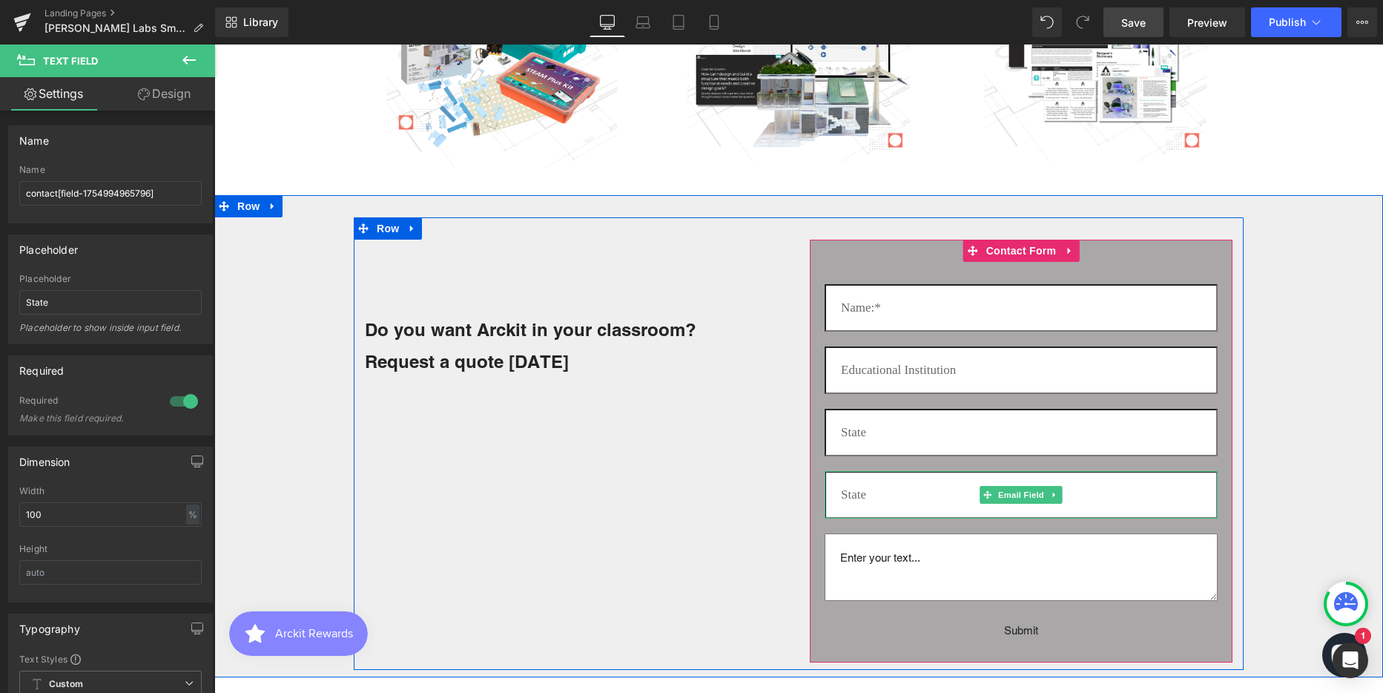
click at [908, 501] on input "email" at bounding box center [1021, 494] width 393 height 47
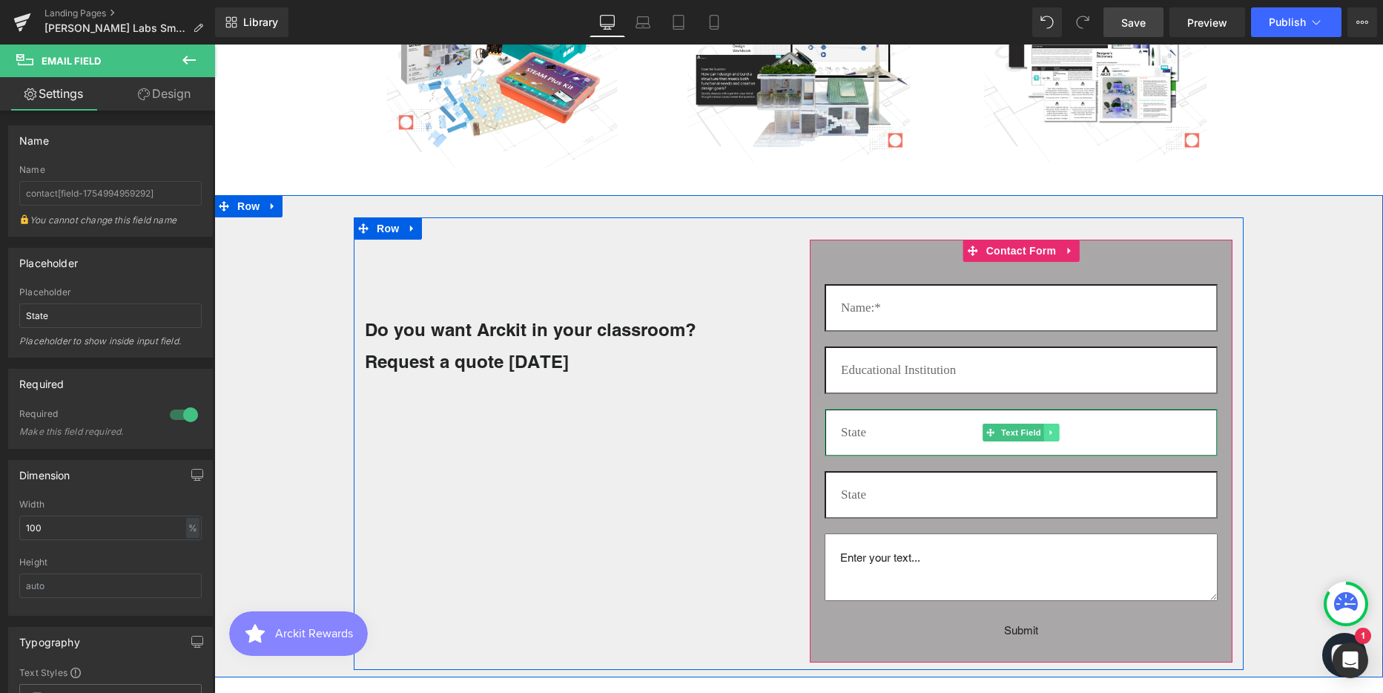
click at [1048, 433] on icon at bounding box center [1052, 432] width 8 height 9
click at [1040, 432] on icon at bounding box center [1044, 432] width 8 height 8
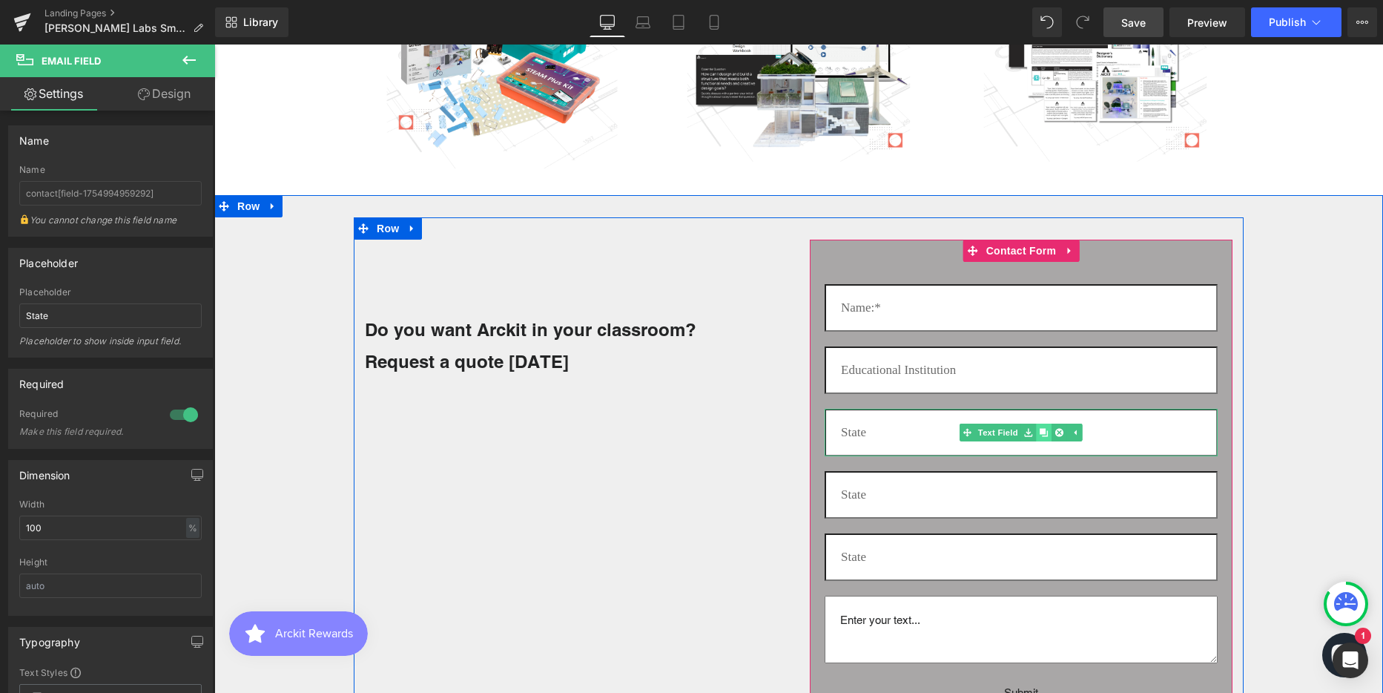
scroll to position [4080, 1158]
click at [850, 494] on input "text" at bounding box center [1021, 494] width 393 height 47
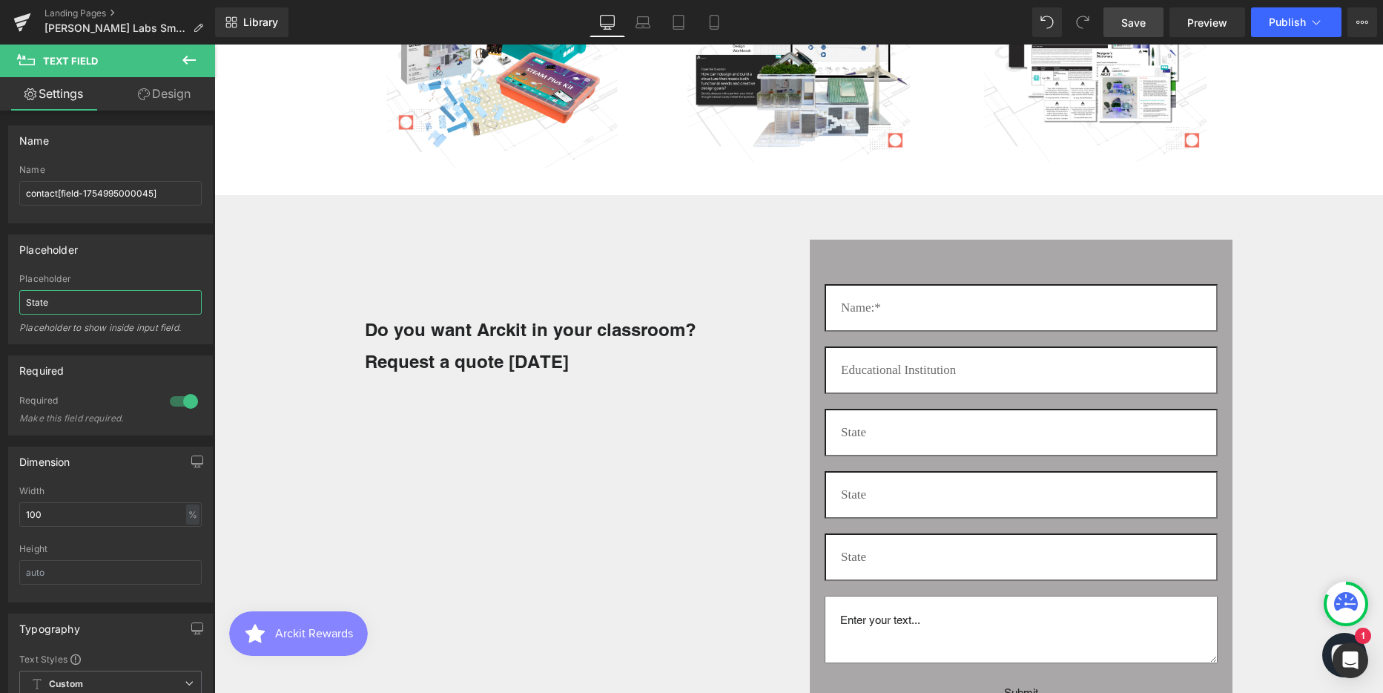
drag, startPoint x: 60, startPoint y: 301, endPoint x: -7, endPoint y: 303, distance: 66.8
click at [0, 303] on html "Text Field You are previewing how the will restyle your page. You can not edit …" at bounding box center [691, 346] width 1383 height 693
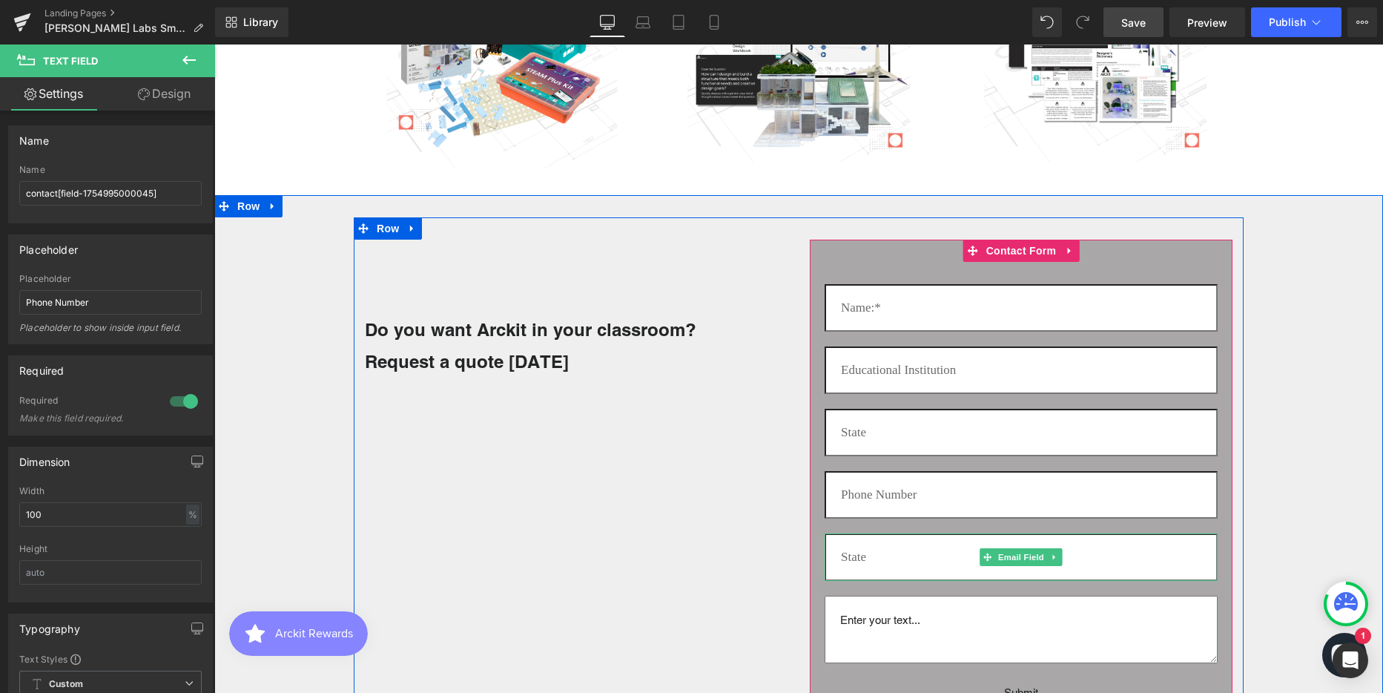
click at [846, 561] on input "email" at bounding box center [1021, 556] width 393 height 47
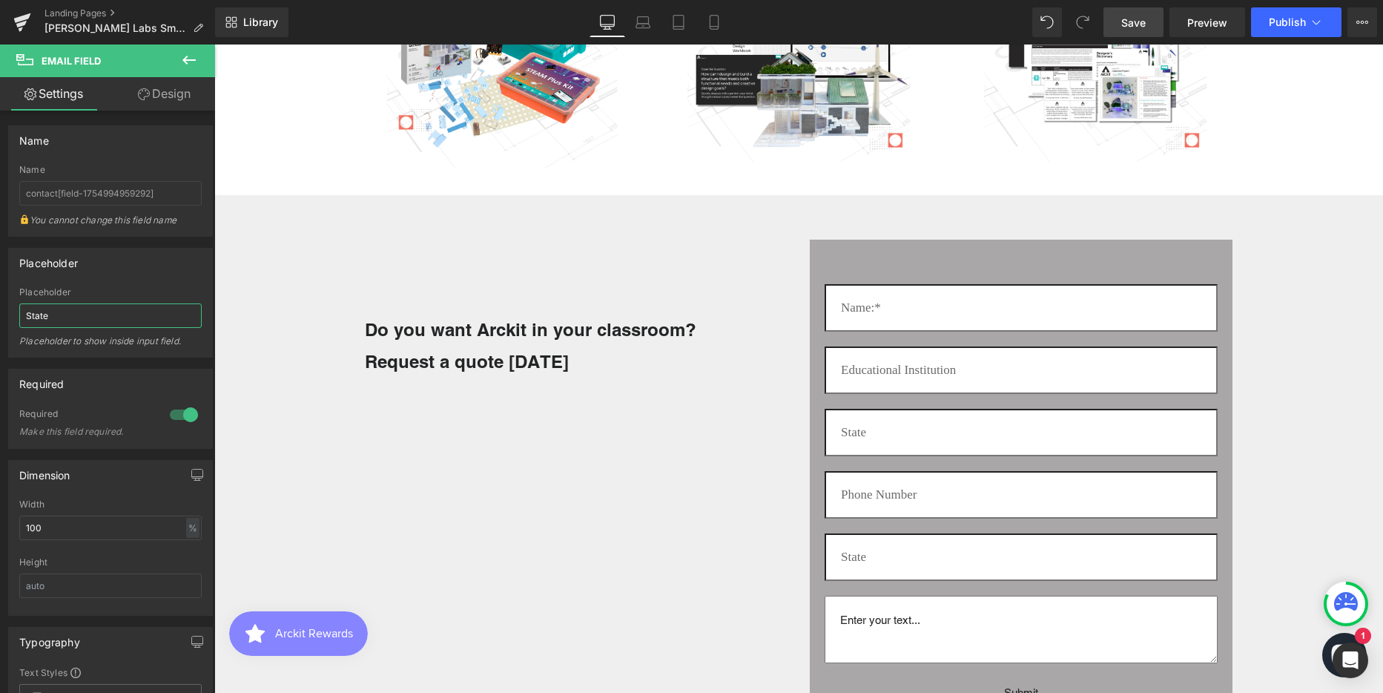
drag, startPoint x: 632, startPoint y: 517, endPoint x: -20, endPoint y: 310, distance: 683.8
click at [0, 310] on html "Text Field You are previewing how the will restyle your page. You can not edit …" at bounding box center [691, 346] width 1383 height 693
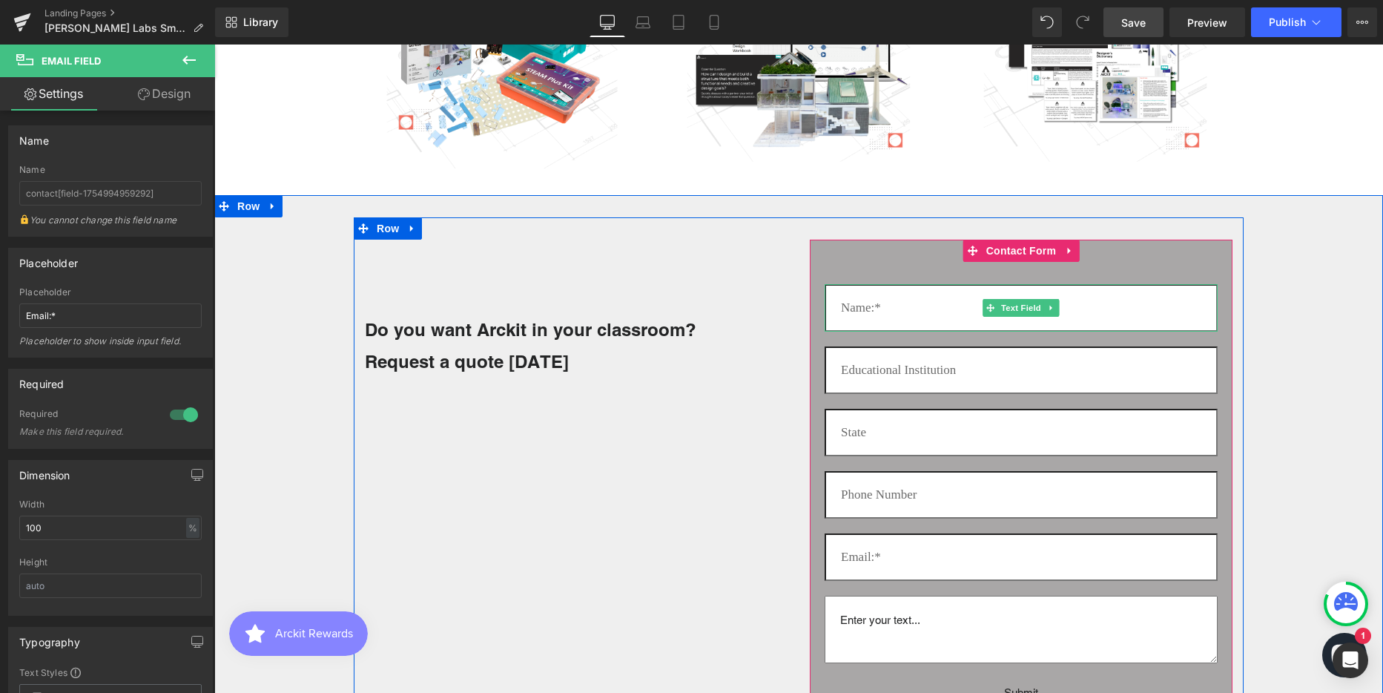
click at [868, 308] on input "text" at bounding box center [1021, 307] width 393 height 47
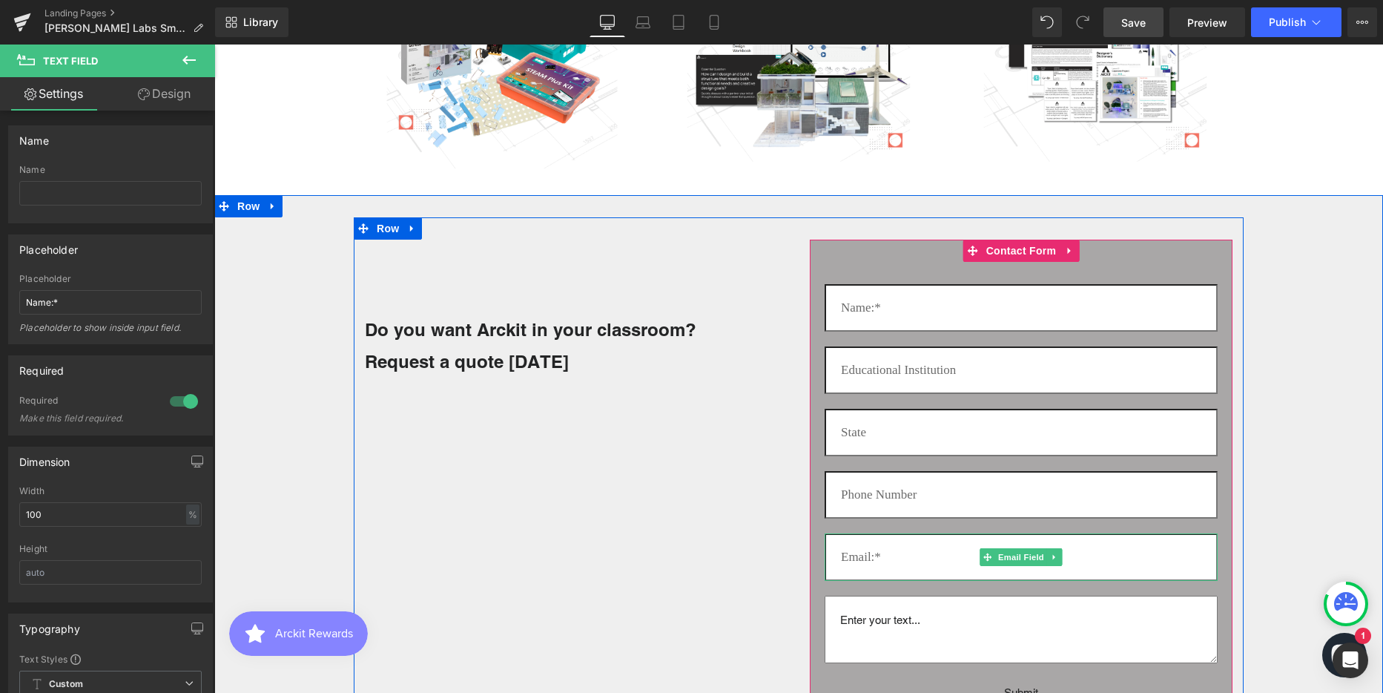
click at [870, 558] on input "email" at bounding box center [1021, 556] width 393 height 47
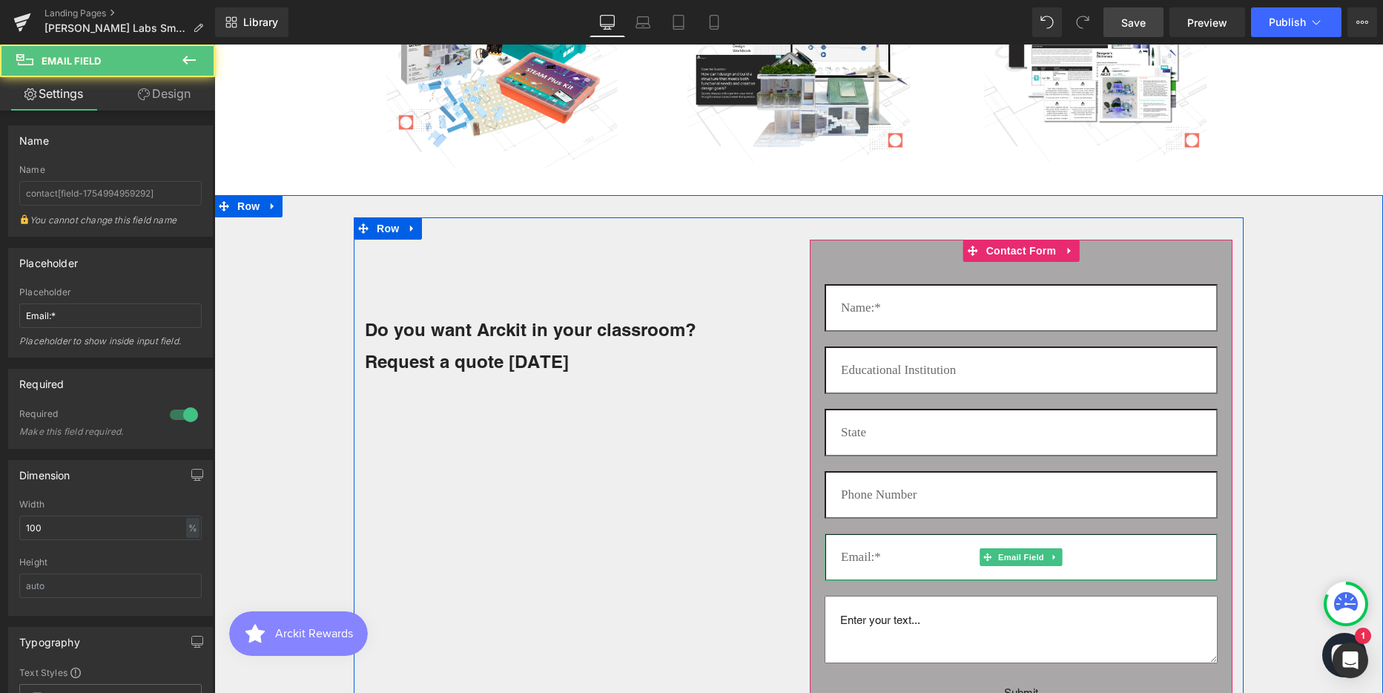
click at [868, 556] on input "email" at bounding box center [1021, 556] width 393 height 47
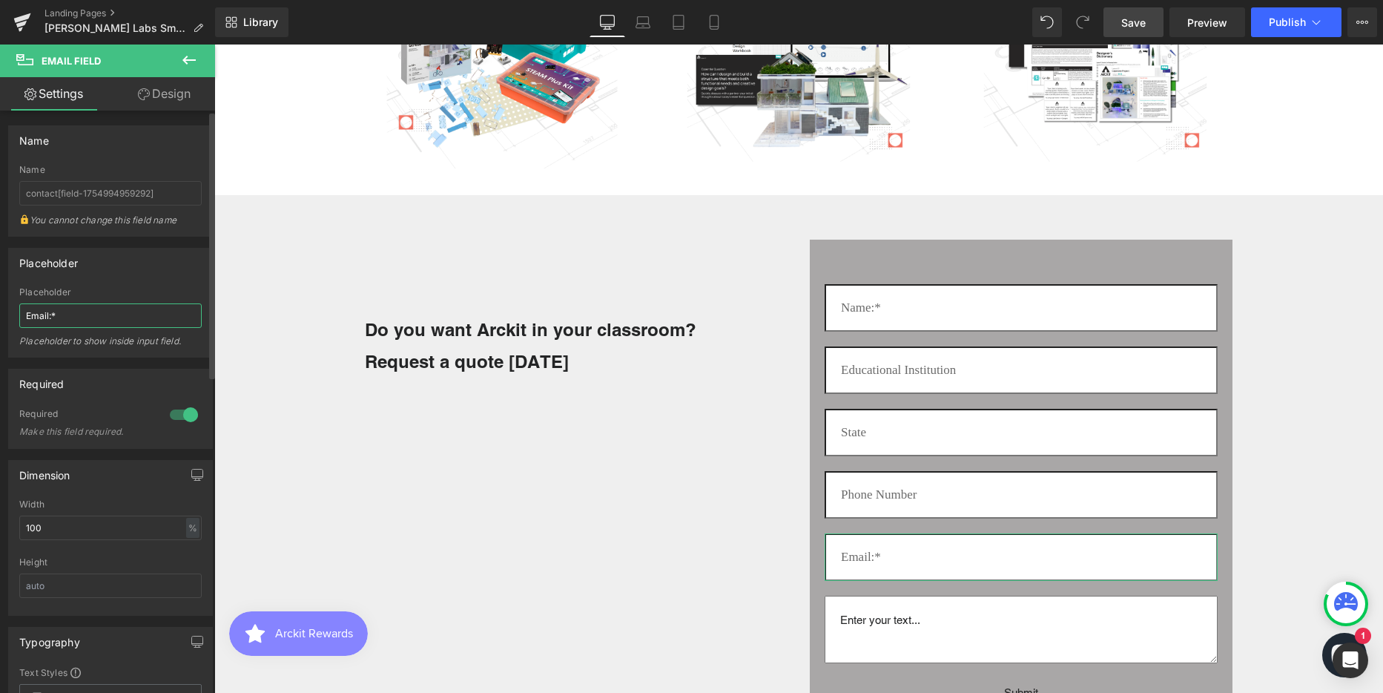
click at [53, 314] on input "Email:*" at bounding box center [110, 315] width 182 height 24
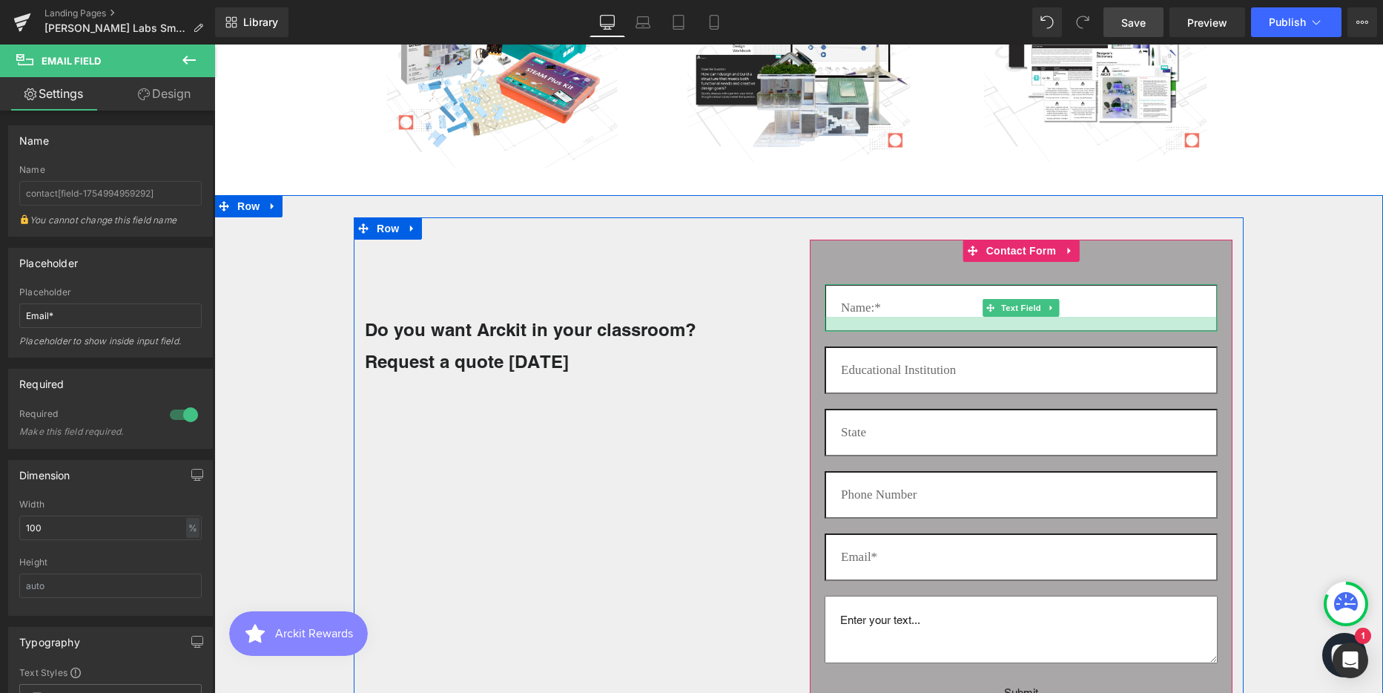
click at [940, 317] on div at bounding box center [1021, 324] width 393 height 15
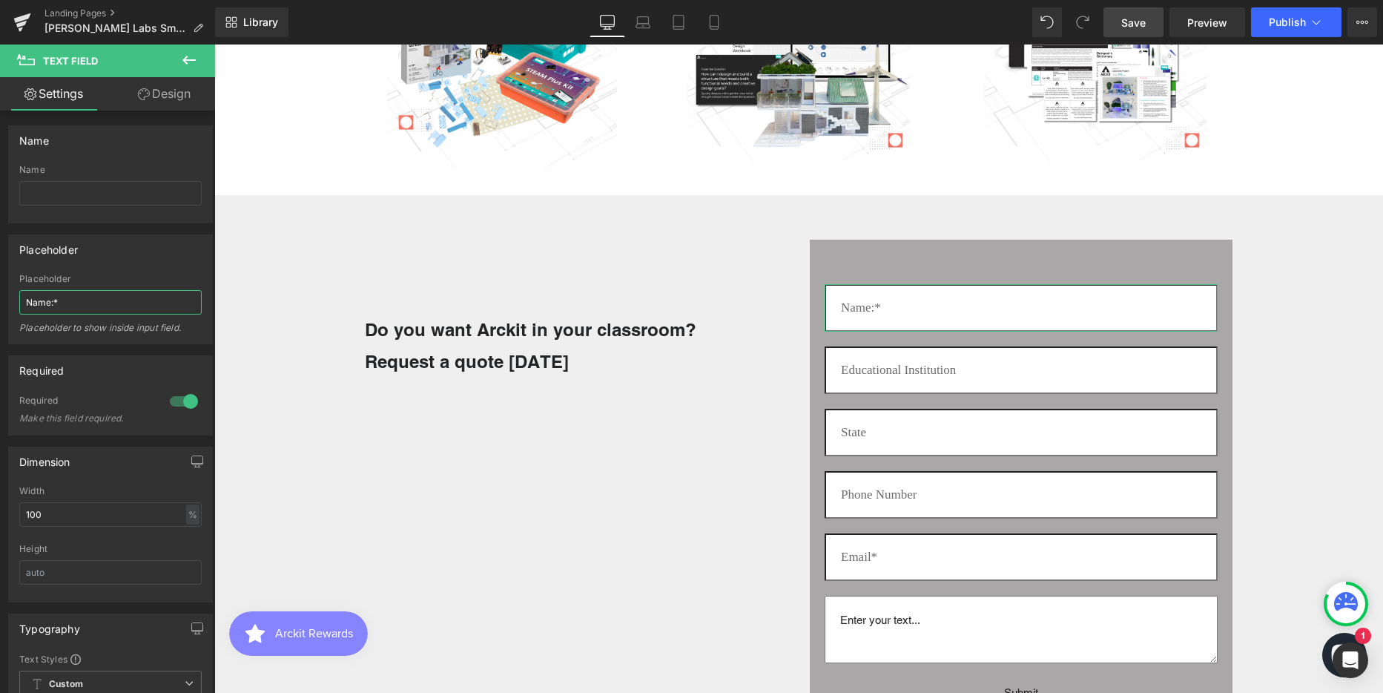
click at [54, 304] on input "Name:*" at bounding box center [110, 302] width 182 height 24
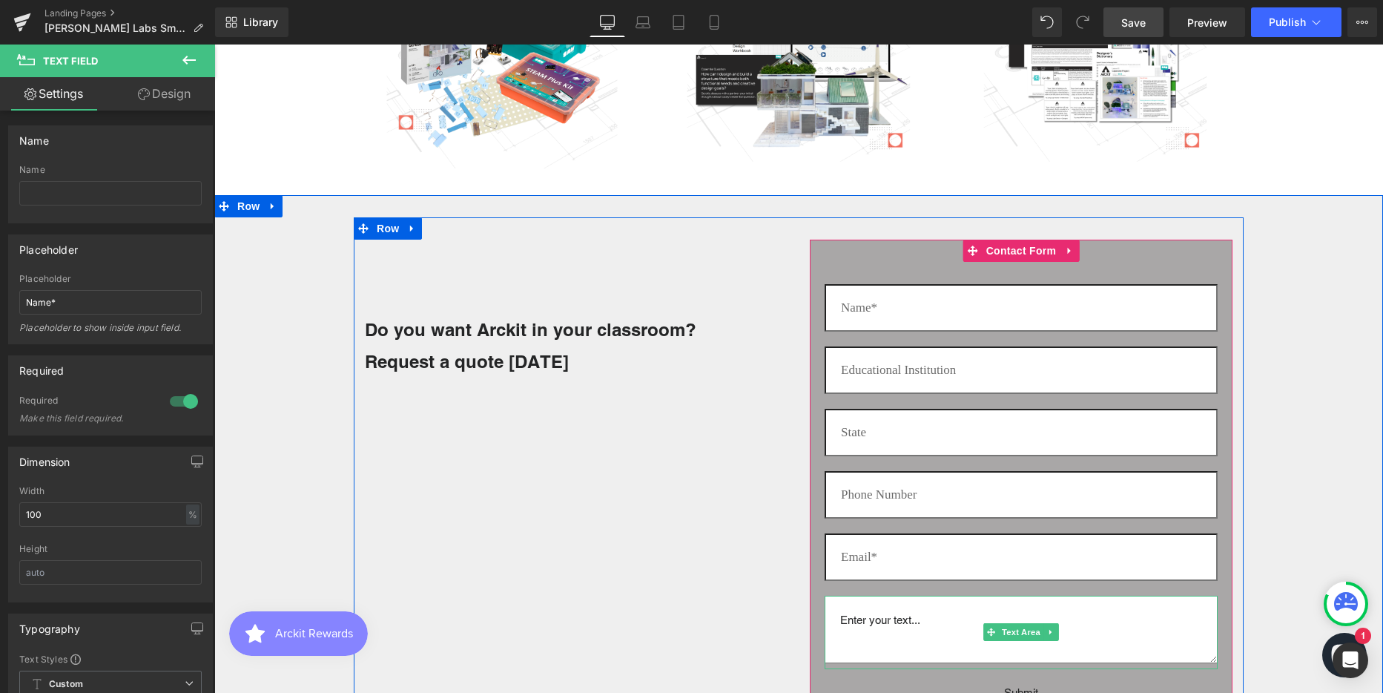
click at [880, 620] on textarea at bounding box center [1021, 629] width 393 height 68
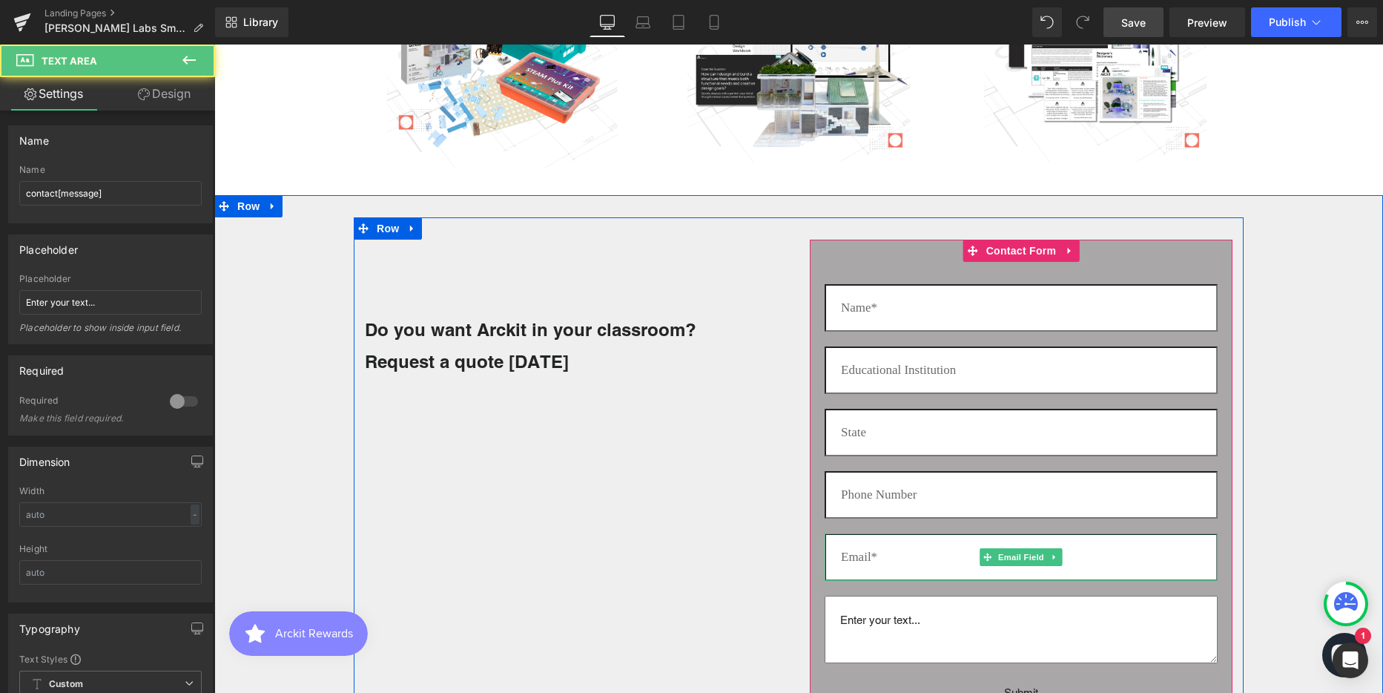
click at [885, 558] on input "email" at bounding box center [1021, 556] width 393 height 47
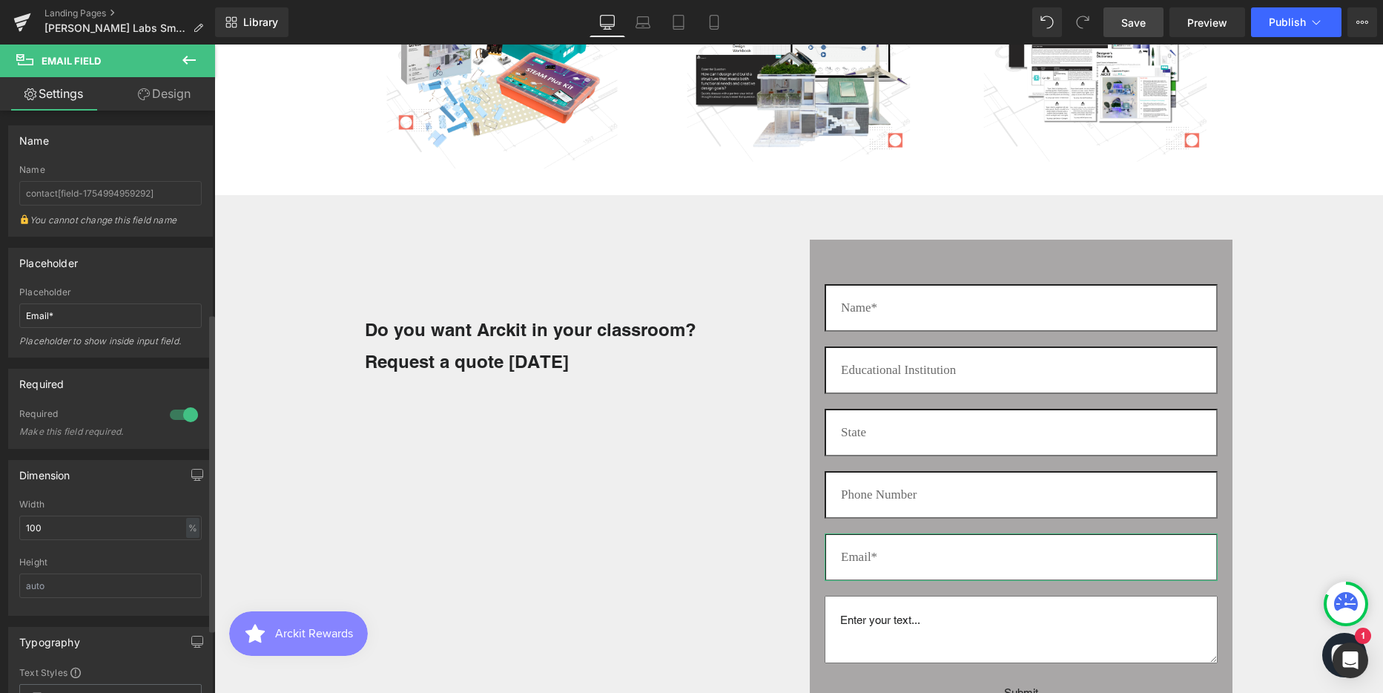
scroll to position [371, 0]
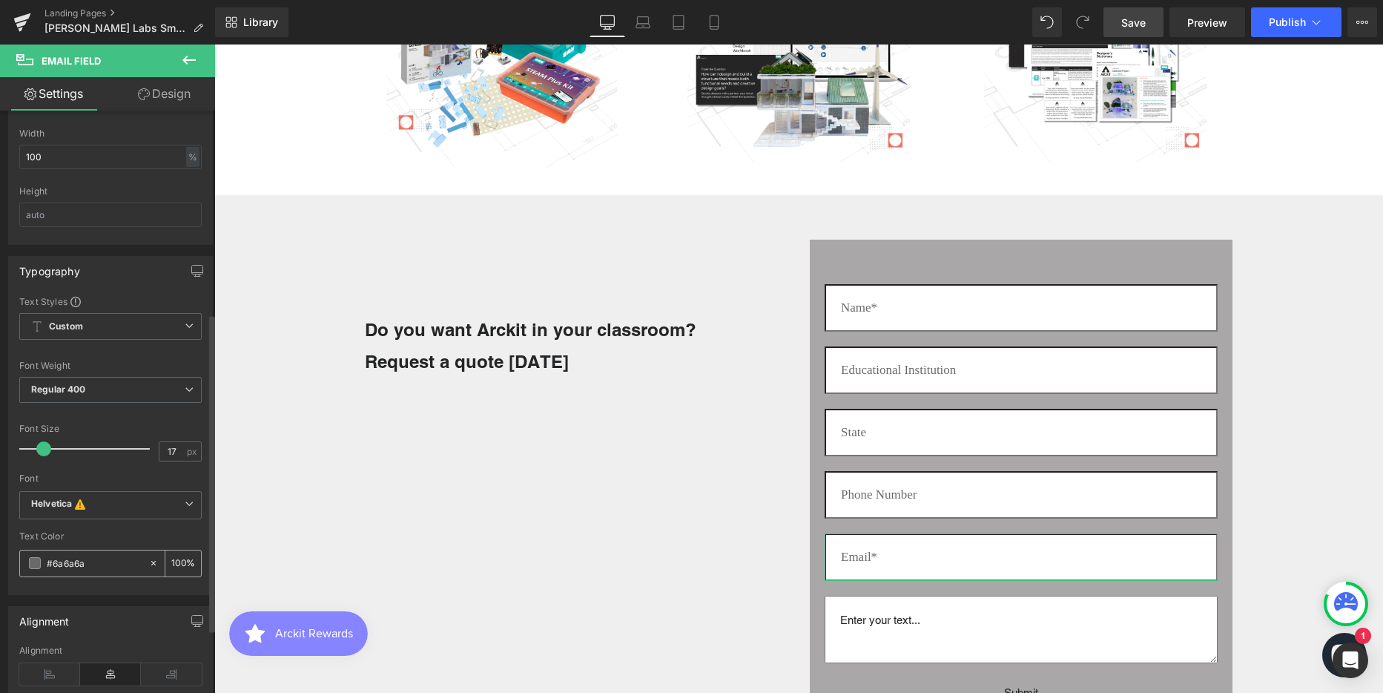
click at [76, 564] on input "#6a6a6a" at bounding box center [94, 563] width 95 height 16
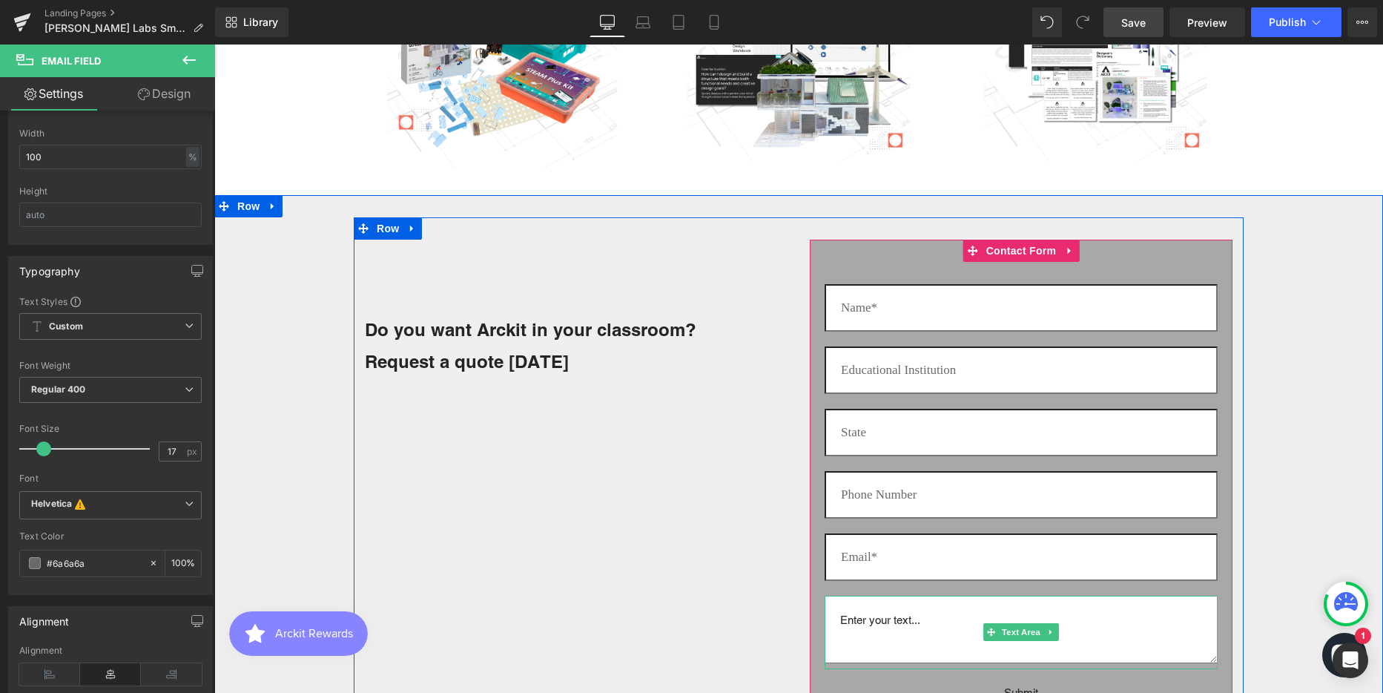
click at [884, 619] on textarea at bounding box center [1021, 629] width 393 height 68
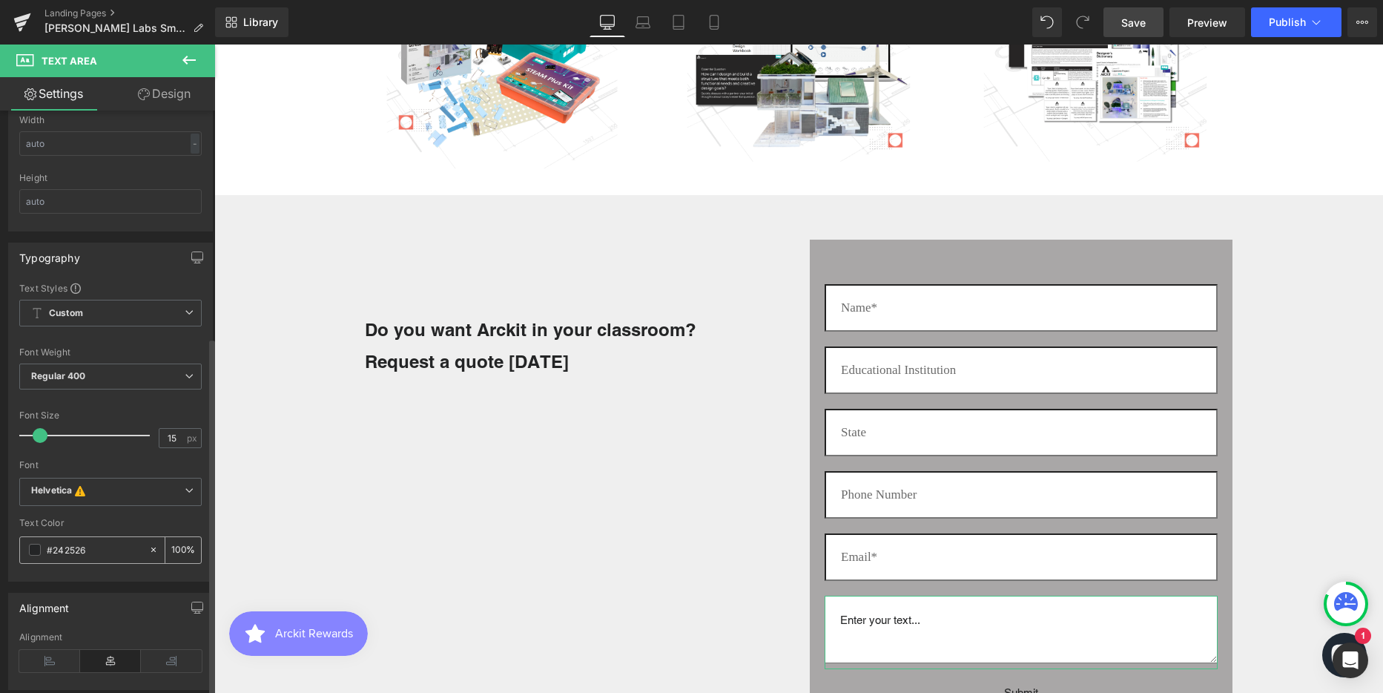
click at [70, 544] on input "#242526" at bounding box center [94, 549] width 95 height 16
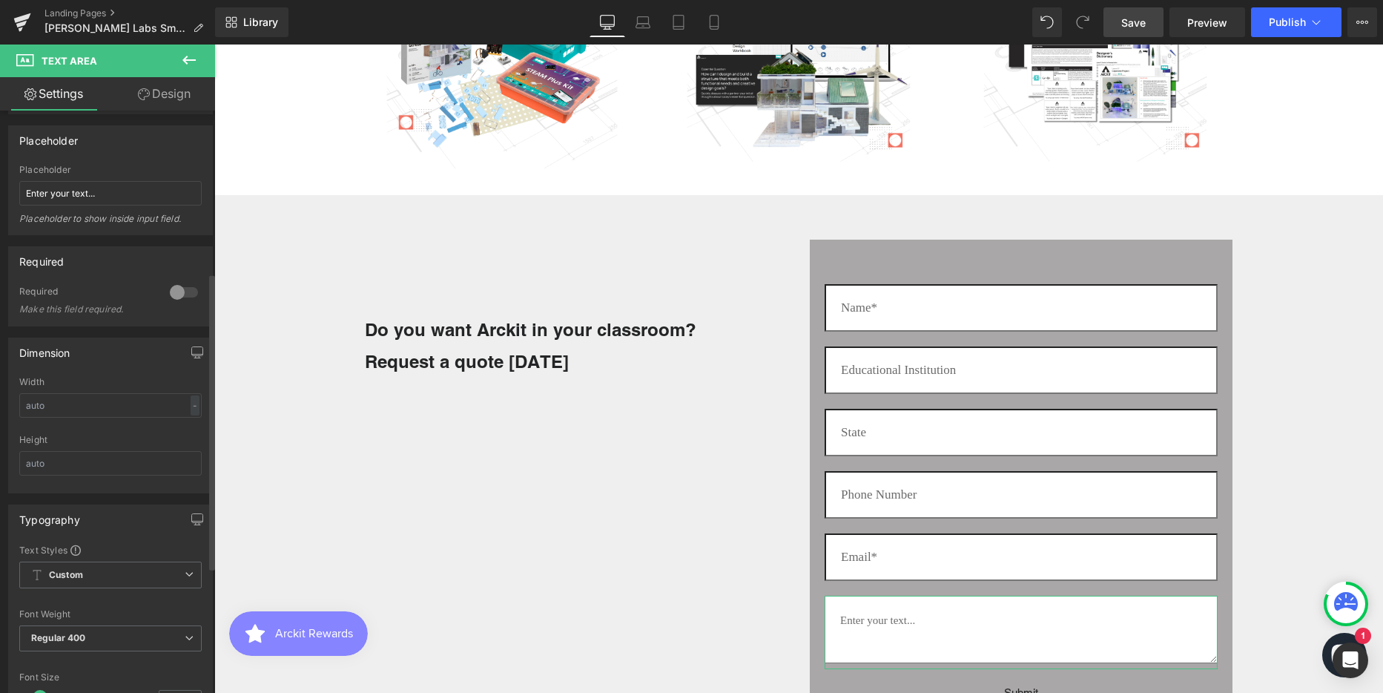
scroll to position [0, 0]
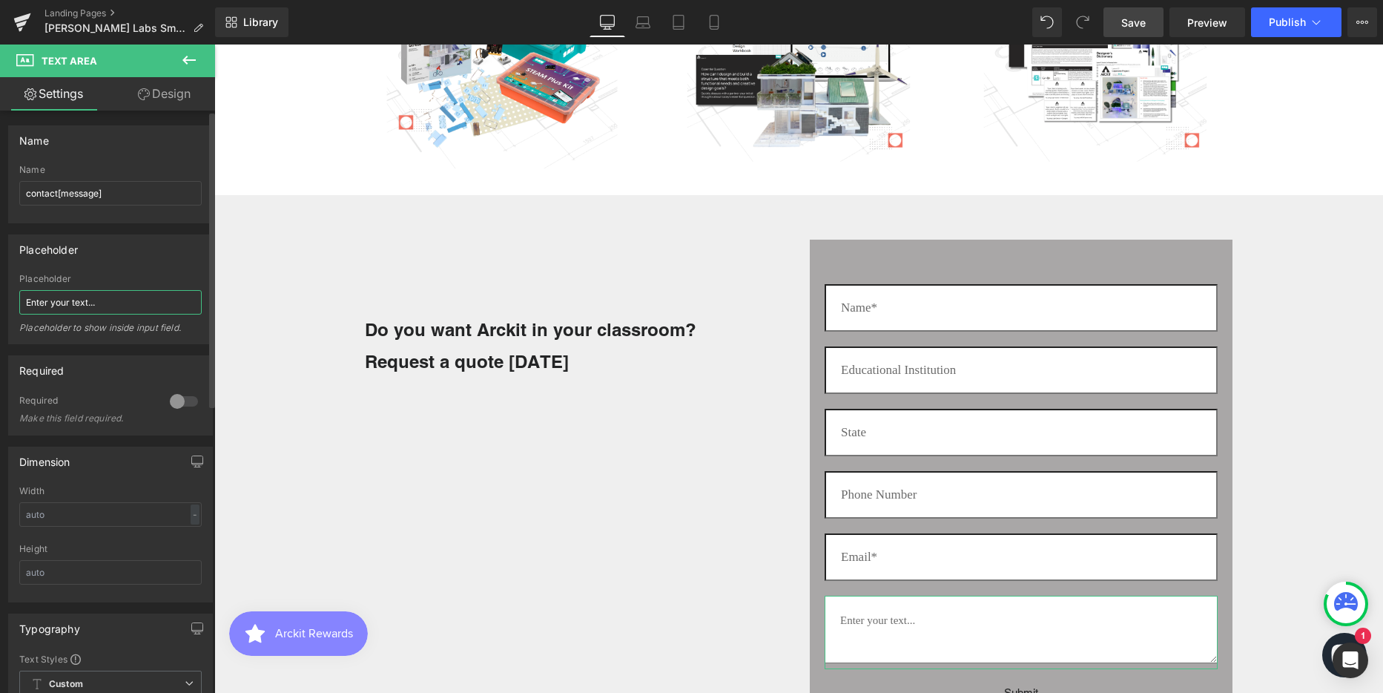
click at [96, 303] on input "Enter your text..." at bounding box center [110, 302] width 182 height 24
drag, startPoint x: 96, startPoint y: 300, endPoint x: -7, endPoint y: 303, distance: 103.1
click at [0, 303] on html "Text Field You are previewing how the will restyle your page. You can not edit …" at bounding box center [691, 346] width 1383 height 693
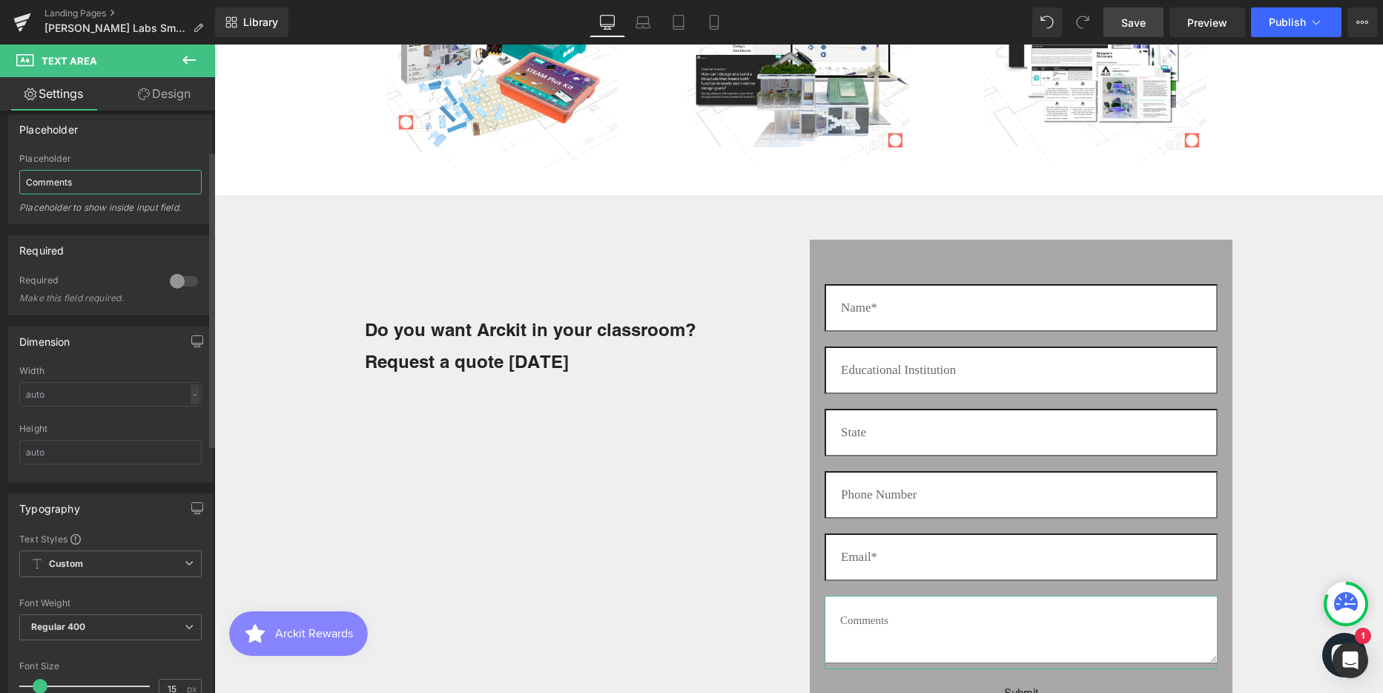
scroll to position [297, 0]
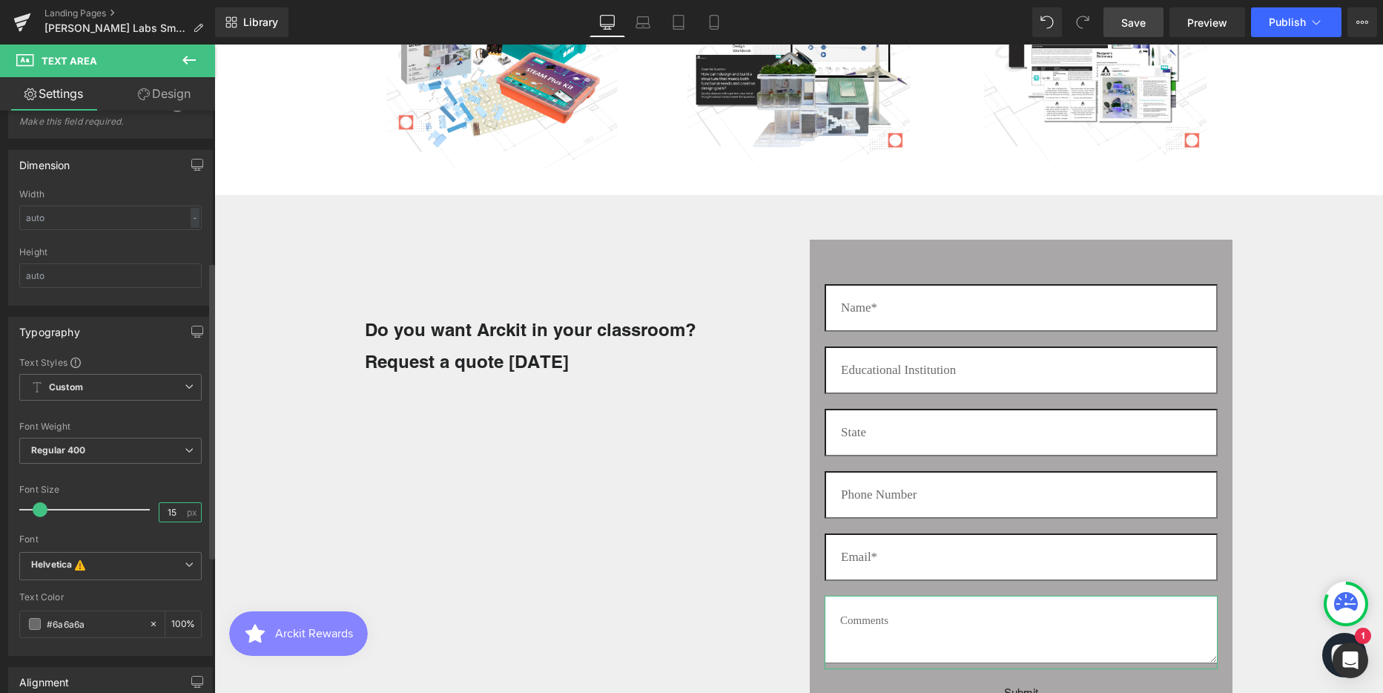
click at [178, 509] on input "15" at bounding box center [172, 512] width 26 height 19
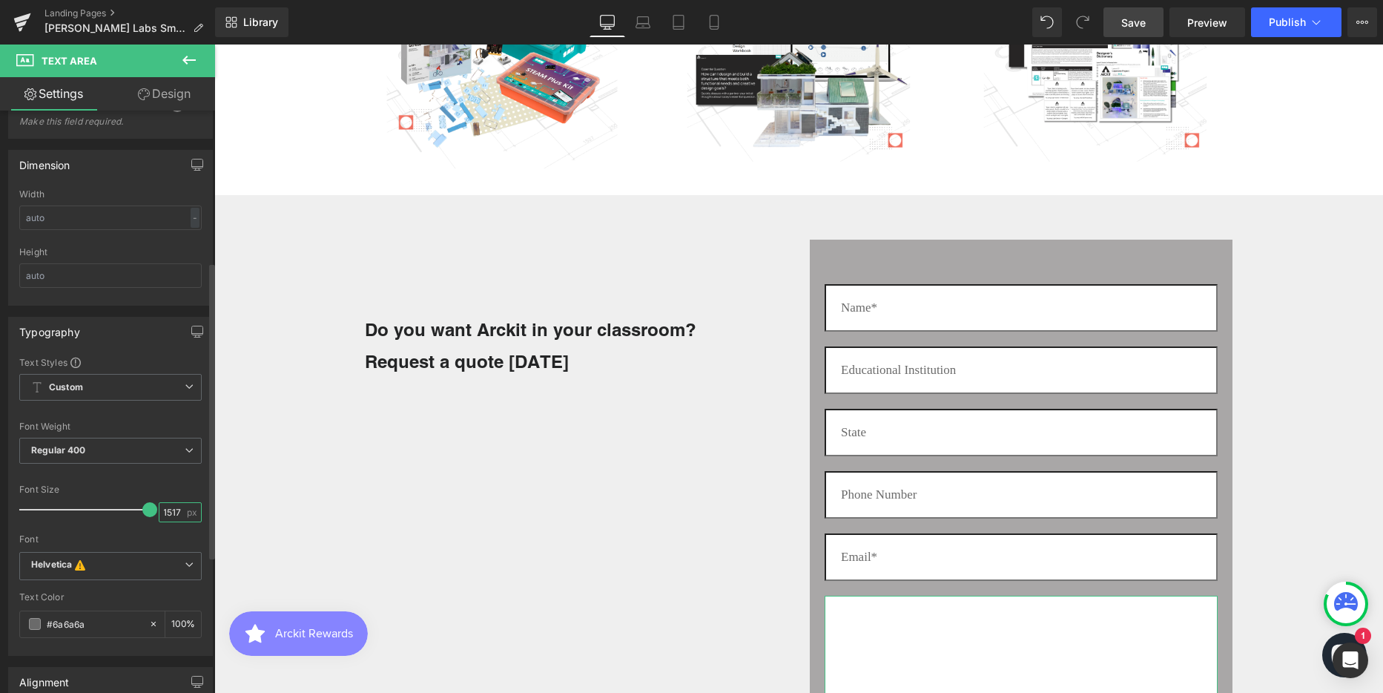
scroll to position [7756, 1158]
click at [166, 512] on input "1517" at bounding box center [172, 512] width 26 height 19
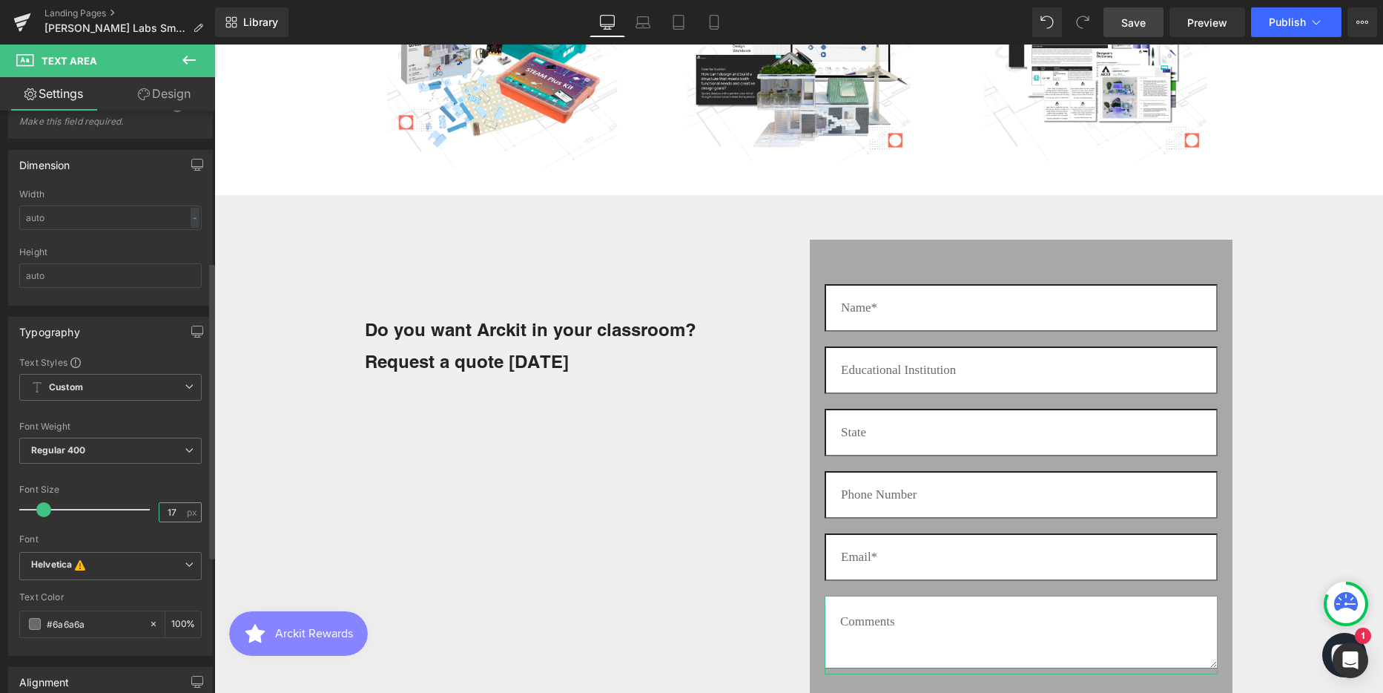
scroll to position [4085, 1158]
drag, startPoint x: 183, startPoint y: 96, endPoint x: 83, endPoint y: 474, distance: 390.5
click at [183, 96] on link "Design" at bounding box center [164, 93] width 108 height 33
click at [0, 0] on div "Spacing" at bounding box center [0, 0] width 0 height 0
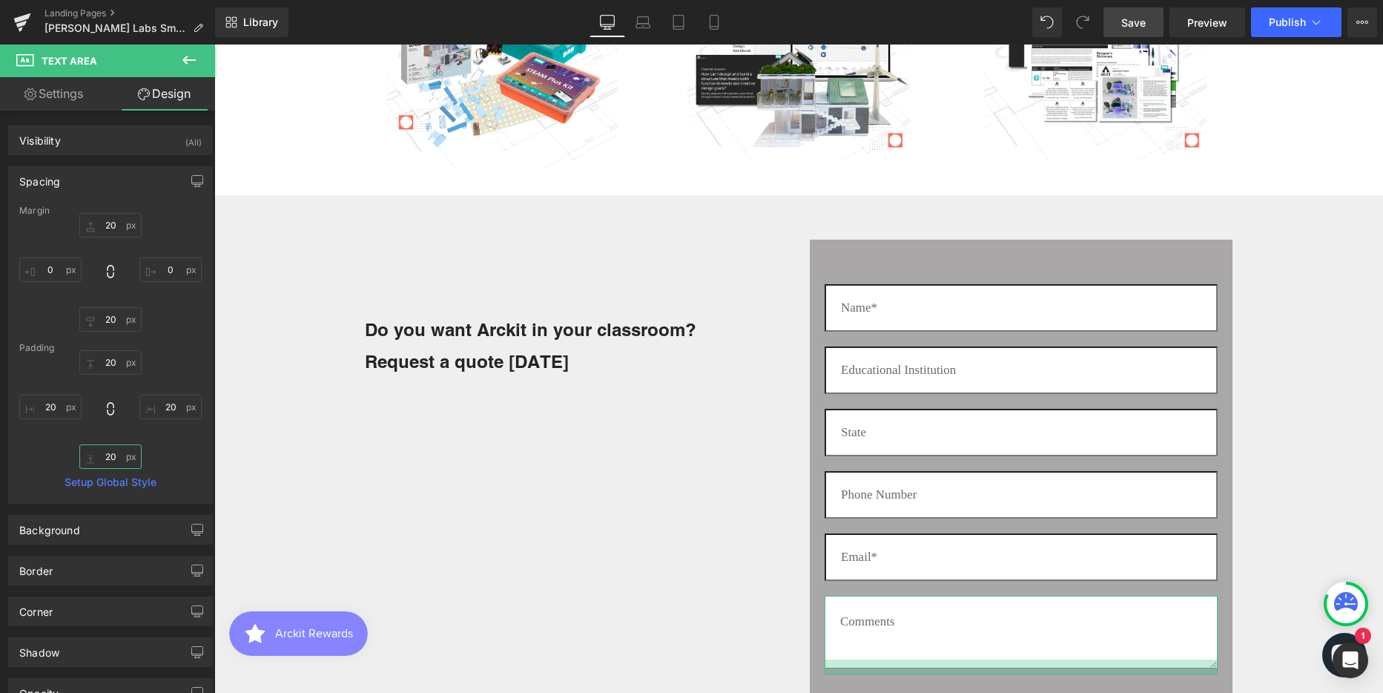
click at [108, 455] on input "20" at bounding box center [110, 456] width 62 height 24
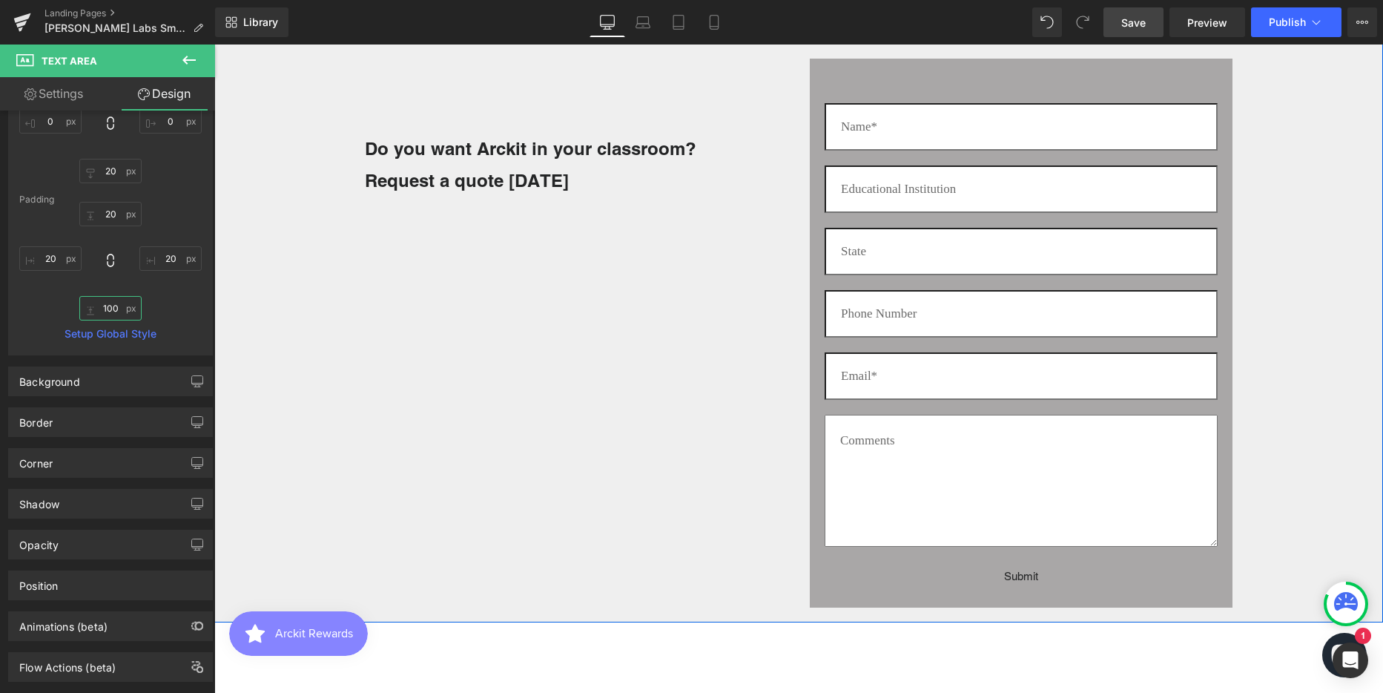
scroll to position [2521, 0]
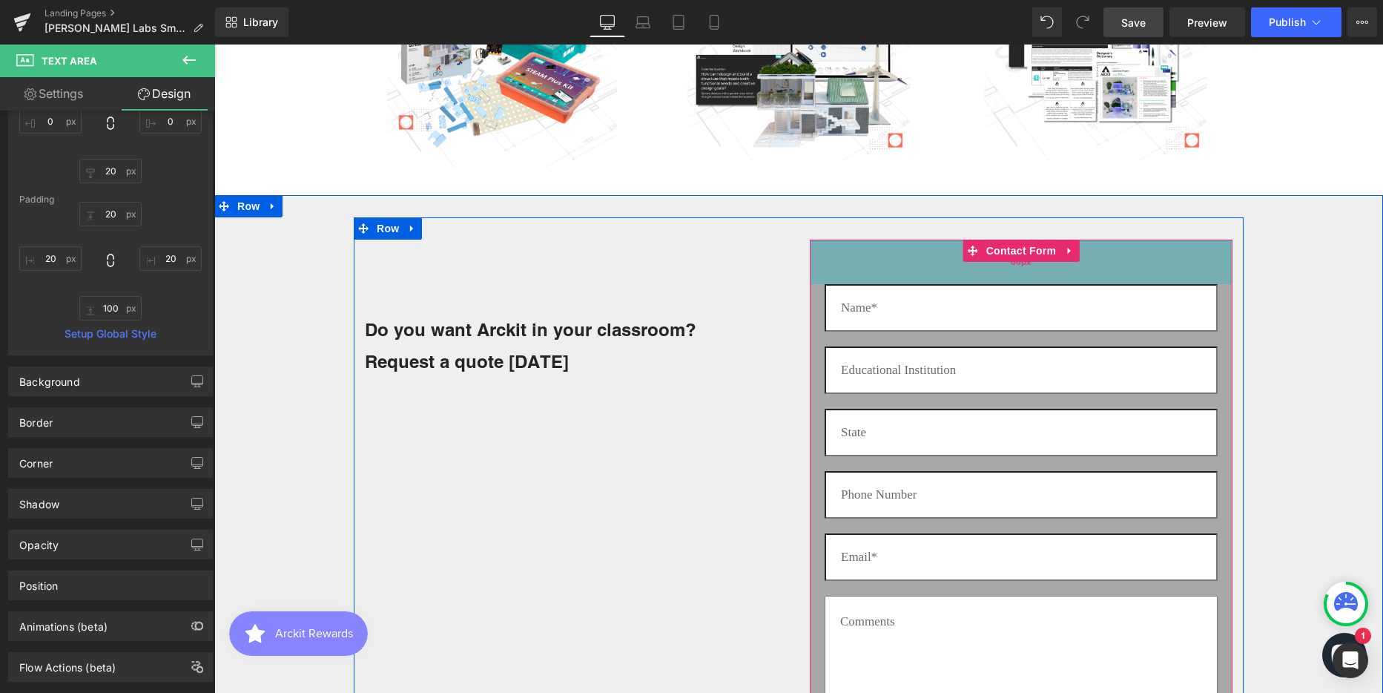
click at [843, 251] on div "60px" at bounding box center [1021, 262] width 423 height 44
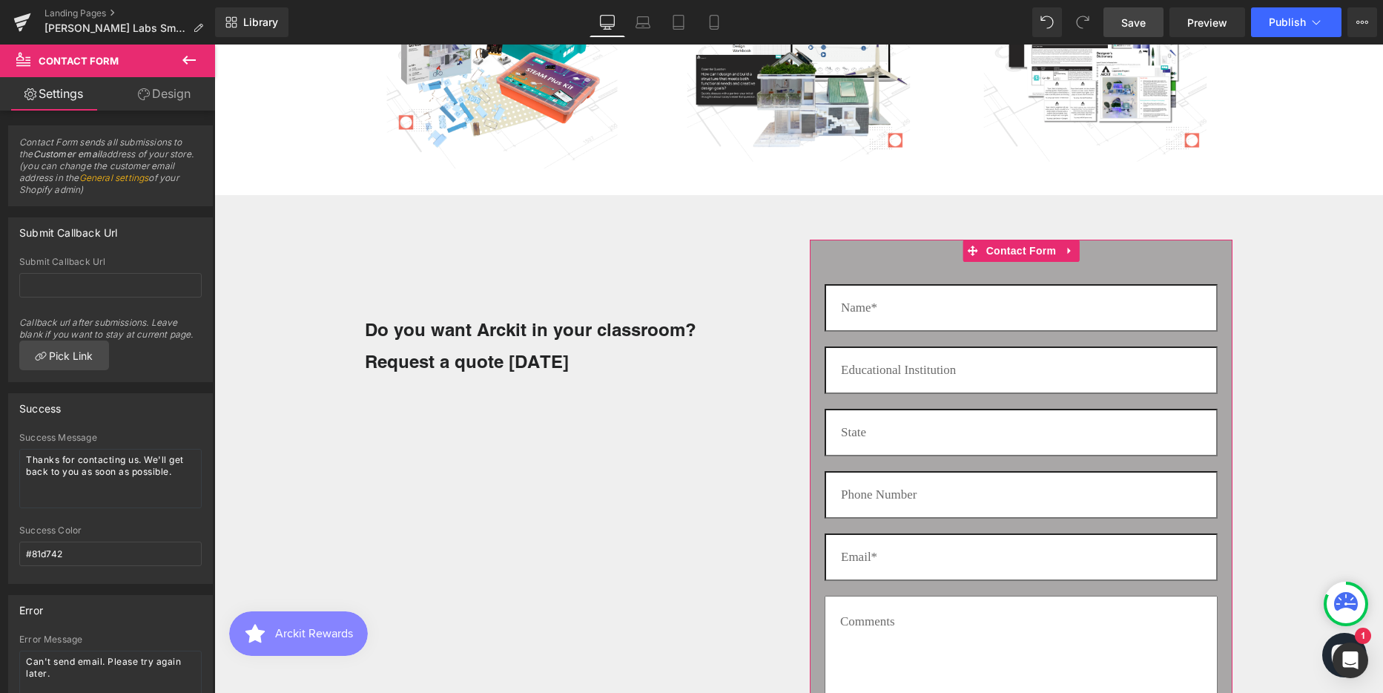
click at [180, 99] on link "Design" at bounding box center [164, 93] width 108 height 33
click at [0, 0] on div "Background" at bounding box center [0, 0] width 0 height 0
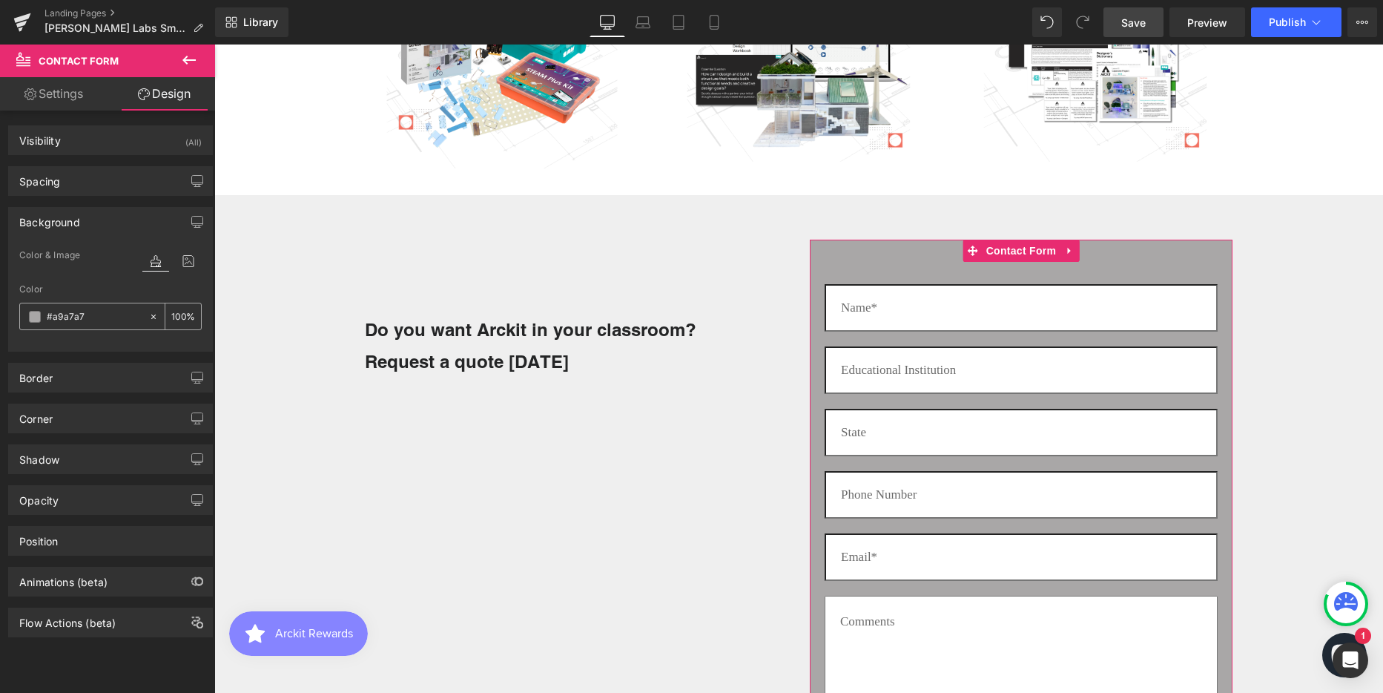
click at [37, 317] on span at bounding box center [35, 317] width 12 height 12
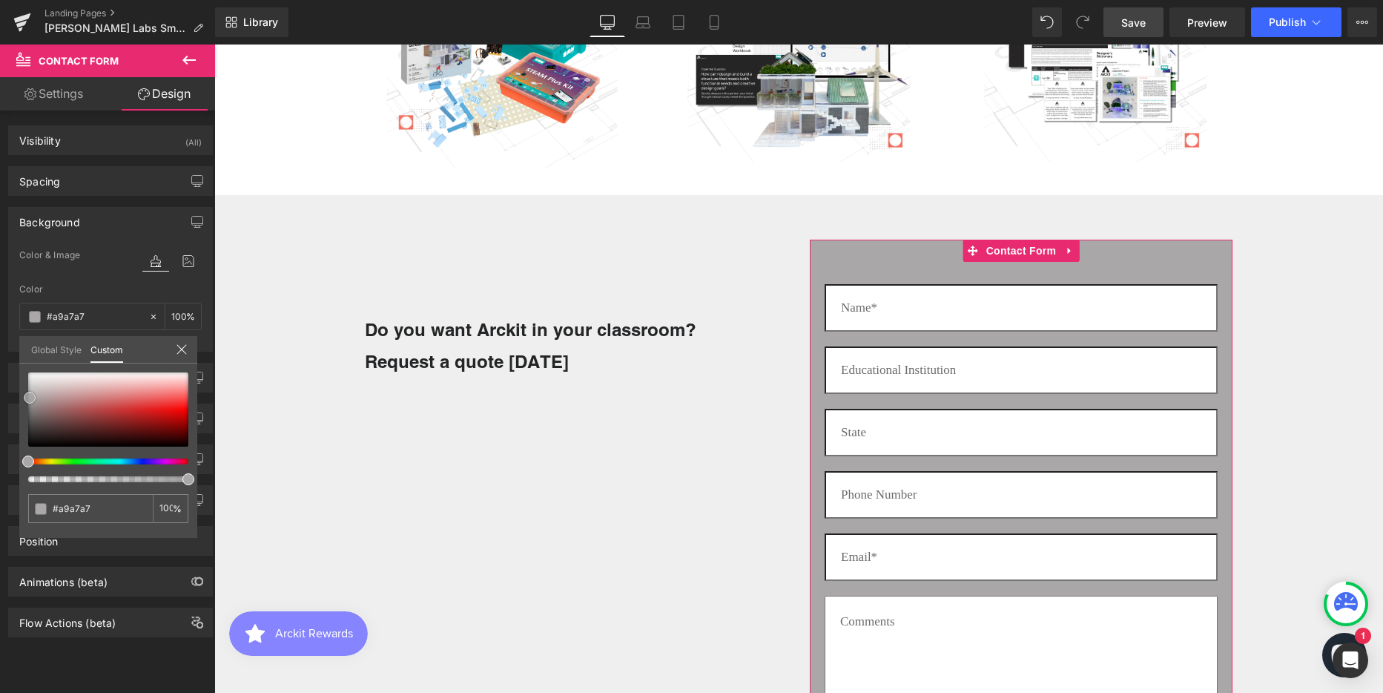
click at [29, 413] on div at bounding box center [108, 409] width 160 height 74
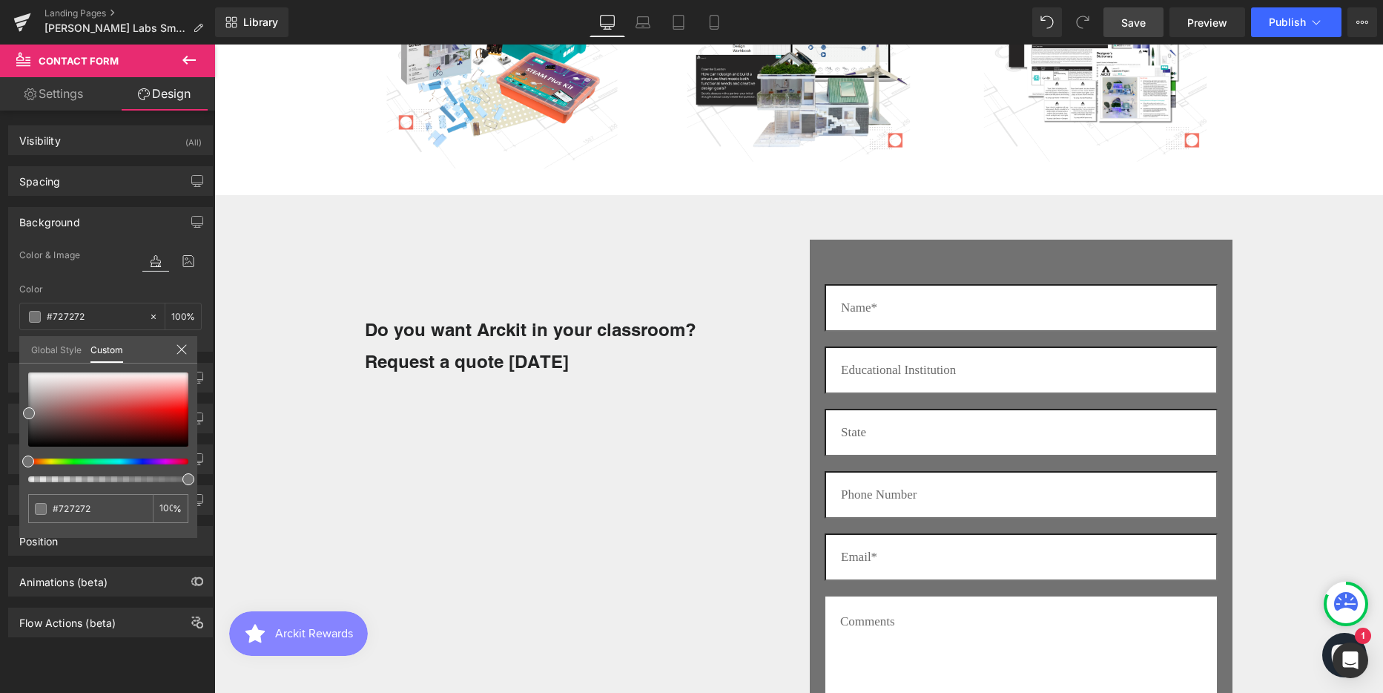
click at [187, 59] on icon at bounding box center [189, 60] width 18 height 18
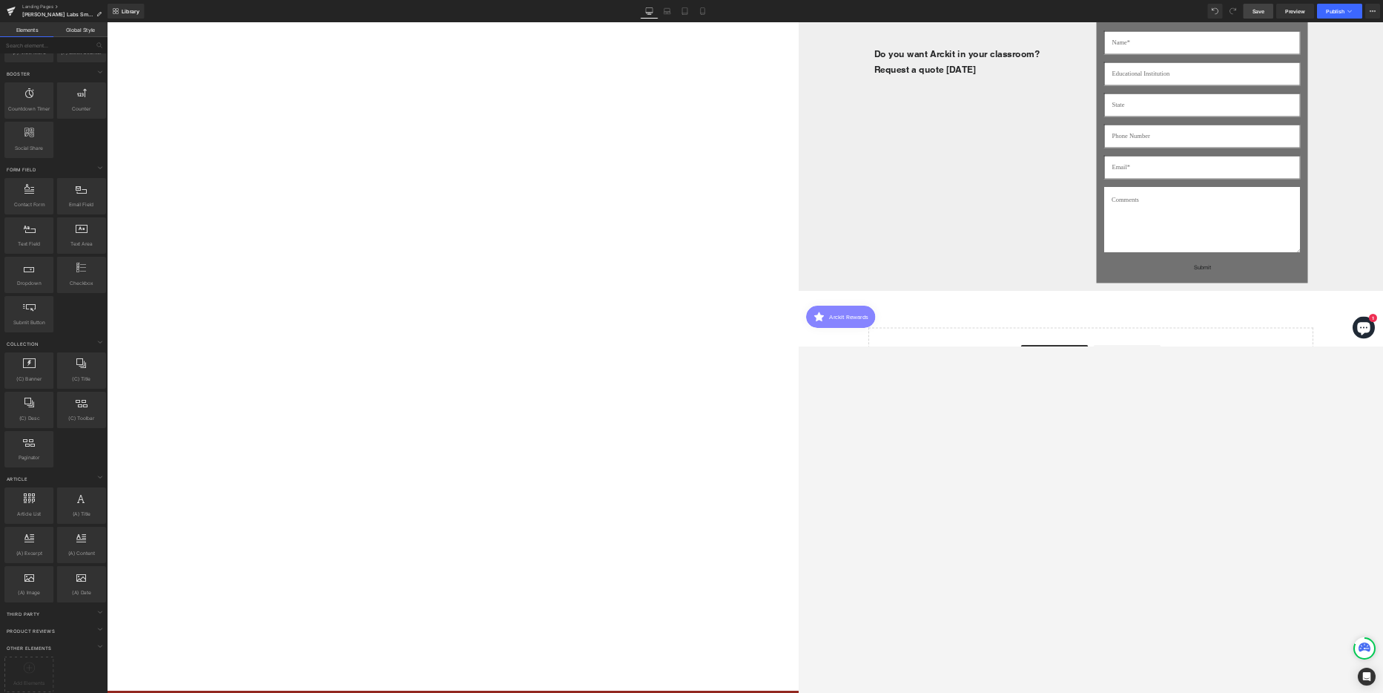
scroll to position [1783, 0]
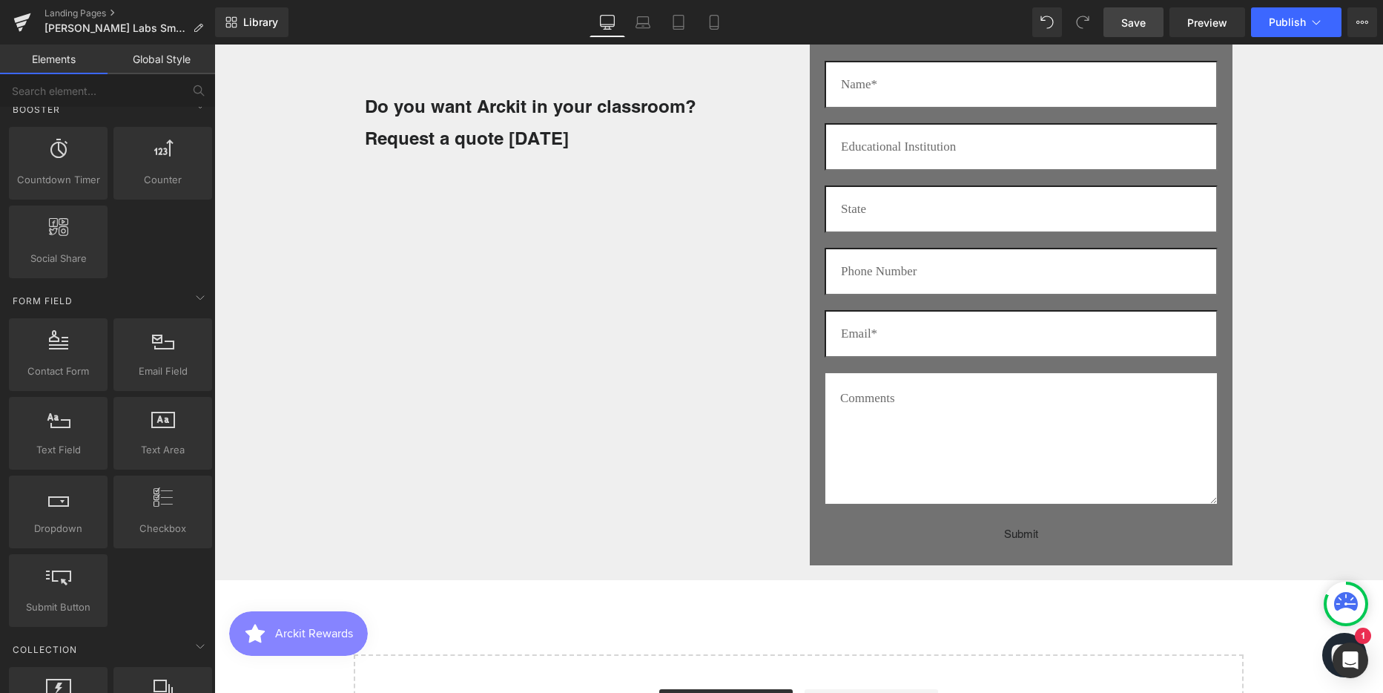
click at [1137, 24] on span "Save" at bounding box center [1133, 23] width 24 height 16
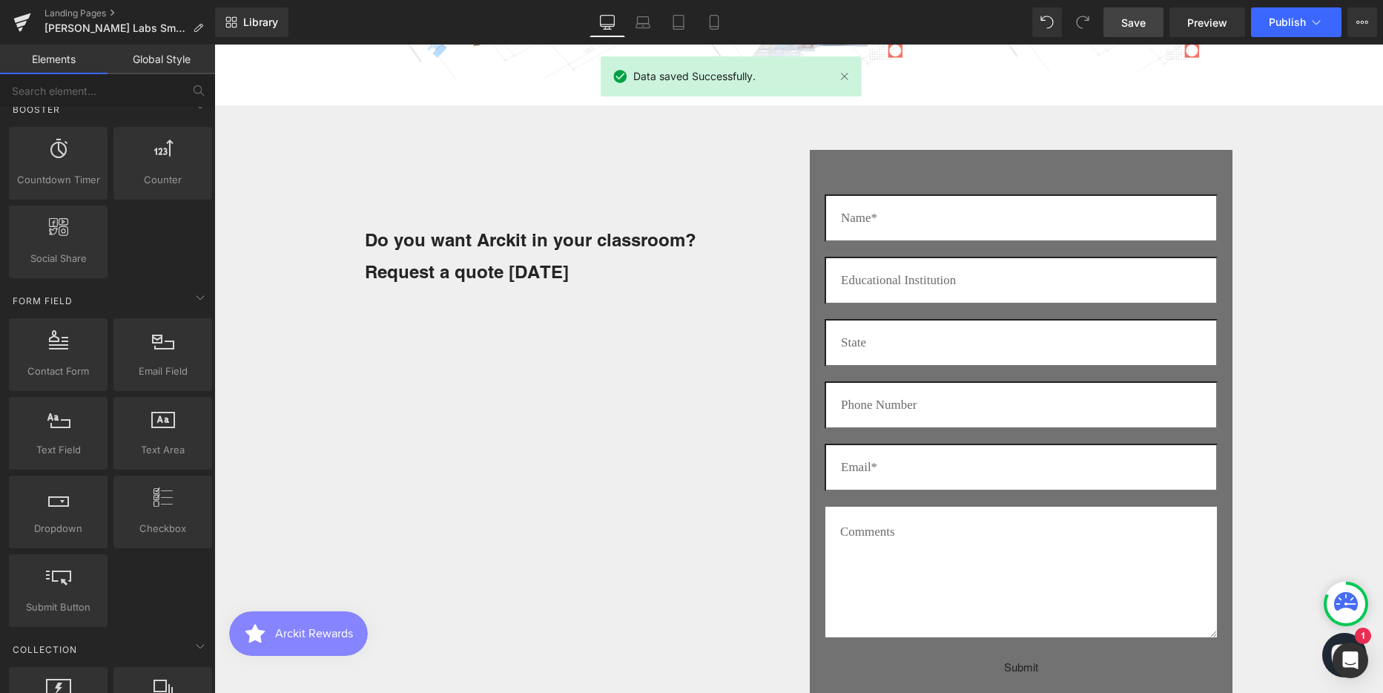
scroll to position [2596, 0]
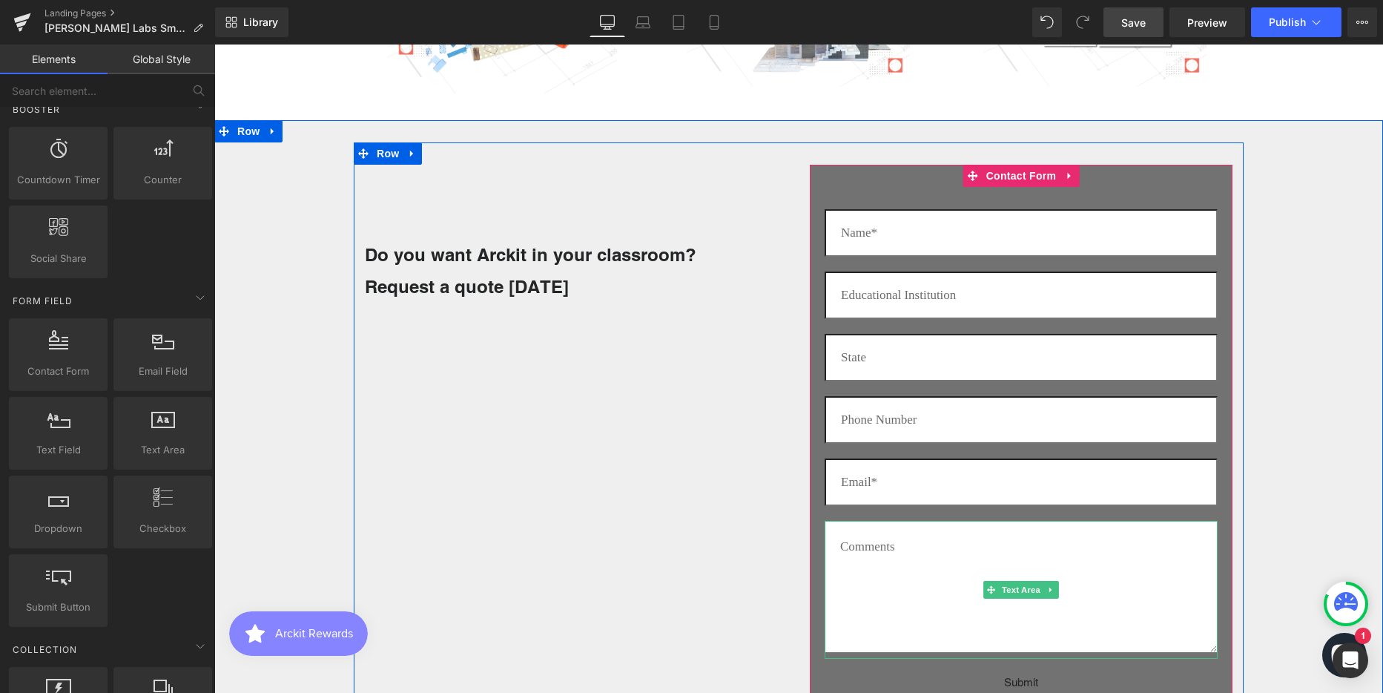
click at [890, 547] on textarea at bounding box center [1021, 587] width 393 height 132
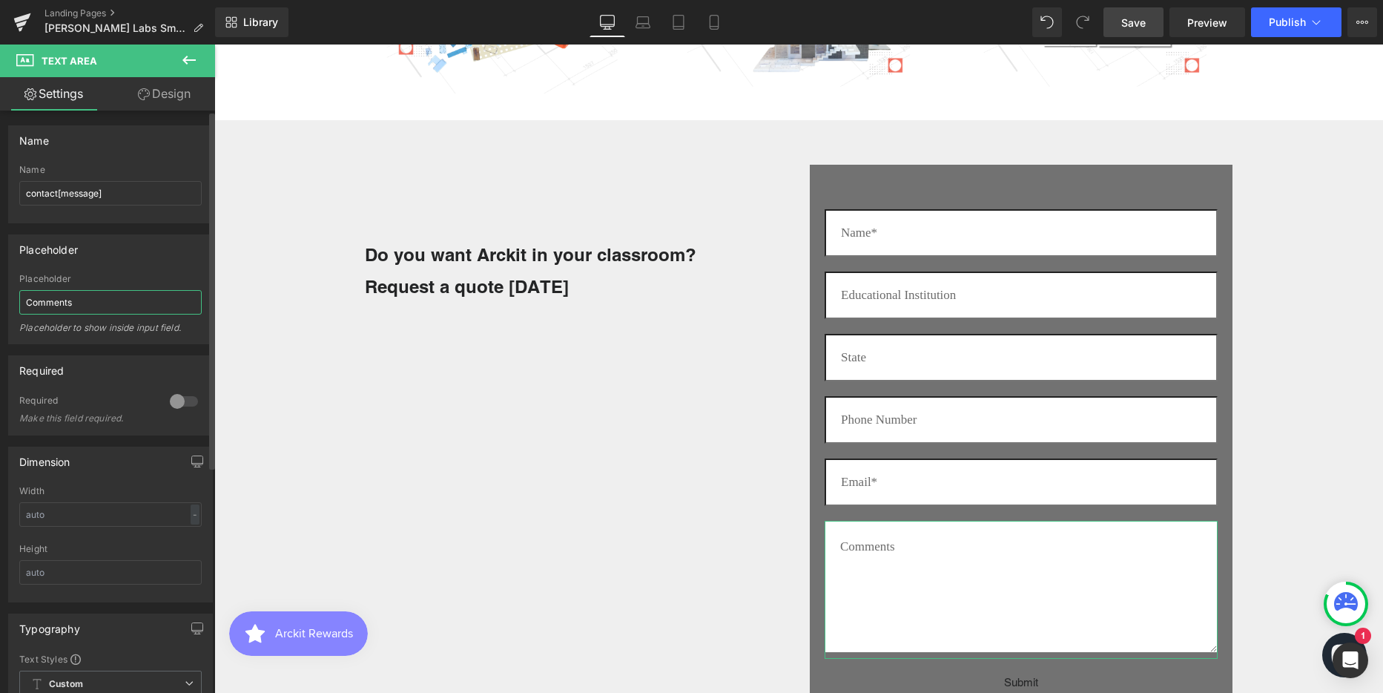
click at [79, 300] on input "Comments" at bounding box center [110, 302] width 182 height 24
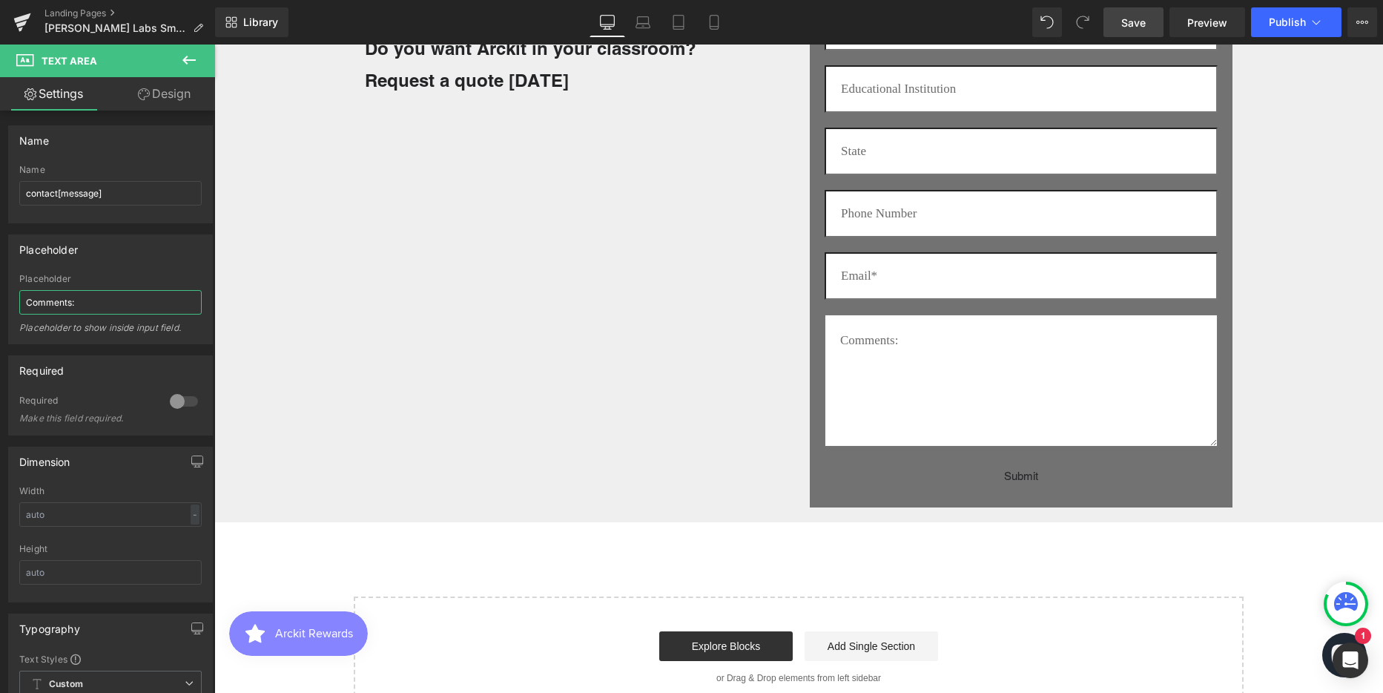
scroll to position [2819, 0]
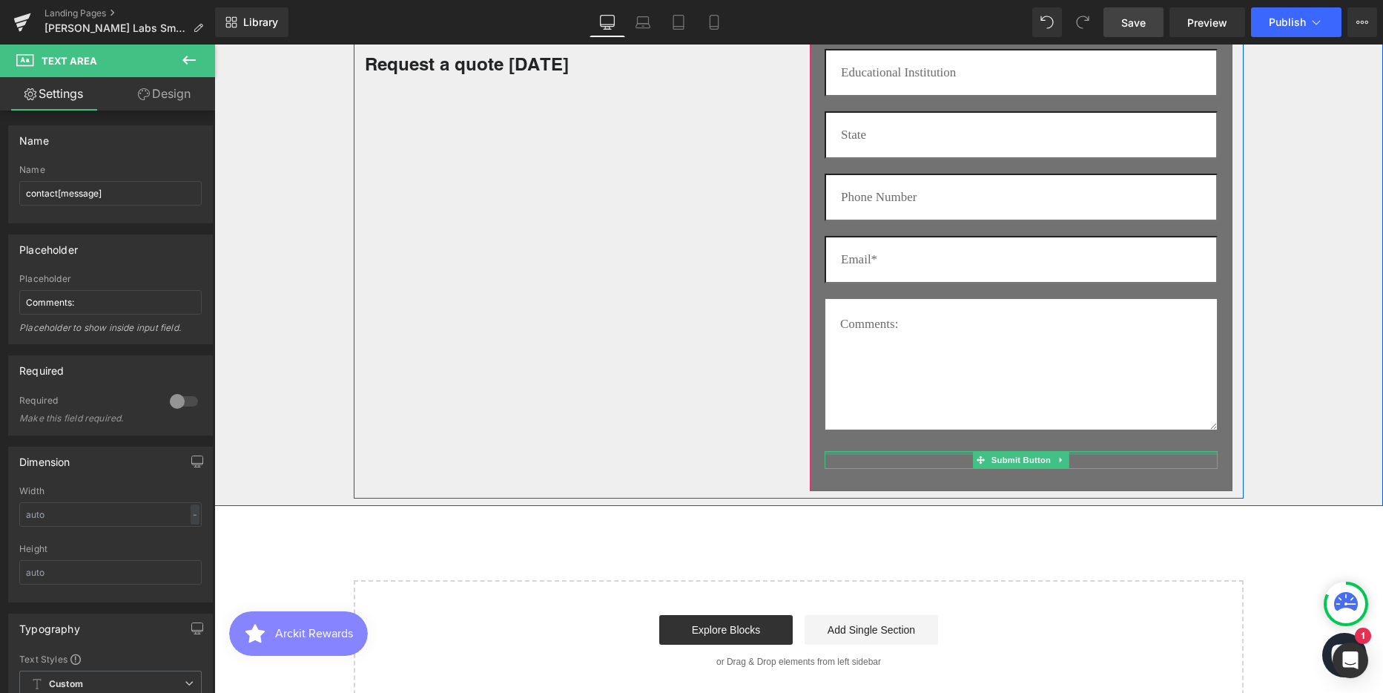
click at [1074, 455] on div "Submit" at bounding box center [1021, 460] width 393 height 19
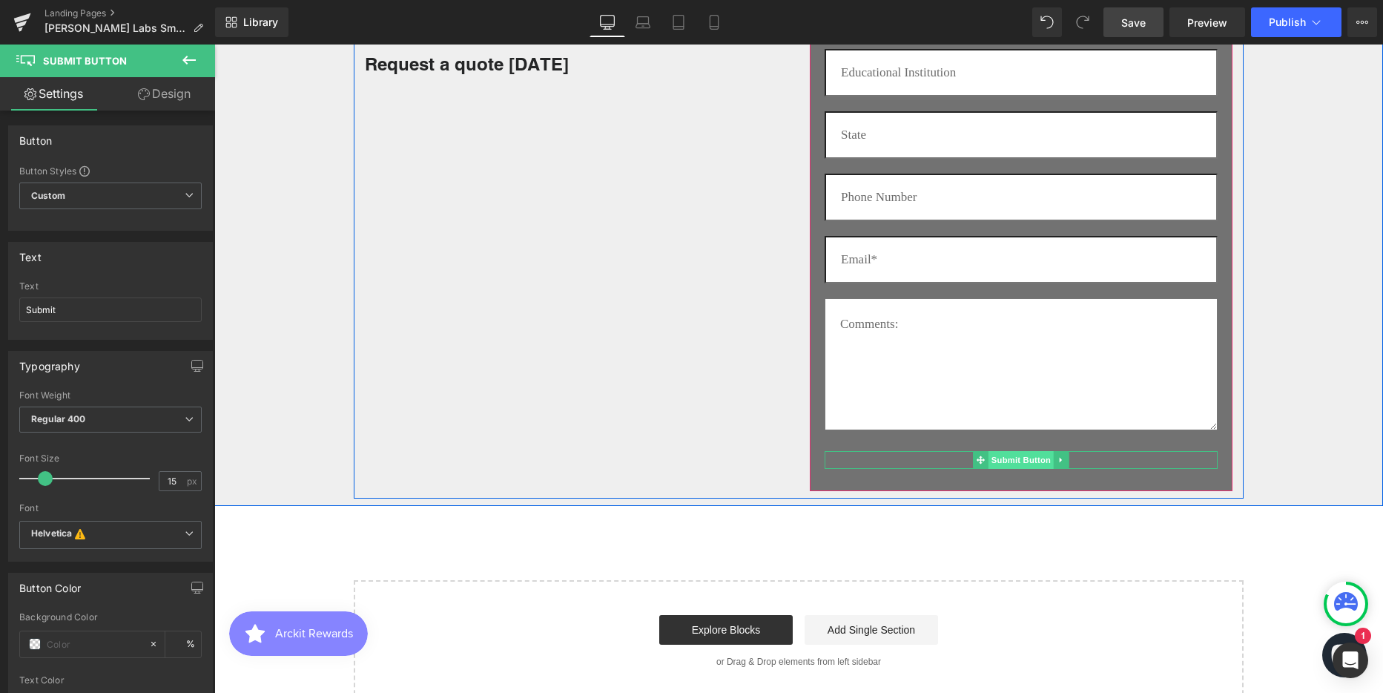
click at [1014, 455] on span "Submit Button" at bounding box center [1020, 460] width 65 height 18
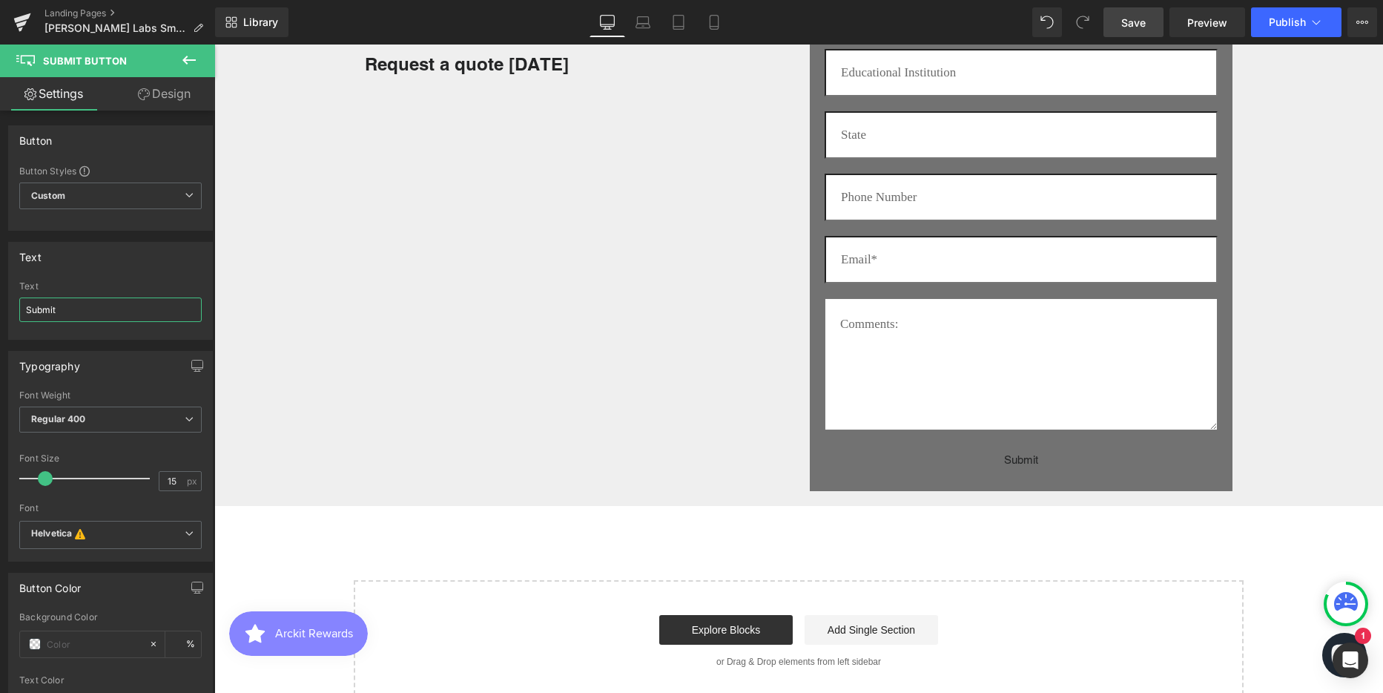
drag, startPoint x: 74, startPoint y: 310, endPoint x: -38, endPoint y: 314, distance: 112.0
click at [0, 314] on html "Submit Button You are previewing how the will restyle your page. You can not ed…" at bounding box center [691, 346] width 1383 height 693
click at [83, 415] on b "Regular 400" at bounding box center [58, 418] width 55 height 11
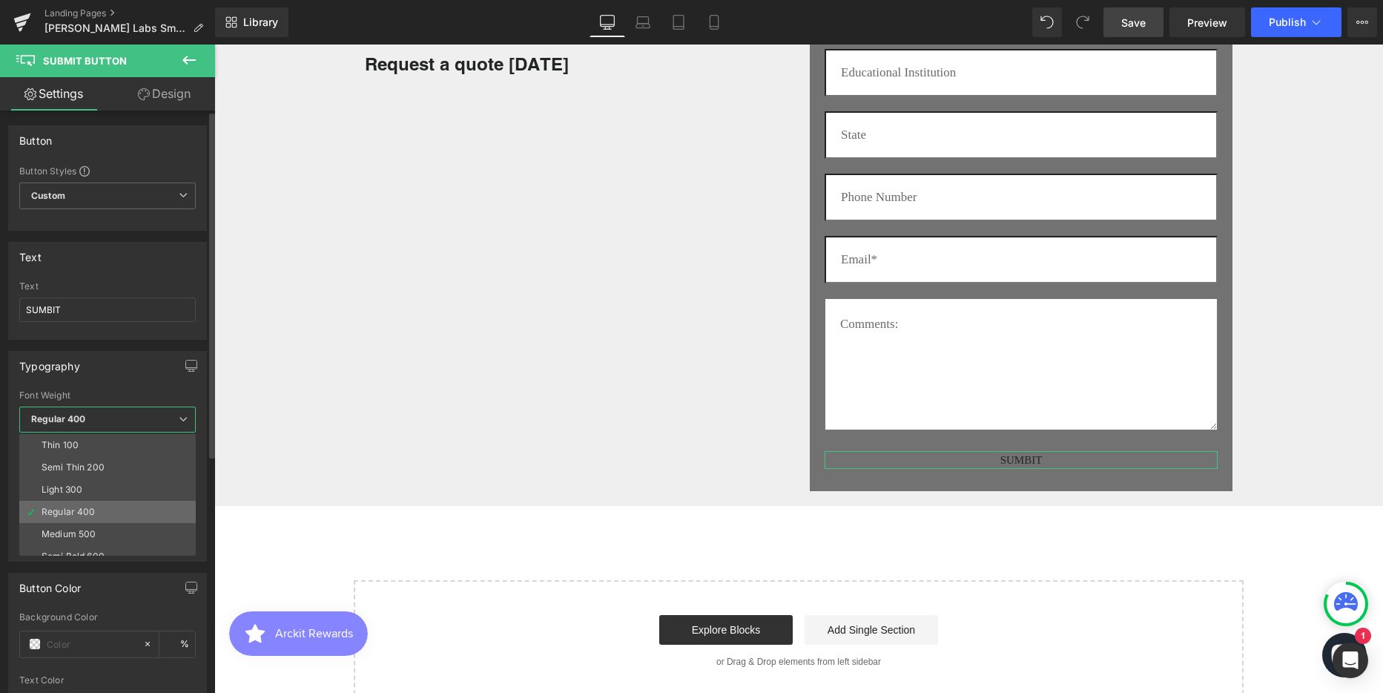
scroll to position [74, 0]
click at [67, 542] on li "Bold 700" at bounding box center [110, 549] width 183 height 22
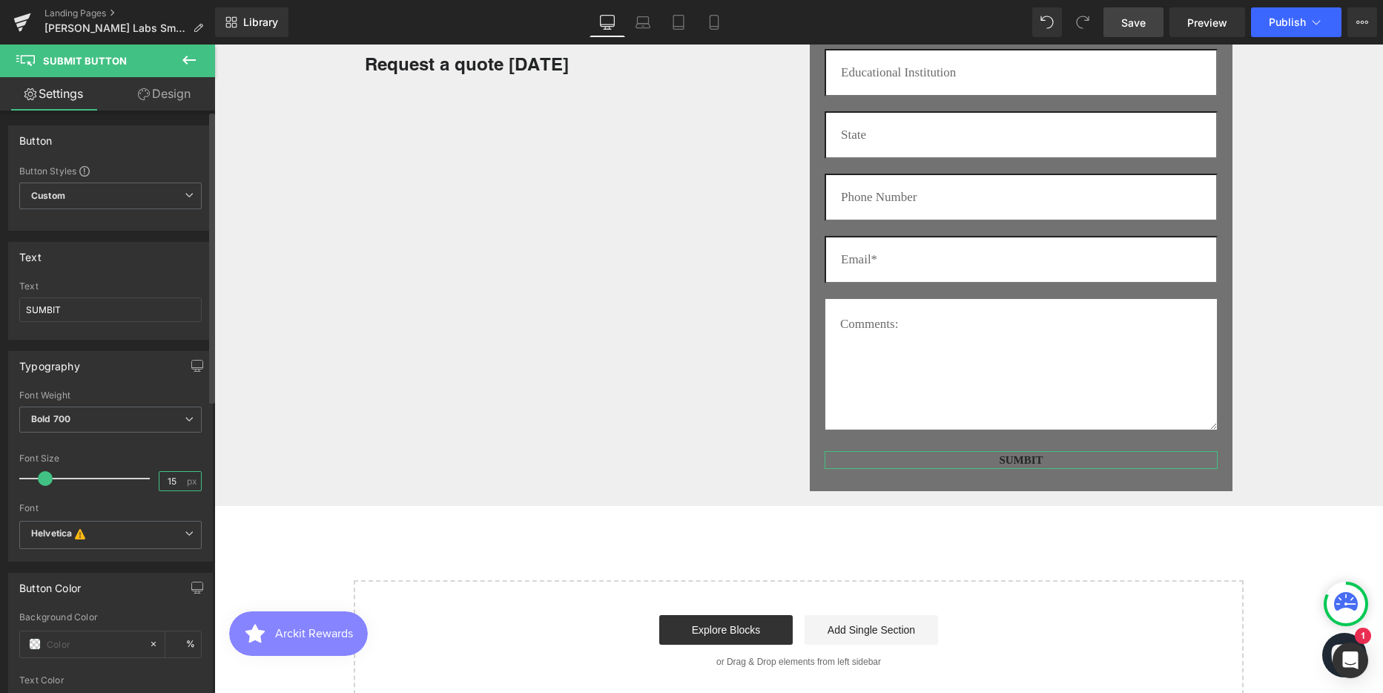
click at [171, 474] on input "15" at bounding box center [172, 481] width 26 height 19
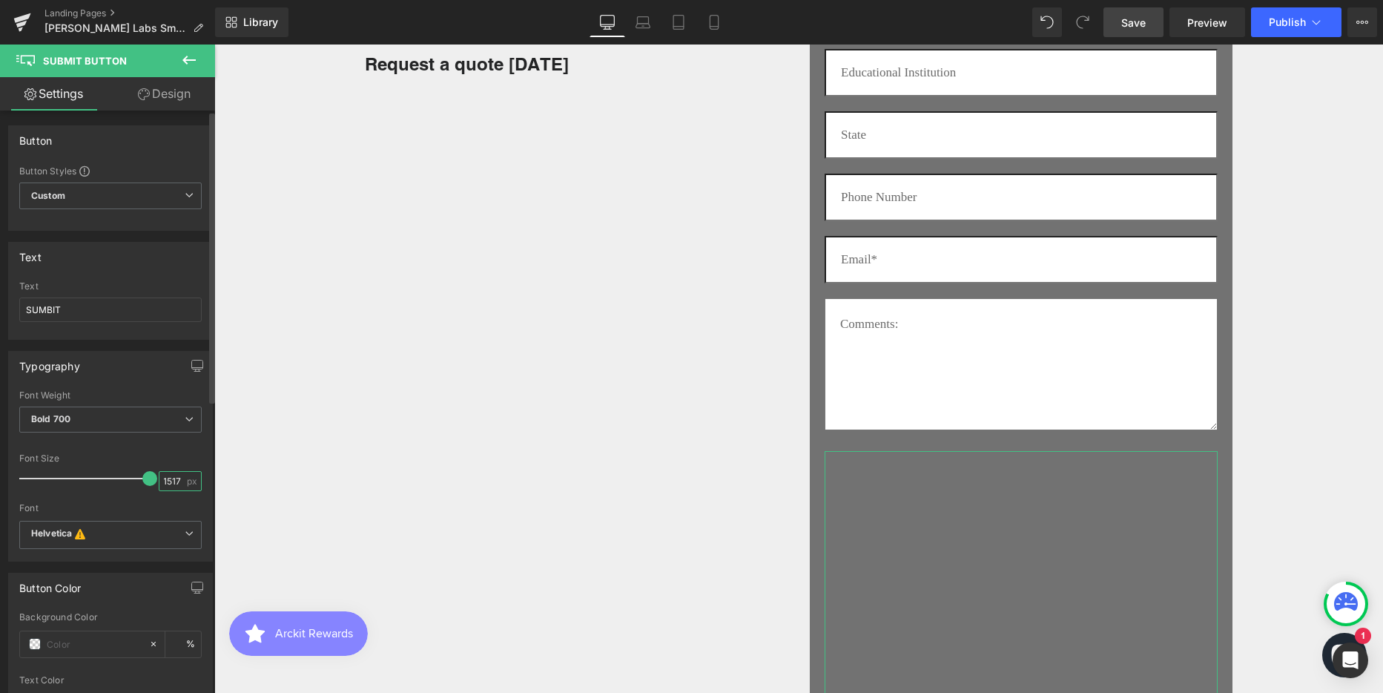
scroll to position [5982, 1158]
click at [166, 481] on input "1517" at bounding box center [172, 481] width 26 height 19
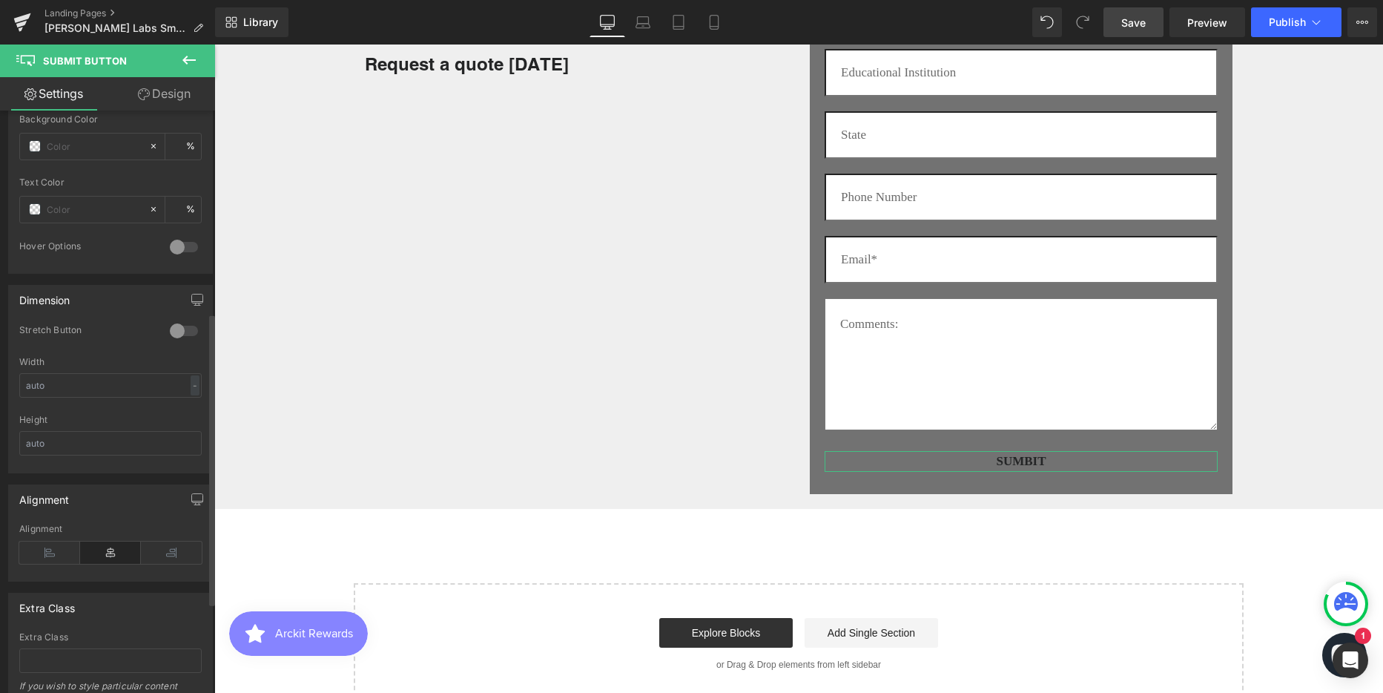
scroll to position [584, 0]
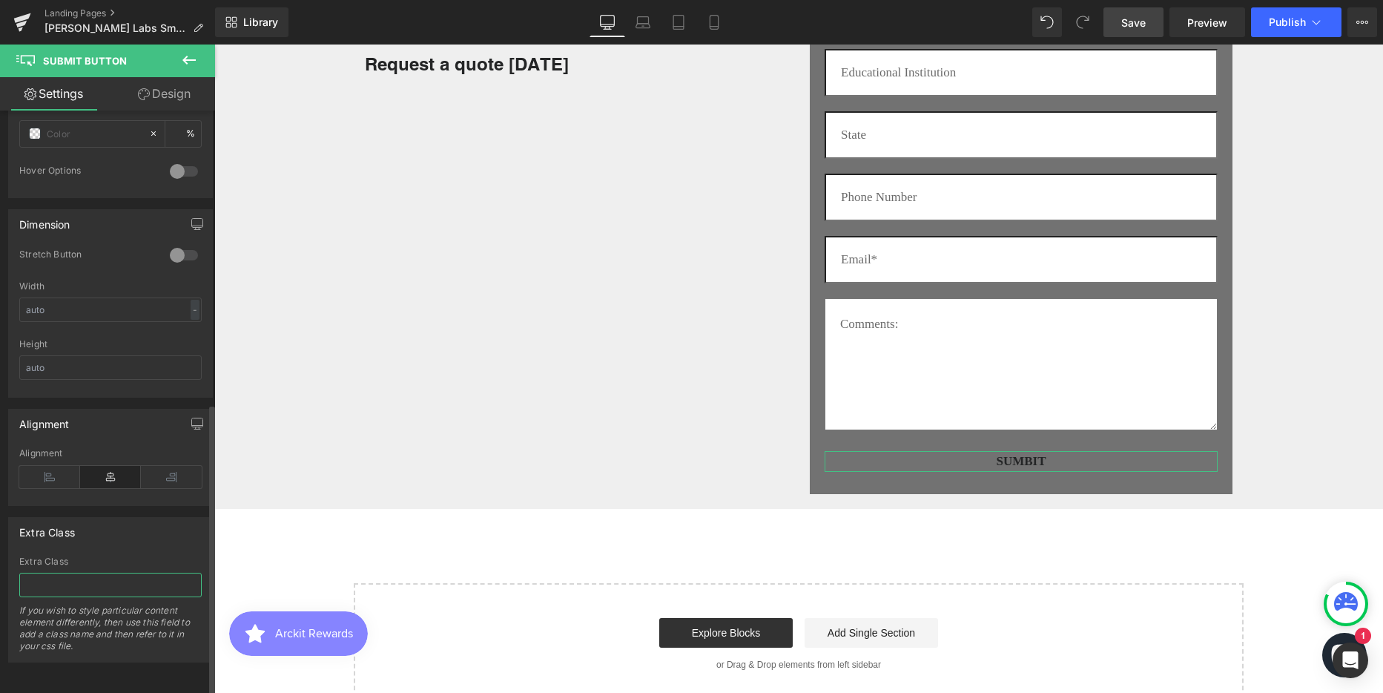
click at [92, 572] on input "text" at bounding box center [110, 584] width 182 height 24
click at [80, 572] on input "text" at bounding box center [110, 584] width 182 height 24
paste input "Button Button--primary"
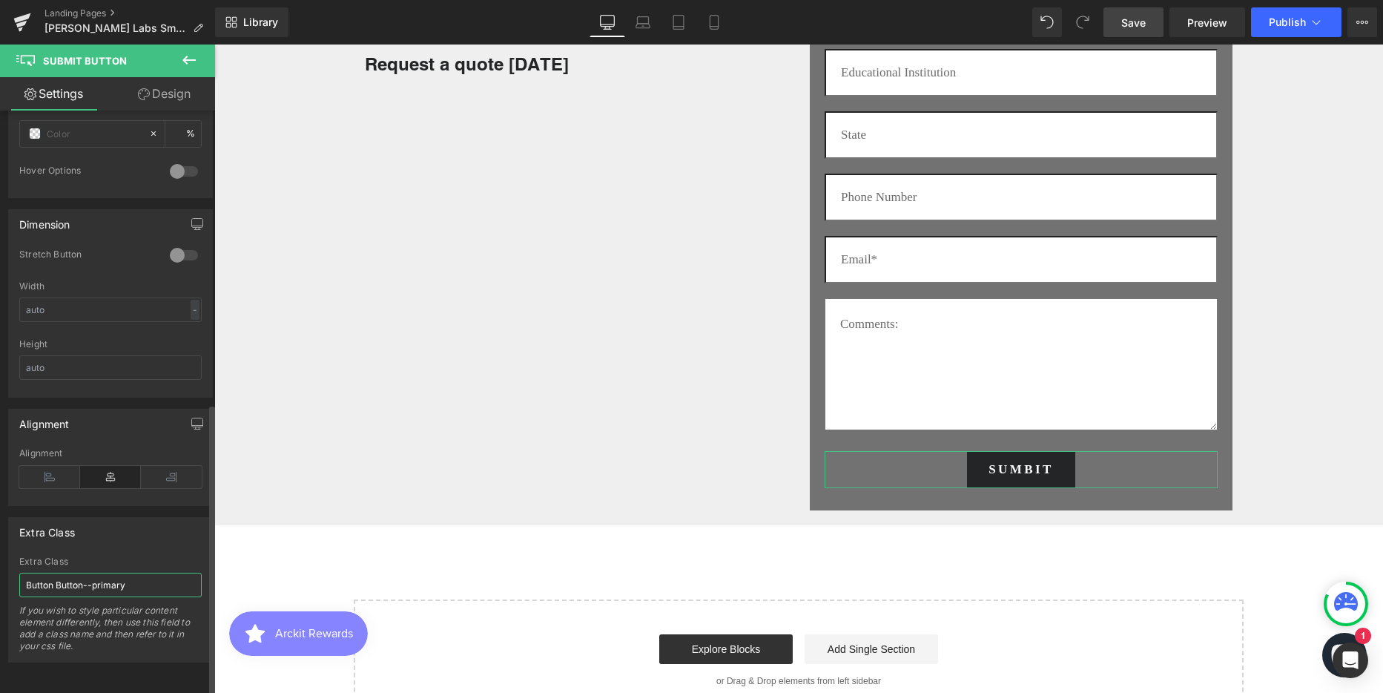
scroll to position [4163, 1158]
click at [48, 466] on icon at bounding box center [49, 477] width 61 height 22
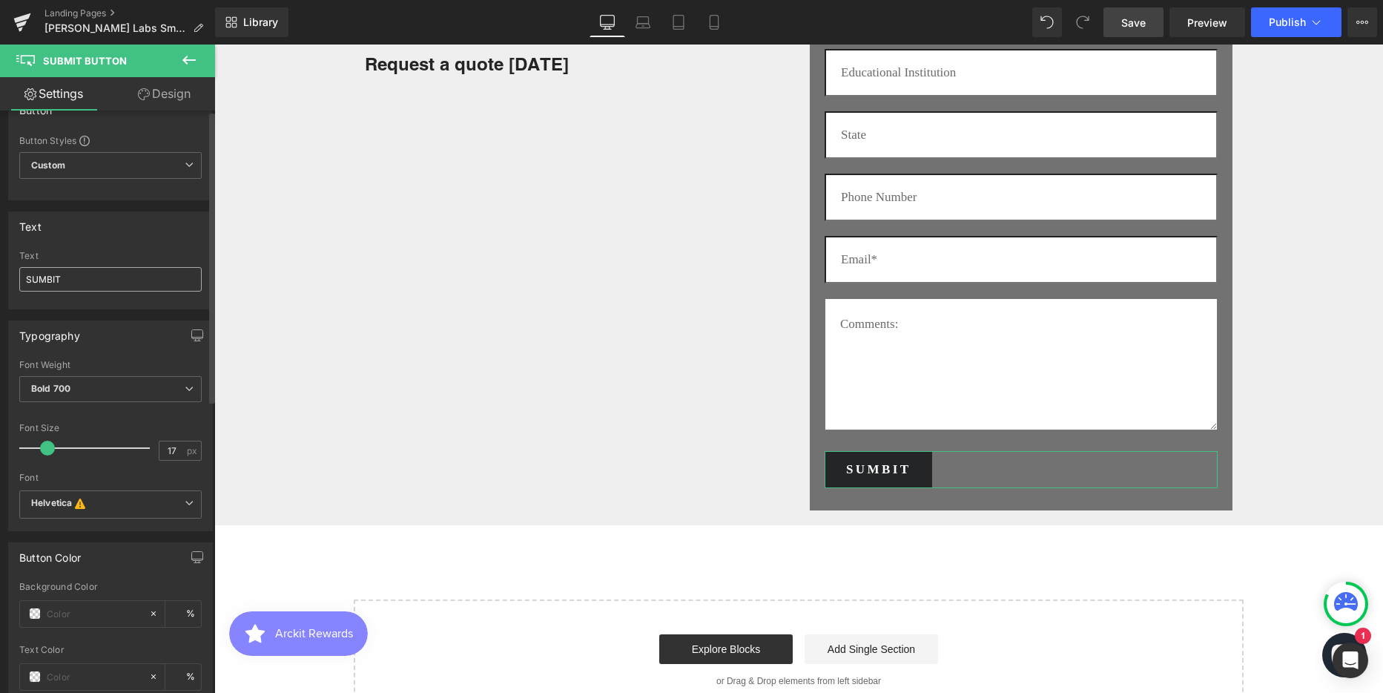
scroll to position [0, 0]
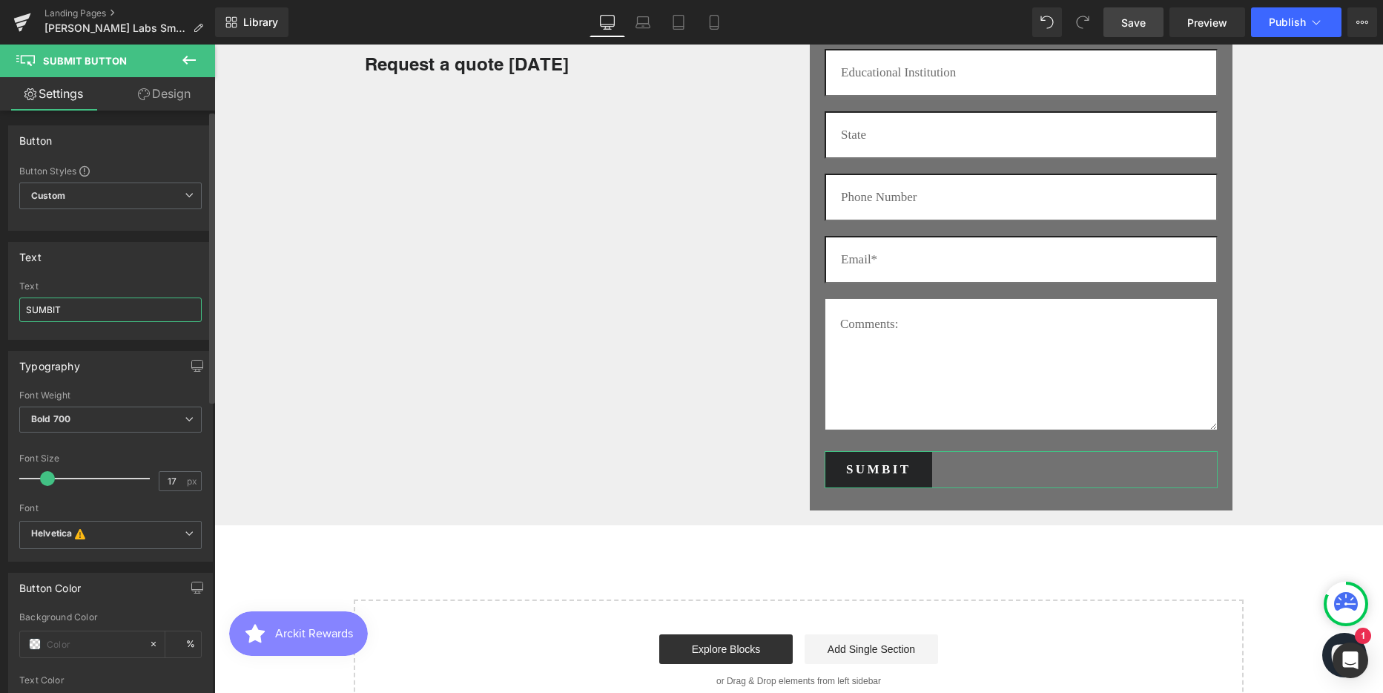
click at [50, 306] on input "SUMBIT" at bounding box center [110, 309] width 182 height 24
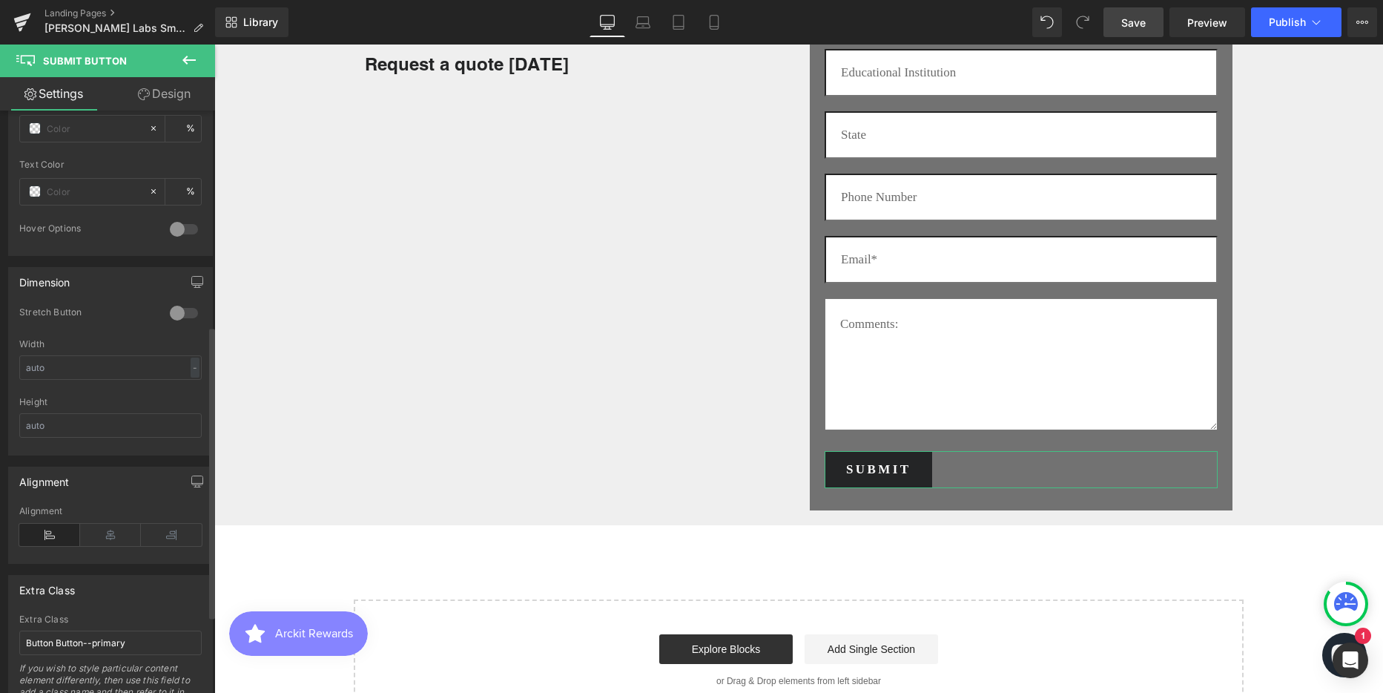
scroll to position [519, 0]
click at [98, 532] on icon at bounding box center [110, 531] width 61 height 22
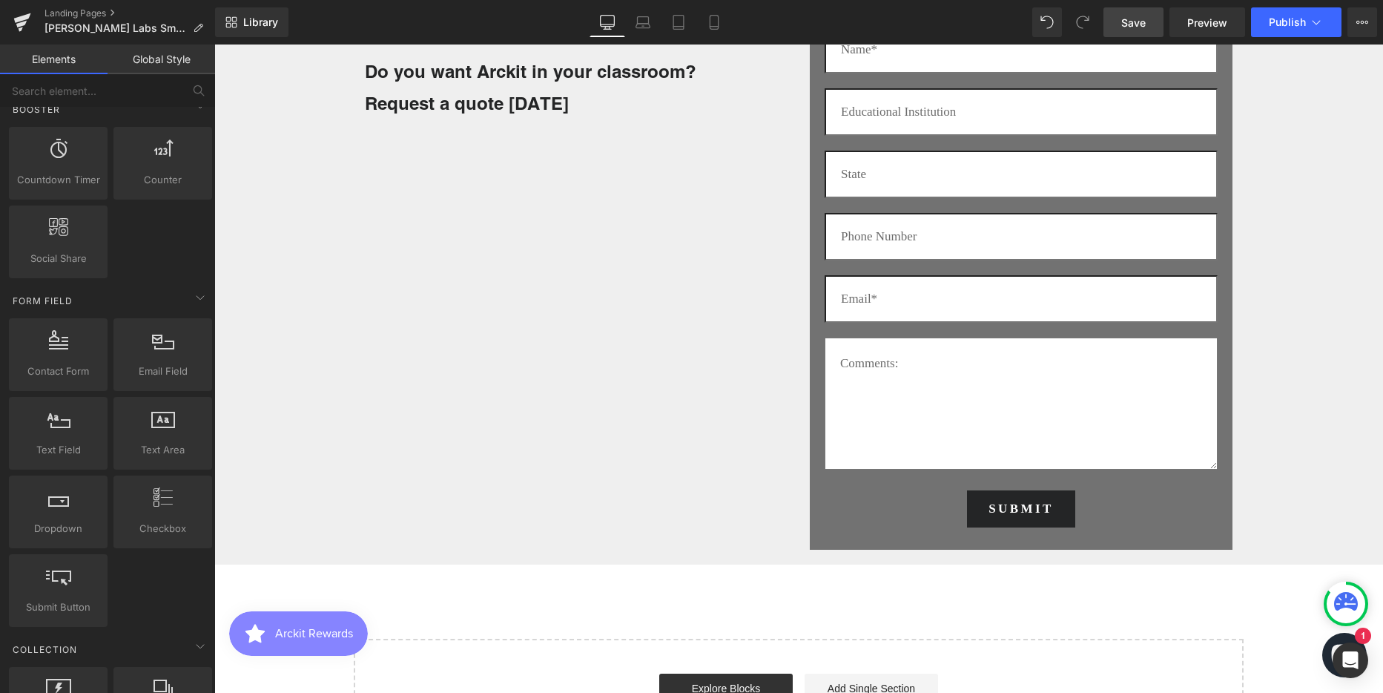
scroll to position [2596, 0]
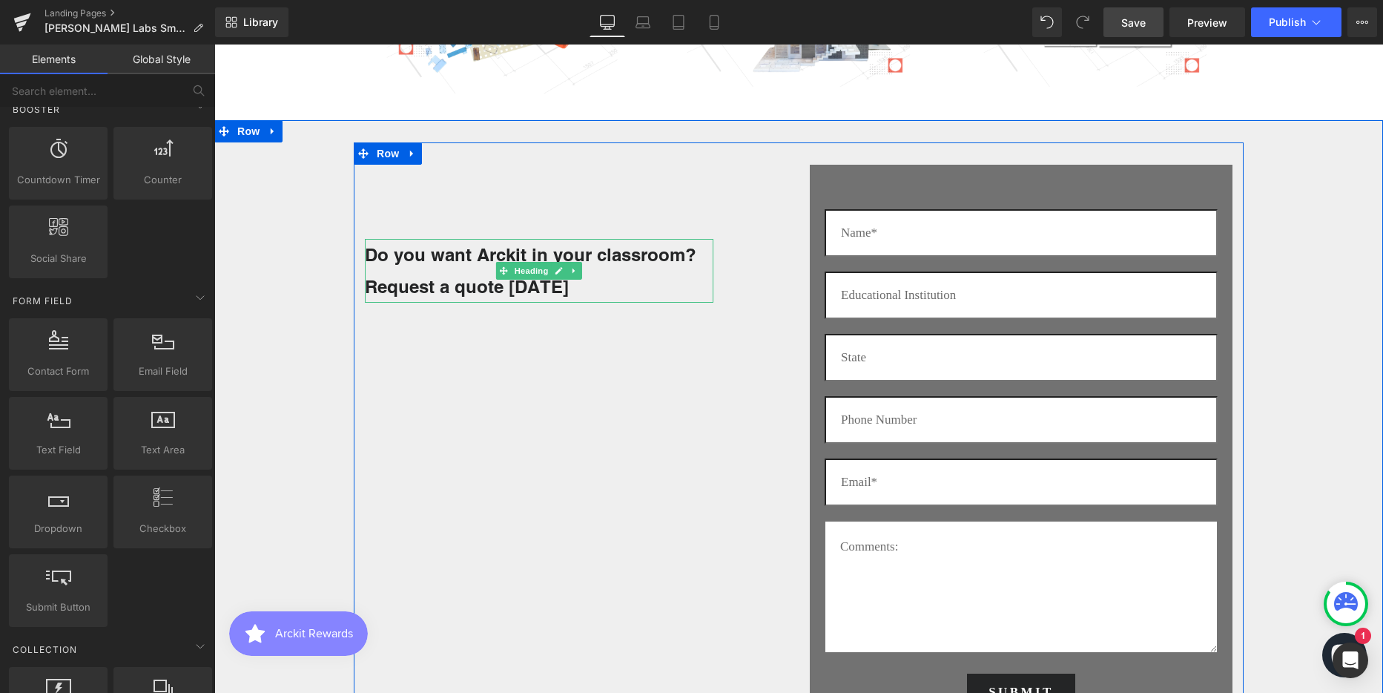
click at [469, 275] on h1 "Request a quote [DATE]" at bounding box center [539, 287] width 349 height 32
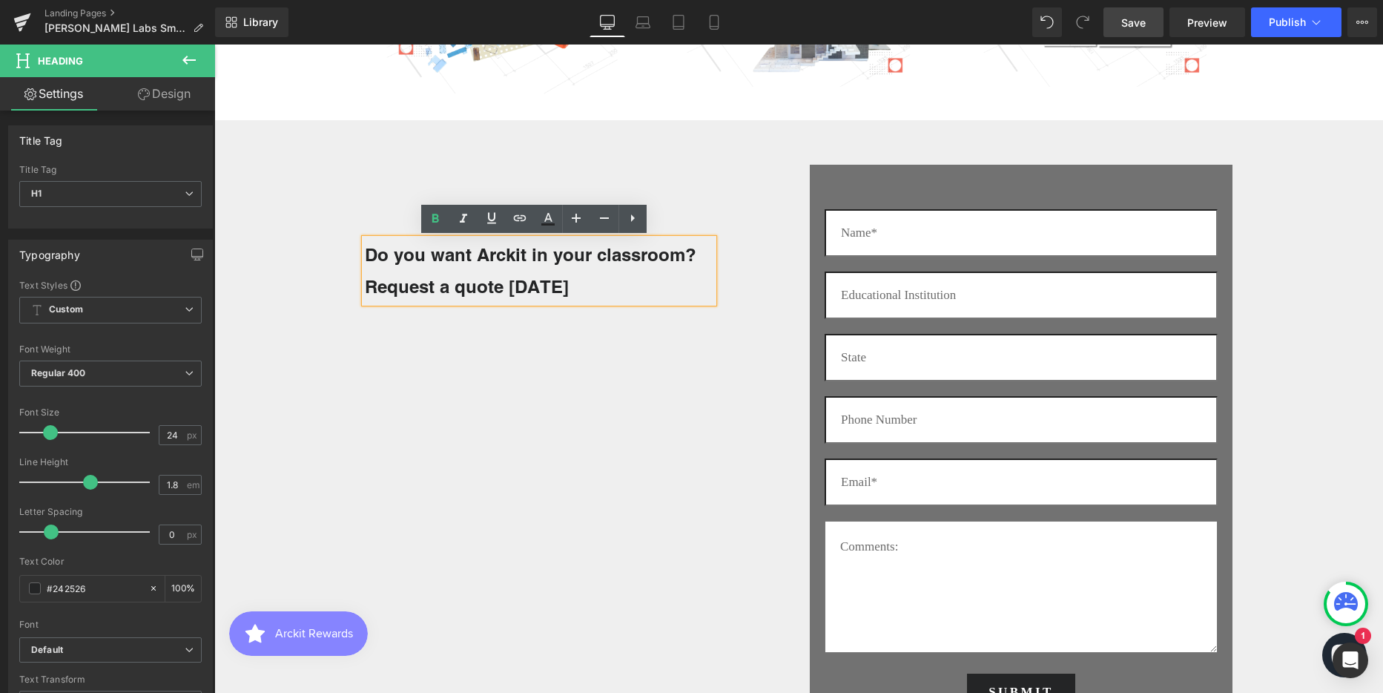
drag, startPoint x: 661, startPoint y: 414, endPoint x: 604, endPoint y: 281, distance: 144.5
click at [661, 412] on div "Do you want Arckit in your classroom? Request a quote today Heading Text Field …" at bounding box center [799, 441] width 890 height 598
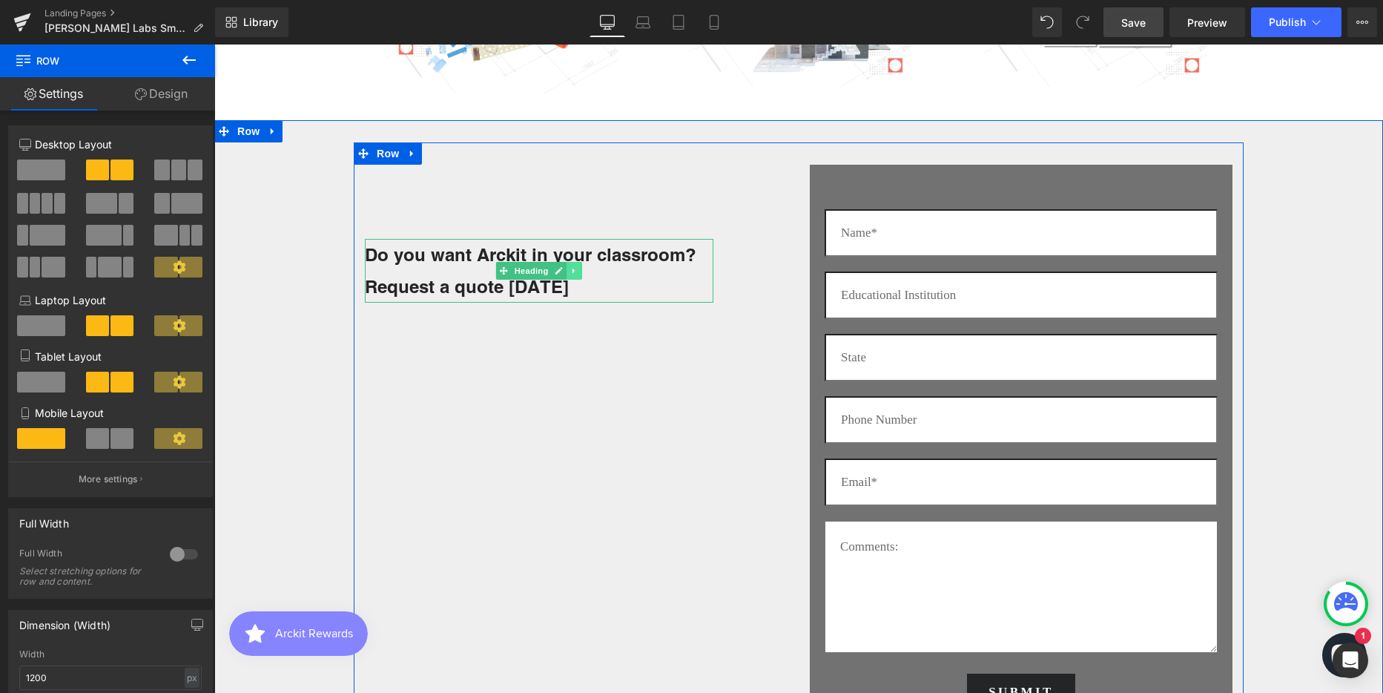
click at [570, 271] on icon at bounding box center [574, 270] width 8 height 9
click at [565, 271] on link at bounding box center [567, 271] width 16 height 18
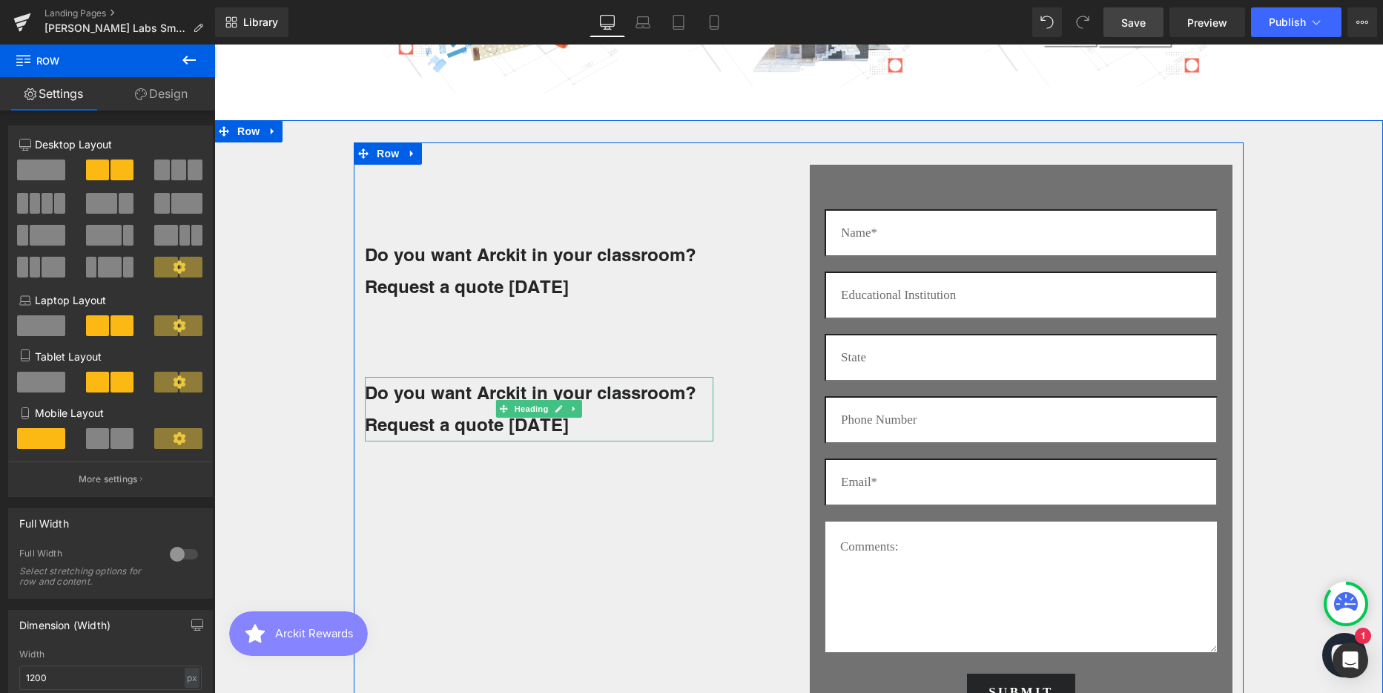
click at [486, 403] on strong "Do you want Arckit in your classroom?" at bounding box center [530, 392] width 331 height 21
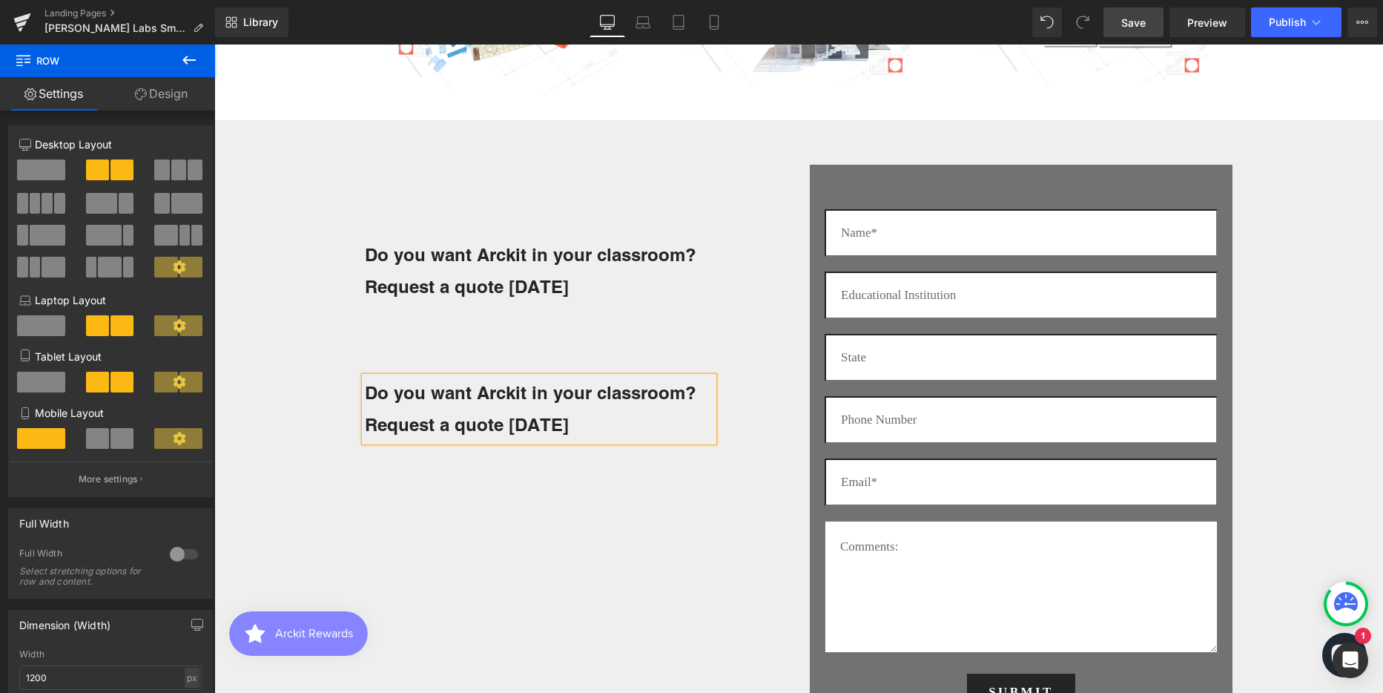
drag, startPoint x: 553, startPoint y: 429, endPoint x: 354, endPoint y: 388, distance: 203.6
click at [354, 388] on div "Do you want Arckit in your classroom? Request a quote today Heading Do you want…" at bounding box center [576, 303] width 445 height 277
paste div
drag, startPoint x: 383, startPoint y: 401, endPoint x: 359, endPoint y: 397, distance: 24.0
click at [365, 394] on h1 "Please fill out the form or email us at [EMAIL_ADDRESS][DOMAIN_NAME]" at bounding box center [539, 409] width 349 height 64
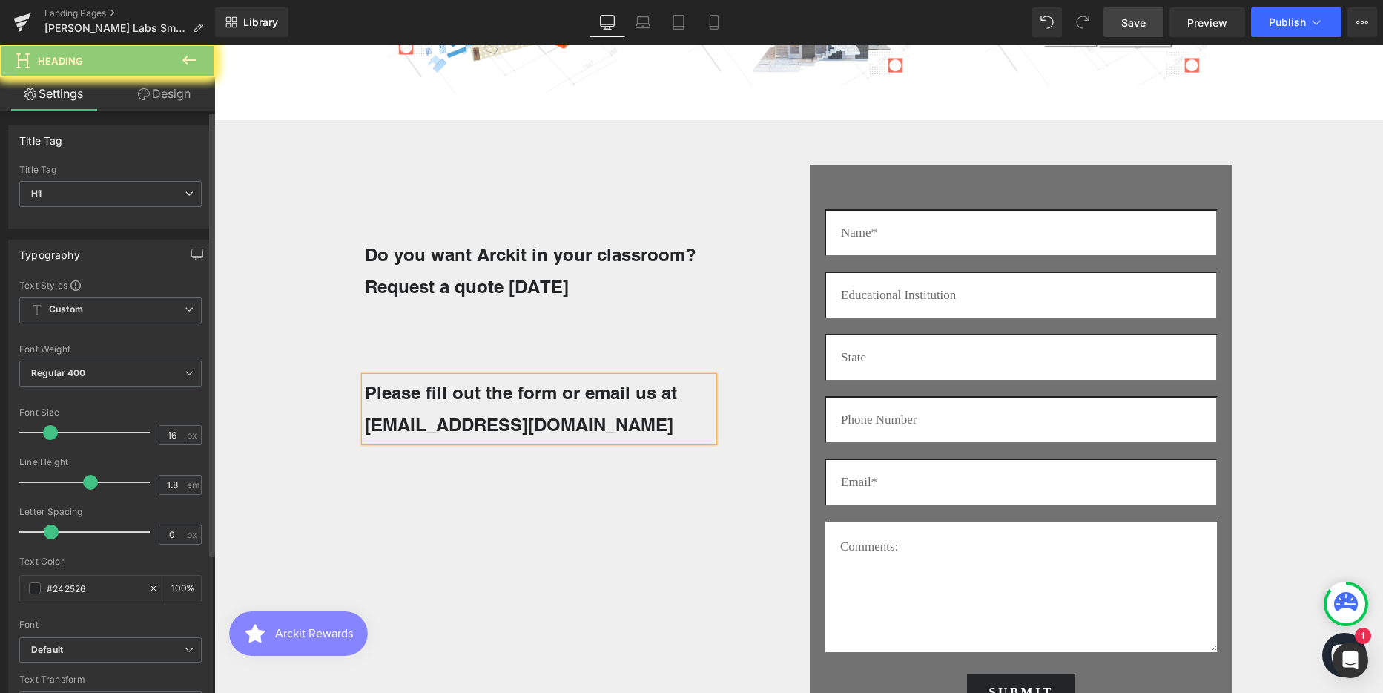
click at [43, 431] on span at bounding box center [50, 432] width 15 height 15
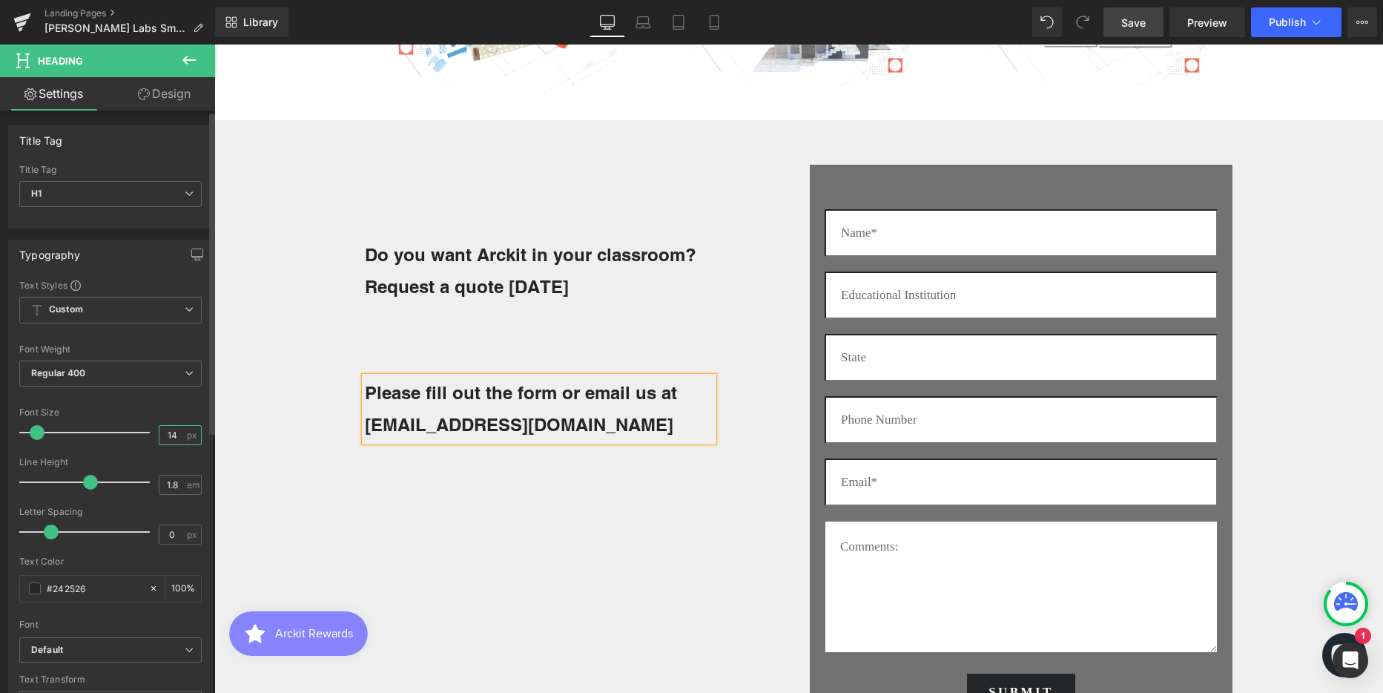
click at [168, 437] on input "14" at bounding box center [172, 435] width 26 height 19
click at [492, 403] on b "Please fill out the form or email us at [EMAIL_ADDRESS][DOMAIN_NAME]" at bounding box center [521, 408] width 312 height 53
drag, startPoint x: 512, startPoint y: 427, endPoint x: 347, endPoint y: 398, distance: 167.9
click at [347, 398] on div "Do you want Arckit in your classroom? Request a quote today Heading Please fill…" at bounding box center [798, 441] width 1169 height 598
drag, startPoint x: 5, startPoint y: 343, endPoint x: 109, endPoint y: 429, distance: 134.3
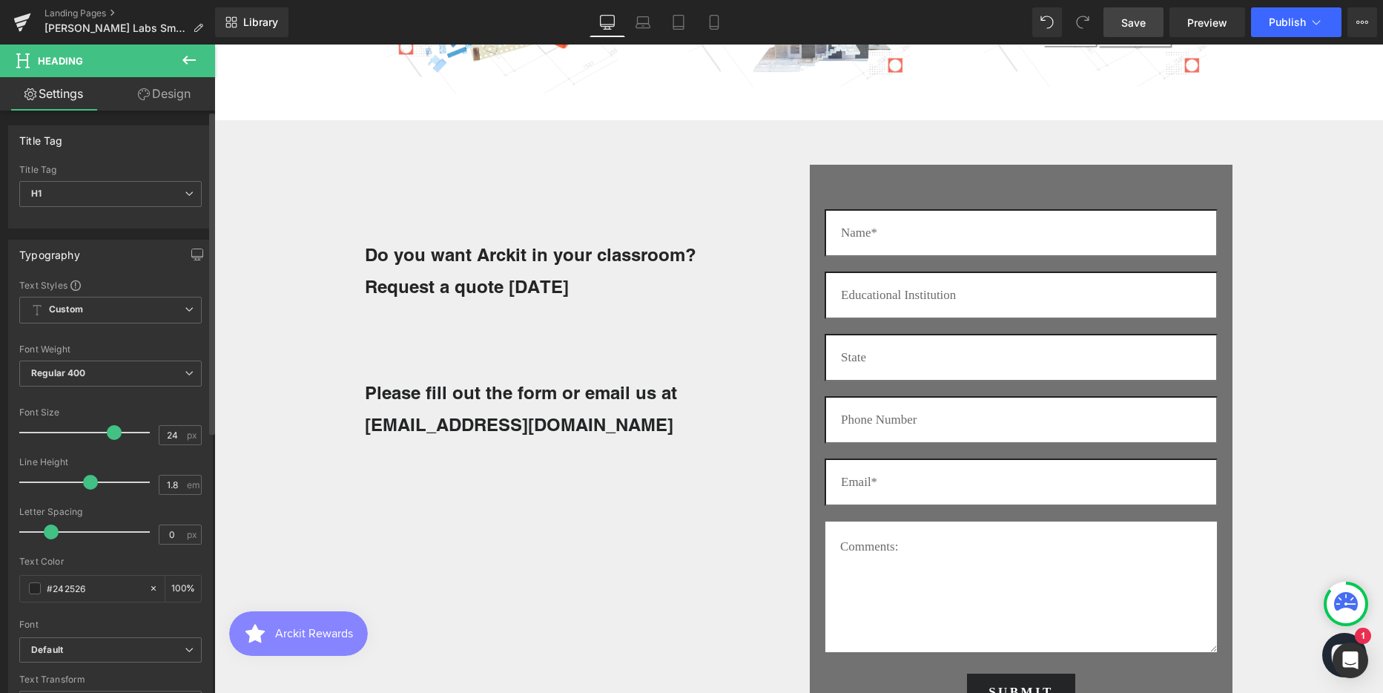
click at [109, 429] on span at bounding box center [114, 432] width 15 height 15
drag, startPoint x: 109, startPoint y: 429, endPoint x: 60, endPoint y: 427, distance: 49.0
click at [107, 427] on span at bounding box center [114, 432] width 15 height 15
click at [33, 427] on span at bounding box center [35, 432] width 15 height 15
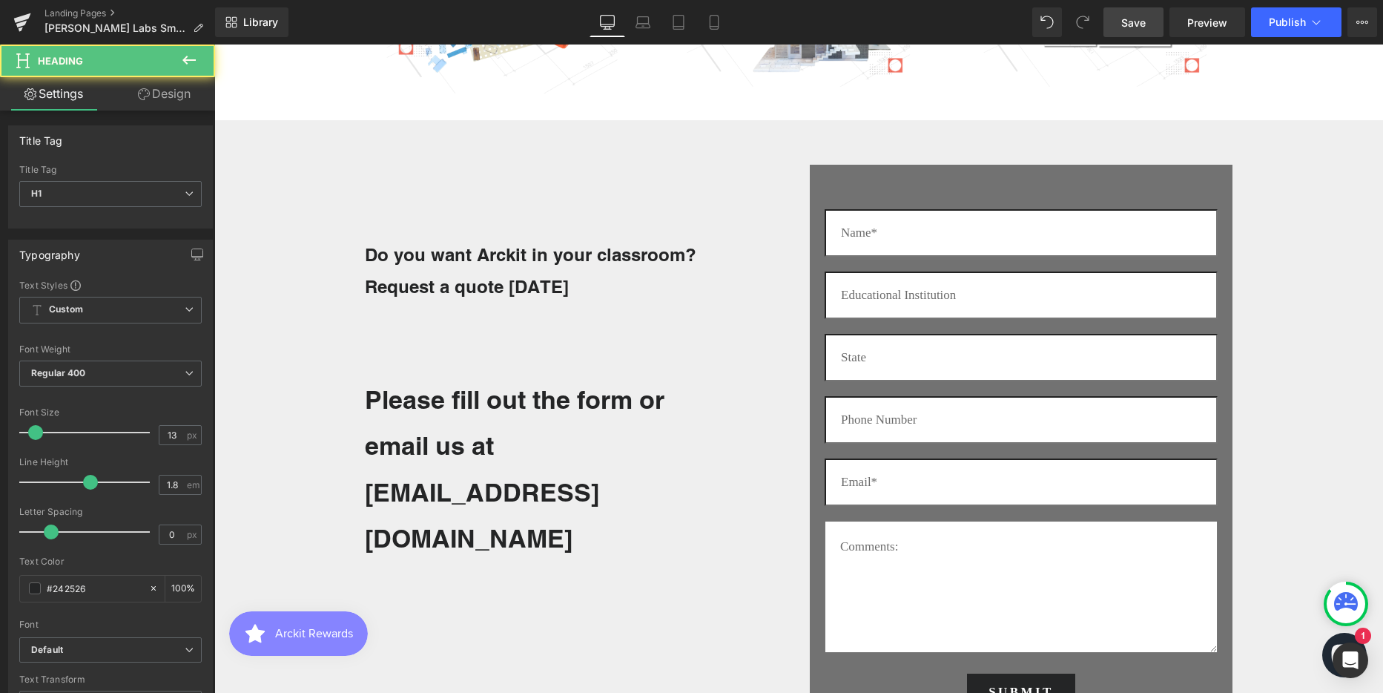
click at [449, 428] on h1 "Please fill out the form or email us at [EMAIL_ADDRESS][DOMAIN_NAME]" at bounding box center [539, 469] width 349 height 185
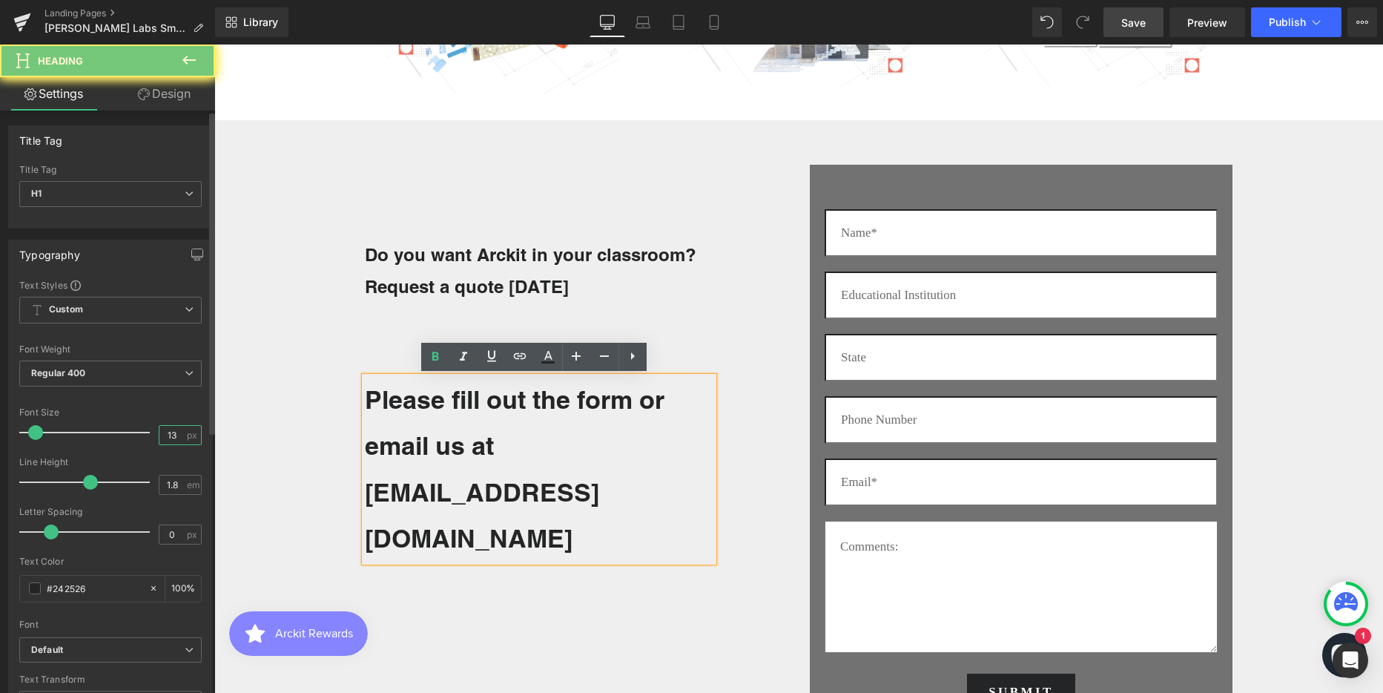
click at [164, 433] on input "13" at bounding box center [172, 435] width 26 height 19
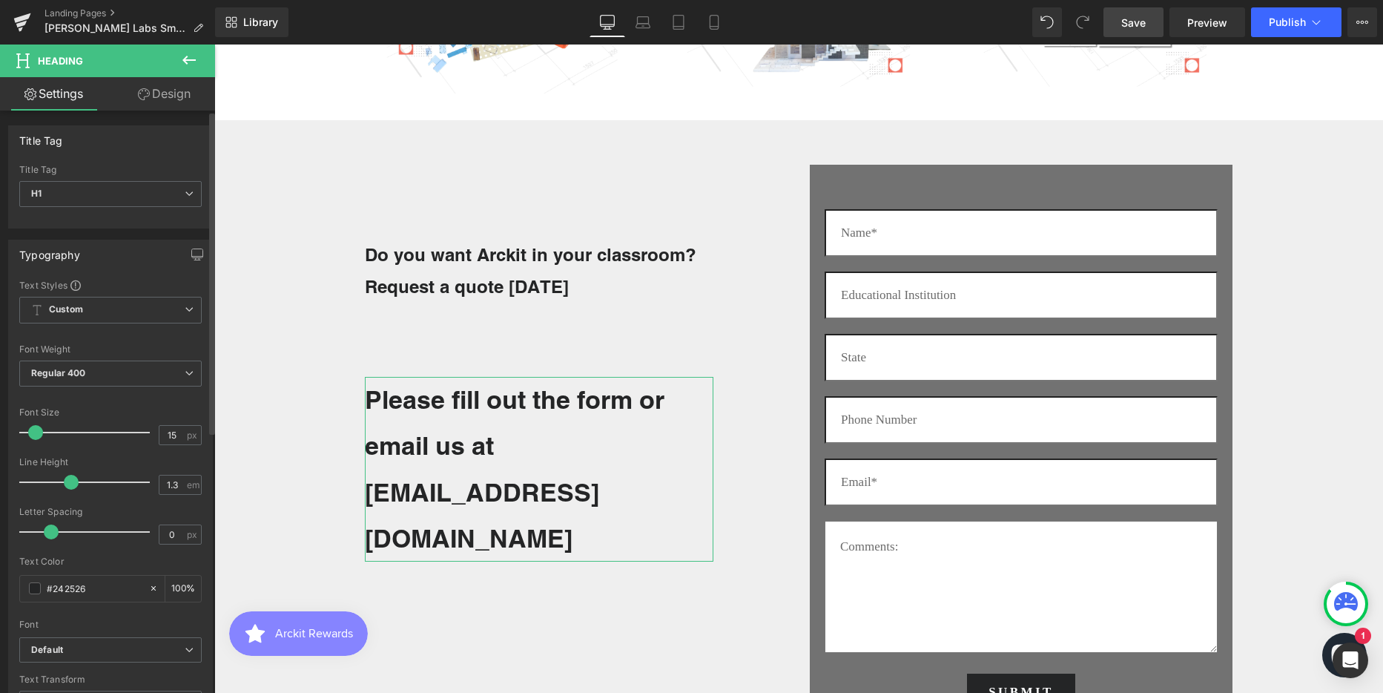
click at [64, 481] on span at bounding box center [71, 482] width 15 height 15
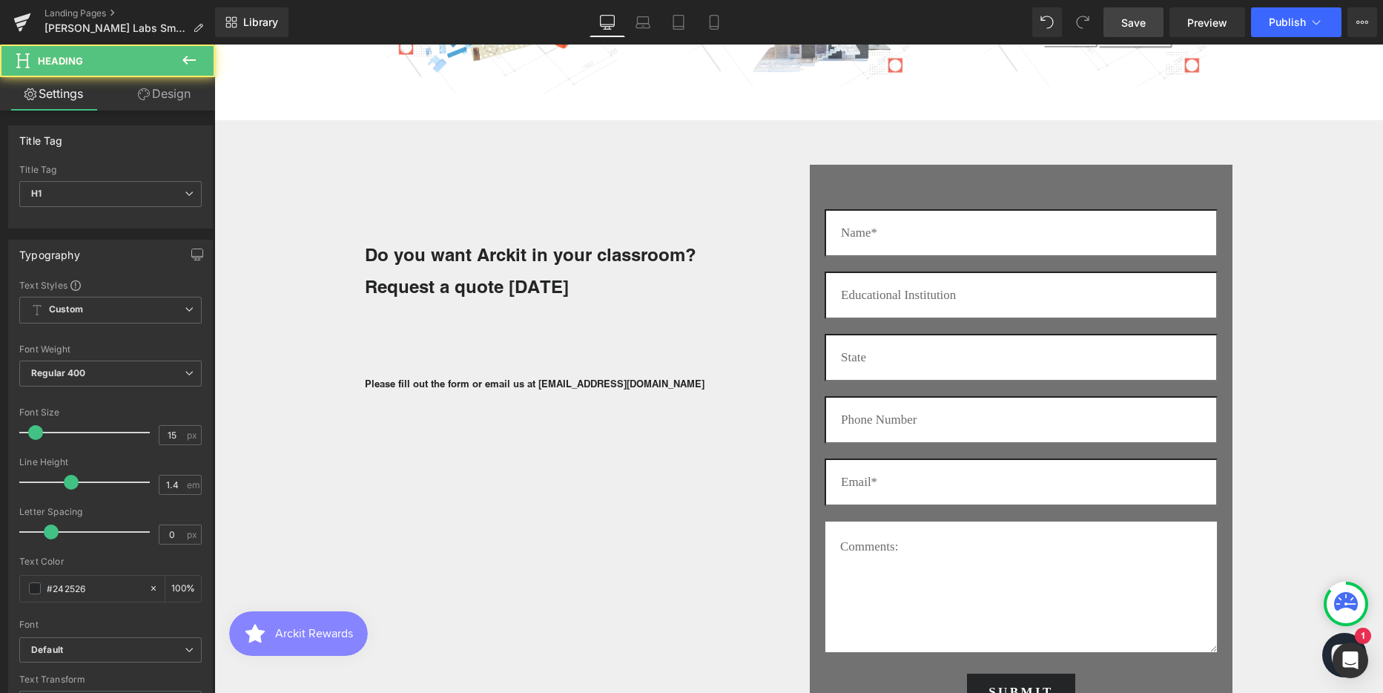
click at [538, 386] on div "Please fill out the form or email us at info@arckit.com Heading" at bounding box center [539, 384] width 349 height 14
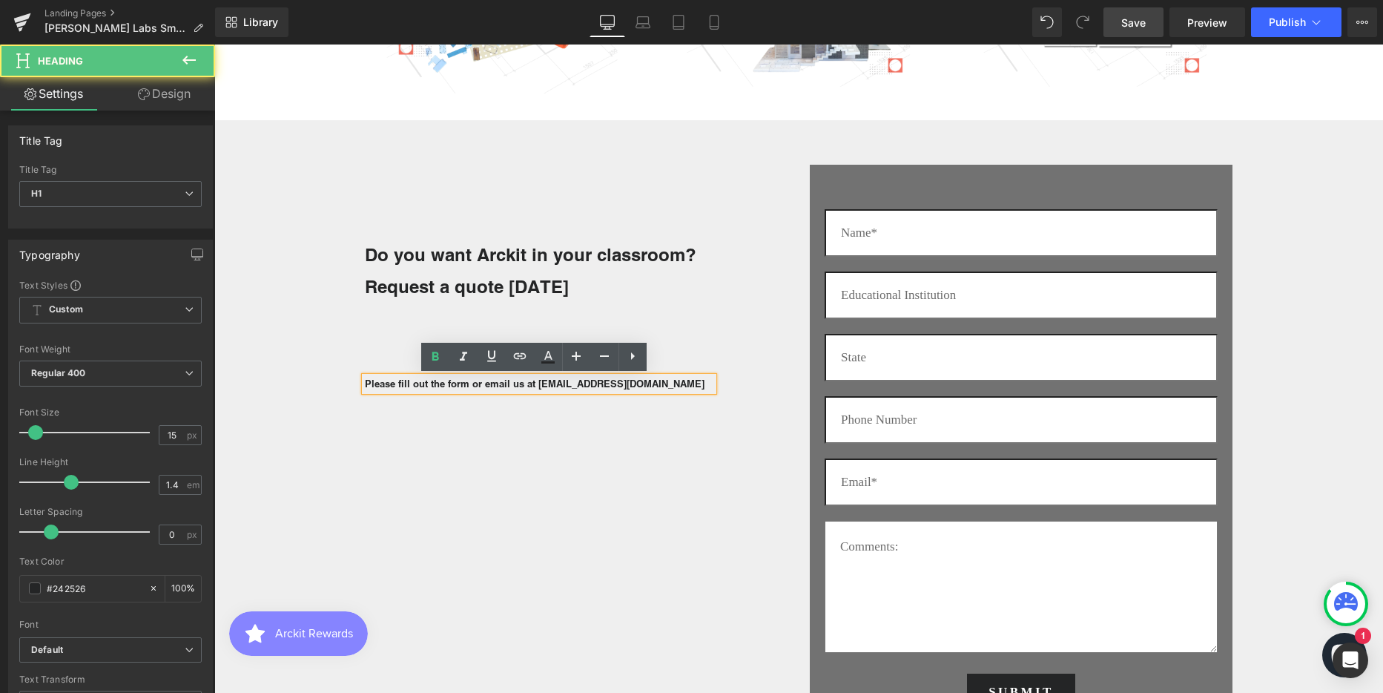
drag, startPoint x: 56, startPoint y: 234, endPoint x: 186, endPoint y: 93, distance: 191.0
click at [186, 93] on link "Design" at bounding box center [164, 93] width 108 height 33
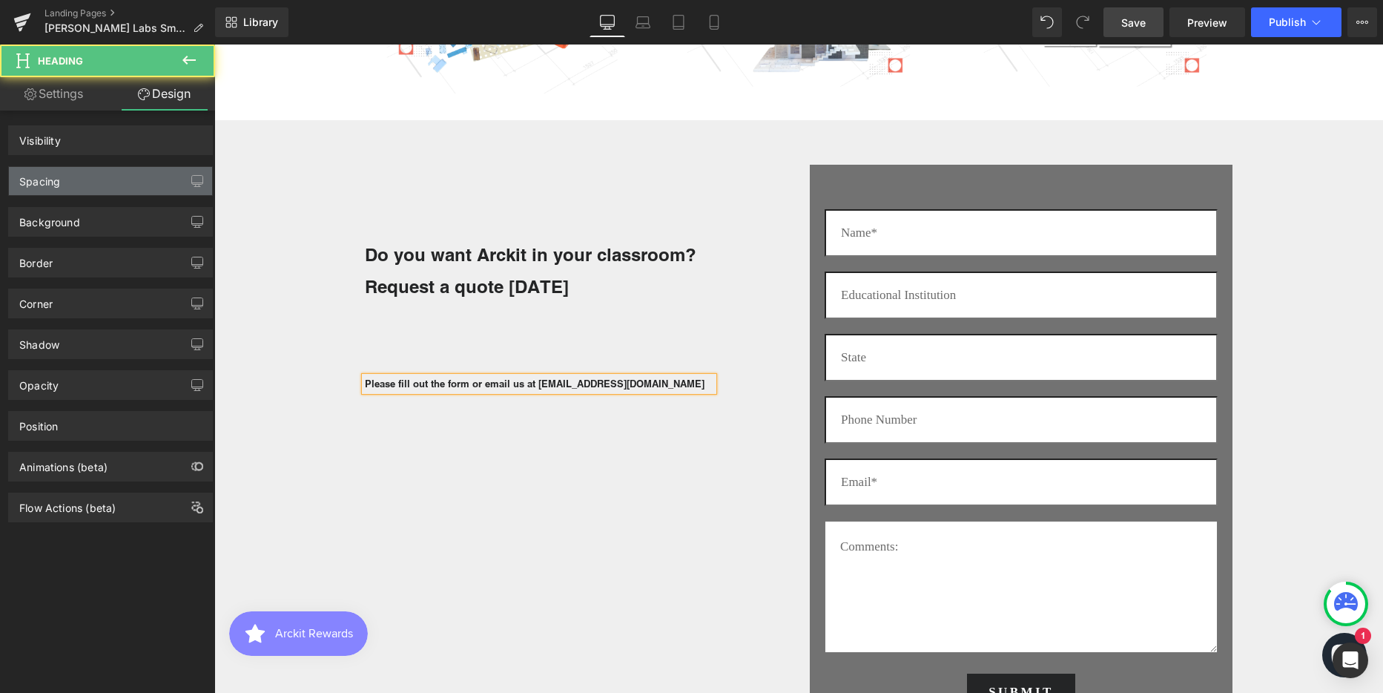
click at [59, 189] on div "Spacing" at bounding box center [110, 181] width 203 height 28
click at [43, 177] on div "Spacing" at bounding box center [39, 177] width 41 height 21
drag, startPoint x: 43, startPoint y: 177, endPoint x: 659, endPoint y: 265, distance: 622.5
click at [43, 177] on div "Spacing" at bounding box center [39, 177] width 41 height 21
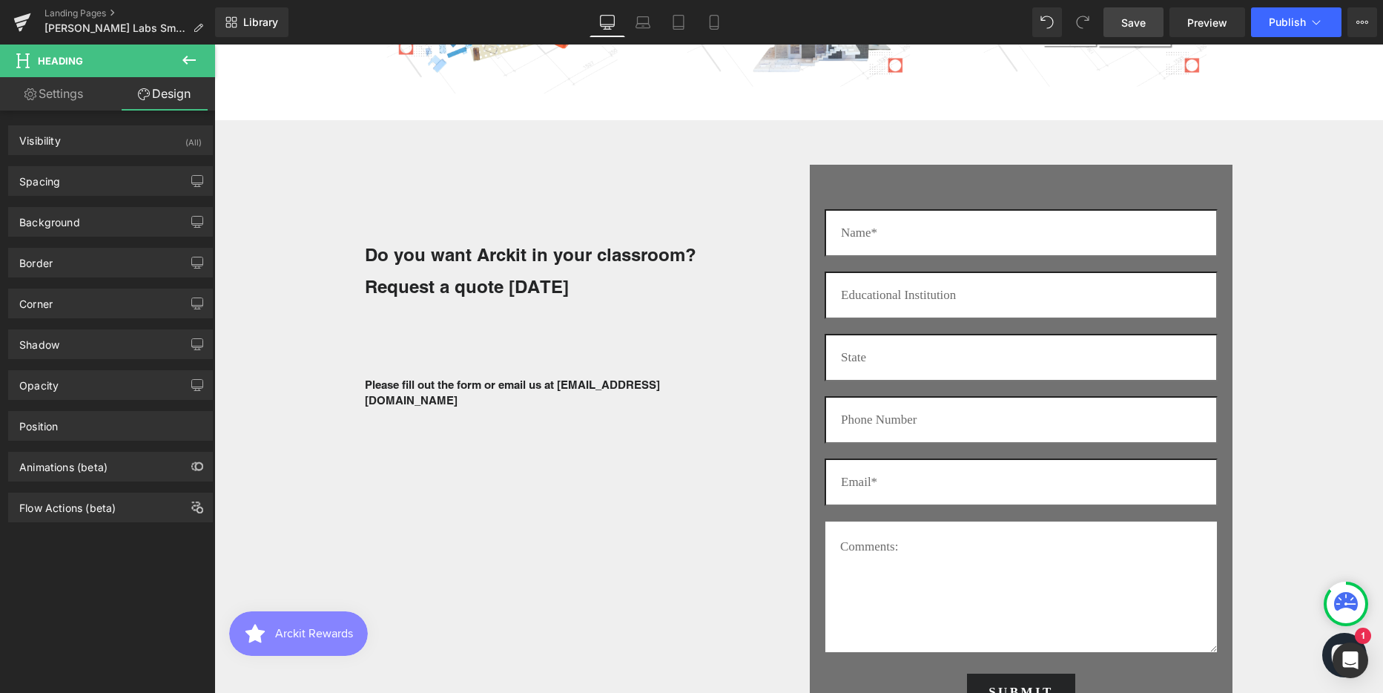
click at [94, 183] on div "Spacing" at bounding box center [110, 181] width 203 height 28
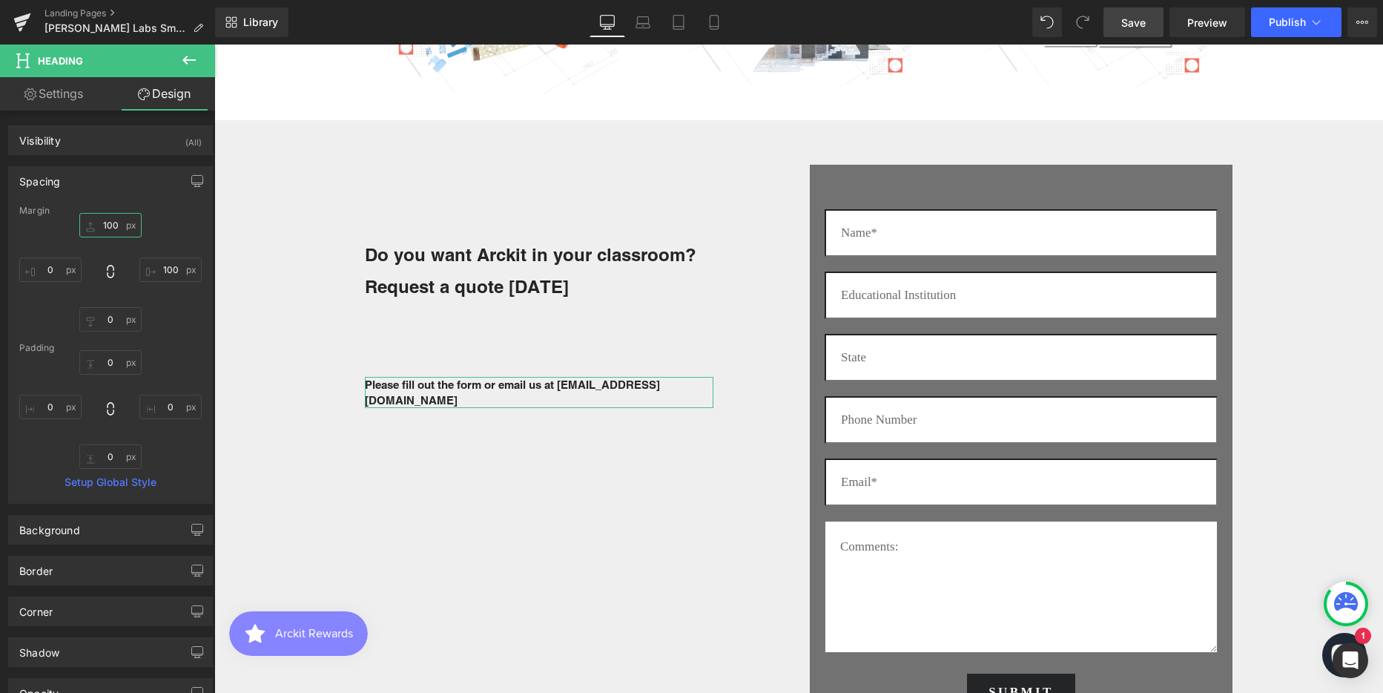
click at [105, 219] on input "100" at bounding box center [110, 225] width 62 height 24
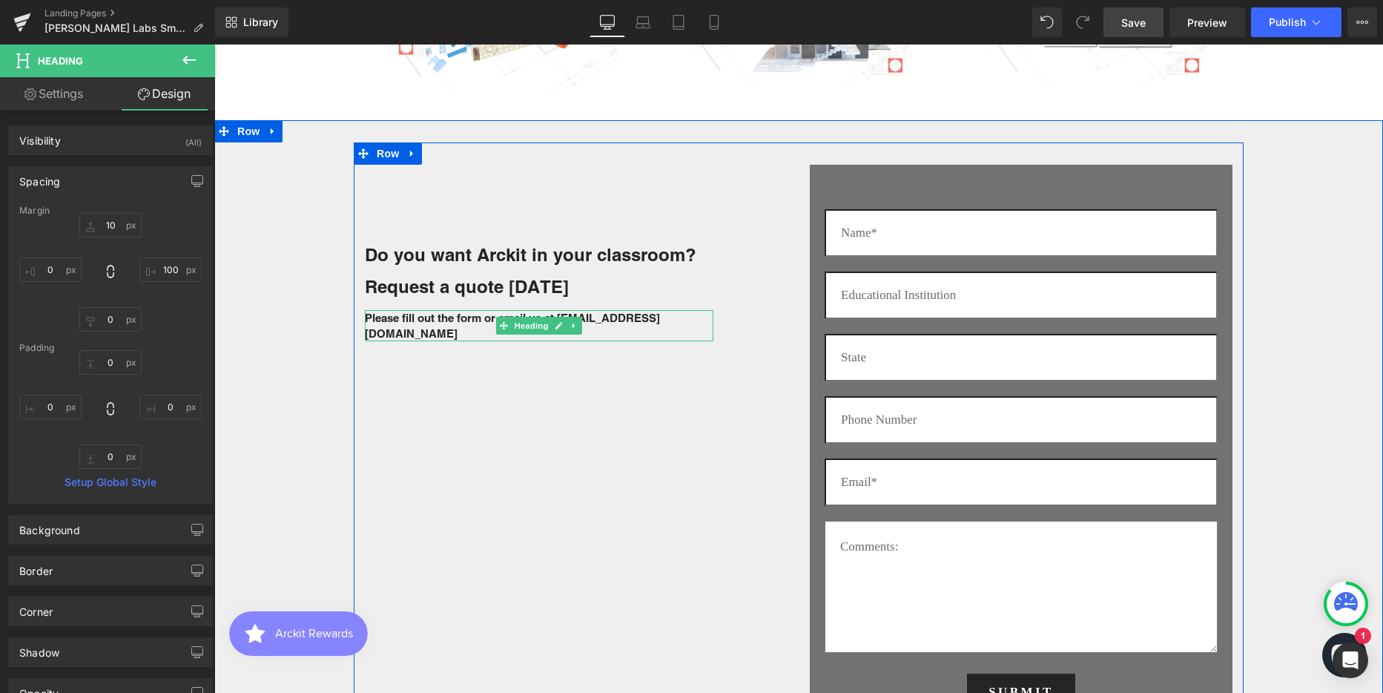
click at [579, 317] on b "Please fill out the form or email us at [EMAIL_ADDRESS][DOMAIN_NAME]" at bounding box center [512, 325] width 295 height 28
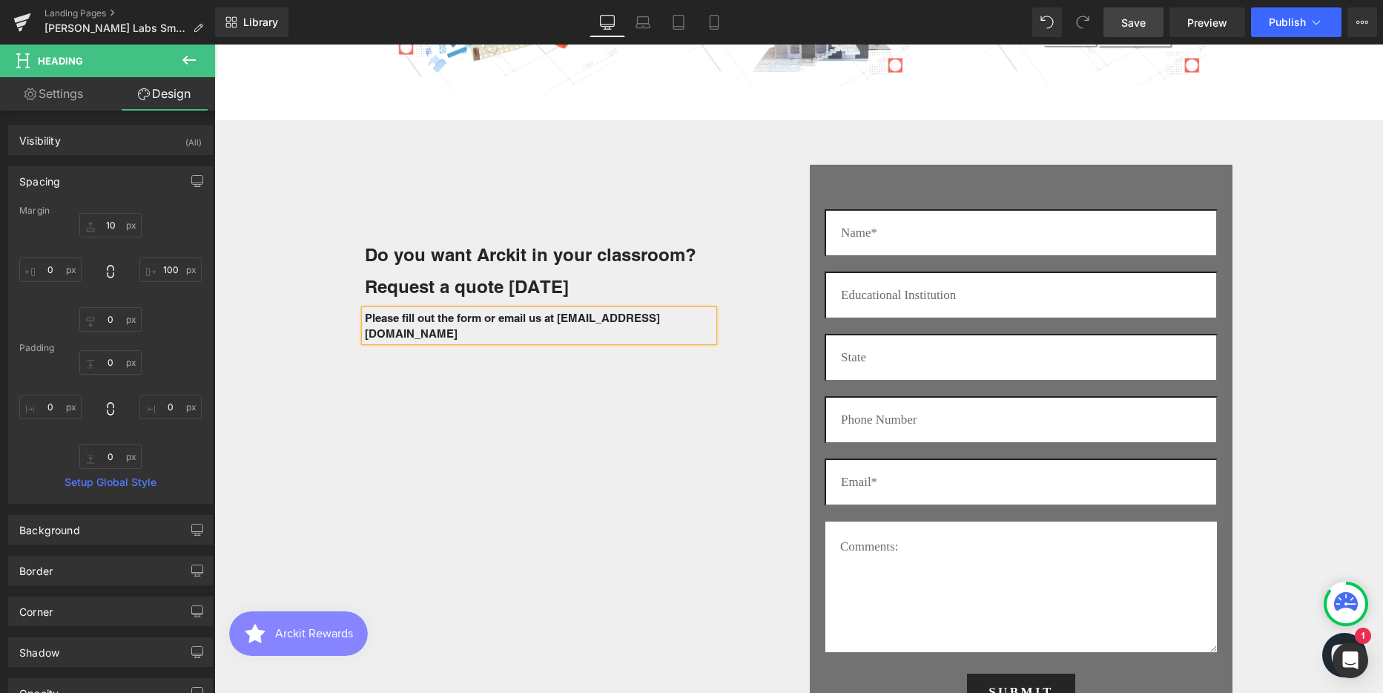
click at [469, 492] on div "Do you want Arckit in your classroom? Request a quote today Heading Please fill…" at bounding box center [799, 441] width 890 height 598
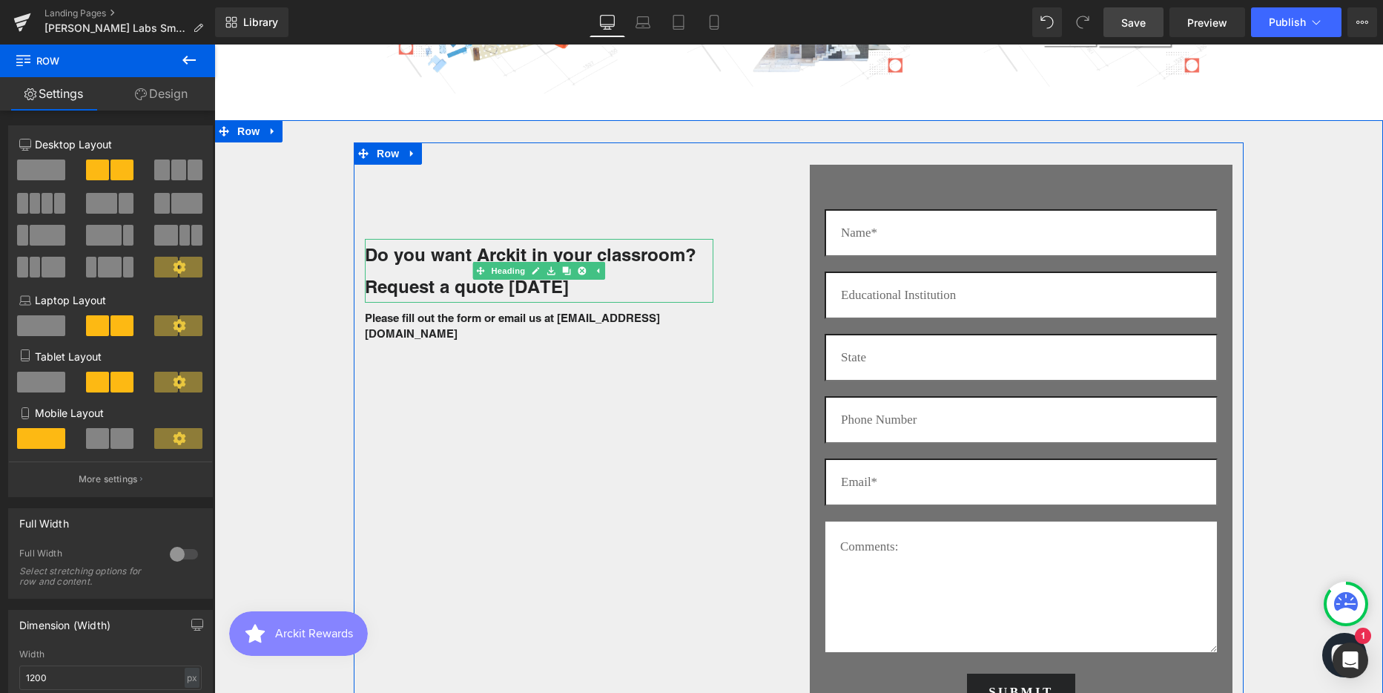
drag, startPoint x: 549, startPoint y: 286, endPoint x: 322, endPoint y: 251, distance: 230.4
click at [365, 252] on div "Do you want Arckit in your classroom? Request a quote today" at bounding box center [539, 271] width 349 height 64
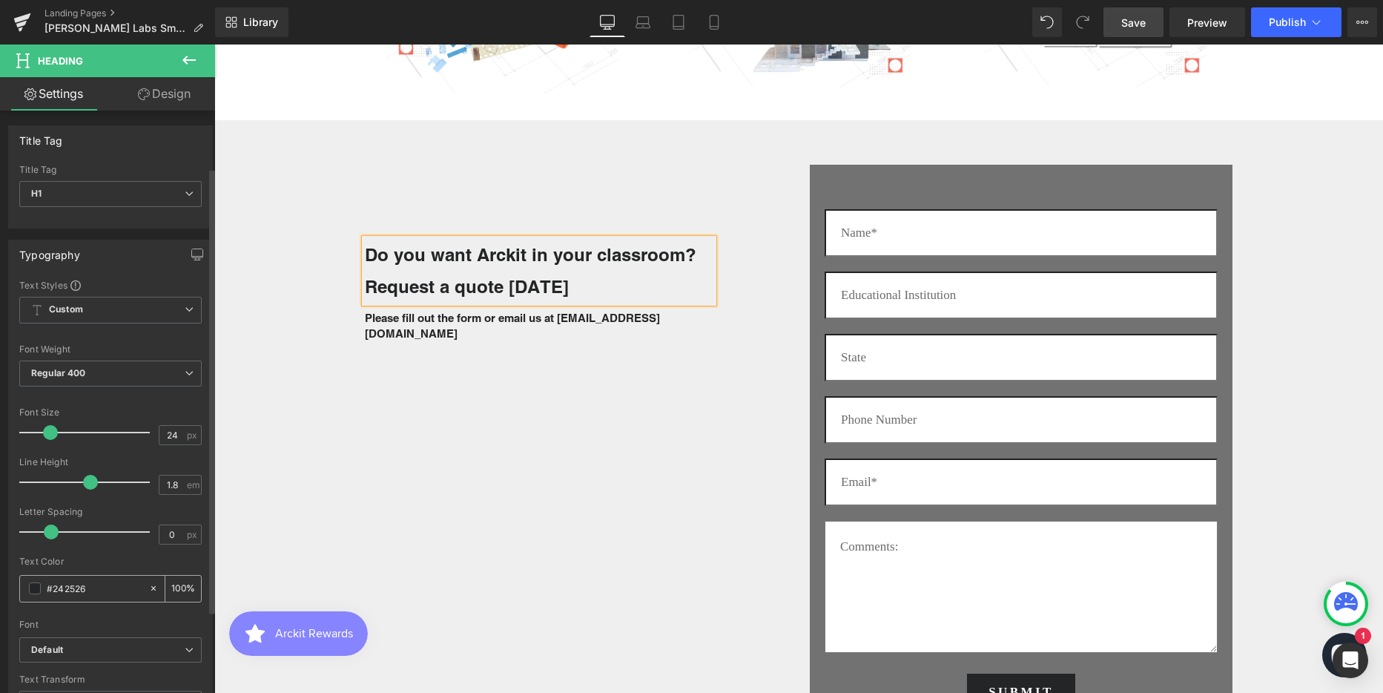
click at [33, 582] on span at bounding box center [35, 588] width 12 height 12
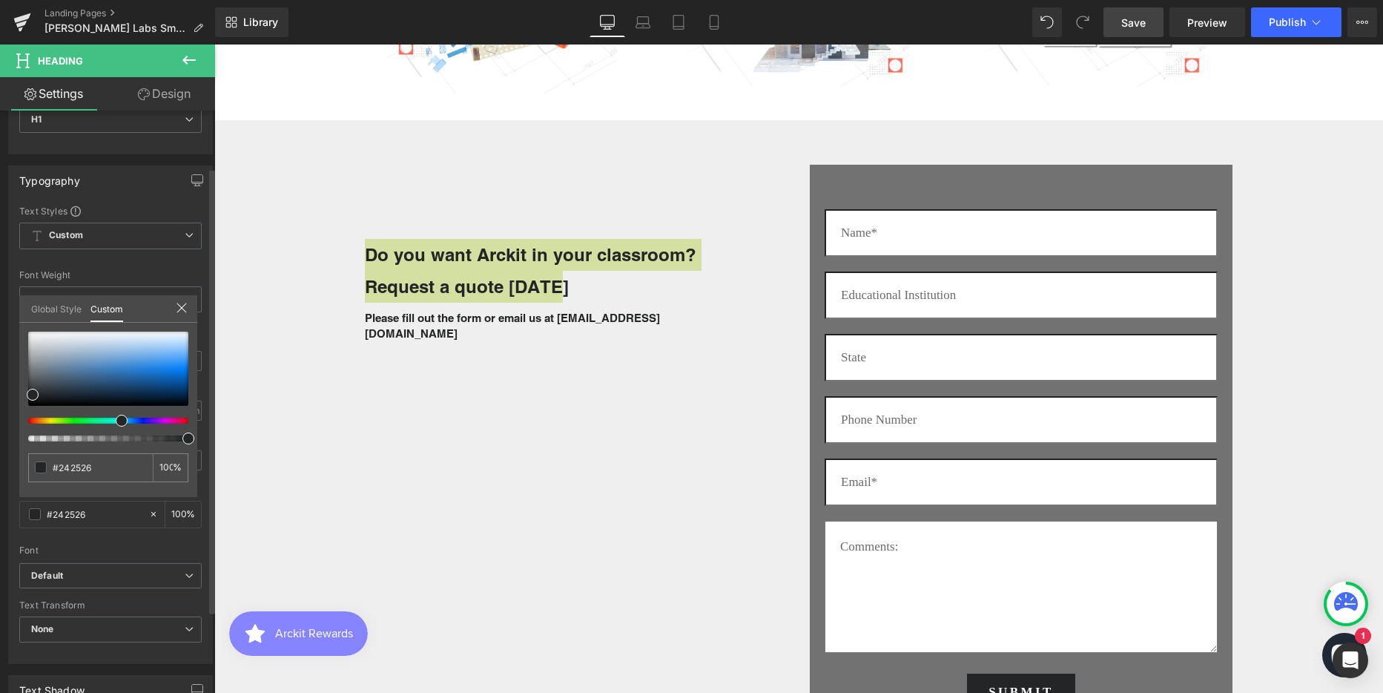
scroll to position [74, 0]
click at [30, 377] on div at bounding box center [108, 368] width 160 height 74
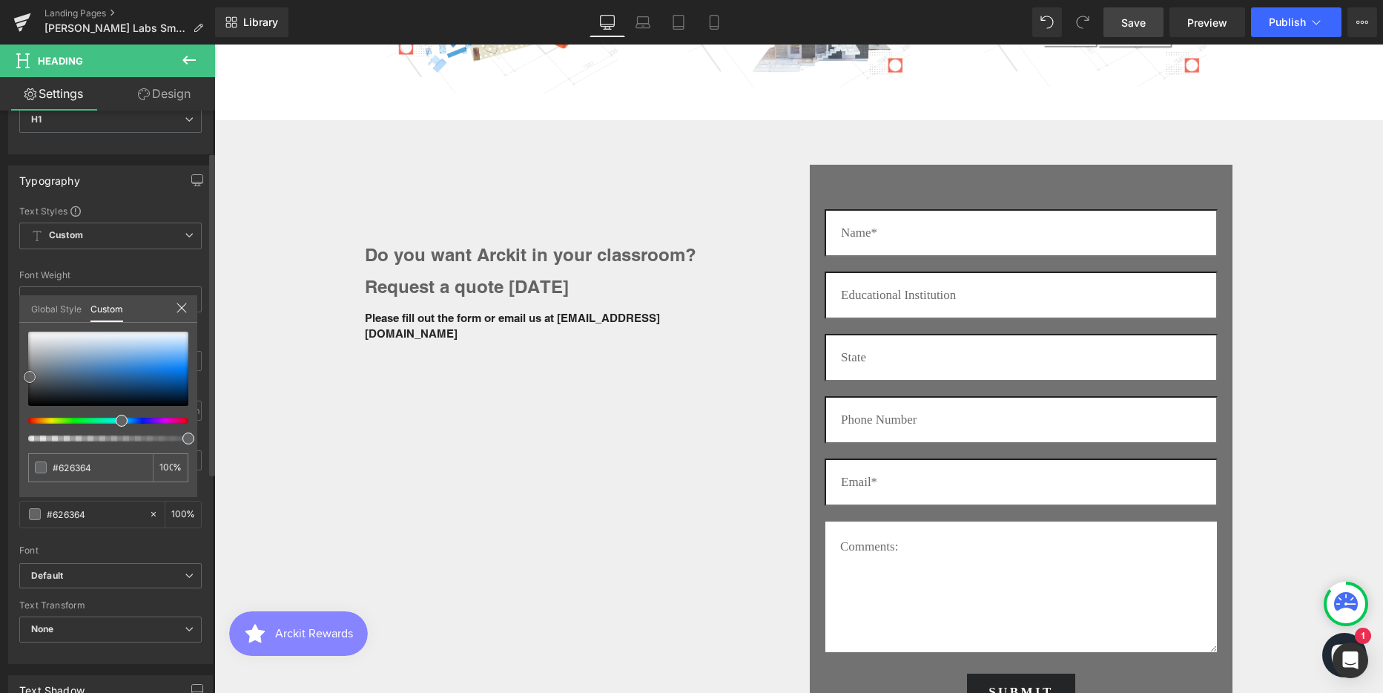
click at [30, 380] on span at bounding box center [30, 377] width 12 height 12
click at [30, 382] on span at bounding box center [30, 377] width 12 height 12
click at [29, 383] on div at bounding box center [108, 368] width 160 height 74
click at [71, 464] on input "#4c4c4c" at bounding box center [92, 468] width 79 height 16
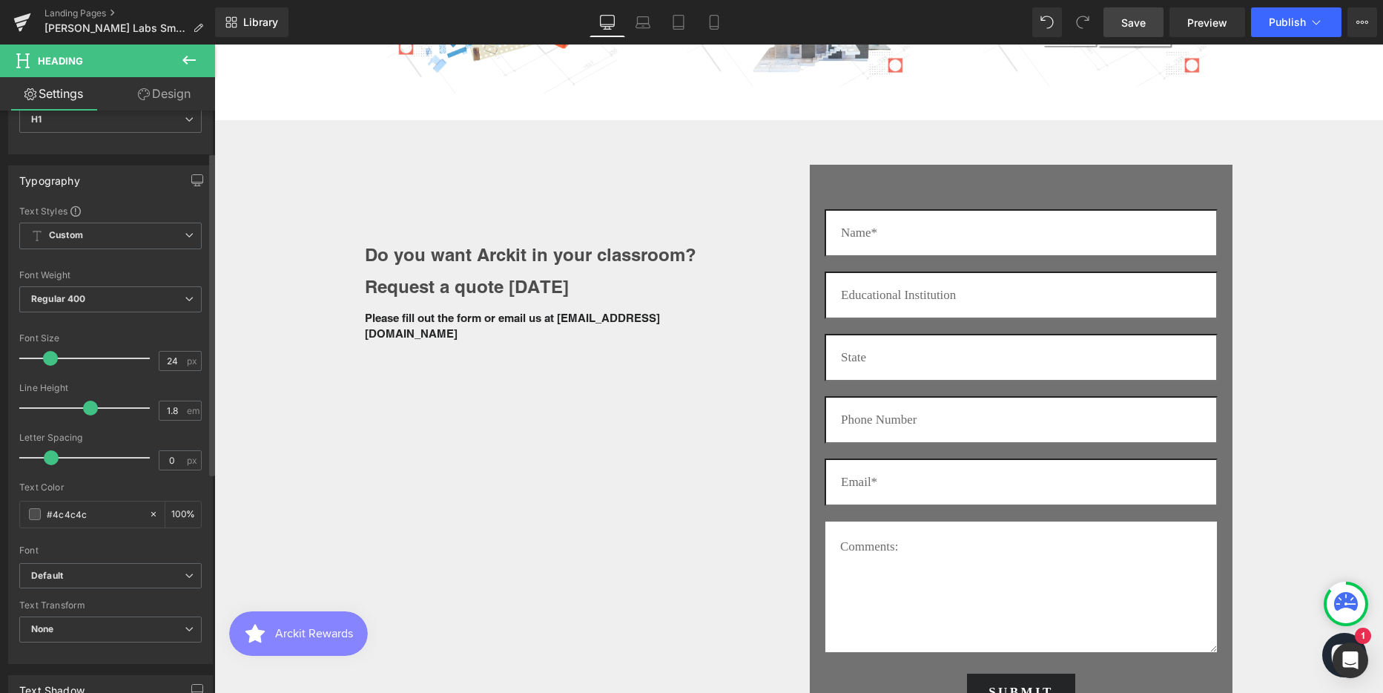
click at [63, 508] on input "#4c4c4c" at bounding box center [94, 514] width 95 height 16
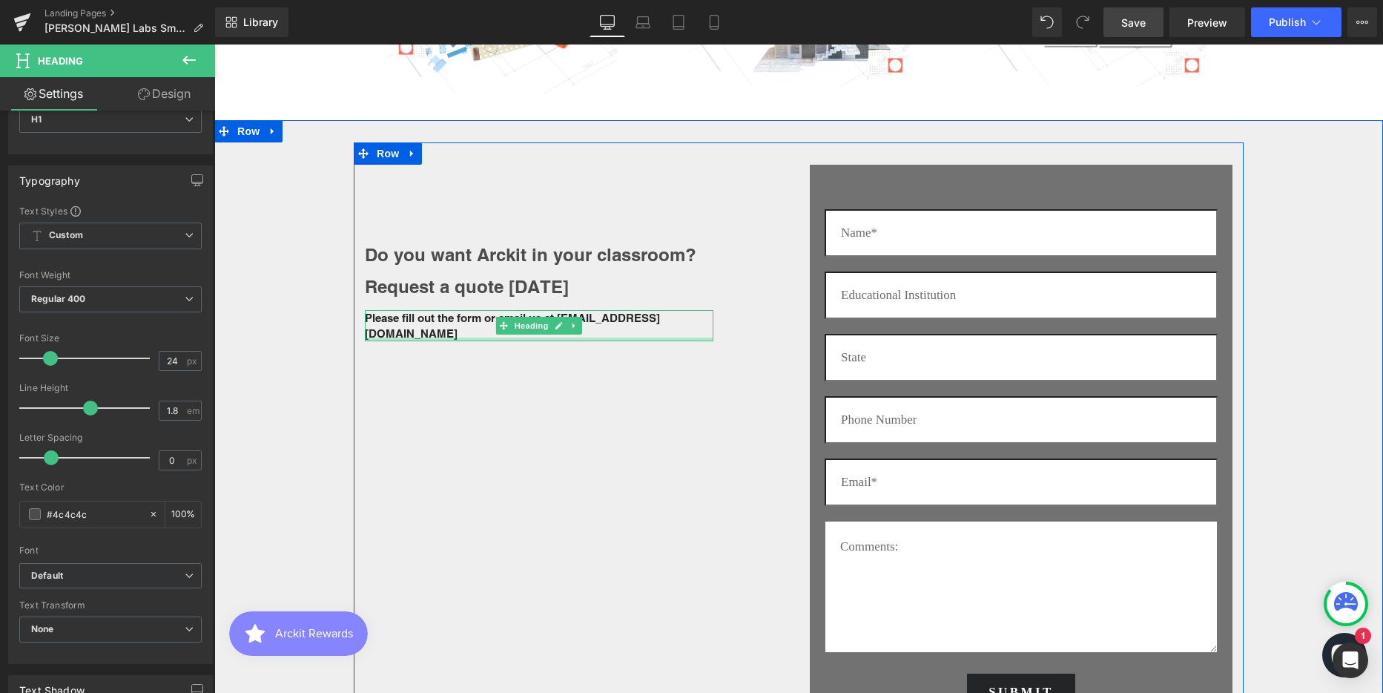
click at [411, 337] on div at bounding box center [539, 339] width 349 height 4
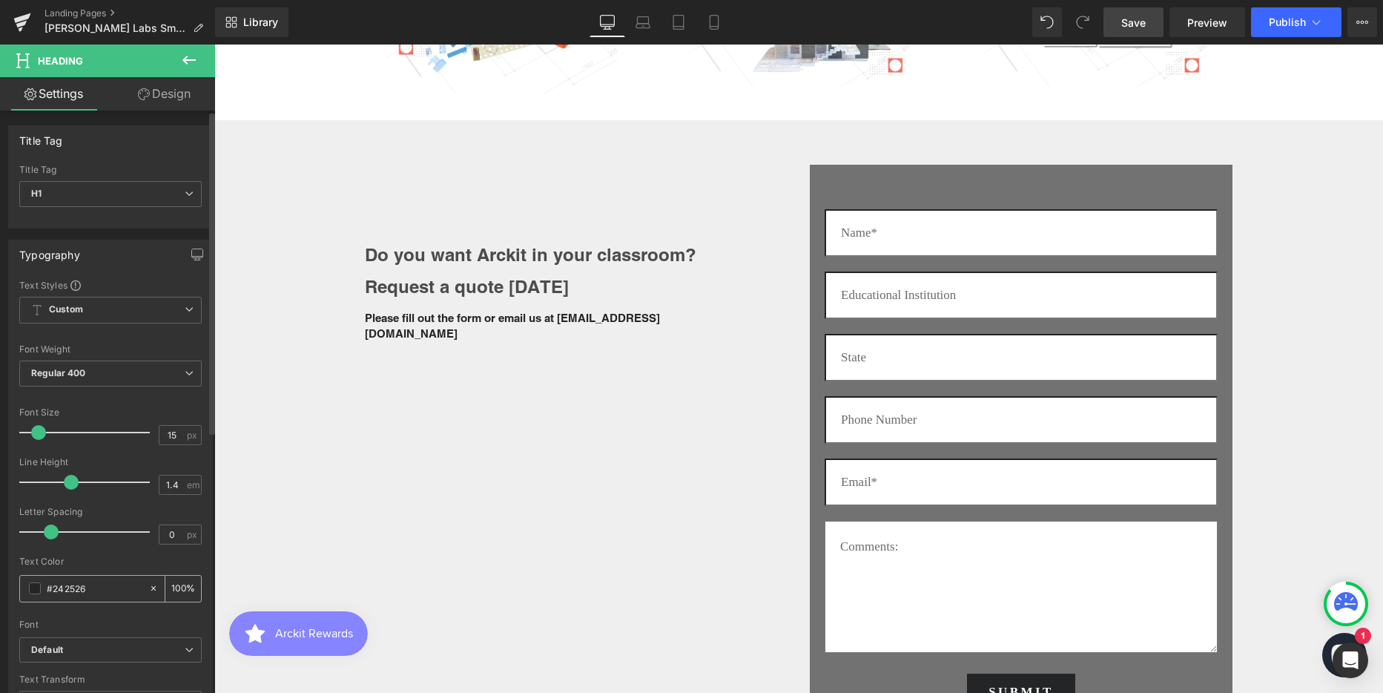
click at [68, 589] on input "#242526" at bounding box center [94, 588] width 95 height 16
paste input "4c4c4c"
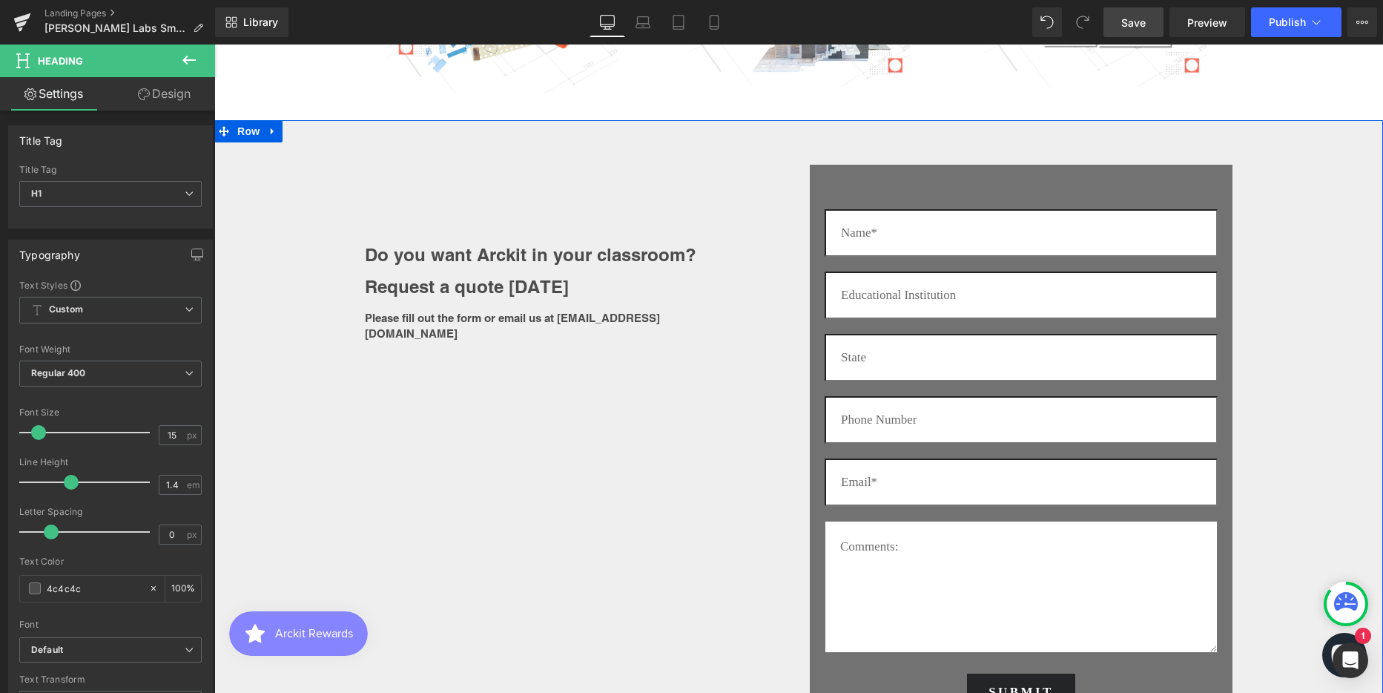
click at [1324, 371] on div "Do you want Arckit in your classroom? Request a quote today Heading Please fill…" at bounding box center [798, 441] width 1169 height 598
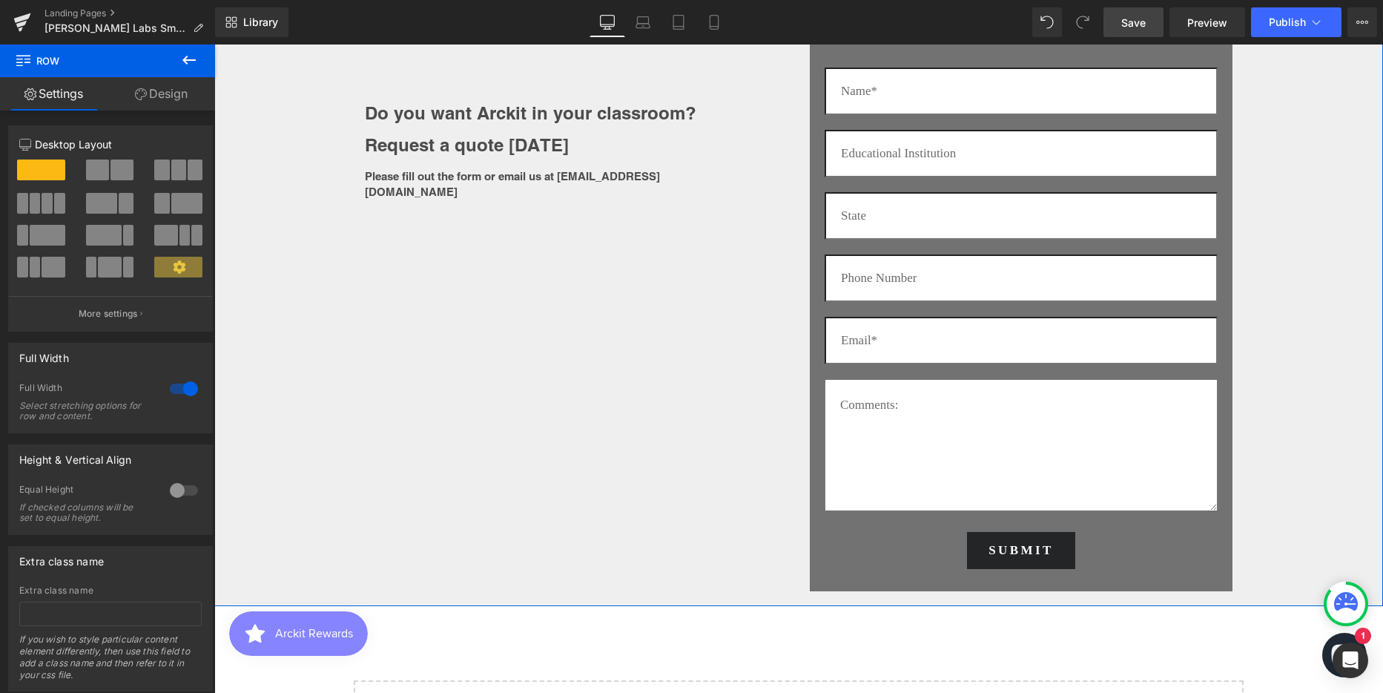
scroll to position [2744, 0]
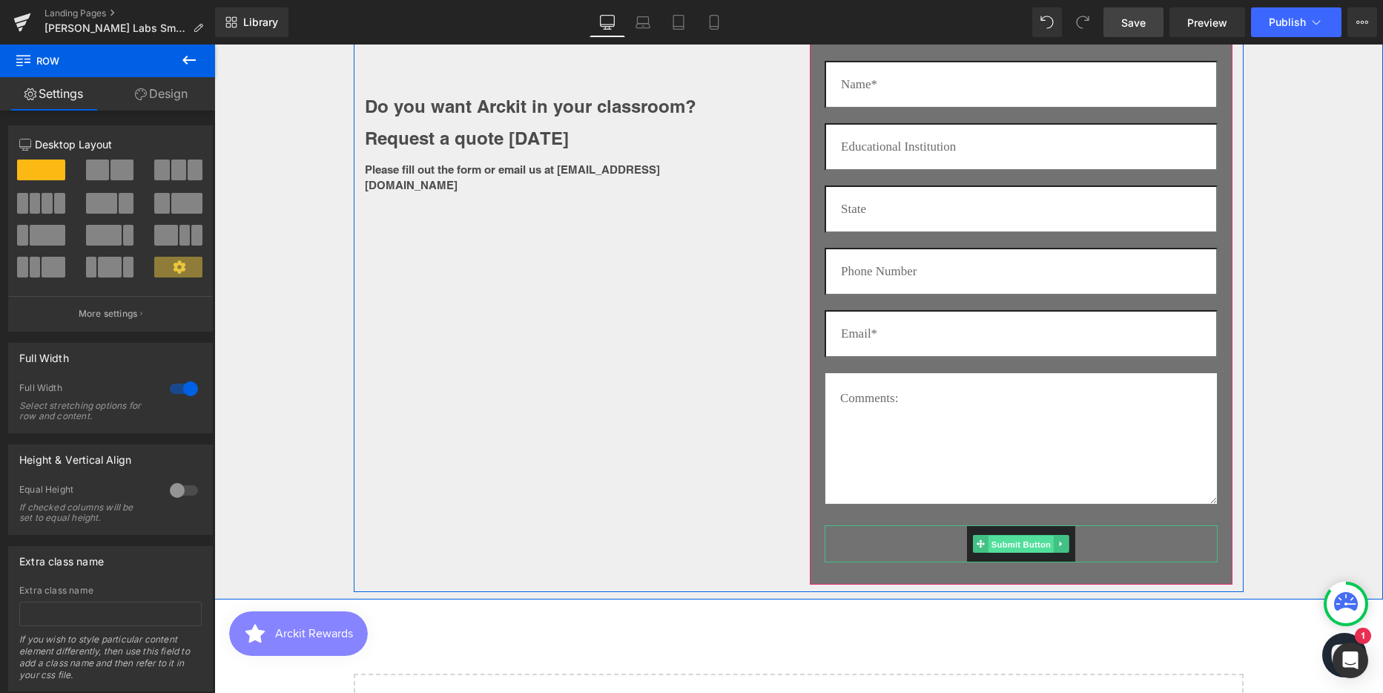
click at [1023, 547] on span "Submit Button" at bounding box center [1020, 544] width 65 height 18
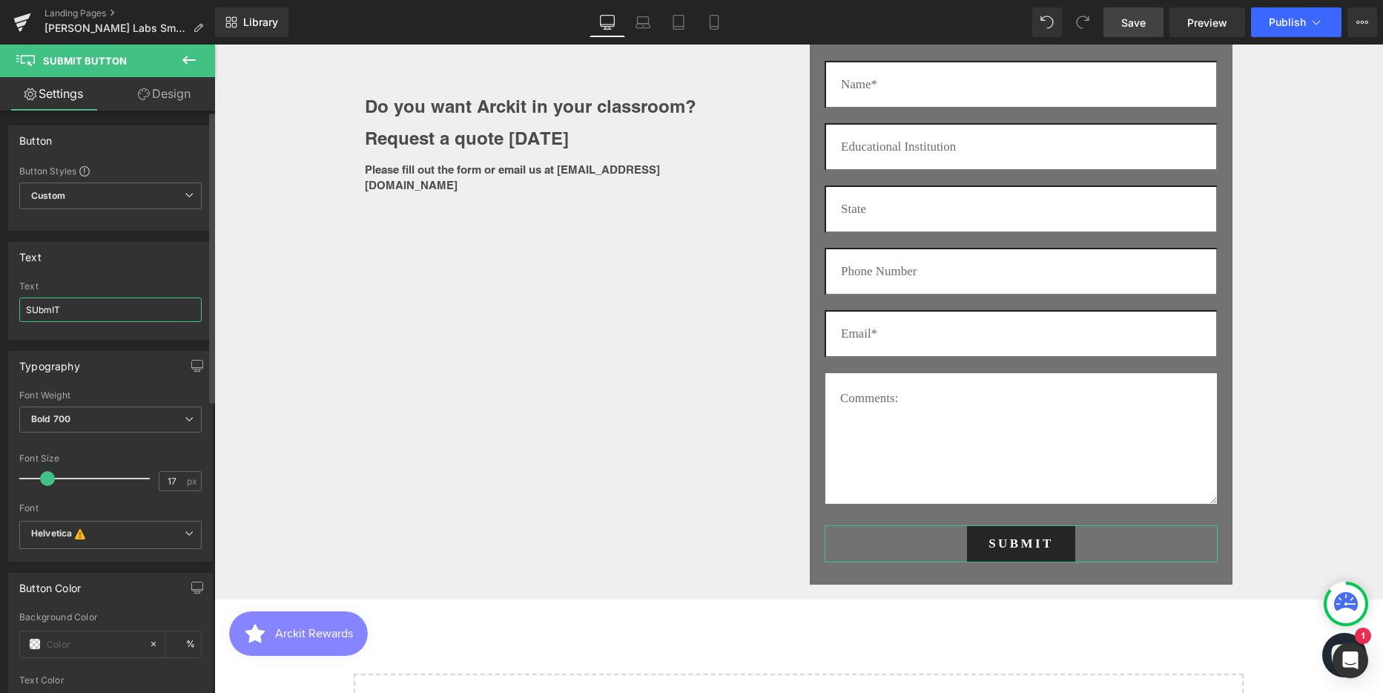
click at [50, 308] on input "SUbmIT" at bounding box center [110, 309] width 182 height 24
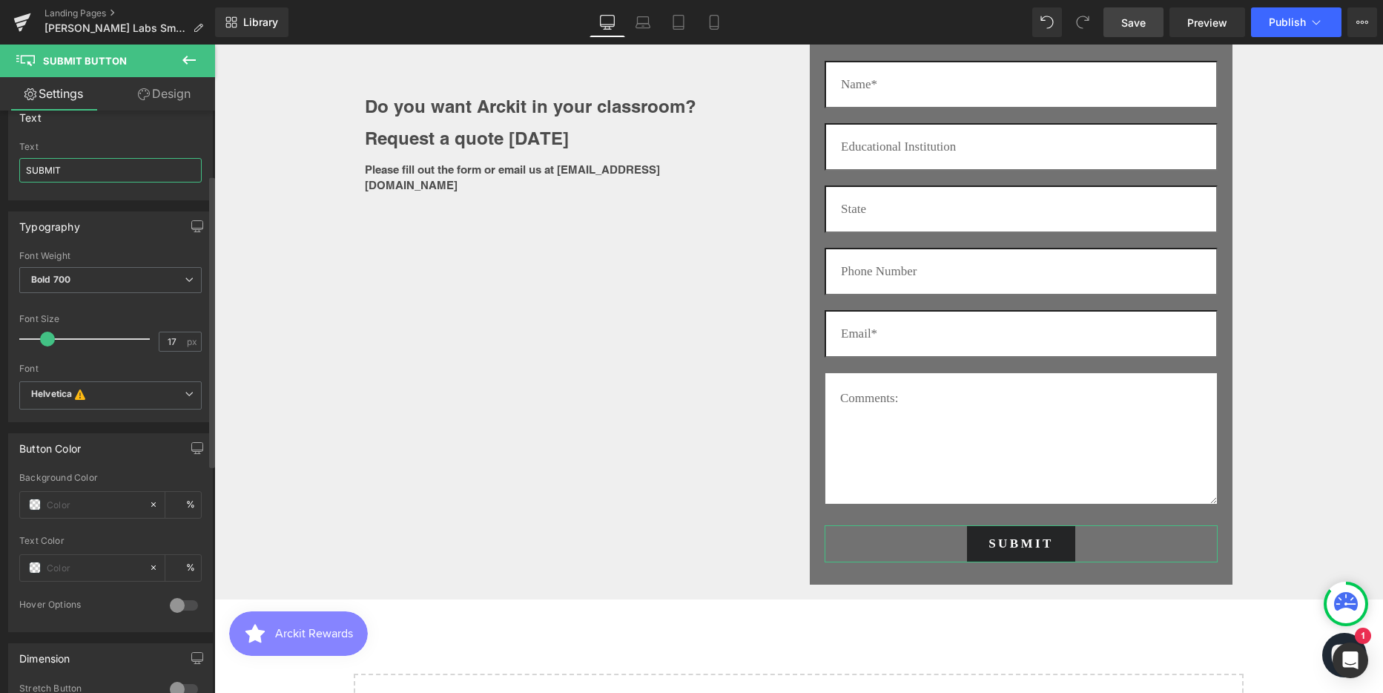
scroll to position [0, 0]
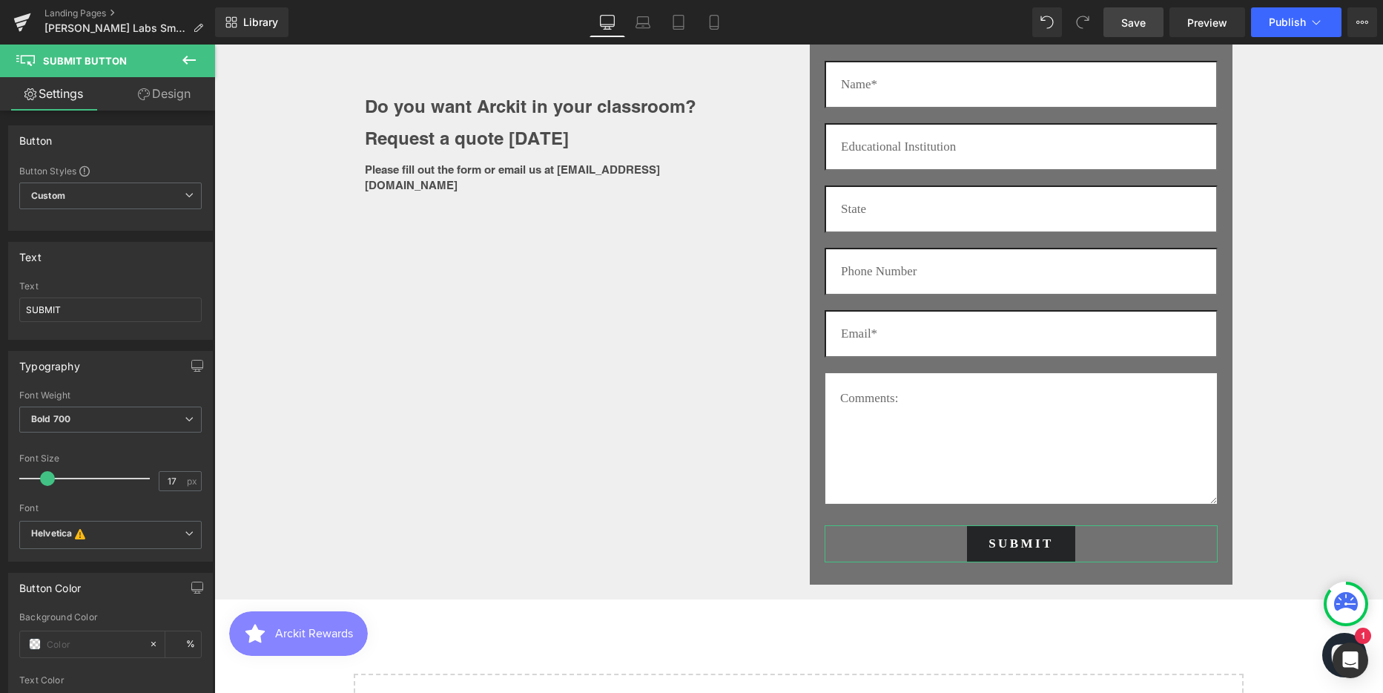
click at [169, 100] on link "Design" at bounding box center [164, 93] width 108 height 33
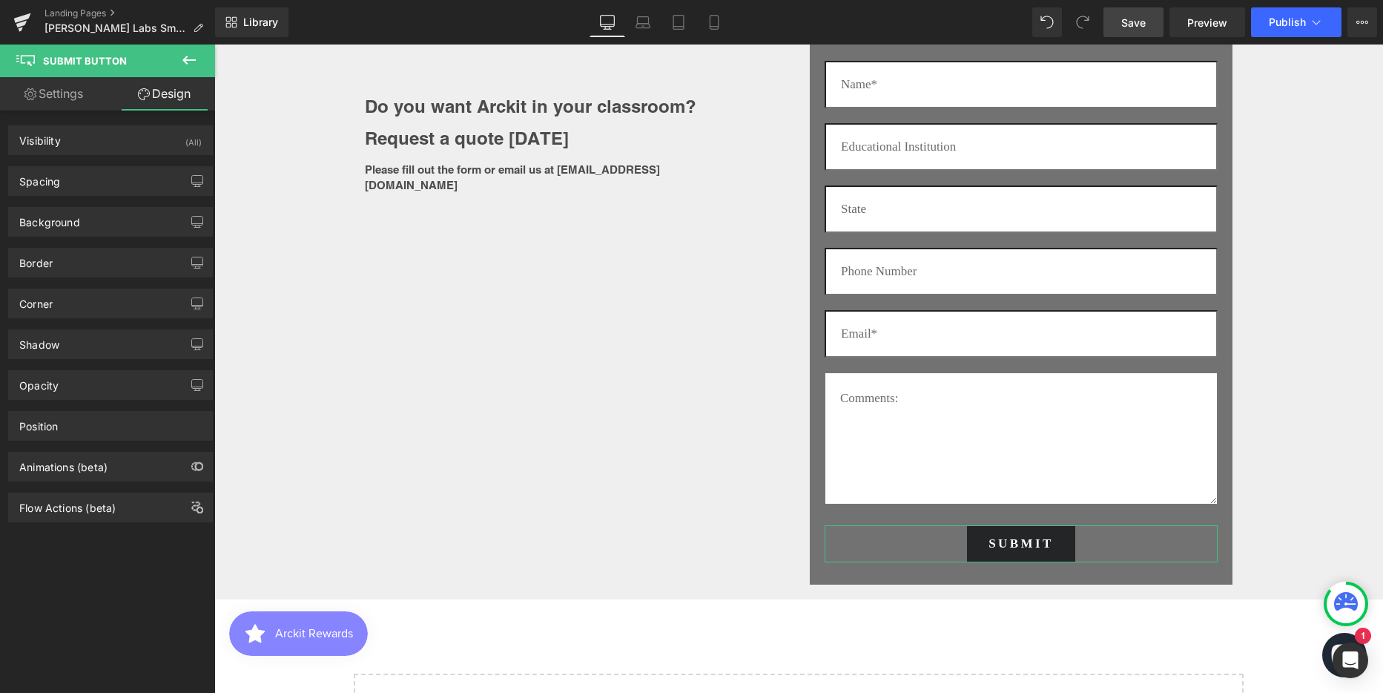
click at [62, 97] on link "Settings" at bounding box center [54, 93] width 108 height 33
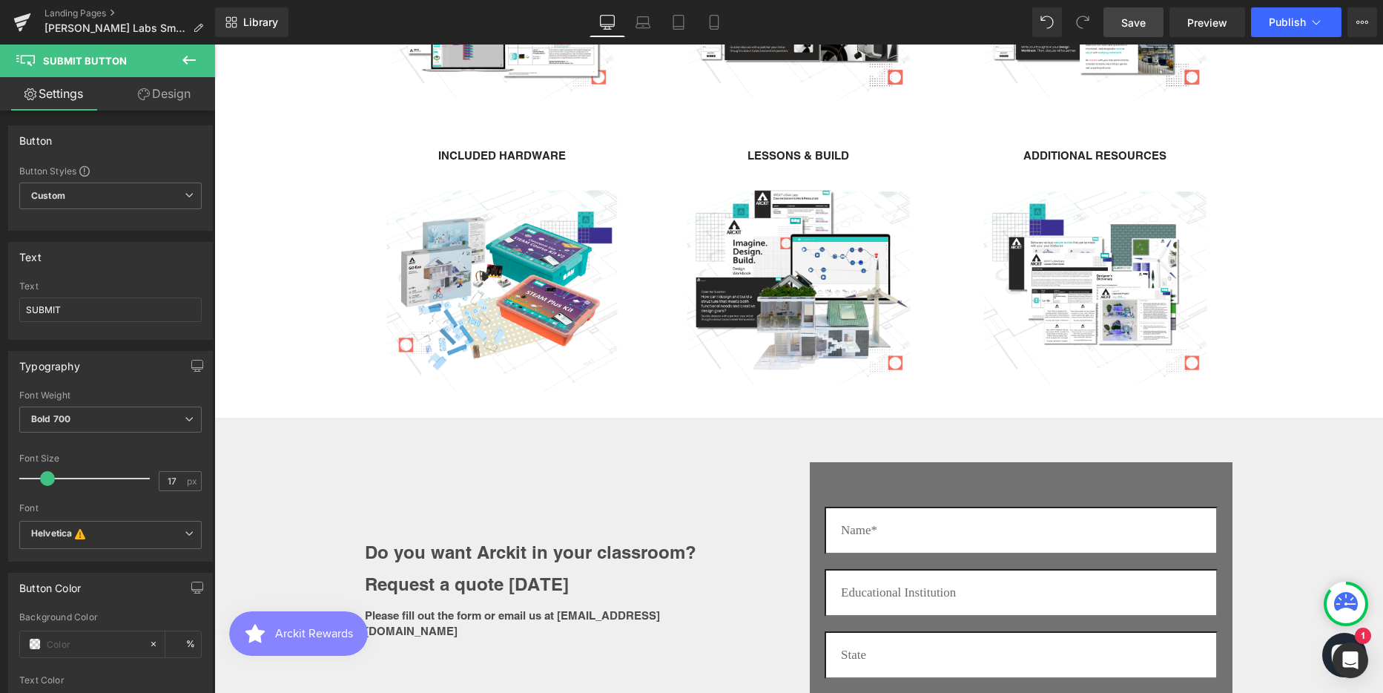
scroll to position [2595, 0]
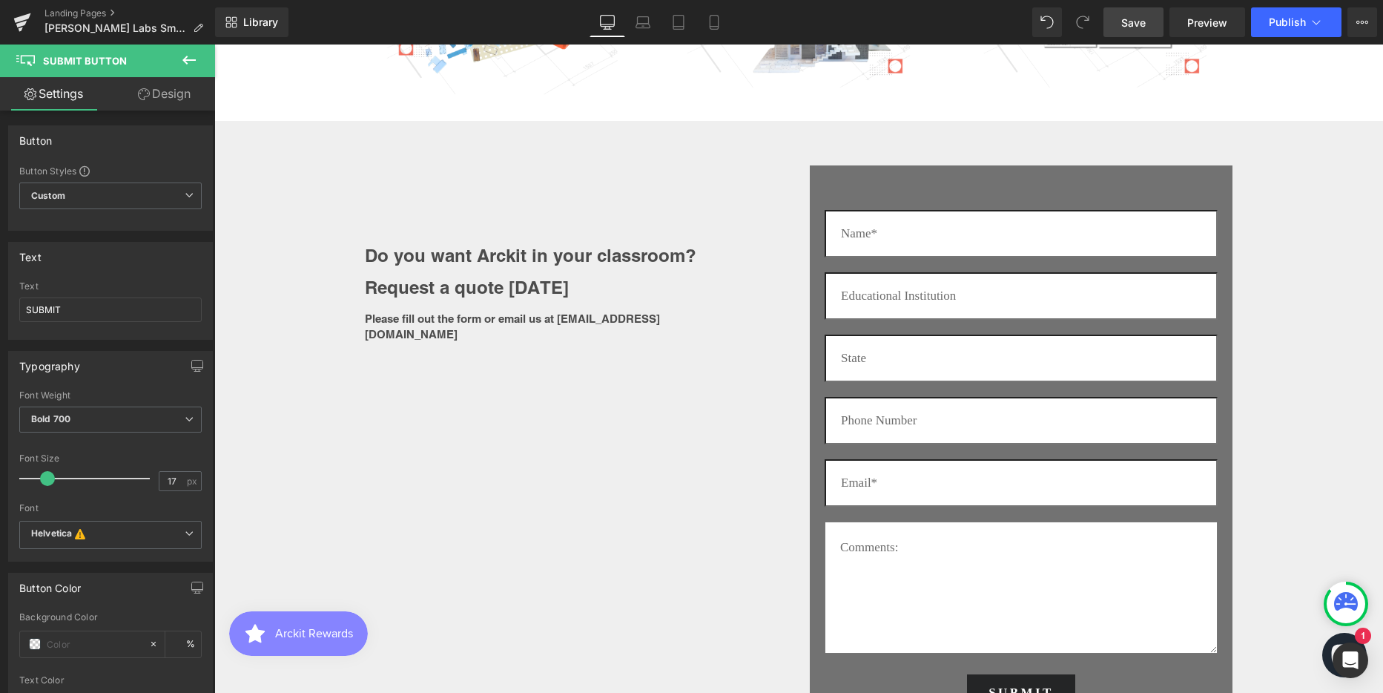
drag, startPoint x: 1070, startPoint y: 422, endPoint x: 504, endPoint y: 306, distance: 577.6
click at [1070, 422] on input "text" at bounding box center [1021, 420] width 393 height 47
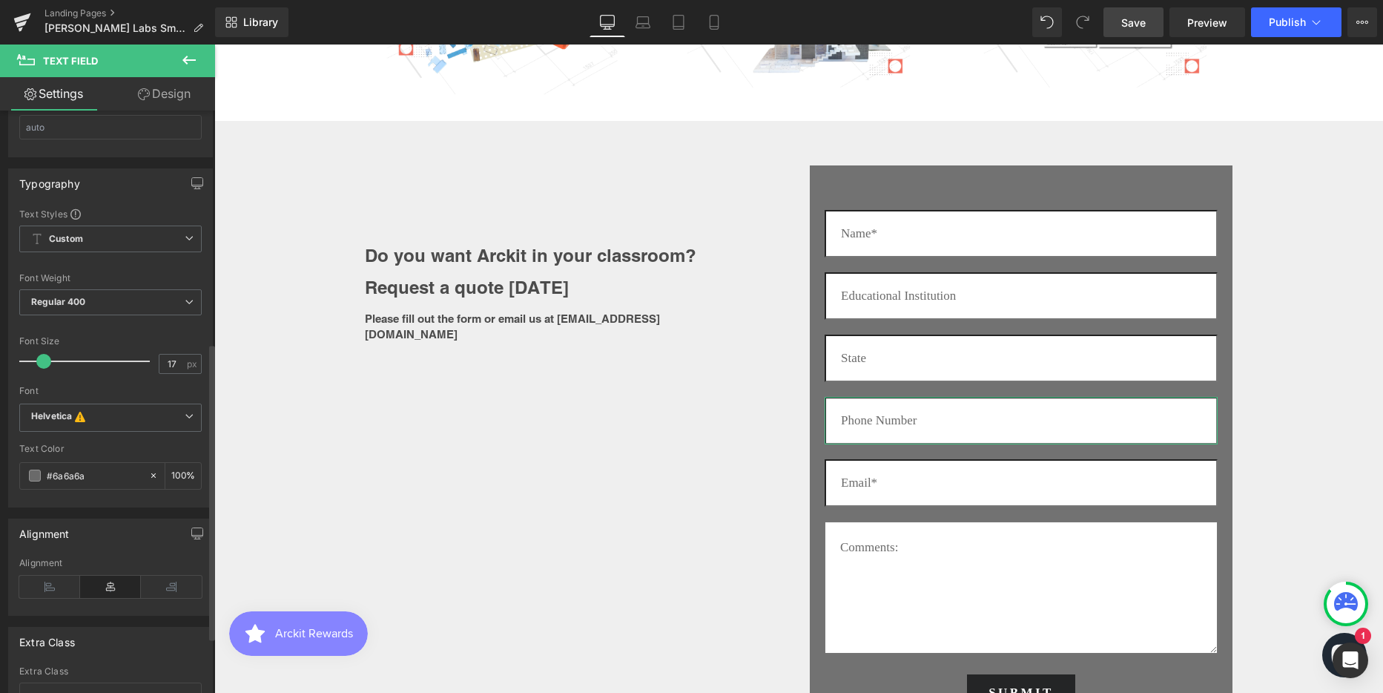
scroll to position [566, 0]
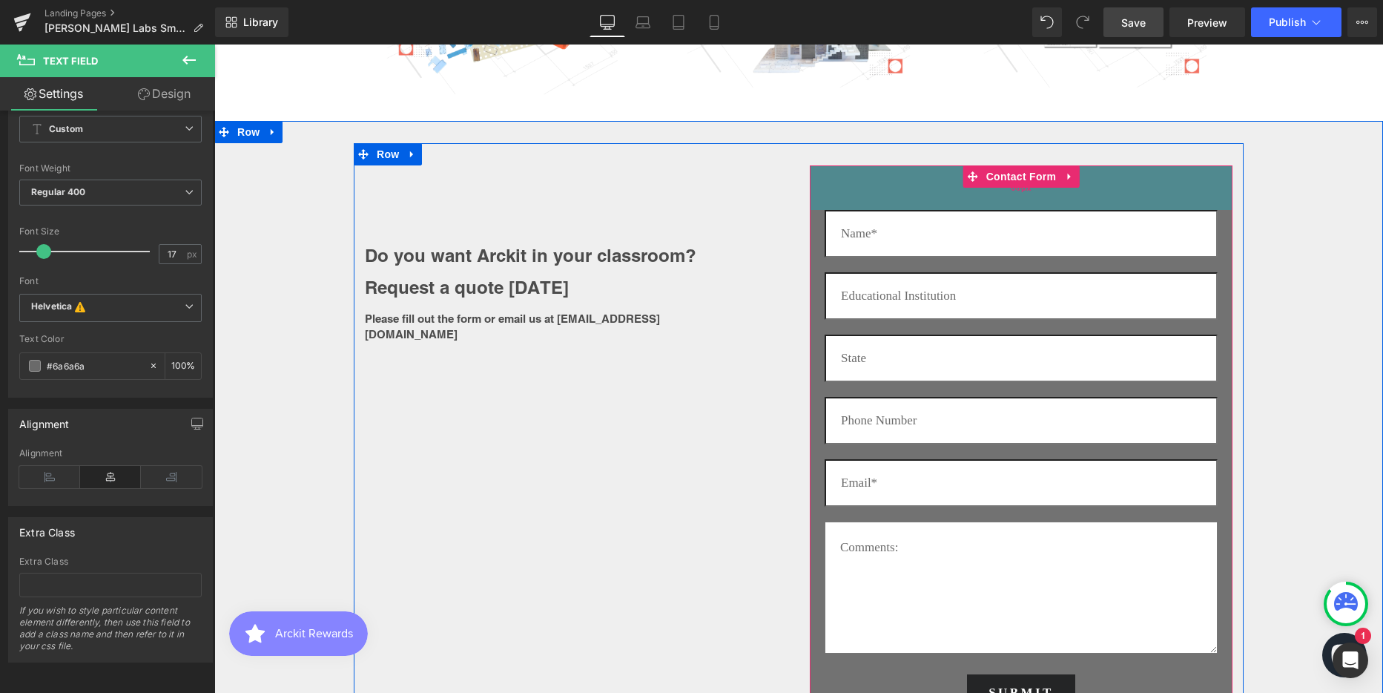
drag, startPoint x: 1039, startPoint y: 191, endPoint x: 1113, endPoint y: 190, distance: 74.2
click at [1039, 191] on div "60px" at bounding box center [1021, 187] width 423 height 44
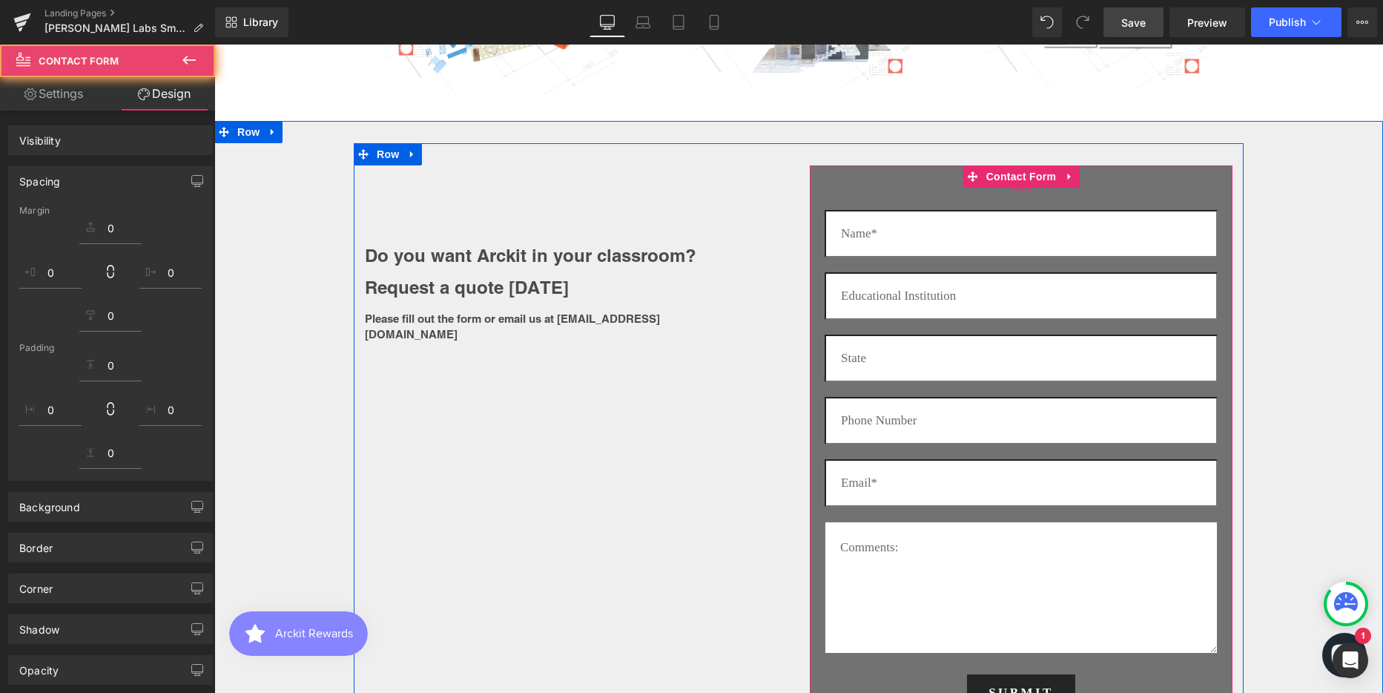
click at [1006, 240] on div "Text Field" at bounding box center [1021, 233] width 393 height 47
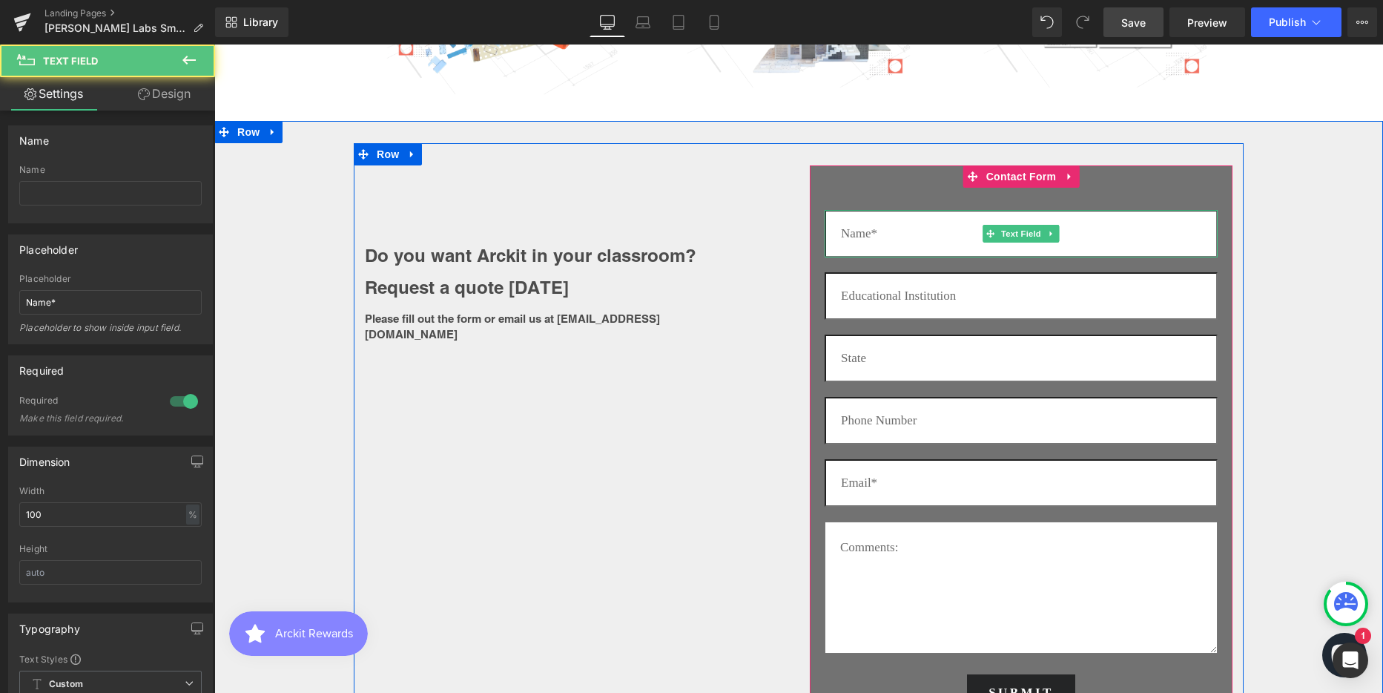
click at [938, 239] on input "text" at bounding box center [1021, 233] width 393 height 47
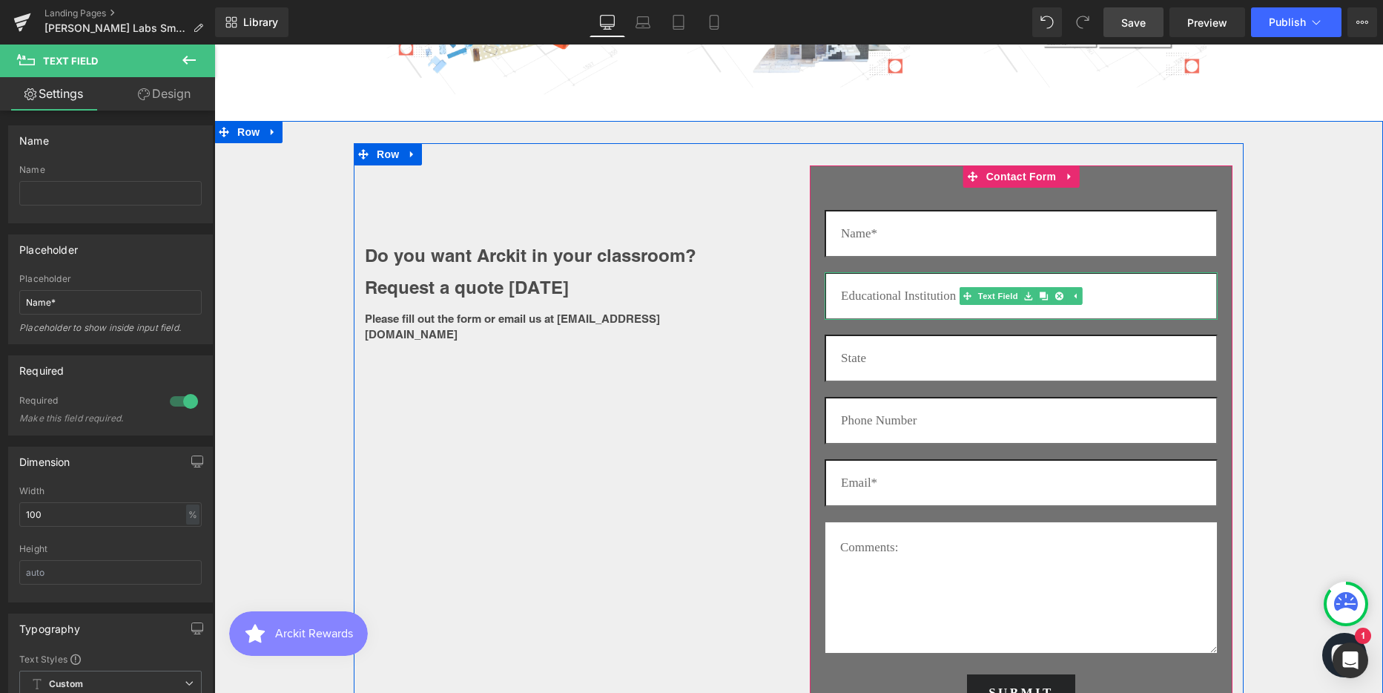
click at [938, 297] on input "text" at bounding box center [1021, 295] width 393 height 47
click at [950, 292] on input "text" at bounding box center [1021, 295] width 393 height 47
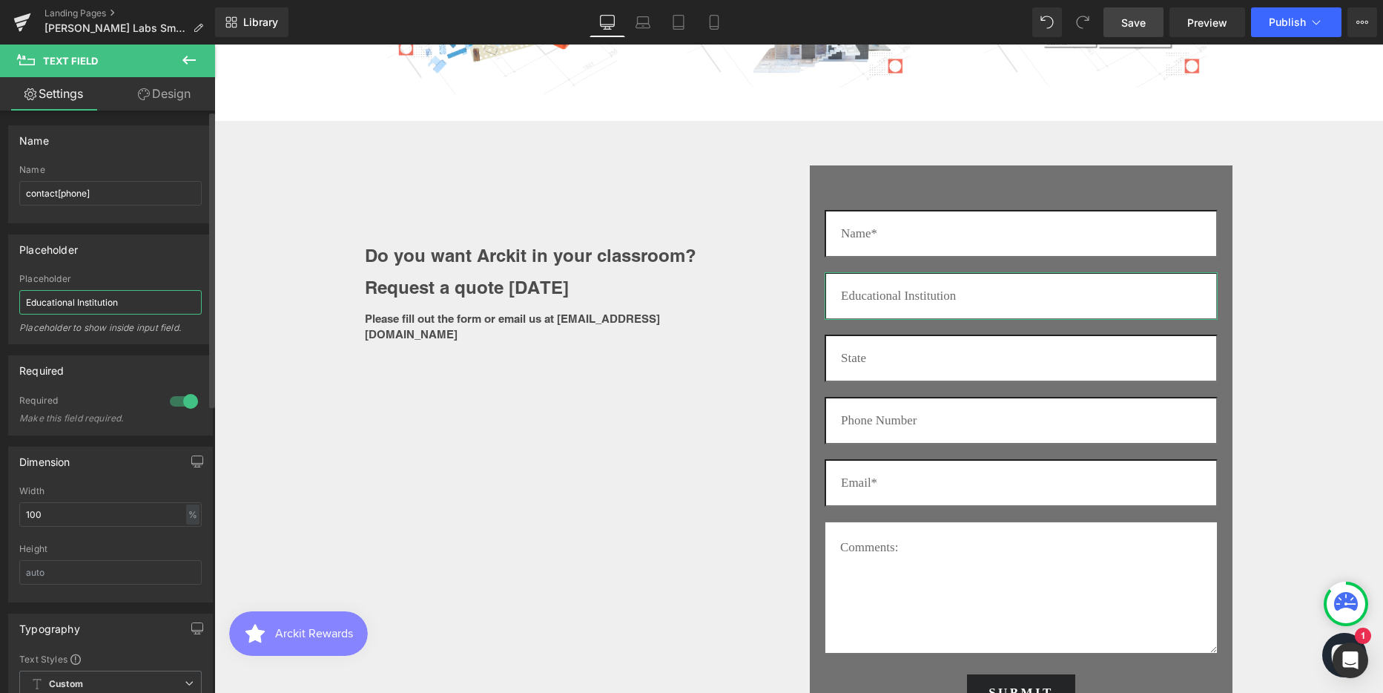
click at [122, 302] on input "Educational Institution" at bounding box center [110, 302] width 182 height 24
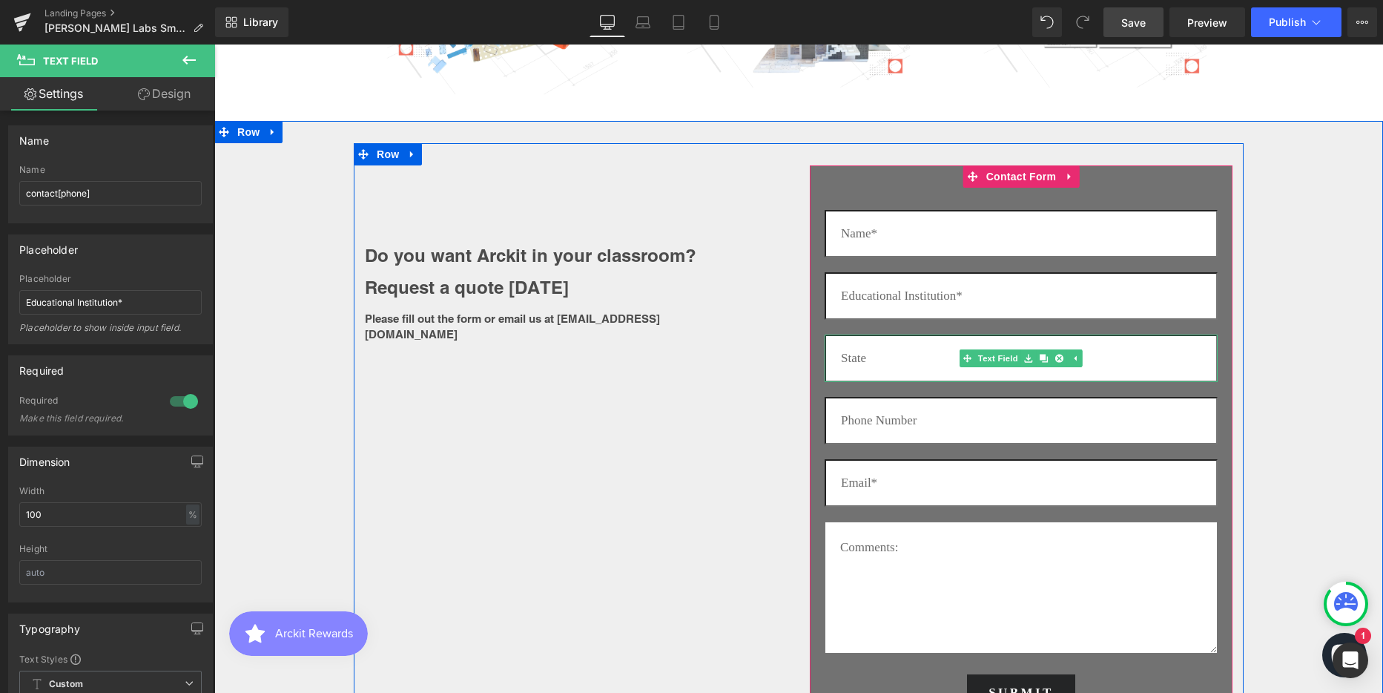
click at [904, 360] on input "text" at bounding box center [1021, 357] width 393 height 47
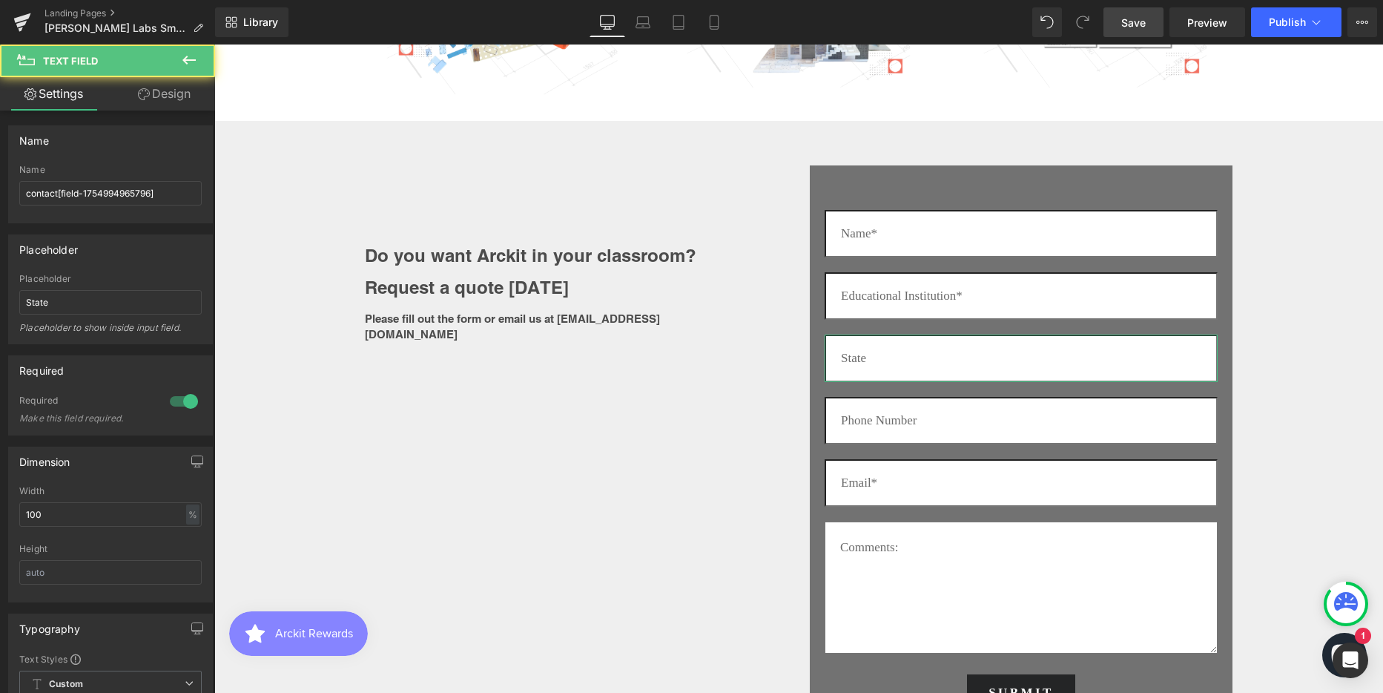
click at [166, 400] on div at bounding box center [184, 401] width 36 height 24
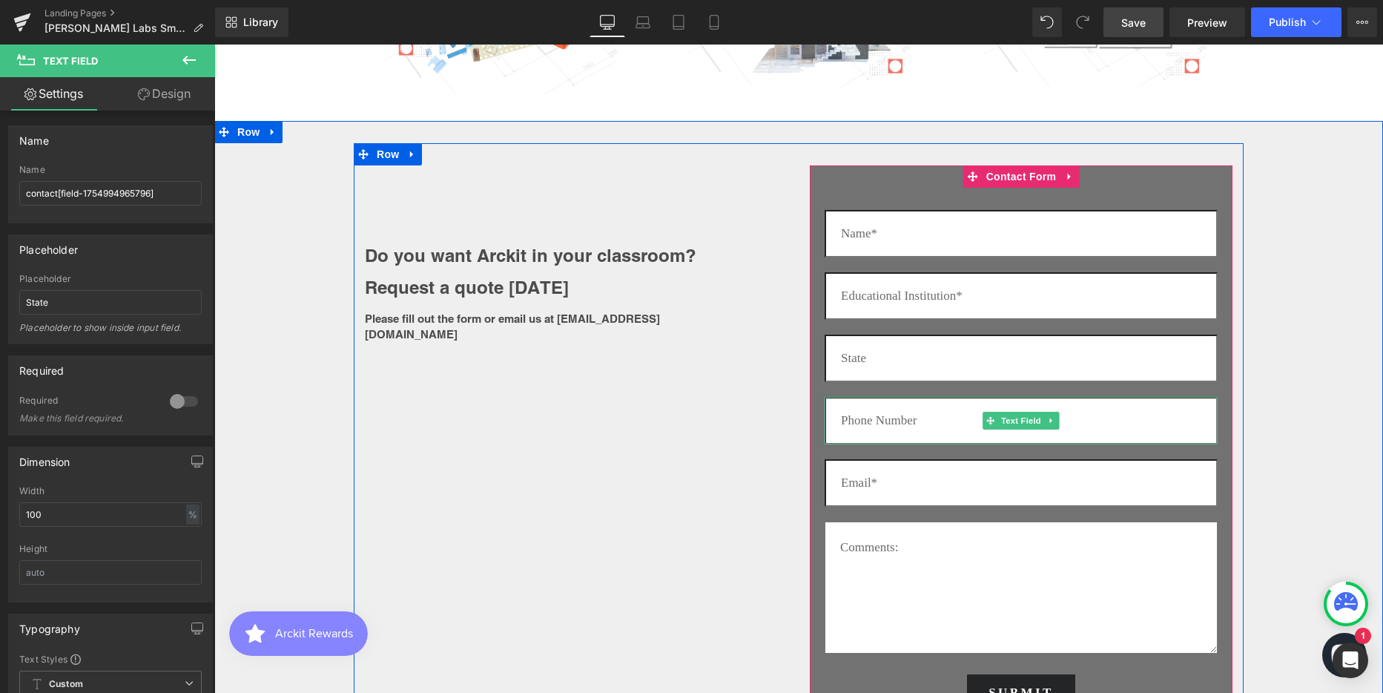
drag, startPoint x: 962, startPoint y: 421, endPoint x: 924, endPoint y: 415, distance: 39.1
click at [962, 421] on input "text" at bounding box center [1021, 420] width 393 height 47
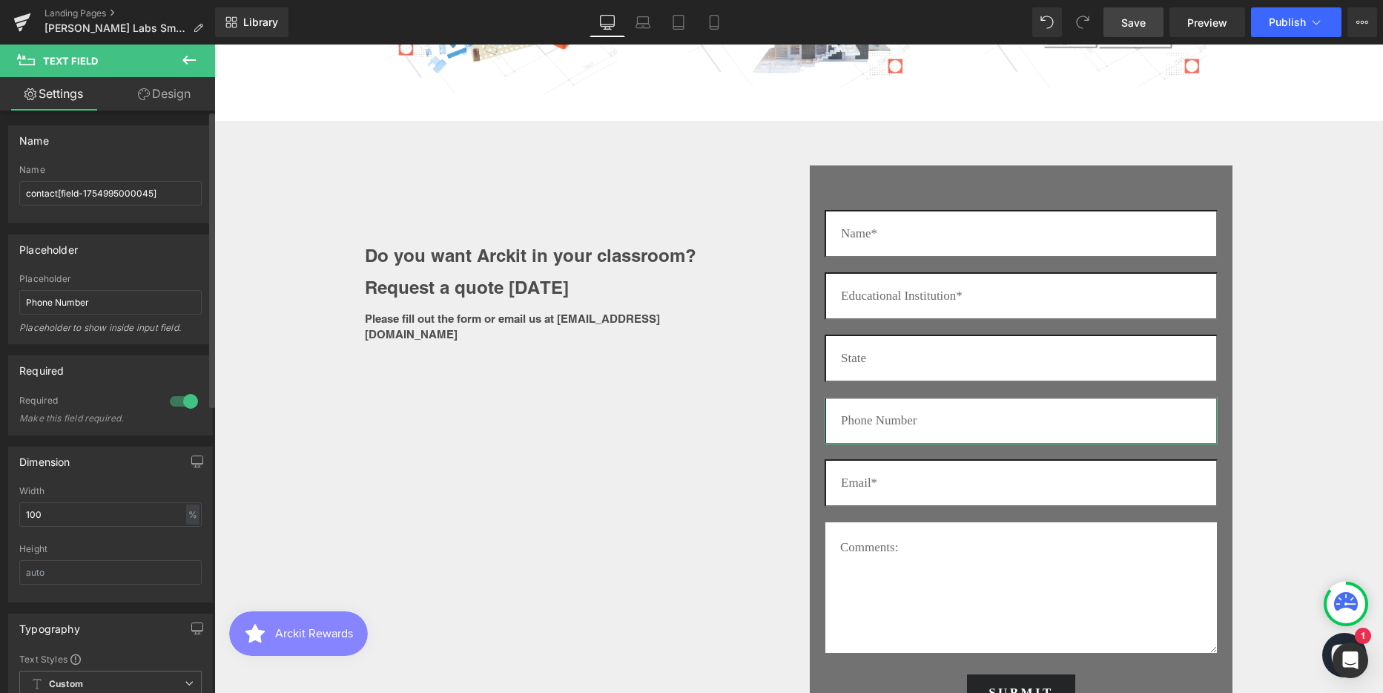
click at [167, 404] on div at bounding box center [184, 401] width 36 height 24
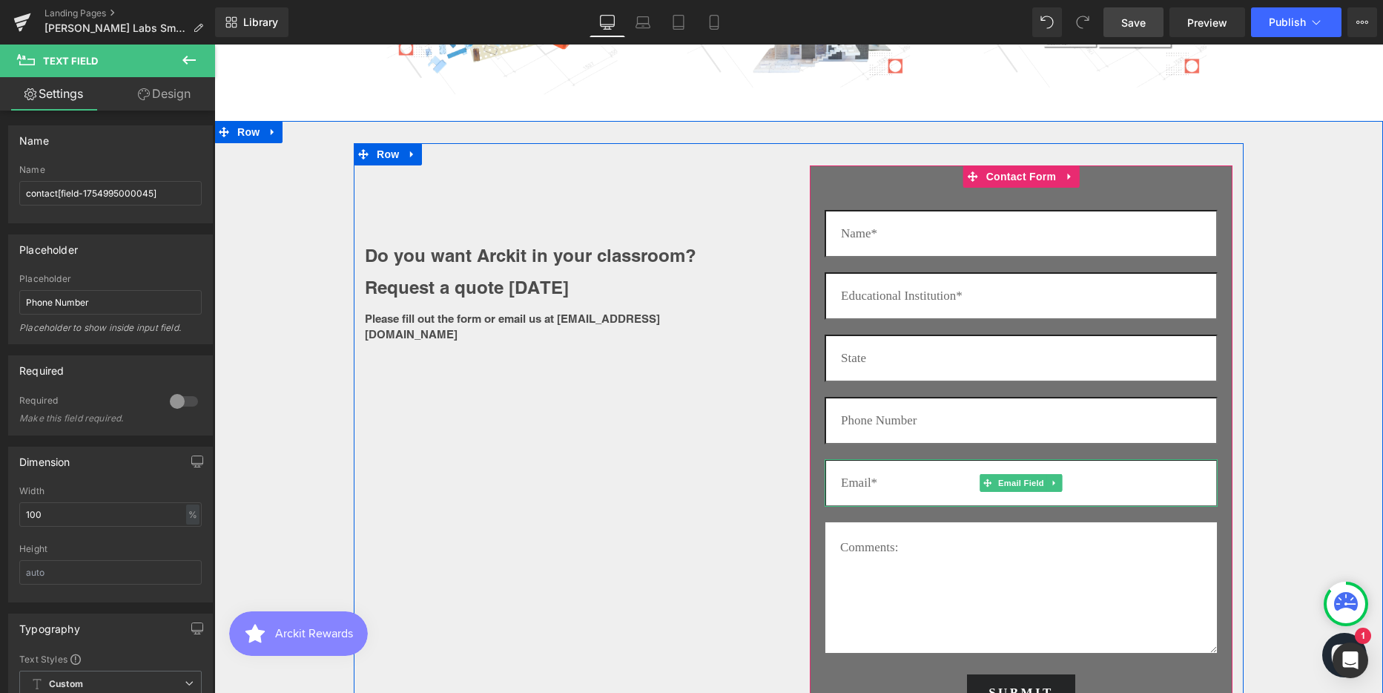
click at [935, 485] on input "email" at bounding box center [1021, 482] width 393 height 47
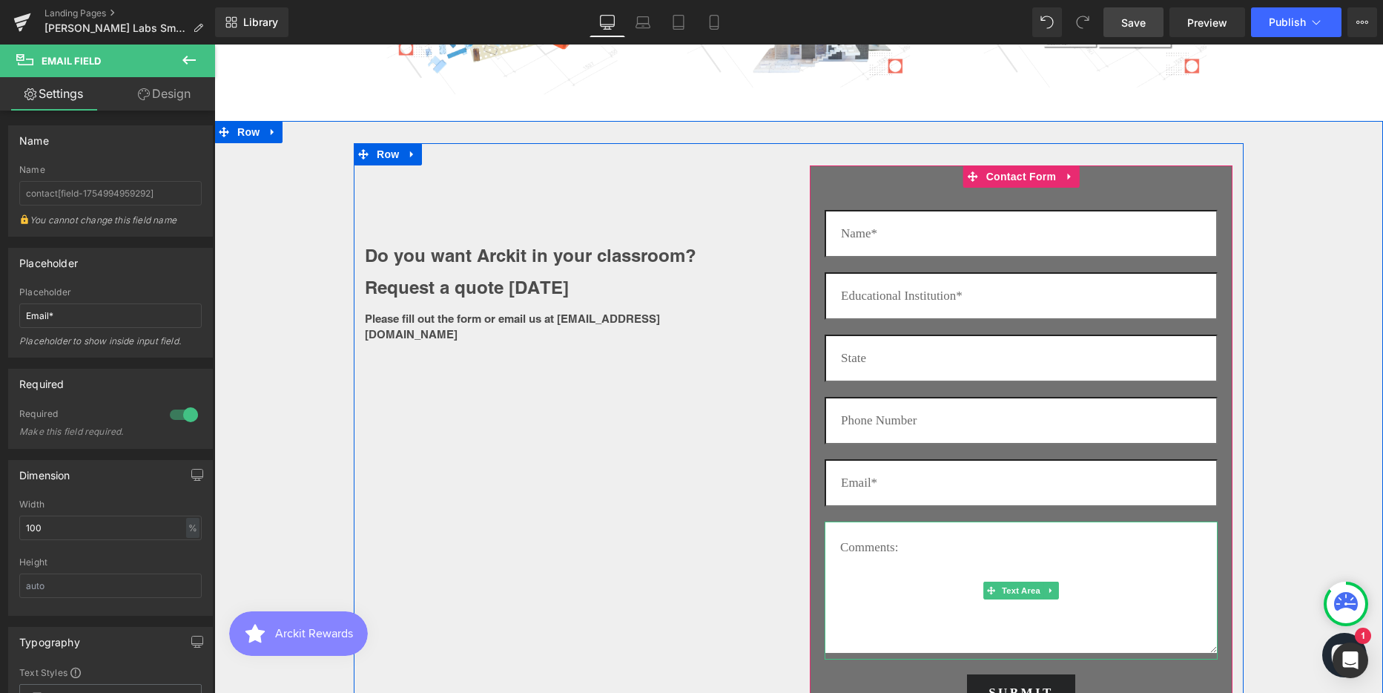
drag, startPoint x: 1158, startPoint y: 572, endPoint x: 1084, endPoint y: 556, distance: 75.9
click at [1158, 572] on textarea at bounding box center [1021, 587] width 393 height 132
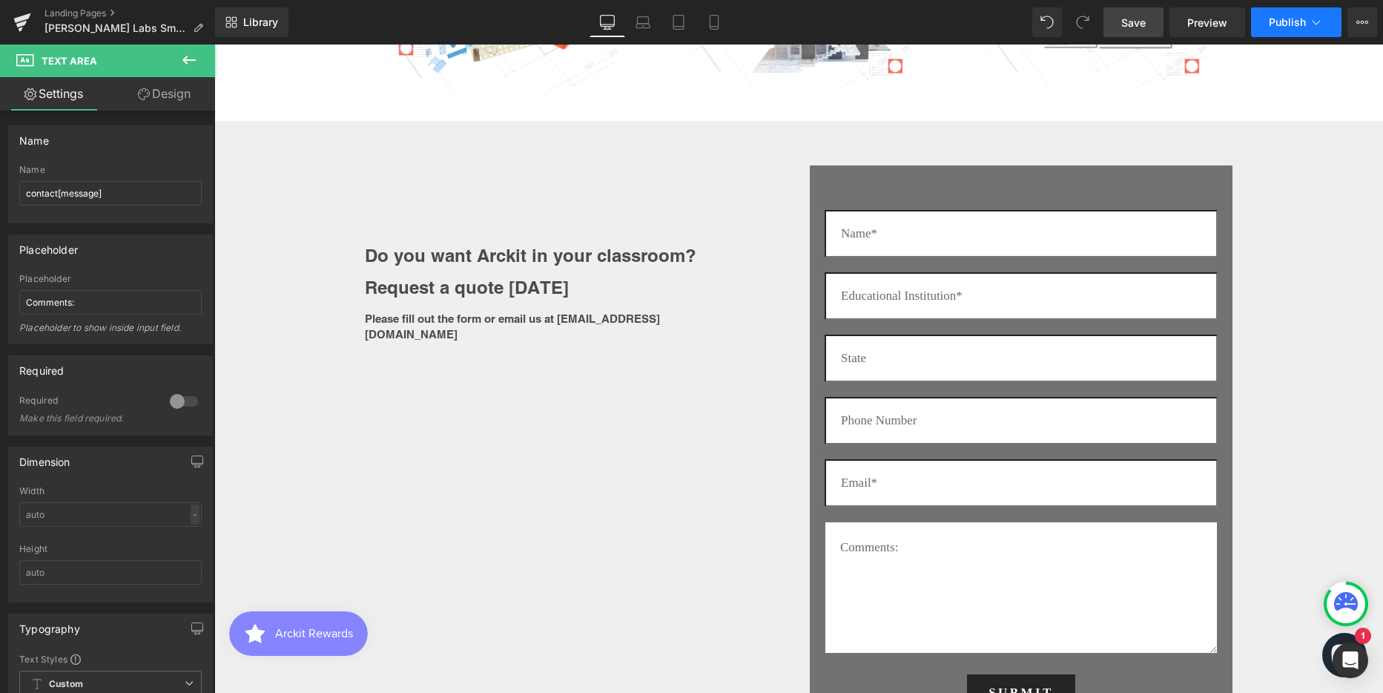
click at [1278, 20] on span "Publish" at bounding box center [1287, 22] width 37 height 12
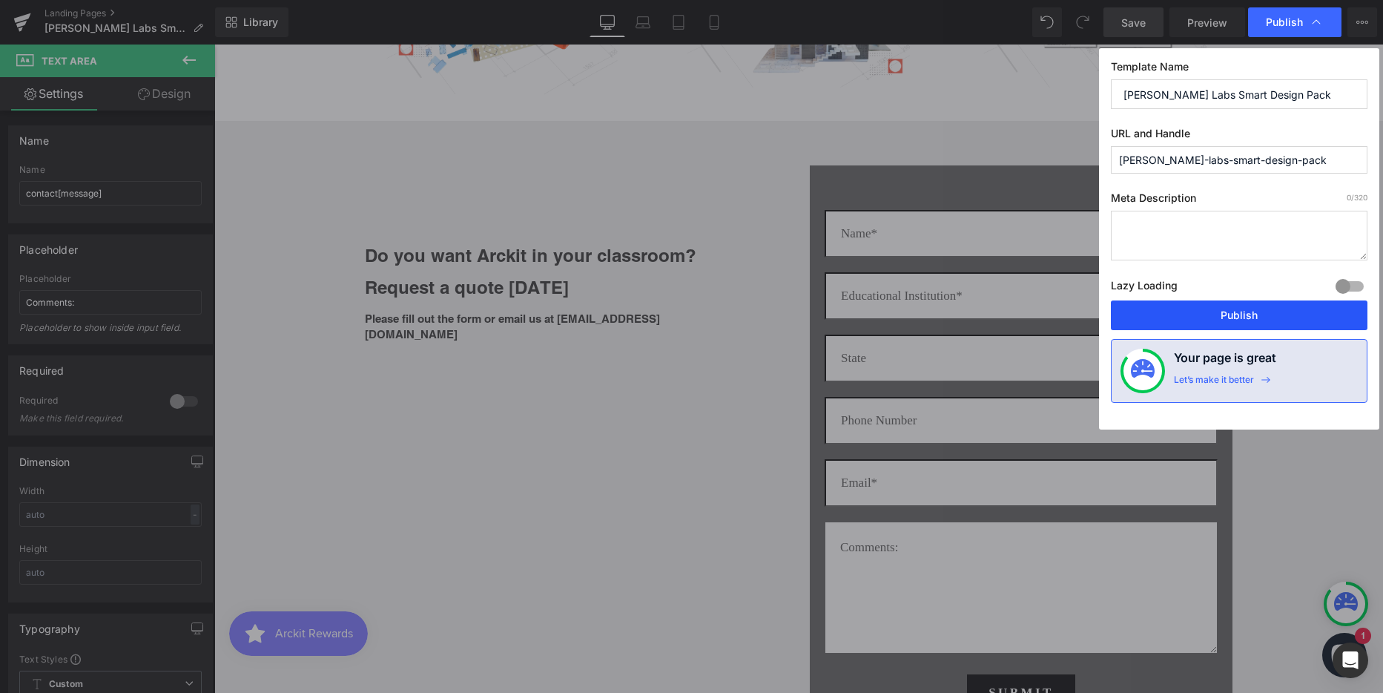
click at [1200, 314] on button "Publish" at bounding box center [1239, 315] width 257 height 30
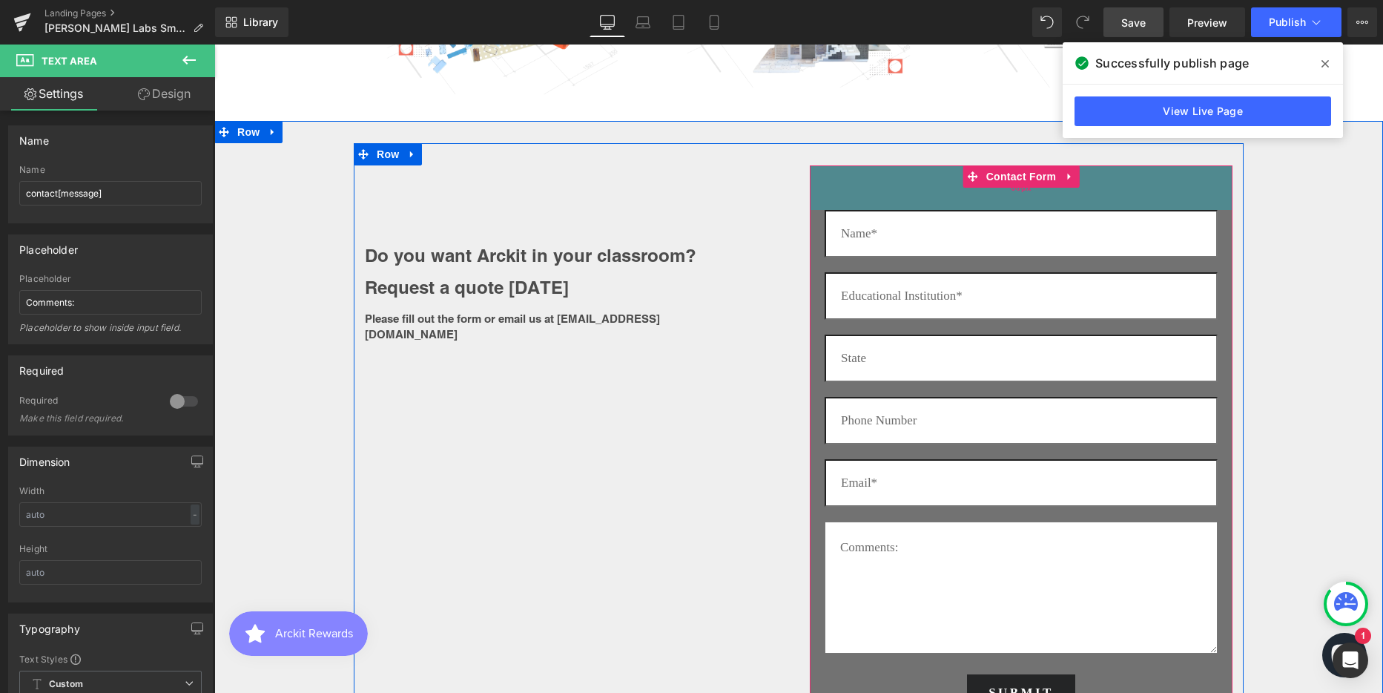
click at [927, 187] on div "60px" at bounding box center [1021, 187] width 423 height 44
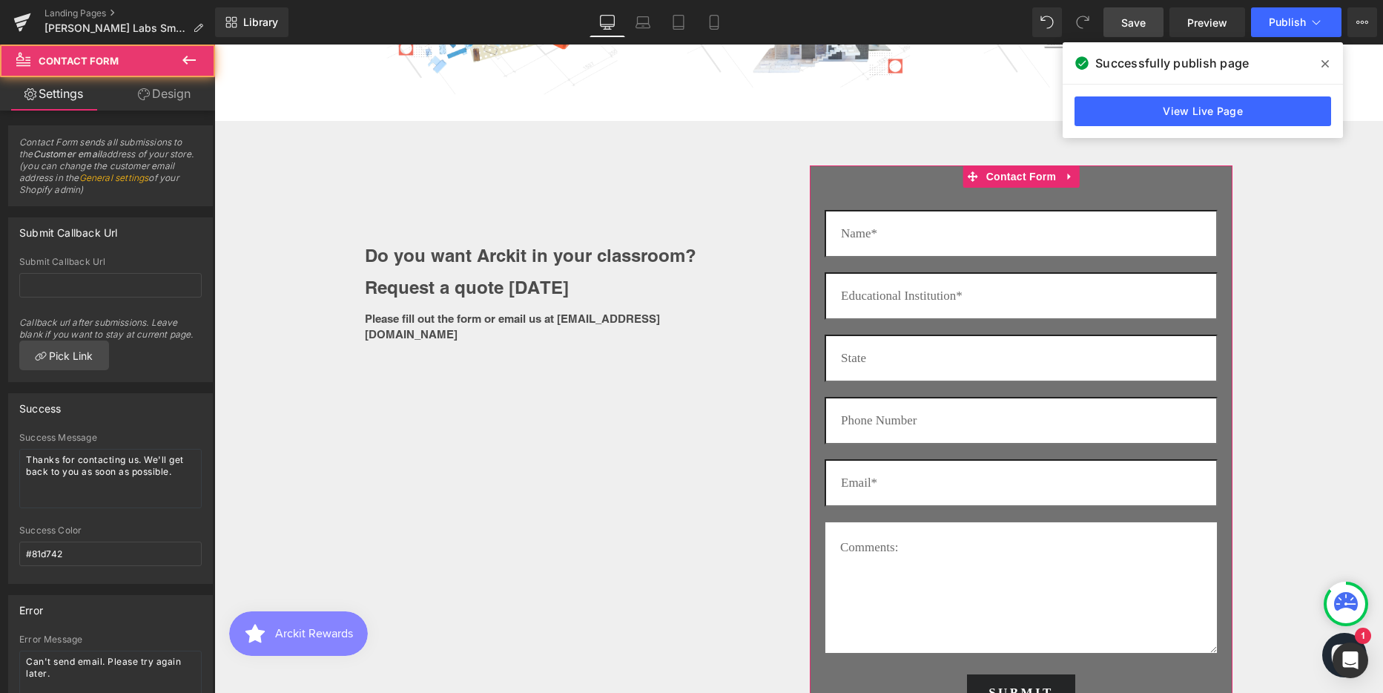
drag, startPoint x: 13, startPoint y: 72, endPoint x: 60, endPoint y: 349, distance: 280.6
click at [168, 91] on link "Design" at bounding box center [164, 93] width 108 height 33
click at [0, 0] on div "Background" at bounding box center [0, 0] width 0 height 0
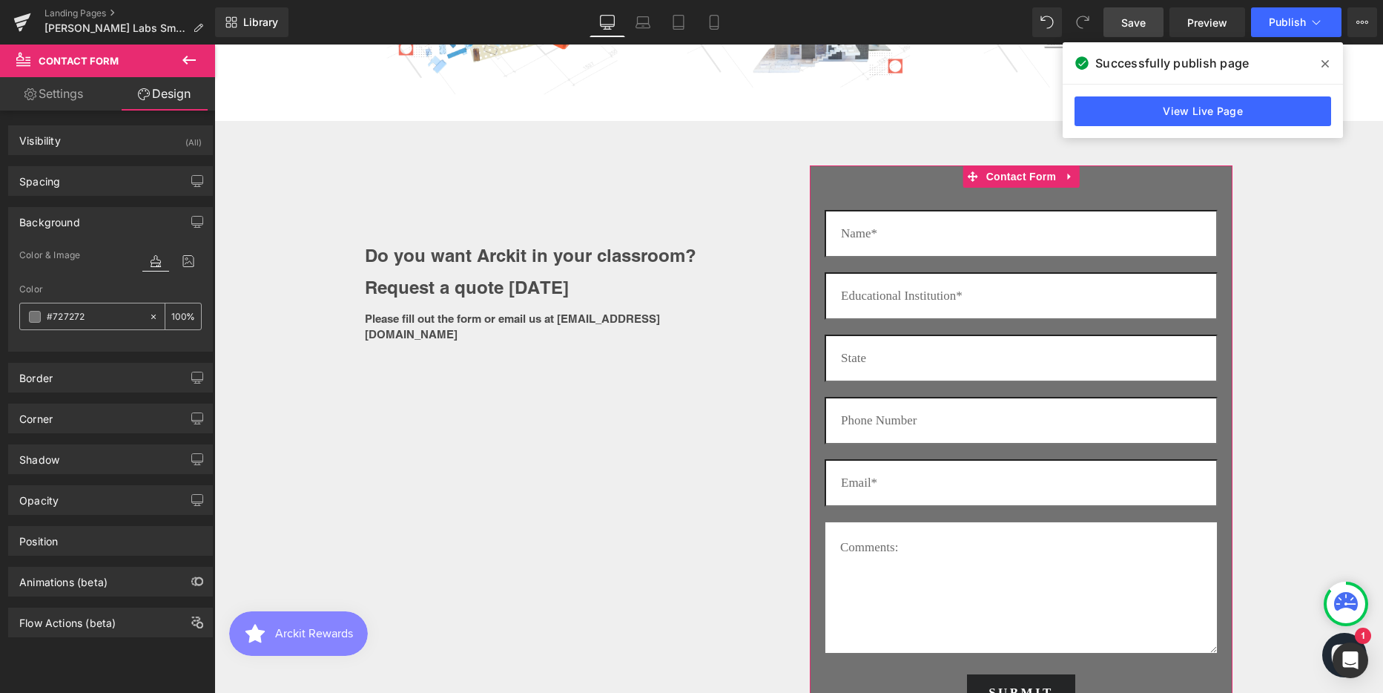
click at [64, 314] on input "#727272" at bounding box center [94, 316] width 95 height 16
paste input "827d9f"
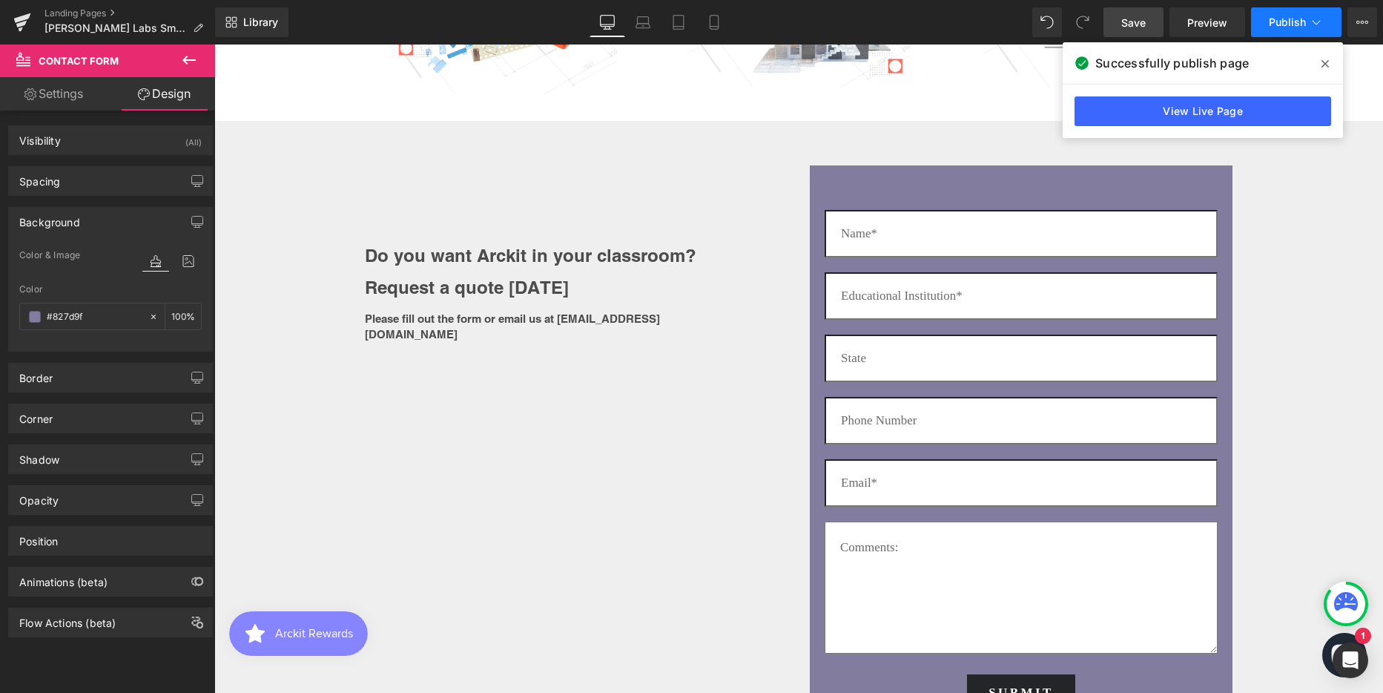
click at [1287, 15] on button "Publish" at bounding box center [1296, 22] width 90 height 30
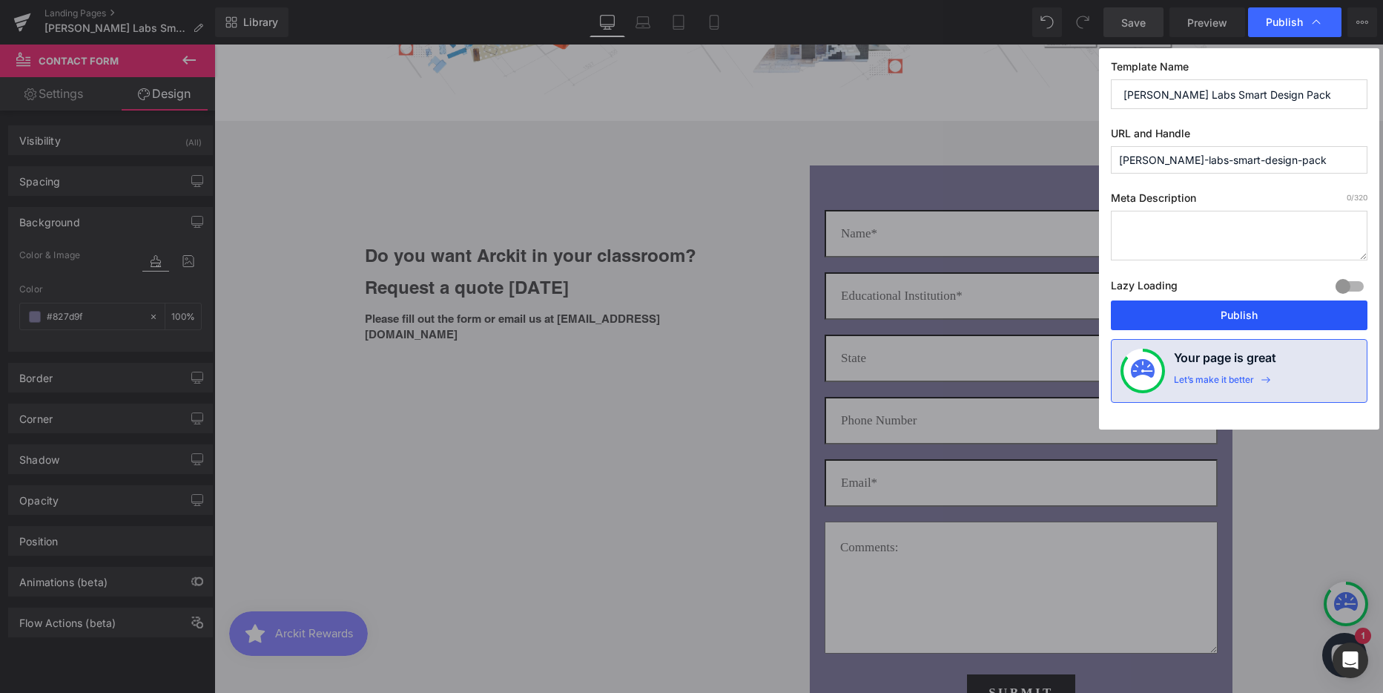
click at [1216, 318] on button "Publish" at bounding box center [1239, 315] width 257 height 30
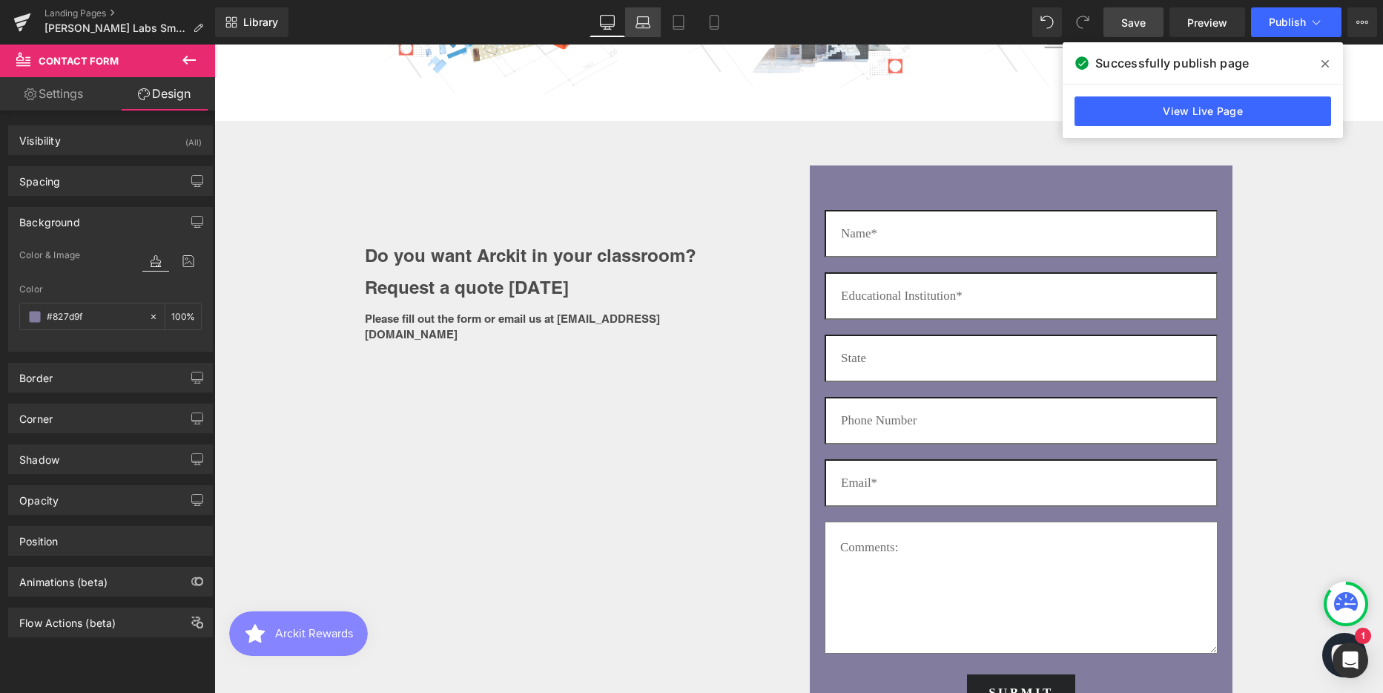
click at [647, 22] on icon at bounding box center [642, 22] width 15 height 15
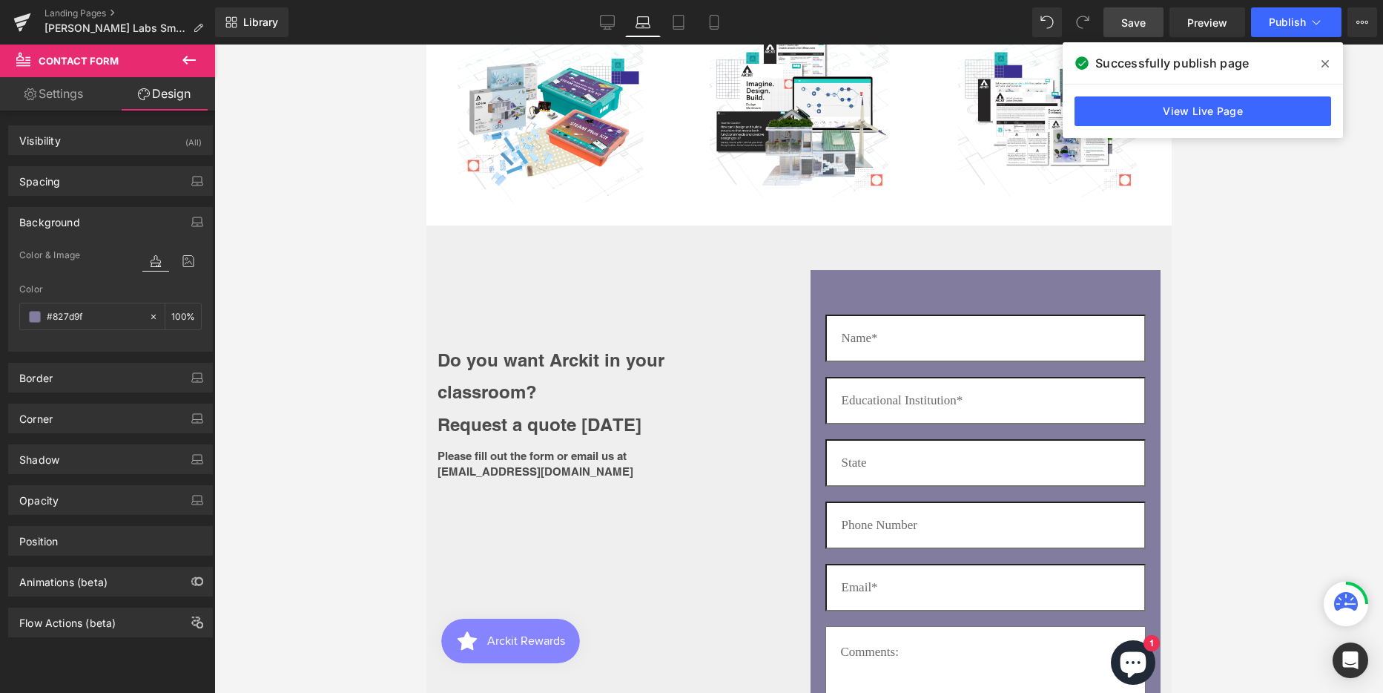
scroll to position [4336, 734]
click at [1321, 64] on icon at bounding box center [1324, 64] width 7 height 12
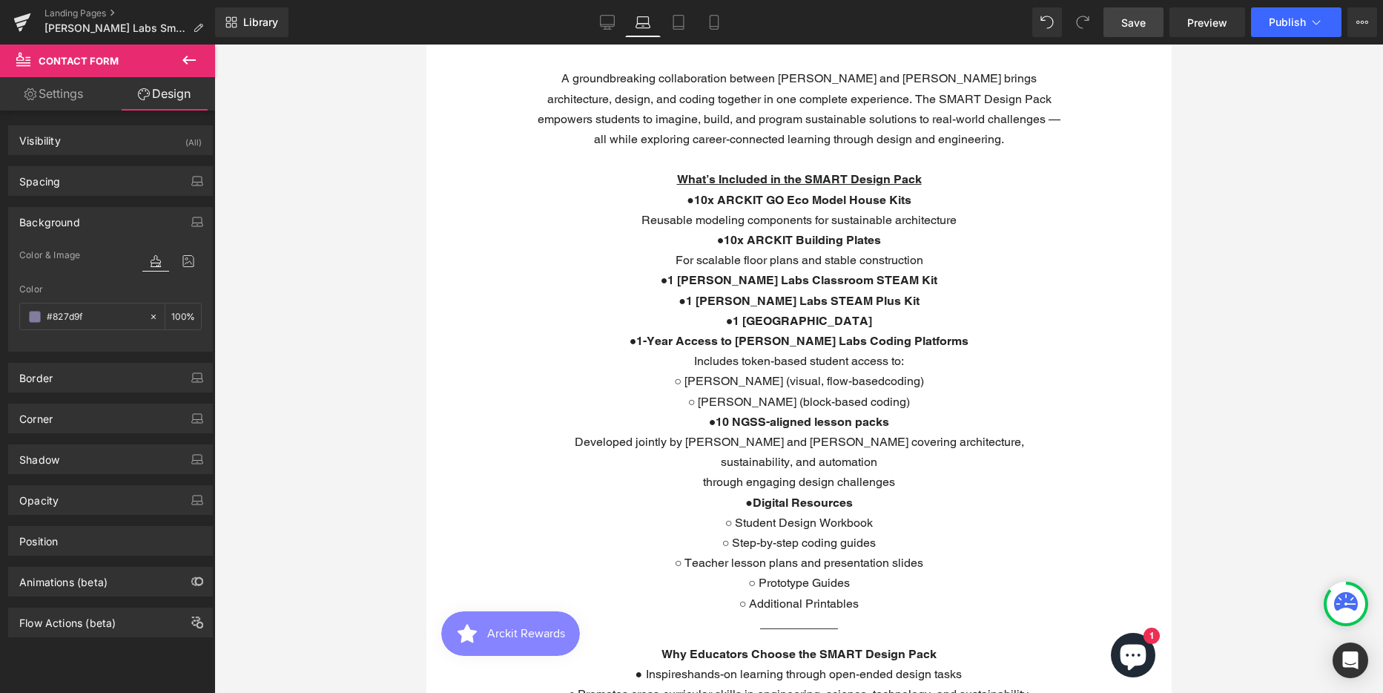
scroll to position [290, 0]
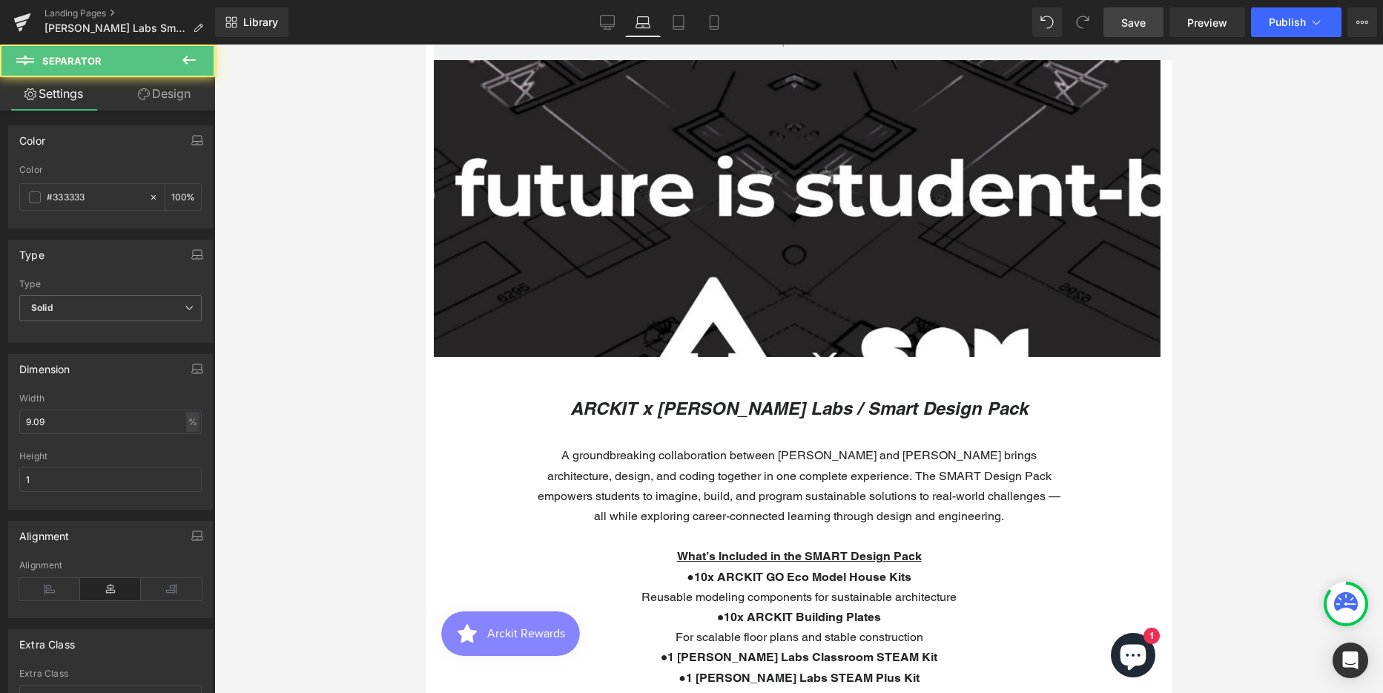
drag, startPoint x: 778, startPoint y: 627, endPoint x: 612, endPoint y: 141, distance: 513.1
drag, startPoint x: 288, startPoint y: 476, endPoint x: 187, endPoint y: 96, distance: 392.8
click at [187, 96] on link "Design" at bounding box center [164, 93] width 108 height 33
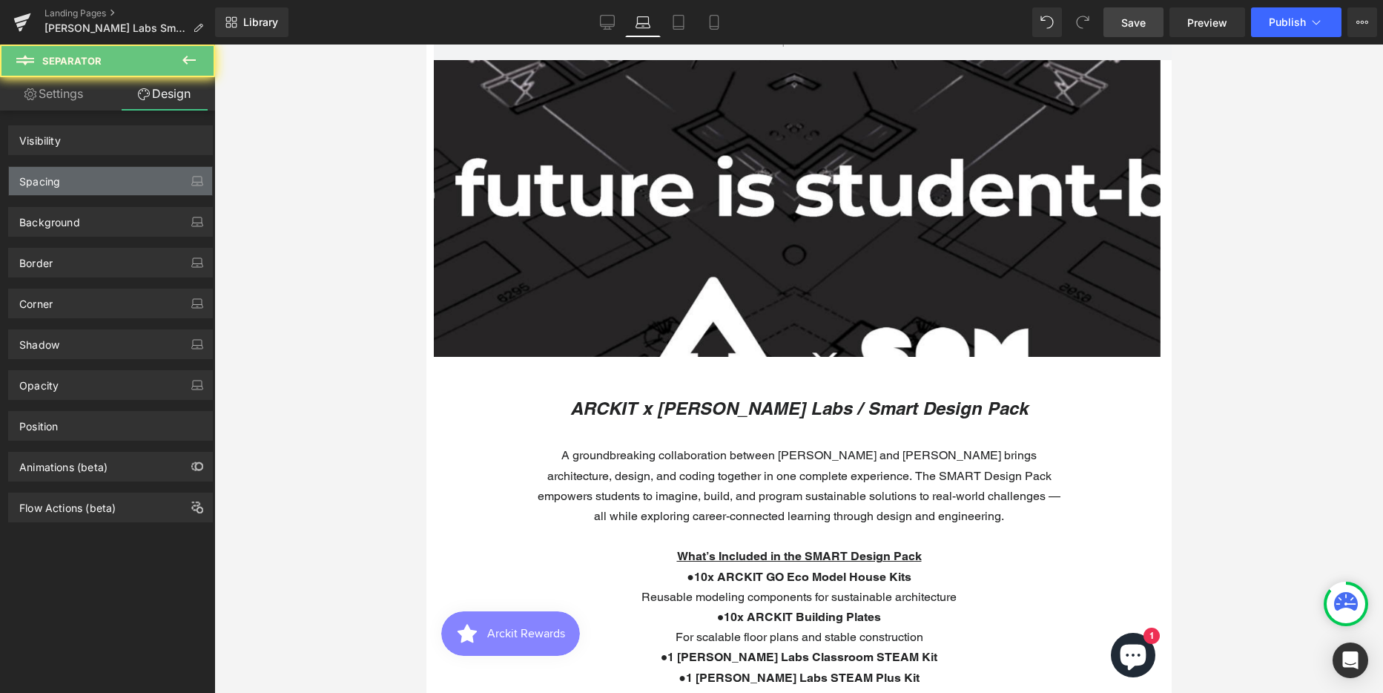
click at [95, 180] on div "Spacing" at bounding box center [110, 181] width 203 height 28
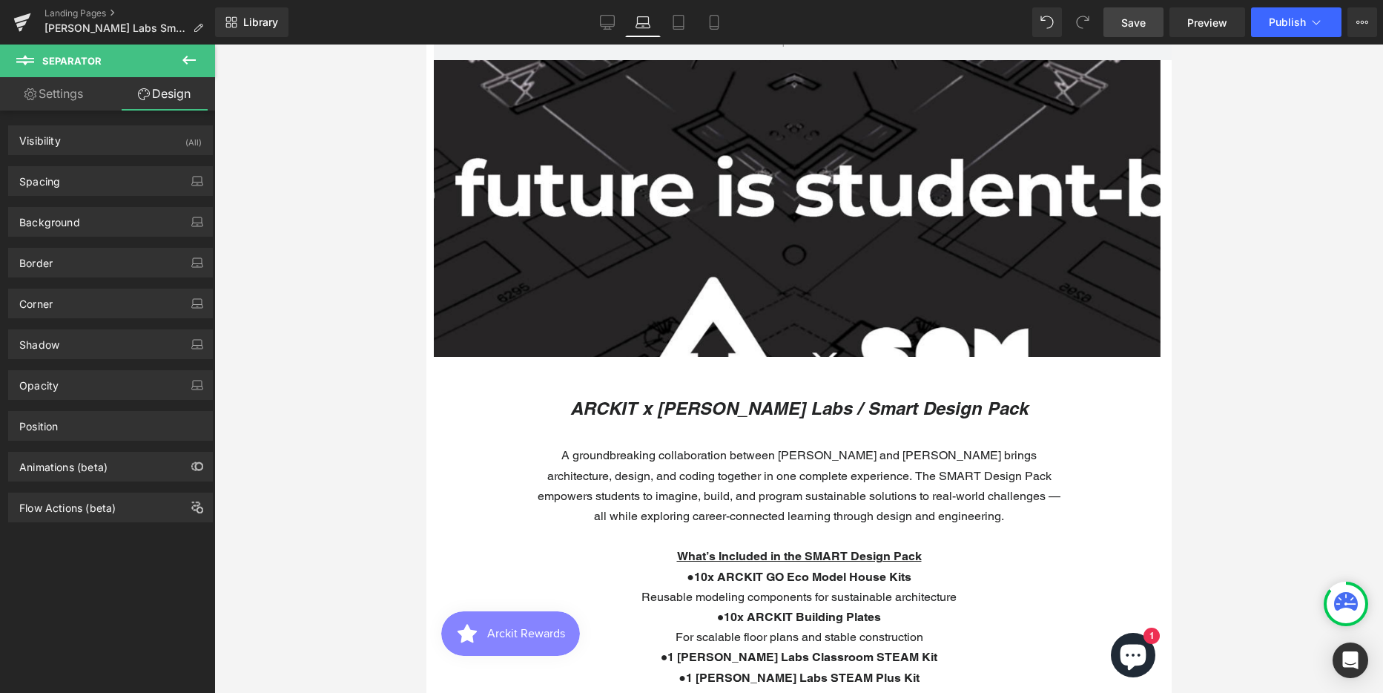
scroll to position [667, 0]
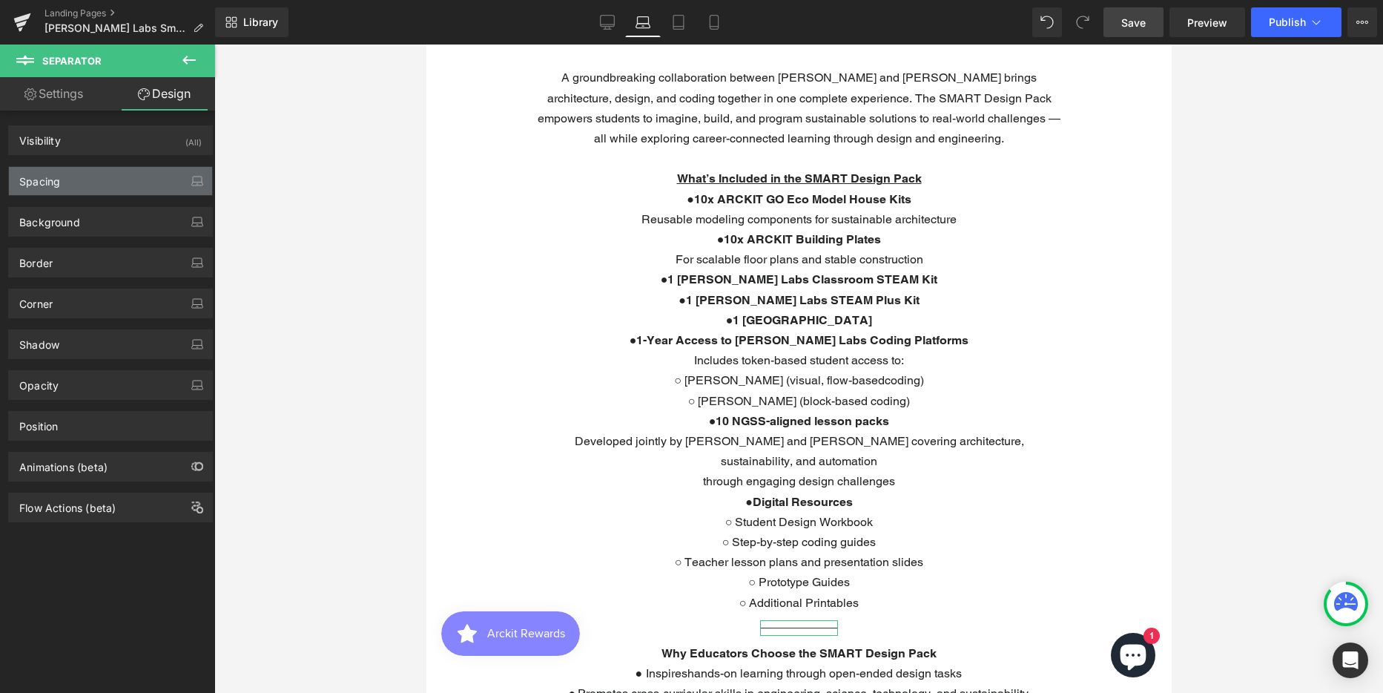
click at [109, 179] on div "Spacing" at bounding box center [110, 181] width 203 height 28
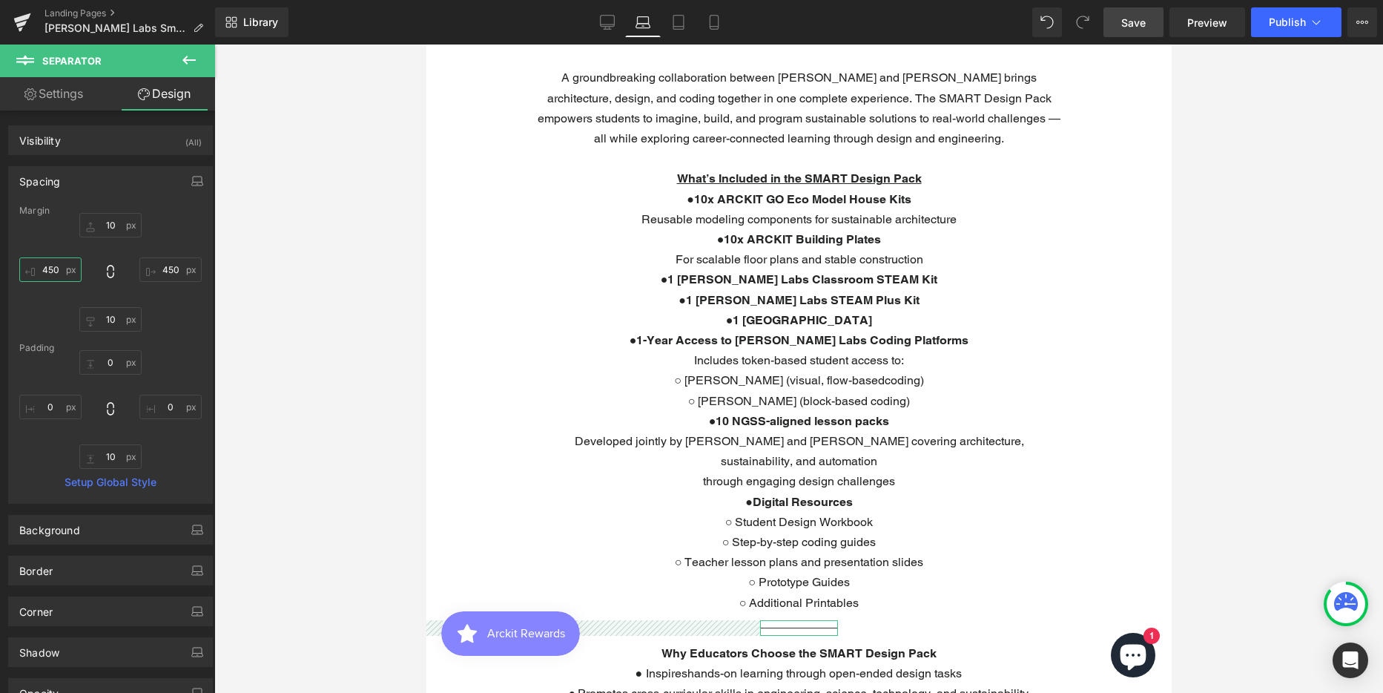
click at [55, 271] on input "450" at bounding box center [50, 269] width 62 height 24
click at [55, 271] on input "300" at bounding box center [50, 269] width 62 height 24
click at [162, 266] on input "450" at bounding box center [170, 269] width 62 height 24
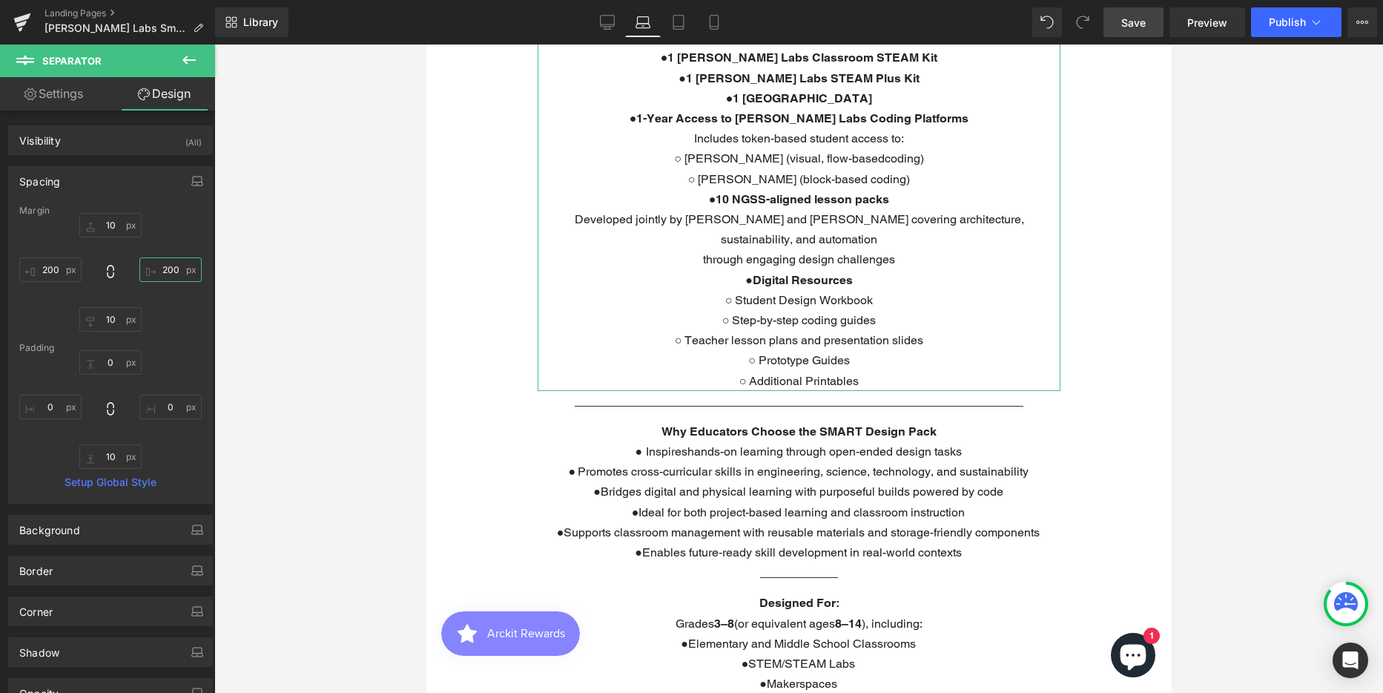
scroll to position [890, 0]
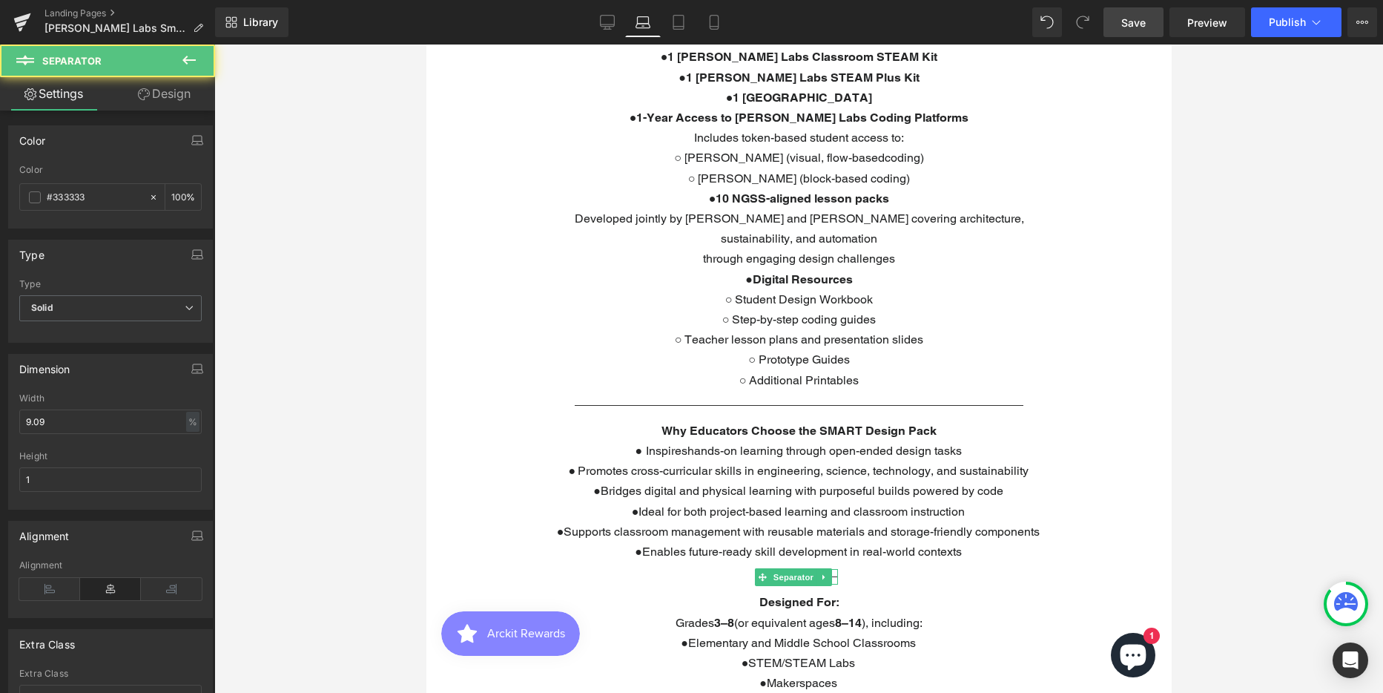
click at [794, 569] on div "Separator" at bounding box center [798, 577] width 78 height 16
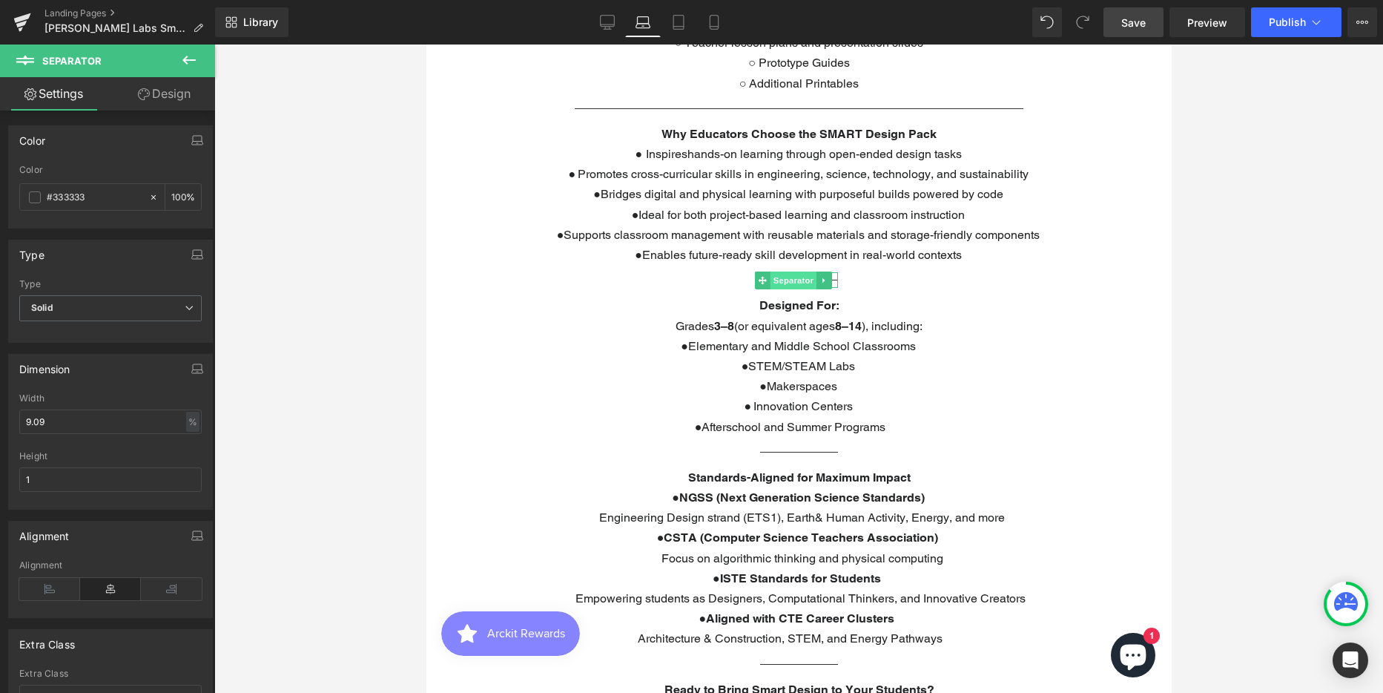
click at [794, 280] on span "Separator" at bounding box center [793, 280] width 46 height 18
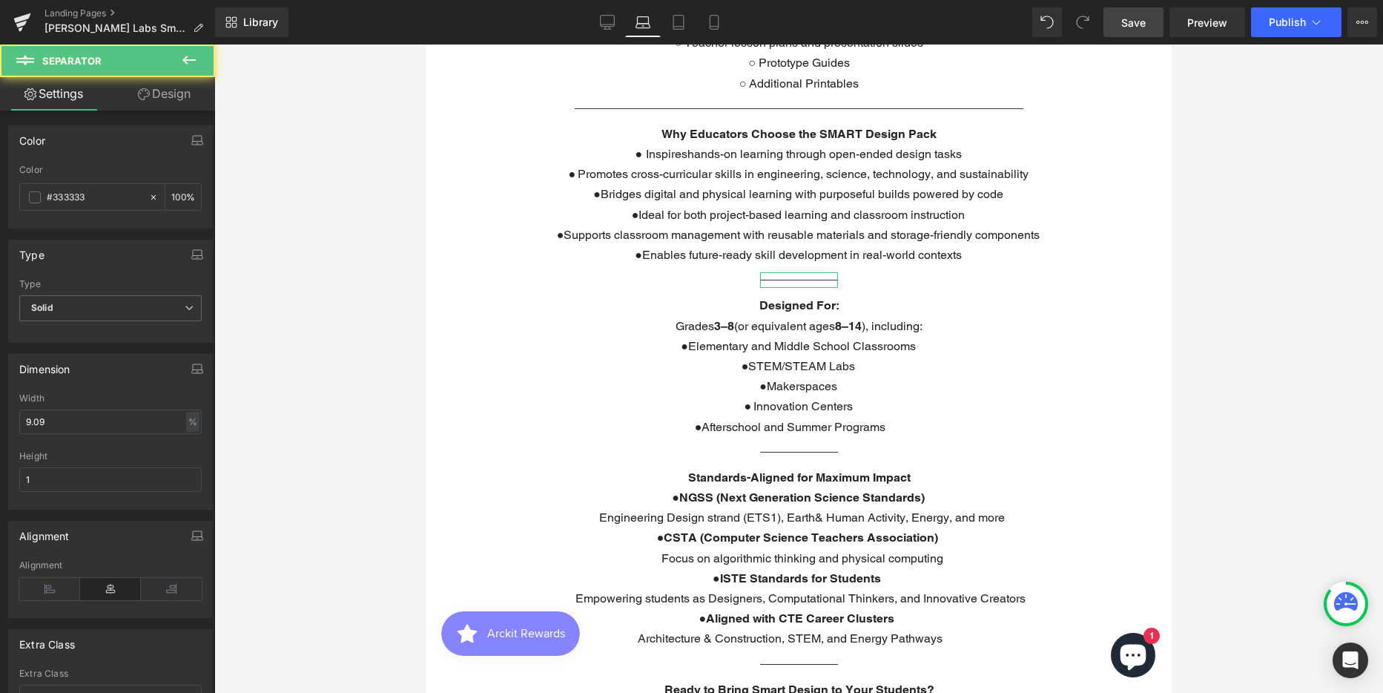
click at [168, 94] on link "Design" at bounding box center [164, 93] width 108 height 33
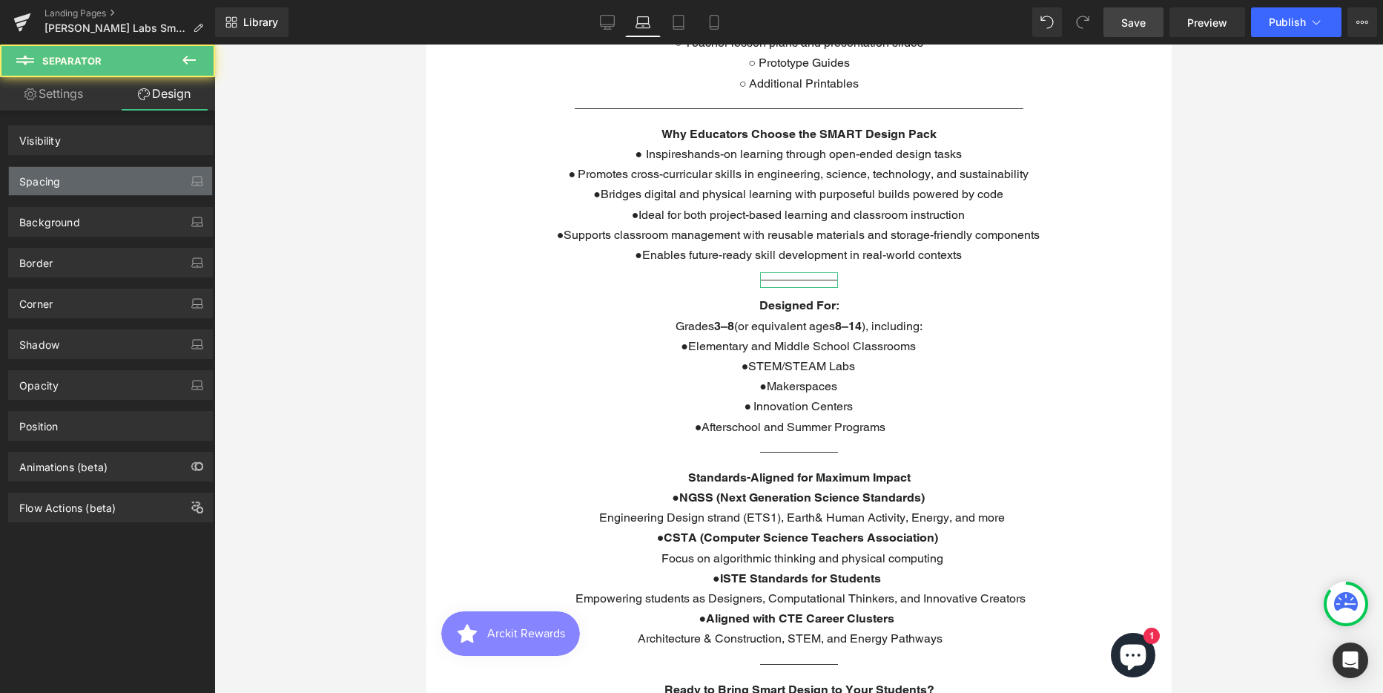
click at [78, 181] on div "Spacing" at bounding box center [110, 181] width 203 height 28
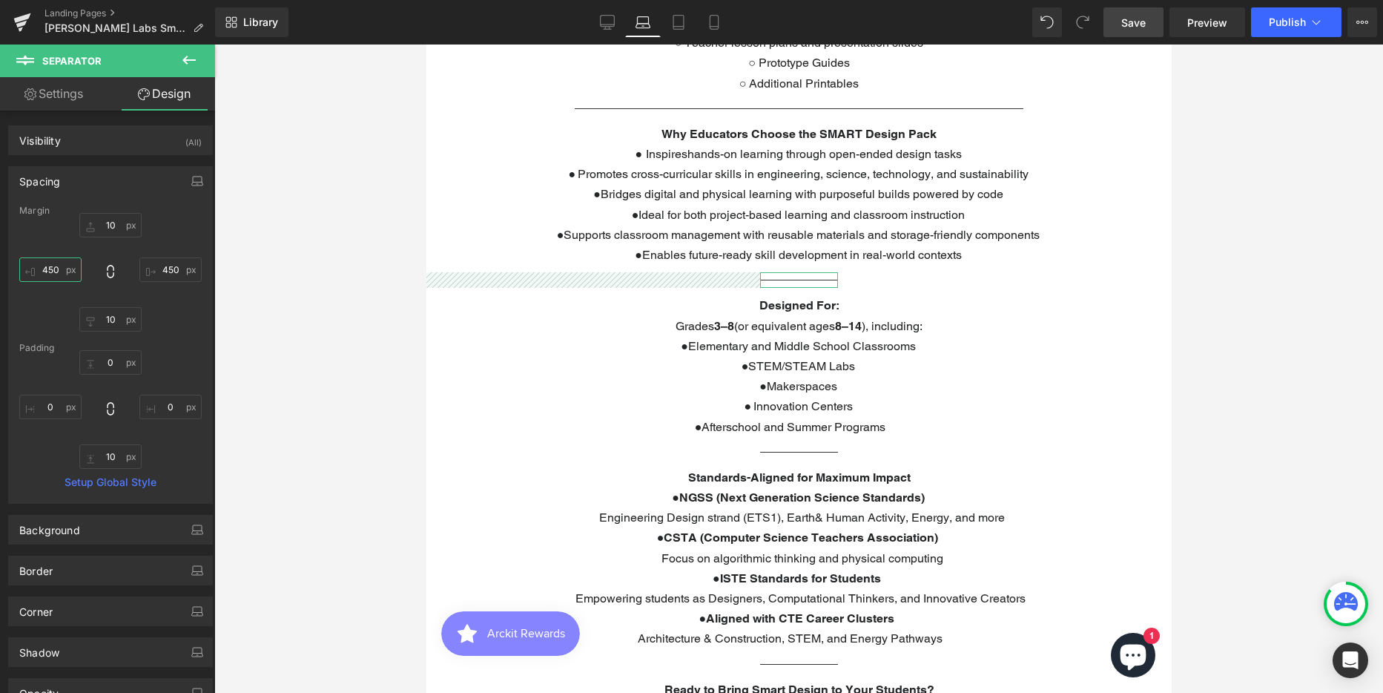
click at [59, 268] on input "450" at bounding box center [50, 269] width 62 height 24
click at [164, 268] on input "450" at bounding box center [170, 269] width 62 height 24
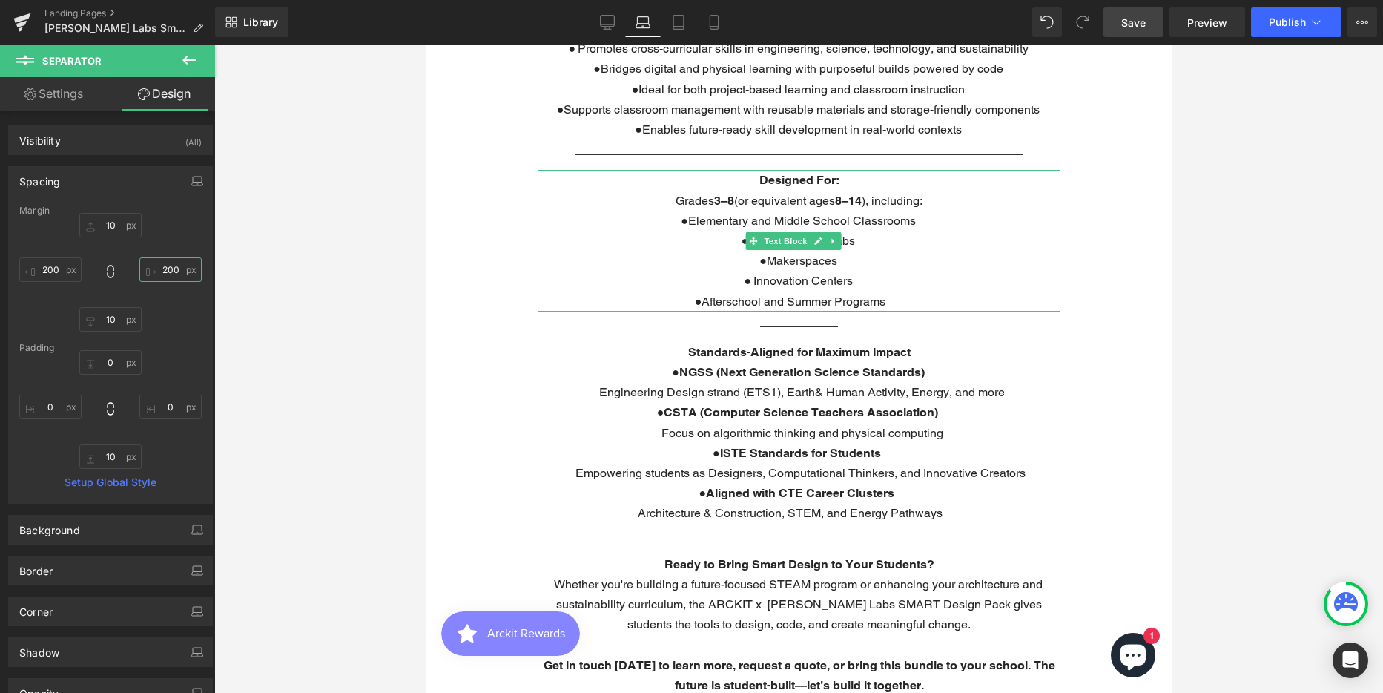
scroll to position [1335, 0]
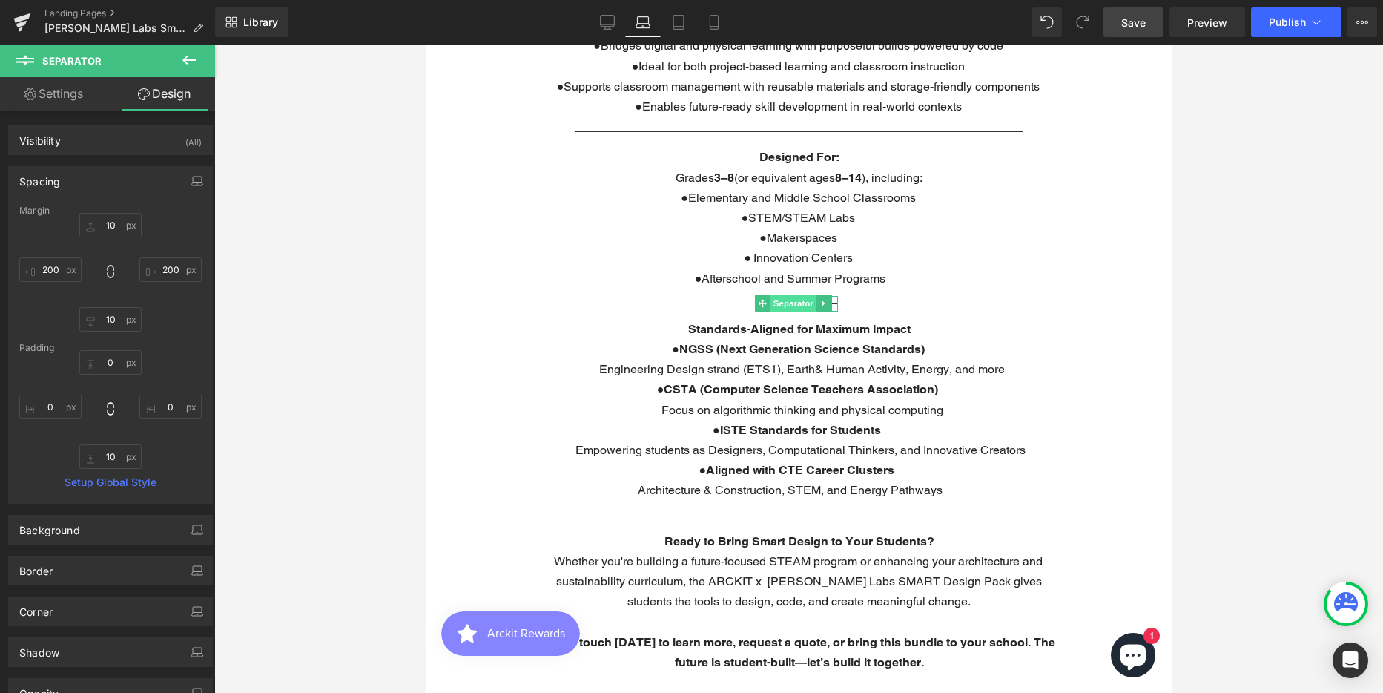
click at [777, 307] on span "Separator" at bounding box center [793, 303] width 46 height 18
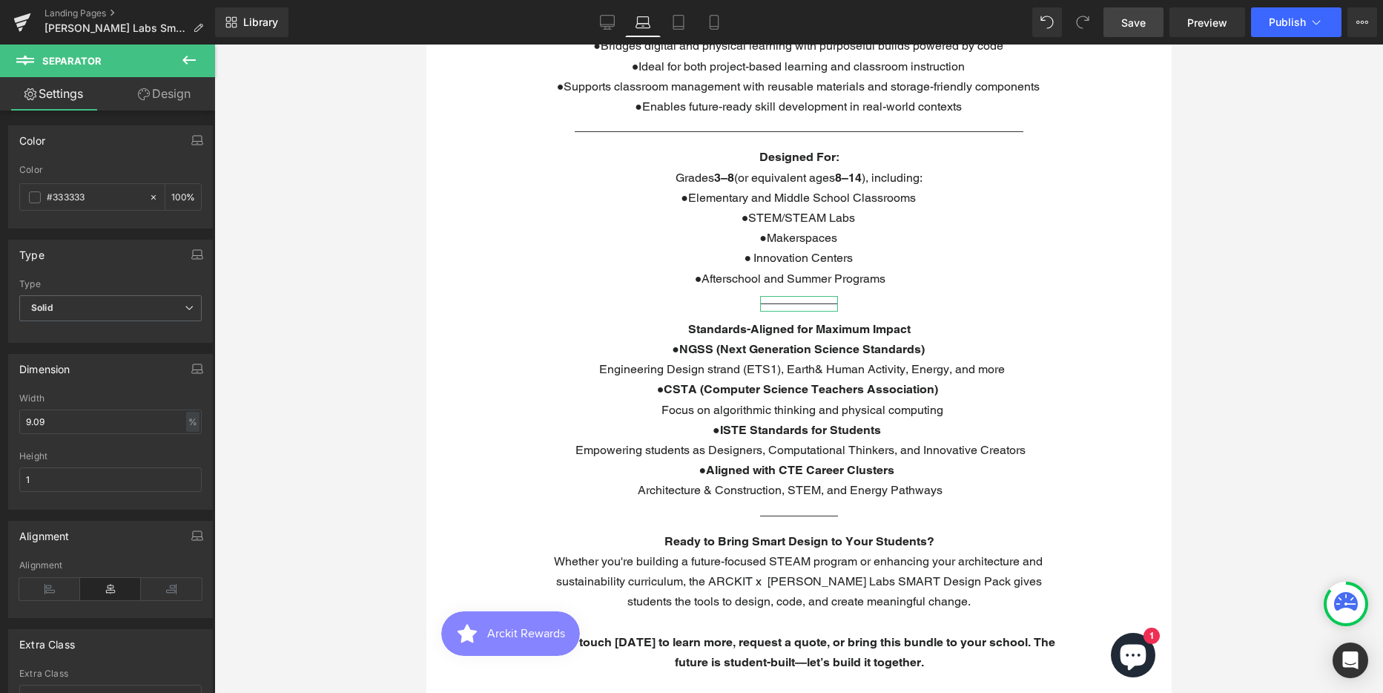
click at [167, 95] on link "Design" at bounding box center [164, 93] width 108 height 33
click at [0, 0] on div "Spacing" at bounding box center [0, 0] width 0 height 0
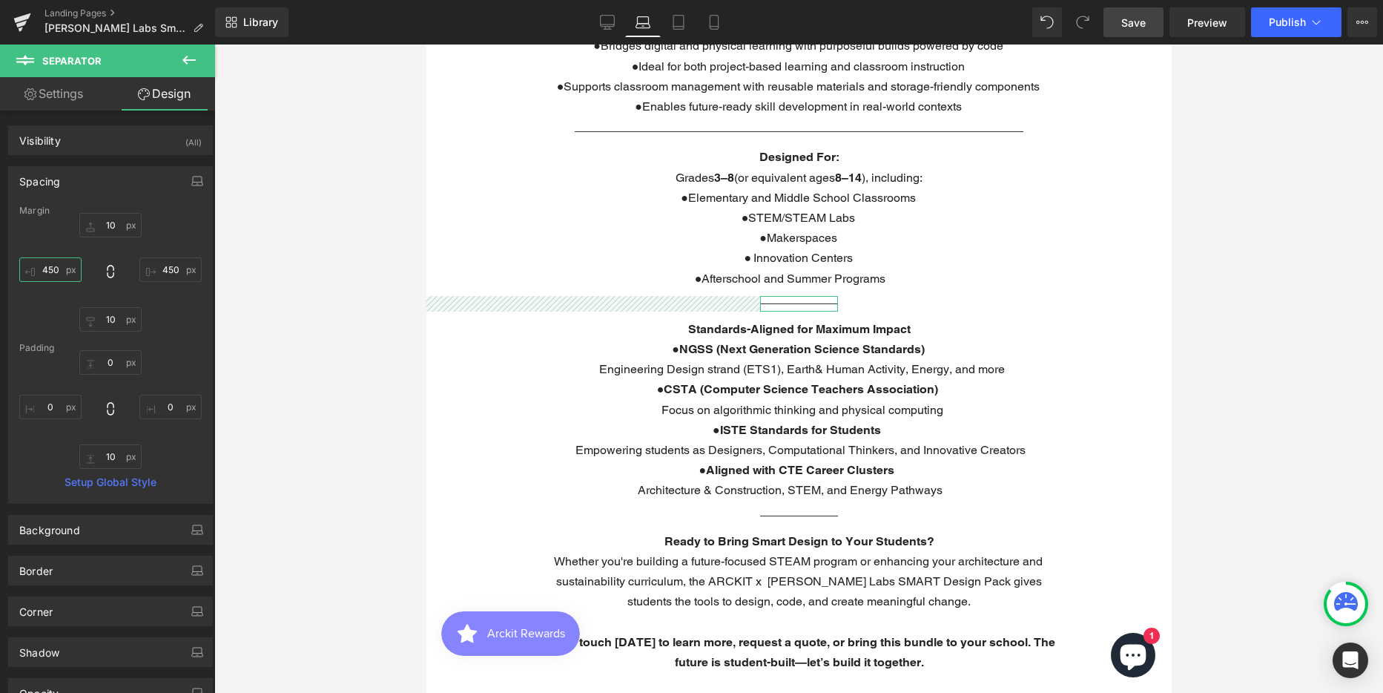
click at [60, 271] on input "450" at bounding box center [50, 269] width 62 height 24
click at [165, 271] on input "450" at bounding box center [170, 269] width 62 height 24
click at [788, 518] on span "Separator" at bounding box center [793, 515] width 46 height 18
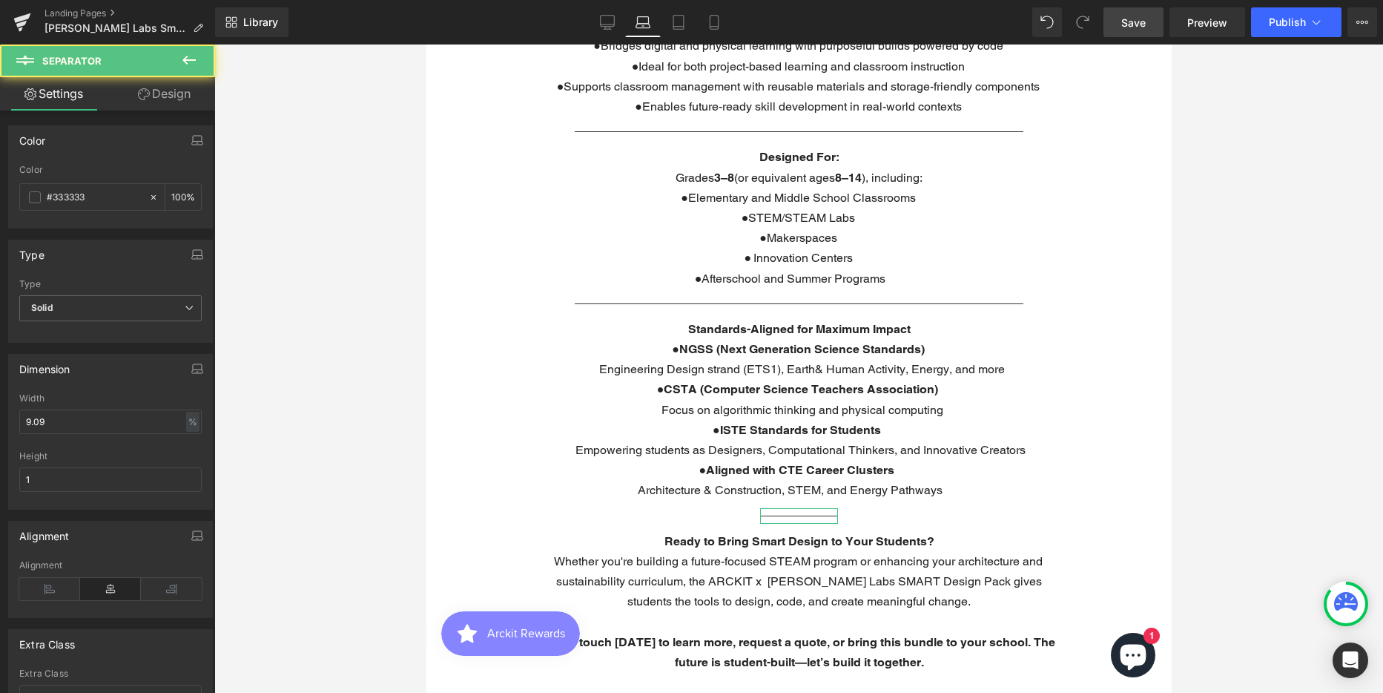
click at [185, 91] on link "Design" at bounding box center [164, 93] width 108 height 33
click at [0, 0] on div "Spacing" at bounding box center [0, 0] width 0 height 0
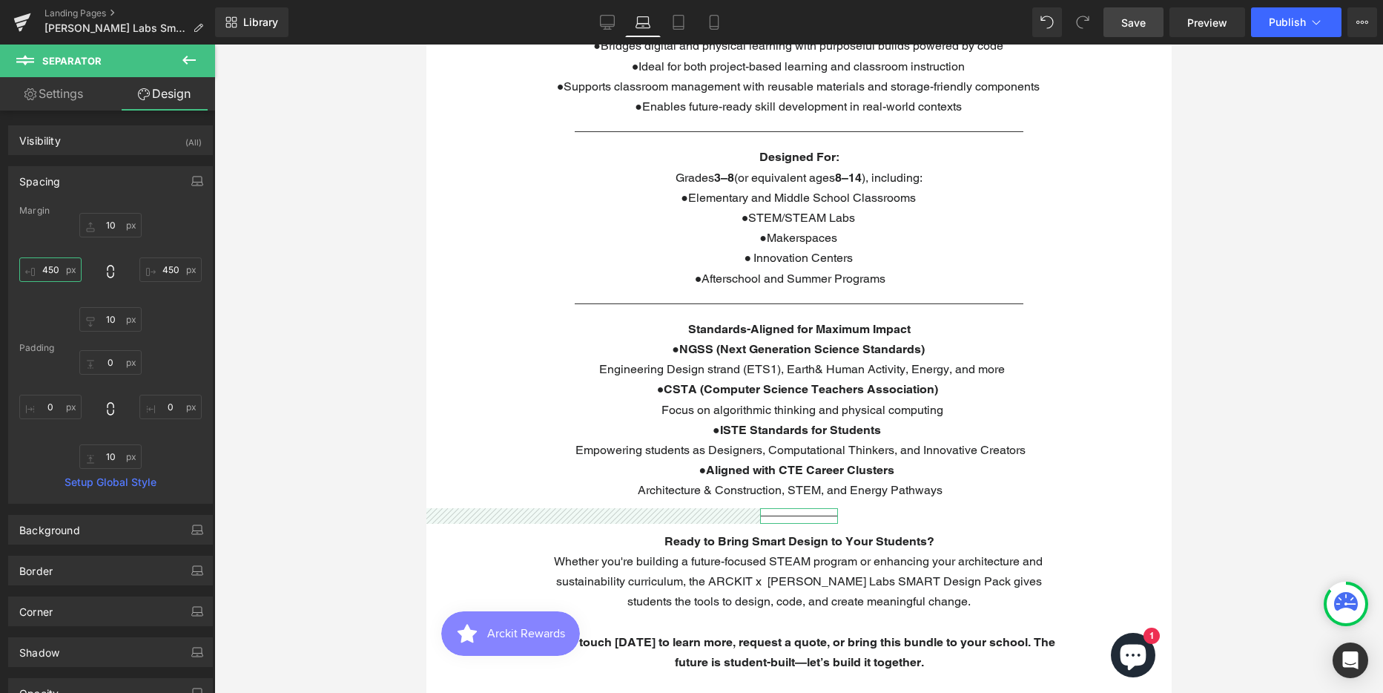
click at [54, 267] on input "450" at bounding box center [50, 269] width 62 height 24
click at [164, 271] on input "450" at bounding box center [170, 269] width 62 height 24
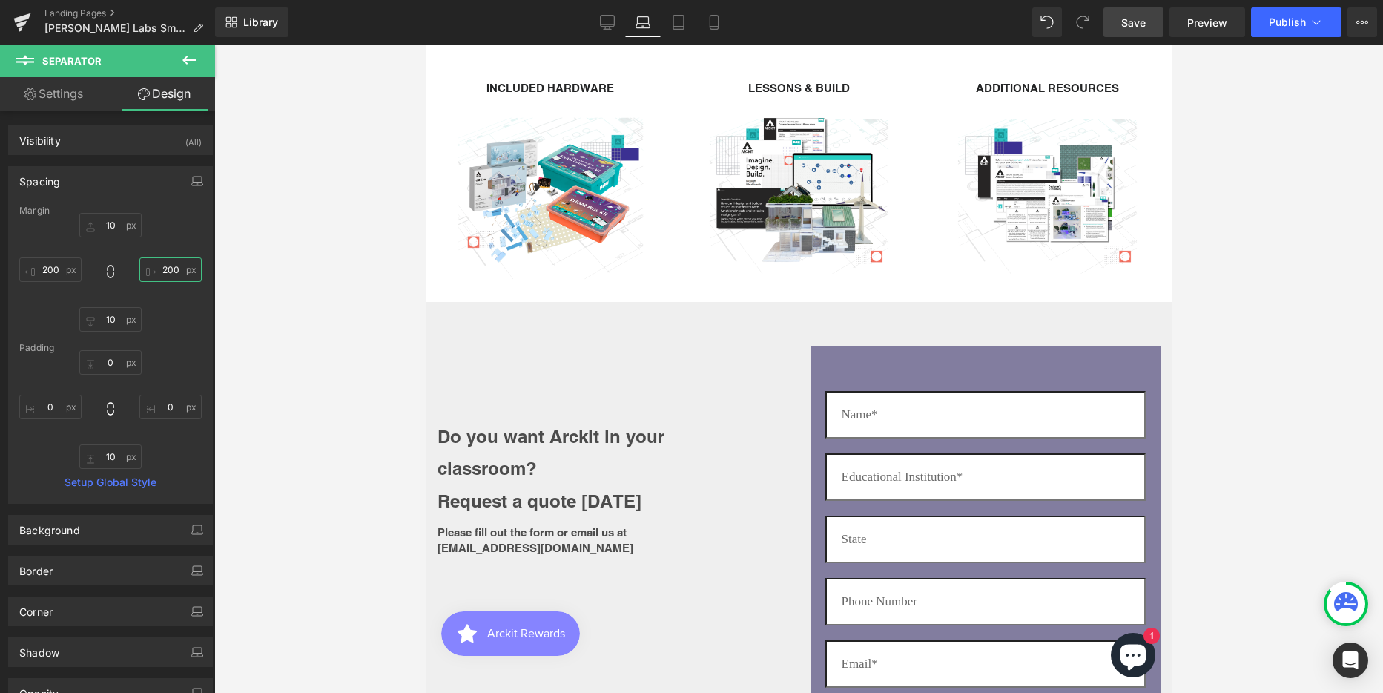
scroll to position [2299, 0]
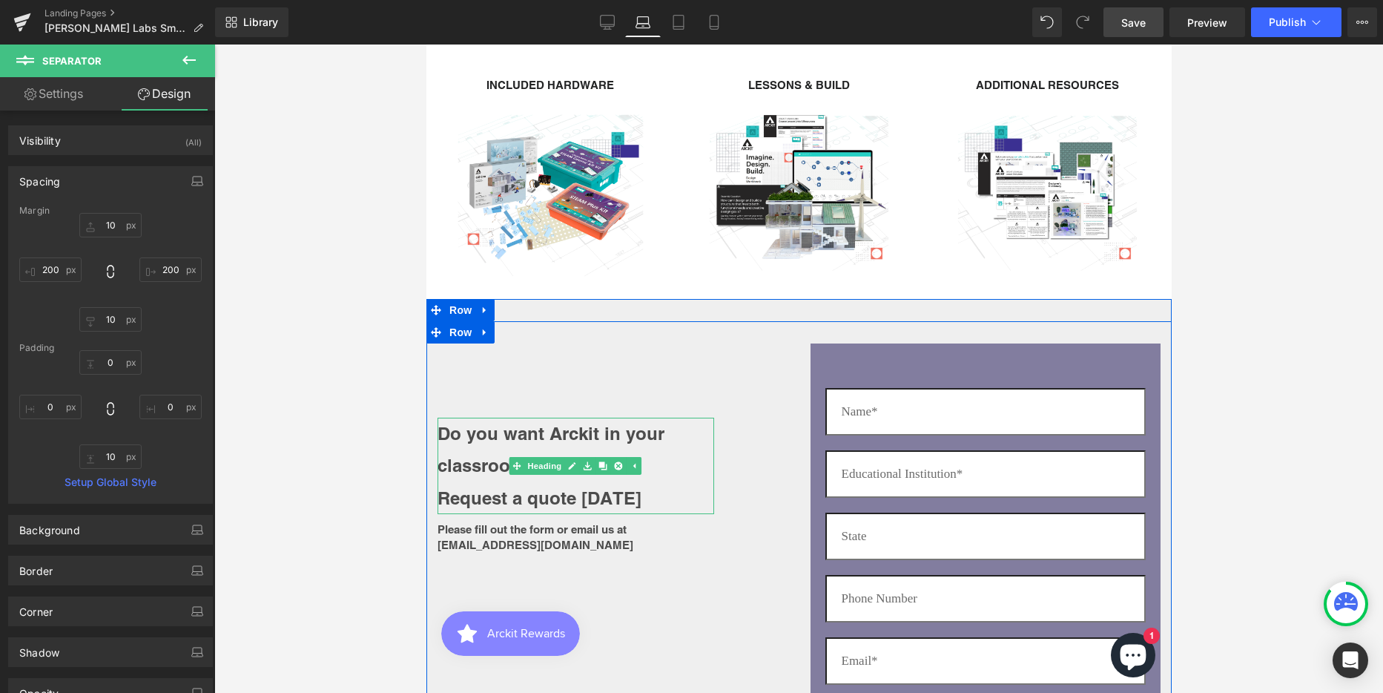
click at [485, 438] on h1 "Do you want Arckit in your classroom?" at bounding box center [575, 449] width 277 height 64
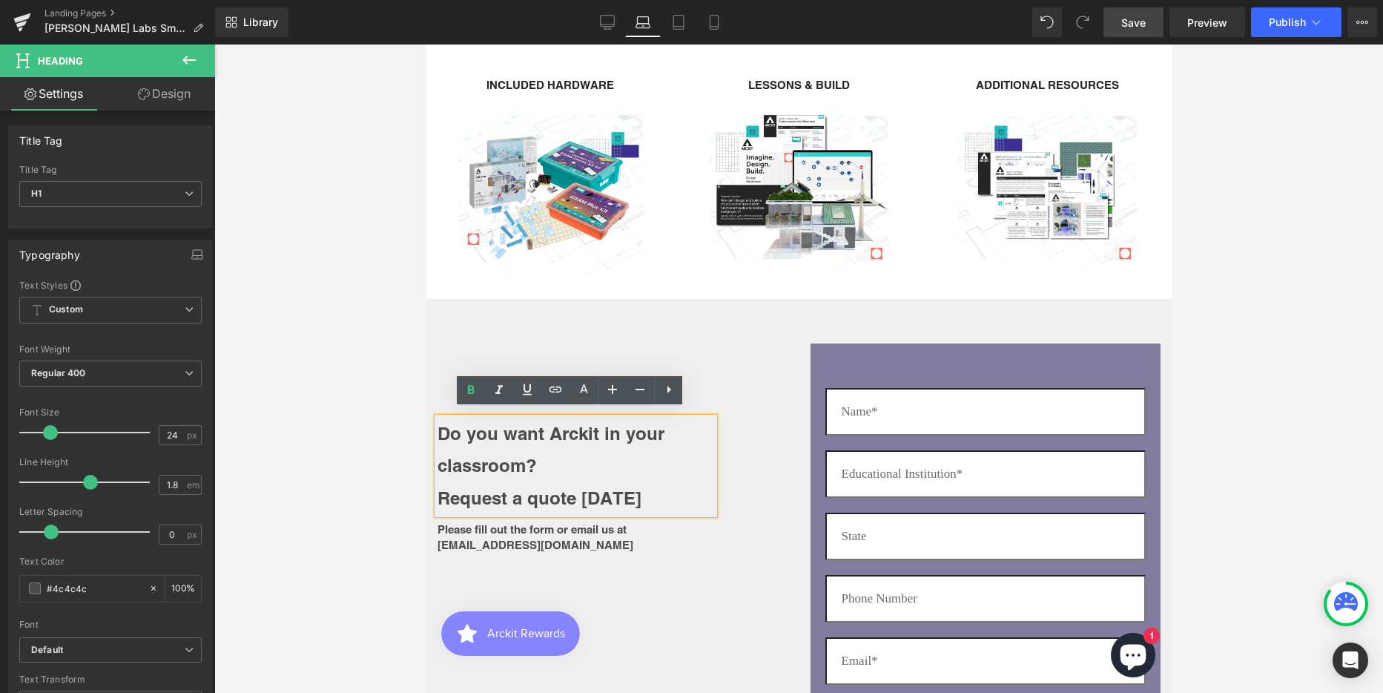
drag, startPoint x: 59, startPoint y: 394, endPoint x: 55, endPoint y: 293, distance: 100.9
click at [168, 96] on link "Design" at bounding box center [164, 93] width 108 height 33
click at [0, 0] on div "Spacing" at bounding box center [0, 0] width 0 height 0
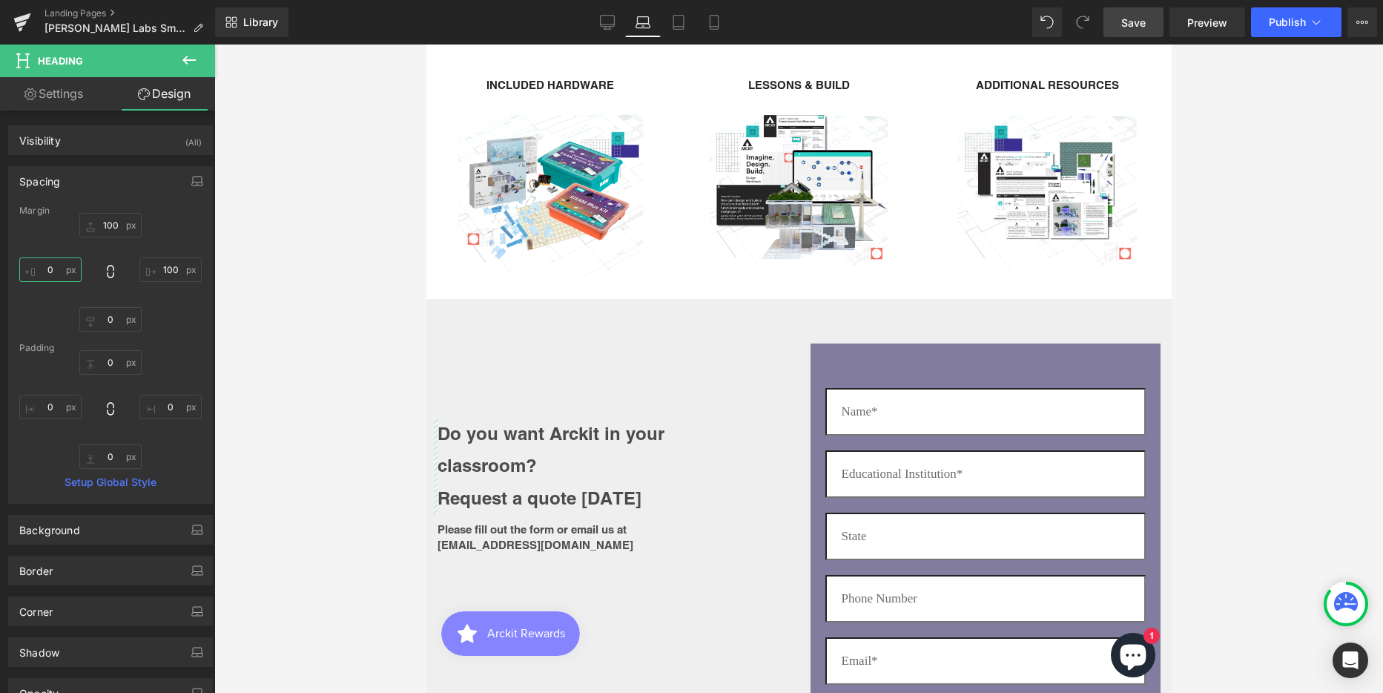
click at [50, 266] on input "0" at bounding box center [50, 269] width 62 height 24
click at [47, 267] on input "20" at bounding box center [50, 269] width 62 height 24
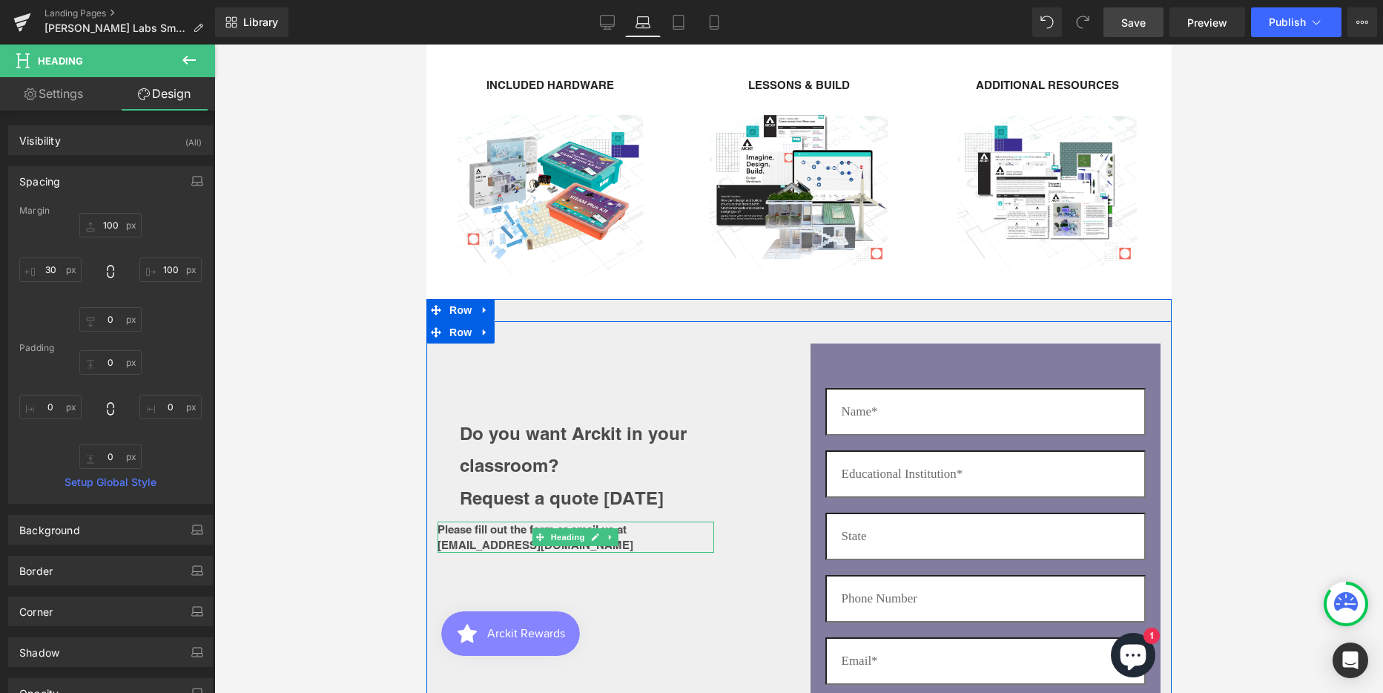
click at [449, 524] on b "Please fill out the form or email us at [EMAIL_ADDRESS][DOMAIN_NAME]" at bounding box center [535, 537] width 196 height 28
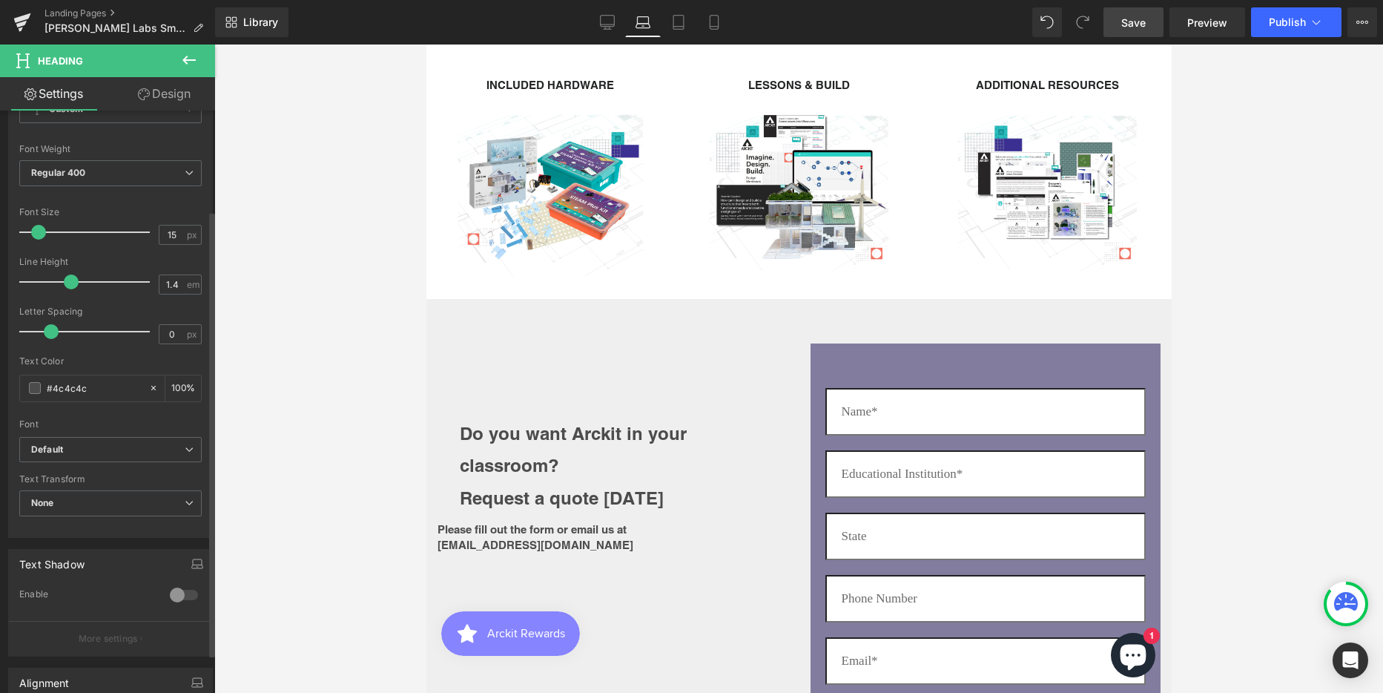
scroll to position [222, 0]
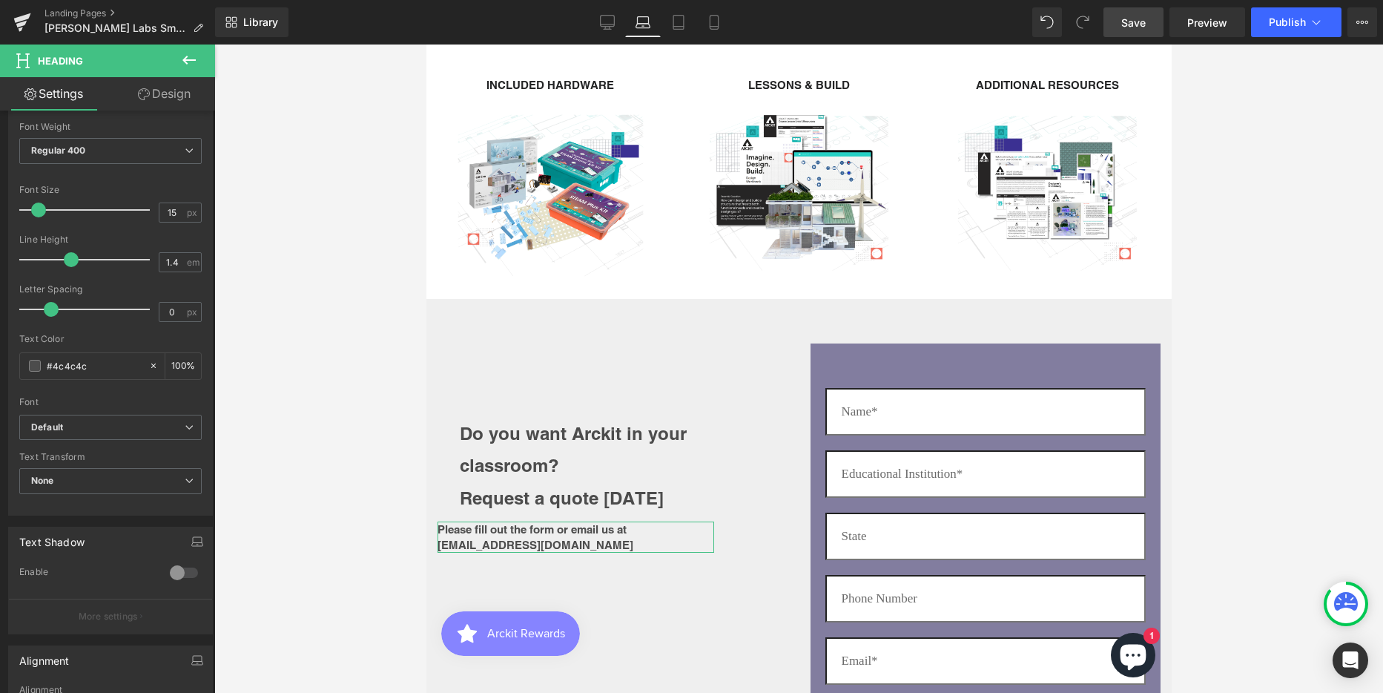
click at [168, 94] on link "Design" at bounding box center [164, 93] width 108 height 33
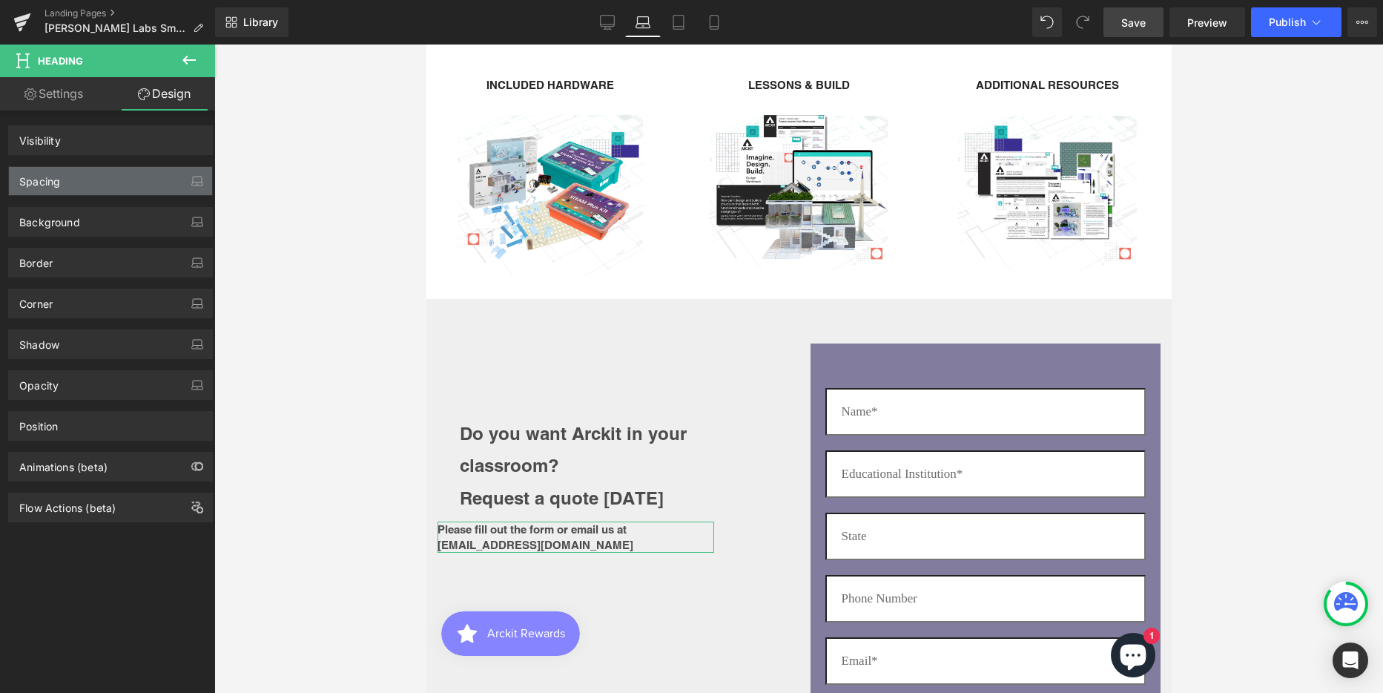
click at [56, 177] on div "Spacing" at bounding box center [39, 177] width 41 height 21
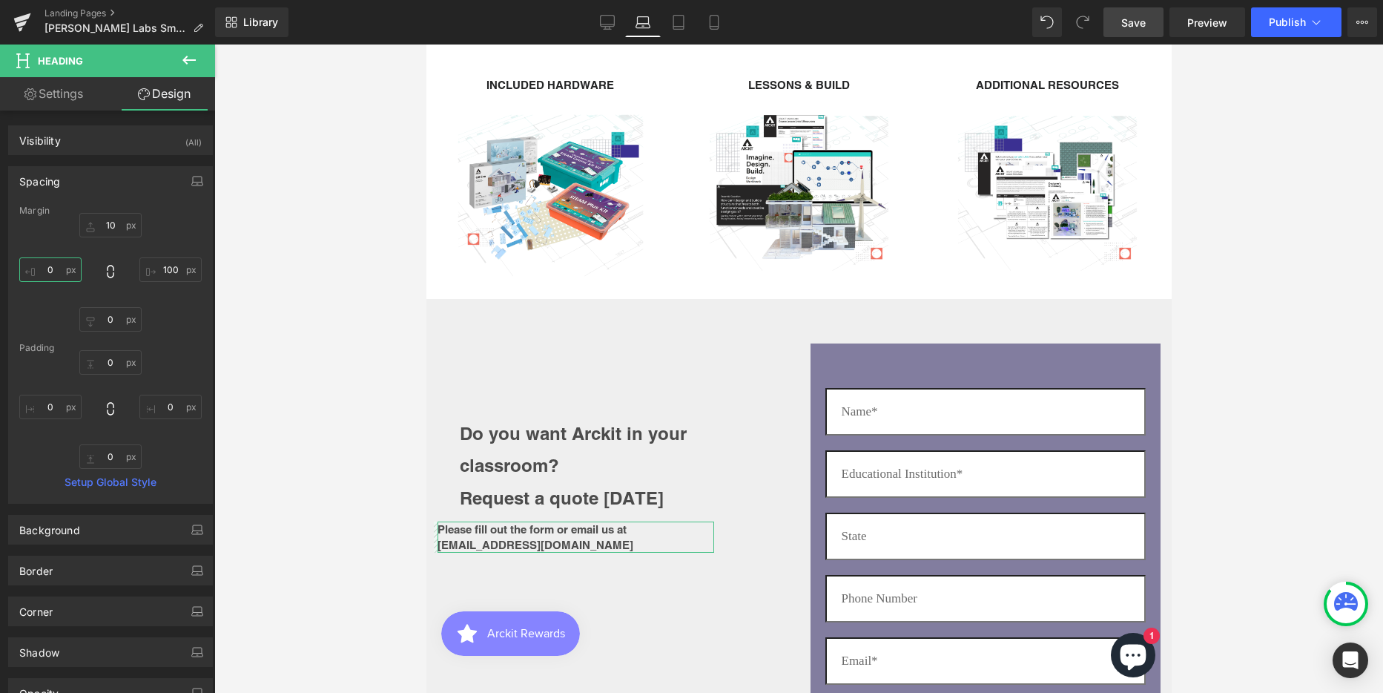
click at [50, 273] on input "0" at bounding box center [50, 269] width 62 height 24
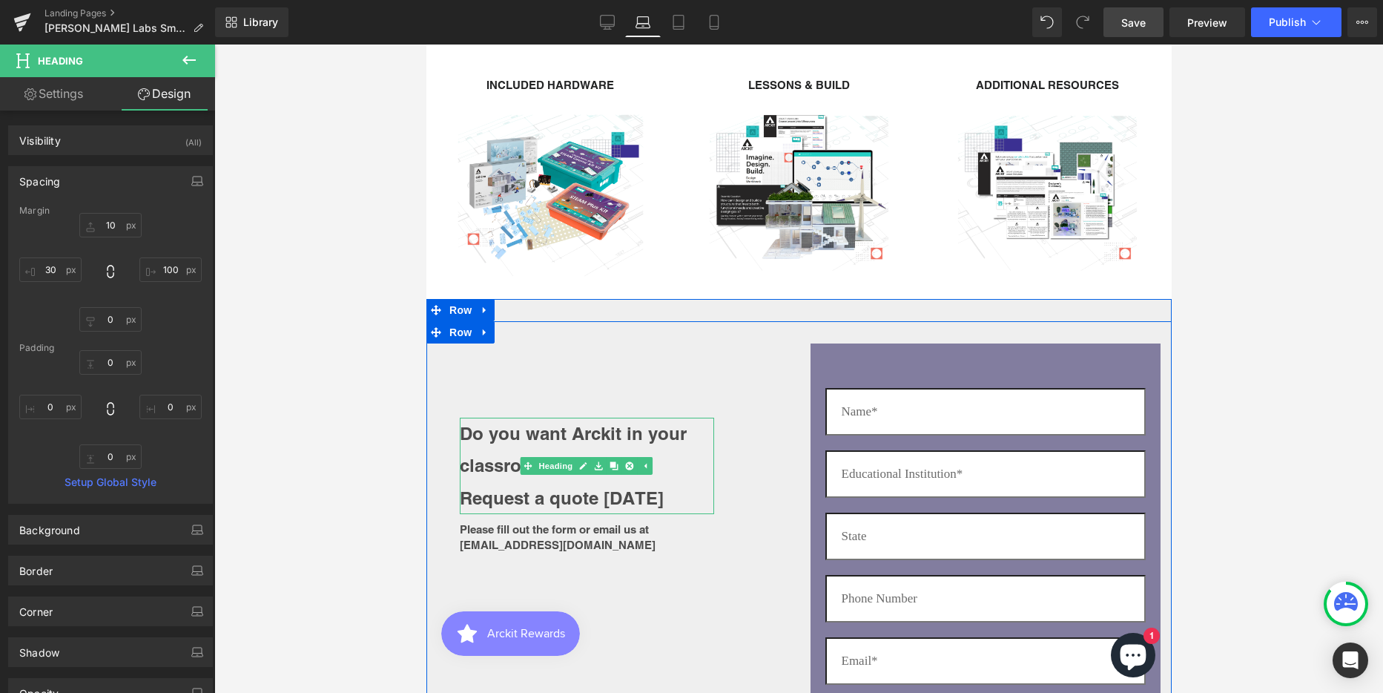
click at [678, 454] on h1 "Do you want Arckit in your classroom?" at bounding box center [586, 449] width 254 height 64
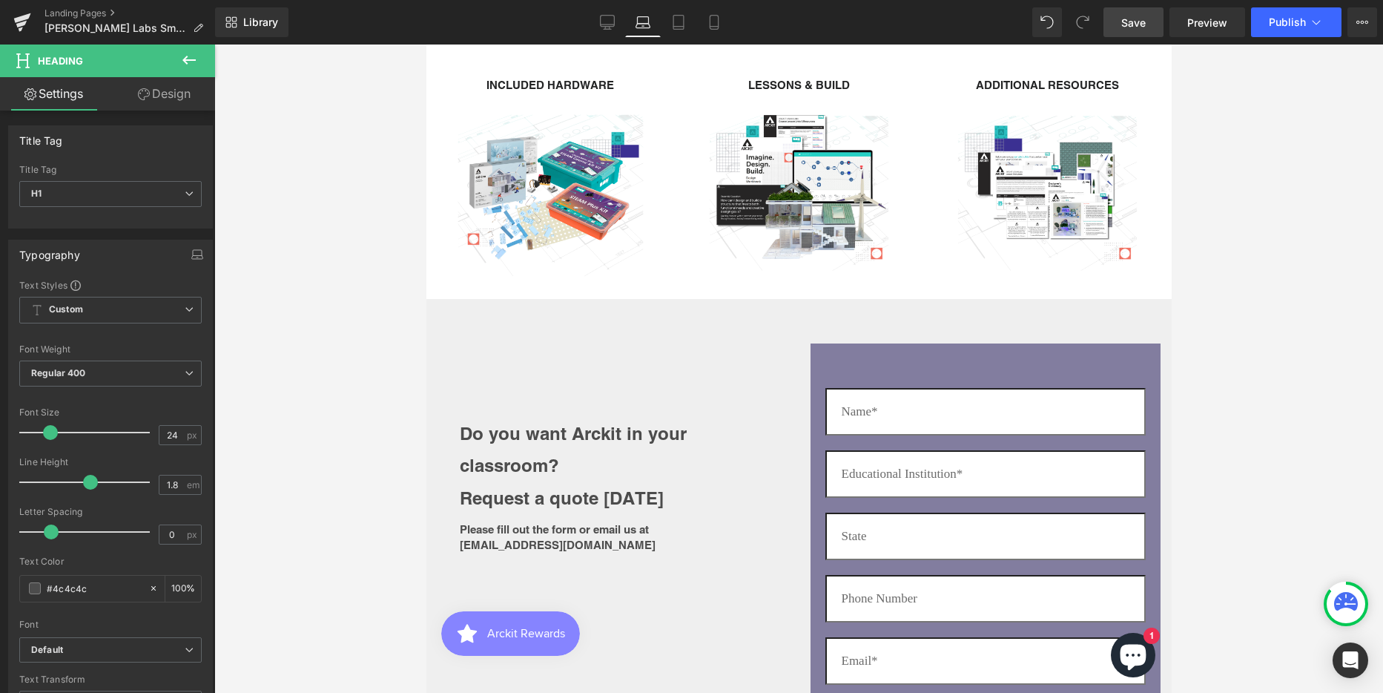
click at [164, 91] on link "Design" at bounding box center [164, 93] width 108 height 33
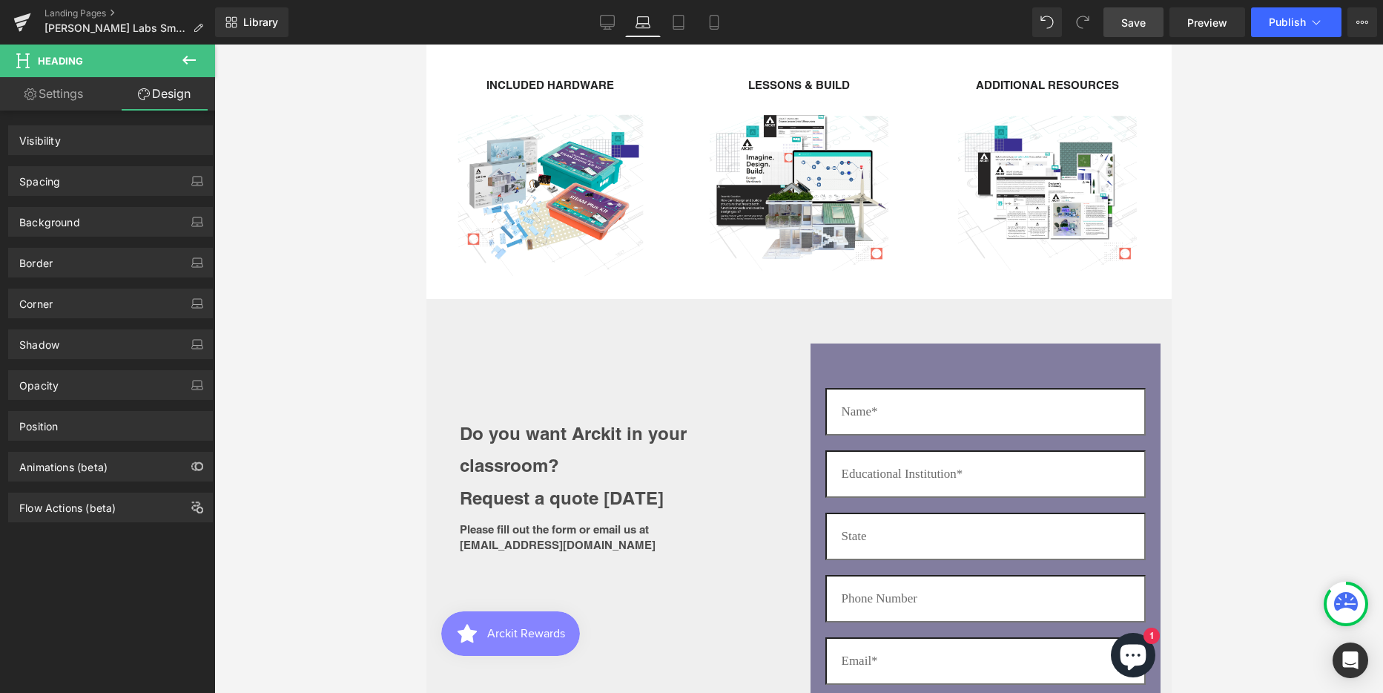
click at [109, 182] on div "Spacing" at bounding box center [110, 181] width 203 height 28
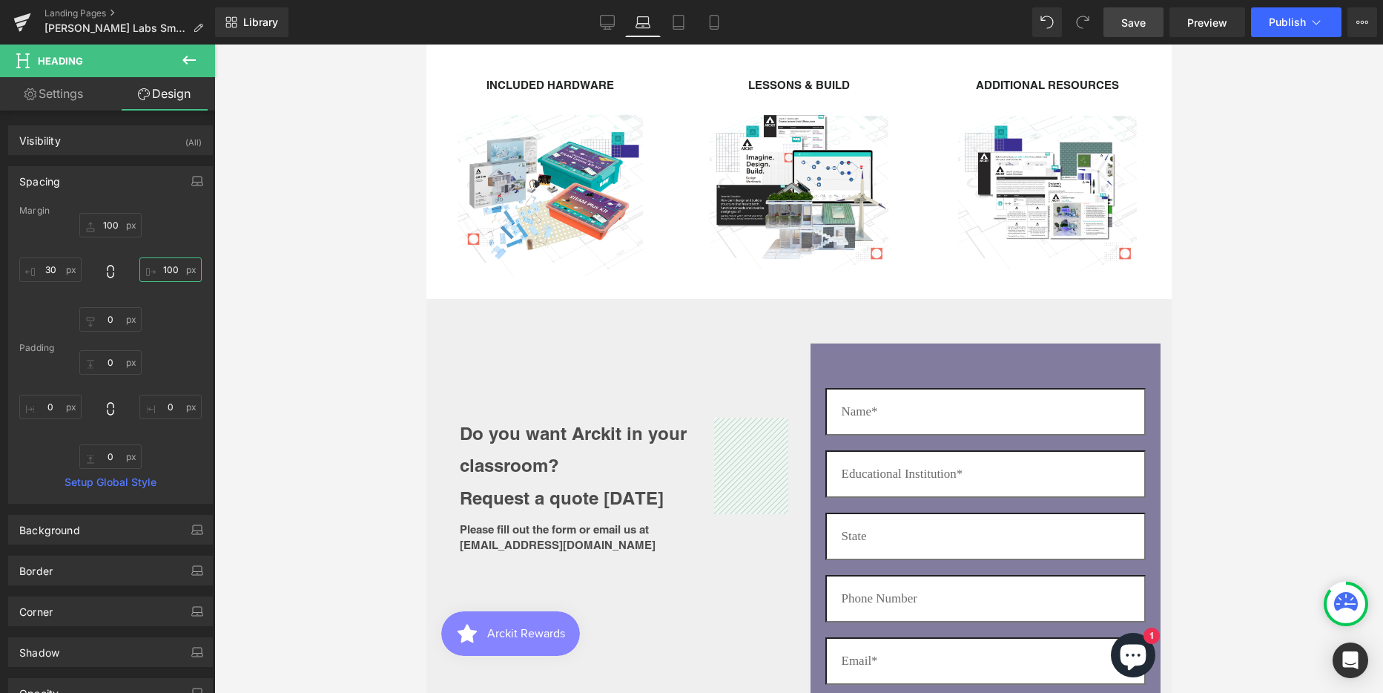
click at [165, 270] on input "100" at bounding box center [170, 269] width 62 height 24
click at [184, 320] on div "100px 100 70 70 0px 0 30px 30" at bounding box center [110, 272] width 182 height 119
click at [168, 270] on input "70" at bounding box center [170, 269] width 62 height 24
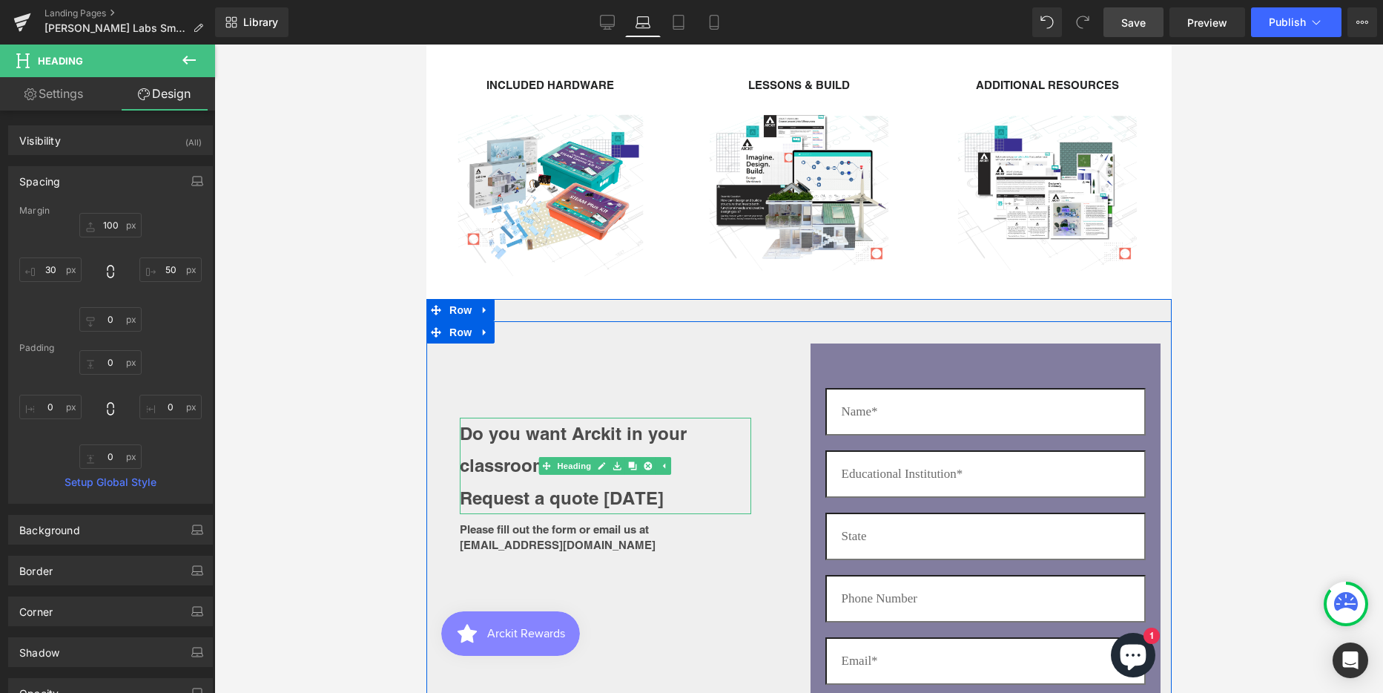
click at [555, 432] on strong "Do you want Arckit in your classroom?" at bounding box center [572, 449] width 227 height 53
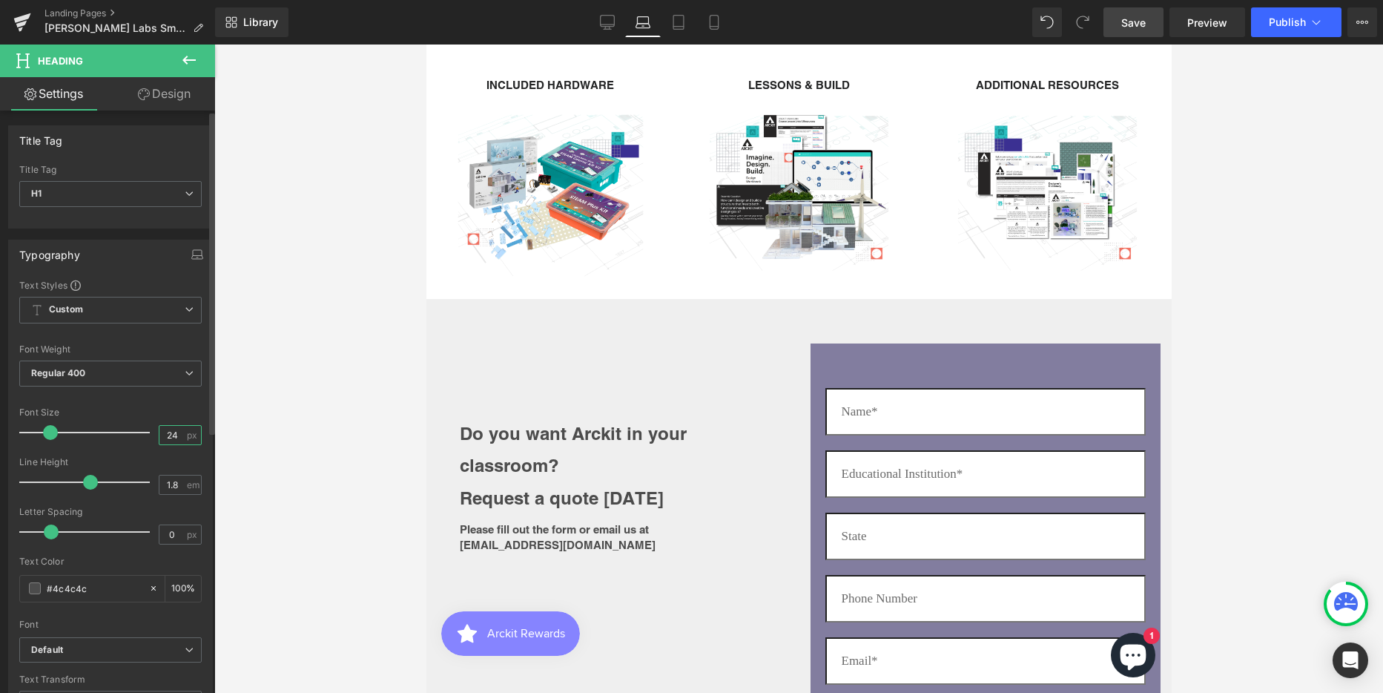
click at [169, 437] on input "24" at bounding box center [172, 435] width 26 height 19
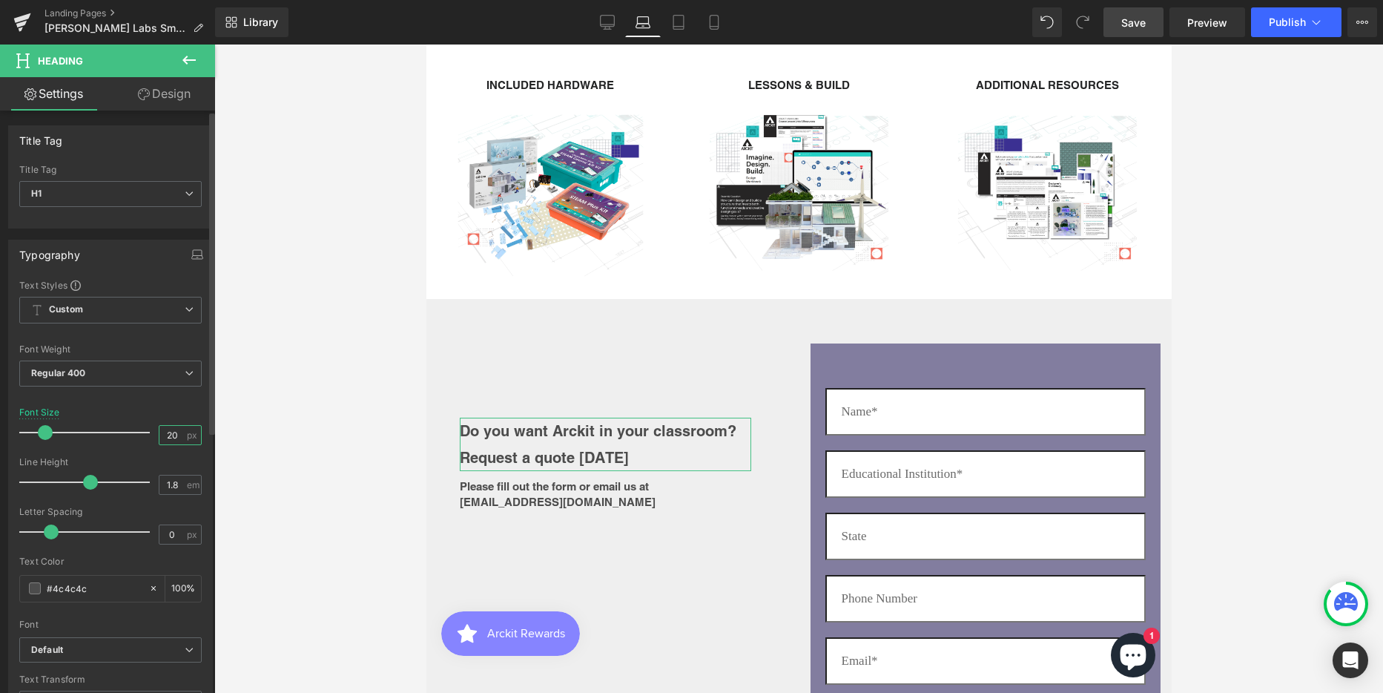
click at [168, 431] on input "20" at bounding box center [172, 435] width 26 height 19
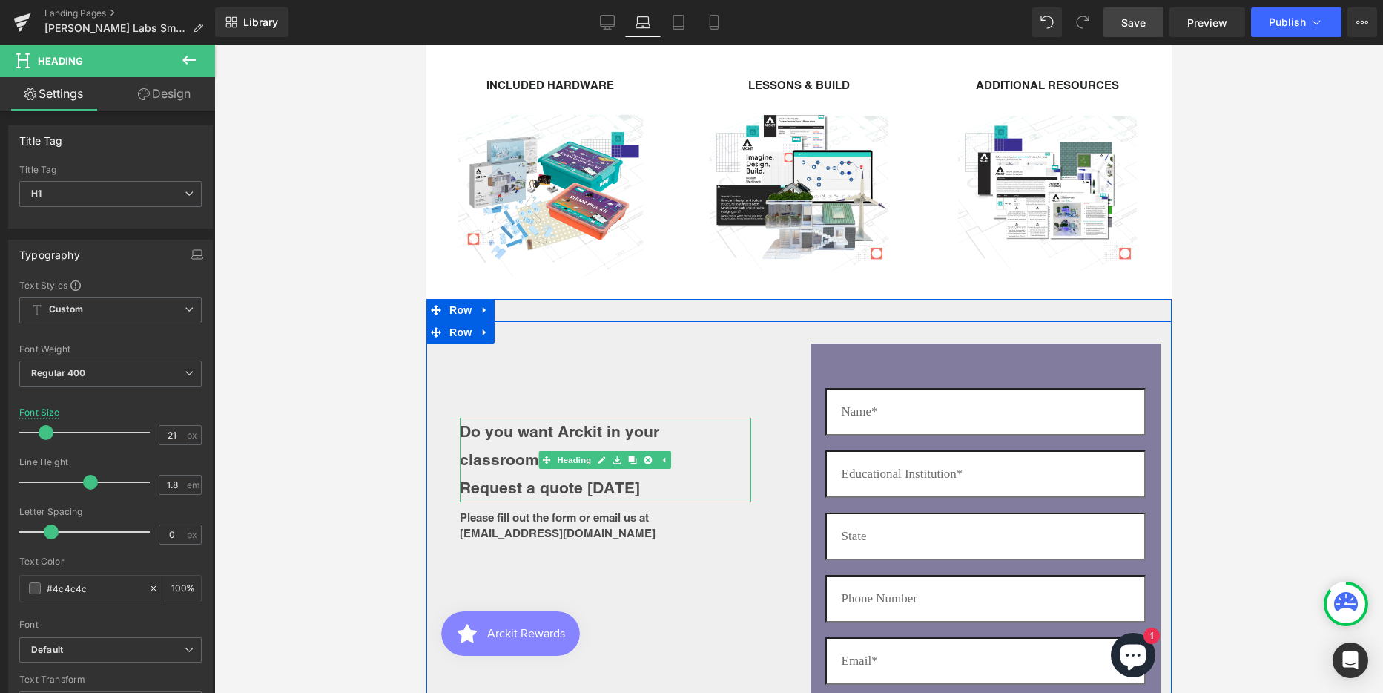
click at [699, 442] on h1 "Do you want Arckit in your classroom?" at bounding box center [604, 445] width 291 height 56
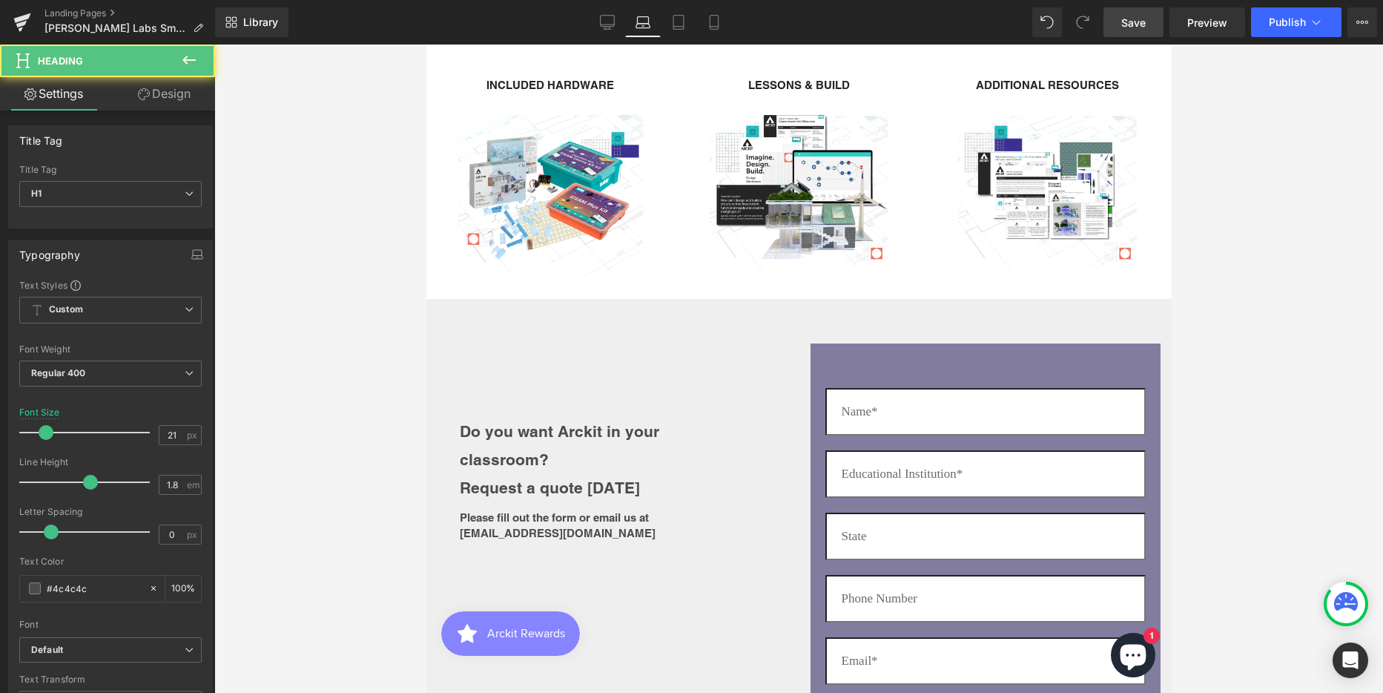
click at [178, 95] on link "Design" at bounding box center [164, 93] width 108 height 33
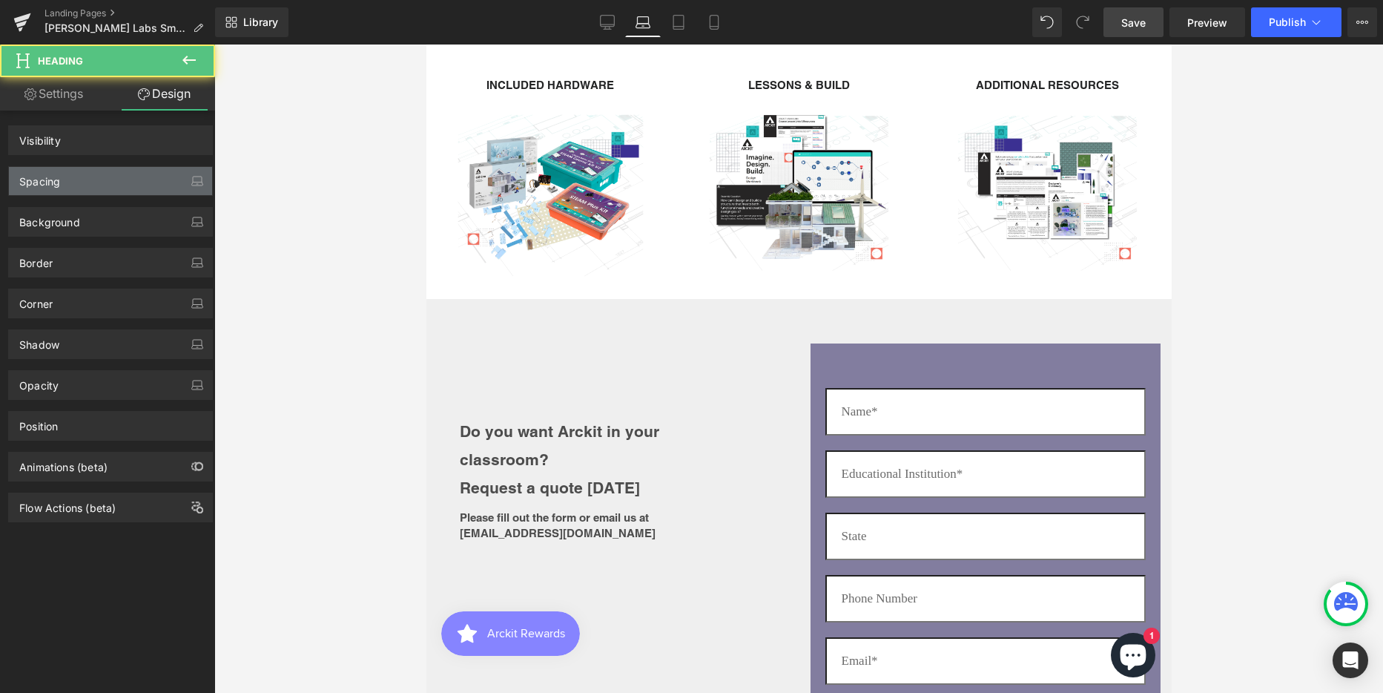
click at [84, 179] on div "Spacing" at bounding box center [110, 181] width 203 height 28
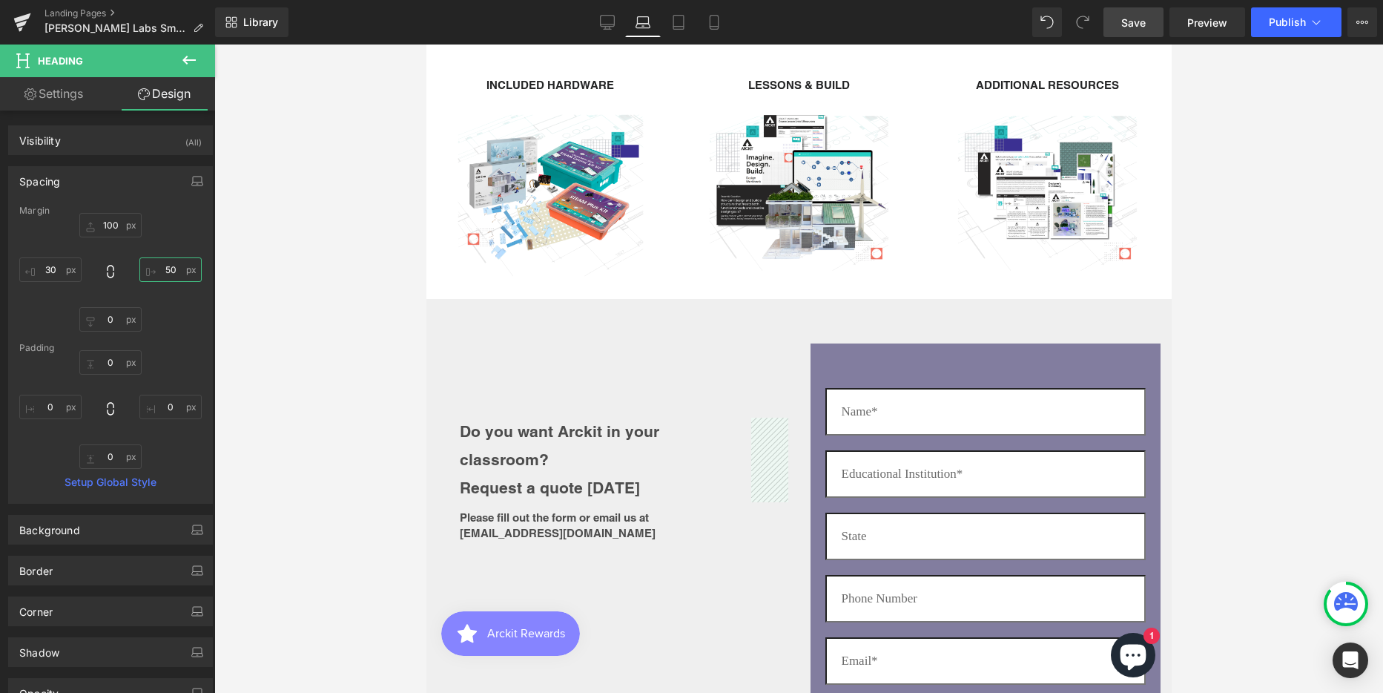
click at [164, 267] on input "50" at bounding box center [170, 269] width 62 height 24
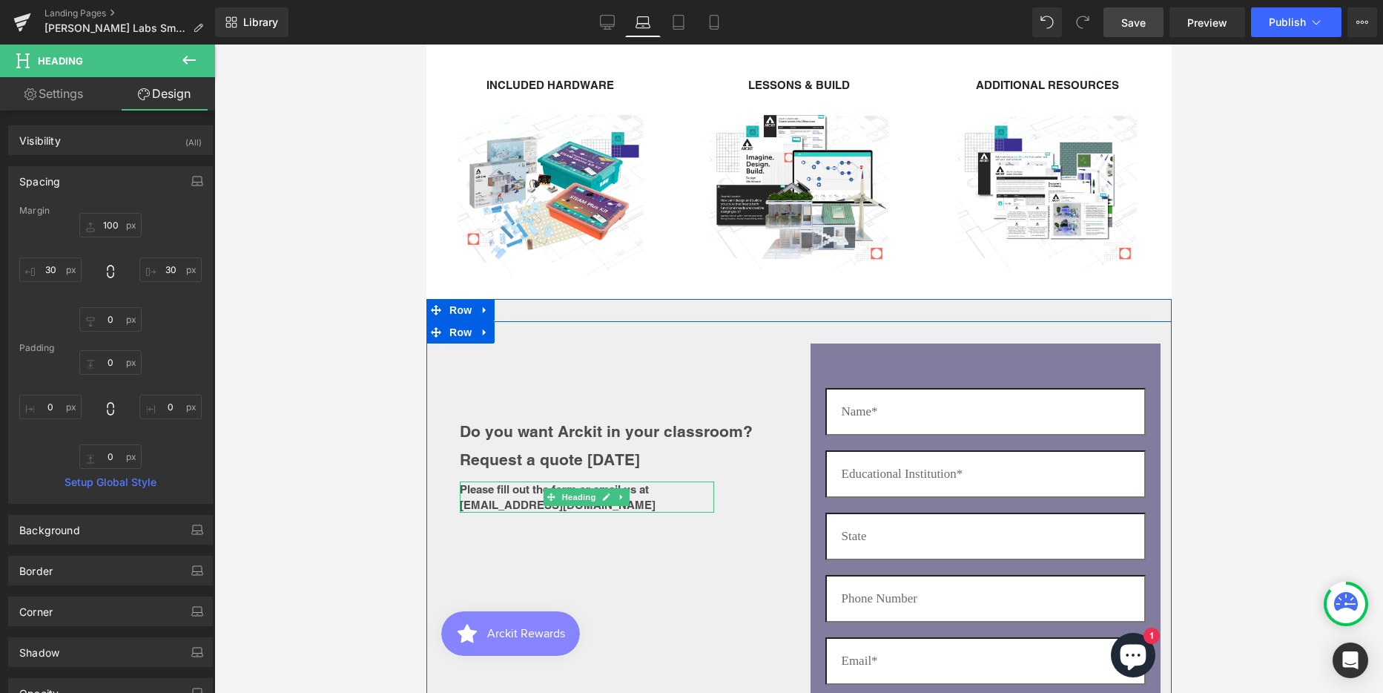
click at [460, 492] on b "Please fill out the form or email us at [EMAIL_ADDRESS][DOMAIN_NAME]" at bounding box center [557, 497] width 196 height 28
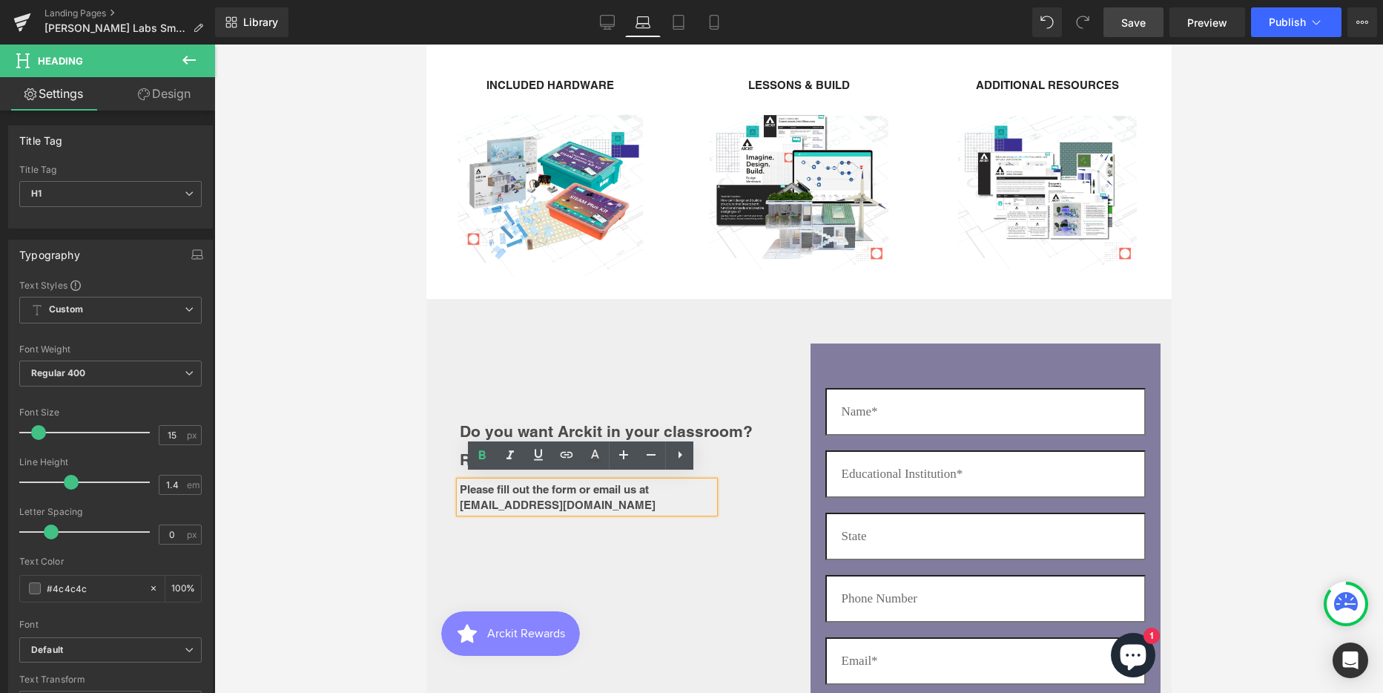
click at [167, 93] on link "Design" at bounding box center [164, 93] width 108 height 33
click at [0, 0] on div "Spacing" at bounding box center [0, 0] width 0 height 0
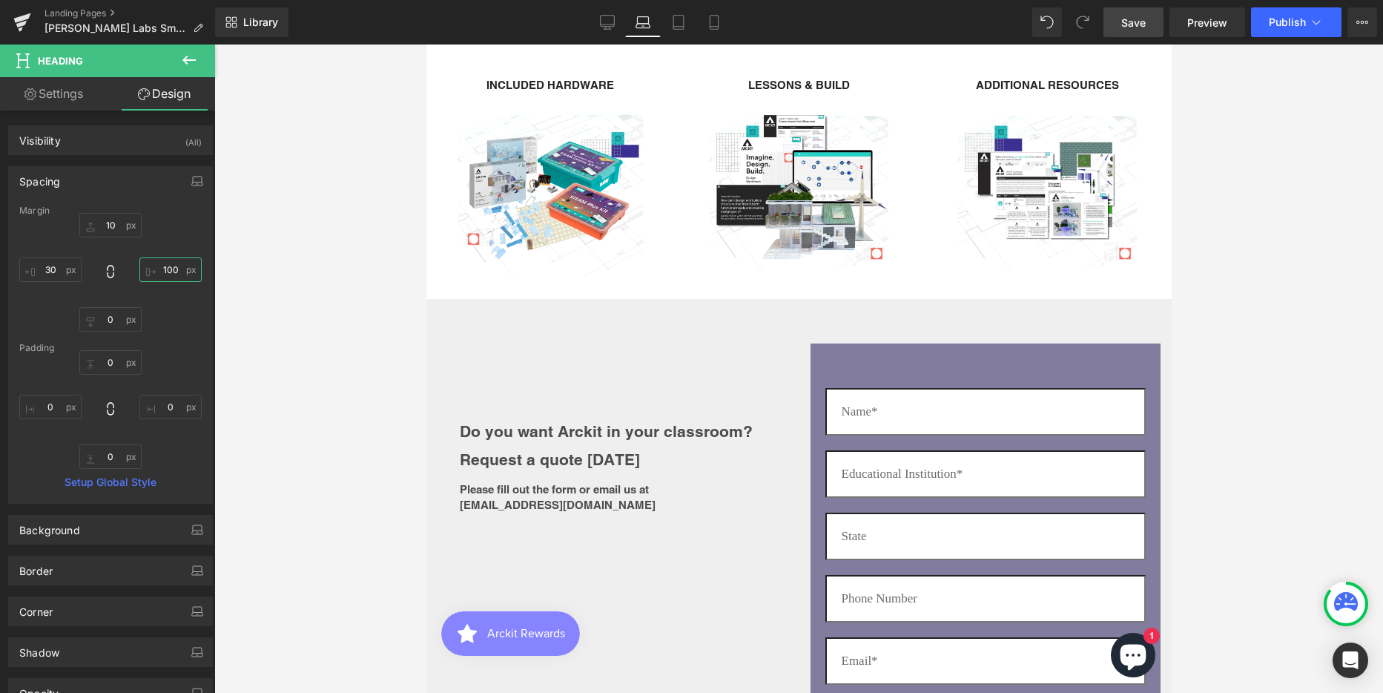
click at [167, 268] on input "100" at bounding box center [170, 269] width 62 height 24
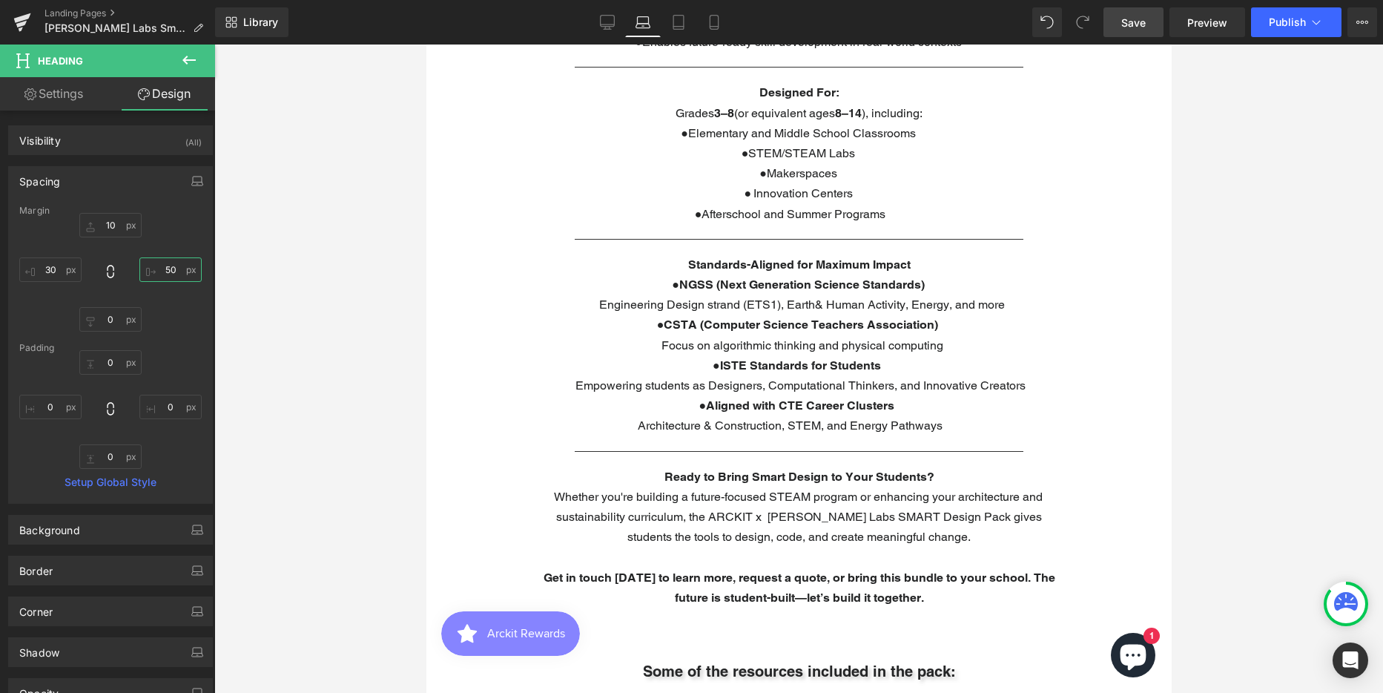
scroll to position [1186, 0]
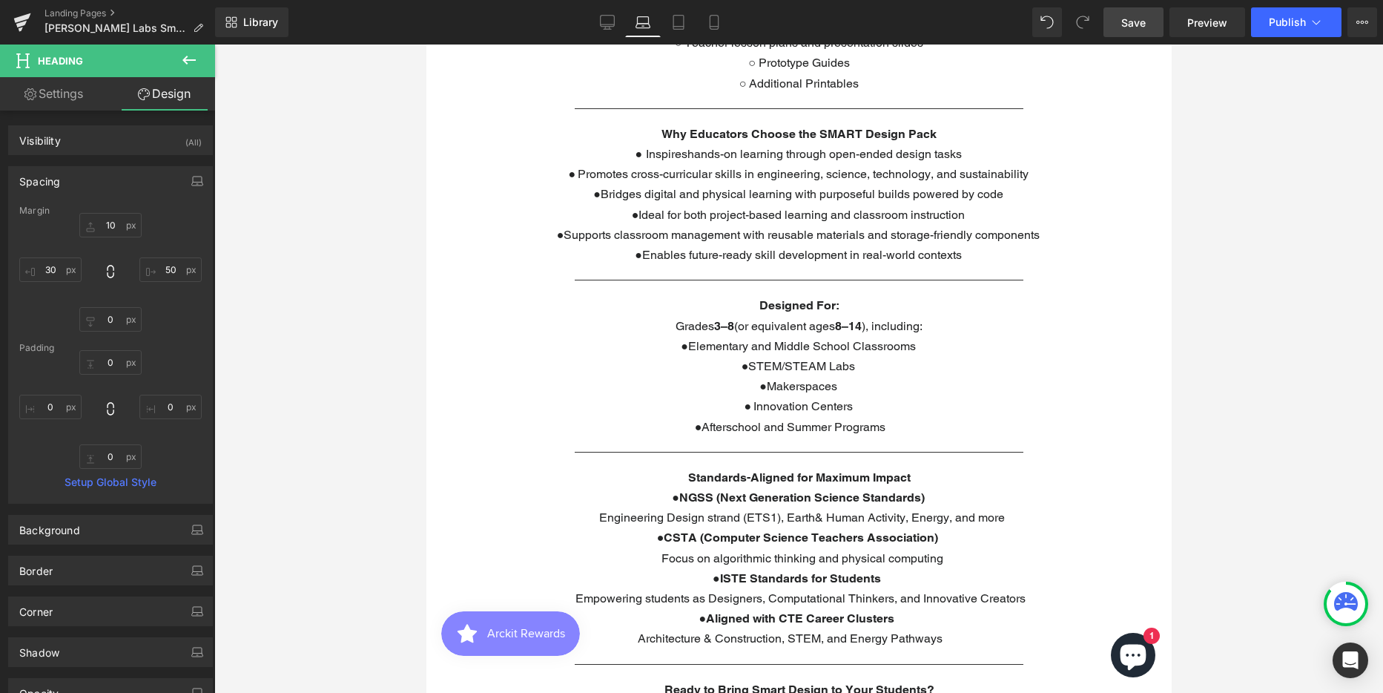
click at [1135, 21] on span "Save" at bounding box center [1133, 23] width 24 height 16
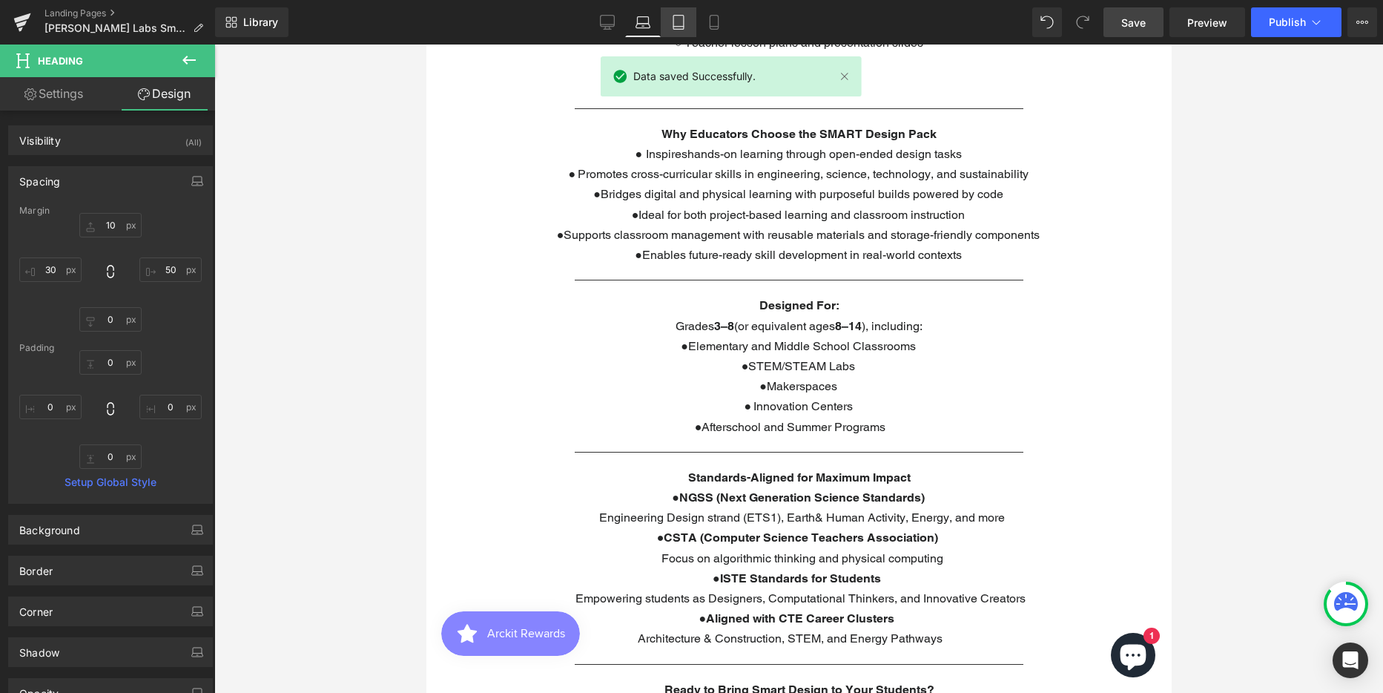
click at [677, 22] on icon at bounding box center [678, 22] width 15 height 15
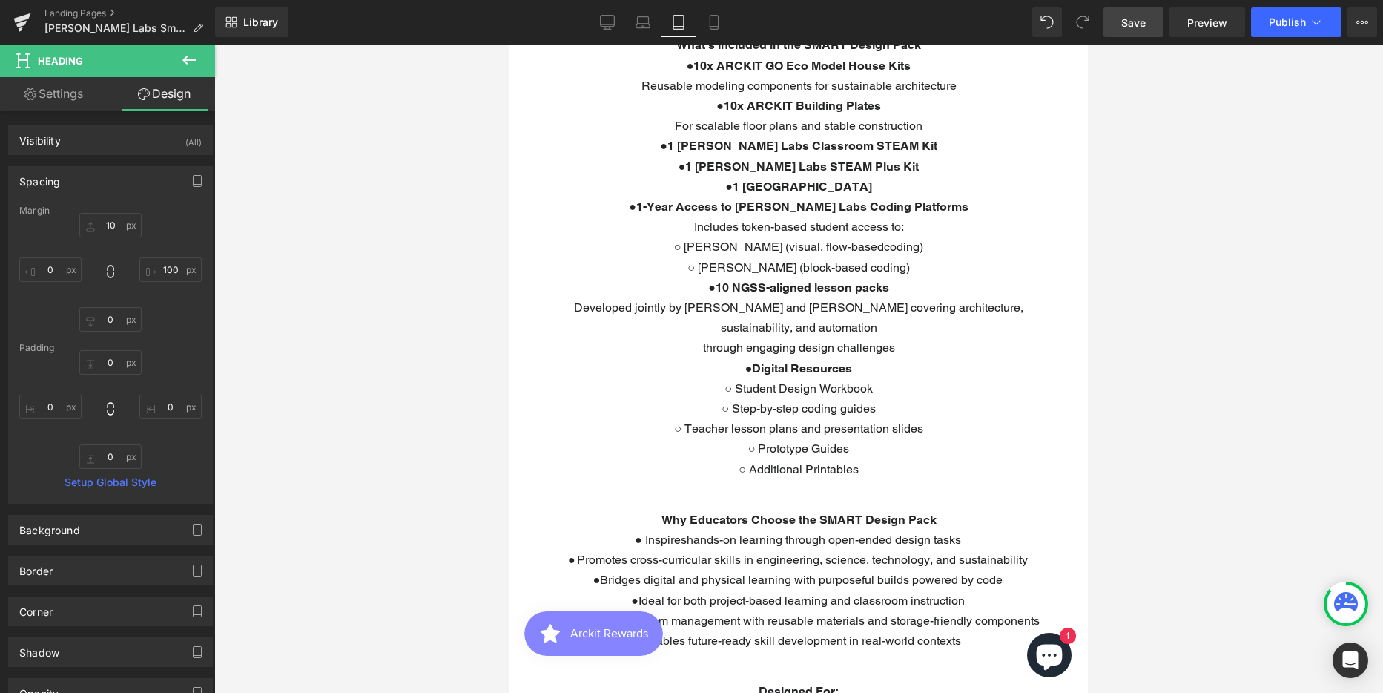
scroll to position [798, 0]
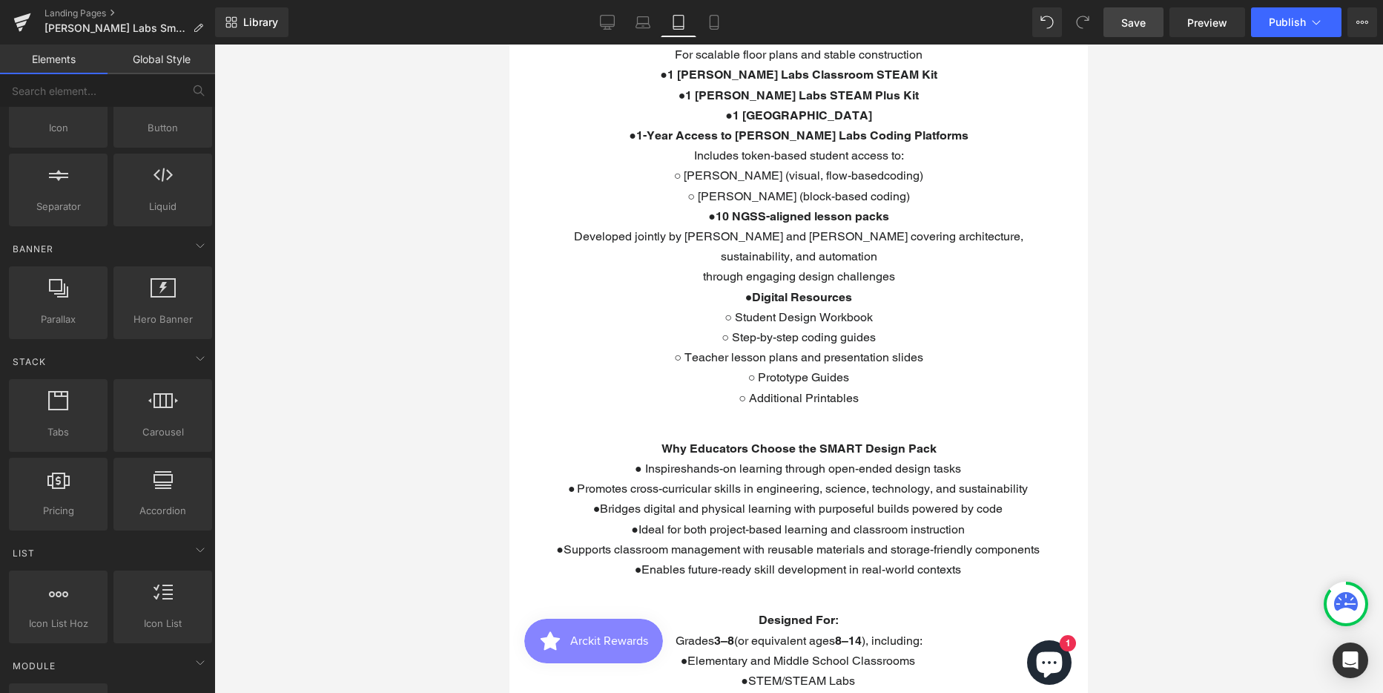
scroll to position [7117, 567]
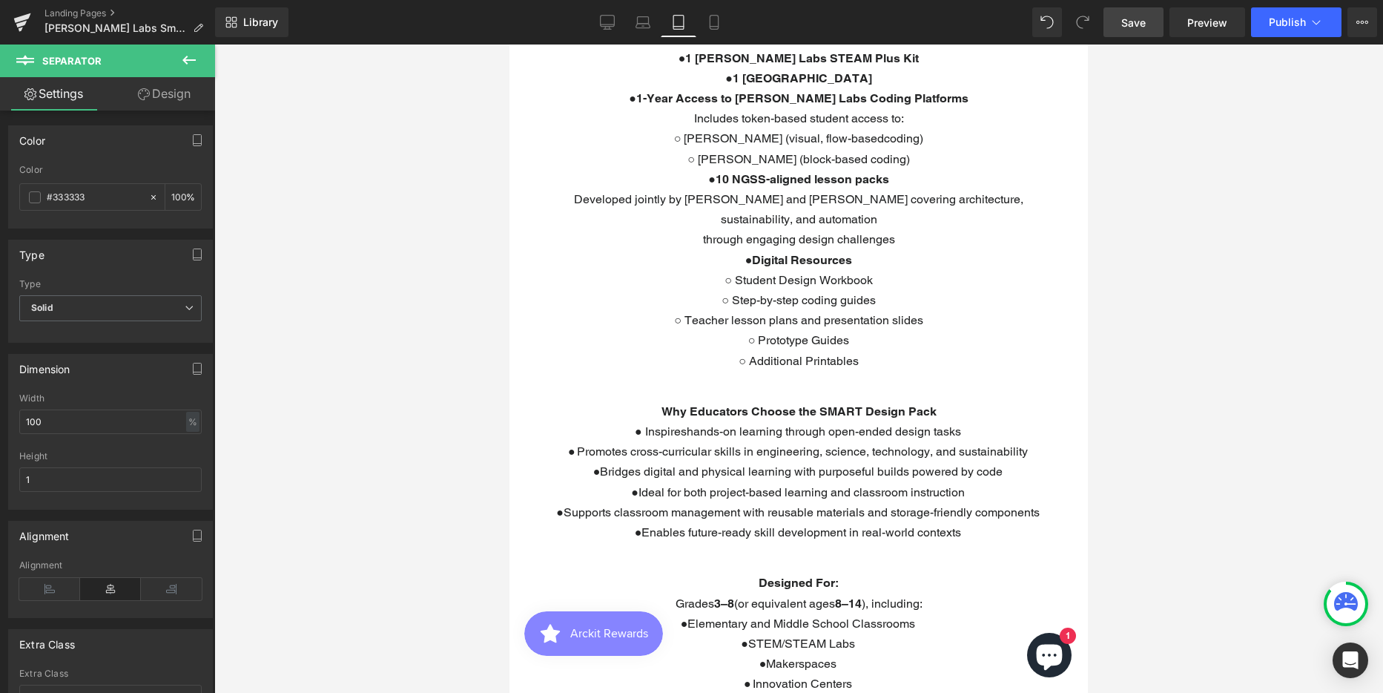
click at [171, 93] on link "Design" at bounding box center [164, 93] width 108 height 33
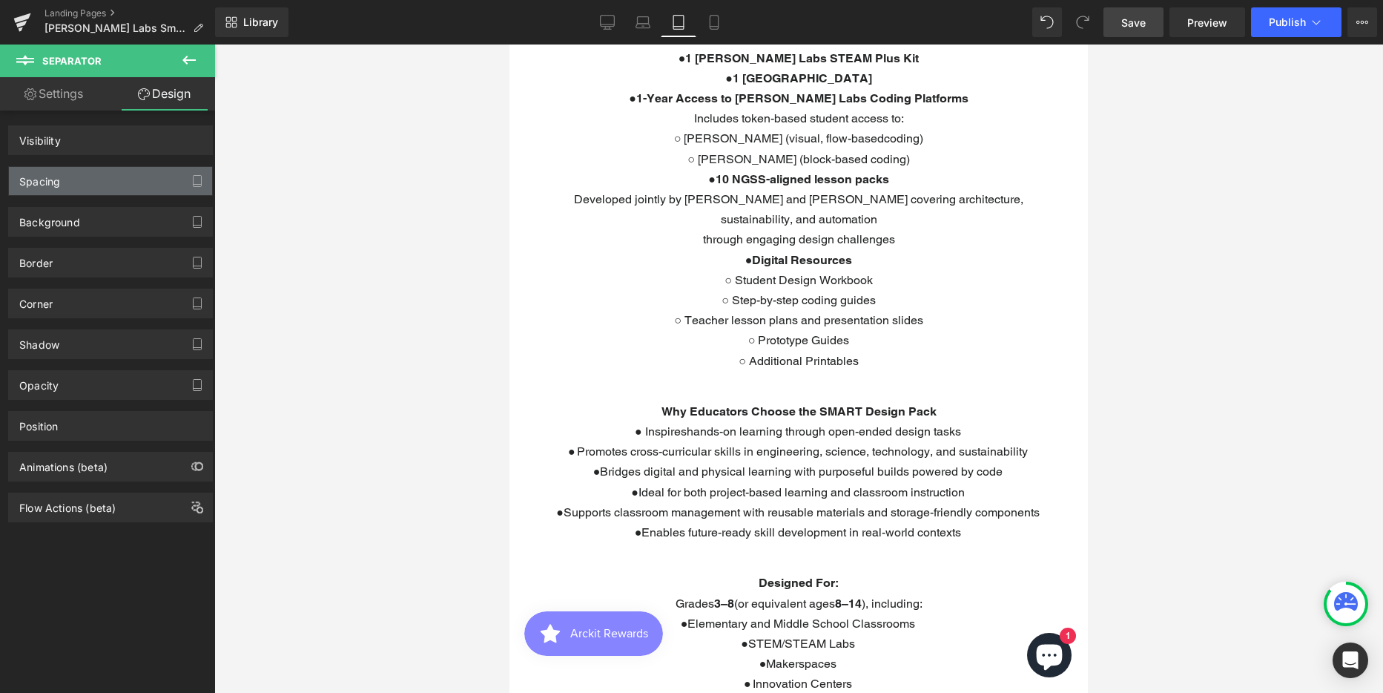
click at [99, 178] on div "Spacing" at bounding box center [110, 181] width 203 height 28
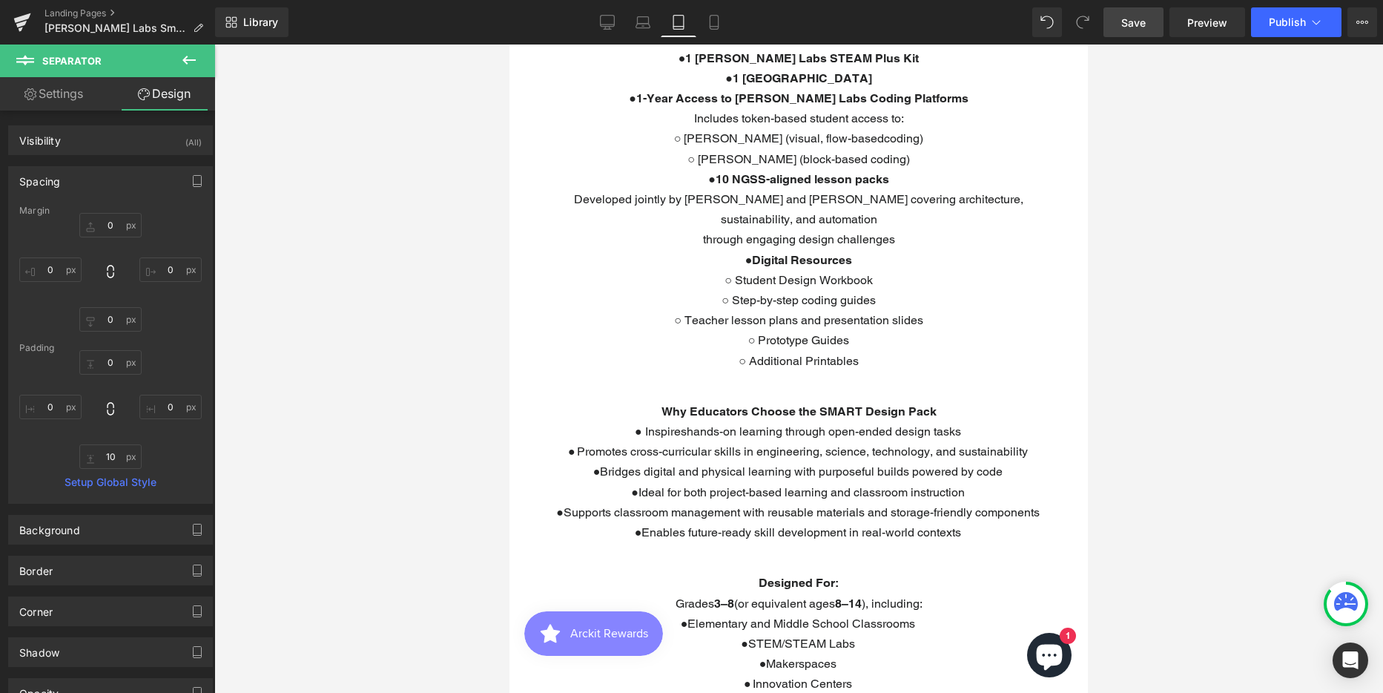
click at [191, 59] on icon at bounding box center [188, 60] width 13 height 9
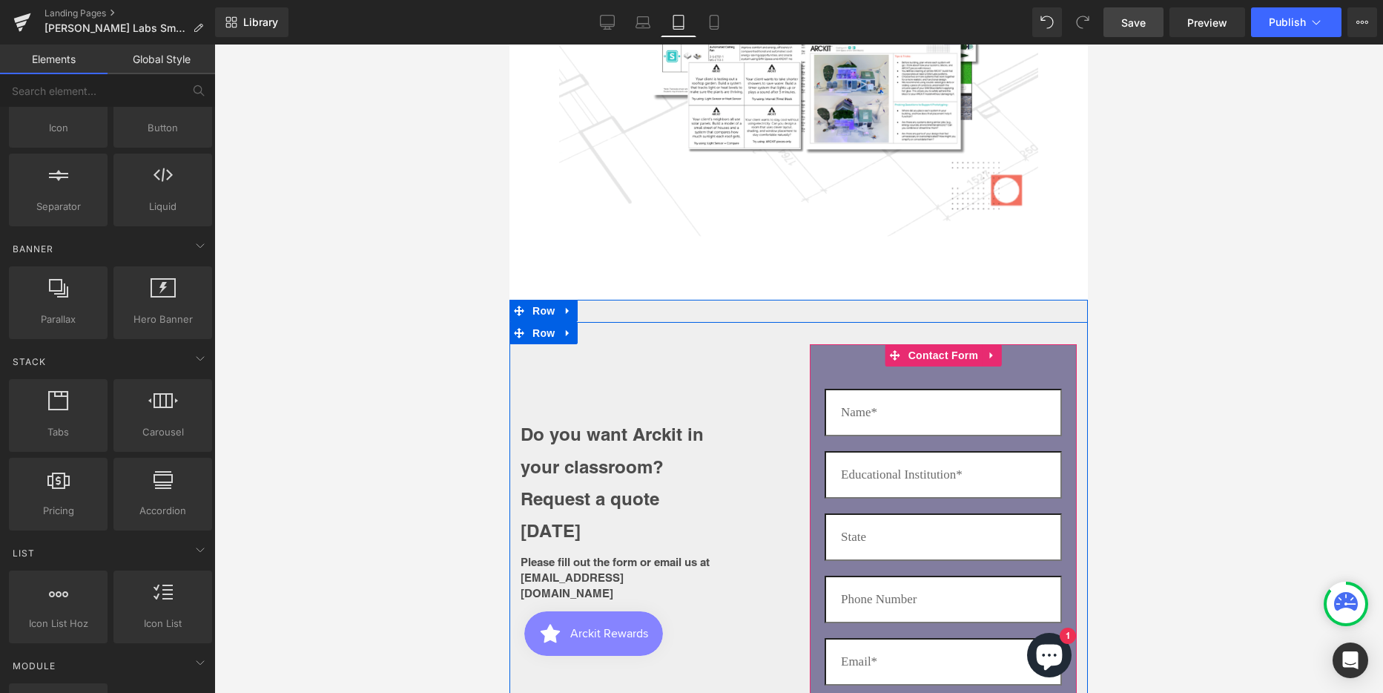
scroll to position [5136, 0]
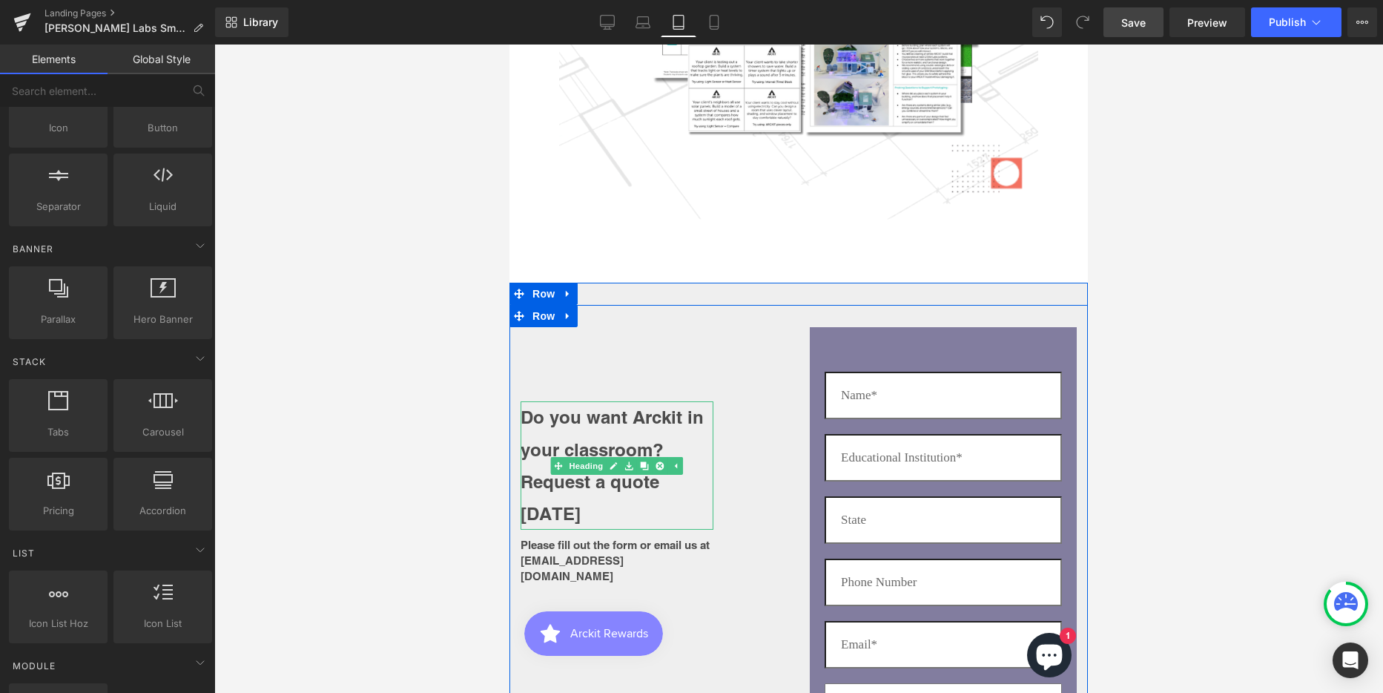
click at [560, 401] on h1 "Do you want Arckit in your classroom?" at bounding box center [617, 433] width 193 height 64
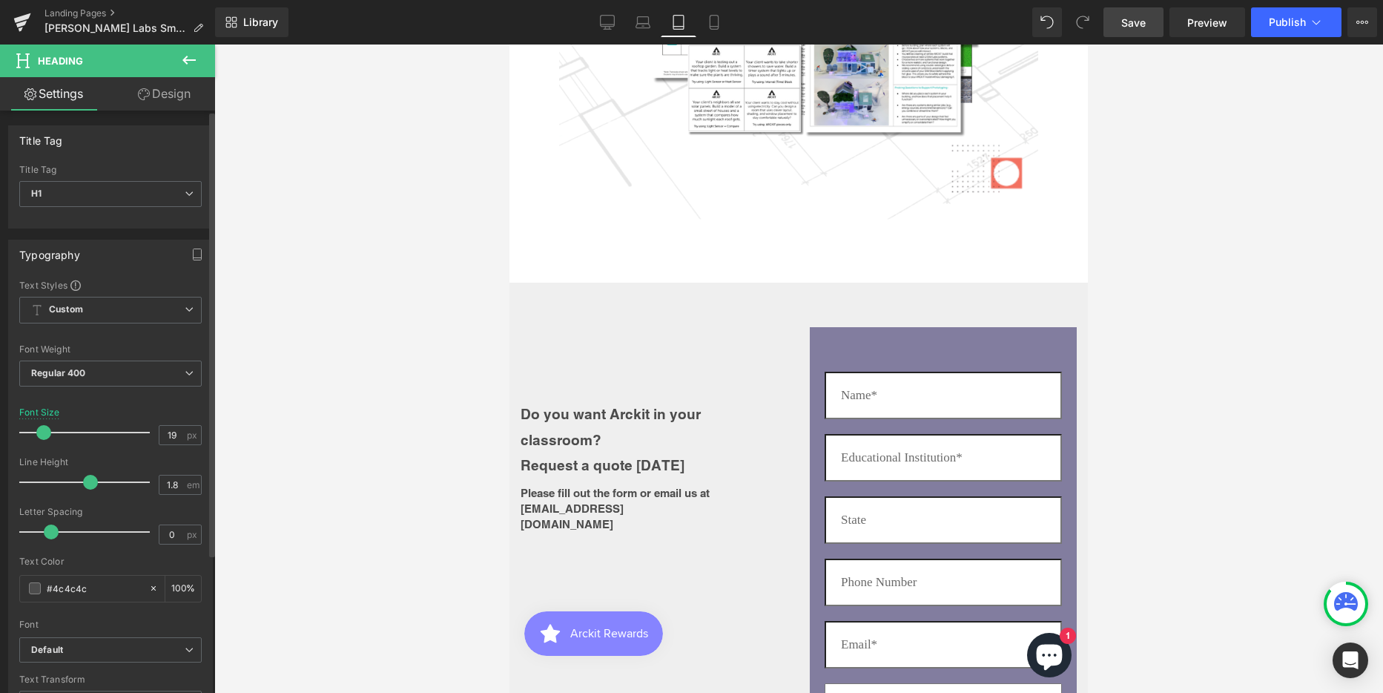
click at [44, 434] on span at bounding box center [43, 432] width 15 height 15
drag, startPoint x: 176, startPoint y: 93, endPoint x: 57, endPoint y: 299, distance: 237.2
click at [176, 93] on link "Design" at bounding box center [164, 93] width 108 height 33
click at [0, 0] on div "Spacing" at bounding box center [0, 0] width 0 height 0
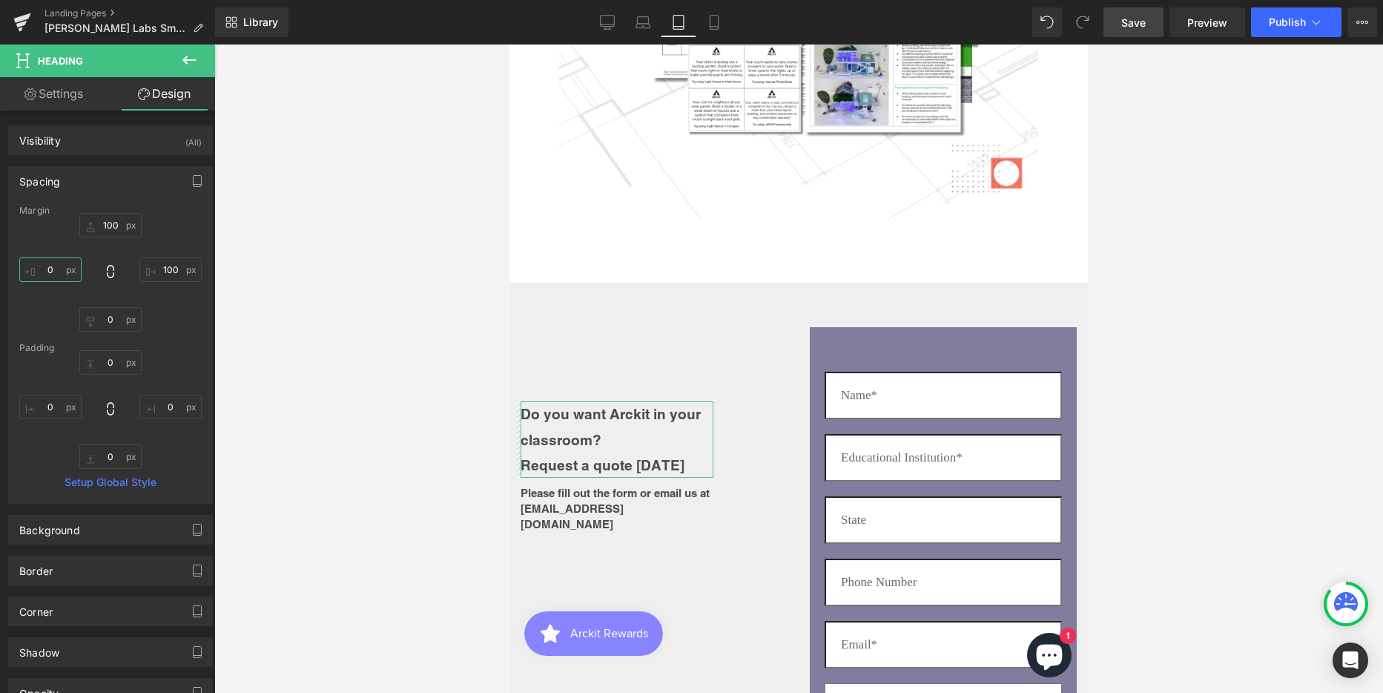
click at [53, 274] on input "0" at bounding box center [50, 269] width 62 height 24
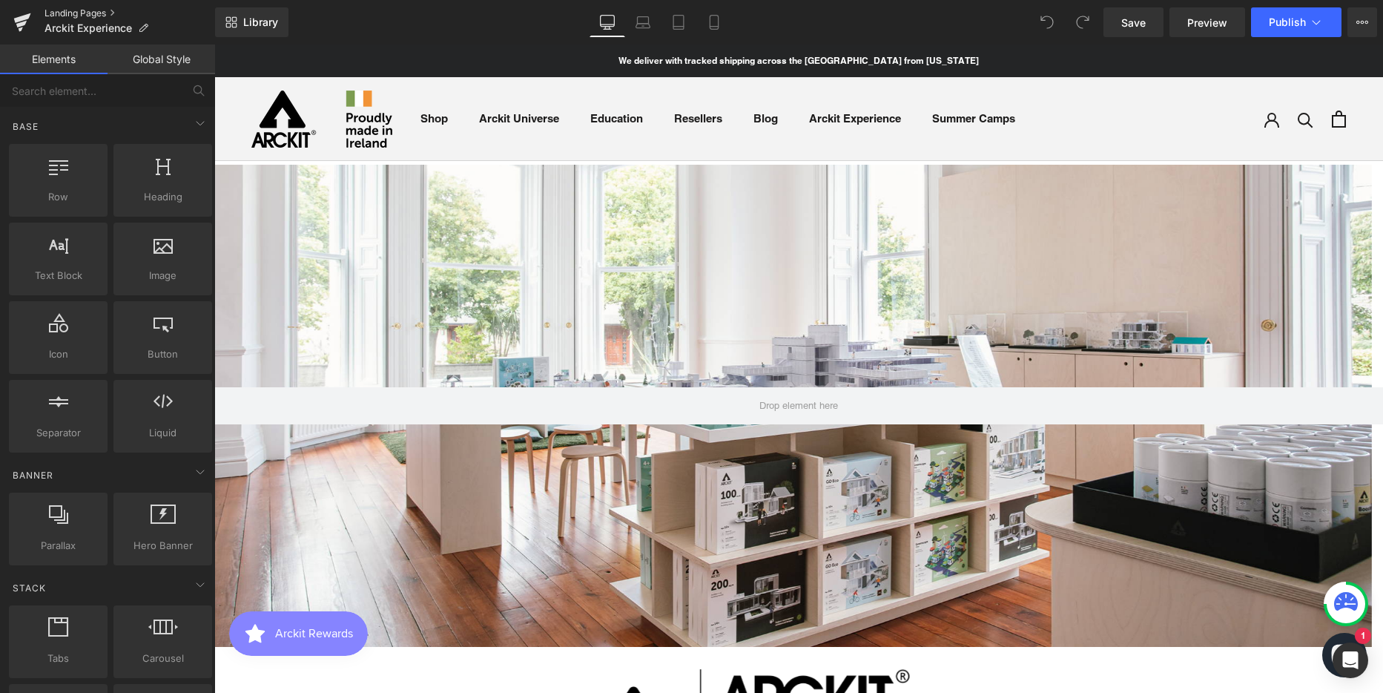
click at [90, 14] on link "Landing Pages" at bounding box center [129, 13] width 171 height 12
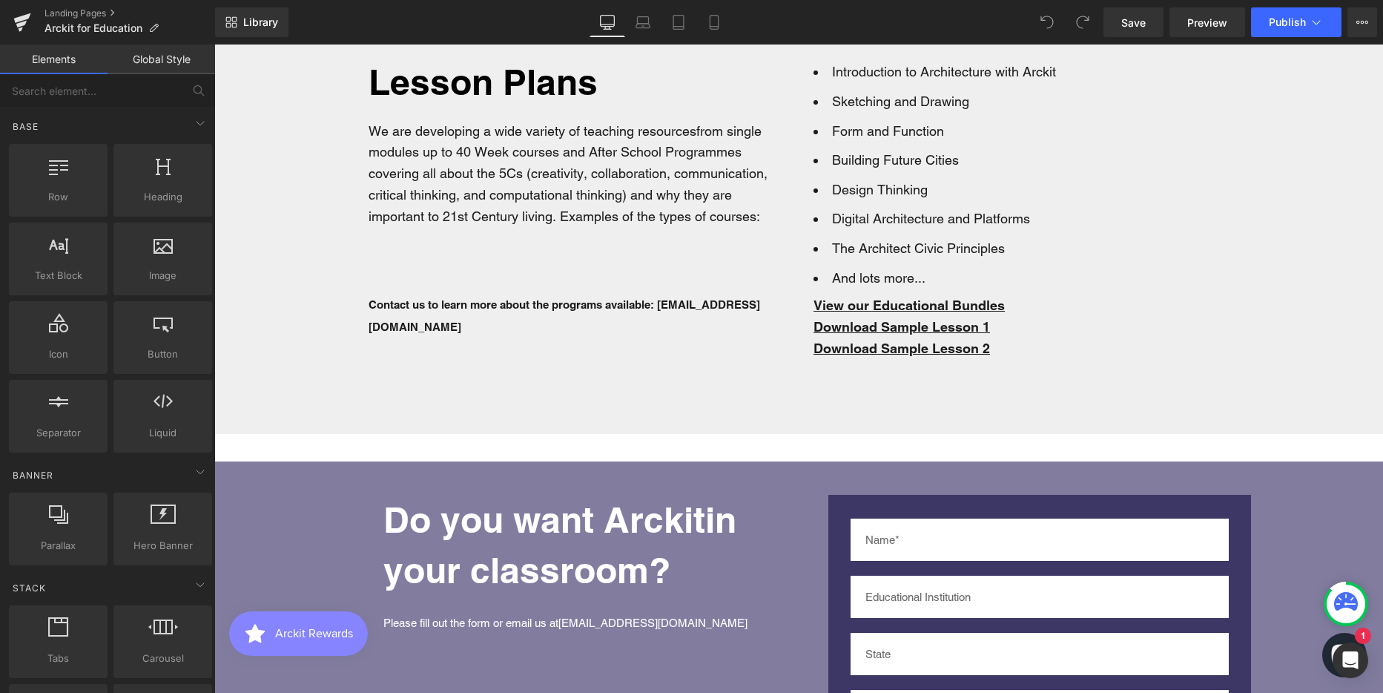
scroll to position [4672, 0]
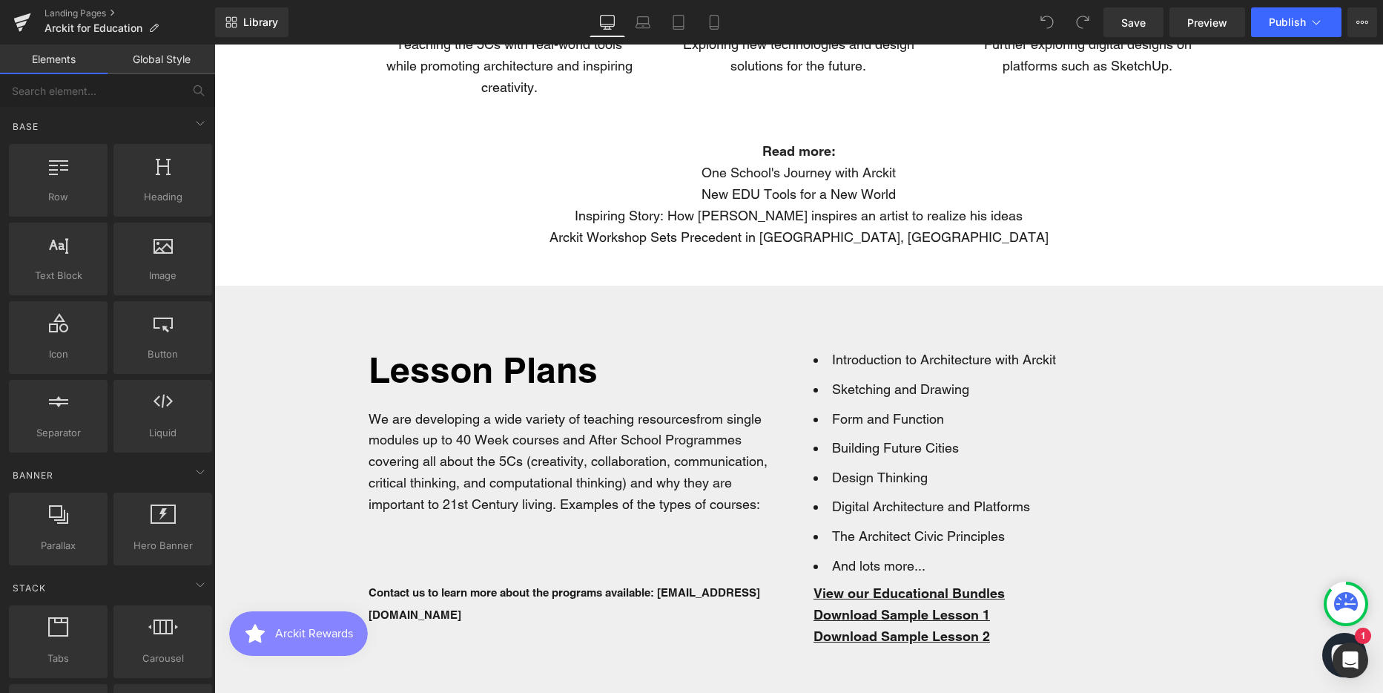
click at [310, 303] on div "Lesson Plans Heading We are developing a wide variety of teaching resources fro…" at bounding box center [798, 502] width 1169 height 435
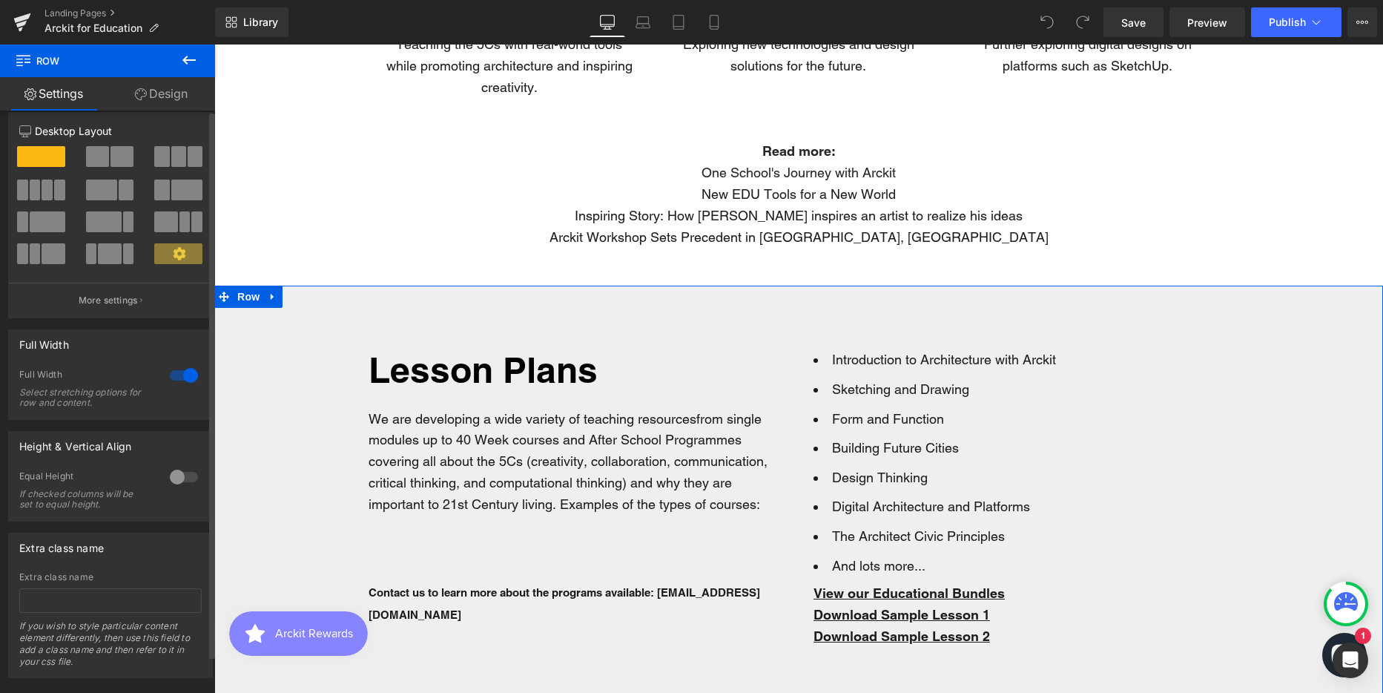
scroll to position [0, 0]
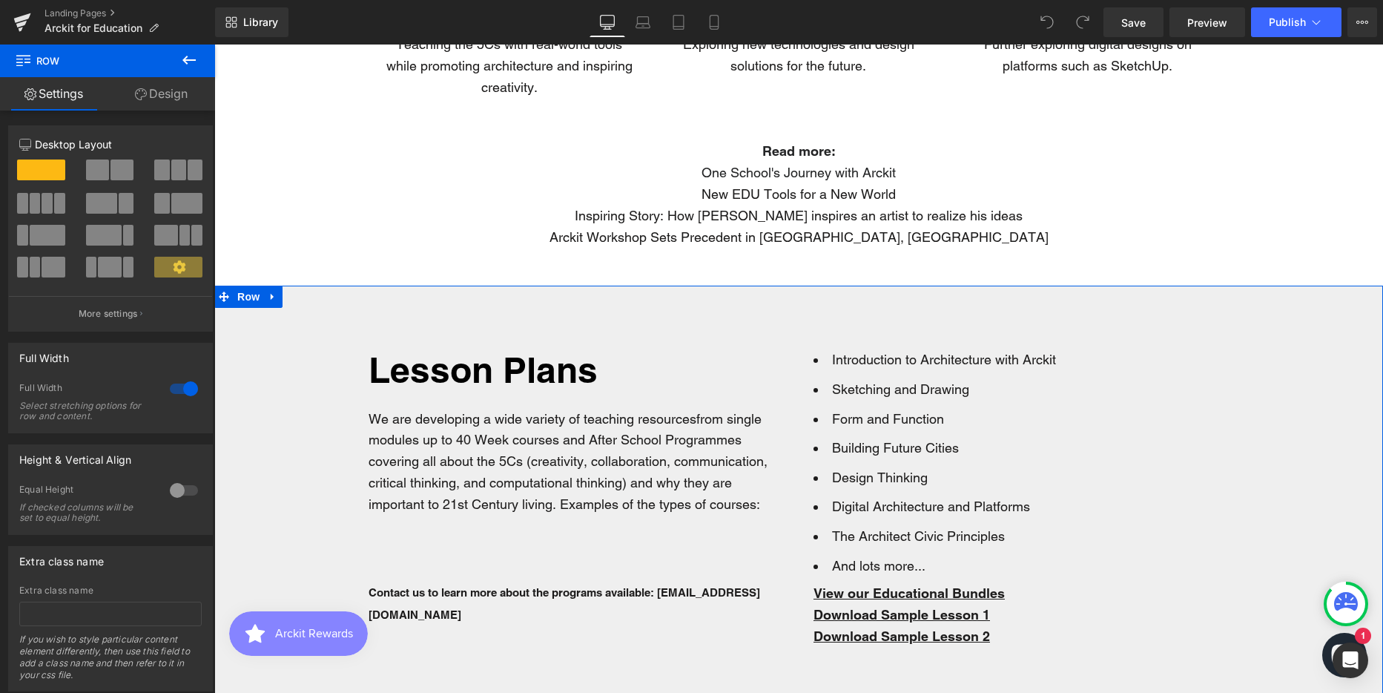
click at [162, 92] on link "Design" at bounding box center [162, 93] width 108 height 33
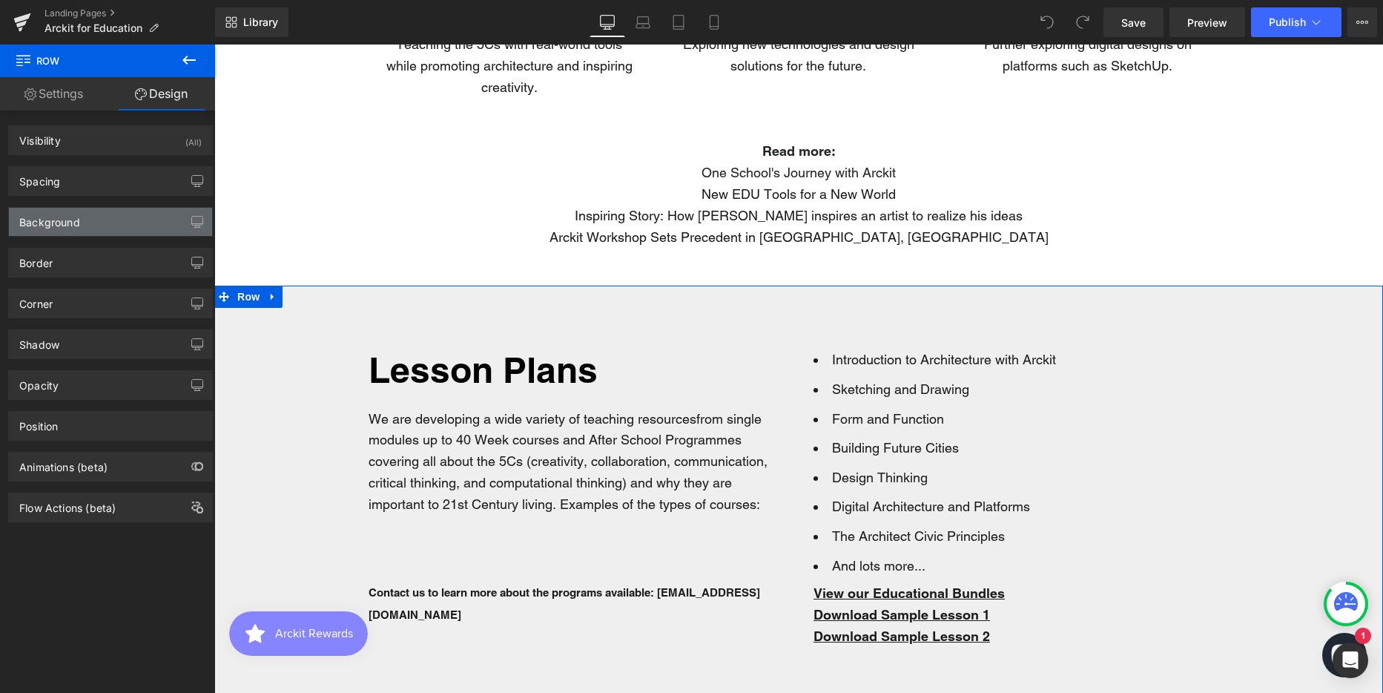
click at [132, 219] on div "Background" at bounding box center [110, 222] width 203 height 28
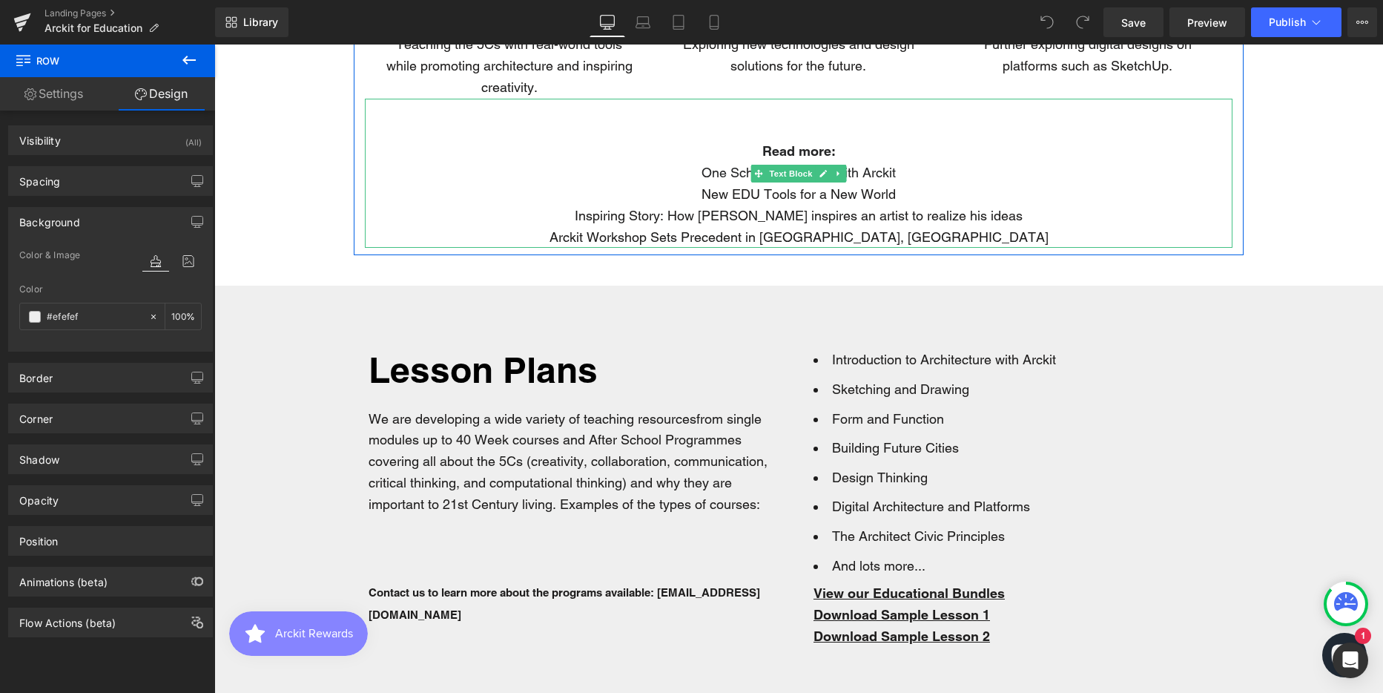
click at [373, 173] on div "Read more: One School's Journey with Arckit New EDU Tools for a New World Inspi…" at bounding box center [799, 174] width 868 height 150
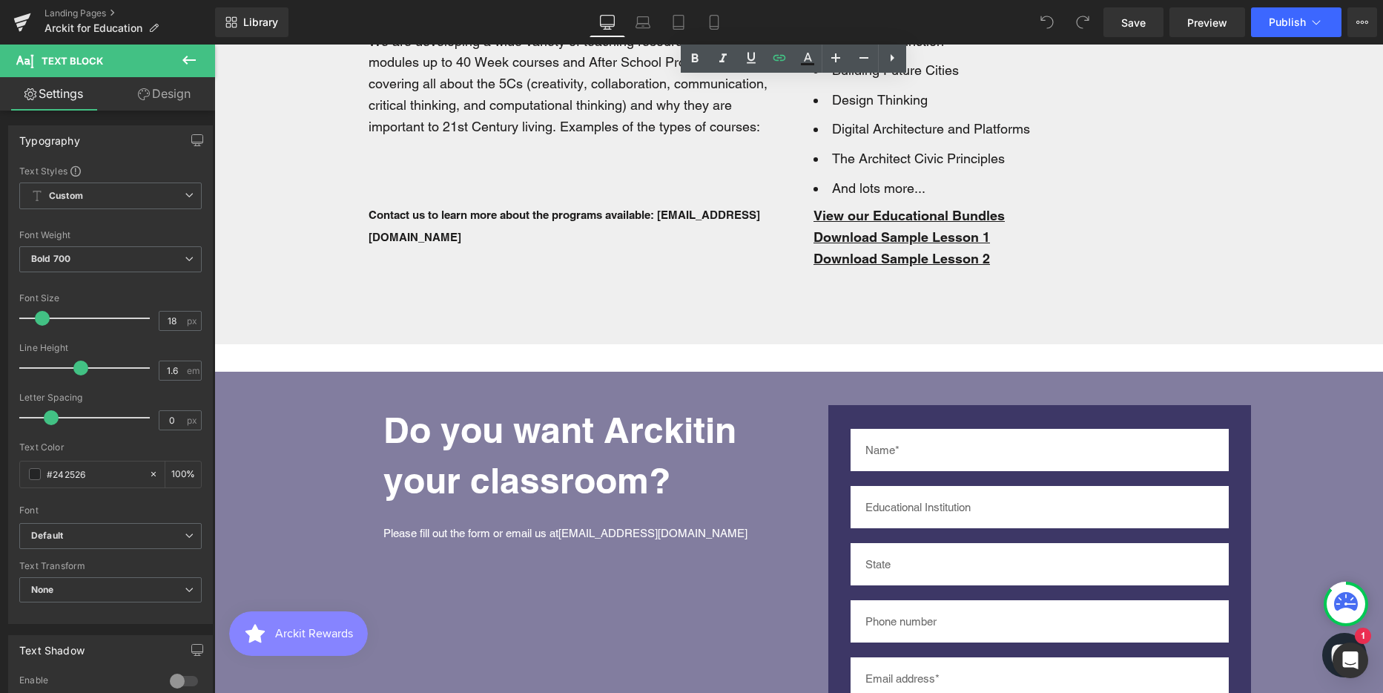
scroll to position [5191, 0]
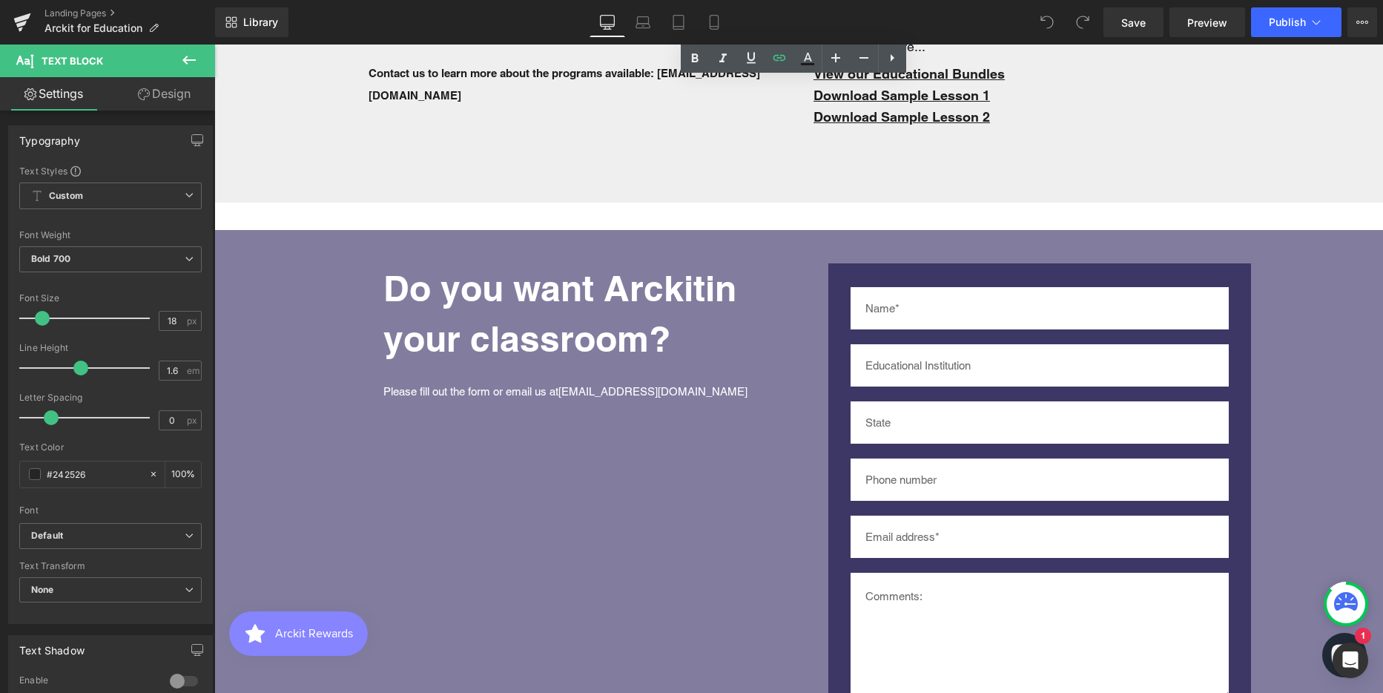
click at [313, 239] on div "Do you want Arckit in your classroom? Heading Please fill out the form or email…" at bounding box center [817, 517] width 1132 height 575
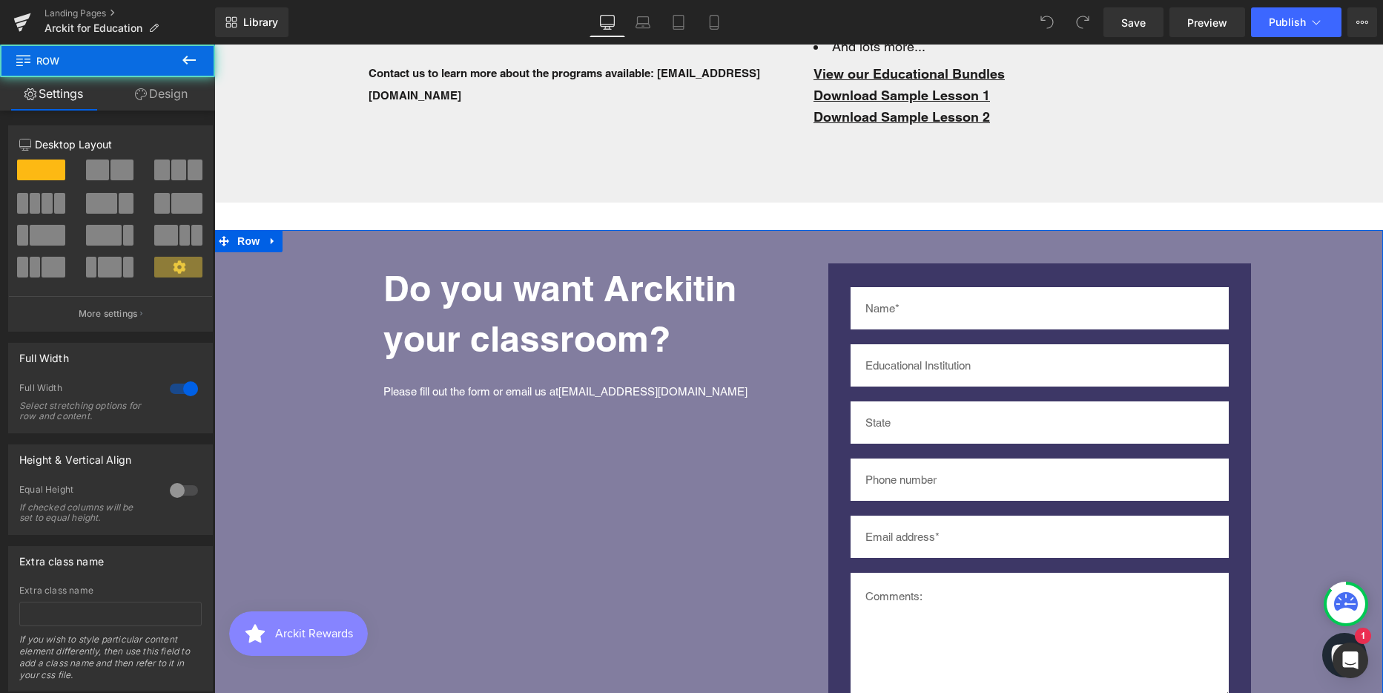
click at [251, 331] on div "Do you want Arckit in your classroom? Heading Please fill out the form or email…" at bounding box center [817, 517] width 1132 height 575
drag, startPoint x: 168, startPoint y: 99, endPoint x: 108, endPoint y: 148, distance: 77.6
click at [168, 99] on link "Design" at bounding box center [162, 93] width 108 height 33
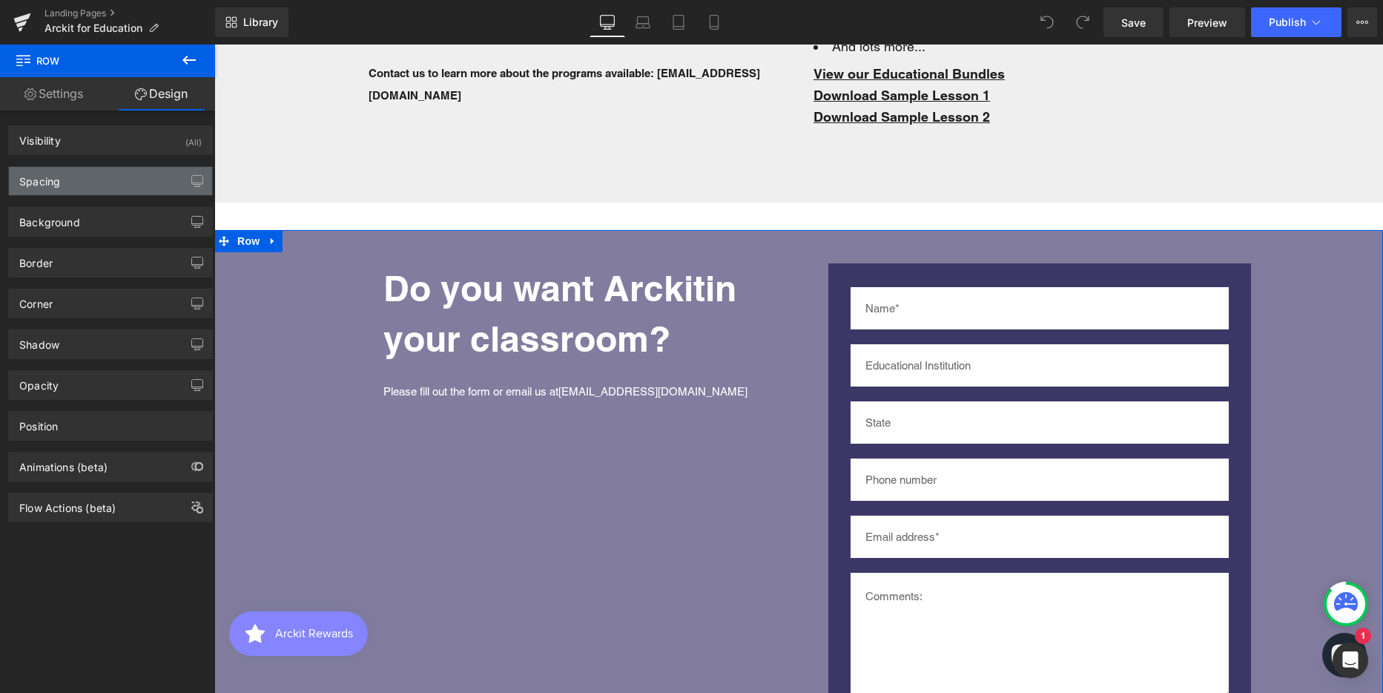
click at [87, 176] on div "Spacing" at bounding box center [110, 181] width 203 height 28
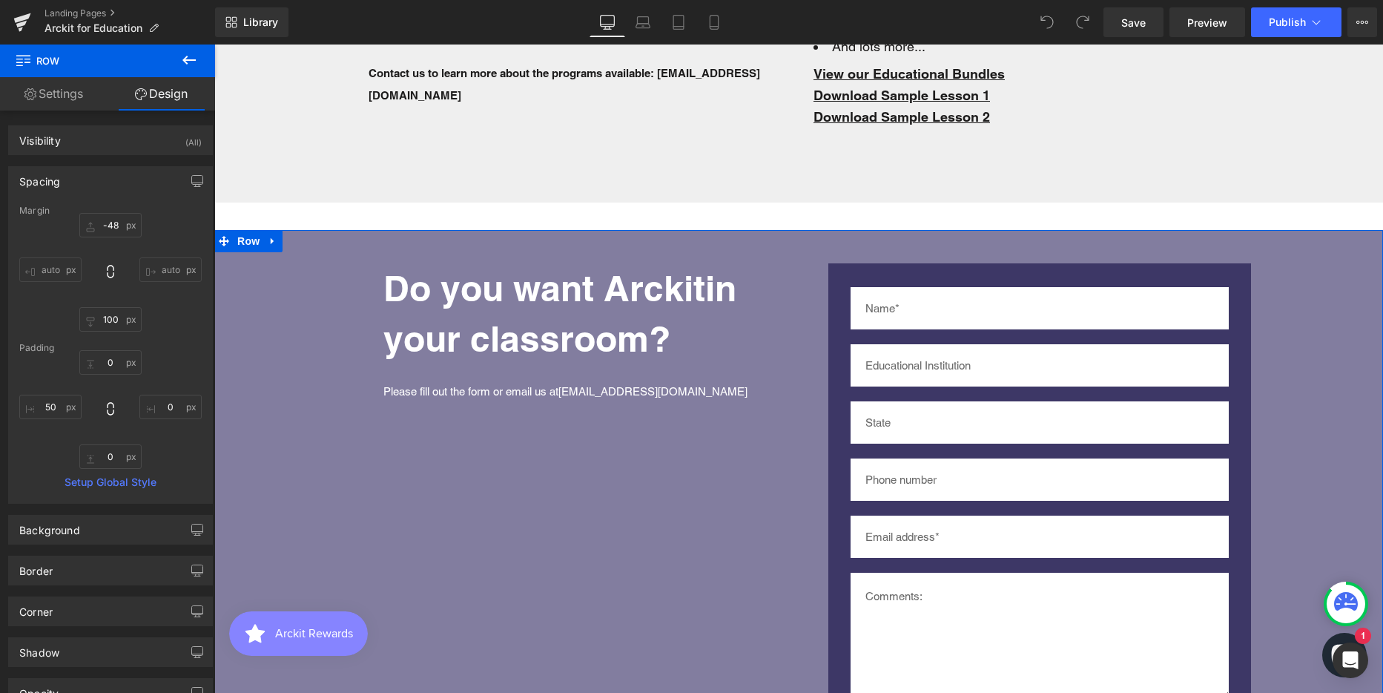
click at [64, 91] on link "Settings" at bounding box center [54, 93] width 108 height 33
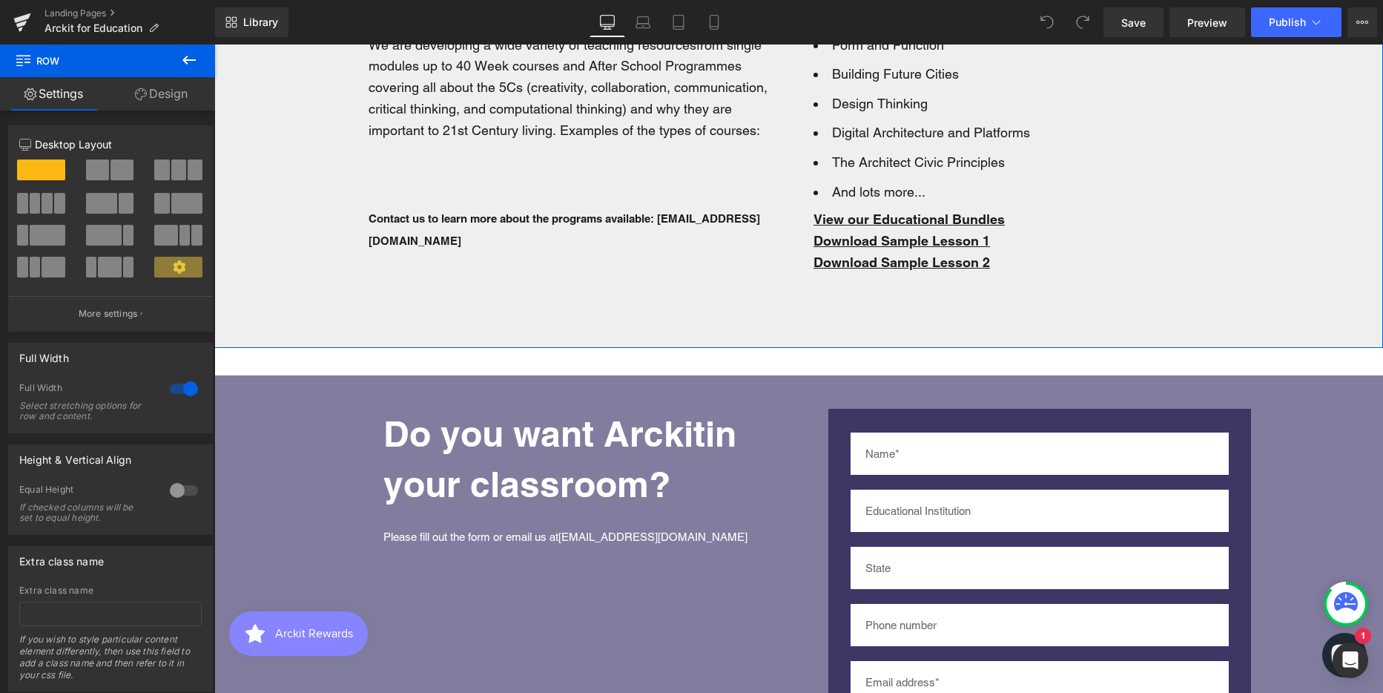
scroll to position [4968, 0]
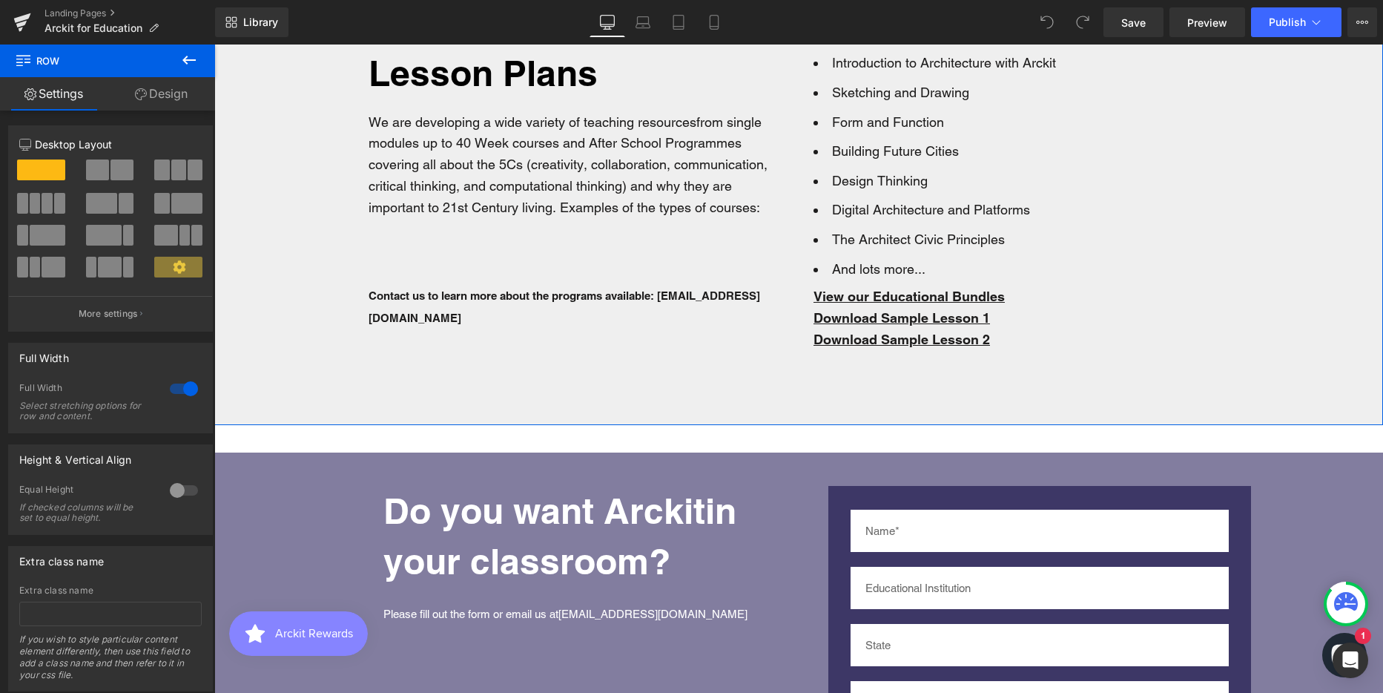
click at [289, 187] on div "Lesson Plans Heading We are developing a wide variety of teaching resources fro…" at bounding box center [798, 206] width 1169 height 435
click at [161, 96] on link "Design" at bounding box center [162, 93] width 108 height 33
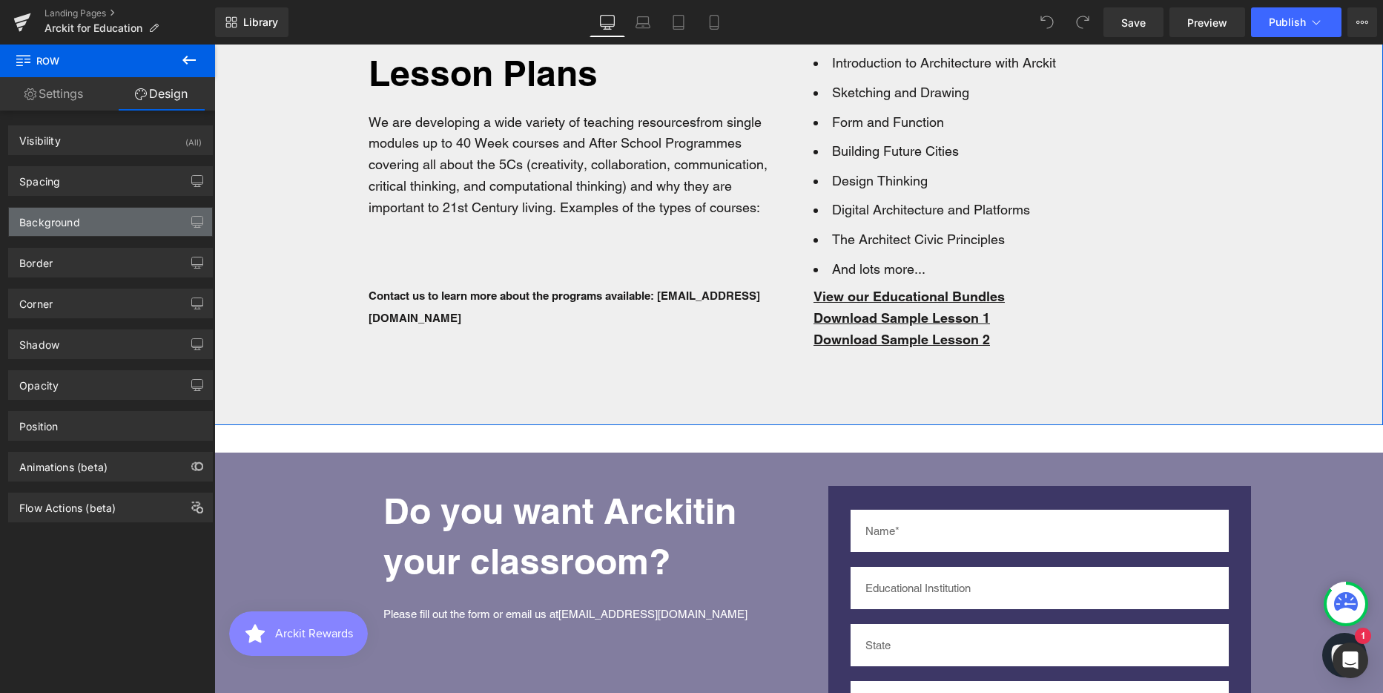
click at [87, 217] on div "Background" at bounding box center [110, 222] width 203 height 28
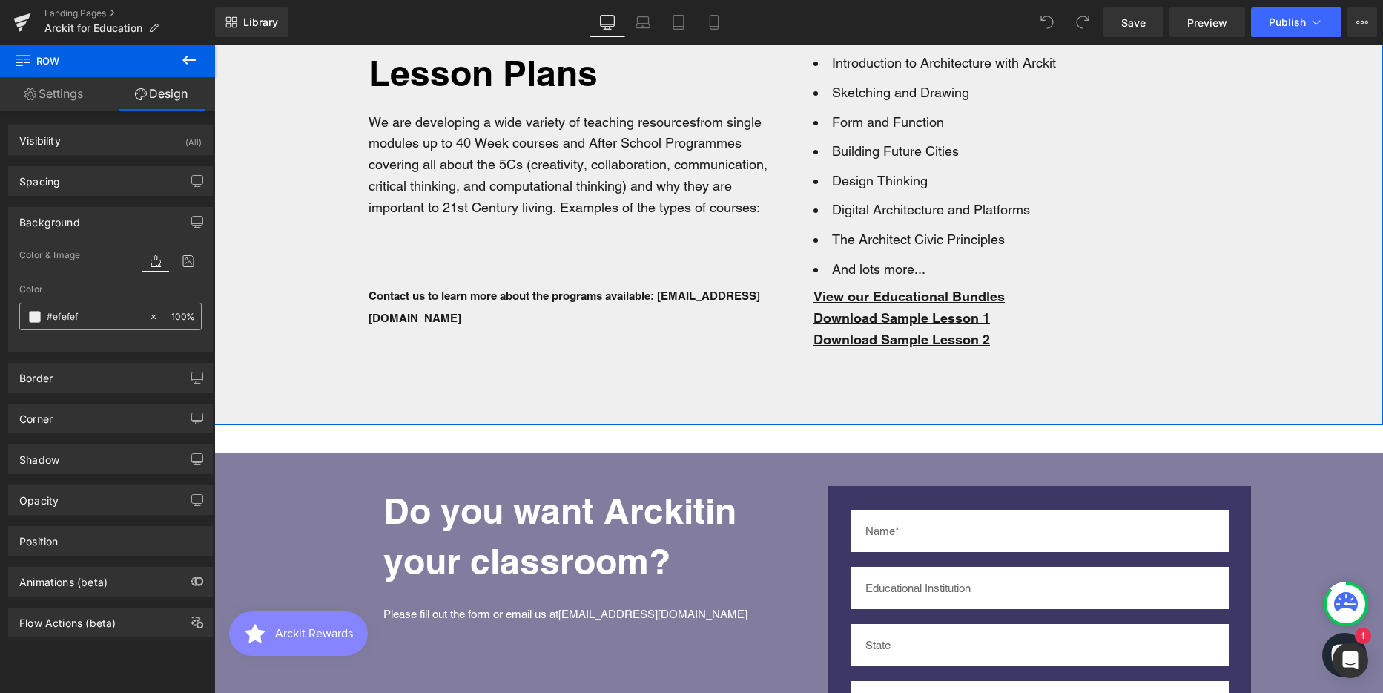
click at [64, 316] on input "#efefef" at bounding box center [94, 316] width 95 height 16
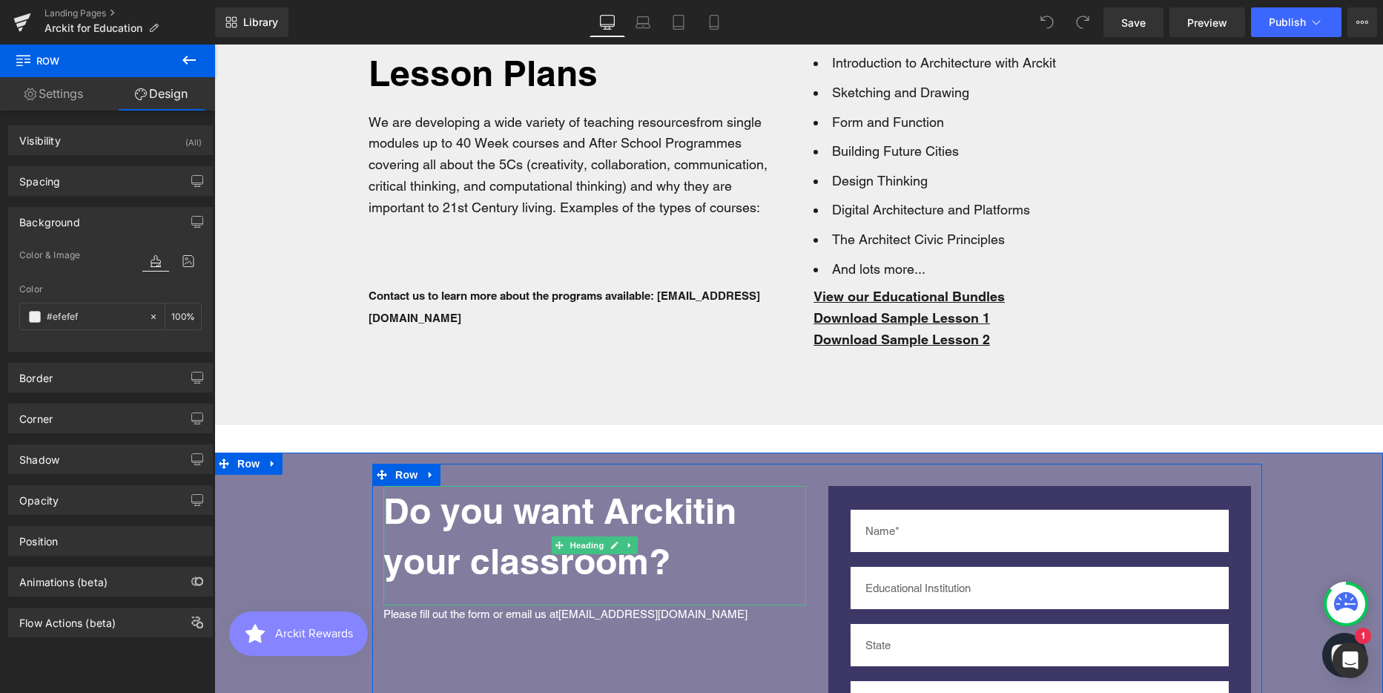
click at [496, 505] on b "Do you want Arckit" at bounding box center [544, 510] width 322 height 42
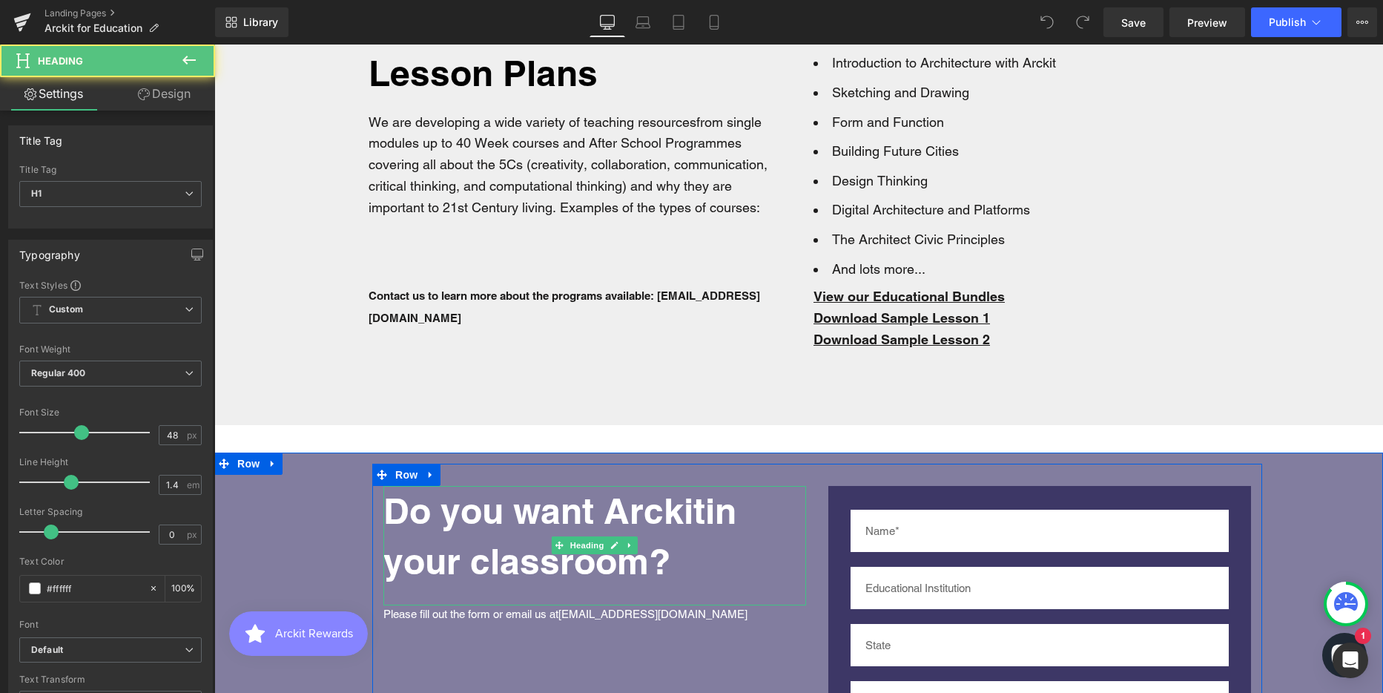
click at [503, 502] on b "Do you want Arckit" at bounding box center [544, 510] width 322 height 42
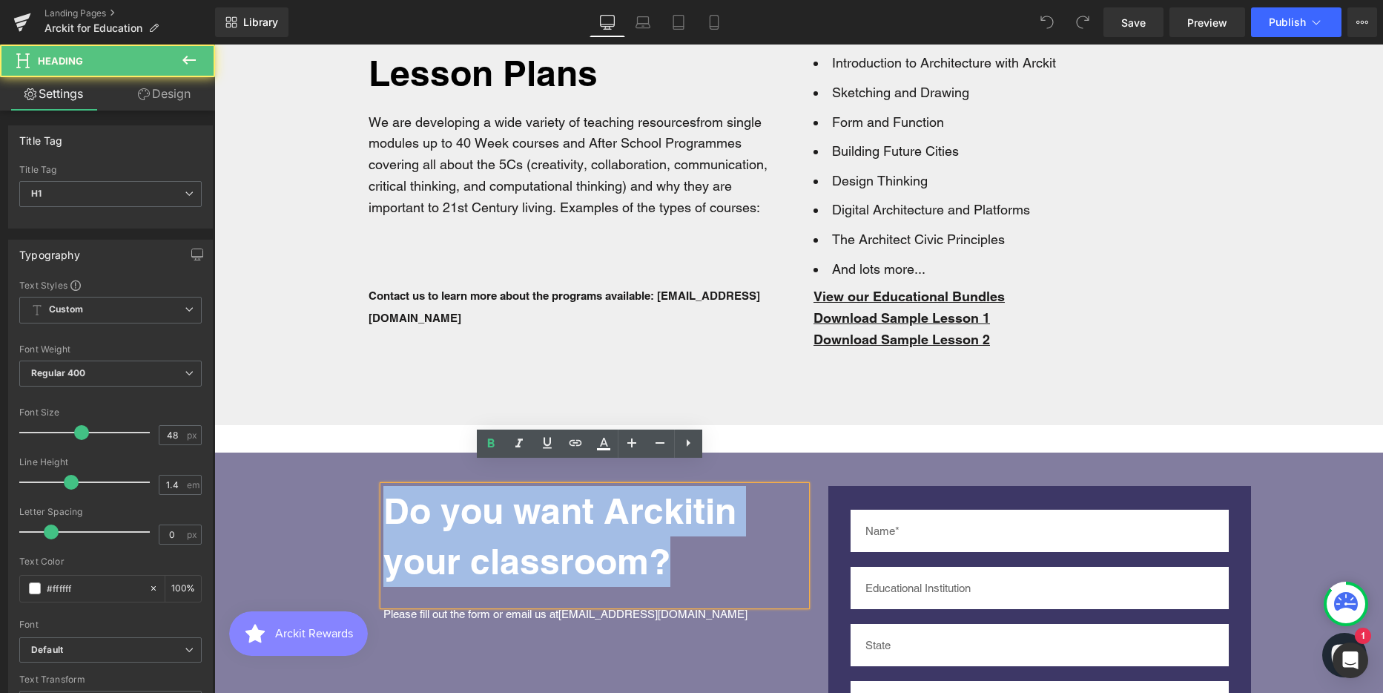
drag, startPoint x: 383, startPoint y: 492, endPoint x: 683, endPoint y: 538, distance: 303.1
click at [683, 538] on h1 "Do you want Arckit in your classroom?" at bounding box center [576, 536] width 386 height 101
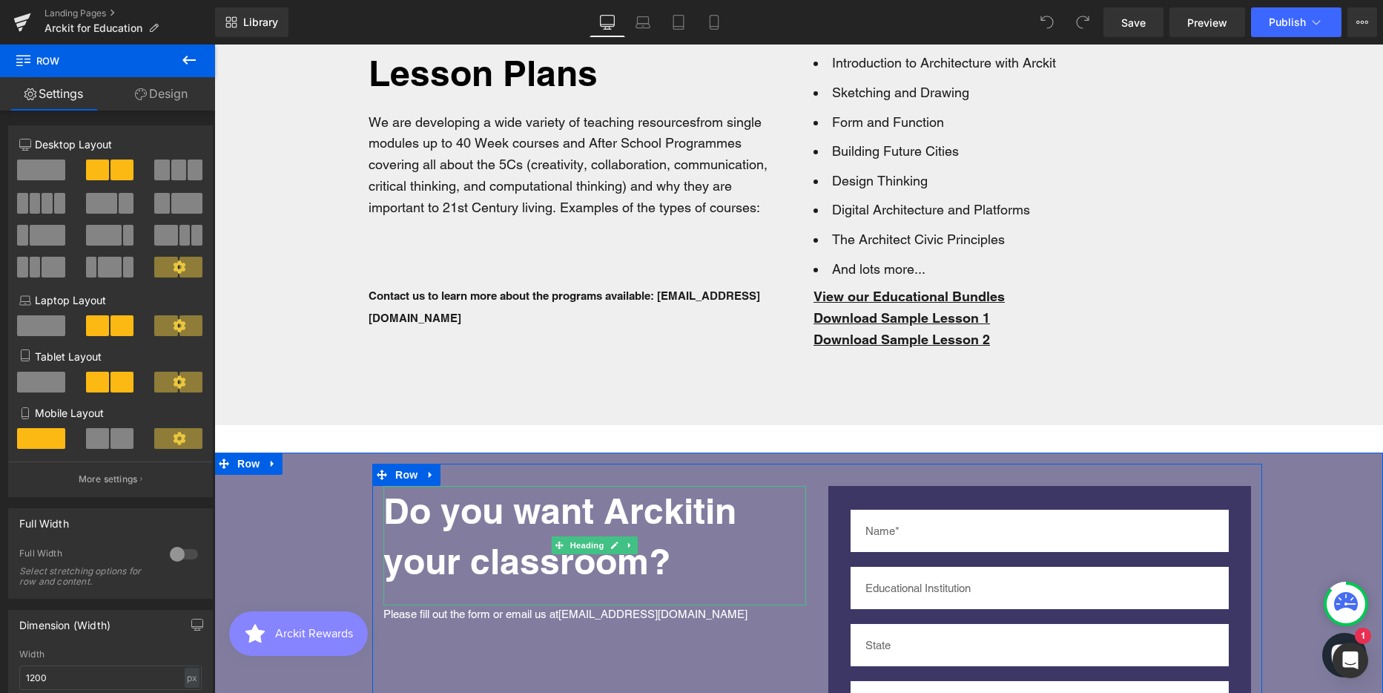
click at [512, 497] on b "Do you want Arckit" at bounding box center [544, 510] width 322 height 42
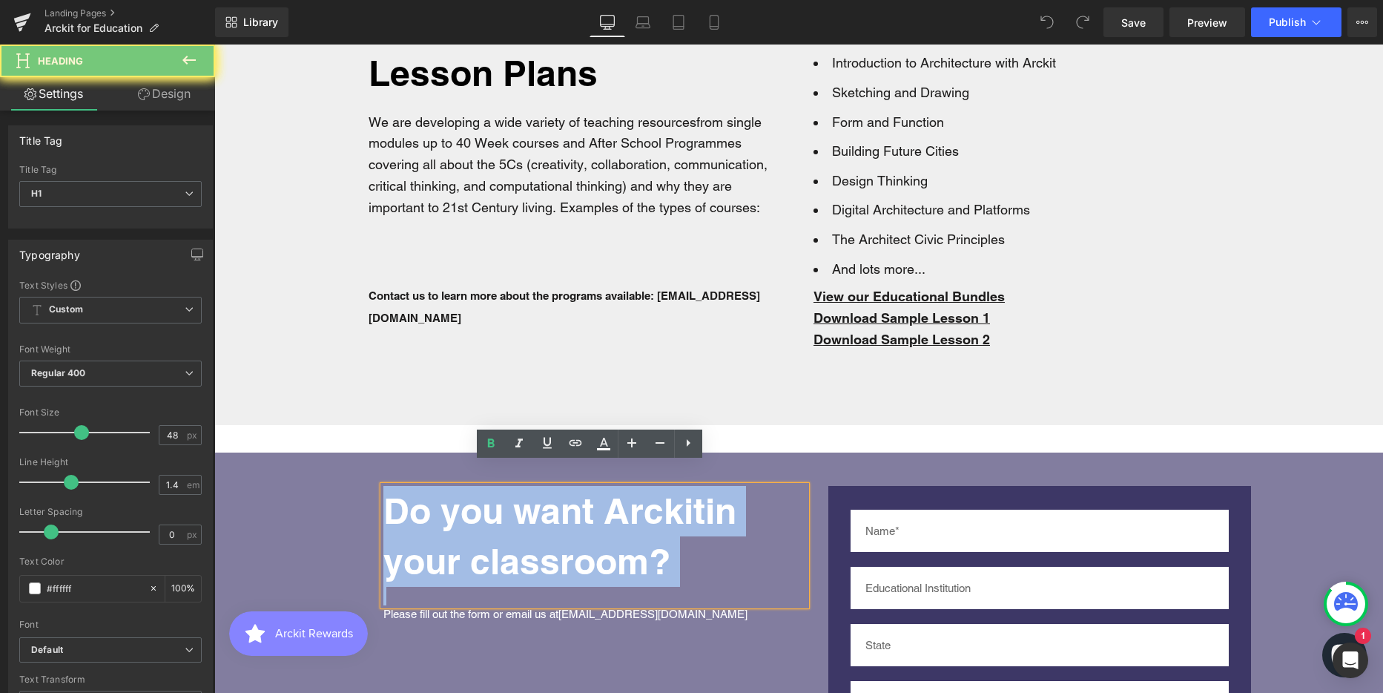
click at [512, 497] on b "Do you want Arckit" at bounding box center [544, 510] width 322 height 42
copy h1 "Do you want Arckit in your classroom?"
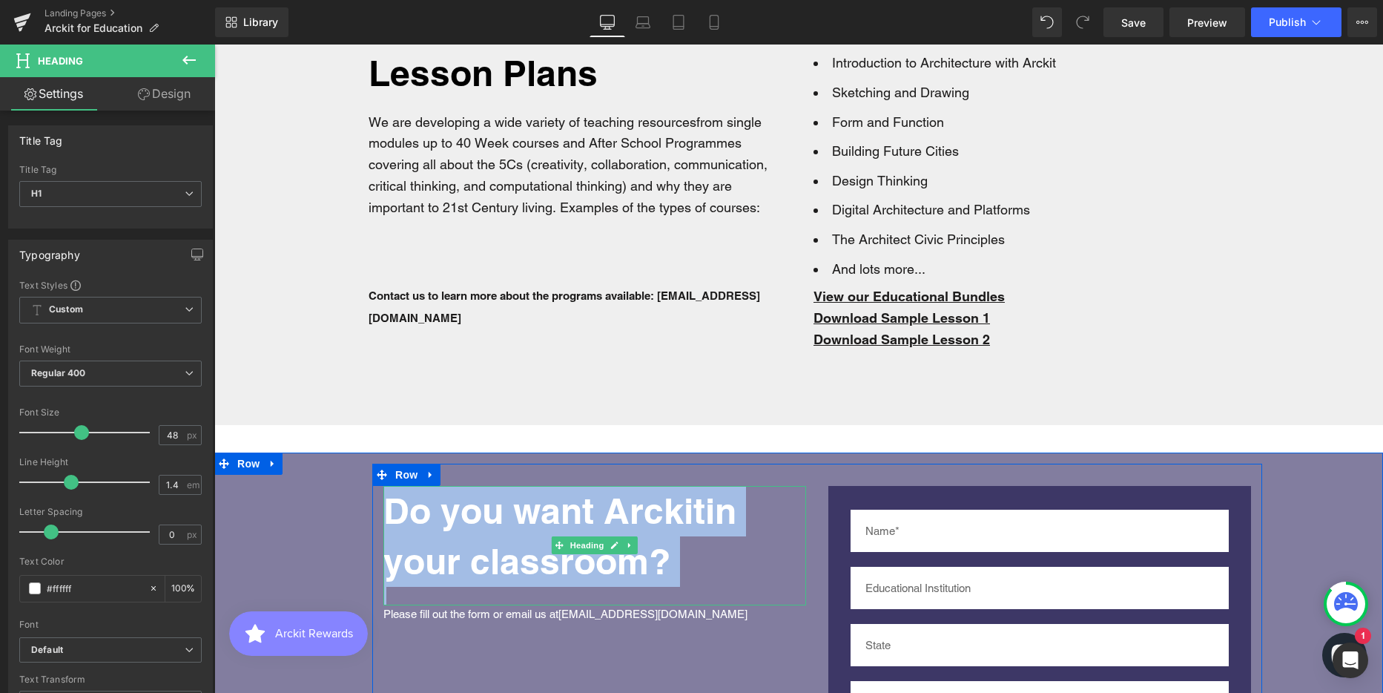
click at [423, 506] on b "Do you want Arckit" at bounding box center [544, 510] width 322 height 42
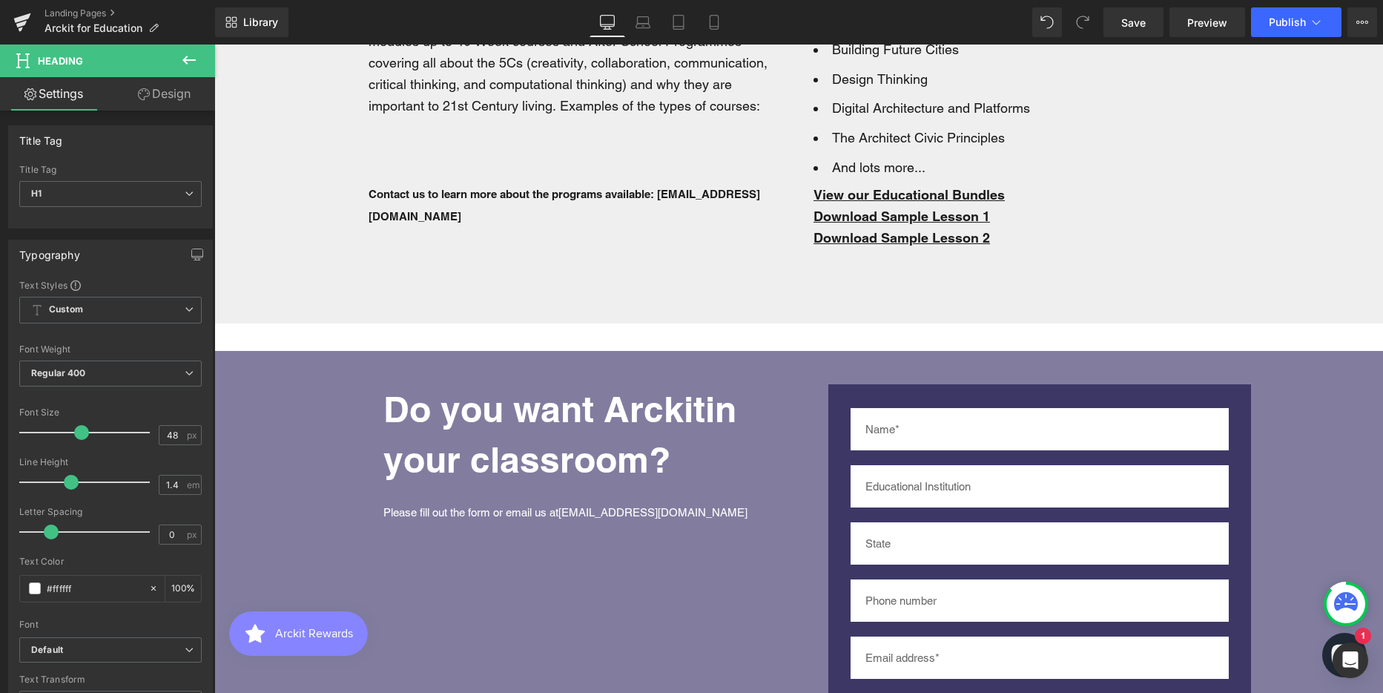
scroll to position [5191, 0]
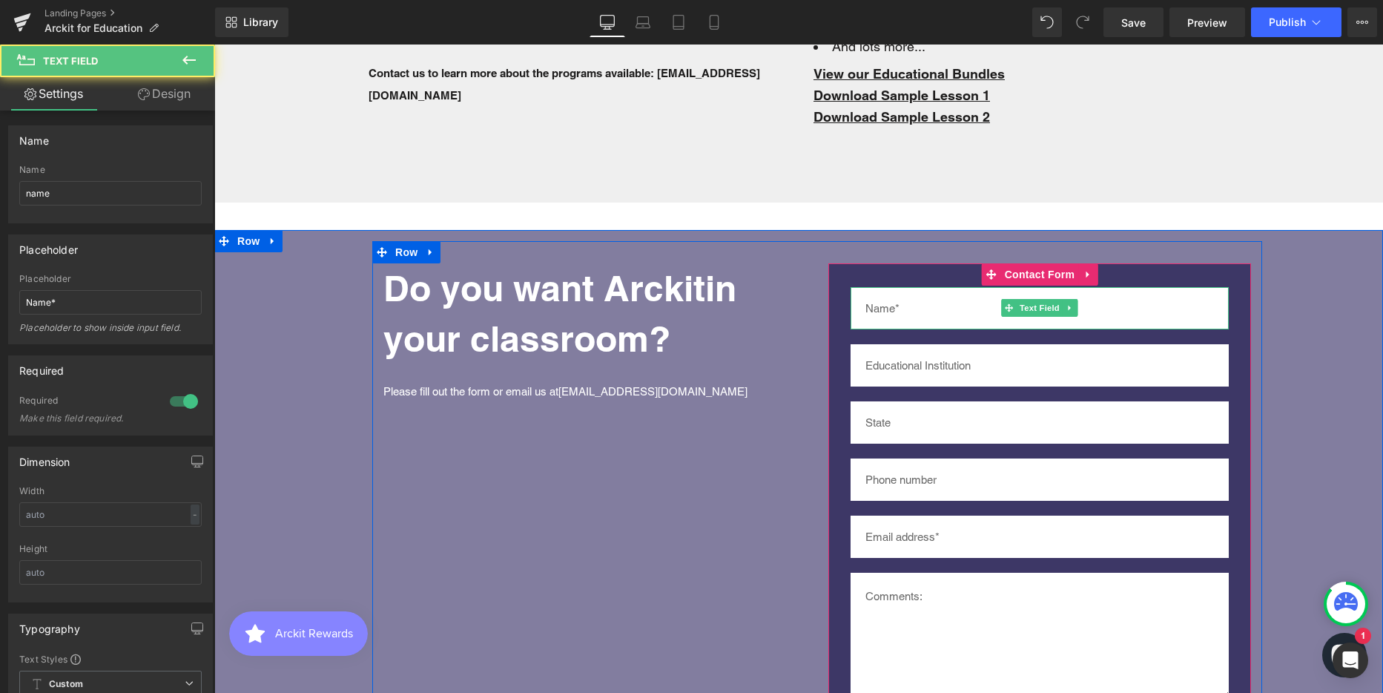
drag, startPoint x: 898, startPoint y: 283, endPoint x: 856, endPoint y: 283, distance: 41.5
click at [856, 287] on input "text" at bounding box center [1040, 308] width 378 height 42
drag, startPoint x: 920, startPoint y: 288, endPoint x: 898, endPoint y: 274, distance: 26.3
click at [920, 288] on input "text" at bounding box center [1040, 308] width 378 height 42
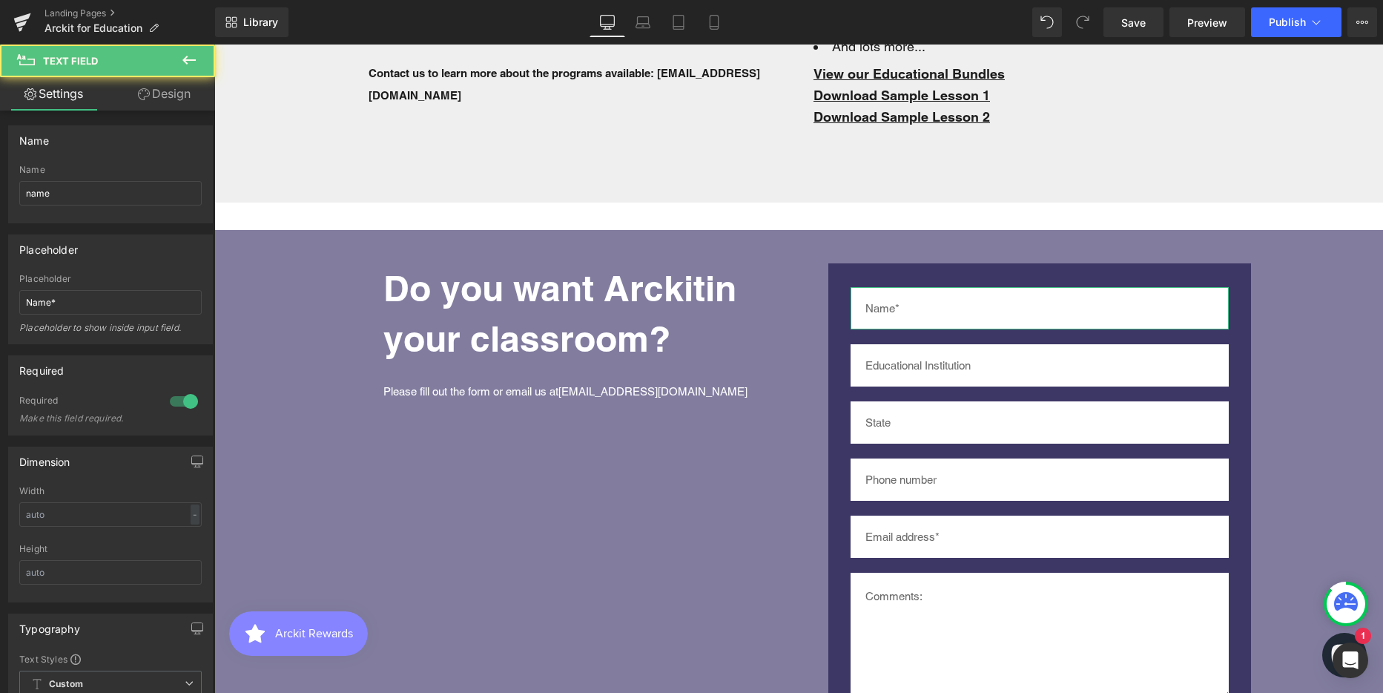
drag, startPoint x: 160, startPoint y: 88, endPoint x: 74, endPoint y: 185, distance: 129.2
click at [160, 88] on link "Design" at bounding box center [164, 93] width 108 height 33
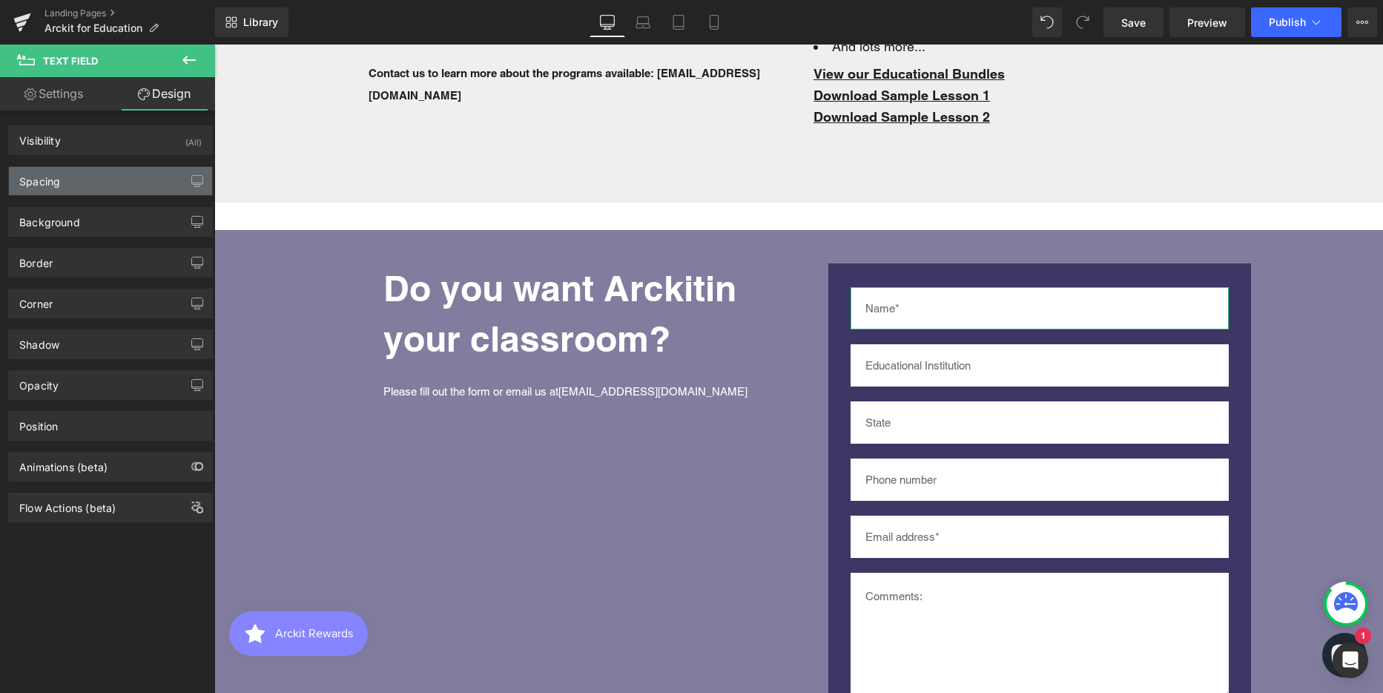
click at [70, 179] on div "Spacing" at bounding box center [110, 181] width 203 height 28
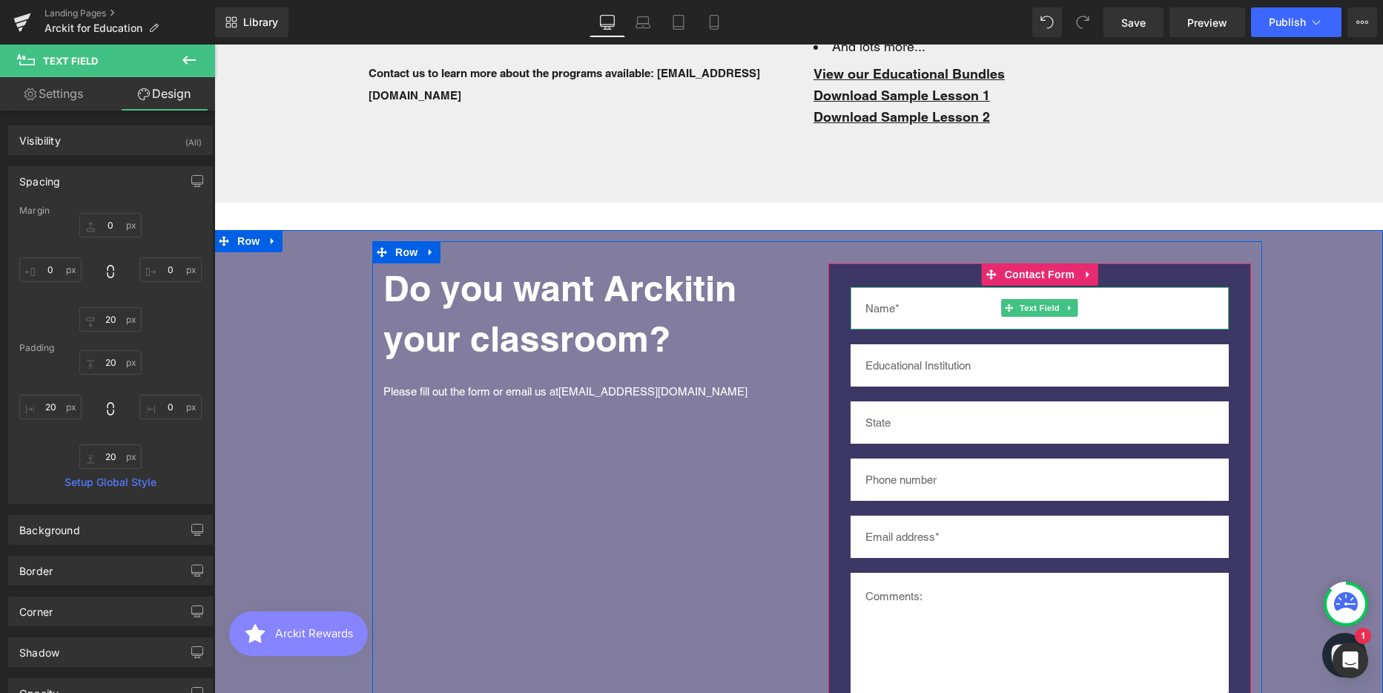
click at [979, 289] on input "text" at bounding box center [1040, 308] width 378 height 42
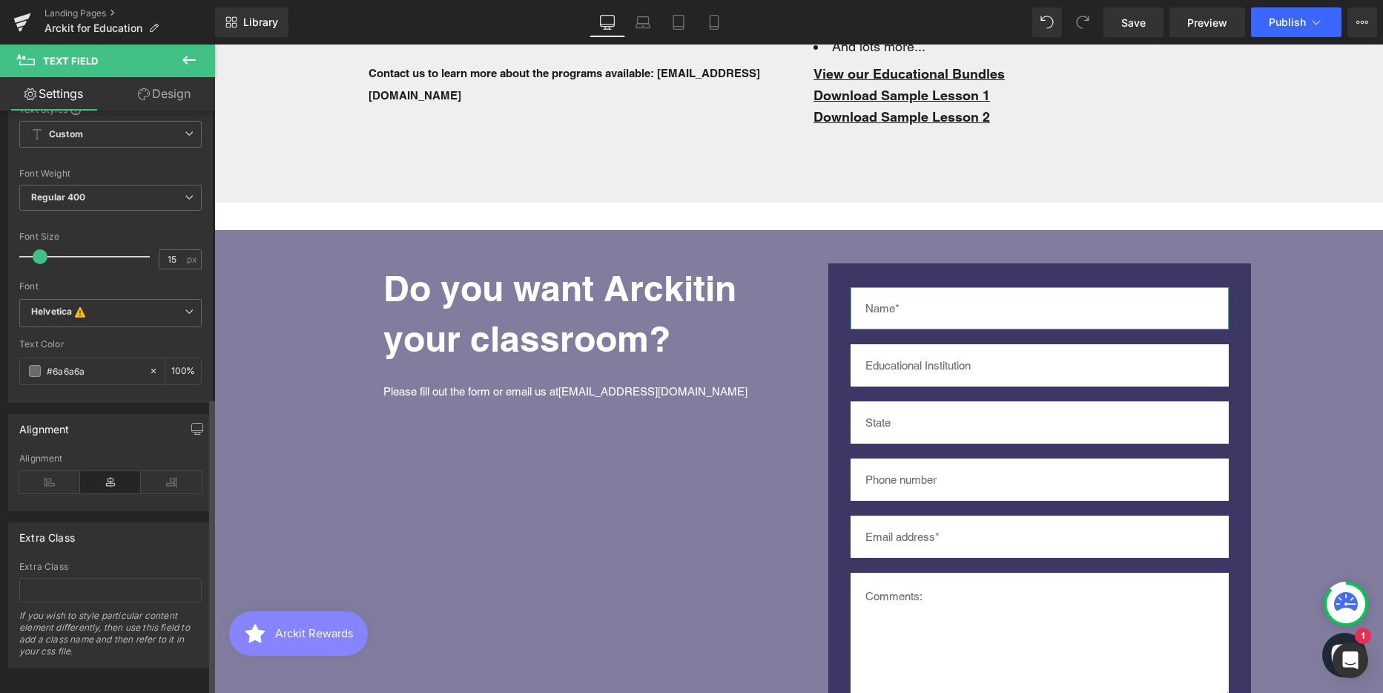
scroll to position [566, 0]
click at [61, 357] on input "#6a6a6a" at bounding box center [94, 365] width 95 height 16
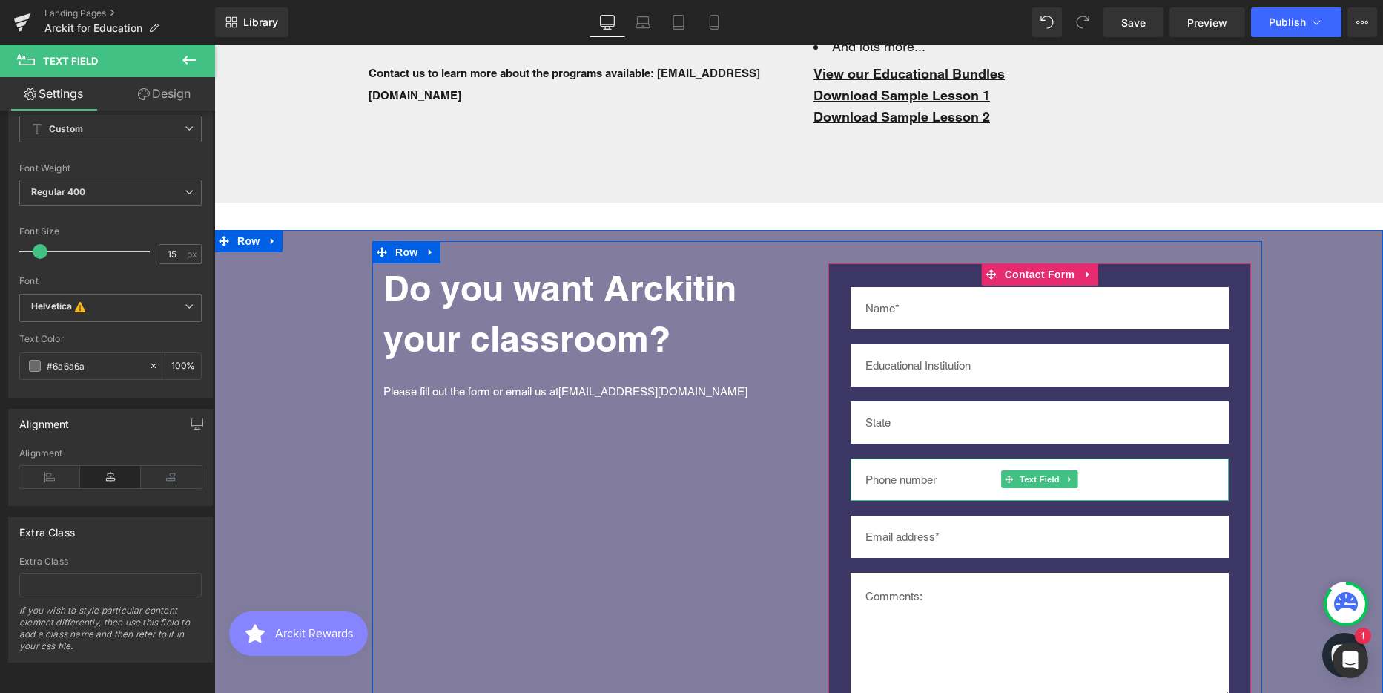
click at [993, 458] on input "text" at bounding box center [1040, 479] width 378 height 42
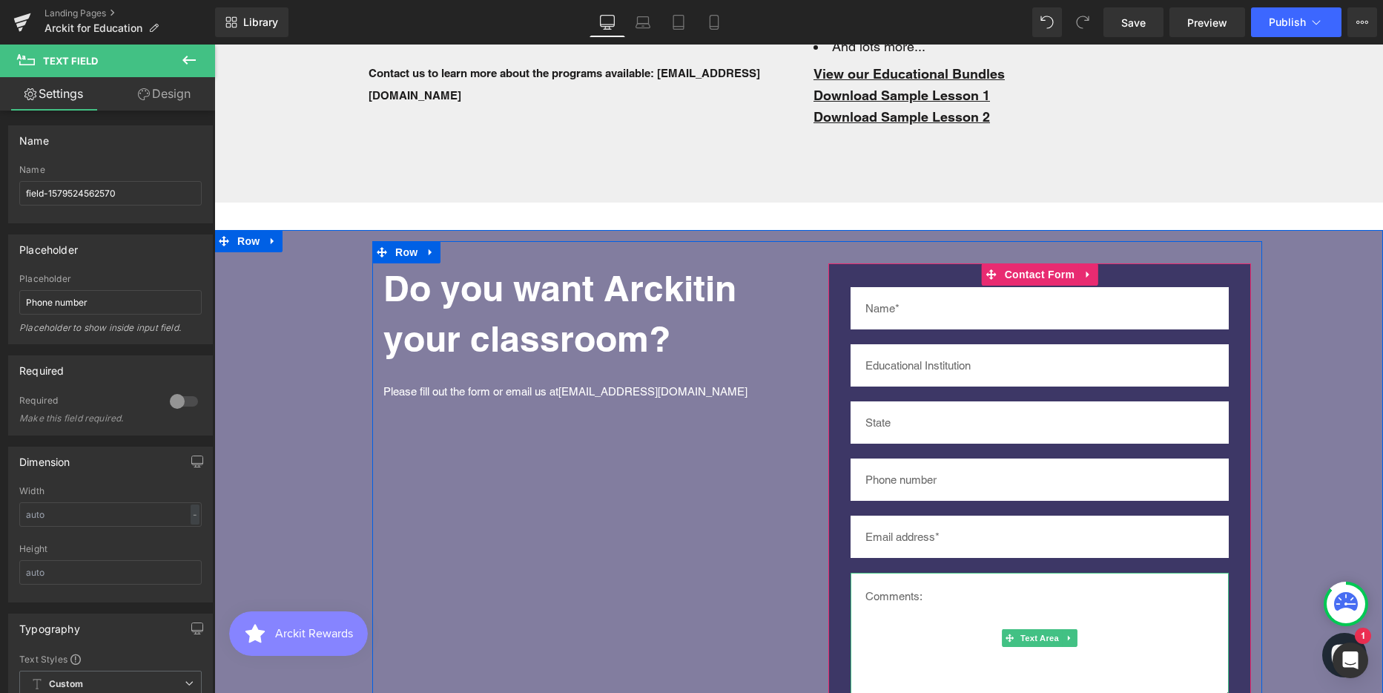
click at [1014, 581] on textarea at bounding box center [1040, 635] width 378 height 126
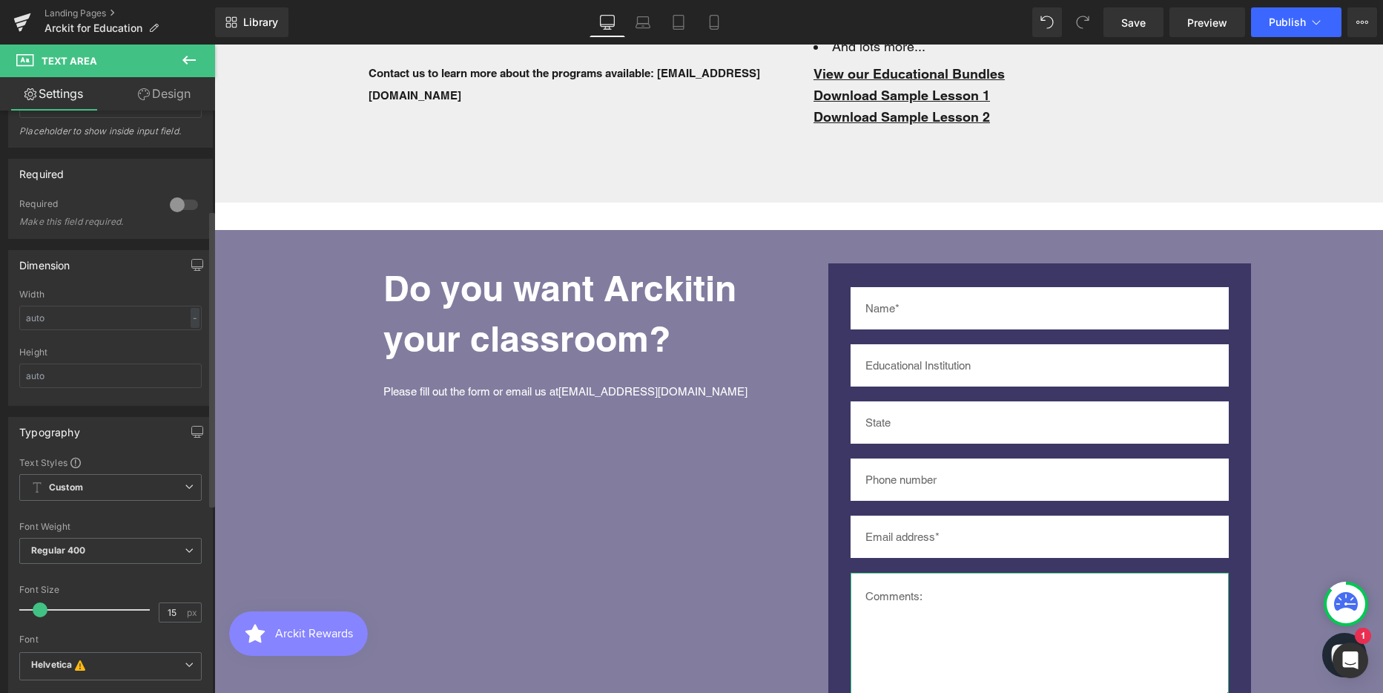
scroll to position [195, 0]
click at [162, 101] on link "Design" at bounding box center [164, 93] width 108 height 33
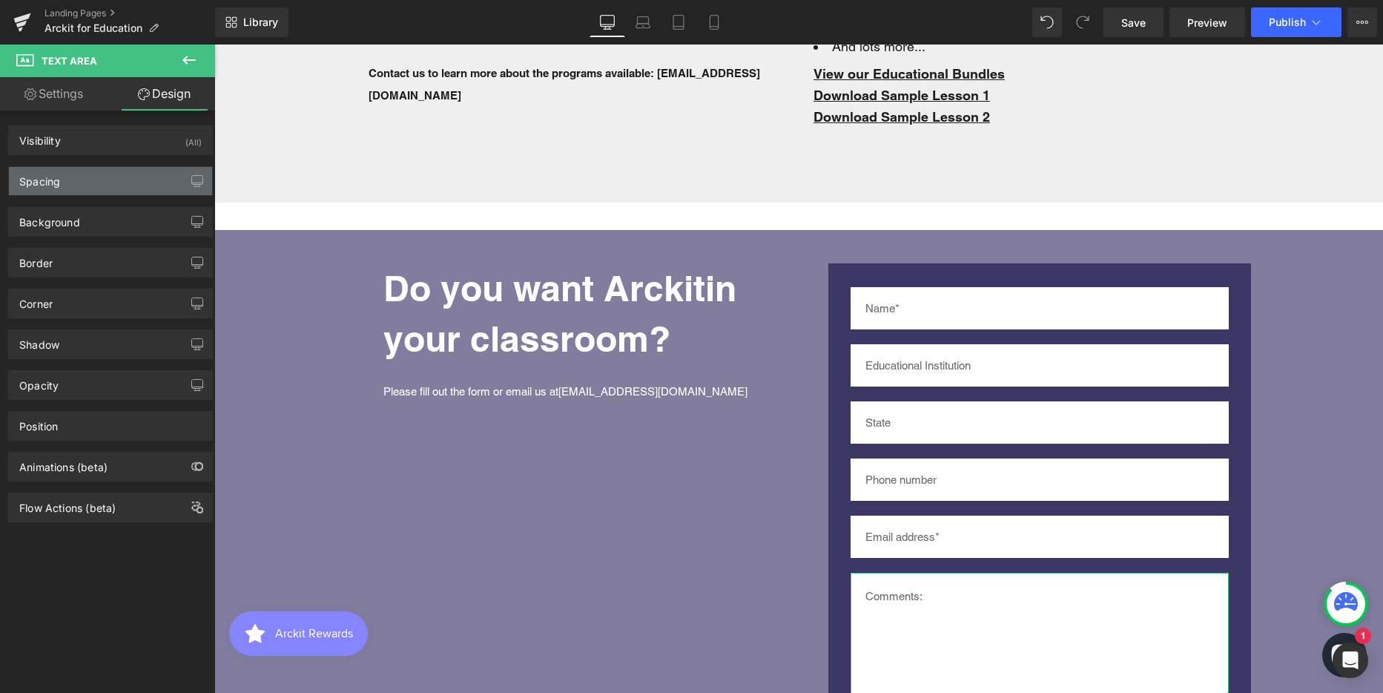
click at [99, 181] on div "Spacing" at bounding box center [110, 181] width 203 height 28
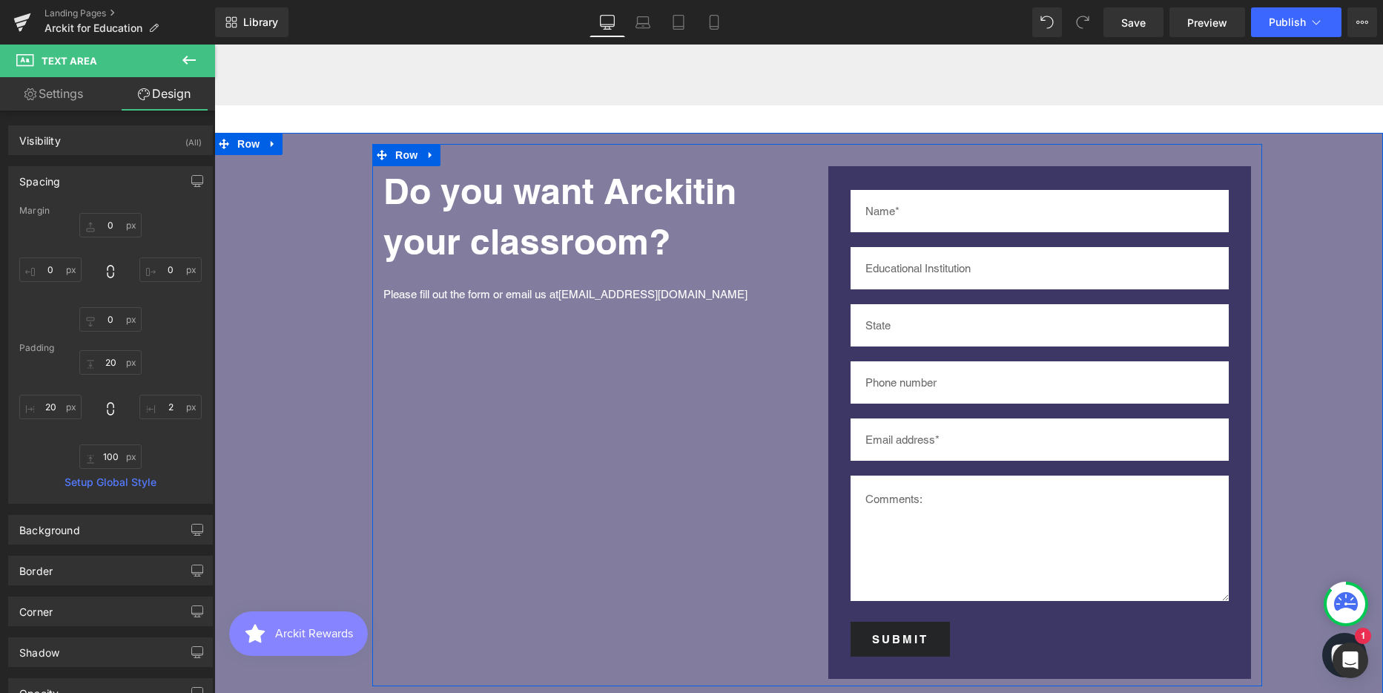
scroll to position [5413, 0]
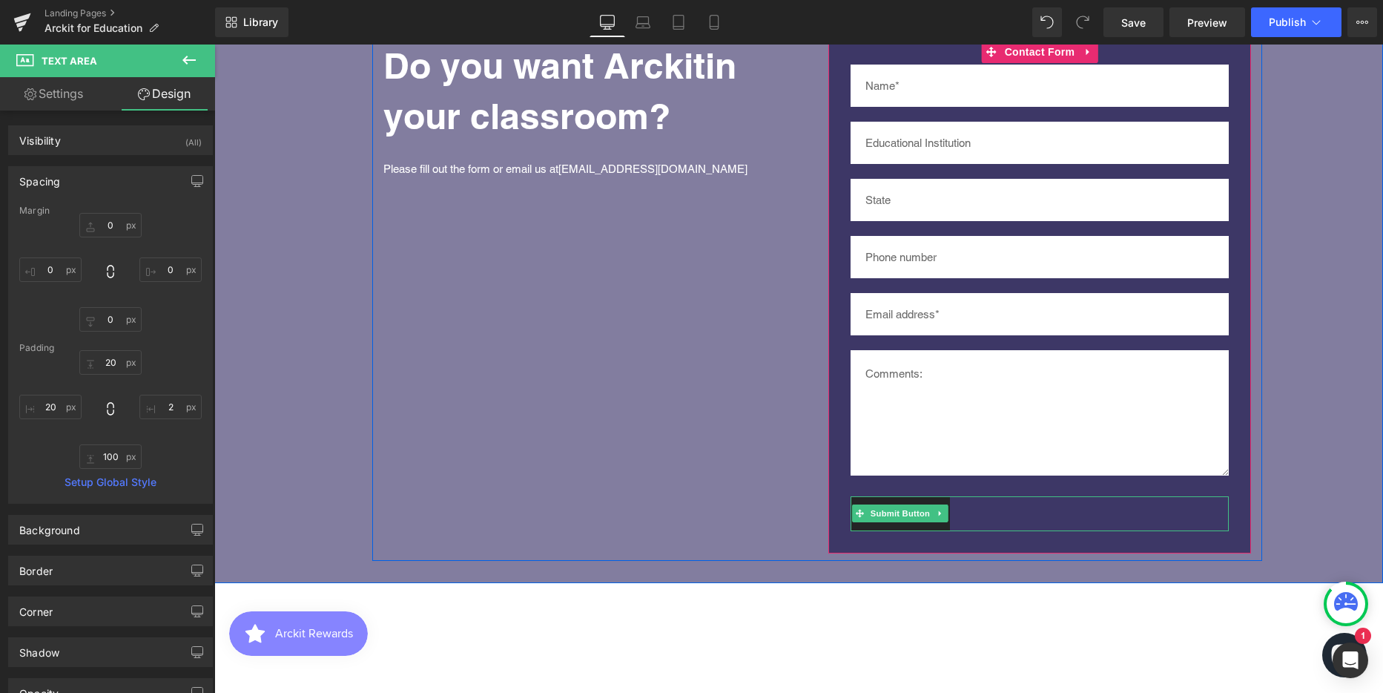
click at [968, 496] on div "Submit" at bounding box center [1040, 513] width 378 height 35
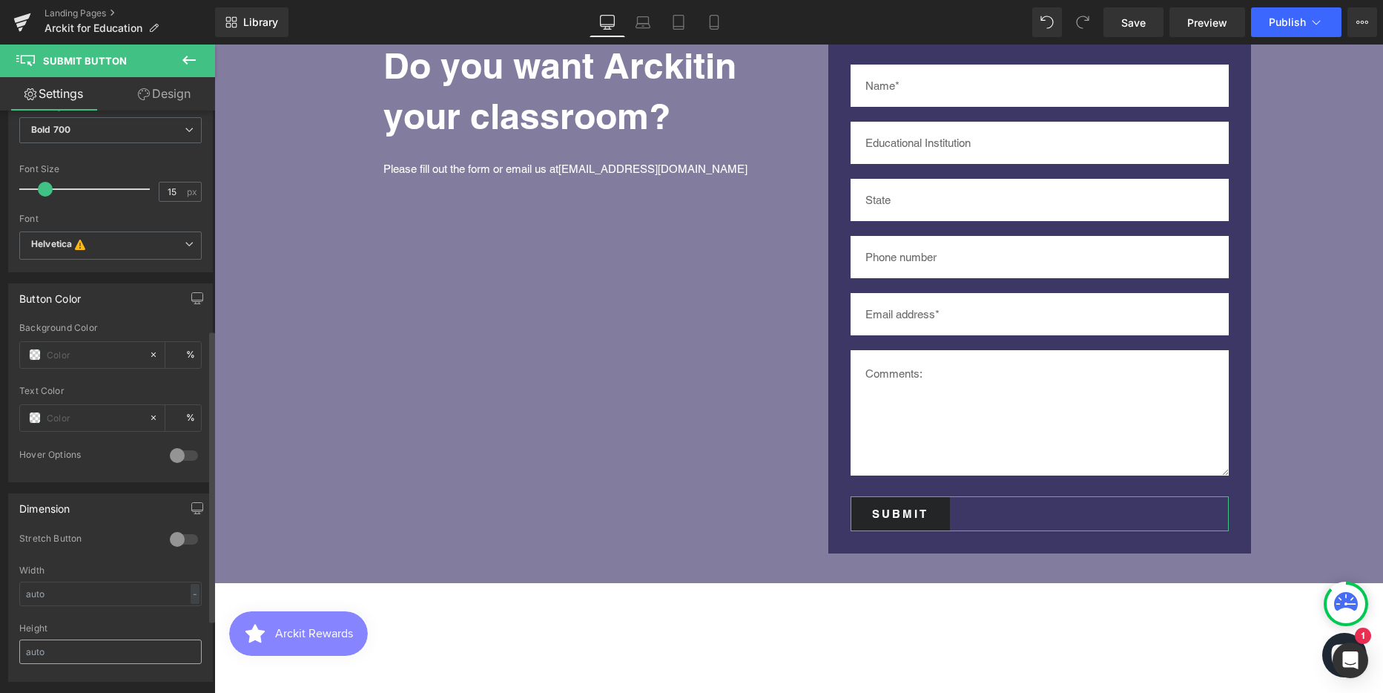
scroll to position [445, 0]
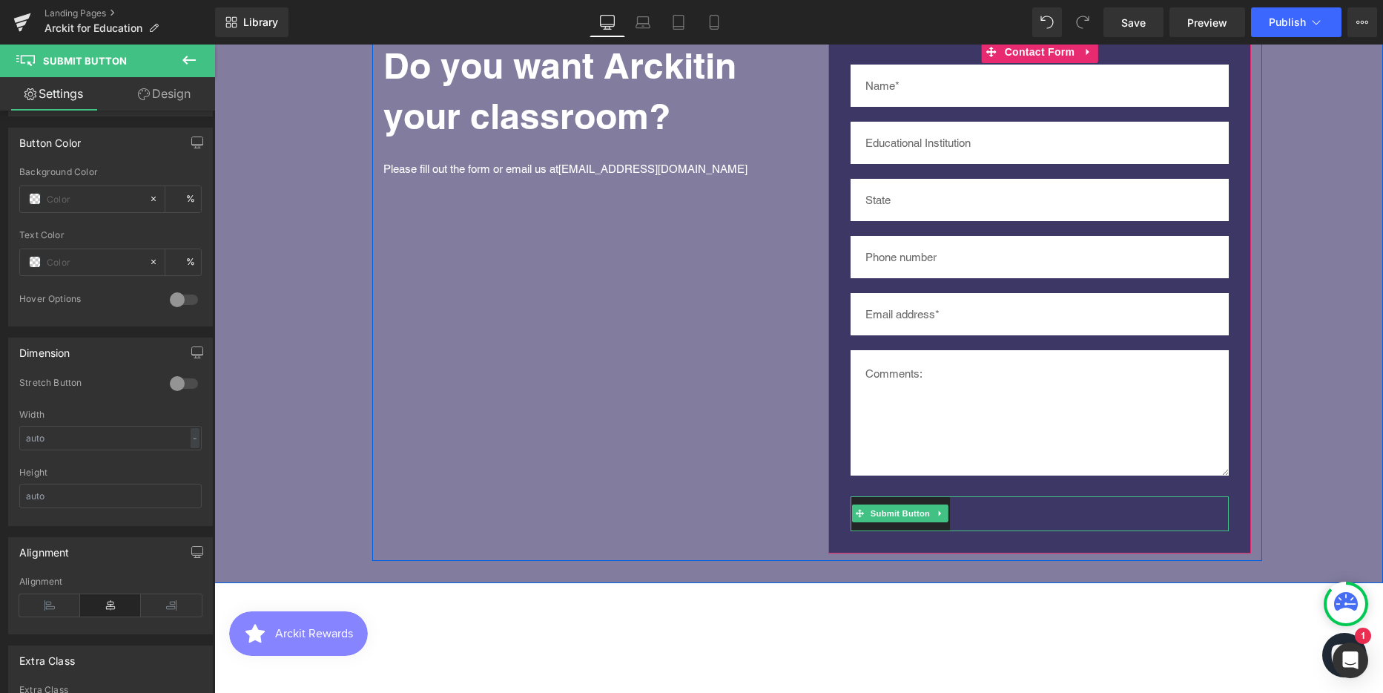
click at [959, 498] on div "Submit" at bounding box center [1040, 513] width 378 height 35
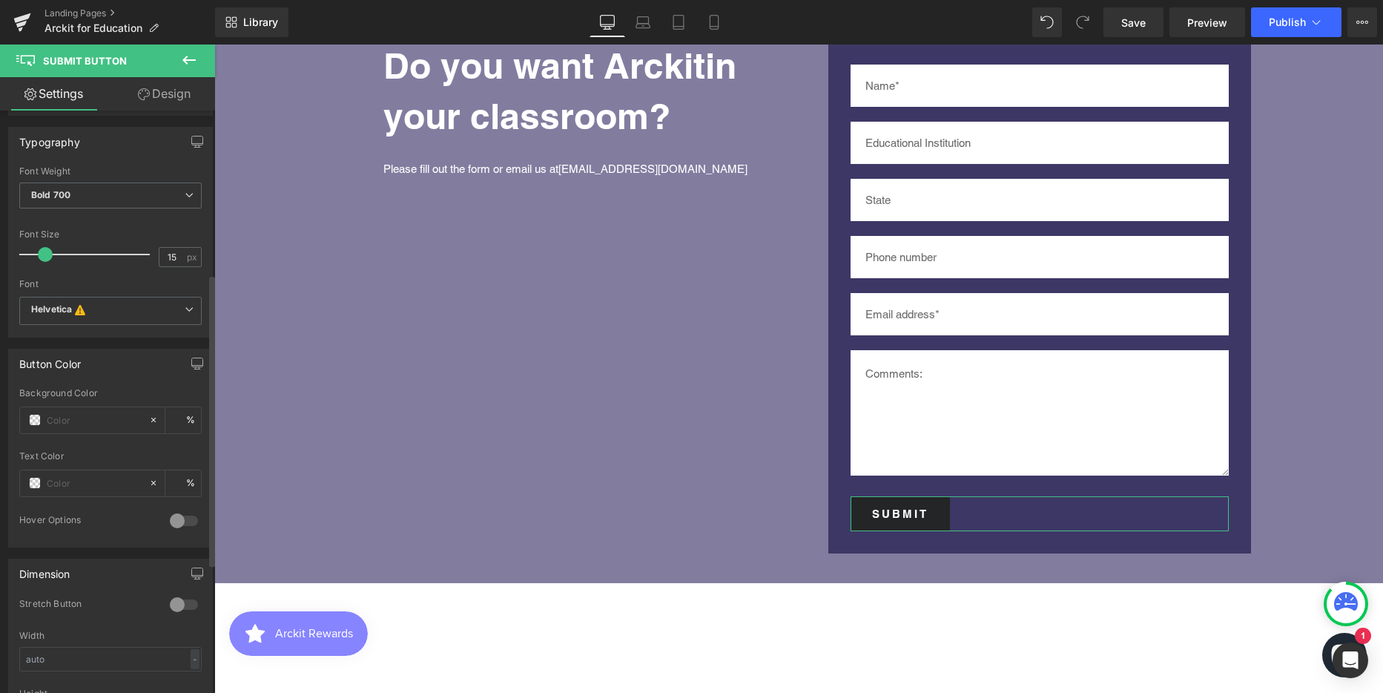
scroll to position [222, 0]
drag, startPoint x: 168, startPoint y: 92, endPoint x: 102, endPoint y: 213, distance: 137.4
click at [168, 92] on link "Design" at bounding box center [164, 93] width 108 height 33
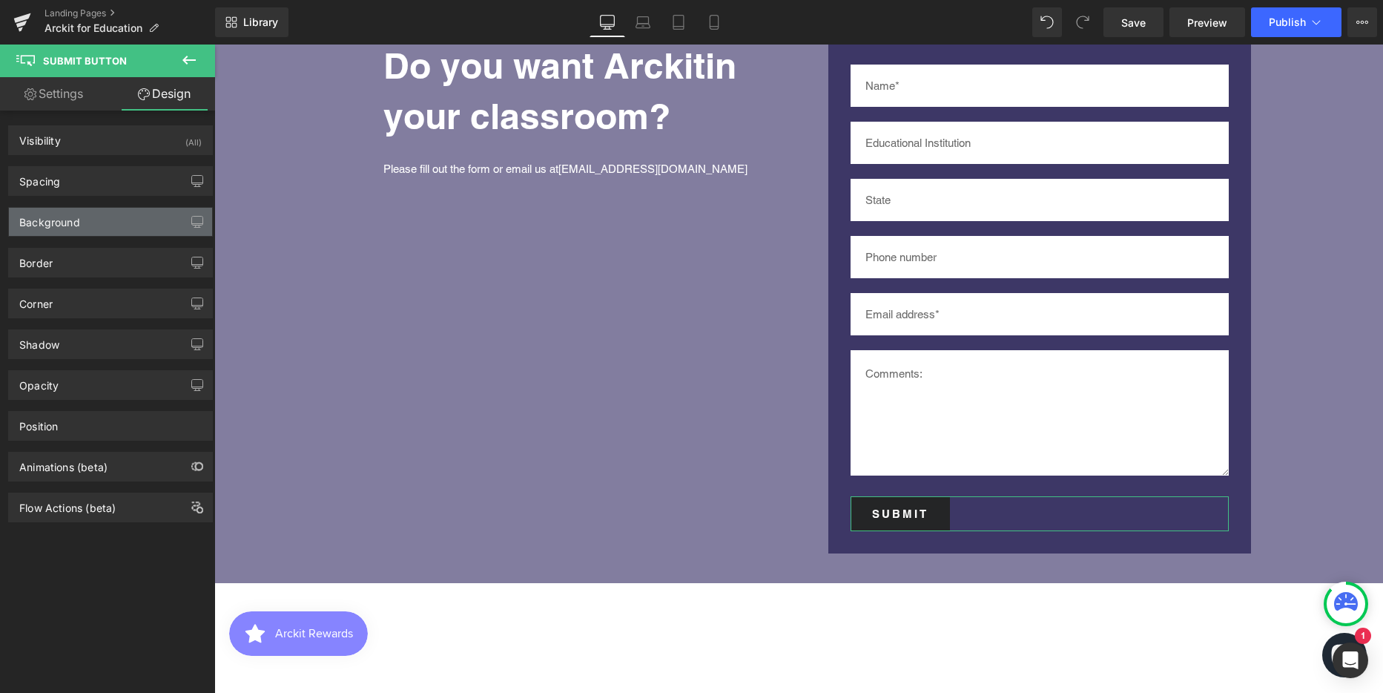
type input "20"
type input "0"
type input "14"
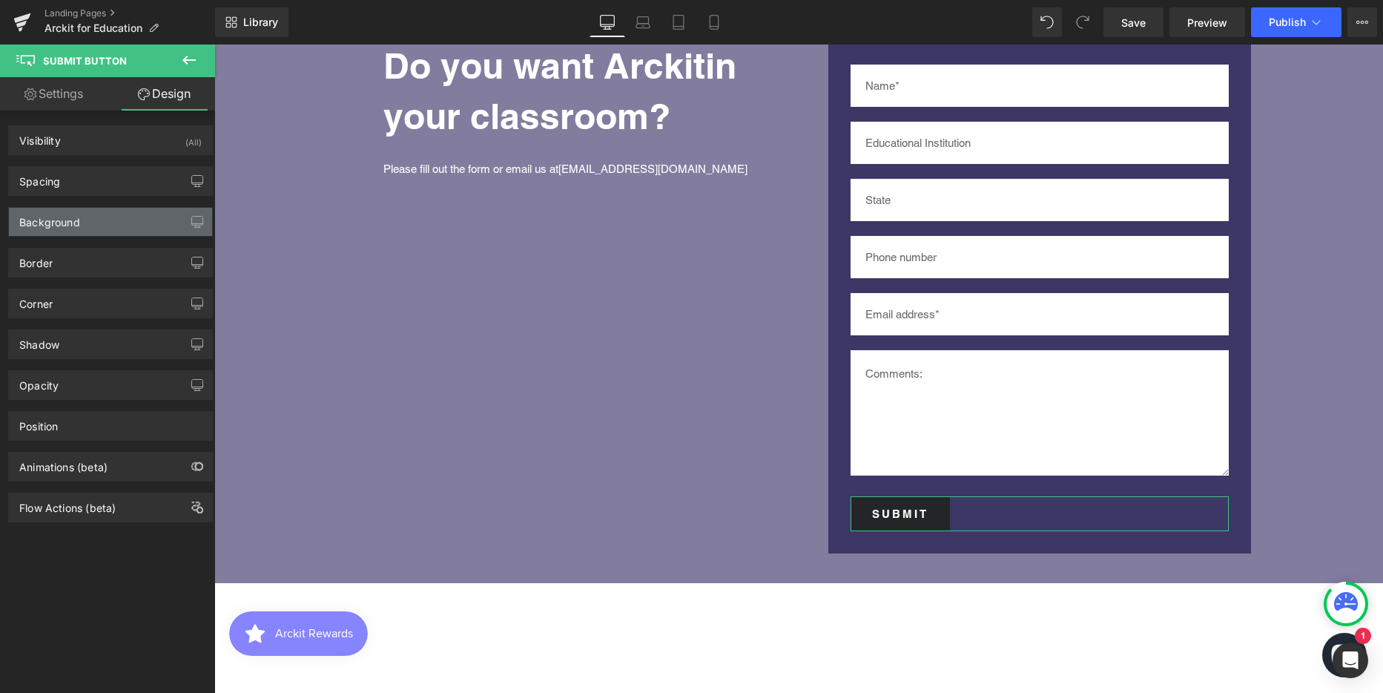
type input "28"
type input "14"
type input "28"
type input "transparent"
type input "0"
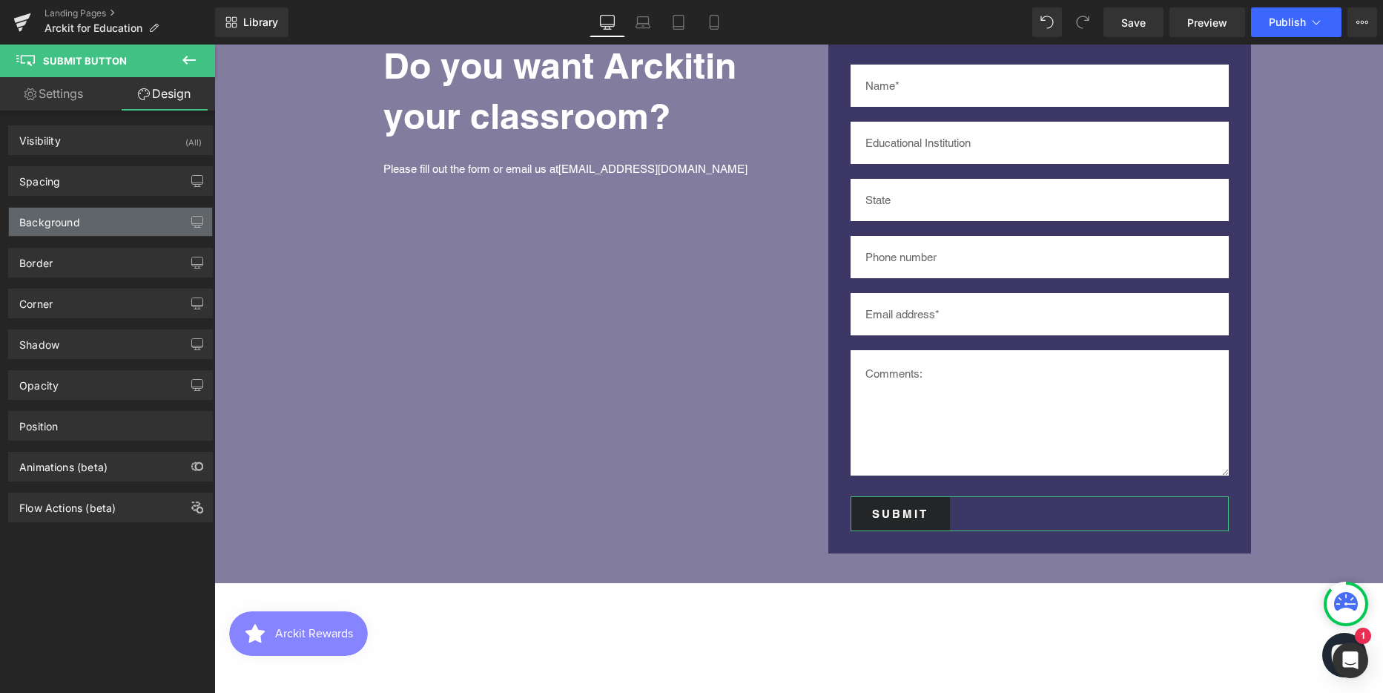
click at [102, 213] on div "Background" at bounding box center [110, 222] width 203 height 28
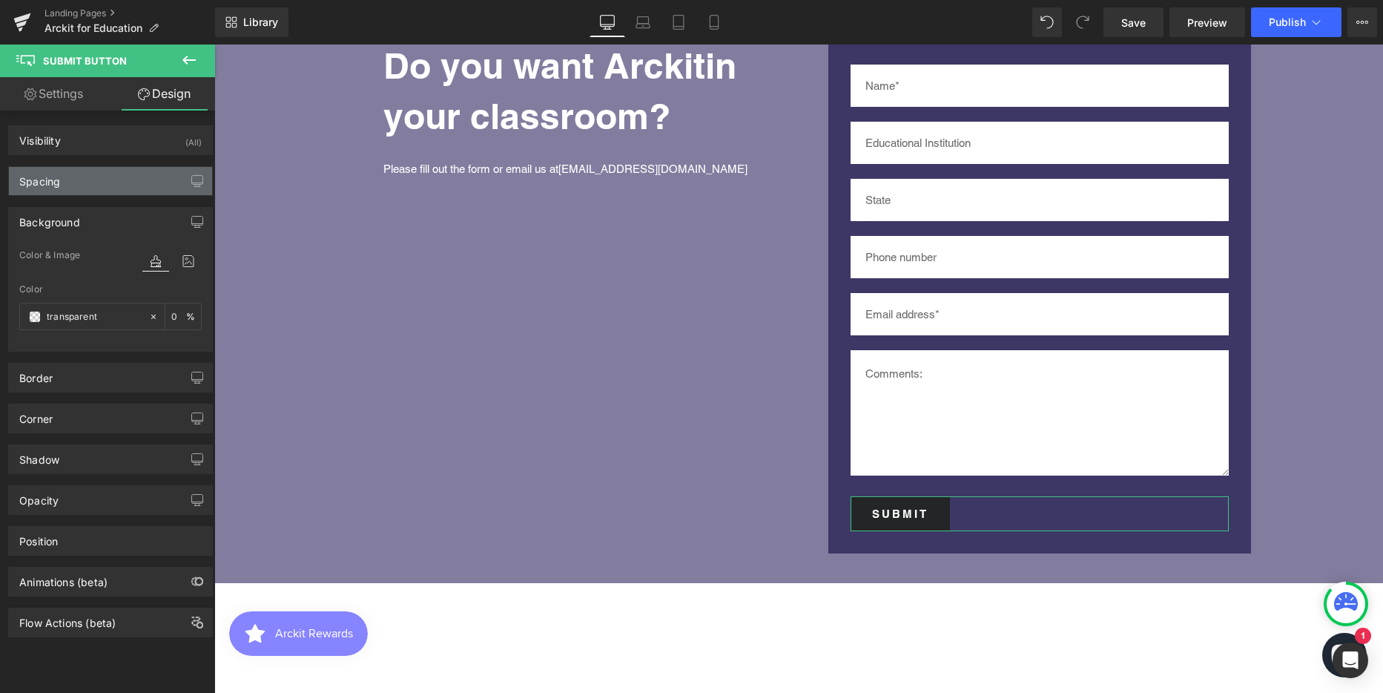
click at [100, 179] on div "Spacing" at bounding box center [110, 181] width 203 height 28
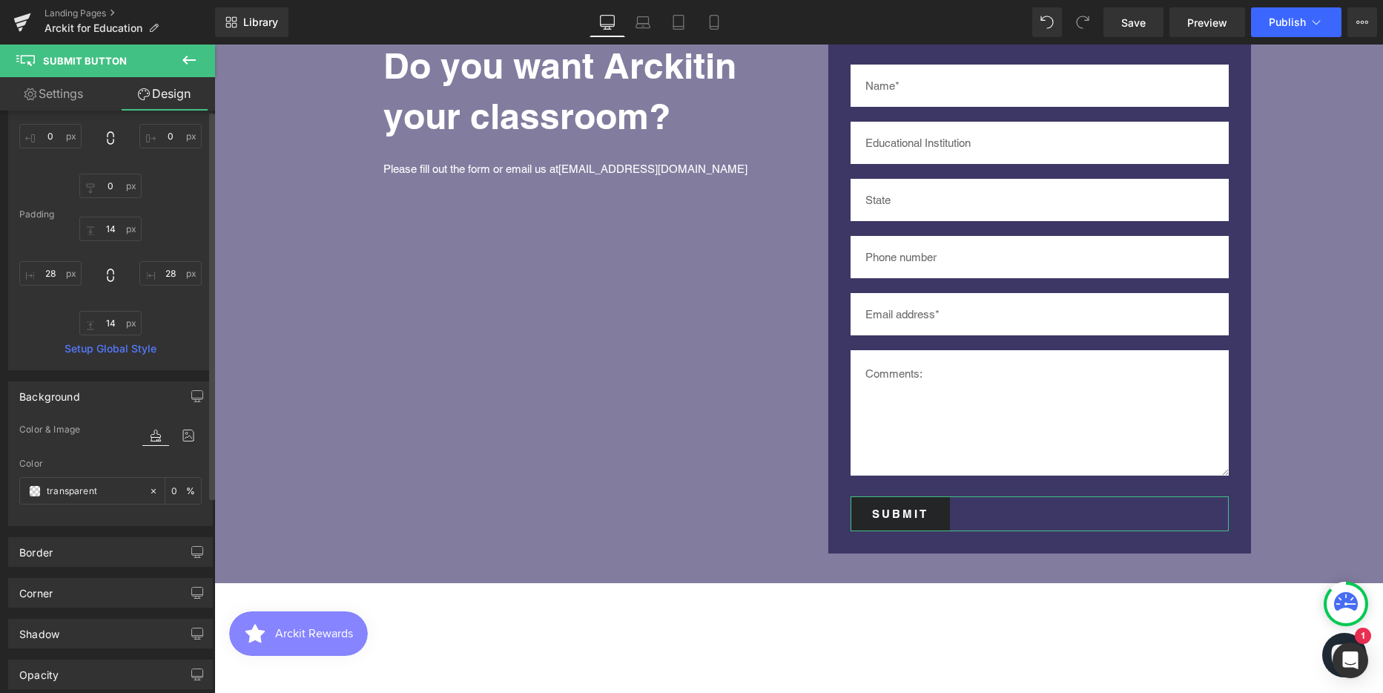
scroll to position [0, 0]
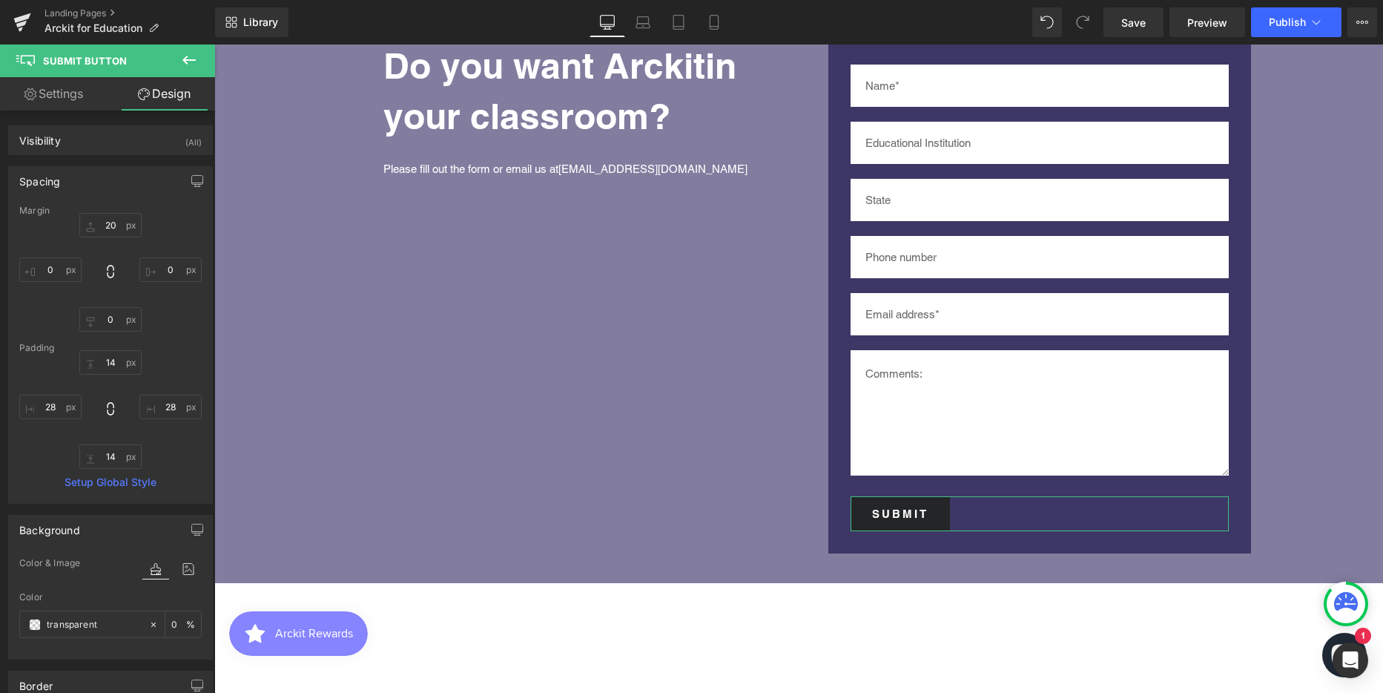
click at [47, 93] on link "Settings" at bounding box center [54, 93] width 108 height 33
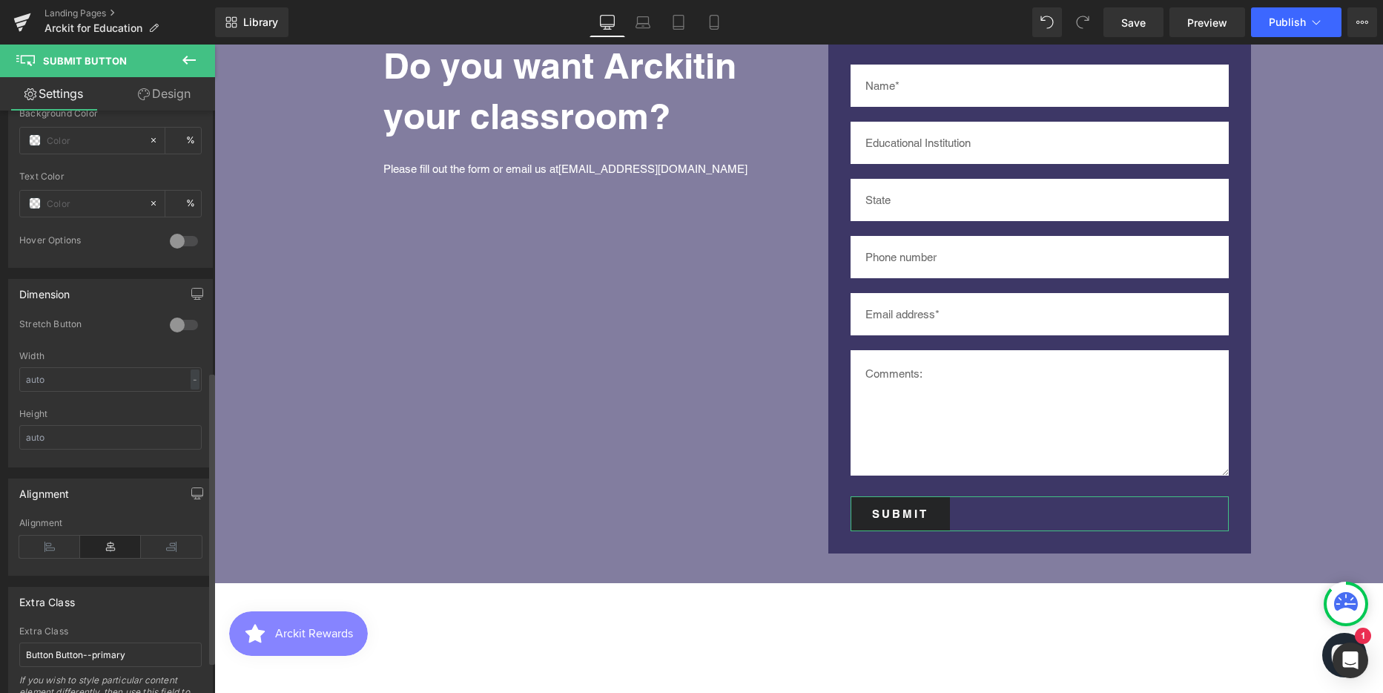
scroll to position [584, 0]
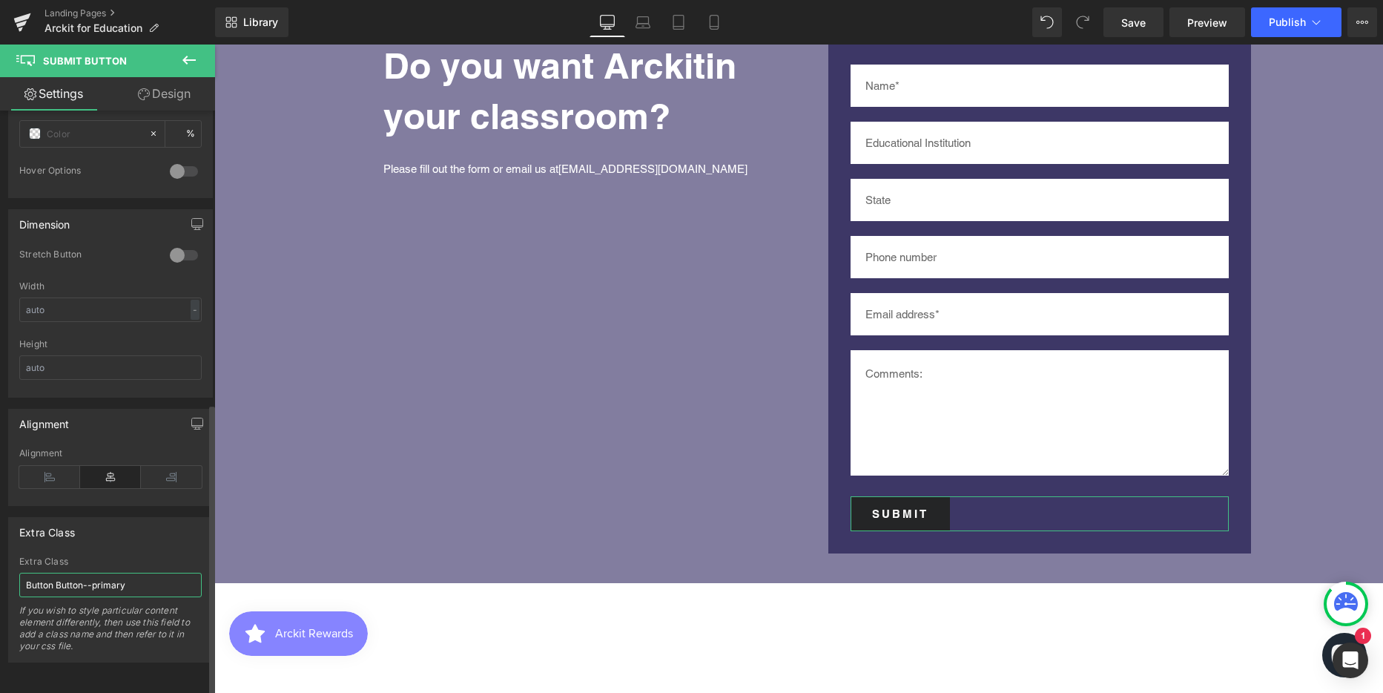
drag, startPoint x: 138, startPoint y: 570, endPoint x: 21, endPoint y: 569, distance: 117.2
click at [21, 572] on input "Button Button--primary" at bounding box center [110, 584] width 182 height 24
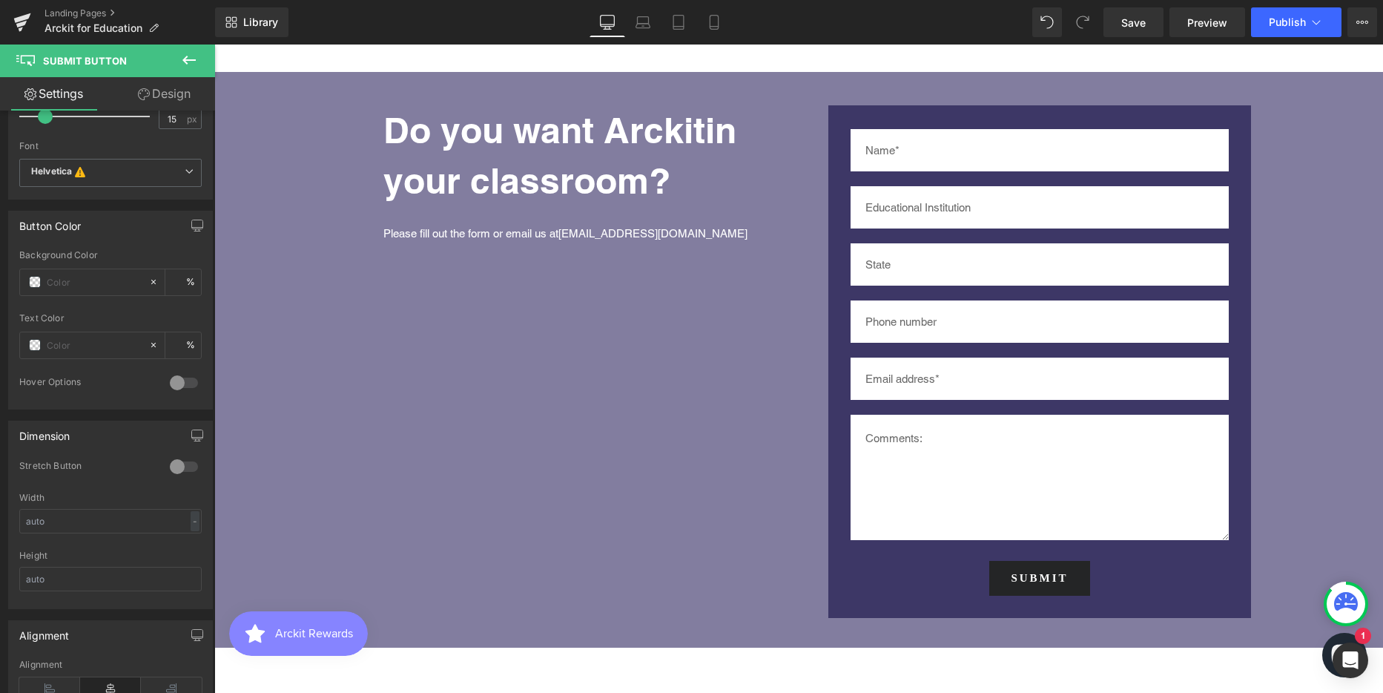
scroll to position [5265, 0]
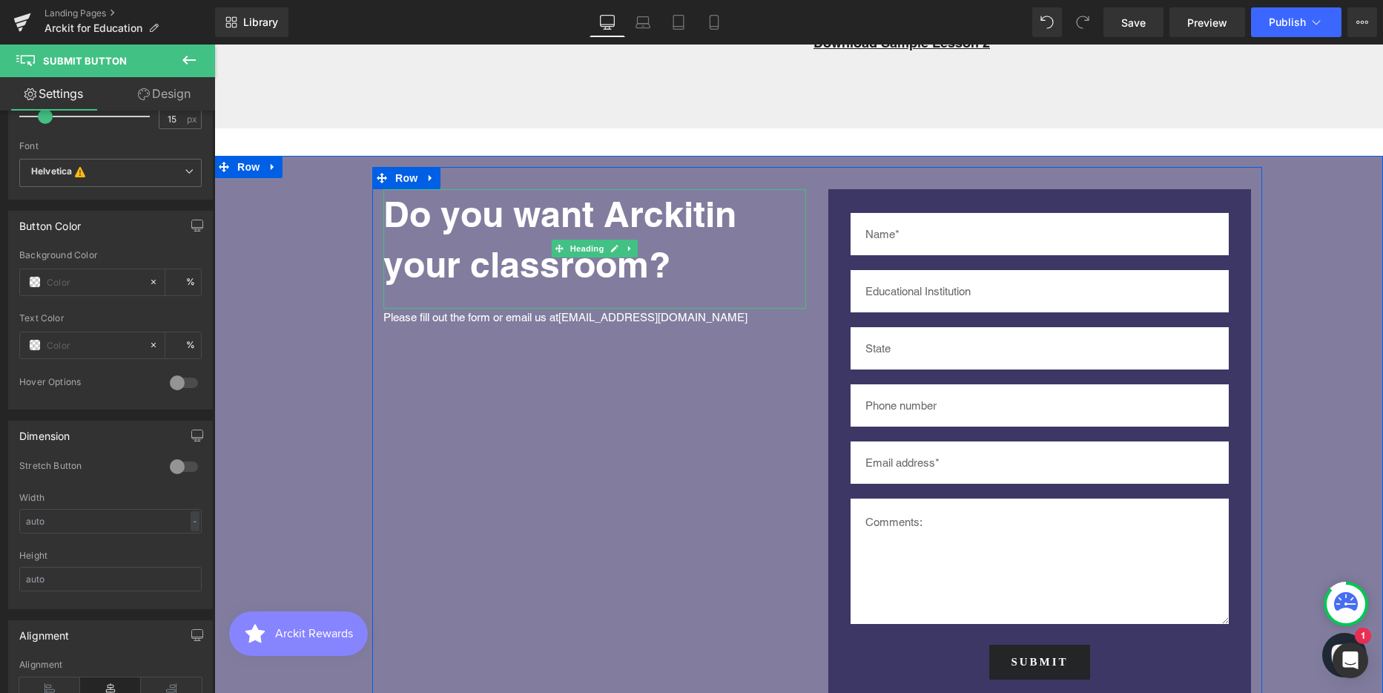
click at [578, 193] on b "Do you want Arckit" at bounding box center [544, 214] width 322 height 42
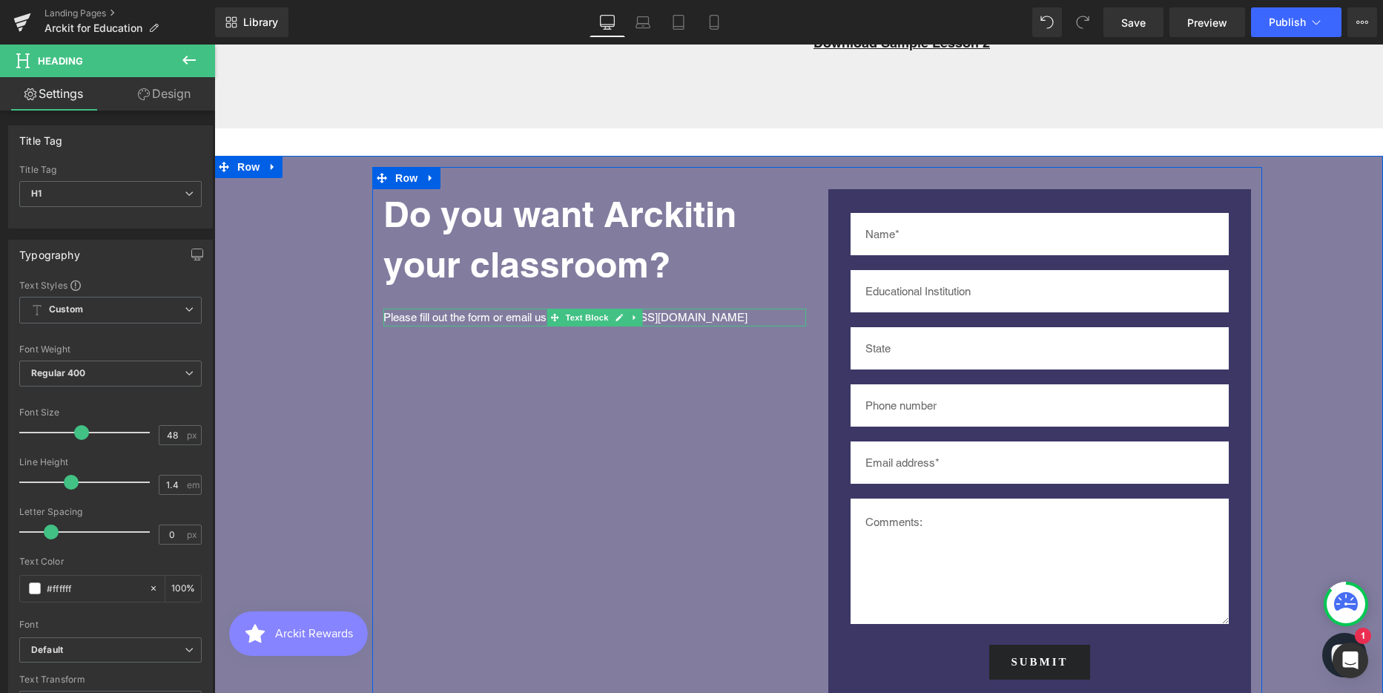
click at [509, 311] on font "Please fill out the form or email us at info@arckit.com" at bounding box center [565, 317] width 364 height 13
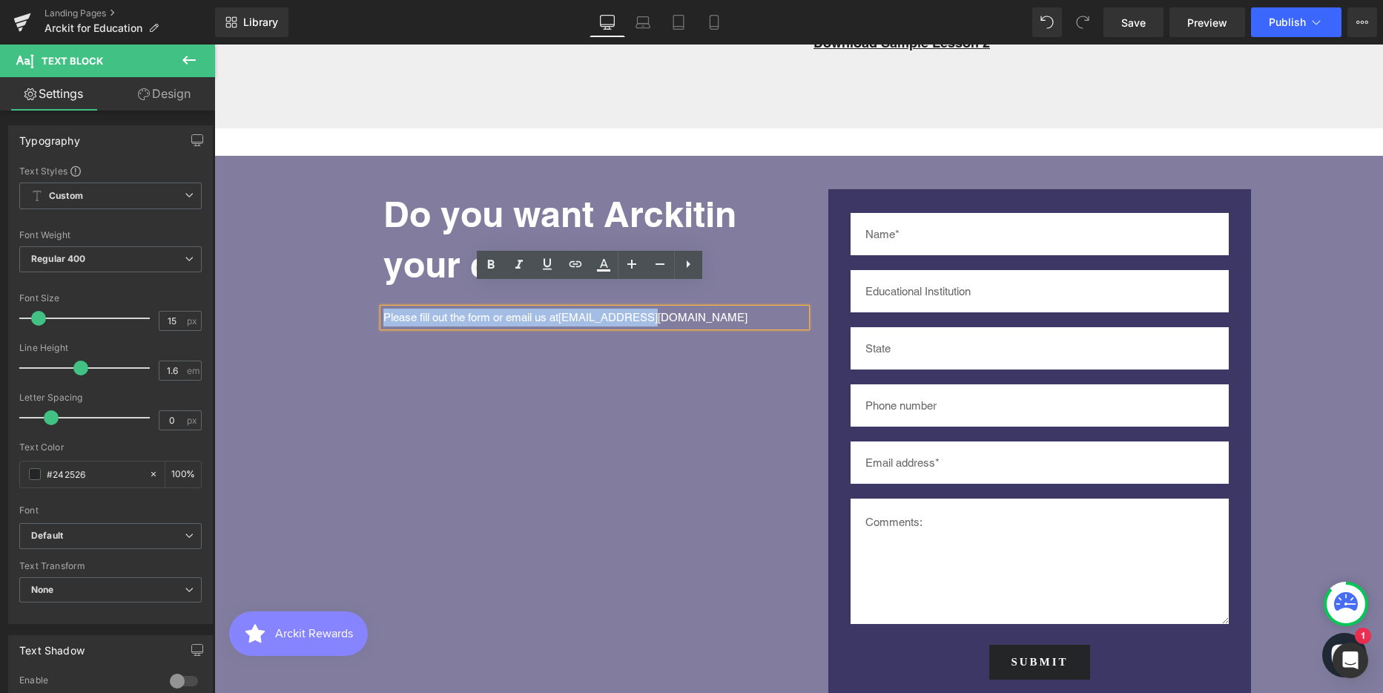
copy font "Please fill out the form or email us at info@arckit.com"
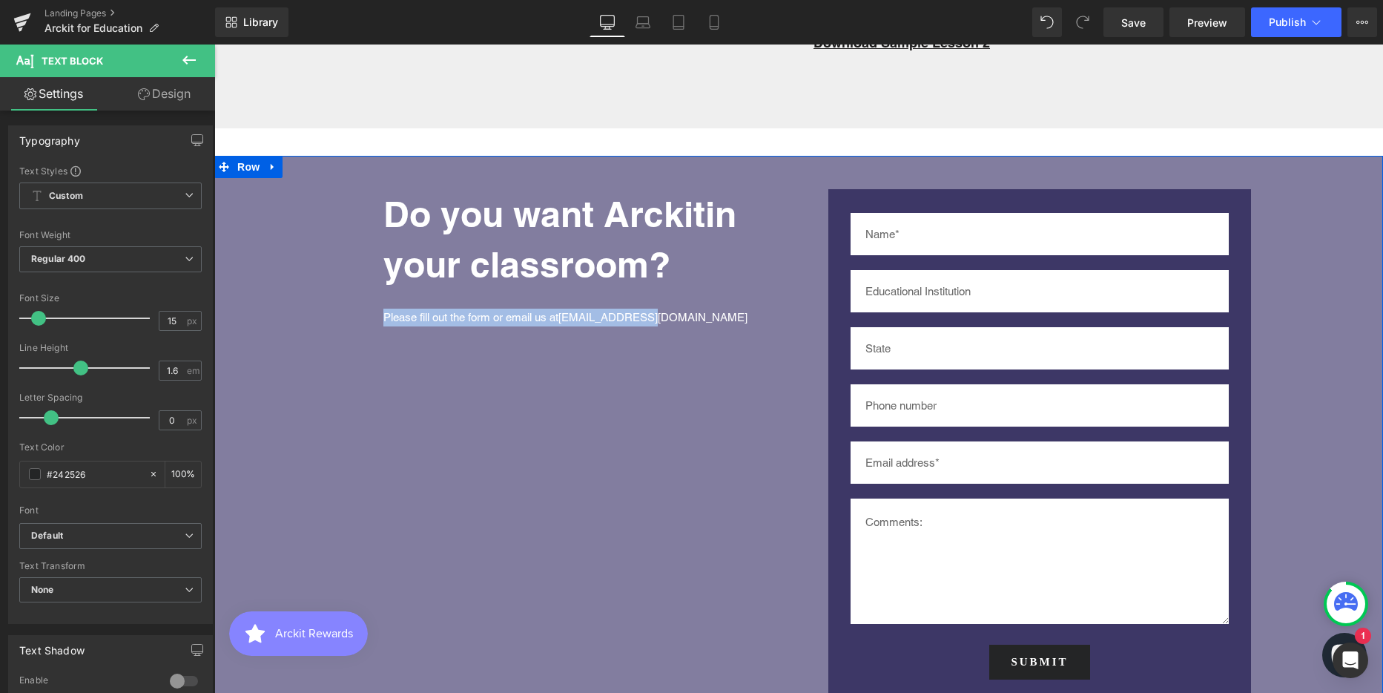
click at [326, 182] on div "Do you want Arckit in your classroom? Heading Please fill out the form or email…" at bounding box center [817, 443] width 1132 height 575
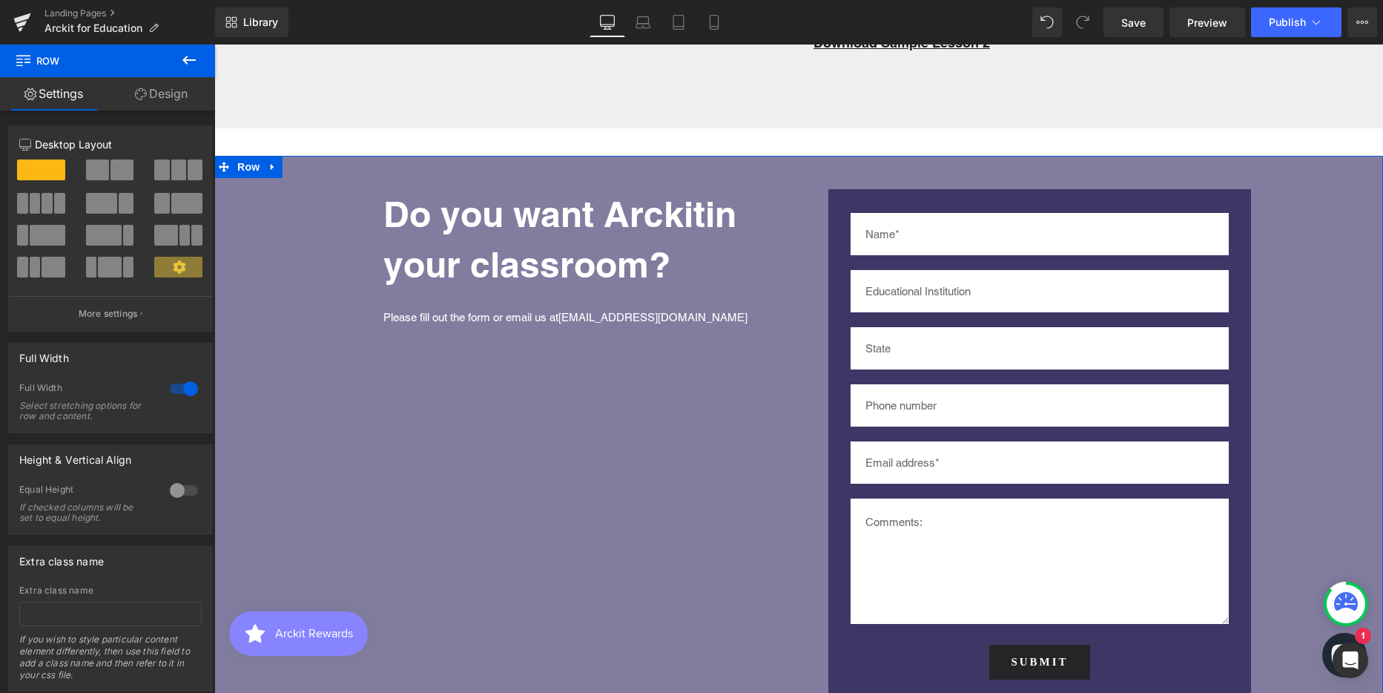
click at [166, 96] on link "Design" at bounding box center [162, 93] width 108 height 33
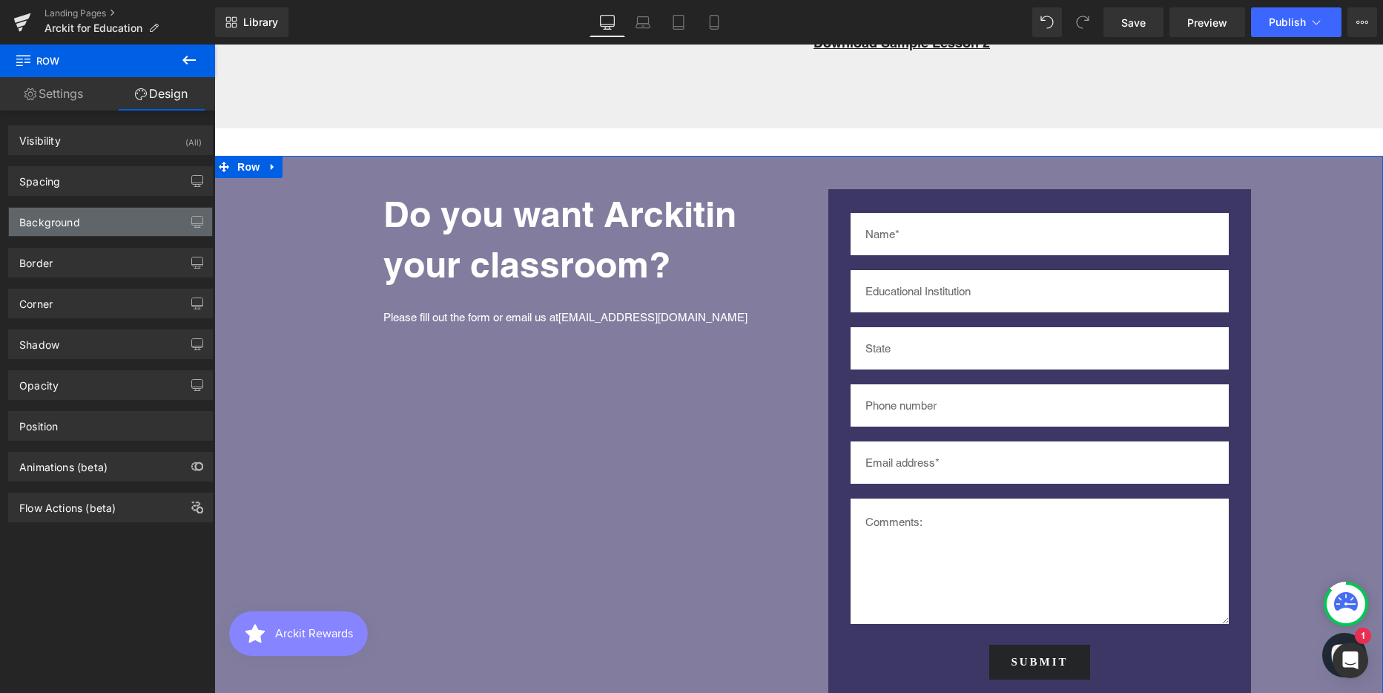
click at [102, 216] on div "Background" at bounding box center [110, 222] width 203 height 28
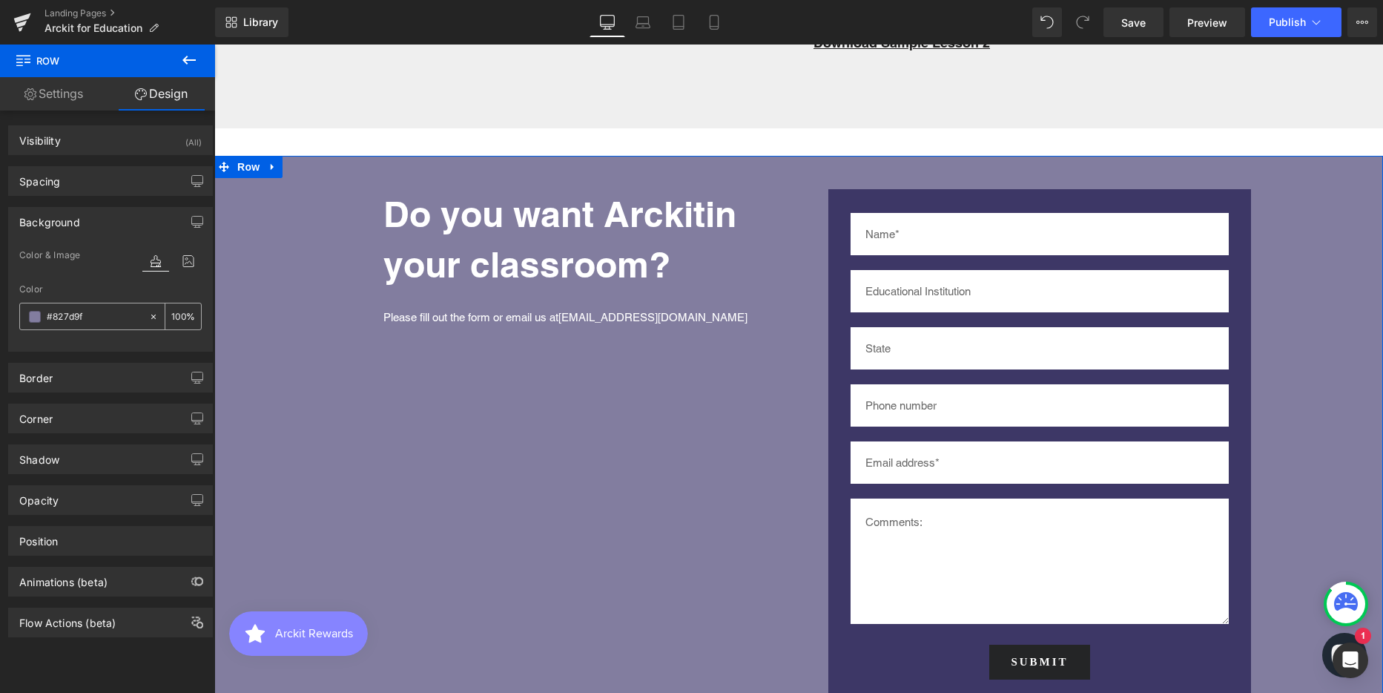
click at [77, 315] on input "#827d9f" at bounding box center [94, 316] width 95 height 16
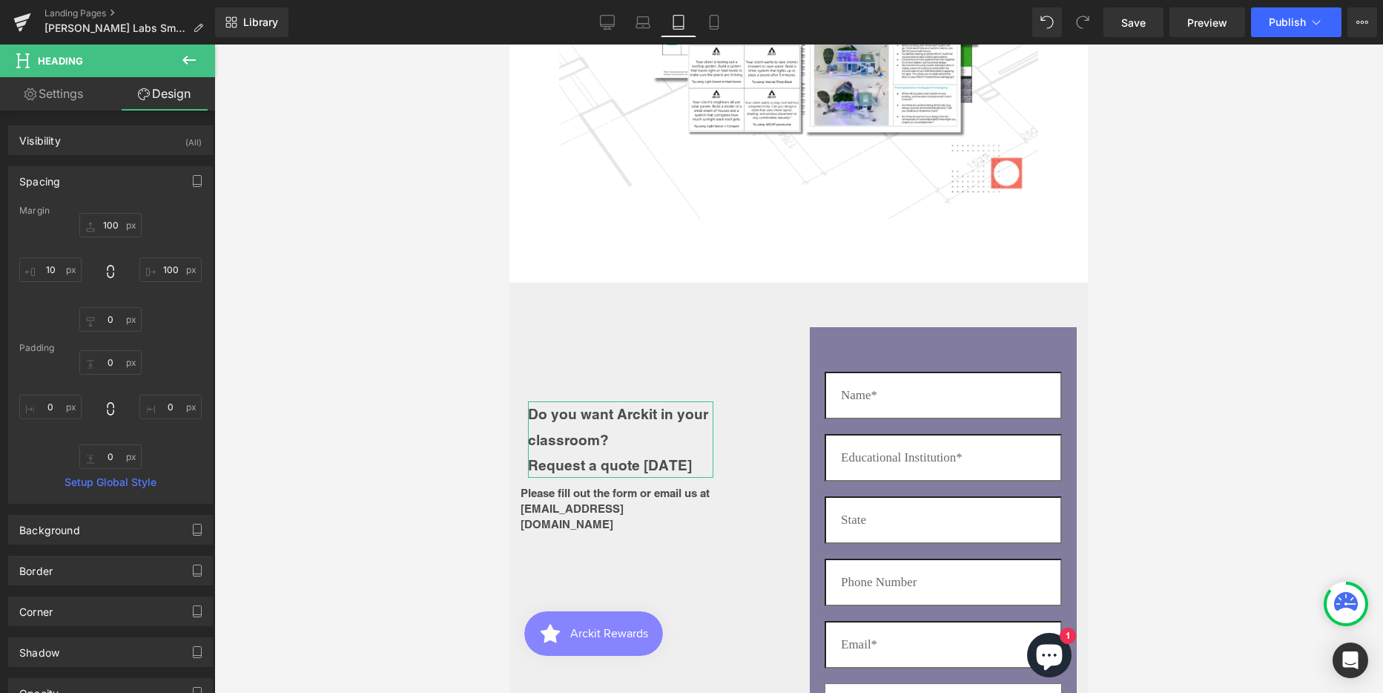
scroll to position [7117, 567]
type input "10"
click at [161, 270] on input "100" at bounding box center [170, 269] width 62 height 24
click at [161, 270] on input "20" at bounding box center [170, 269] width 62 height 24
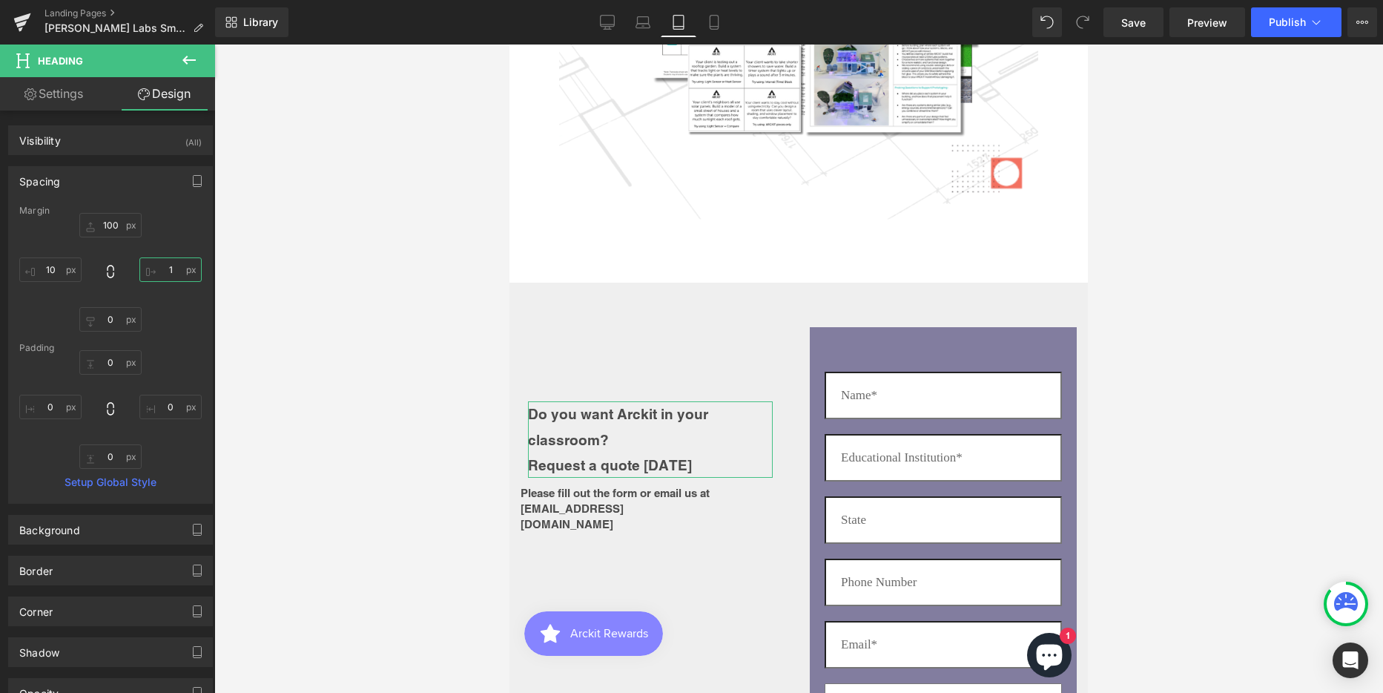
type input "10"
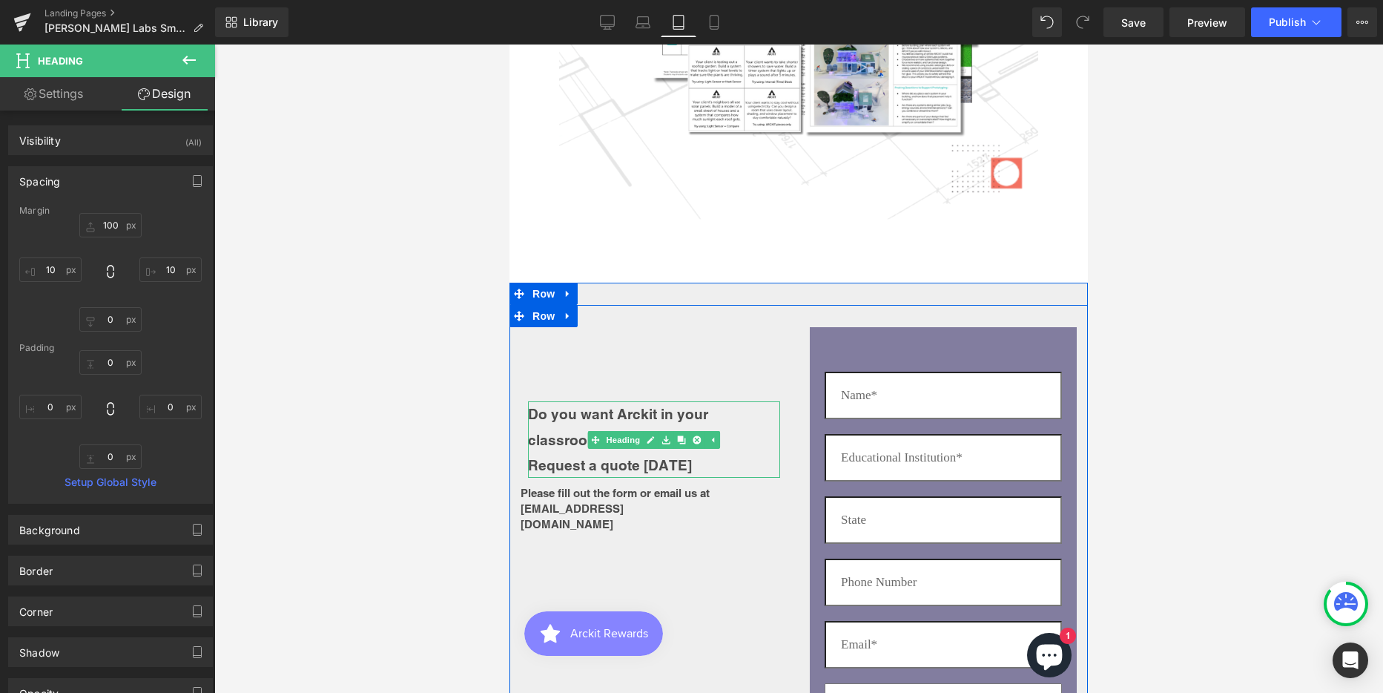
click at [648, 406] on strong "Do you want Arckit in your classroom?" at bounding box center [618, 427] width 180 height 42
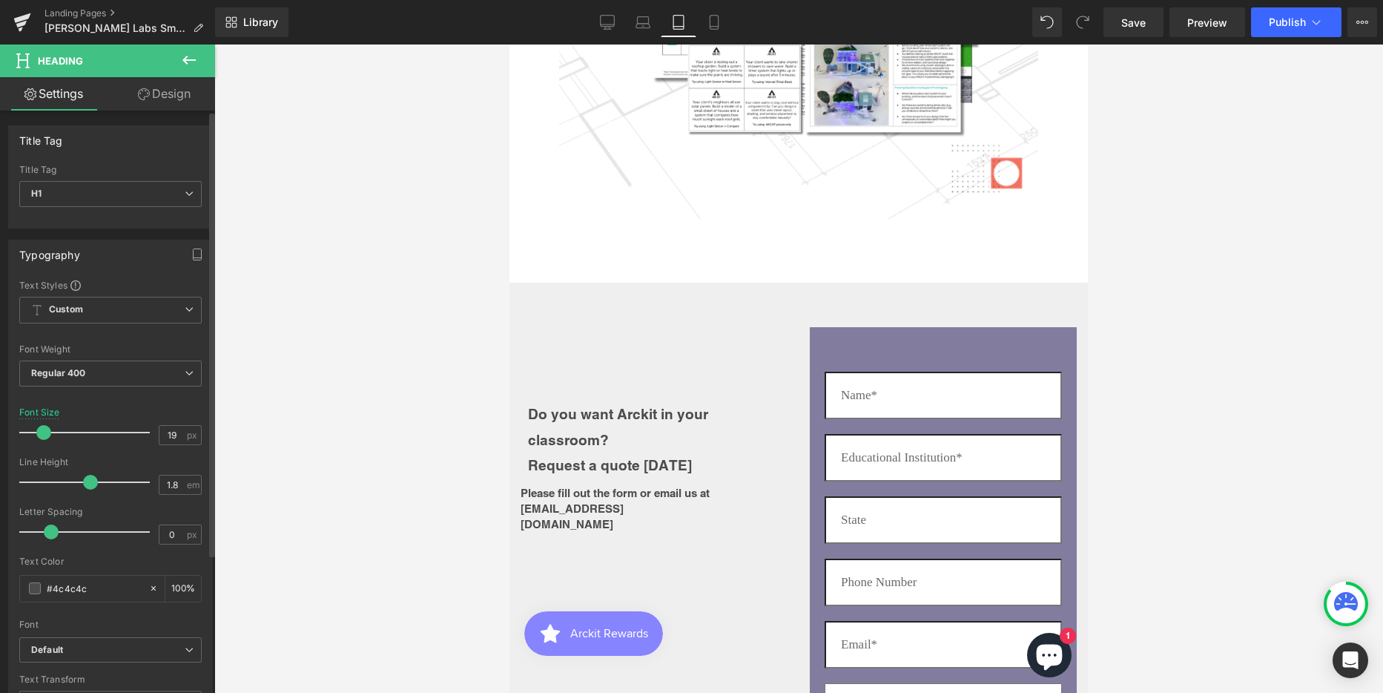
type input "18"
click at [43, 434] on span at bounding box center [42, 432] width 15 height 15
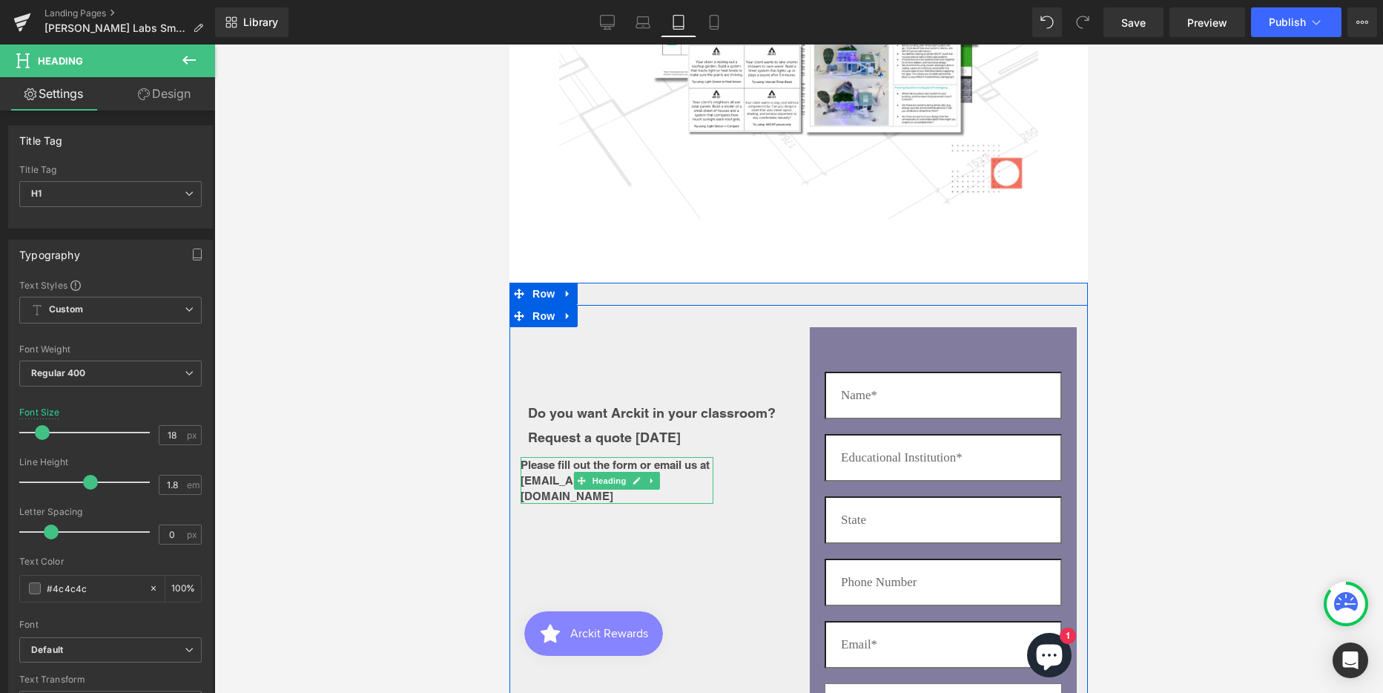
click at [531, 458] on b "Please fill out the form or email us at [EMAIL_ADDRESS][DOMAIN_NAME]" at bounding box center [615, 480] width 189 height 44
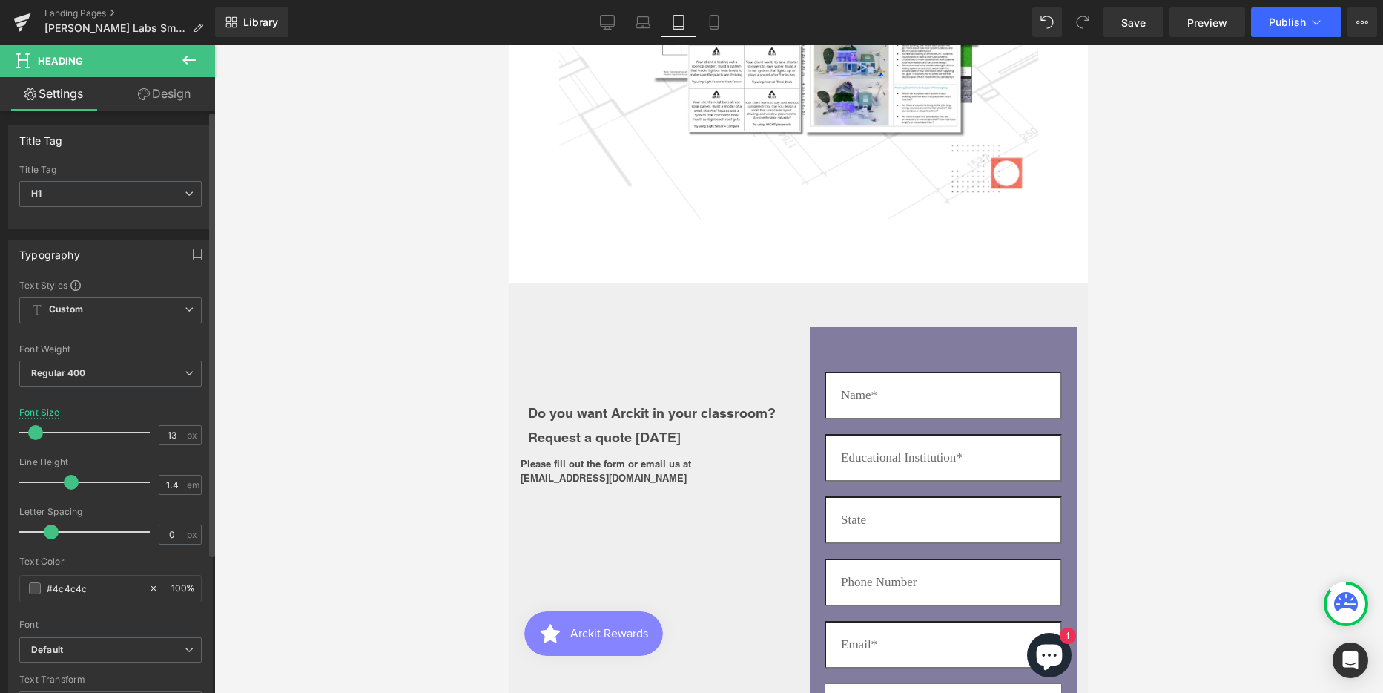
type input "14"
click at [39, 432] on span at bounding box center [37, 432] width 15 height 15
click at [168, 90] on link "Design" at bounding box center [164, 93] width 108 height 33
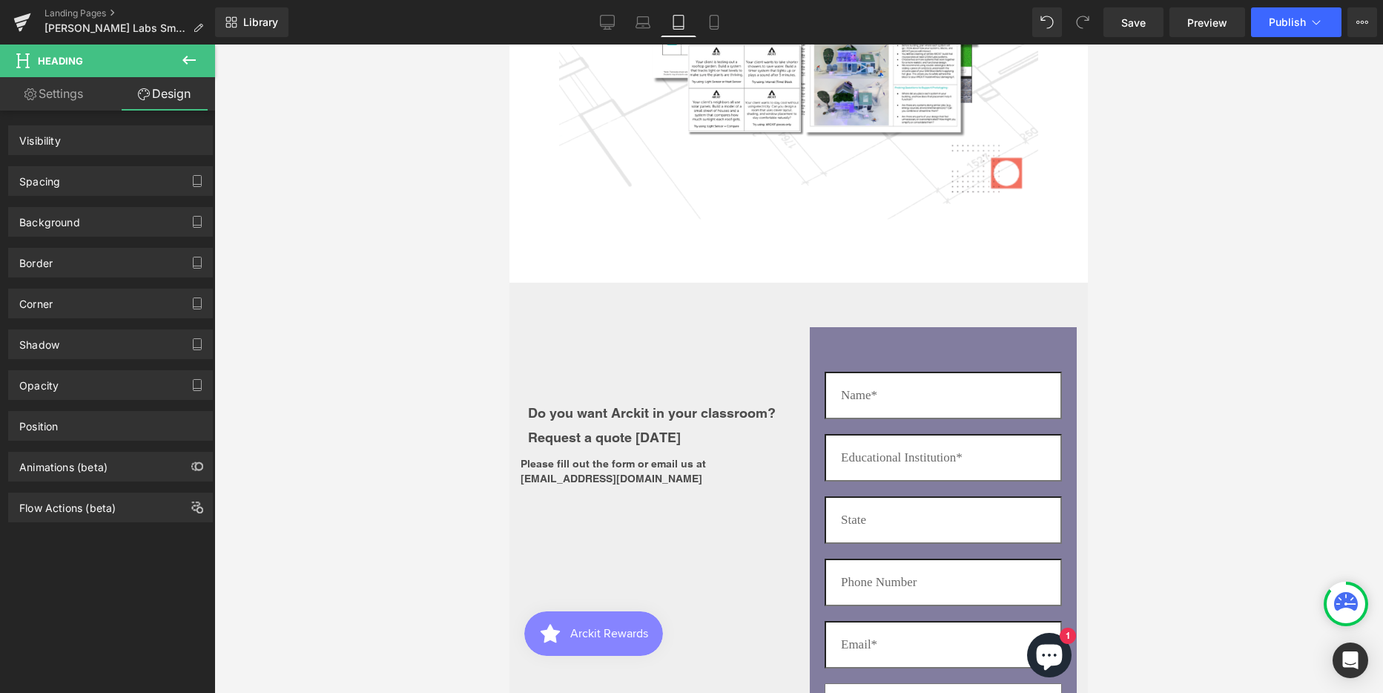
click at [44, 182] on div "Spacing" at bounding box center [39, 177] width 41 height 21
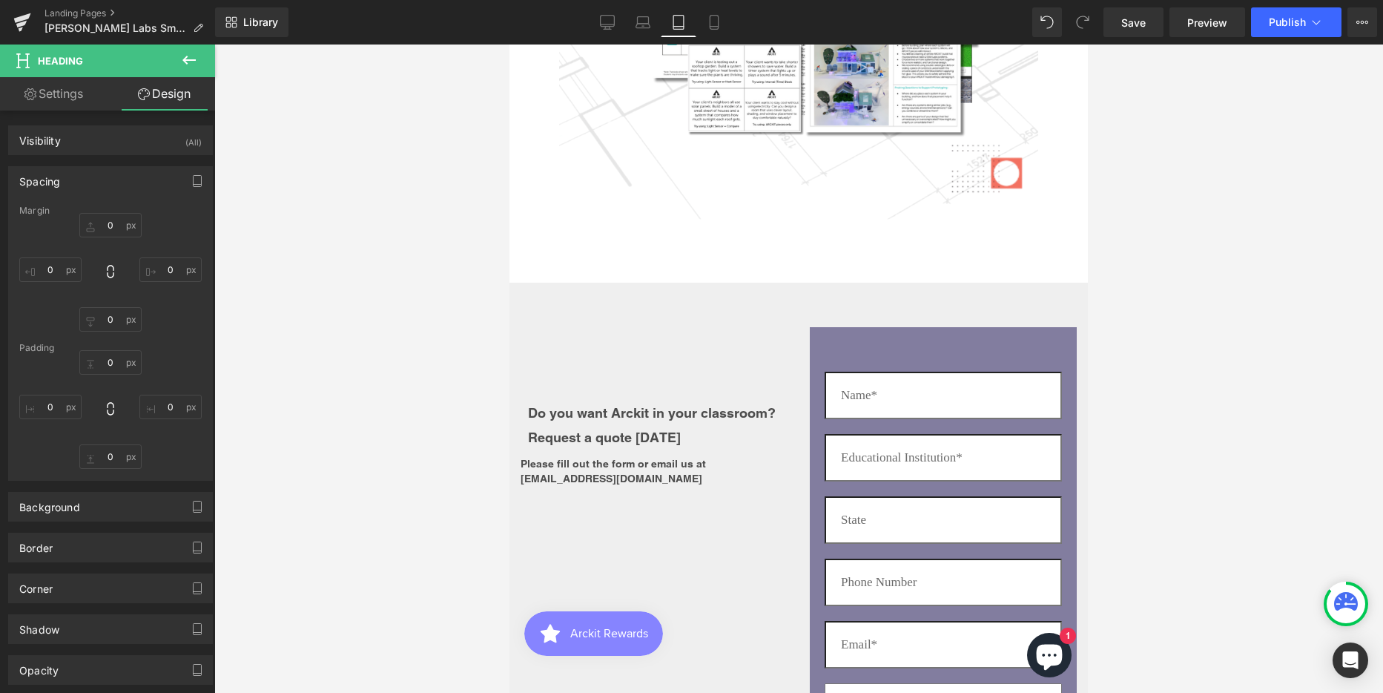
type input "10"
type input "100"
type input "0"
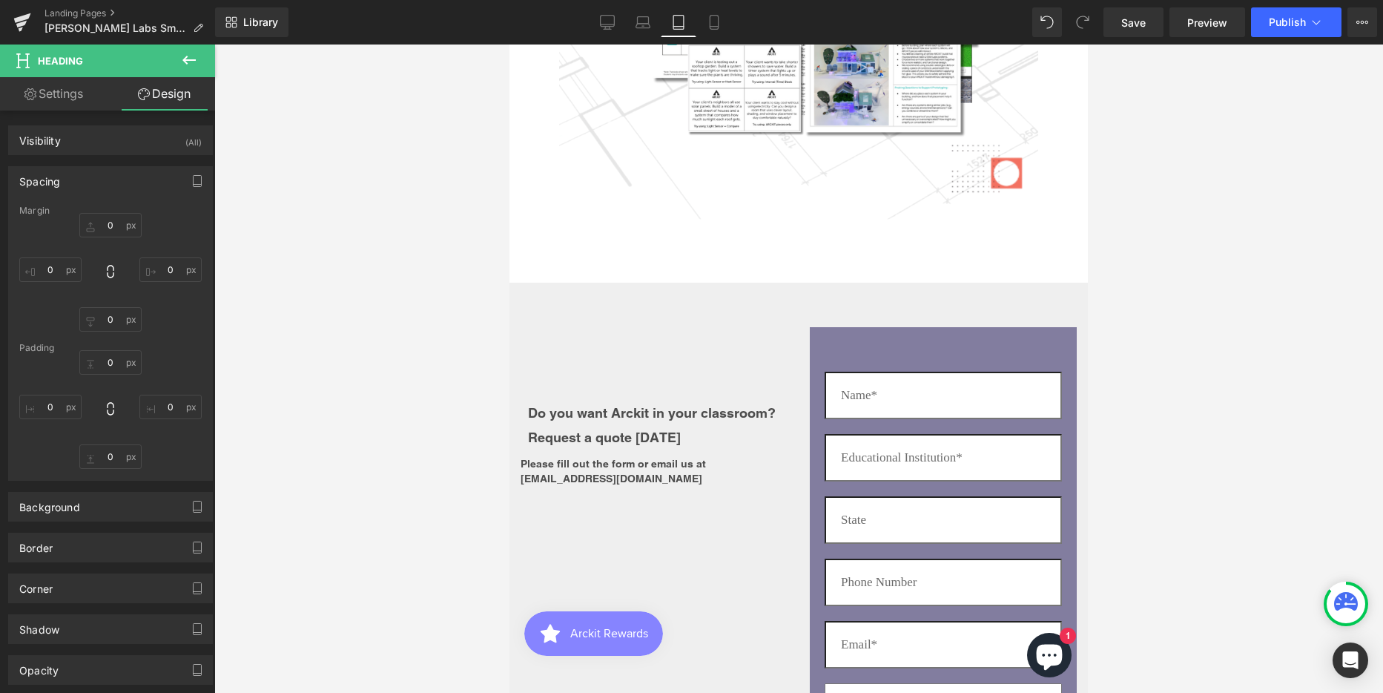
type input "0"
click at [55, 271] on input "0" at bounding box center [50, 269] width 62 height 24
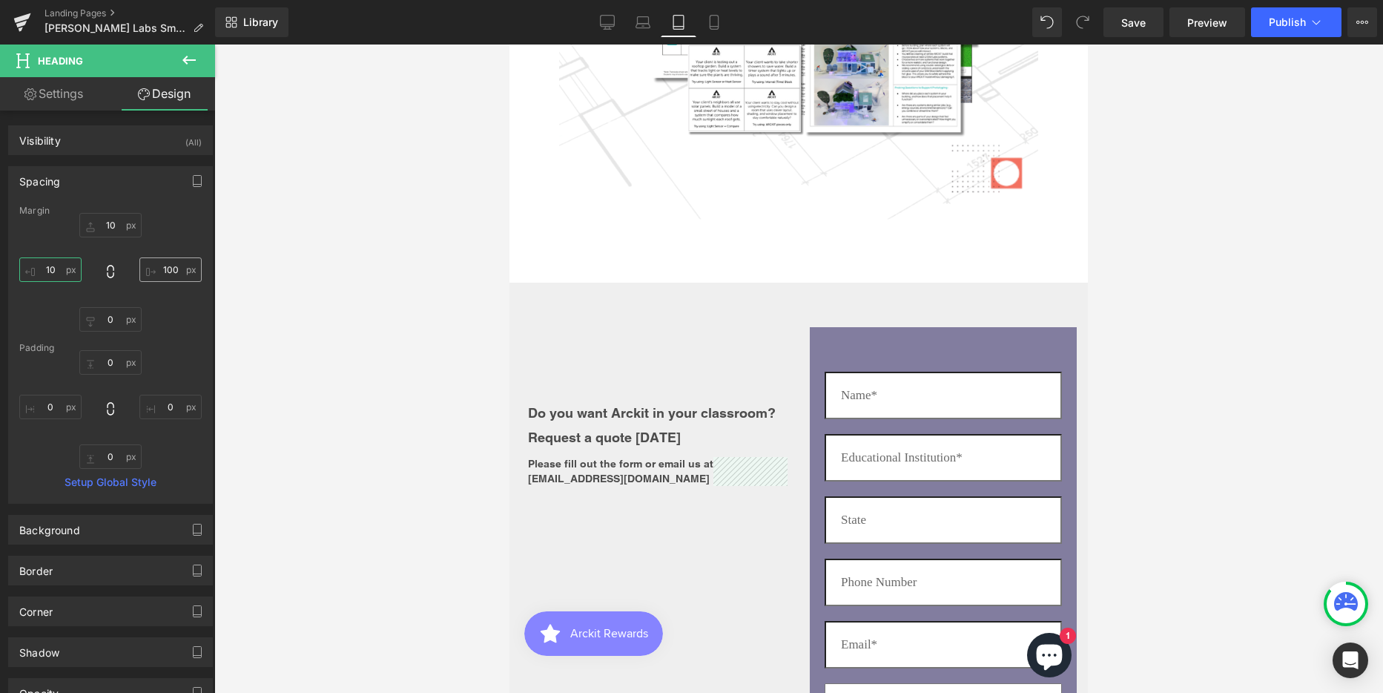
type input "10"
click at [170, 273] on input "100" at bounding box center [170, 269] width 62 height 24
type input "10"
click at [307, 305] on div at bounding box center [798, 368] width 1169 height 648
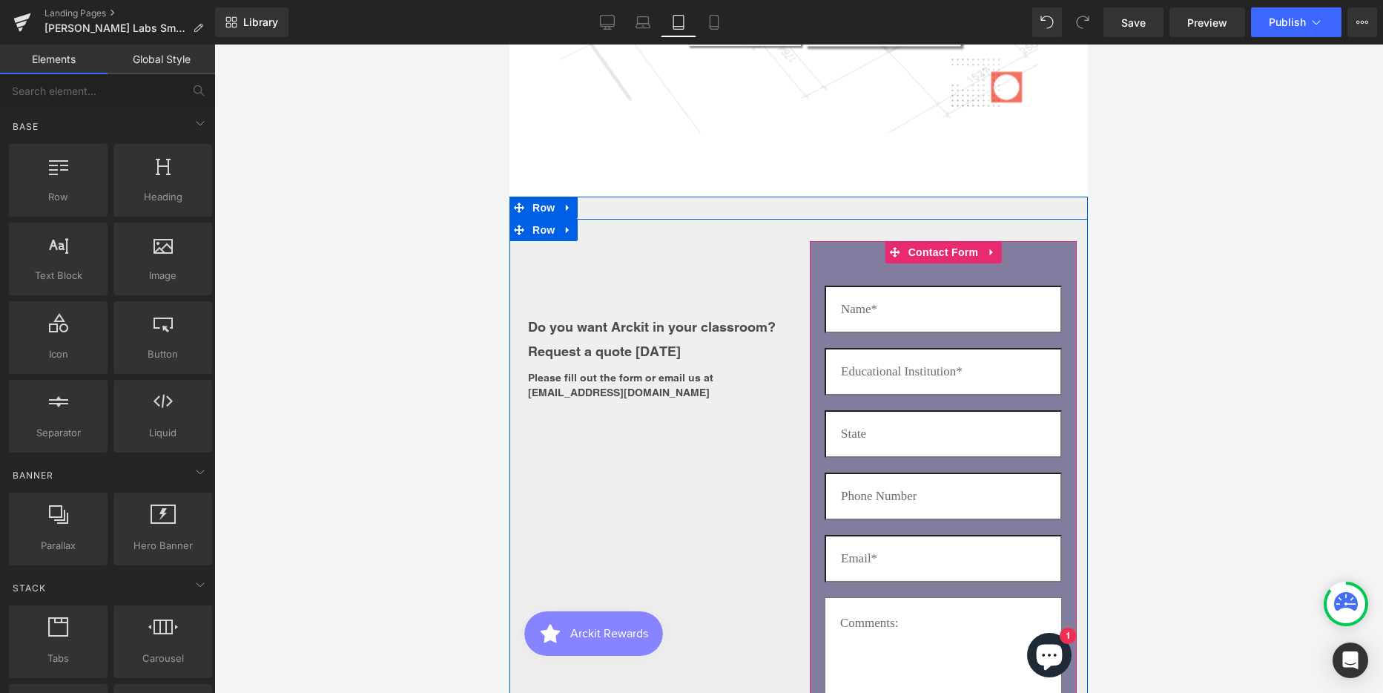
scroll to position [5358, 0]
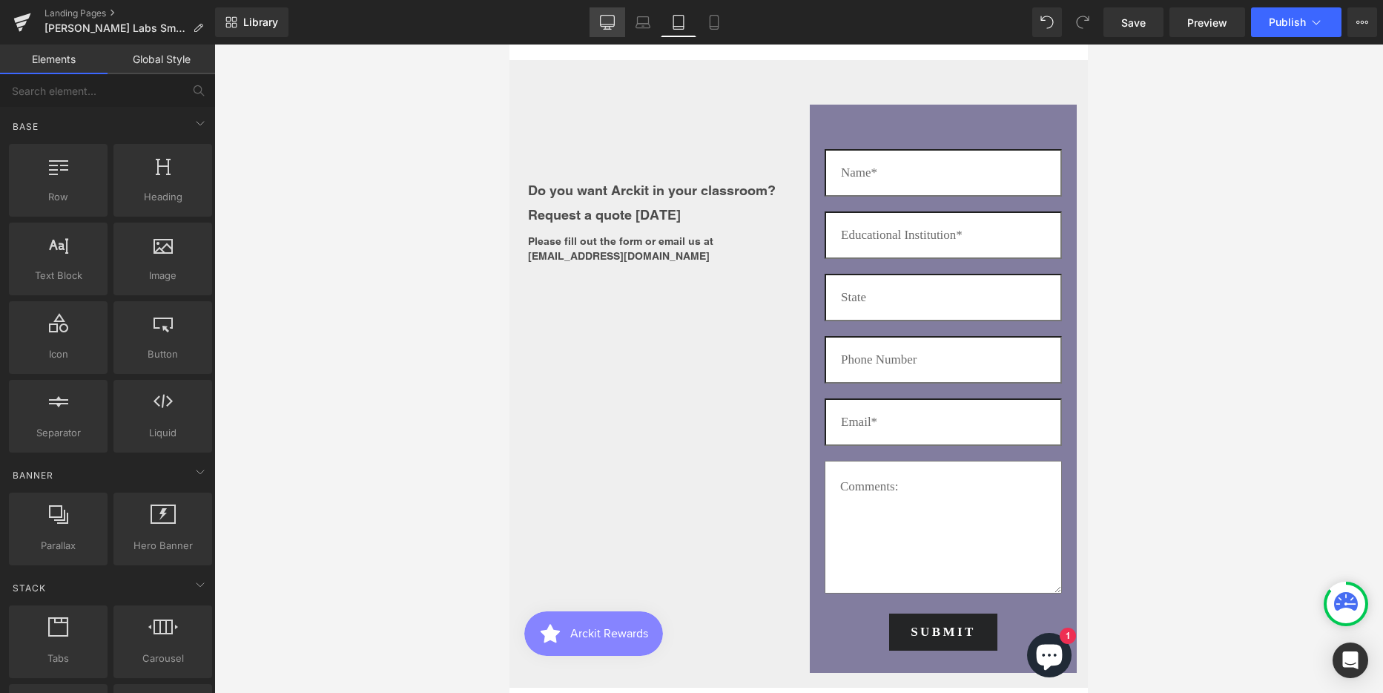
click at [601, 19] on icon at bounding box center [607, 21] width 14 height 11
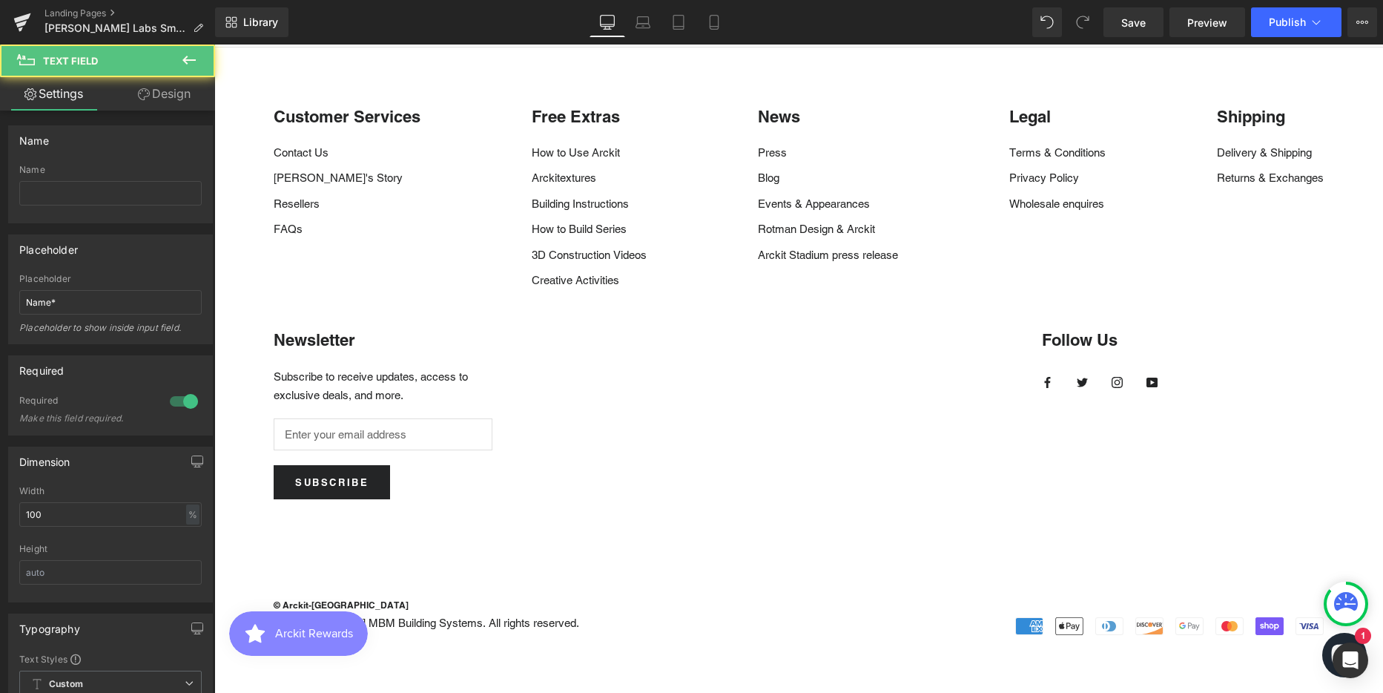
drag, startPoint x: 885, startPoint y: 339, endPoint x: 922, endPoint y: 403, distance: 74.4
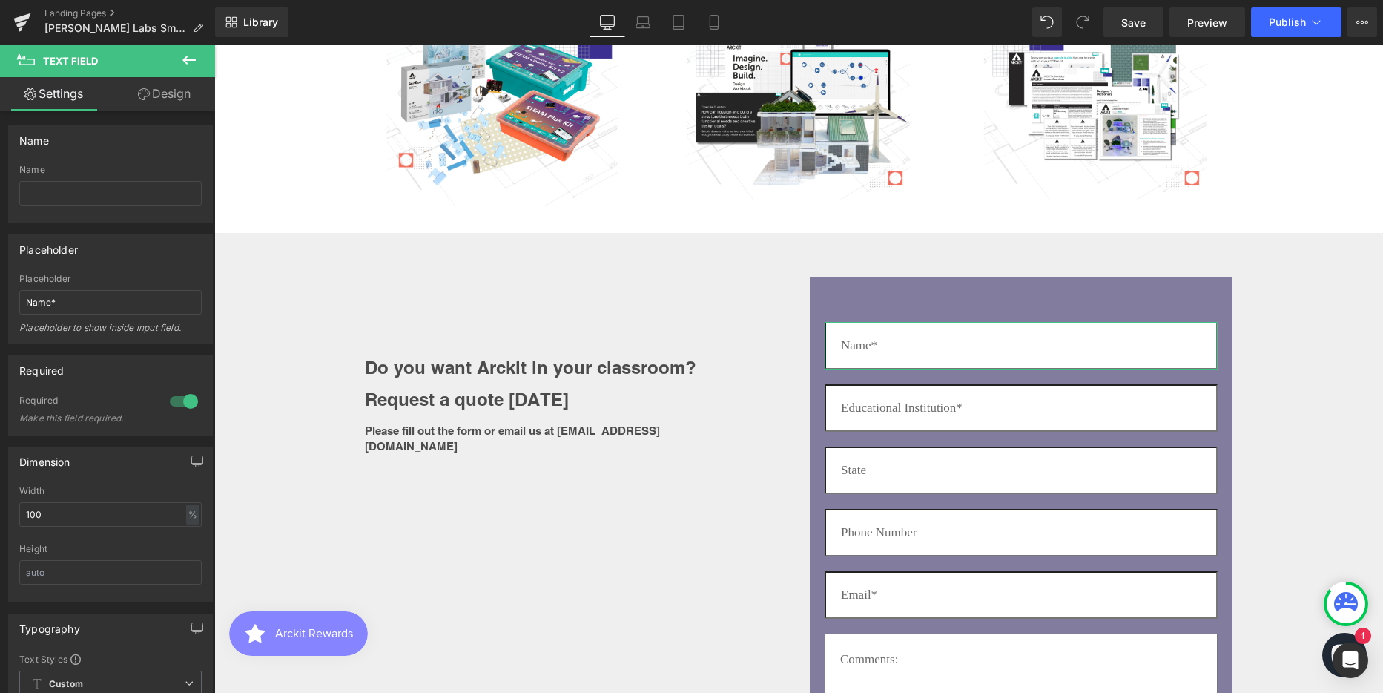
click at [162, 95] on link "Design" at bounding box center [164, 93] width 108 height 33
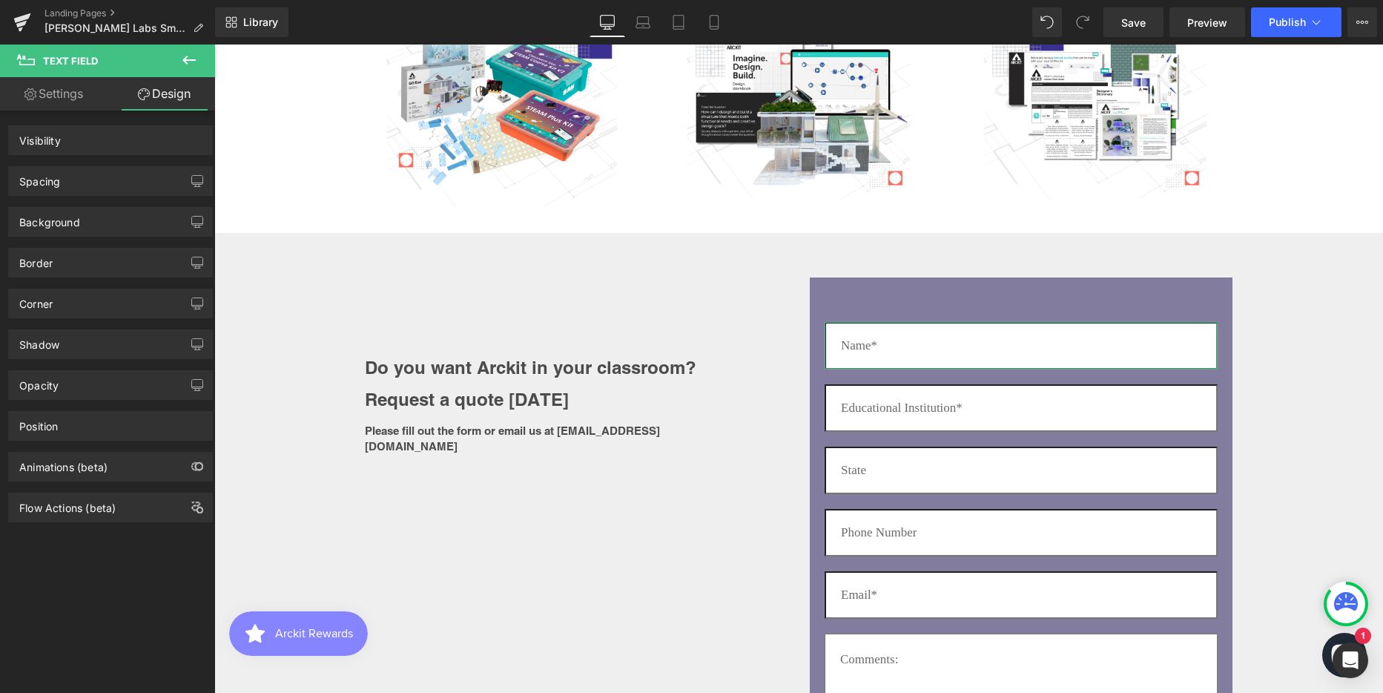
scroll to position [0, 0]
click at [85, 258] on div "Border" at bounding box center [110, 262] width 203 height 28
click at [33, 264] on div "Border" at bounding box center [35, 258] width 33 height 21
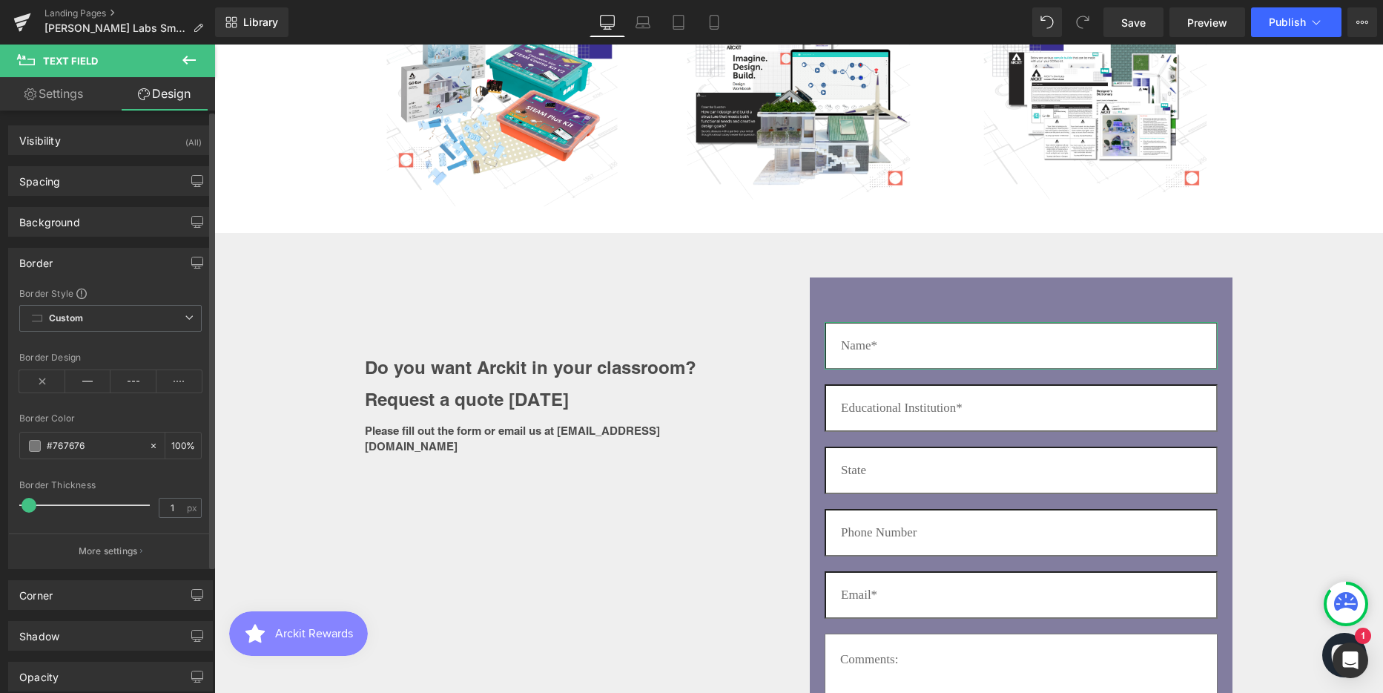
type input "0"
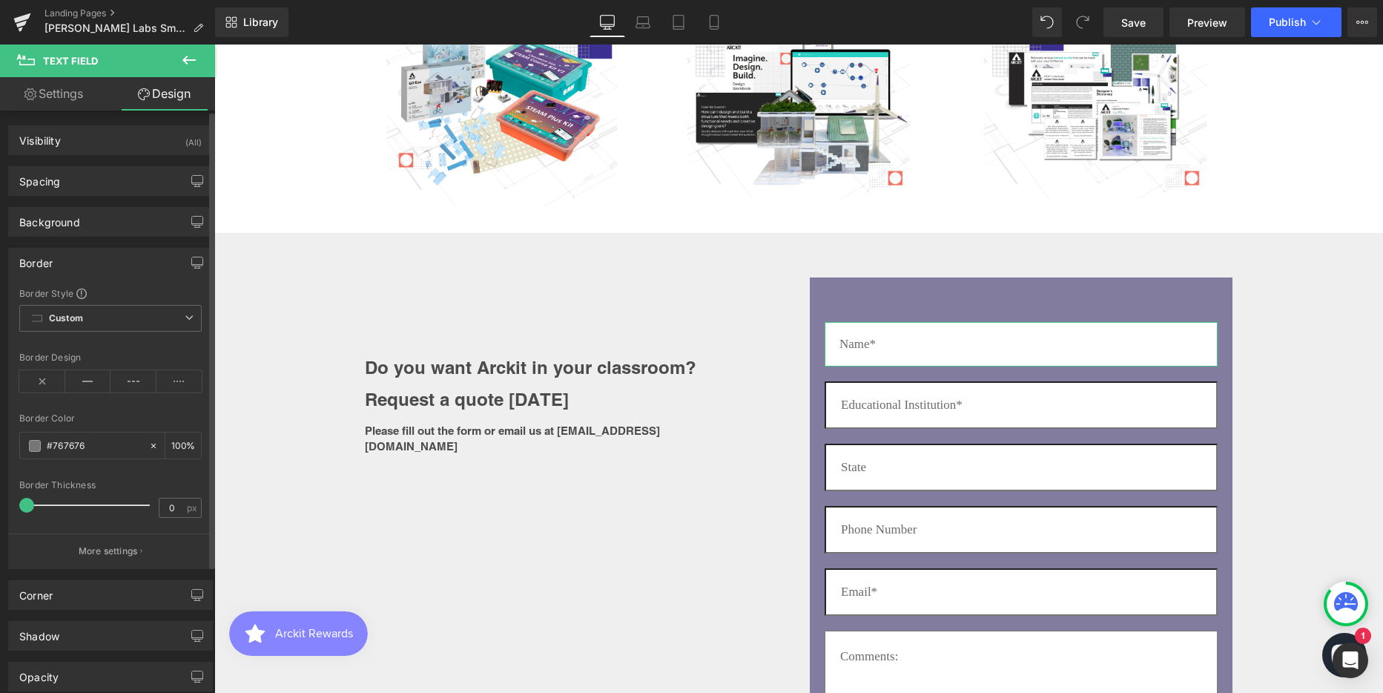
drag, startPoint x: 25, startPoint y: 506, endPoint x: 13, endPoint y: 506, distance: 11.9
click at [13, 506] on div "Border Style Custom Custom Setup Global Style Custom Setup Global Style inset B…" at bounding box center [110, 427] width 203 height 281
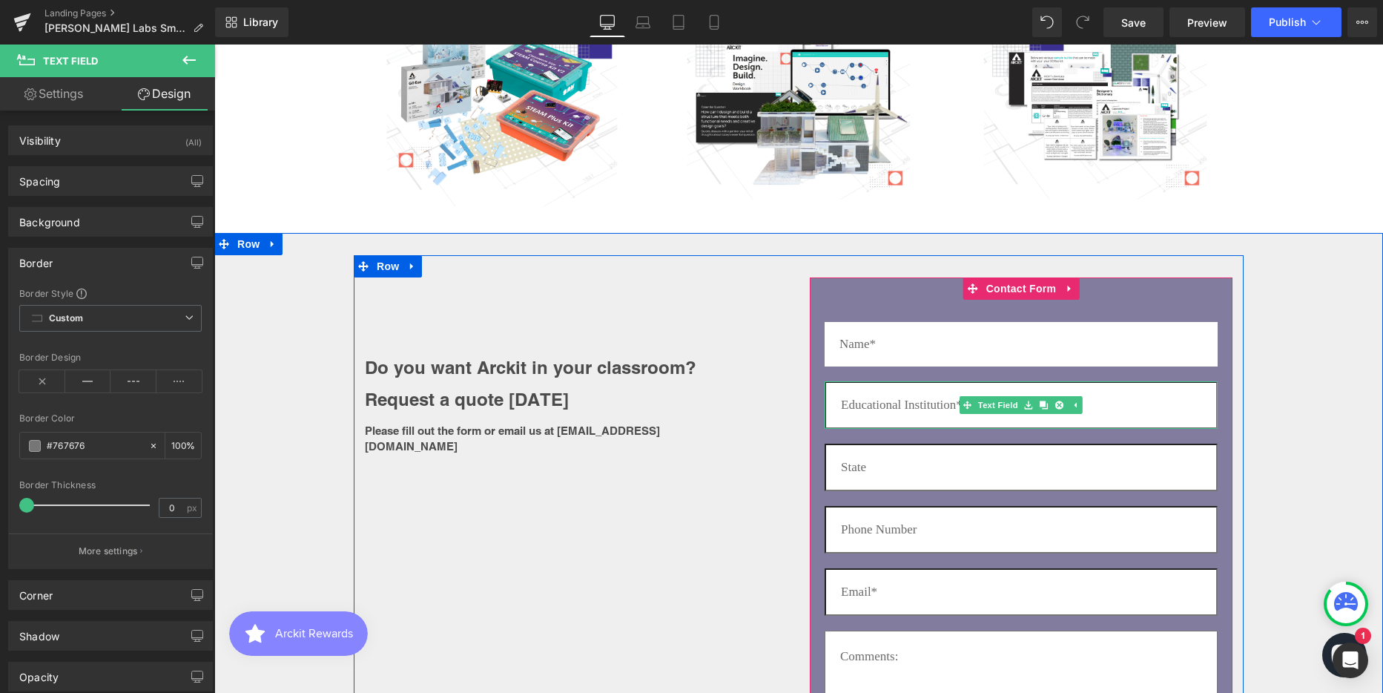
drag, startPoint x: 1111, startPoint y: 403, endPoint x: 238, endPoint y: 109, distance: 920.8
click at [1111, 403] on input "text" at bounding box center [1021, 404] width 393 height 47
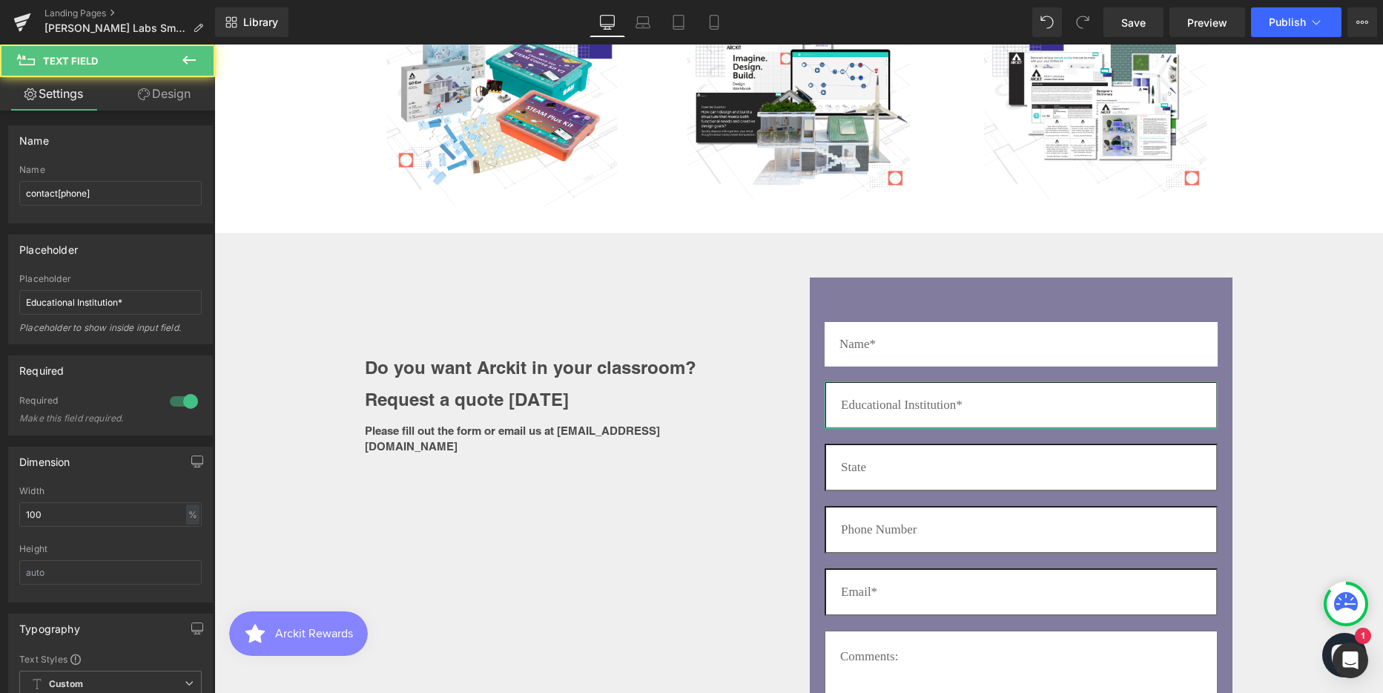
click at [173, 90] on link "Design" at bounding box center [164, 93] width 108 height 33
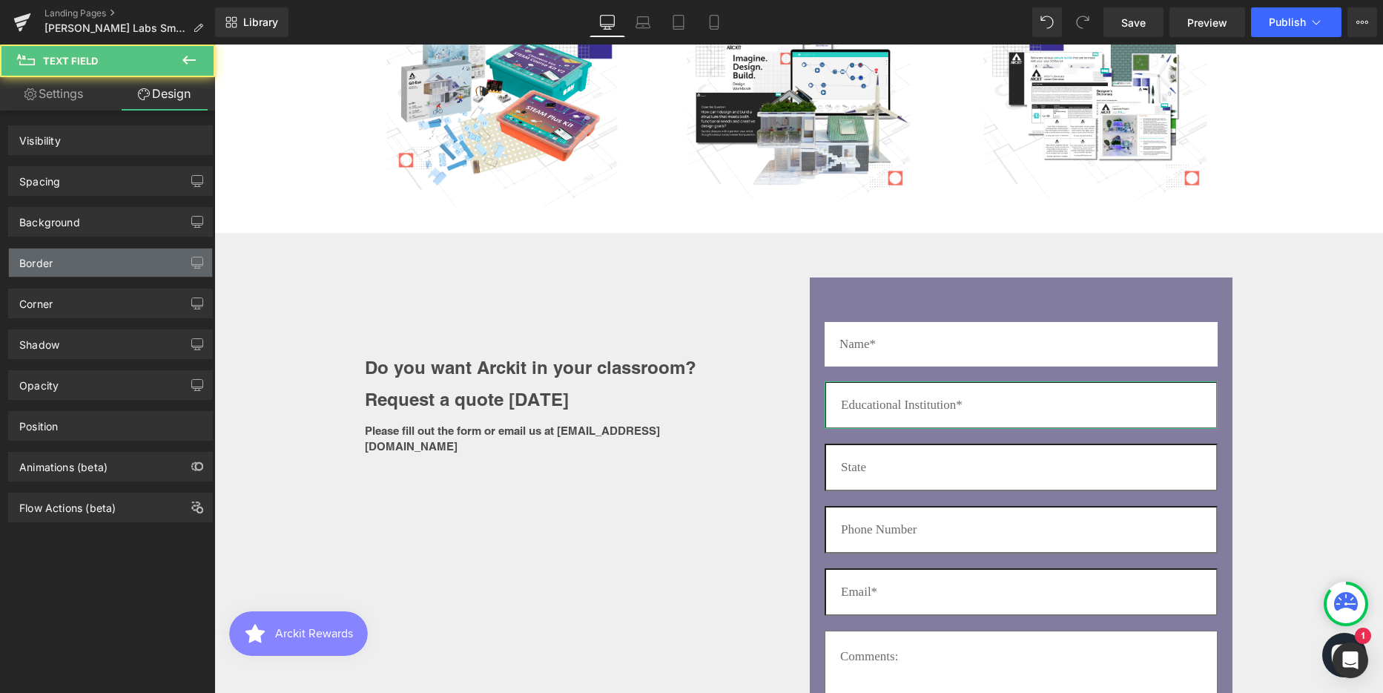
click at [76, 262] on div "Border" at bounding box center [110, 262] width 203 height 28
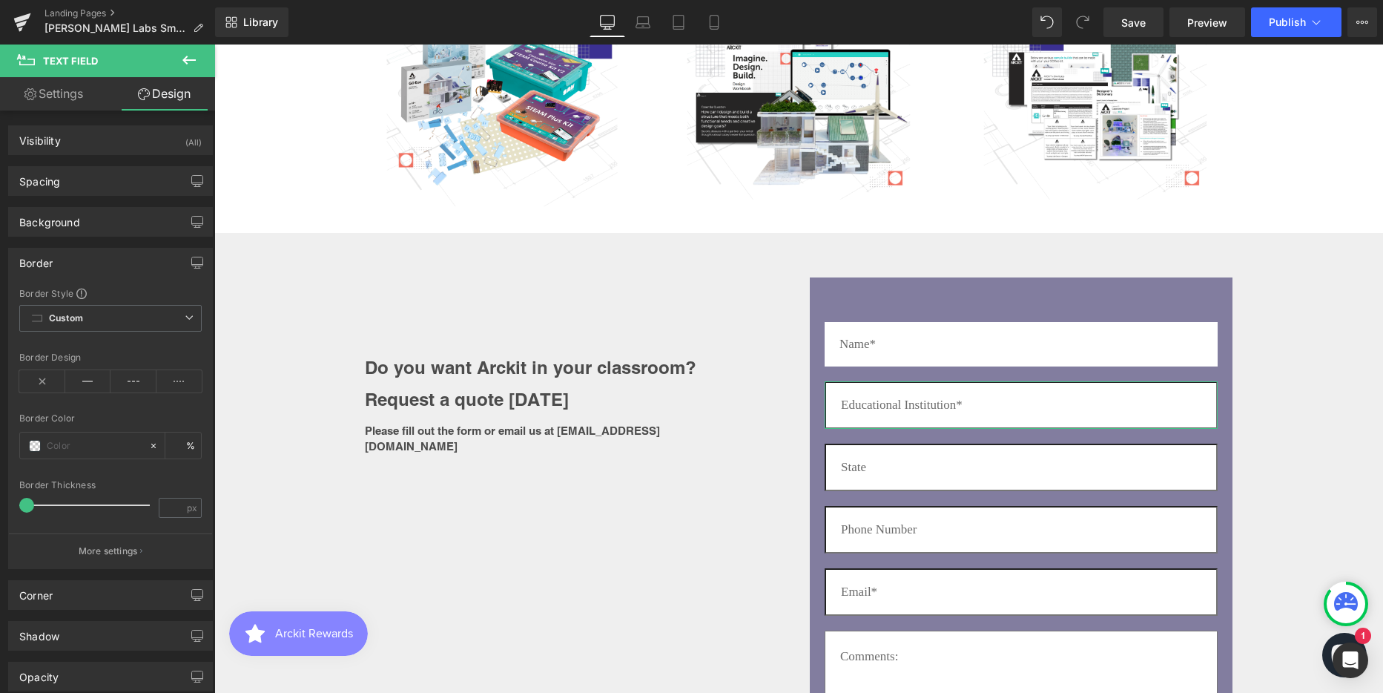
type input "#767676"
type input "100"
type input "0"
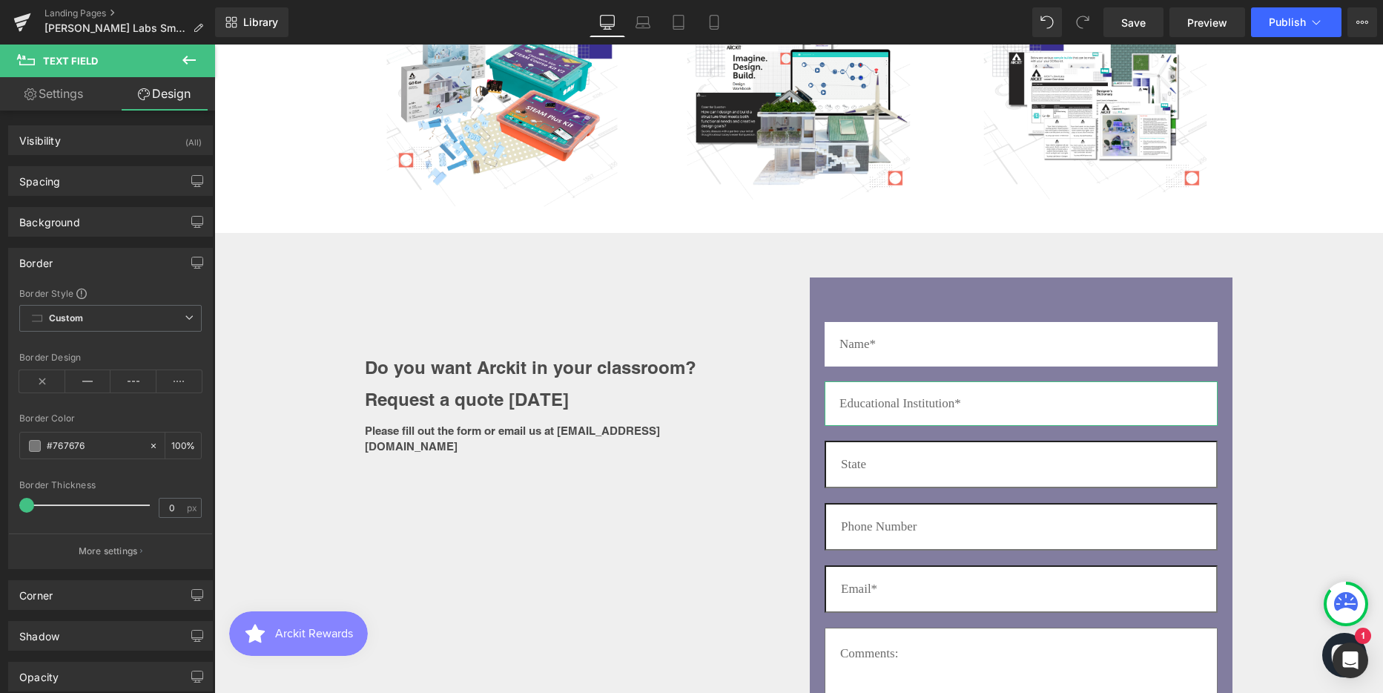
drag, startPoint x: 31, startPoint y: 507, endPoint x: 10, endPoint y: 508, distance: 20.8
click at [10, 508] on div "Border Style Custom Custom Setup Global Style Custom Setup Global Style inset B…" at bounding box center [110, 427] width 203 height 281
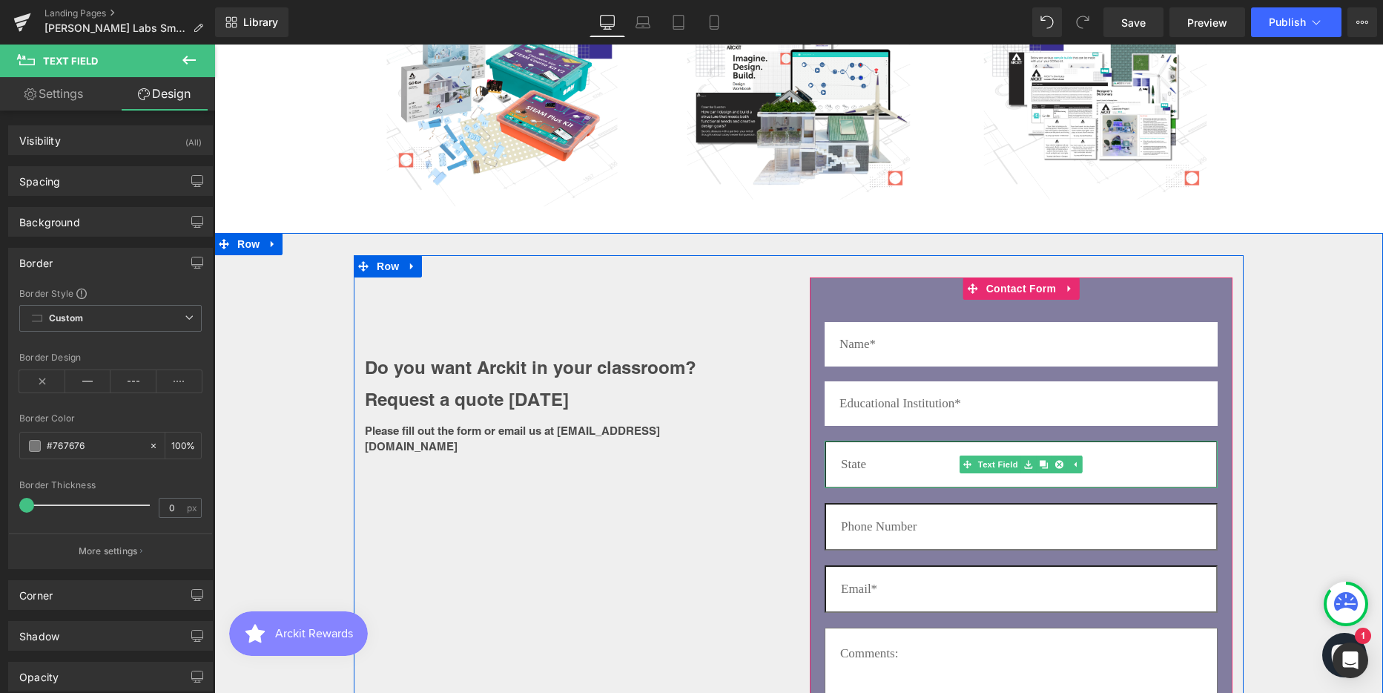
click at [907, 465] on input "text" at bounding box center [1021, 463] width 393 height 47
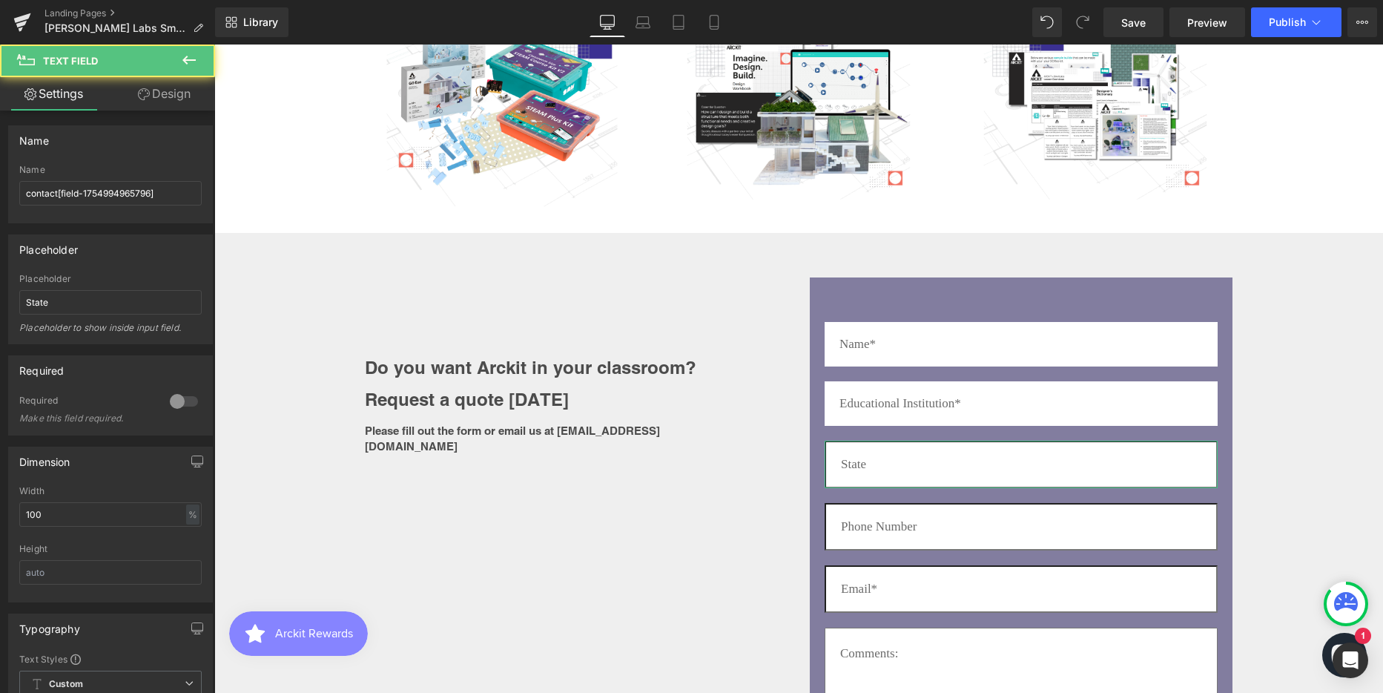
click at [179, 93] on link "Design" at bounding box center [164, 93] width 108 height 33
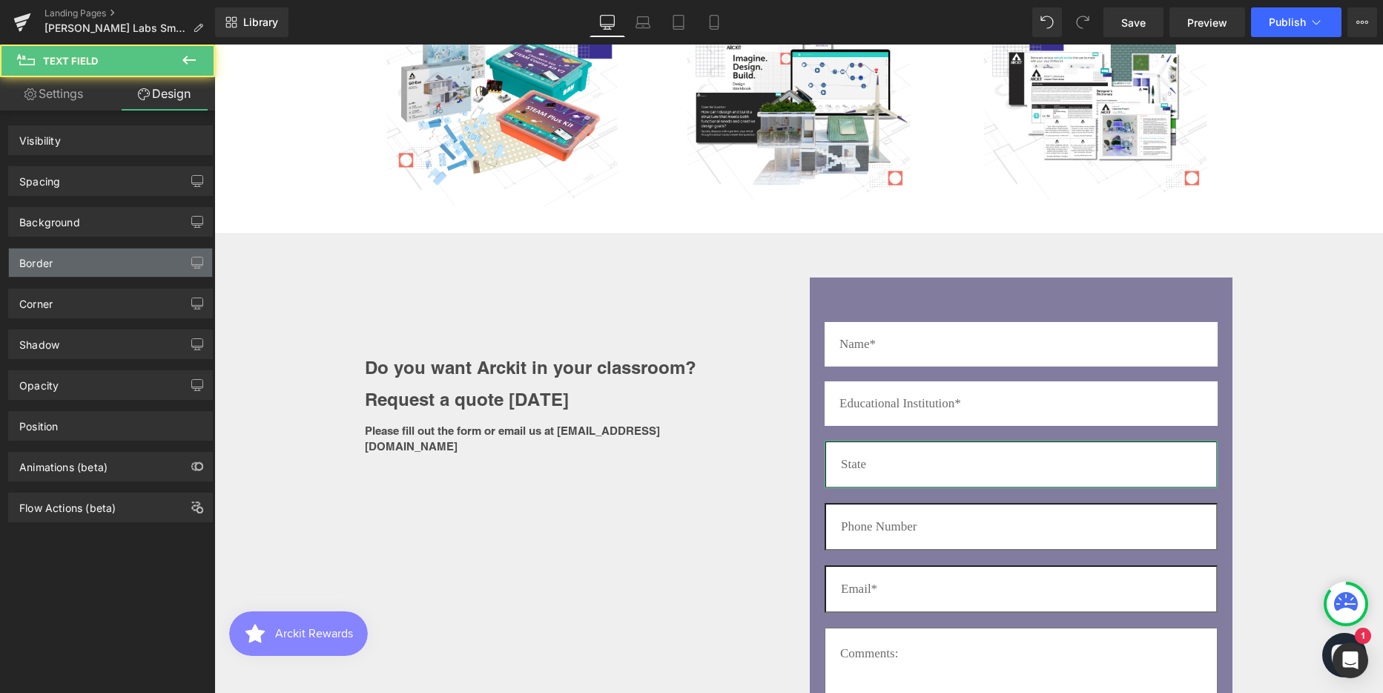
click at [57, 257] on div "Border" at bounding box center [110, 262] width 203 height 28
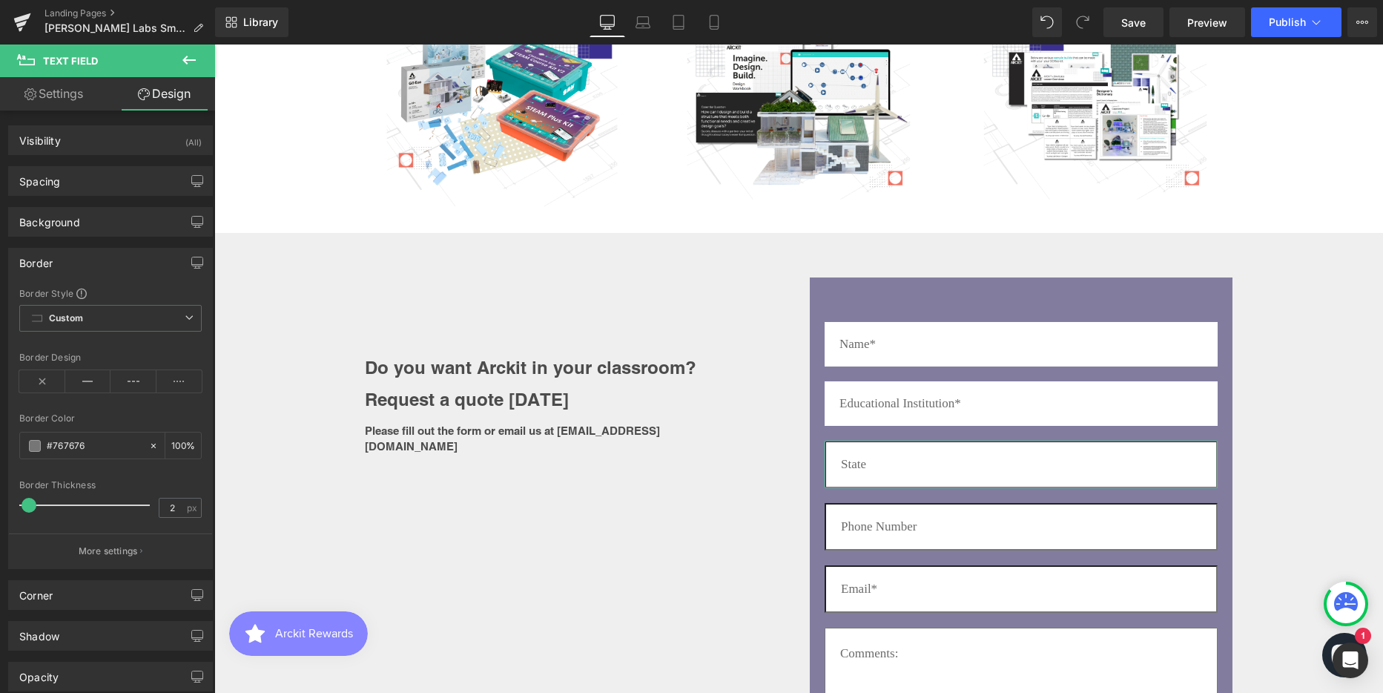
drag, startPoint x: 27, startPoint y: 505, endPoint x: 5, endPoint y: 505, distance: 22.2
click at [5, 505] on div "Border Border Style Custom Custom Setup Global Style Custom Setup Global Style …" at bounding box center [111, 403] width 222 height 332
type input "0"
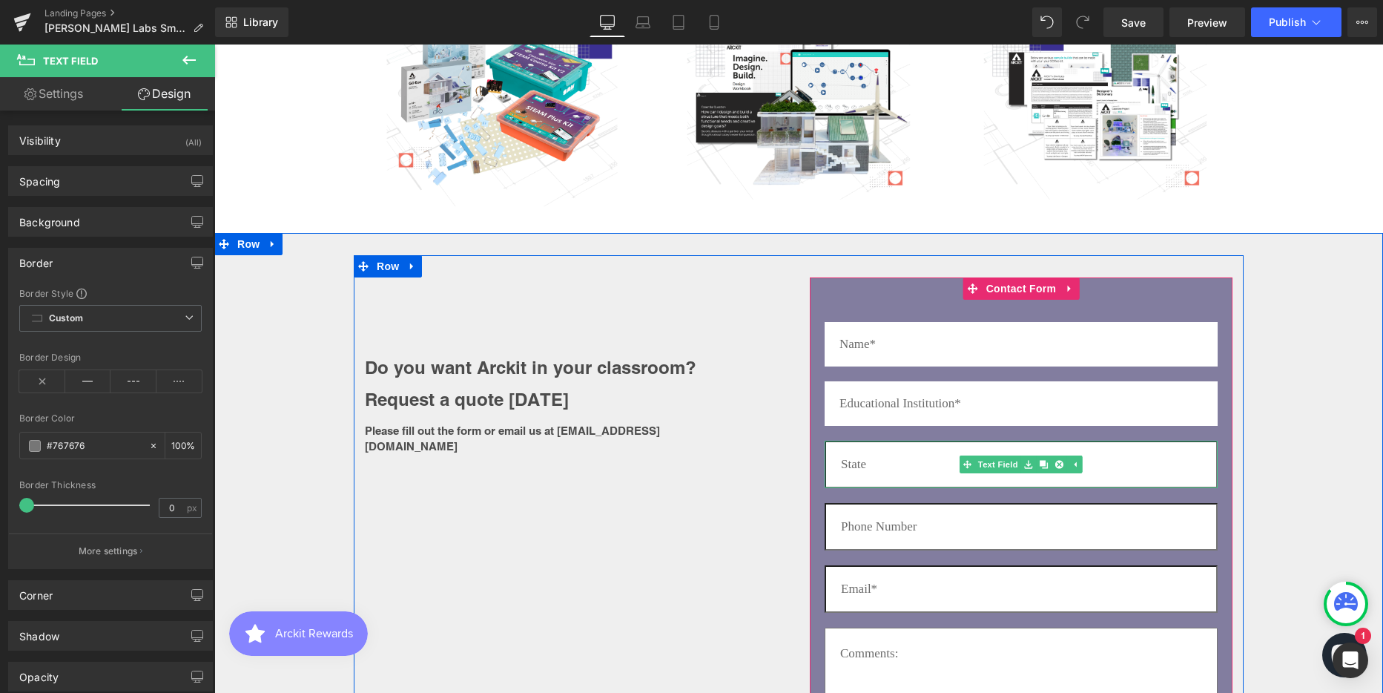
click at [944, 463] on input "text" at bounding box center [1021, 463] width 393 height 47
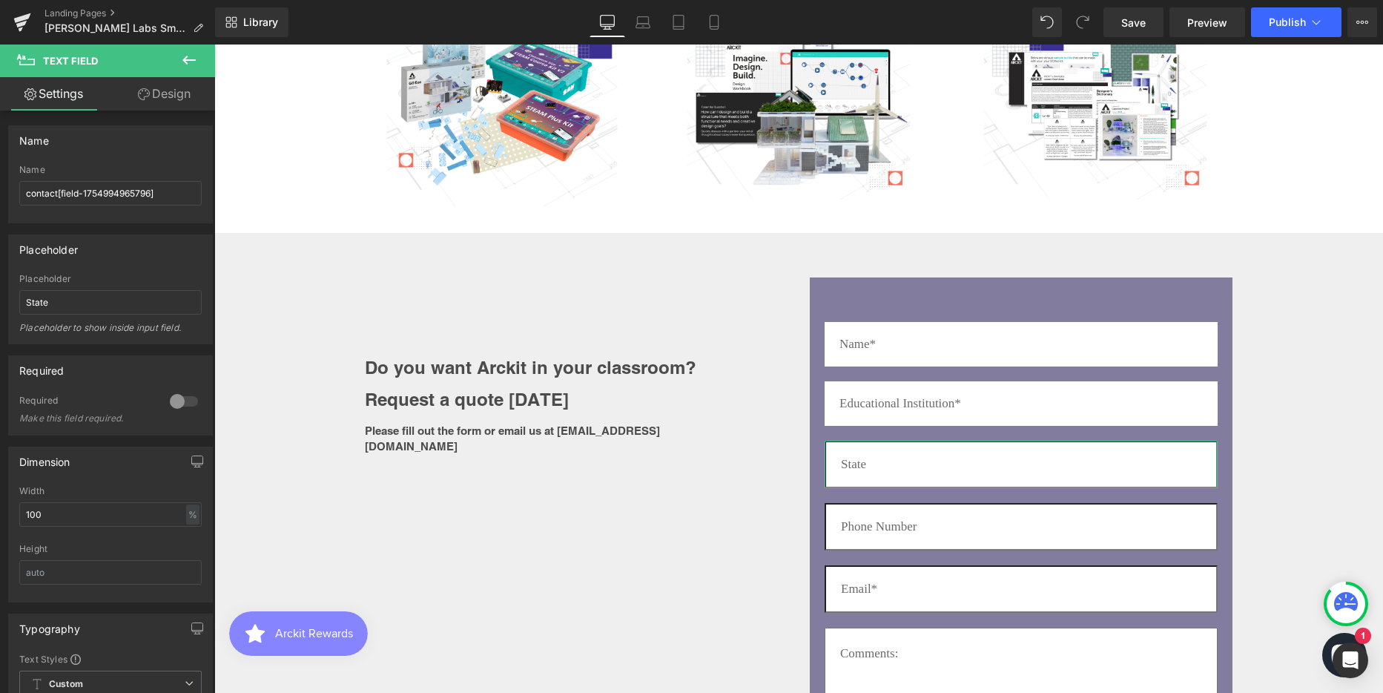
click at [171, 90] on link "Design" at bounding box center [164, 93] width 108 height 33
click at [0, 0] on div "Border" at bounding box center [0, 0] width 0 height 0
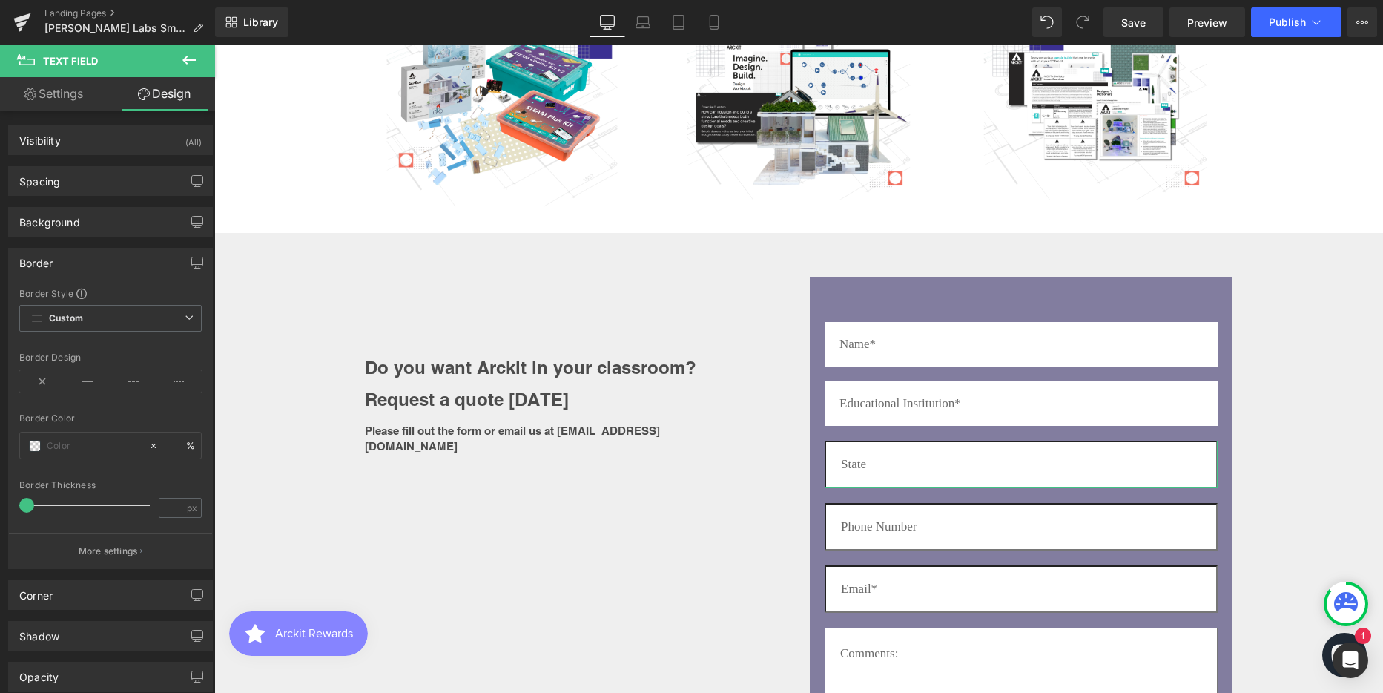
type input "#767676"
type input "100"
type input "0"
drag, startPoint x: 26, startPoint y: 503, endPoint x: 9, endPoint y: 503, distance: 17.1
click at [9, 503] on div "Border Style Custom Custom Setup Global Style Custom Setup Global Style inset B…" at bounding box center [110, 427] width 203 height 281
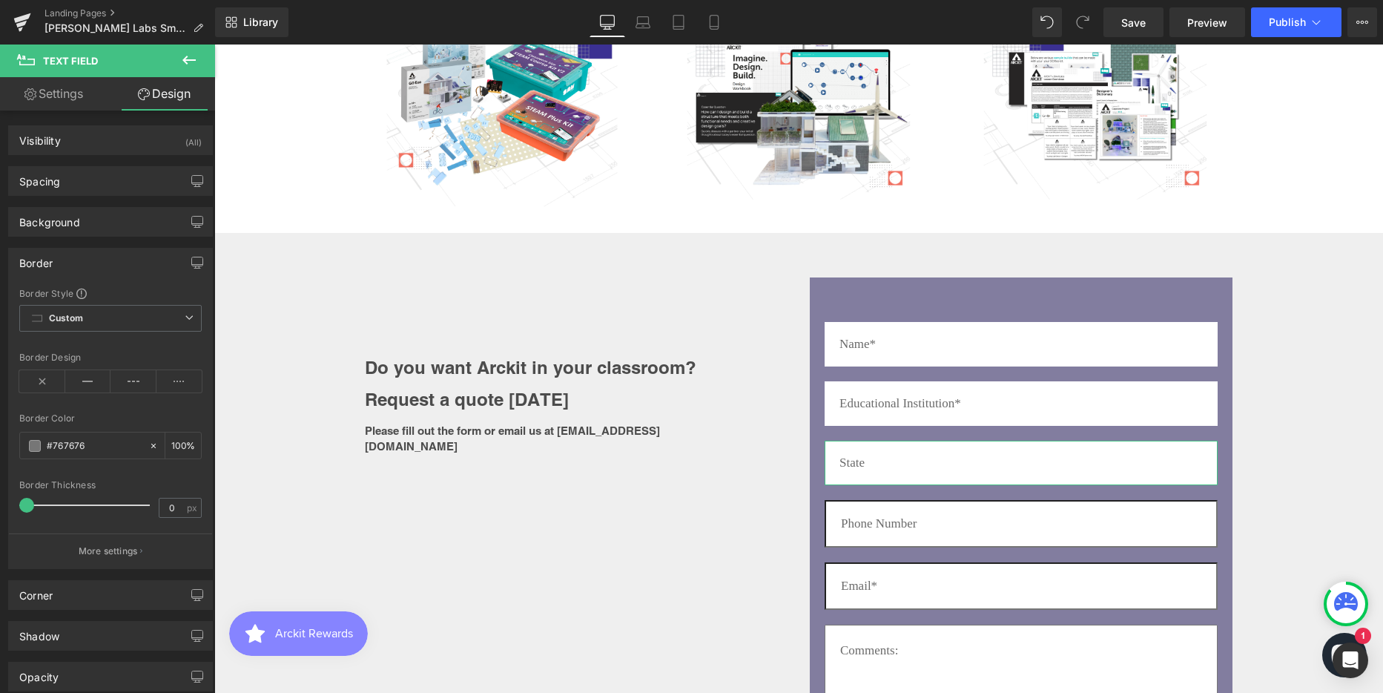
scroll to position [4154, 1158]
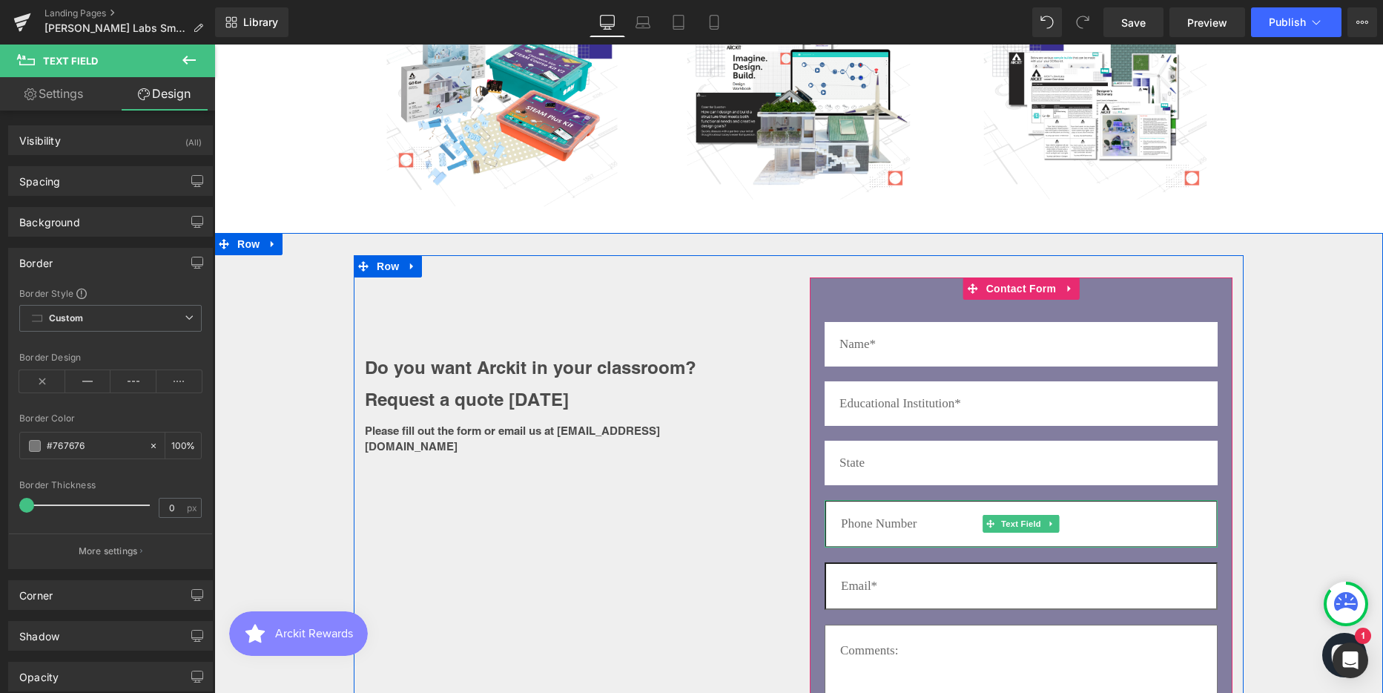
click at [961, 516] on input "text" at bounding box center [1021, 523] width 393 height 47
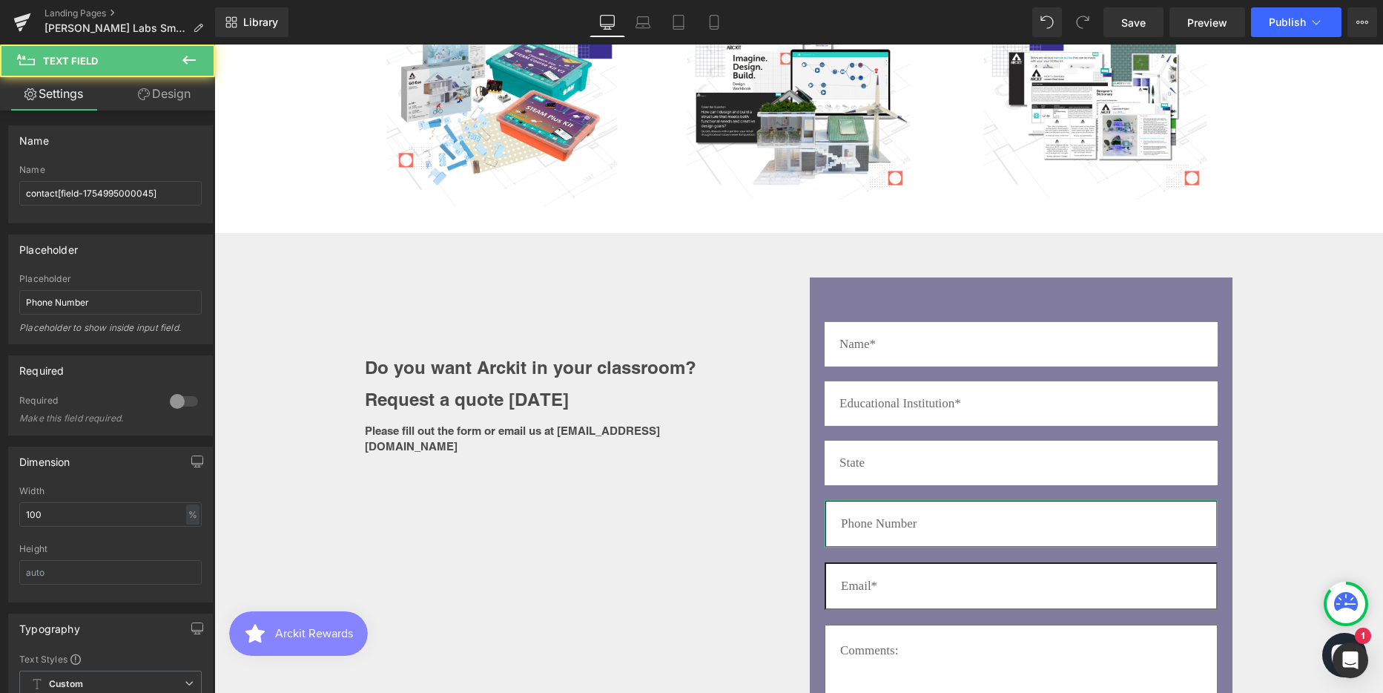
click at [170, 87] on link "Design" at bounding box center [164, 93] width 108 height 33
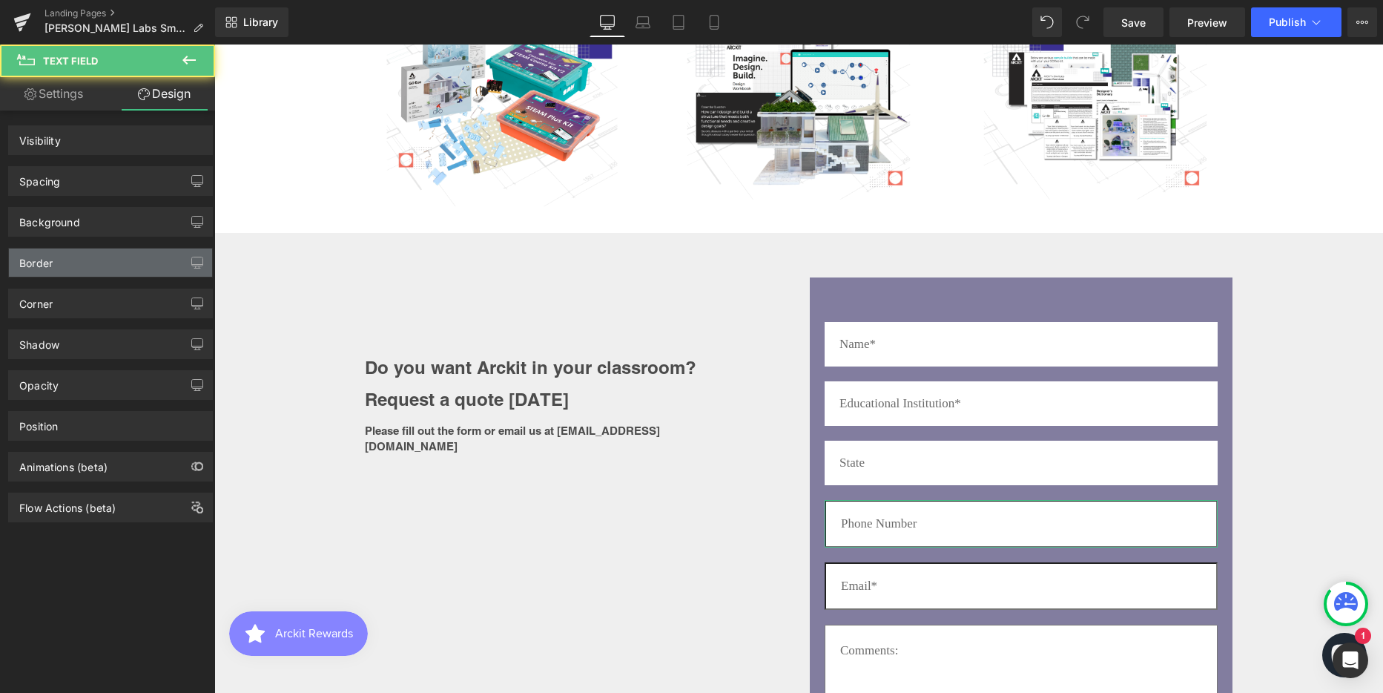
click at [33, 260] on div "Border" at bounding box center [35, 258] width 33 height 21
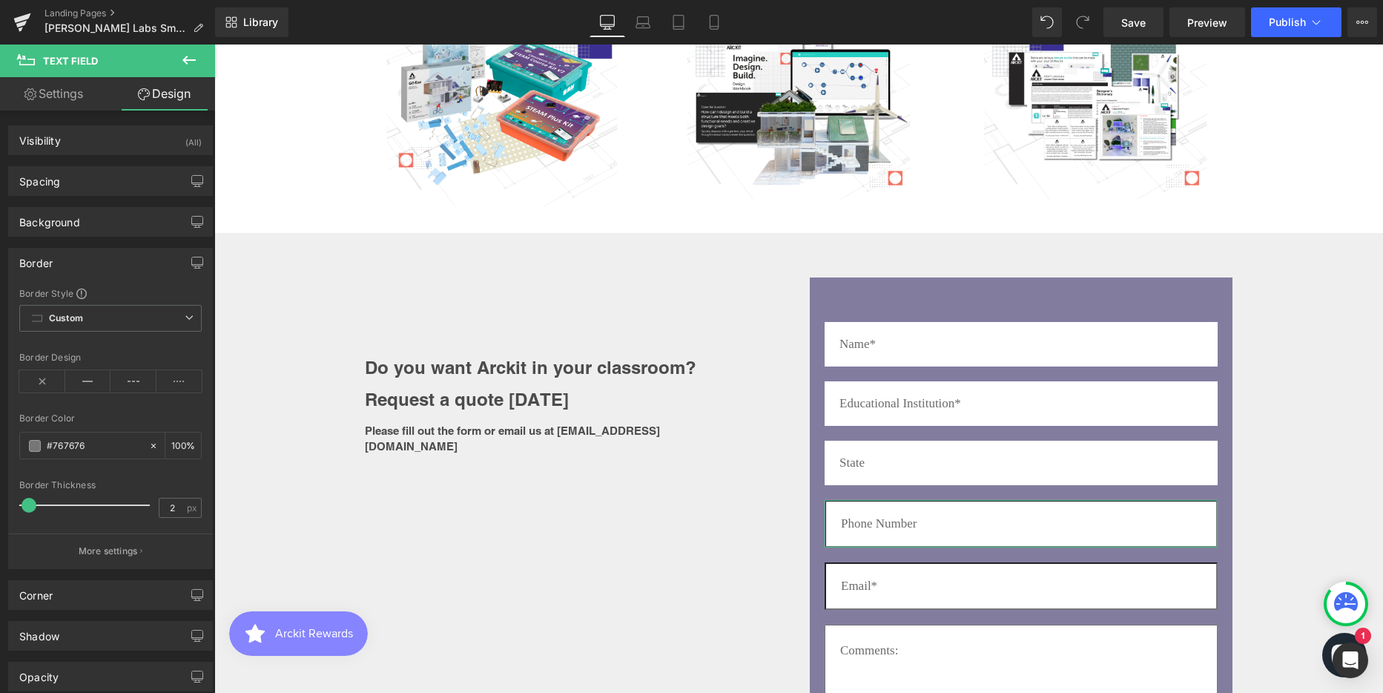
drag, startPoint x: 32, startPoint y: 502, endPoint x: 4, endPoint y: 503, distance: 28.2
click at [4, 503] on div "Border Border Style Custom Custom Setup Global Style Custom Setup Global Style …" at bounding box center [111, 403] width 222 height 332
type input "0"
click at [172, 504] on input "0" at bounding box center [172, 507] width 26 height 19
click at [39, 378] on icon at bounding box center [42, 381] width 46 height 22
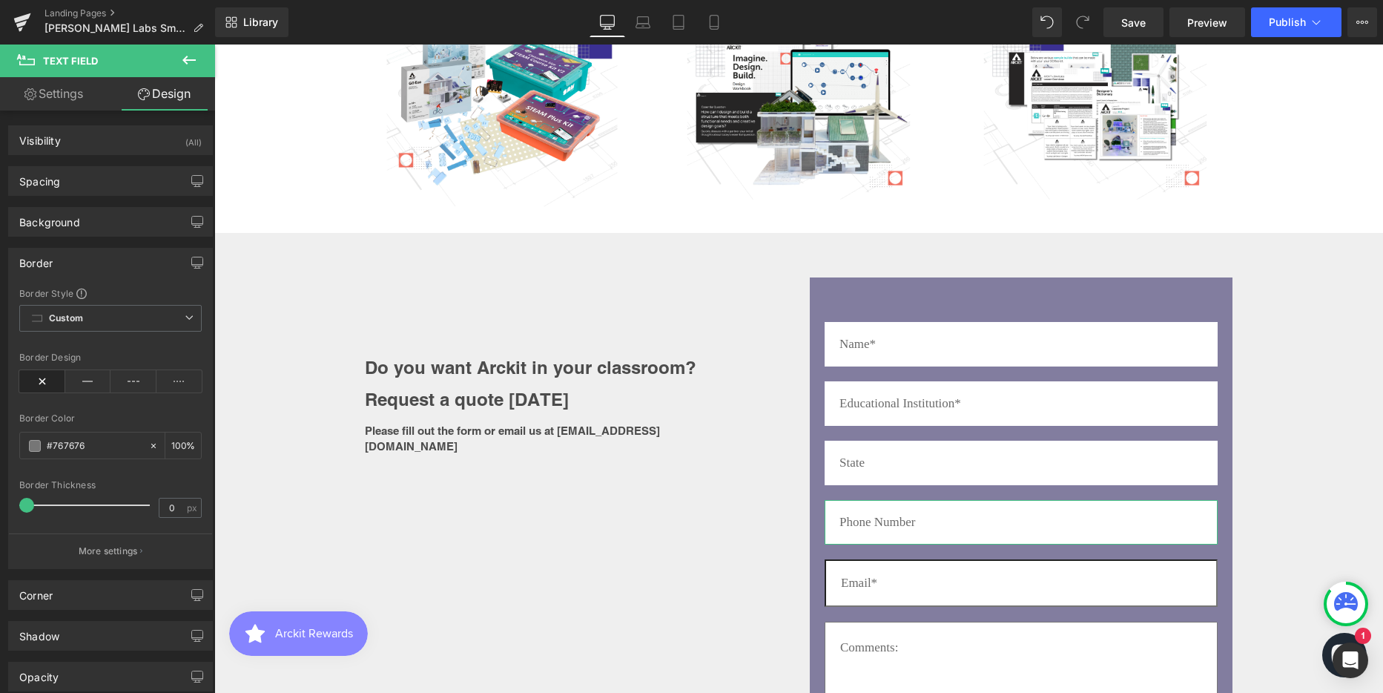
scroll to position [4151, 1158]
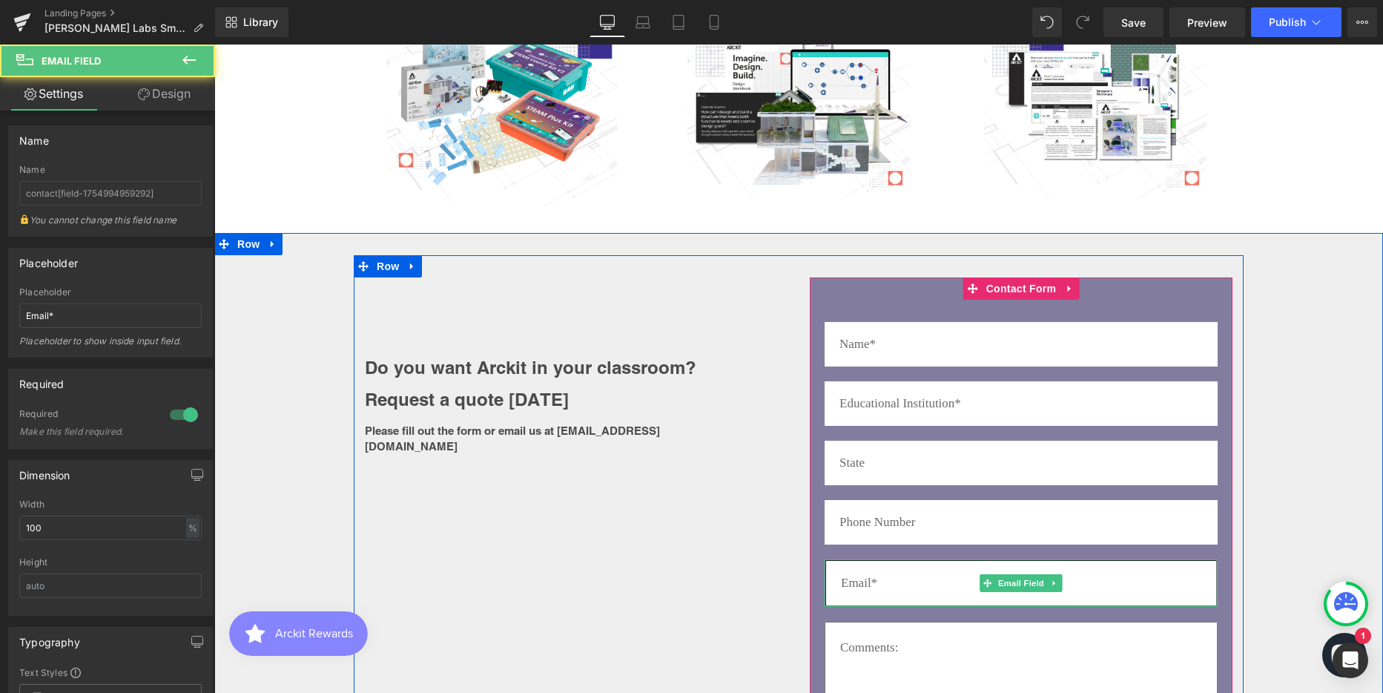
click at [908, 580] on input "email" at bounding box center [1021, 582] width 393 height 47
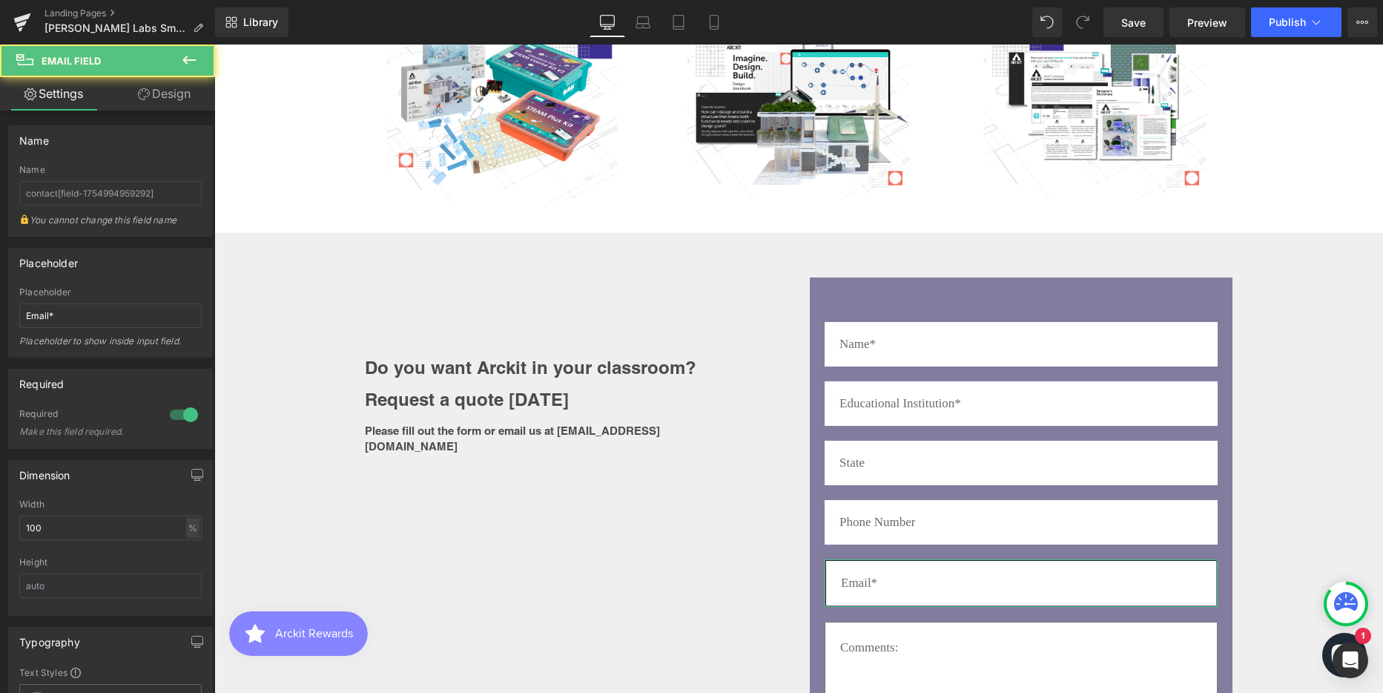
click at [175, 97] on link "Design" at bounding box center [164, 93] width 108 height 33
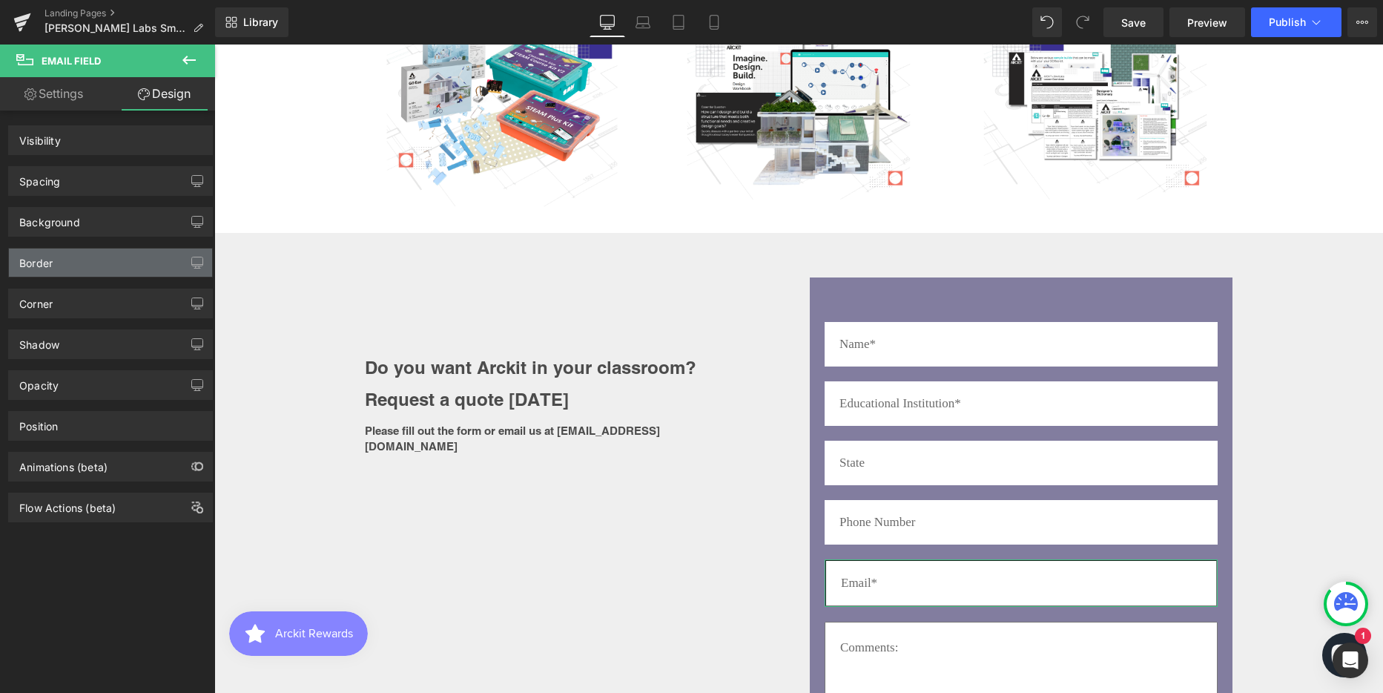
click at [46, 260] on div "Border" at bounding box center [35, 258] width 33 height 21
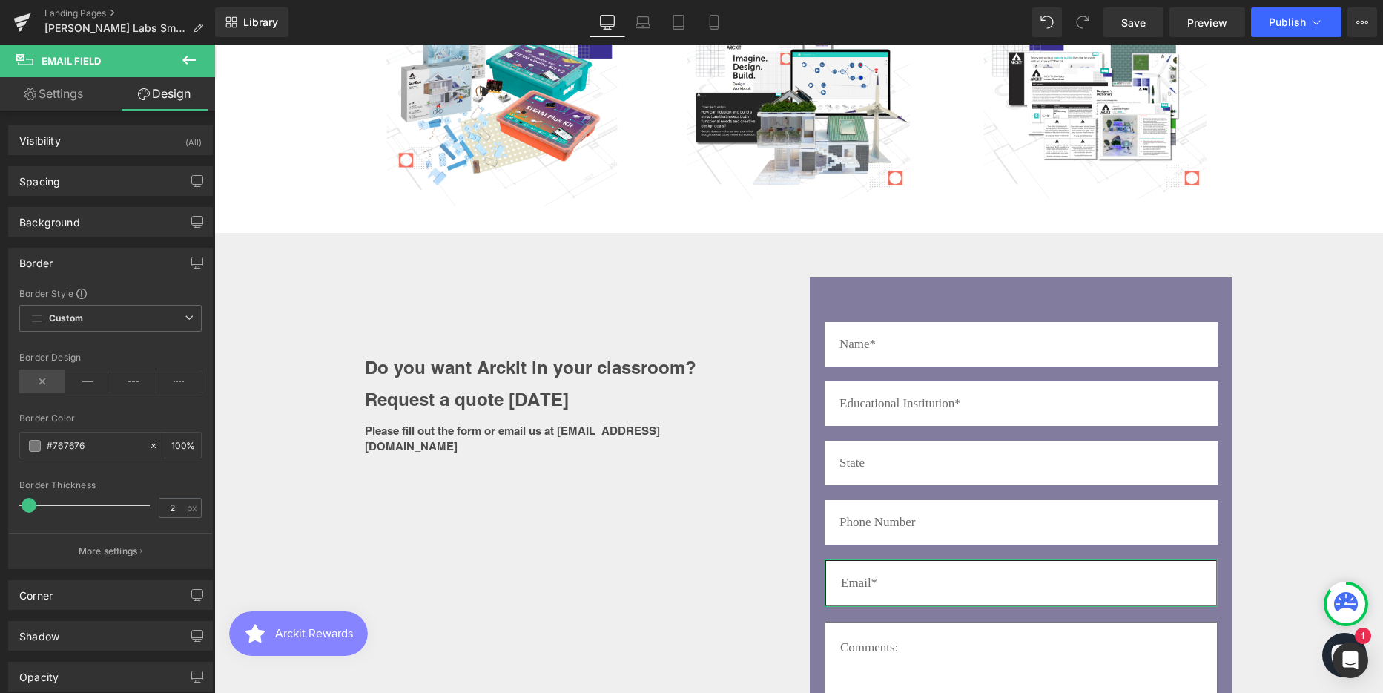
click at [37, 377] on icon at bounding box center [42, 381] width 46 height 22
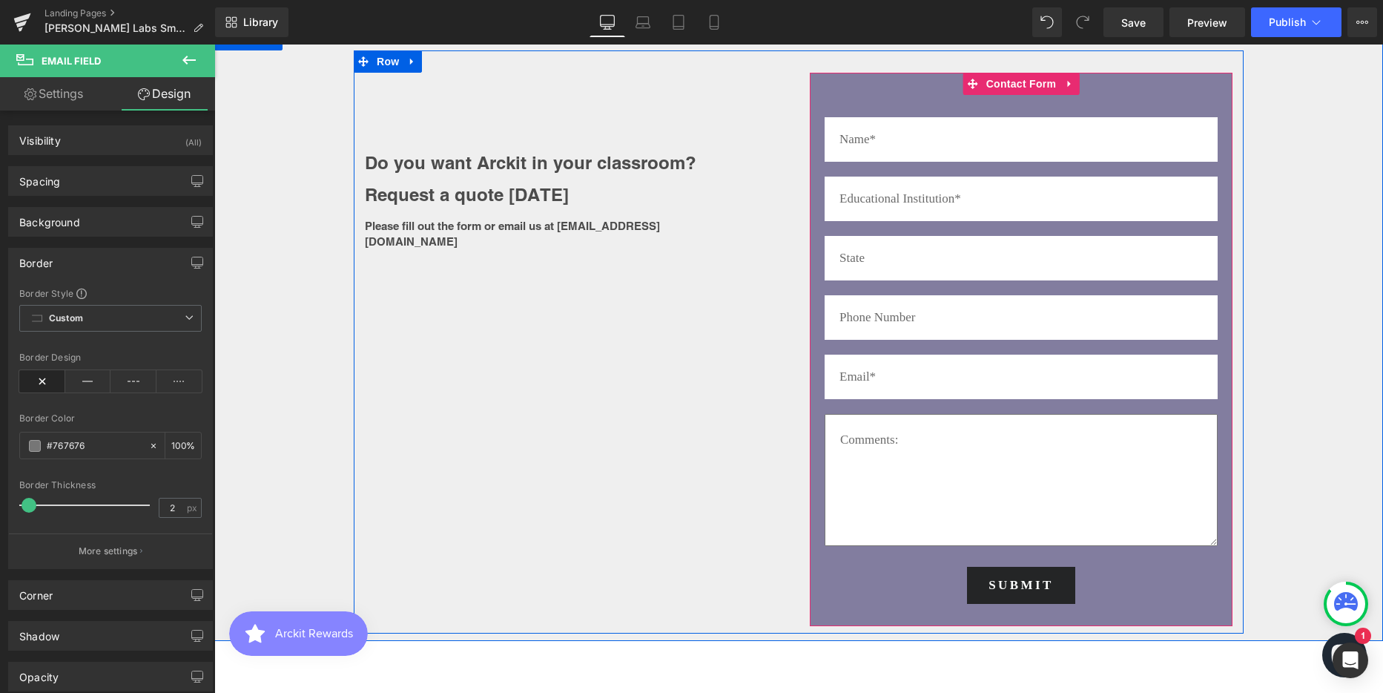
scroll to position [2706, 0]
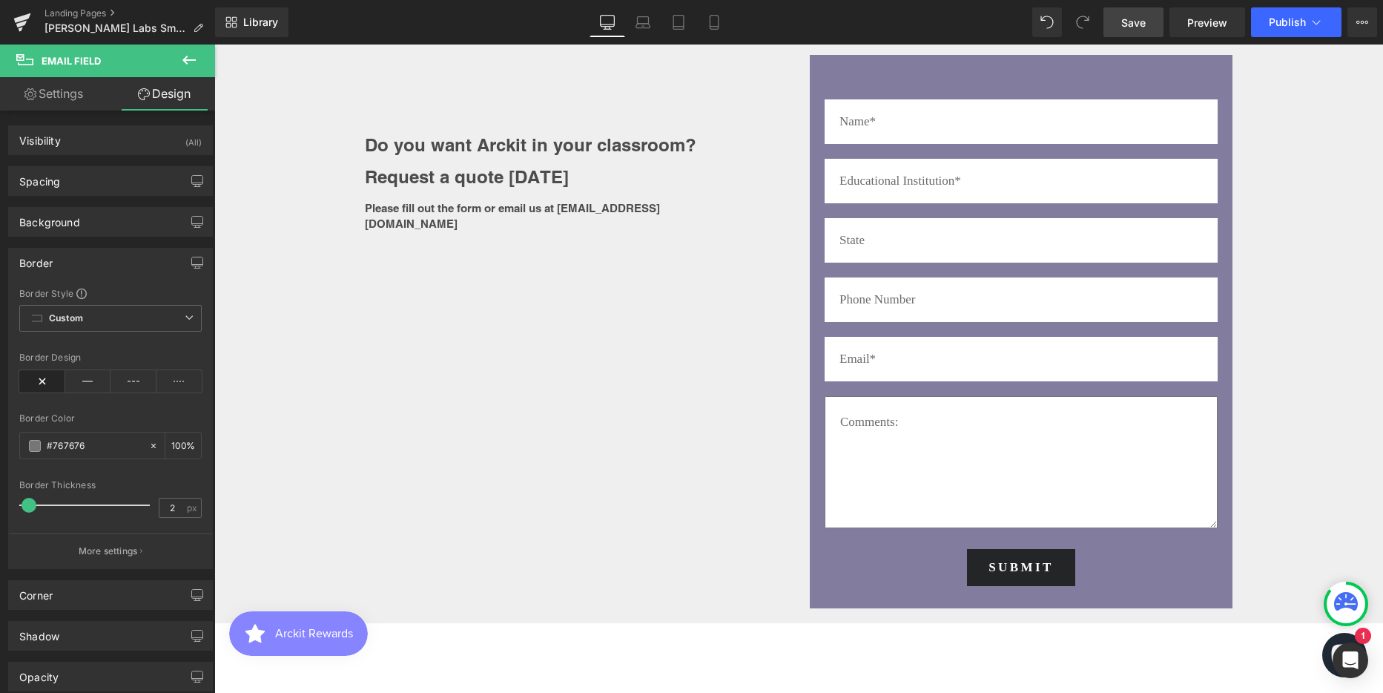
click at [1139, 30] on link "Save" at bounding box center [1133, 22] width 60 height 30
click at [636, 24] on icon at bounding box center [642, 22] width 15 height 15
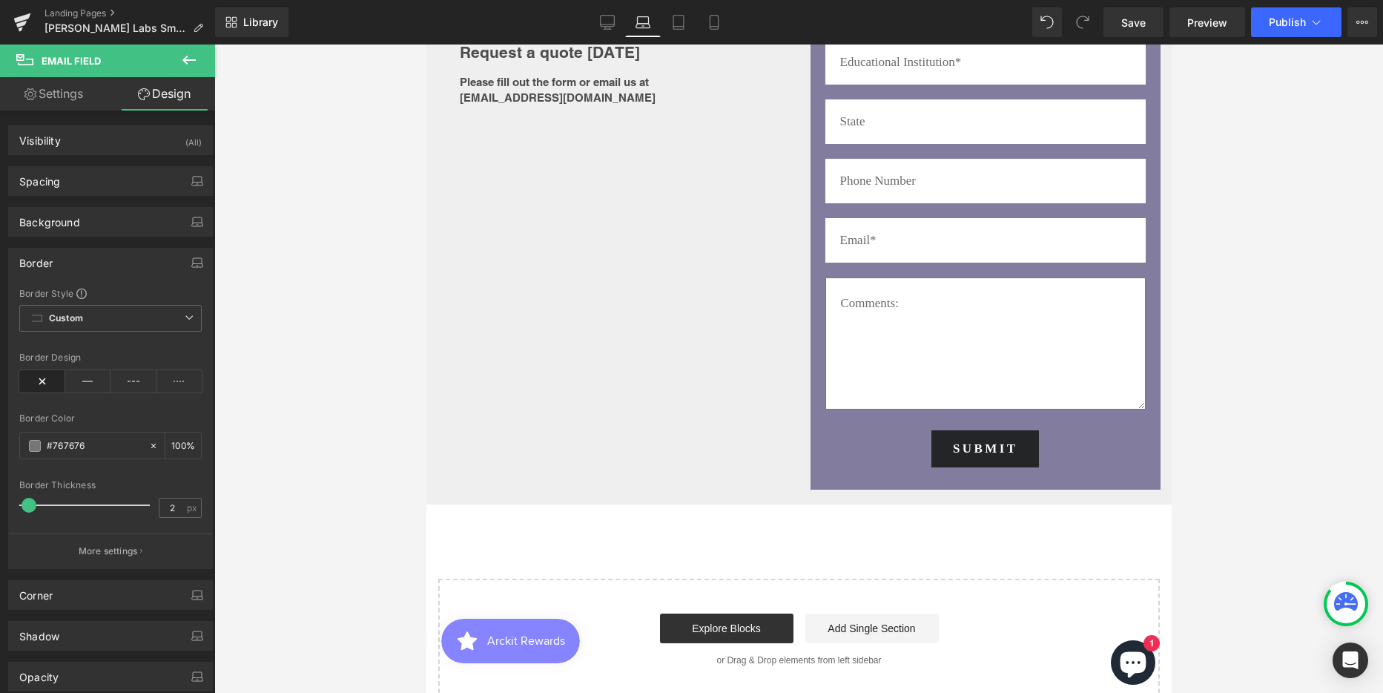
type input "100"
type input "0"
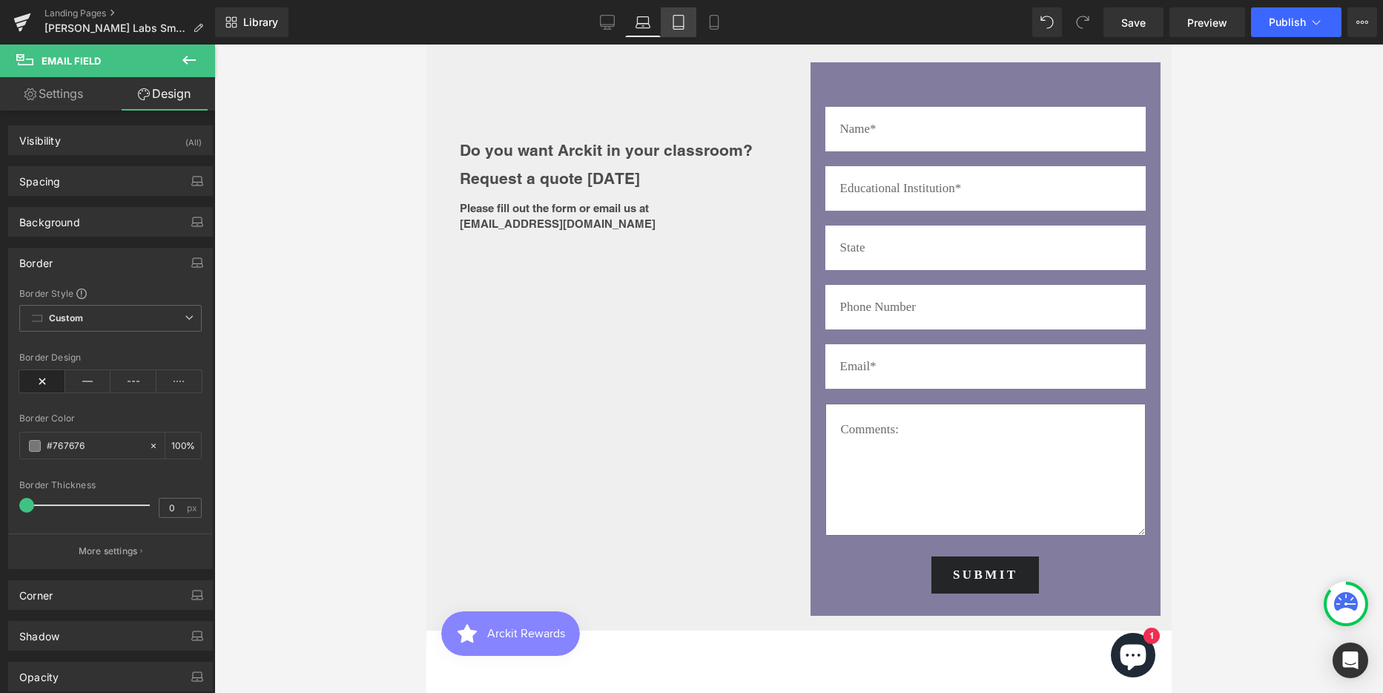
click at [676, 23] on icon at bounding box center [678, 22] width 15 height 15
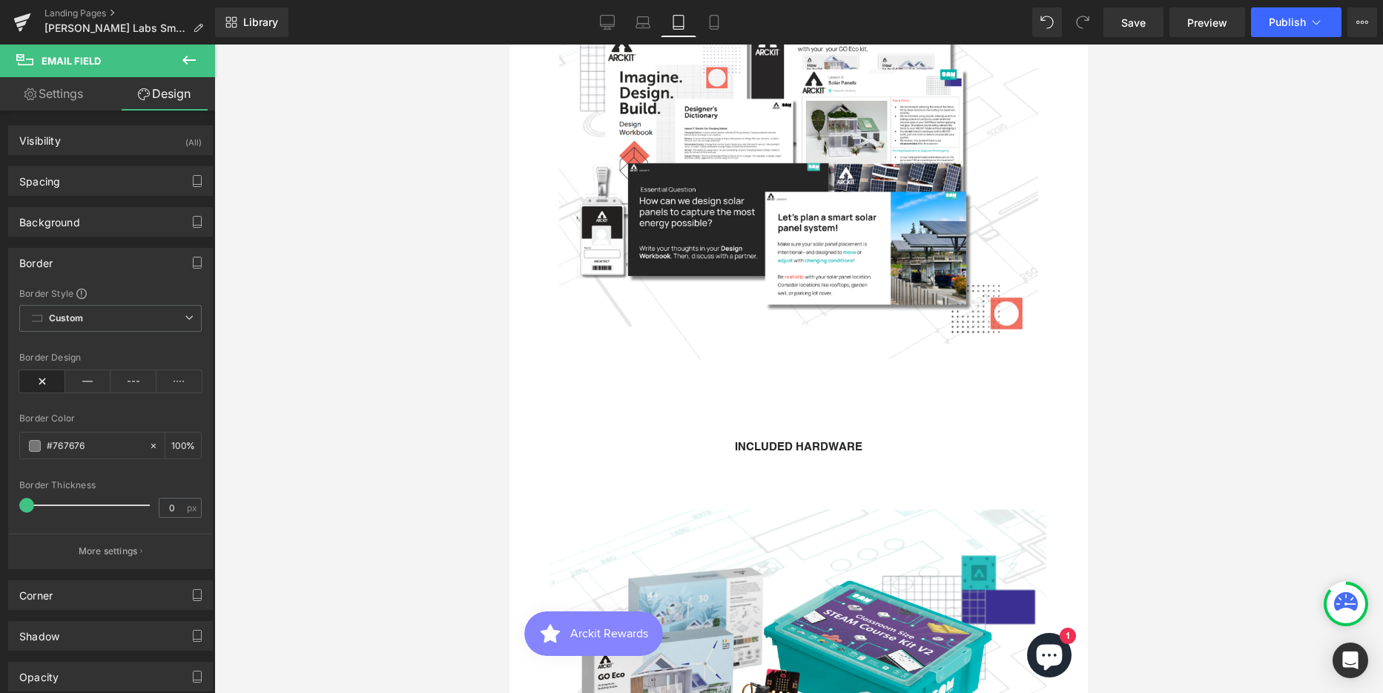
scroll to position [2820, 0]
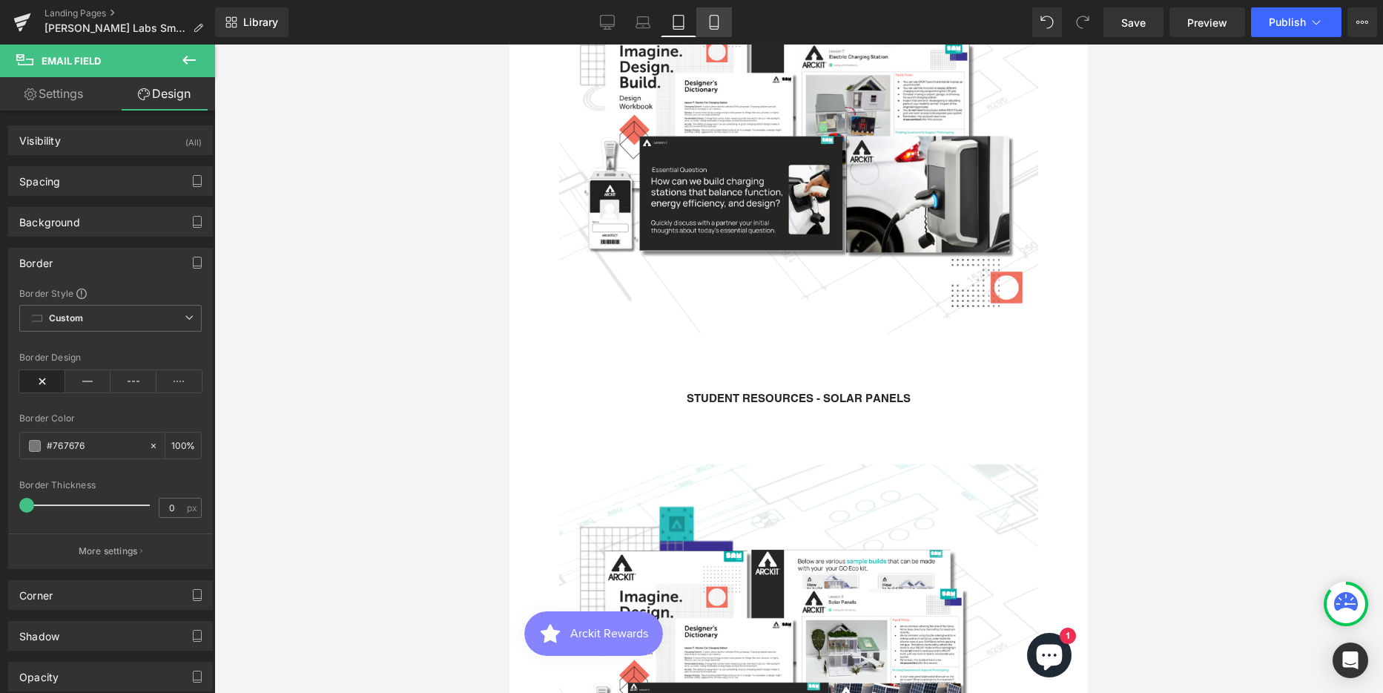
click at [718, 16] on icon at bounding box center [714, 23] width 8 height 14
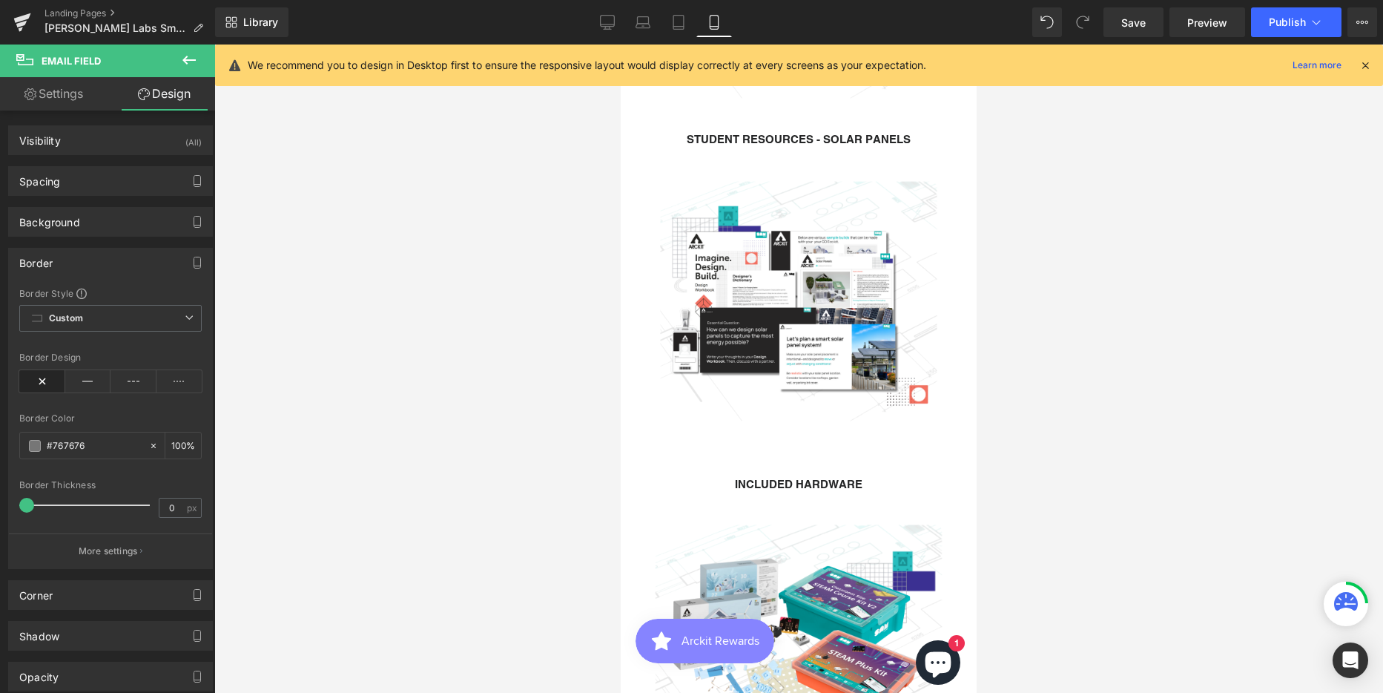
type input "100"
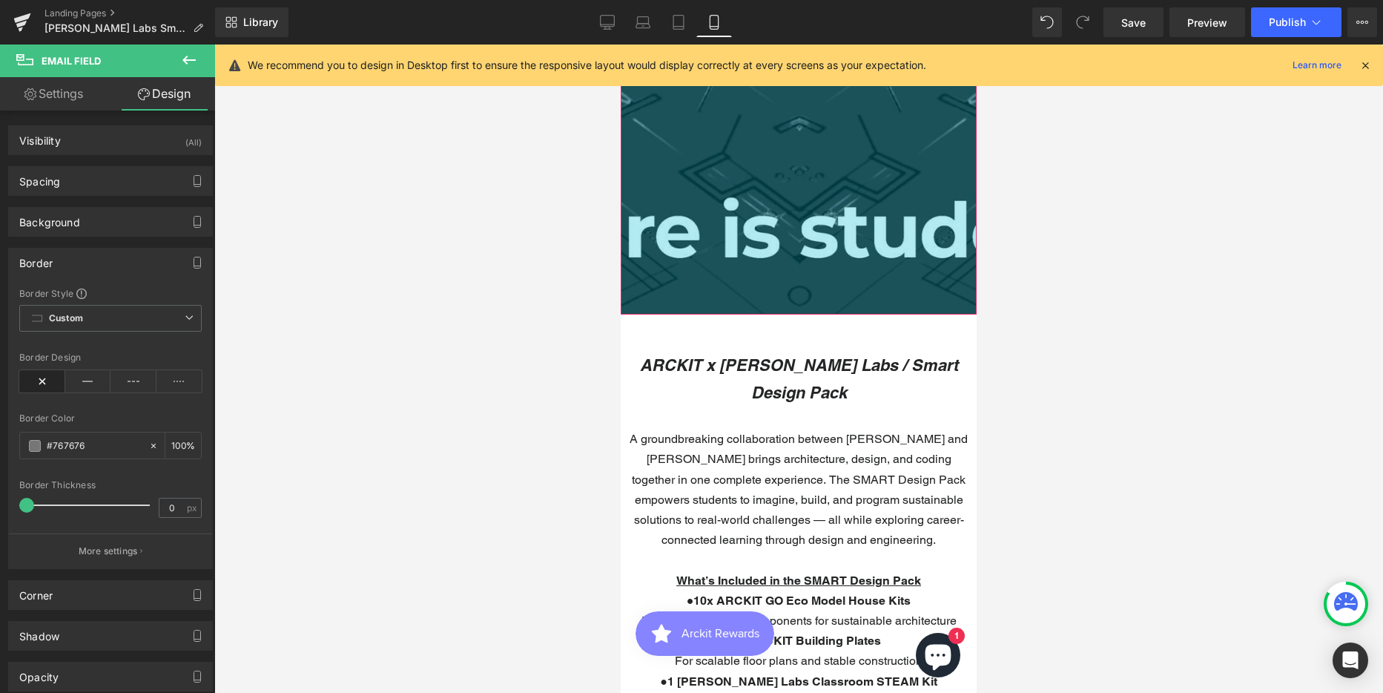
scroll to position [519, 0]
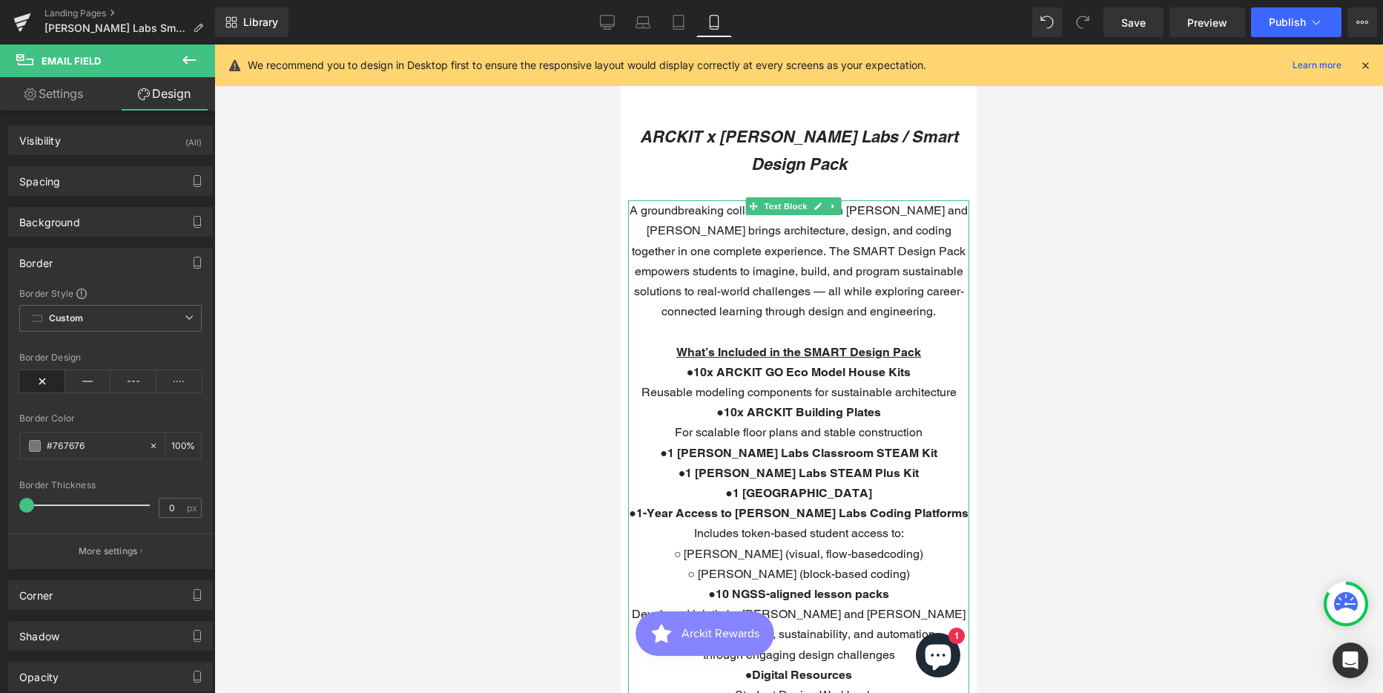
click at [722, 200] on p "A groundbreaking collaboration between [PERSON_NAME] and [PERSON_NAME] brings a…" at bounding box center [798, 260] width 341 height 121
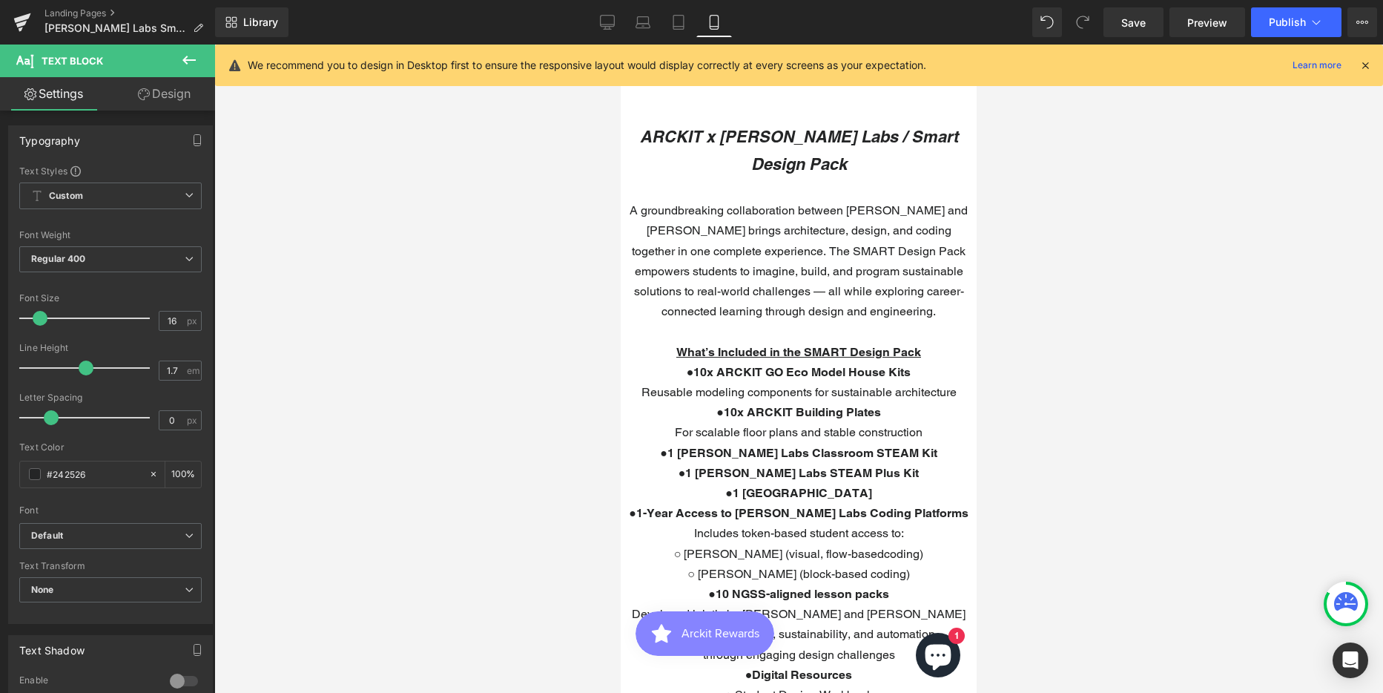
click at [177, 88] on link "Design" at bounding box center [164, 93] width 108 height 33
click at [0, 0] on div "Spacing" at bounding box center [0, 0] width 0 height 0
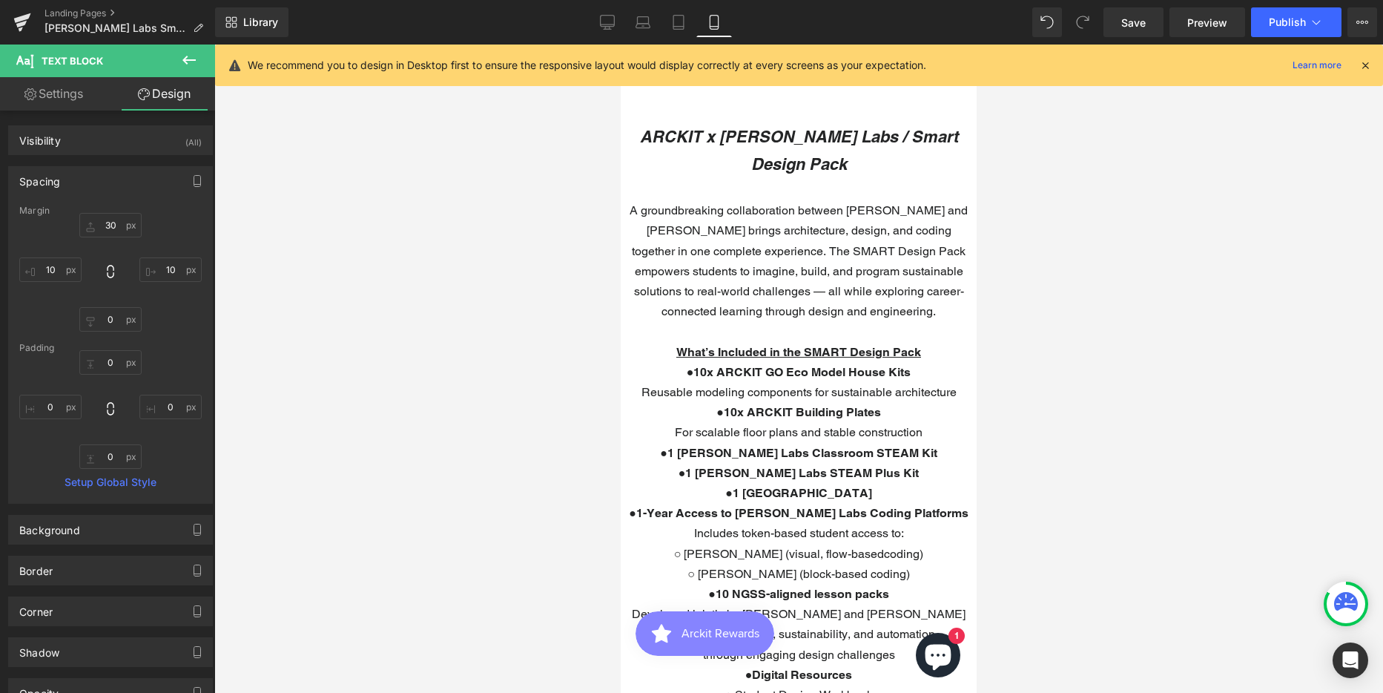
type input "30"
type input "10"
type input "0"
type input "10"
type input "0"
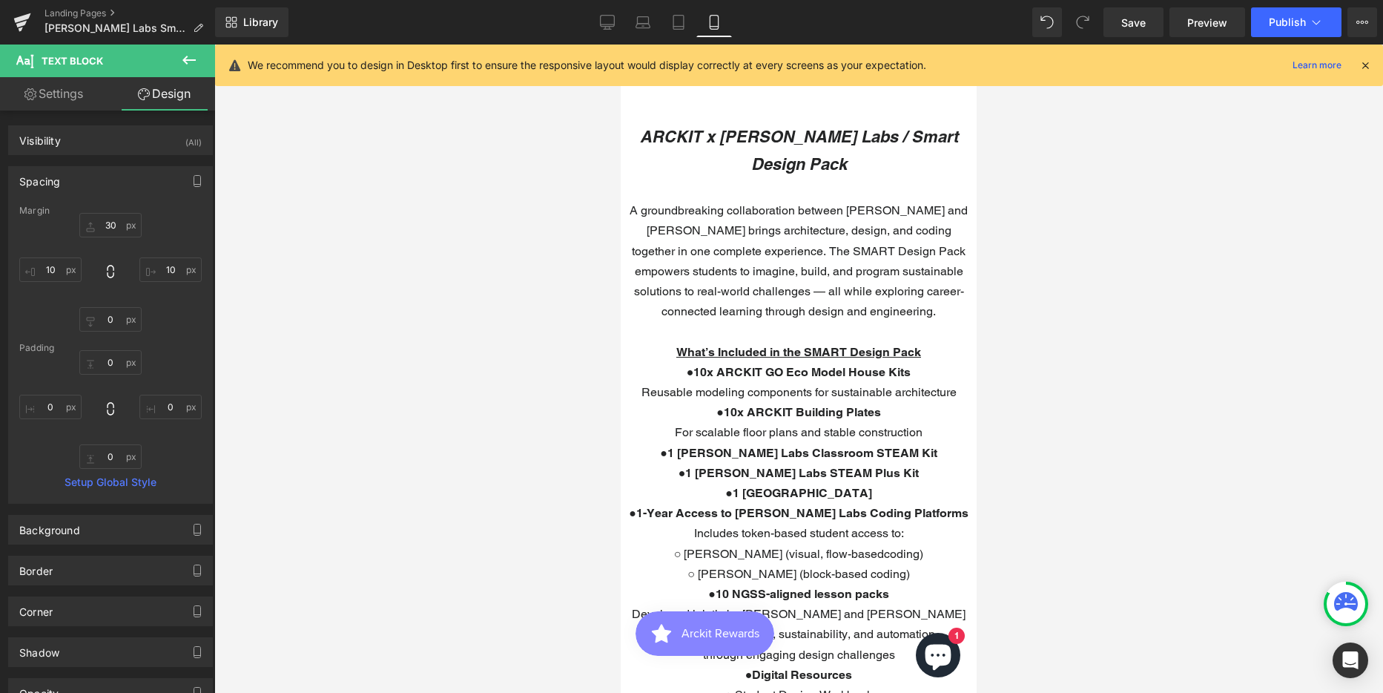
type input "0"
click at [53, 271] on input "10" at bounding box center [50, 269] width 62 height 24
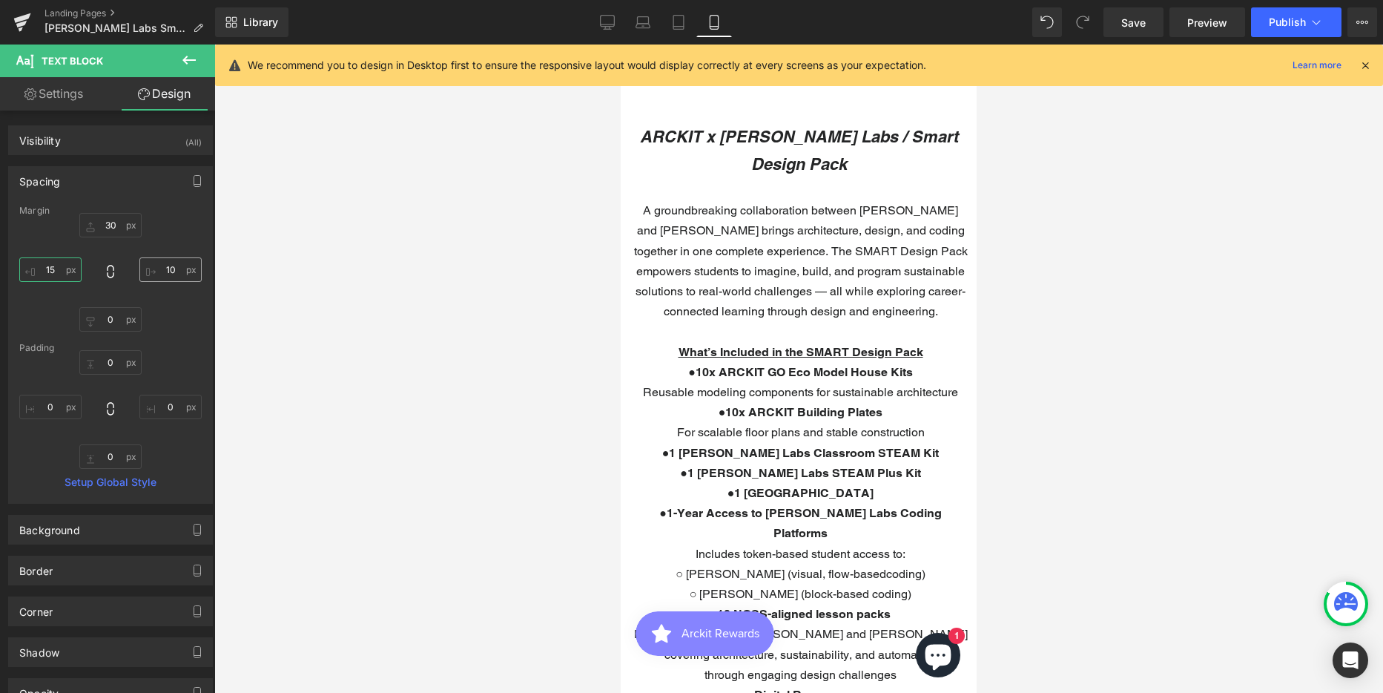
type input "15"
click at [162, 269] on input "10" at bounding box center [170, 269] width 62 height 24
type input "15"
click at [49, 270] on input "15" at bounding box center [50, 269] width 62 height 24
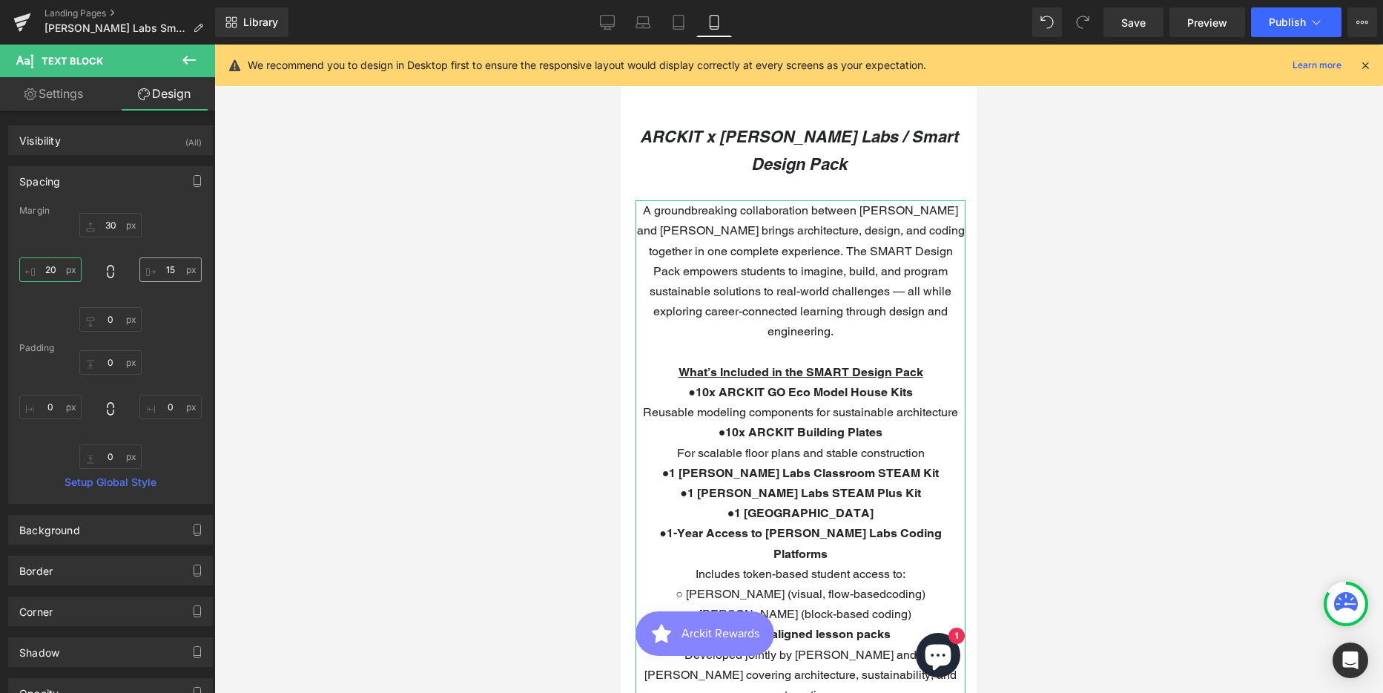
type input "20"
click at [162, 276] on input "15" at bounding box center [170, 269] width 62 height 24
type input "20"
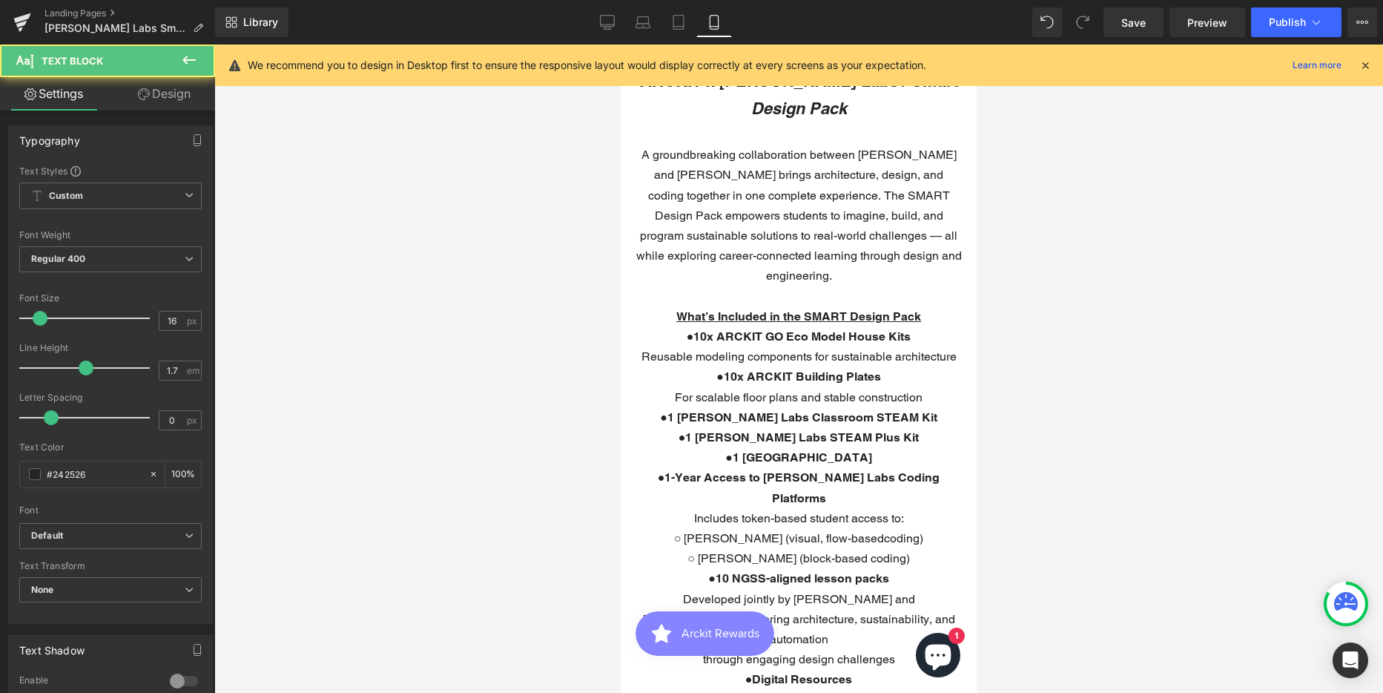
click at [161, 102] on link "Design" at bounding box center [164, 93] width 108 height 33
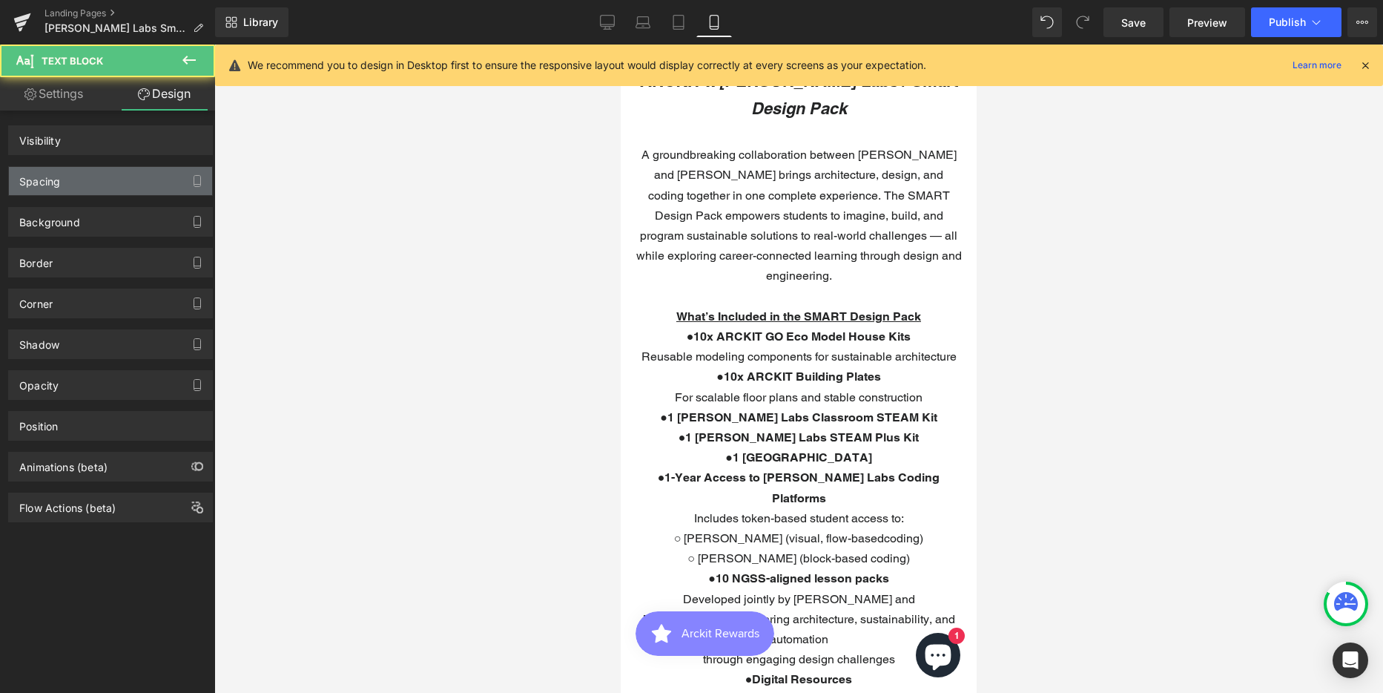
click at [63, 183] on div "Spacing" at bounding box center [110, 181] width 203 height 28
click at [40, 176] on div "Spacing" at bounding box center [39, 177] width 41 height 21
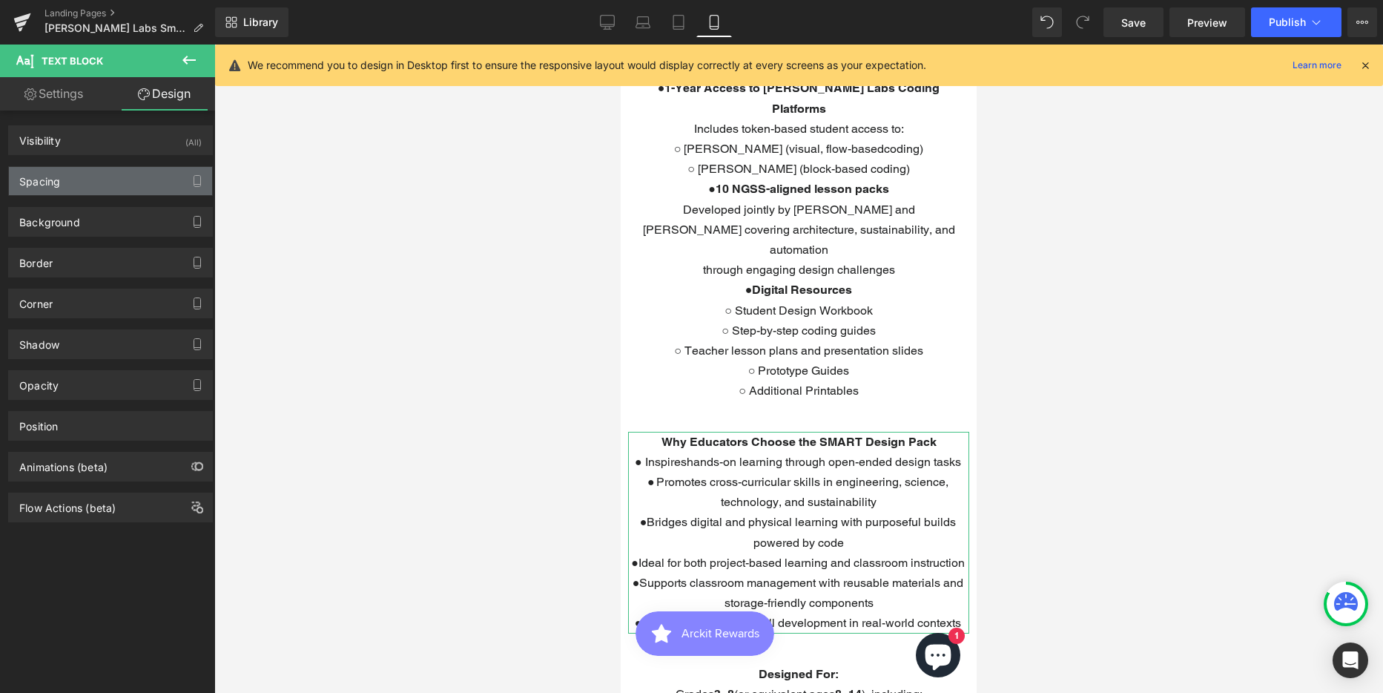
click at [46, 185] on div "Spacing" at bounding box center [39, 177] width 41 height 21
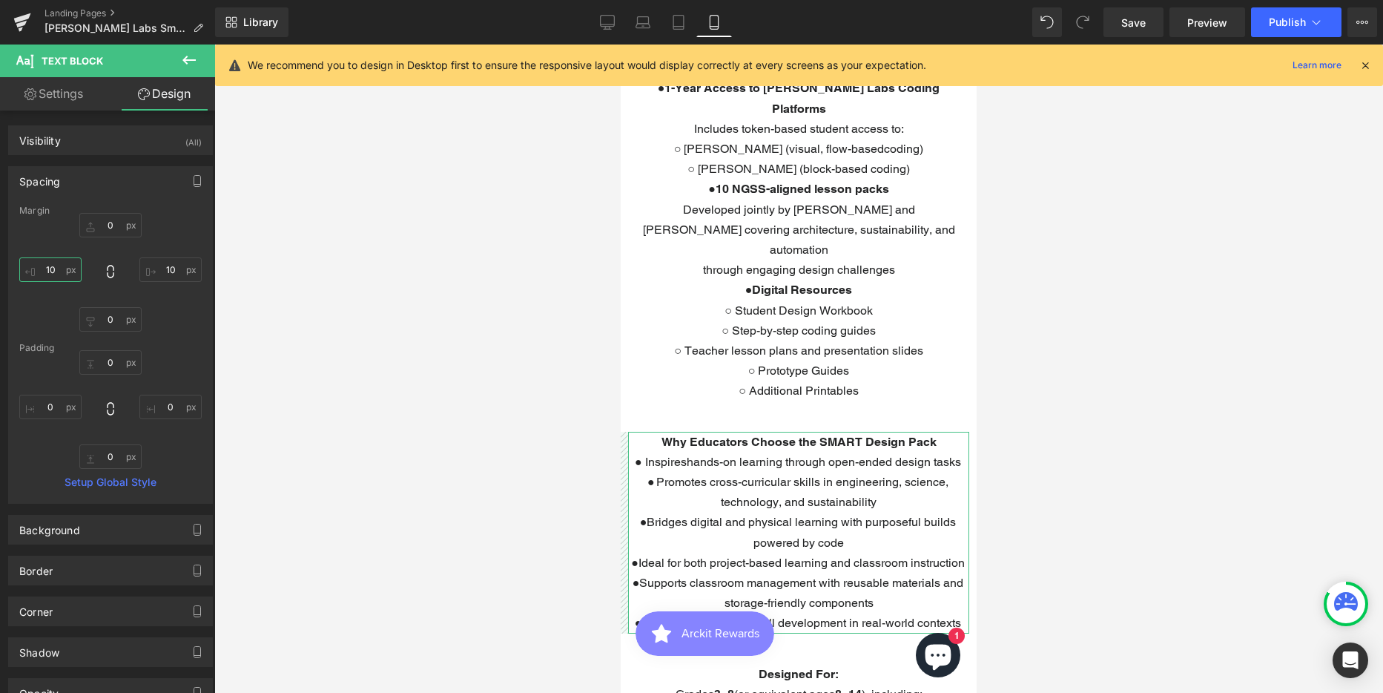
click at [43, 271] on input "10" at bounding box center [50, 269] width 62 height 24
type input "20"
click at [157, 272] on input "10" at bounding box center [170, 269] width 62 height 24
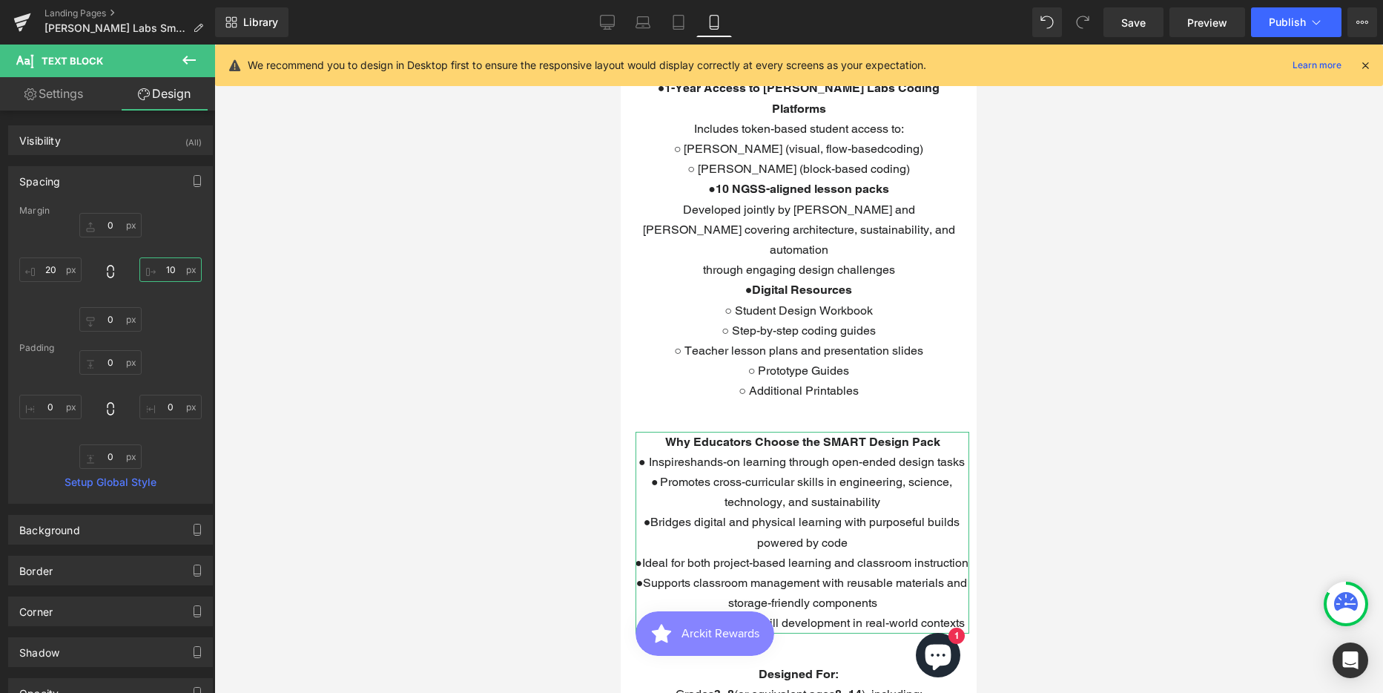
click at [157, 272] on input "10" at bounding box center [170, 269] width 62 height 24
type input "20"
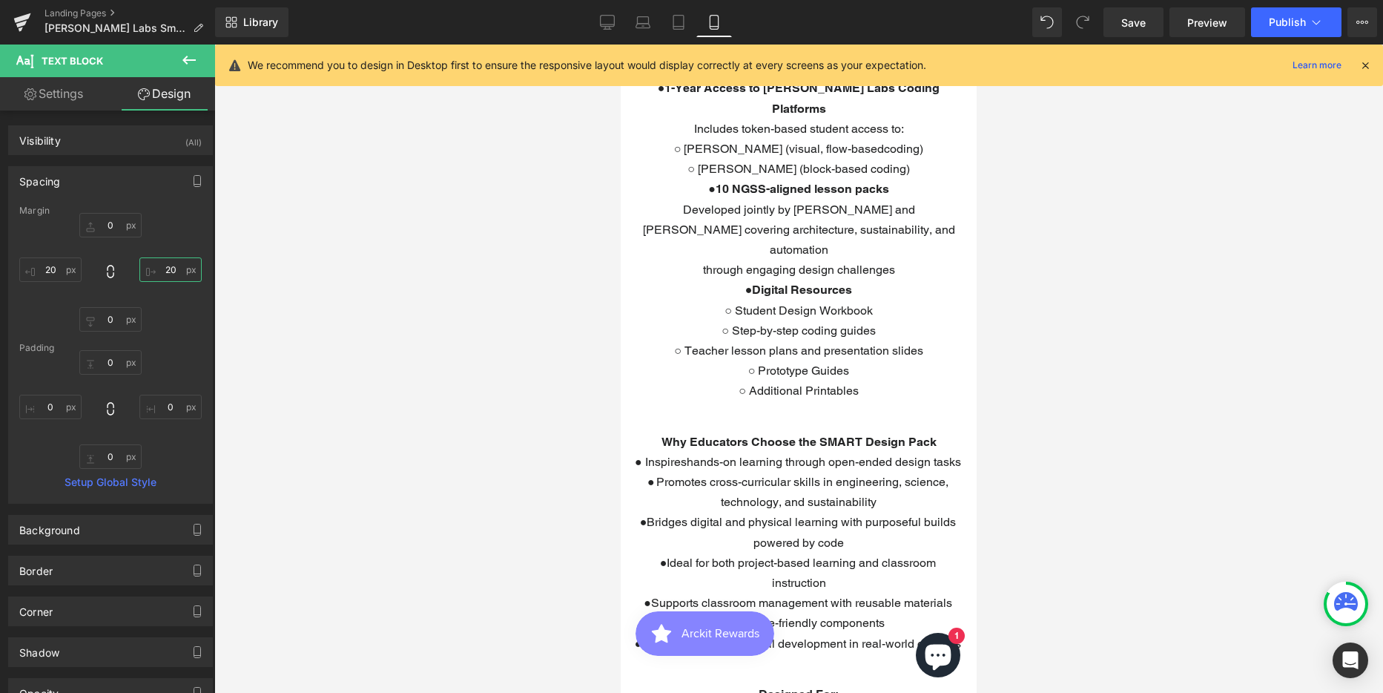
scroll to position [1335, 0]
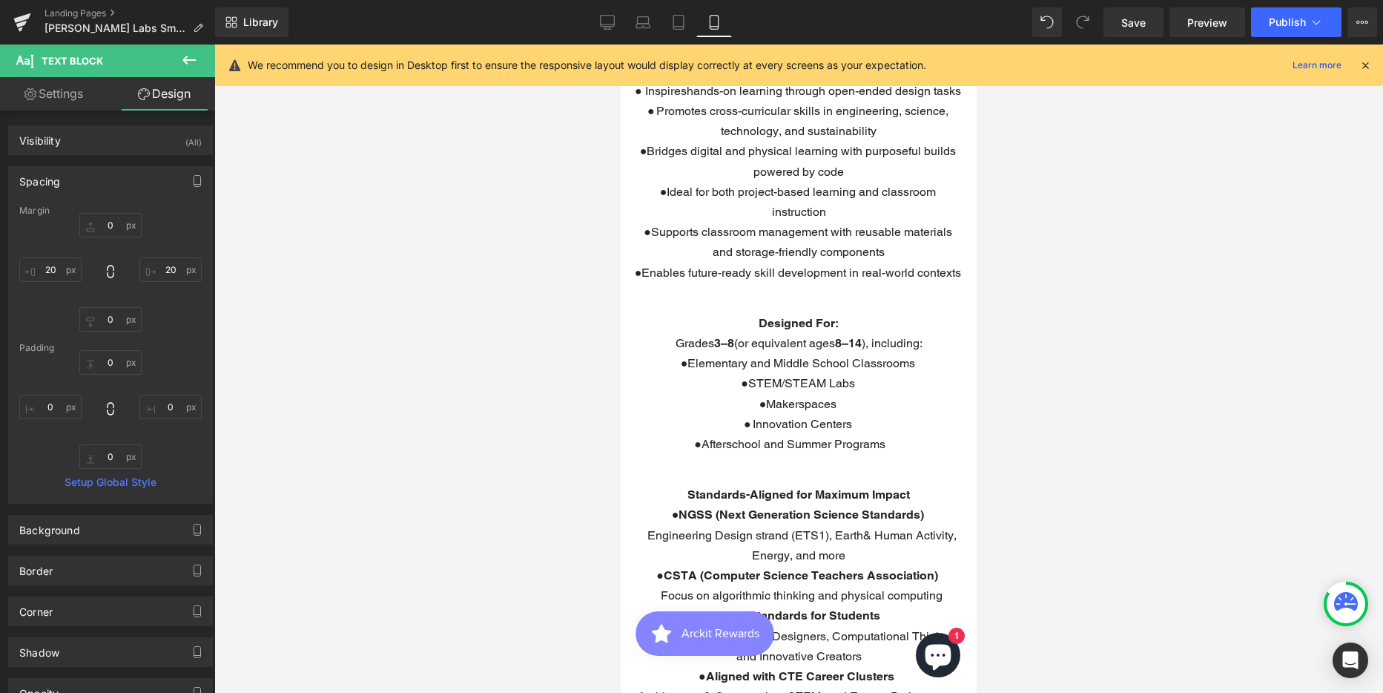
click at [790, 356] on span "Elementary and Middle School Classrooms" at bounding box center [801, 363] width 228 height 14
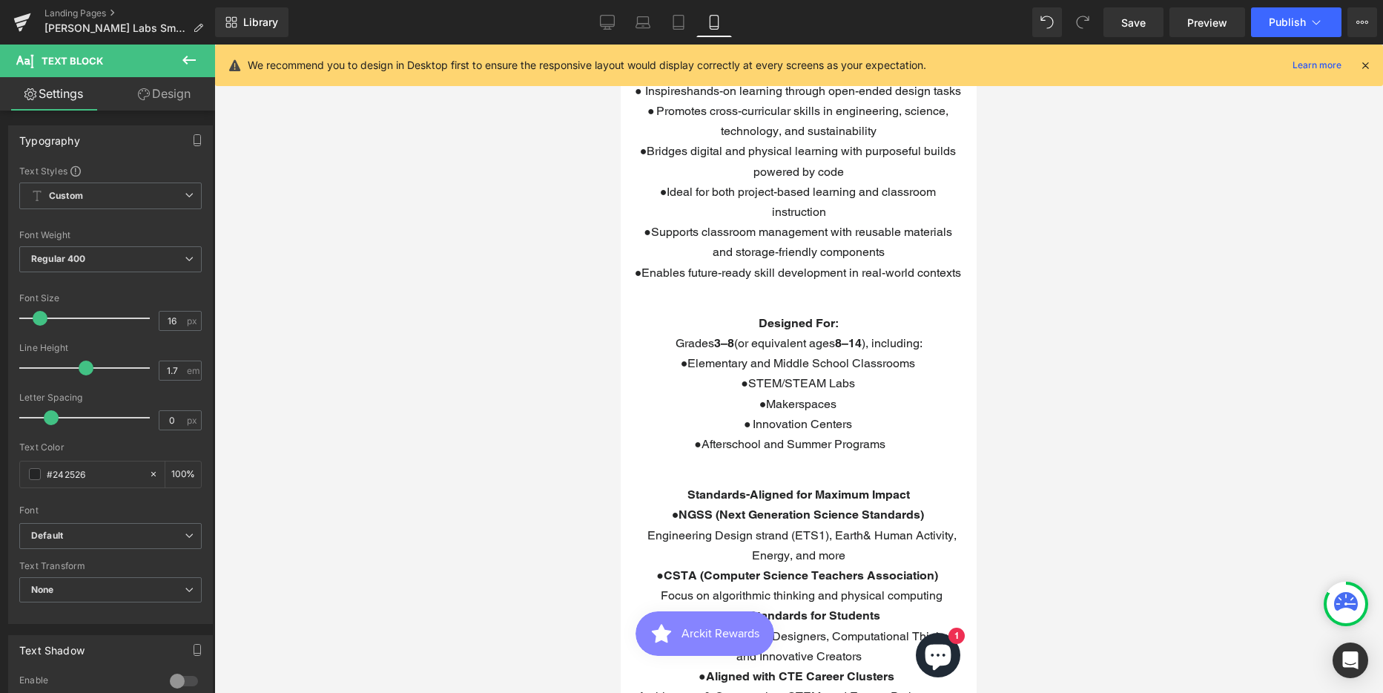
click at [165, 96] on link "Design" at bounding box center [164, 93] width 108 height 33
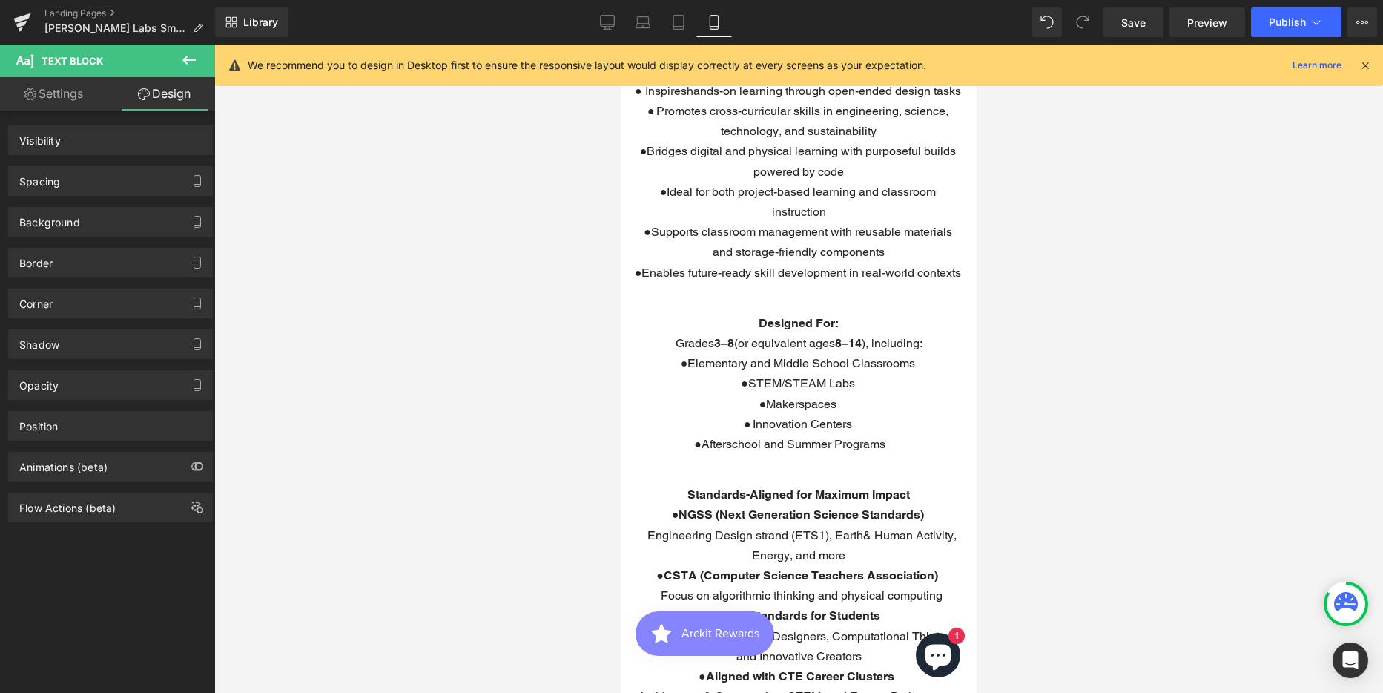
click at [32, 179] on div "Spacing" at bounding box center [39, 177] width 41 height 21
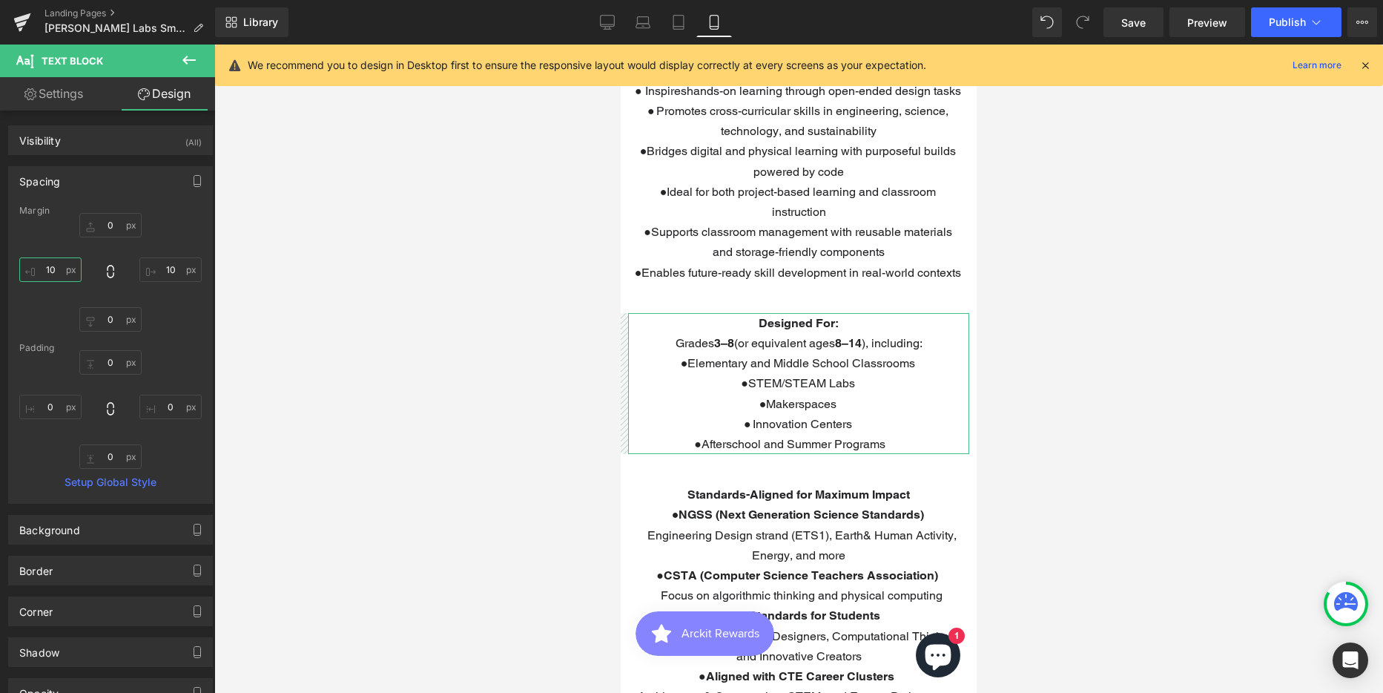
click at [56, 267] on input "10" at bounding box center [50, 269] width 62 height 24
type input "20"
click at [168, 265] on input "10" at bounding box center [170, 269] width 62 height 24
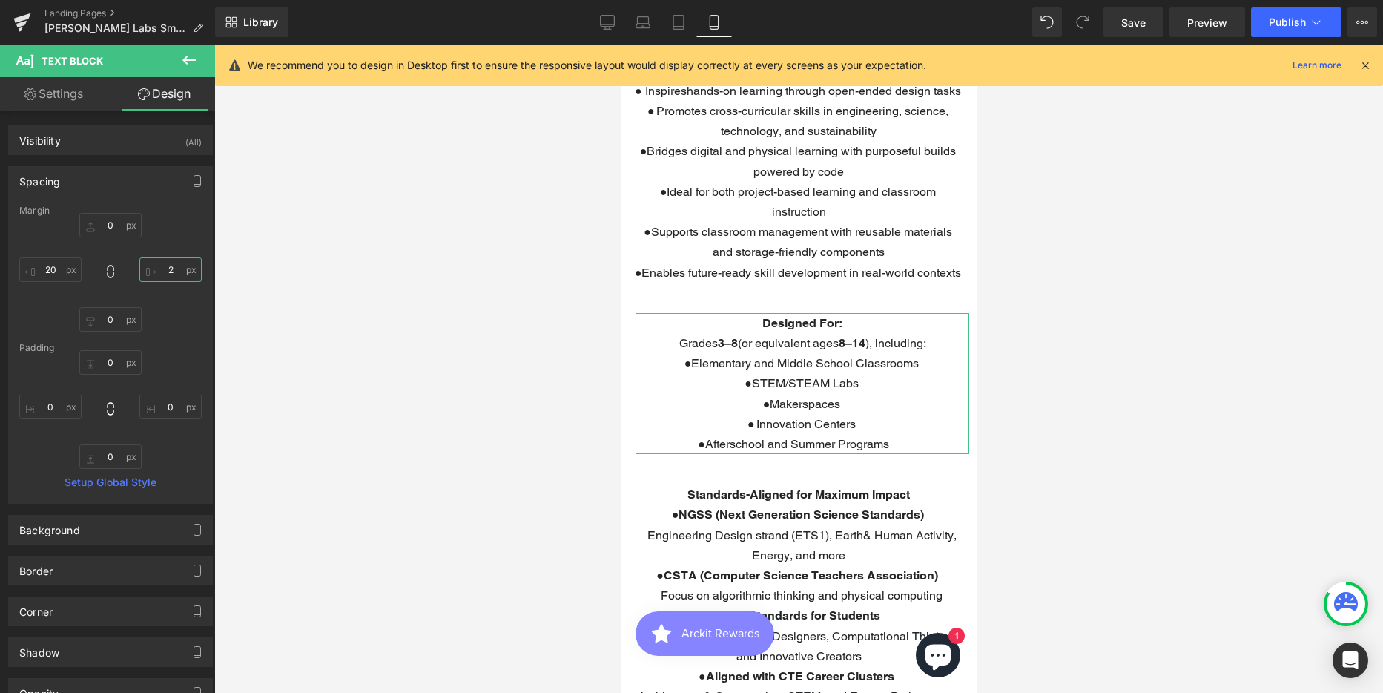
type input "20"
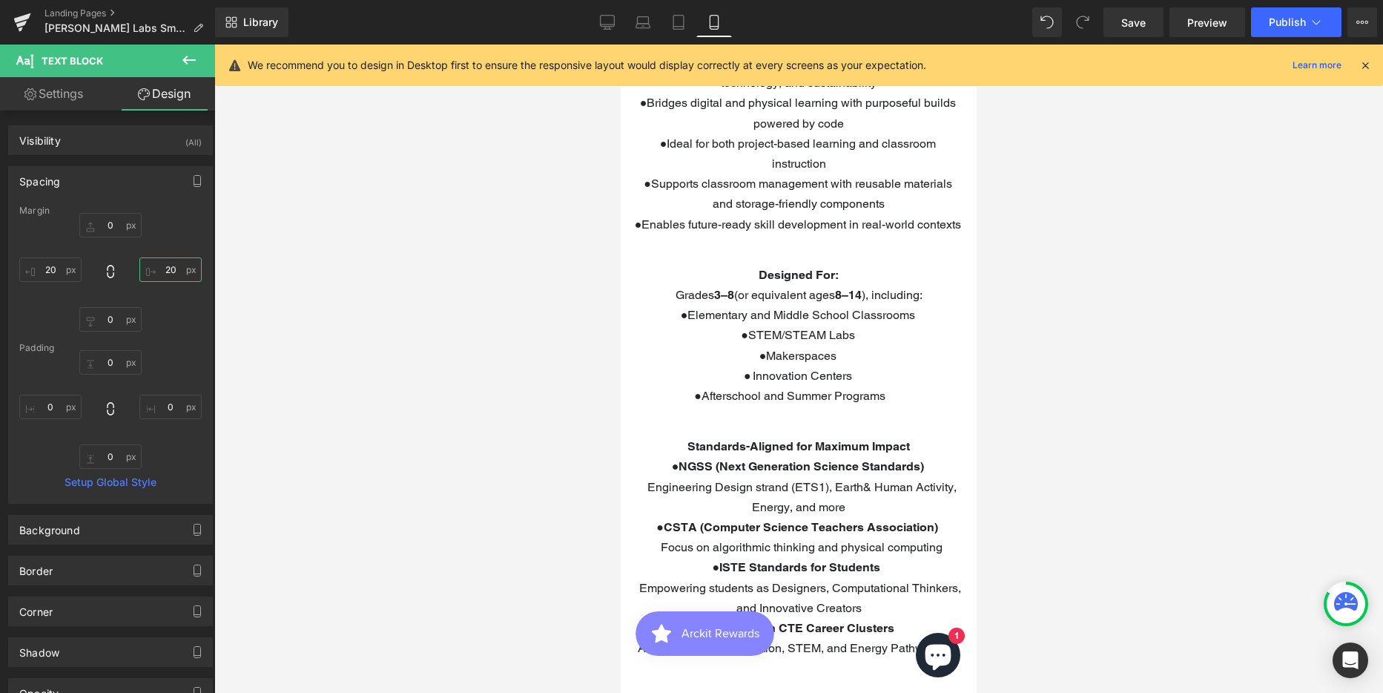
scroll to position [1409, 0]
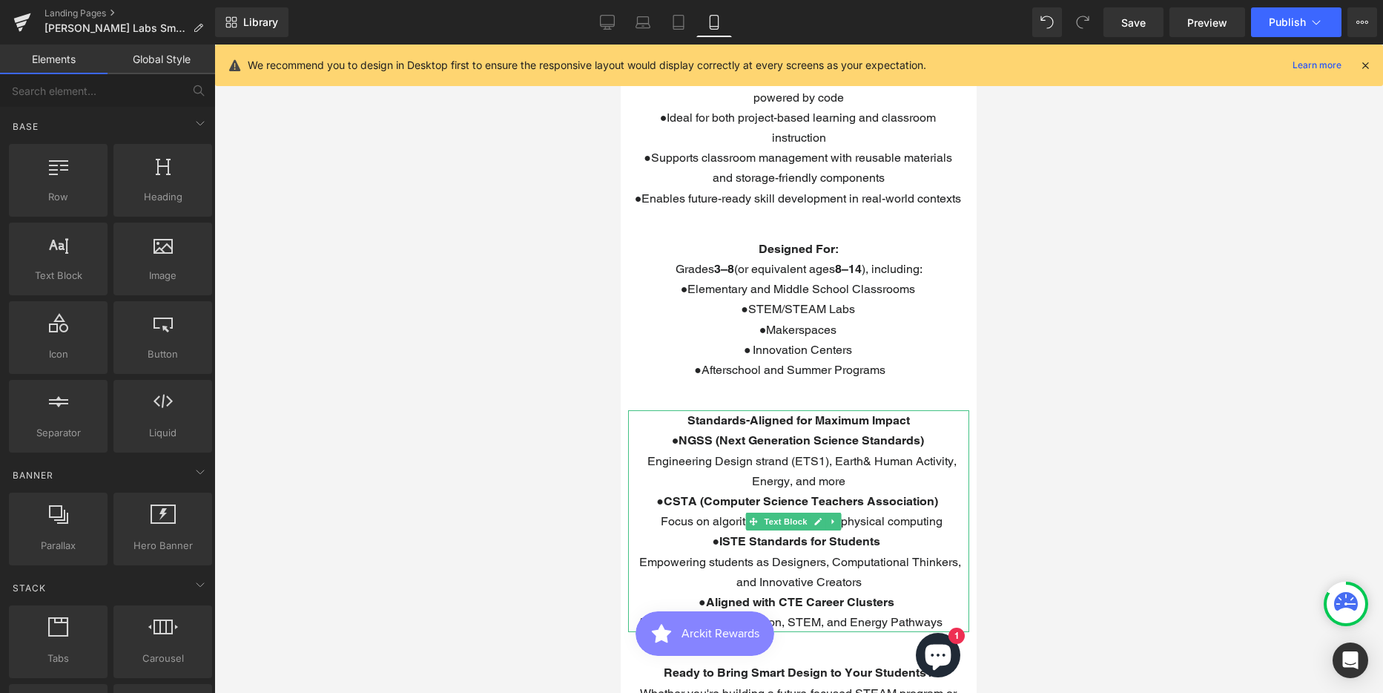
click at [758, 454] on span "Engineering Design strand (ETS1), Earth& Human Activity, Energy, and more" at bounding box center [790, 471] width 333 height 34
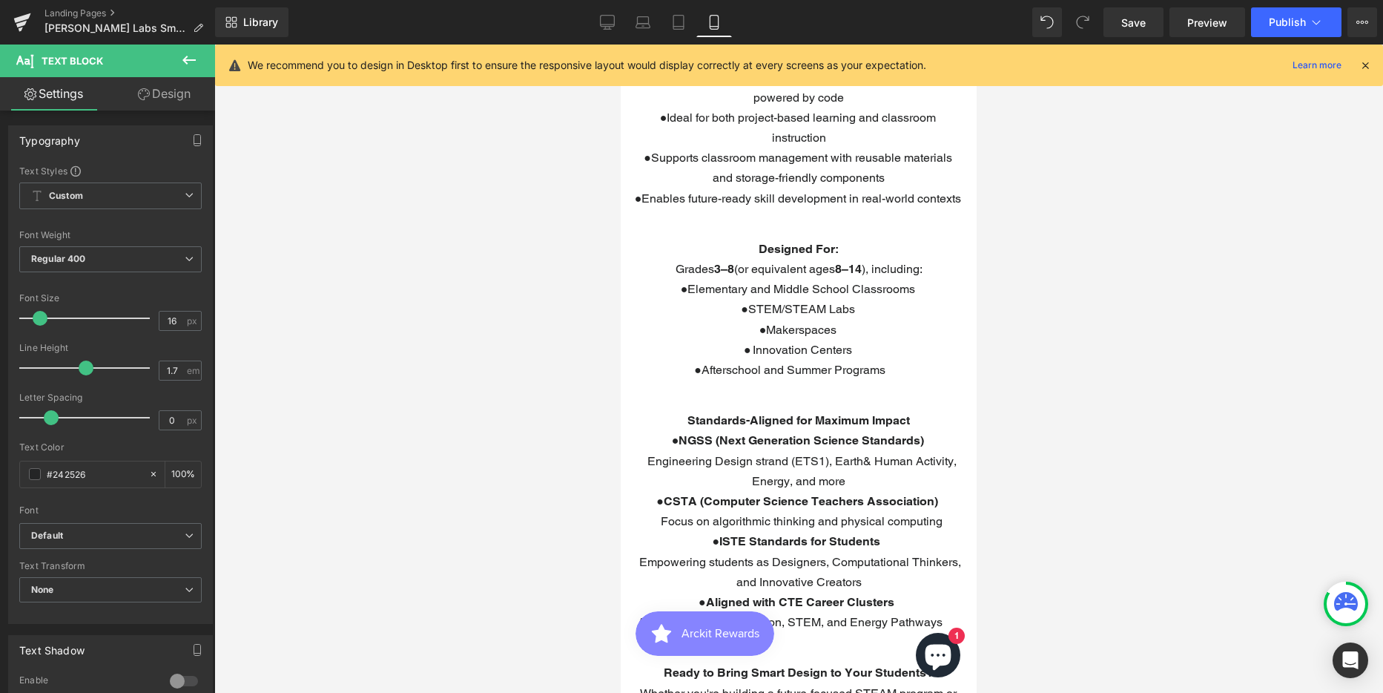
click at [166, 91] on link "Design" at bounding box center [164, 93] width 108 height 33
click at [0, 0] on div "Spacing" at bounding box center [0, 0] width 0 height 0
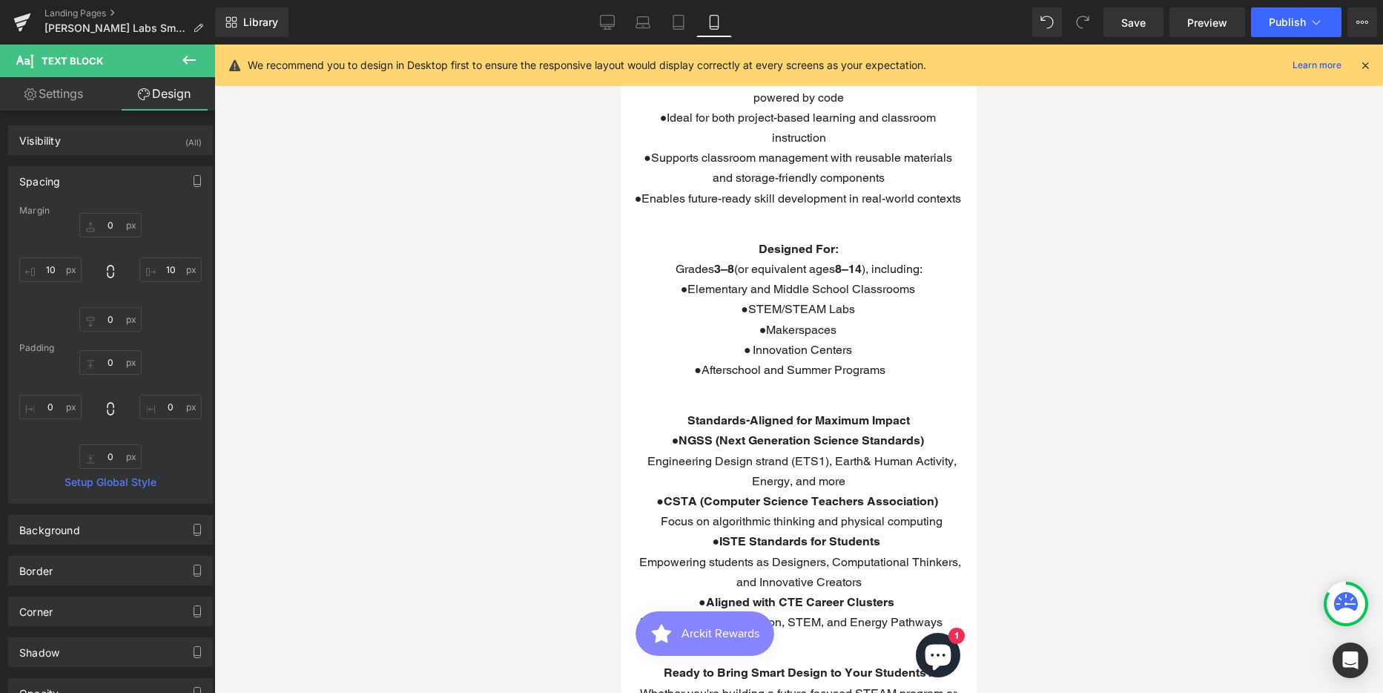
type input "0"
type input "10"
type input "0"
type input "10"
type input "0"
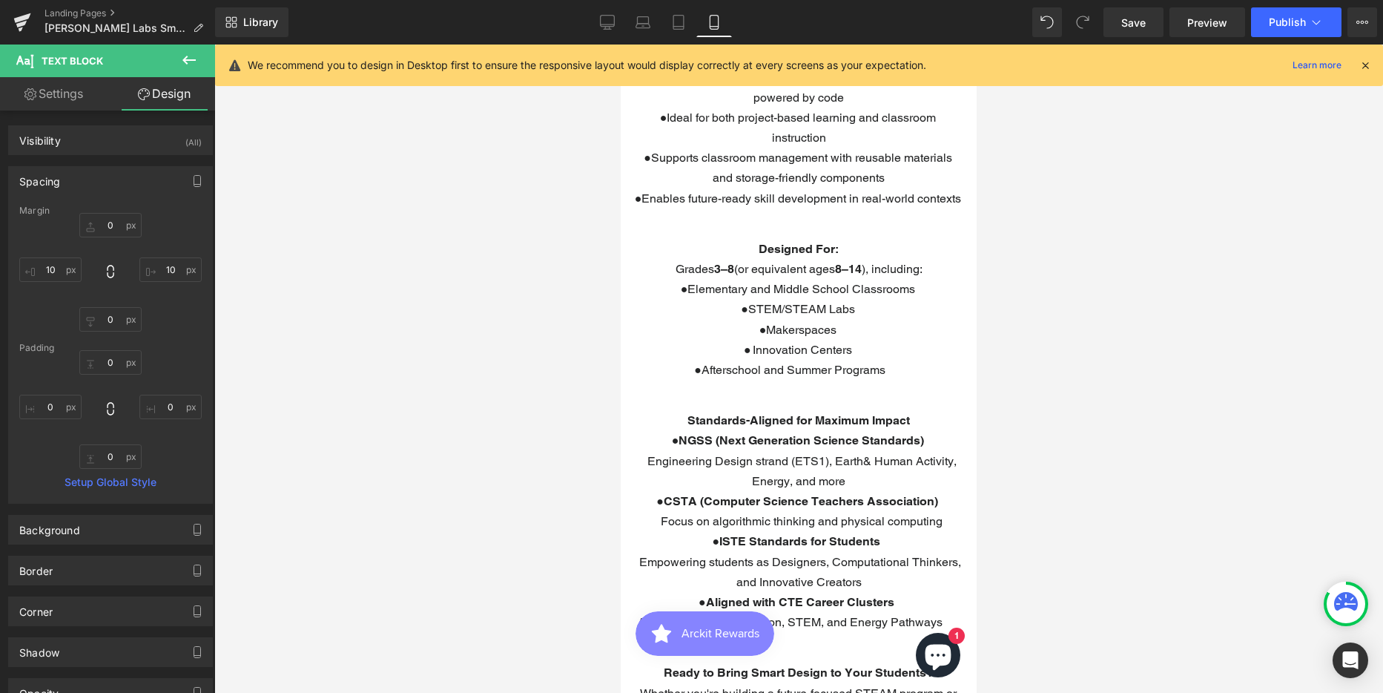
type input "0"
click at [53, 274] on input "10" at bounding box center [50, 269] width 62 height 24
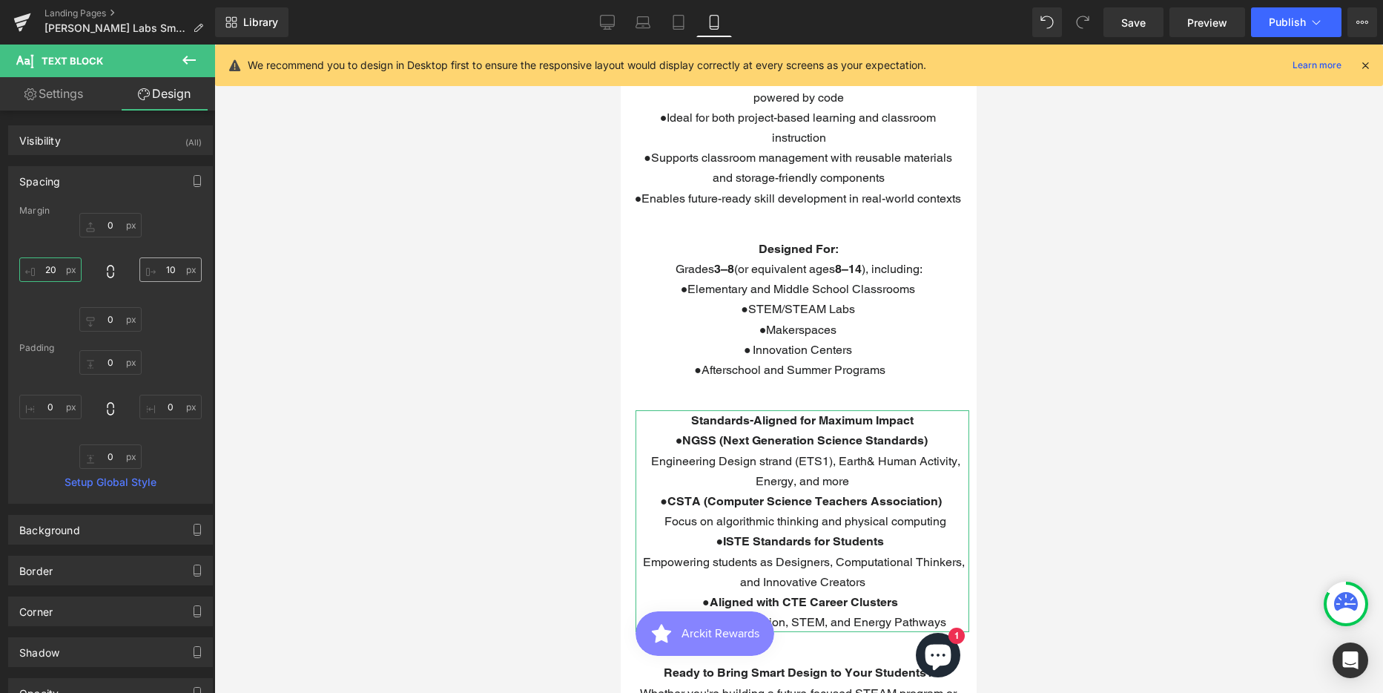
type input "20"
click at [165, 269] on input "10" at bounding box center [170, 269] width 62 height 24
type input "20"
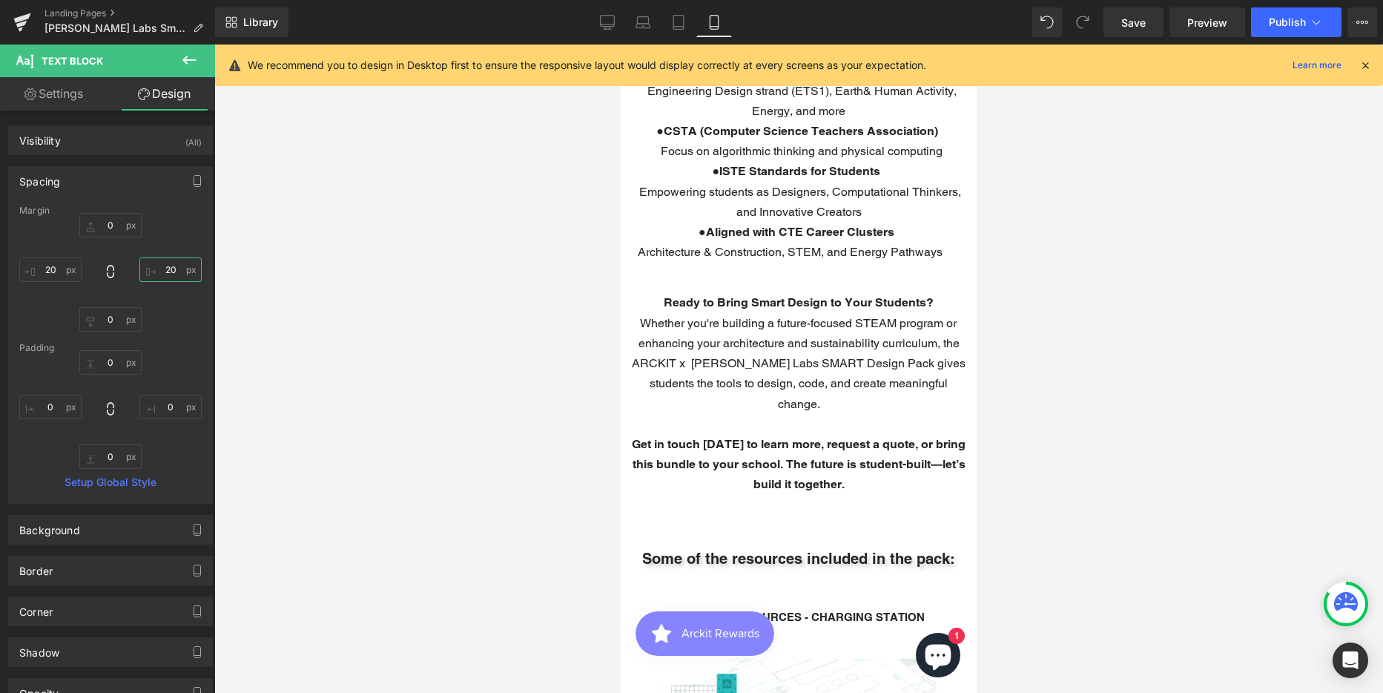
scroll to position [1780, 0]
click at [776, 354] on span "Whether you're building a future-focused STEAM program or enhancing your archit…" at bounding box center [799, 362] width 334 height 95
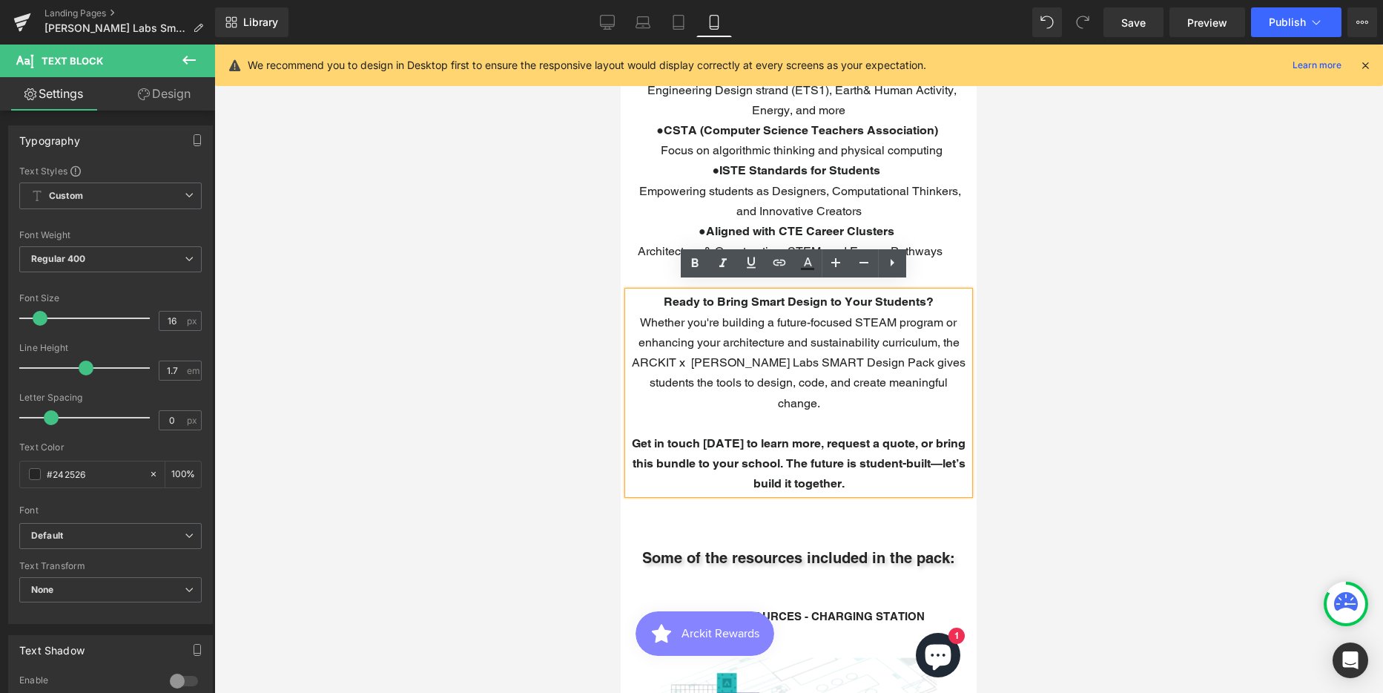
click at [161, 94] on link "Design" at bounding box center [164, 93] width 108 height 33
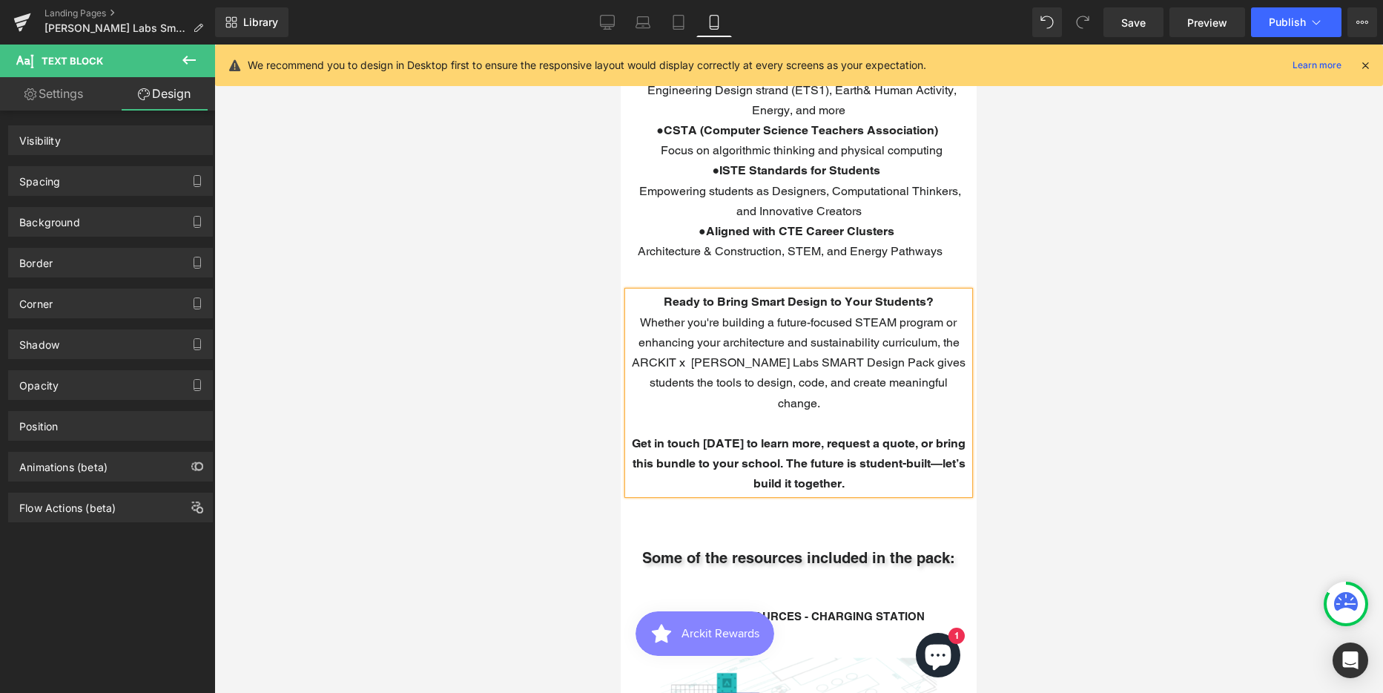
click at [33, 174] on div "Spacing" at bounding box center [39, 177] width 41 height 21
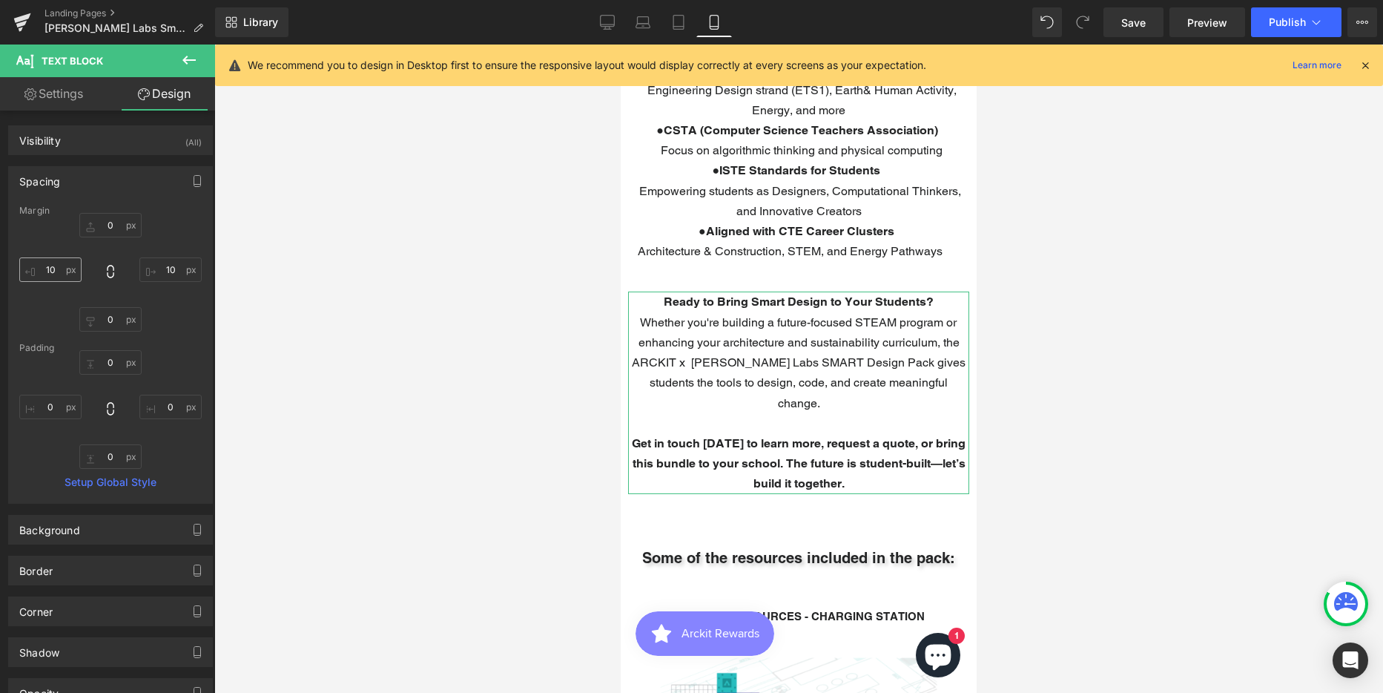
type input "0"
type input "10"
type input "0"
type input "10"
type input "0"
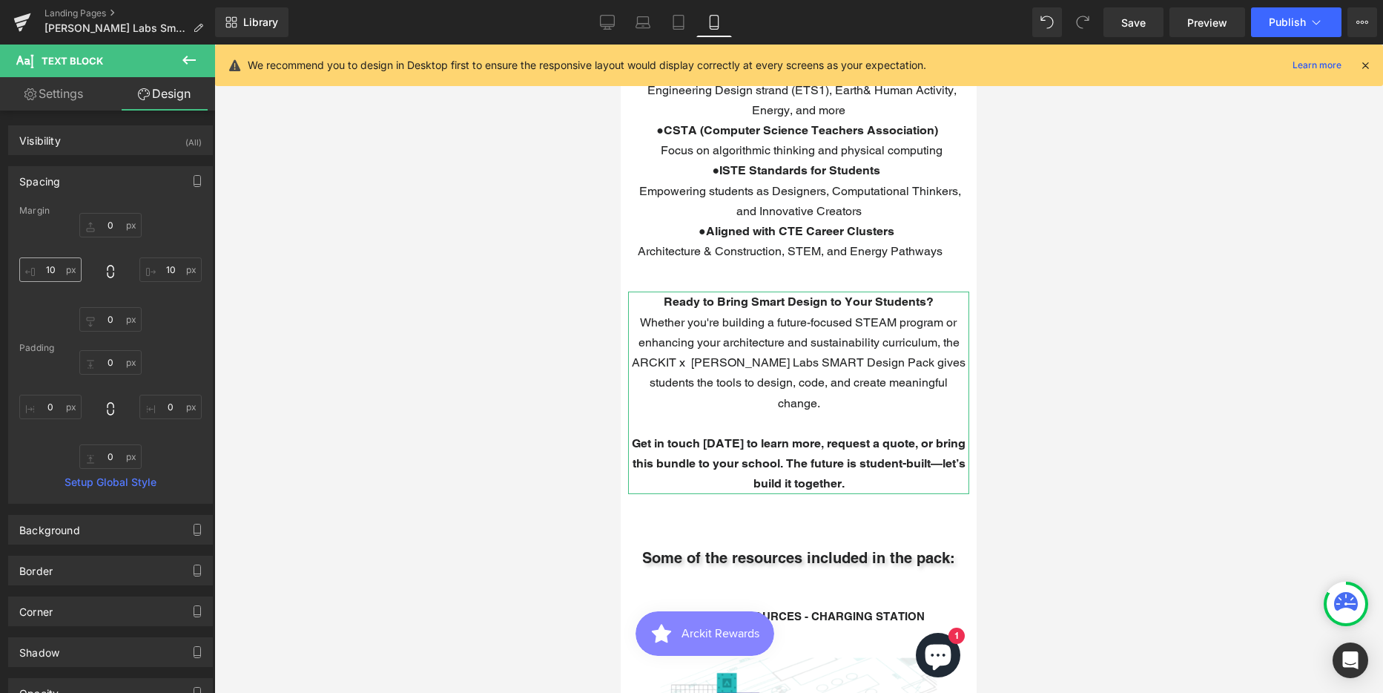
type input "0"
click at [50, 265] on input "10" at bounding box center [50, 269] width 62 height 24
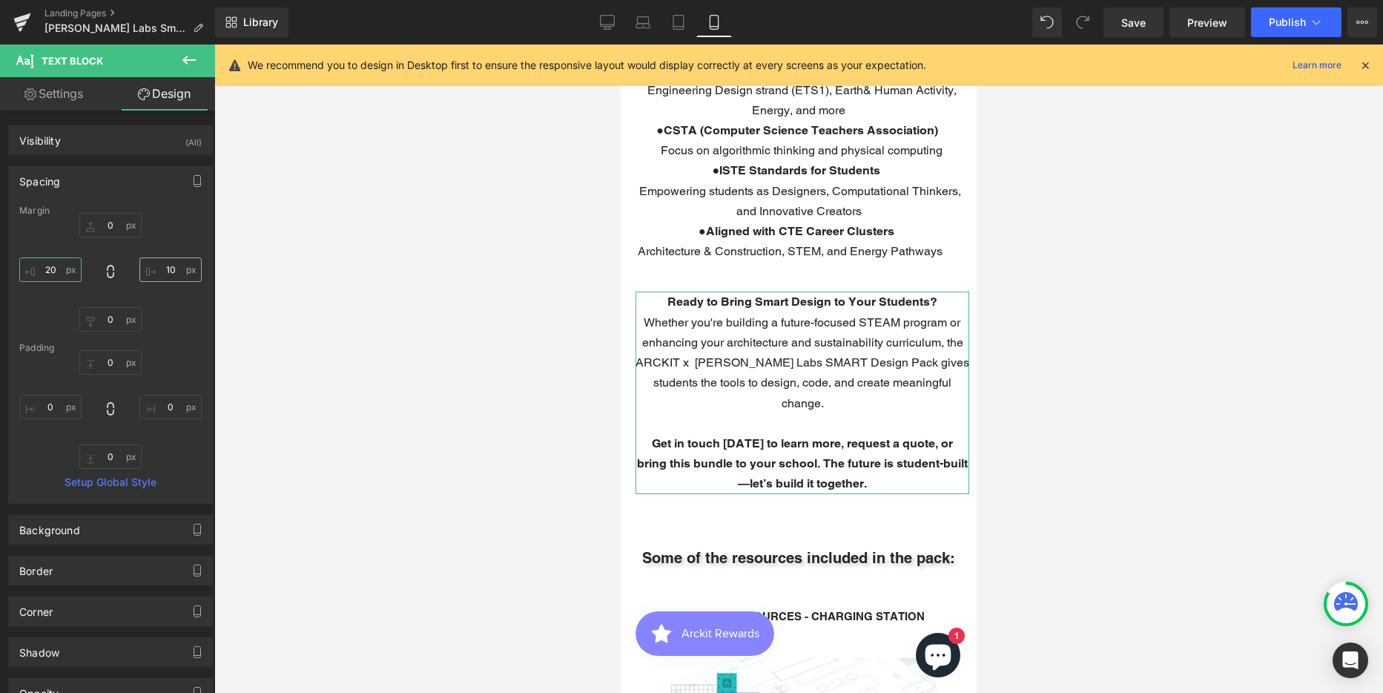
type input "20"
click at [162, 271] on input "10" at bounding box center [170, 269] width 62 height 24
type input "20"
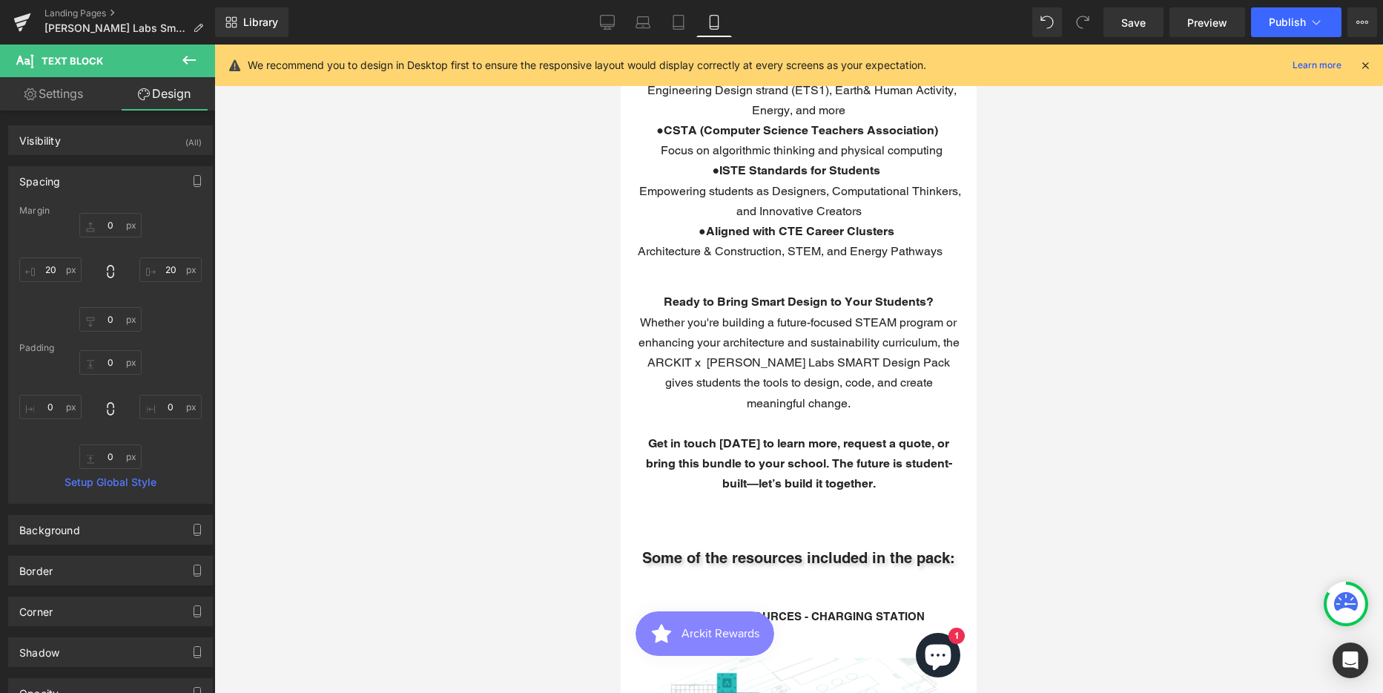
click at [423, 281] on div at bounding box center [798, 368] width 1169 height 648
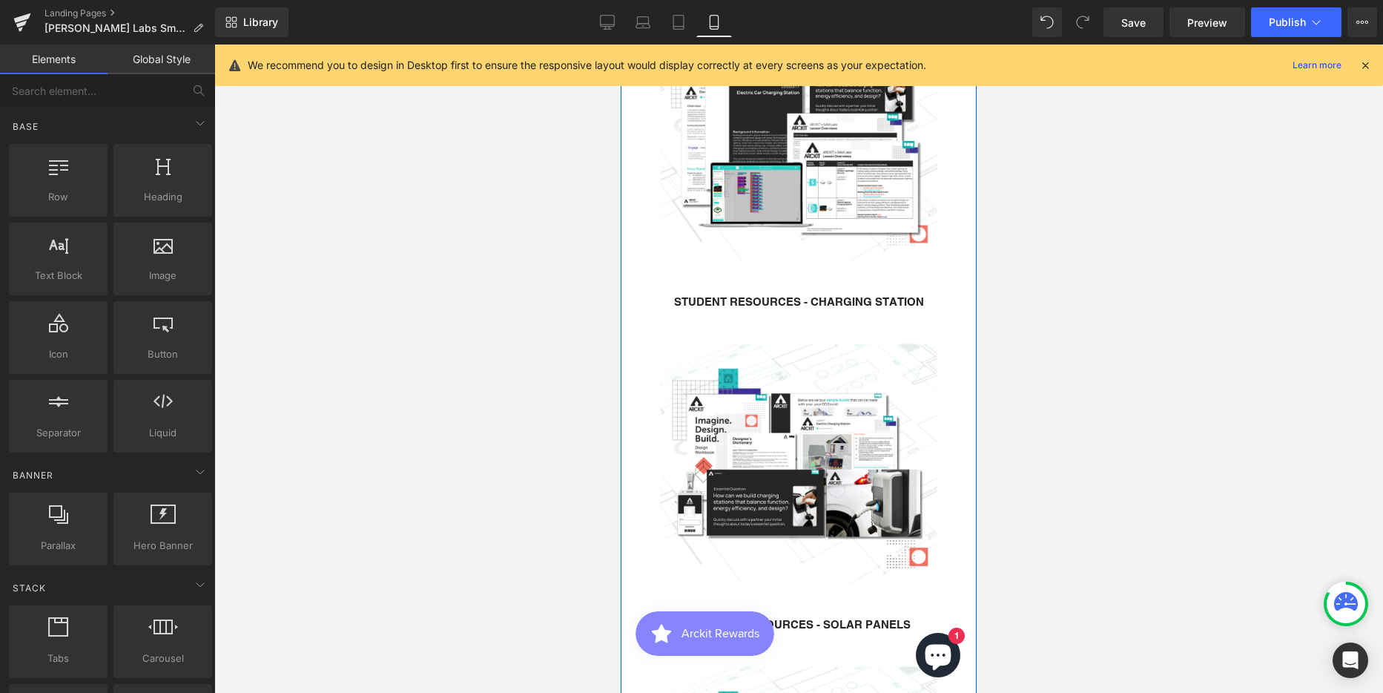
scroll to position [2595, 0]
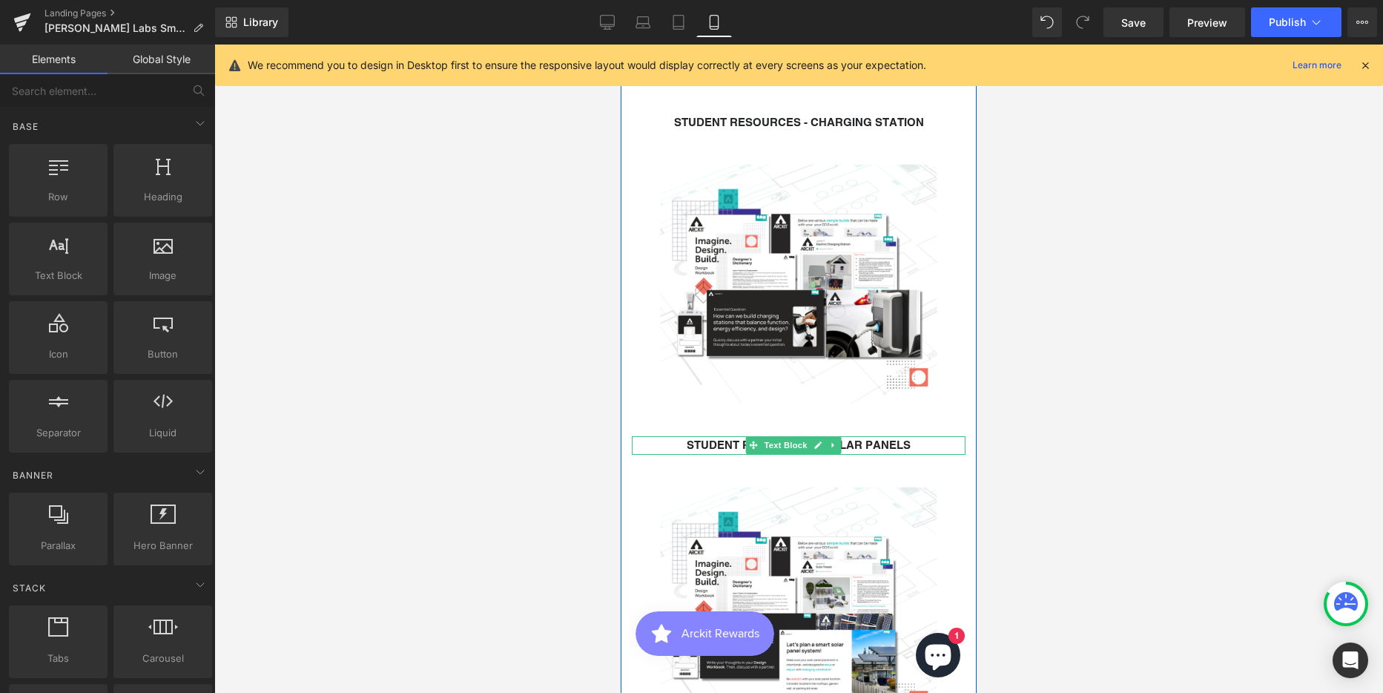
click at [700, 438] on strong "STUDENT RESOURCES - SOLAR PANELS" at bounding box center [799, 444] width 224 height 13
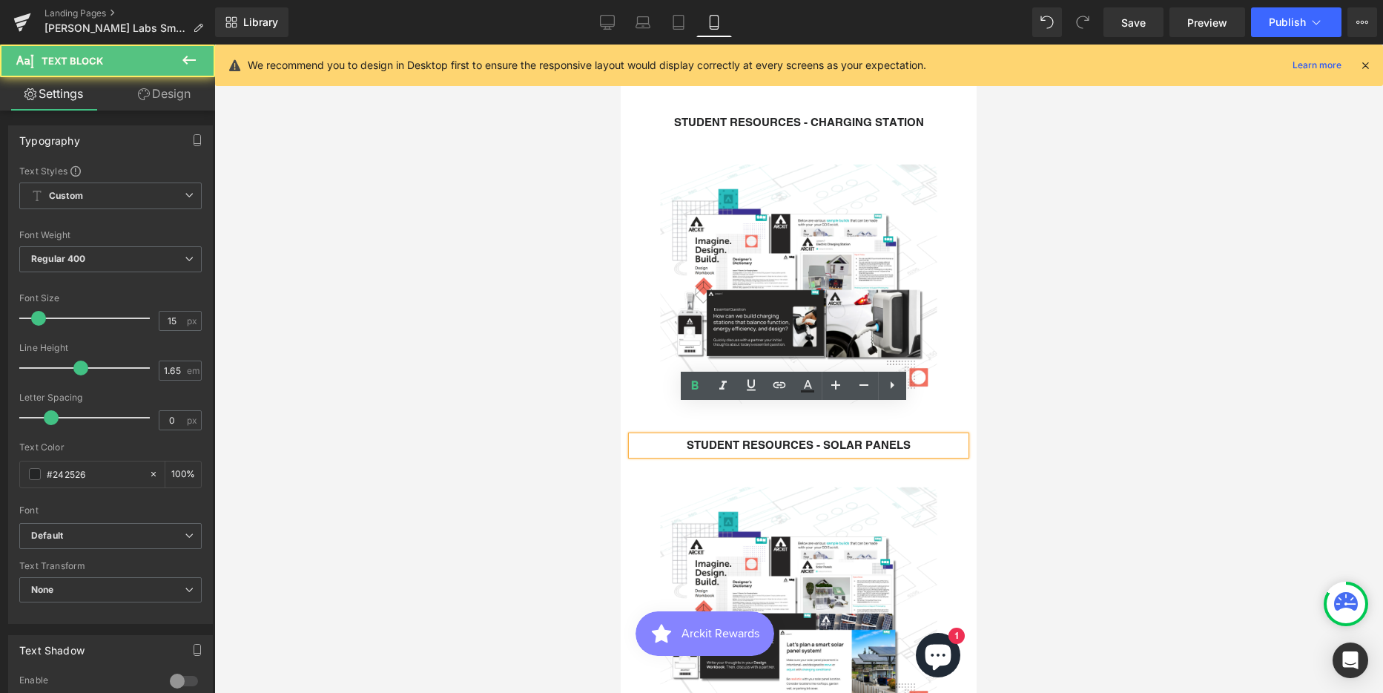
click at [151, 90] on link "Design" at bounding box center [164, 93] width 108 height 33
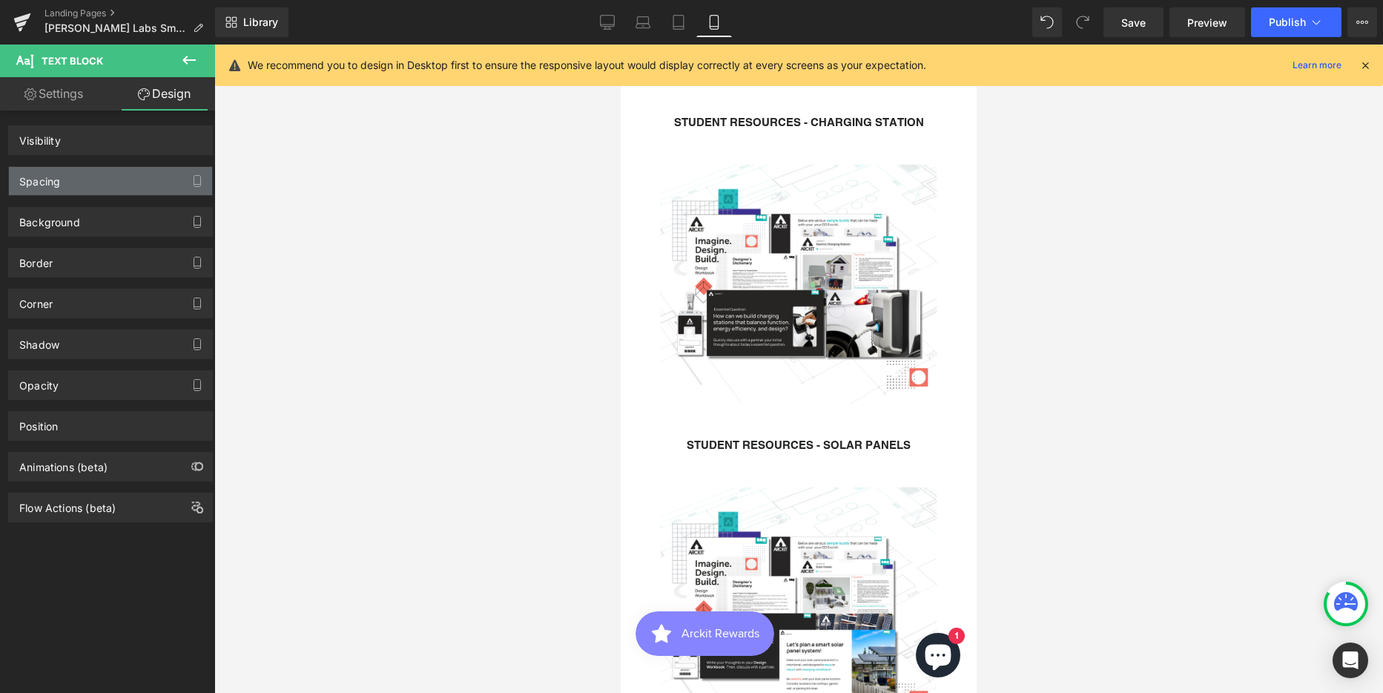
click at [47, 182] on div "Spacing" at bounding box center [39, 177] width 41 height 21
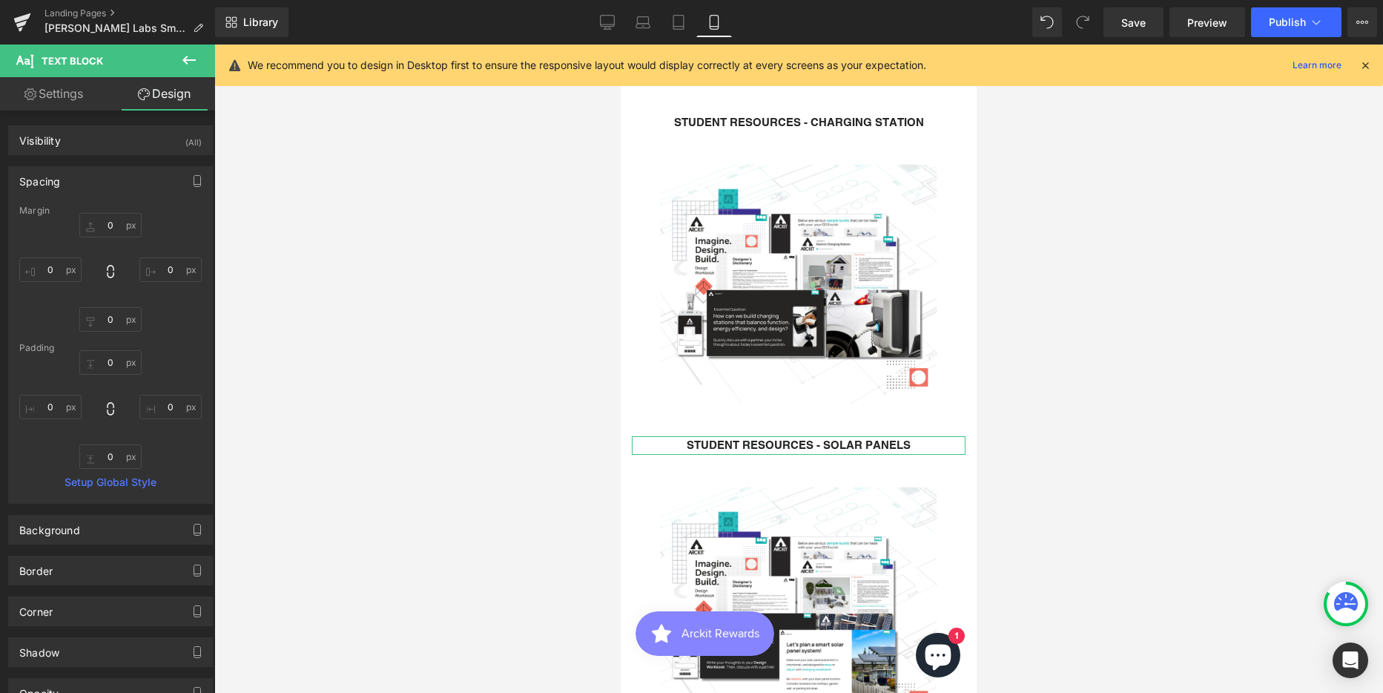
type input "0"
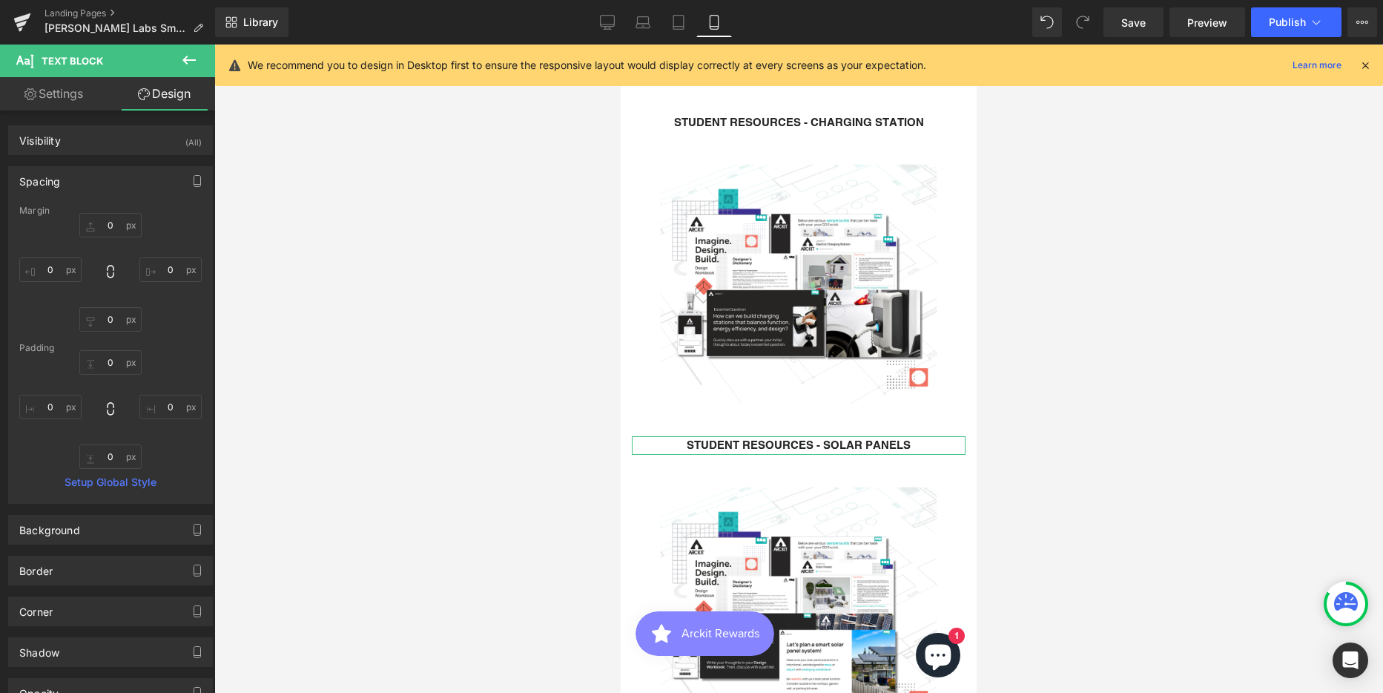
type input "0"
click at [1203, 360] on div at bounding box center [798, 368] width 1169 height 648
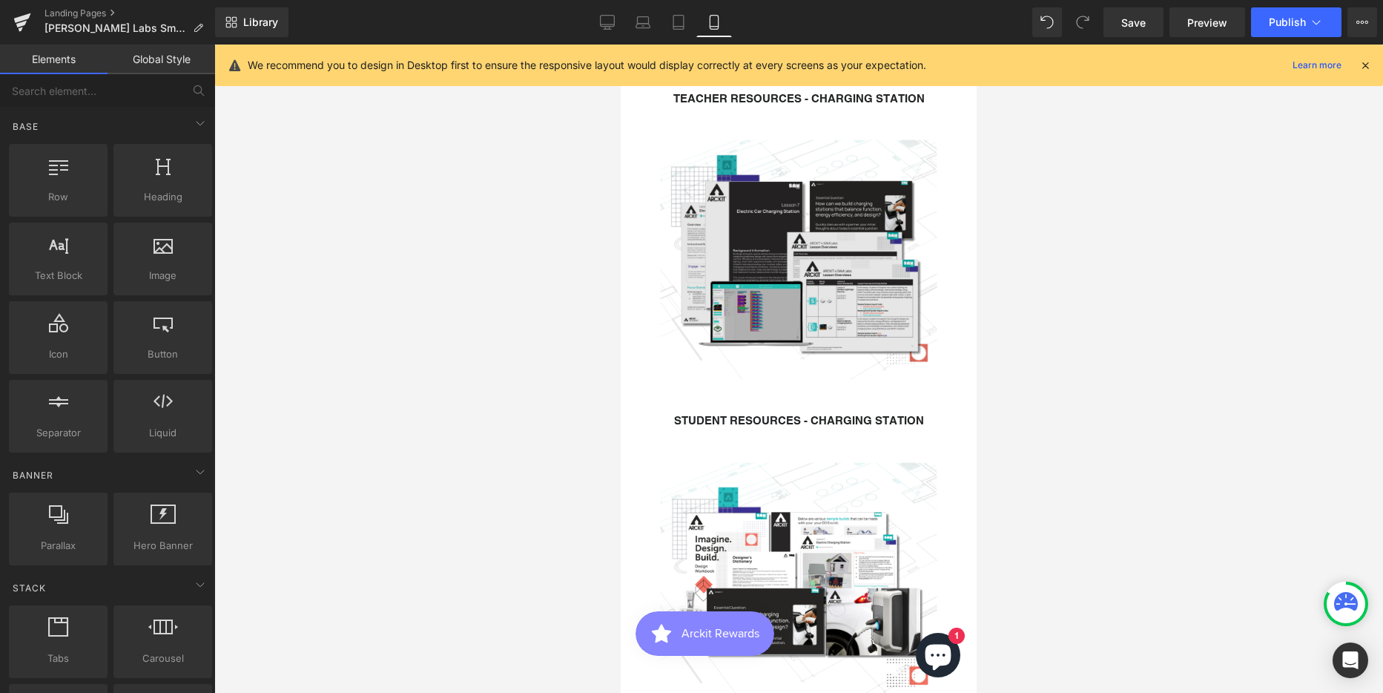
scroll to position [2299, 0]
click at [810, 305] on img at bounding box center [799, 258] width 304 height 304
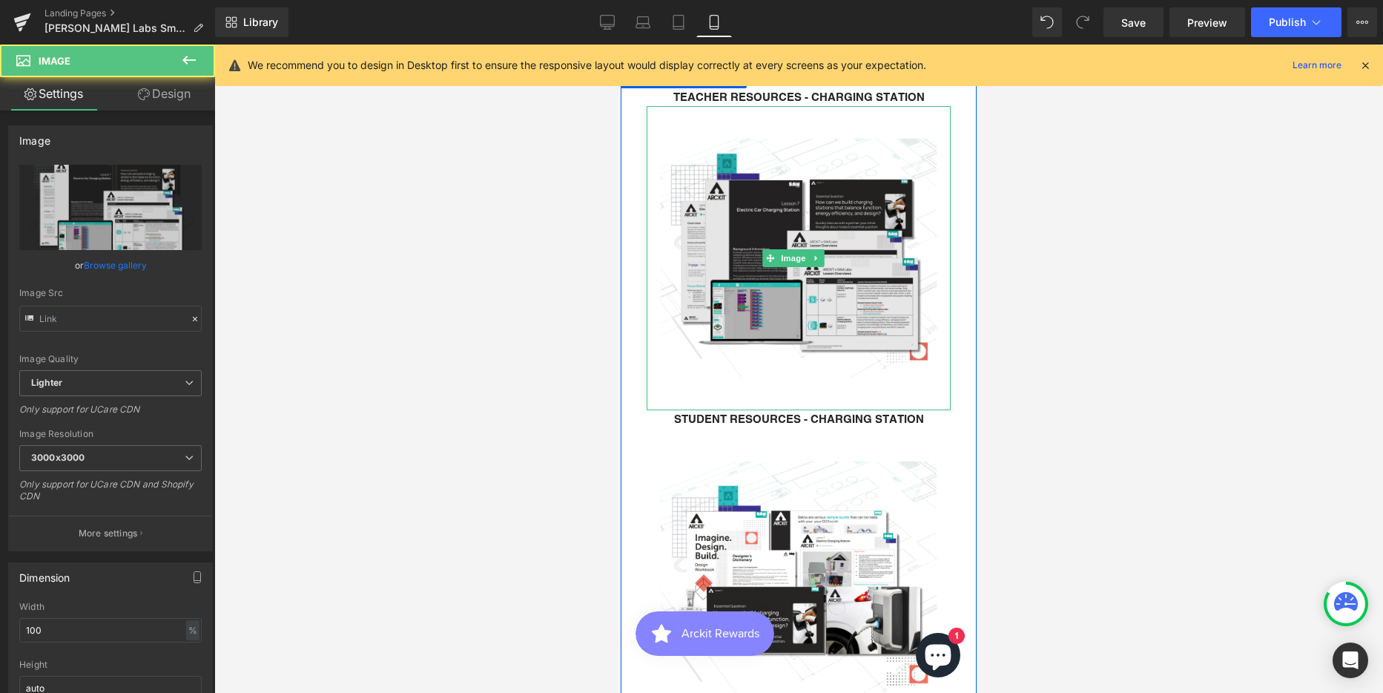
type input "https://ucarecdn.com/061f6c80-165e-40d6-8479-5e3683143bdb/-/format/auto/-/previ…"
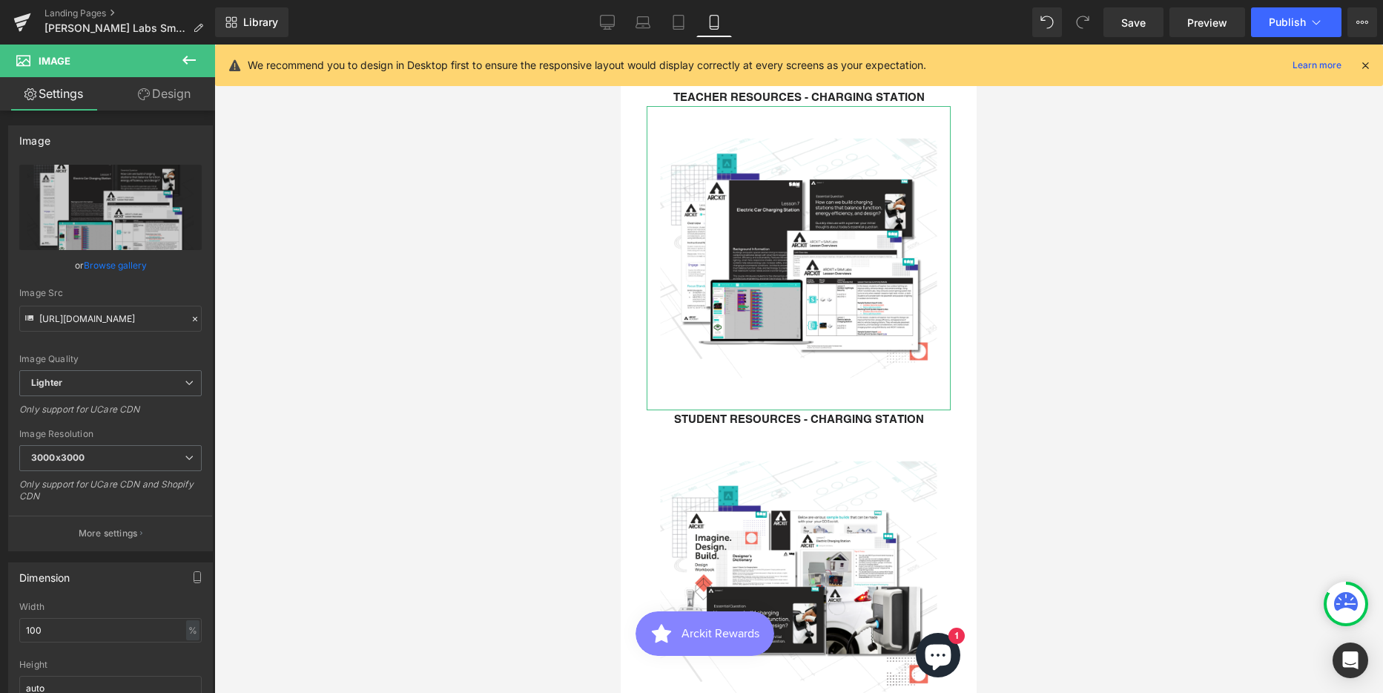
click at [171, 99] on link "Design" at bounding box center [164, 93] width 108 height 33
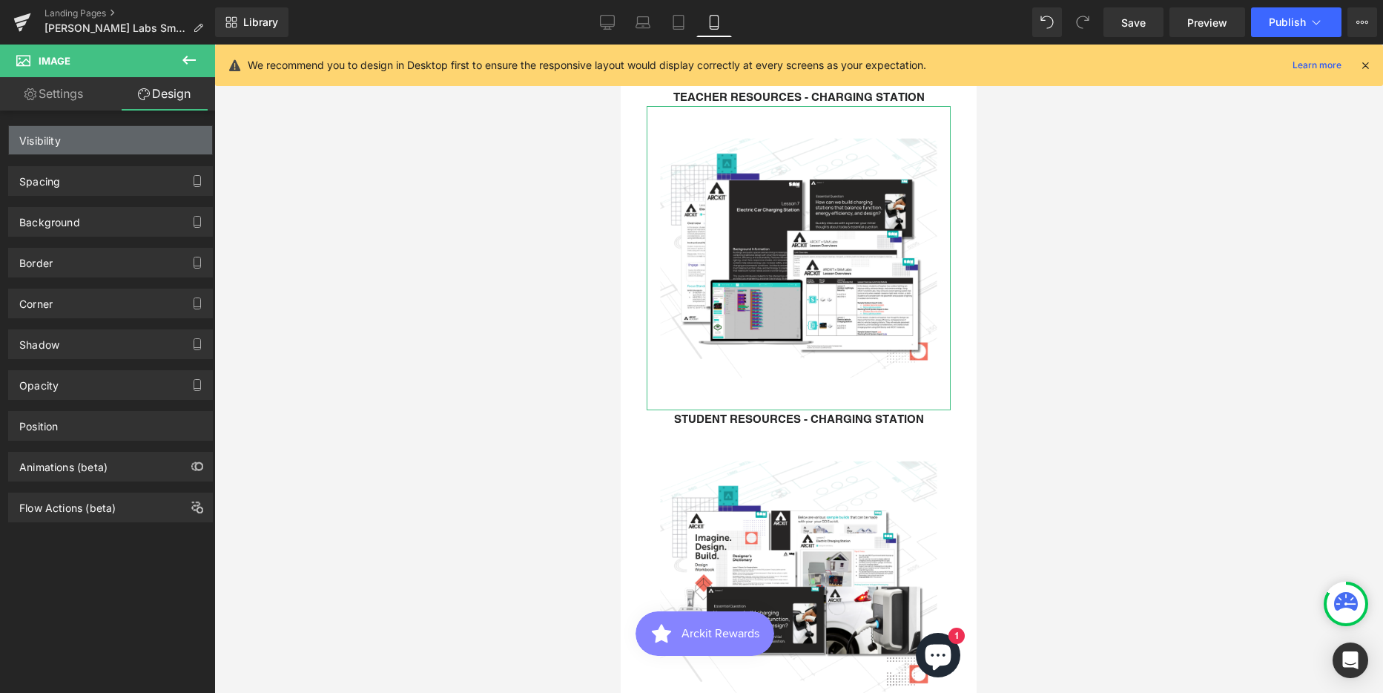
click at [39, 181] on div "Spacing" at bounding box center [39, 177] width 41 height 21
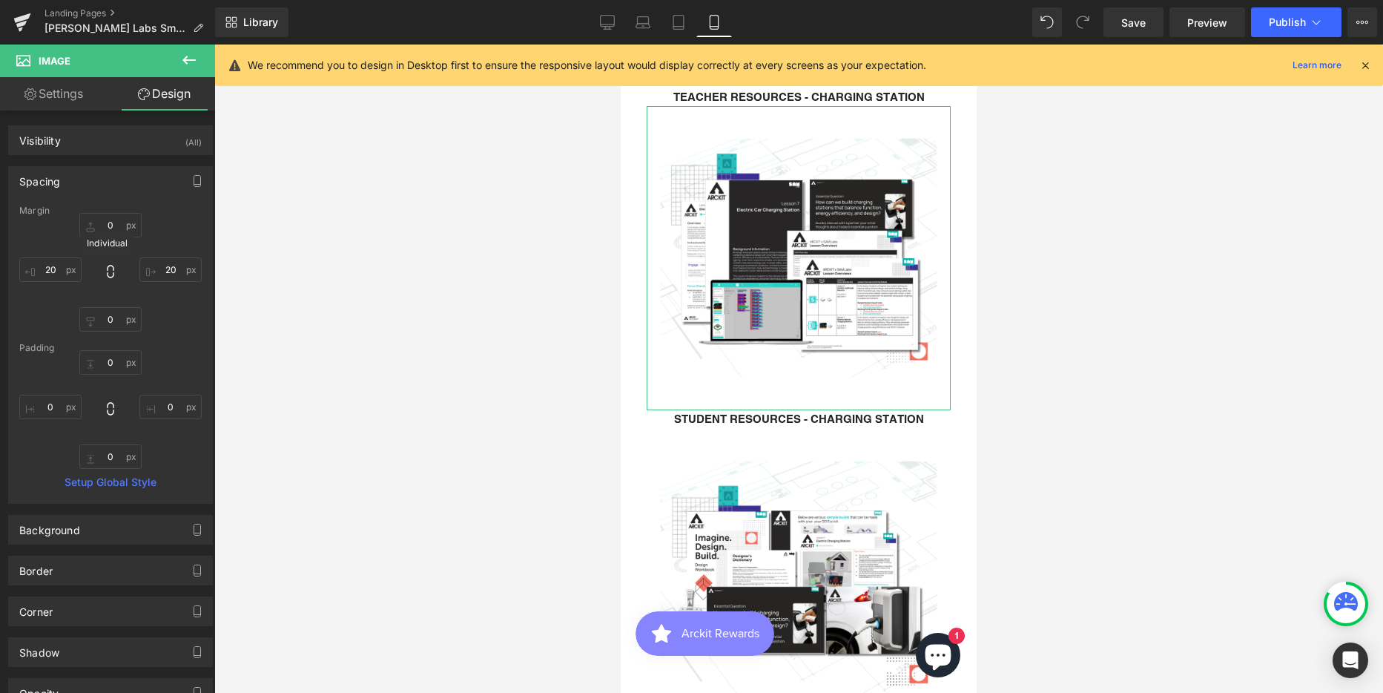
type input "0"
type input "20"
type input "0"
type input "20"
type input "0"
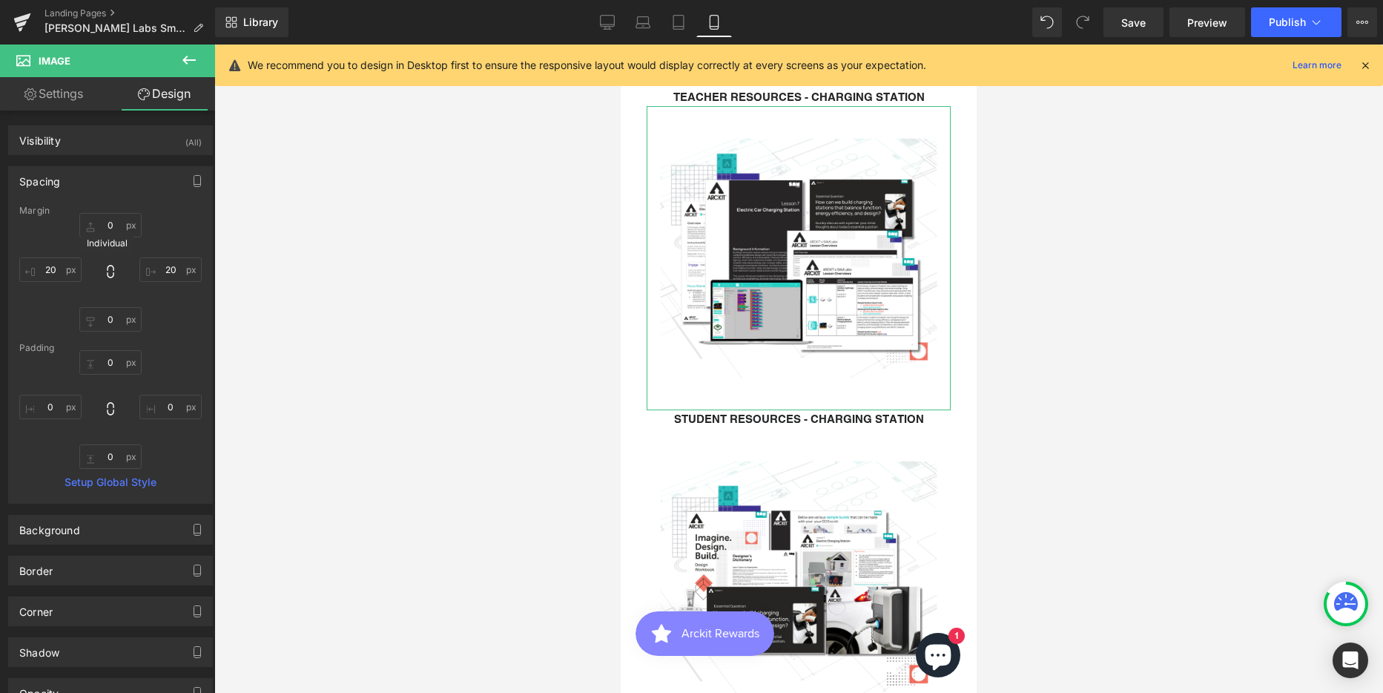
type input "0"
click at [112, 320] on input "0" at bounding box center [110, 319] width 62 height 24
type input "10"
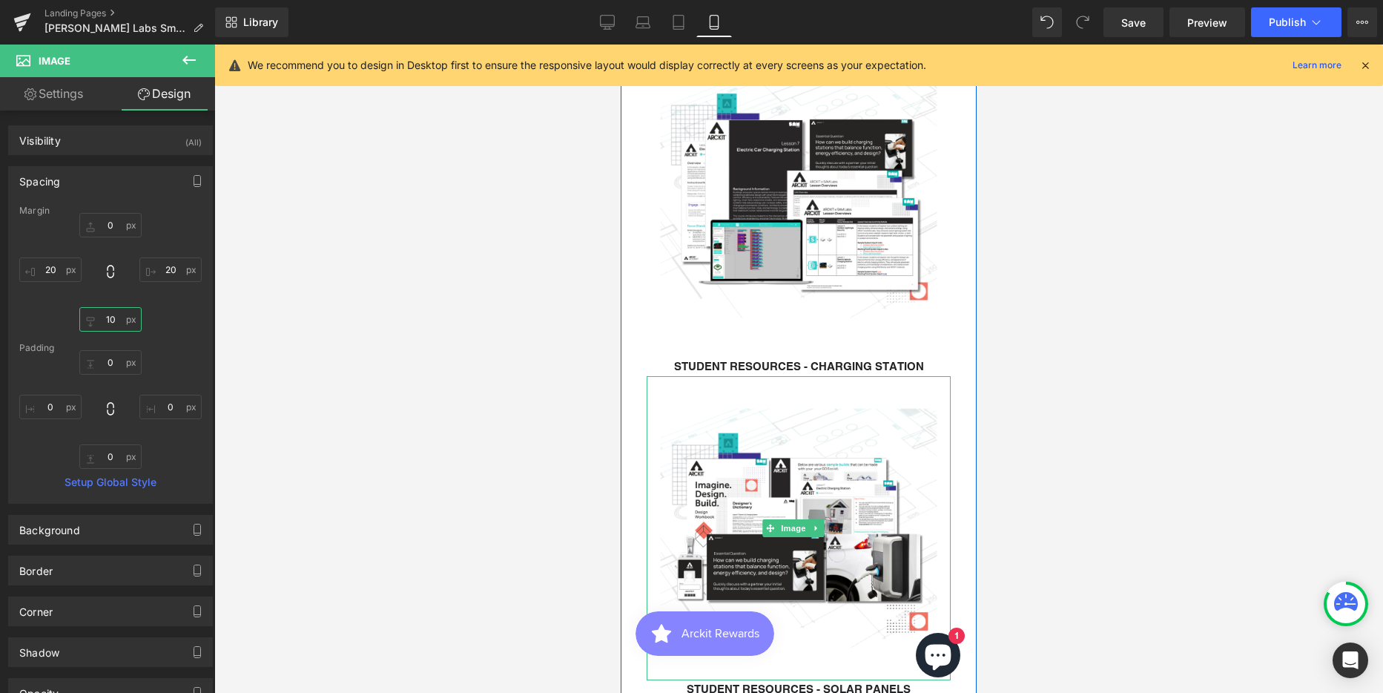
scroll to position [2521, 0]
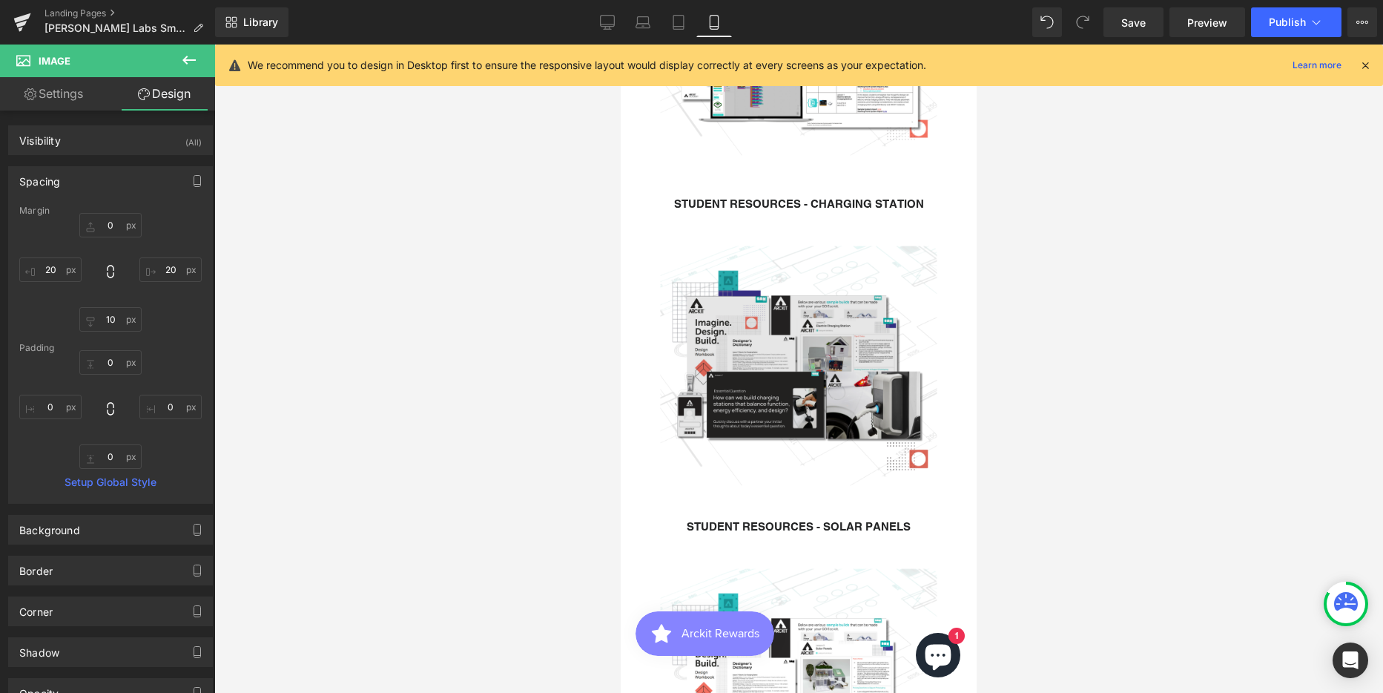
click at [796, 343] on div "Image" at bounding box center [799, 366] width 304 height 304
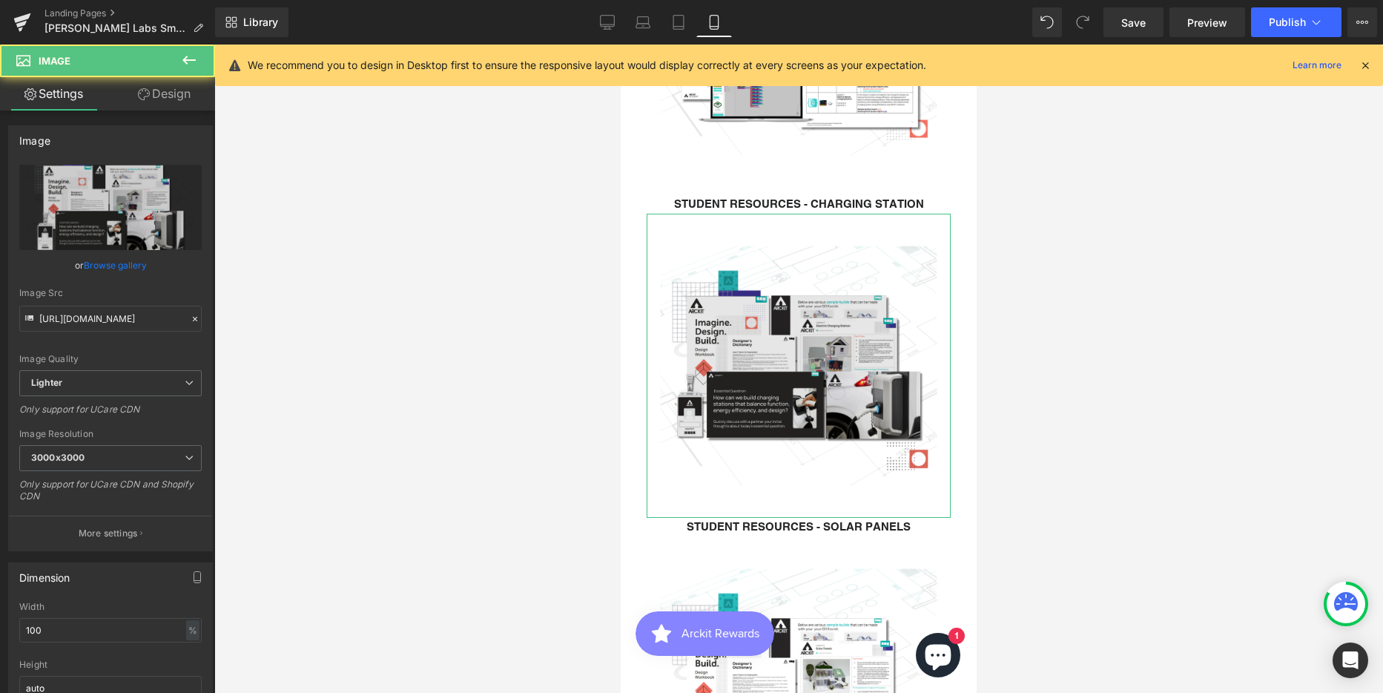
click at [165, 90] on link "Design" at bounding box center [164, 93] width 108 height 33
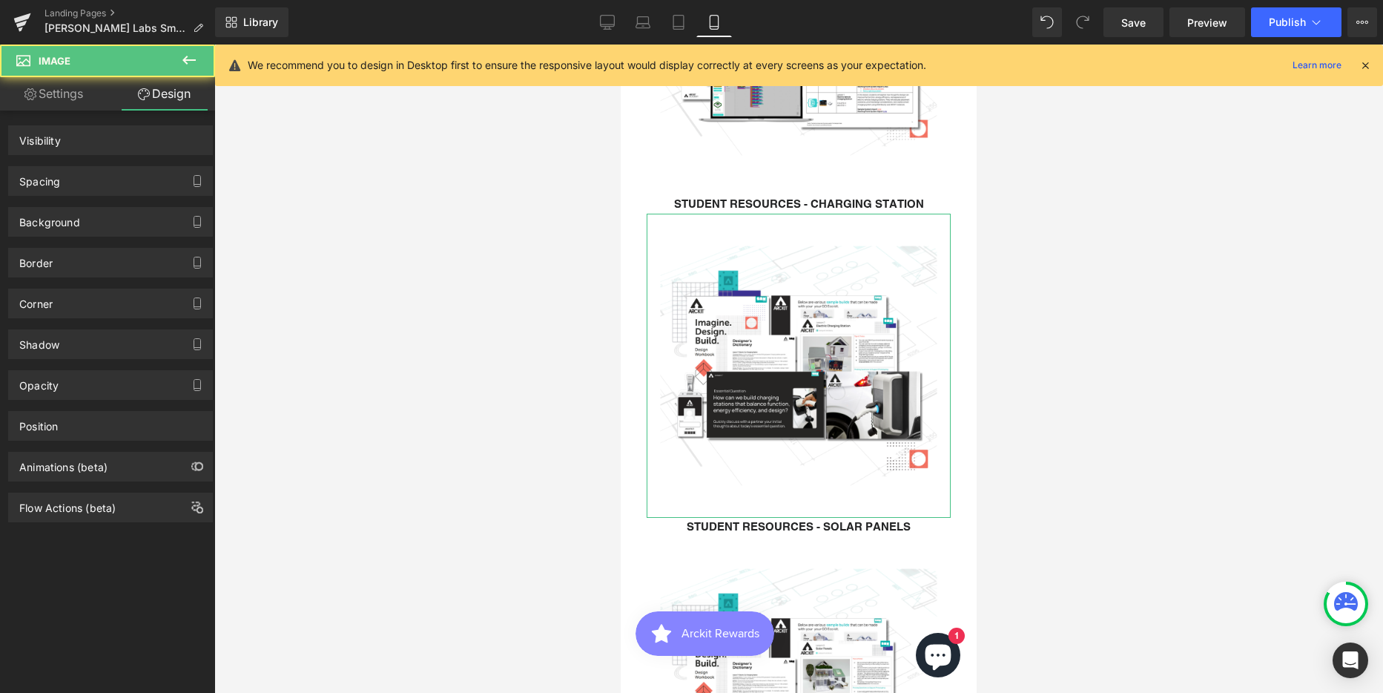
click at [30, 171] on div "Spacing" at bounding box center [39, 177] width 41 height 21
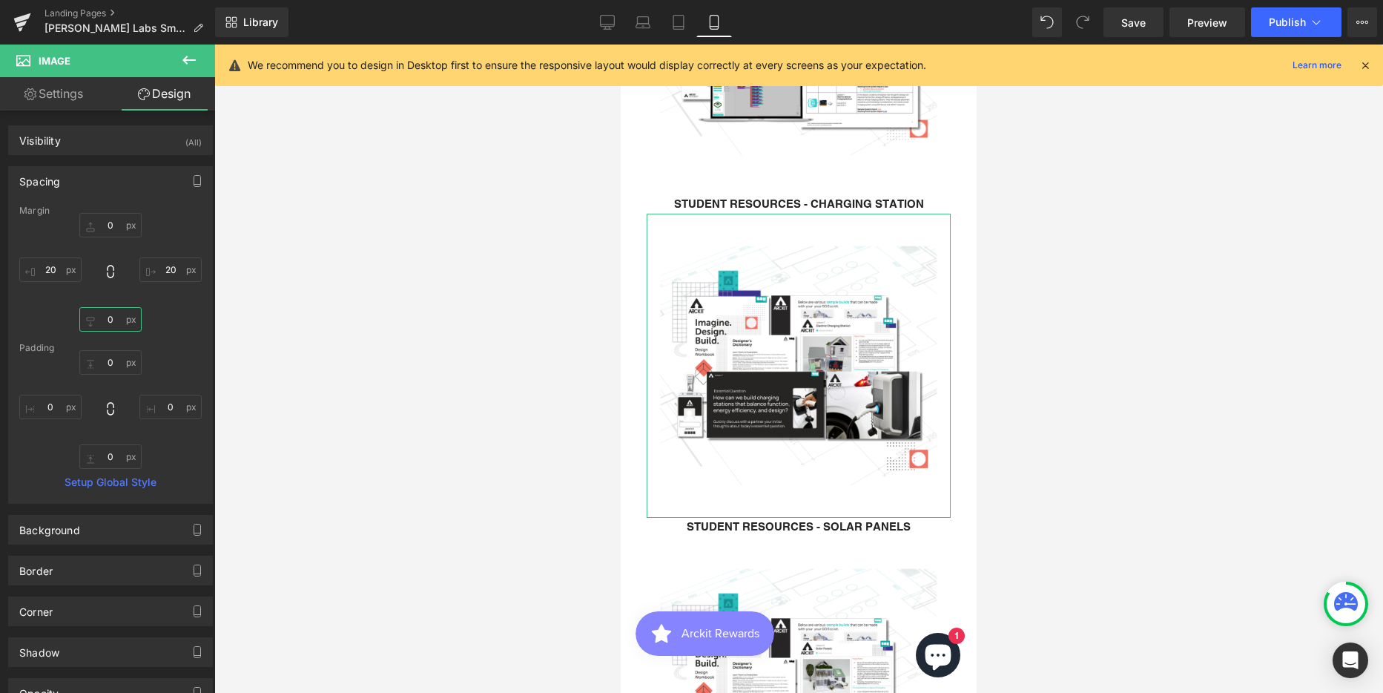
click at [99, 311] on input "0" at bounding box center [110, 319] width 62 height 24
type input "10"
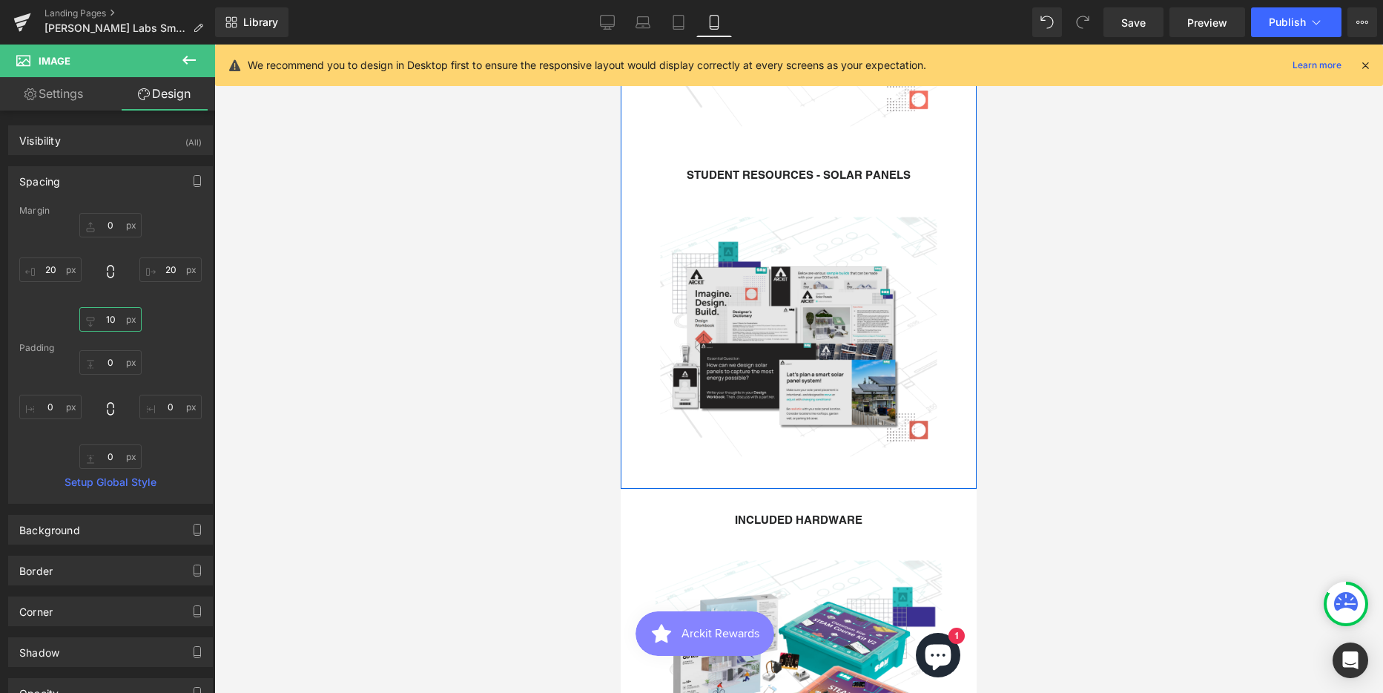
scroll to position [3040, 0]
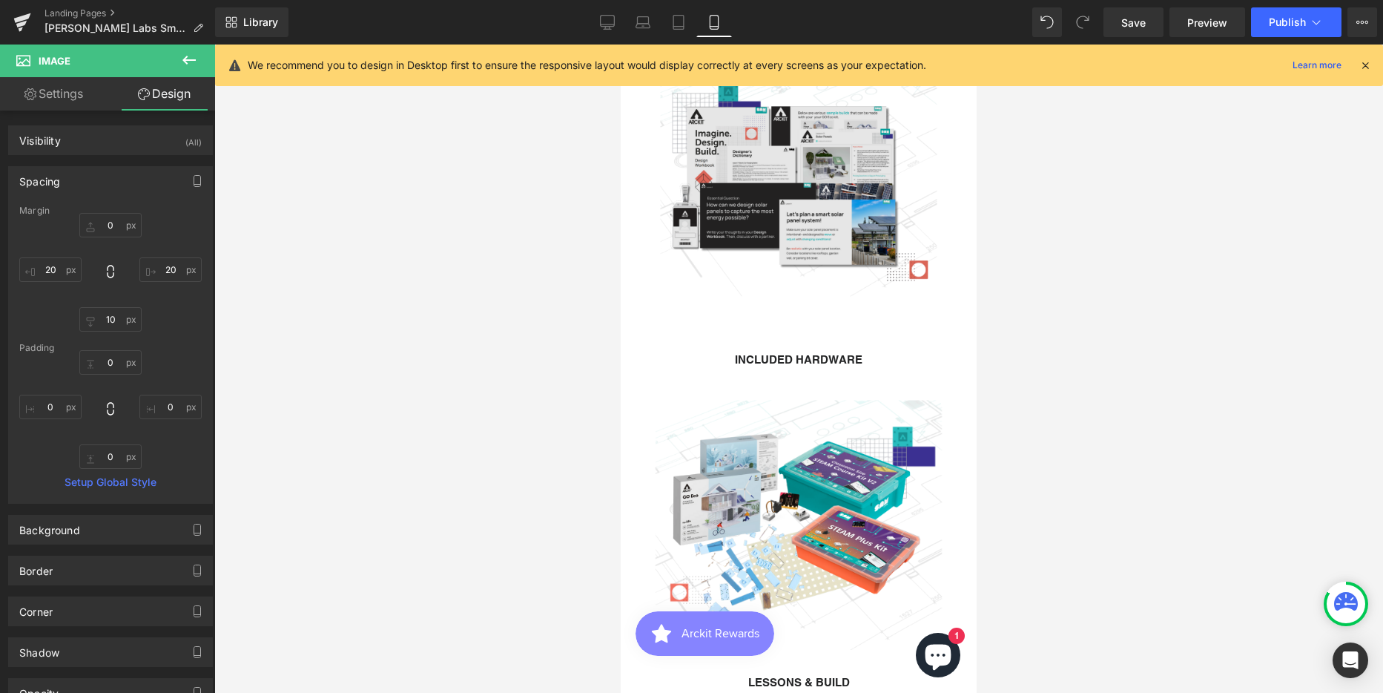
click at [790, 197] on img at bounding box center [799, 176] width 304 height 304
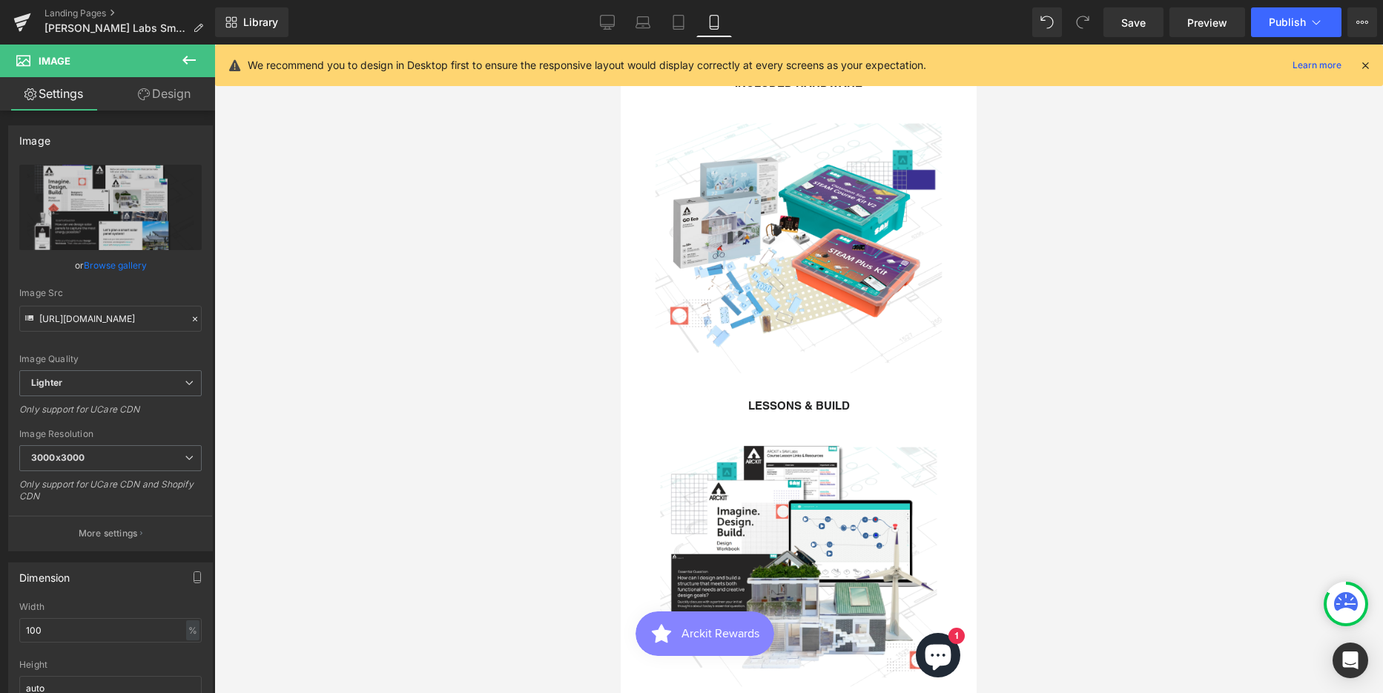
scroll to position [3337, 0]
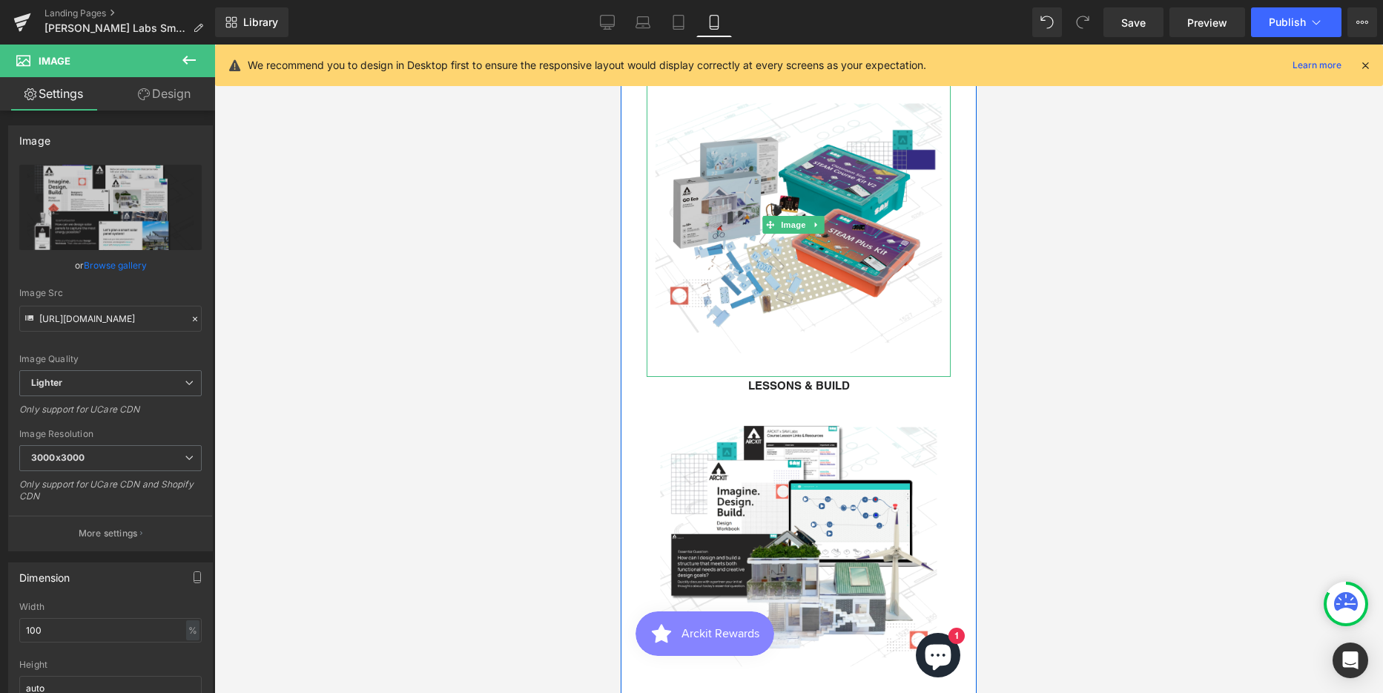
click at [784, 254] on img at bounding box center [799, 225] width 304 height 304
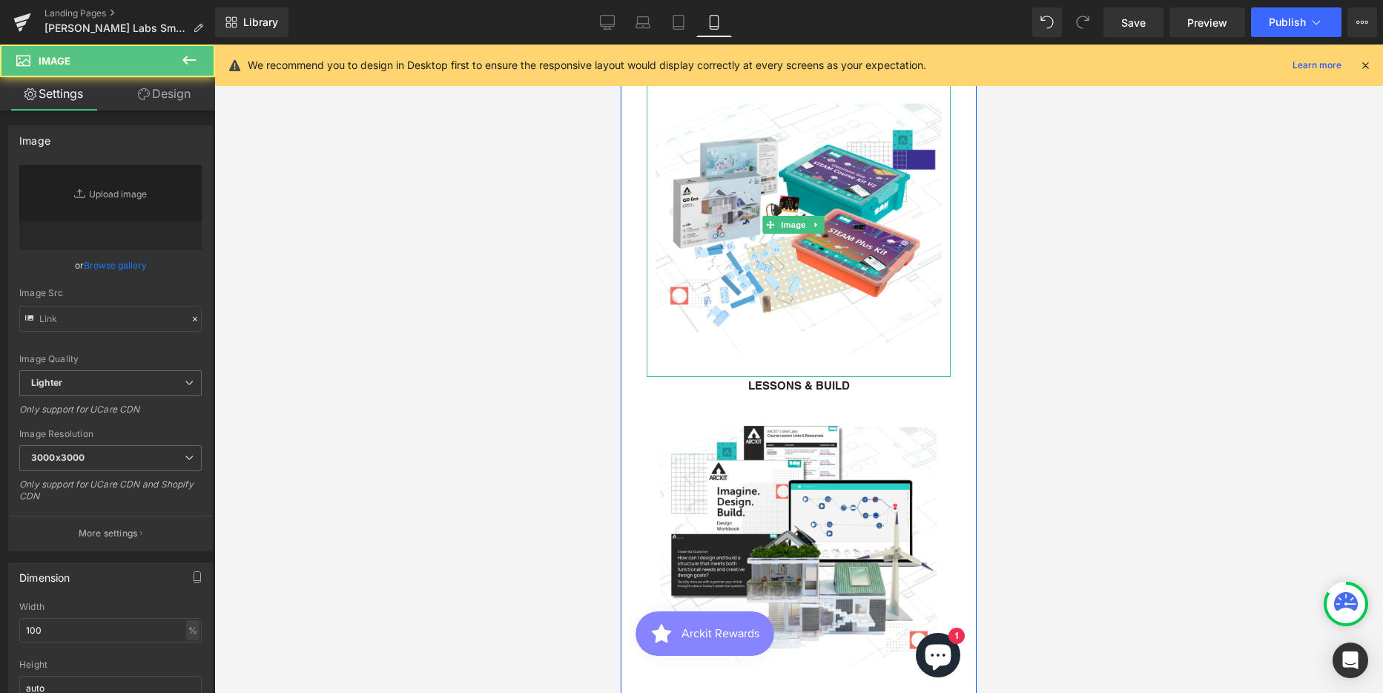
click at [175, 91] on link "Design" at bounding box center [164, 93] width 108 height 33
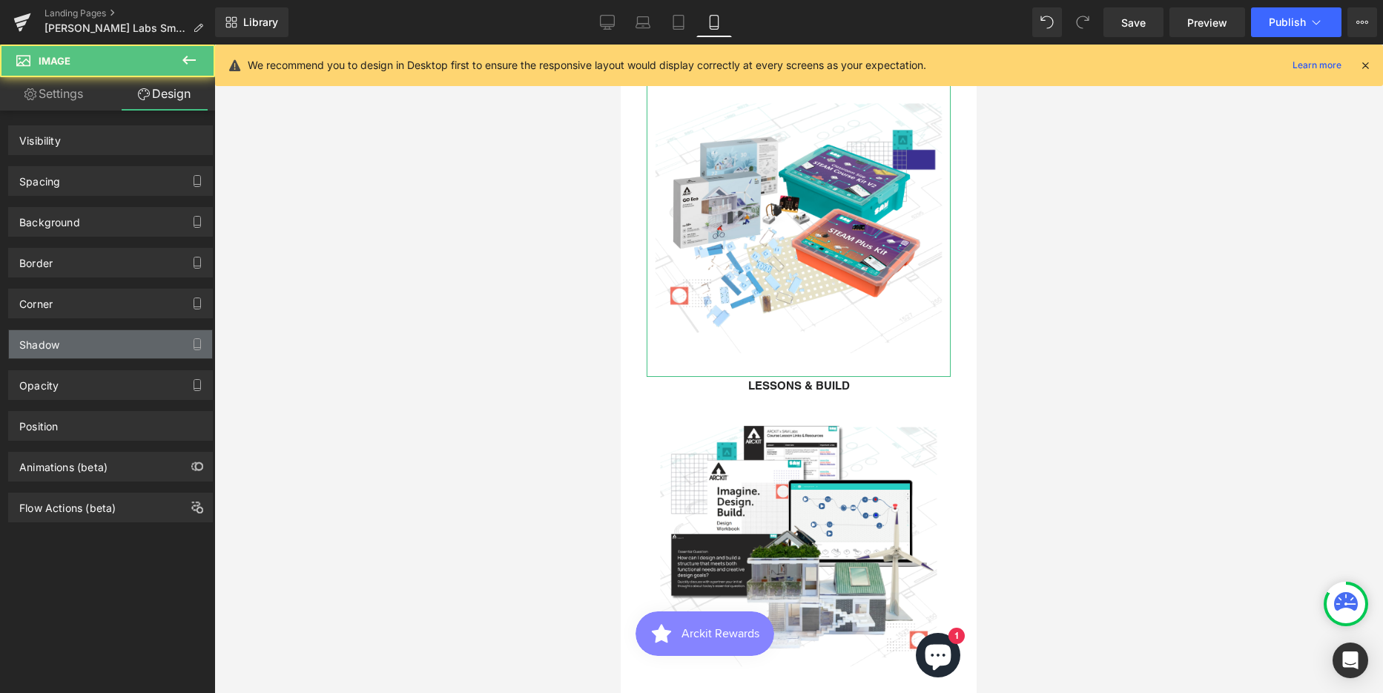
click at [39, 179] on div "Spacing" at bounding box center [39, 177] width 41 height 21
click at [45, 182] on div "Spacing" at bounding box center [39, 177] width 41 height 21
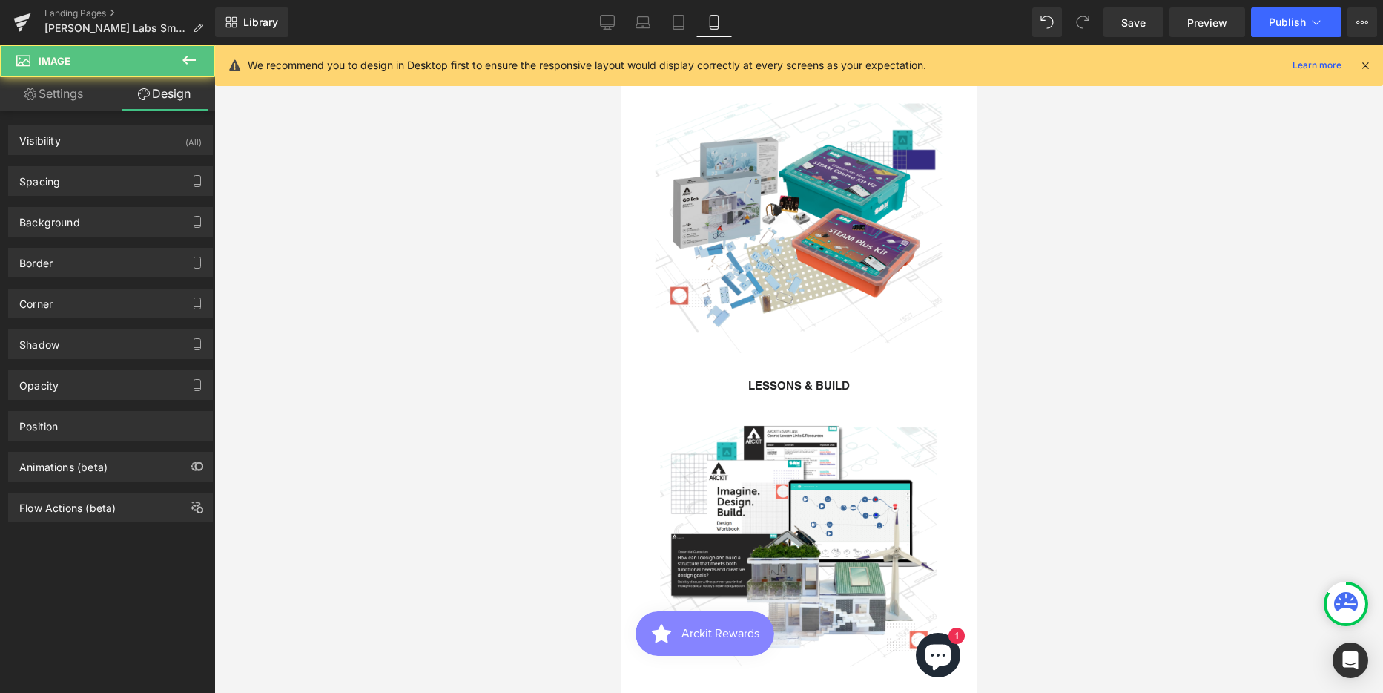
type input "0"
type input "20"
type input "0"
type input "20"
type input "0"
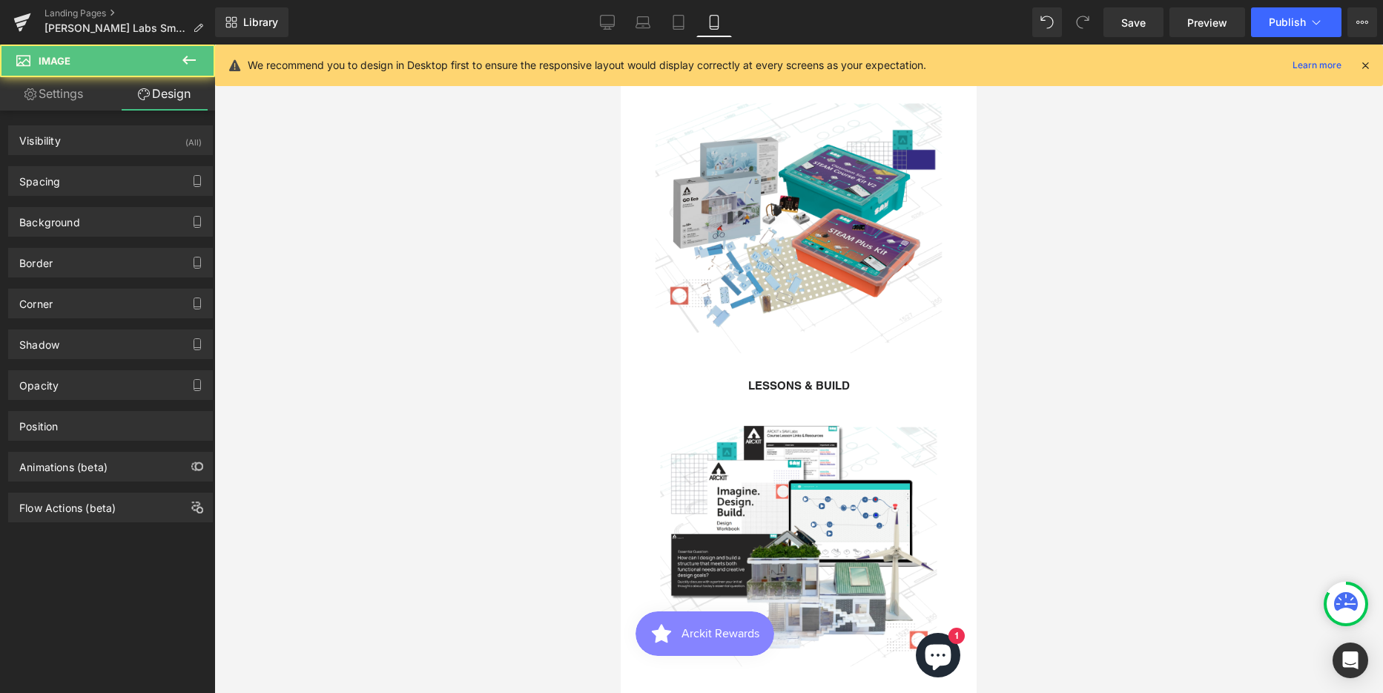
type input "0"
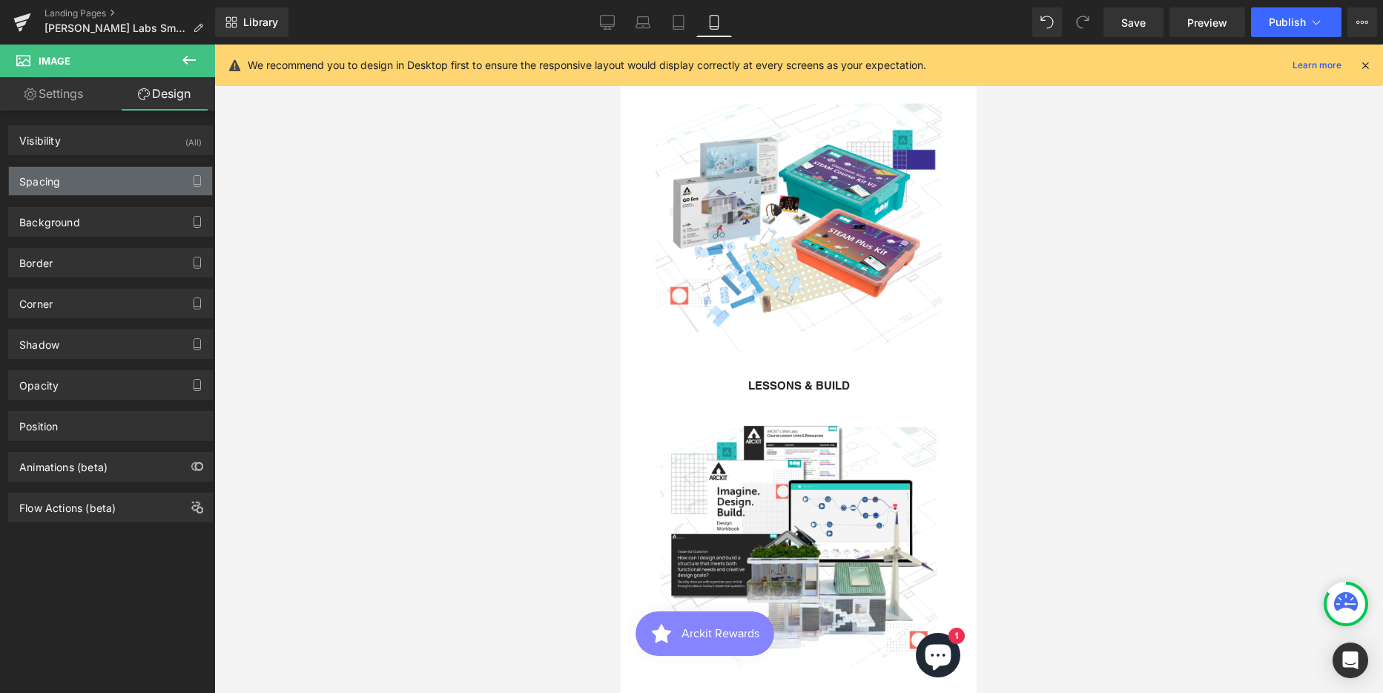
click at [30, 181] on div "Spacing" at bounding box center [39, 177] width 41 height 21
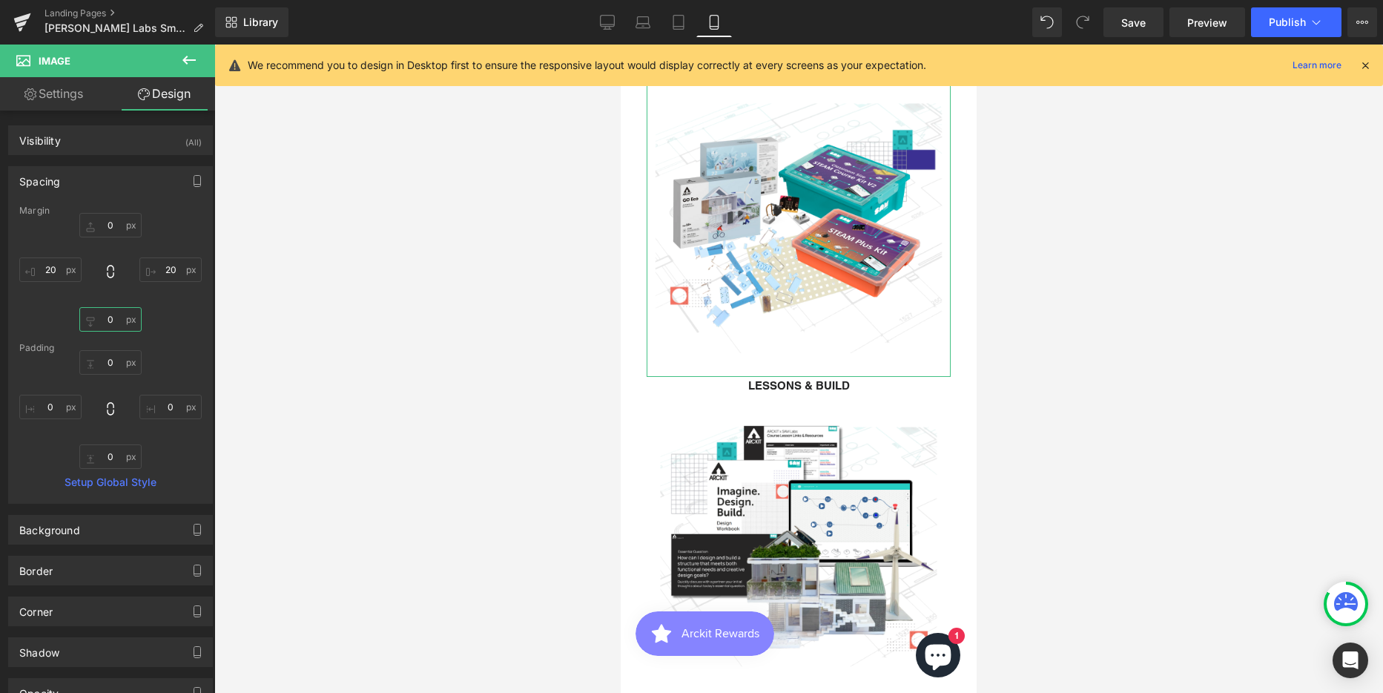
click at [106, 319] on input "0" at bounding box center [110, 319] width 62 height 24
type input "10"
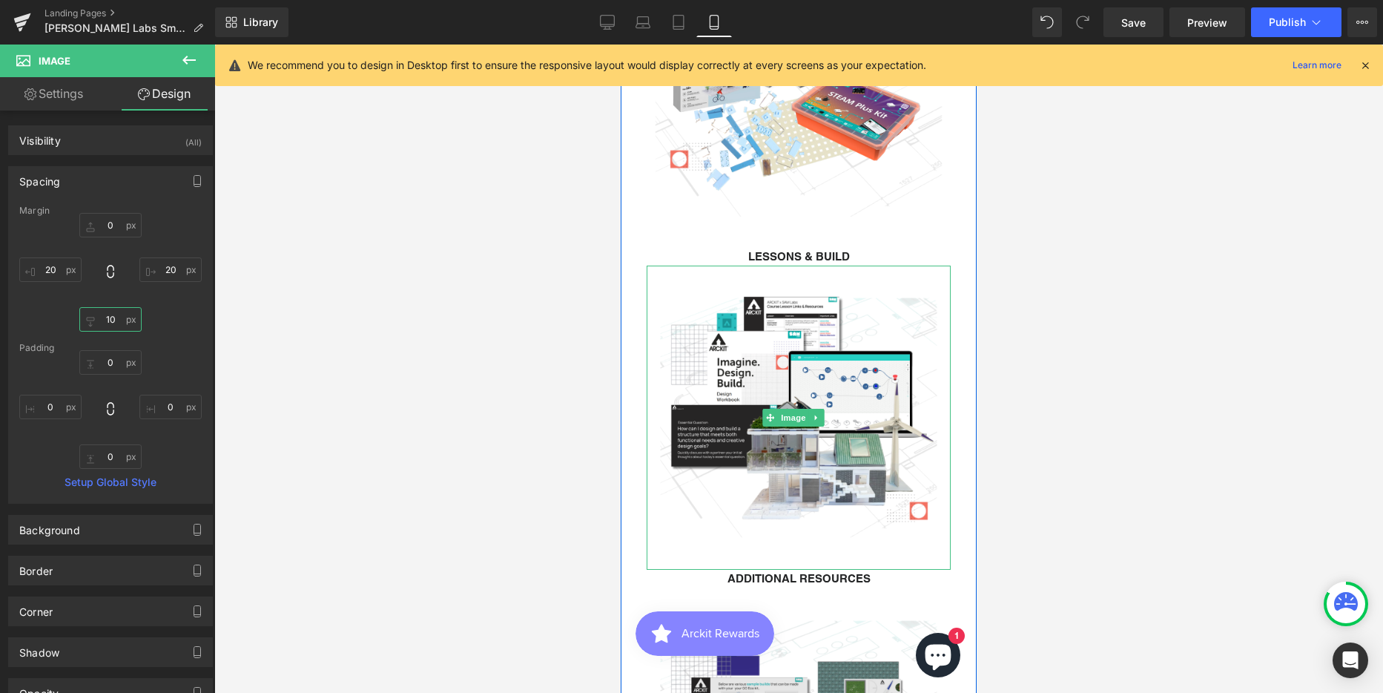
scroll to position [3633, 0]
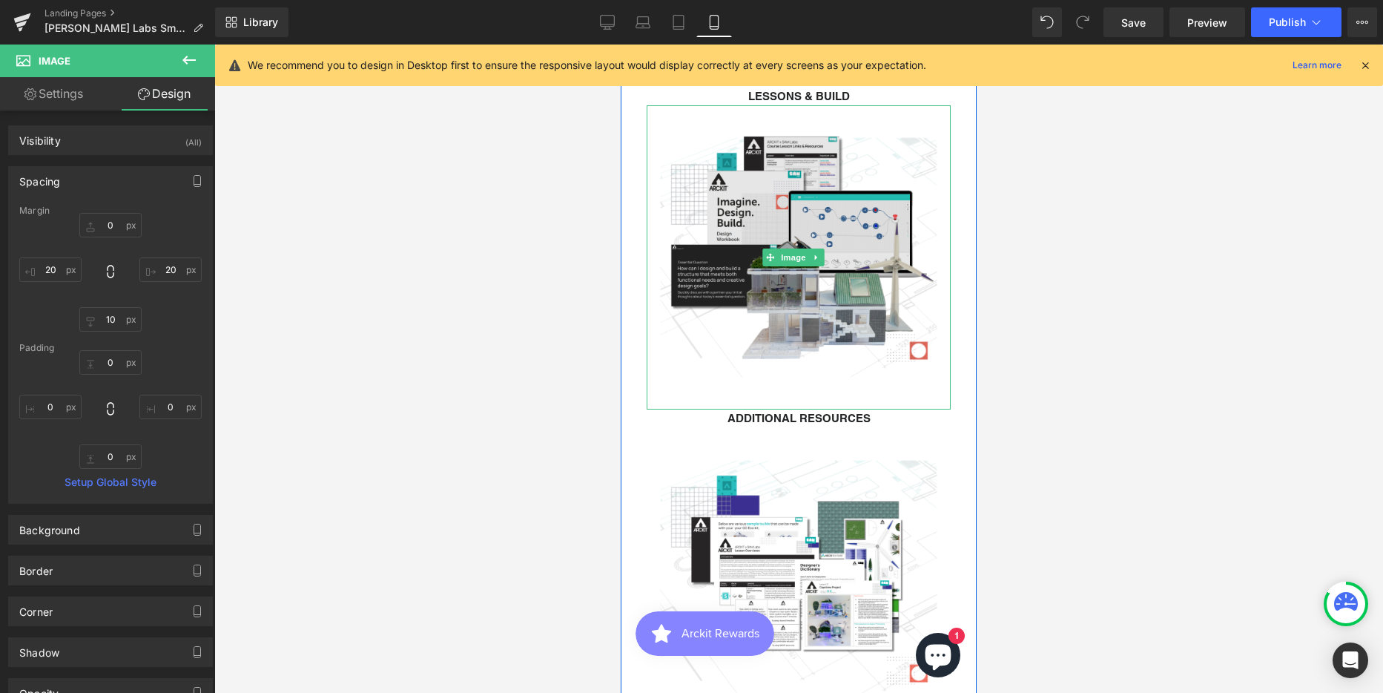
click at [799, 242] on img at bounding box center [799, 257] width 304 height 304
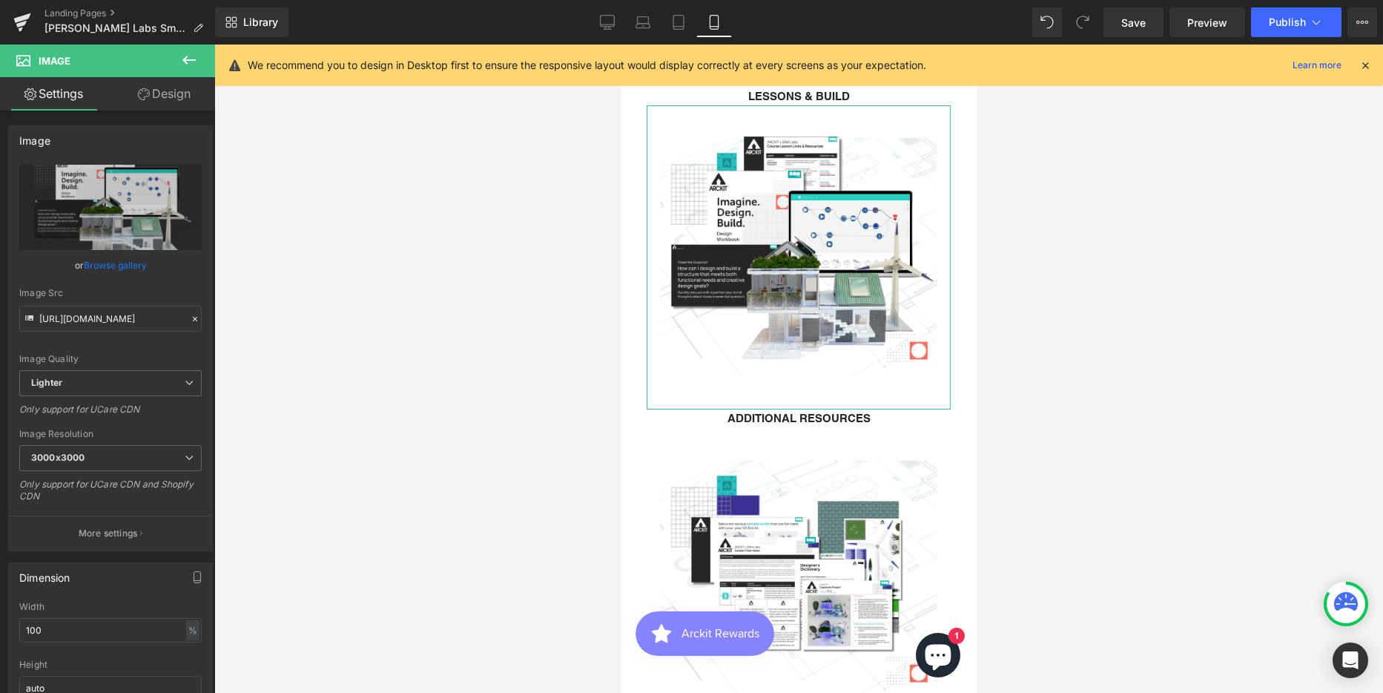
click at [168, 90] on link "Design" at bounding box center [164, 93] width 108 height 33
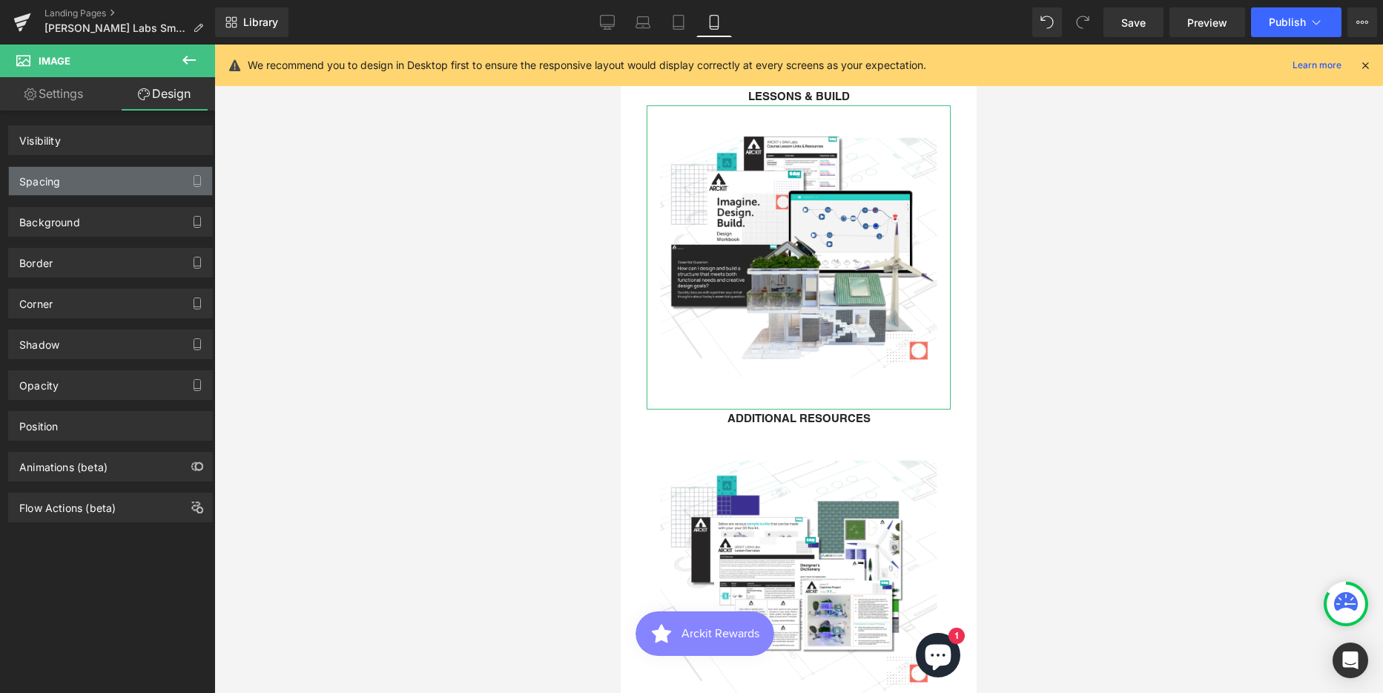
click at [44, 179] on div "Spacing" at bounding box center [39, 177] width 41 height 21
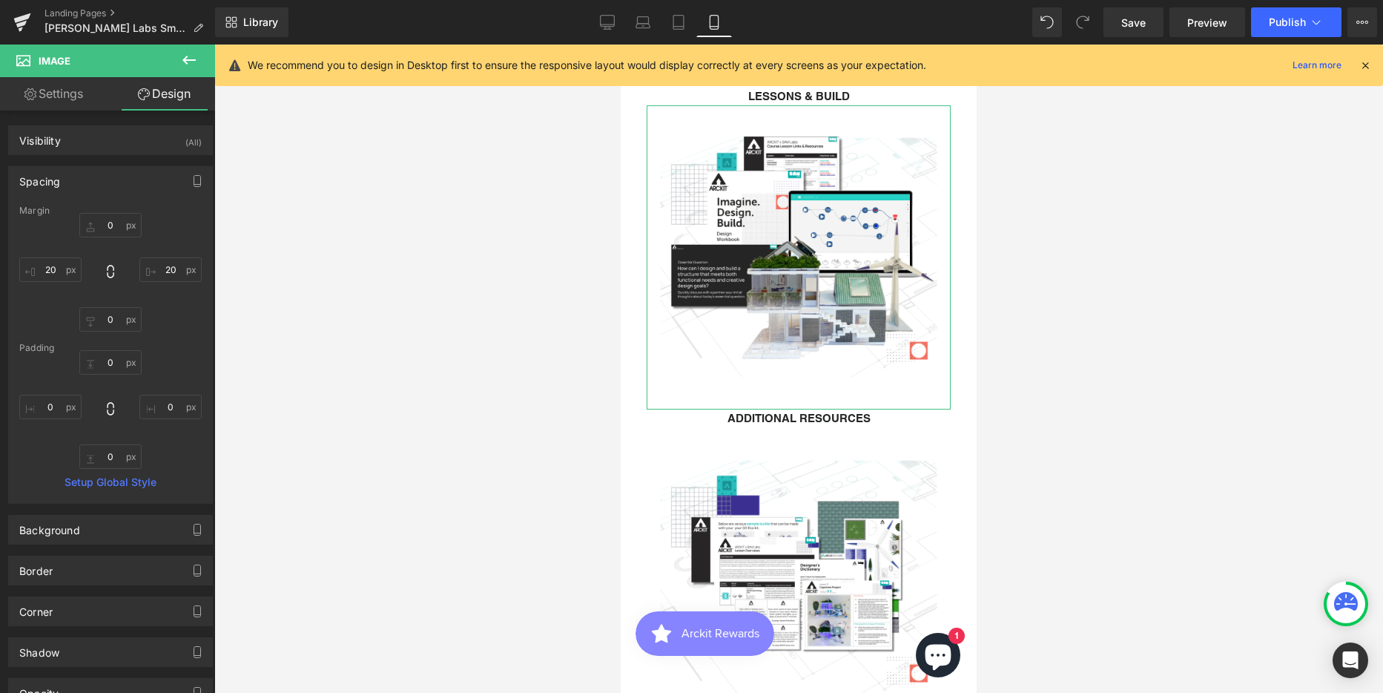
type input "0"
type input "20"
type input "0"
type input "20"
type input "0"
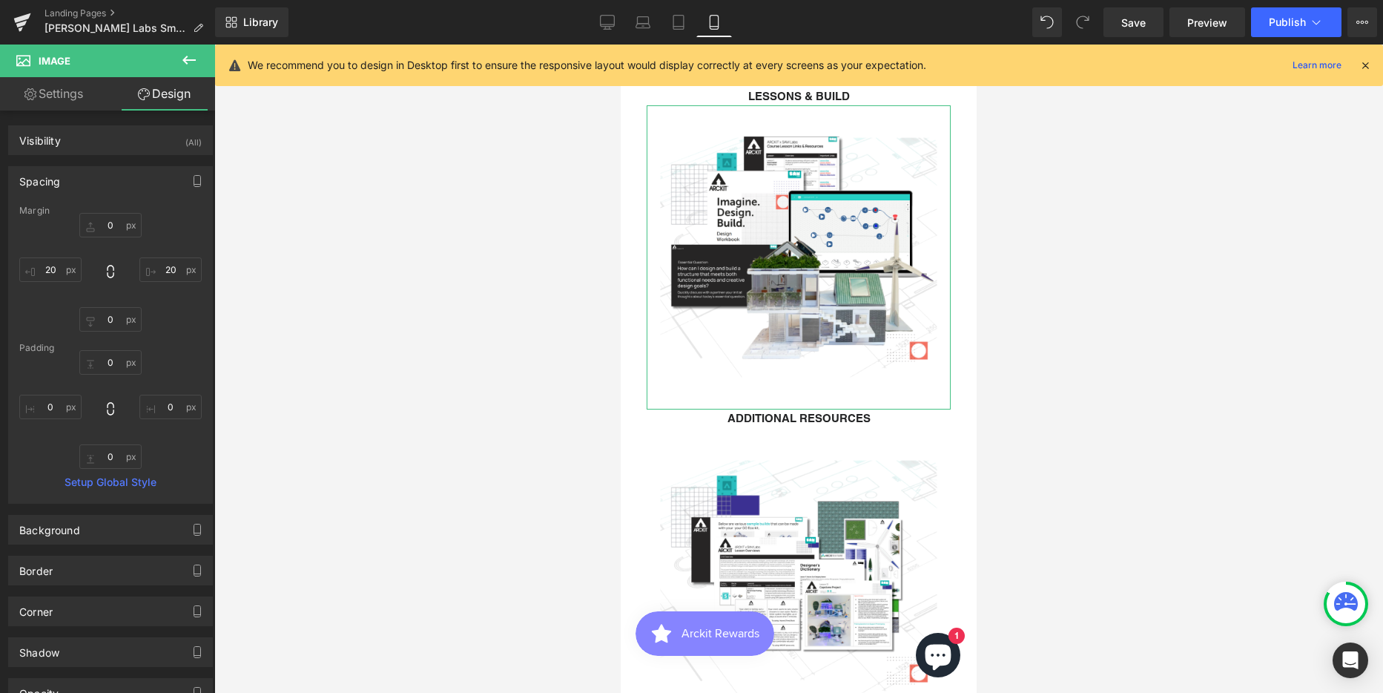
type input "0"
click at [104, 323] on input "0" at bounding box center [110, 319] width 62 height 24
type input "10"
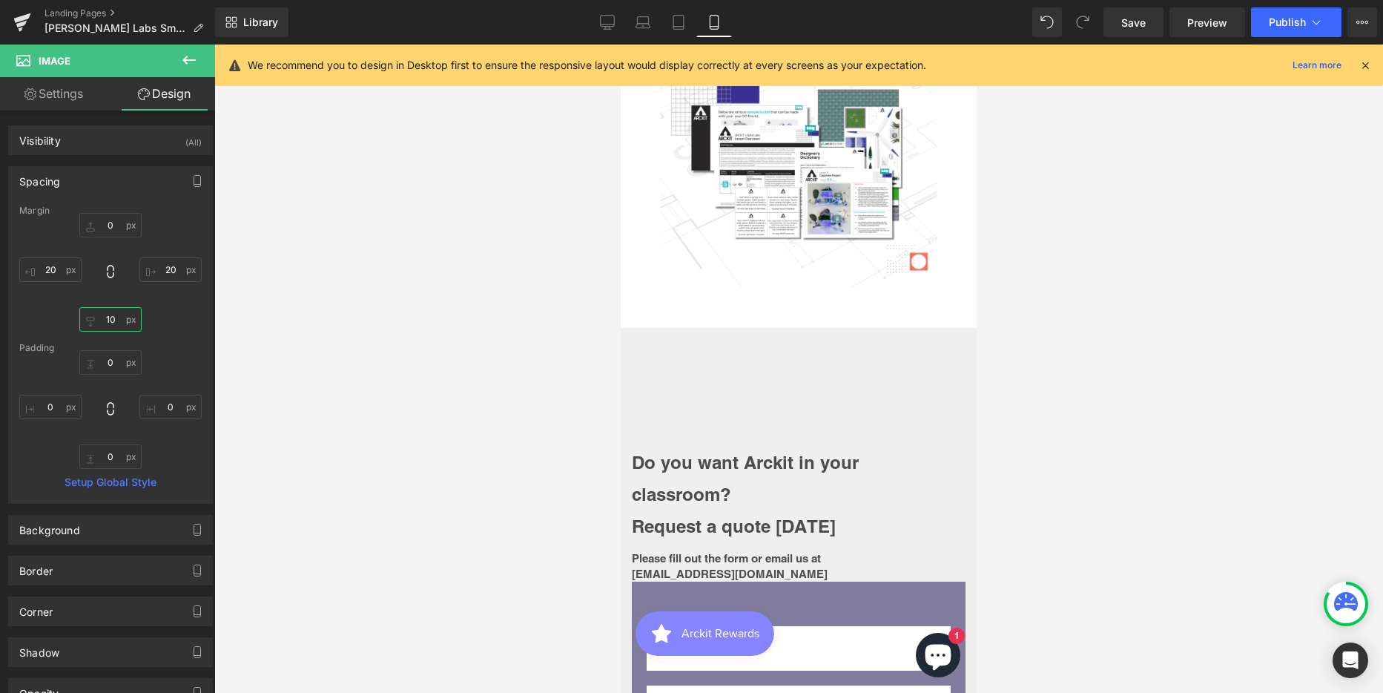
scroll to position [4227, 0]
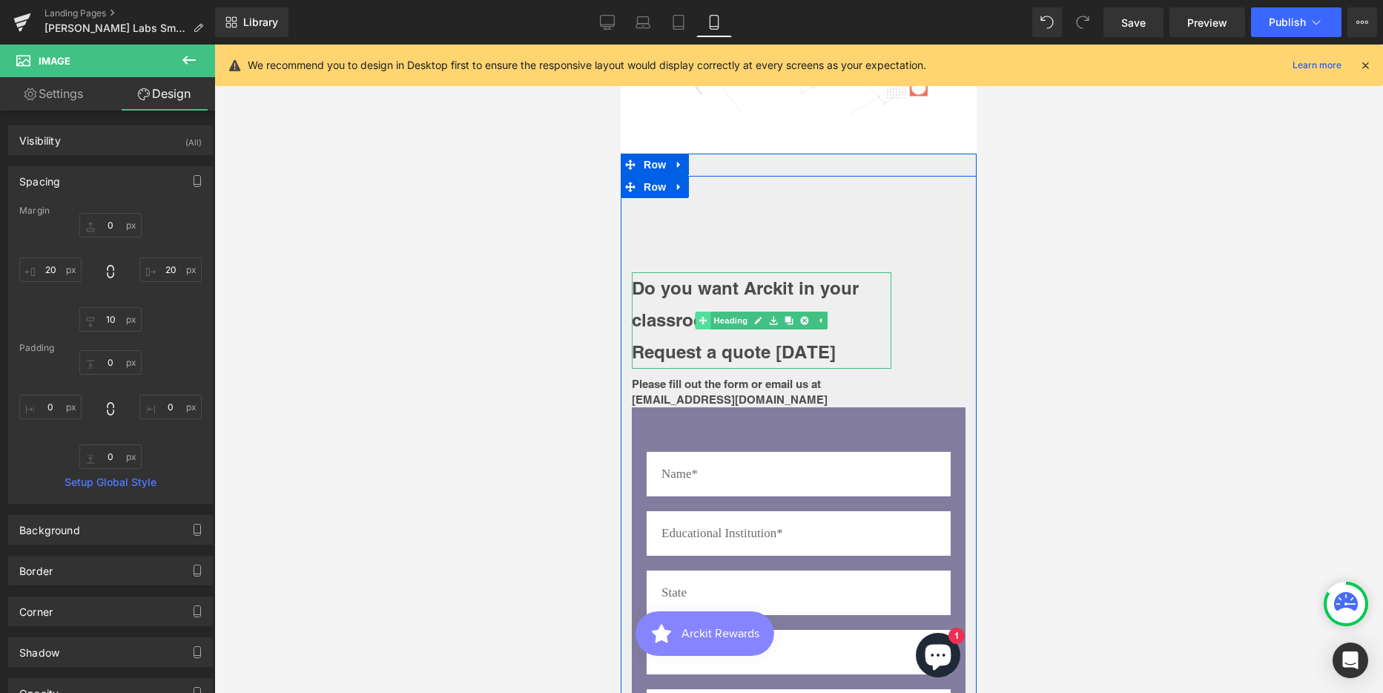
click at [696, 272] on div "Do you want Arckit in your classroom? Request a quote today Heading" at bounding box center [762, 320] width 260 height 96
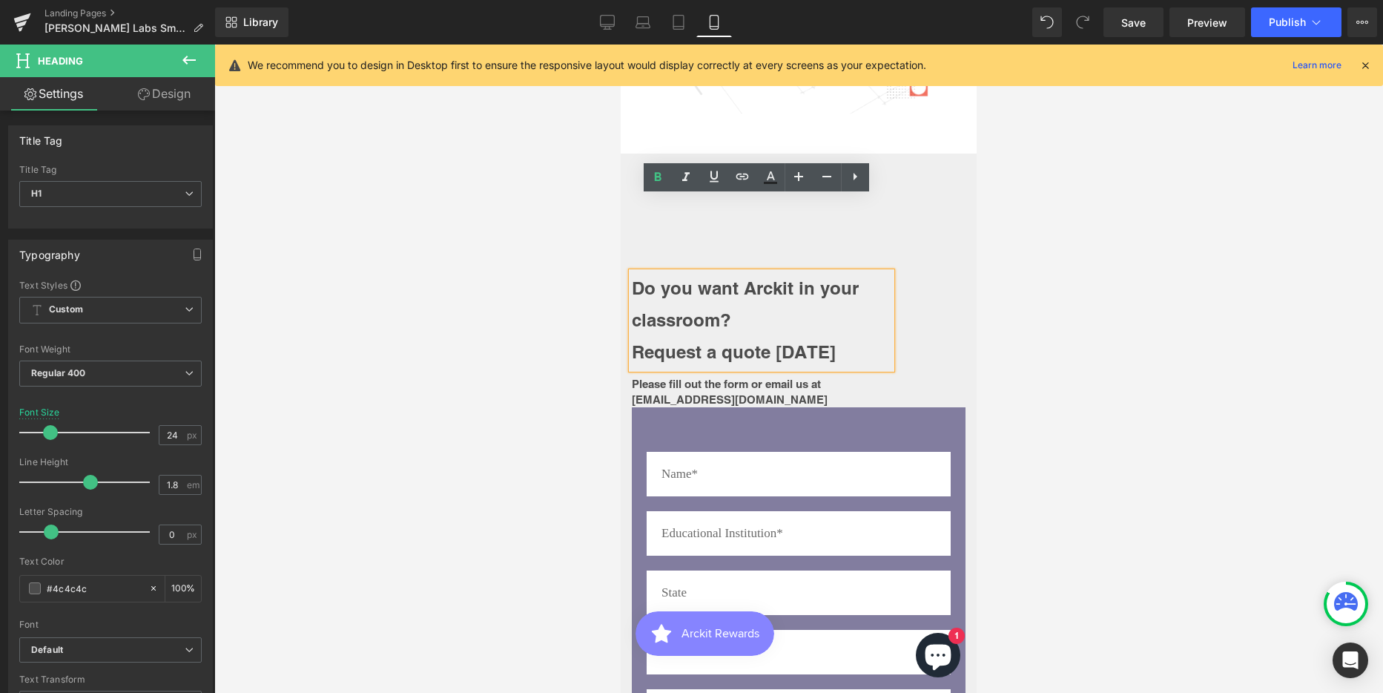
drag, startPoint x: 75, startPoint y: 192, endPoint x: 164, endPoint y: 96, distance: 131.2
click at [164, 96] on link "Design" at bounding box center [164, 93] width 108 height 33
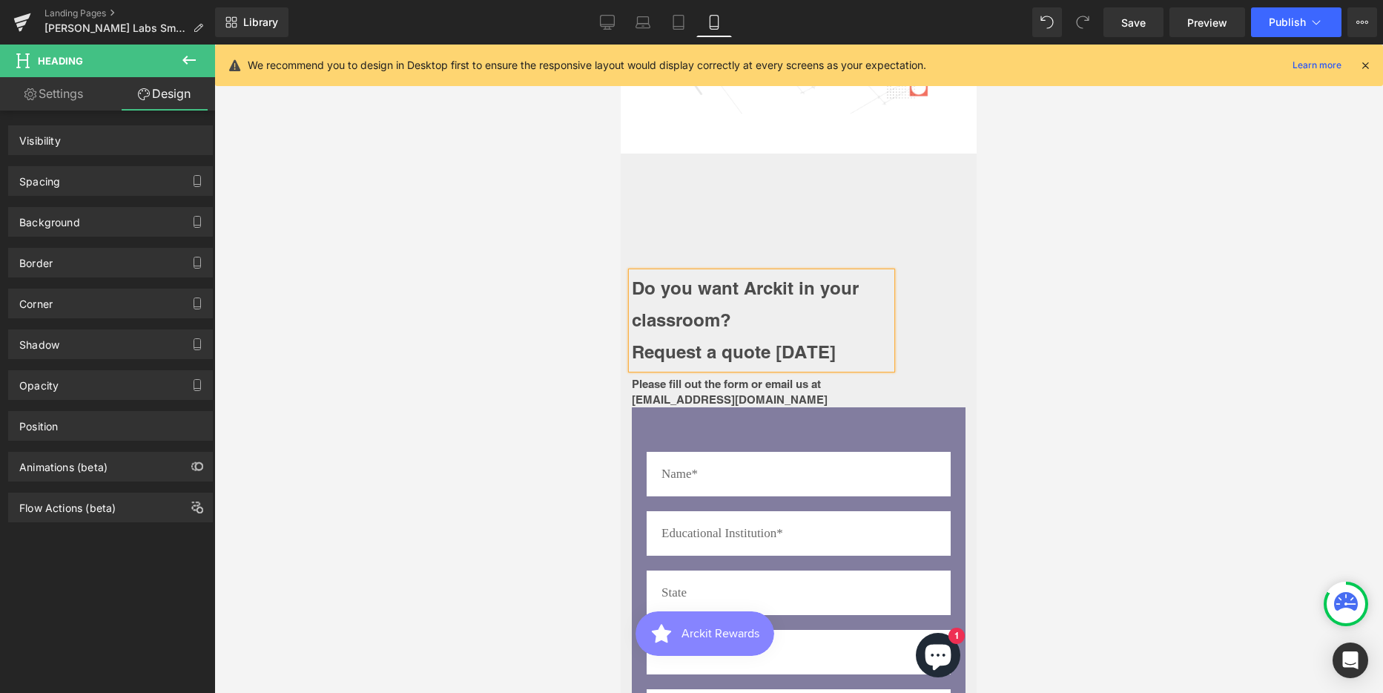
click at [68, 93] on link "Settings" at bounding box center [54, 93] width 108 height 33
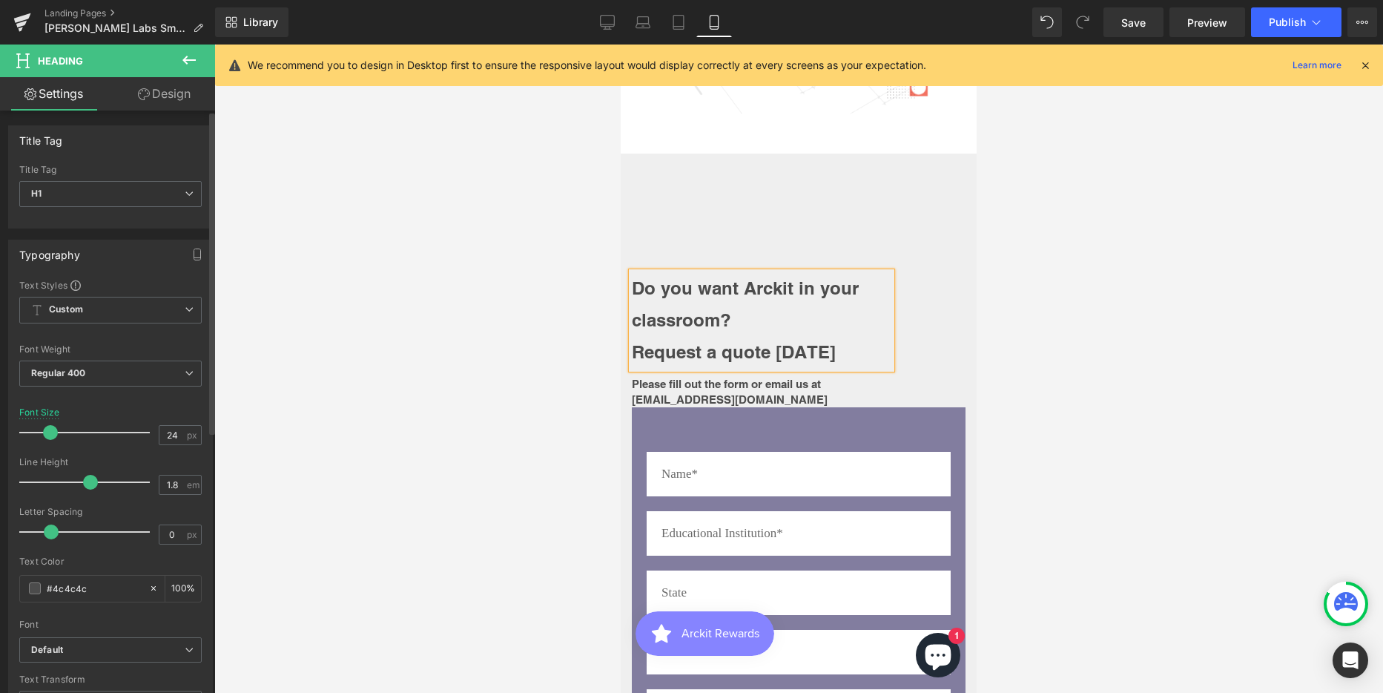
type input "100"
click at [171, 435] on input "24" at bounding box center [172, 435] width 26 height 19
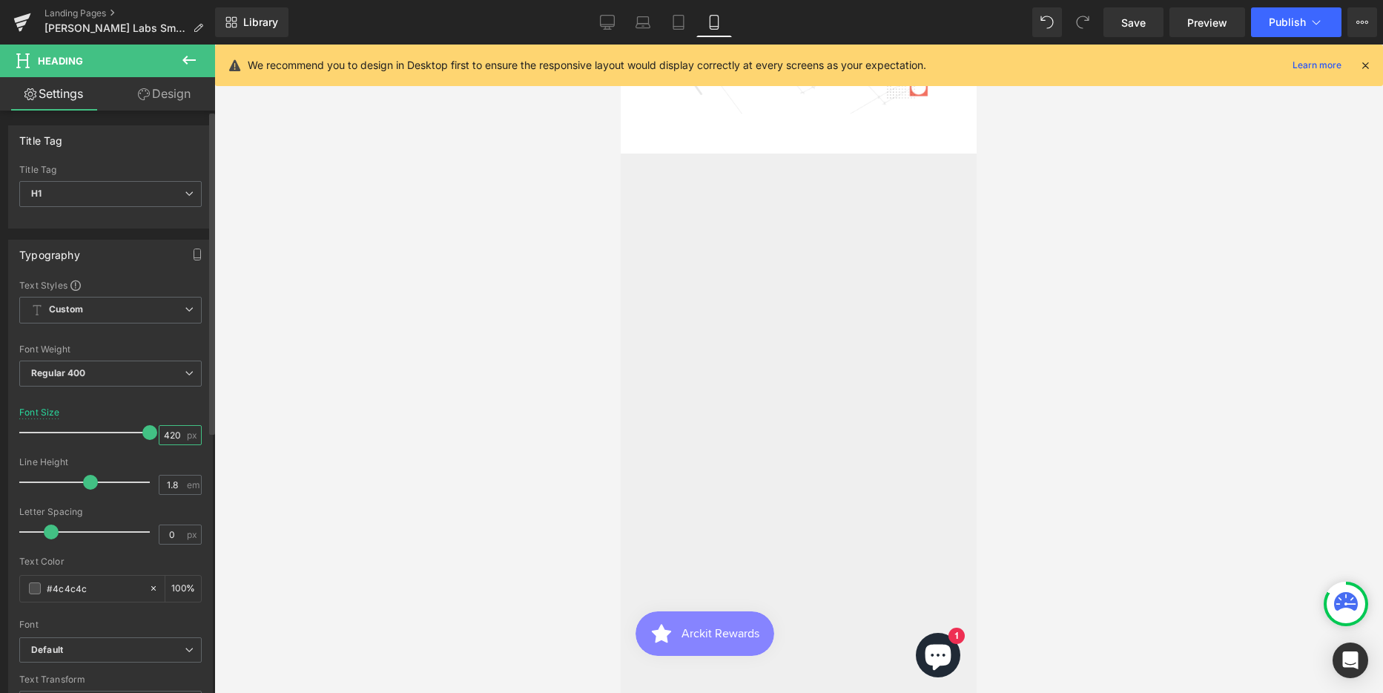
scroll to position [168416, 345]
click at [165, 435] on input "2420" at bounding box center [172, 435] width 26 height 19
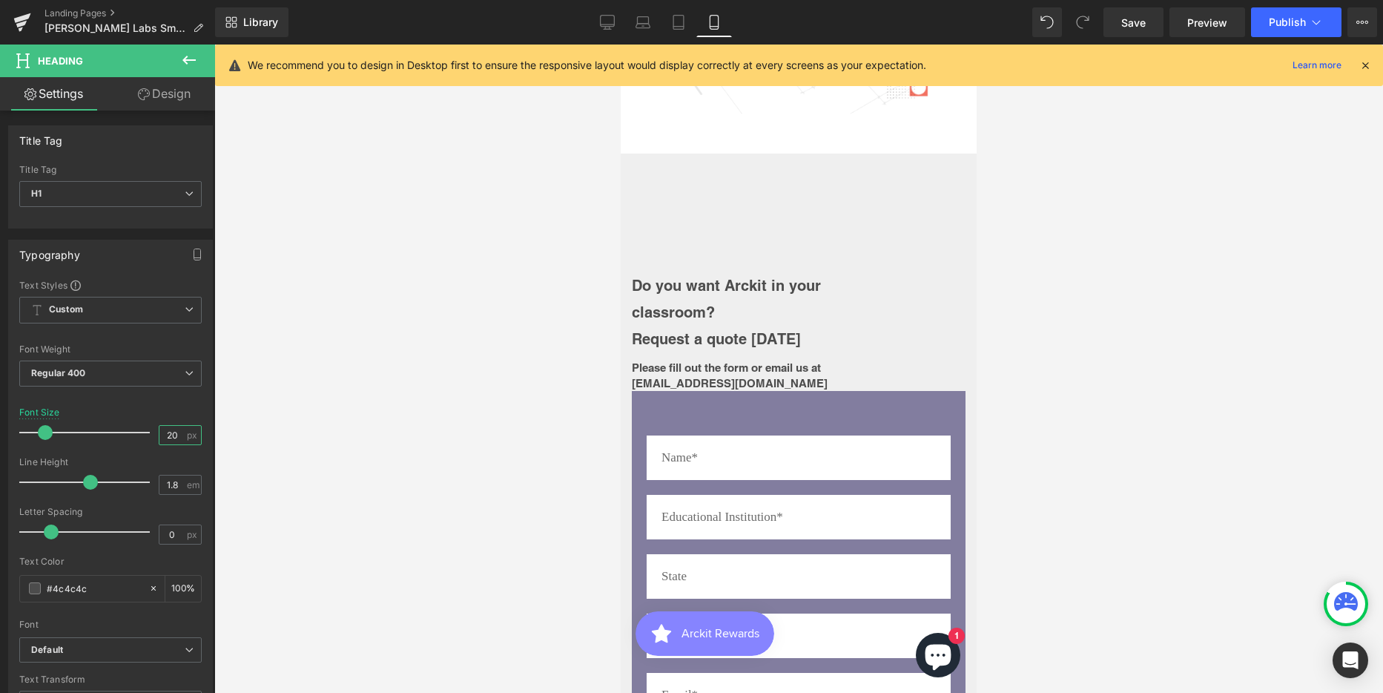
scroll to position [6696, 345]
type input "20"
click at [165, 95] on link "Design" at bounding box center [164, 93] width 108 height 33
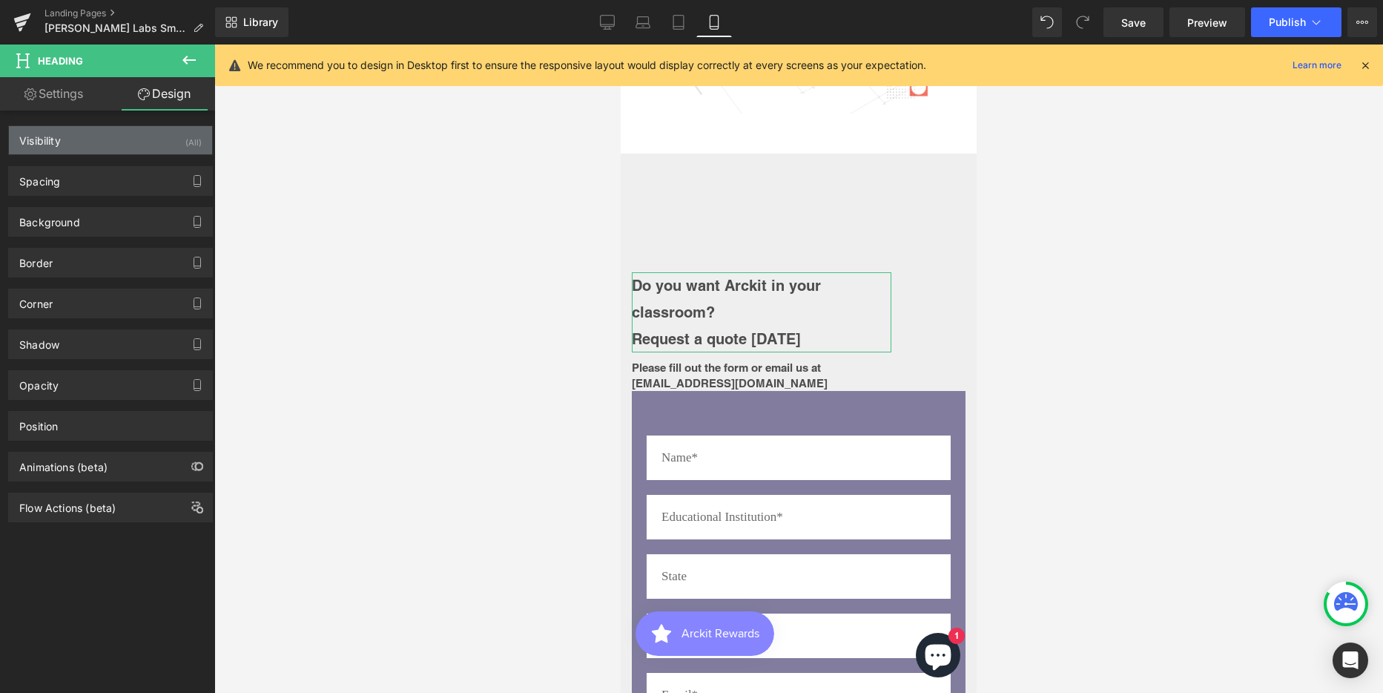
type input "100"
type input "0"
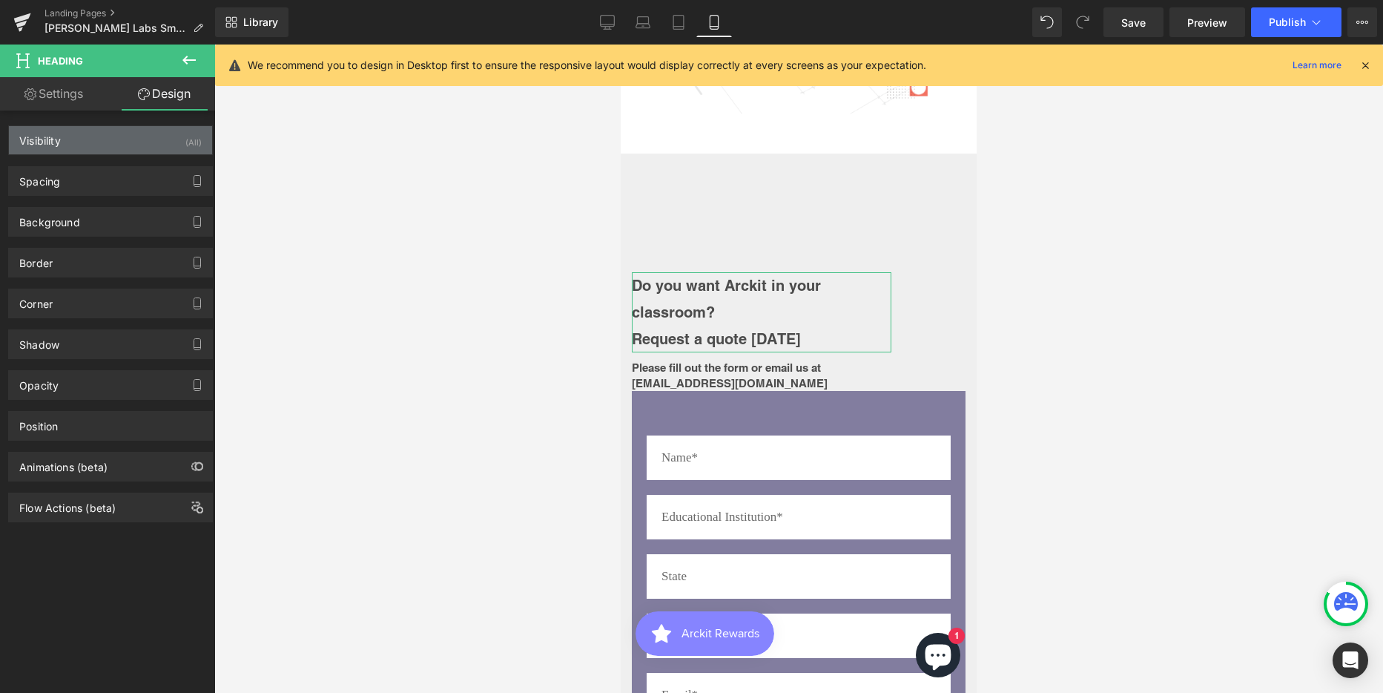
type input "0"
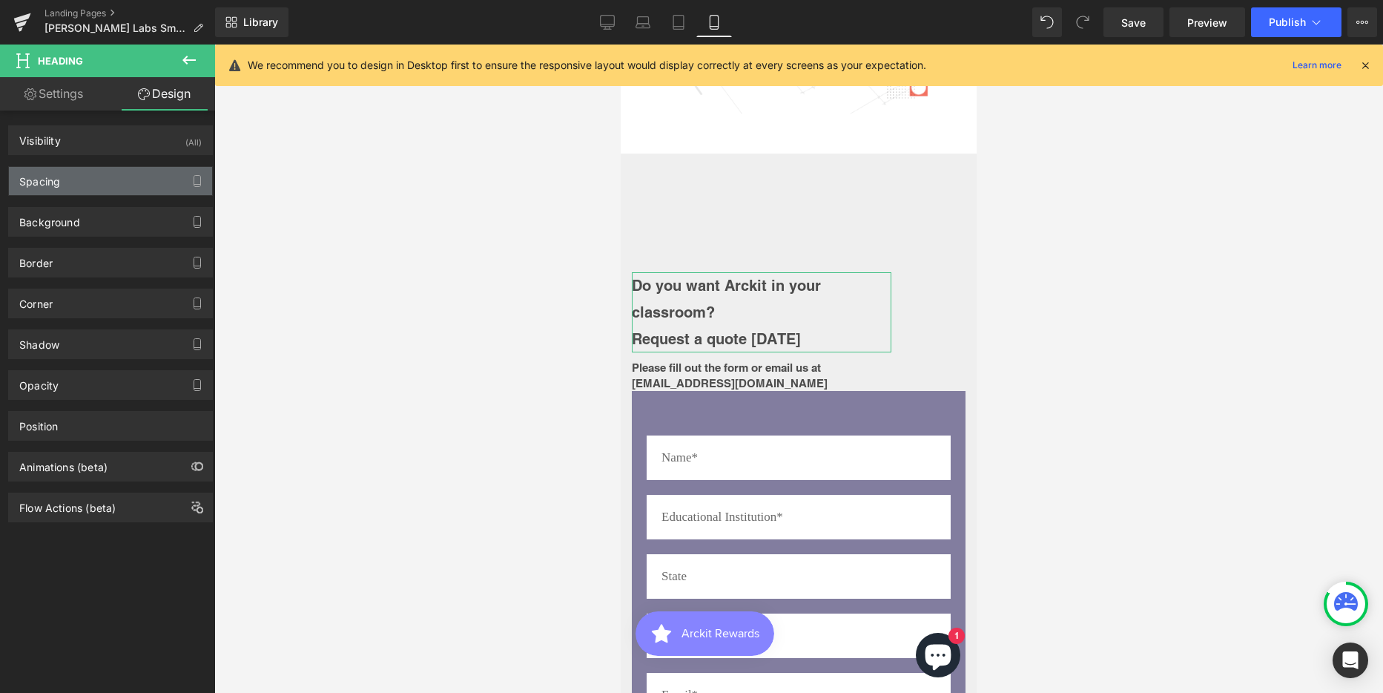
click at [51, 177] on div "Spacing" at bounding box center [39, 177] width 41 height 21
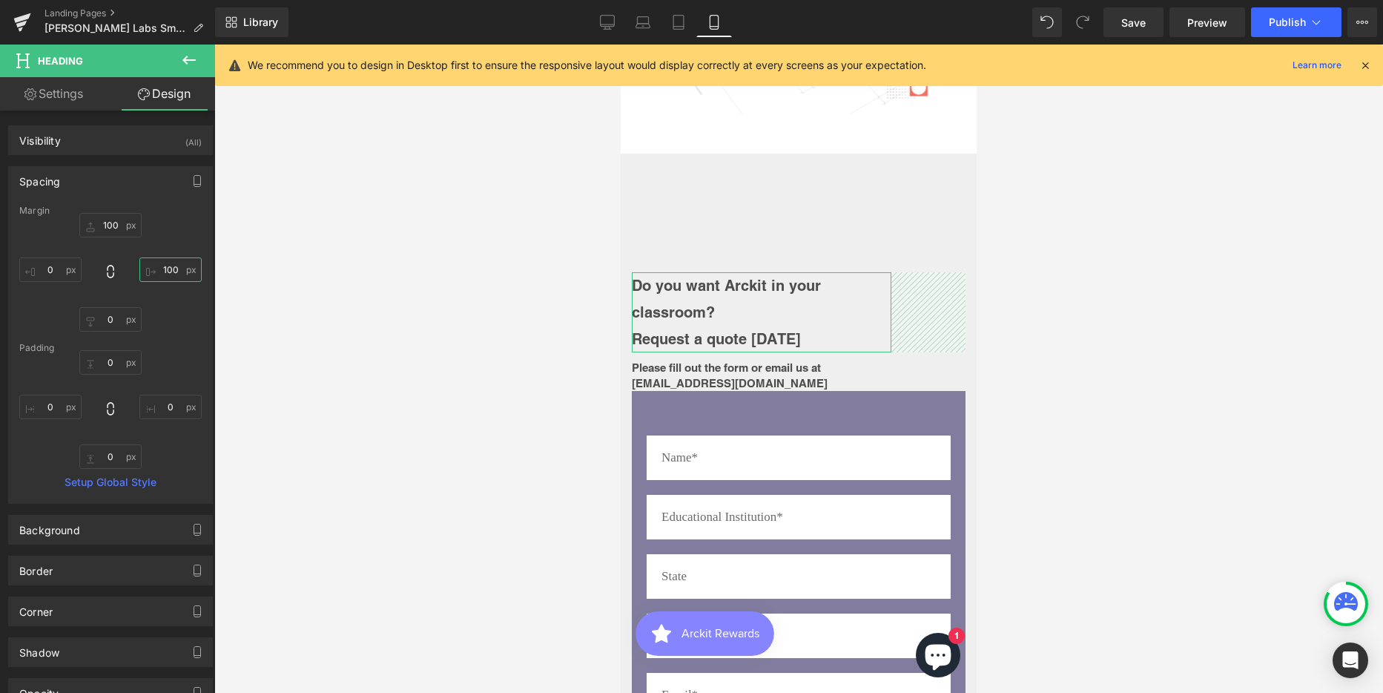
click at [165, 270] on input "100" at bounding box center [170, 269] width 62 height 24
type input "10"
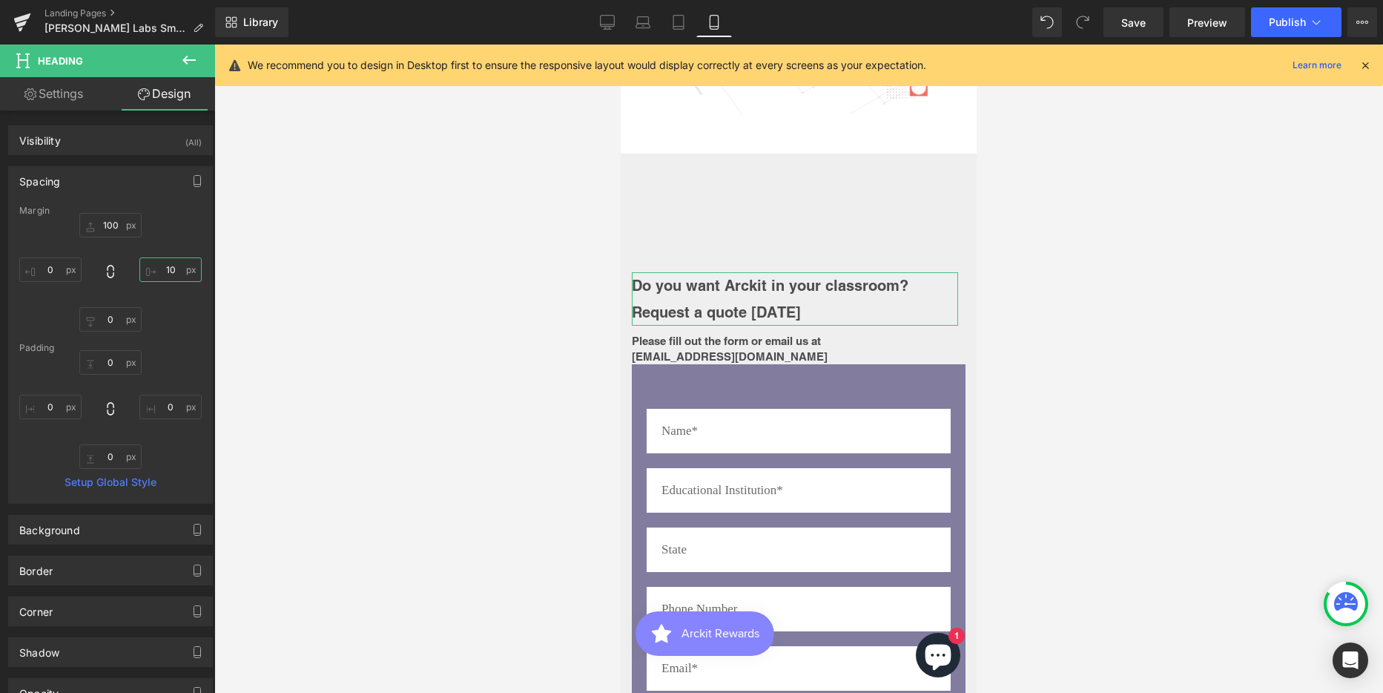
scroll to position [6669, 345]
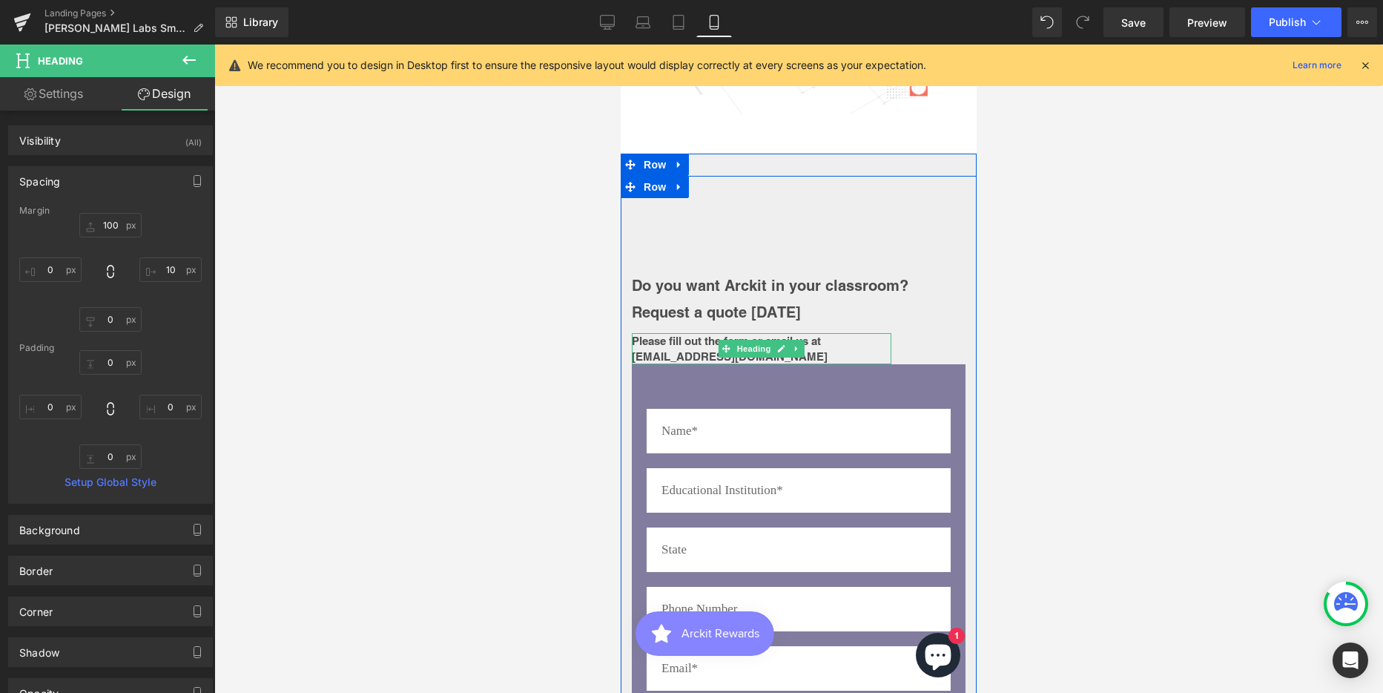
click at [826, 333] on h1 "Please fill out the form or email us at [EMAIL_ADDRESS][DOMAIN_NAME]" at bounding box center [762, 348] width 260 height 31
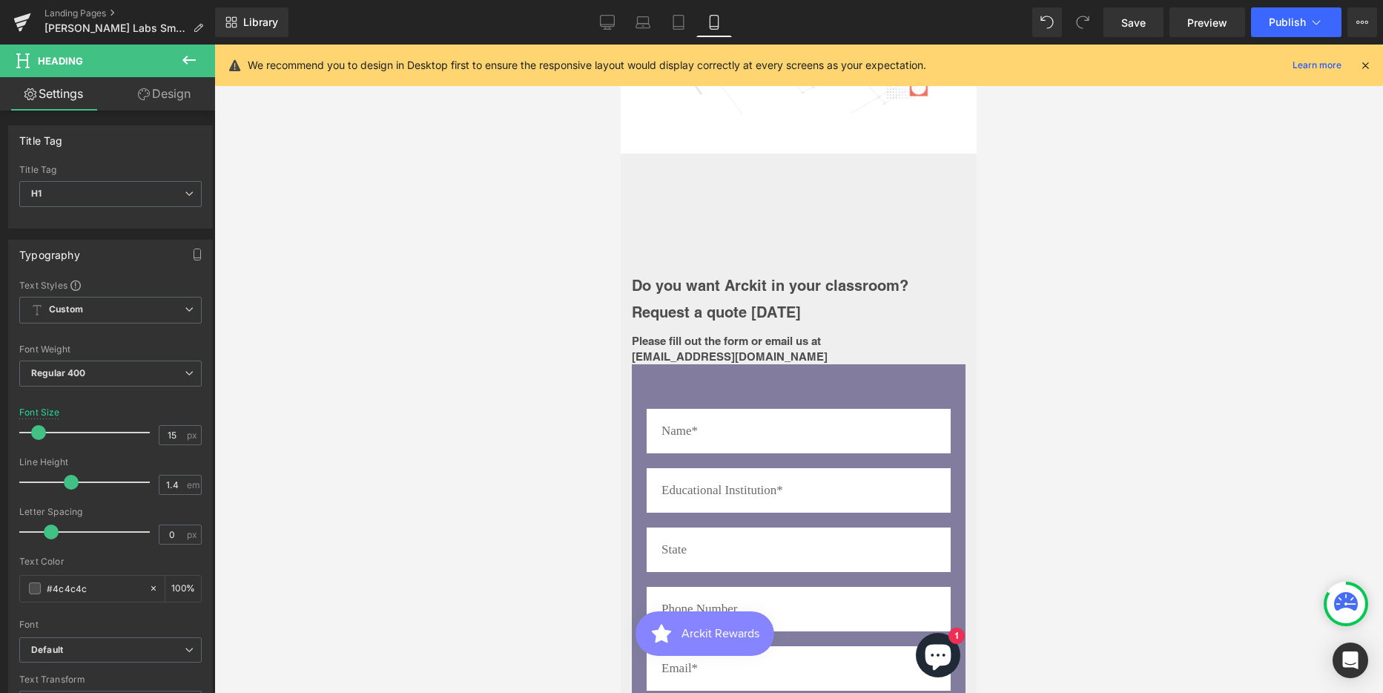
click at [179, 93] on link "Design" at bounding box center [164, 93] width 108 height 33
click at [0, 0] on div "Spacing" at bounding box center [0, 0] width 0 height 0
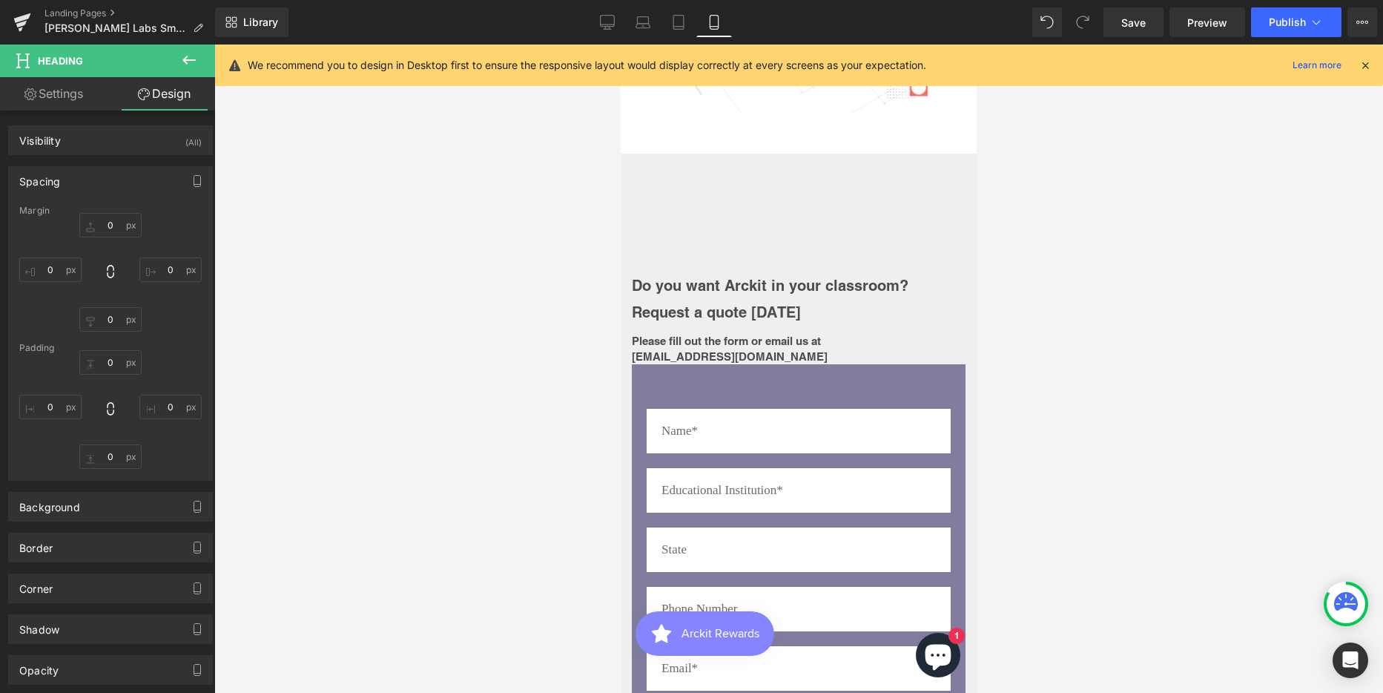
type input "10"
type input "100"
type input "0"
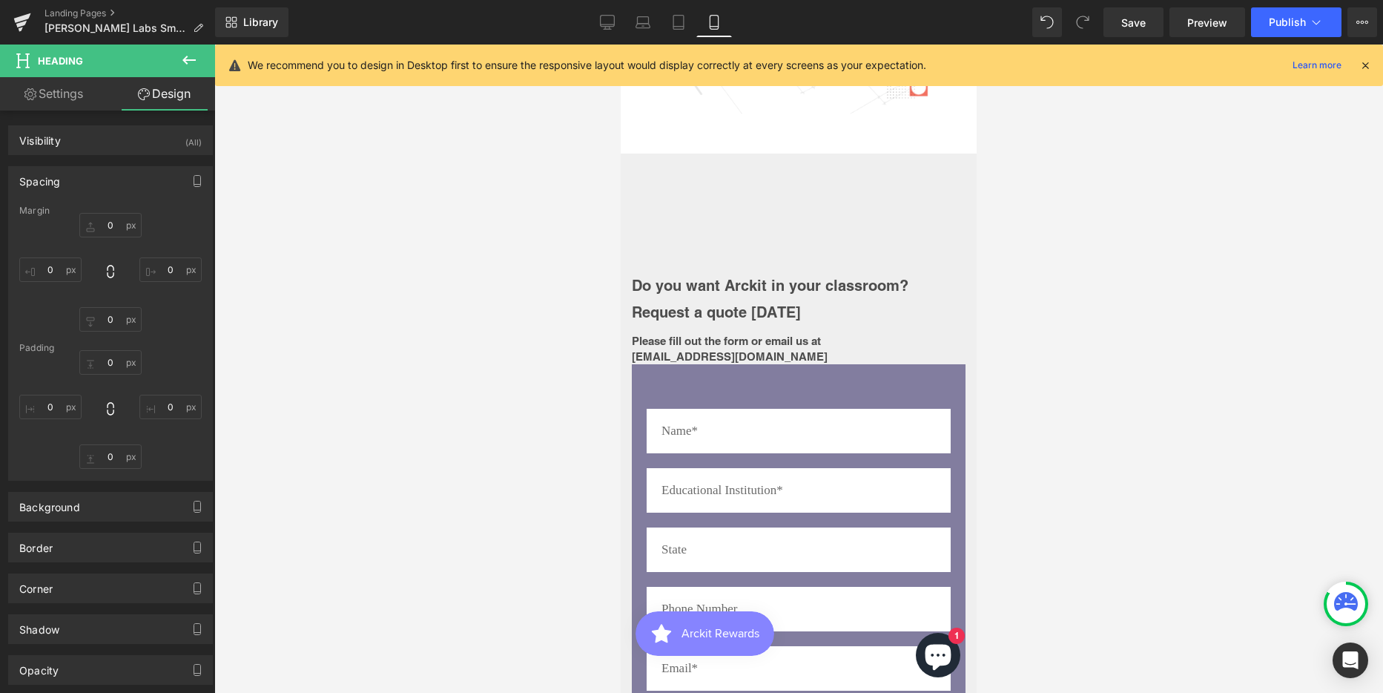
type input "0"
click at [112, 321] on input "0" at bounding box center [110, 319] width 62 height 24
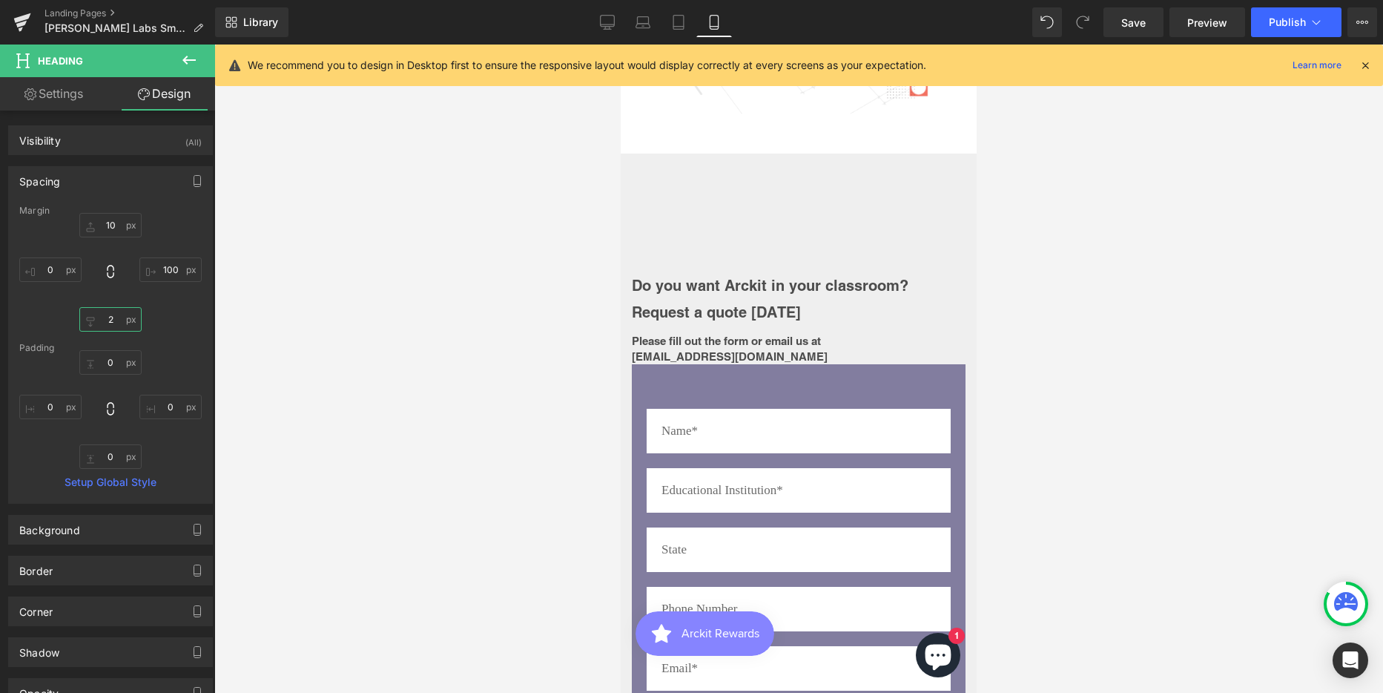
type input "20"
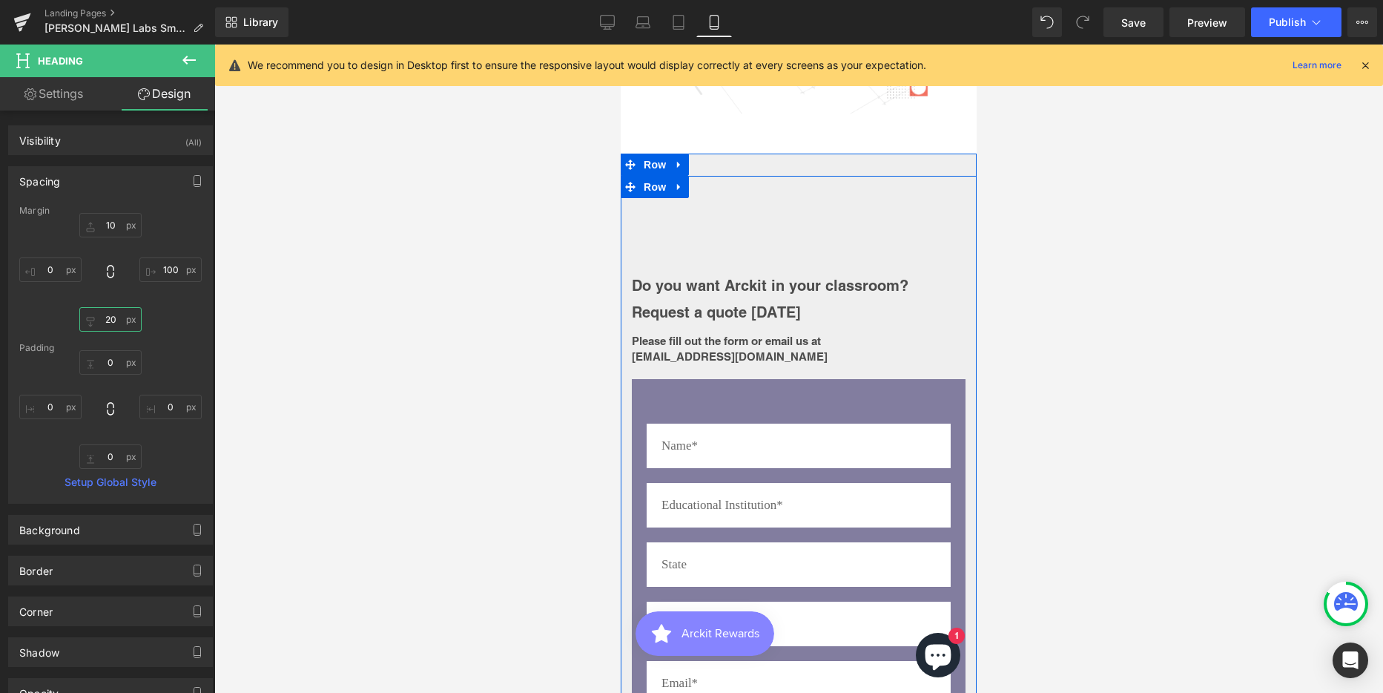
scroll to position [4078, 0]
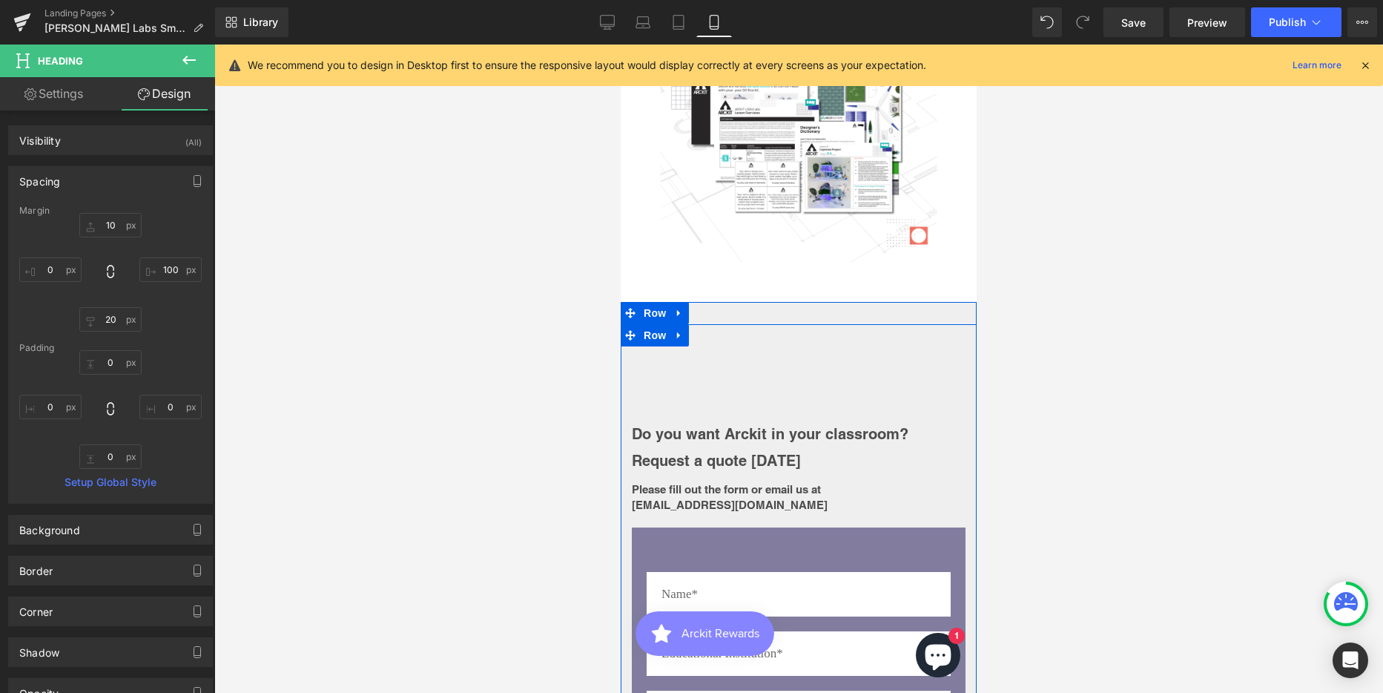
click at [777, 346] on div "Do you want Arckit in your classroom? Request a quote today Heading Please fill…" at bounding box center [799, 436] width 356 height 181
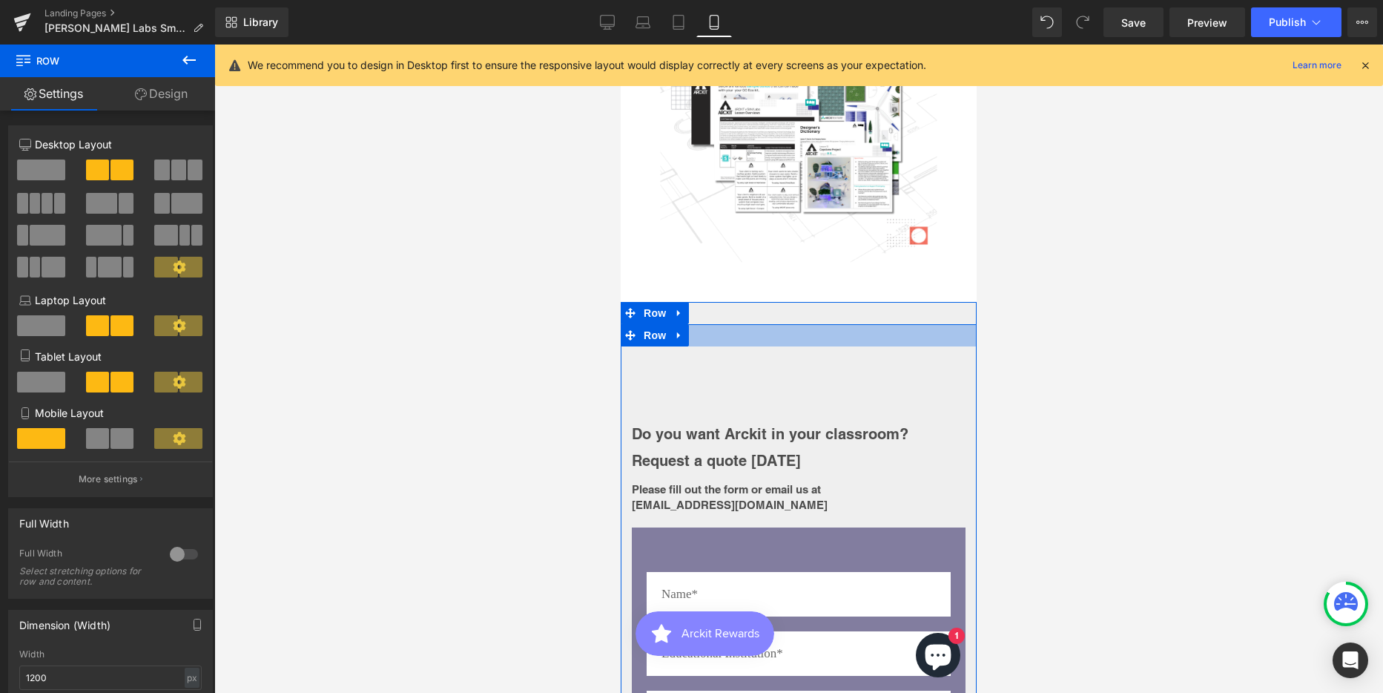
click at [743, 324] on div at bounding box center [799, 335] width 356 height 22
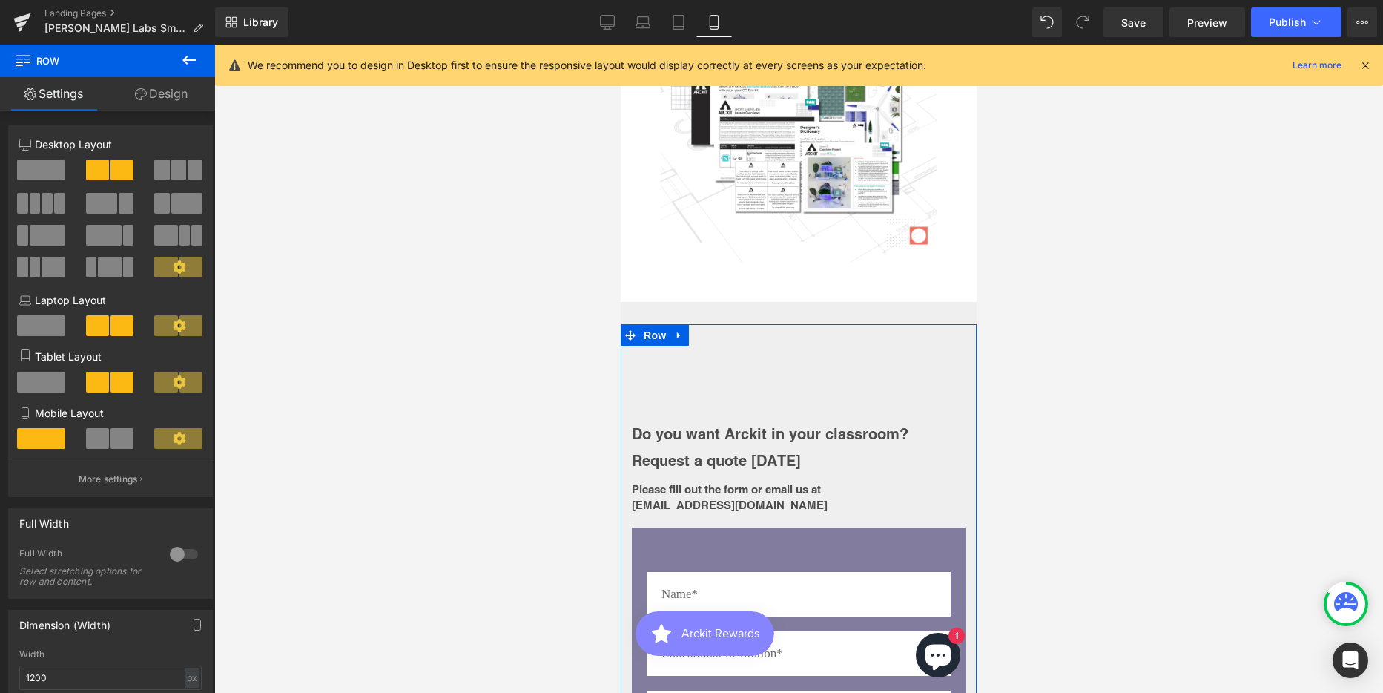
click at [174, 92] on link "Design" at bounding box center [162, 93] width 108 height 33
click at [0, 0] on div "Spacing" at bounding box center [0, 0] width 0 height 0
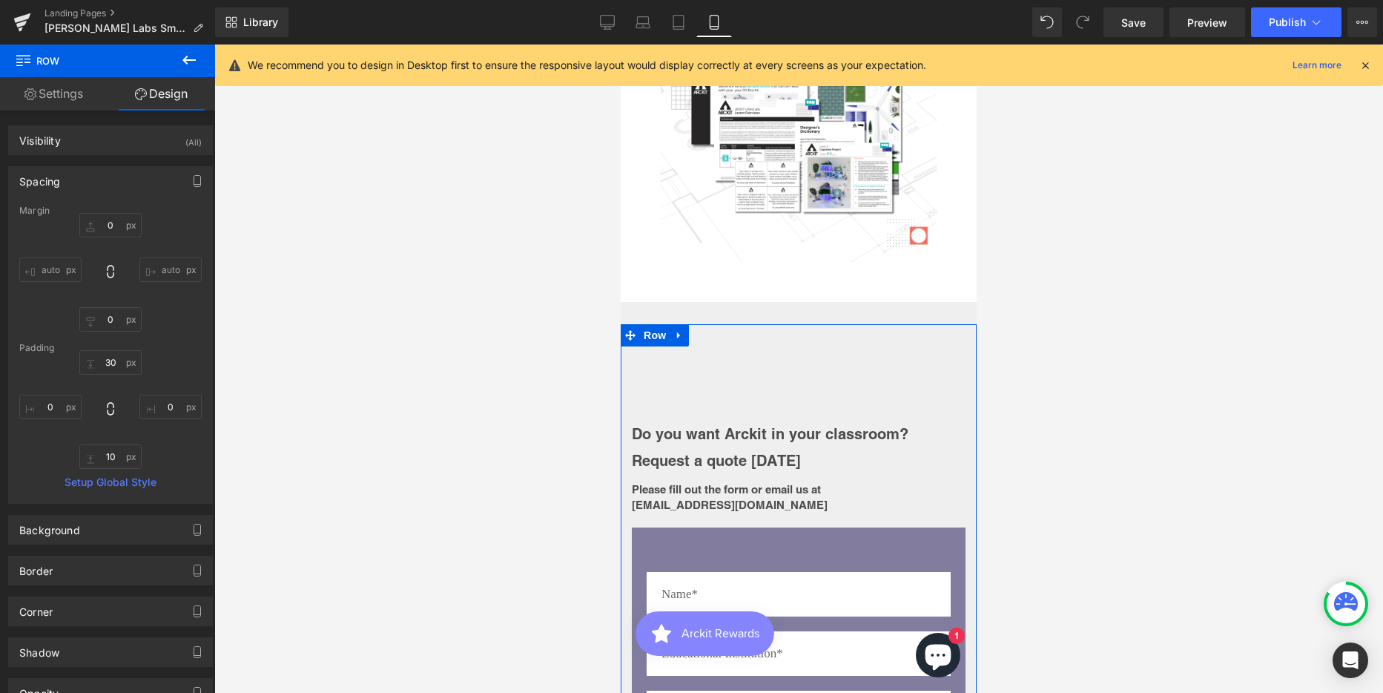
type input "0"
type input "30"
type input "0"
type input "10"
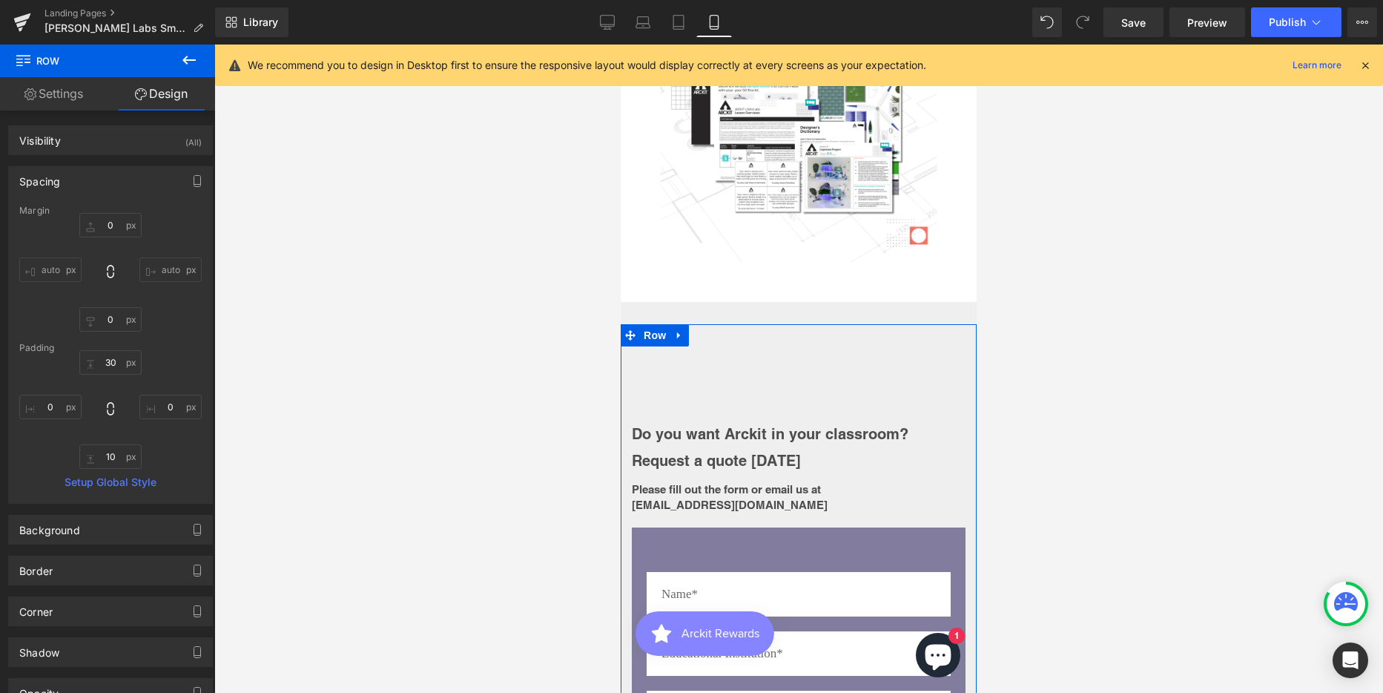
type input "0"
click at [111, 362] on input "30" at bounding box center [110, 362] width 62 height 24
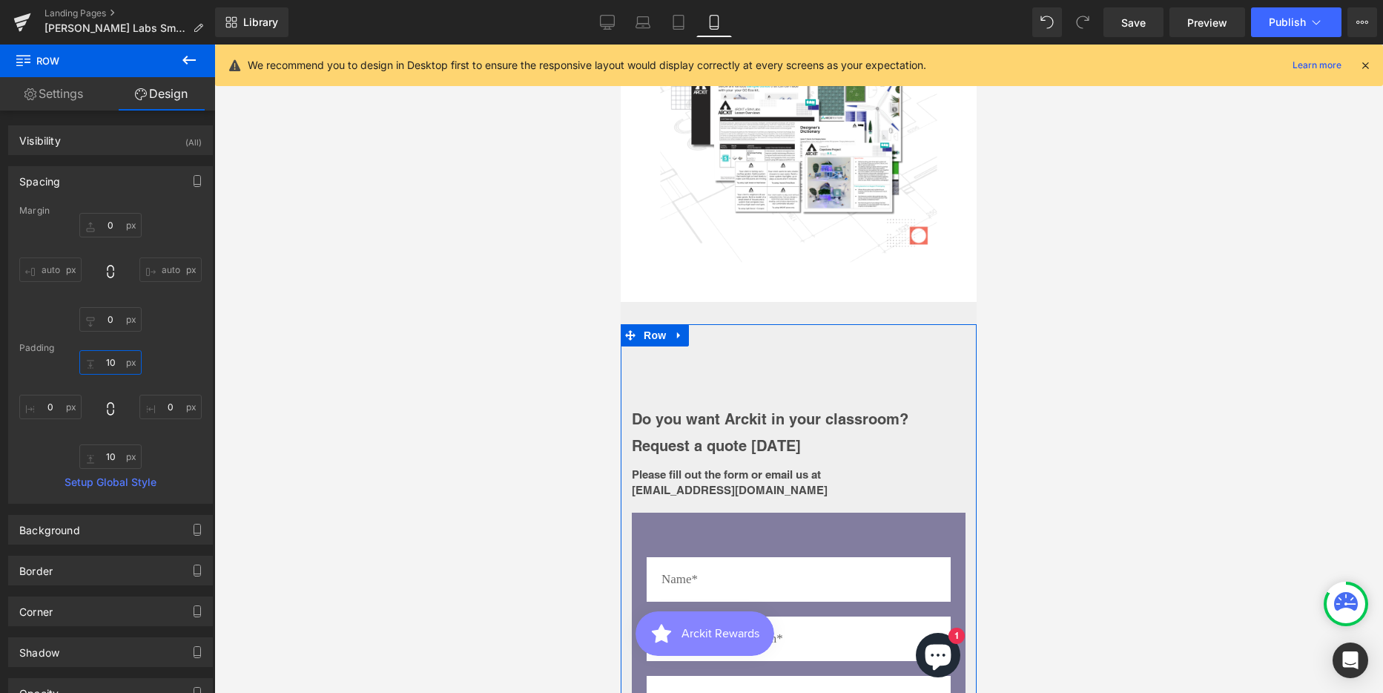
scroll to position [6669, 345]
click at [111, 362] on input "10" at bounding box center [110, 362] width 62 height 24
type input "0"
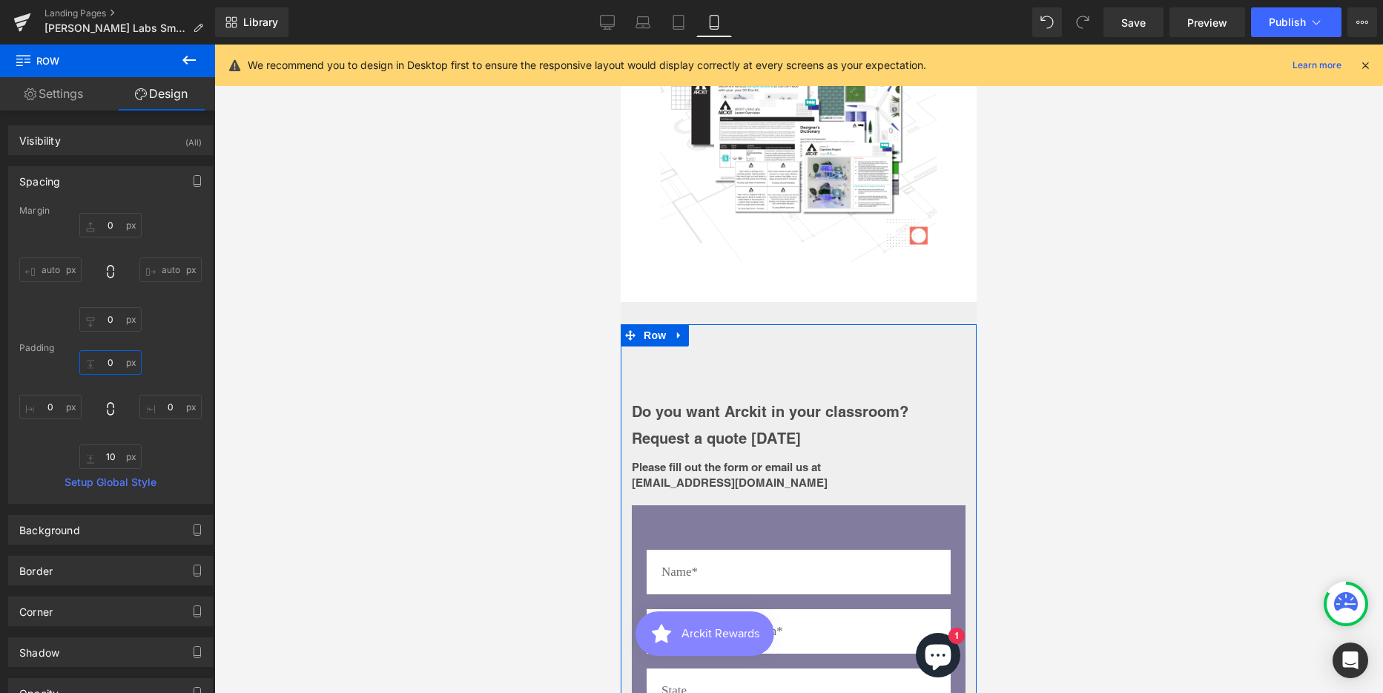
scroll to position [6662, 345]
click at [719, 403] on strong "Do you want Arckit in your classroom?" at bounding box center [770, 412] width 277 height 18
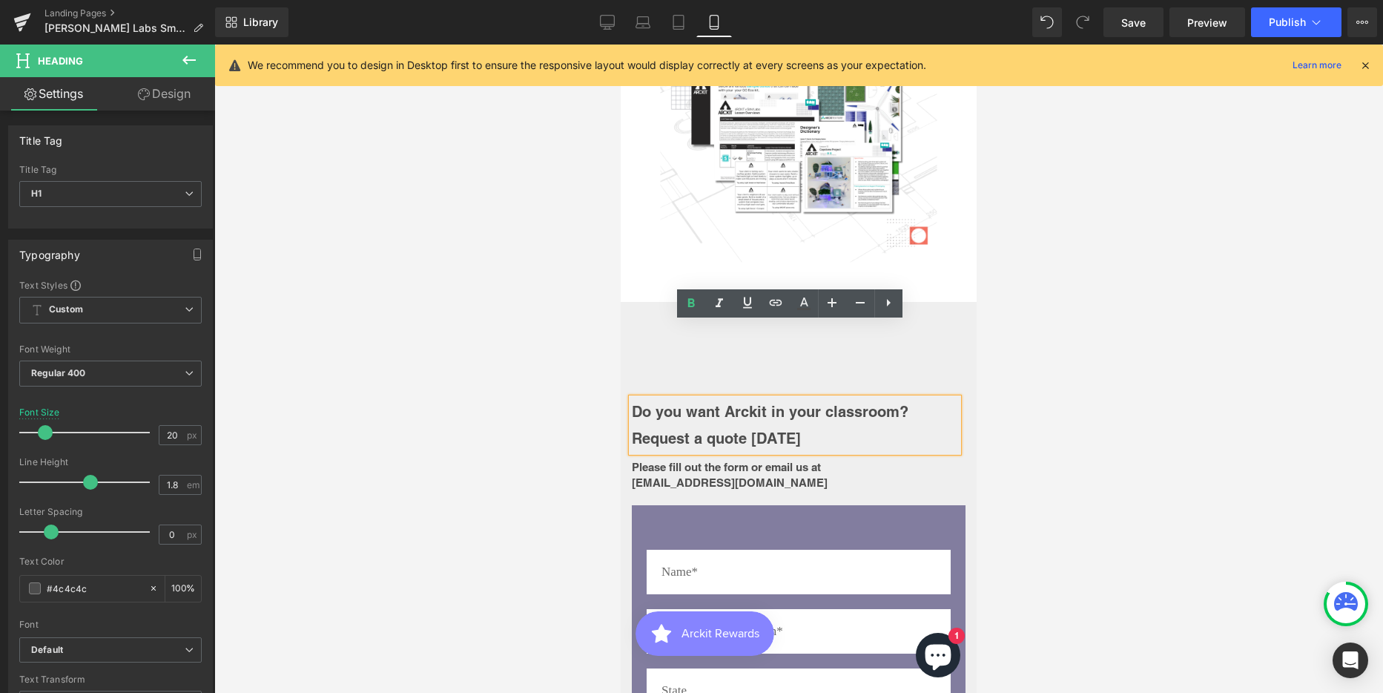
drag, startPoint x: 98, startPoint y: 300, endPoint x: 53, endPoint y: 182, distance: 125.6
click at [159, 90] on link "Design" at bounding box center [164, 93] width 108 height 33
click at [0, 0] on div "Spacing" at bounding box center [0, 0] width 0 height 0
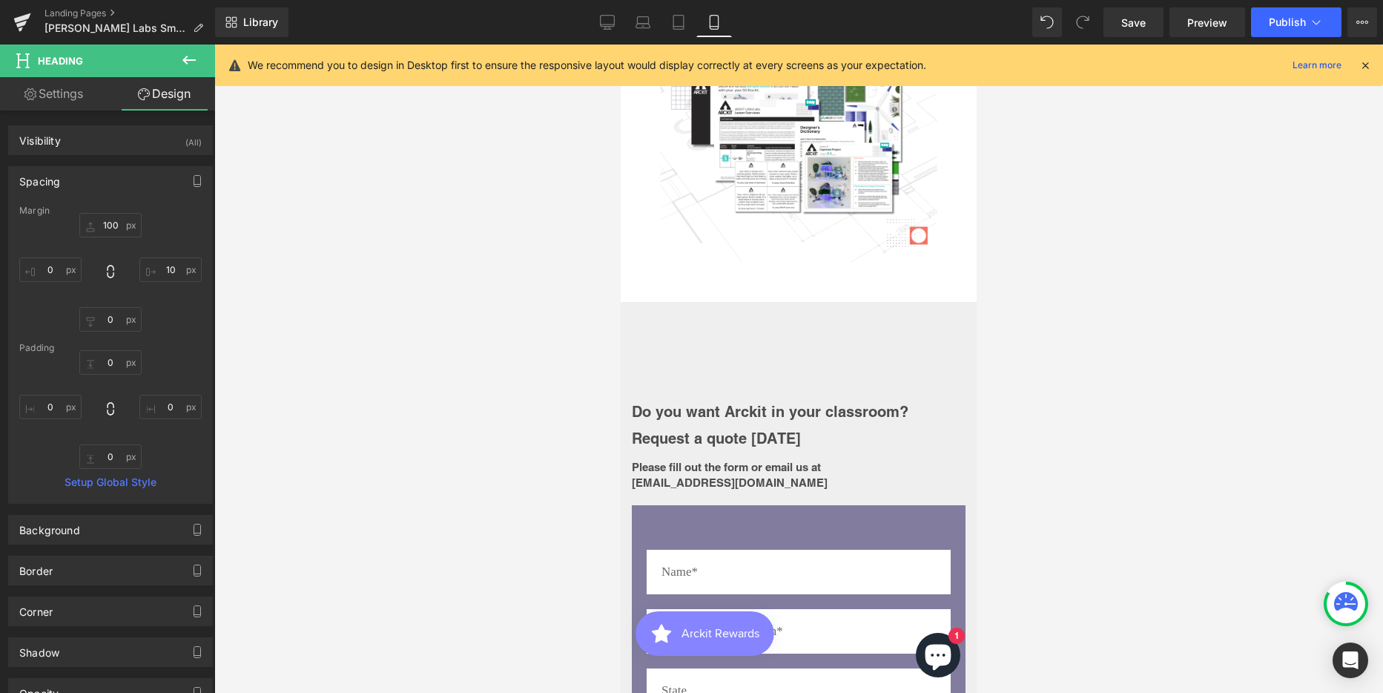
type input "100"
type input "10"
type input "0"
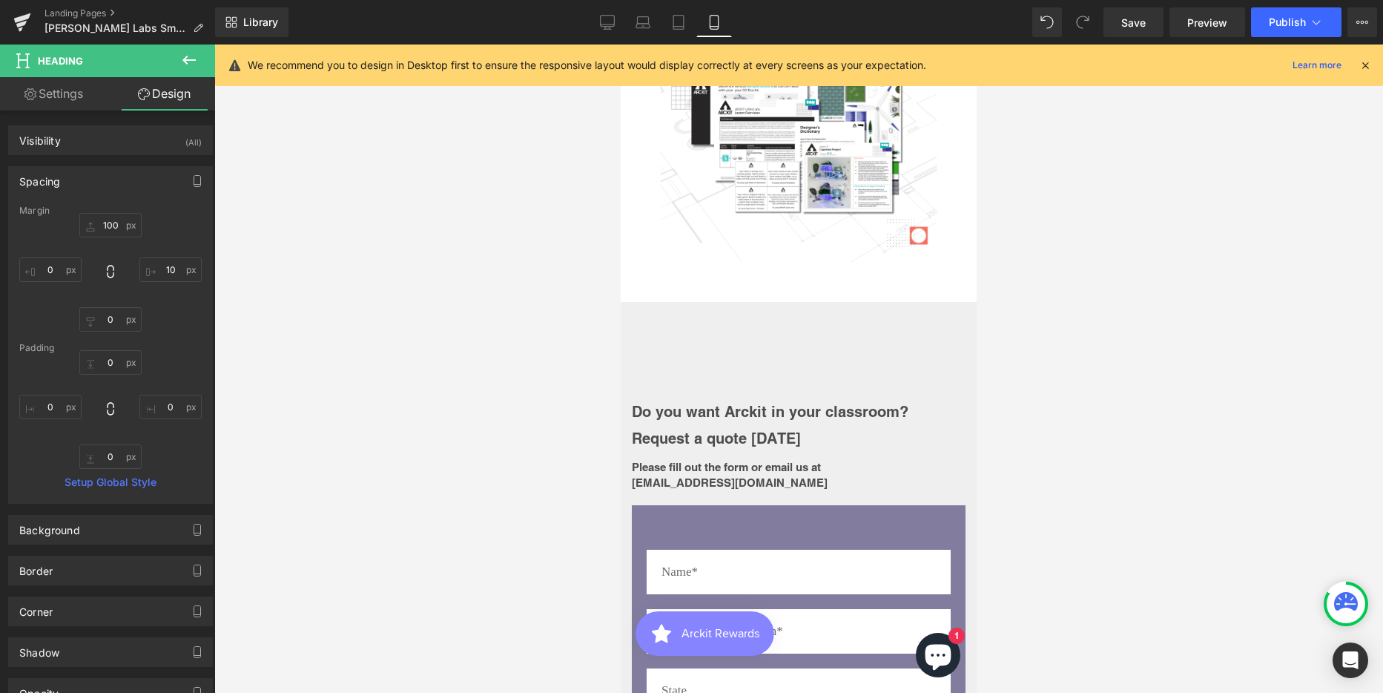
type input "0"
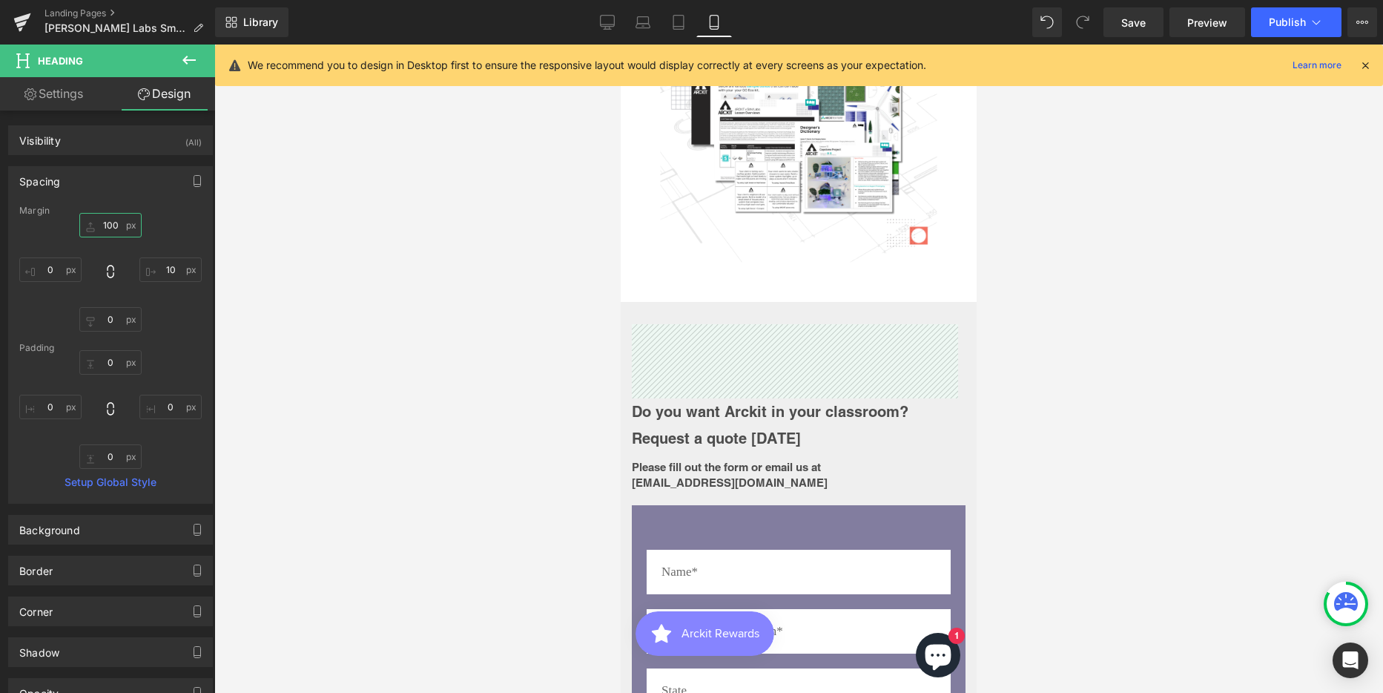
click at [108, 219] on input "100" at bounding box center [110, 225] width 62 height 24
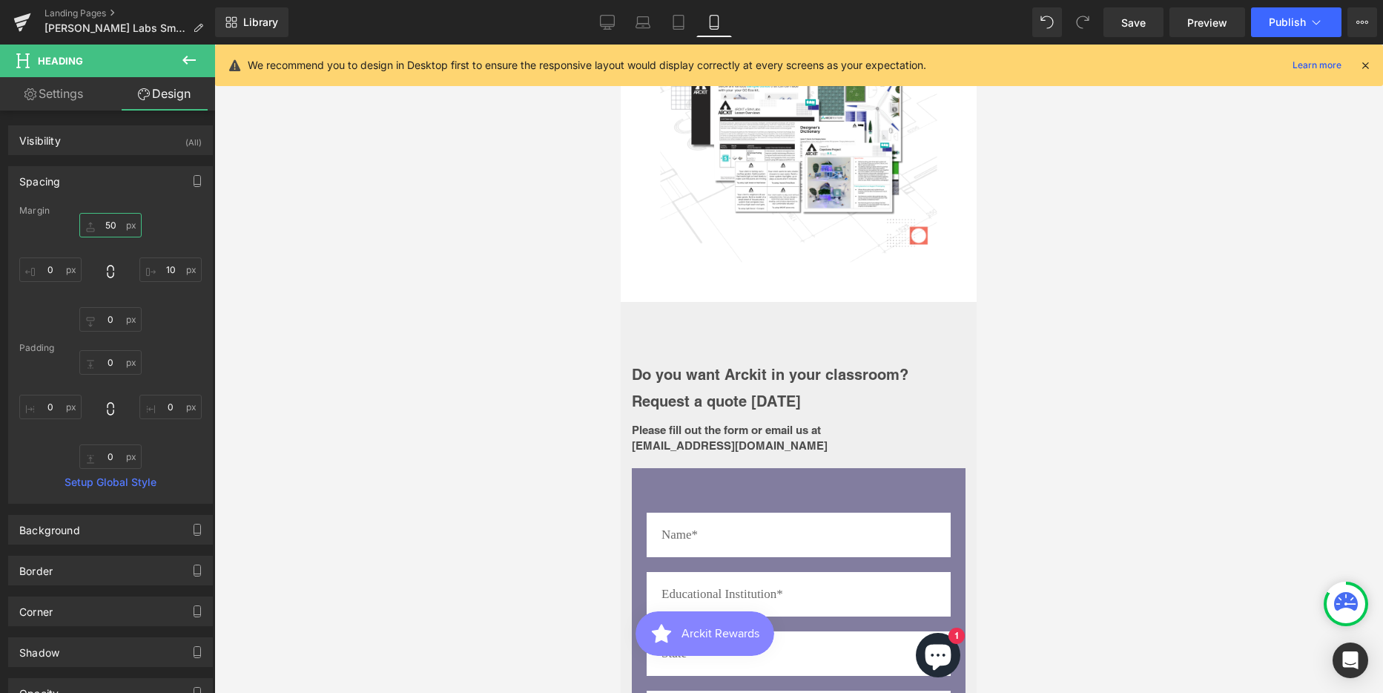
scroll to position [6625, 345]
click at [108, 219] on input "50" at bounding box center [110, 225] width 62 height 24
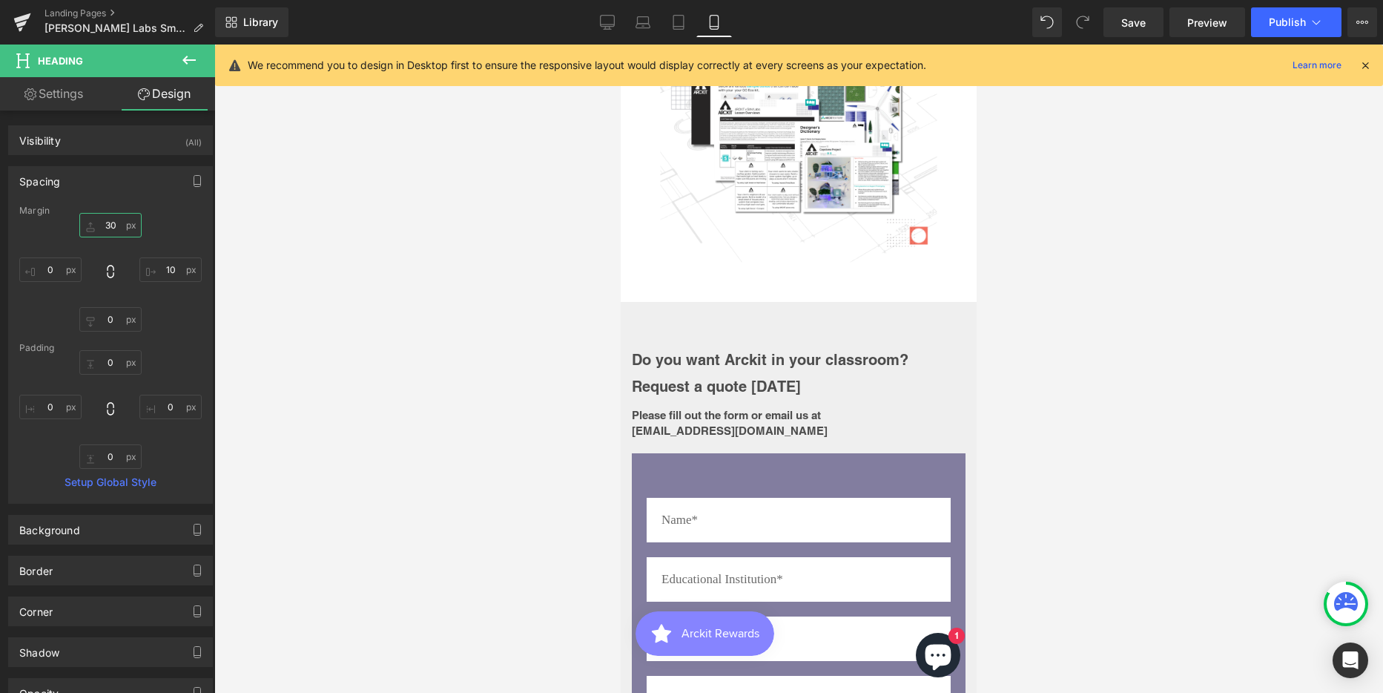
scroll to position [6610, 345]
click at [108, 219] on input "30" at bounding box center [110, 225] width 62 height 24
type input "20"
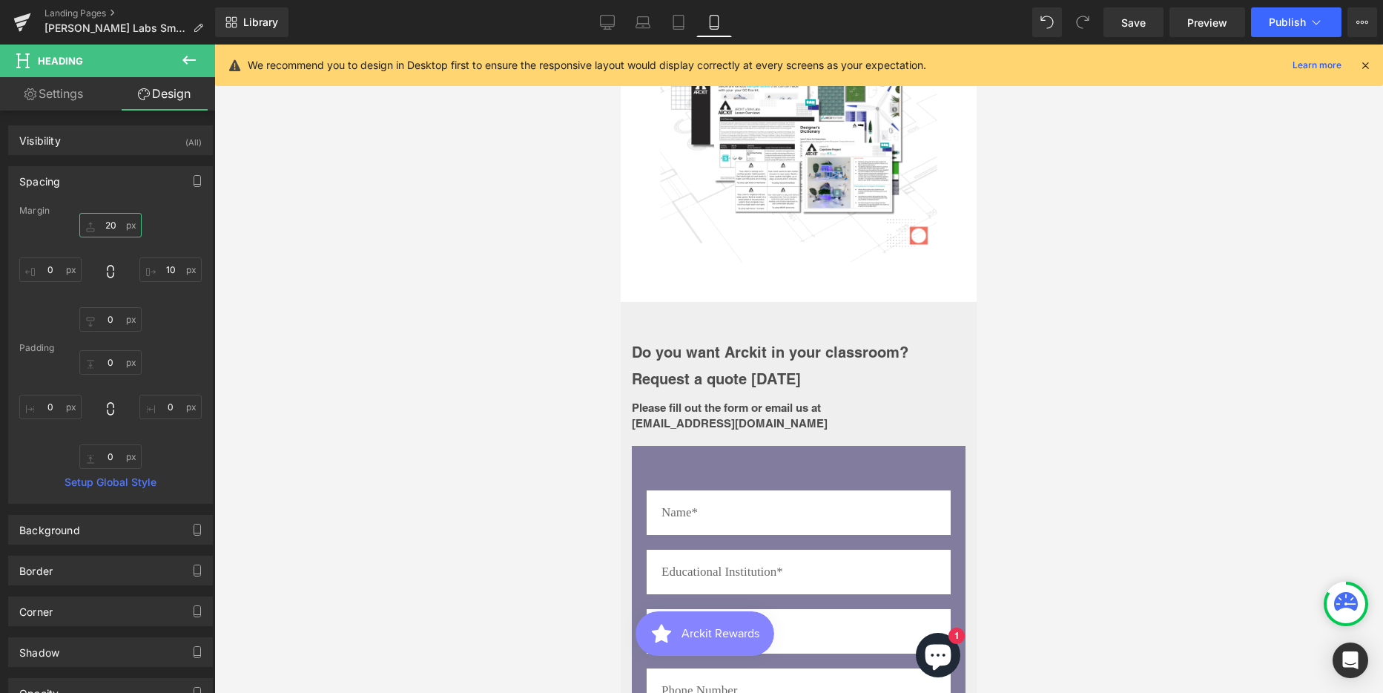
scroll to position [6603, 345]
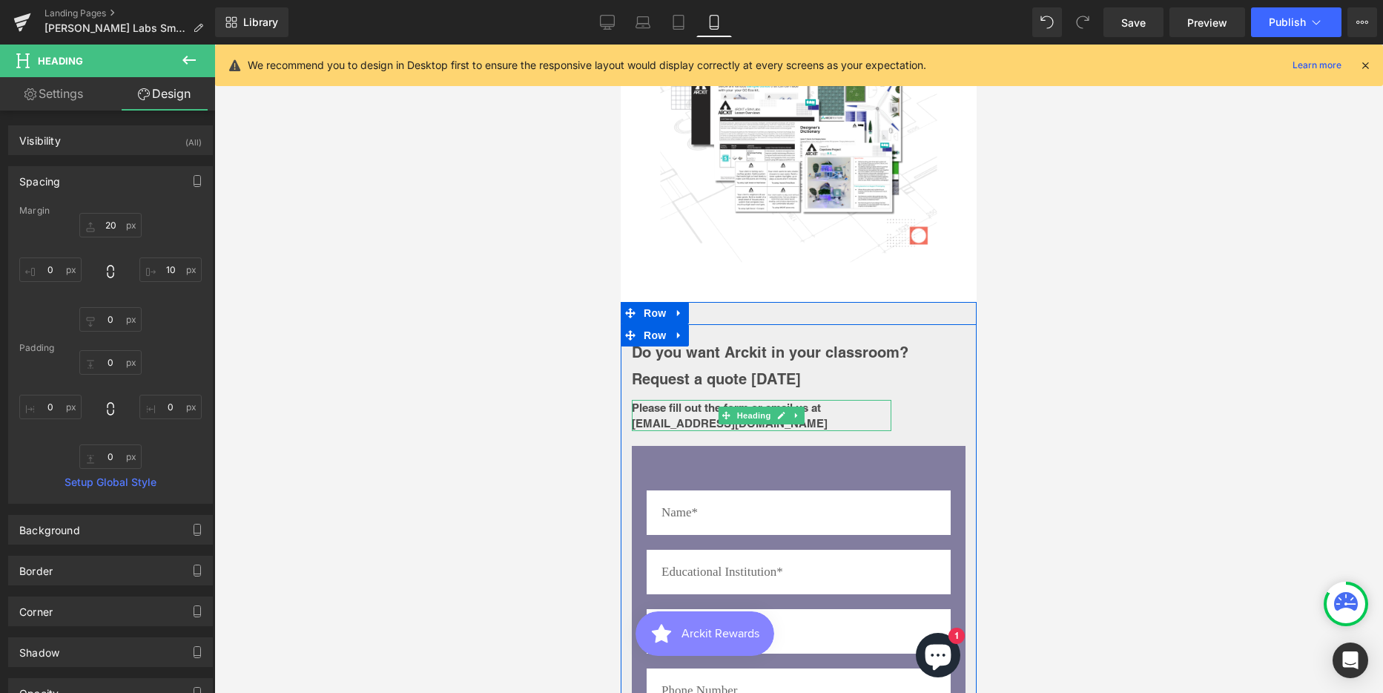
click at [693, 401] on b "Please fill out the form or email us at [EMAIL_ADDRESS][DOMAIN_NAME]" at bounding box center [730, 415] width 196 height 28
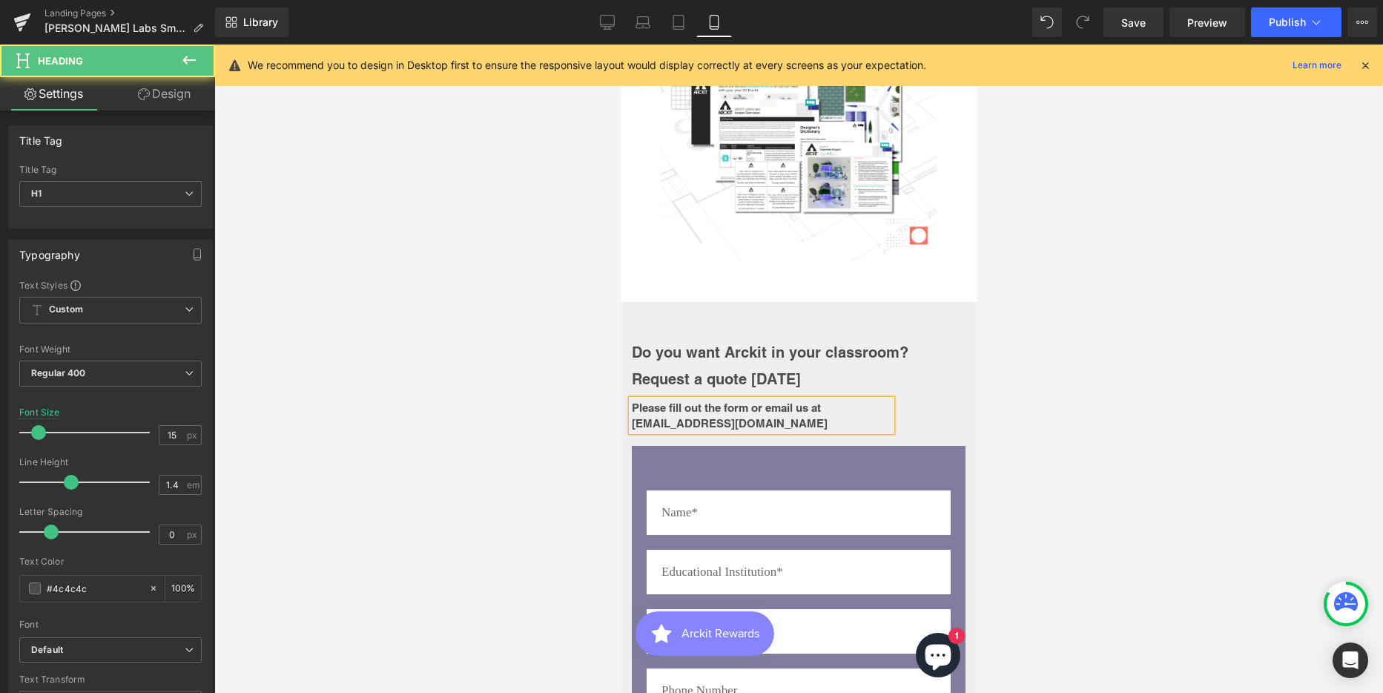
click at [159, 95] on link "Design" at bounding box center [164, 93] width 108 height 33
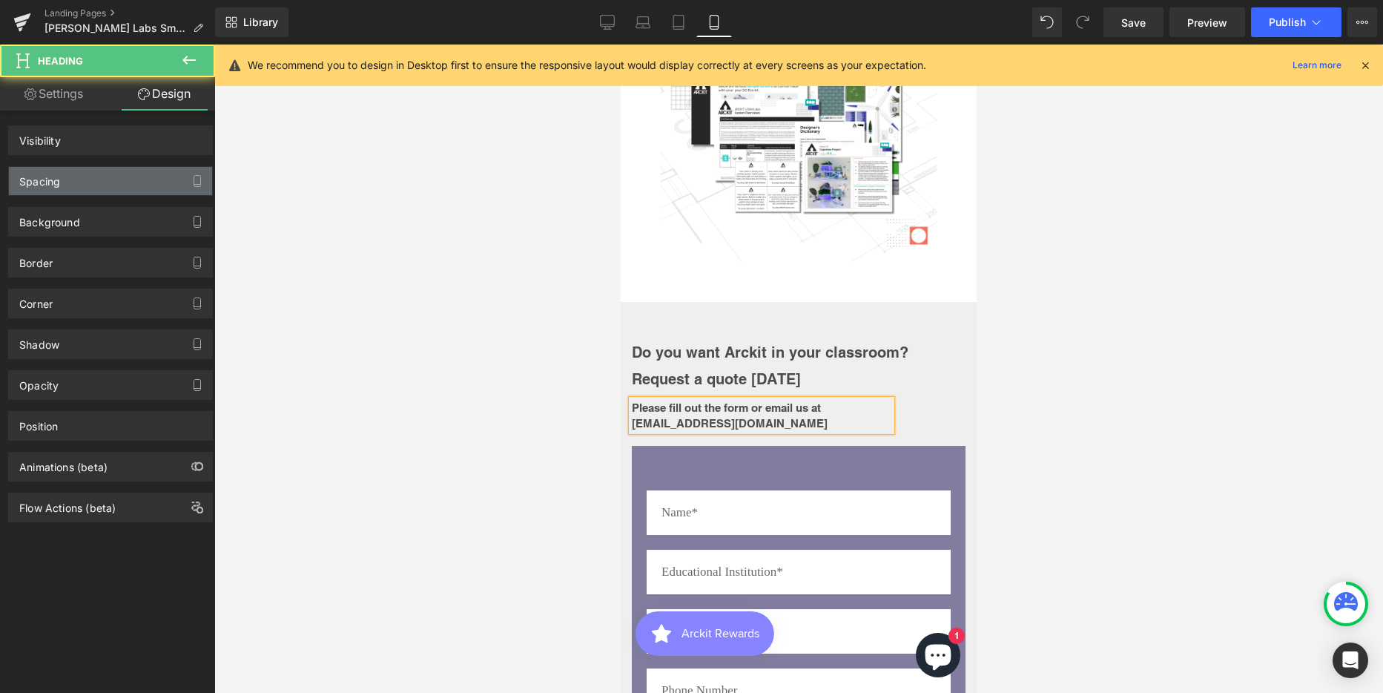
click at [43, 182] on div "Spacing" at bounding box center [39, 177] width 41 height 21
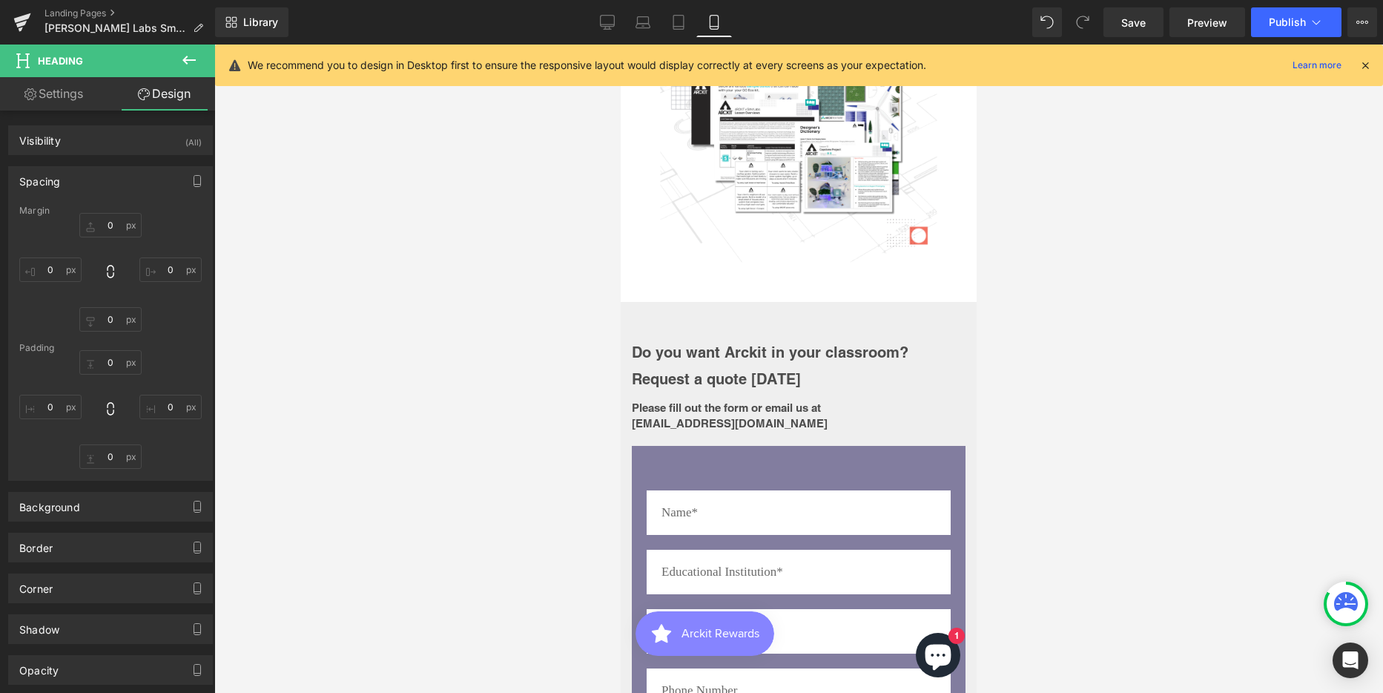
type input "10"
type input "100"
type input "20"
type input "0"
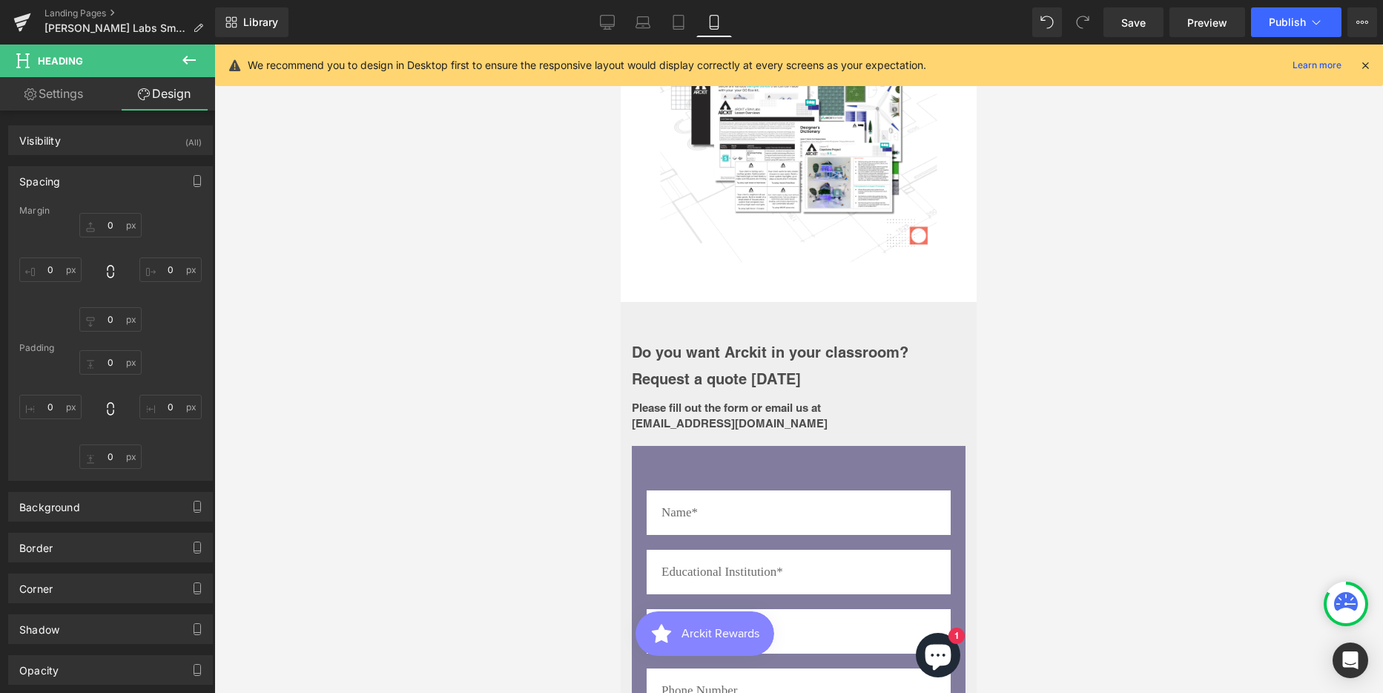
type input "0"
click at [108, 318] on input "20" at bounding box center [110, 319] width 62 height 24
type input "30"
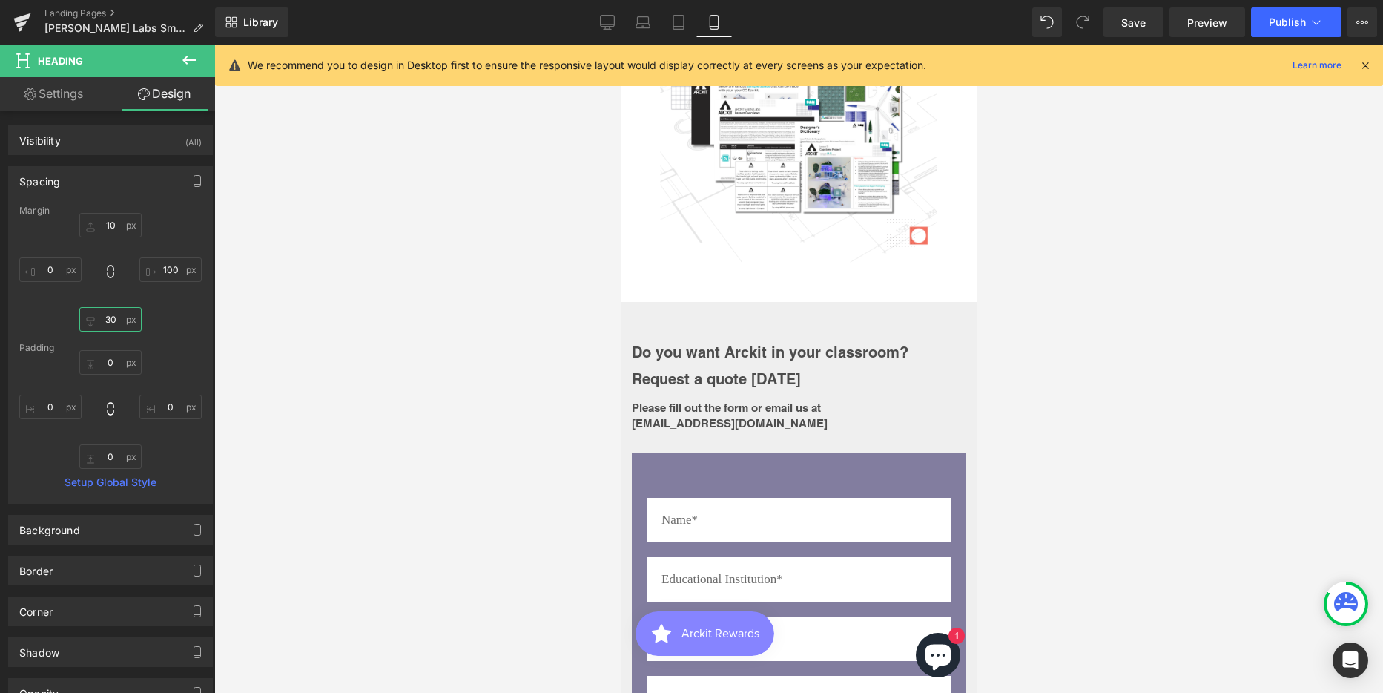
scroll to position [6610, 345]
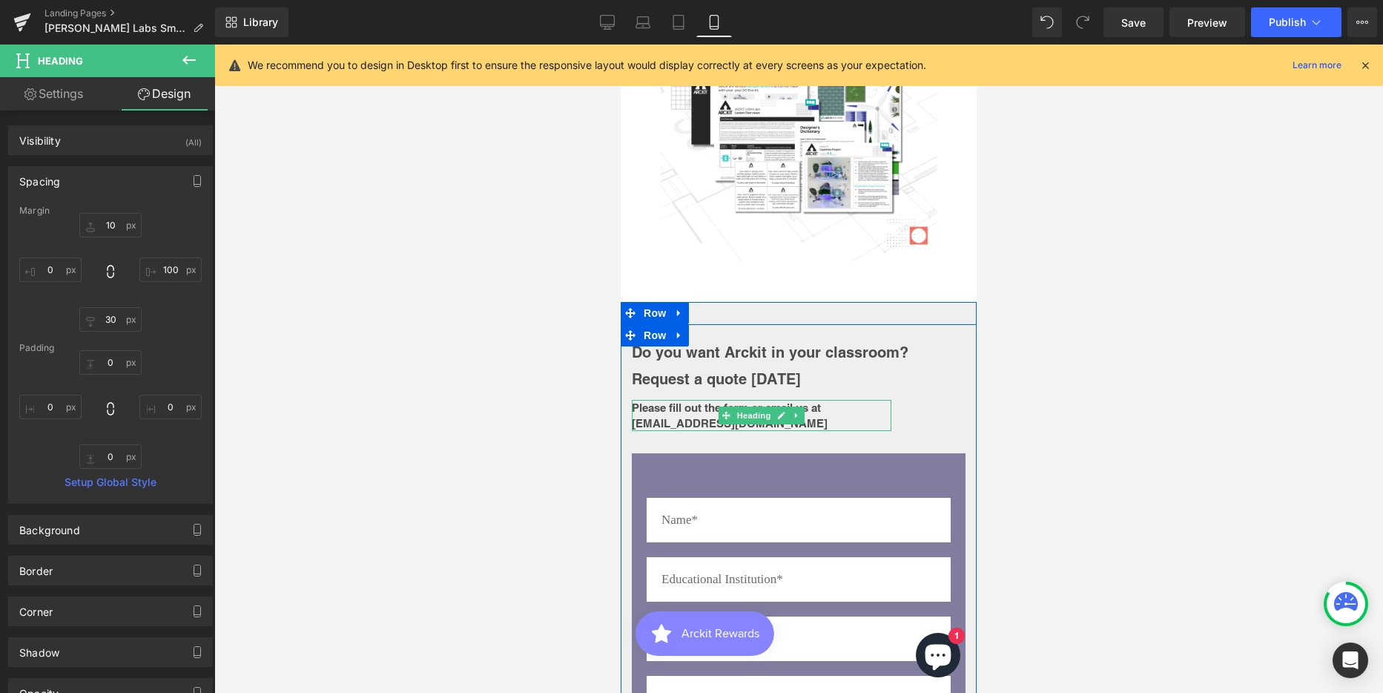
click at [699, 401] on b "Please fill out the form or email us at [EMAIL_ADDRESS][DOMAIN_NAME]" at bounding box center [730, 415] width 196 height 28
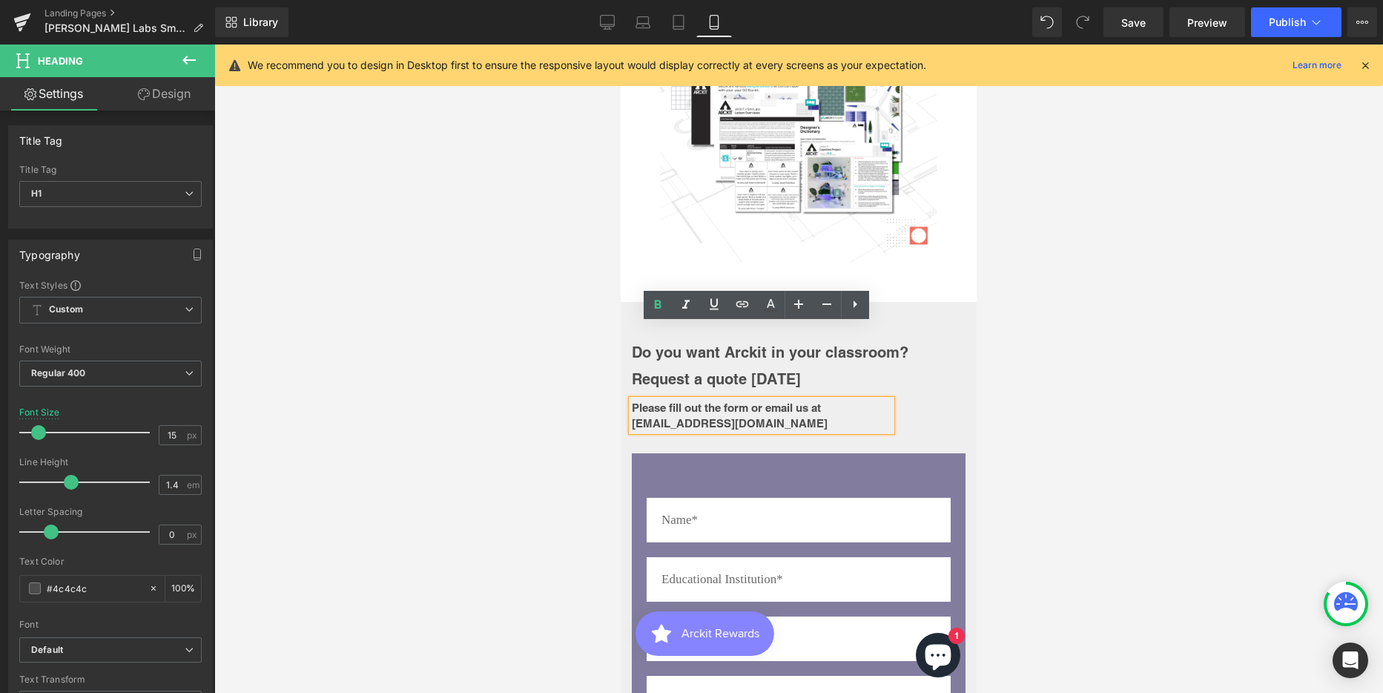
drag, startPoint x: 78, startPoint y: 291, endPoint x: 174, endPoint y: 225, distance: 117.2
click at [159, 85] on link "Design" at bounding box center [164, 93] width 108 height 33
click at [0, 0] on div "Spacing" at bounding box center [0, 0] width 0 height 0
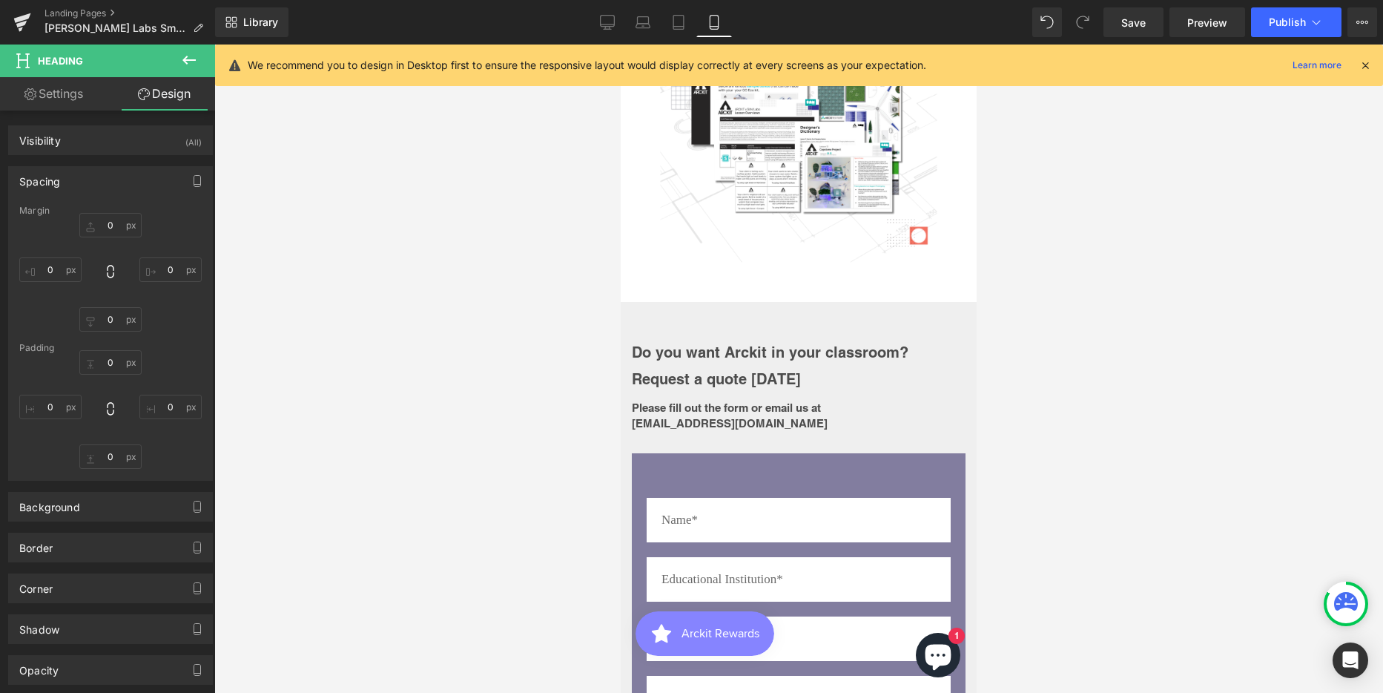
type input "10"
type input "100"
type input "30"
type input "0"
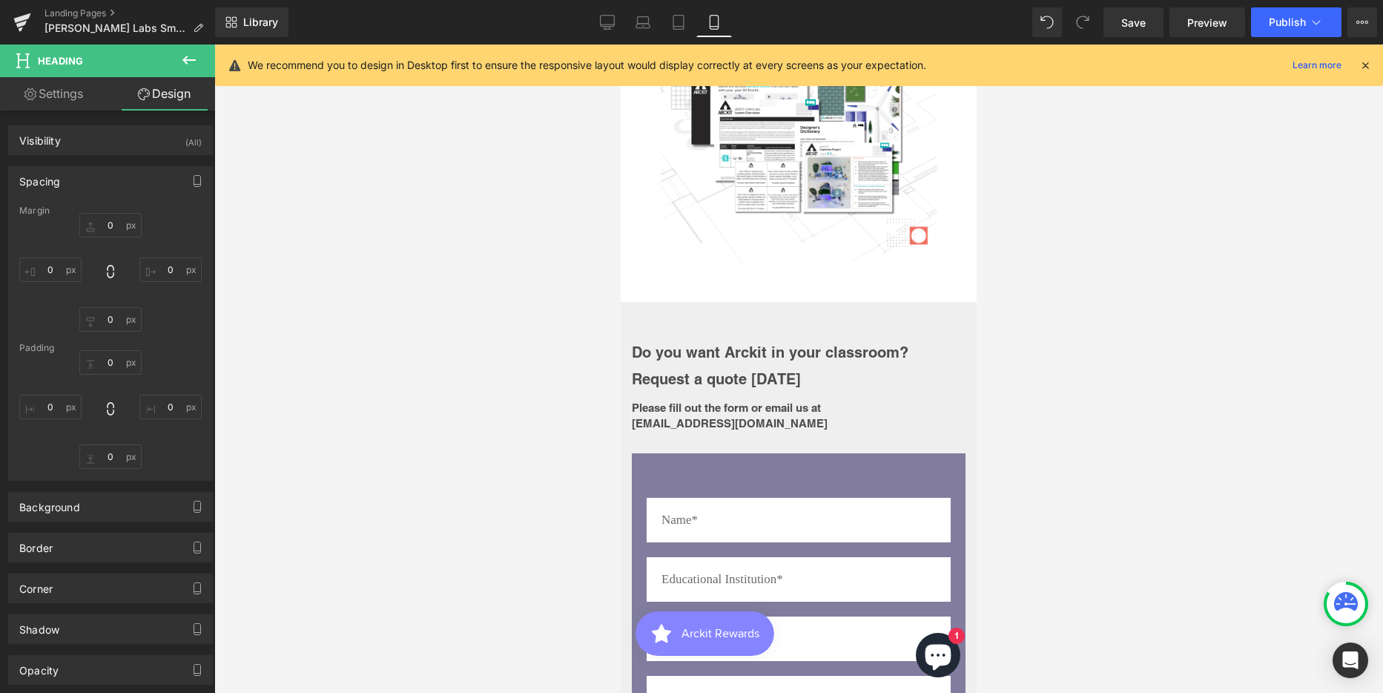
type input "0"
click at [164, 274] on input "100" at bounding box center [170, 269] width 62 height 24
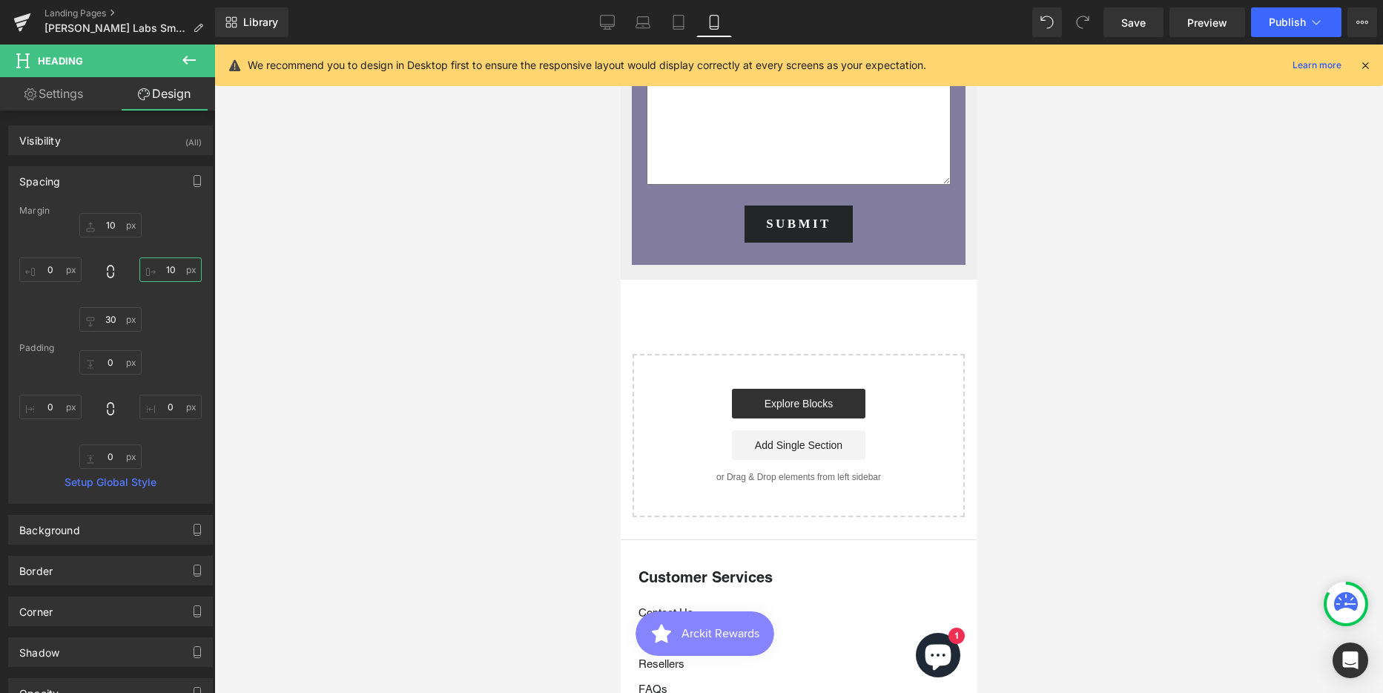
scroll to position [4301, 0]
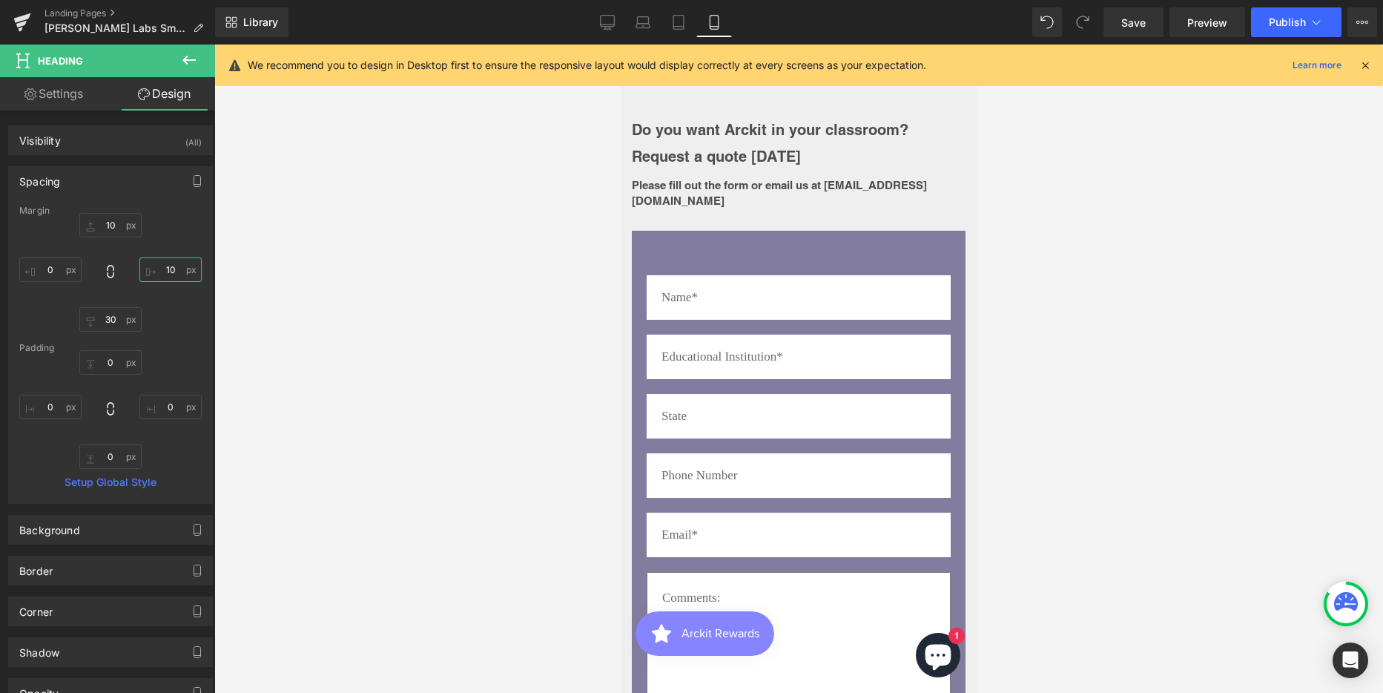
type input "10"
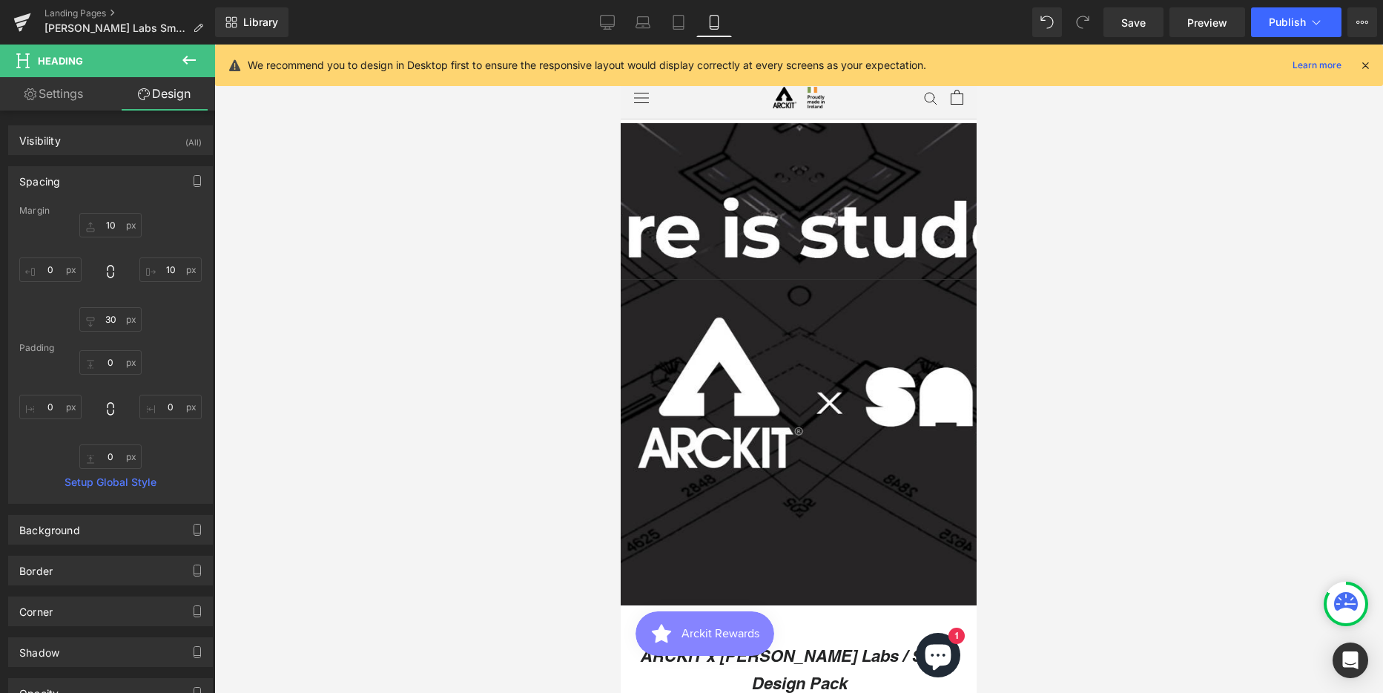
click at [679, 220] on div at bounding box center [799, 368] width 356 height 648
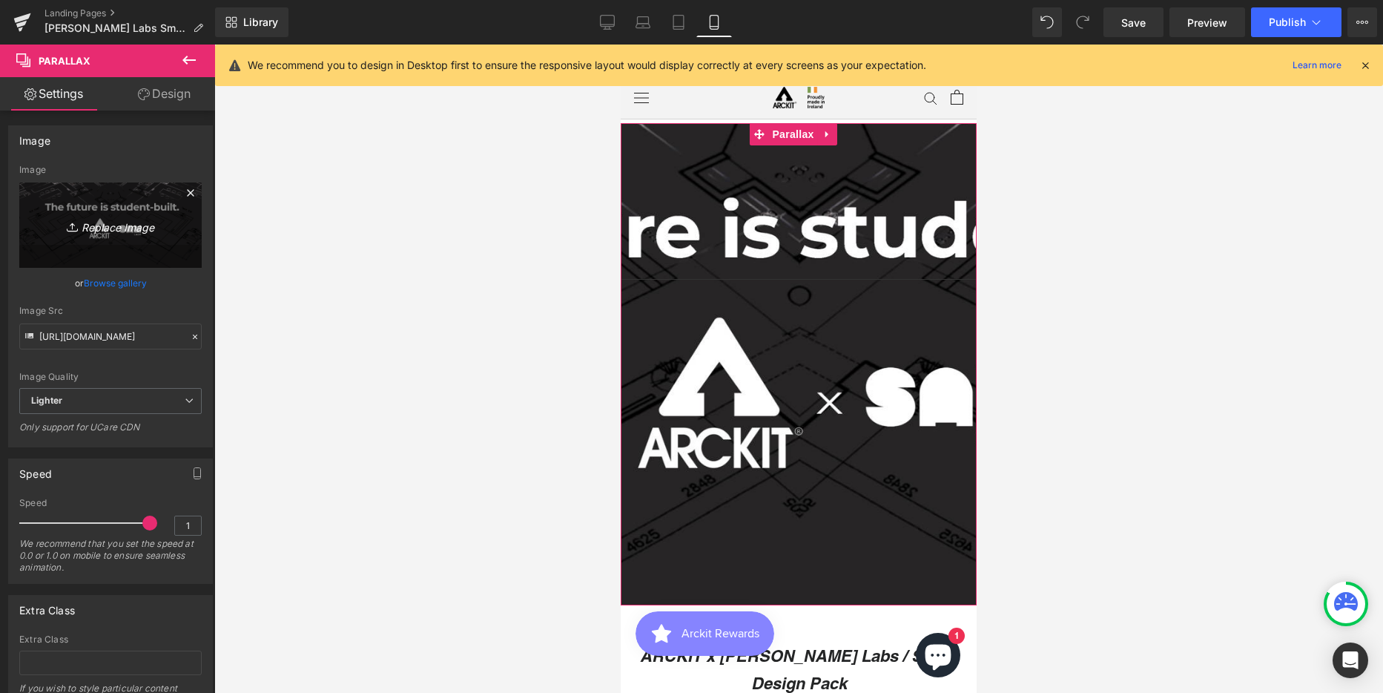
click at [94, 219] on icon "Replace Image" at bounding box center [110, 225] width 119 height 19
type input "C:\fakepath\Hero Banner Option 2 MOBILE.png"
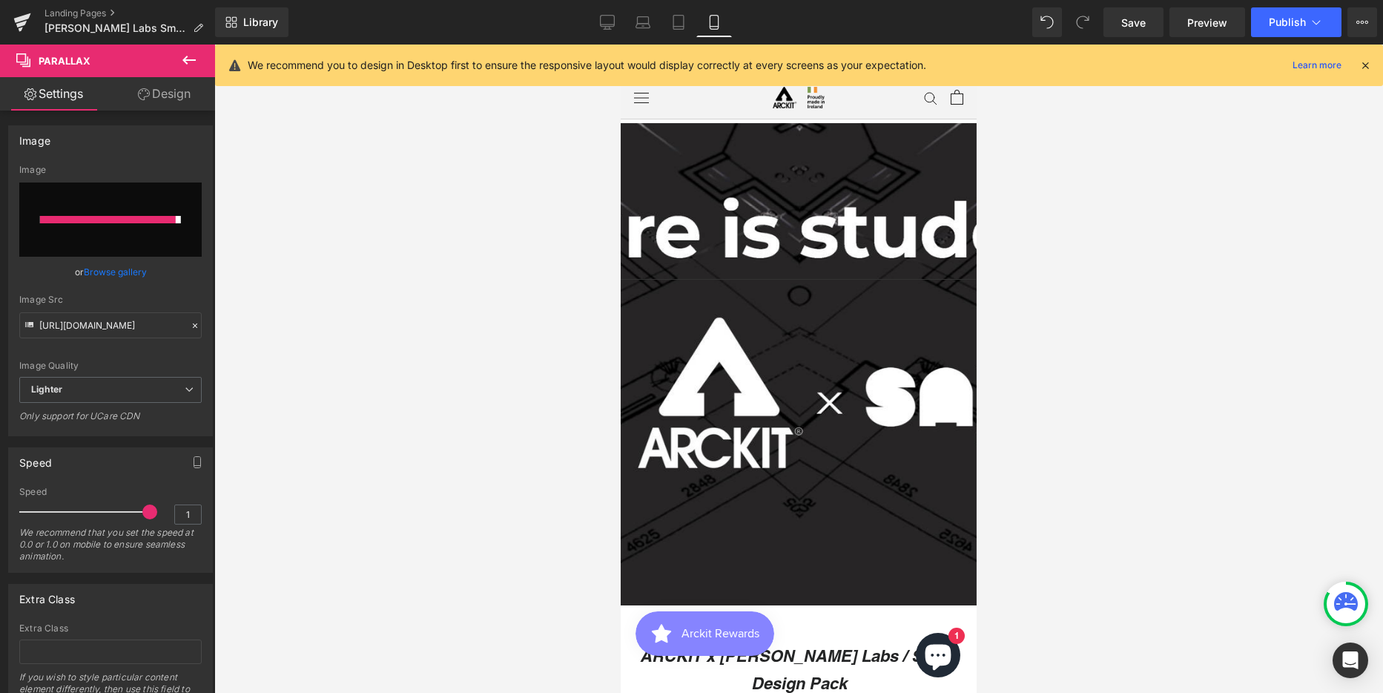
type input "https://ucarecdn.com/c1cb91e3-d78e-4c78-85e3-68daaf88c1e8/-/format/auto/-/previ…"
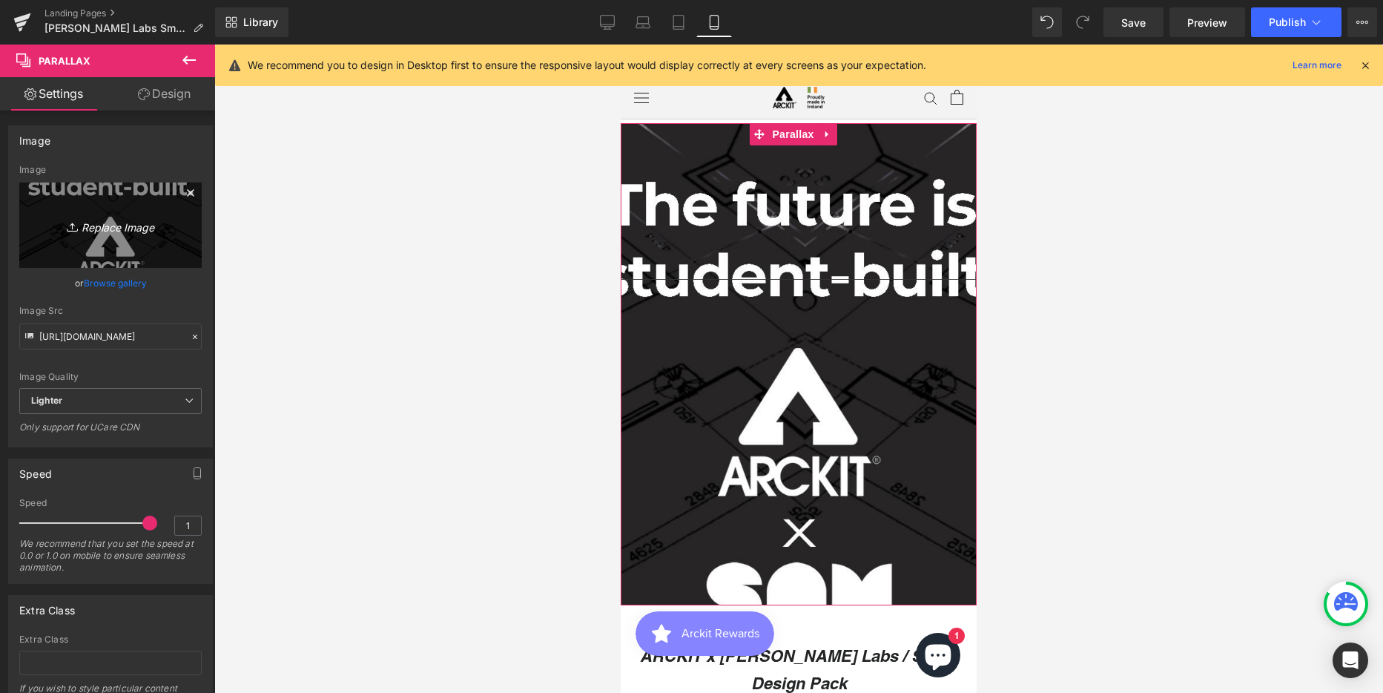
click at [107, 213] on link "Replace Image" at bounding box center [110, 224] width 182 height 85
type input "C:\fakepath\Hero Banner Option 2 MOBILE.png"
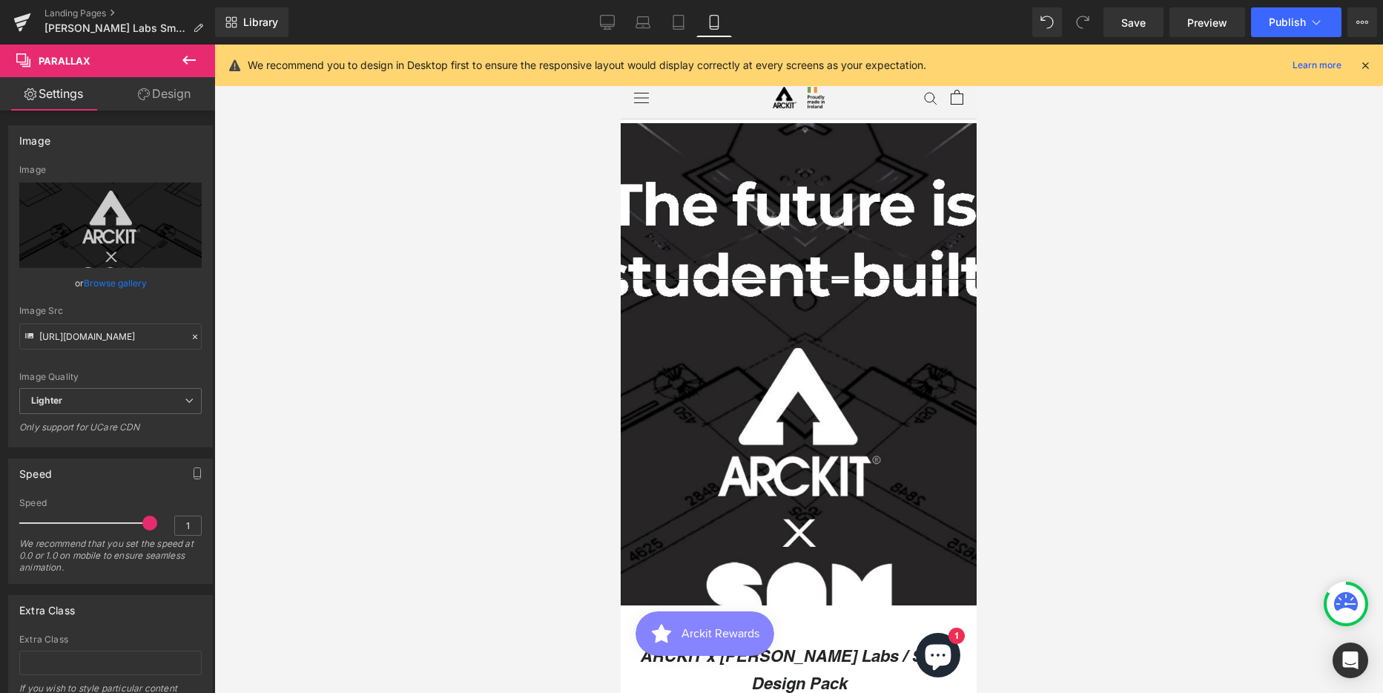
type input "https://ucarecdn.com/030a505b-74ab-48cf-b7a6-8762c0ea1f0c/-/format/auto/-/previ…"
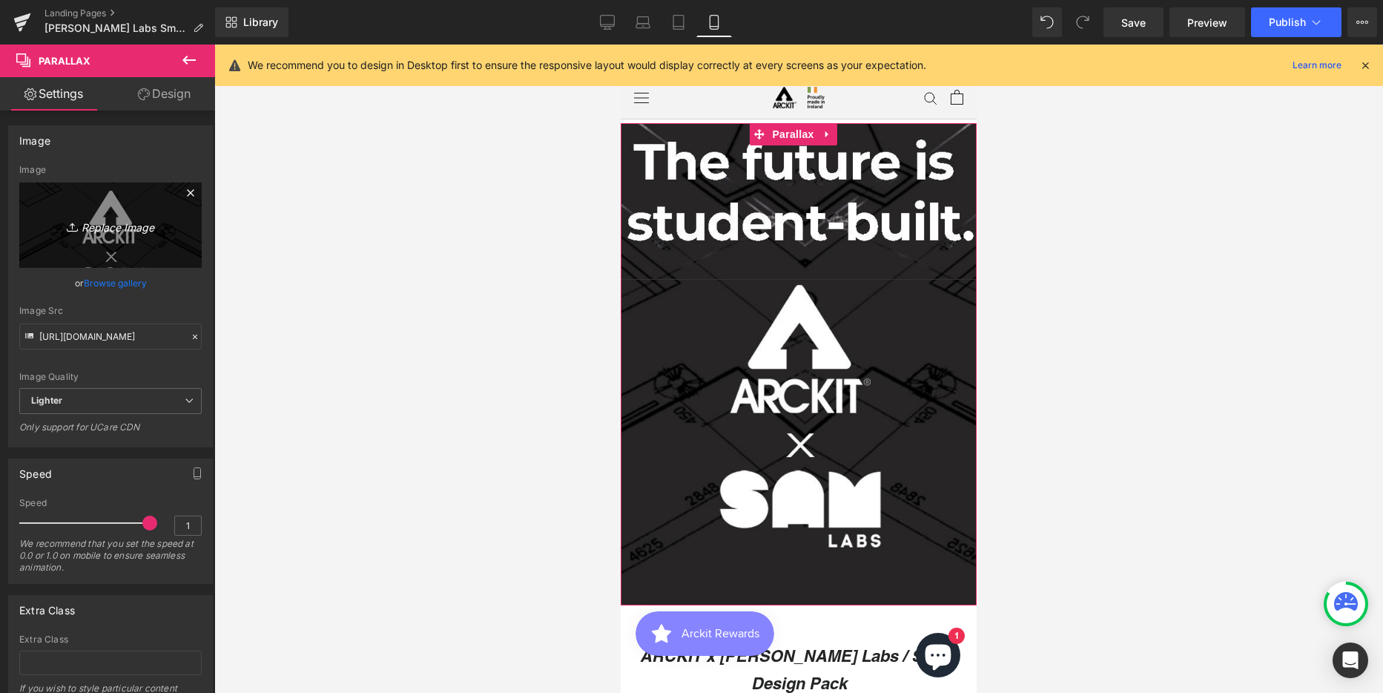
click at [110, 230] on icon "Replace Image" at bounding box center [110, 225] width 119 height 19
type input "C:\fakepath\Hero Banner Option 2 MOBILE.png"
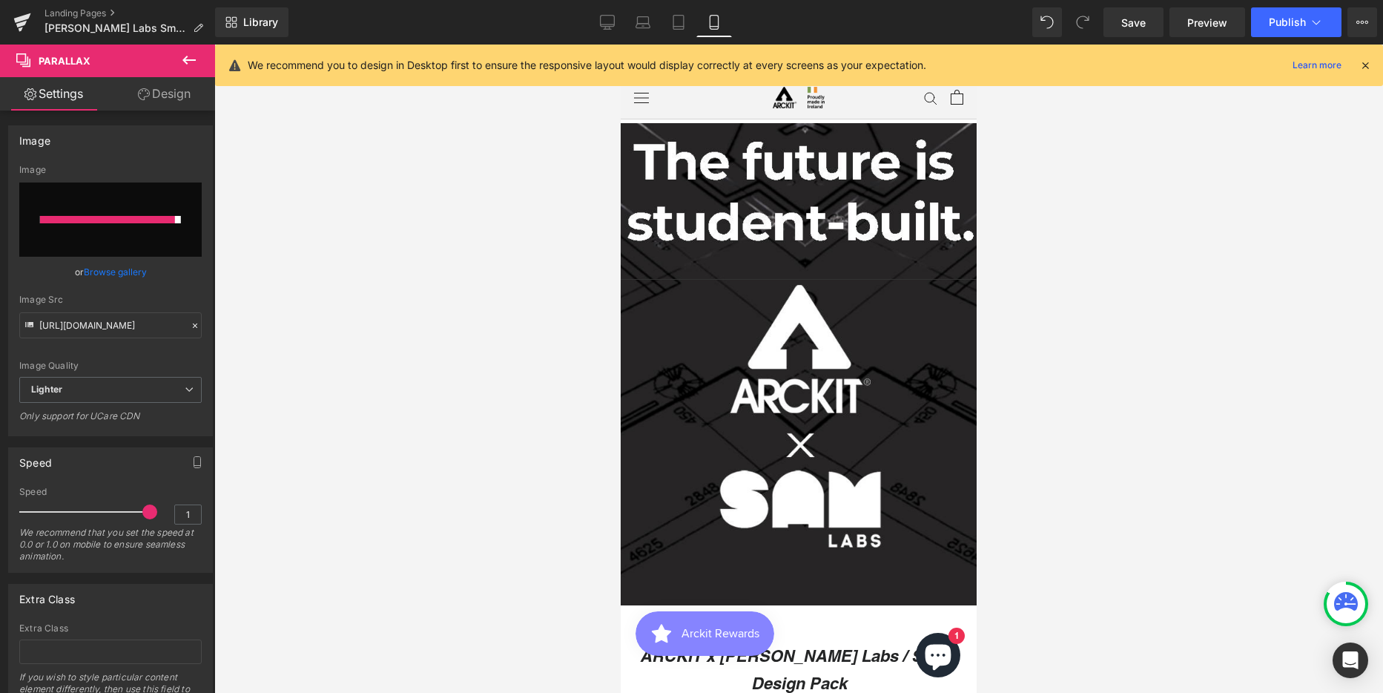
type input "https://ucarecdn.com/e982cecb-c0a3-4aef-9787-e7af21ab05ef/-/format/auto/-/previ…"
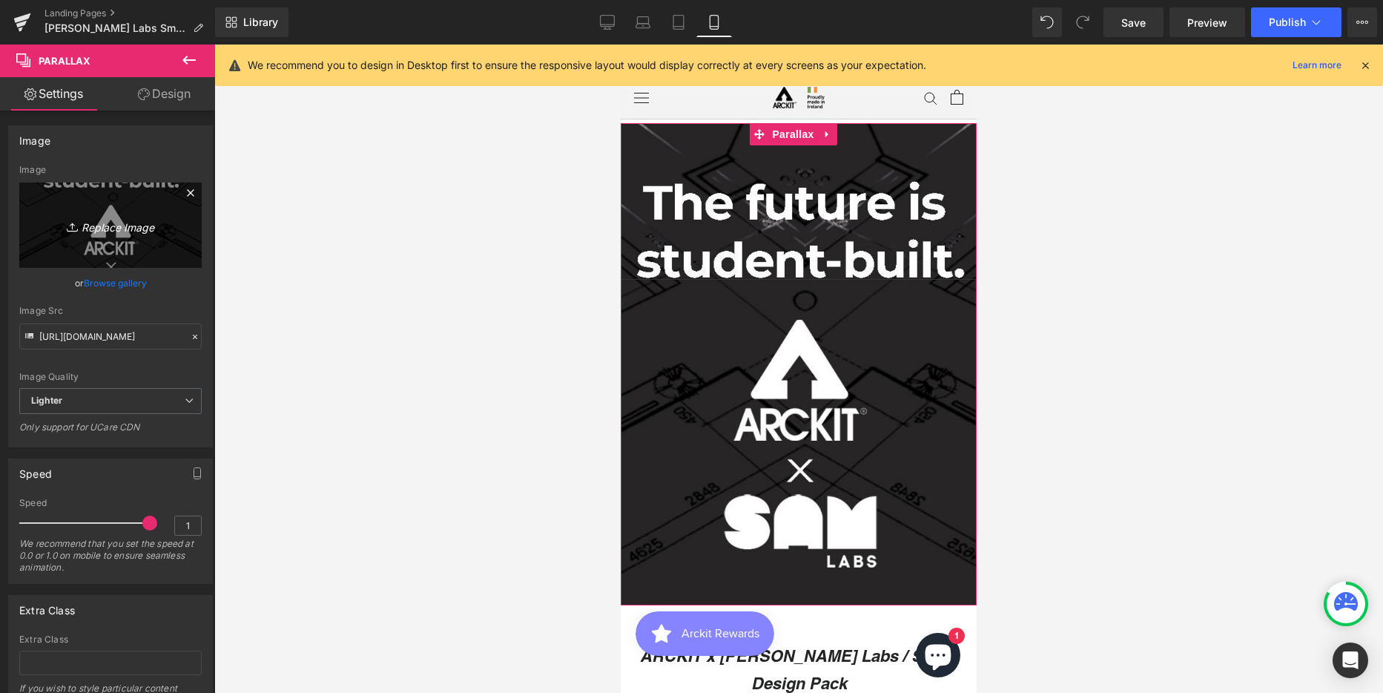
click at [84, 223] on icon "Replace Image" at bounding box center [110, 225] width 119 height 19
type input "C:\fakepath\Hero Banner Option 2 MOBILE.png"
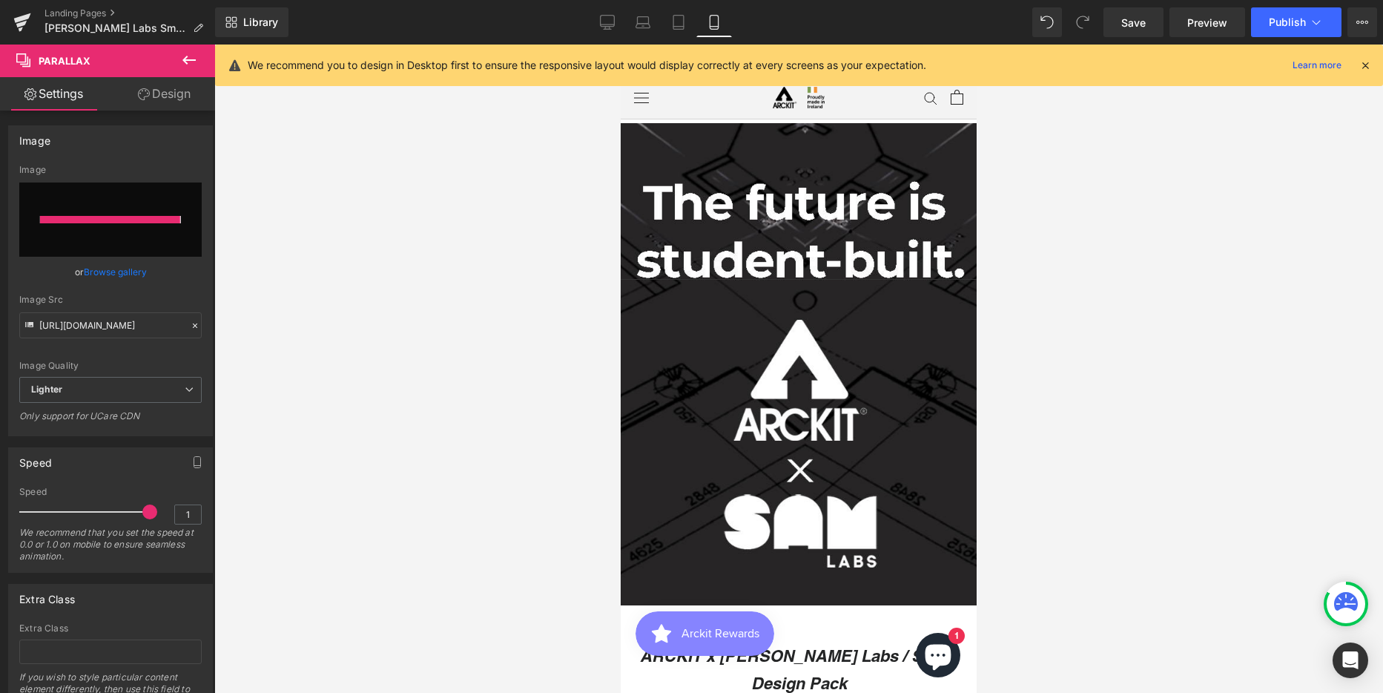
type input "[URL][DOMAIN_NAME]"
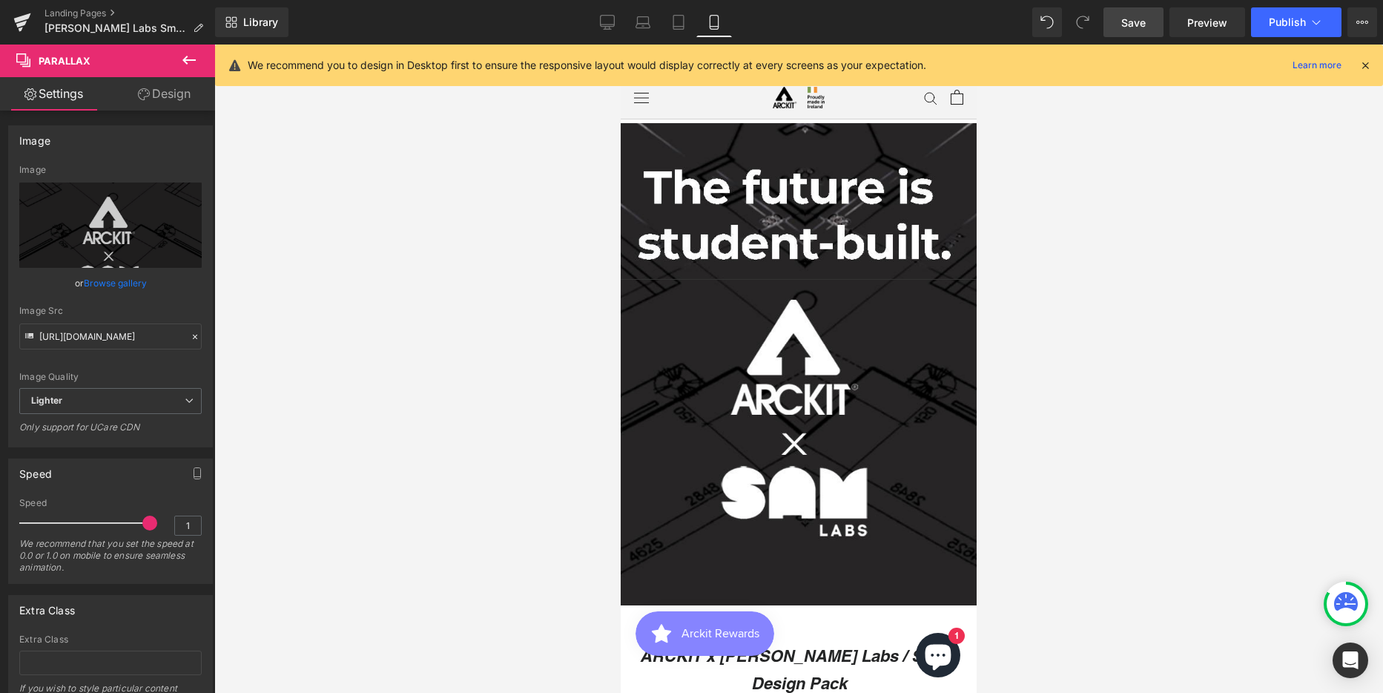
click at [1143, 22] on span "Save" at bounding box center [1133, 23] width 24 height 16
click at [1278, 22] on span "Publish" at bounding box center [1287, 22] width 37 height 12
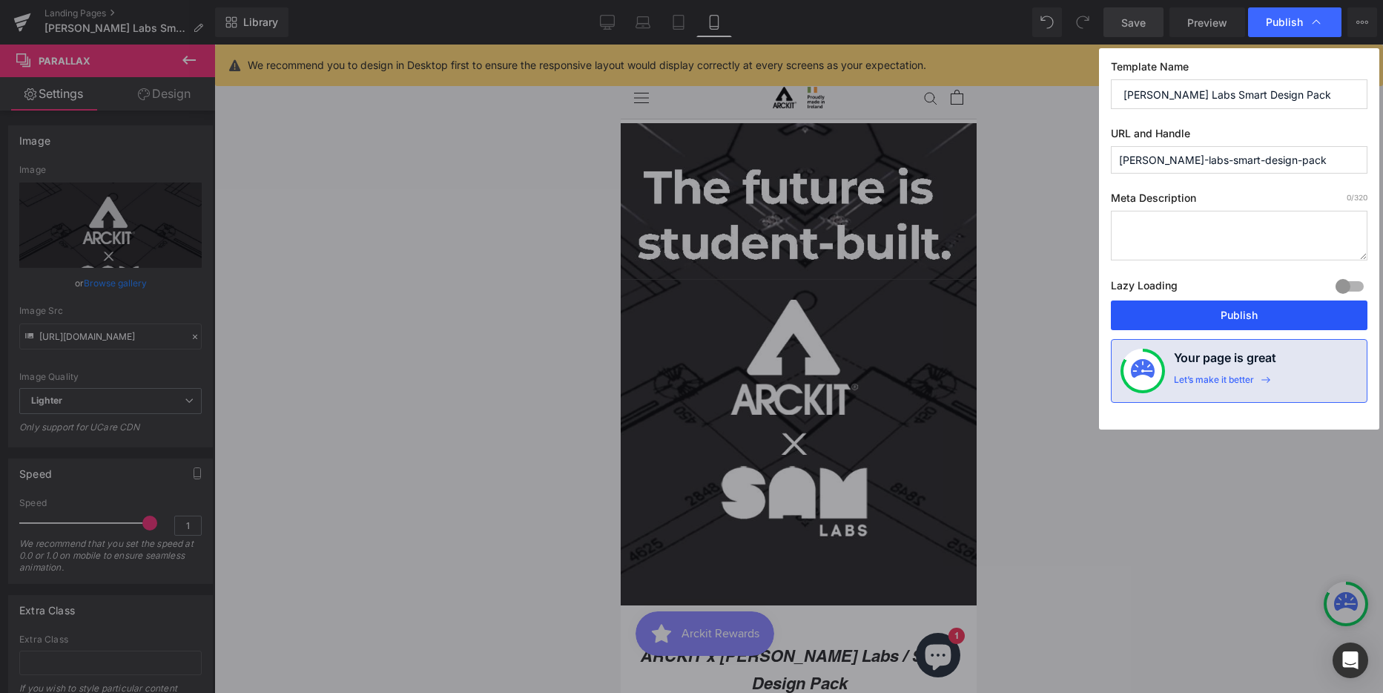
click at [1185, 314] on button "Publish" at bounding box center [1239, 315] width 257 height 30
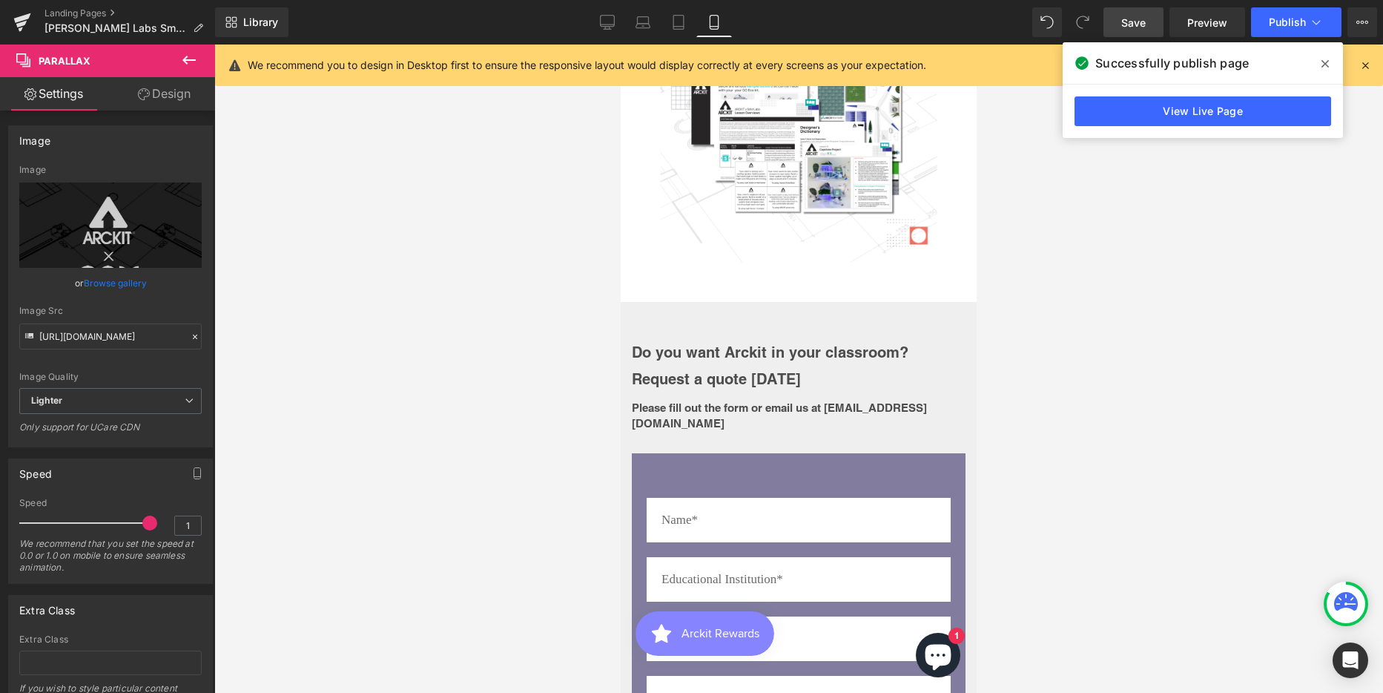
scroll to position [4301, 0]
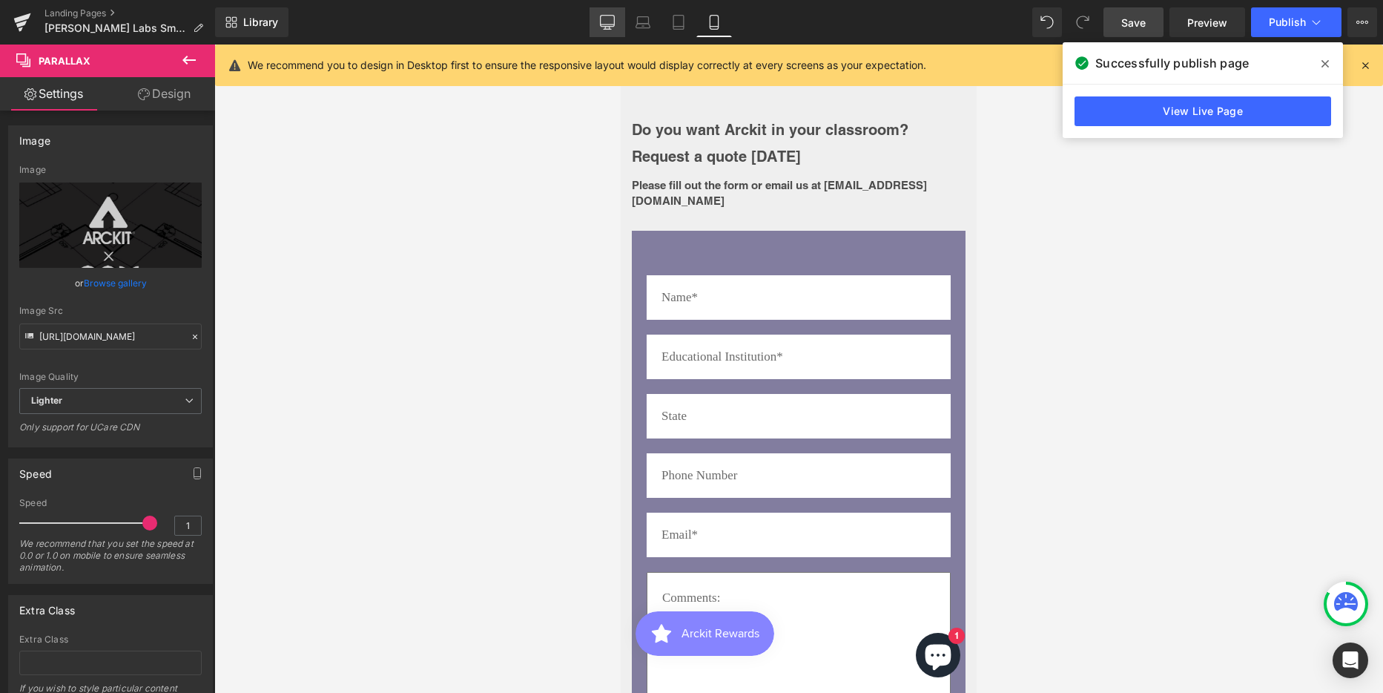
click at [610, 22] on icon at bounding box center [607, 22] width 15 height 15
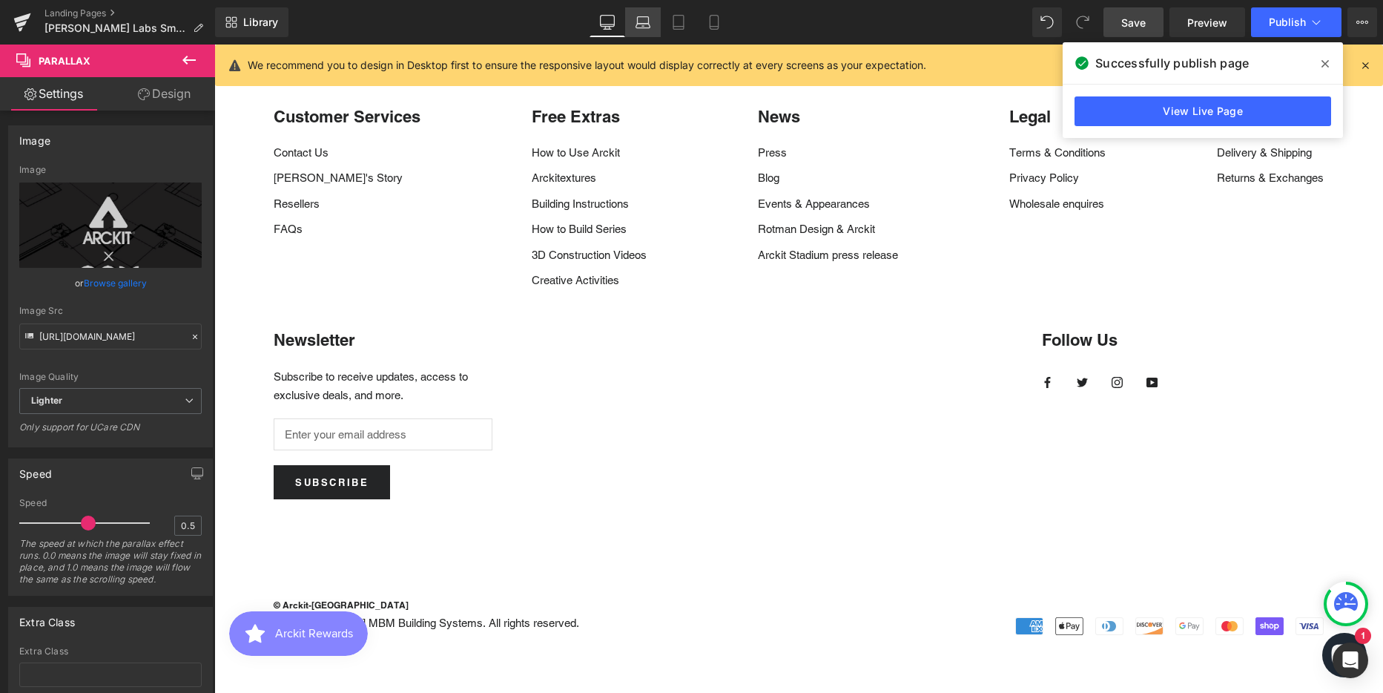
click at [644, 18] on icon at bounding box center [642, 22] width 15 height 15
click at [681, 19] on icon at bounding box center [678, 22] width 15 height 15
drag, startPoint x: 716, startPoint y: 24, endPoint x: 512, endPoint y: 43, distance: 204.0
click at [716, 24] on icon at bounding box center [714, 22] width 15 height 15
click at [610, 24] on icon at bounding box center [607, 24] width 14 height 0
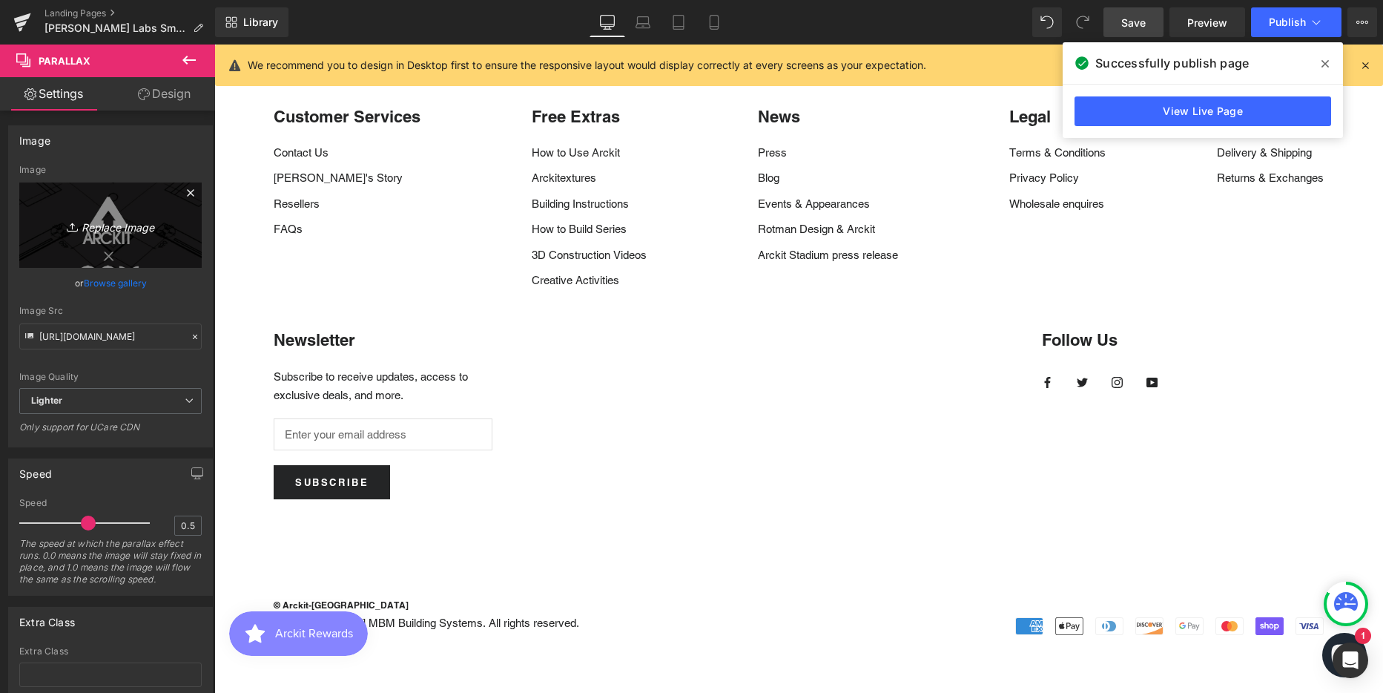
click at [125, 228] on icon "Replace Image" at bounding box center [110, 225] width 119 height 19
click at [105, 235] on link "Replace Image" at bounding box center [110, 224] width 182 height 85
click at [104, 231] on icon "Replace Image" at bounding box center [110, 225] width 119 height 19
click at [104, 230] on icon "Replace Image" at bounding box center [110, 225] width 119 height 19
click at [83, 151] on div "Image" at bounding box center [110, 140] width 203 height 28
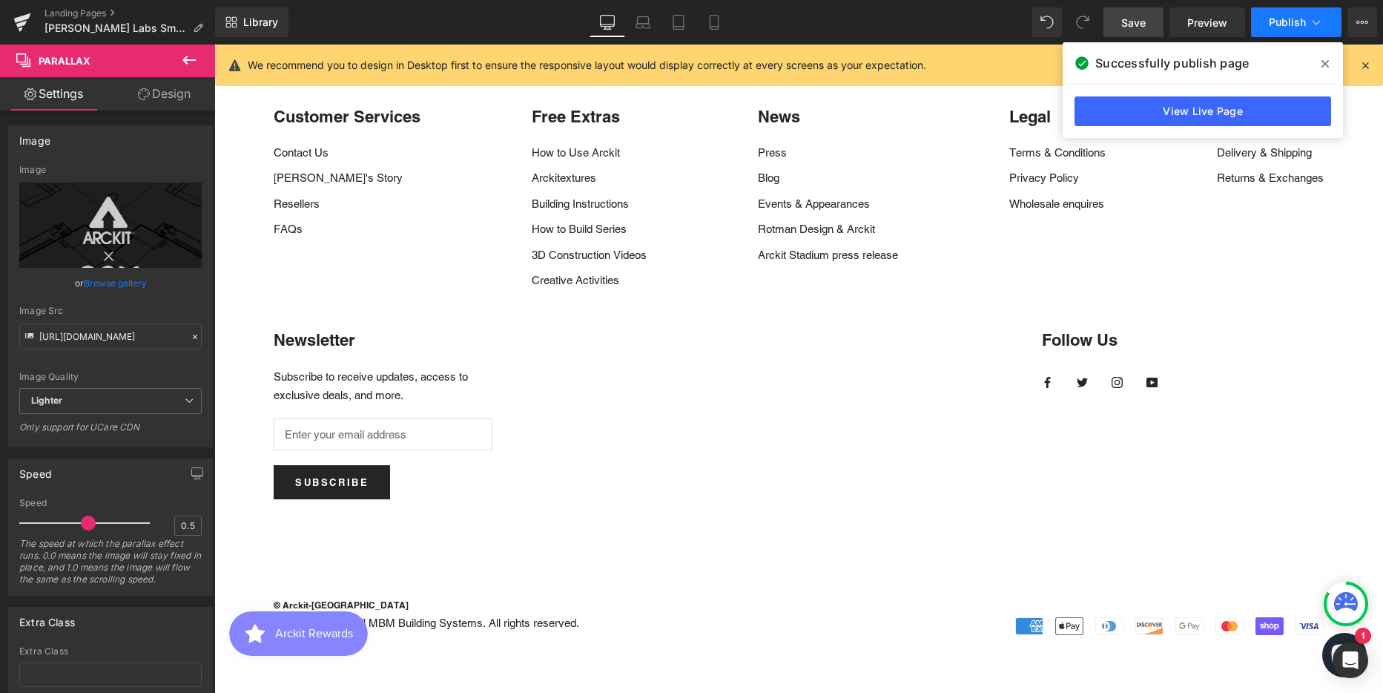
click at [1324, 65] on icon at bounding box center [1324, 63] width 7 height 7
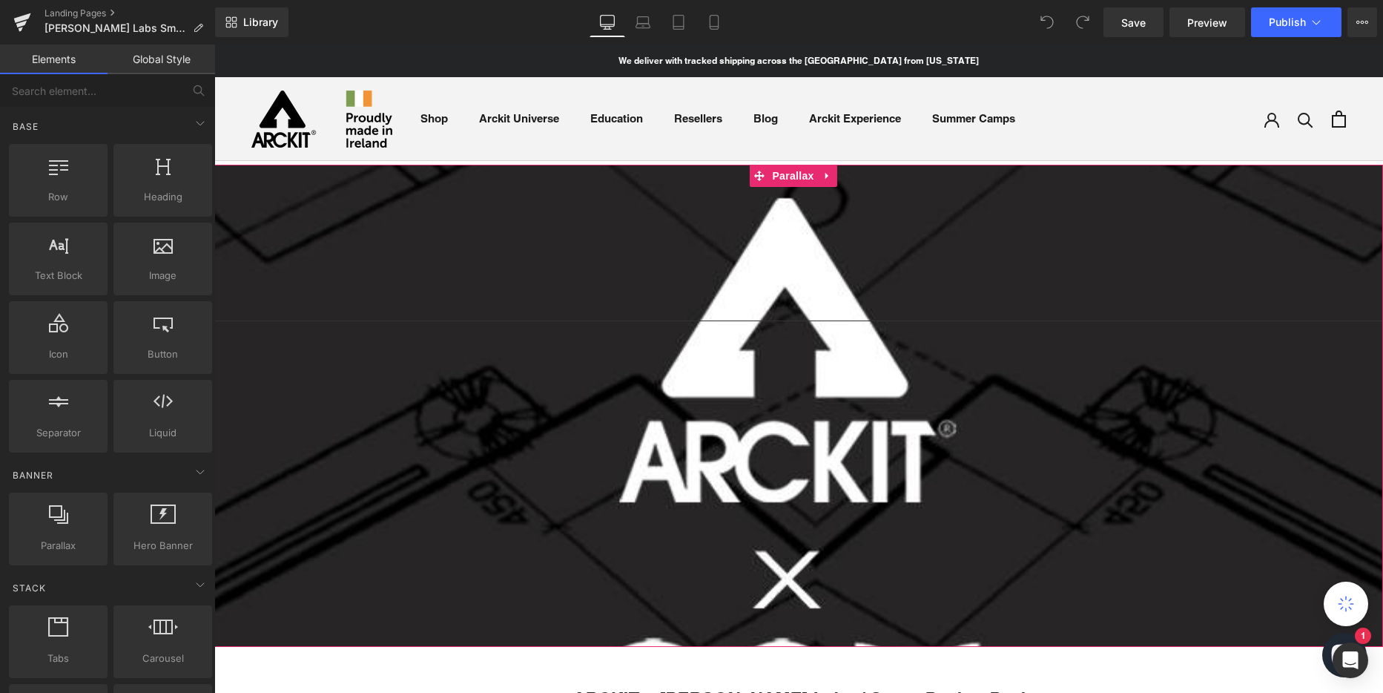
scroll to position [4148, 1158]
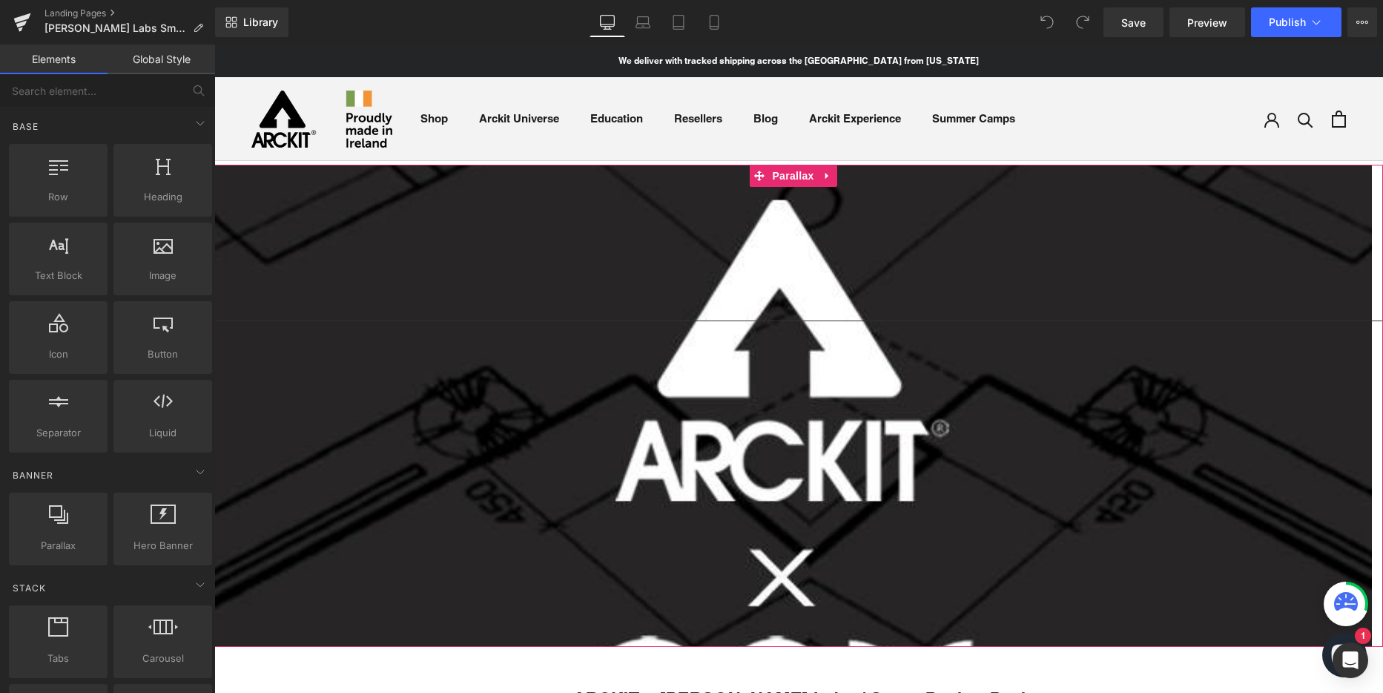
click at [288, 233] on div at bounding box center [793, 380] width 1158 height 648
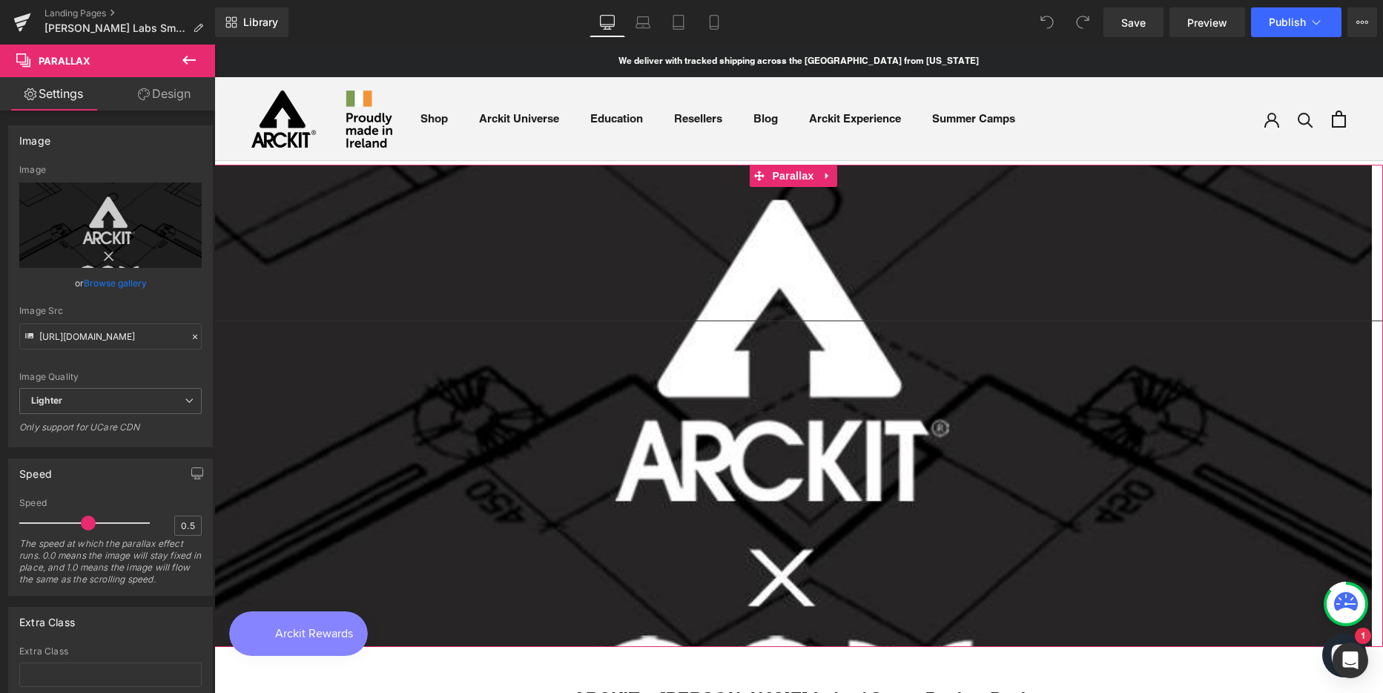
scroll to position [0, 0]
click at [111, 342] on input "[URL][DOMAIN_NAME]" at bounding box center [110, 336] width 182 height 26
paste input "[DOMAIN_NAME][URL]"
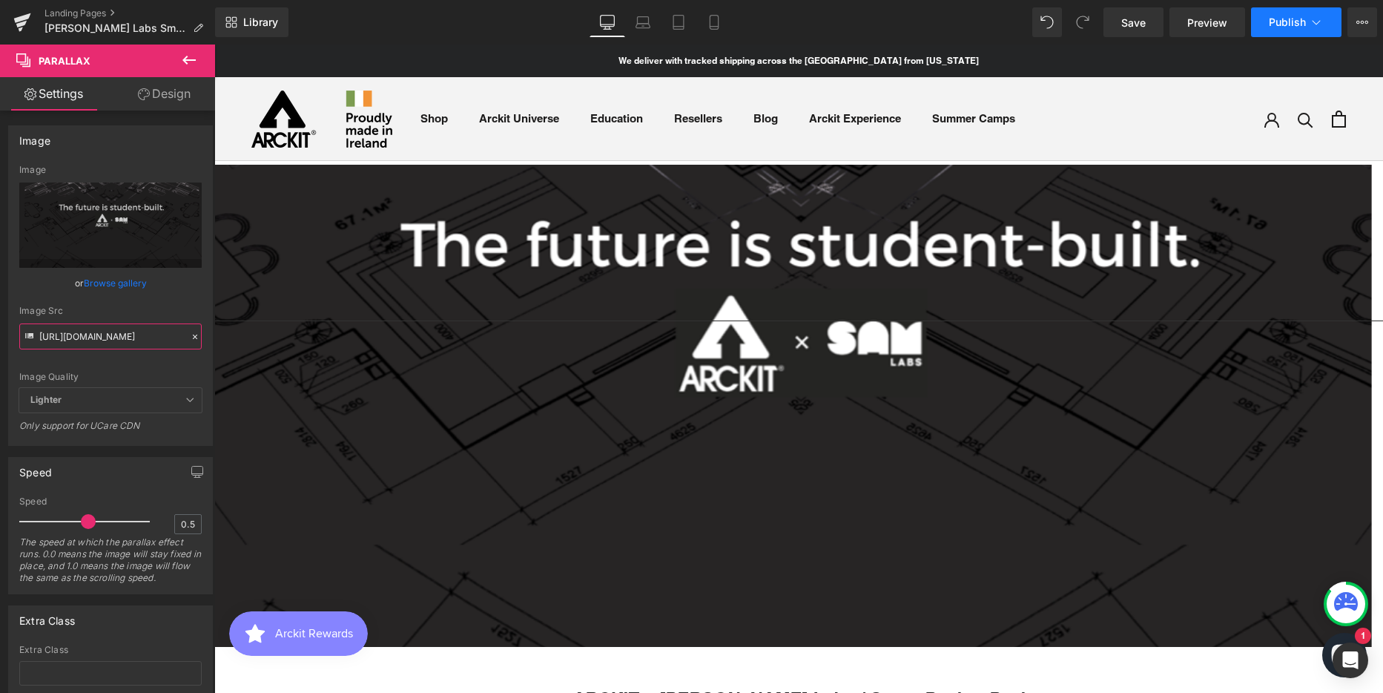
type input "[URL][DOMAIN_NAME]"
click at [1278, 19] on span "Publish" at bounding box center [1287, 22] width 37 height 12
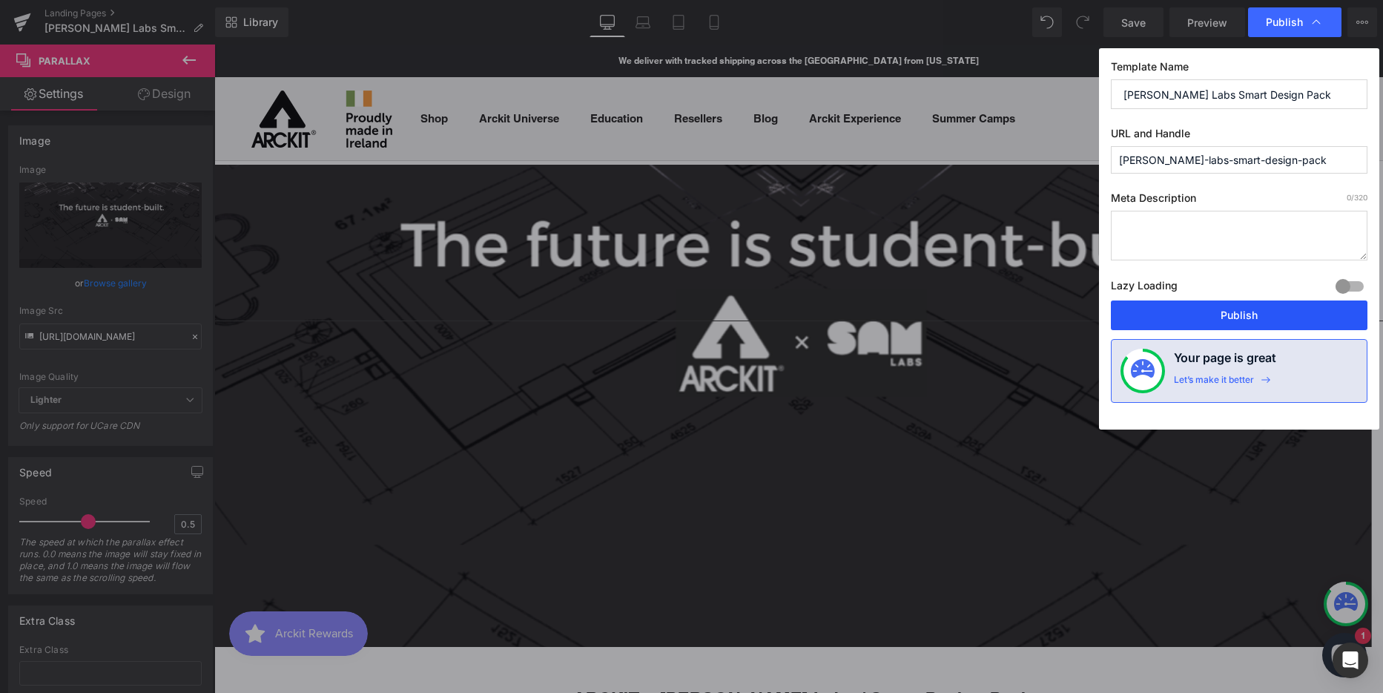
click at [1211, 309] on button "Publish" at bounding box center [1239, 315] width 257 height 30
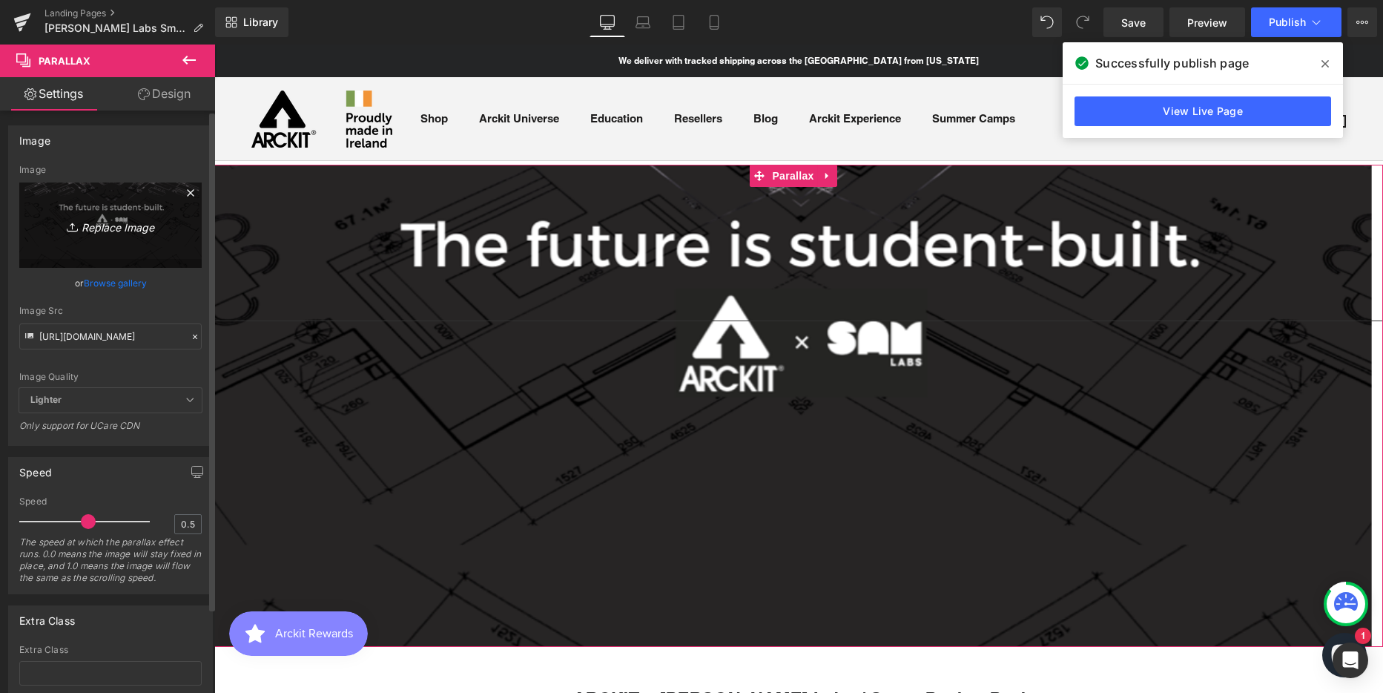
click at [110, 228] on icon "Replace Image" at bounding box center [110, 225] width 119 height 19
type input "C:\fakepath\Hero Banner Option 2 (edited) - 2.png"
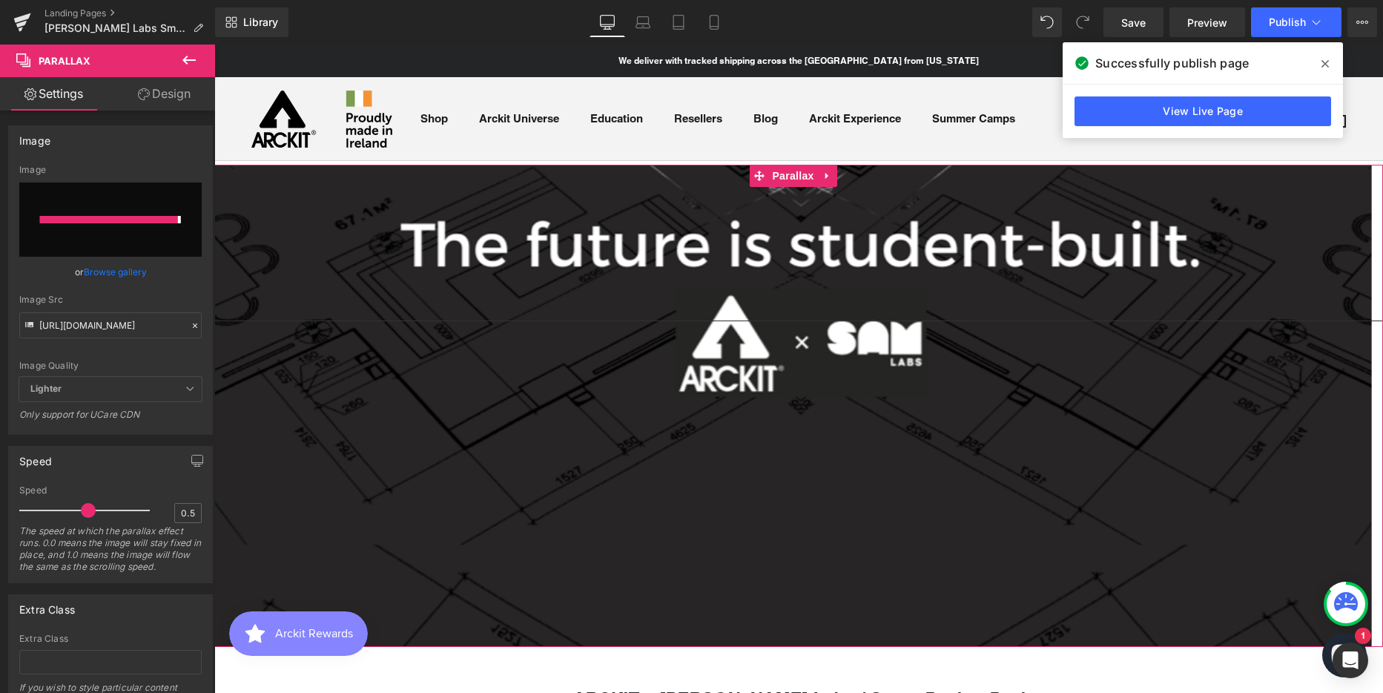
type input "[URL][DOMAIN_NAME]"
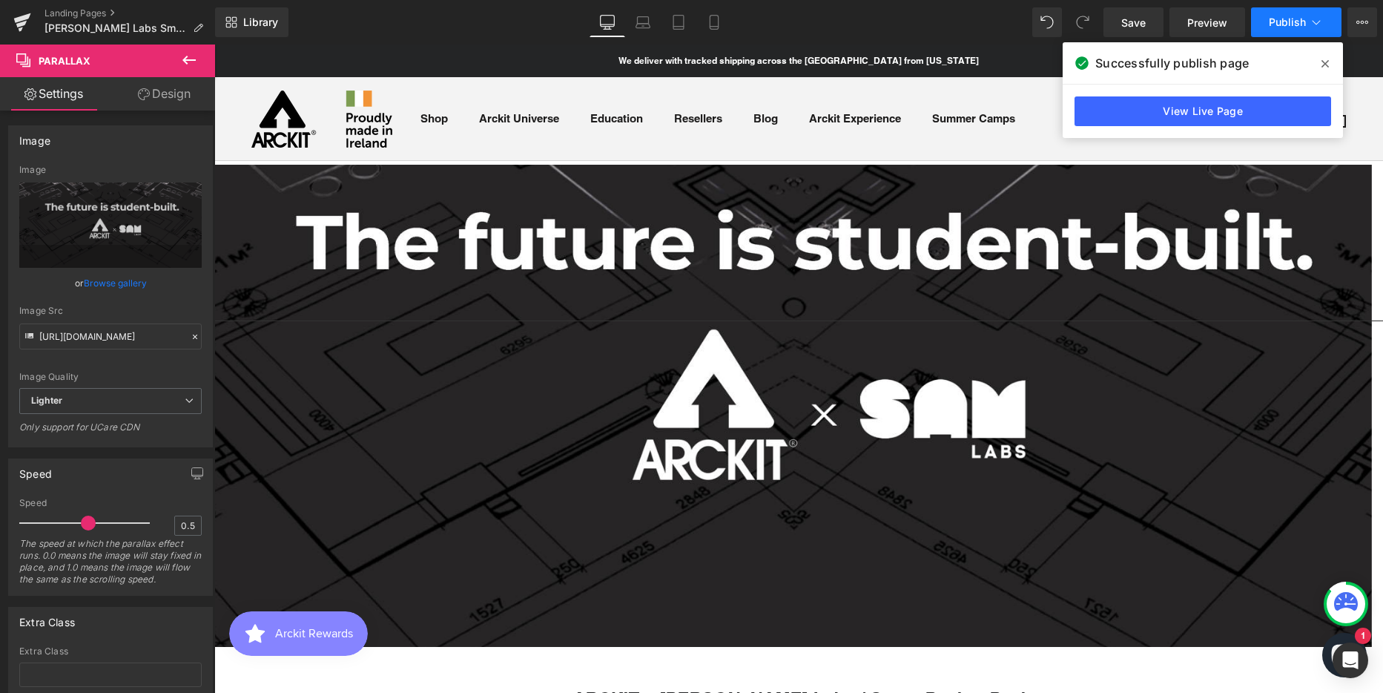
click at [1299, 24] on span "Publish" at bounding box center [1287, 22] width 37 height 12
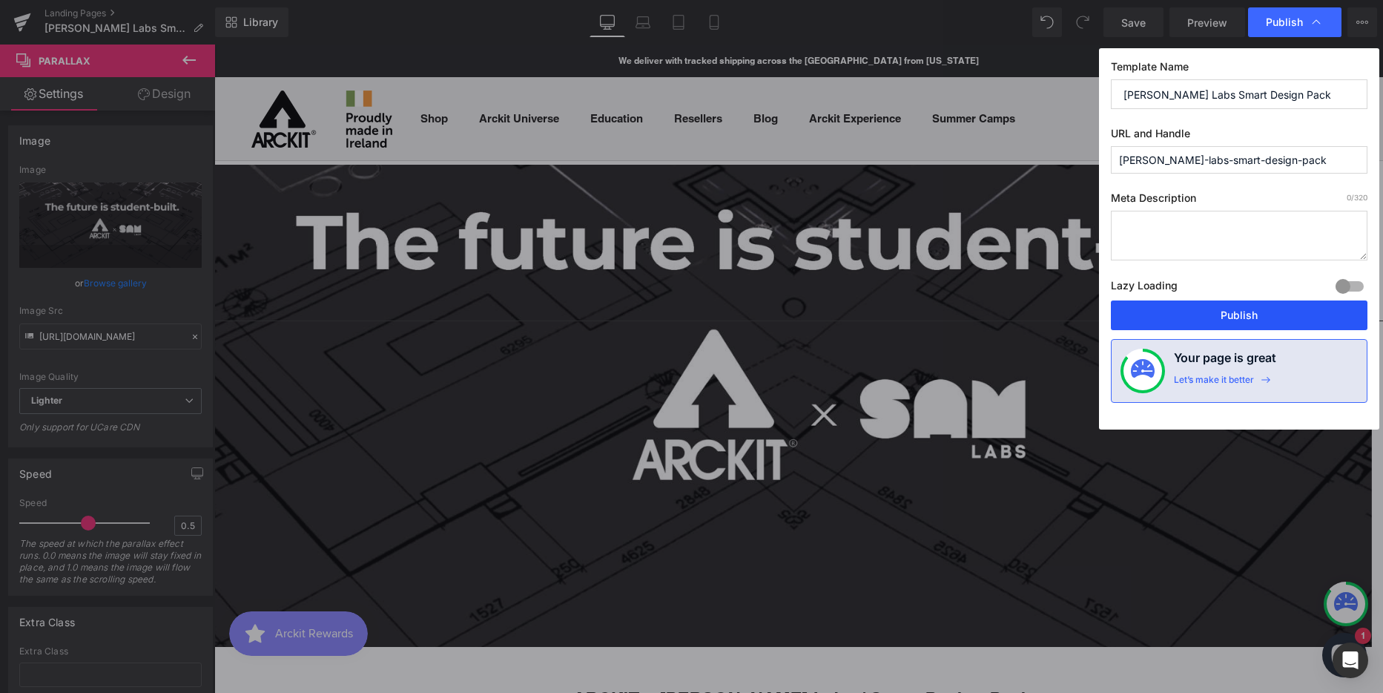
click at [1169, 313] on button "Publish" at bounding box center [1239, 315] width 257 height 30
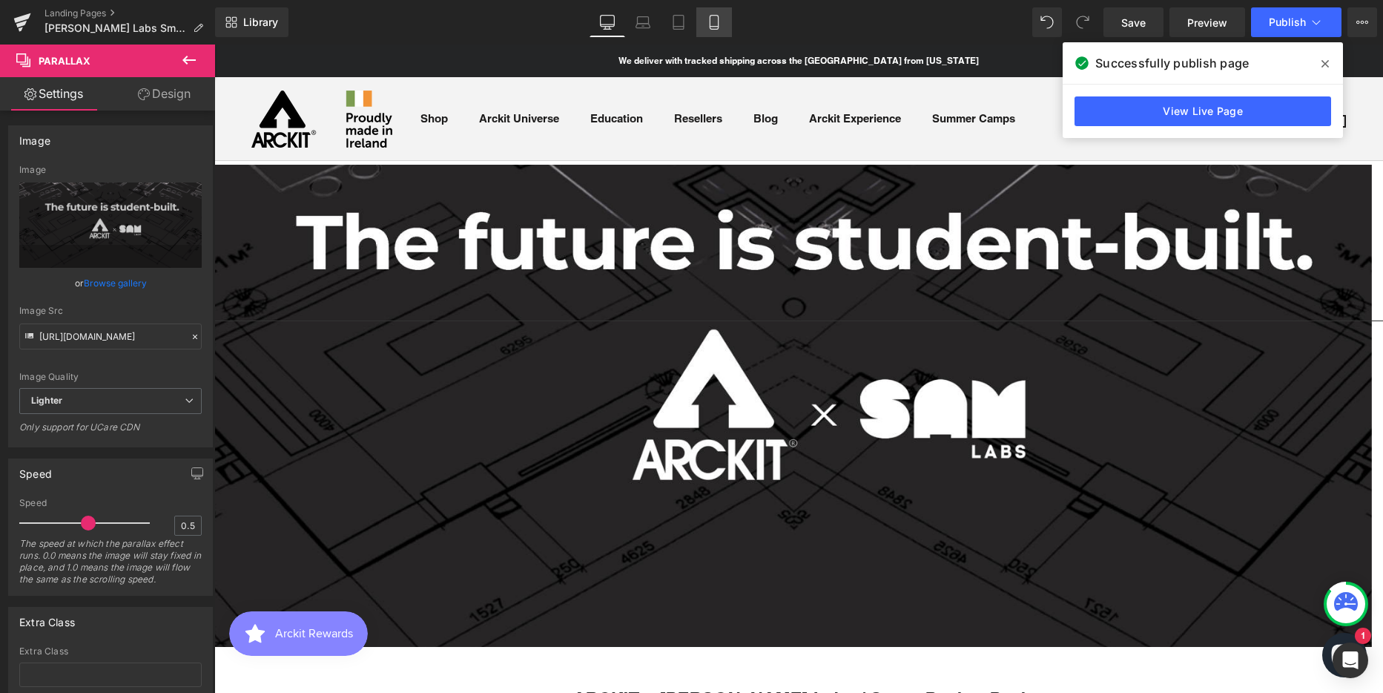
click at [715, 19] on icon at bounding box center [714, 22] width 15 height 15
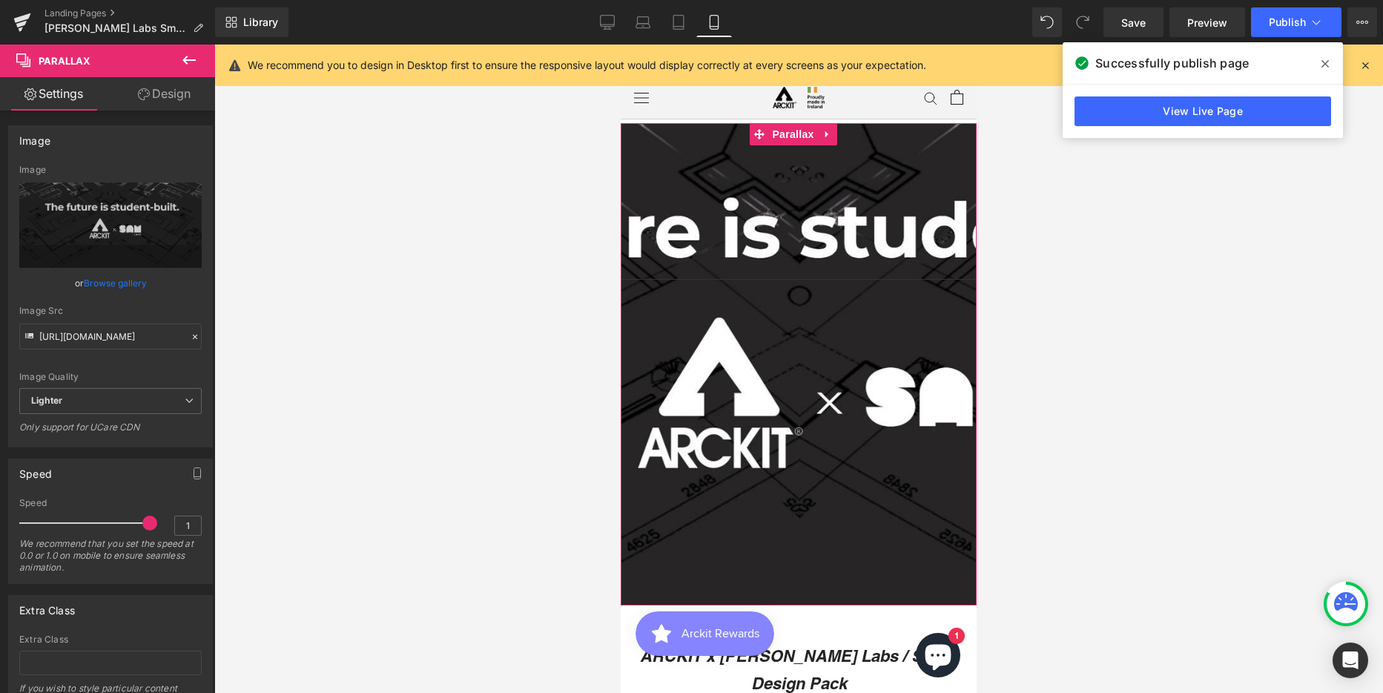
scroll to position [297, 0]
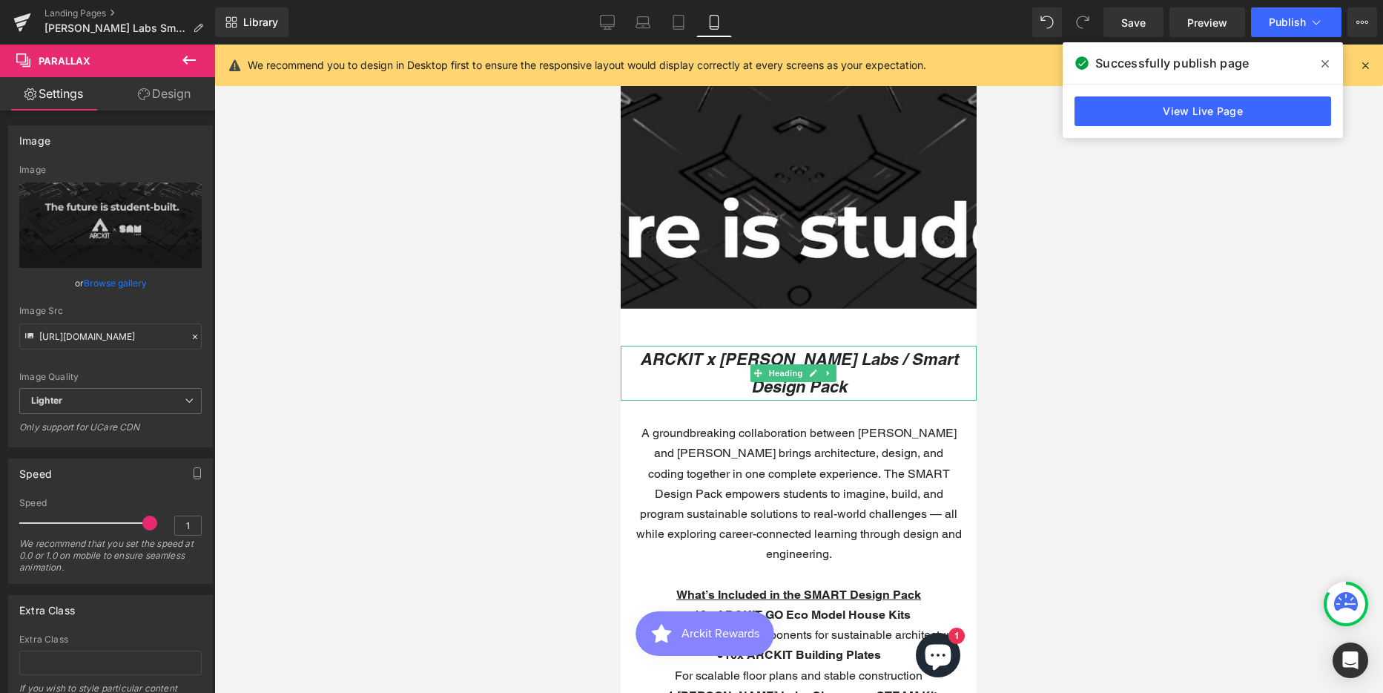
click at [724, 353] on icon "ARCKIT x [PERSON_NAME] Labs / Smart Design Pack" at bounding box center [799, 372] width 318 height 47
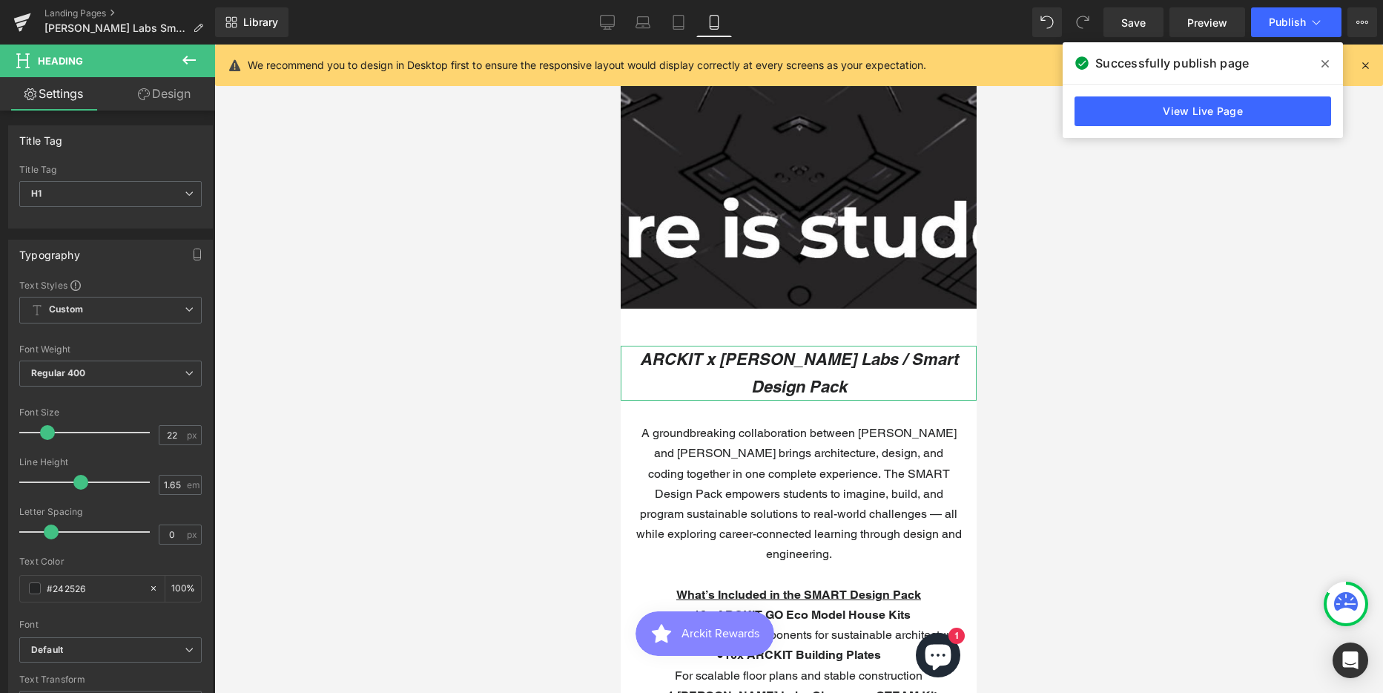
click at [163, 88] on link "Design" at bounding box center [164, 93] width 108 height 33
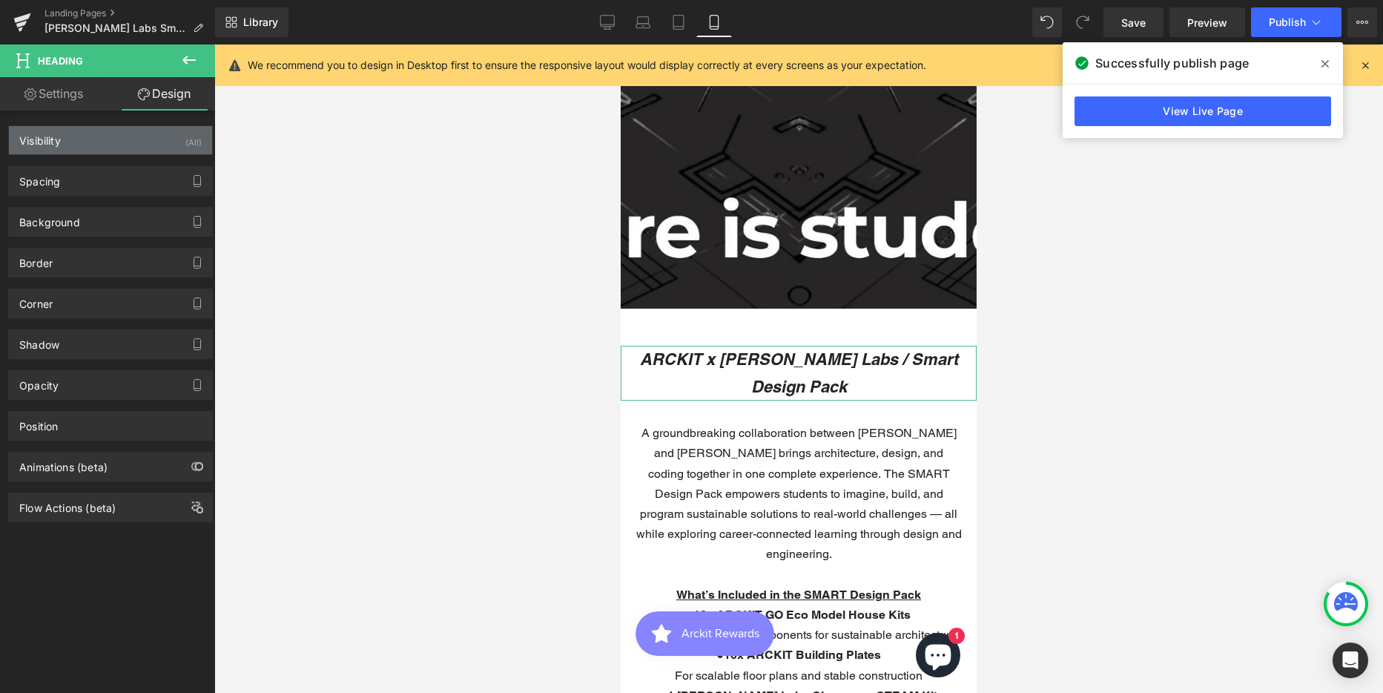
type input "50"
type input "0"
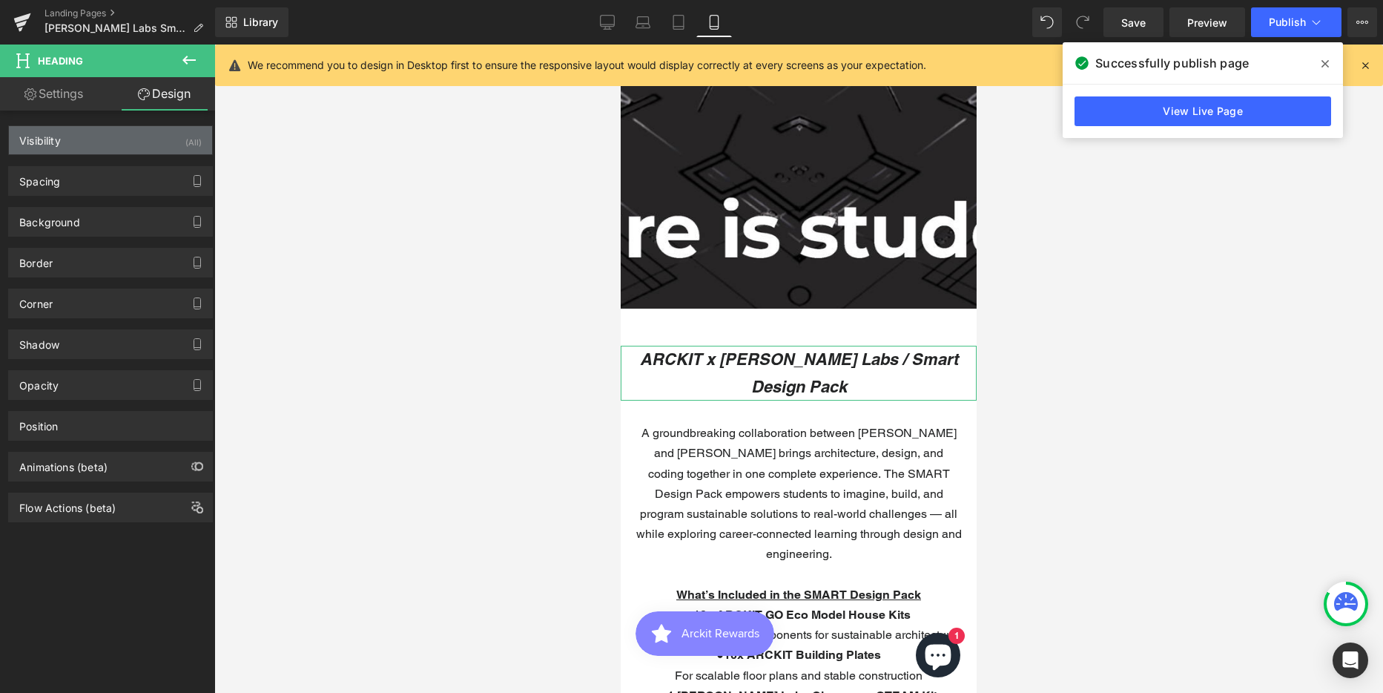
type input "0"
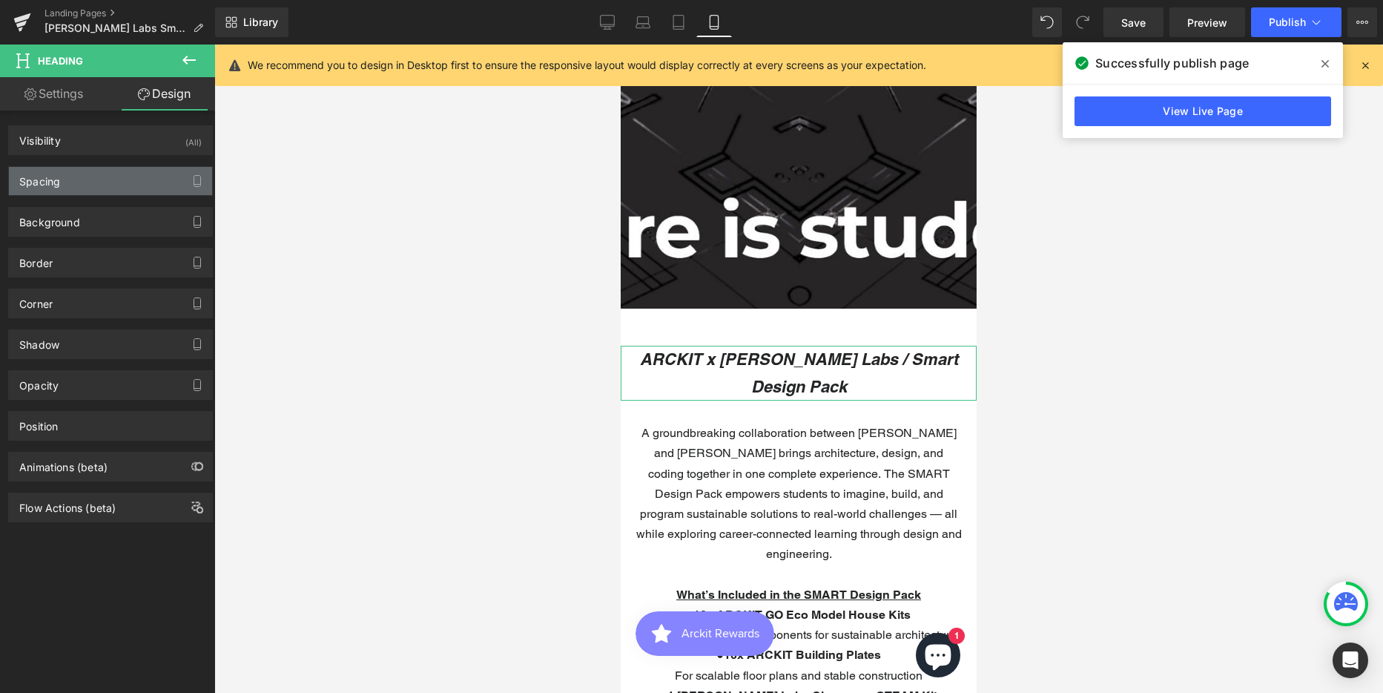
click at [48, 187] on div "Spacing" at bounding box center [39, 177] width 41 height 21
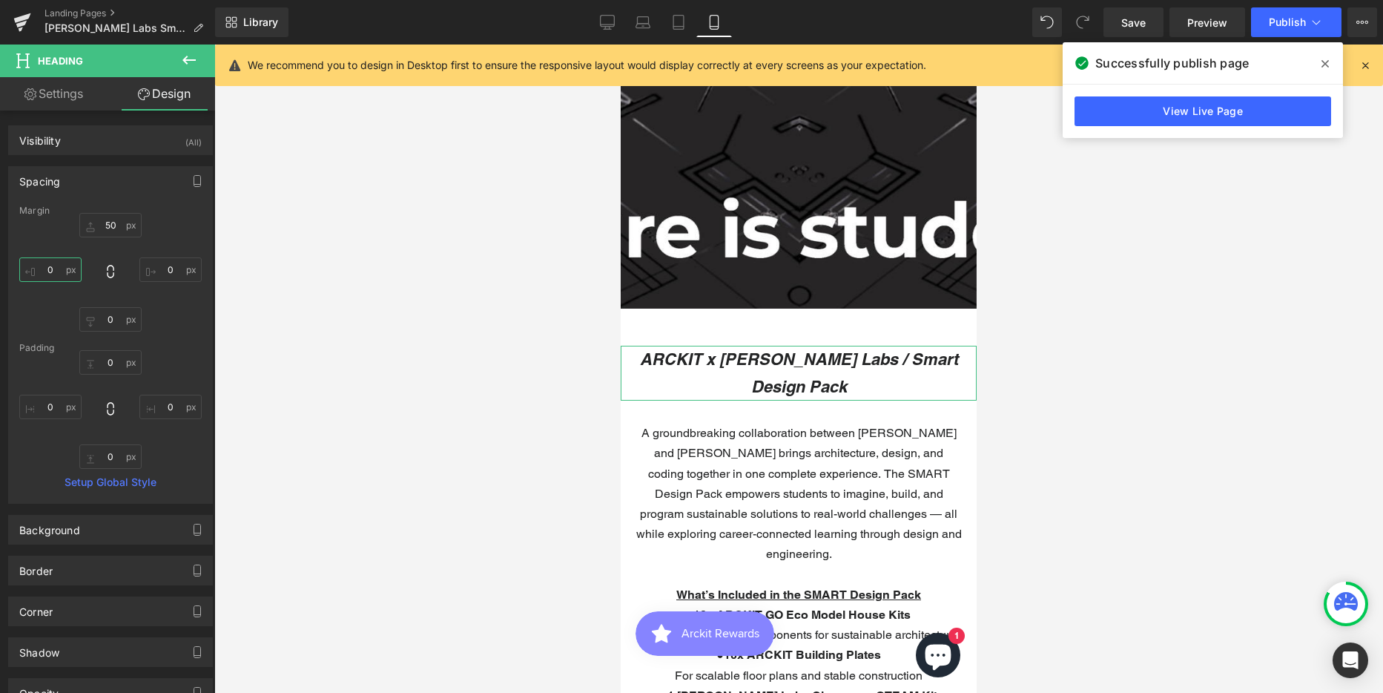
click at [54, 263] on input "0" at bounding box center [50, 269] width 62 height 24
type input "10"
click at [168, 274] on input "0" at bounding box center [170, 269] width 62 height 24
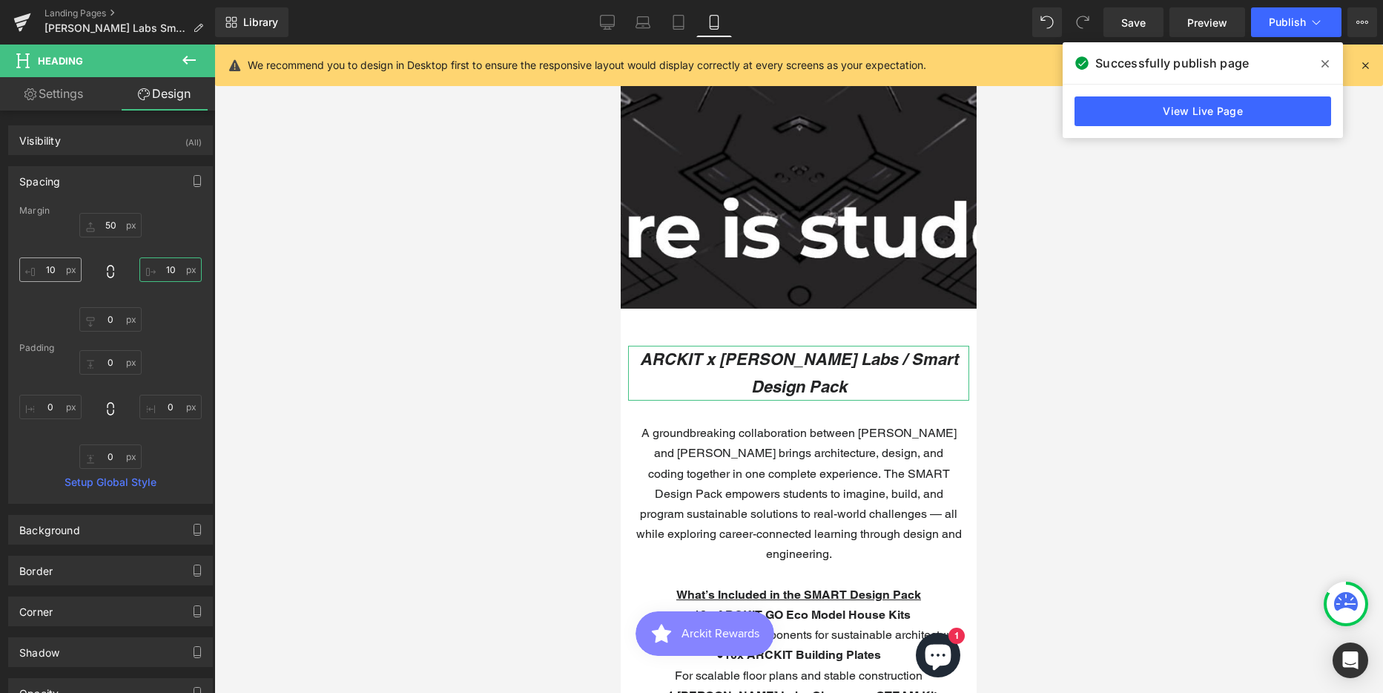
type input "10"
click at [44, 271] on input "10" at bounding box center [50, 269] width 62 height 24
click at [44, 271] on input "15" at bounding box center [50, 269] width 62 height 24
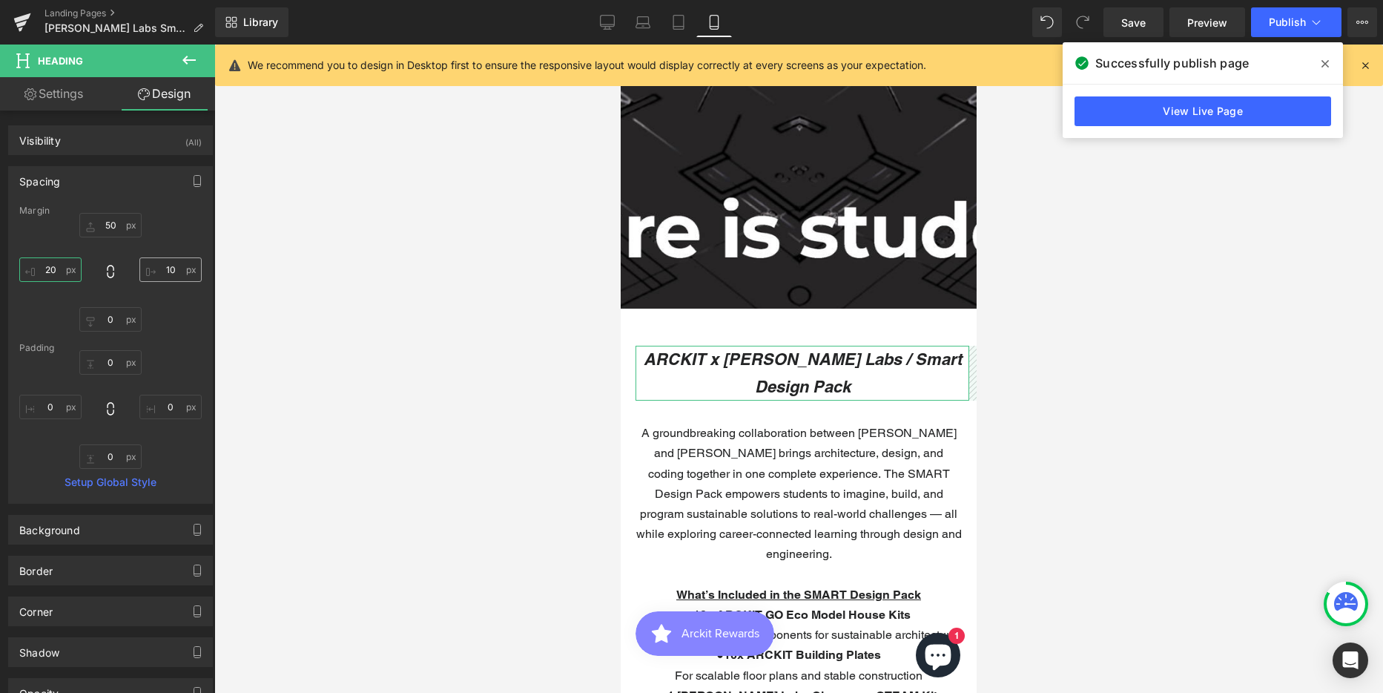
type input "20"
click at [158, 269] on input "10" at bounding box center [170, 269] width 62 height 24
type input "20"
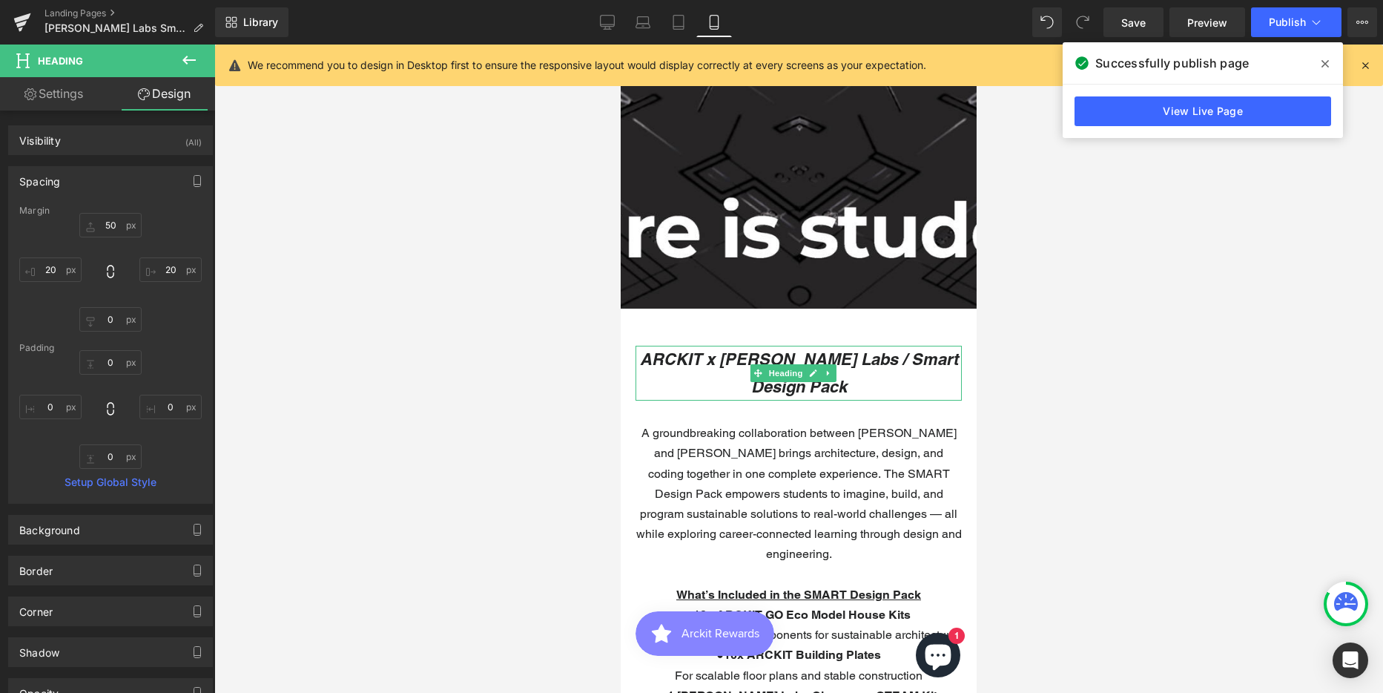
click at [826, 356] on icon "ARCKIT x [PERSON_NAME] Labs / Smart Design Pack" at bounding box center [799, 372] width 318 height 47
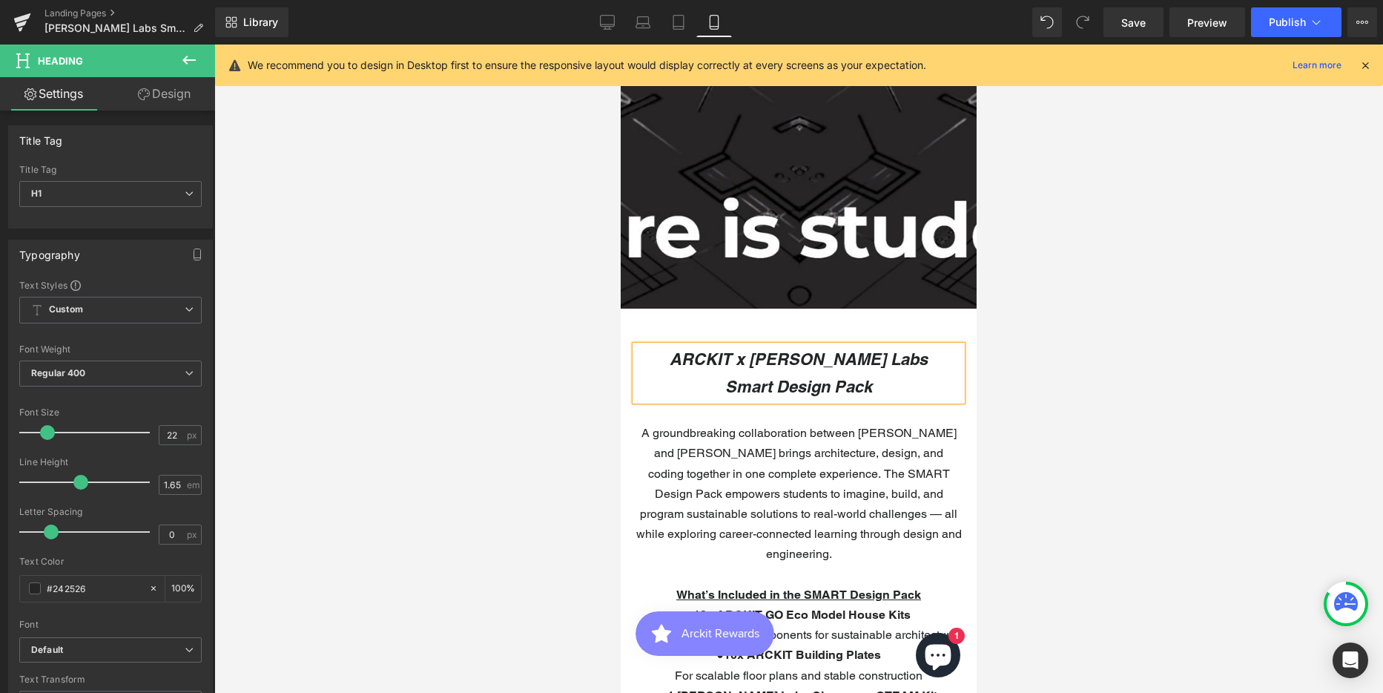
click at [1276, 346] on div at bounding box center [798, 368] width 1169 height 648
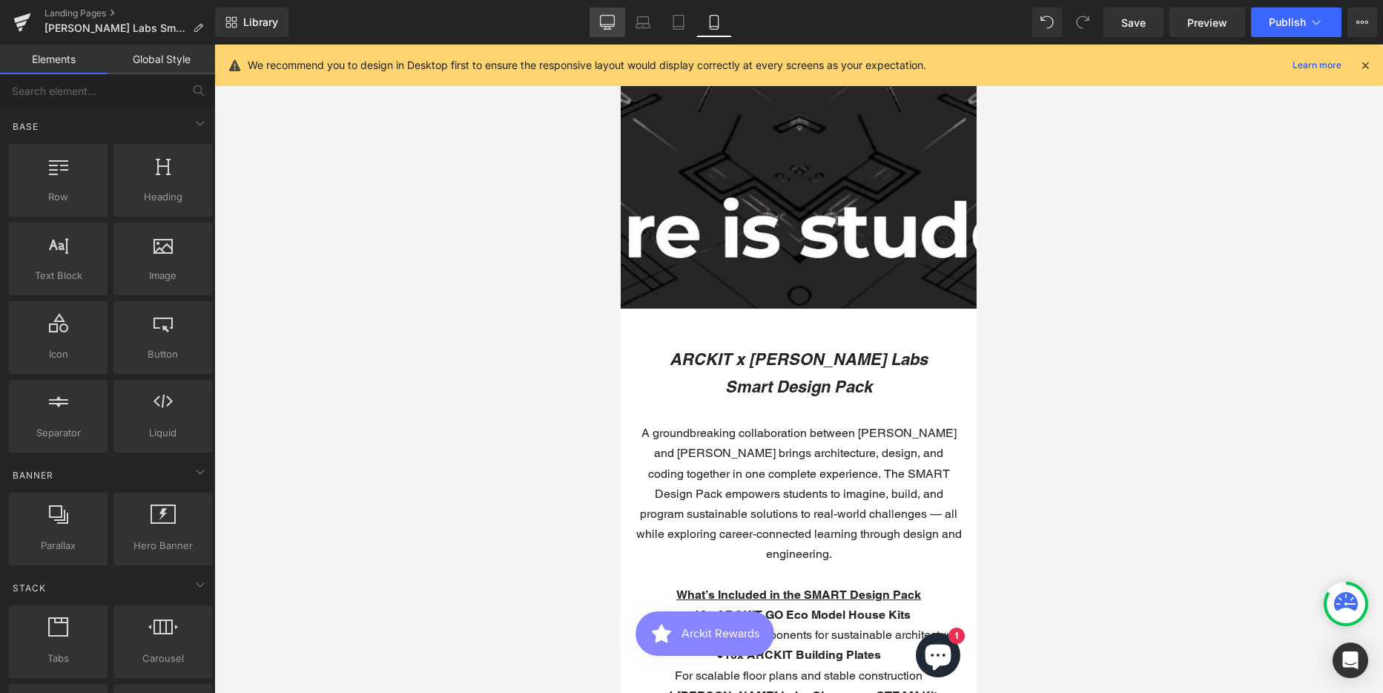
click at [602, 16] on icon at bounding box center [607, 22] width 15 height 15
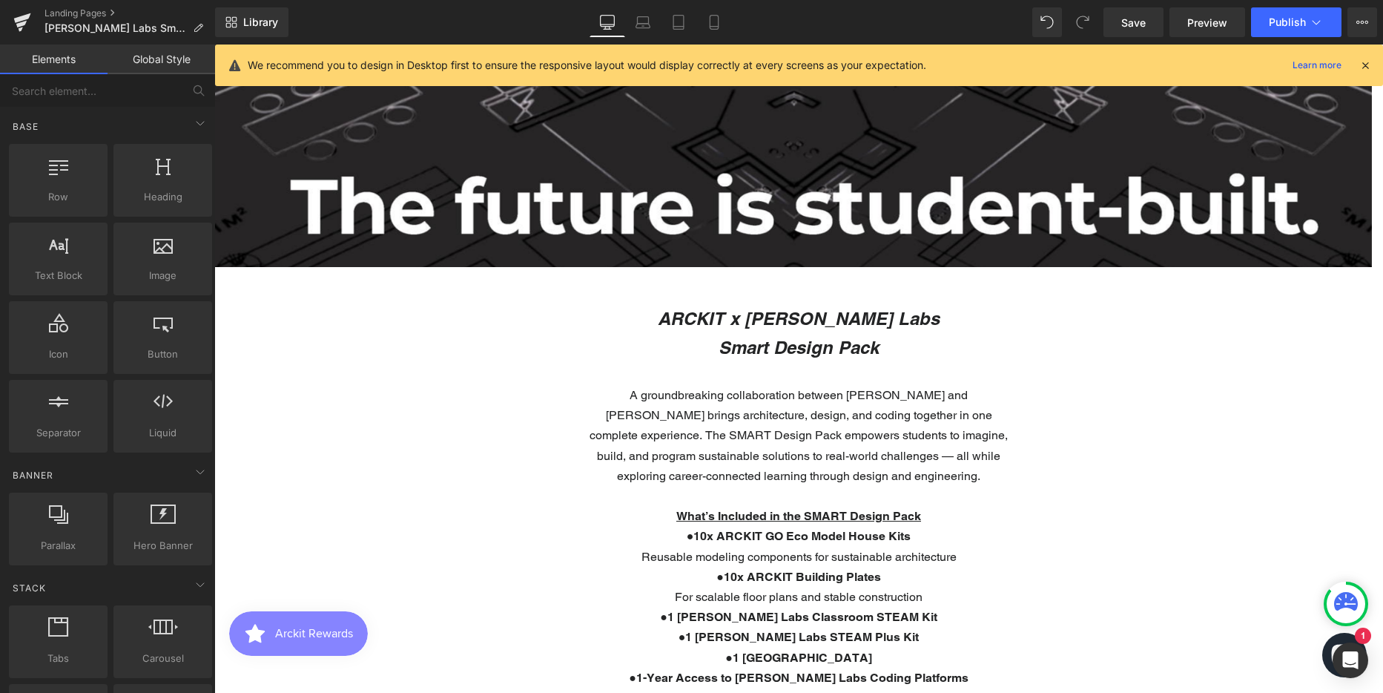
scroll to position [4148, 1158]
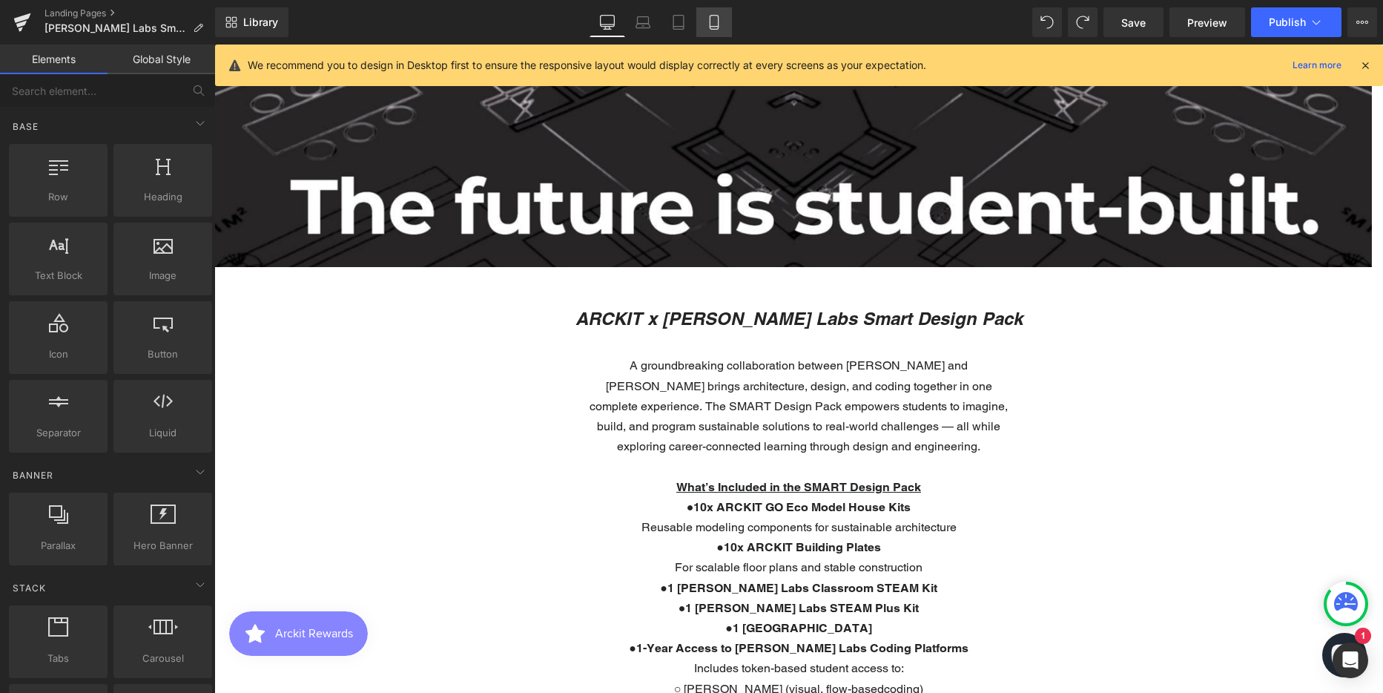
click at [713, 22] on icon at bounding box center [714, 22] width 15 height 15
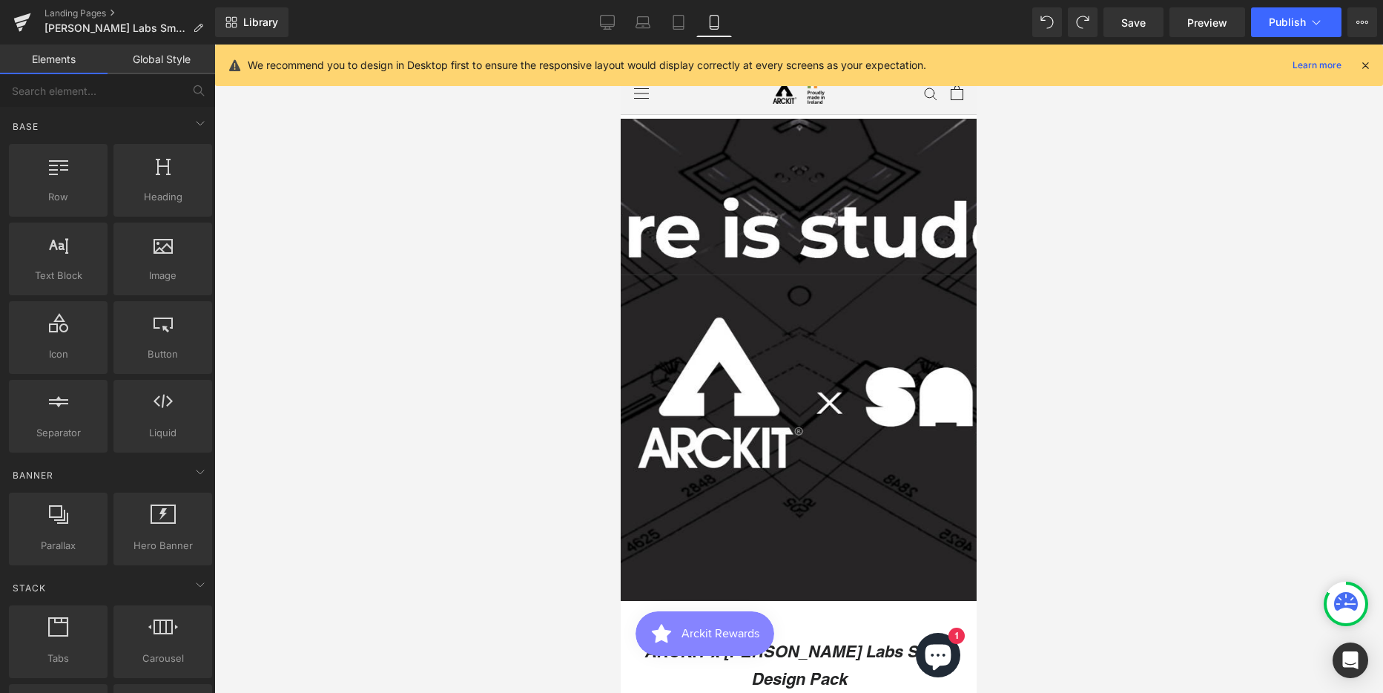
scroll to position [0, 0]
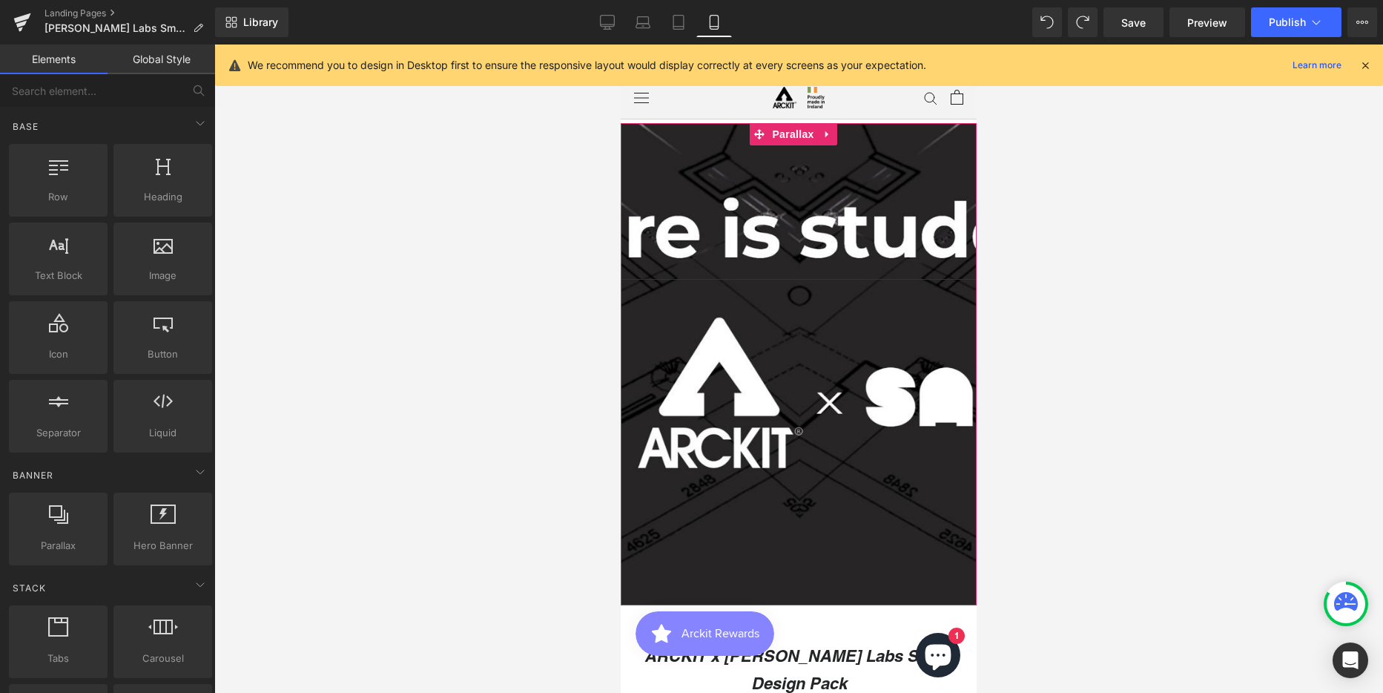
click at [683, 205] on div at bounding box center [799, 368] width 356 height 648
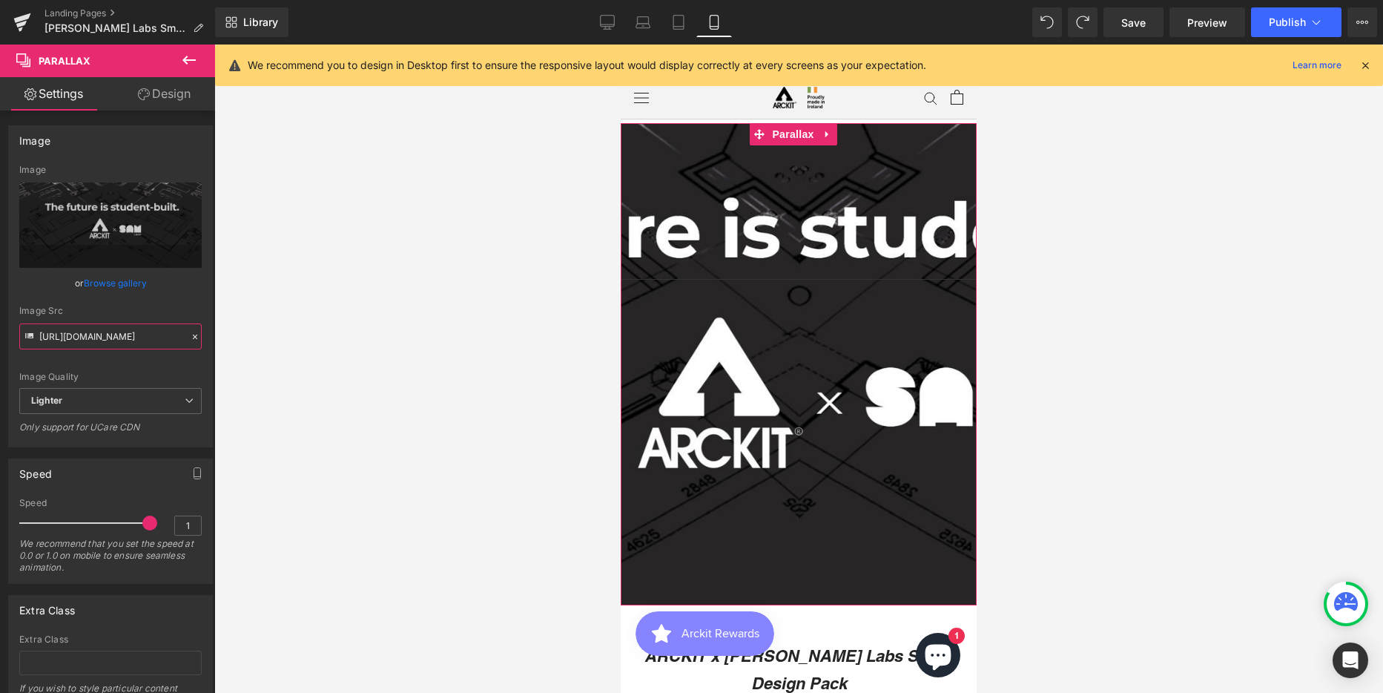
click at [80, 340] on input "[URL][DOMAIN_NAME]" at bounding box center [110, 336] width 182 height 26
paste input "[DOMAIN_NAME][URL][PHONE_NUMBER]"
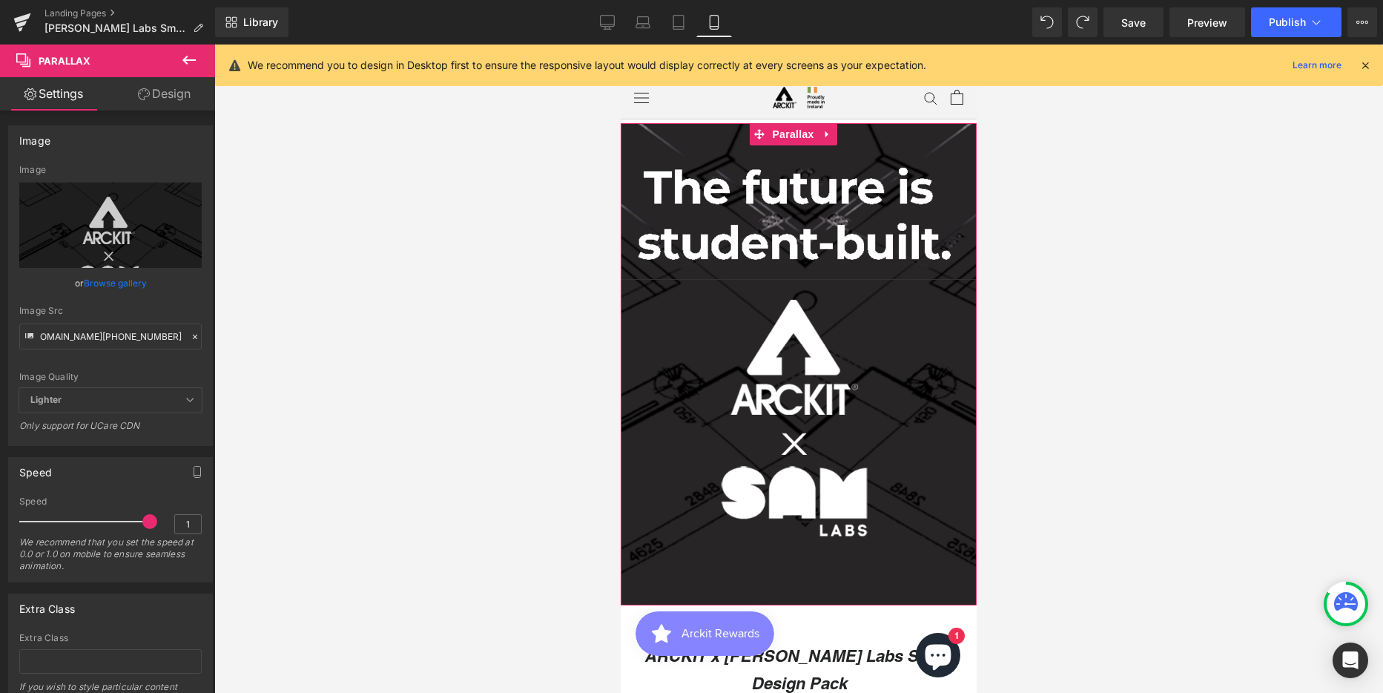
click at [59, 401] on b "Lighter" at bounding box center [45, 399] width 31 height 11
click at [59, 406] on span "Lighter" at bounding box center [110, 400] width 182 height 24
click at [185, 400] on icon at bounding box center [189, 399] width 9 height 9
click at [610, 22] on icon at bounding box center [607, 22] width 15 height 15
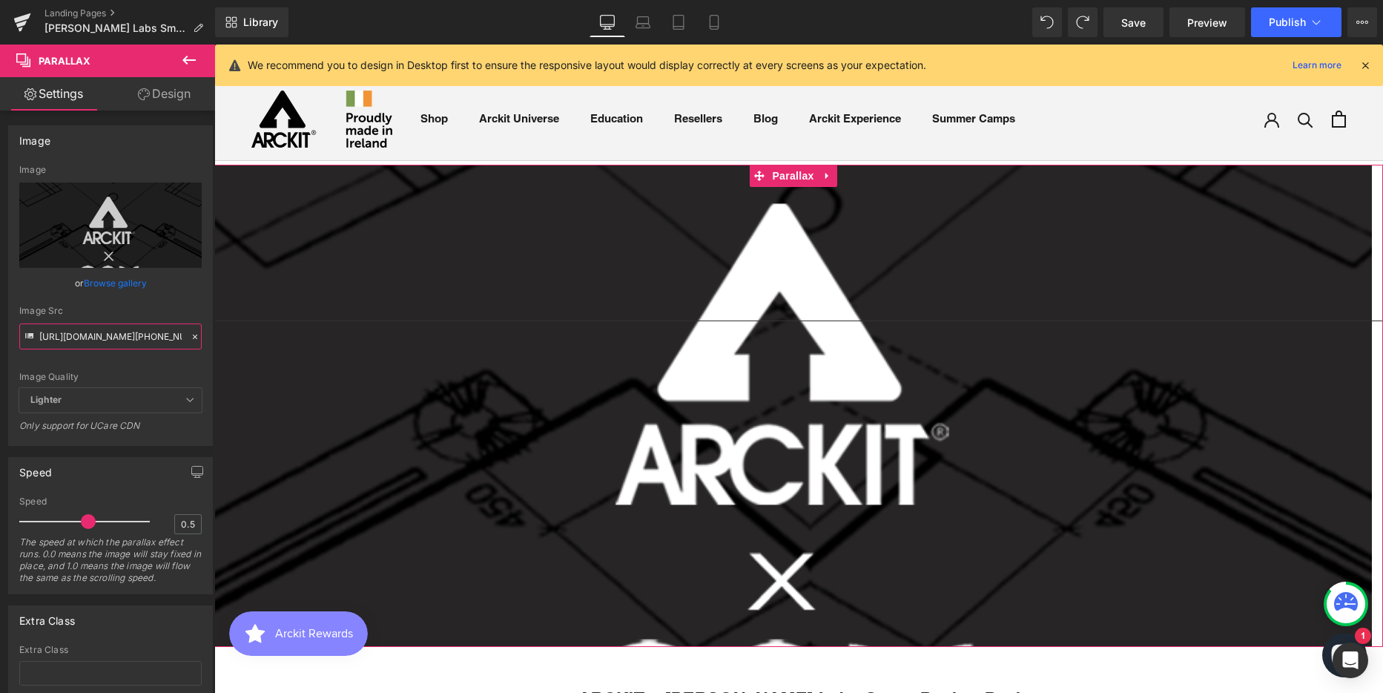
click at [73, 331] on input "[URL][DOMAIN_NAME][PHONE_NUMBER]" at bounding box center [110, 336] width 182 height 26
paste input "edited_-_2.png?v=1754997147"
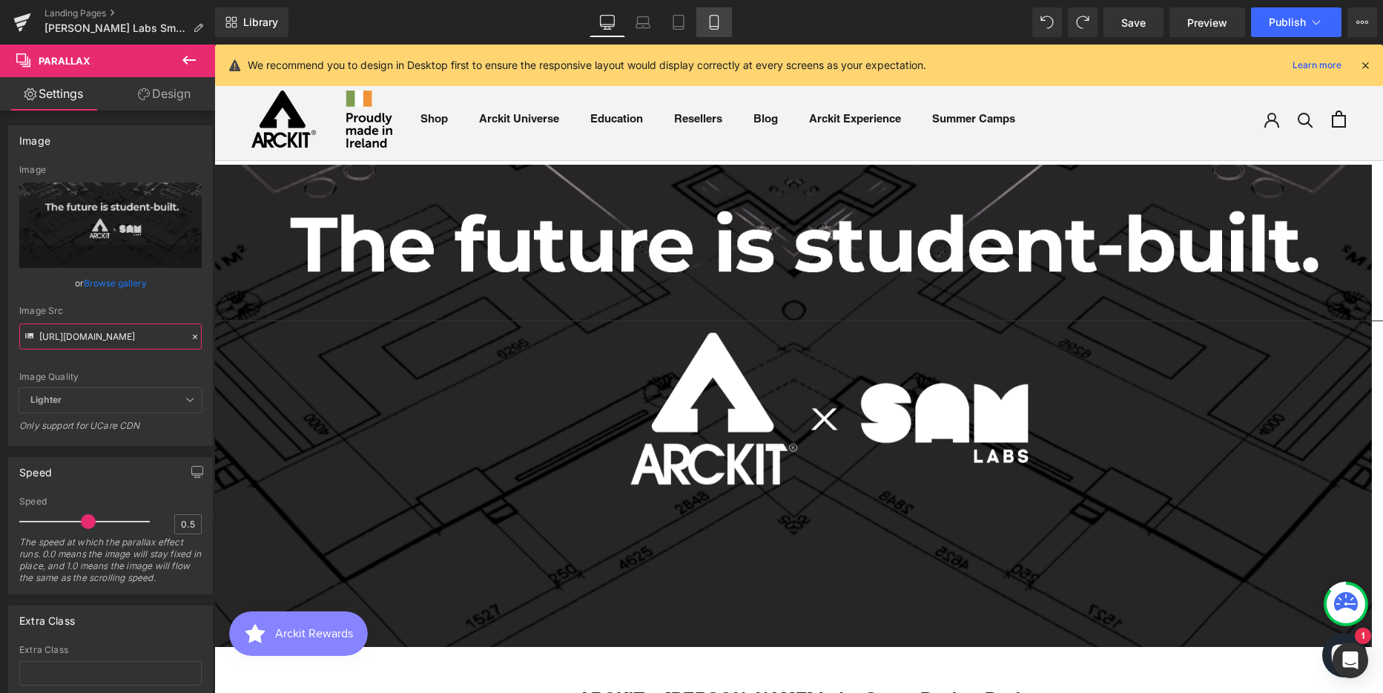
type input "[URL][DOMAIN_NAME]"
click at [713, 25] on icon at bounding box center [714, 22] width 15 height 15
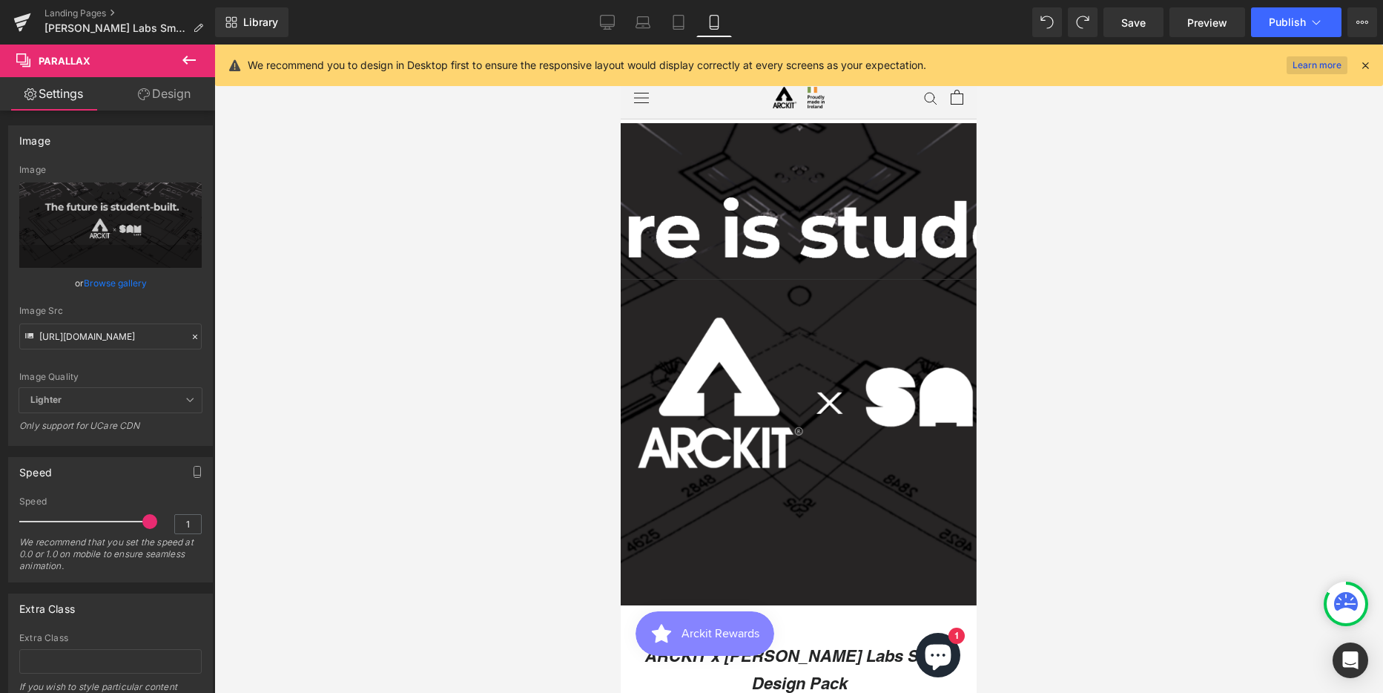
click at [1315, 65] on link "Learn more" at bounding box center [1317, 65] width 61 height 18
click at [1130, 23] on span "Save" at bounding box center [1133, 23] width 24 height 16
